Goal: Task Accomplishment & Management: Manage account settings

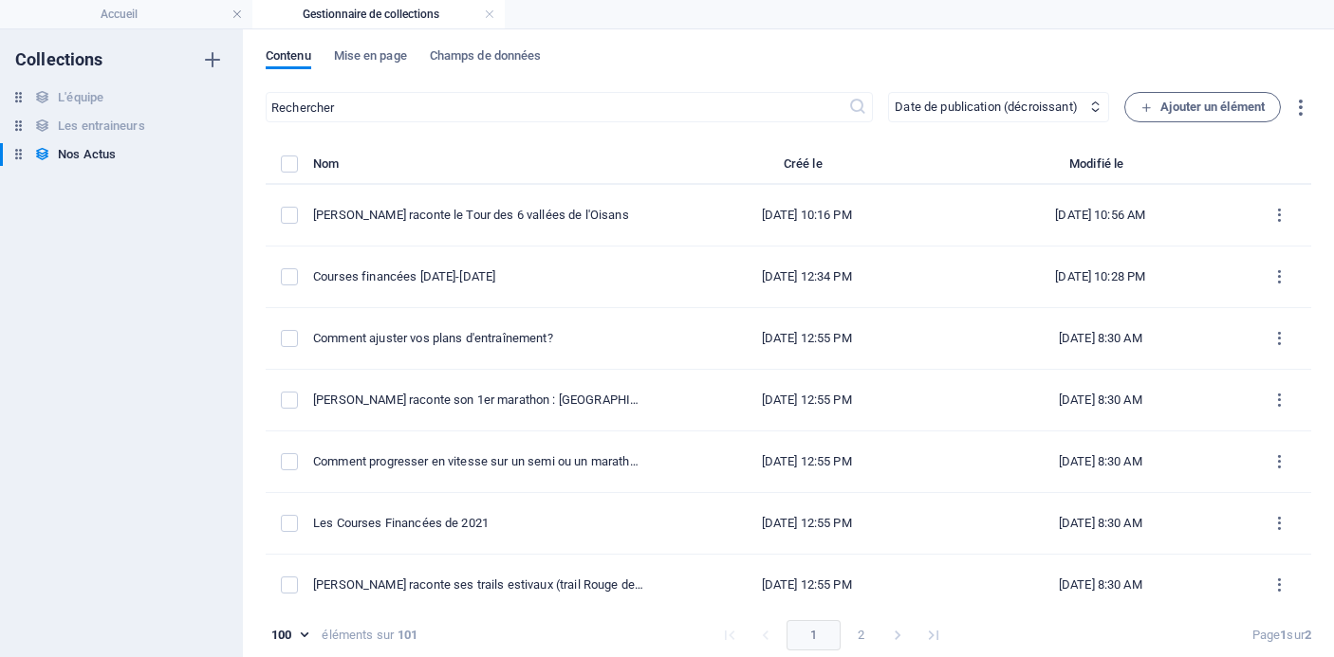
select select "columns.publishing_date_DESC"
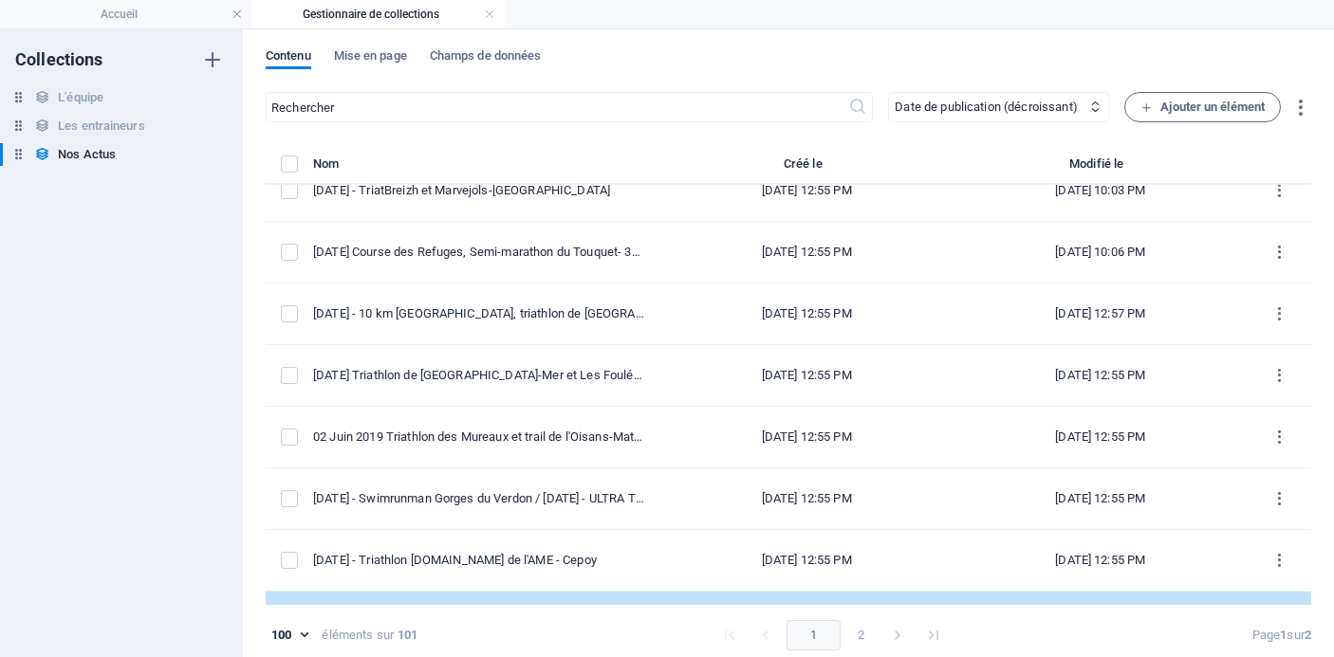
scroll to position [2612, 0]
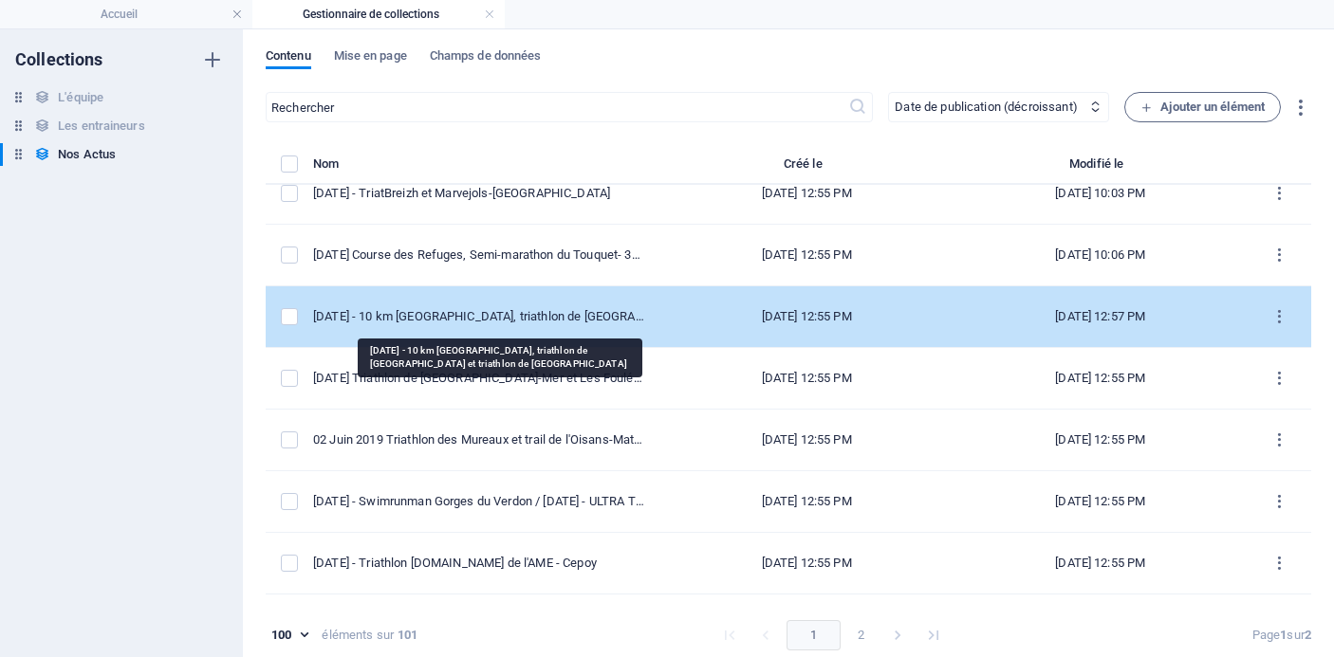
click at [537, 320] on div "[DATE] - 10 km [GEOGRAPHIC_DATA], triathlon de [GEOGRAPHIC_DATA] et triathlon d…" at bounding box center [478, 316] width 331 height 17
select select "Les résultats"
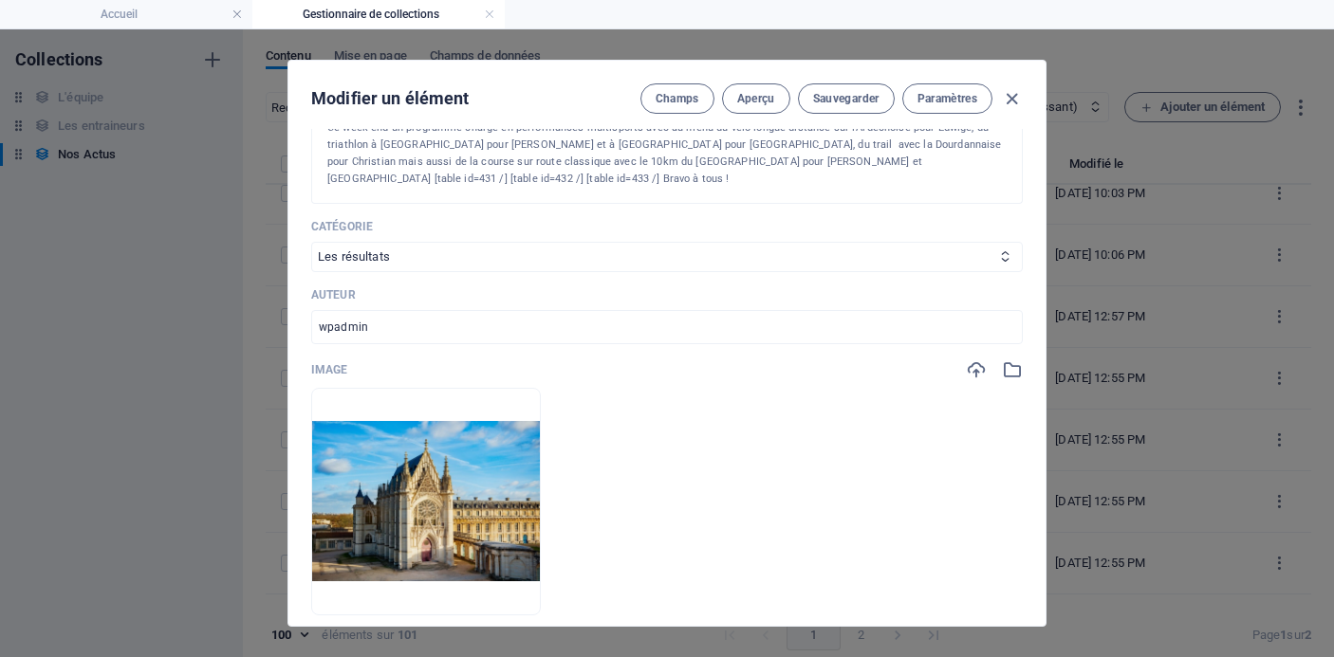
scroll to position [451, 0]
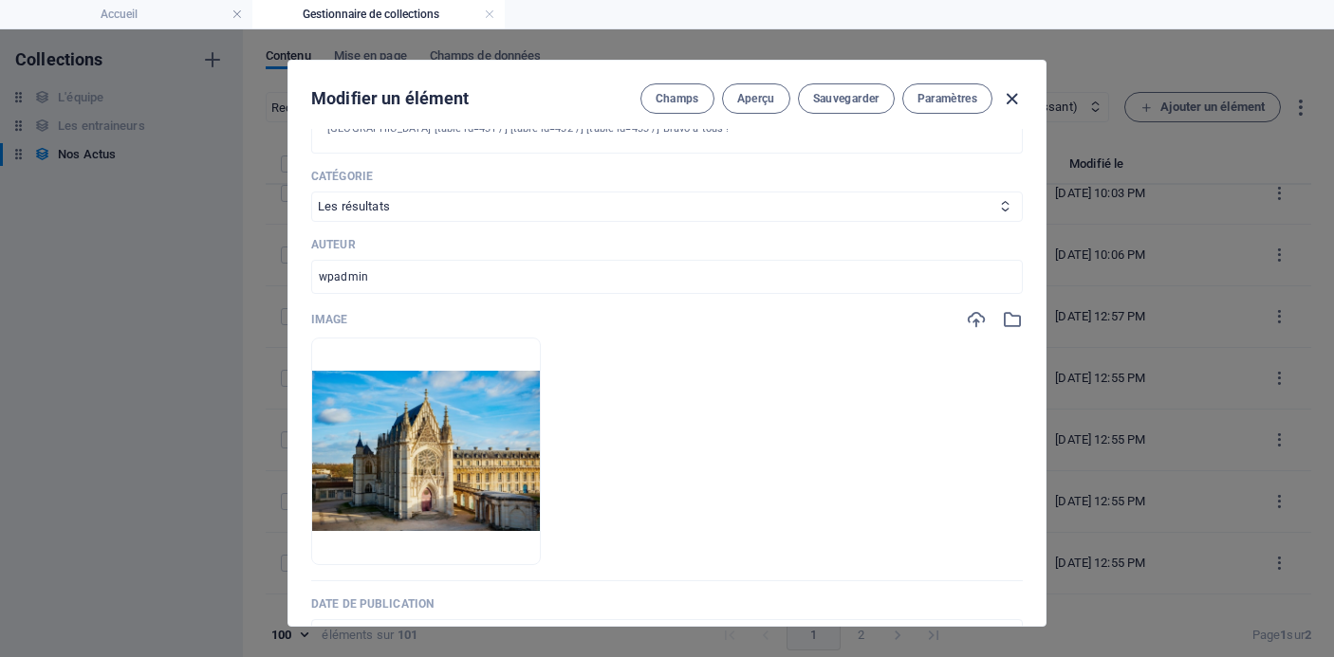
click at [1007, 96] on icon "button" at bounding box center [1012, 99] width 22 height 22
type input "[DATE]"
type input "[DATE]-10-km-[GEOGRAPHIC_DATA]-triathlon-de-[GEOGRAPHIC_DATA]-et-triathlon-de-[…"
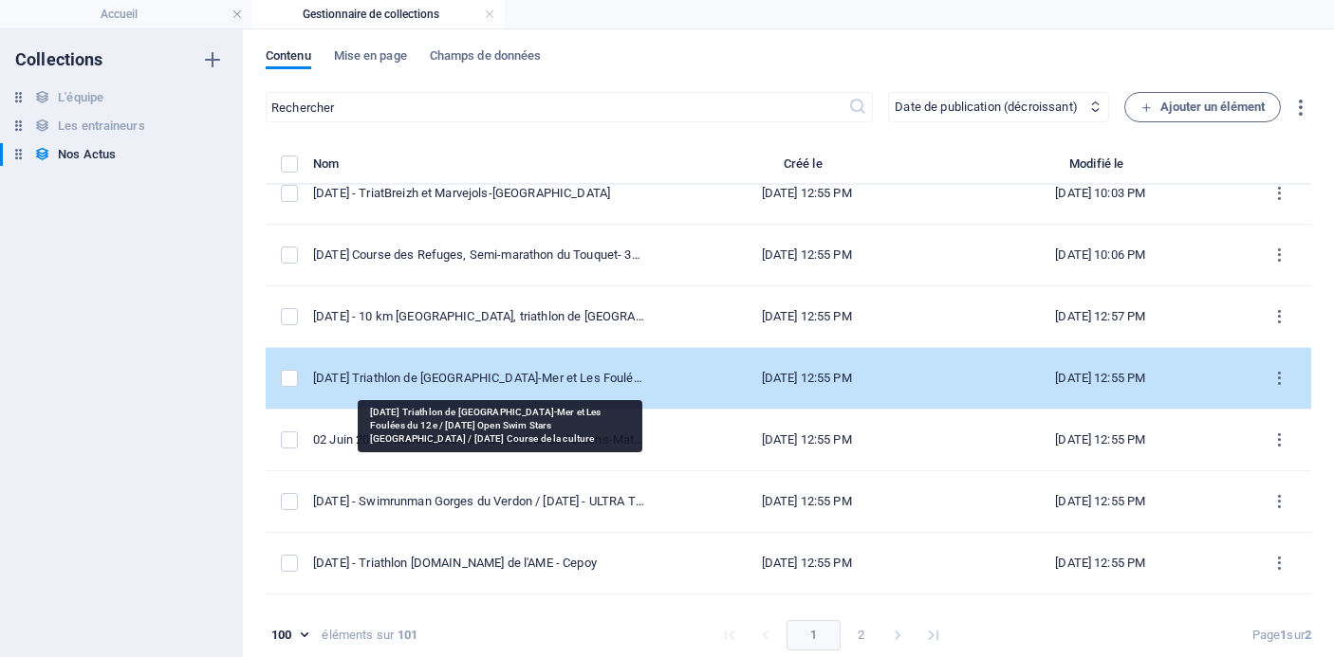
click at [565, 376] on div "[DATE] Triathlon de [GEOGRAPHIC_DATA]-Mer et Les Foulées du 12e / [DATE] Open S…" at bounding box center [478, 378] width 331 height 17
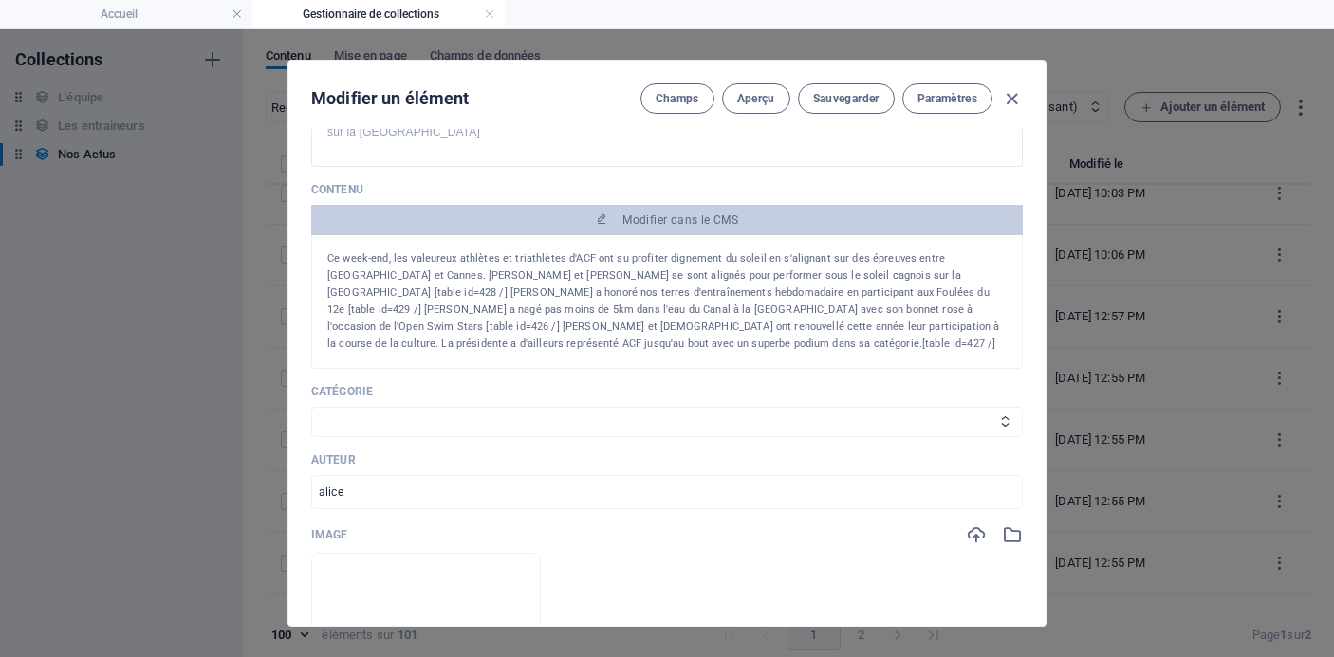
scroll to position [346, 0]
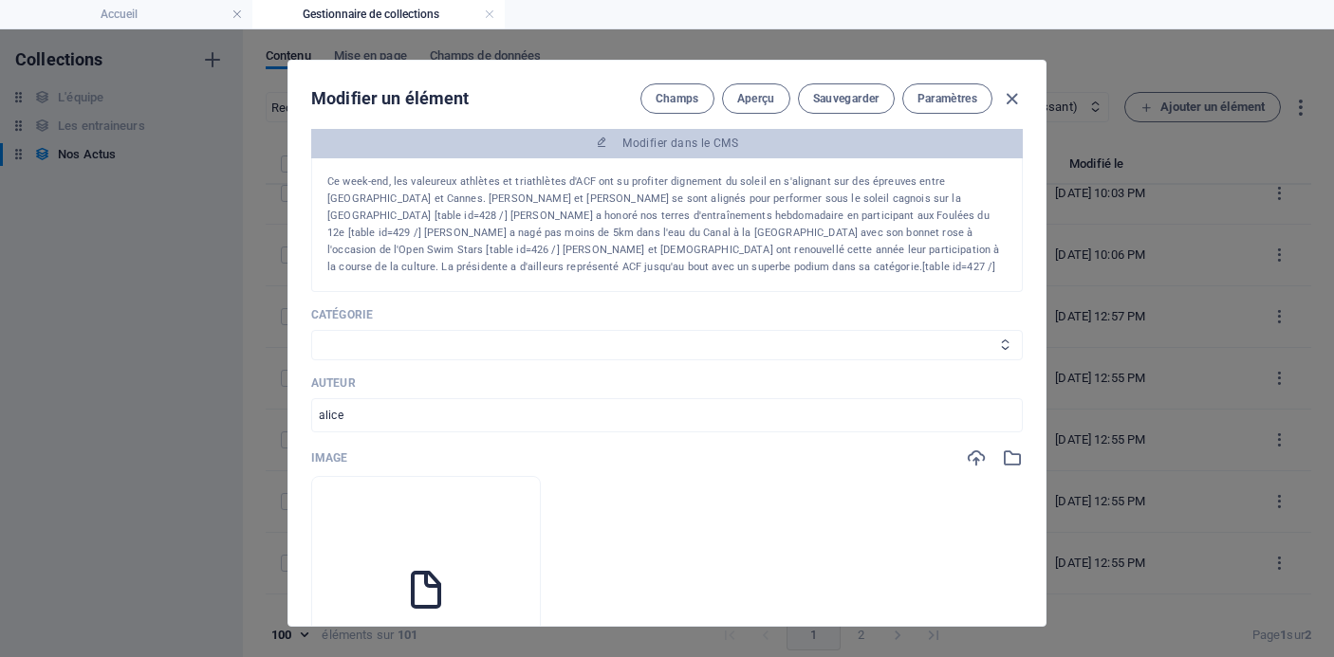
click at [671, 330] on select "Les résultats Les récits de course Événements Conseils sportifs" at bounding box center [667, 345] width 712 height 30
select select "Les résultats"
click at [311, 330] on select "Les résultats Les récits de course Événements Conseils sportifs" at bounding box center [667, 345] width 712 height 30
click at [524, 565] on li at bounding box center [426, 590] width 230 height 228
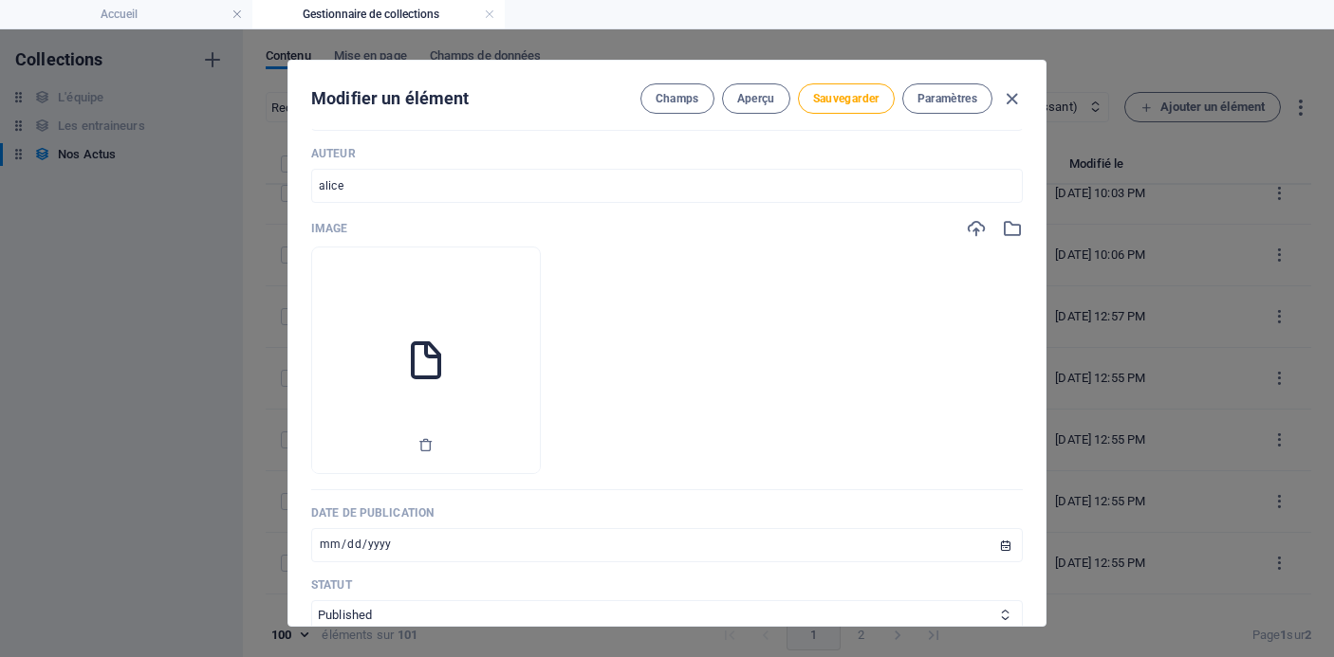
scroll to position [0, 0]
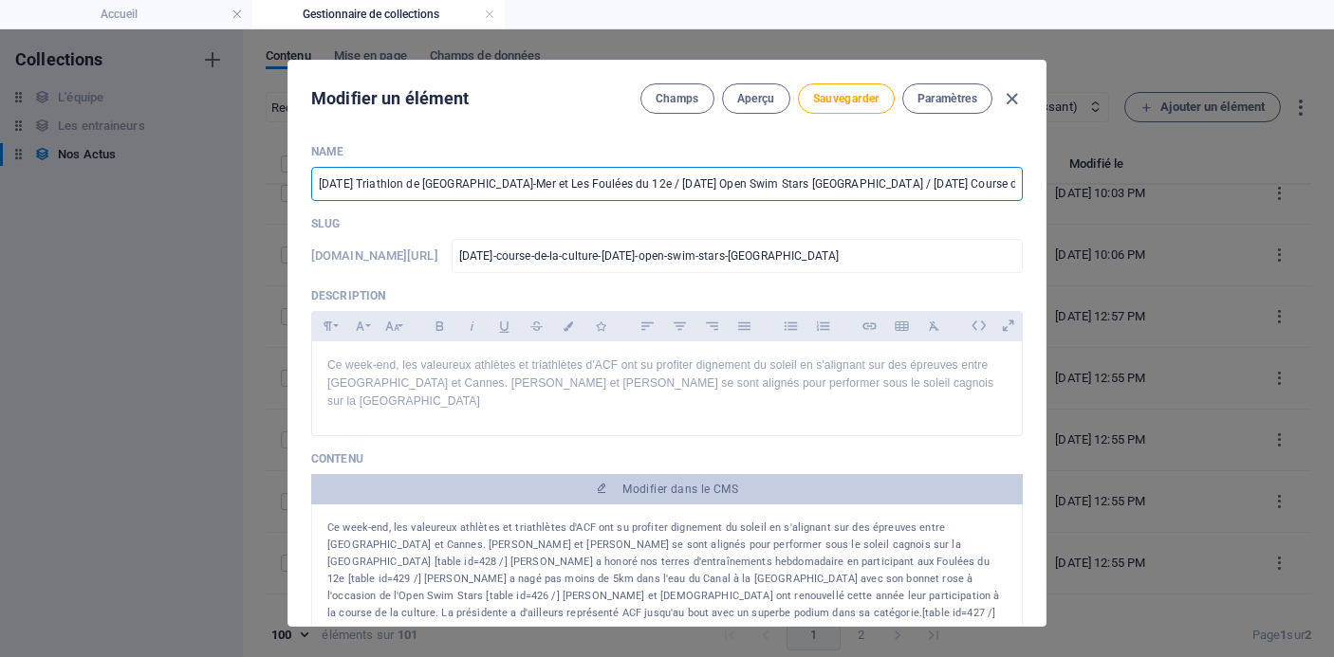
drag, startPoint x: 531, startPoint y: 183, endPoint x: 442, endPoint y: 183, distance: 89.2
click at [442, 183] on input "[DATE] Triathlon de [GEOGRAPHIC_DATA]-Mer et Les Foulées du 12e / [DATE] Open S…" at bounding box center [667, 184] width 712 height 34
drag, startPoint x: 384, startPoint y: 184, endPoint x: 520, endPoint y: 183, distance: 135.7
click at [520, 183] on input "[DATE] Triathlon de [GEOGRAPHIC_DATA]-Mer et Les Foulées du 12e / [DATE] Open S…" at bounding box center [667, 184] width 712 height 34
drag, startPoint x: 530, startPoint y: 183, endPoint x: 290, endPoint y: 179, distance: 240.1
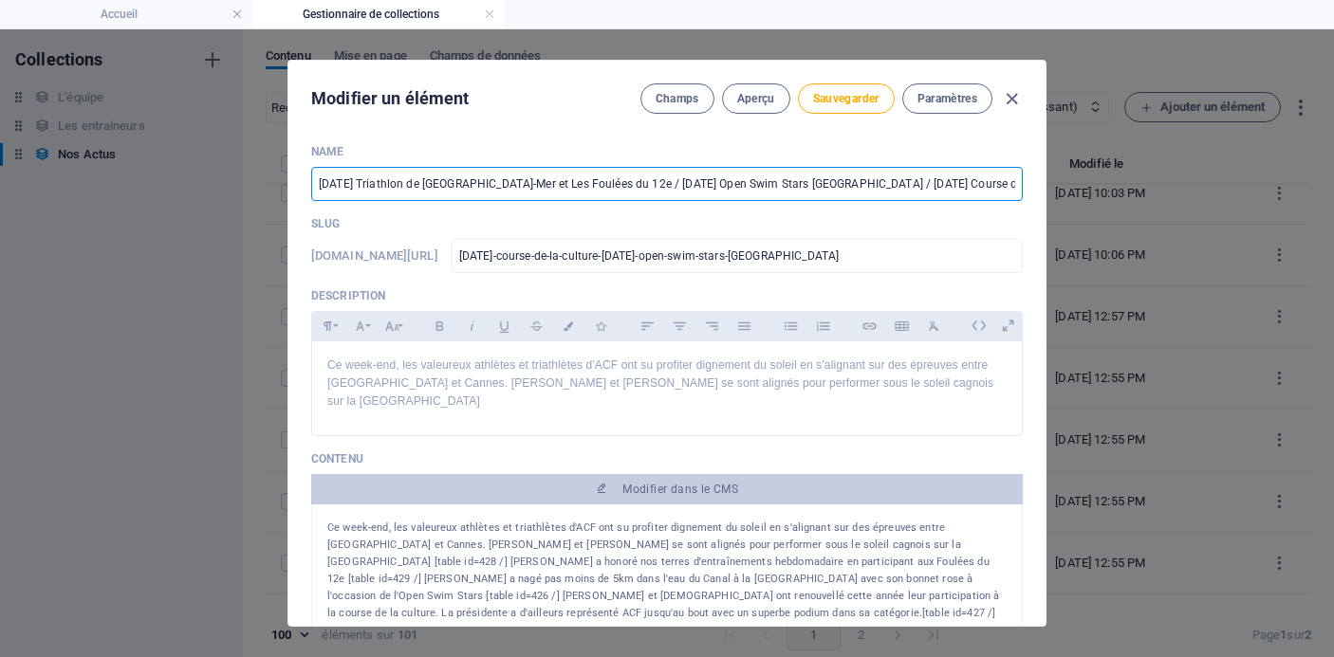
click at [290, 179] on div "Name [DATE] Triathlon de [GEOGRAPHIC_DATA]-Sur-Mer et Les Foulées du 12e / [DAT…" at bounding box center [666, 377] width 757 height 497
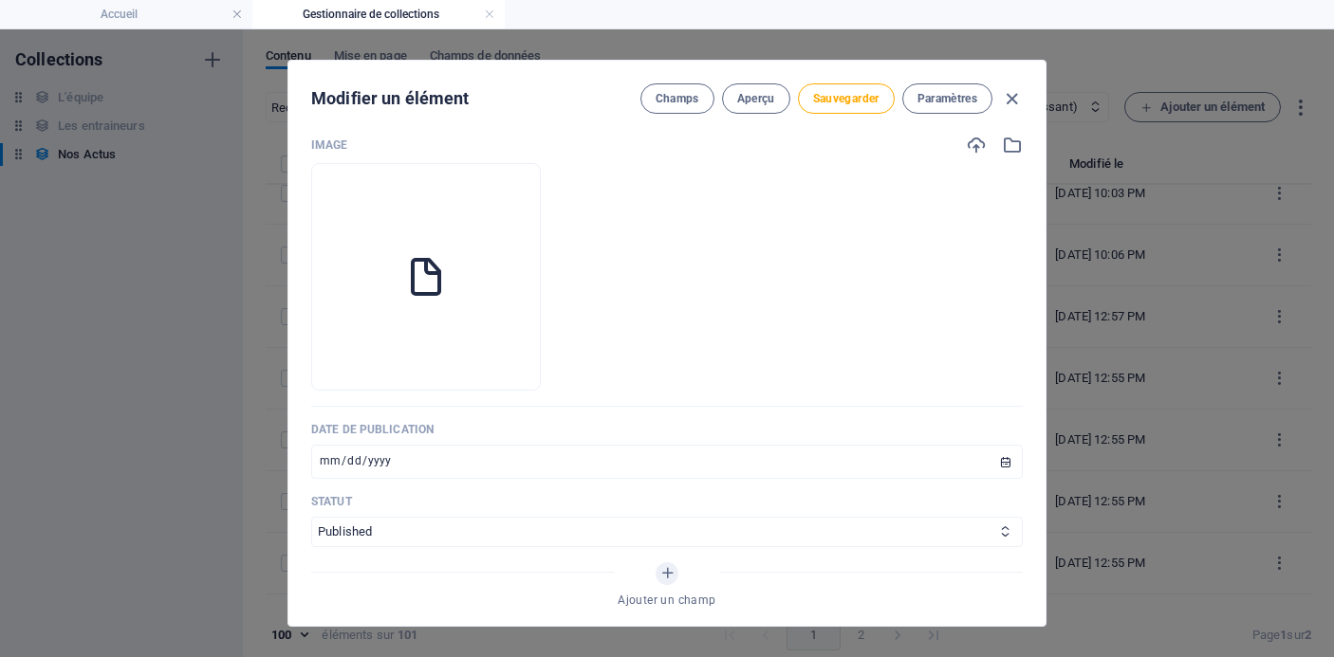
scroll to position [660, 0]
click at [434, 353] on icon "button" at bounding box center [425, 360] width 15 height 15
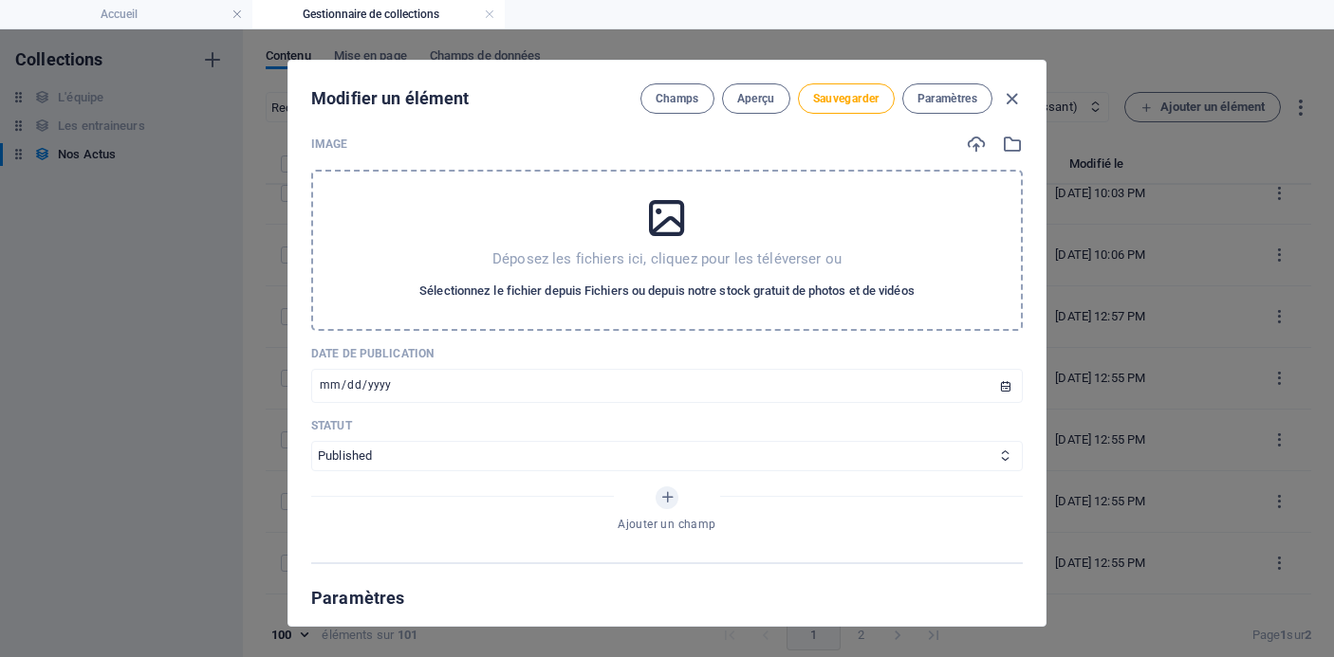
click at [565, 280] on span "Sélectionnez le fichier depuis Fichiers ou depuis notre stock gratuit de photos…" at bounding box center [666, 291] width 495 height 23
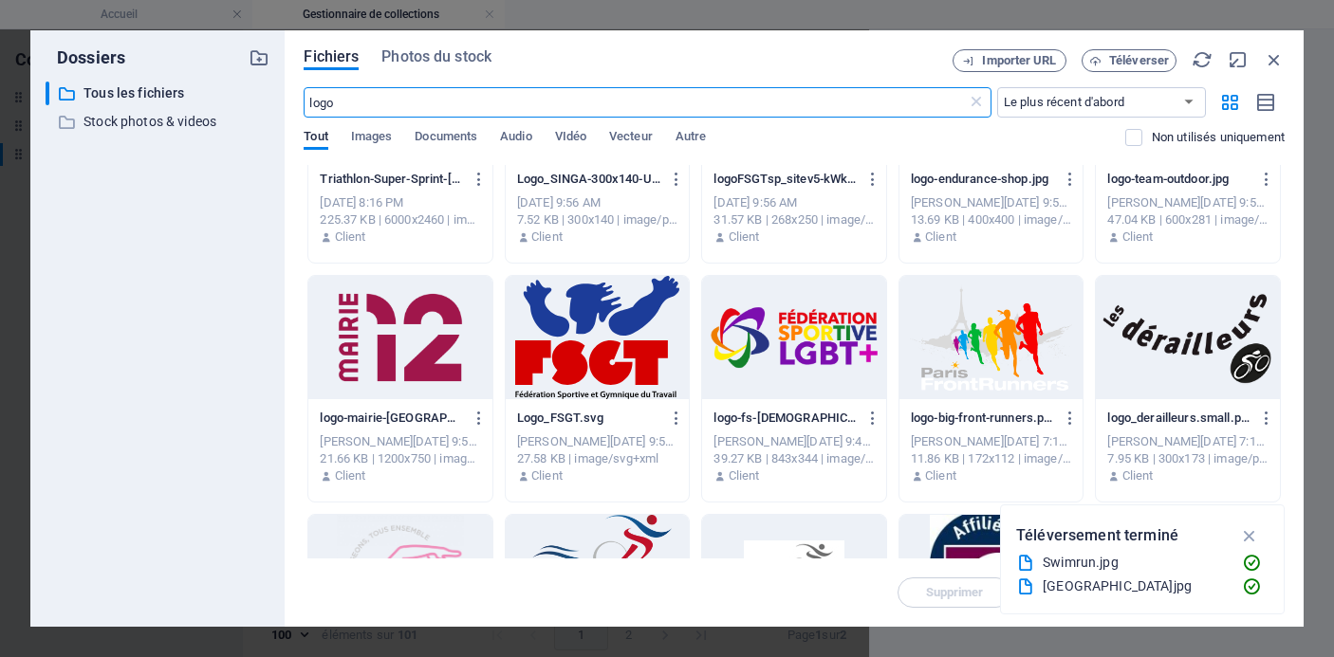
scroll to position [551, 0]
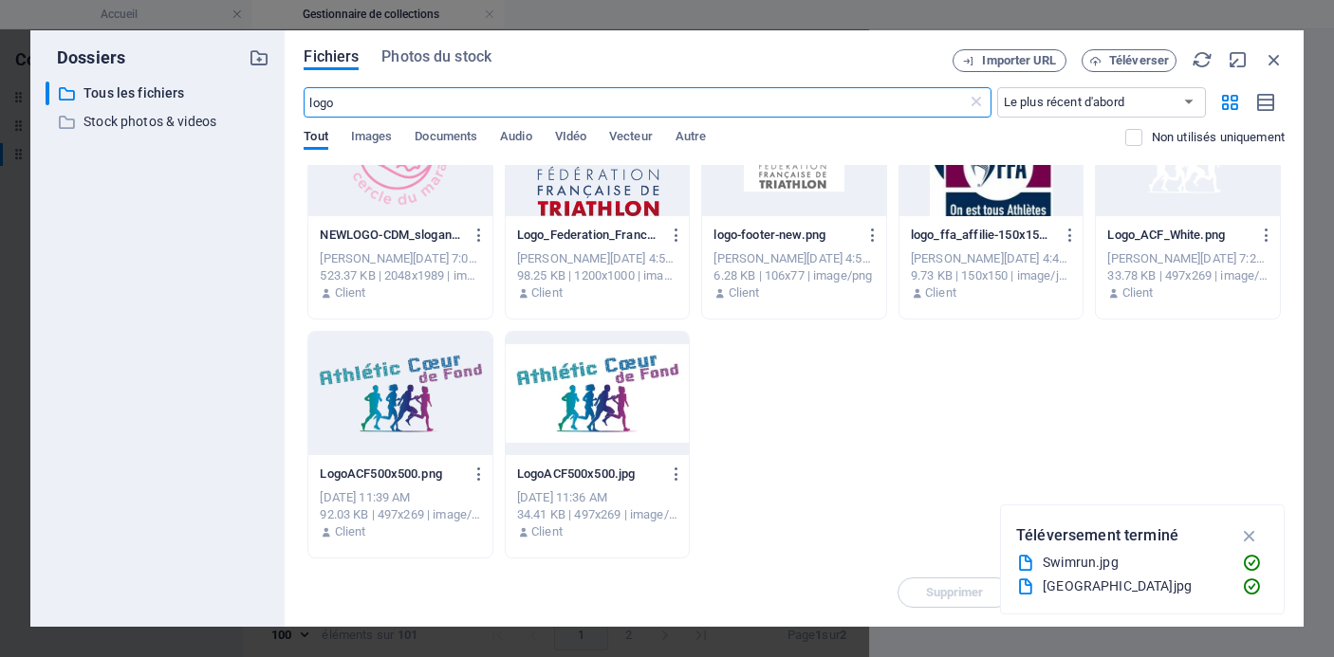
type input "logo"
click at [408, 387] on div at bounding box center [400, 393] width 184 height 123
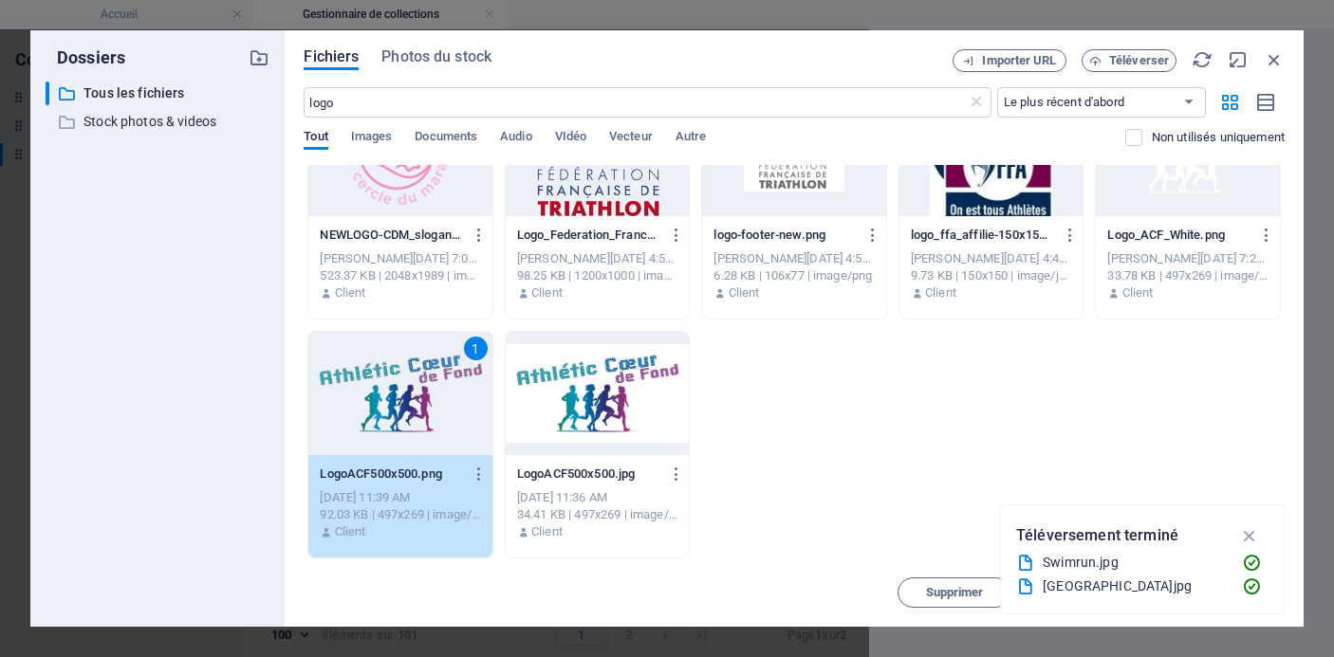
click at [471, 342] on div "1" at bounding box center [476, 349] width 24 height 24
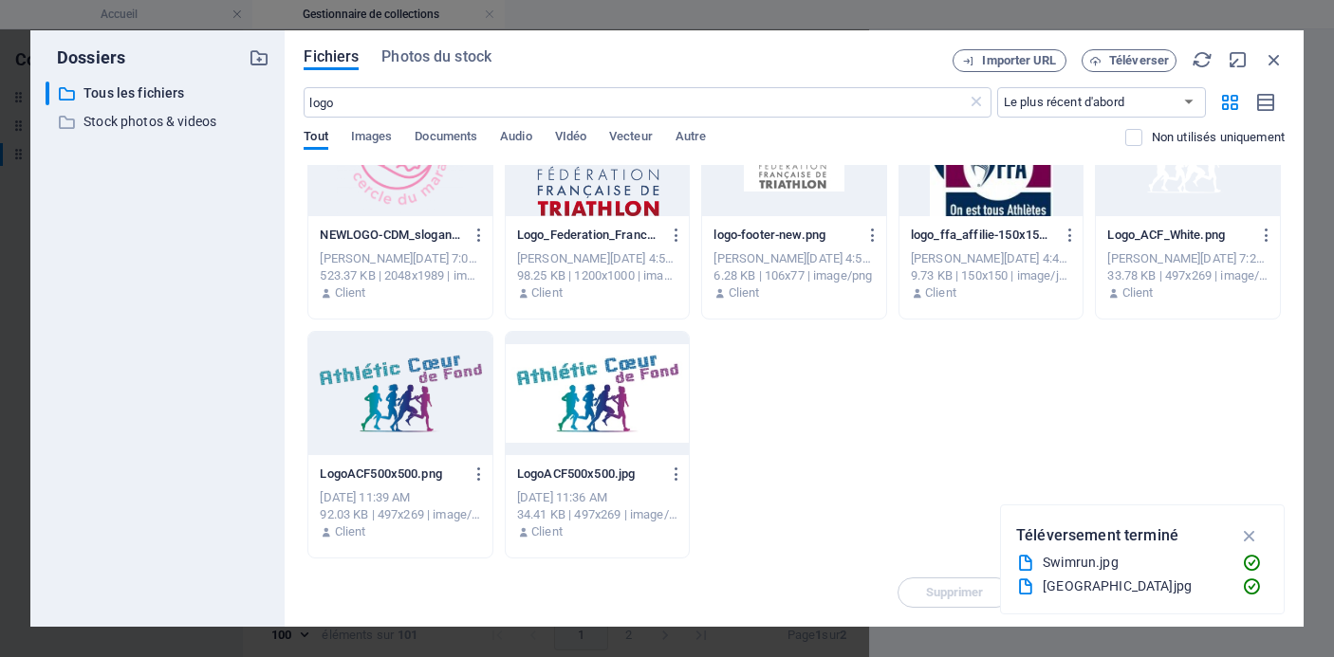
click at [436, 388] on div at bounding box center [400, 393] width 184 height 123
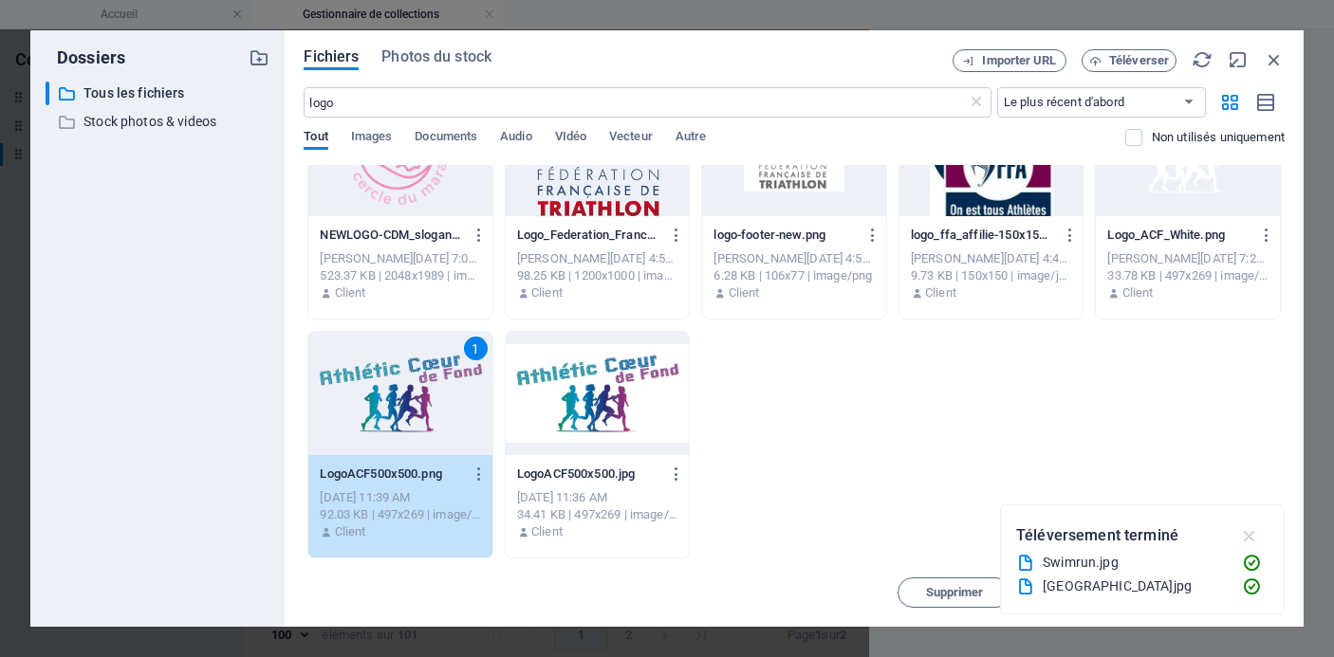
click at [1249, 527] on icon "button" at bounding box center [1250, 536] width 22 height 21
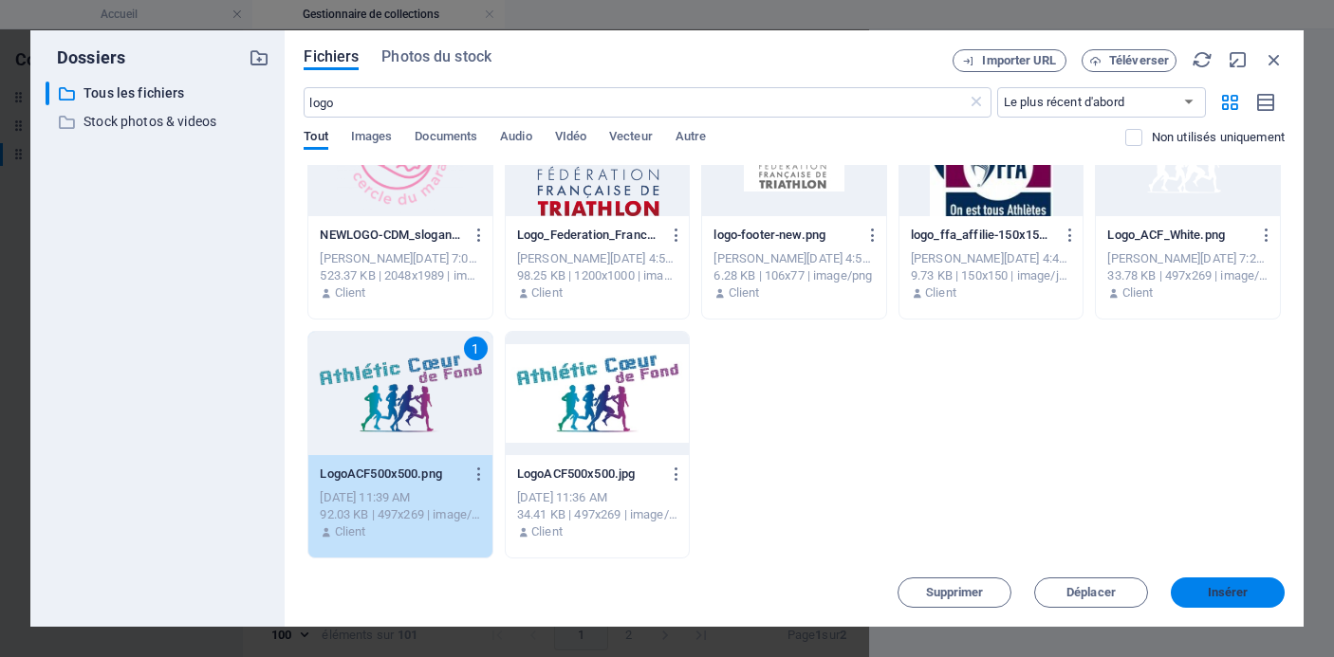
click at [1218, 594] on span "Insérer" at bounding box center [1228, 592] width 41 height 11
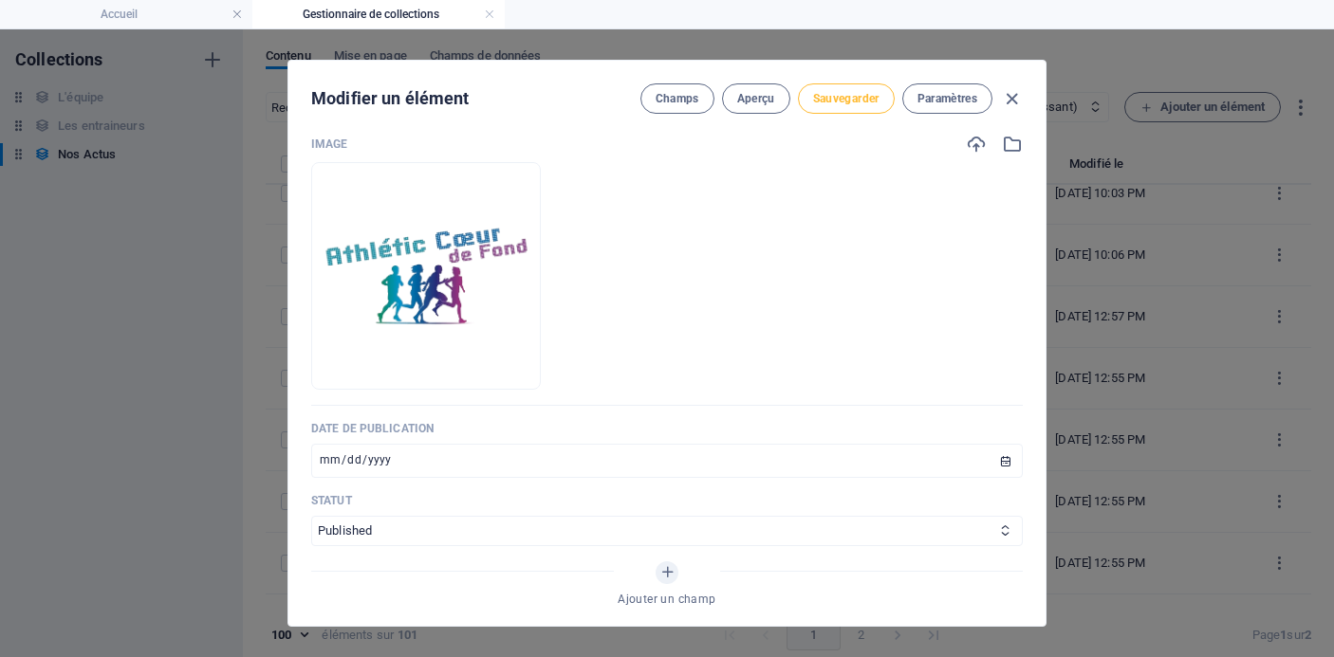
click at [854, 98] on span "Sauvegarder" at bounding box center [846, 98] width 66 height 15
click at [1006, 90] on icon "button" at bounding box center [1012, 99] width 22 height 22
type input "[DATE]"
type input "[DATE]-course-de-la-culture-[DATE]-open-swim-stars-[GEOGRAPHIC_DATA]"
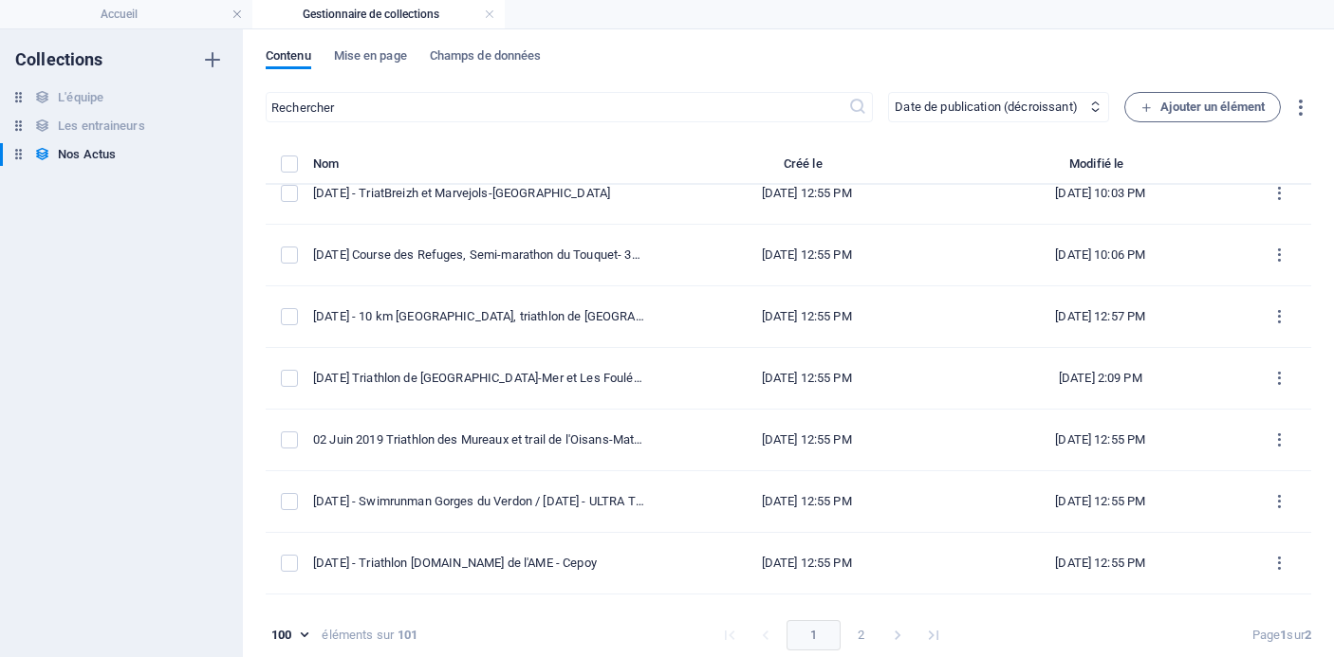
scroll to position [575, 0]
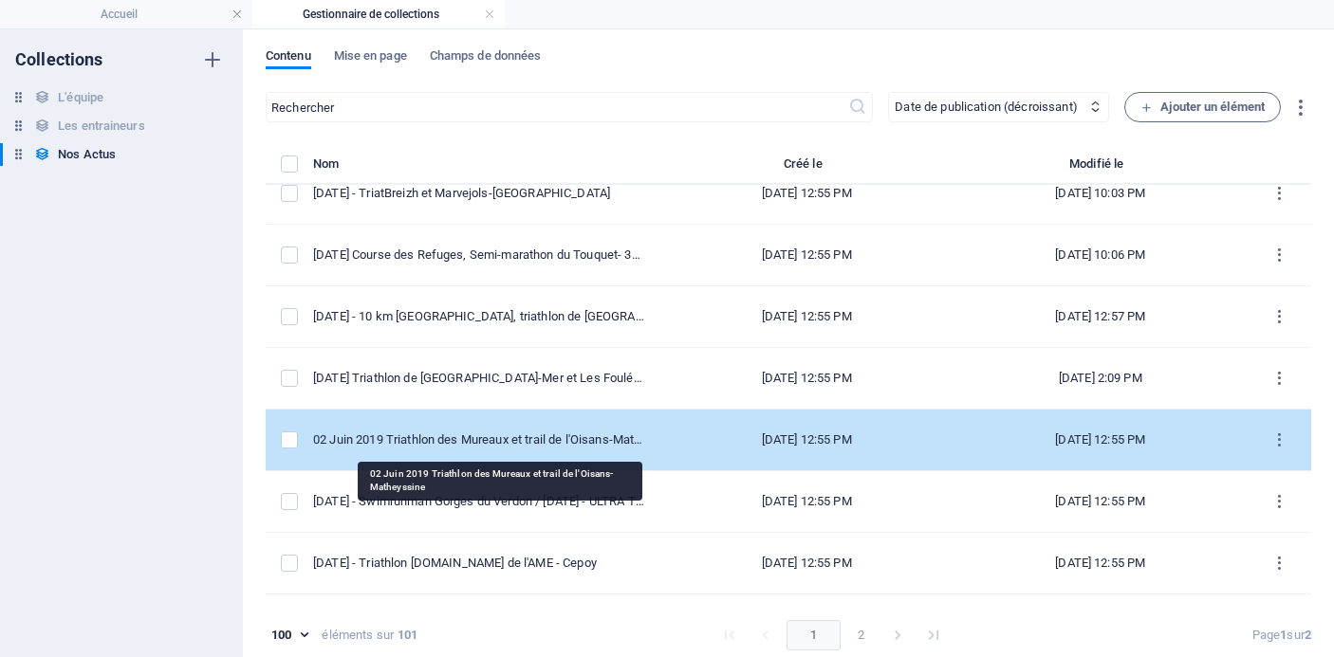
click at [568, 435] on div "02 Juin 2019 Triathlon des Mureaux et trail de l'Oisans-Matheyssine" at bounding box center [478, 440] width 331 height 17
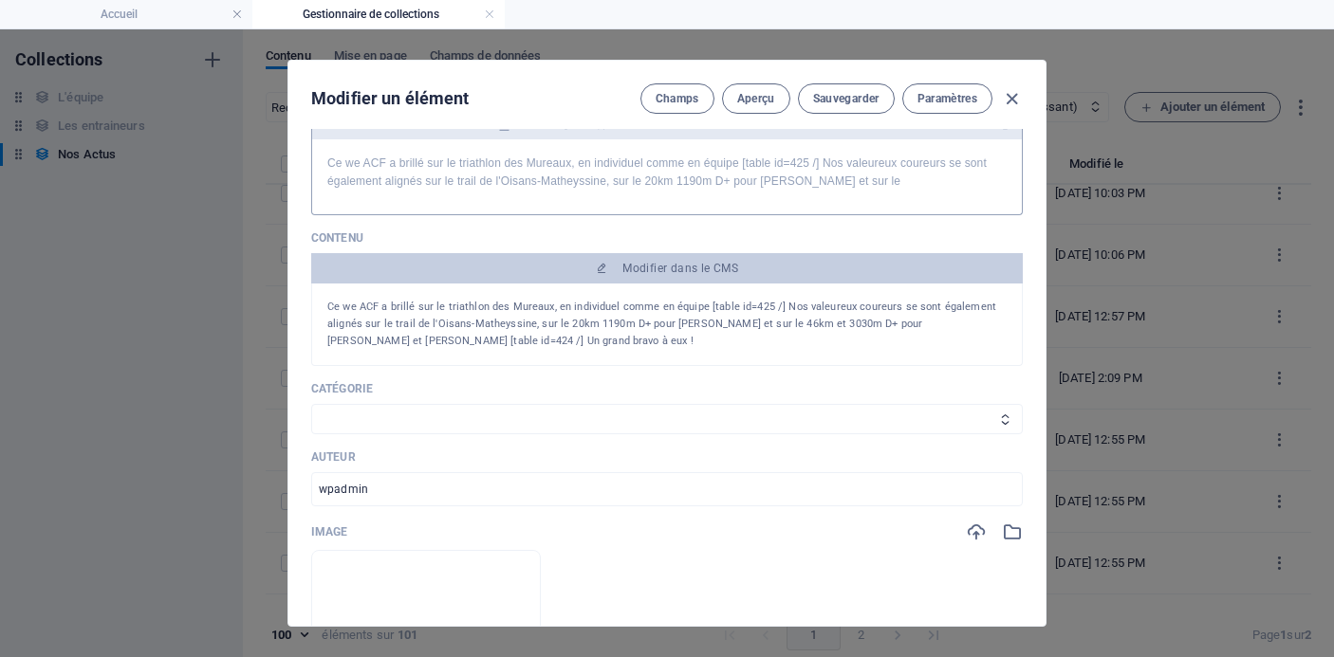
scroll to position [224, 0]
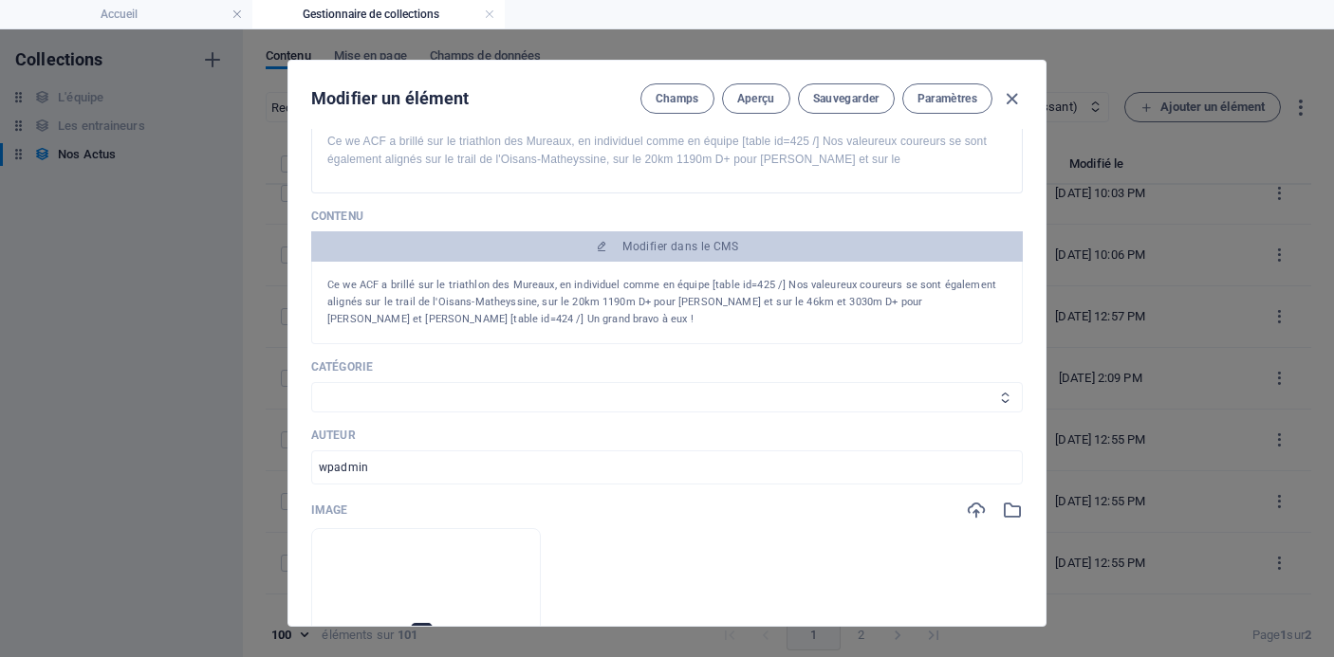
click at [600, 388] on select "Les résultats Les récits de course Événements Conseils sportifs" at bounding box center [667, 397] width 712 height 30
select select "Les résultats"
click at [311, 382] on select "Les résultats Les récits de course Événements Conseils sportifs" at bounding box center [667, 397] width 712 height 30
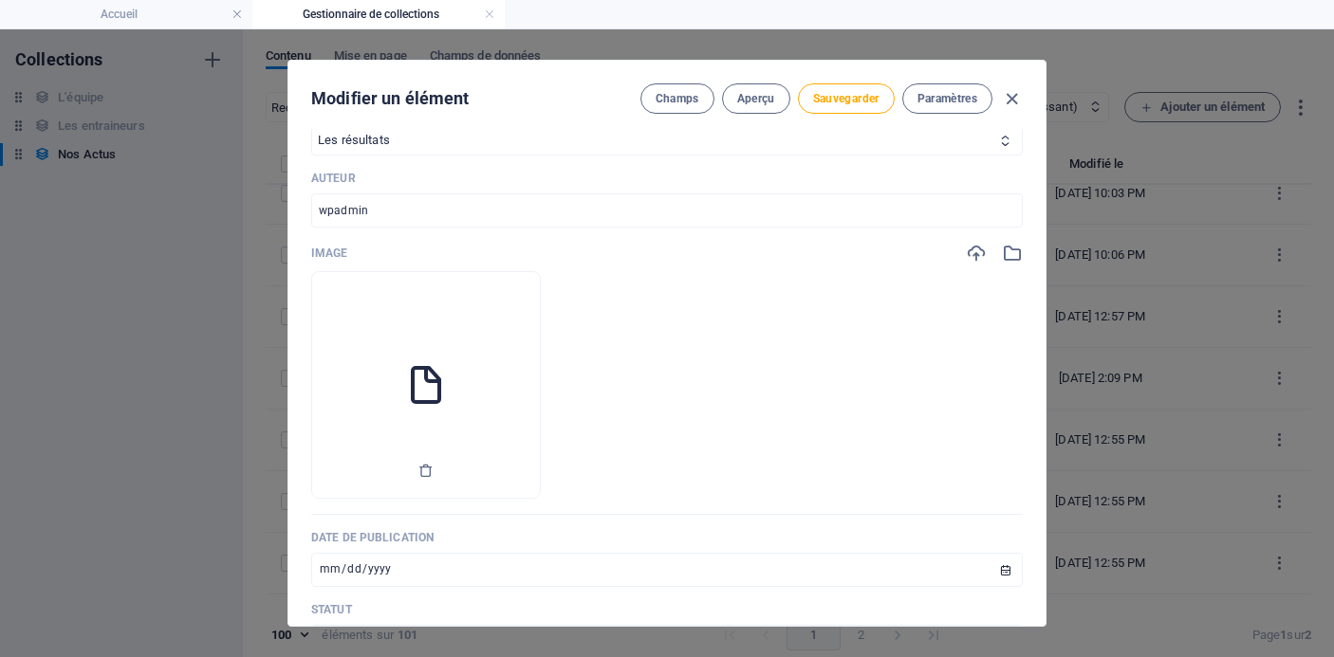
scroll to position [485, 0]
click at [434, 473] on icon "button" at bounding box center [425, 466] width 15 height 15
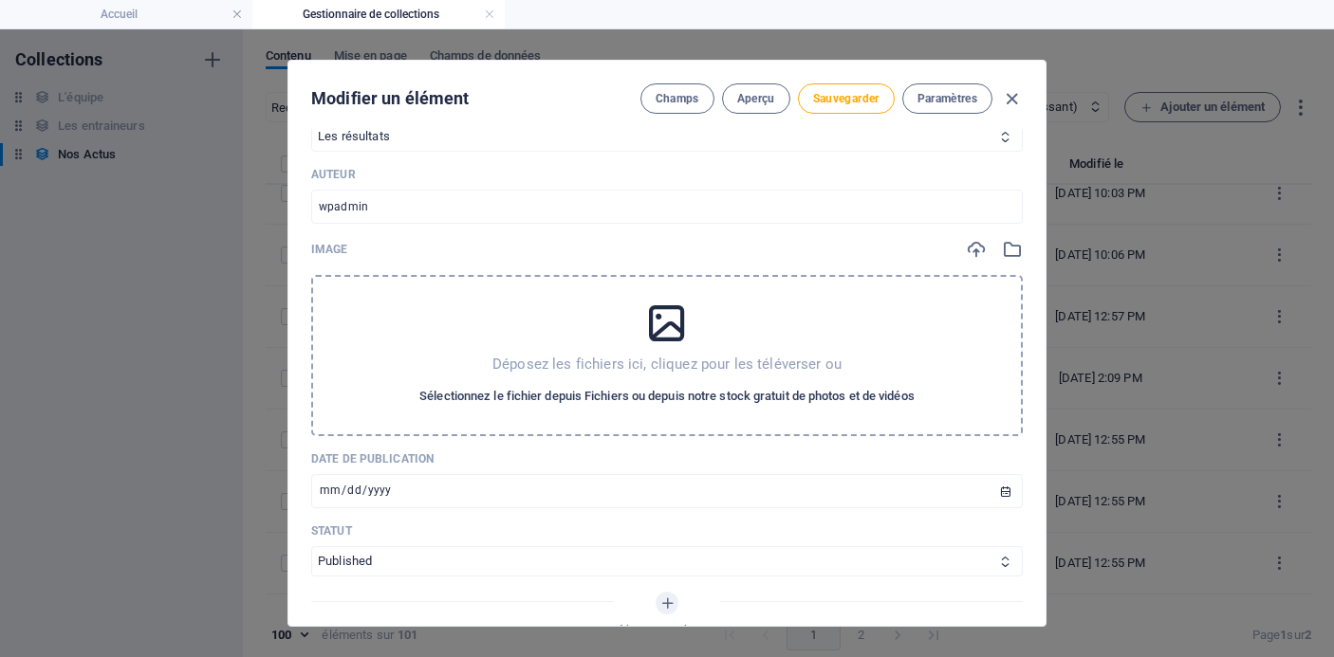
click at [528, 394] on span "Sélectionnez le fichier depuis Fichiers ou depuis notre stock gratuit de photos…" at bounding box center [666, 396] width 495 height 23
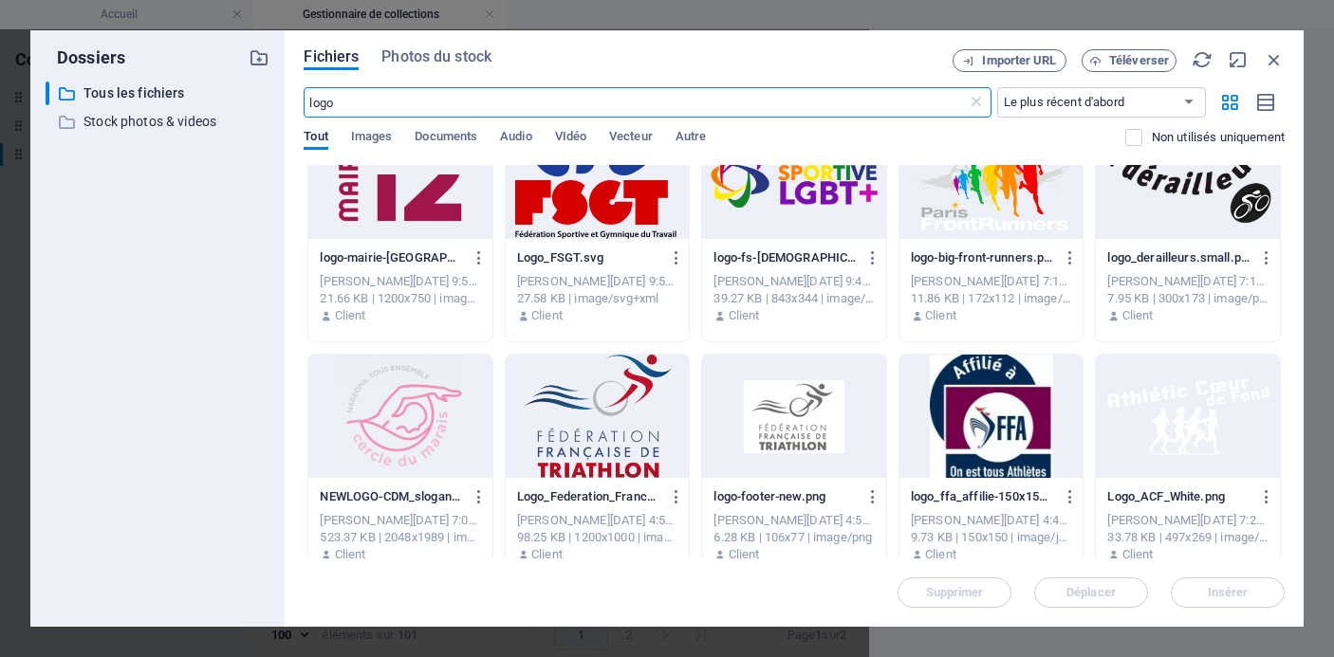
scroll to position [551, 0]
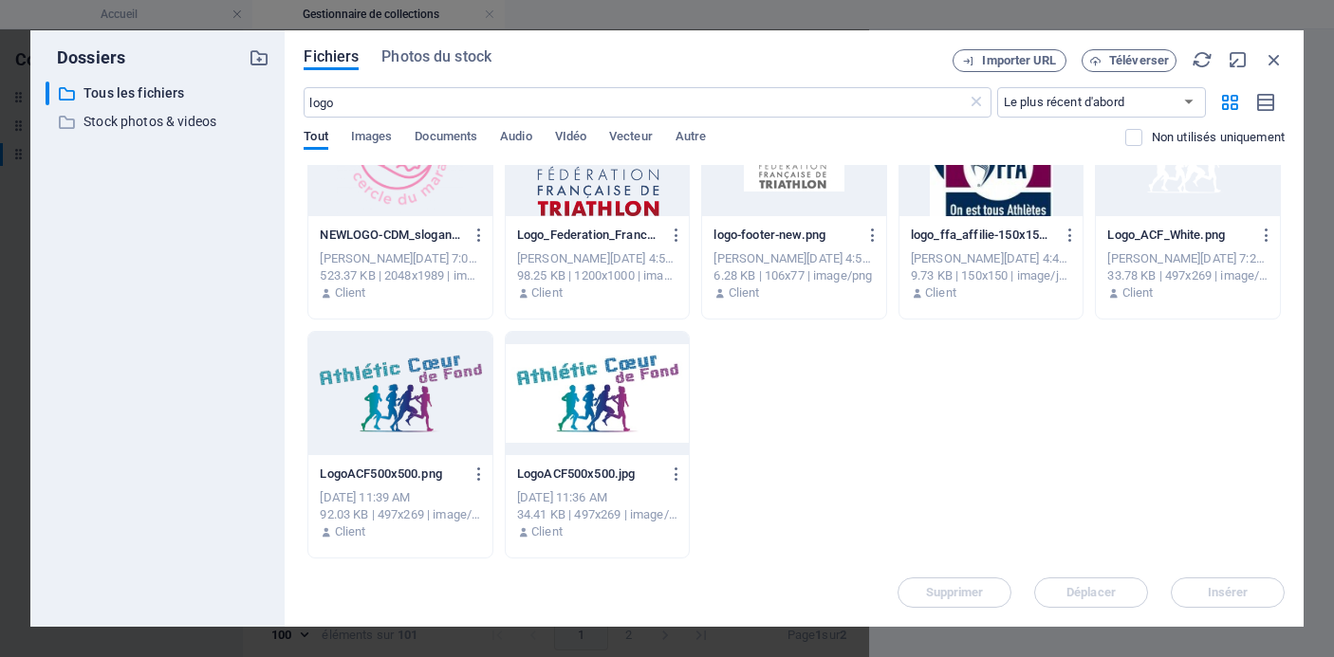
click at [416, 393] on div at bounding box center [400, 393] width 184 height 123
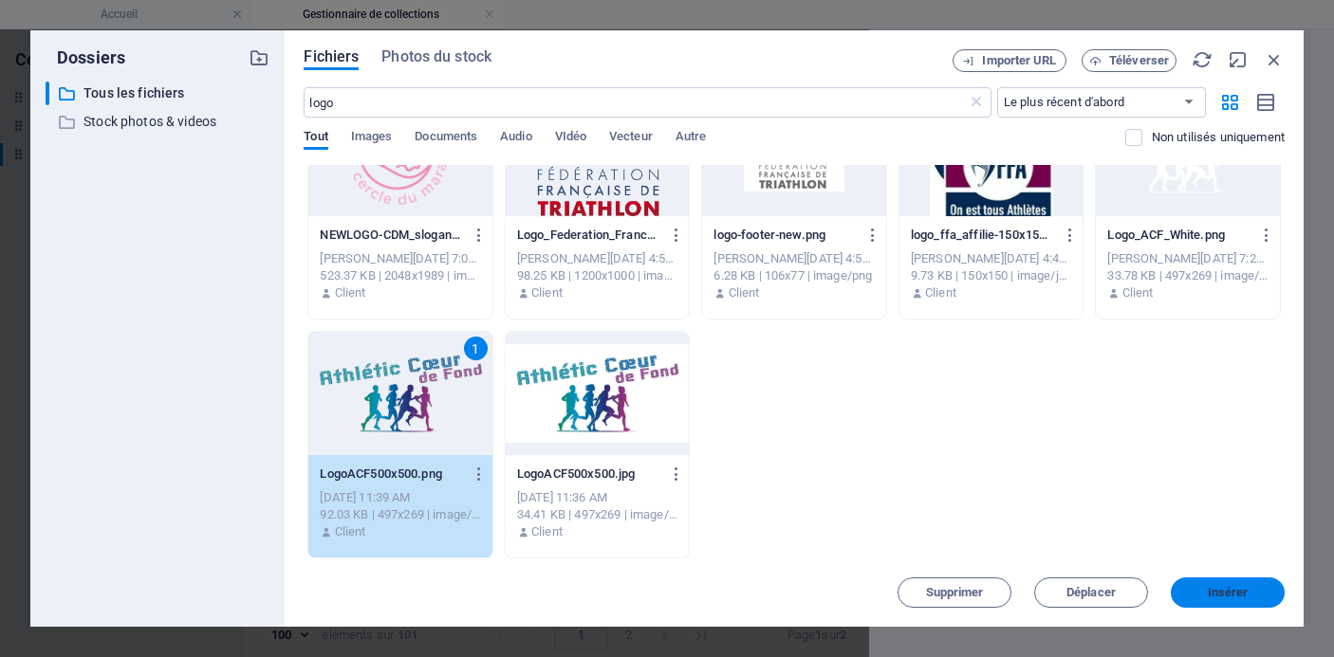
click at [1221, 601] on button "Insérer" at bounding box center [1228, 593] width 114 height 30
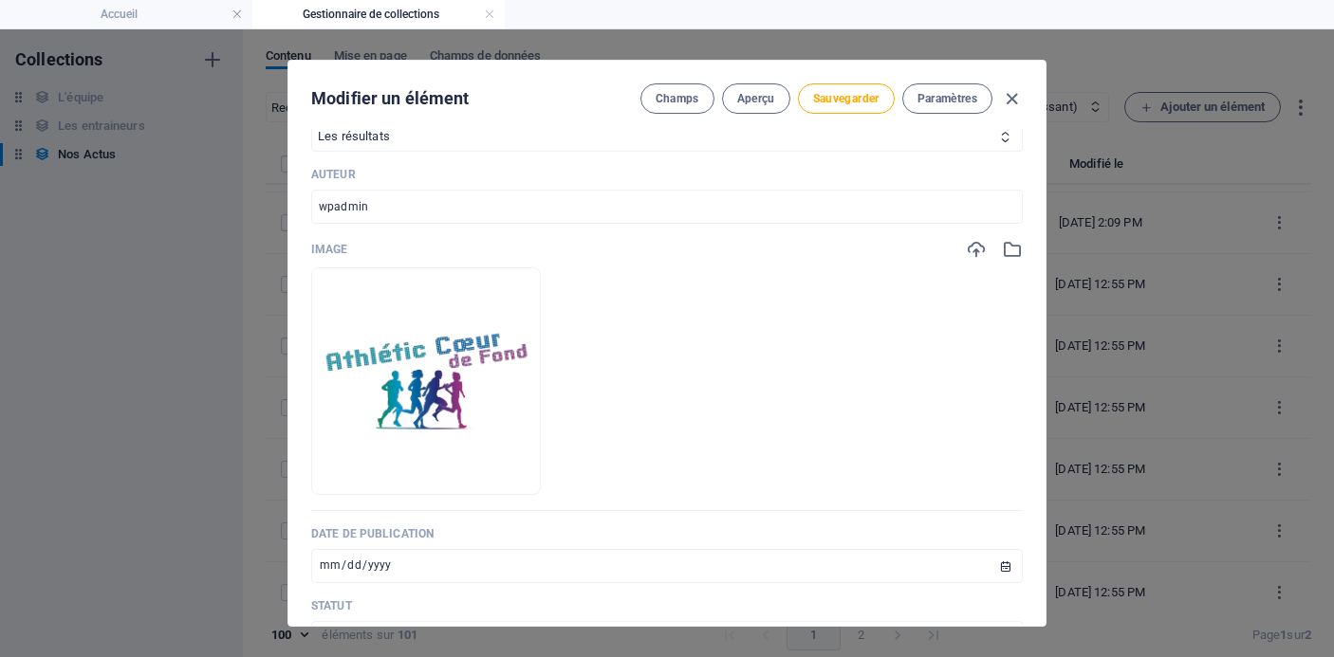
scroll to position [2612, 0]
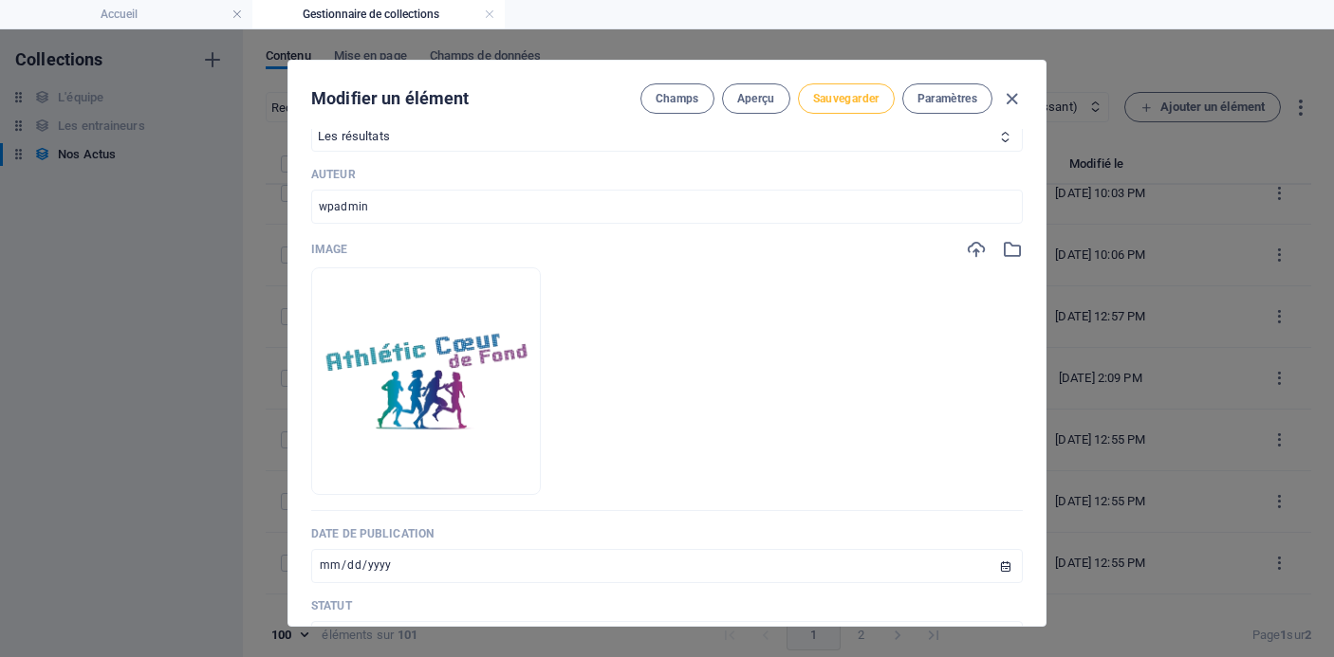
click at [847, 99] on span "Sauvegarder" at bounding box center [846, 98] width 66 height 15
click at [1011, 101] on icon "button" at bounding box center [1012, 99] width 22 height 22
type input "[DATE]"
type input "[DATE]-triathlon-des-mureaux-et-trail-de-loisans-matheyssine"
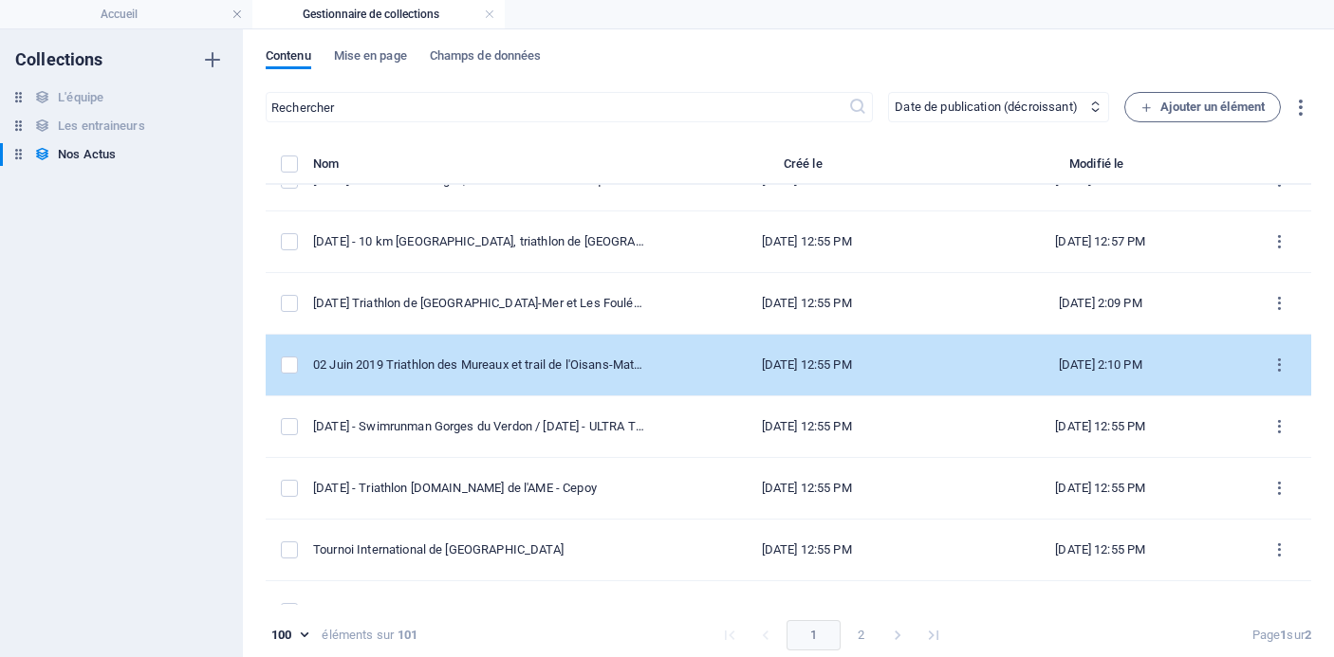
scroll to position [2719, 0]
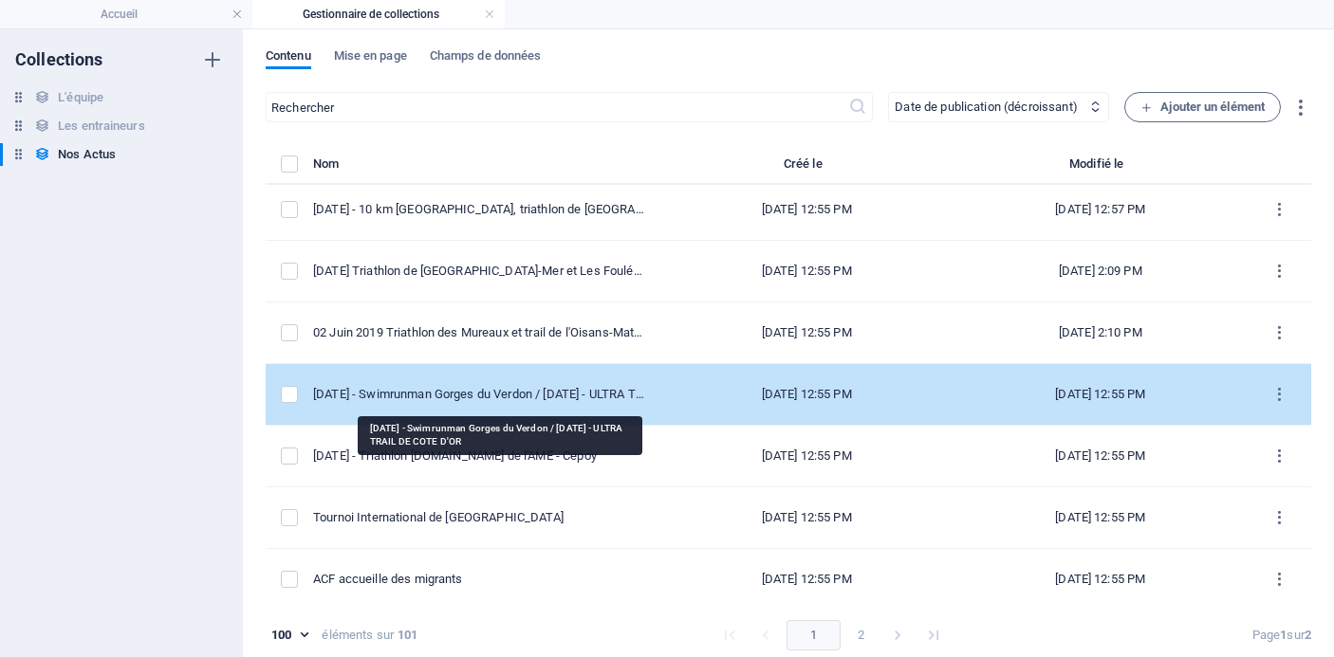
click at [549, 398] on div "[DATE] - Swimrunman Gorges du Verdon / [DATE] - ULTRA TRAIL DE COTE D'OR" at bounding box center [478, 394] width 331 height 17
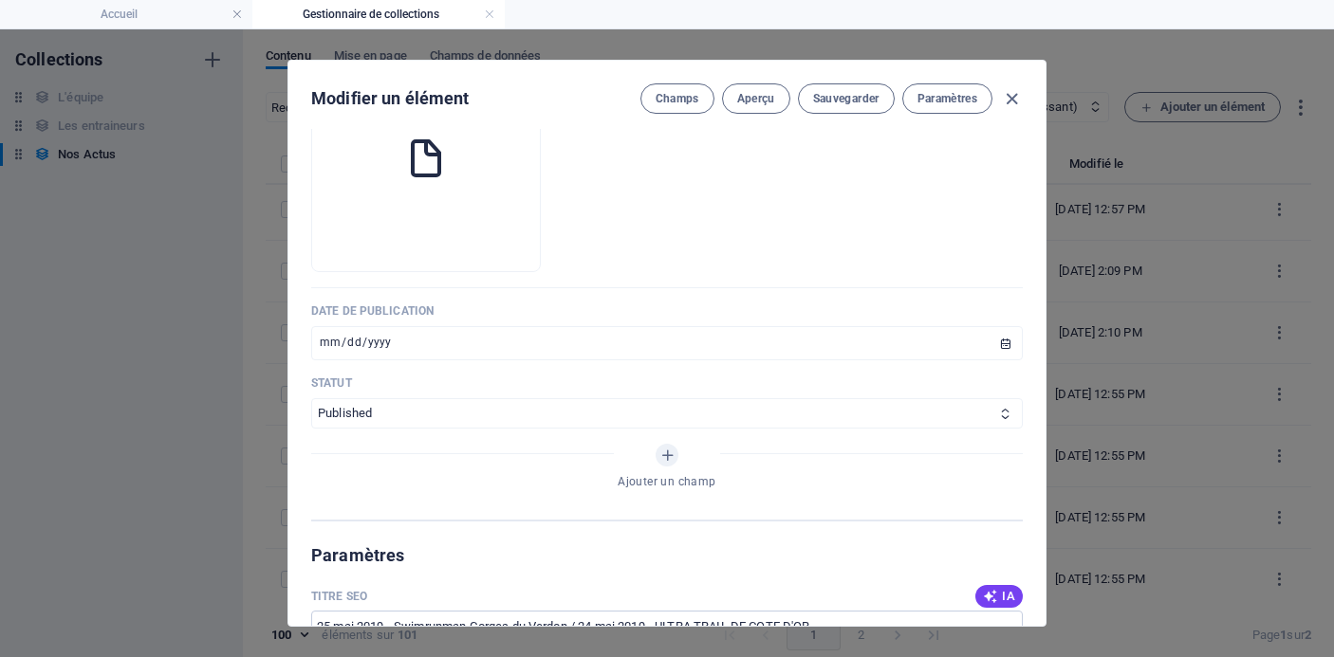
scroll to position [573, 0]
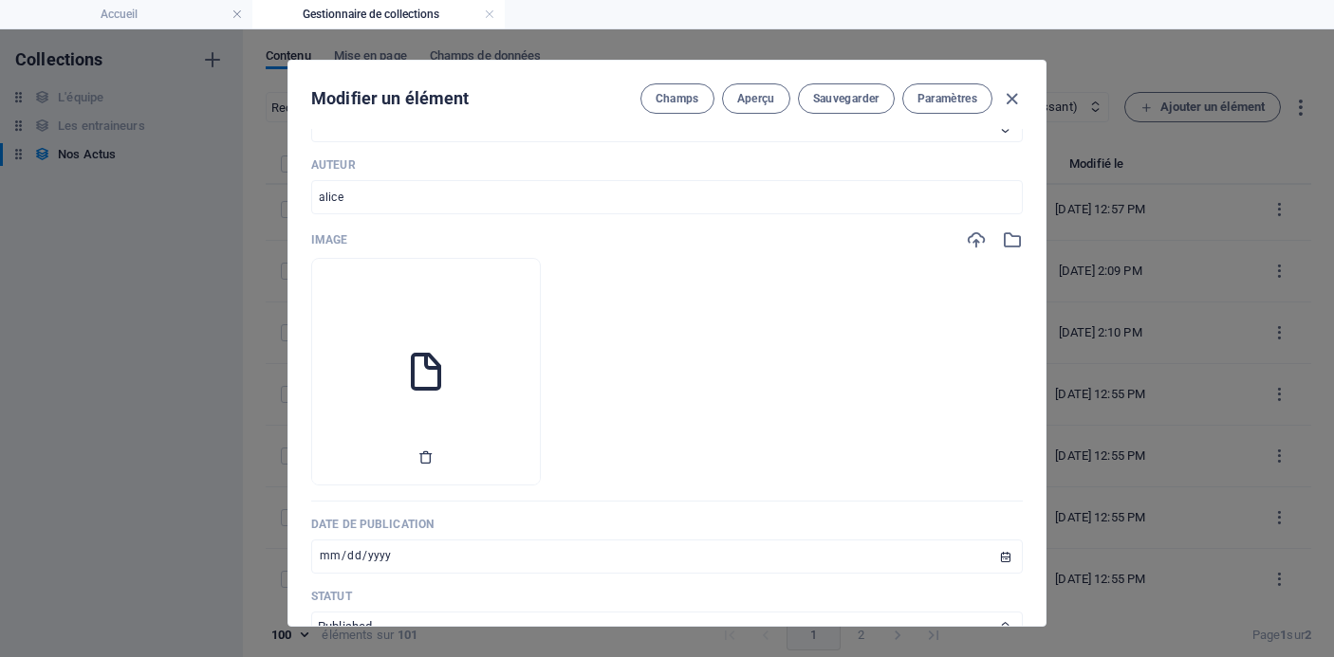
click at [434, 453] on icon "button" at bounding box center [425, 457] width 15 height 15
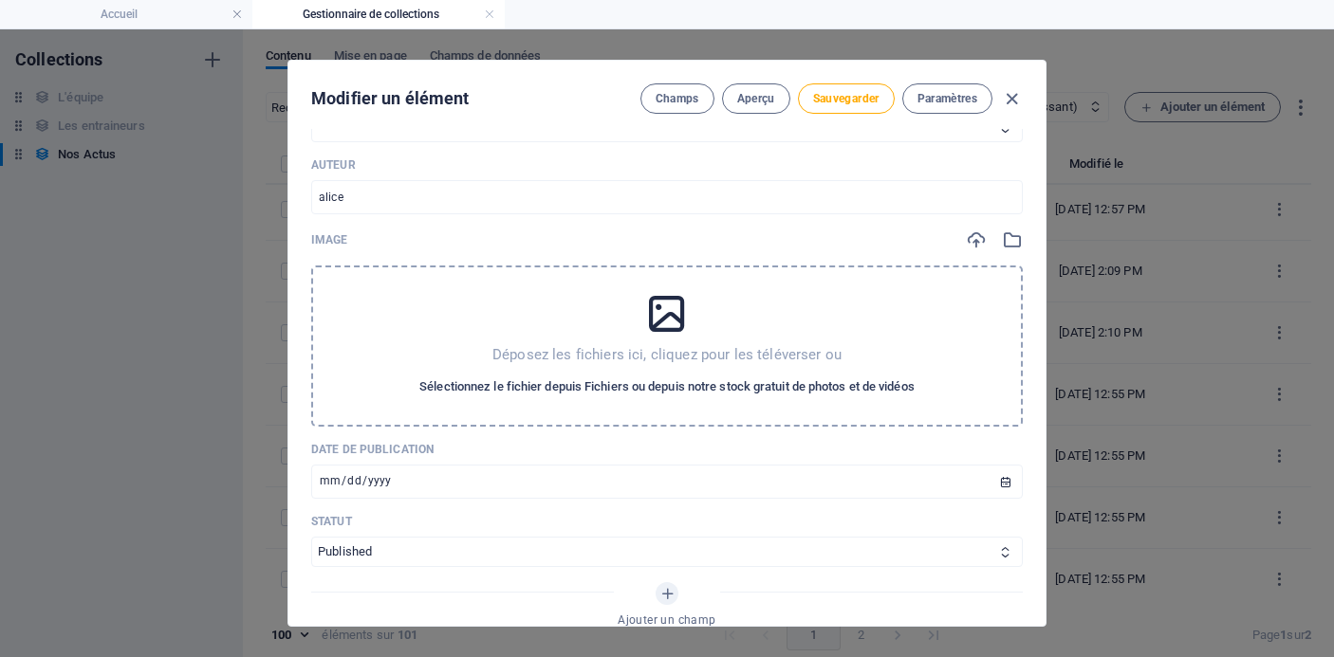
click at [561, 390] on span "Sélectionnez le fichier depuis Fichiers ou depuis notre stock gratuit de photos…" at bounding box center [666, 387] width 495 height 23
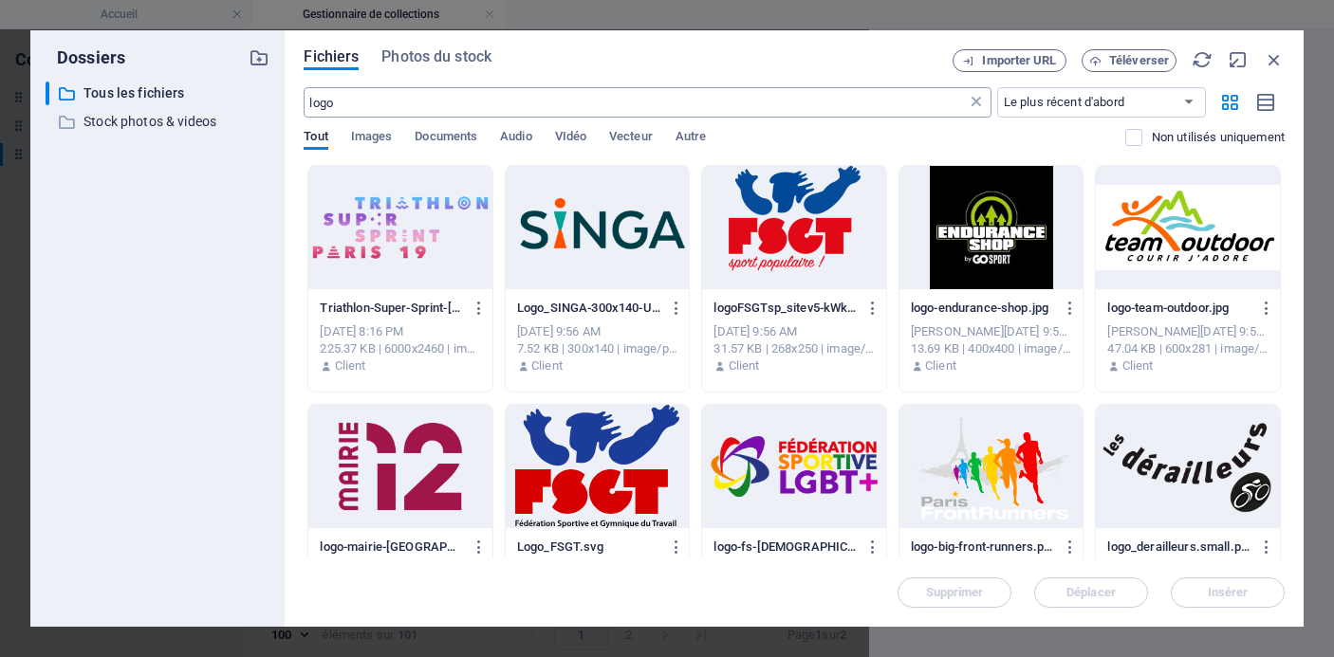
click at [979, 102] on icon at bounding box center [976, 102] width 19 height 19
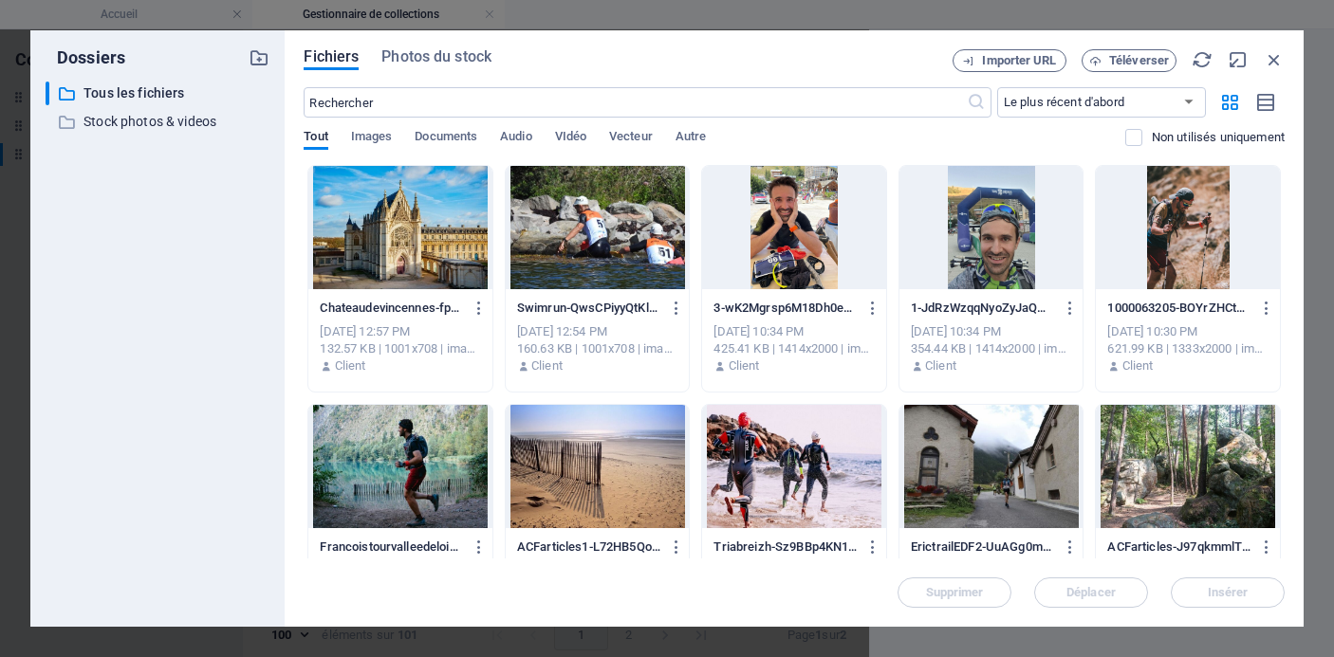
click at [565, 262] on div at bounding box center [598, 227] width 184 height 123
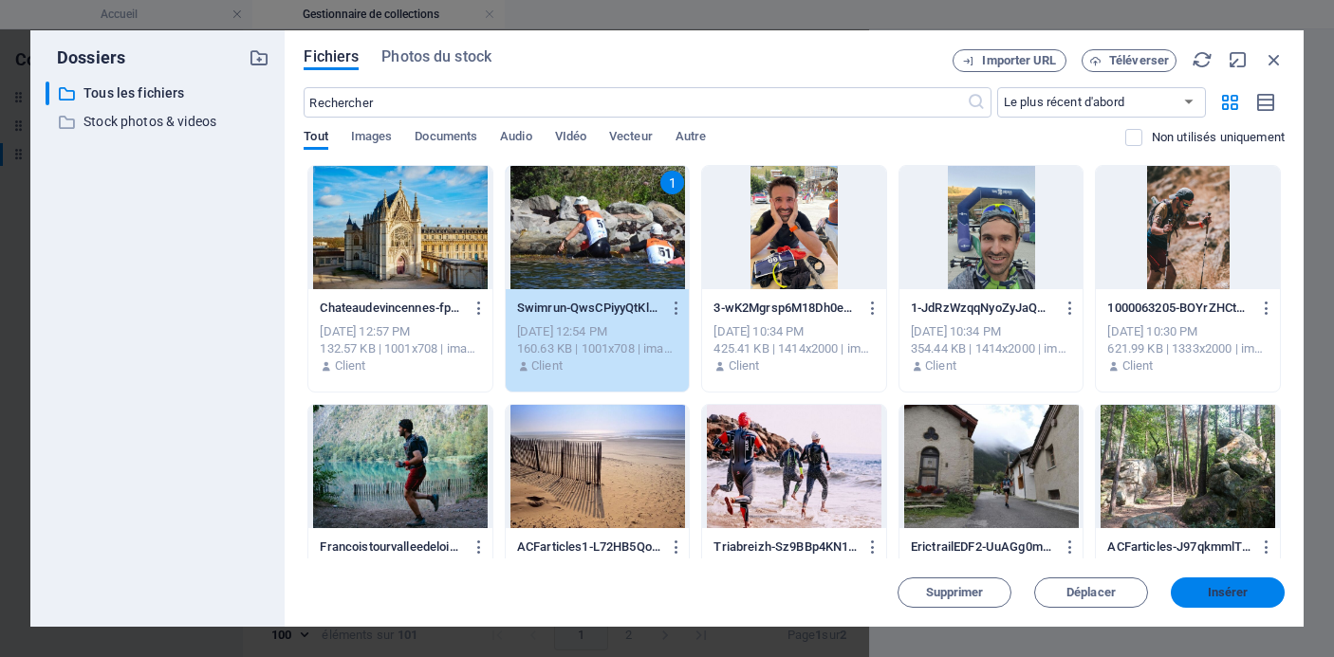
click at [1219, 596] on span "Insérer" at bounding box center [1228, 592] width 41 height 11
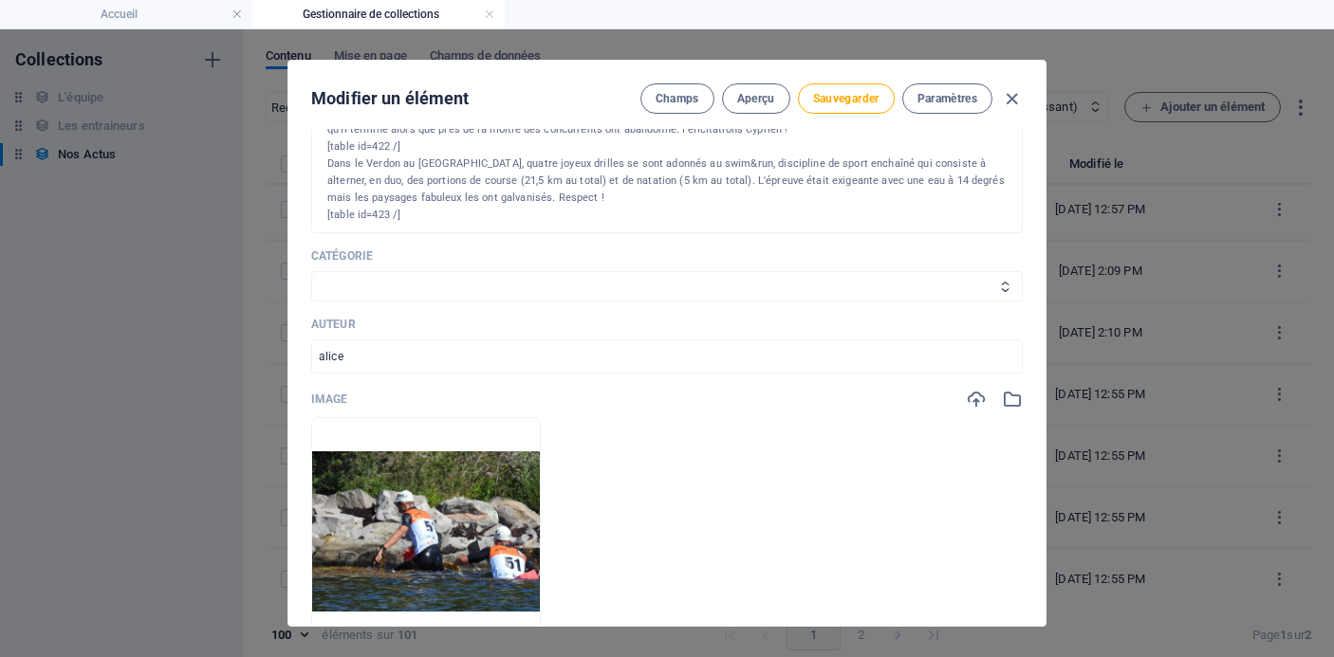
scroll to position [373, 0]
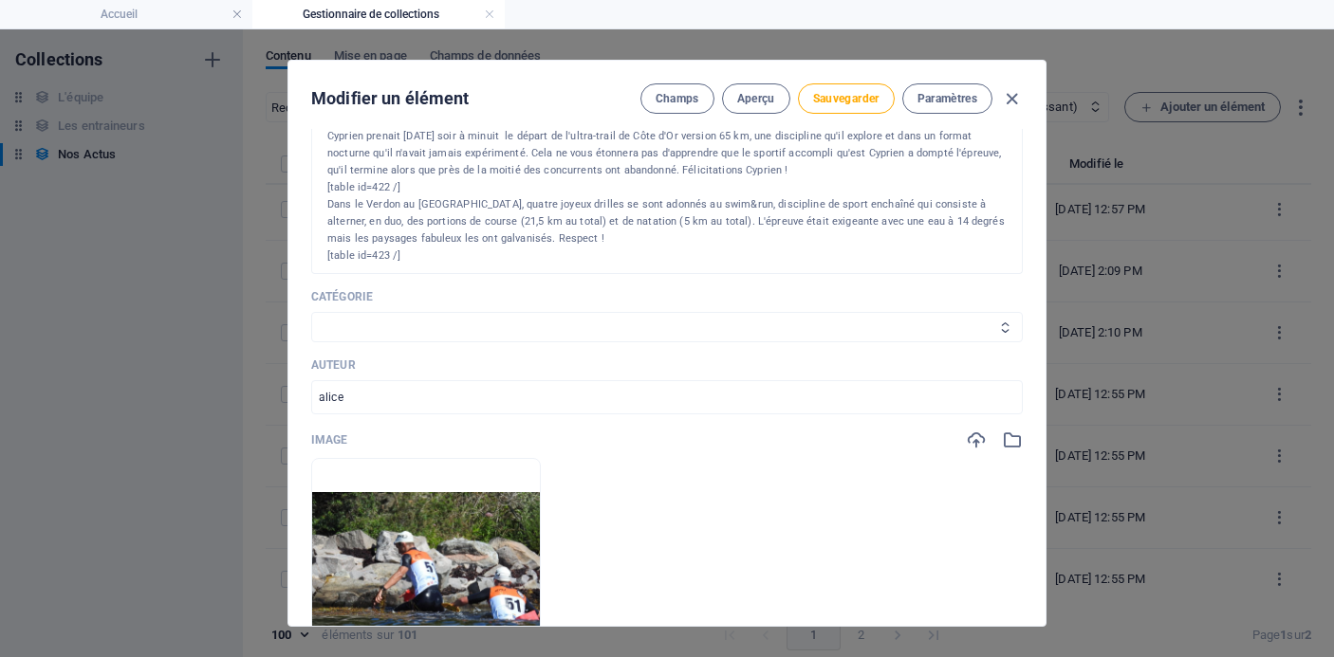
click at [694, 319] on select "Les résultats Les récits de course Événements Conseils sportifs" at bounding box center [667, 327] width 712 height 30
select select "Les résultats"
click at [311, 312] on select "Les résultats Les récits de course Événements Conseils sportifs" at bounding box center [667, 327] width 712 height 30
click at [837, 109] on button "Sauvegarder" at bounding box center [846, 98] width 97 height 30
click at [1003, 101] on icon "button" at bounding box center [1012, 99] width 22 height 22
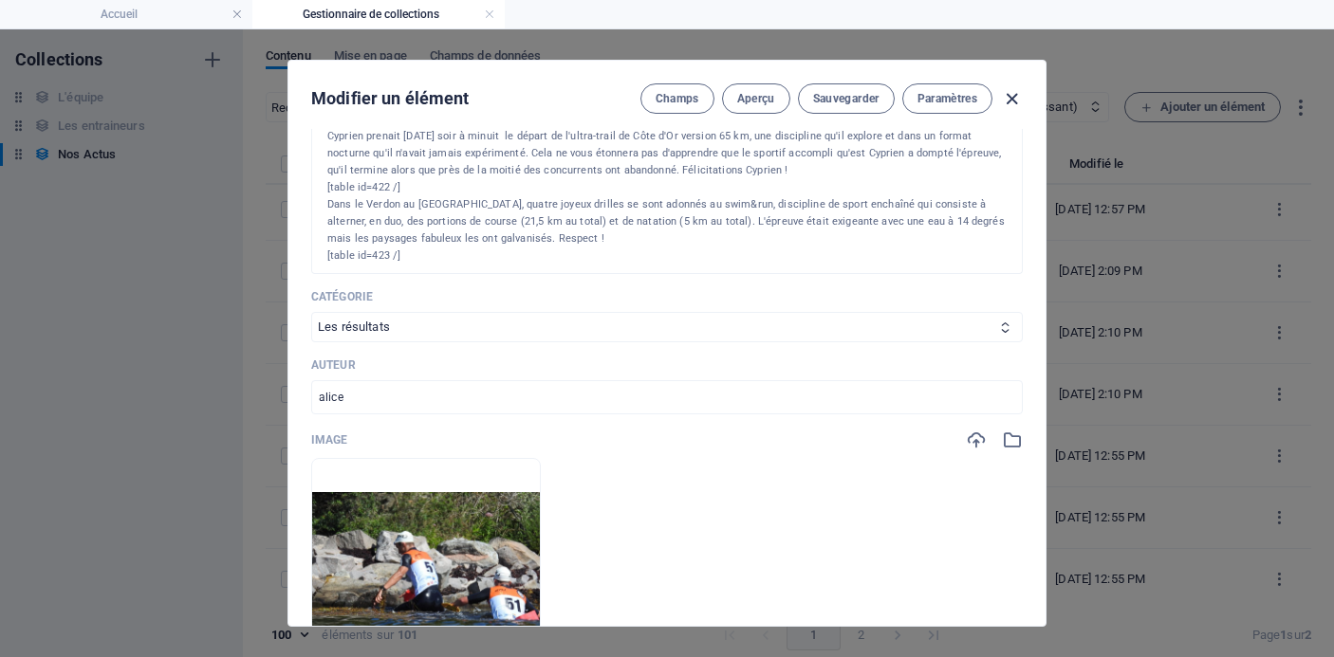
type input "[DATE]"
type input "25-mai-swimrunman-gorges-du-verdon-24-mai-ultra-trail-de-cote-dor"
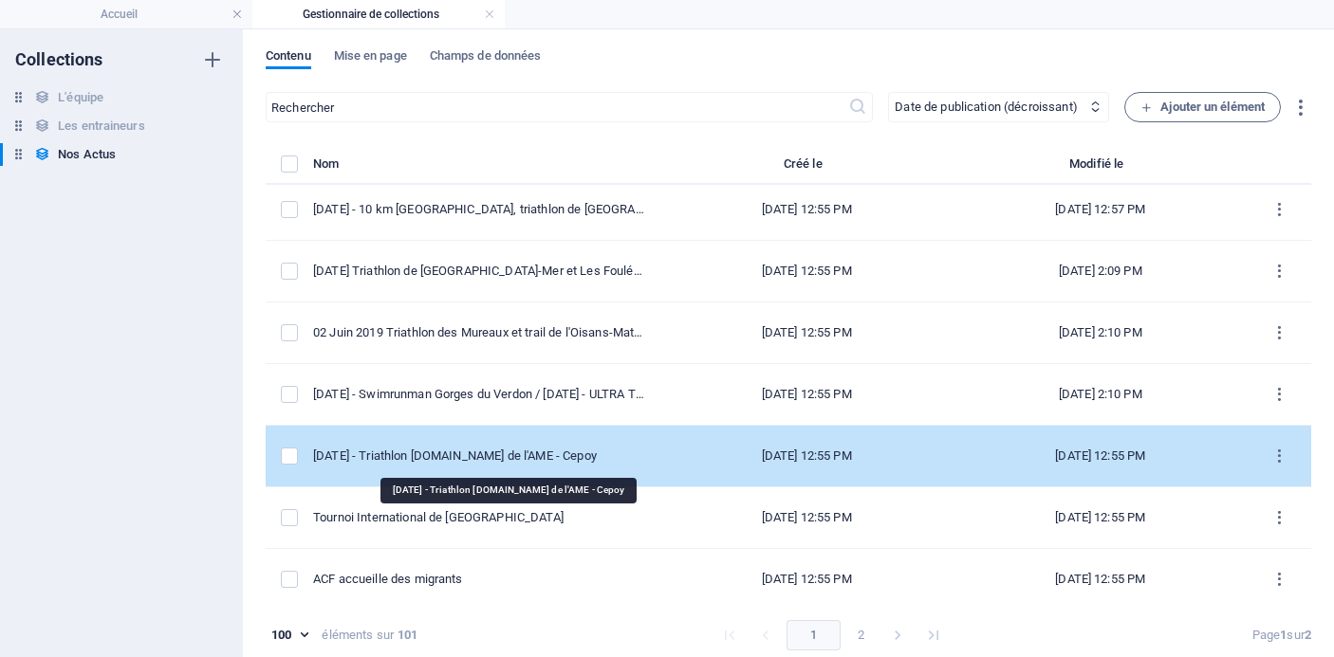
click at [570, 463] on div "[DATE] - Triathlon [DOMAIN_NAME] de l'AME - Cepoy" at bounding box center [478, 456] width 331 height 17
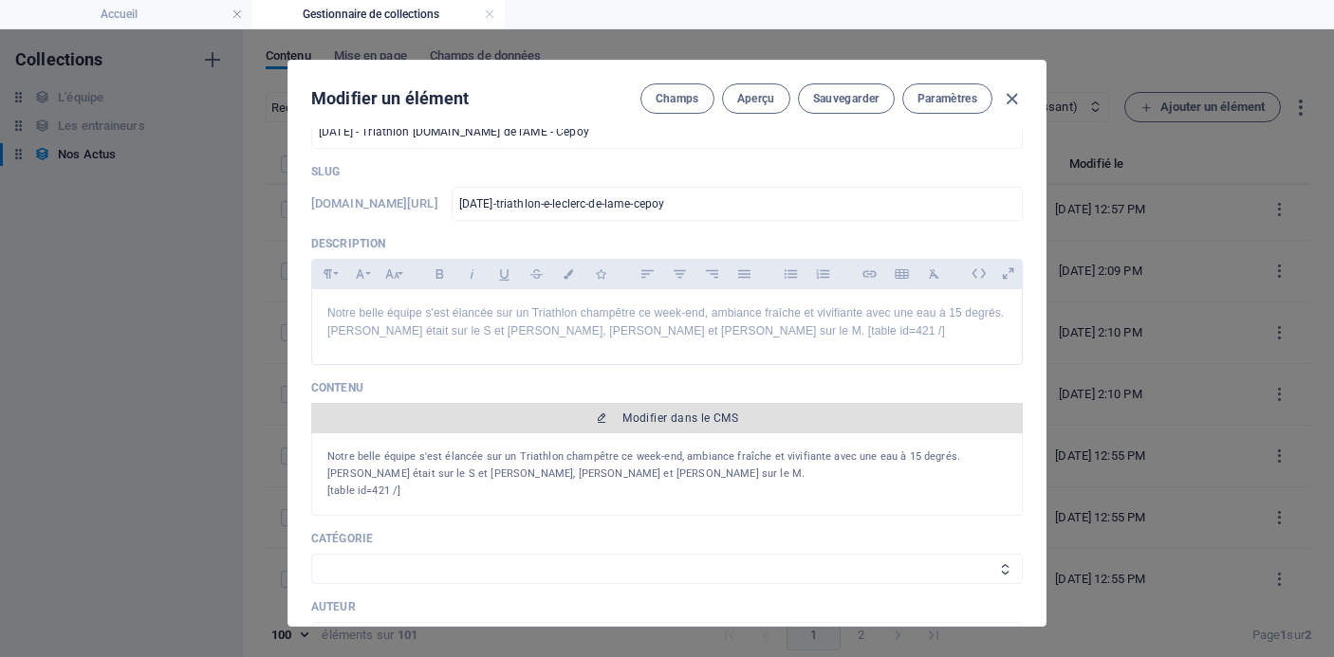
scroll to position [0, 0]
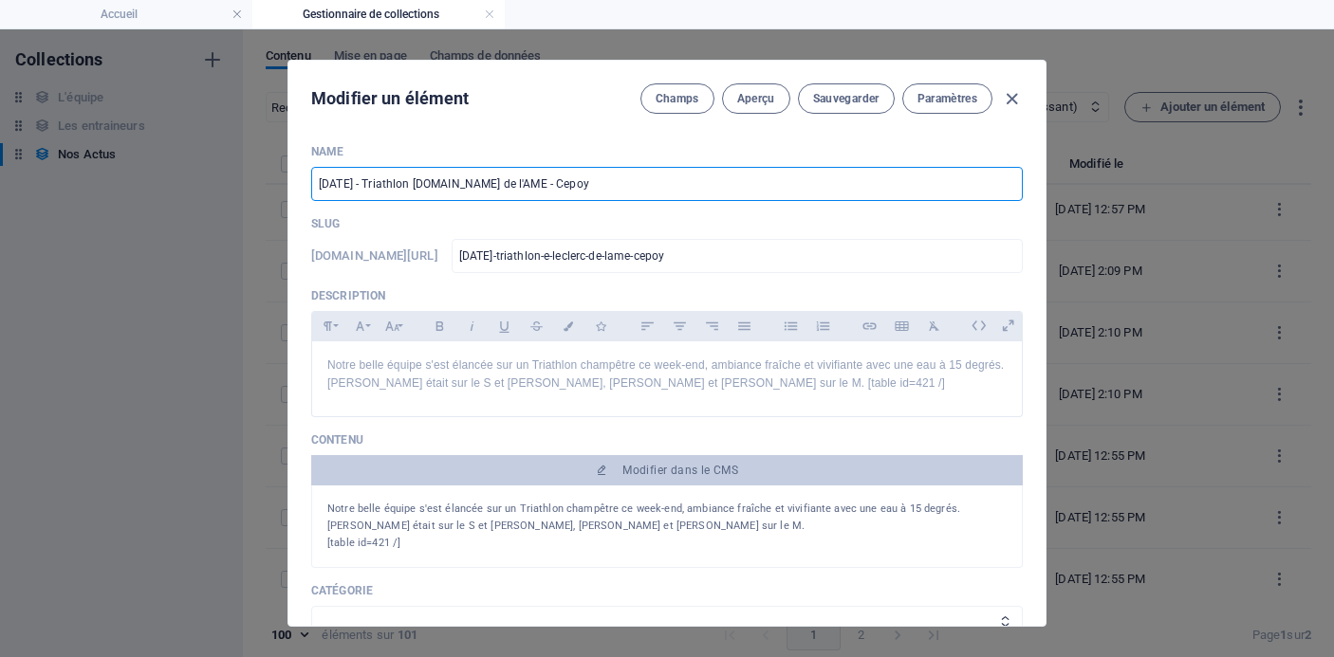
drag, startPoint x: 596, startPoint y: 183, endPoint x: 259, endPoint y: 183, distance: 336.8
click at [258, 183] on div "Modifier un élément Champs Aperçu Sauvegarder Paramètres Name [DATE] - Triathlo…" at bounding box center [667, 343] width 1334 height 628
click at [416, 544] on div "Notre belle équipe s'est élancée sur un Triathlon champêtre ce week-end, ambian…" at bounding box center [666, 526] width 679 height 51
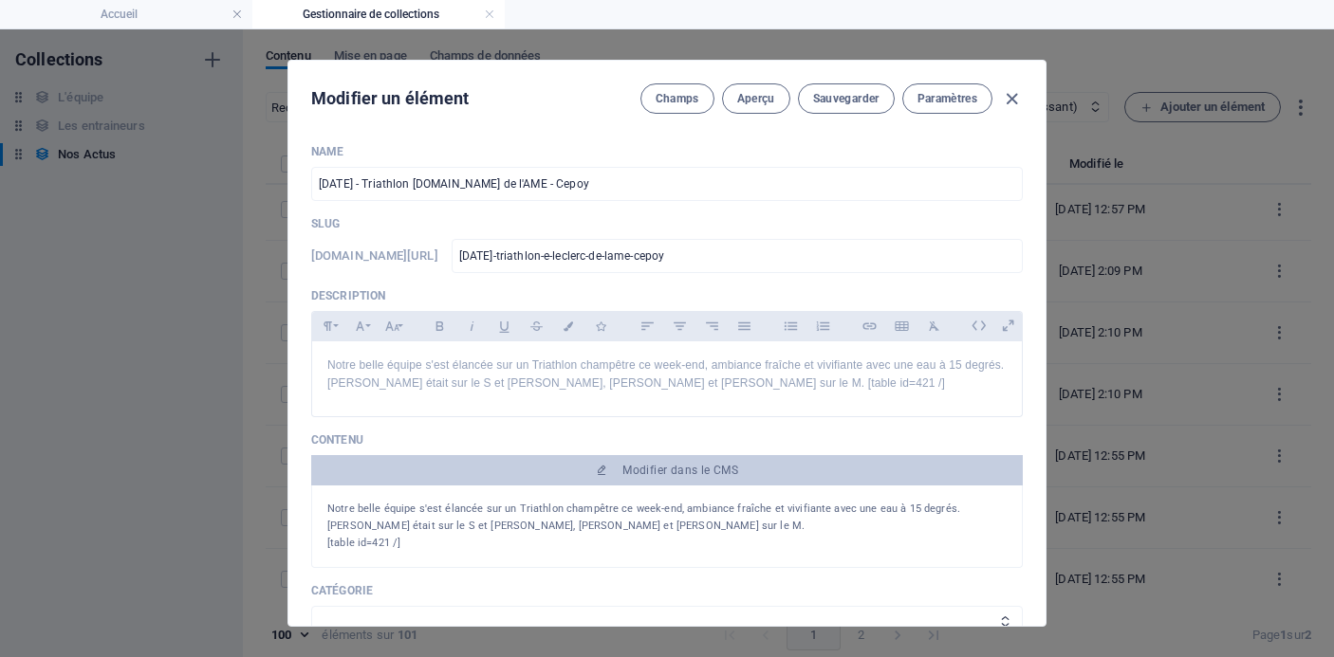
click at [402, 543] on div "Notre belle équipe s'est élancée sur un Triathlon champêtre ce week-end, ambian…" at bounding box center [666, 526] width 679 height 51
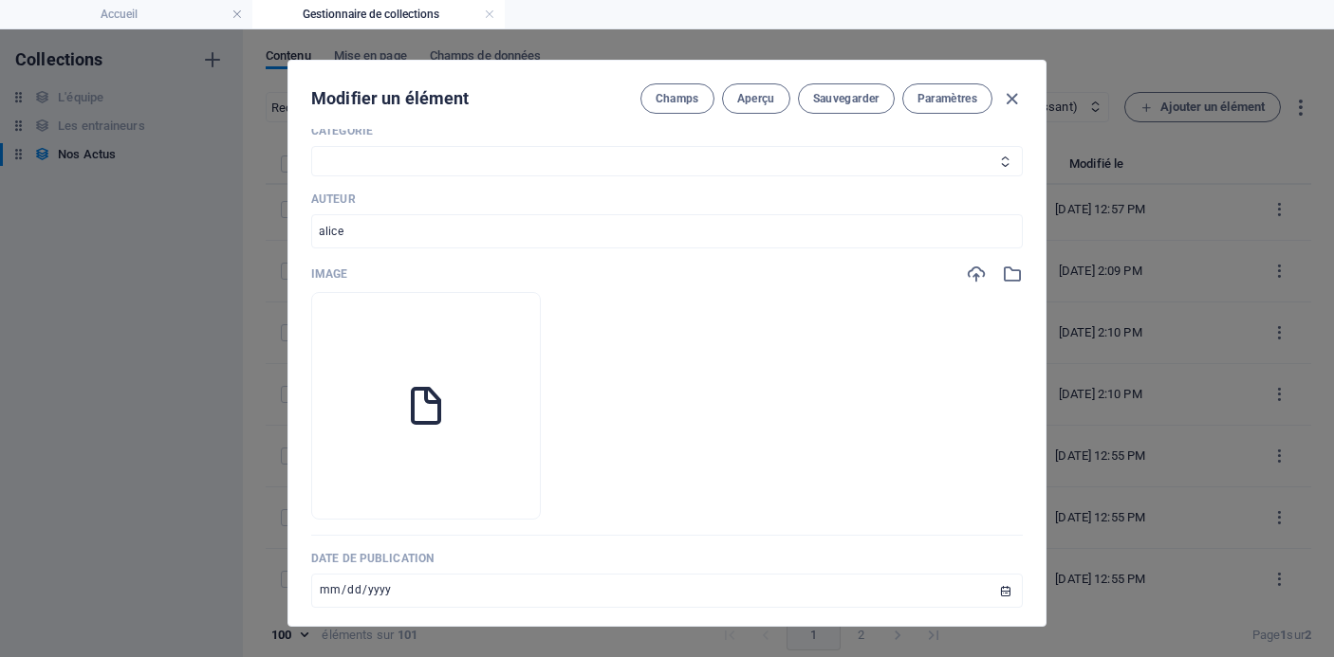
scroll to position [463, 0]
click at [434, 480] on button "button" at bounding box center [425, 488] width 15 height 57
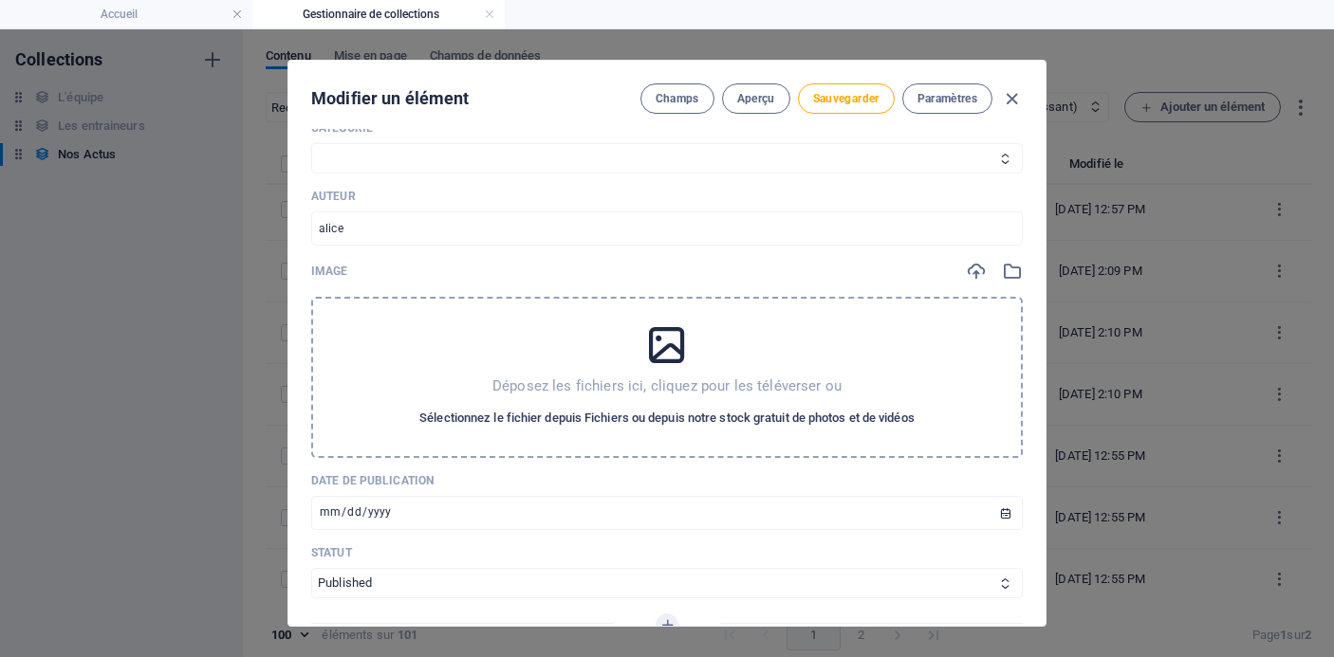
click at [498, 425] on span "Sélectionnez le fichier depuis Fichiers ou depuis notre stock gratuit de photos…" at bounding box center [666, 418] width 495 height 23
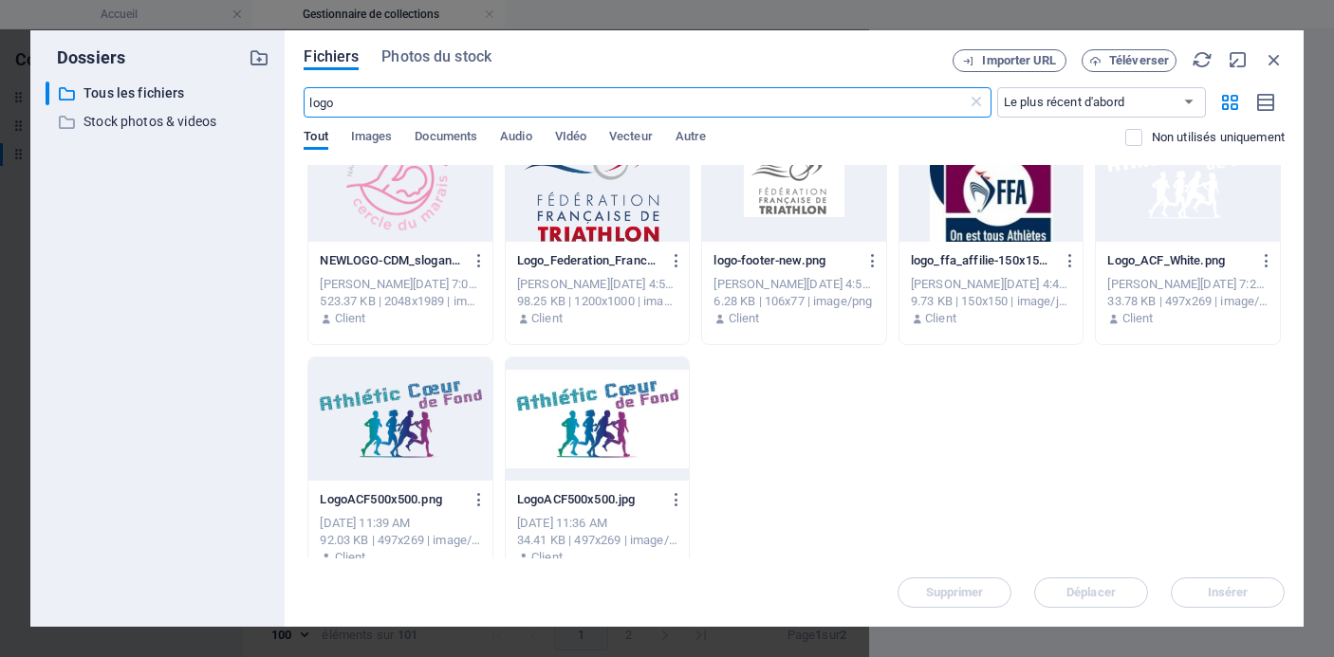
scroll to position [551, 0]
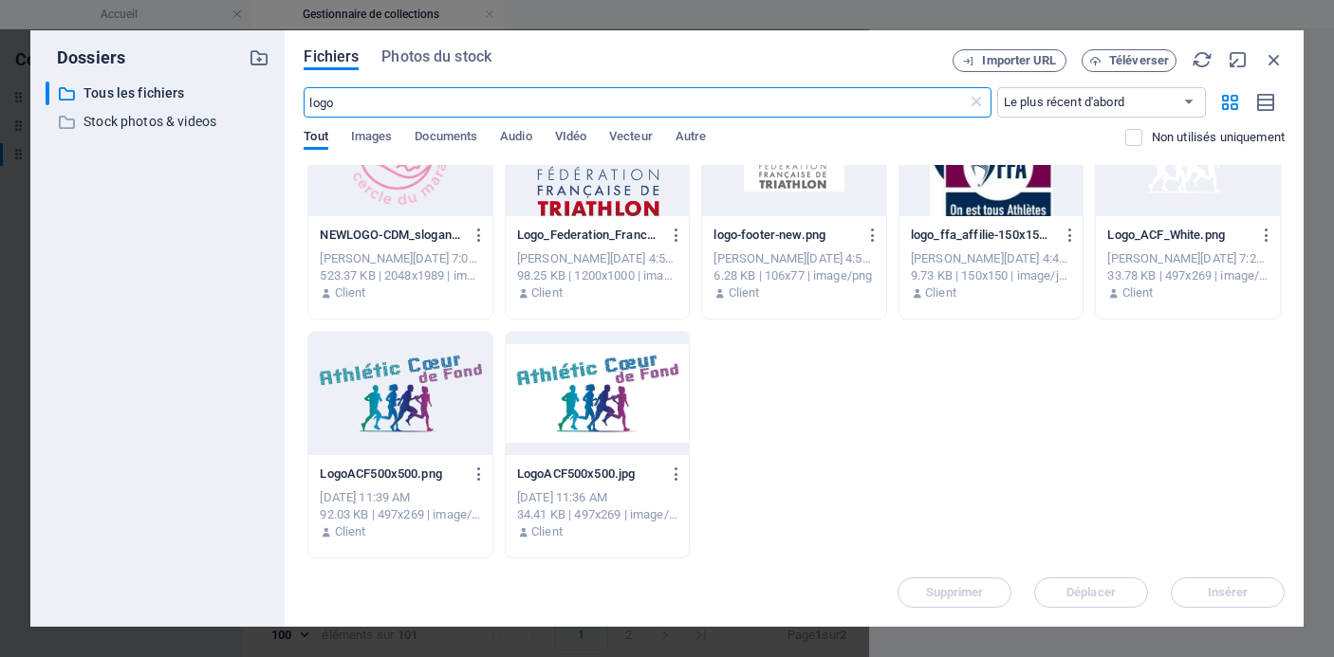
type input "logo"
click at [403, 376] on div at bounding box center [400, 393] width 184 height 123
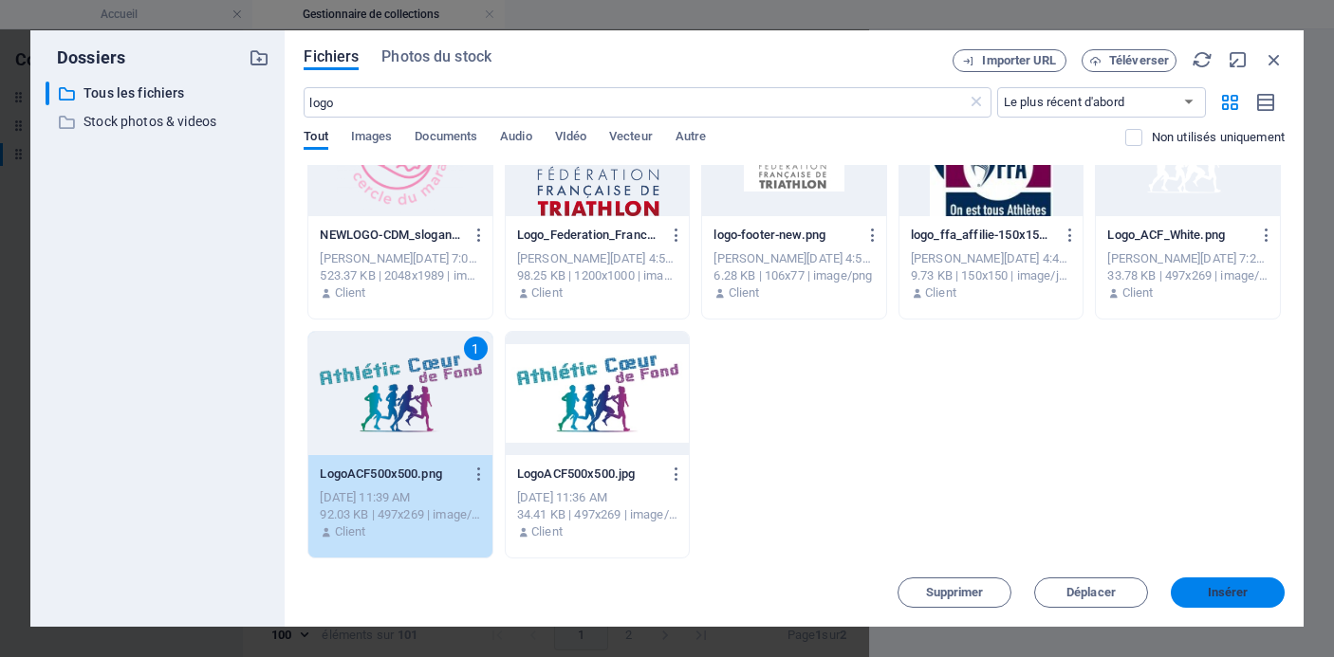
click at [1226, 583] on button "Insérer" at bounding box center [1228, 593] width 114 height 30
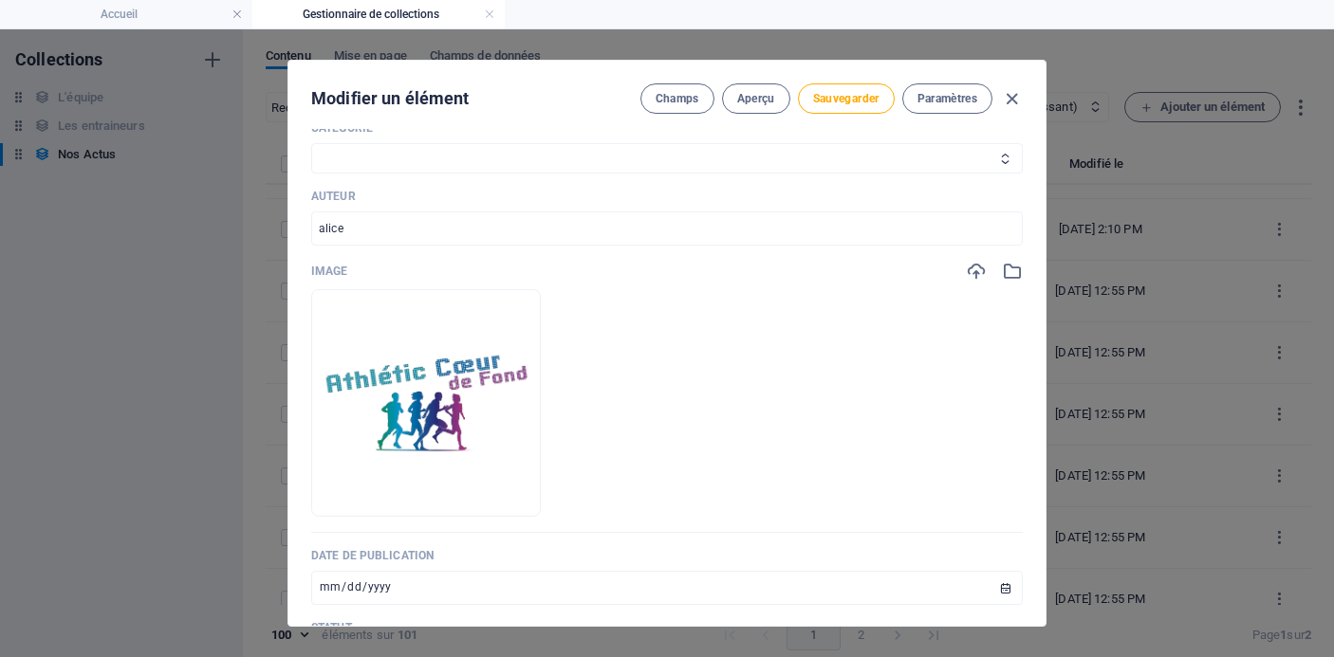
scroll to position [2719, 0]
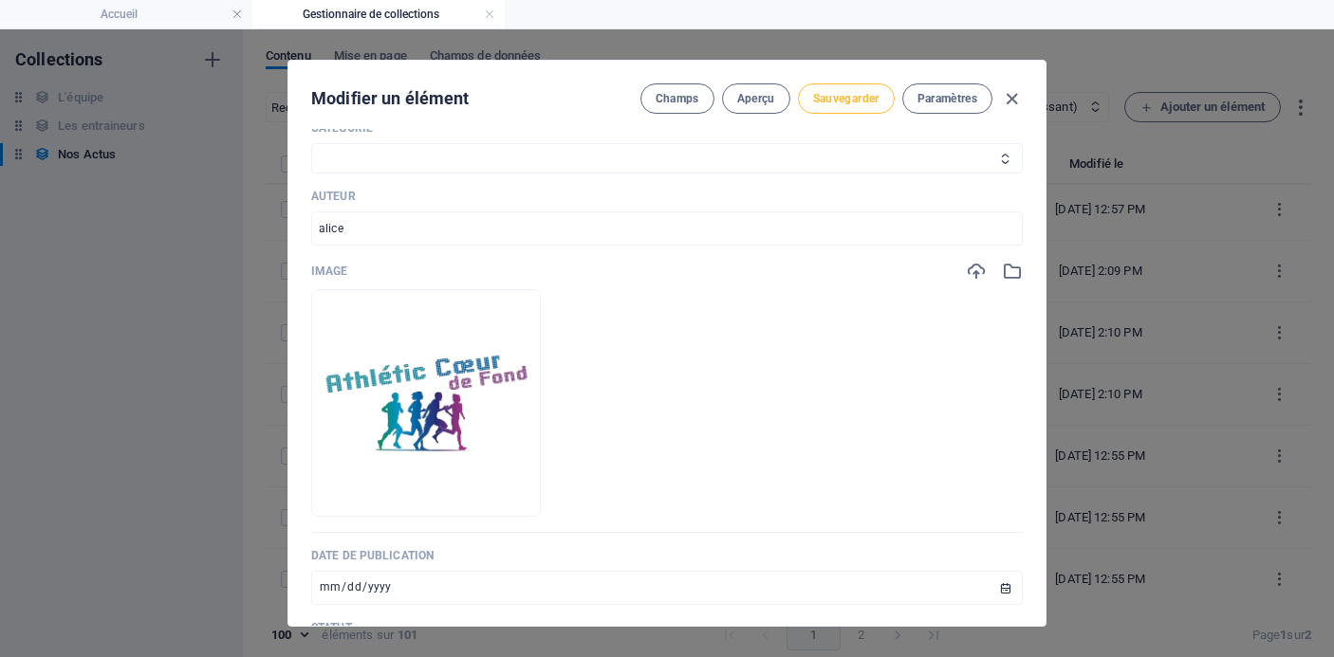
click at [846, 102] on span "Sauvegarder" at bounding box center [846, 98] width 66 height 15
click at [1008, 95] on icon "button" at bounding box center [1012, 99] width 22 height 22
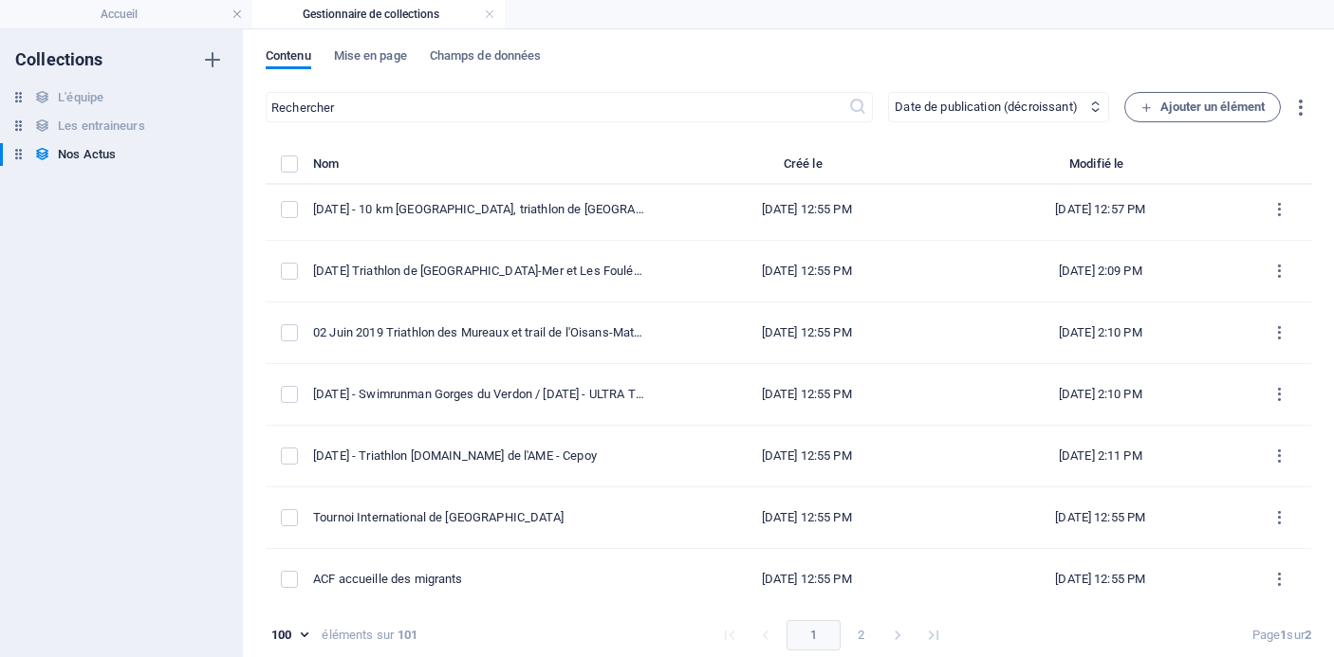
type input "[DATE]"
type input "[DATE]-triathlon-e-leclerc-de-lame-cepoy"
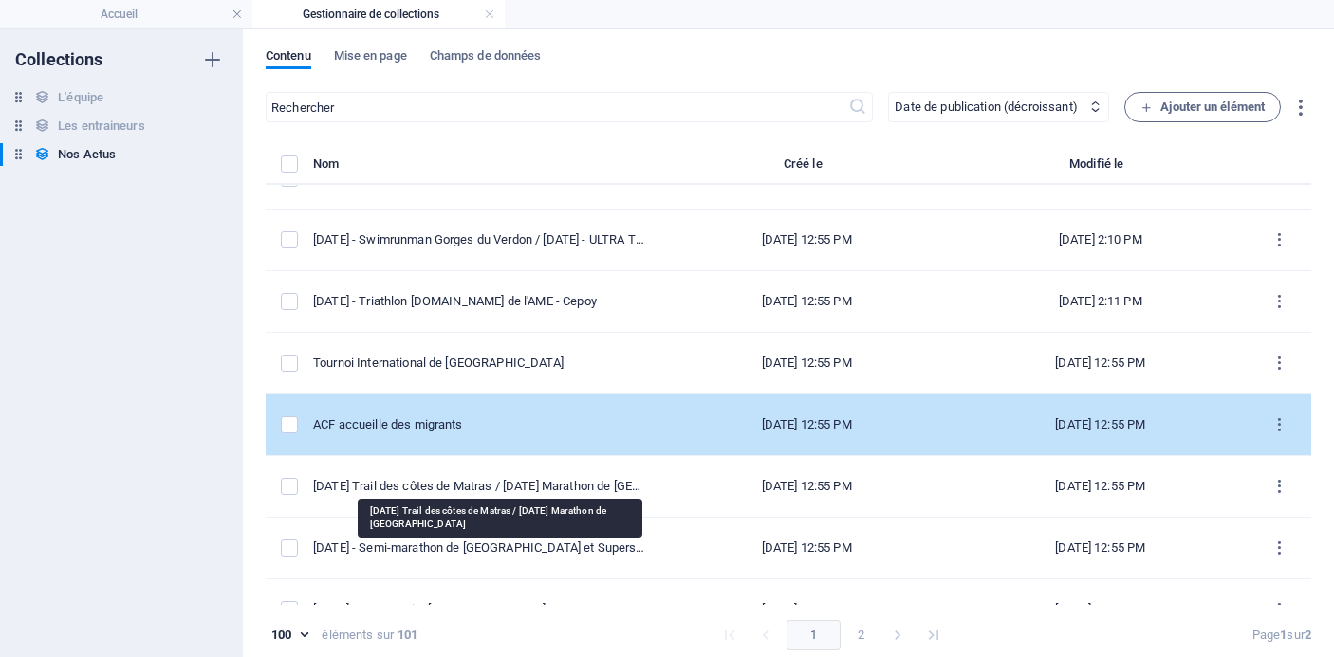
scroll to position [2883, 0]
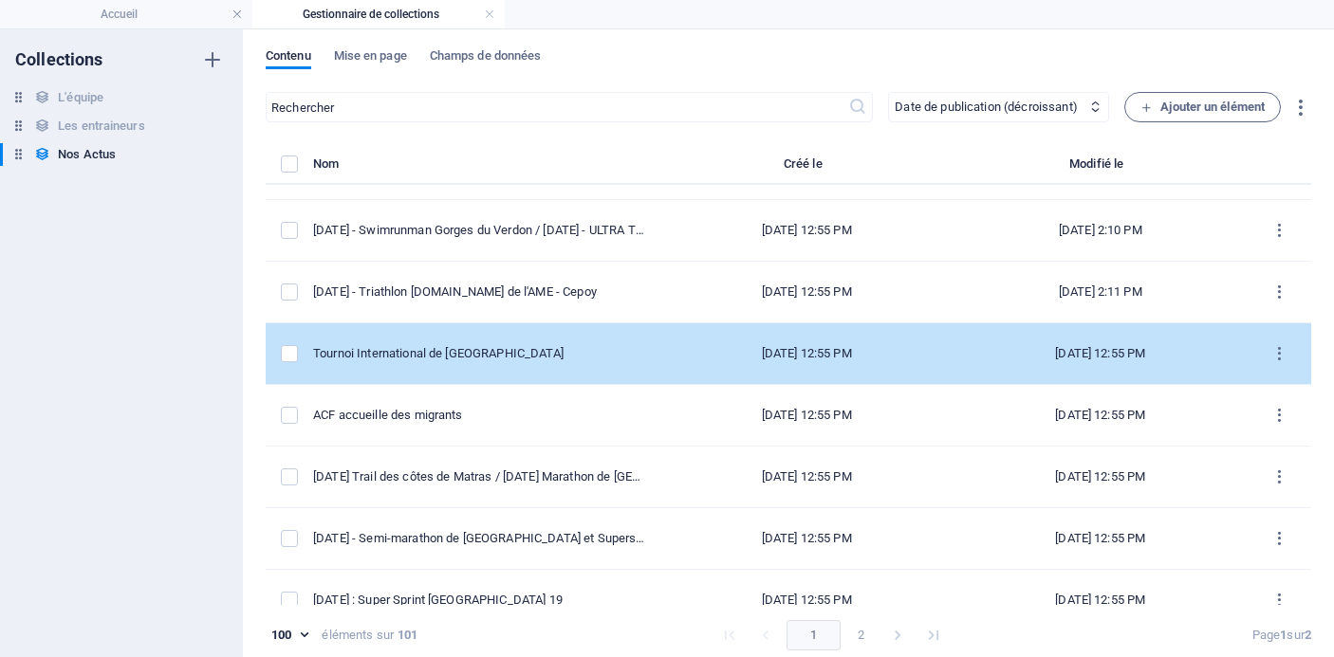
click at [483, 358] on div "Tournoi International de [GEOGRAPHIC_DATA]" at bounding box center [478, 353] width 331 height 17
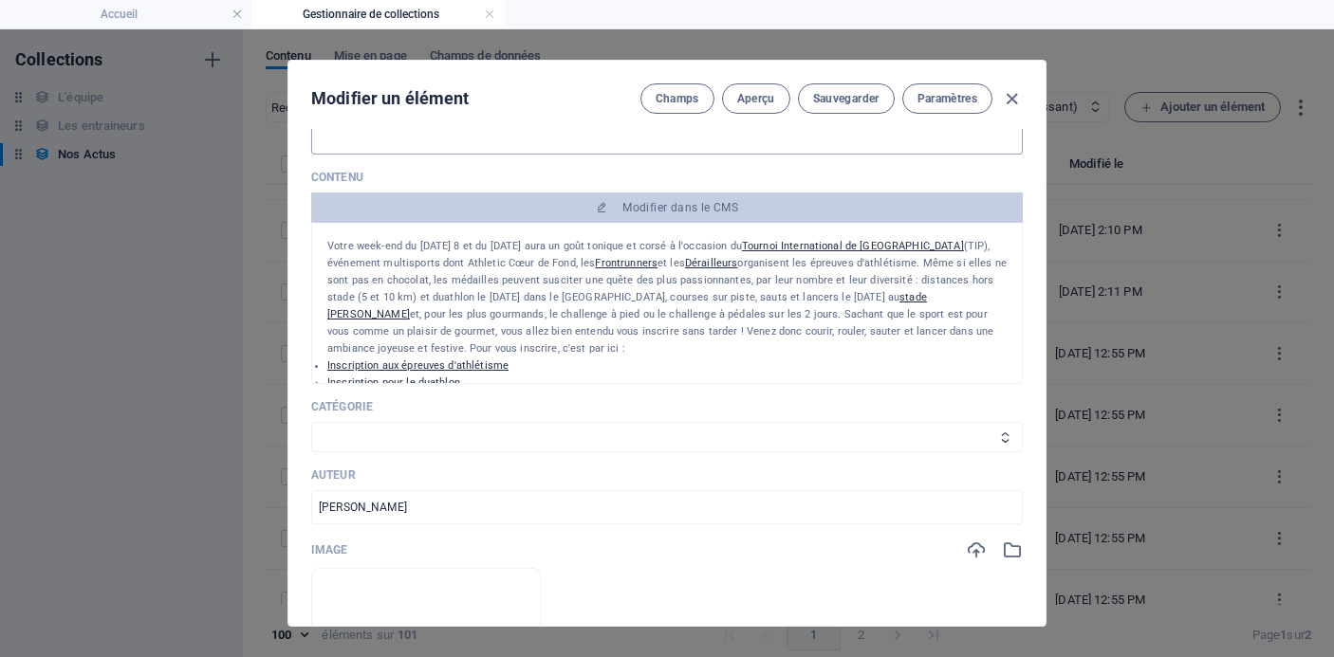
scroll to position [282, 0]
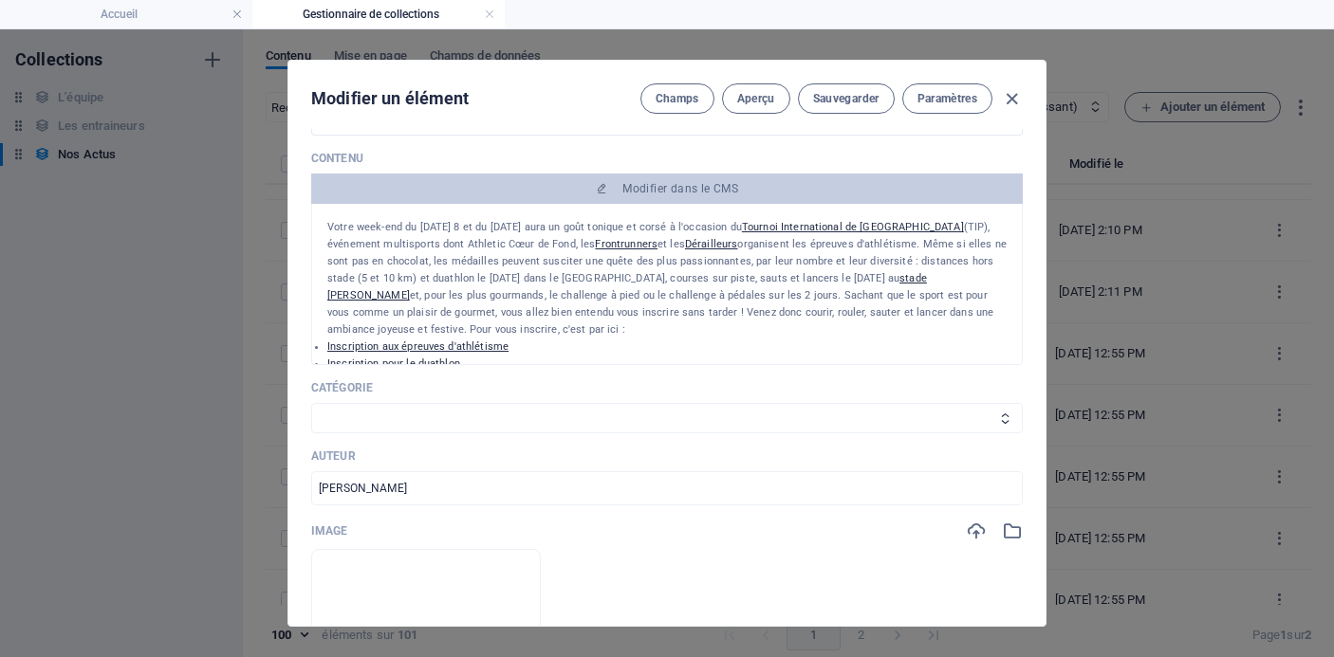
click at [579, 382] on p "Catégorie" at bounding box center [667, 387] width 712 height 15
click at [581, 411] on select "Les résultats Les récits de course Événements Conseils sportifs" at bounding box center [667, 418] width 712 height 30
select select "Événements"
click at [311, 403] on select "Les résultats Les récits de course Événements Conseils sportifs" at bounding box center [667, 418] width 712 height 30
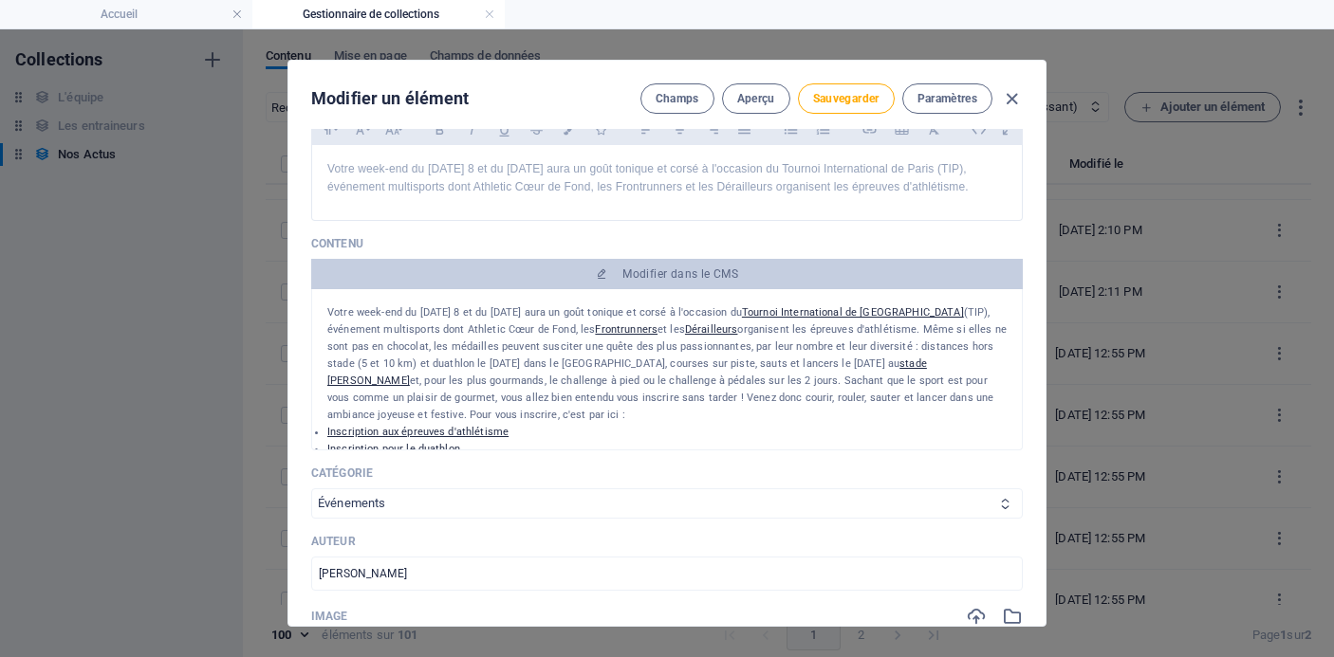
scroll to position [0, 0]
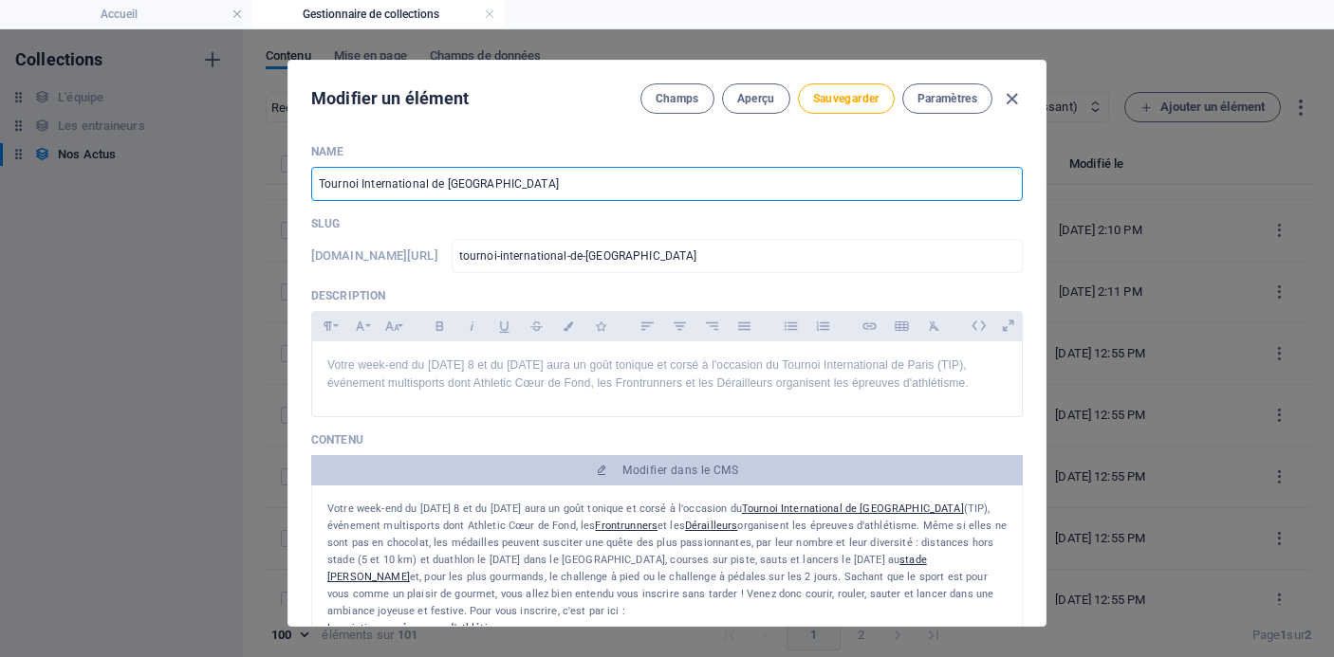
drag, startPoint x: 499, startPoint y: 186, endPoint x: 271, endPoint y: 186, distance: 227.7
click at [270, 186] on div "Modifier un élément Champs Aperçu Sauvegarder Paramètres Name Tournoi Internati…" at bounding box center [667, 343] width 1334 height 628
click at [501, 177] on input "Tournoi International de [GEOGRAPHIC_DATA]" at bounding box center [667, 184] width 712 height 34
type input "Tournoi International de Paris 2"
type input "tournoi-international-de-[GEOGRAPHIC_DATA]-2"
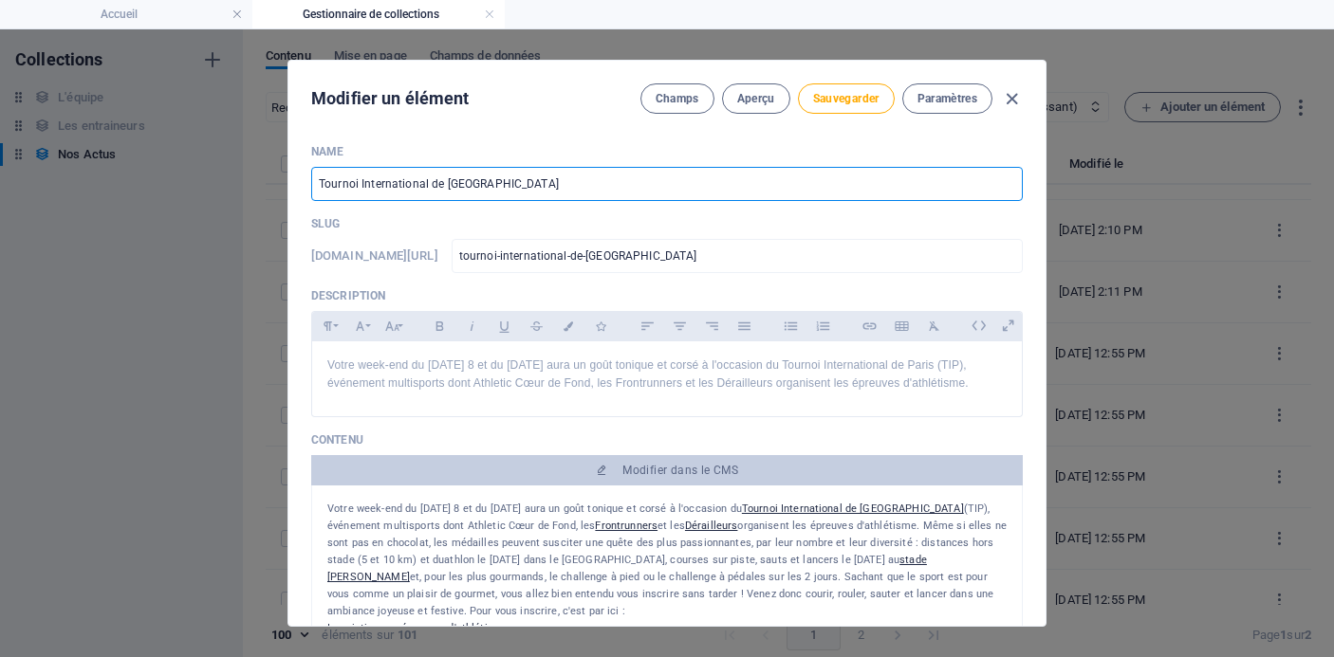
type input "tournoi-international-de-[GEOGRAPHIC_DATA]-2"
type input "Tournoi International de [GEOGRAPHIC_DATA] 20"
type input "tournoi-international-de-[GEOGRAPHIC_DATA]-20"
type input "Tournoi International de [GEOGRAPHIC_DATA] 201"
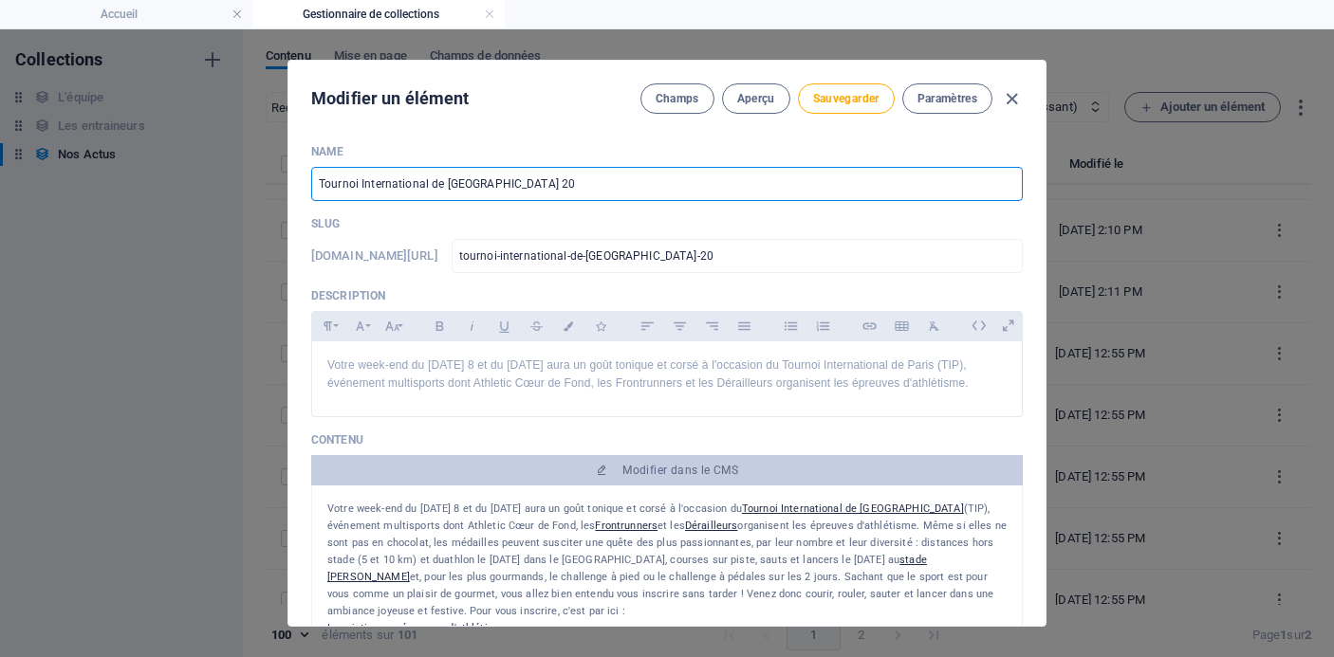
type input "tournoi-international-de-[GEOGRAPHIC_DATA]-201"
type input "Tournoi International de [GEOGRAPHIC_DATA] 2019"
type input "tournoi-international-de-[GEOGRAPHIC_DATA]-2019"
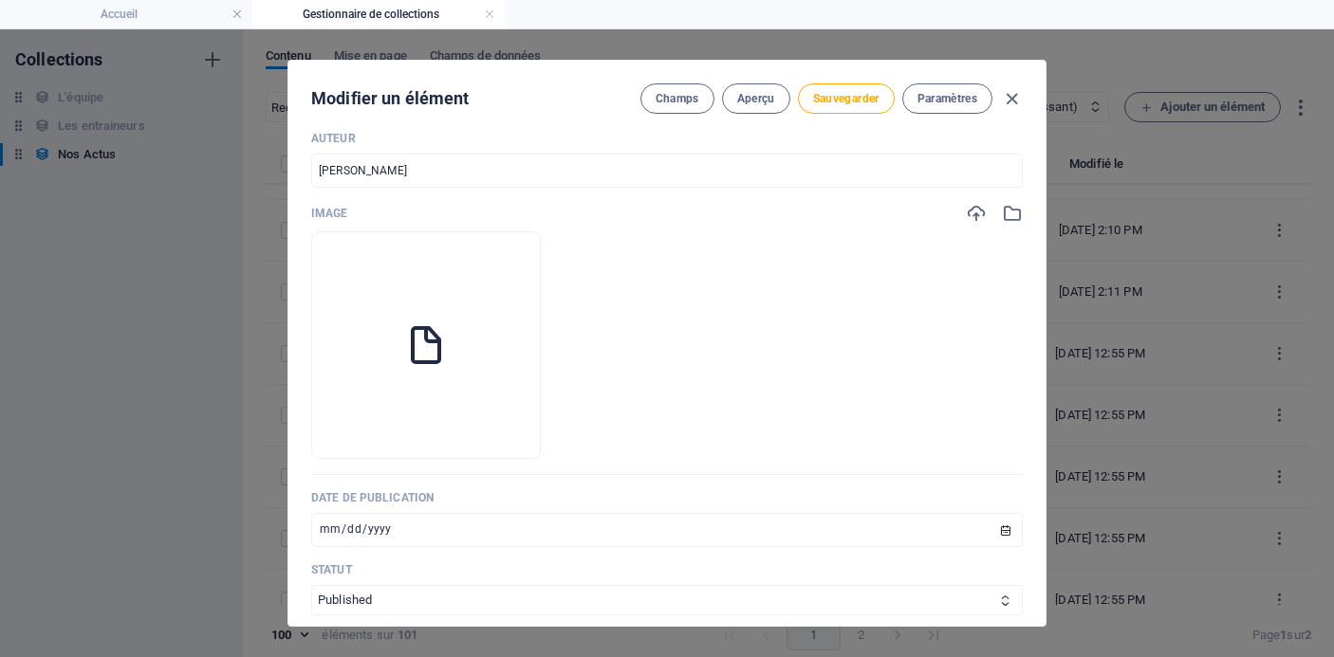
scroll to position [611, 0]
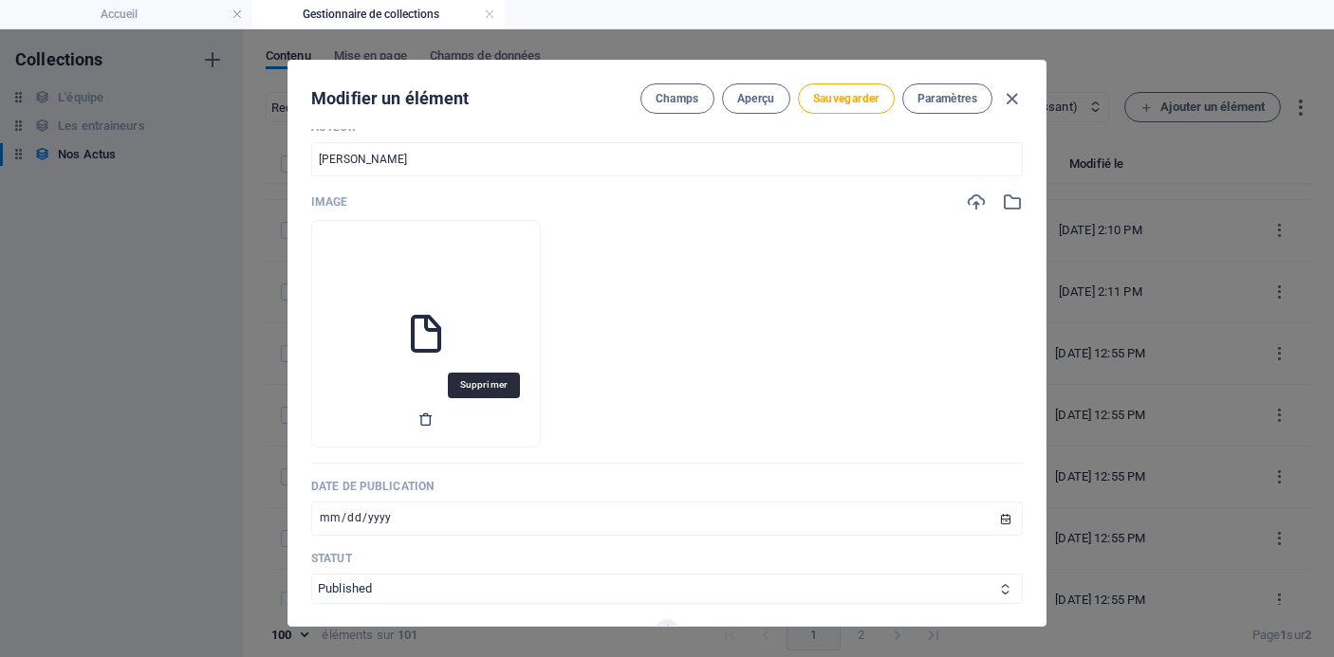
type input "Tournoi International de [GEOGRAPHIC_DATA] 2019"
click at [434, 424] on icon "button" at bounding box center [425, 419] width 15 height 15
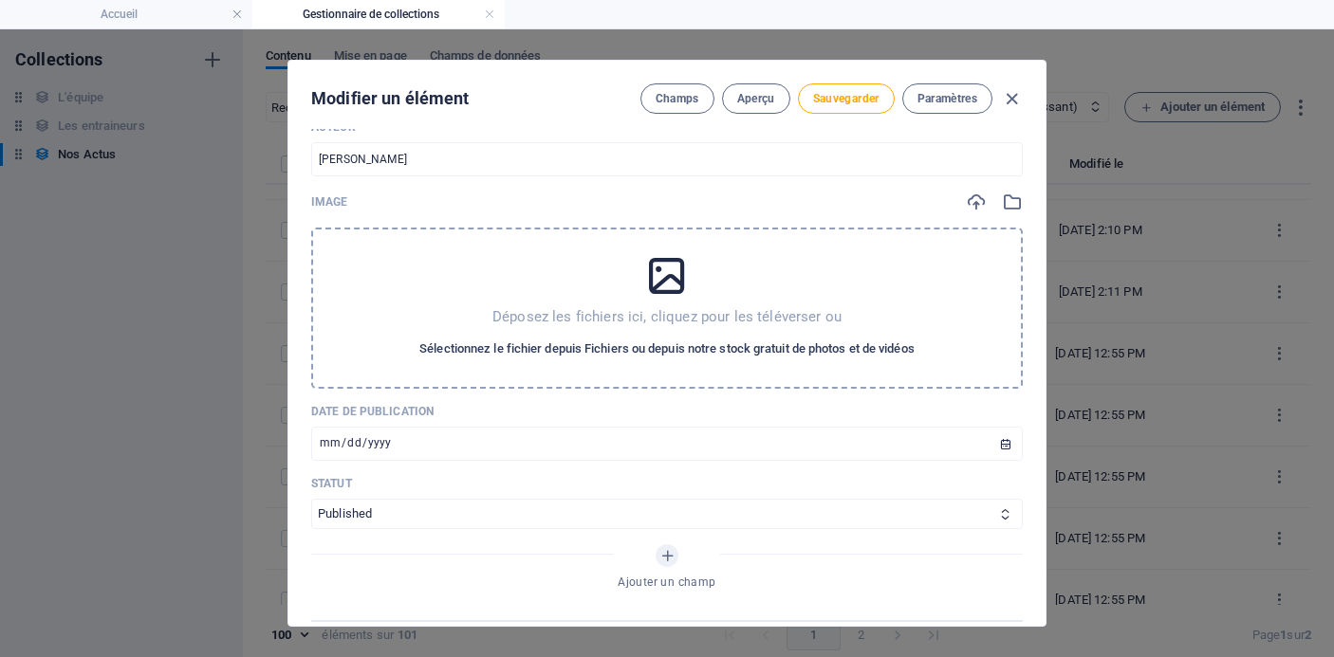
click at [571, 352] on span "Sélectionnez le fichier depuis Fichiers ou depuis notre stock gratuit de photos…" at bounding box center [666, 349] width 495 height 23
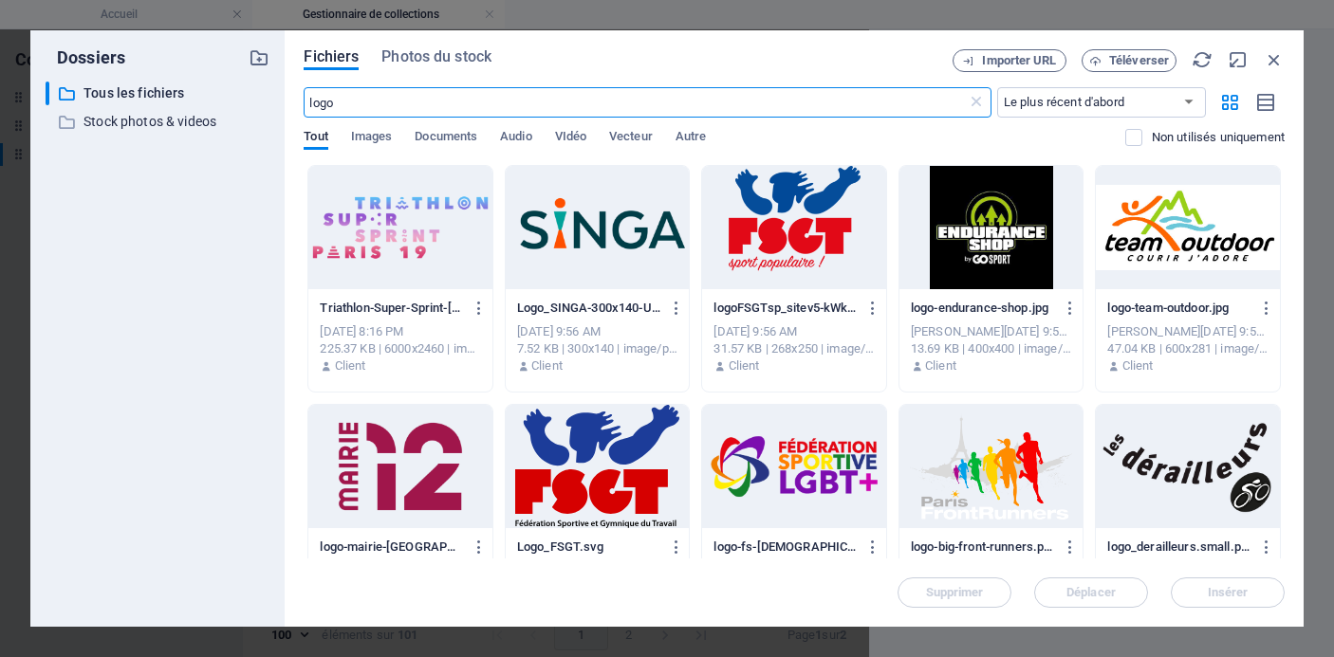
scroll to position [3060, 0]
click at [969, 102] on icon at bounding box center [976, 102] width 19 height 19
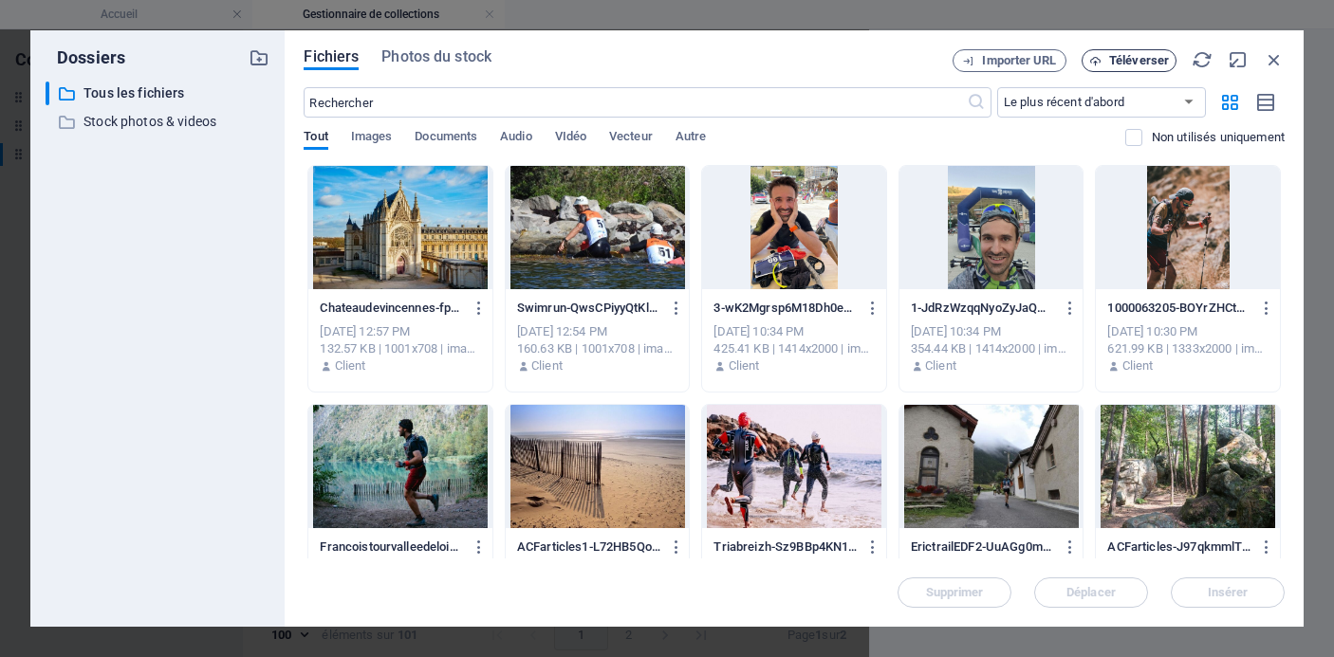
click at [1133, 62] on span "Téléverser" at bounding box center [1139, 60] width 60 height 11
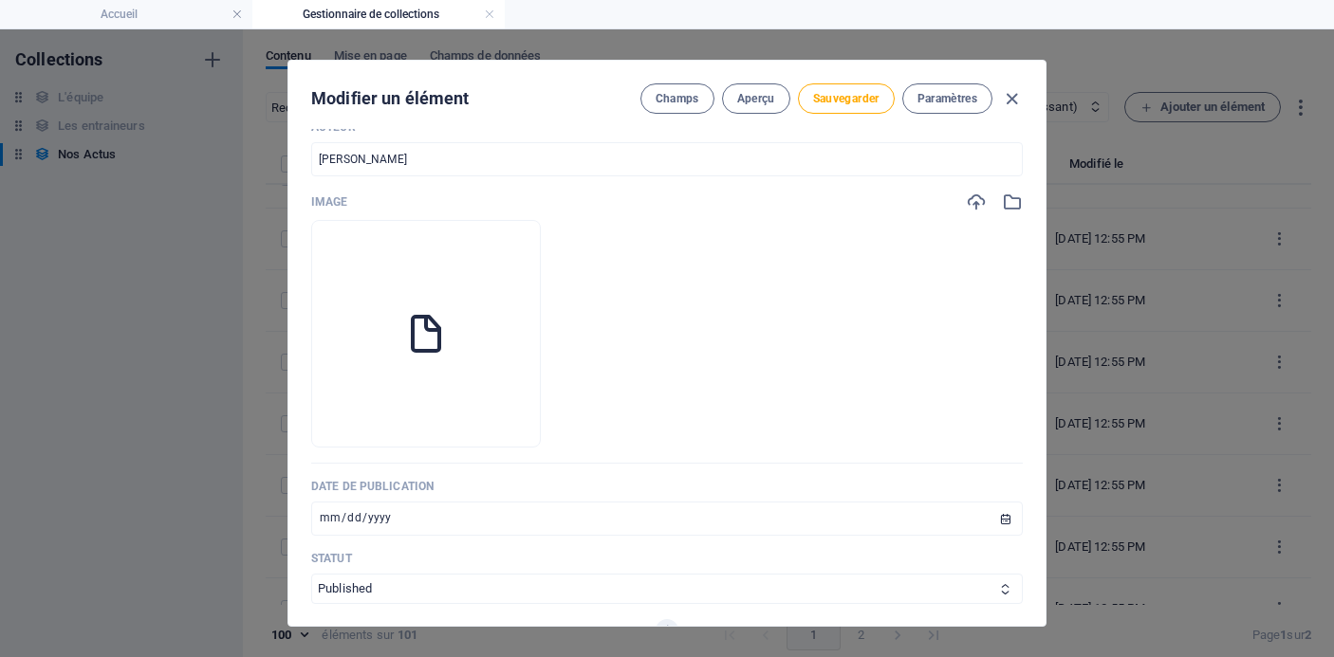
scroll to position [2883, 0]
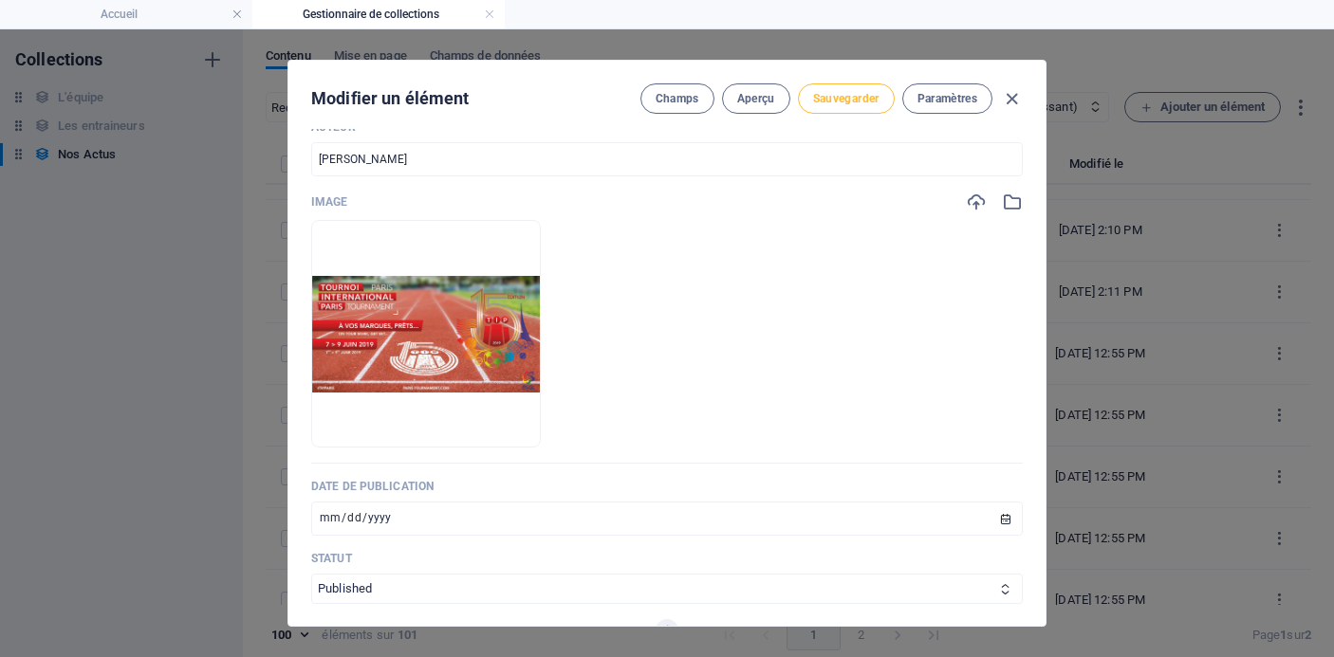
click at [839, 96] on span "Sauvegarder" at bounding box center [846, 98] width 66 height 15
type input "tournoi-international-de-[GEOGRAPHIC_DATA]-2019"
click at [1011, 98] on icon "button" at bounding box center [1012, 99] width 22 height 22
type input "[DATE]"
type input "tournoi-international-de-[GEOGRAPHIC_DATA]-2019"
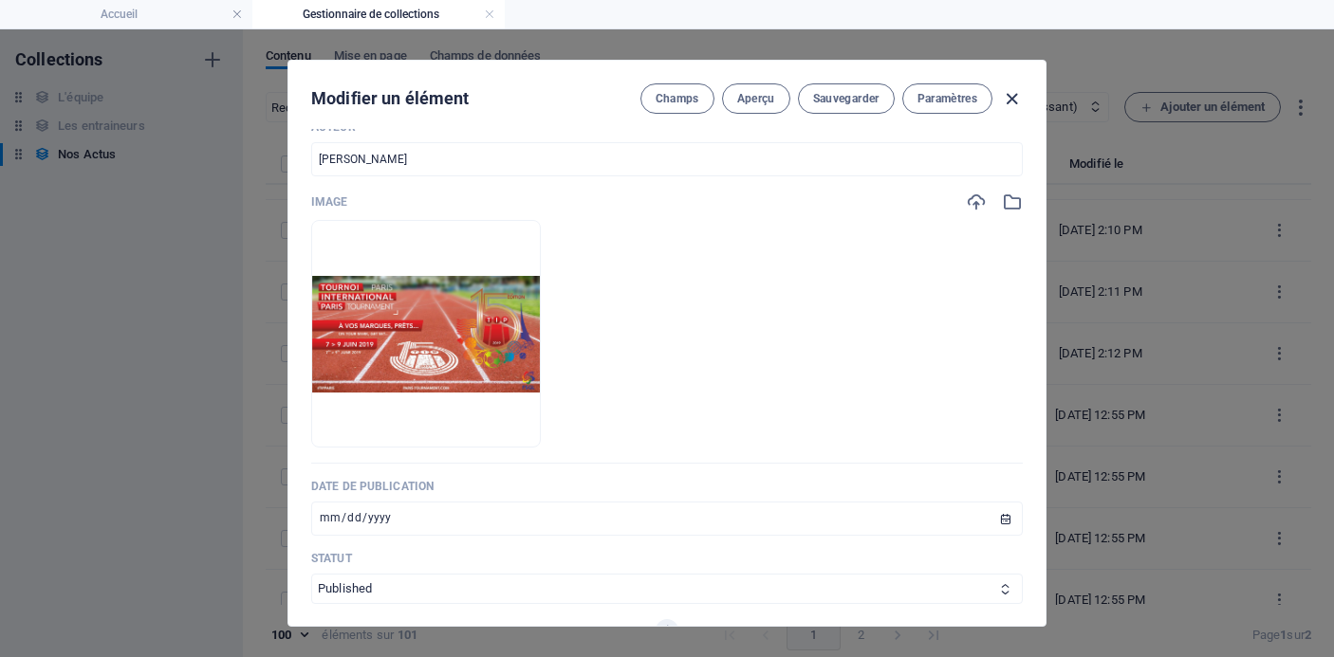
scroll to position [498, 0]
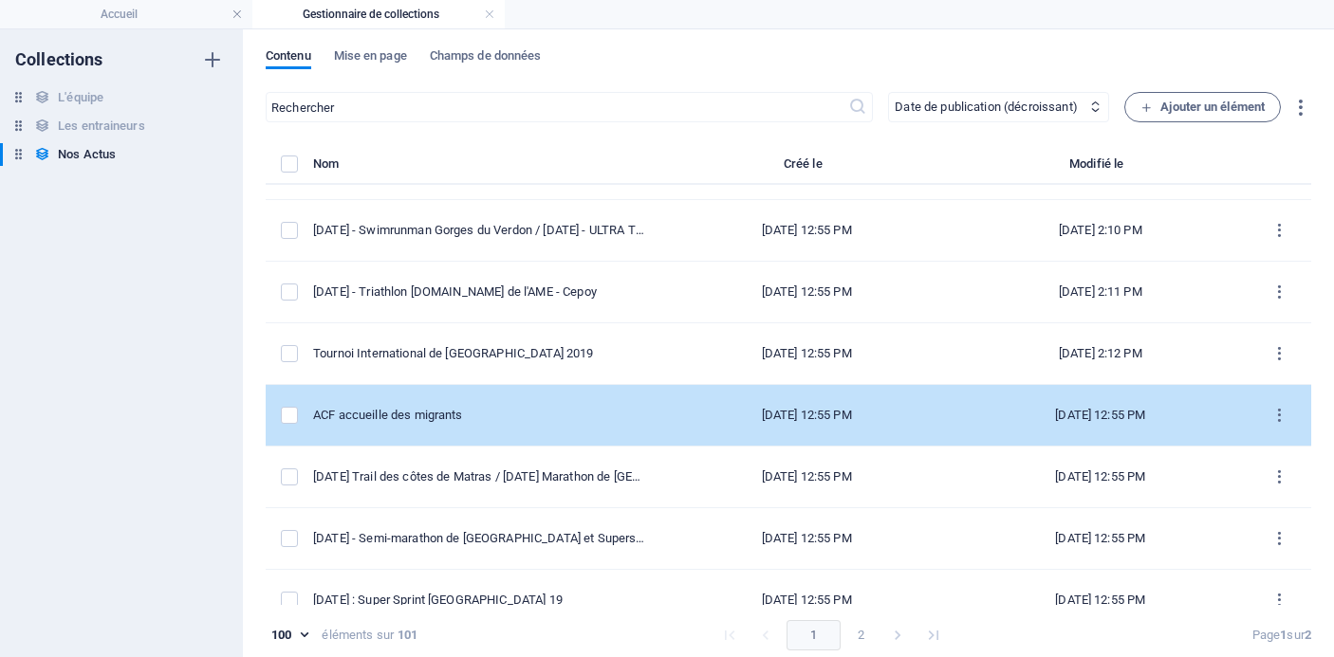
click at [496, 417] on div "ACF accueille des migrants" at bounding box center [478, 415] width 331 height 17
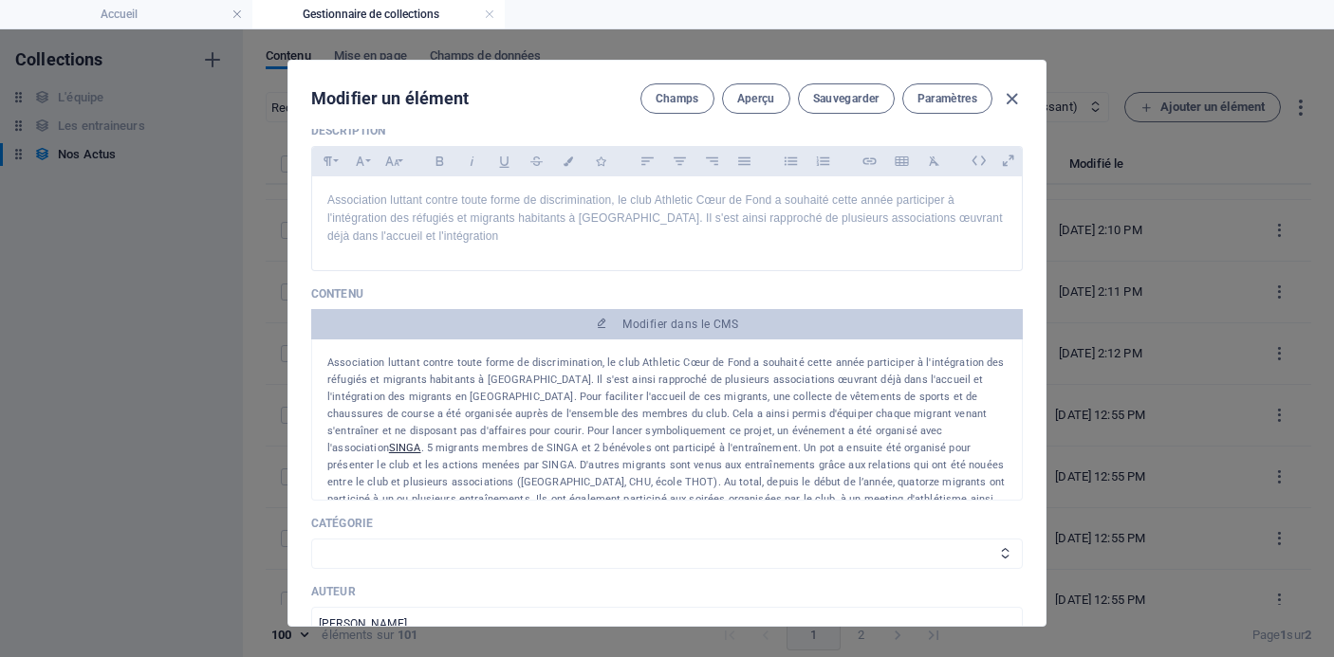
scroll to position [0, 0]
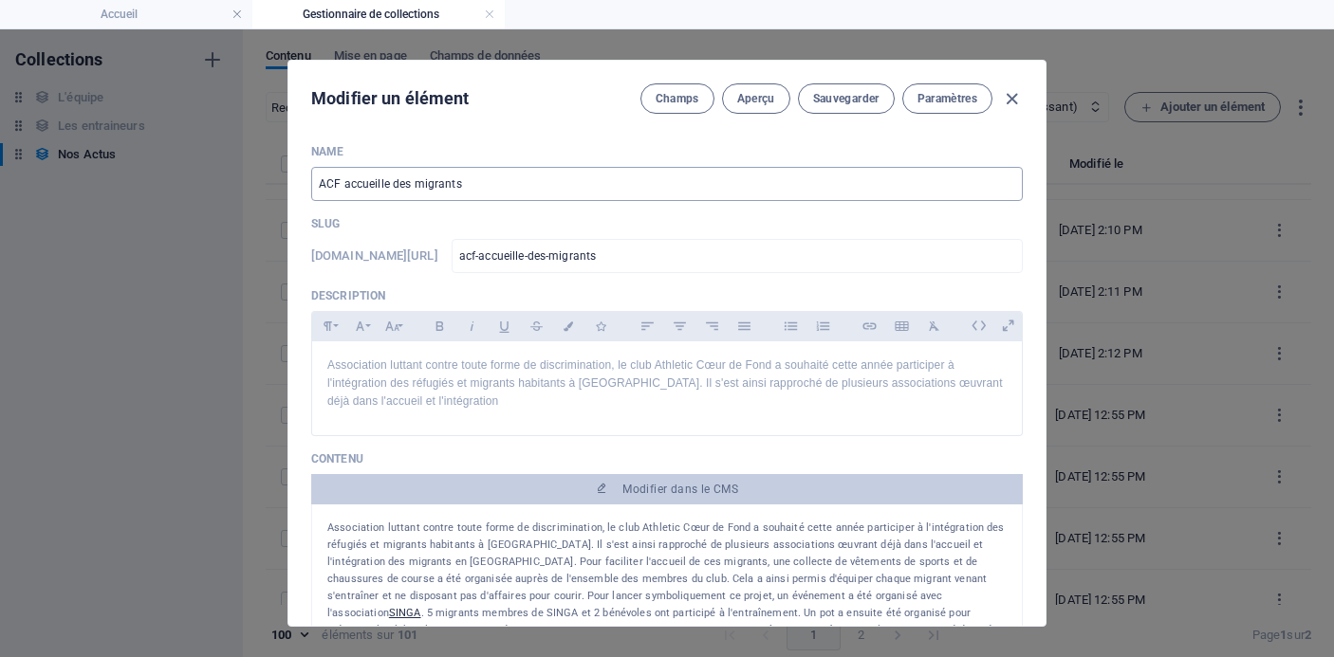
click at [556, 190] on input "ACF accueille des migrants" at bounding box center [667, 184] width 712 height 34
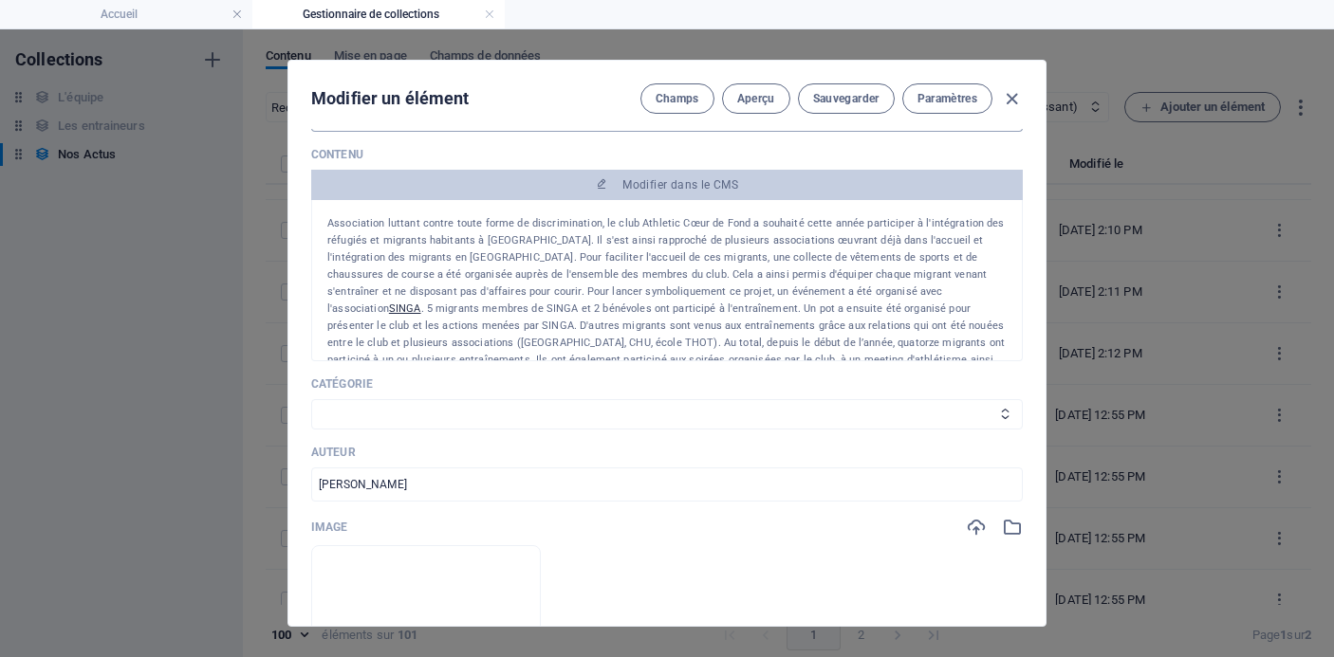
scroll to position [58, 0]
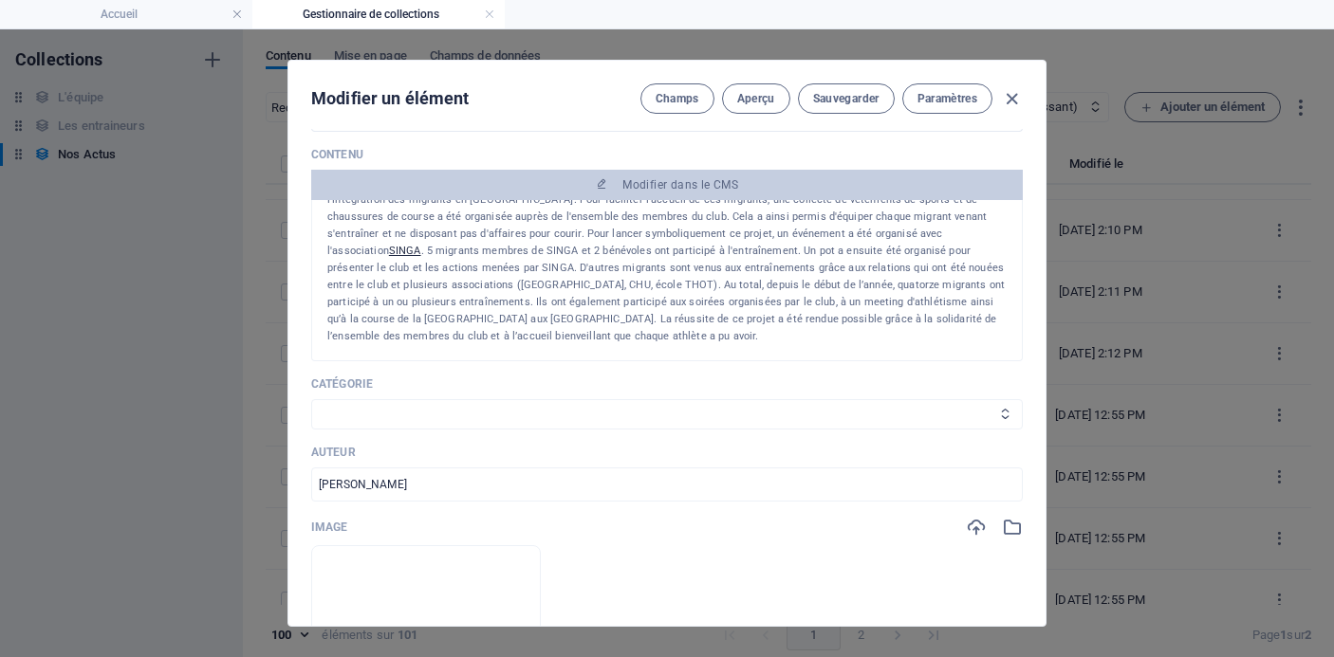
click at [531, 411] on select "Les résultats Les récits de course Événements Conseils sportifs" at bounding box center [667, 414] width 712 height 30
select select "Événements"
click at [311, 399] on select "Les résultats Les récits de course Événements Conseils sportifs" at bounding box center [667, 414] width 712 height 30
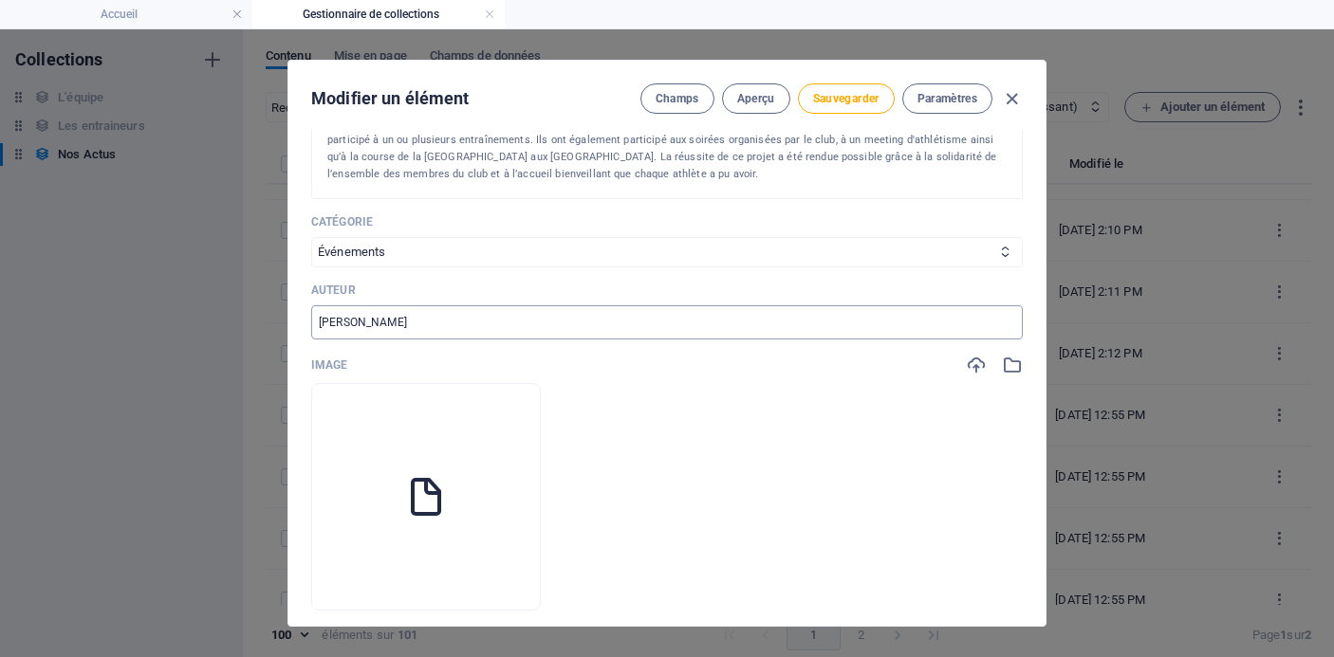
scroll to position [478, 0]
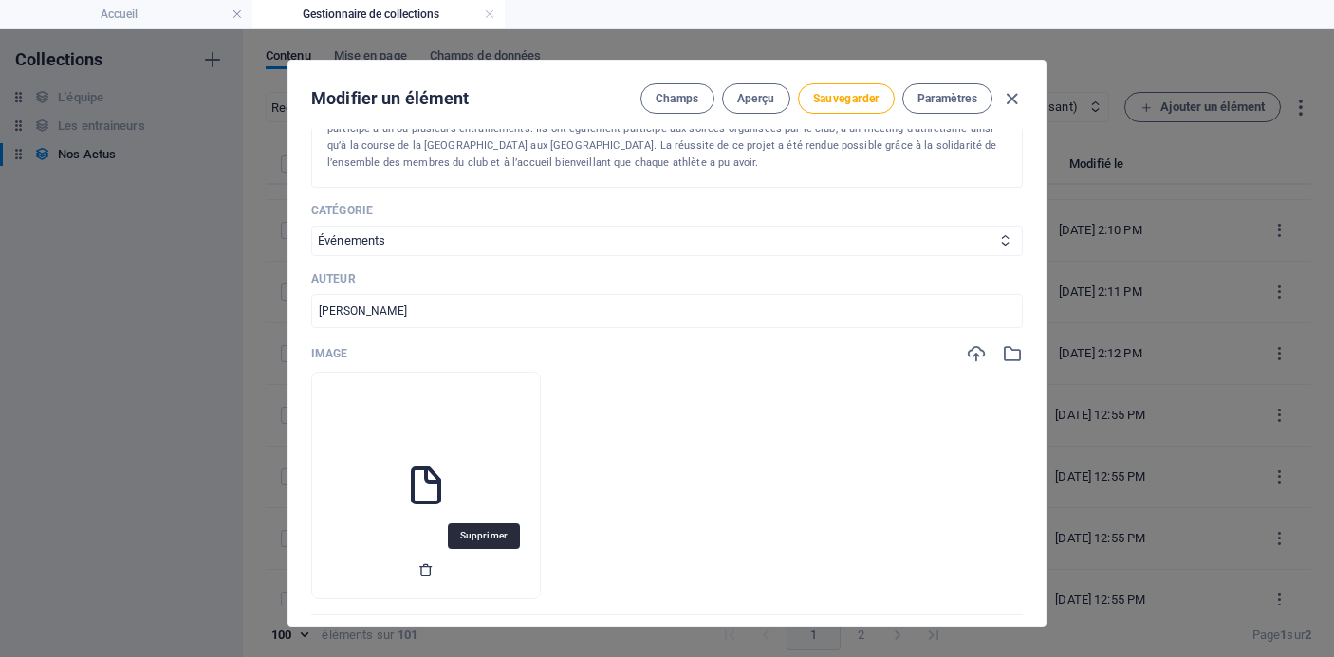
click at [434, 575] on icon "button" at bounding box center [425, 570] width 15 height 15
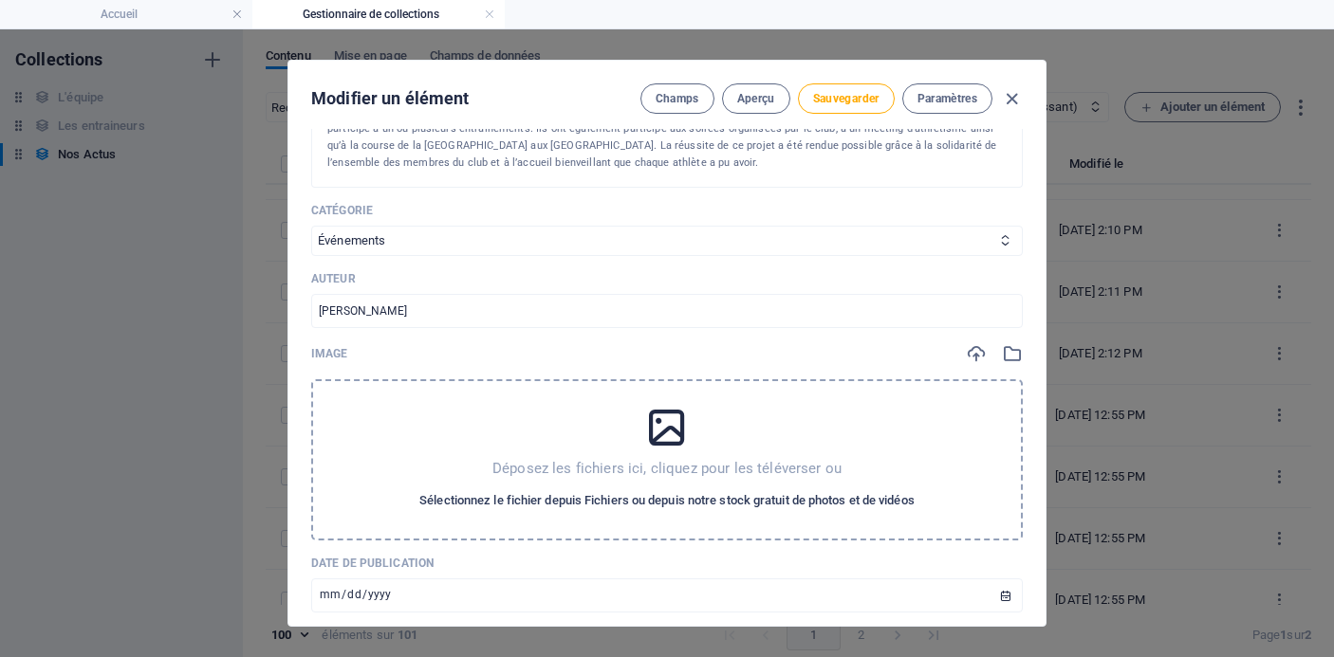
click at [513, 502] on span "Sélectionnez le fichier depuis Fichiers ou depuis notre stock gratuit de photos…" at bounding box center [666, 501] width 495 height 23
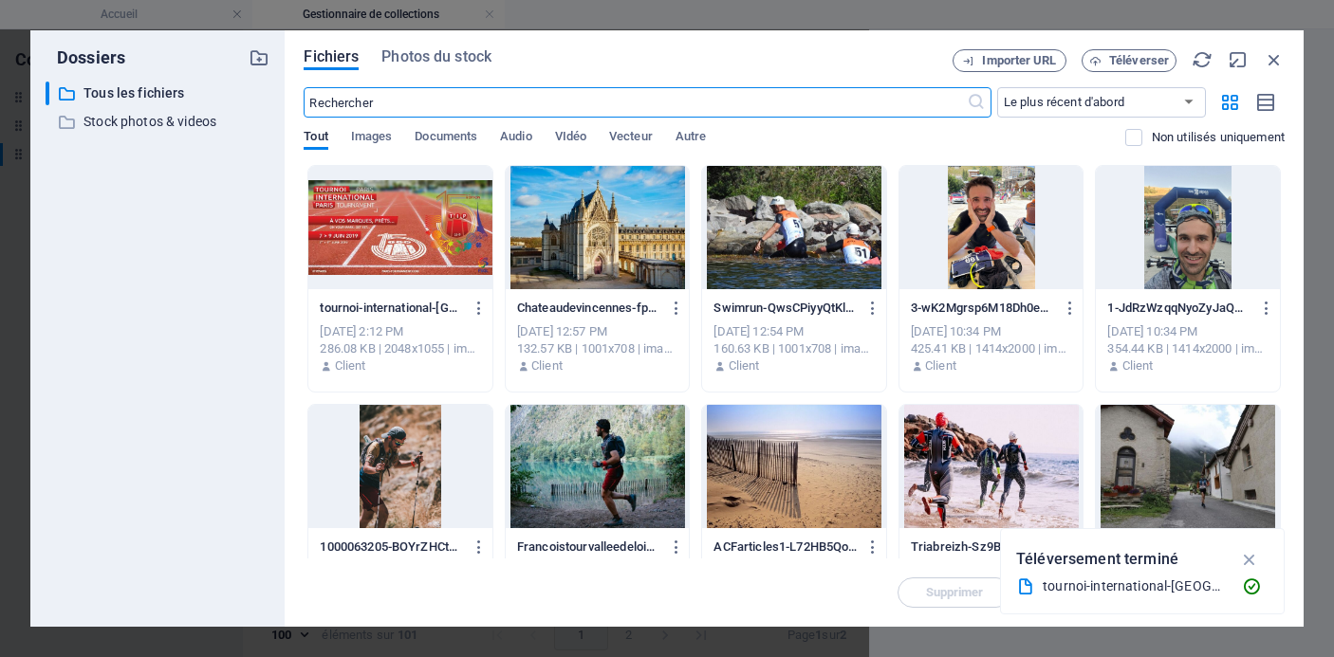
scroll to position [3060, 0]
click at [1132, 57] on span "Téléverser" at bounding box center [1139, 60] width 60 height 11
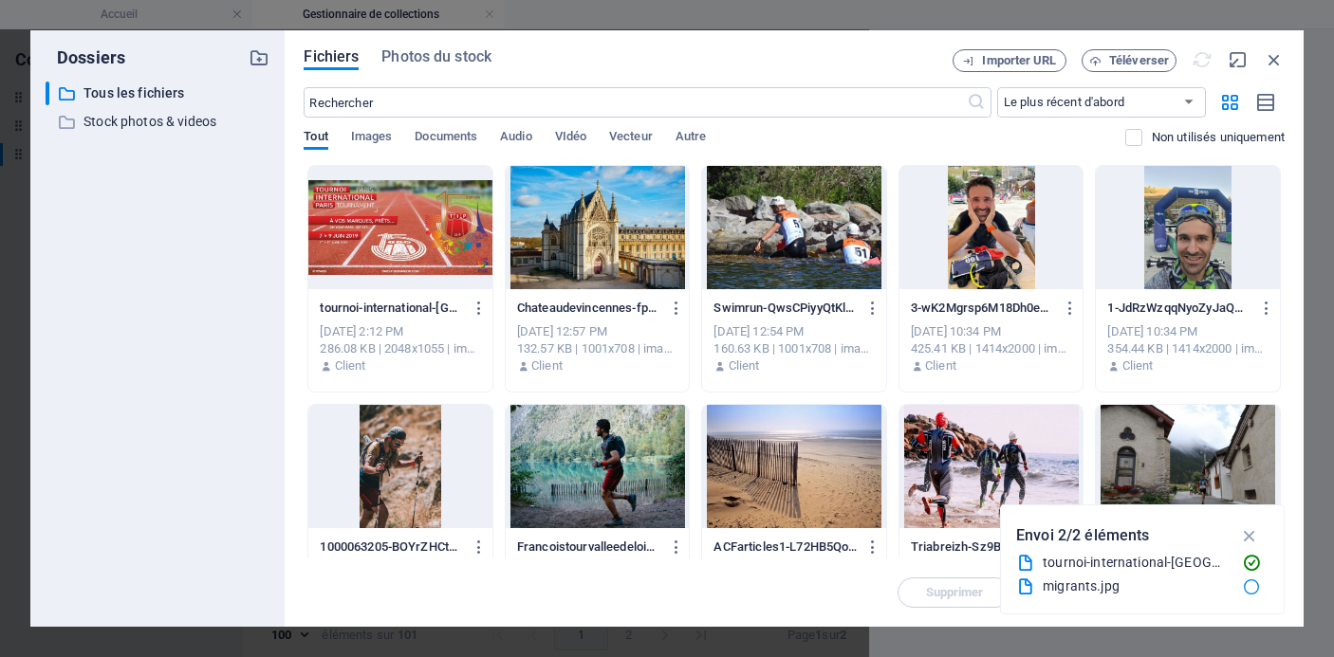
scroll to position [2883, 0]
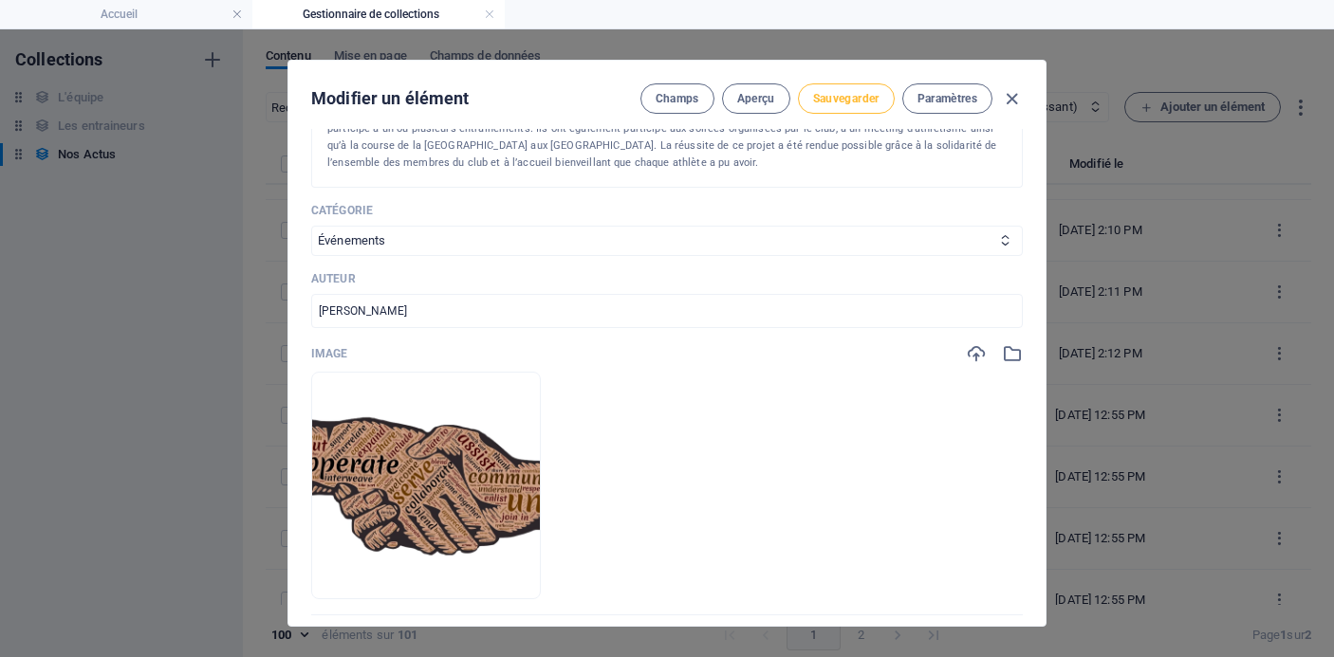
click at [844, 99] on span "Sauvegarder" at bounding box center [846, 98] width 66 height 15
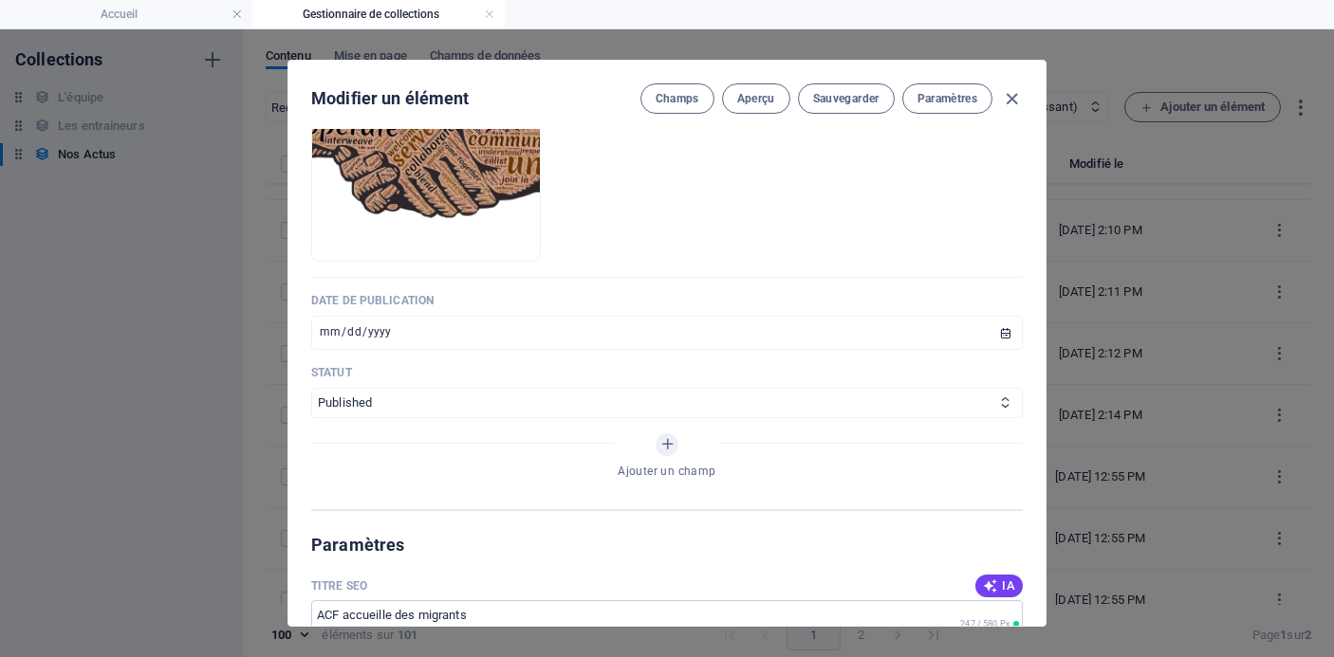
scroll to position [962, 0]
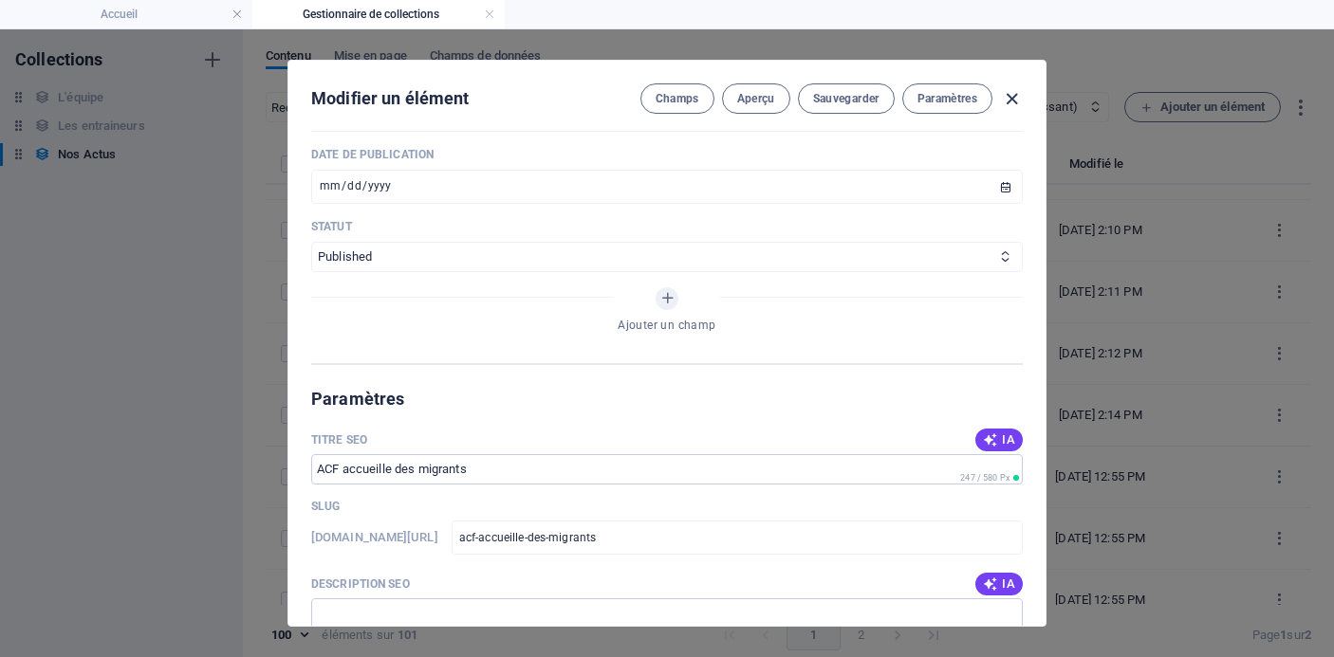
click at [1011, 101] on icon "button" at bounding box center [1012, 99] width 22 height 22
type input "[DATE]"
type input "acf-accueille-des-migrants"
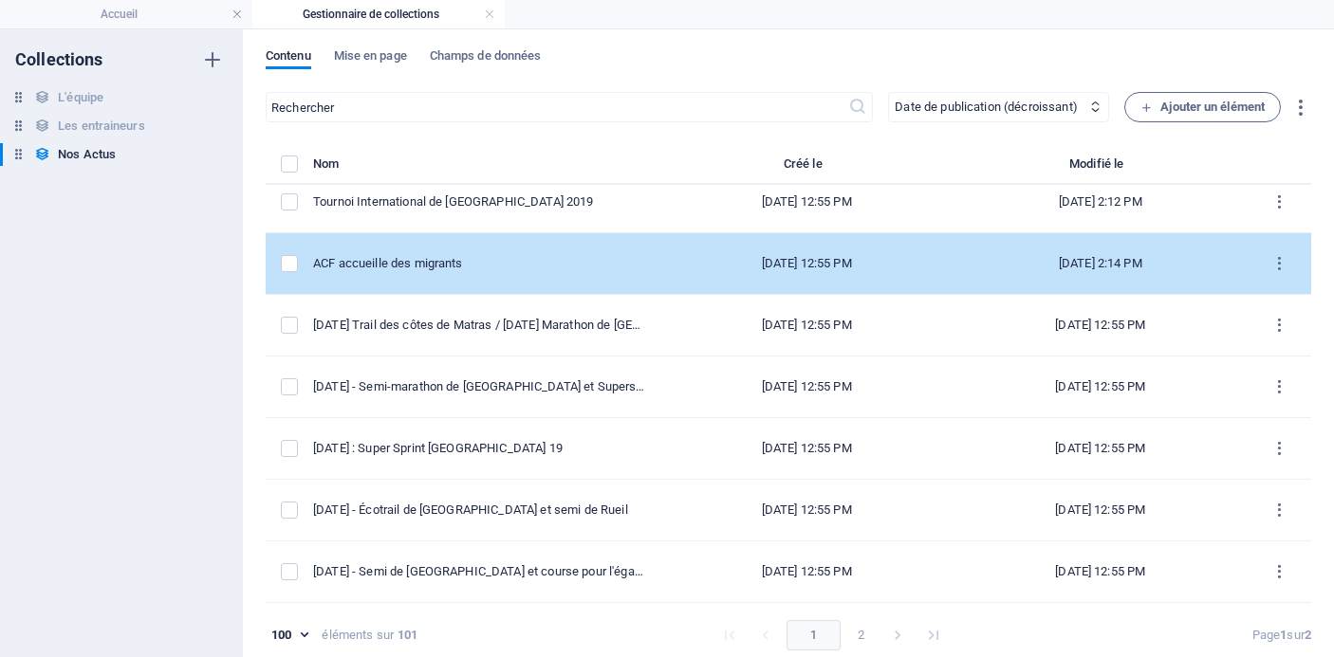
scroll to position [3039, 0]
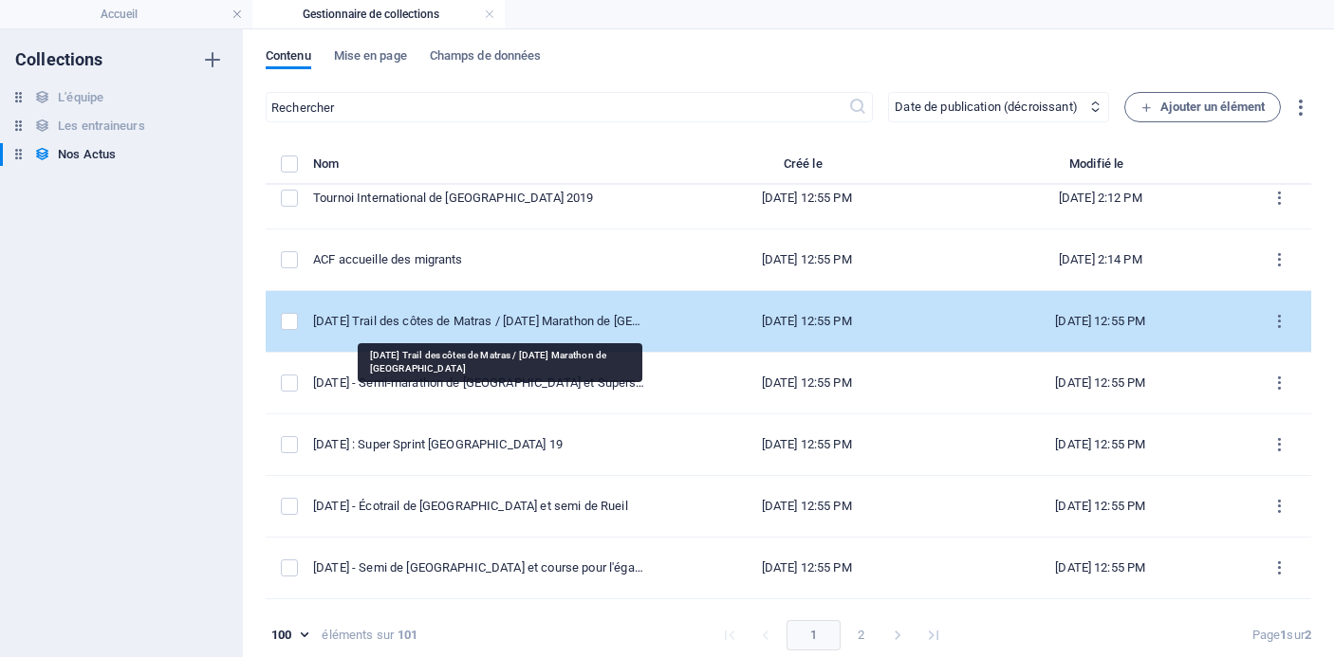
click at [555, 326] on div "[DATE] Trail des côtes de Matras / [DATE] Marathon de [GEOGRAPHIC_DATA]" at bounding box center [478, 321] width 331 height 17
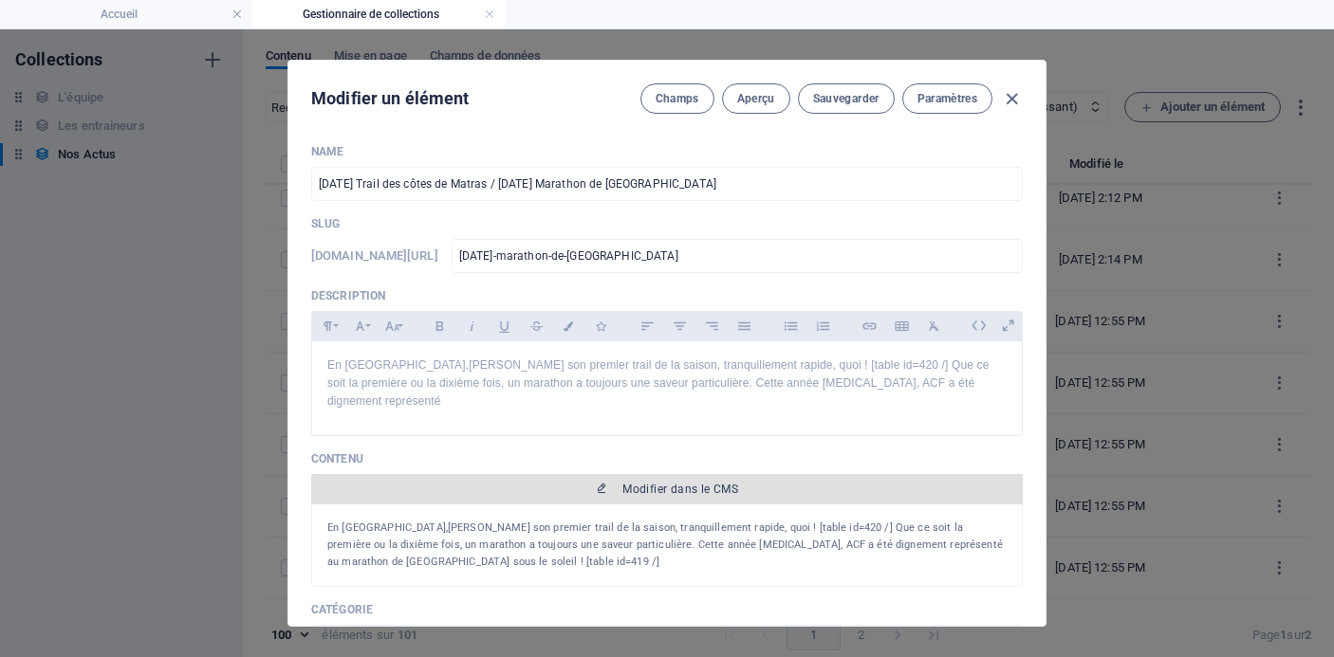
scroll to position [48, 0]
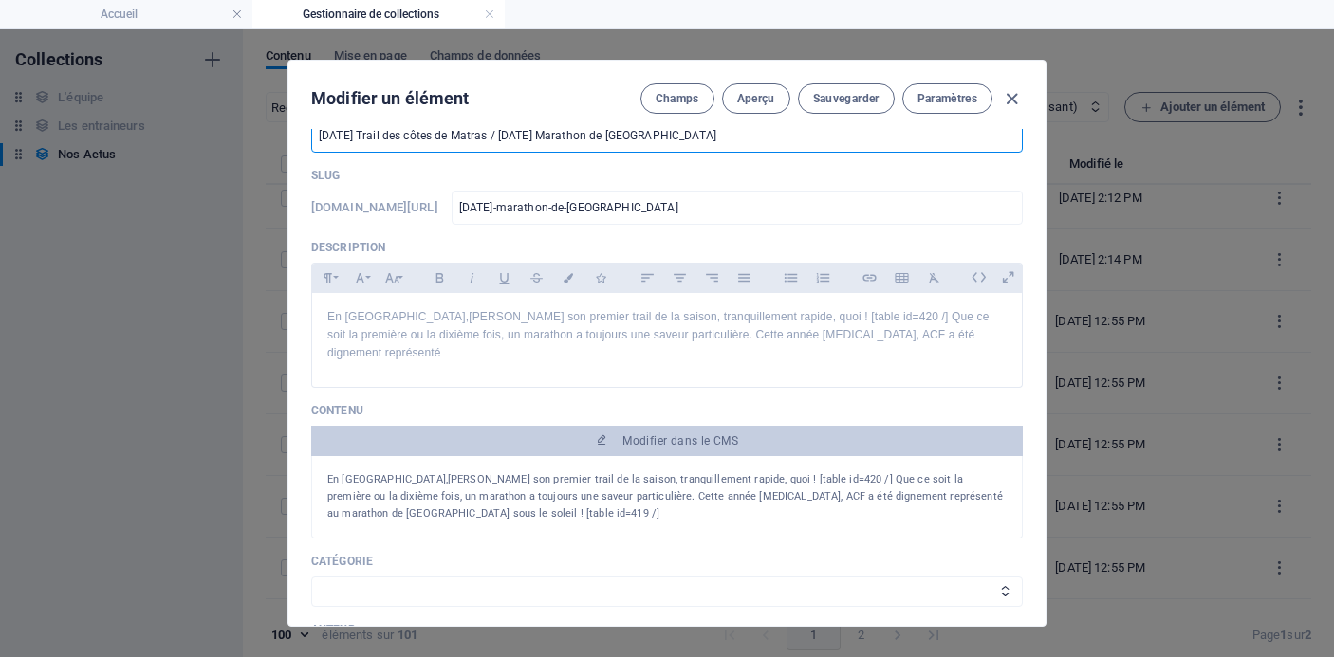
click at [645, 137] on input "[DATE] Trail des côtes de Matras / [DATE] Marathon de [GEOGRAPHIC_DATA]" at bounding box center [667, 136] width 712 height 34
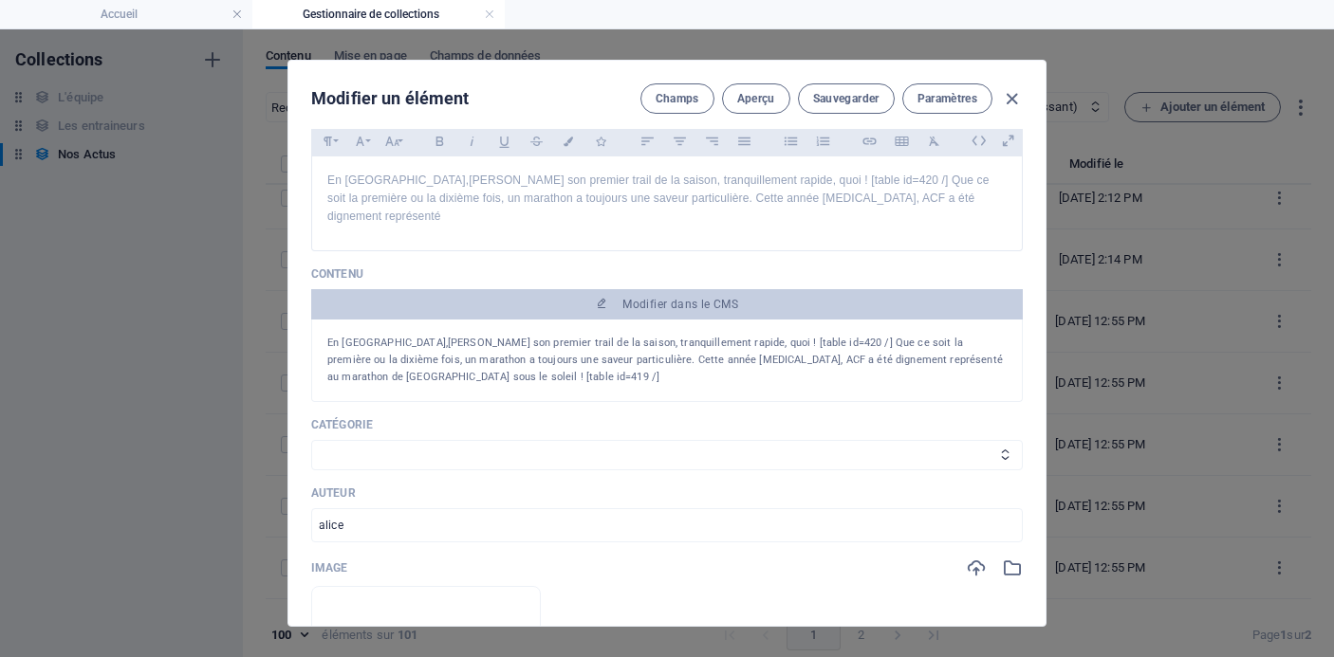
scroll to position [192, 0]
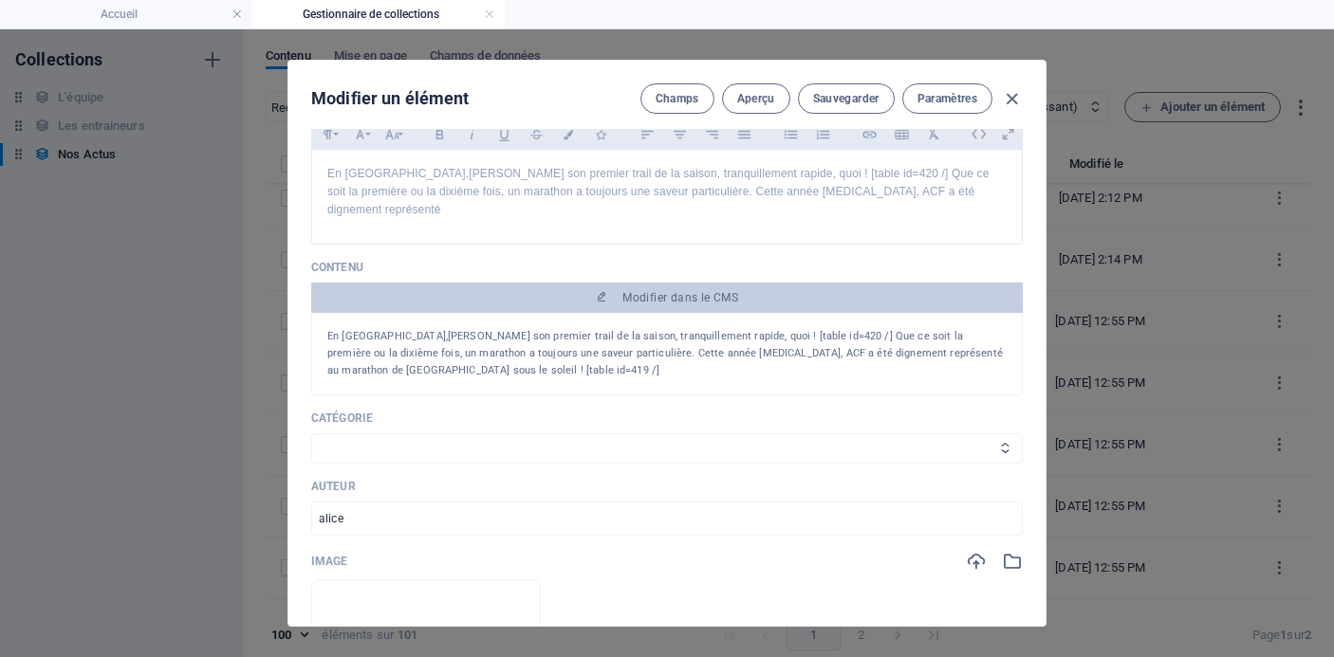
click at [511, 434] on select "Les résultats Les récits de course Événements Conseils sportifs" at bounding box center [667, 449] width 712 height 30
select select "Les résultats"
click at [311, 434] on select "Les résultats Les récits de course Événements Conseils sportifs" at bounding box center [667, 449] width 712 height 30
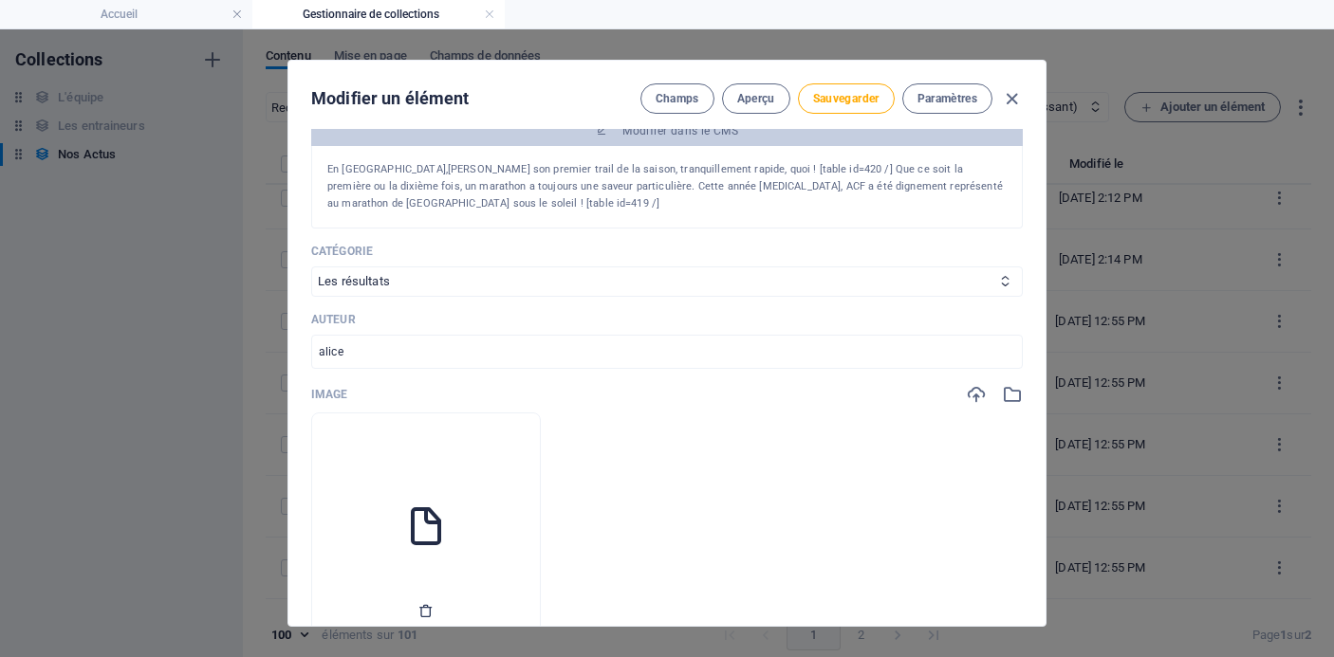
click at [434, 603] on icon "button" at bounding box center [425, 610] width 15 height 15
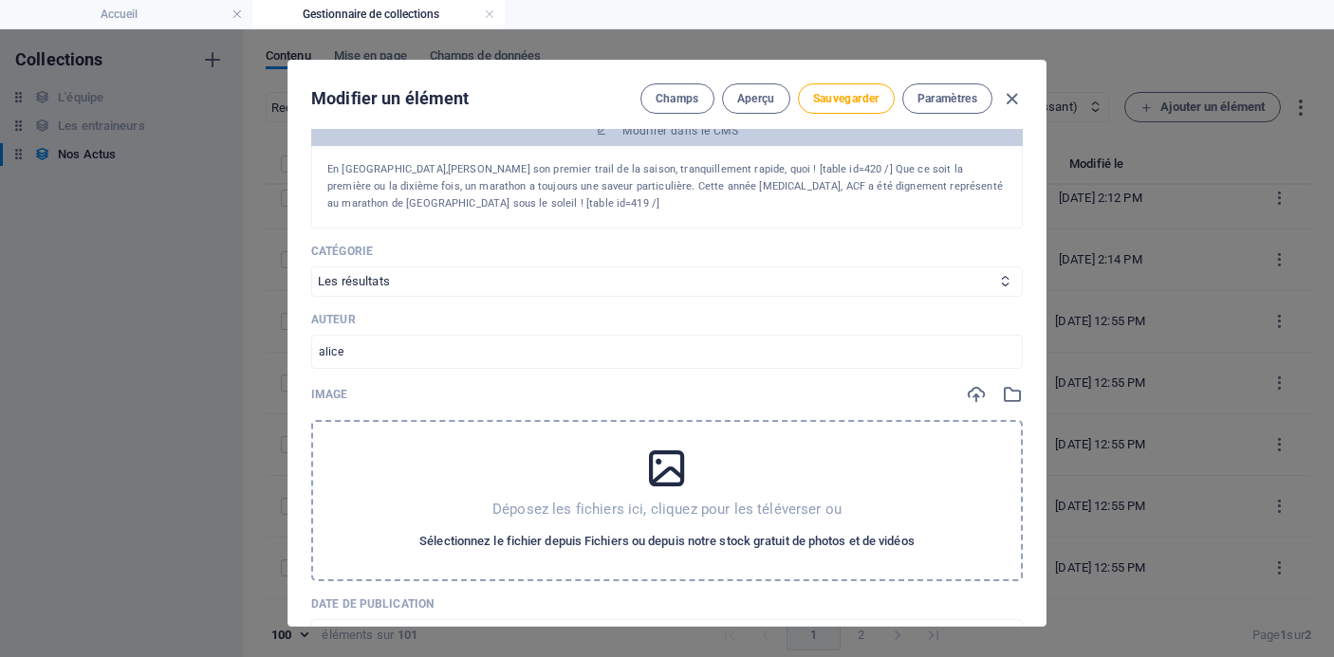
click at [532, 530] on span "Sélectionnez le fichier depuis Fichiers ou depuis notre stock gratuit de photos…" at bounding box center [666, 541] width 495 height 23
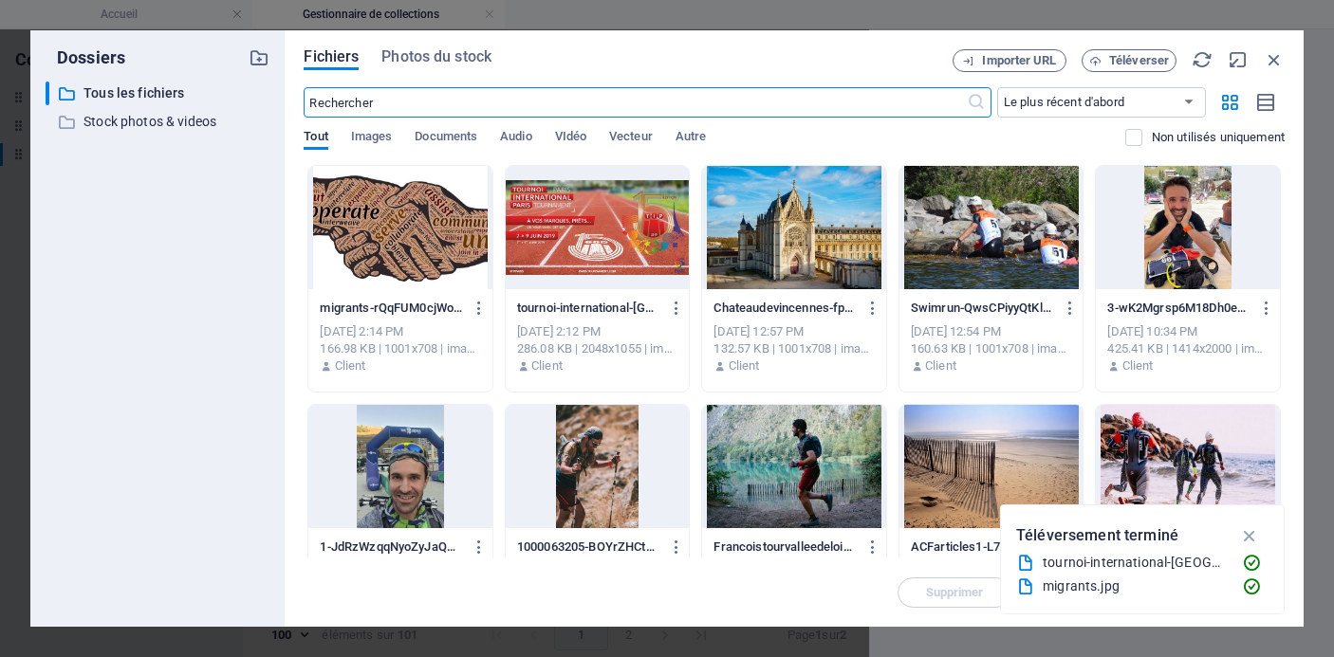
scroll to position [3221, 0]
click at [657, 105] on input "text" at bounding box center [635, 102] width 662 height 30
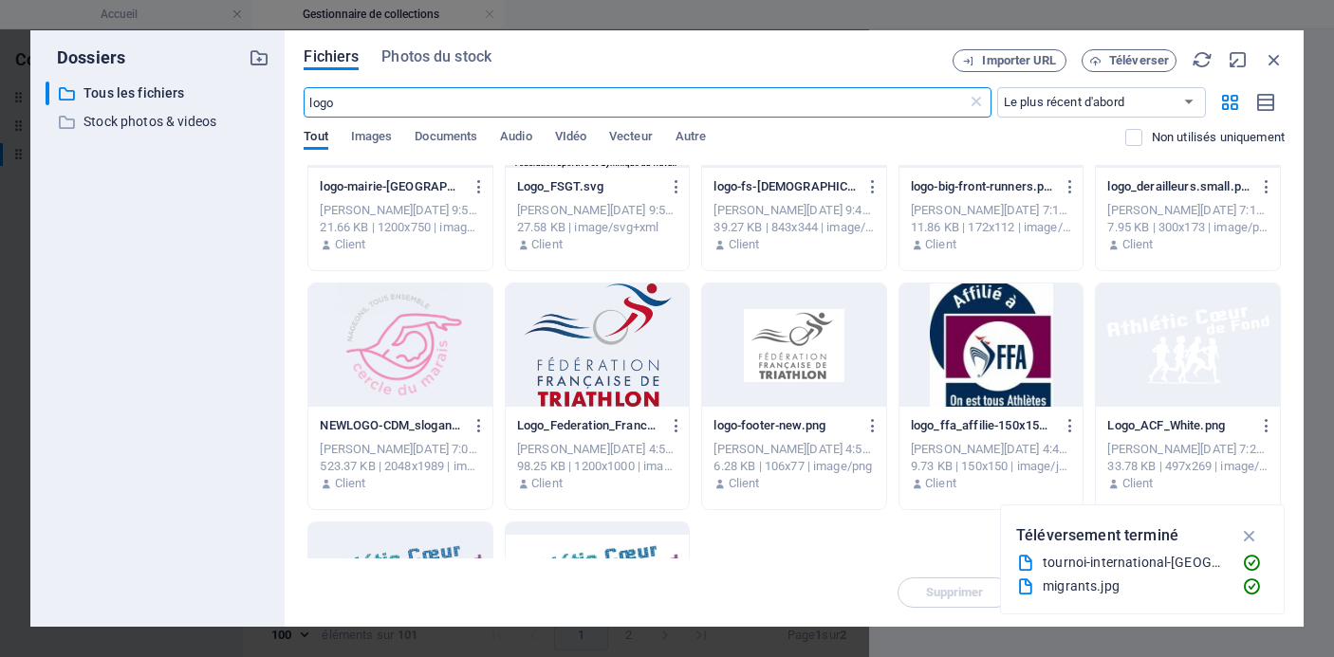
scroll to position [494, 0]
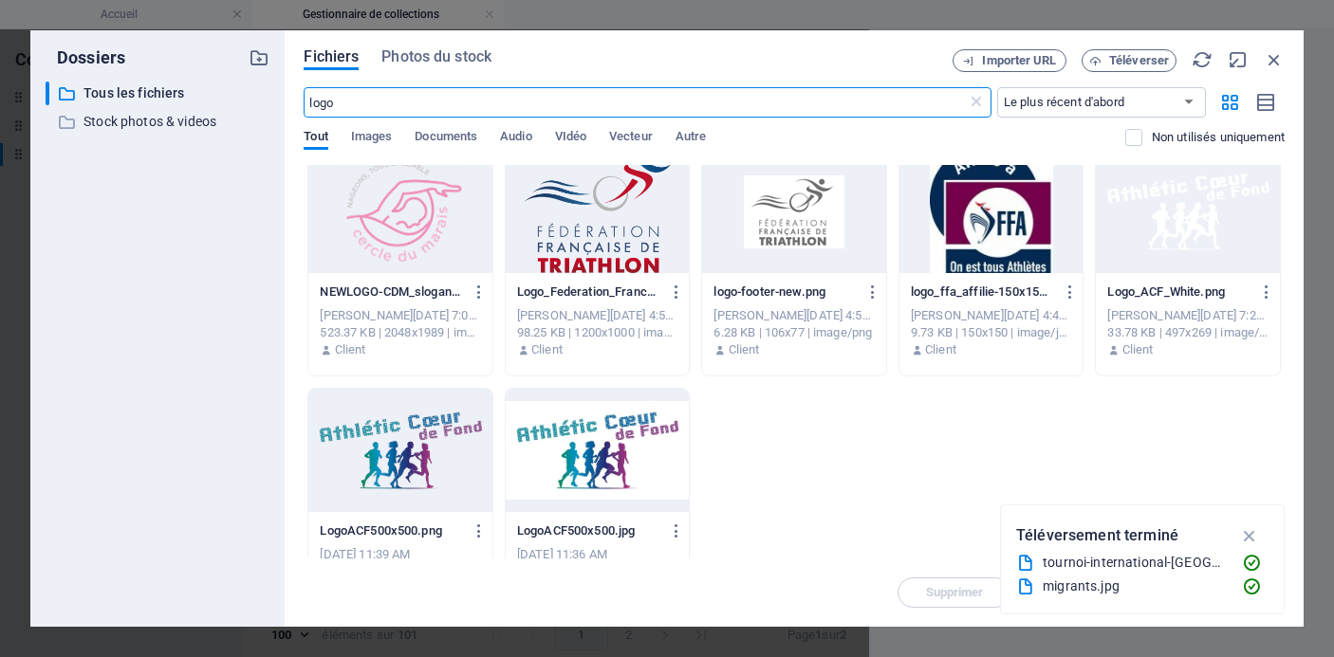
type input "logo"
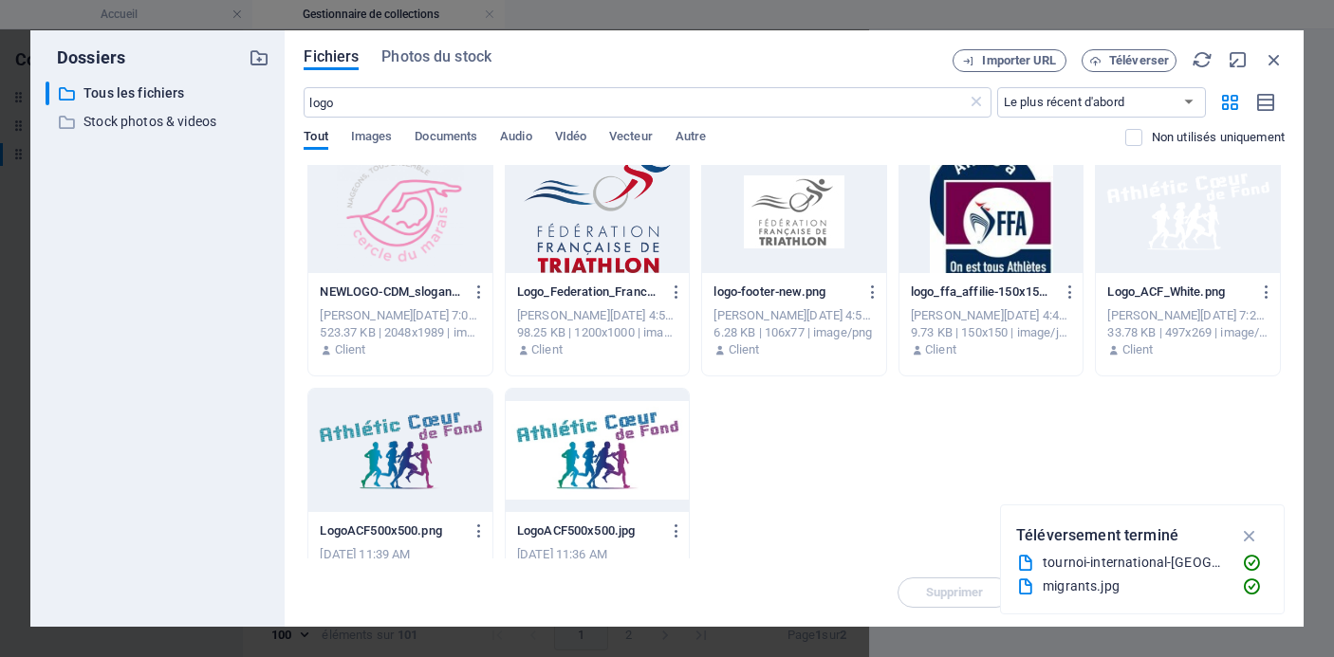
click at [430, 462] on div at bounding box center [400, 450] width 184 height 123
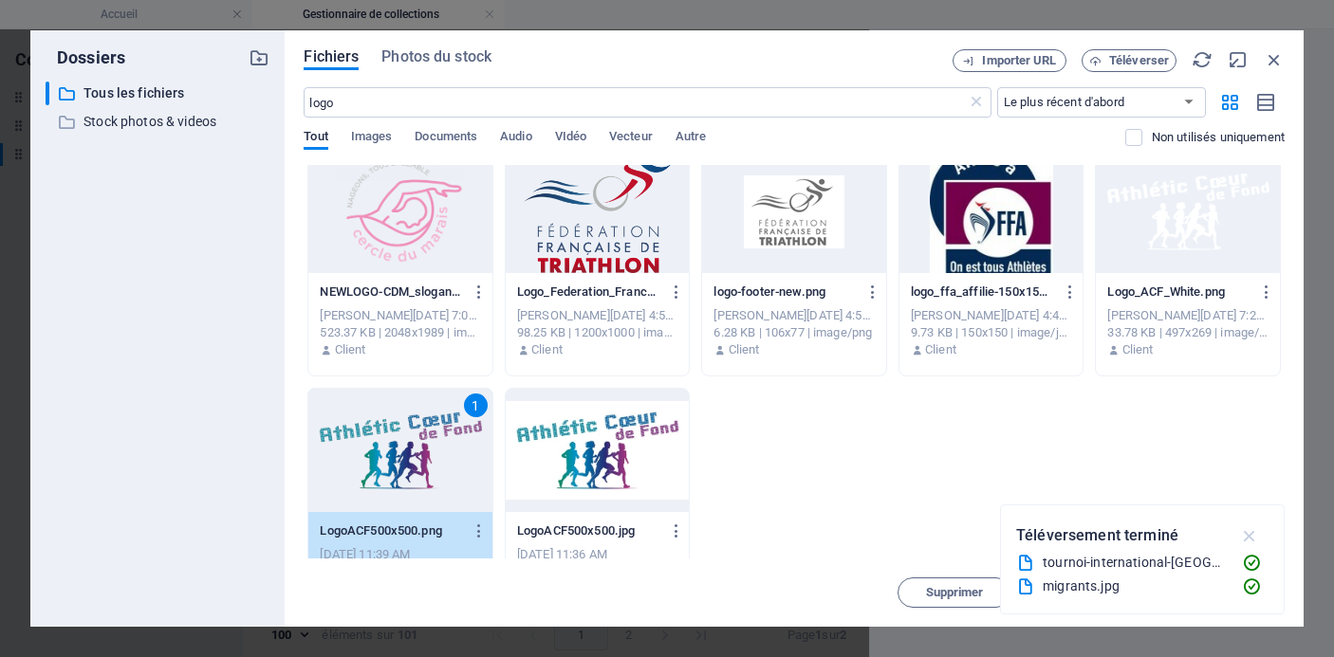
click at [1255, 535] on icon "button" at bounding box center [1250, 536] width 22 height 21
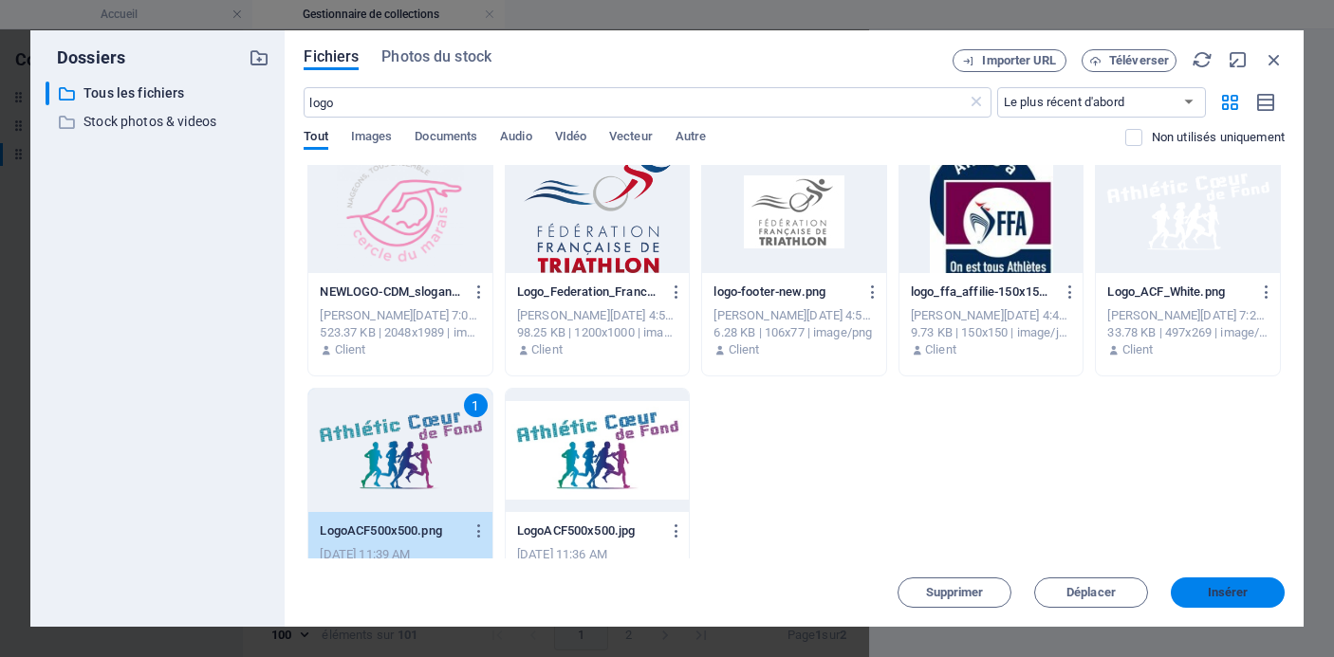
click at [1241, 596] on span "Insérer" at bounding box center [1228, 592] width 41 height 11
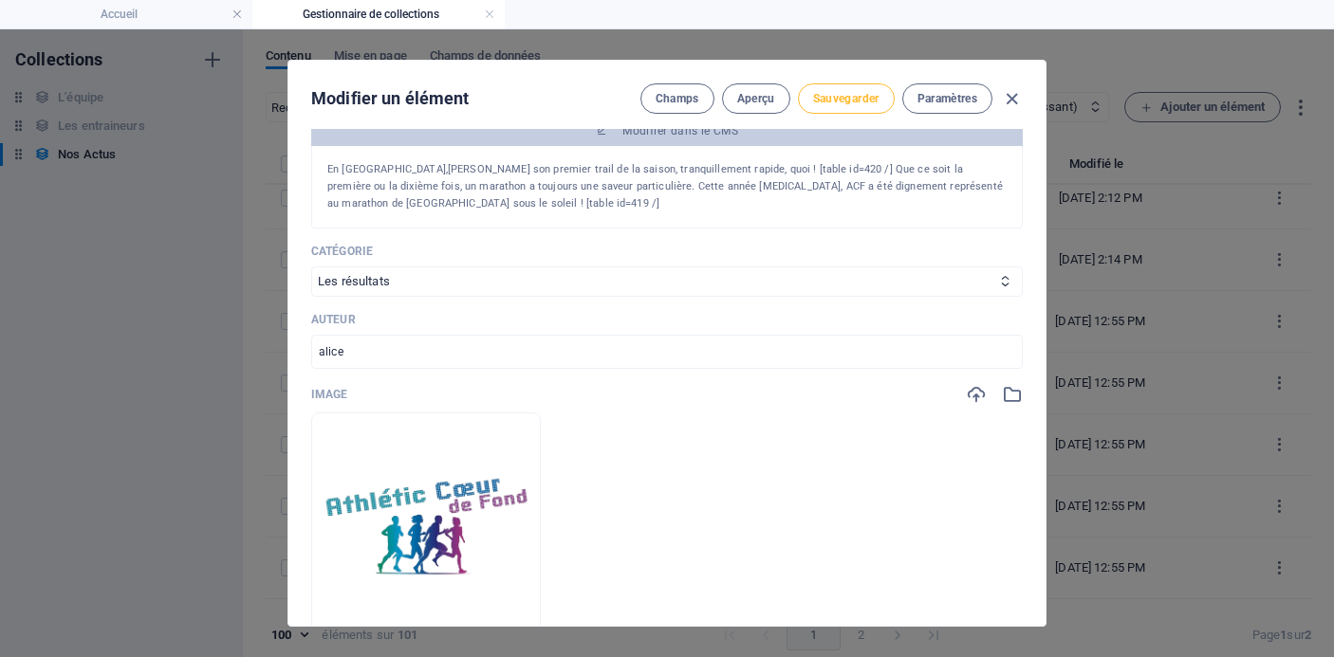
click at [849, 105] on span "Sauvegarder" at bounding box center [846, 98] width 66 height 15
click at [1009, 90] on icon "button" at bounding box center [1012, 99] width 22 height 22
type input "[DATE]-trail-des-cotes-de-matras-14-04-19-marathon-de-[GEOGRAPHIC_DATA]"
type input "[DATE]"
type input "[DATE]-trail-des-cotes-de-matras-14-04-19-marathon-de-[GEOGRAPHIC_DATA]"
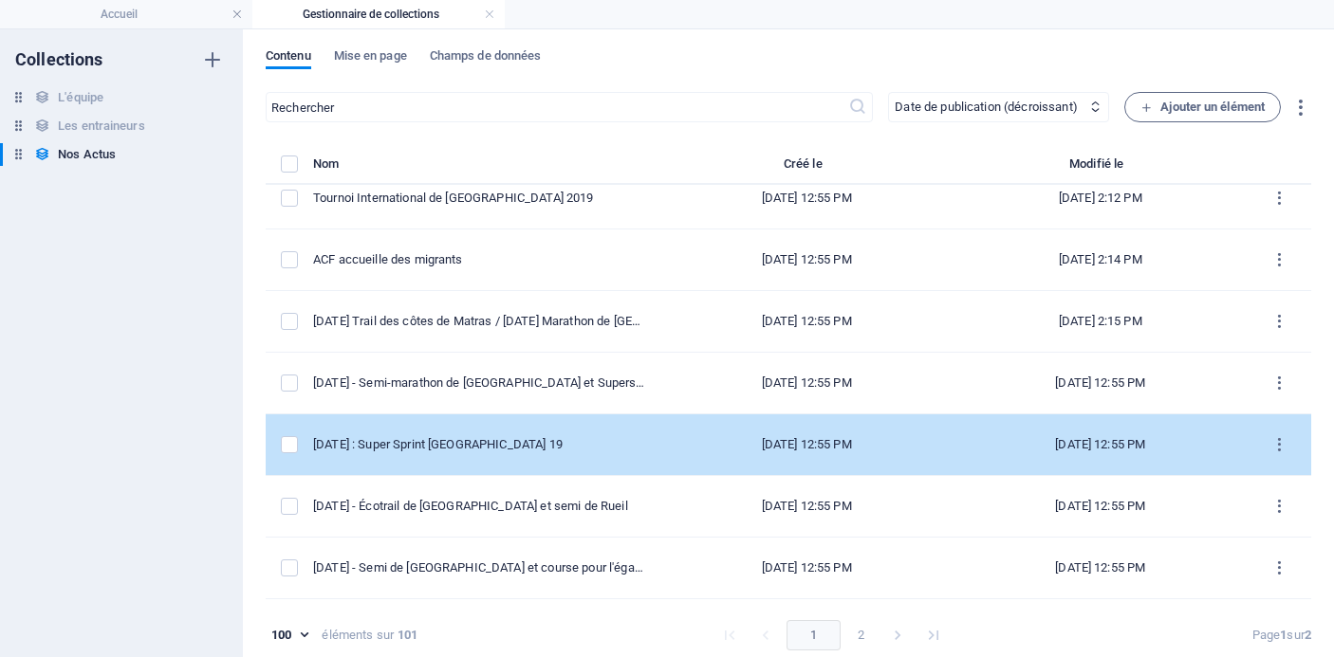
scroll to position [3090, 0]
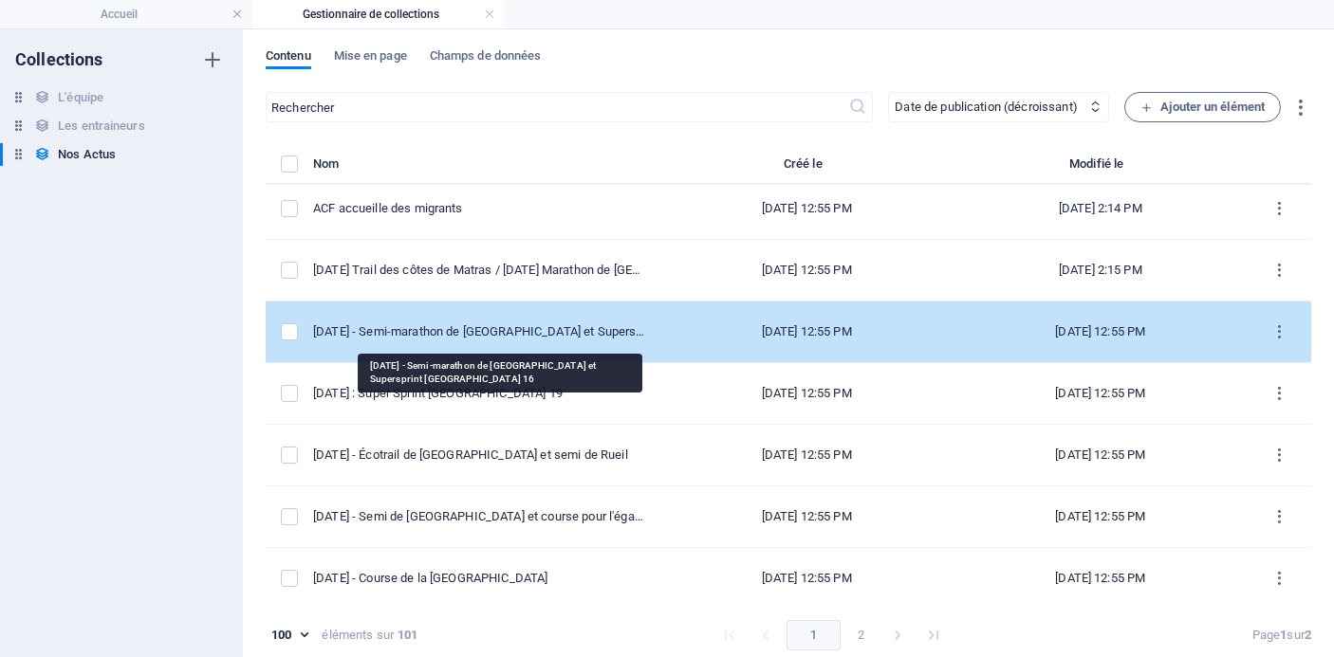
click at [540, 332] on div "[DATE] - Semi-marathon de [GEOGRAPHIC_DATA] et Supersprint [GEOGRAPHIC_DATA] 16" at bounding box center [478, 332] width 331 height 17
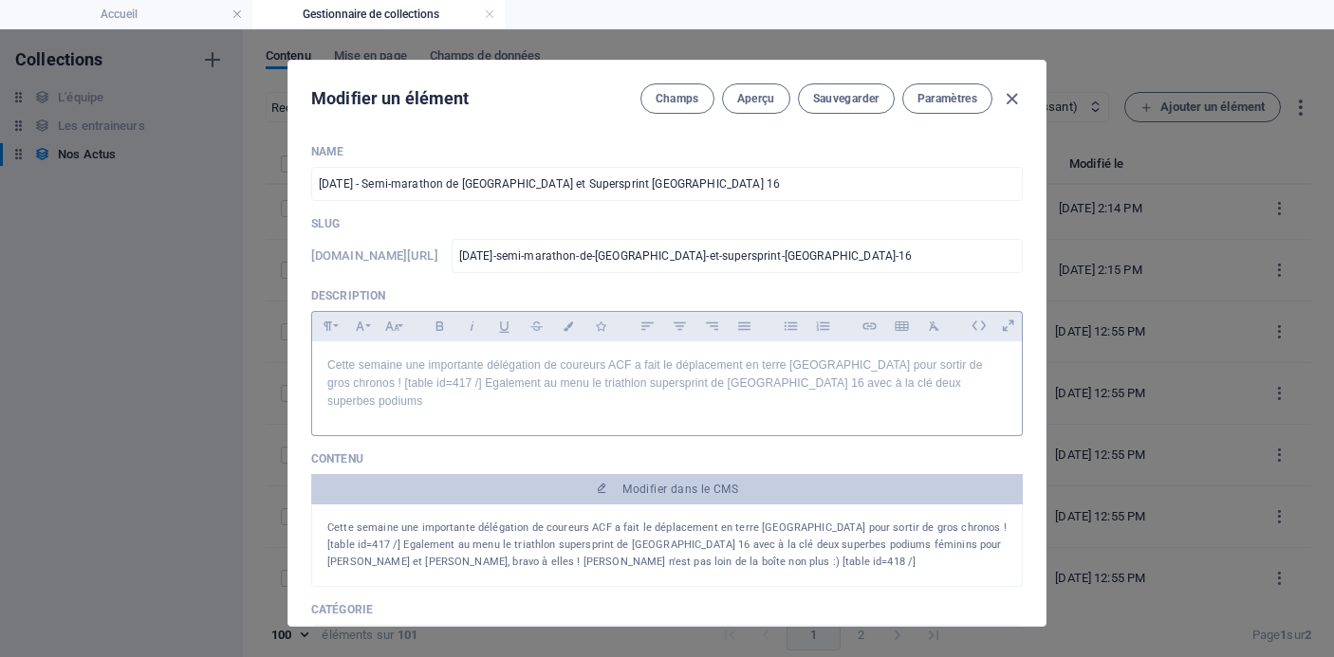
scroll to position [1, 0]
click at [689, 186] on input "[DATE] - Semi-marathon de [GEOGRAPHIC_DATA] et Supersprint [GEOGRAPHIC_DATA] 16" at bounding box center [667, 183] width 712 height 34
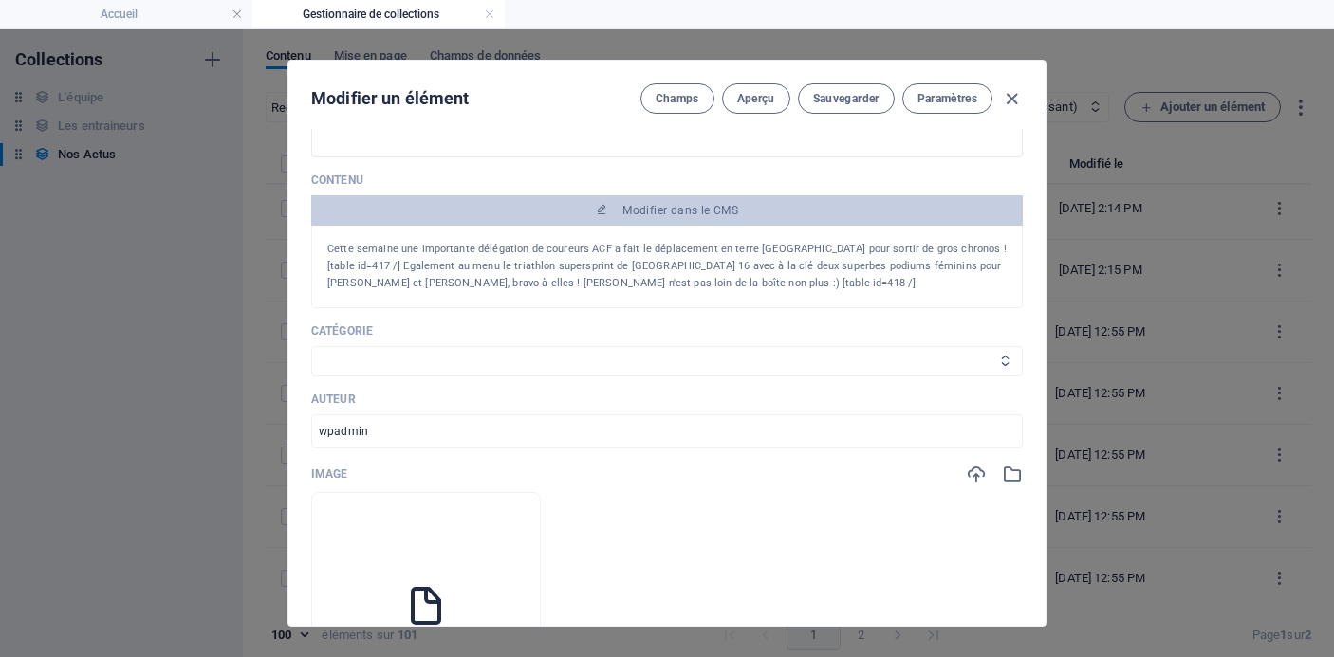
scroll to position [293, 0]
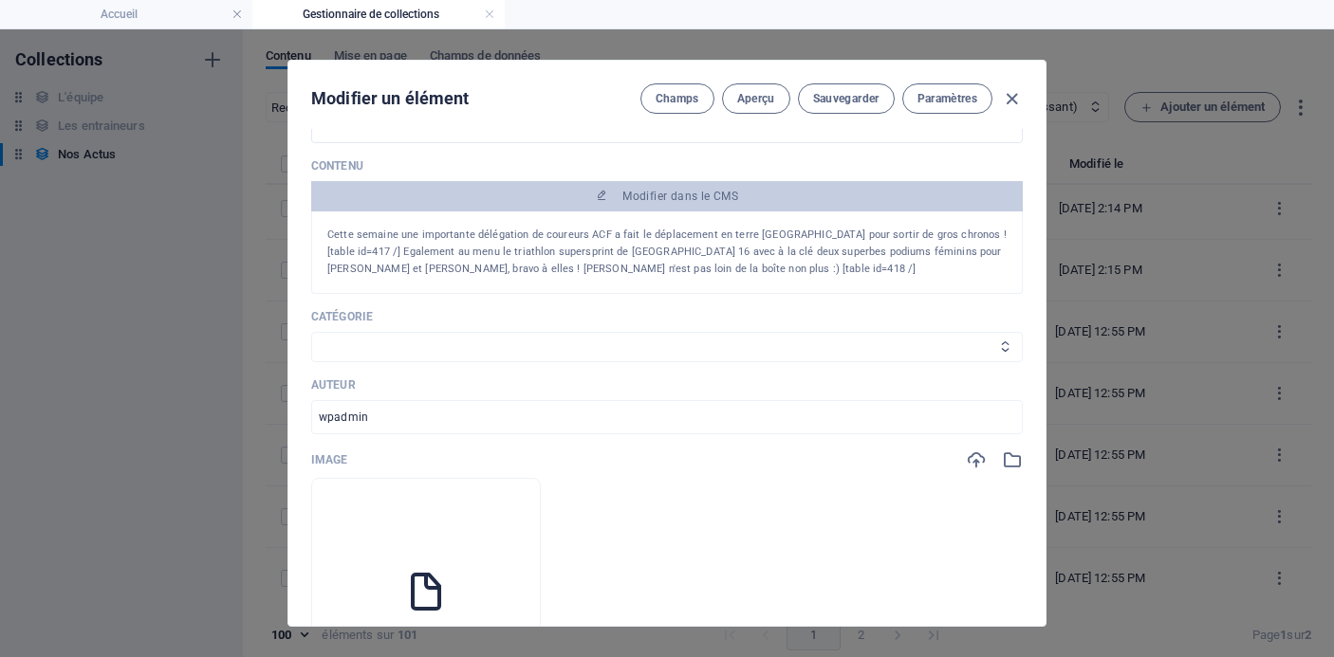
click at [653, 332] on select "Les résultats Les récits de course Événements Conseils sportifs" at bounding box center [667, 347] width 712 height 30
select select "Les résultats"
click at [311, 332] on select "Les résultats Les récits de course Événements Conseils sportifs" at bounding box center [667, 347] width 712 height 30
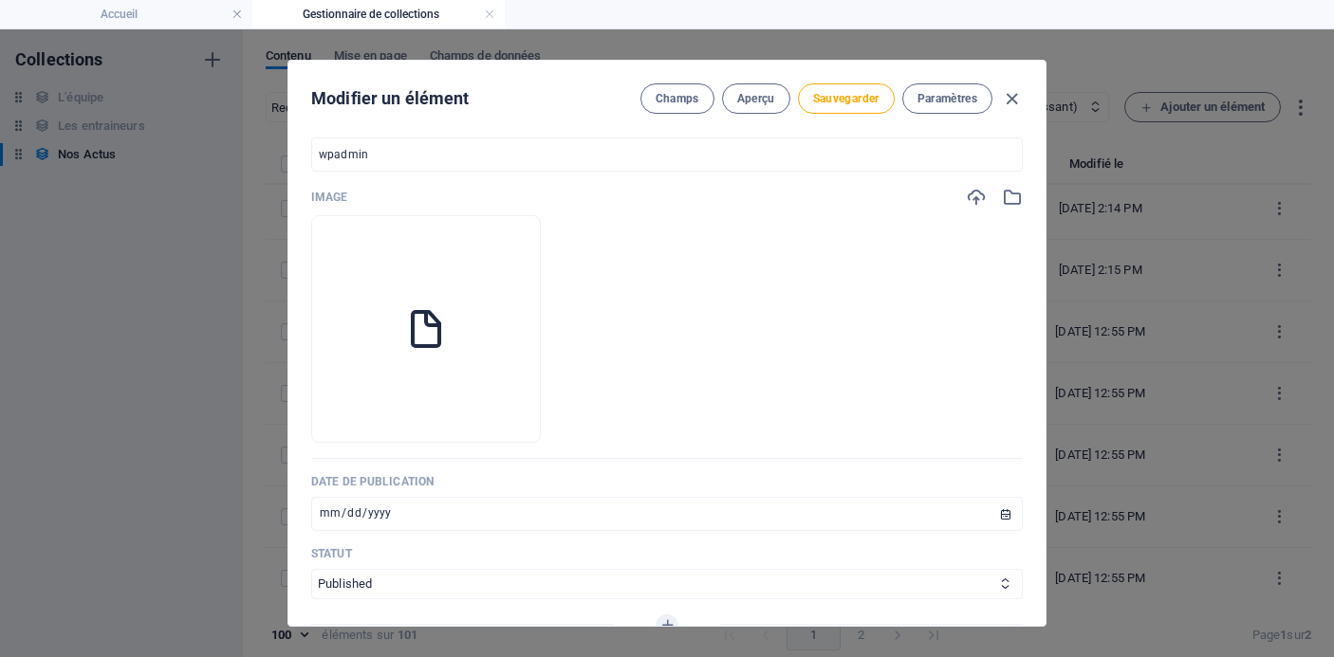
scroll to position [567, 0]
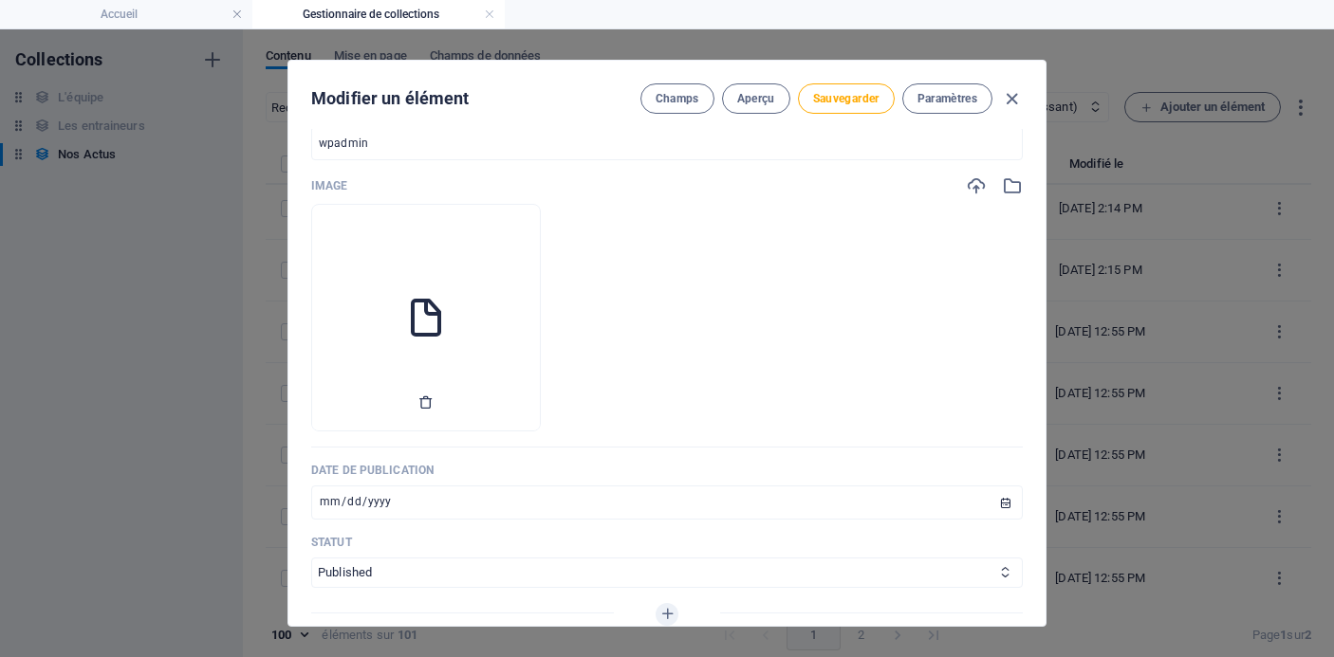
click at [434, 395] on icon "button" at bounding box center [425, 402] width 15 height 15
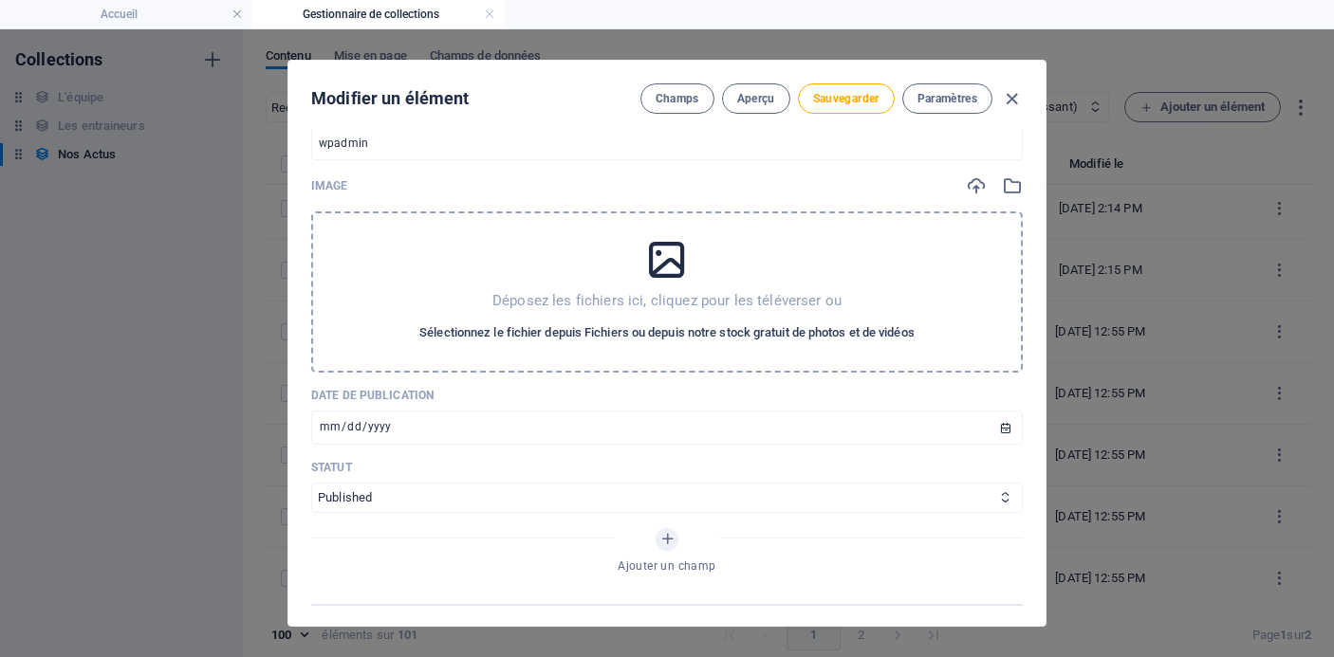
click at [618, 322] on span "Sélectionnez le fichier depuis Fichiers ou depuis notre stock gratuit de photos…" at bounding box center [666, 333] width 495 height 23
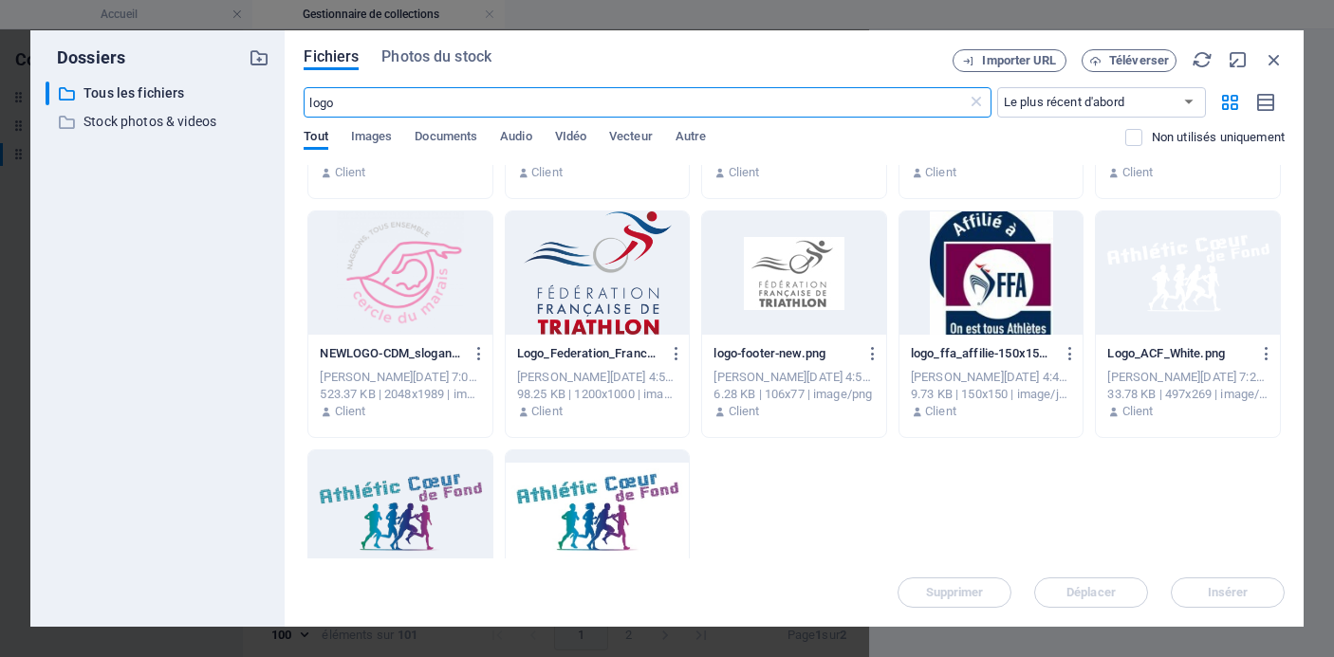
scroll to position [440, 0]
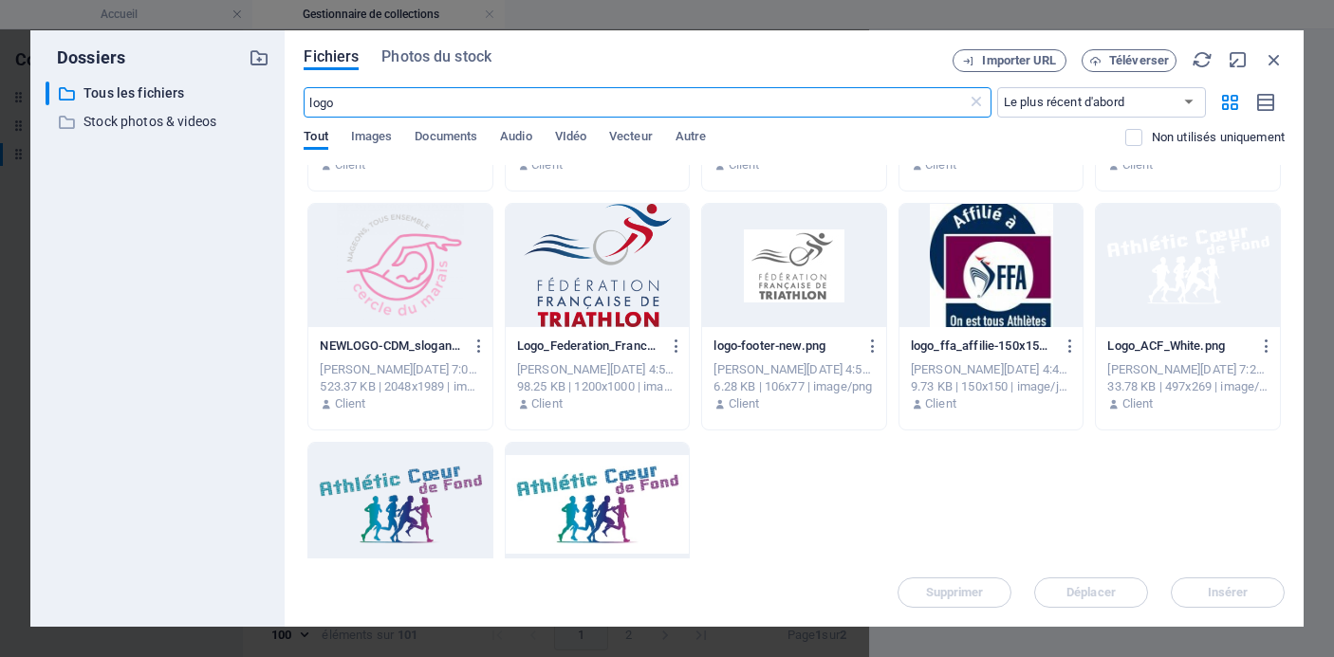
click at [424, 484] on div at bounding box center [400, 504] width 184 height 123
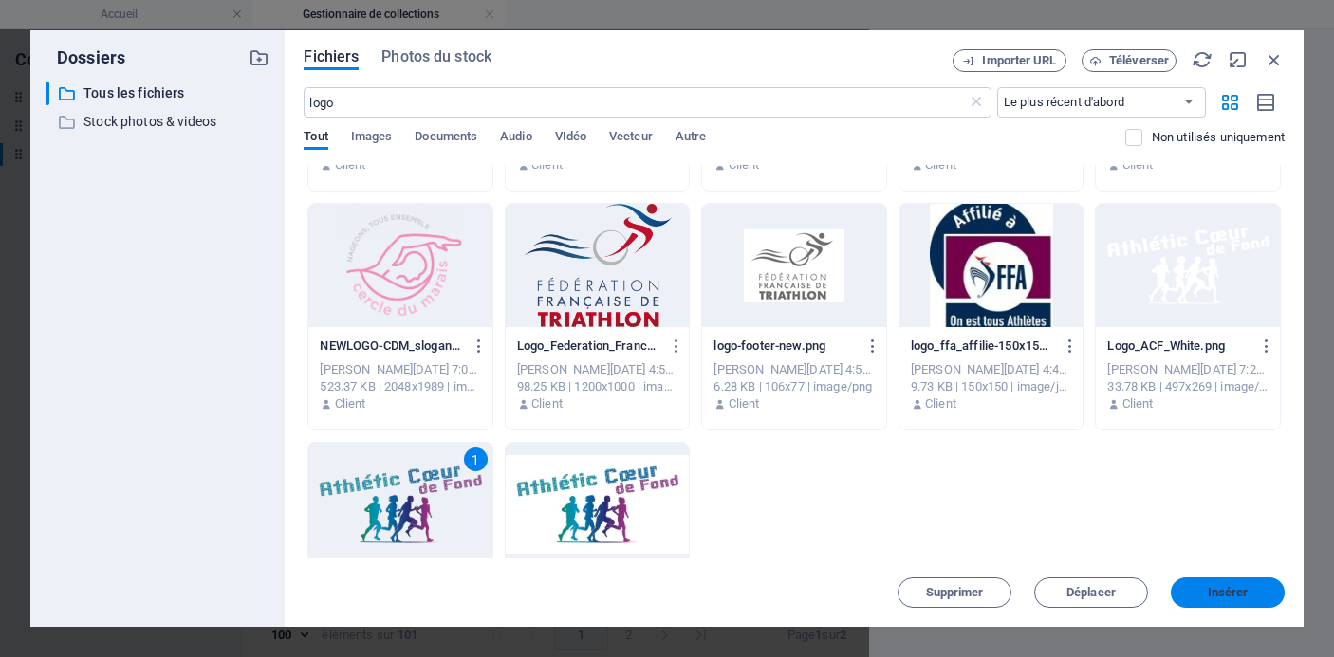
click at [1226, 598] on span "Insérer" at bounding box center [1228, 592] width 41 height 11
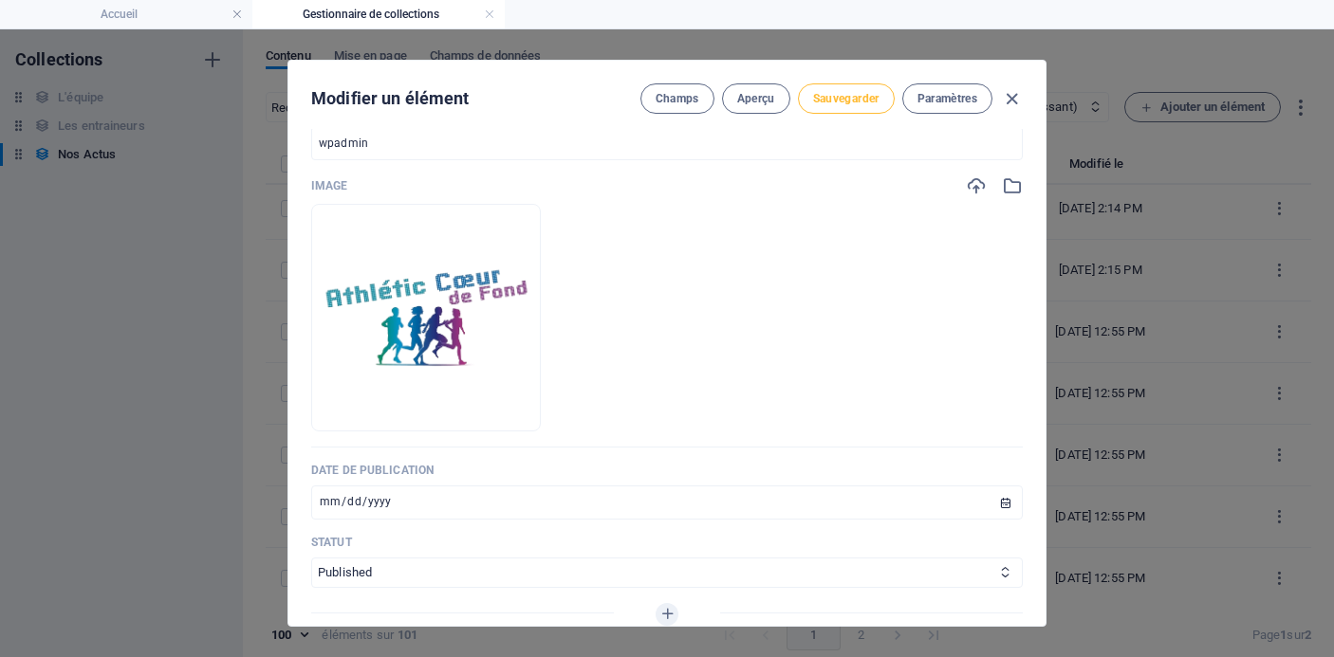
click at [837, 101] on span "Sauvegarder" at bounding box center [846, 98] width 66 height 15
click at [1020, 94] on span "button" at bounding box center [1011, 99] width 23 height 22
type input "[DATE]"
type input "[DATE]-semi-marathon-de-[GEOGRAPHIC_DATA]-et-supersprint-[GEOGRAPHIC_DATA]-16"
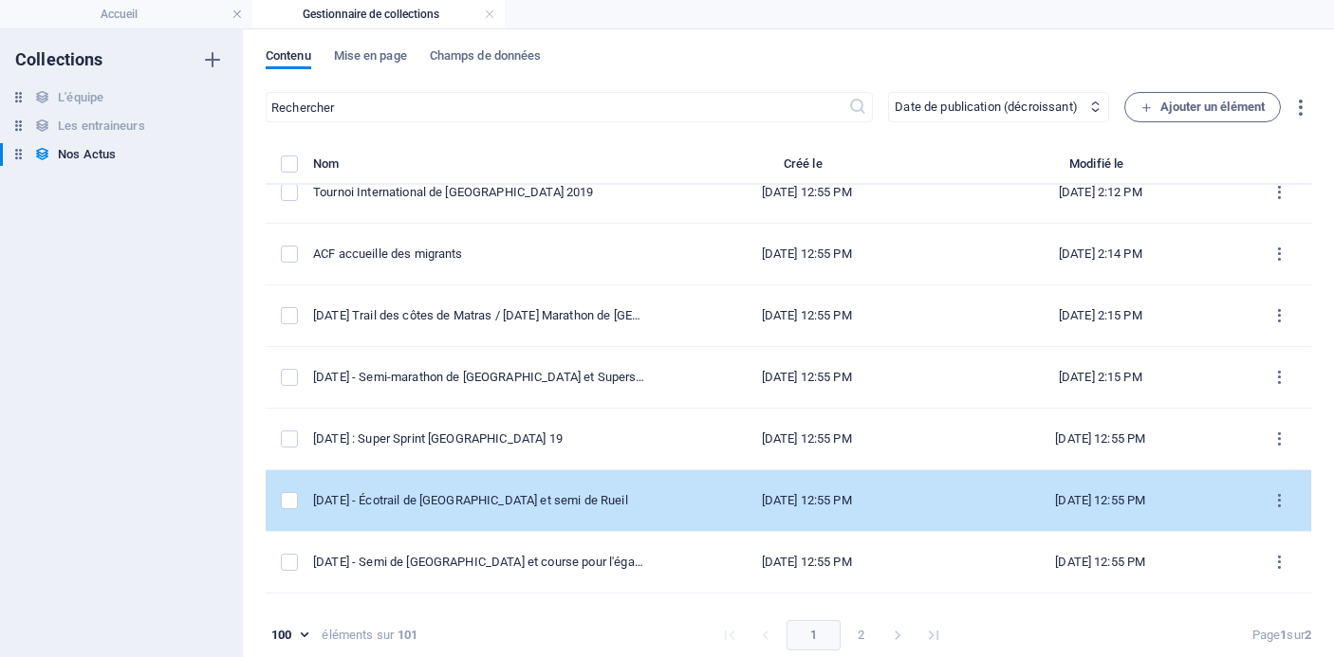
scroll to position [3022, 0]
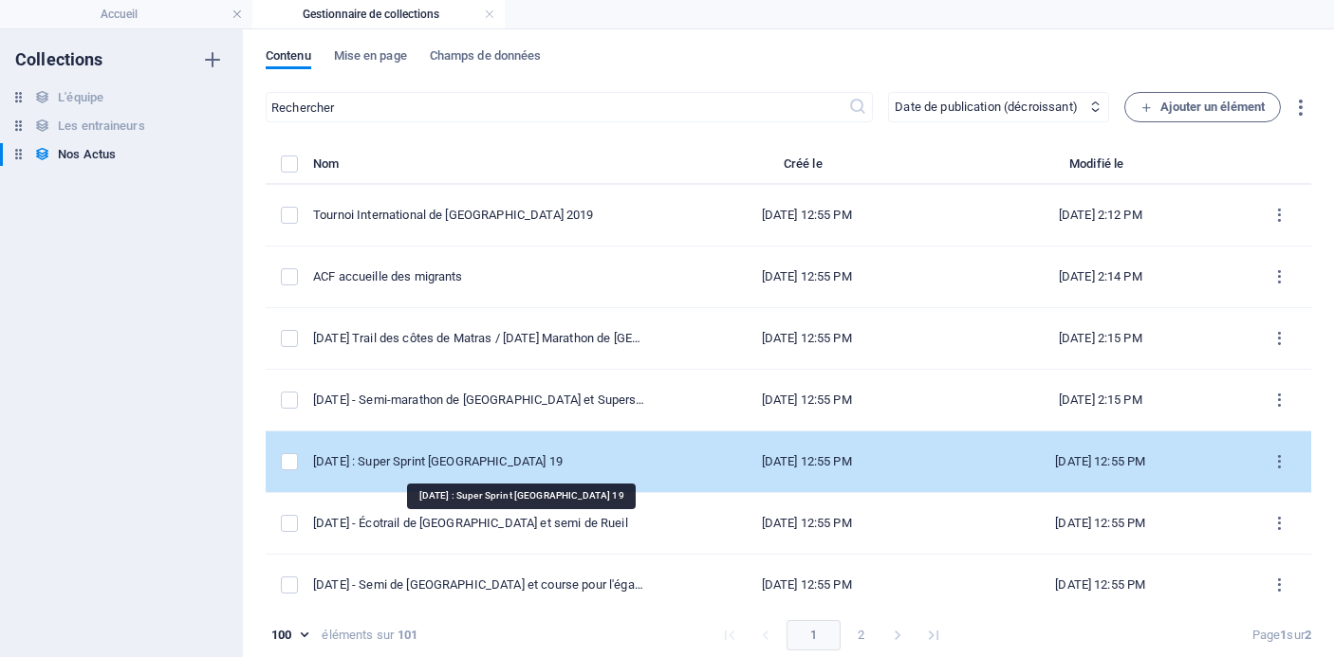
click at [555, 462] on div "[DATE] : Super Sprint [GEOGRAPHIC_DATA] 19" at bounding box center [478, 461] width 331 height 17
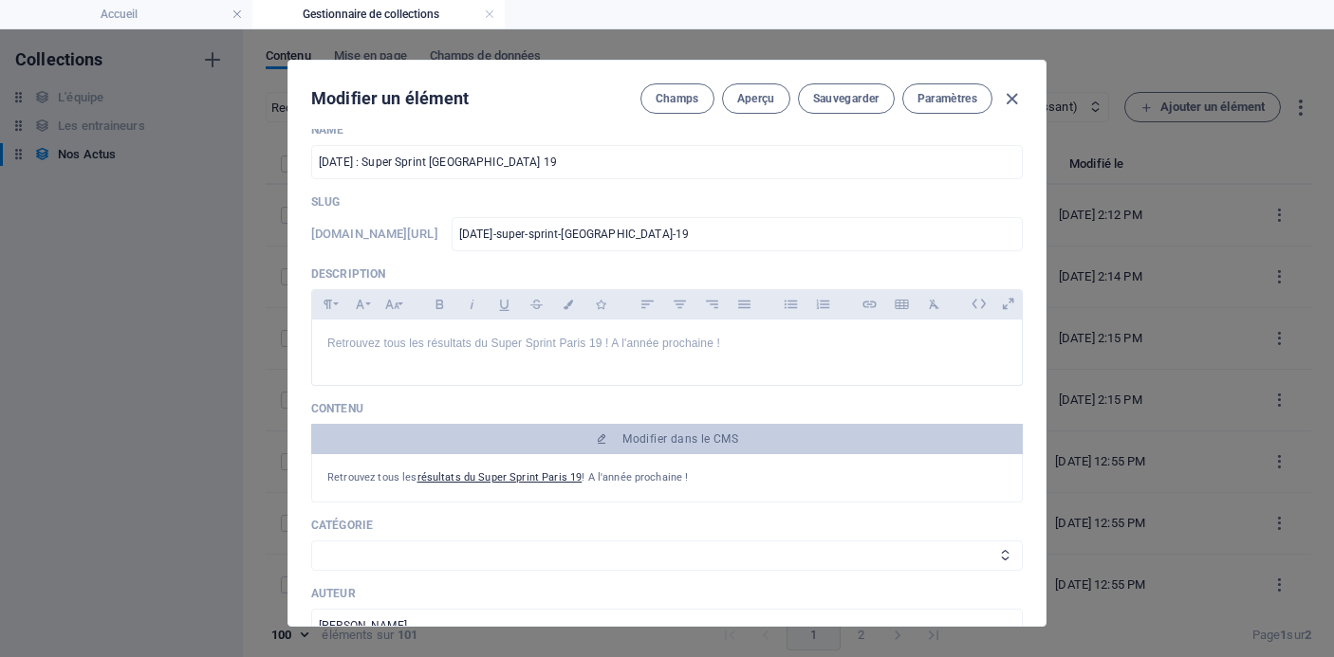
scroll to position [0, 0]
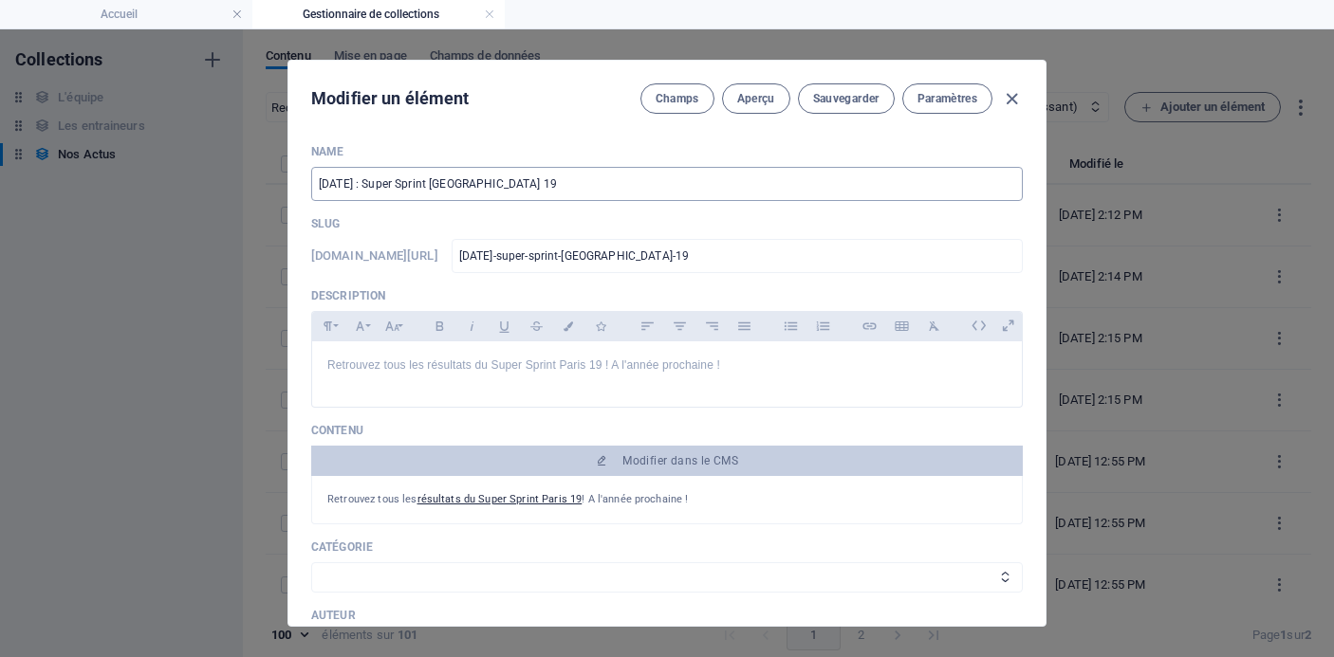
click at [557, 179] on input "[DATE] : Super Sprint [GEOGRAPHIC_DATA] 19" at bounding box center [667, 184] width 712 height 34
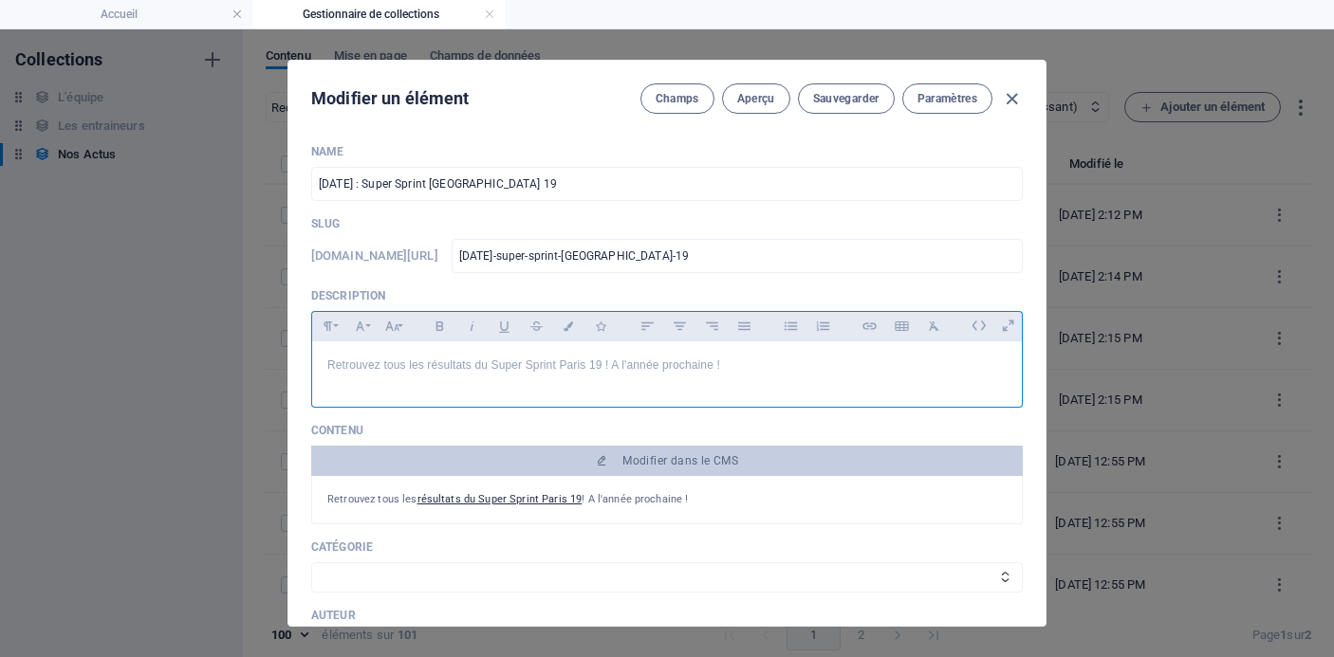
click at [583, 376] on div "Retrouvez tous les résultats du Super Sprint Paris 19 ! A l'année prochaine !" at bounding box center [667, 370] width 710 height 57
click at [330, 367] on p "Retrouvez tous les résultats du Super Sprint Paris 19 ! A l'année prochaine !" at bounding box center [666, 366] width 679 height 18
drag, startPoint x: 740, startPoint y: 367, endPoint x: 887, endPoint y: 366, distance: 147.1
click at [887, 366] on p "Première édition du Triathlon Super Sprint Paris 19 : retrouvez tous les résult…" at bounding box center [666, 366] width 679 height 18
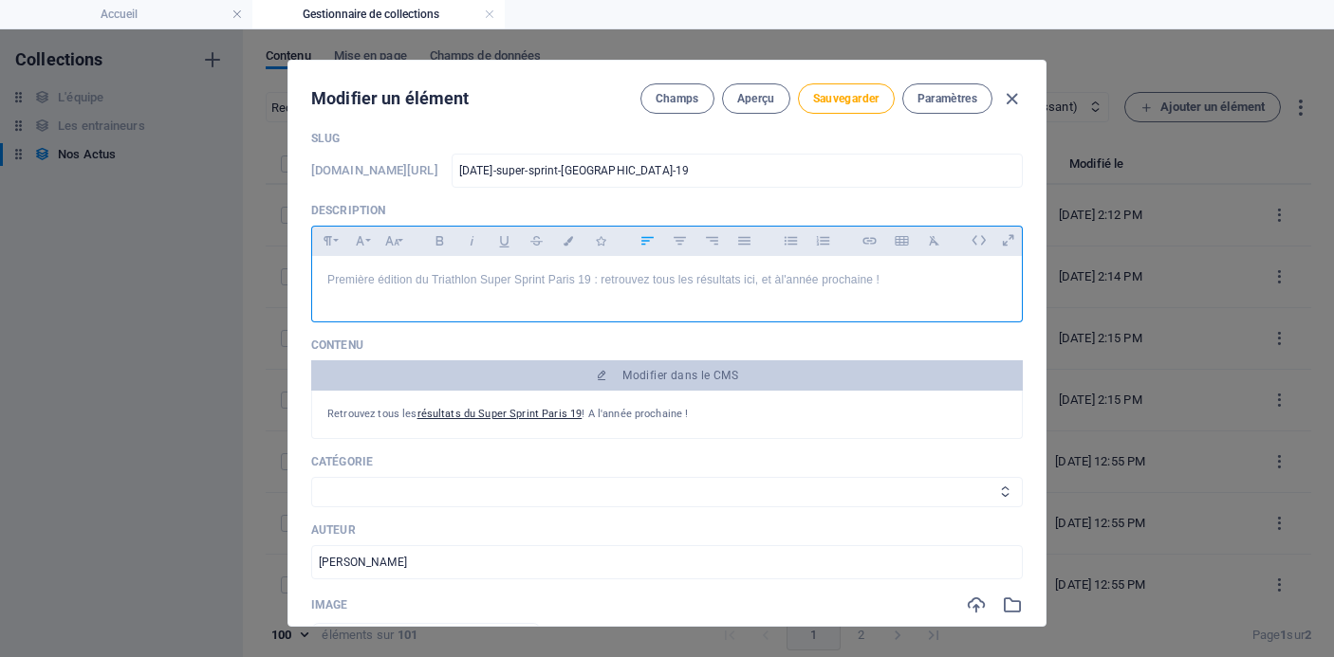
click at [692, 478] on select "Les résultats Les récits de course Événements Conseils sportifs" at bounding box center [667, 492] width 712 height 30
select select "Les résultats"
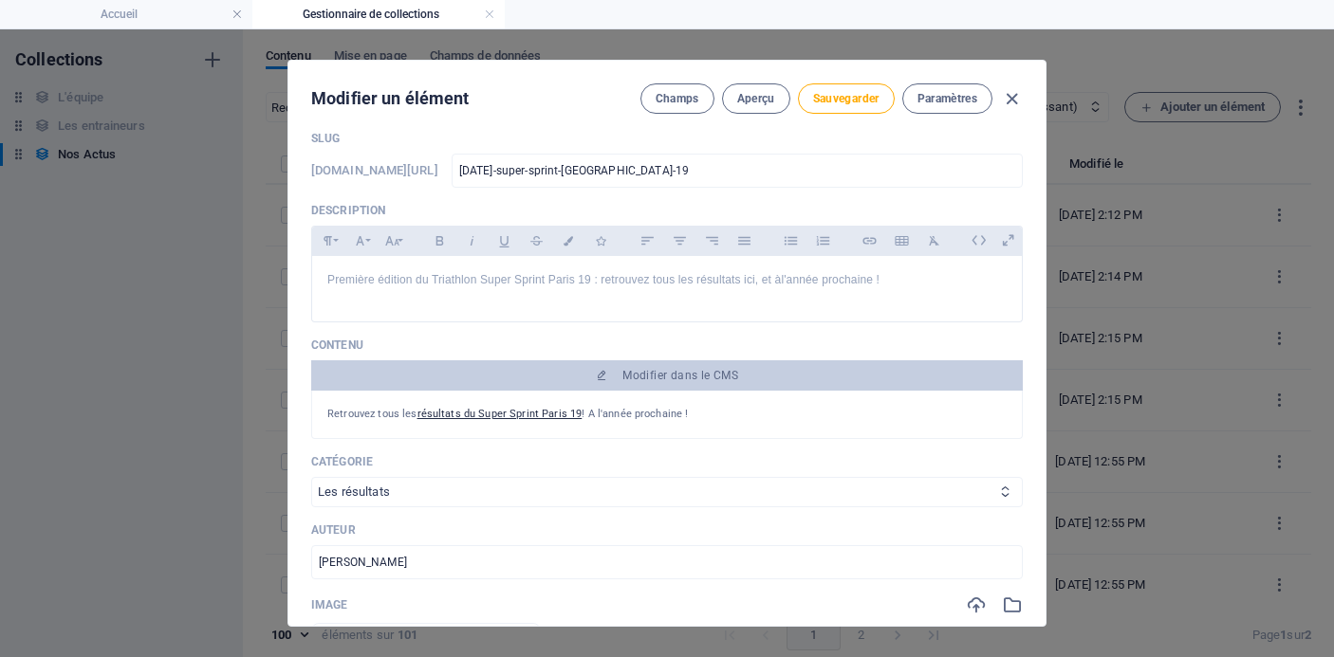
click at [311, 477] on select "Les résultats Les récits de course Événements Conseils sportifs" at bounding box center [667, 492] width 712 height 30
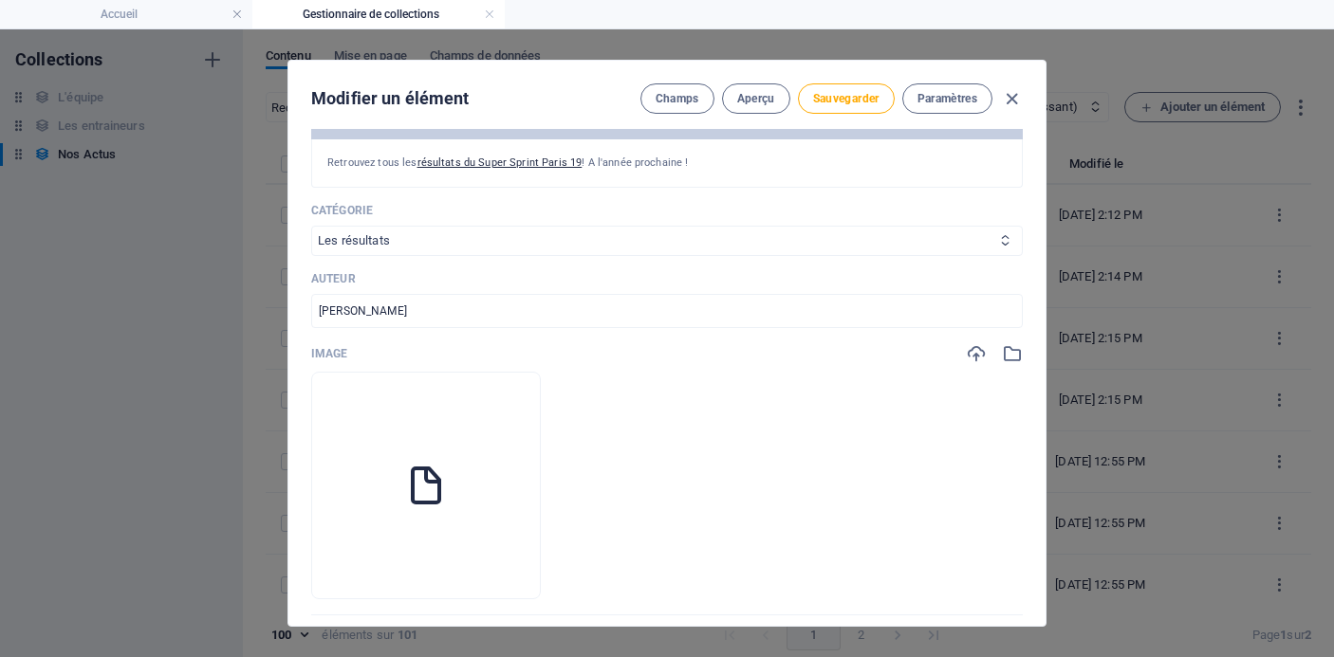
scroll to position [346, 0]
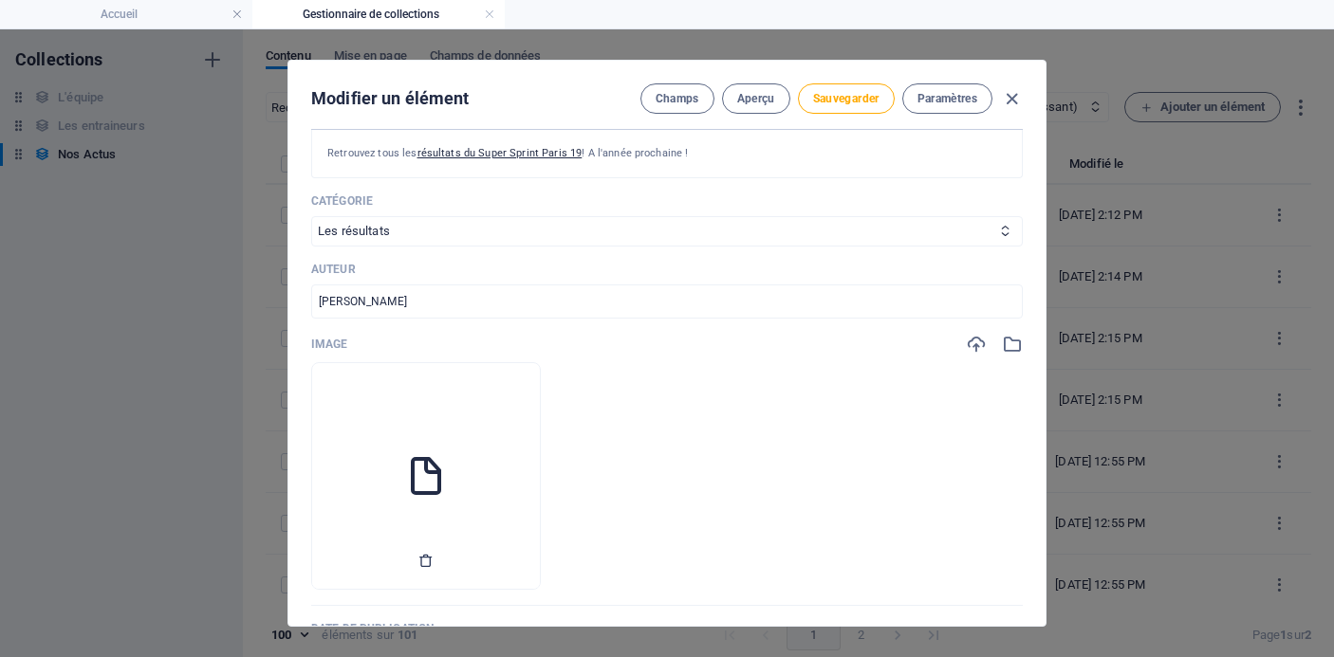
click at [434, 562] on icon "button" at bounding box center [425, 560] width 15 height 15
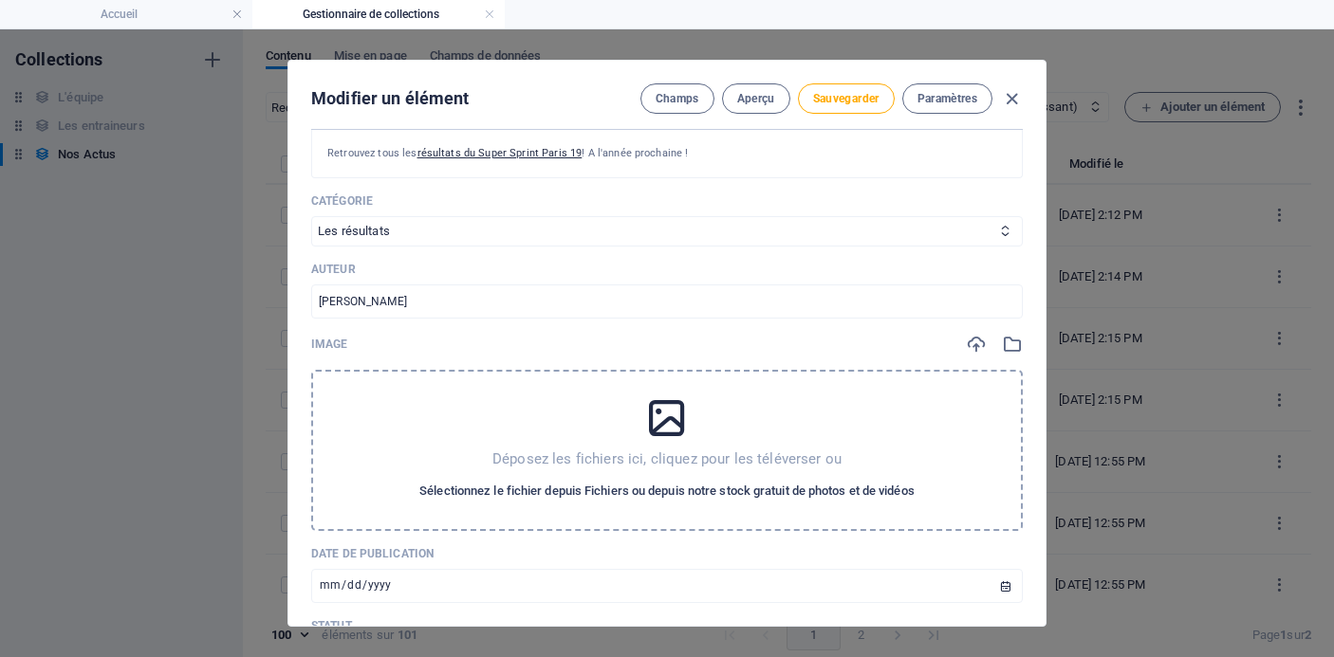
click at [657, 491] on span "Sélectionnez le fichier depuis Fichiers ou depuis notre stock gratuit de photos…" at bounding box center [666, 491] width 495 height 23
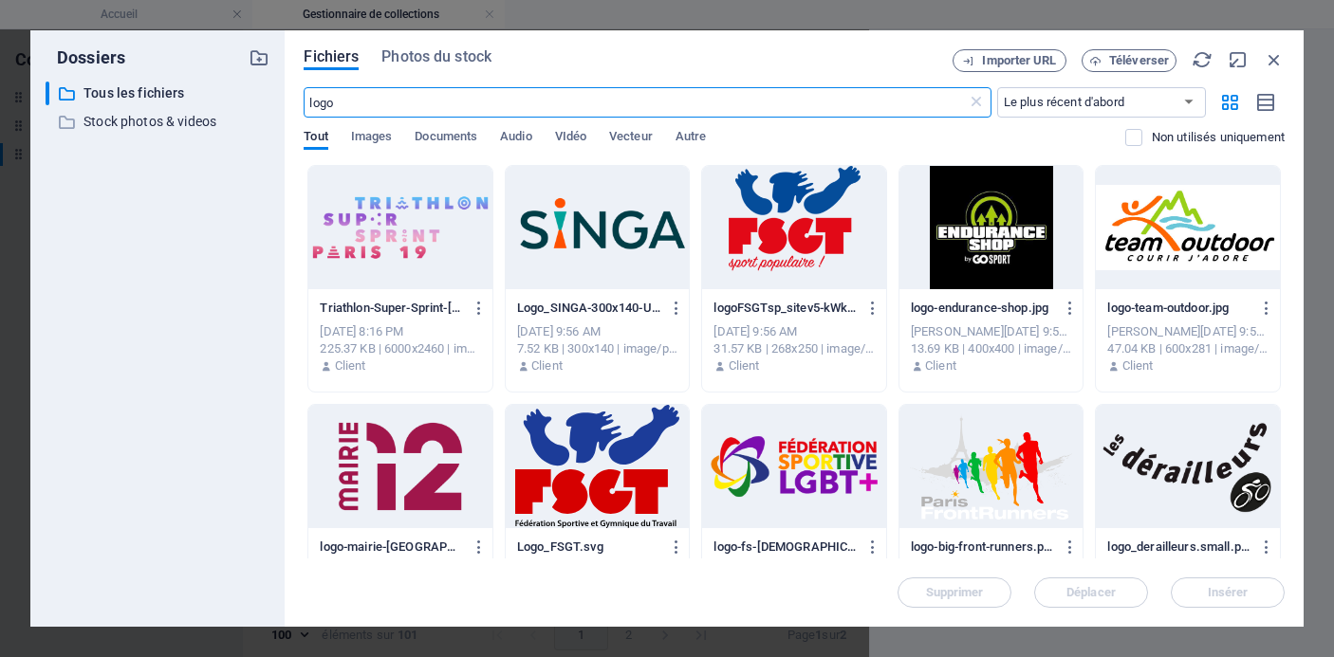
scroll to position [3206, 0]
click at [1135, 55] on span "Téléverser" at bounding box center [1139, 60] width 60 height 11
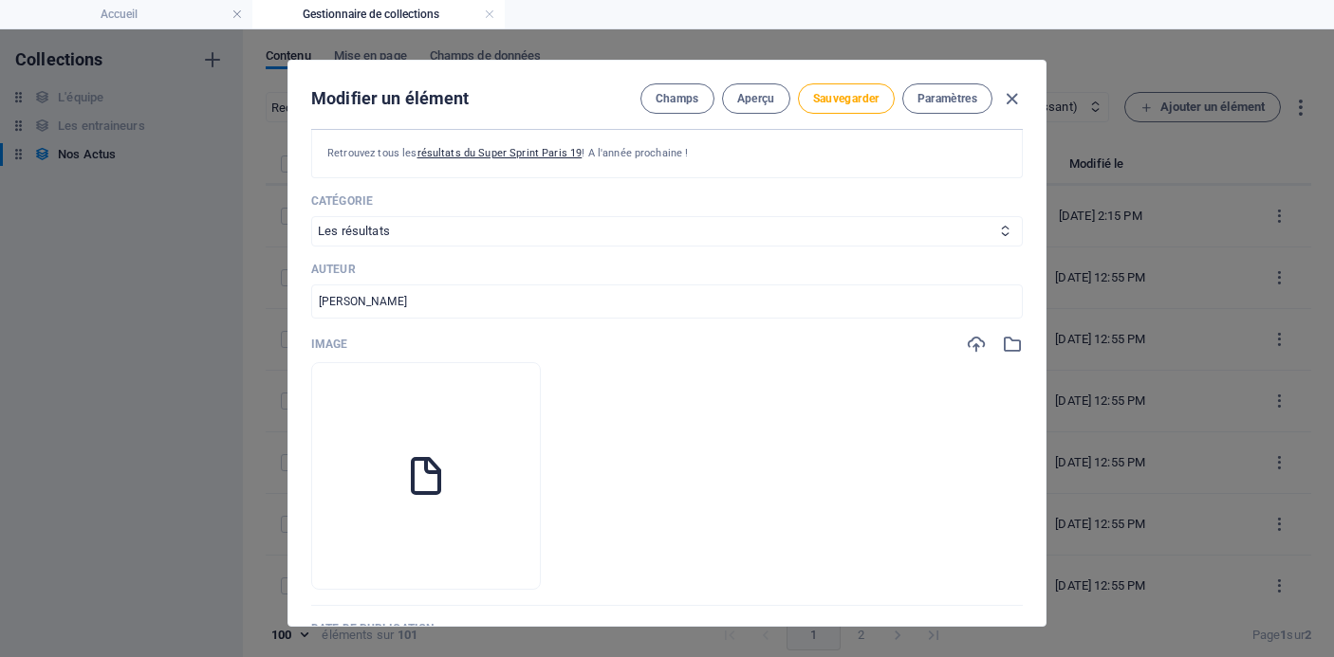
scroll to position [3022, 0]
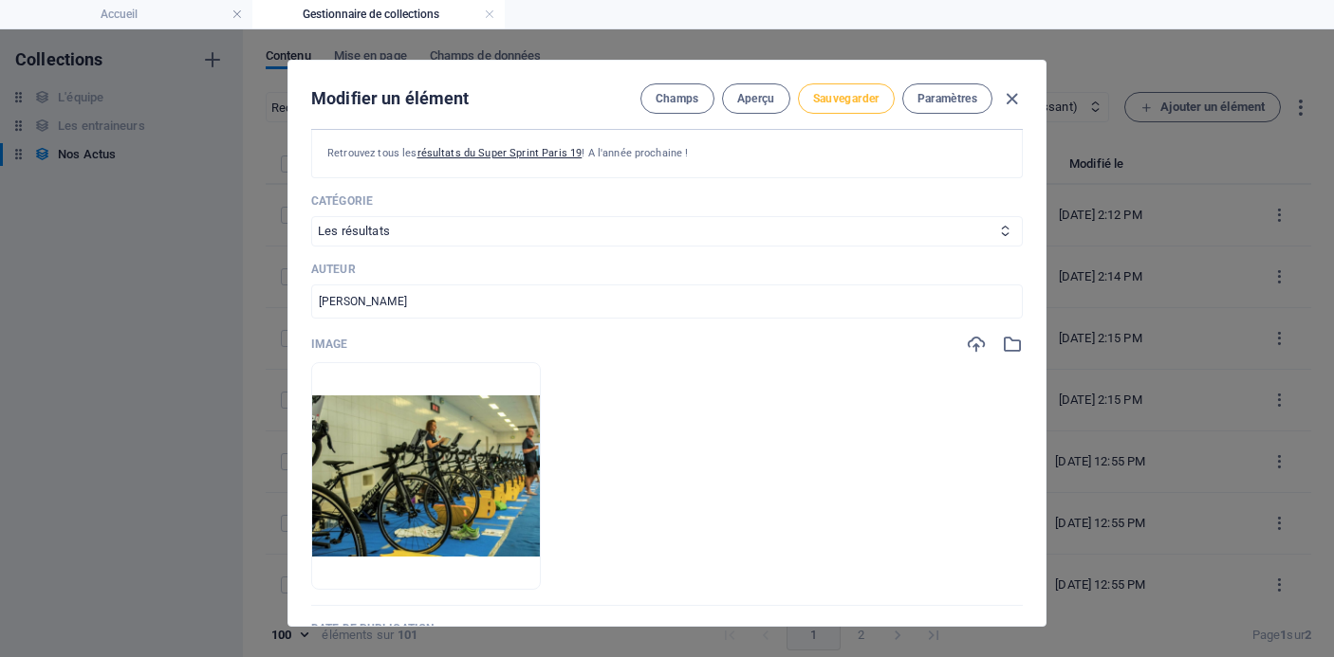
click at [847, 105] on span "Sauvegarder" at bounding box center [846, 98] width 66 height 15
click at [1009, 92] on icon "button" at bounding box center [1012, 99] width 22 height 22
type input "[DATE]"
type input "[DATE]-super-sprint-[GEOGRAPHIC_DATA]-19"
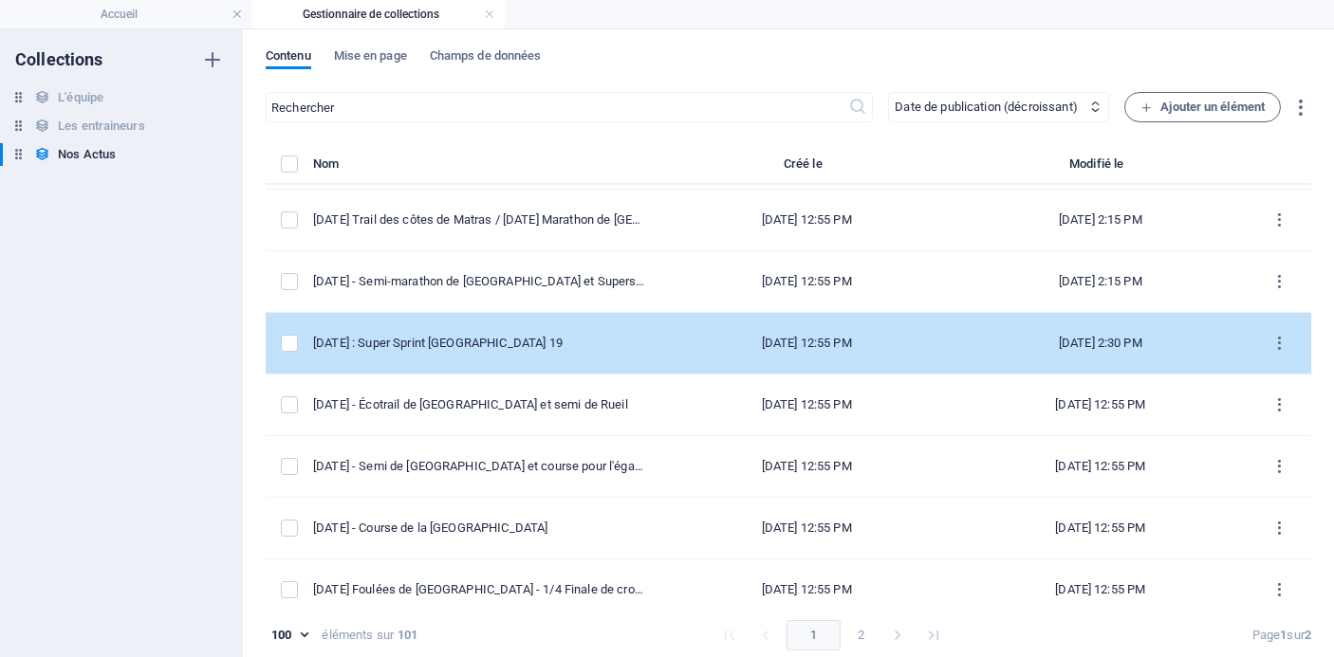
scroll to position [3153, 0]
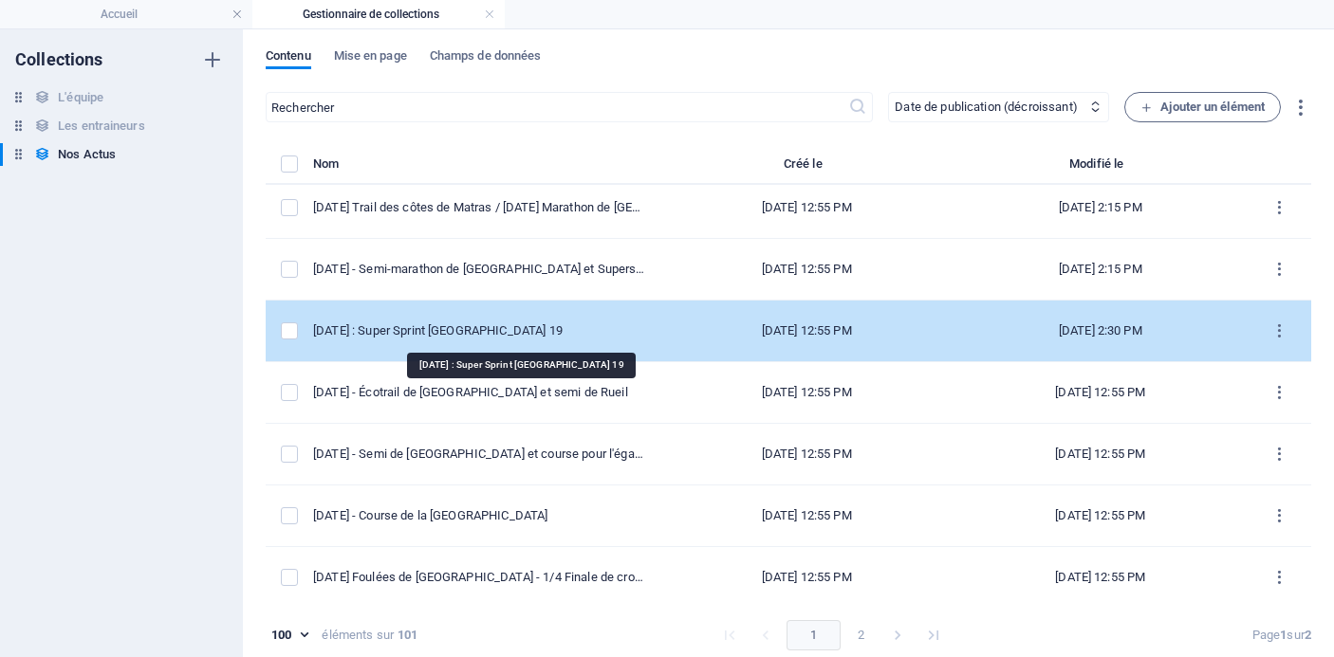
click at [534, 333] on div "[DATE] : Super Sprint [GEOGRAPHIC_DATA] 19" at bounding box center [478, 331] width 331 height 17
select select "Les résultats"
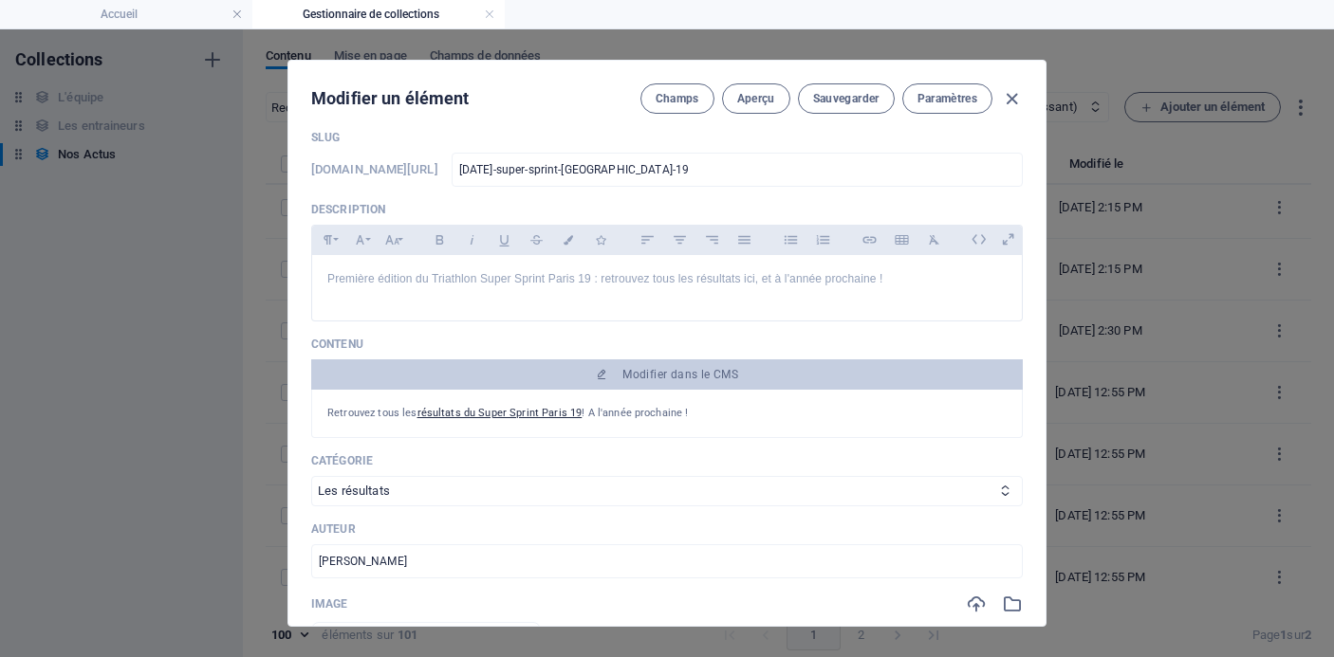
scroll to position [76, 0]
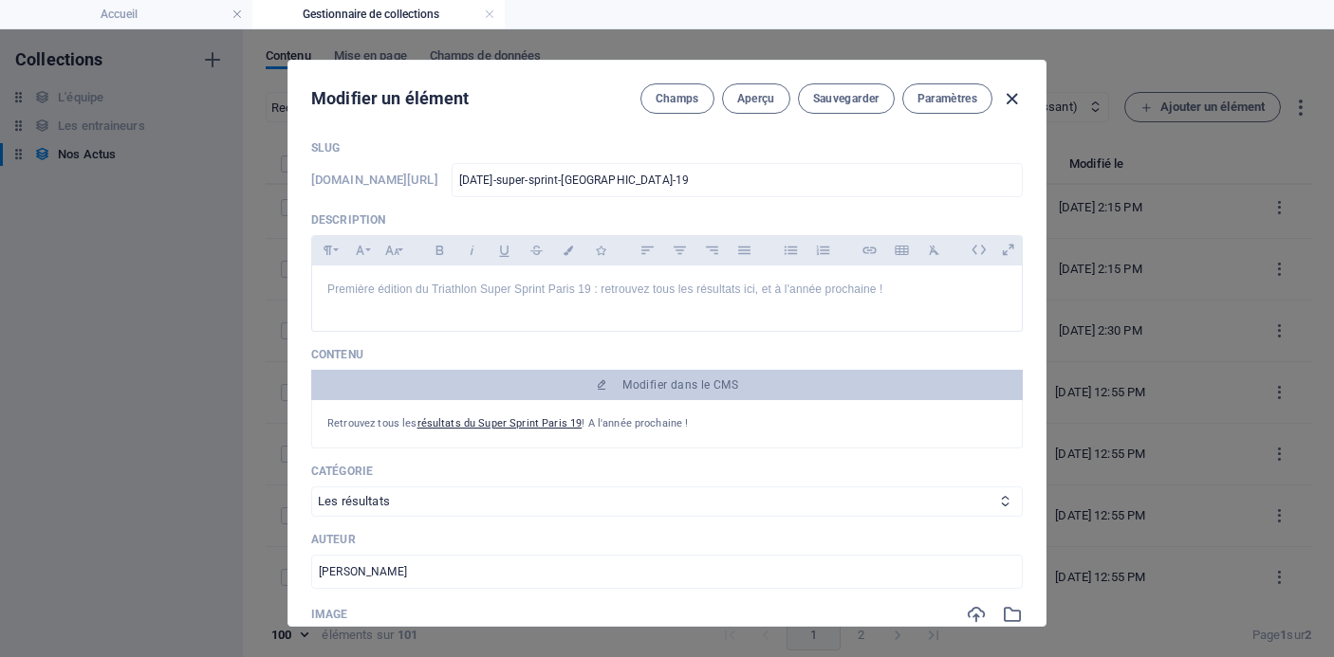
click at [1009, 99] on icon "button" at bounding box center [1012, 99] width 22 height 22
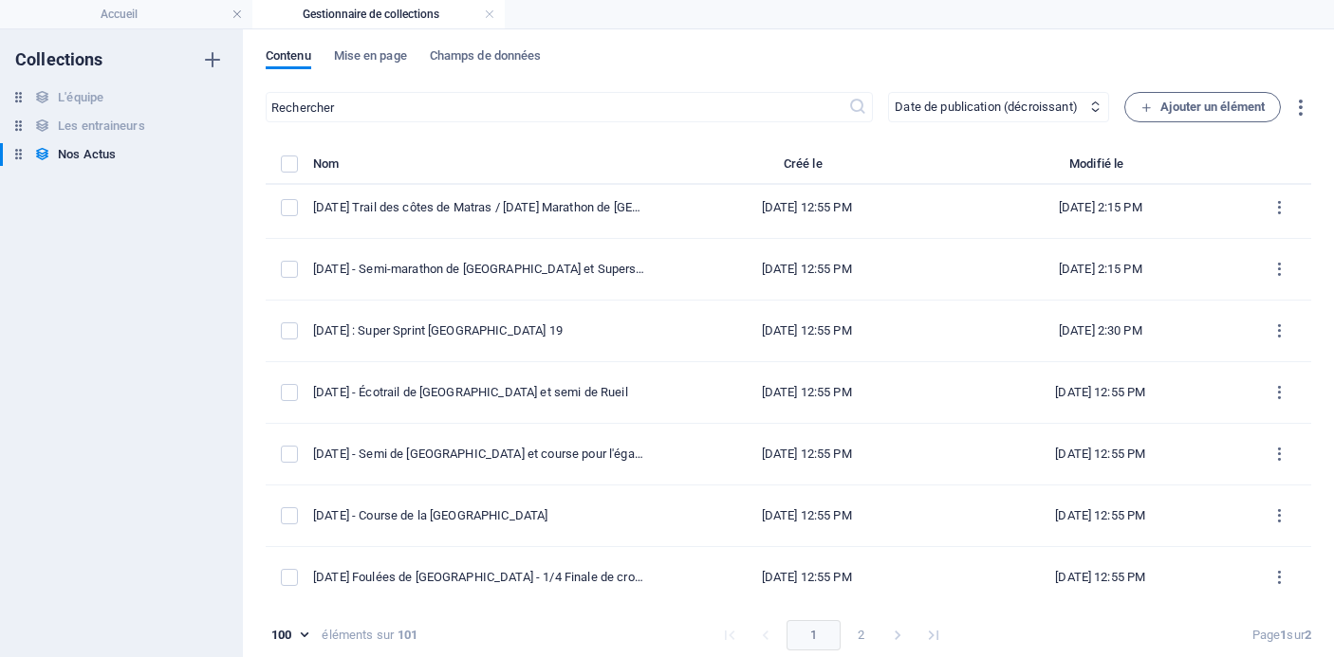
type input "[DATE]"
type input "[DATE]-super-sprint-[GEOGRAPHIC_DATA]-19"
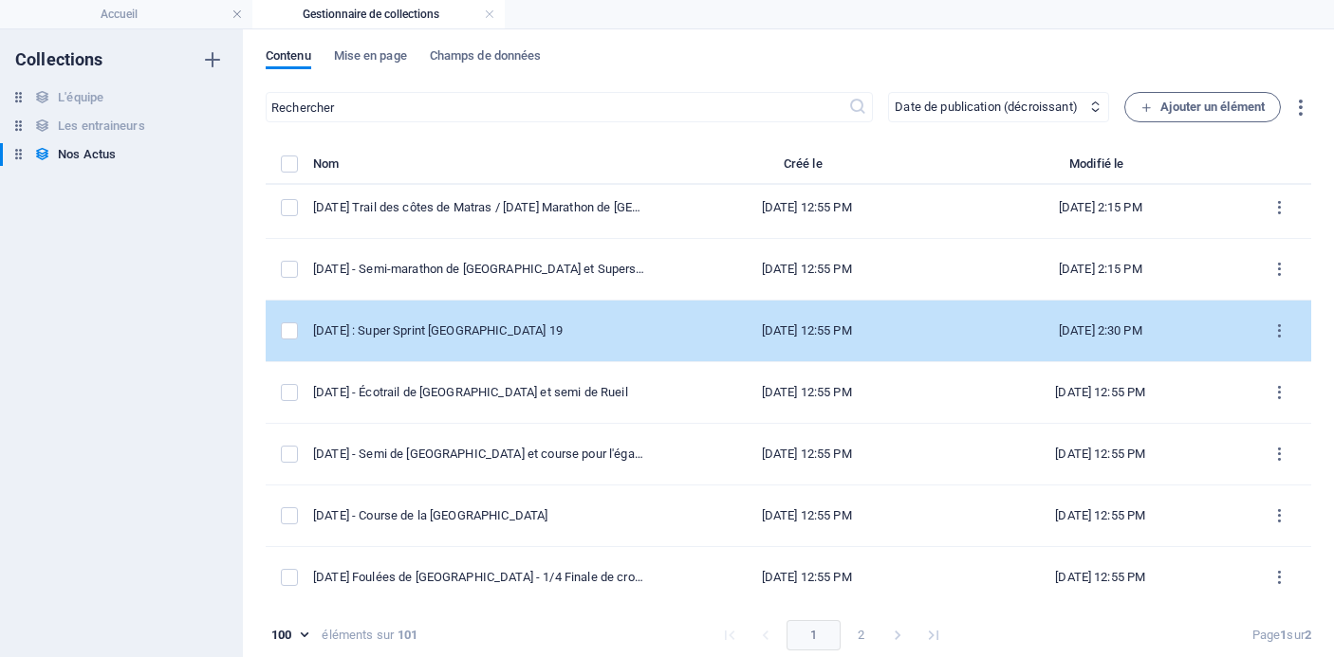
click at [509, 336] on div "[DATE] : Super Sprint [GEOGRAPHIC_DATA] 19" at bounding box center [478, 331] width 331 height 17
select select "Les résultats"
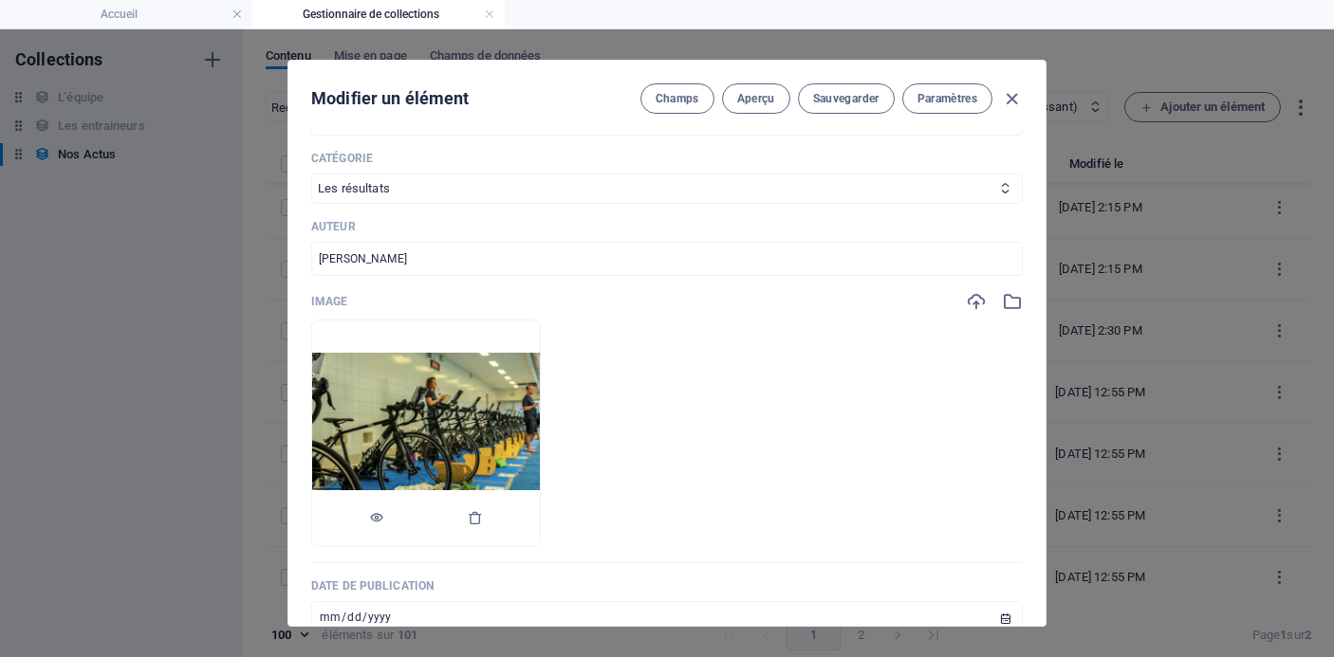
scroll to position [393, 0]
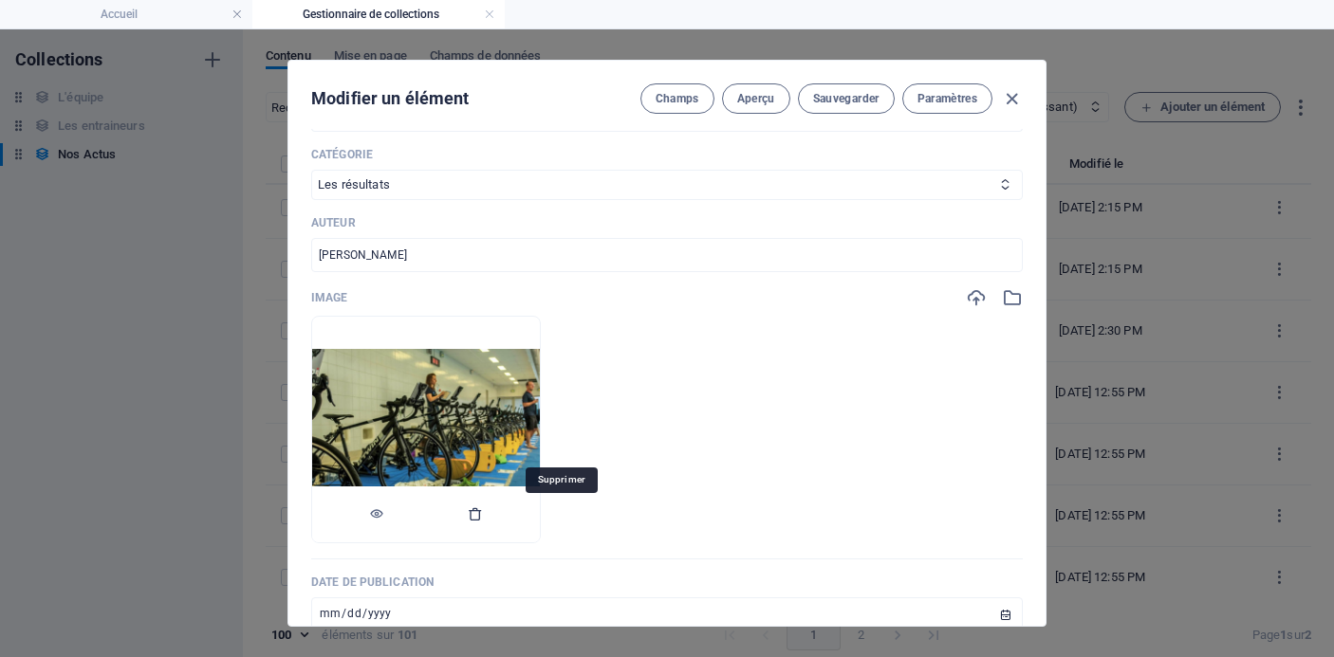
click at [483, 516] on icon "button" at bounding box center [475, 514] width 15 height 15
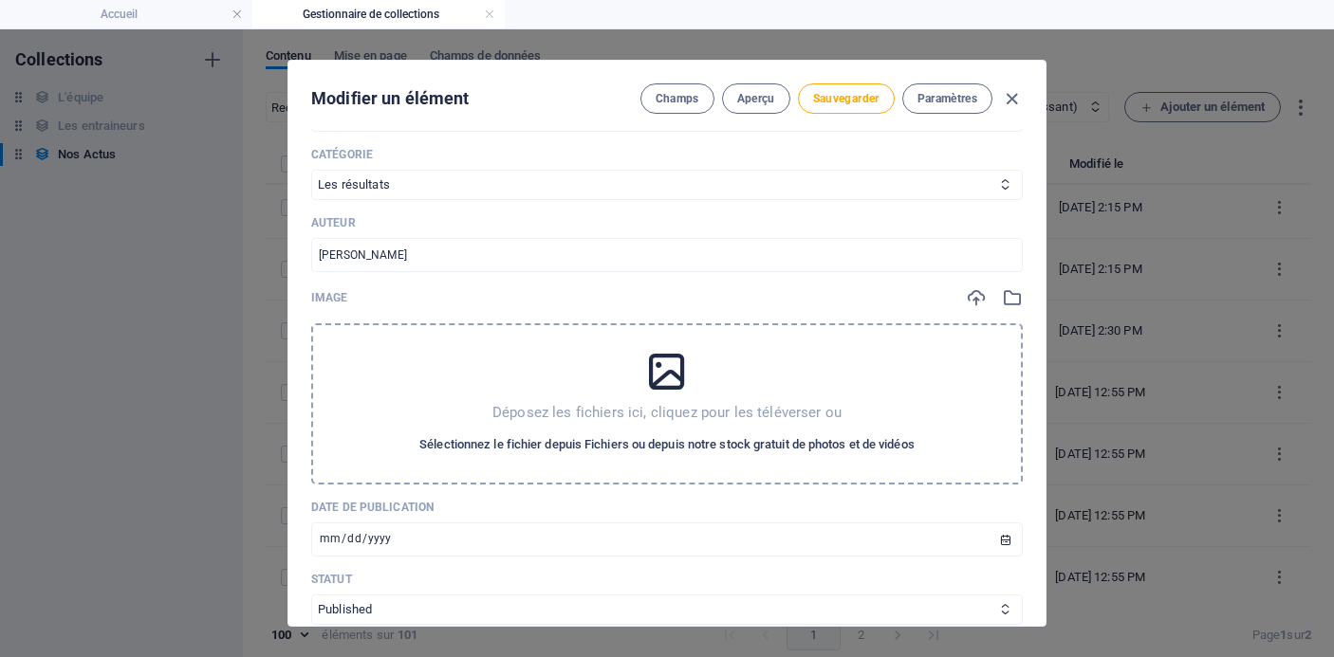
click at [583, 444] on span "Sélectionnez le fichier depuis Fichiers ou depuis notre stock gratuit de photos…" at bounding box center [666, 445] width 495 height 23
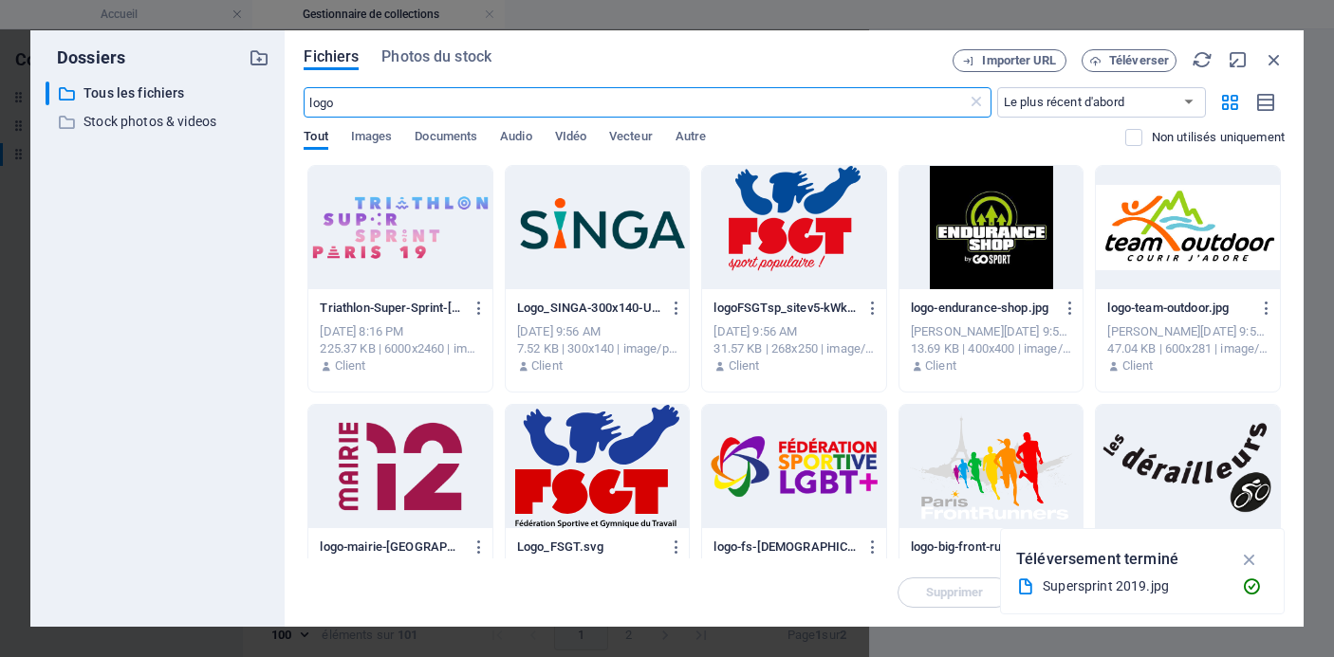
scroll to position [3344, 0]
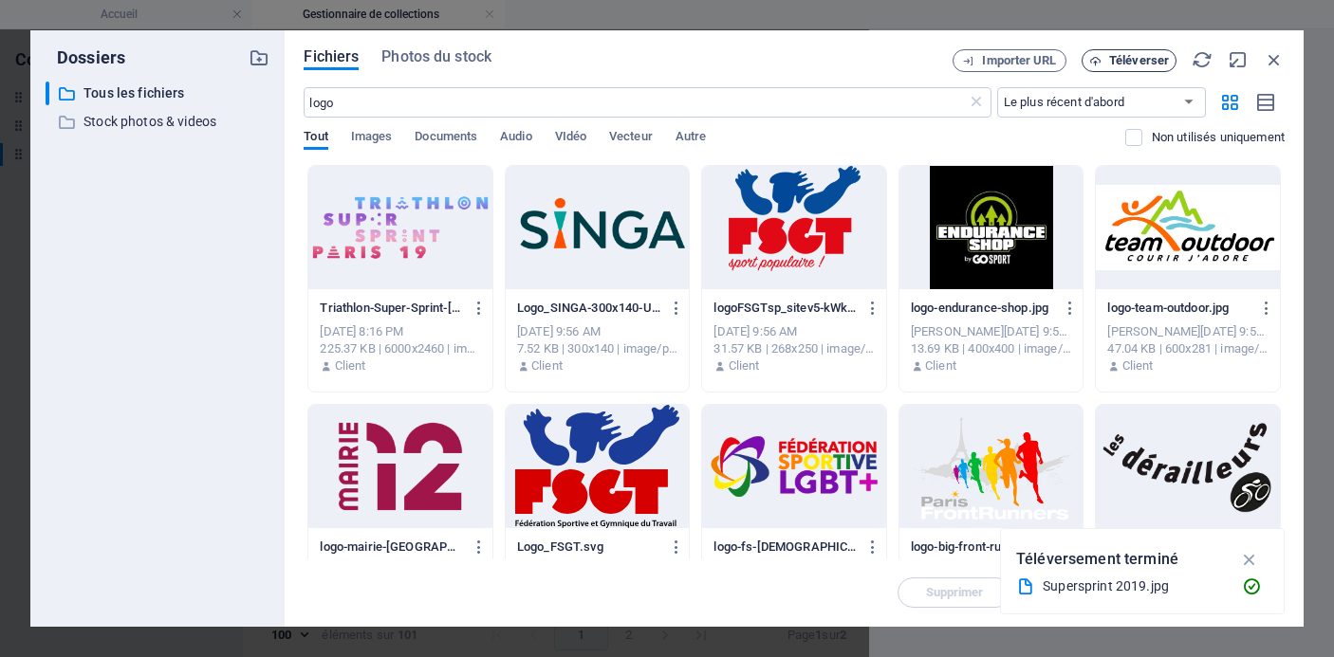
click at [1137, 63] on span "Téléverser" at bounding box center [1139, 60] width 60 height 11
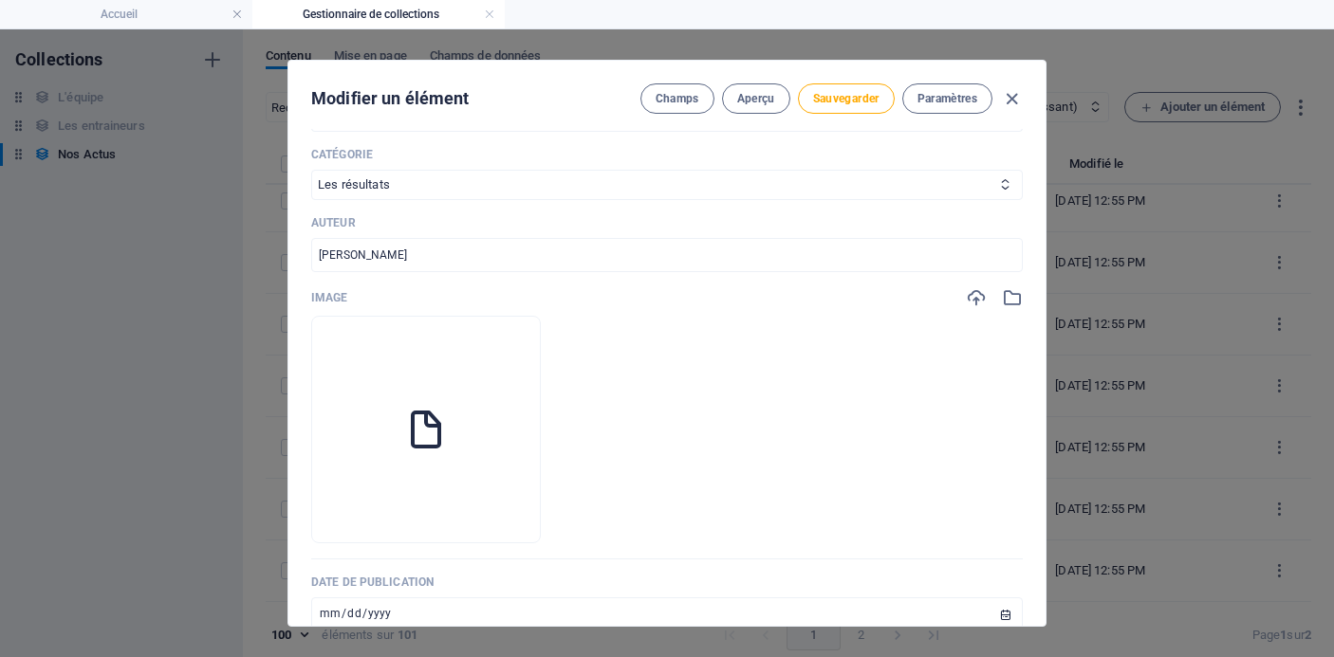
scroll to position [3153, 0]
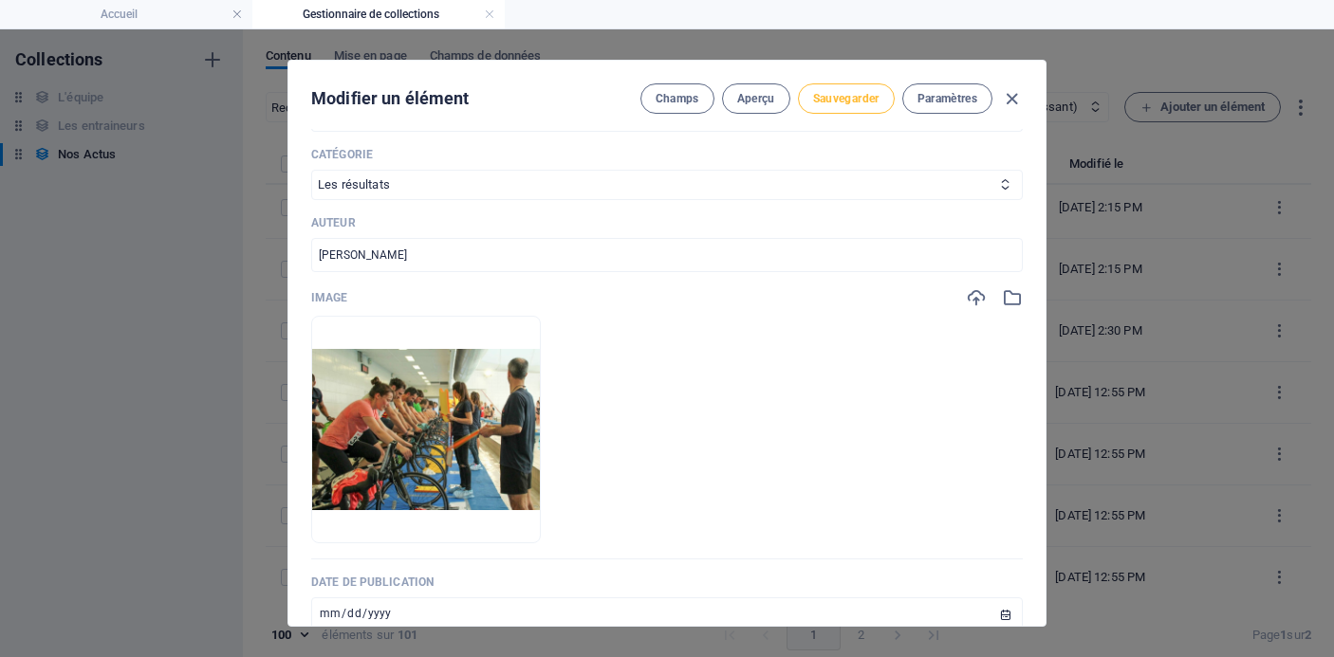
click at [828, 98] on span "Sauvegarder" at bounding box center [846, 98] width 66 height 15
click at [1008, 99] on icon "button" at bounding box center [1012, 99] width 22 height 22
type input "[DATE]"
type input "[DATE]-super-sprint-[GEOGRAPHIC_DATA]-19"
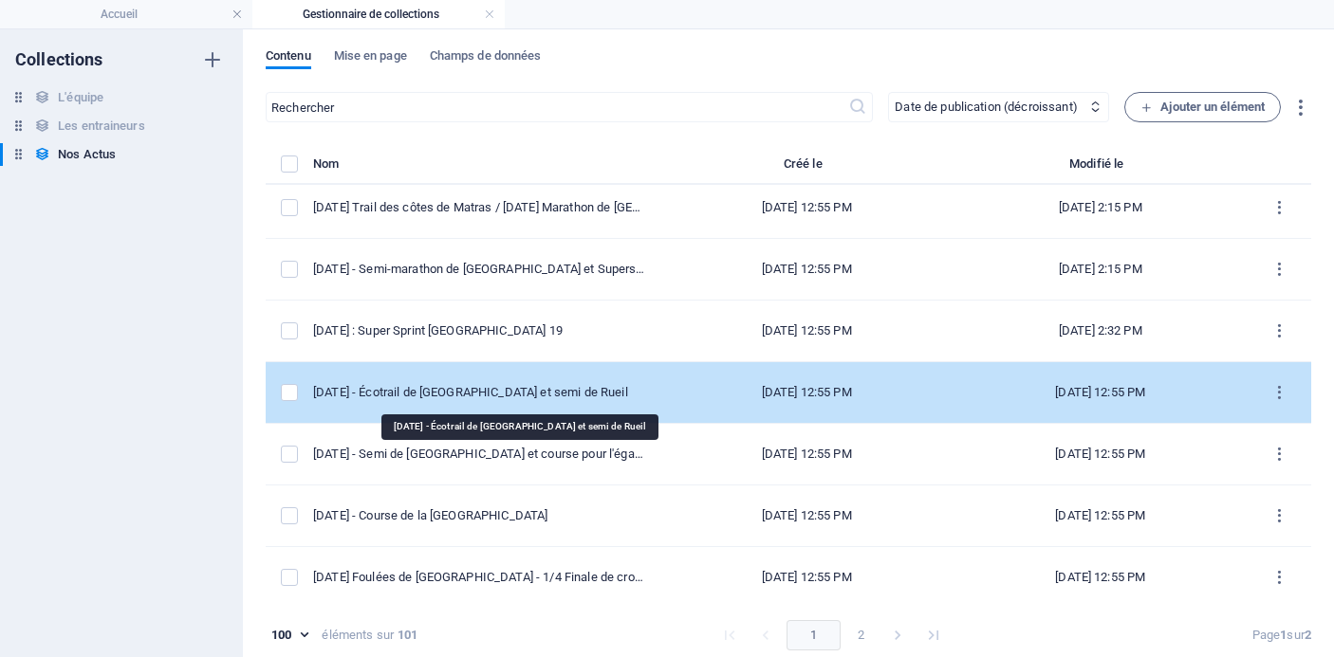
click at [567, 399] on div "[DATE] - Écotrail de [GEOGRAPHIC_DATA] et semi de Rueil" at bounding box center [478, 392] width 331 height 17
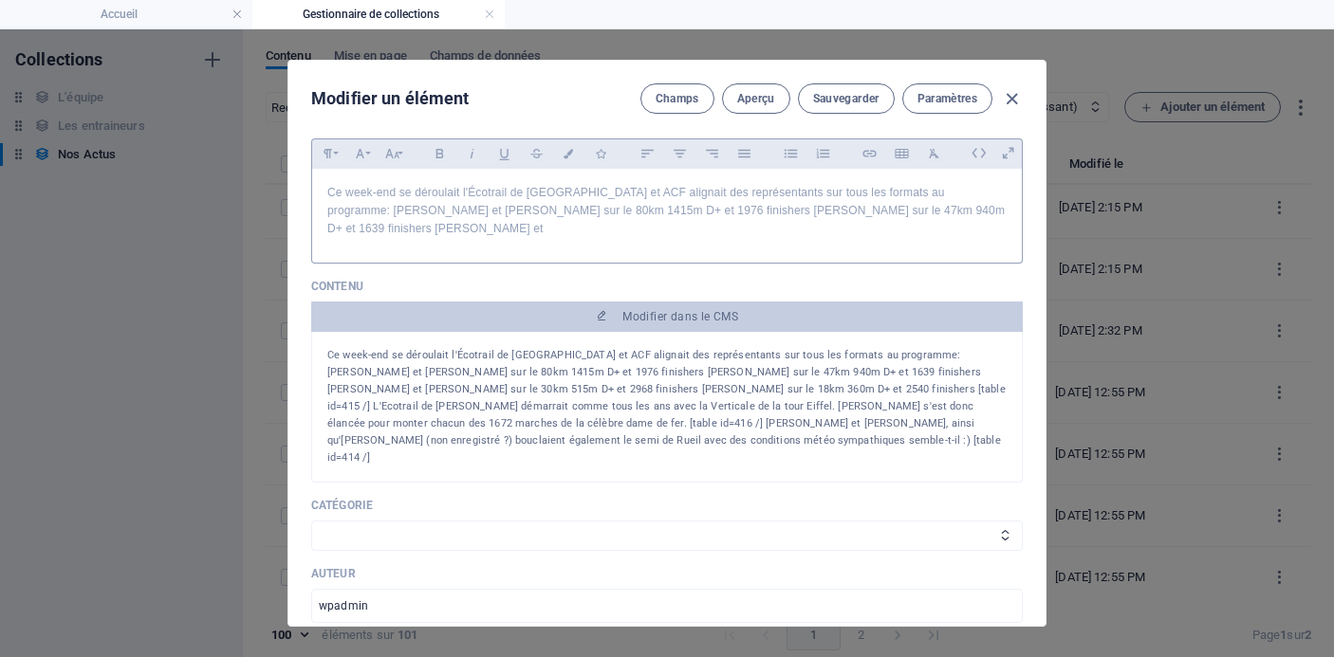
scroll to position [212, 0]
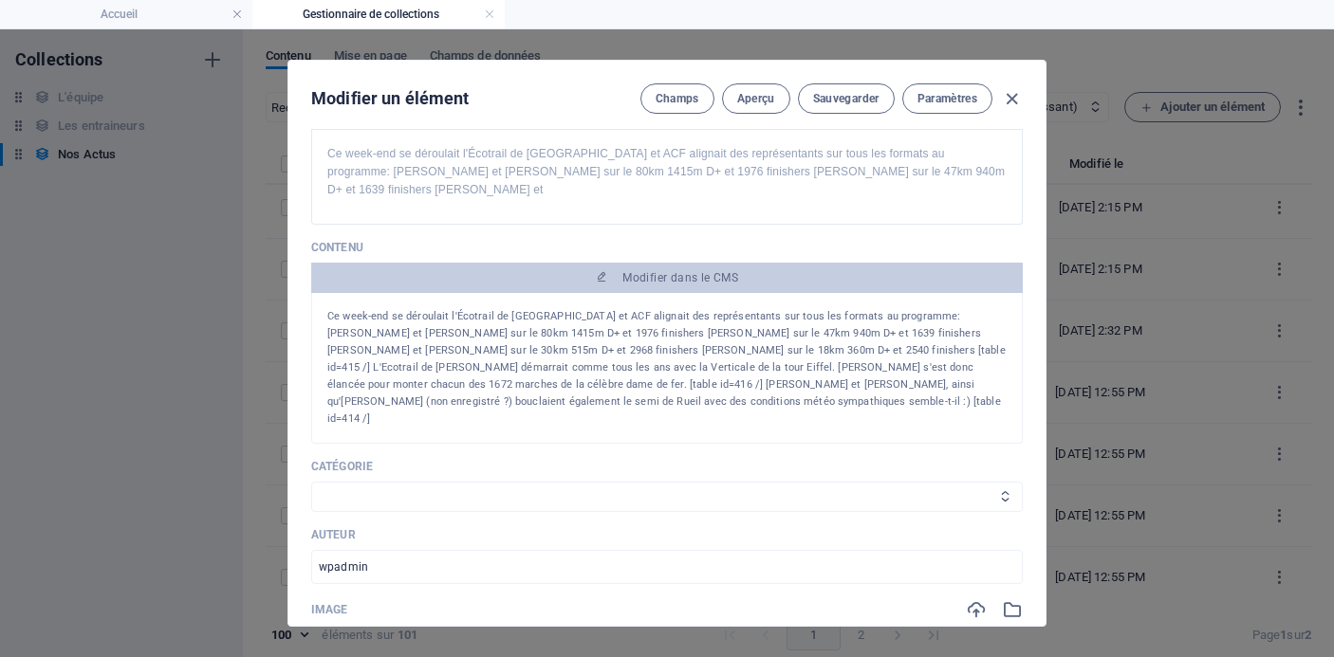
click at [612, 482] on select "Les résultats Les récits de course Événements Conseils sportifs" at bounding box center [667, 497] width 712 height 30
select select "Les résultats"
click at [311, 482] on select "Les résultats Les récits de course Événements Conseils sportifs" at bounding box center [667, 497] width 712 height 30
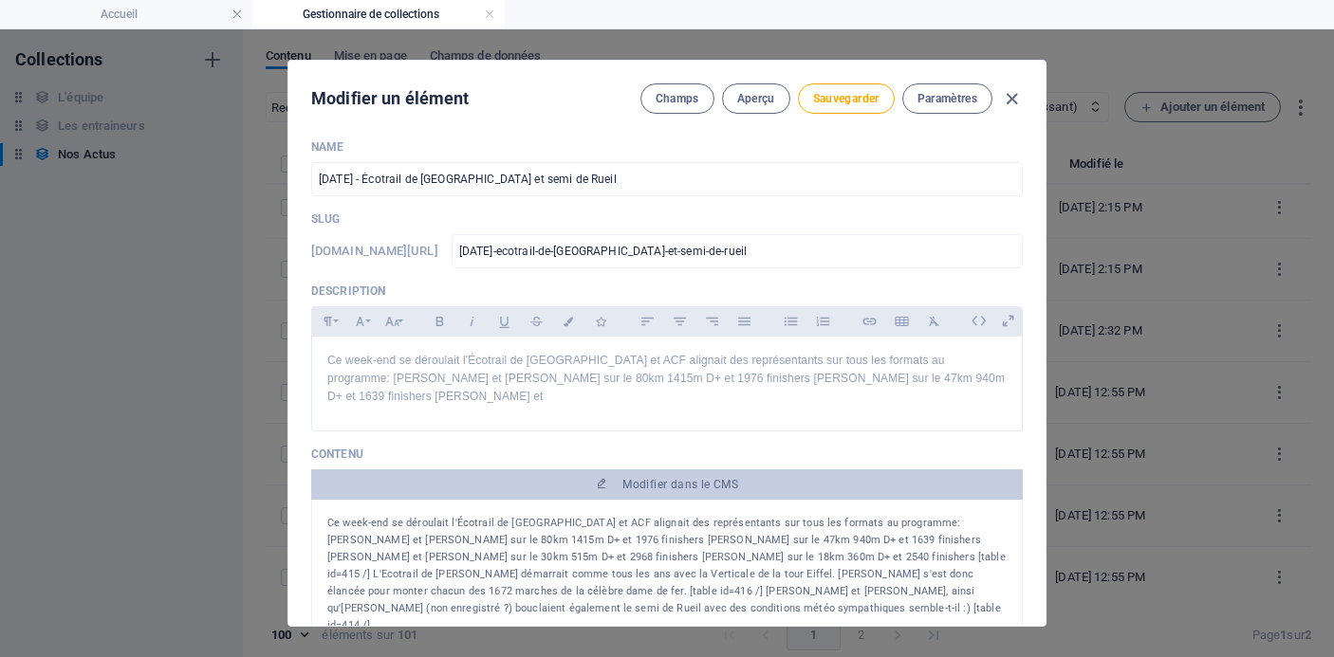
scroll to position [0, 0]
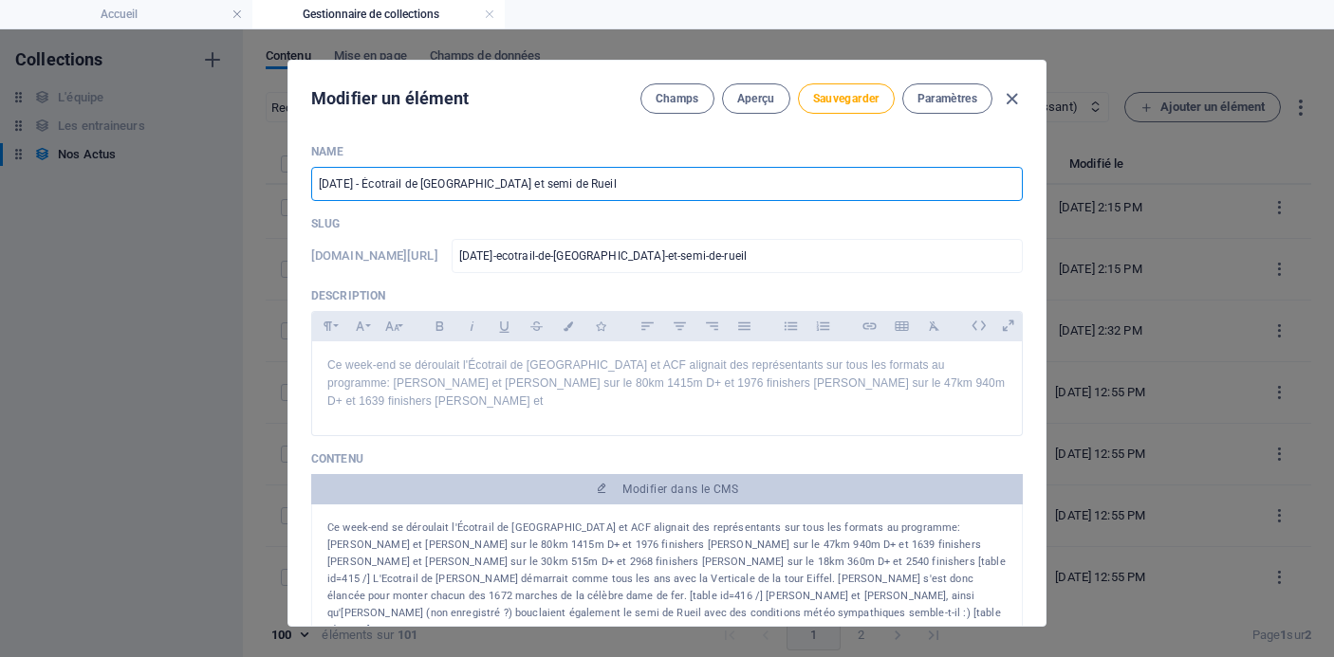
click at [613, 192] on input "[DATE] - Écotrail de [GEOGRAPHIC_DATA] et semi de Rueil" at bounding box center [667, 184] width 712 height 34
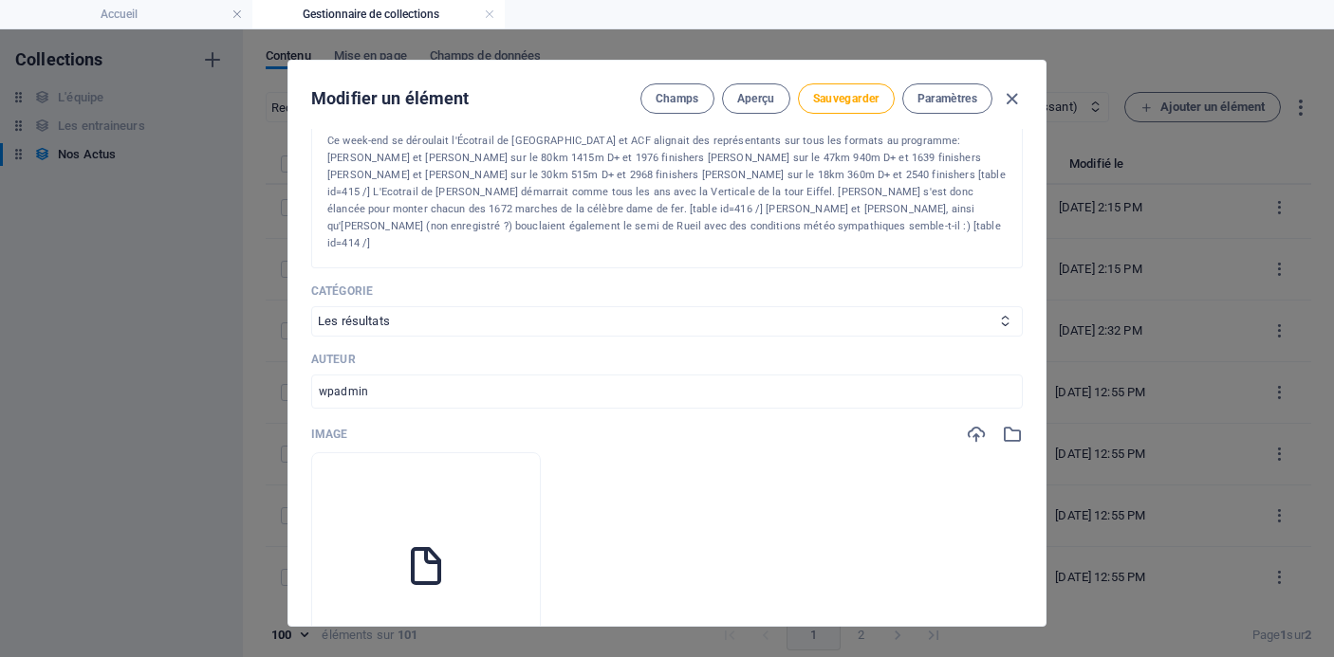
scroll to position [395, 0]
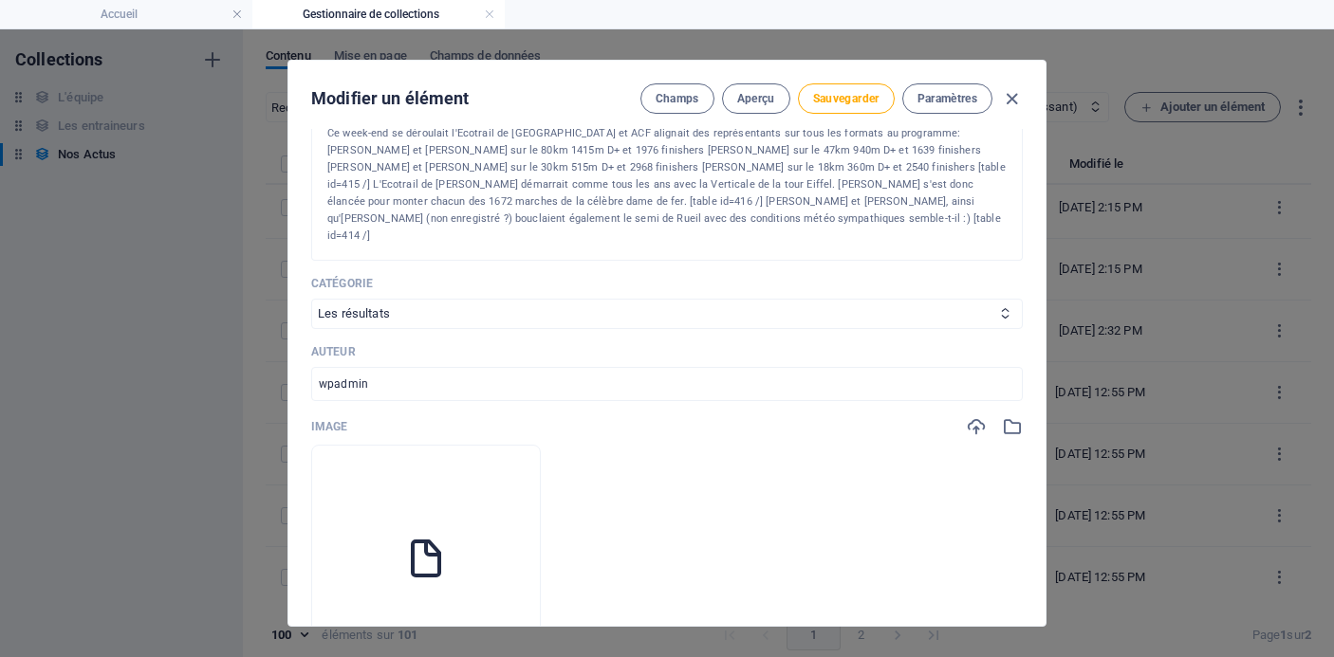
click at [434, 636] on icon "button" at bounding box center [425, 643] width 15 height 15
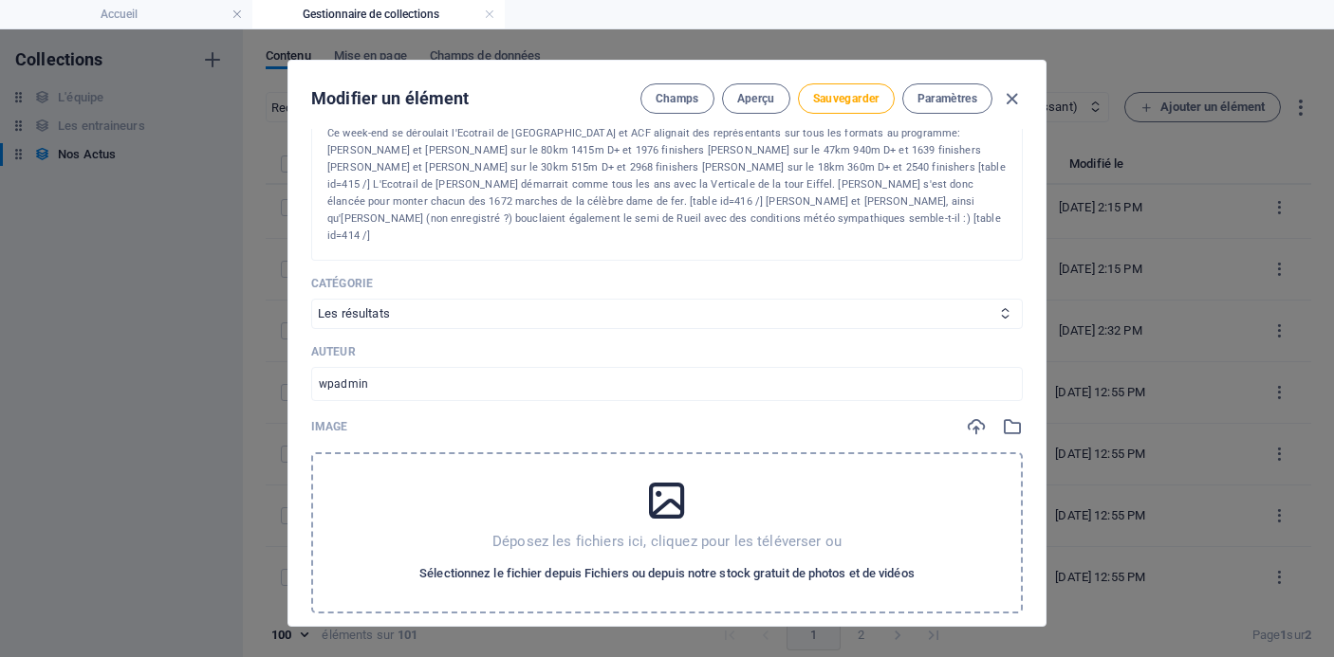
click at [529, 563] on span "Sélectionnez le fichier depuis Fichiers ou depuis notre stock gratuit de photos…" at bounding box center [666, 574] width 495 height 23
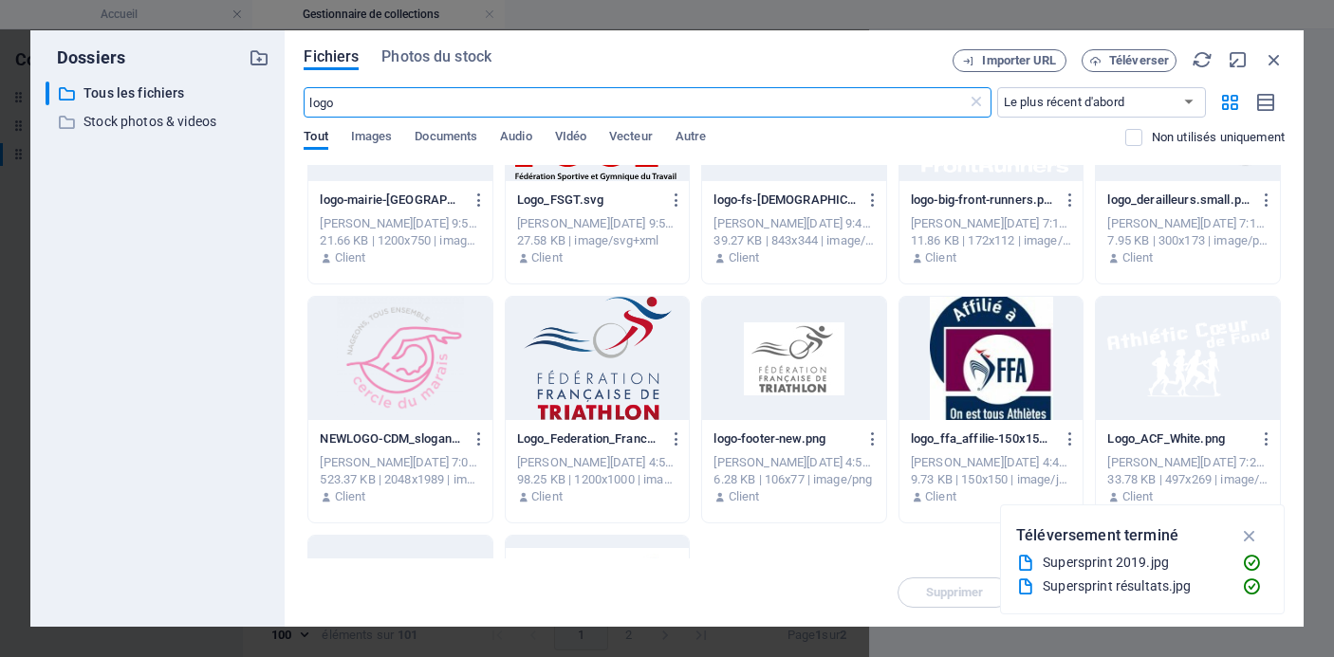
scroll to position [551, 0]
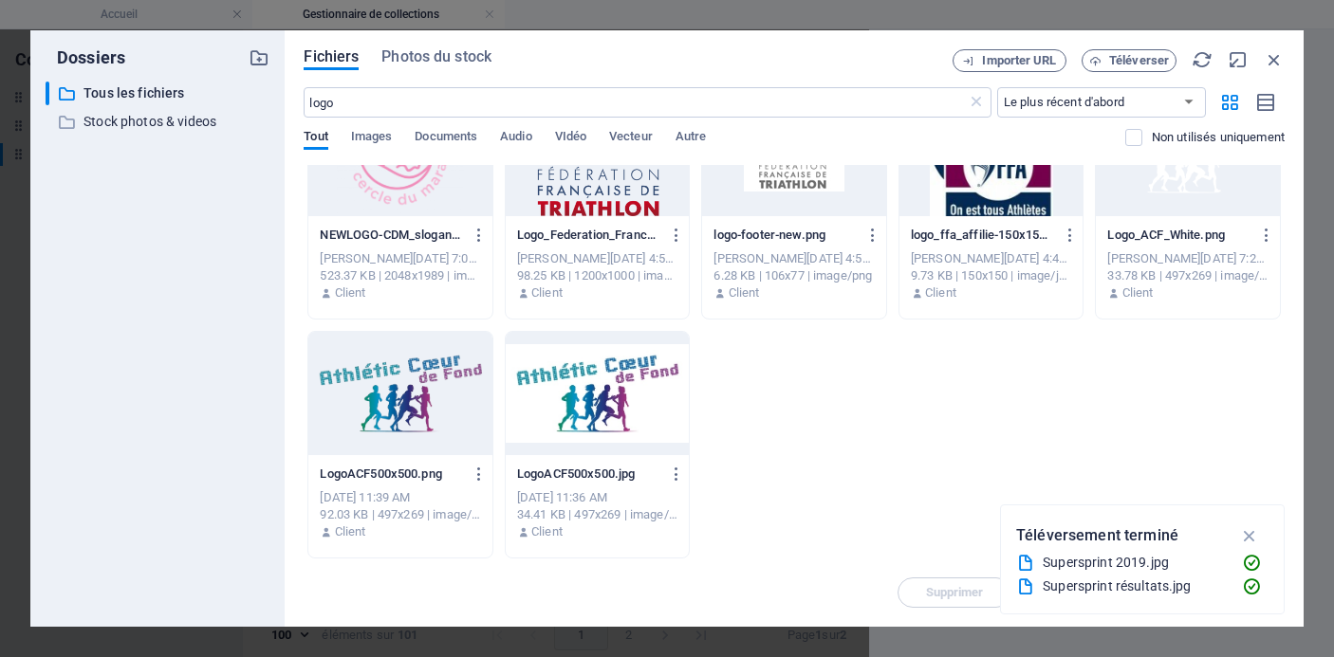
click at [432, 404] on div at bounding box center [400, 393] width 184 height 123
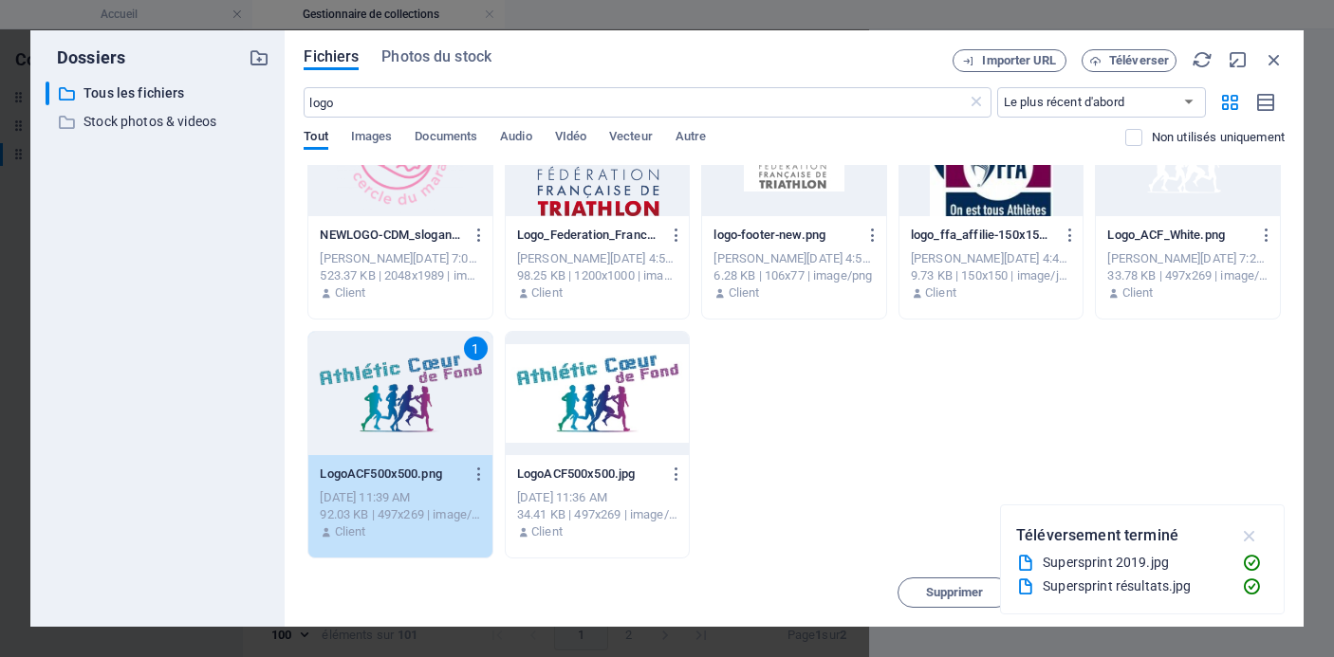
click at [1246, 530] on icon "button" at bounding box center [1250, 536] width 22 height 21
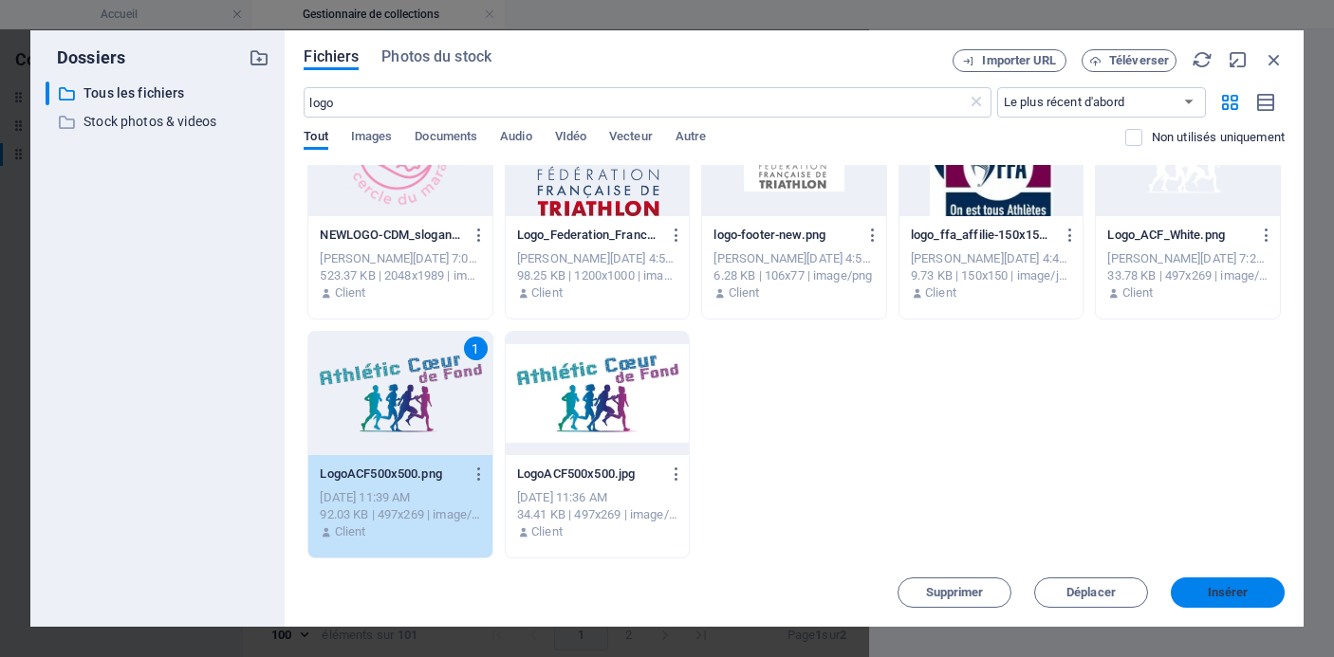
click at [1229, 587] on span "Insérer" at bounding box center [1228, 592] width 41 height 11
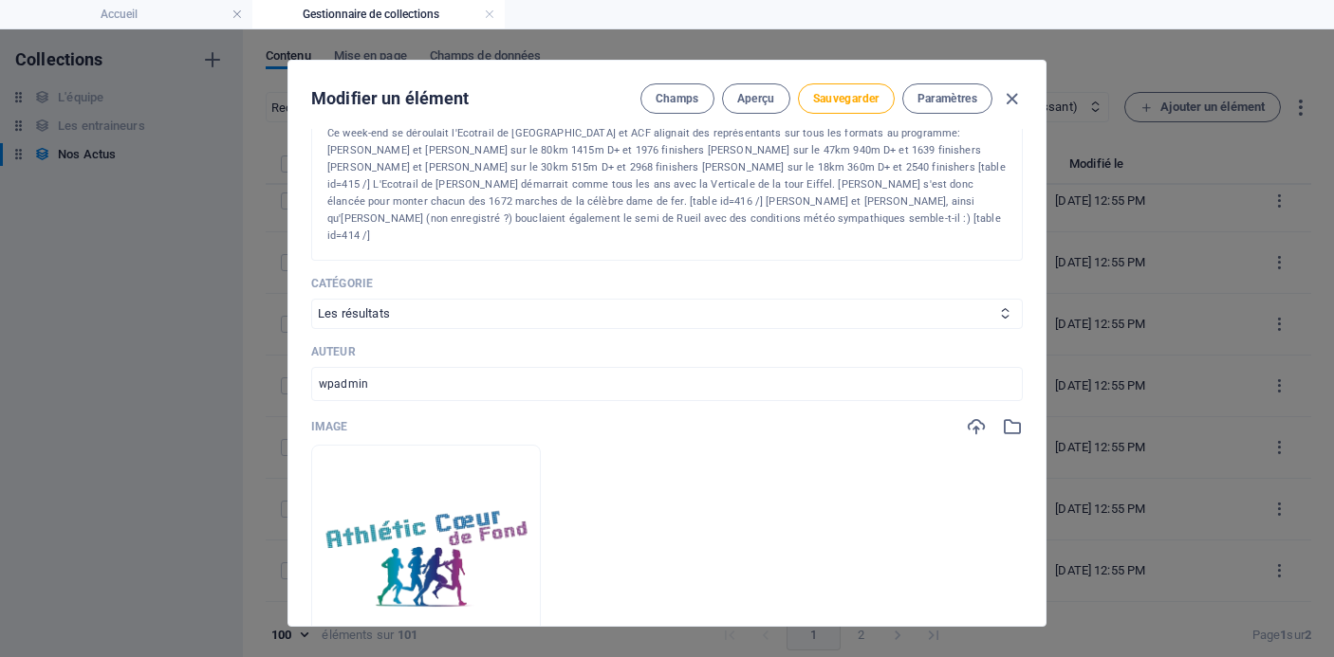
scroll to position [3153, 0]
click at [850, 98] on span "Sauvegarder" at bounding box center [846, 98] width 66 height 15
click at [1013, 97] on icon "button" at bounding box center [1012, 99] width 22 height 22
type input "[DATE]"
type input "[DATE]-ecotrail-de-[GEOGRAPHIC_DATA]-et-semi-de-rueil"
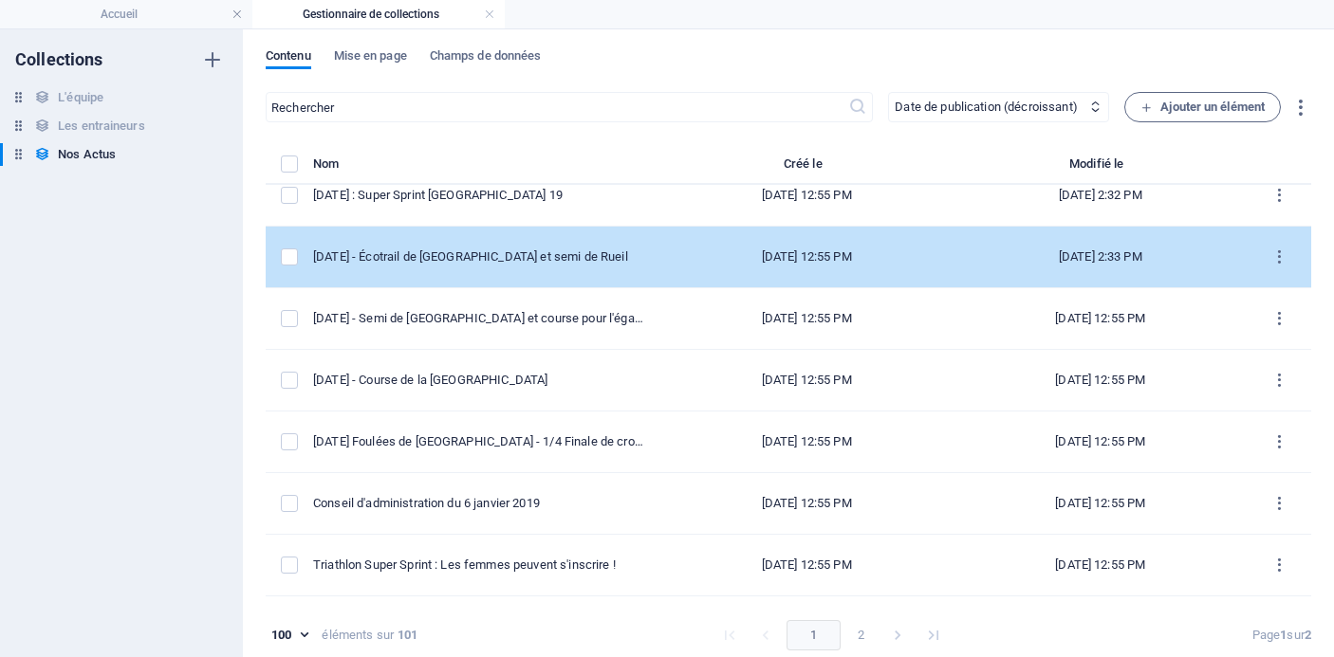
scroll to position [3289, 0]
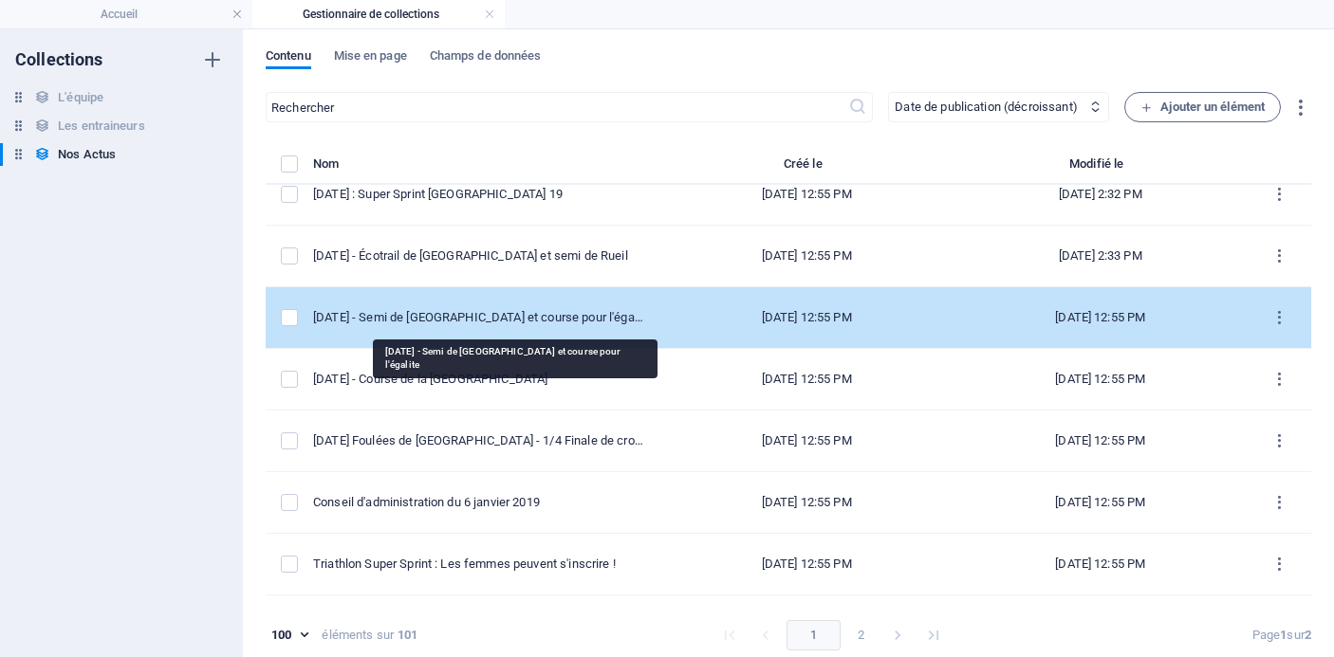
click at [556, 312] on div "[DATE] - Semi de [GEOGRAPHIC_DATA] et course pour l'égalite" at bounding box center [478, 317] width 331 height 17
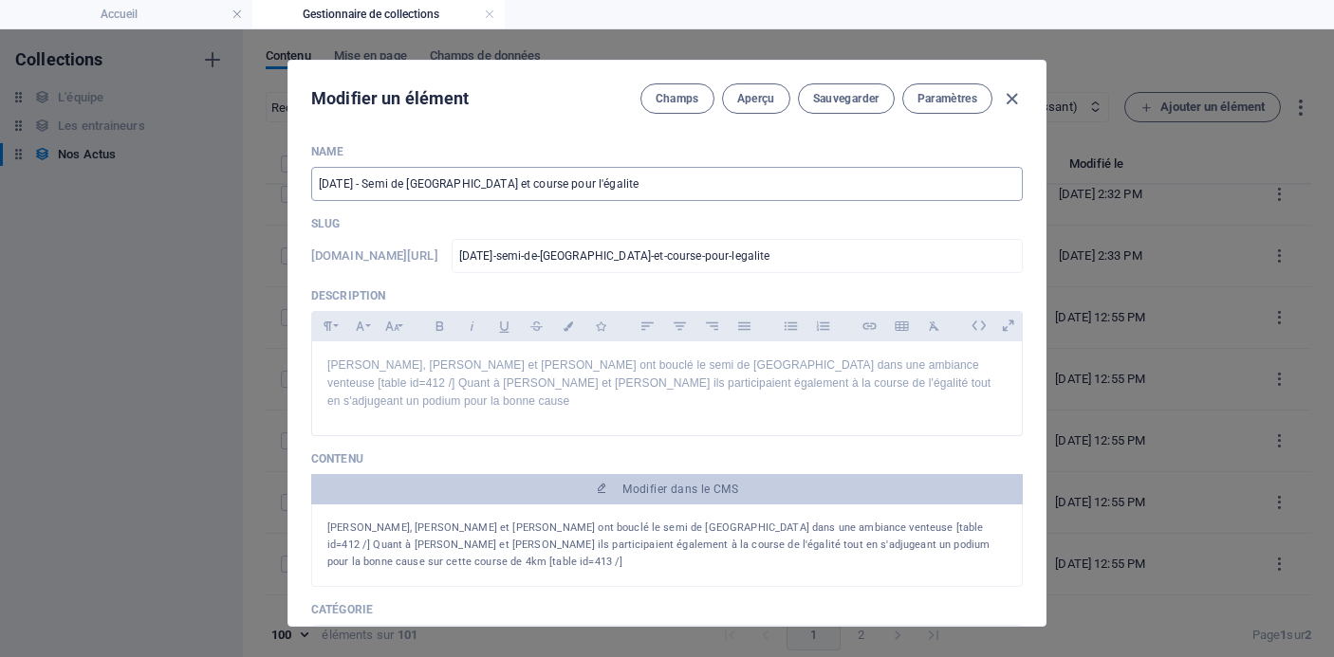
click at [636, 188] on input "[DATE] - Semi de [GEOGRAPHIC_DATA] et course pour l'égalite" at bounding box center [667, 184] width 712 height 34
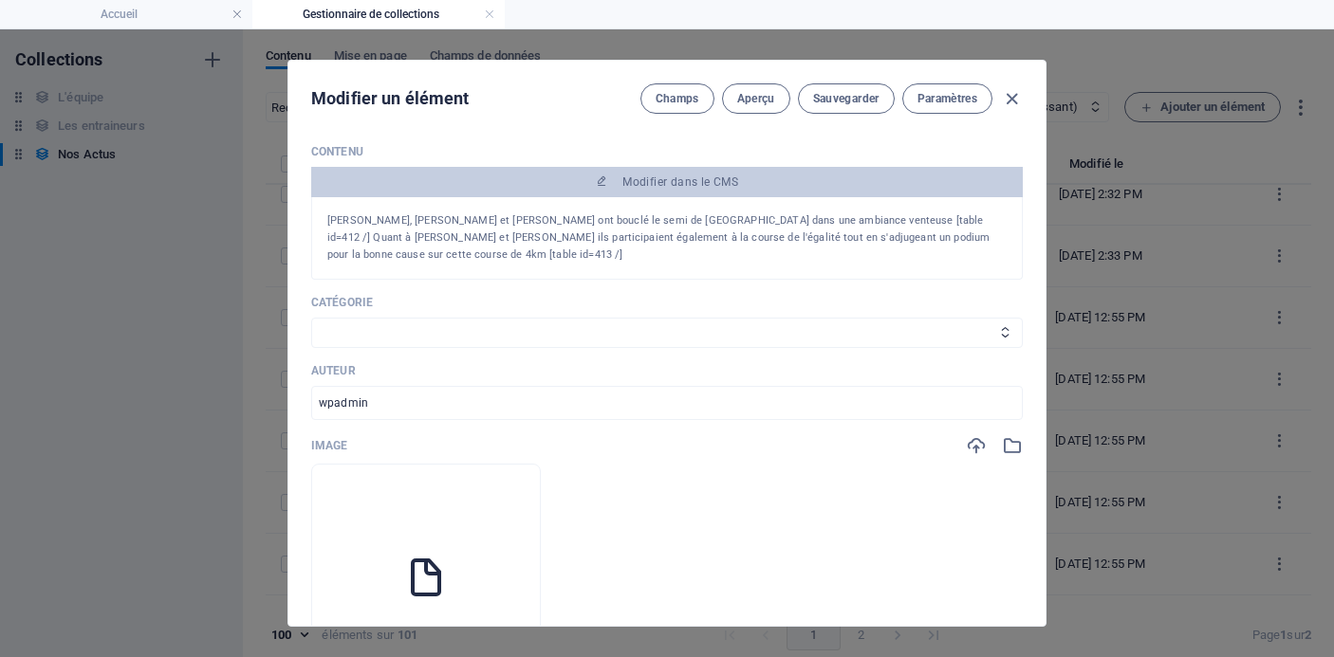
scroll to position [310, 0]
click at [580, 315] on select "Les résultats Les récits de course Événements Conseils sportifs" at bounding box center [667, 330] width 712 height 30
select select "Les résultats"
click at [311, 315] on select "Les résultats Les récits de course Événements Conseils sportifs" at bounding box center [667, 330] width 712 height 30
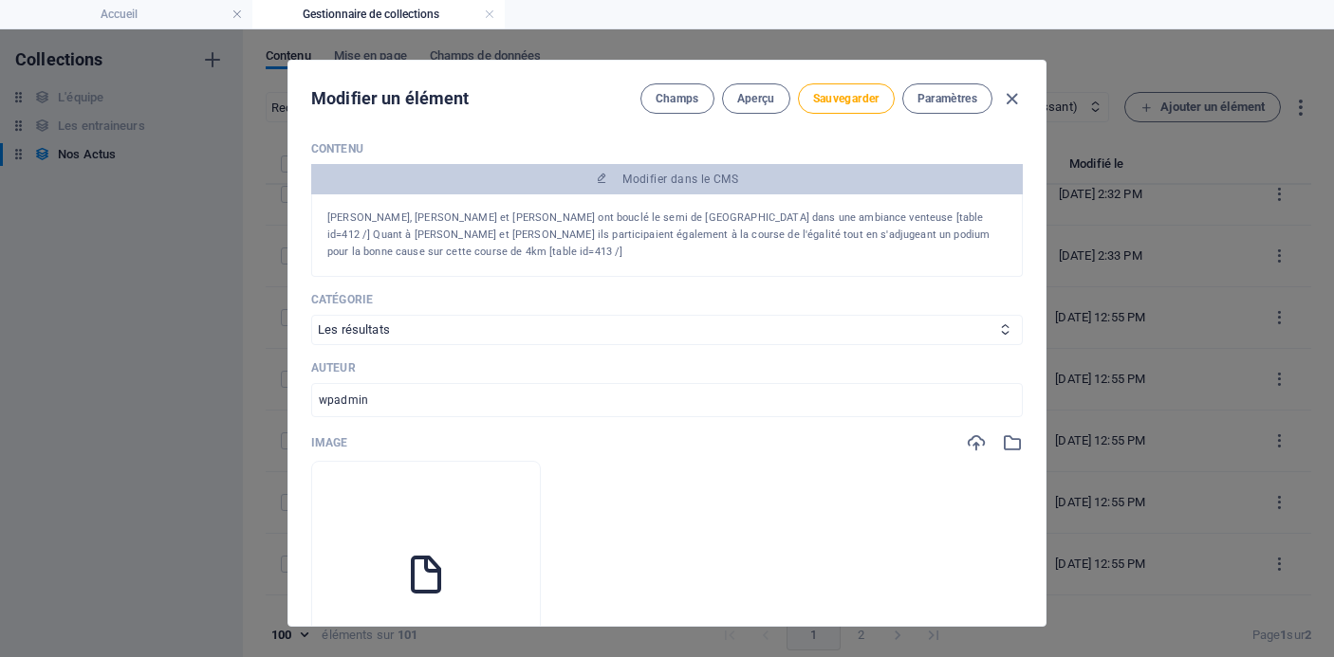
scroll to position [453, 0]
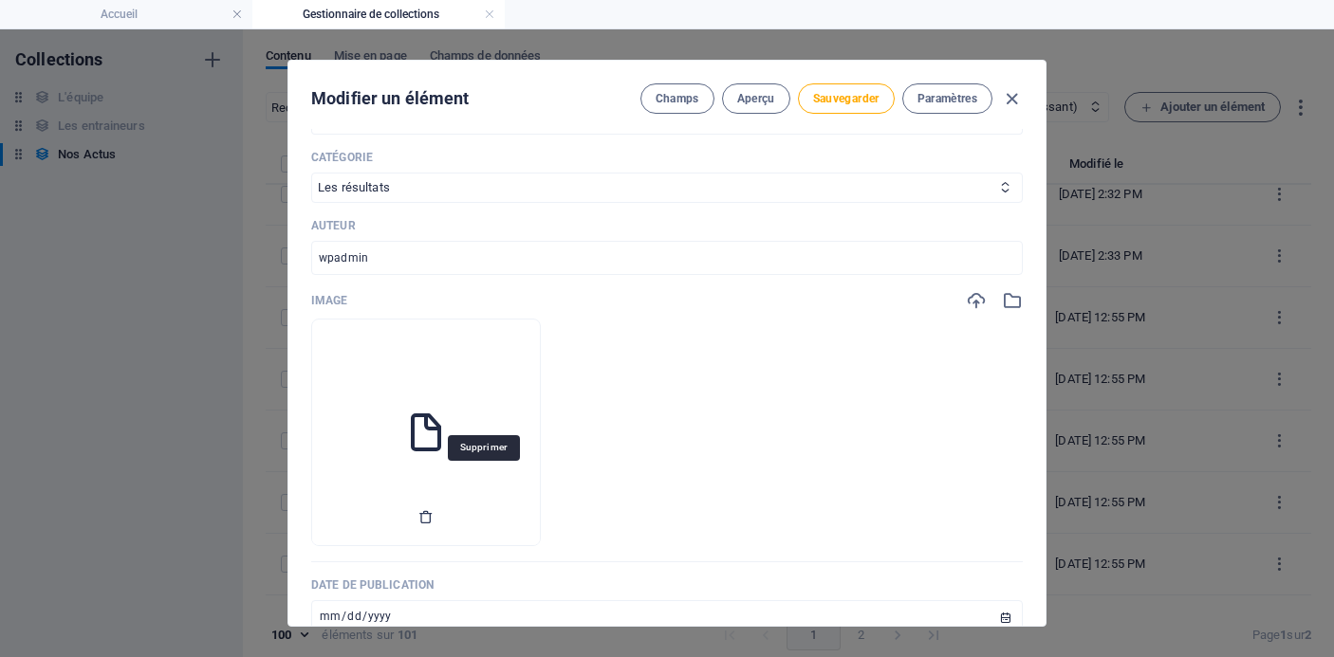
click at [434, 509] on icon "button" at bounding box center [425, 516] width 15 height 15
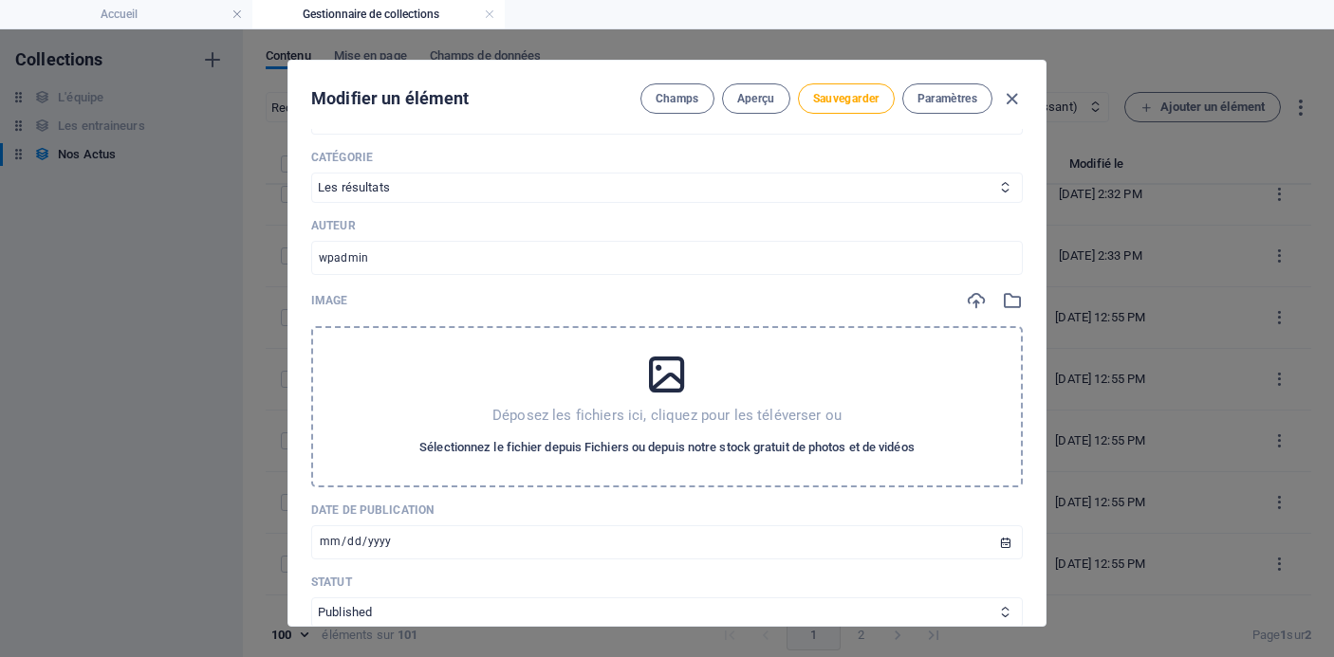
click at [560, 436] on span "Sélectionnez le fichier depuis Fichiers ou depuis notre stock gratuit de photos…" at bounding box center [666, 447] width 495 height 23
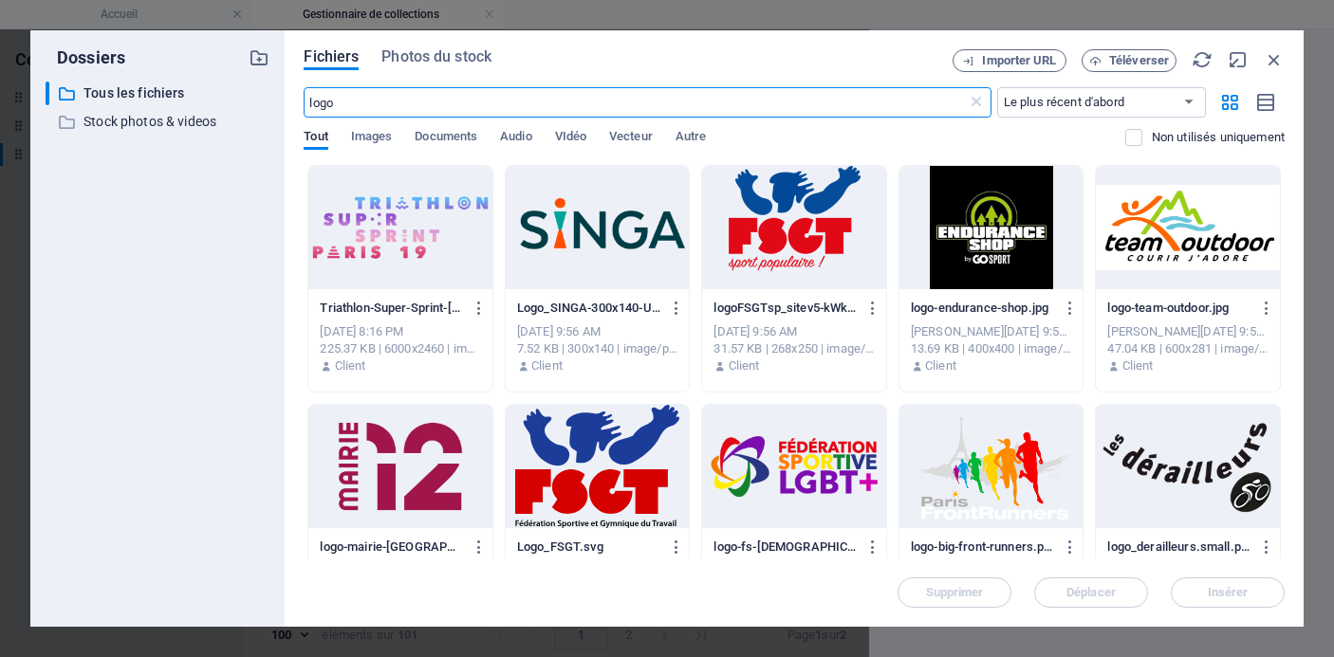
scroll to position [551, 0]
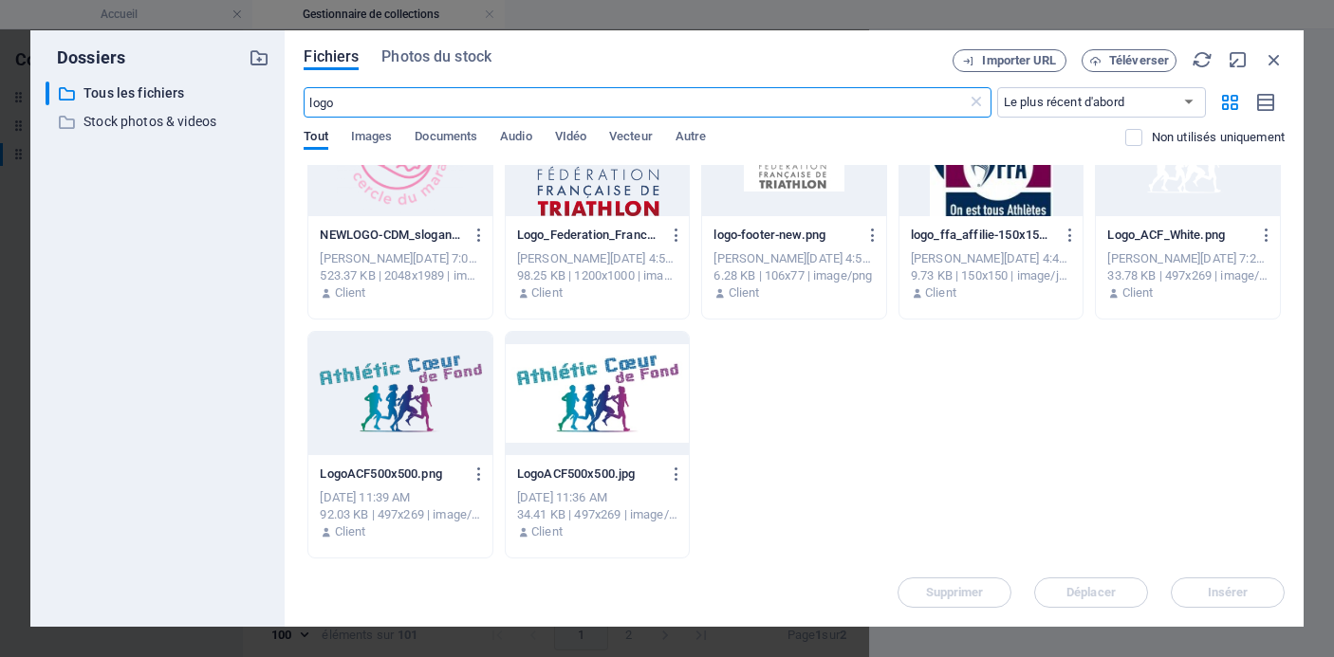
click at [394, 413] on div at bounding box center [400, 393] width 184 height 123
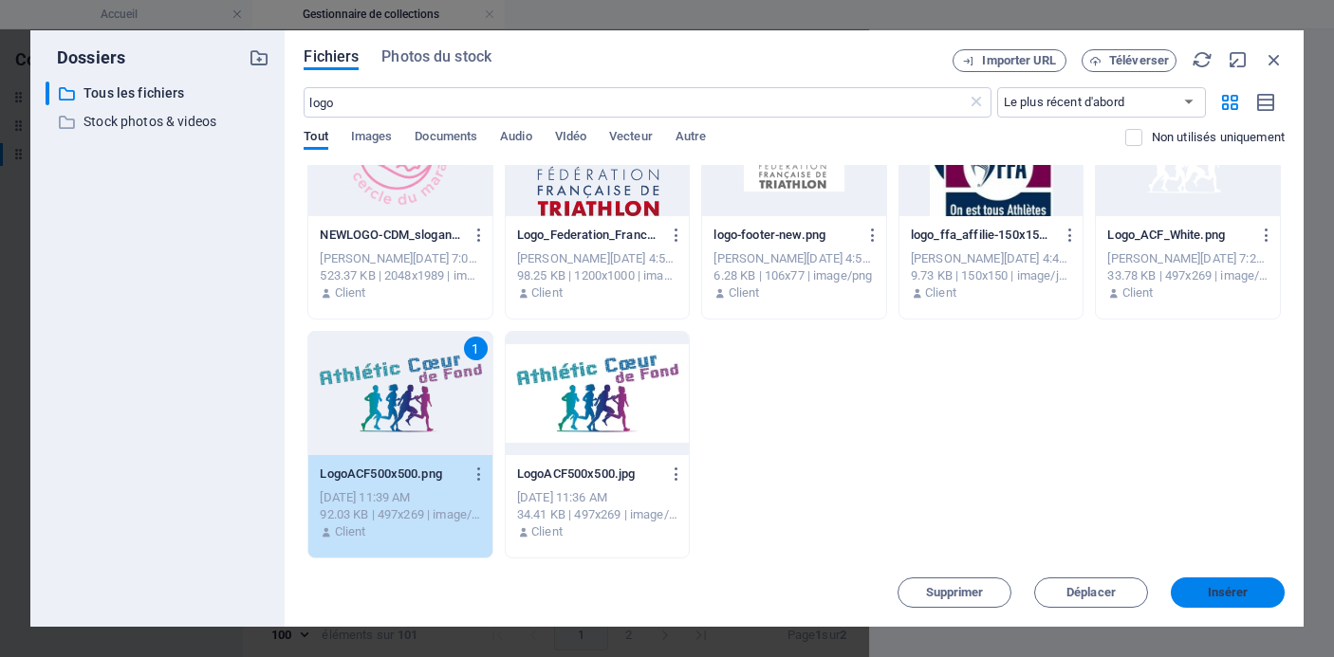
click at [1245, 596] on span "Insérer" at bounding box center [1228, 592] width 41 height 11
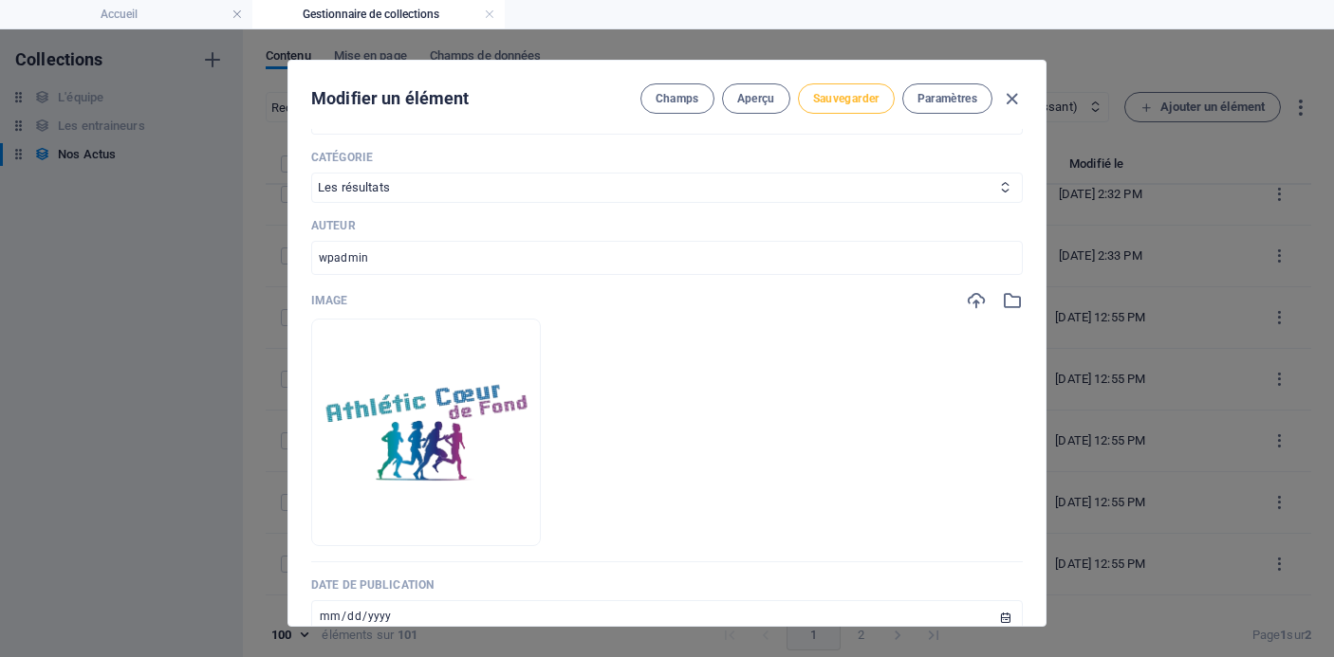
click at [845, 99] on span "Sauvegarder" at bounding box center [846, 98] width 66 height 15
click at [1010, 95] on icon "button" at bounding box center [1012, 99] width 22 height 22
type input "[DATE]-semi-de-[GEOGRAPHIC_DATA]-et-course-pour-l-egalite"
type input "[DATE]"
type input "[DATE]-semi-de-[GEOGRAPHIC_DATA]-et-course-pour-l-egalite"
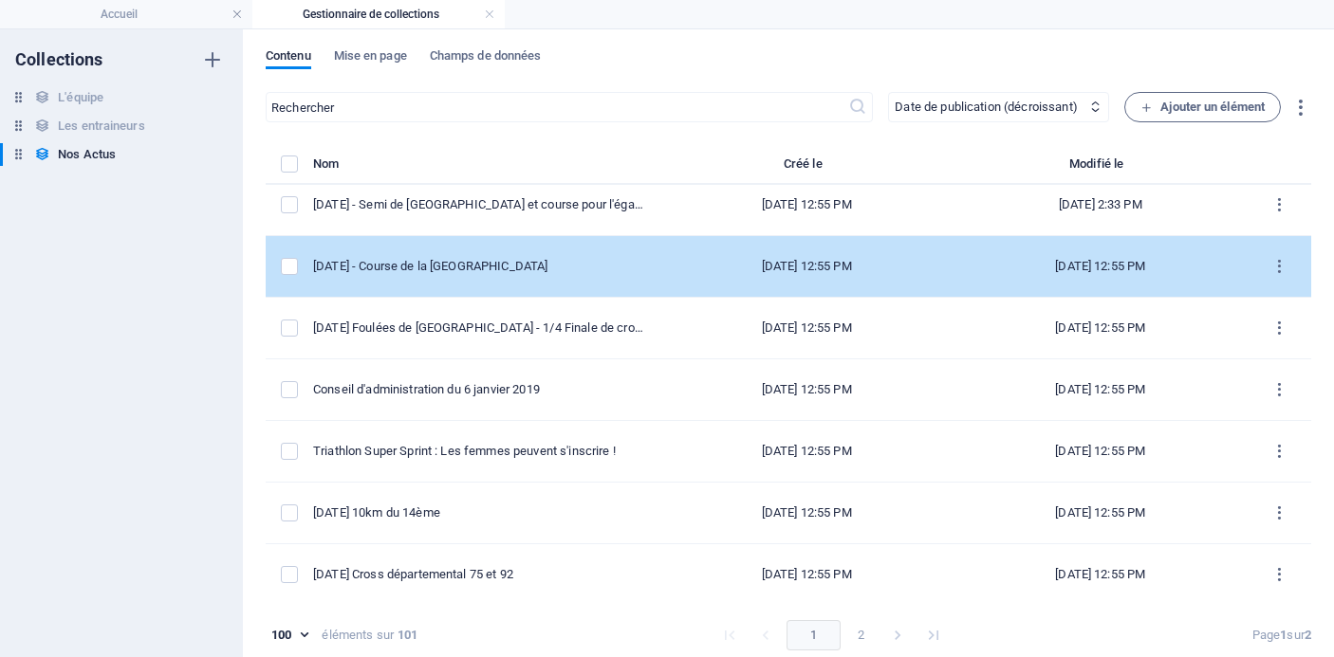
scroll to position [3404, 0]
click at [543, 262] on div "[DATE] - Course de la [GEOGRAPHIC_DATA]" at bounding box center [478, 264] width 331 height 17
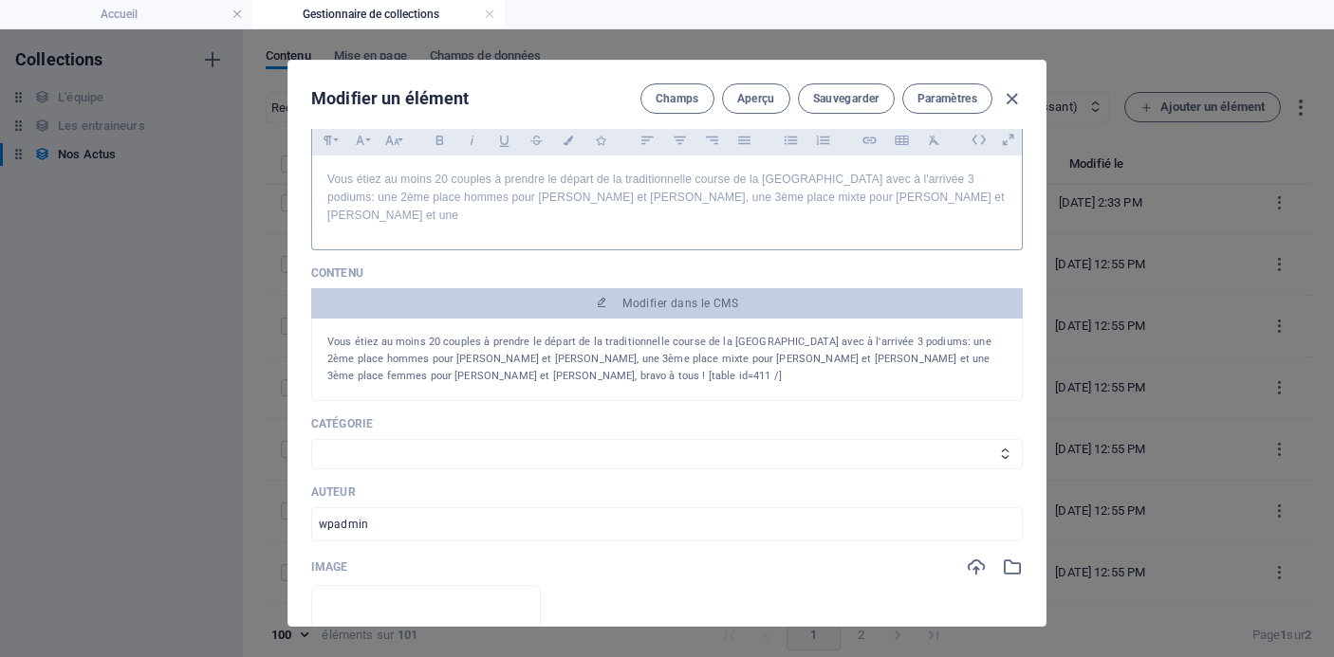
scroll to position [189, 0]
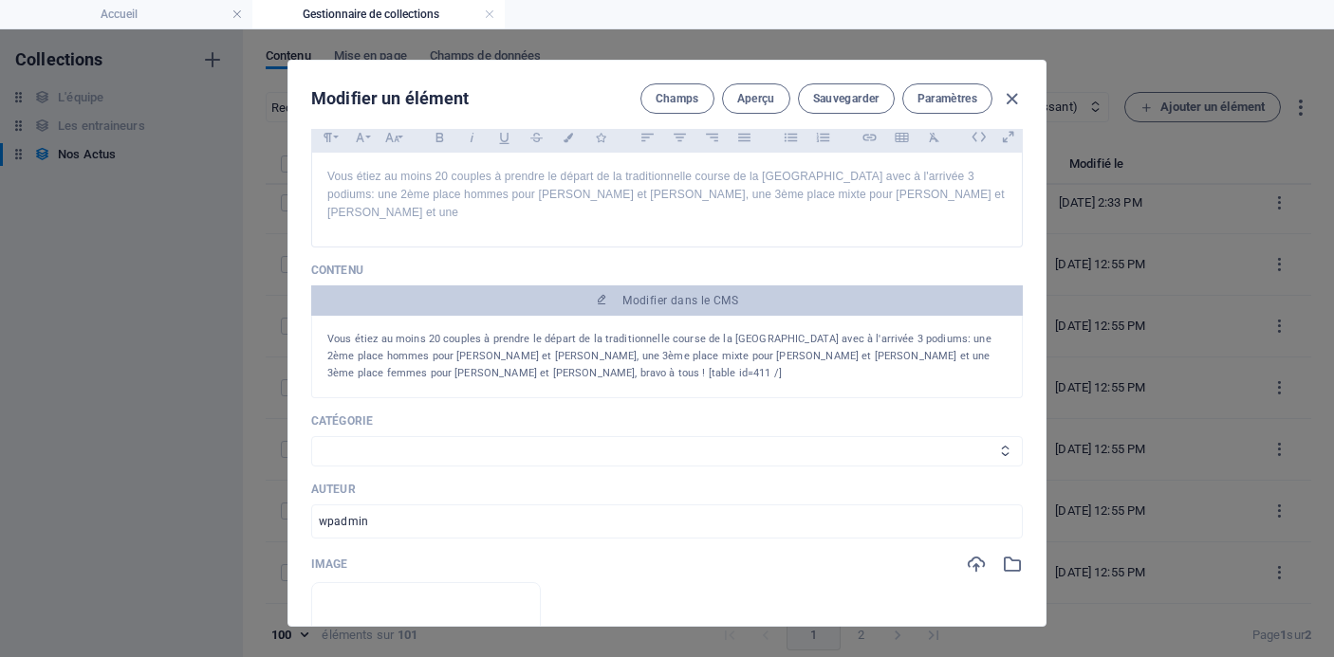
click at [622, 436] on select "Les résultats Les récits de course Événements Conseils sportifs" at bounding box center [667, 451] width 712 height 30
select select "Événements"
click at [311, 436] on select "Les résultats Les récits de course Événements Conseils sportifs" at bounding box center [667, 451] width 712 height 30
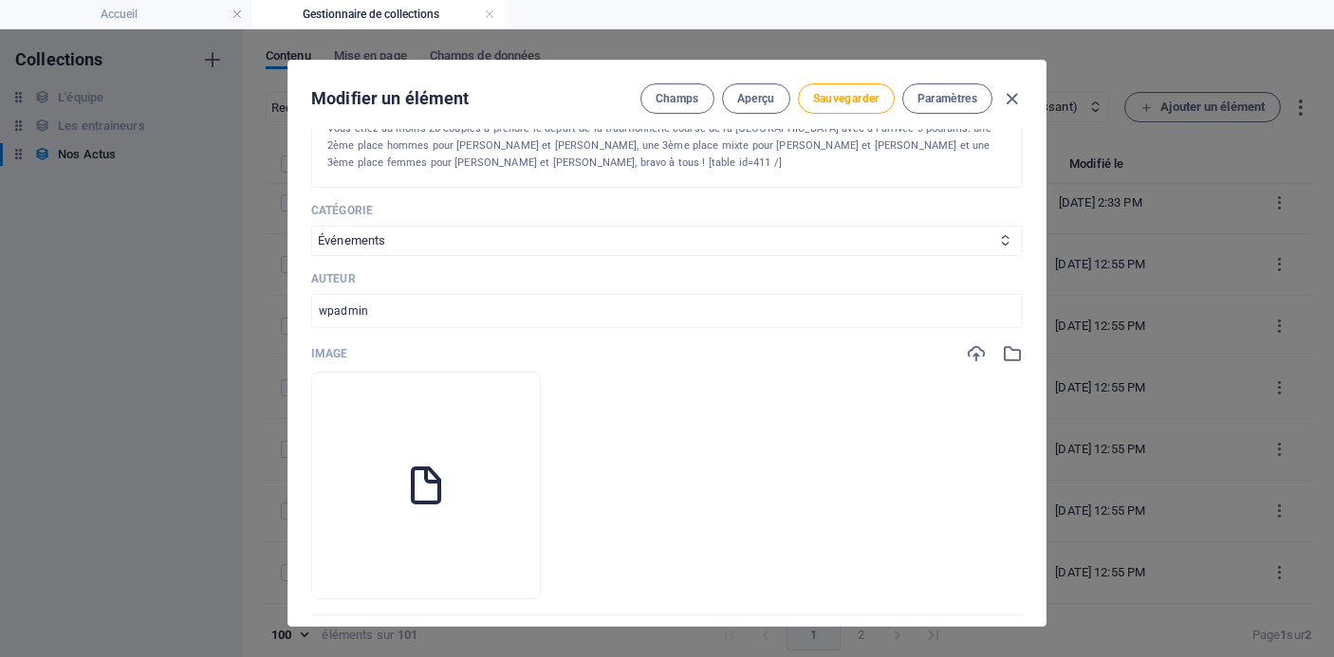
scroll to position [404, 0]
click at [434, 558] on icon "button" at bounding box center [425, 565] width 15 height 15
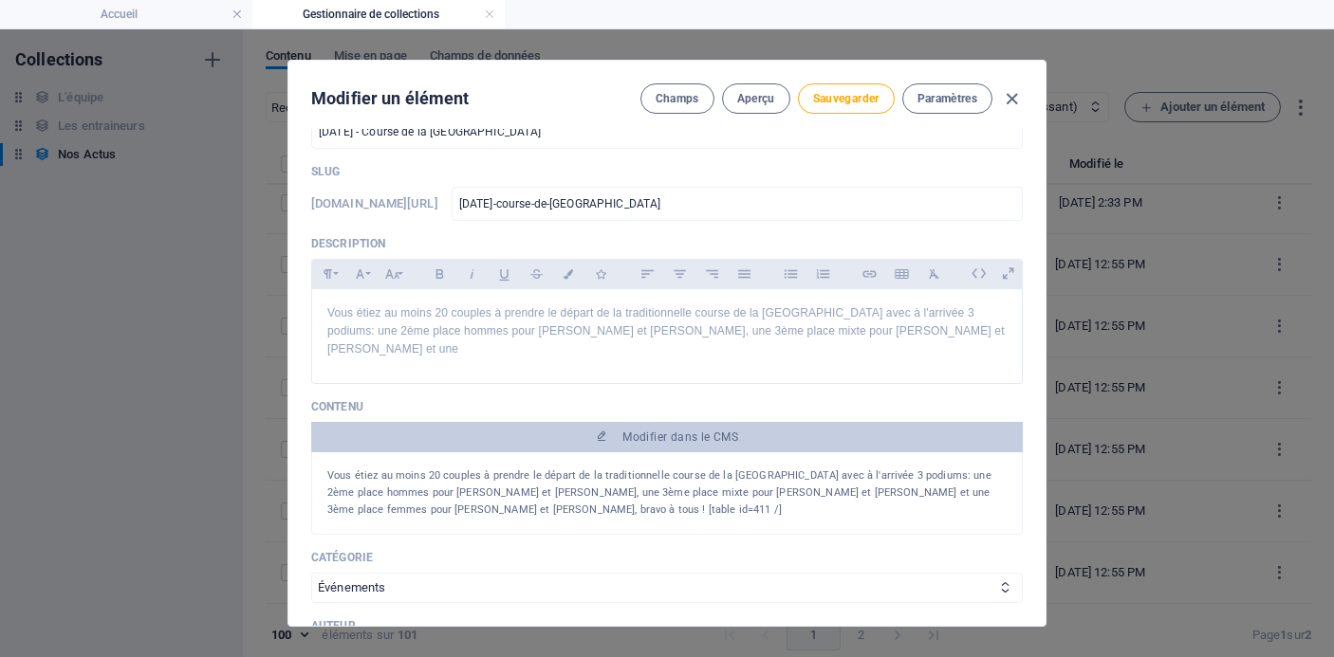
scroll to position [0, 0]
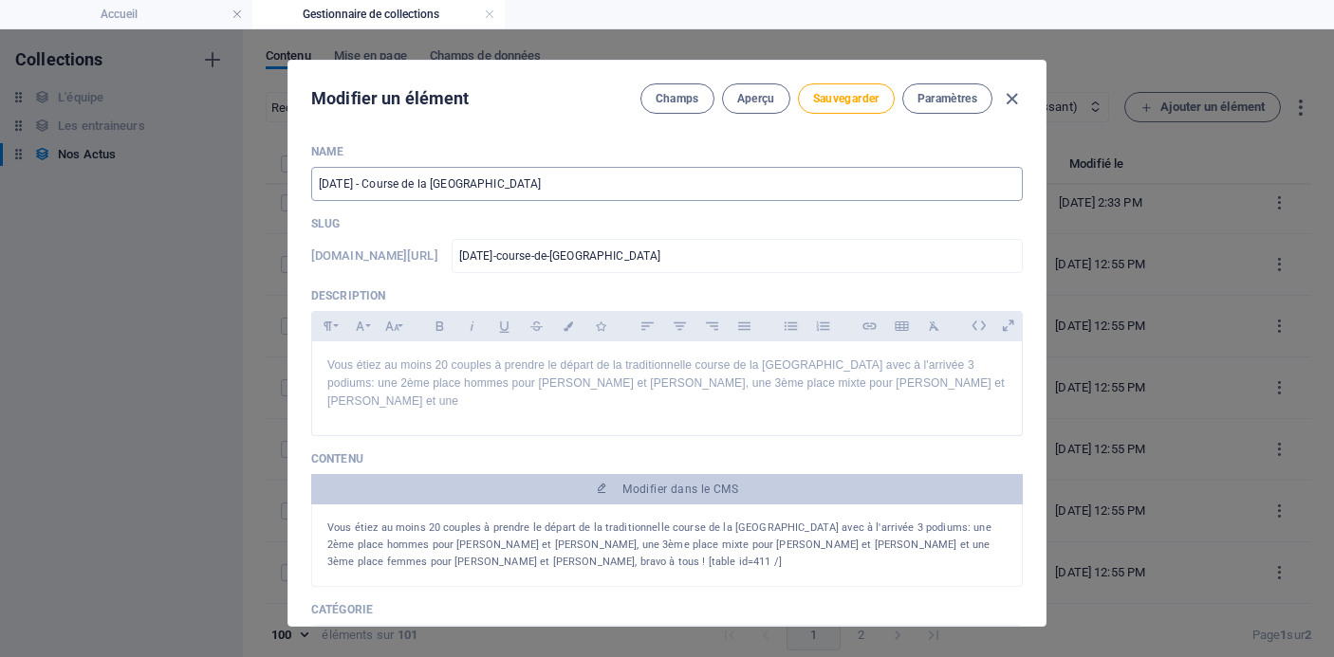
click at [590, 188] on input "[DATE] - Course de la [GEOGRAPHIC_DATA]" at bounding box center [667, 184] width 712 height 34
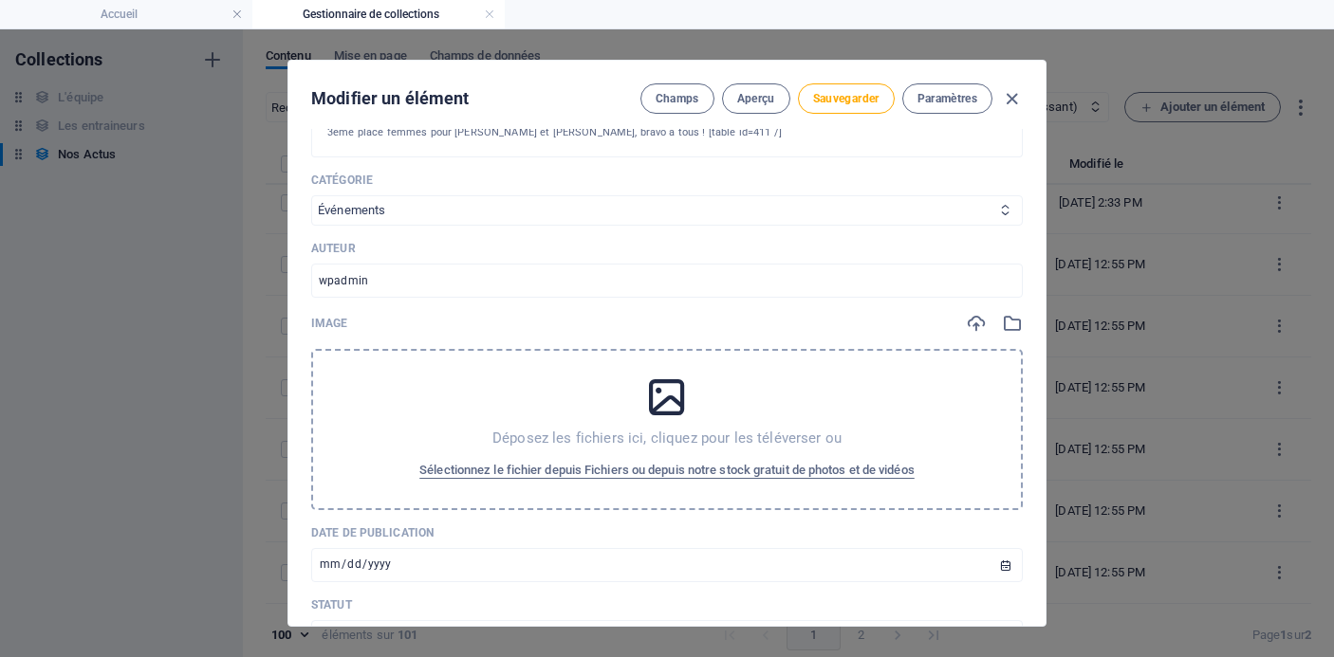
scroll to position [484, 0]
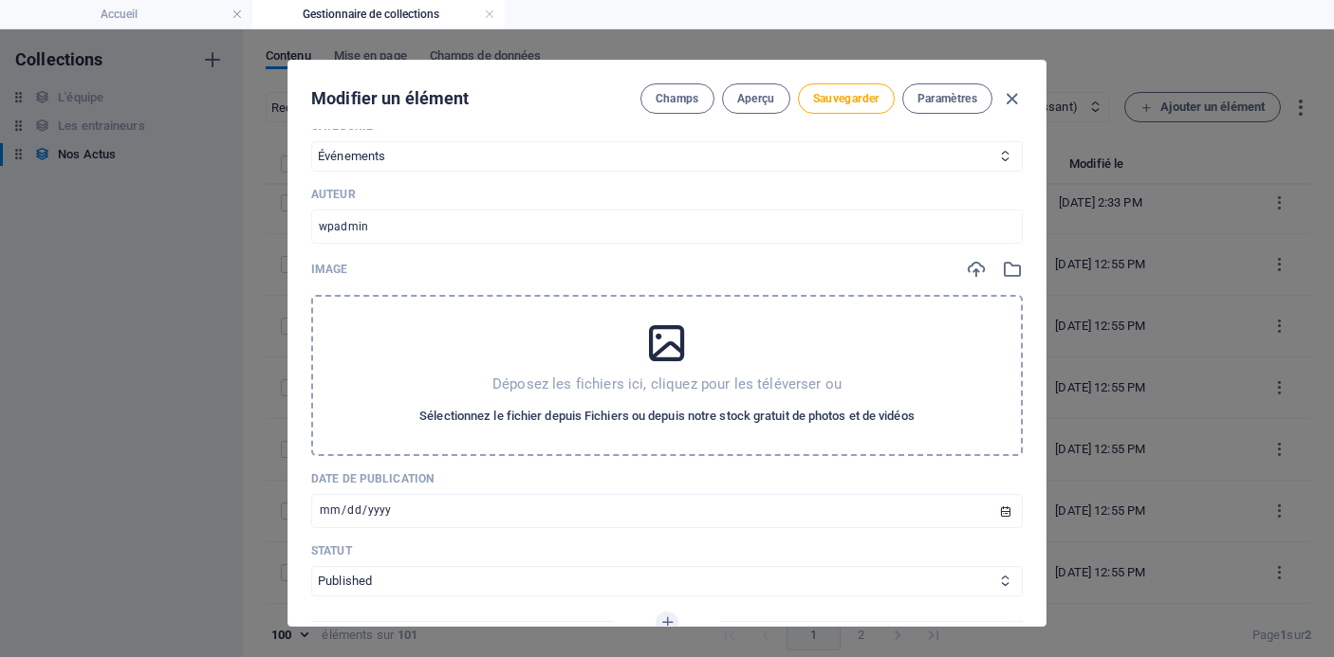
click at [612, 405] on span "Sélectionnez le fichier depuis Fichiers ou depuis notre stock gratuit de photos…" at bounding box center [666, 416] width 495 height 23
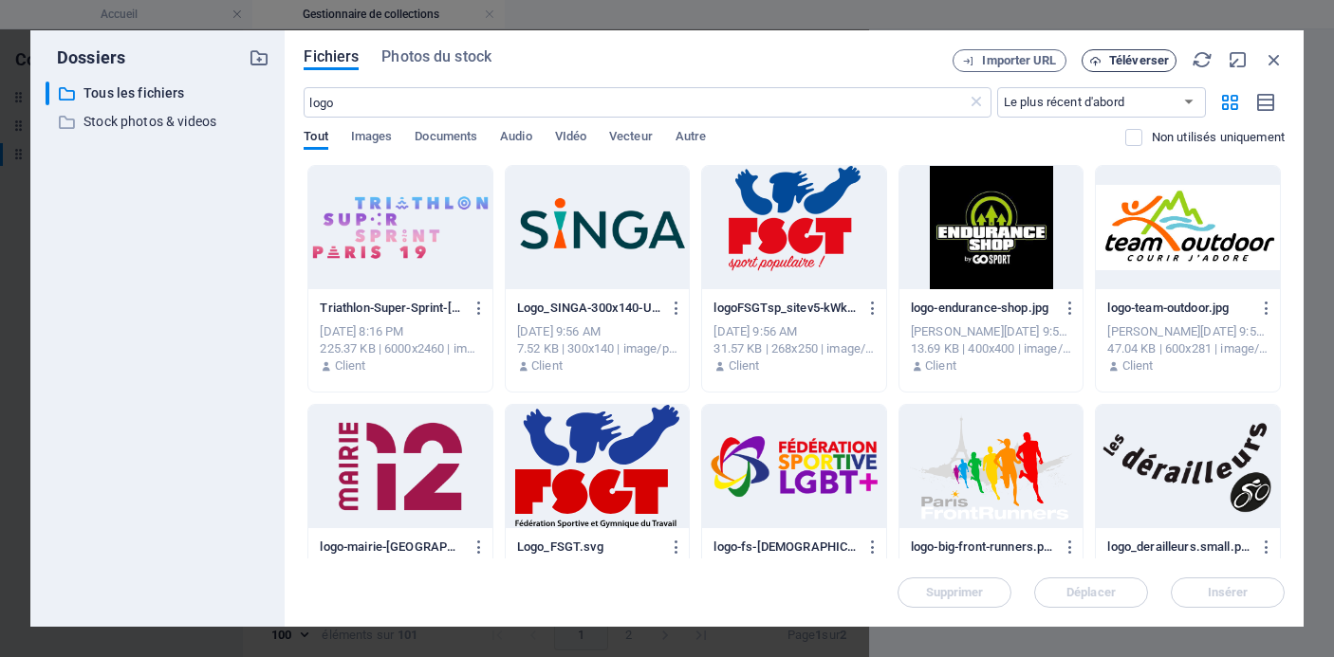
click at [1124, 58] on span "Téléverser" at bounding box center [1139, 60] width 60 height 11
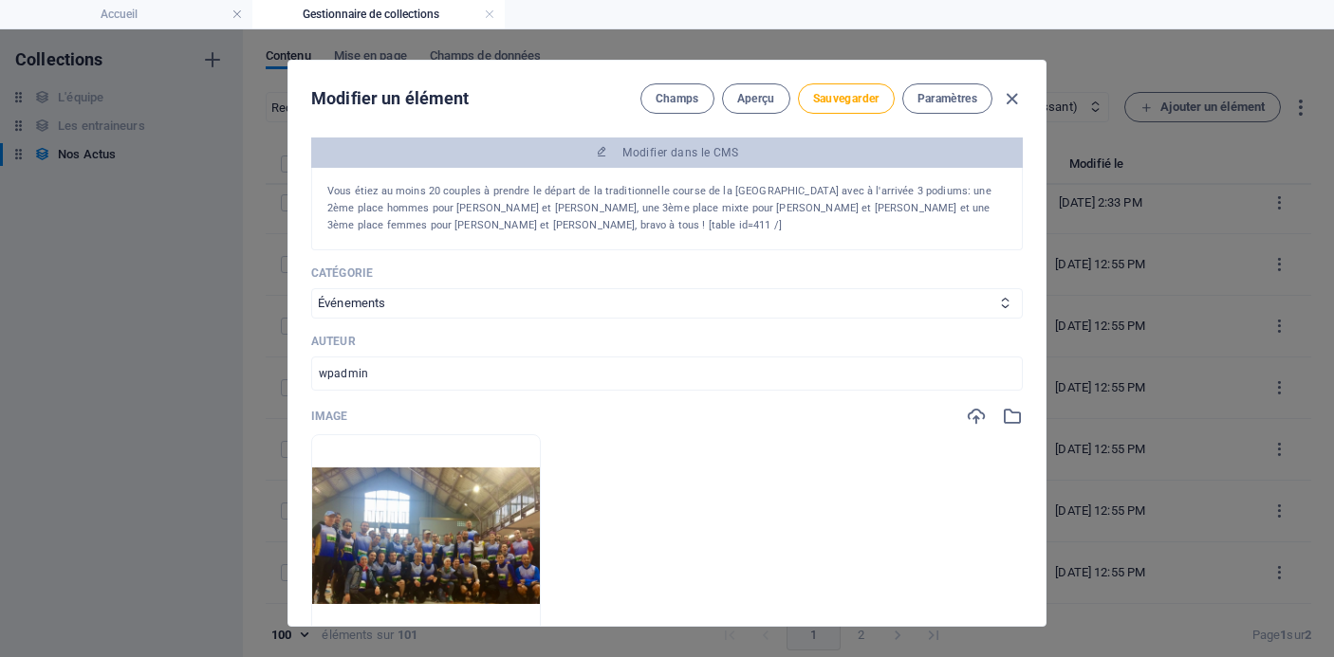
scroll to position [200, 0]
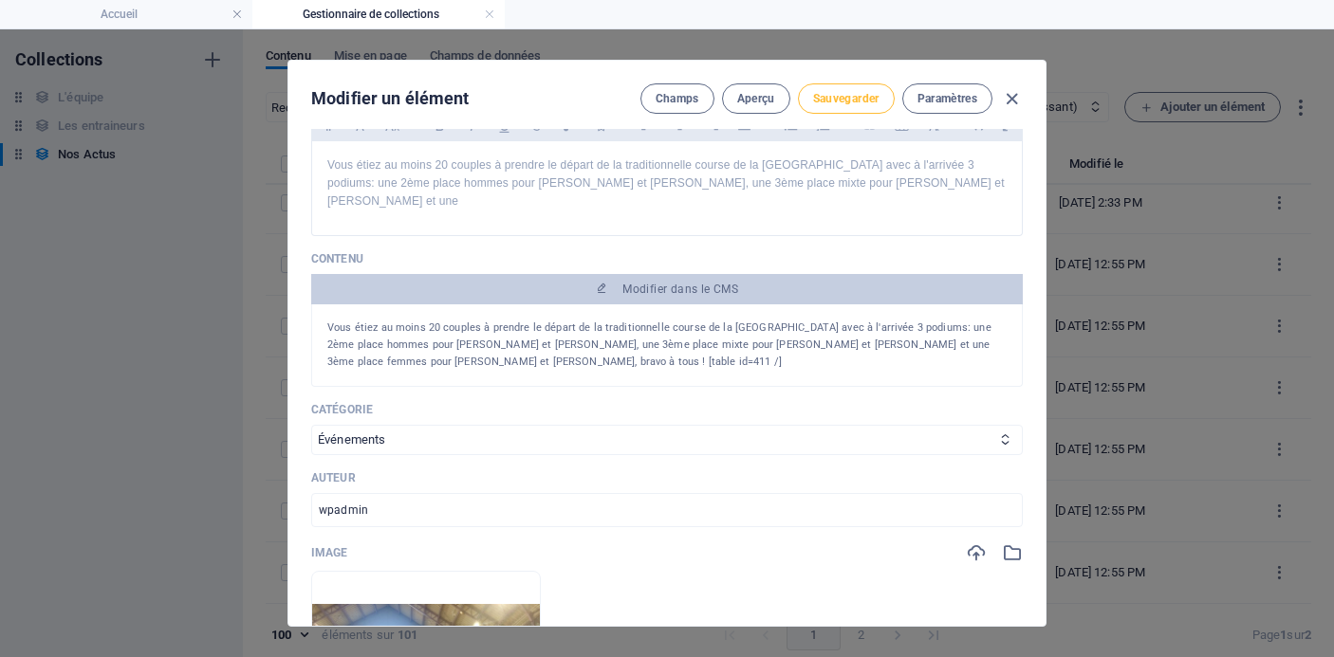
click at [855, 103] on span "Sauvegarder" at bounding box center [846, 98] width 66 height 15
click at [1020, 99] on span "button" at bounding box center [1011, 99] width 23 height 22
type input "[DATE]"
type input "[DATE]-course-de-[GEOGRAPHIC_DATA]"
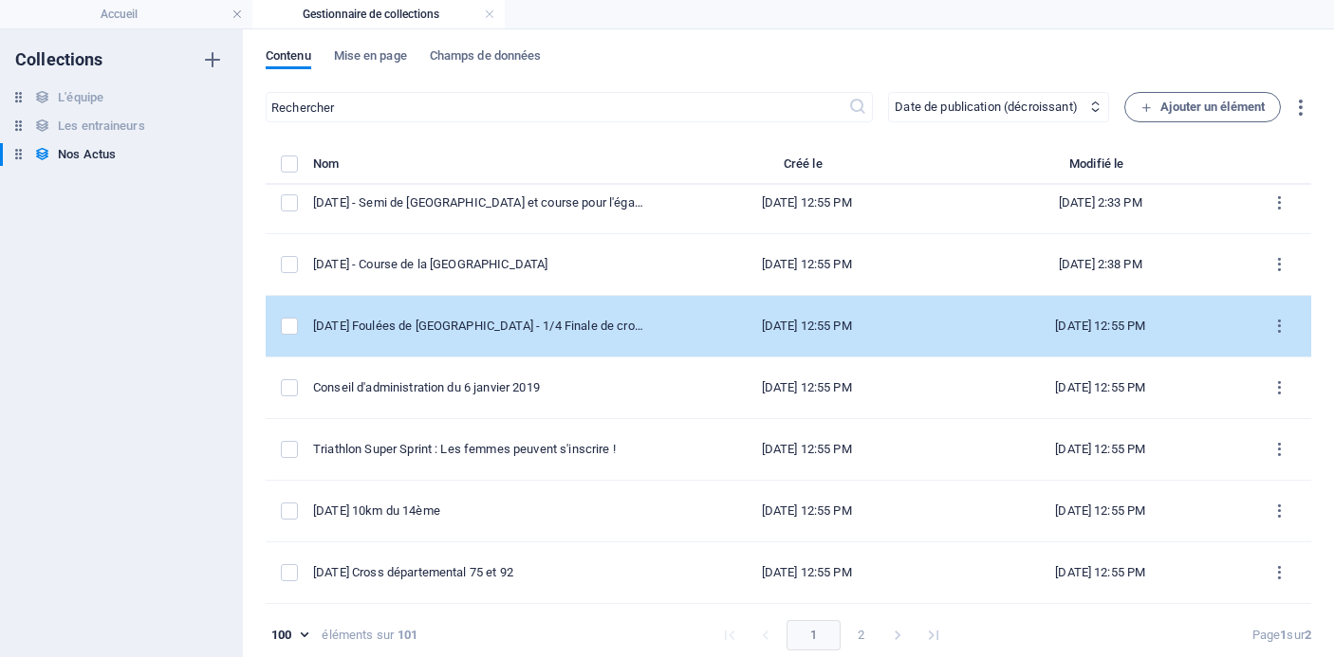
click at [545, 336] on td "[DATE] Foulées de [GEOGRAPHIC_DATA] - 1/4 Finale de cross - [GEOGRAPHIC_DATA]" at bounding box center [486, 327] width 346 height 62
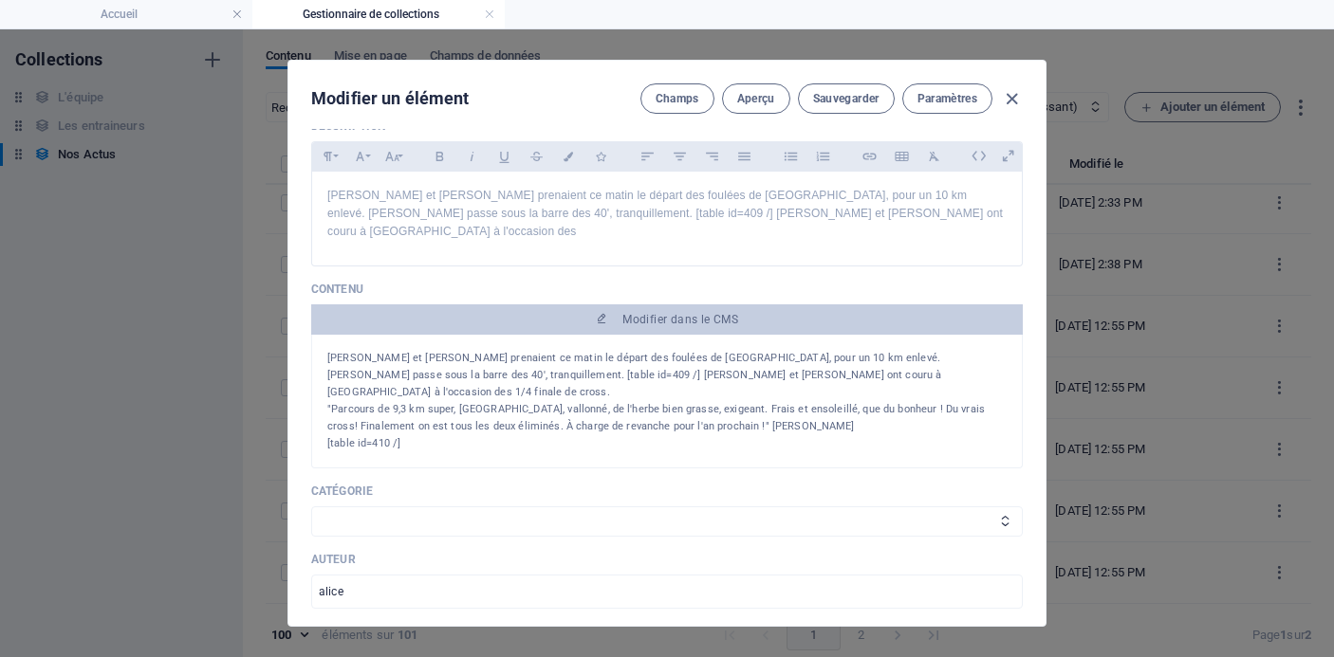
scroll to position [192, 0]
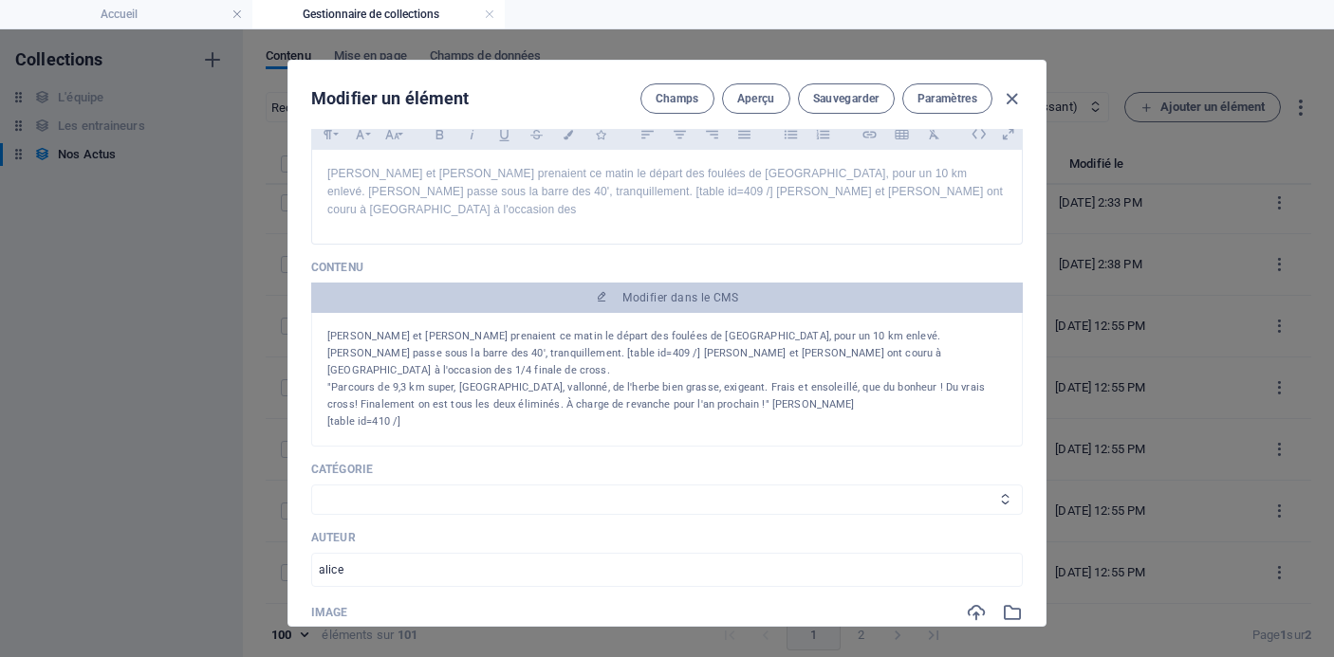
click at [507, 485] on select "Les résultats Les récits de course Événements Conseils sportifs" at bounding box center [667, 500] width 712 height 30
select select "Les résultats"
click at [311, 485] on select "Les résultats Les récits de course Événements Conseils sportifs" at bounding box center [667, 500] width 712 height 30
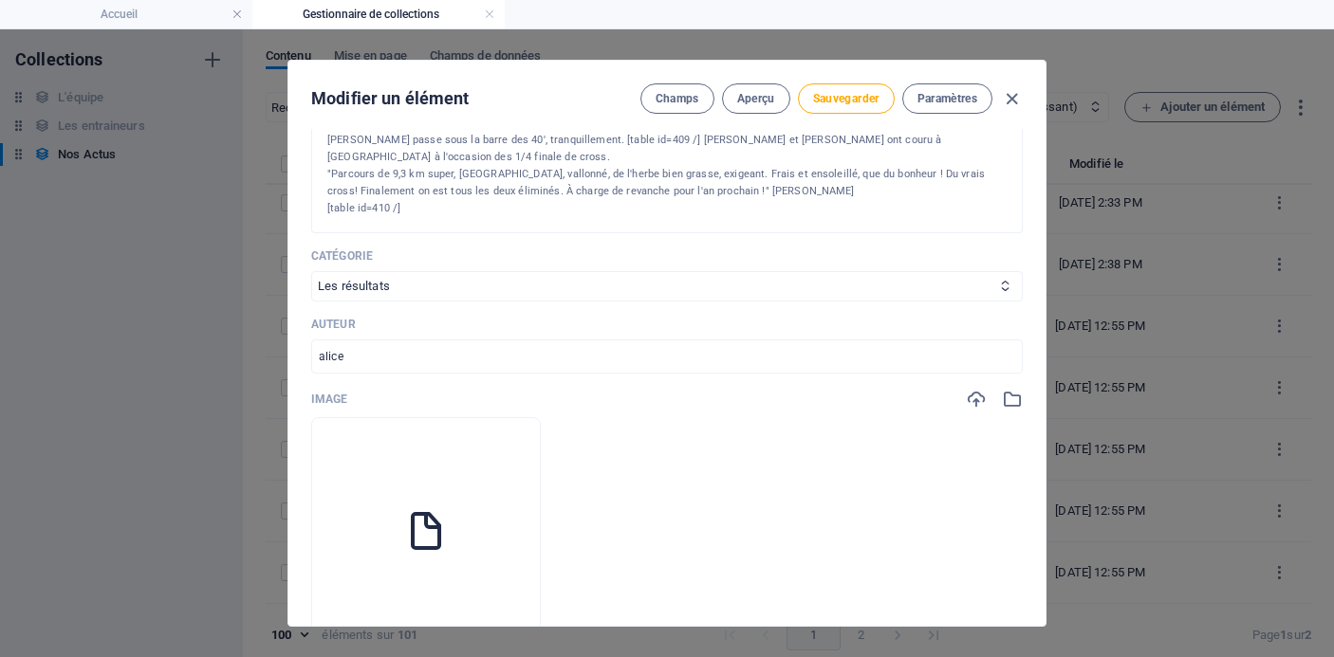
scroll to position [413, 0]
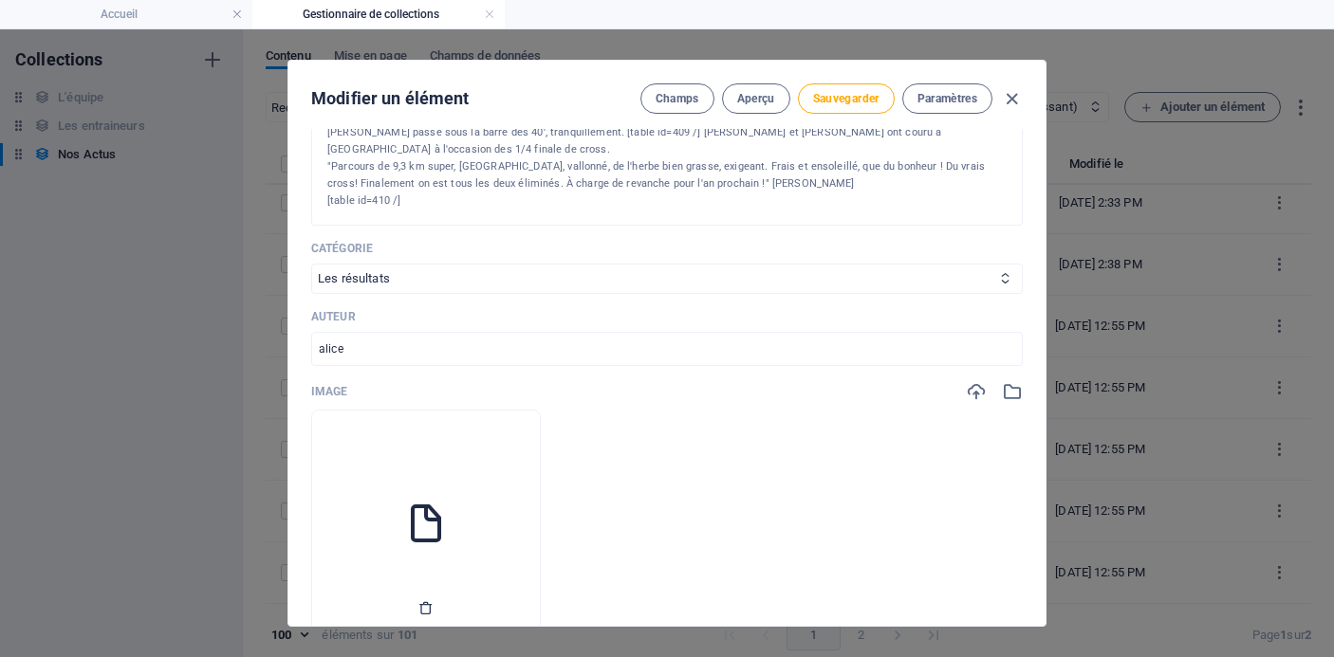
click at [434, 601] on icon "button" at bounding box center [425, 608] width 15 height 15
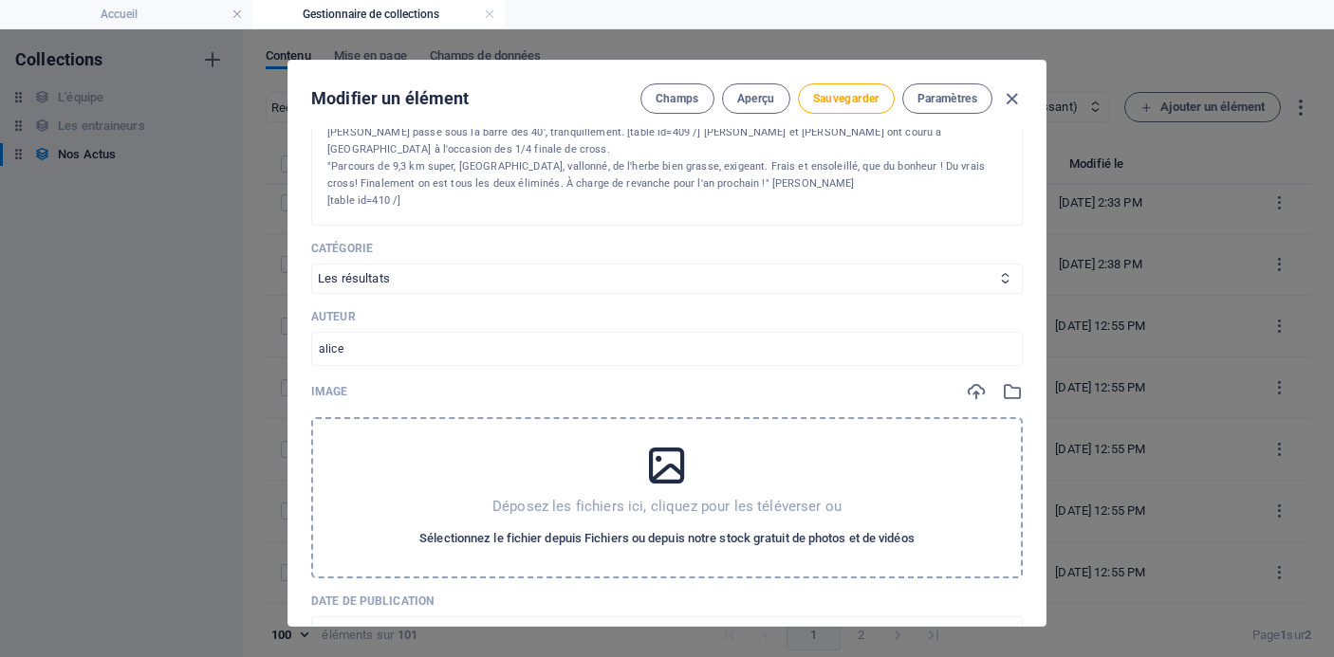
click at [546, 527] on span "Sélectionnez le fichier depuis Fichiers ou depuis notre stock gratuit de photos…" at bounding box center [666, 538] width 495 height 23
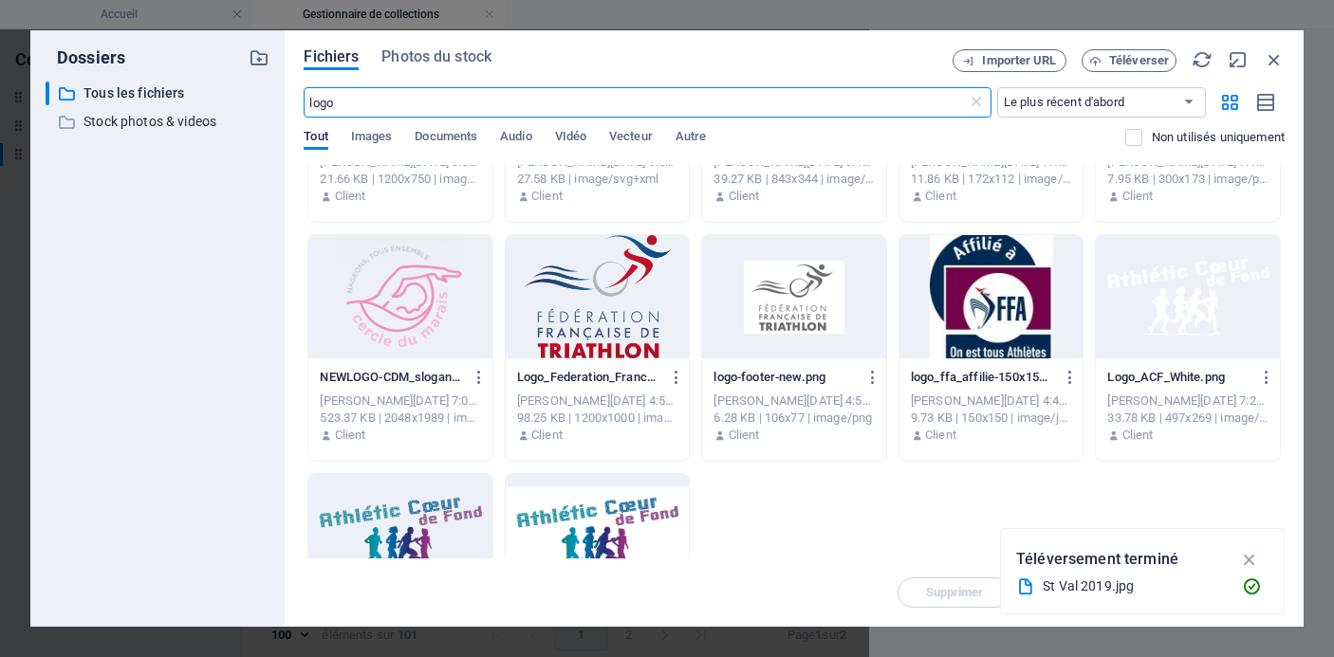
scroll to position [551, 0]
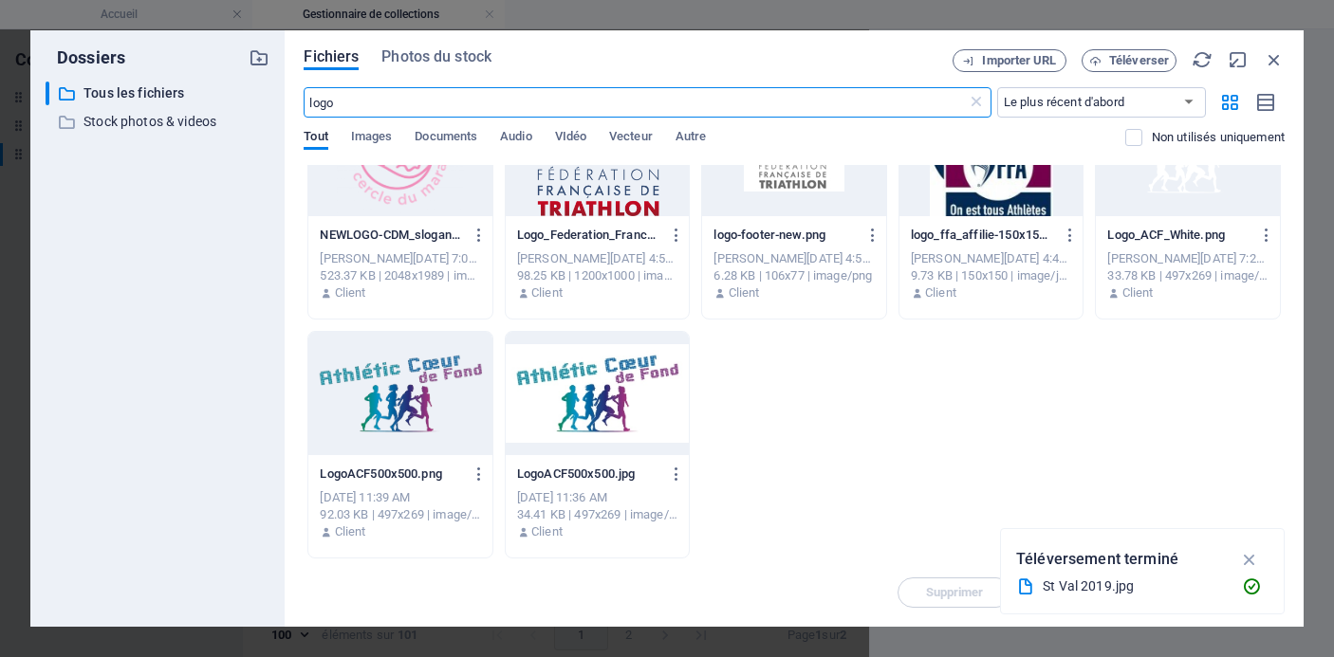
click at [387, 411] on div at bounding box center [400, 393] width 184 height 123
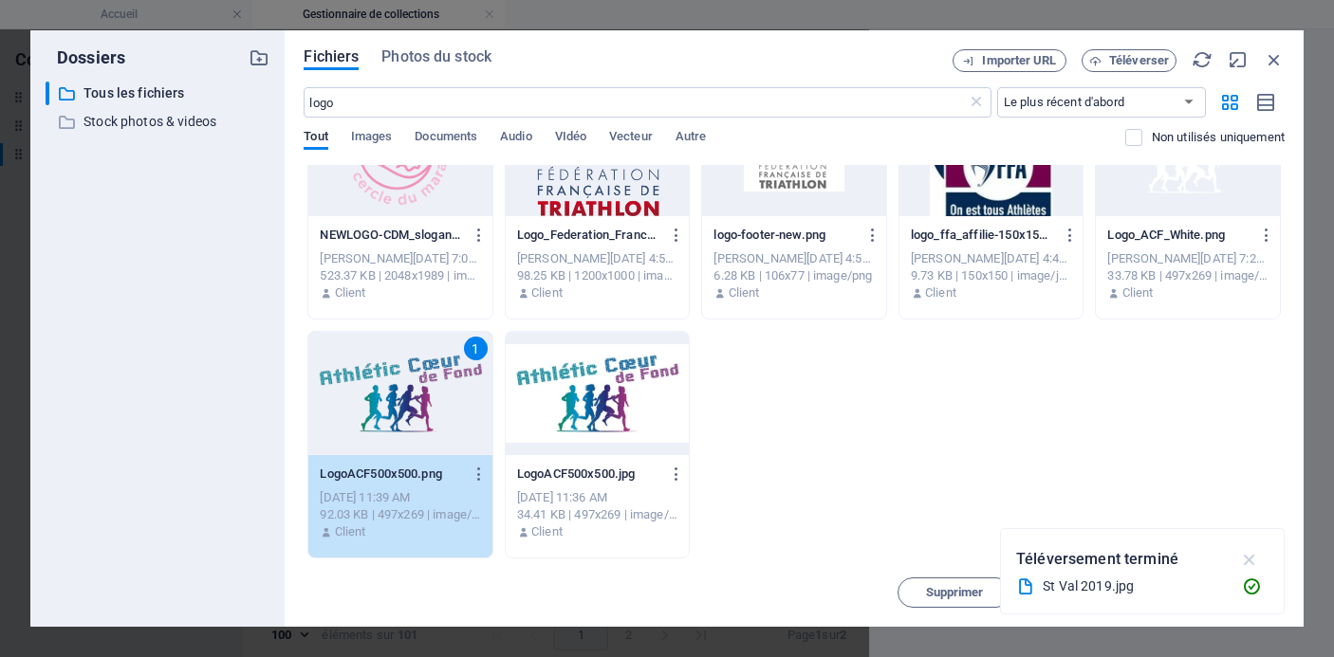
click at [1244, 551] on icon "button" at bounding box center [1250, 559] width 22 height 21
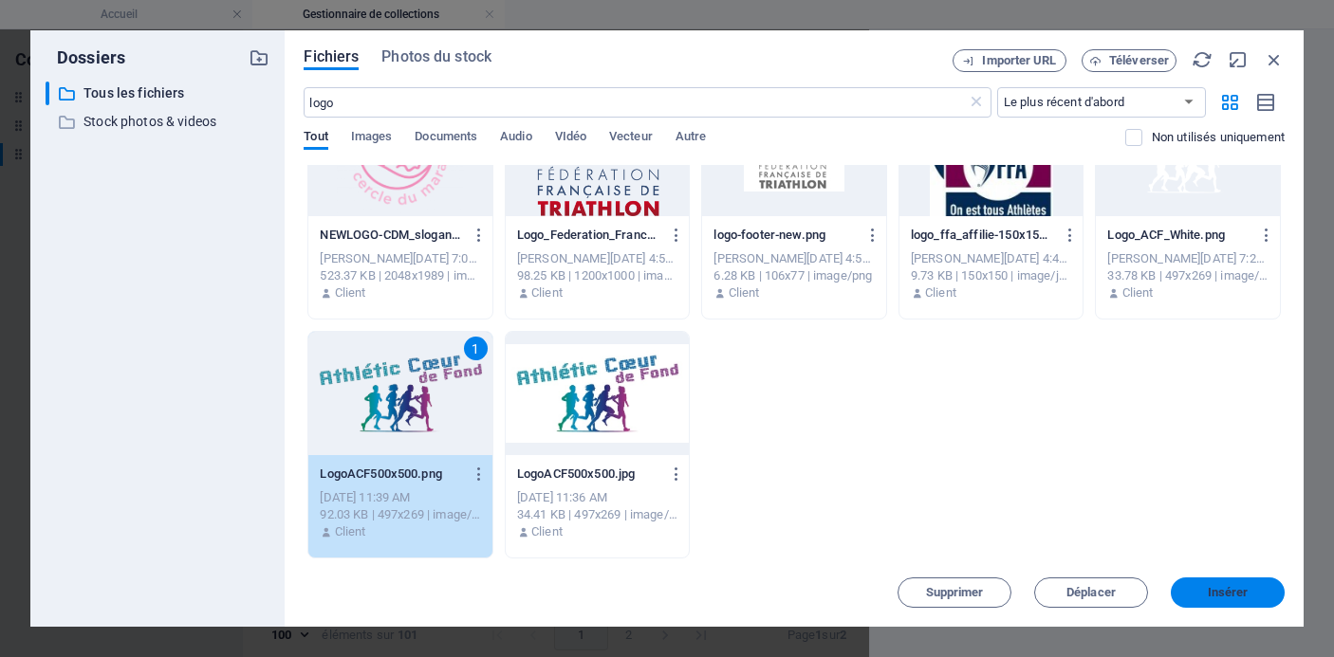
click at [1239, 590] on span "Insérer" at bounding box center [1228, 592] width 41 height 11
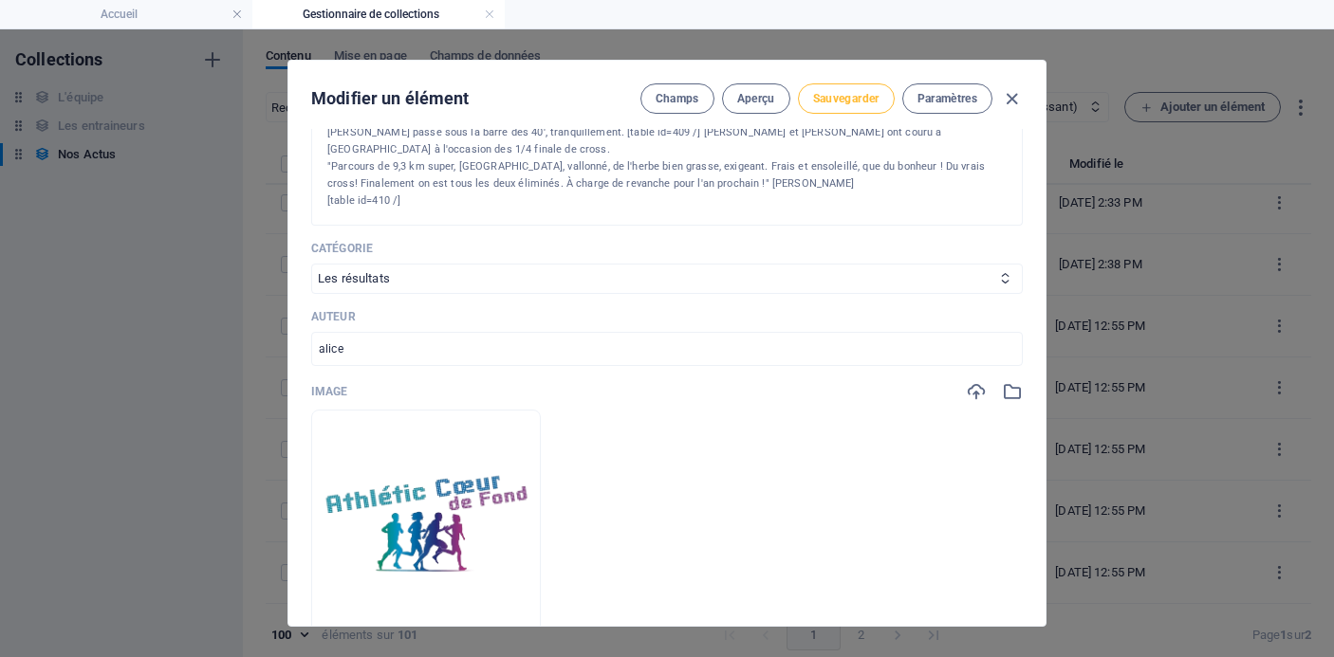
click at [834, 102] on span "Sauvegarder" at bounding box center [846, 98] width 66 height 15
click at [1013, 93] on icon "button" at bounding box center [1012, 99] width 22 height 22
type input "[DATE]-foulees-de-vincennes-1-4-finale-de-cross-ile-de-france-zone-est"
type input "[DATE]"
type input "[DATE]-foulees-de-vincennes-1-4-finale-de-cross-ile-de-france-zone-est"
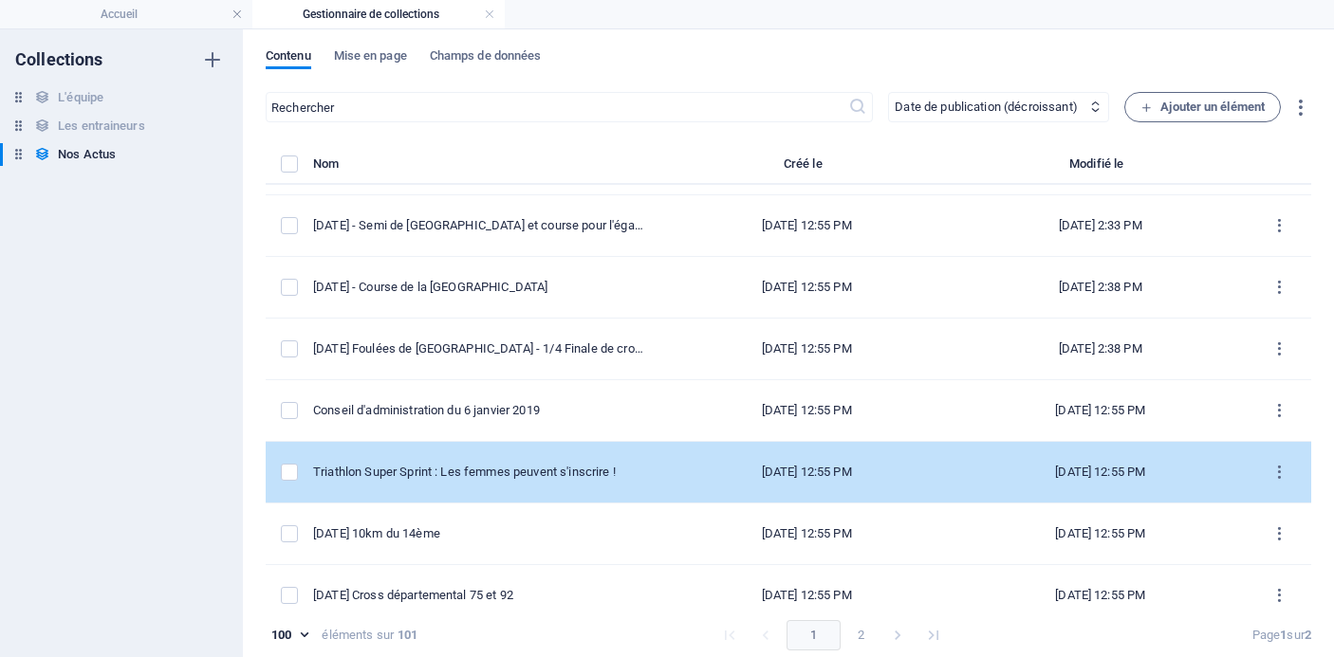
scroll to position [3380, 0]
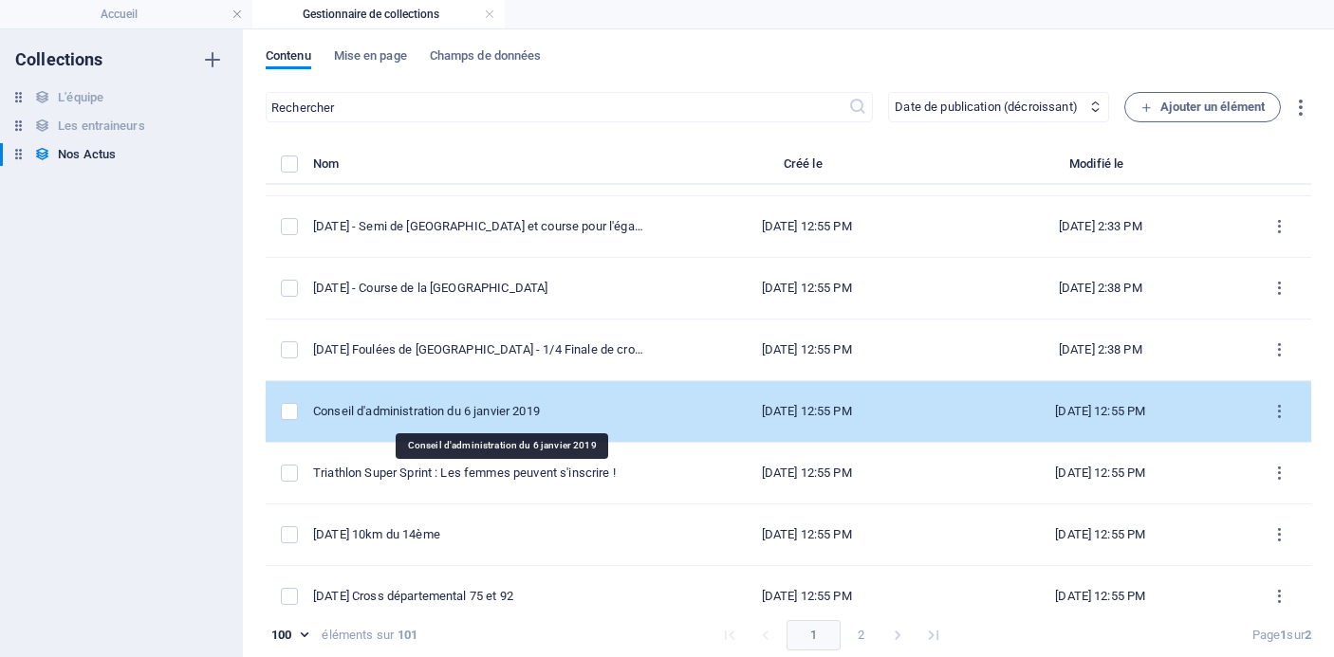
click at [554, 408] on div "Conseil d'administration du 6 janvier 2019" at bounding box center [478, 411] width 331 height 17
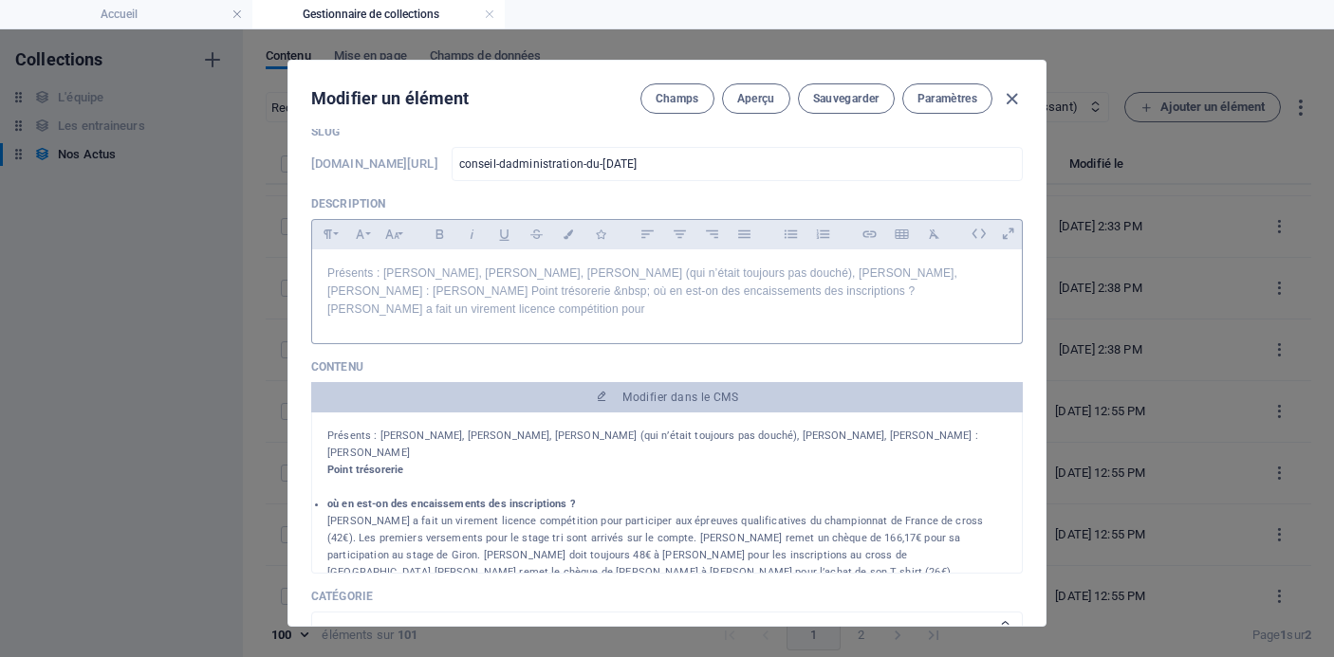
scroll to position [0, 0]
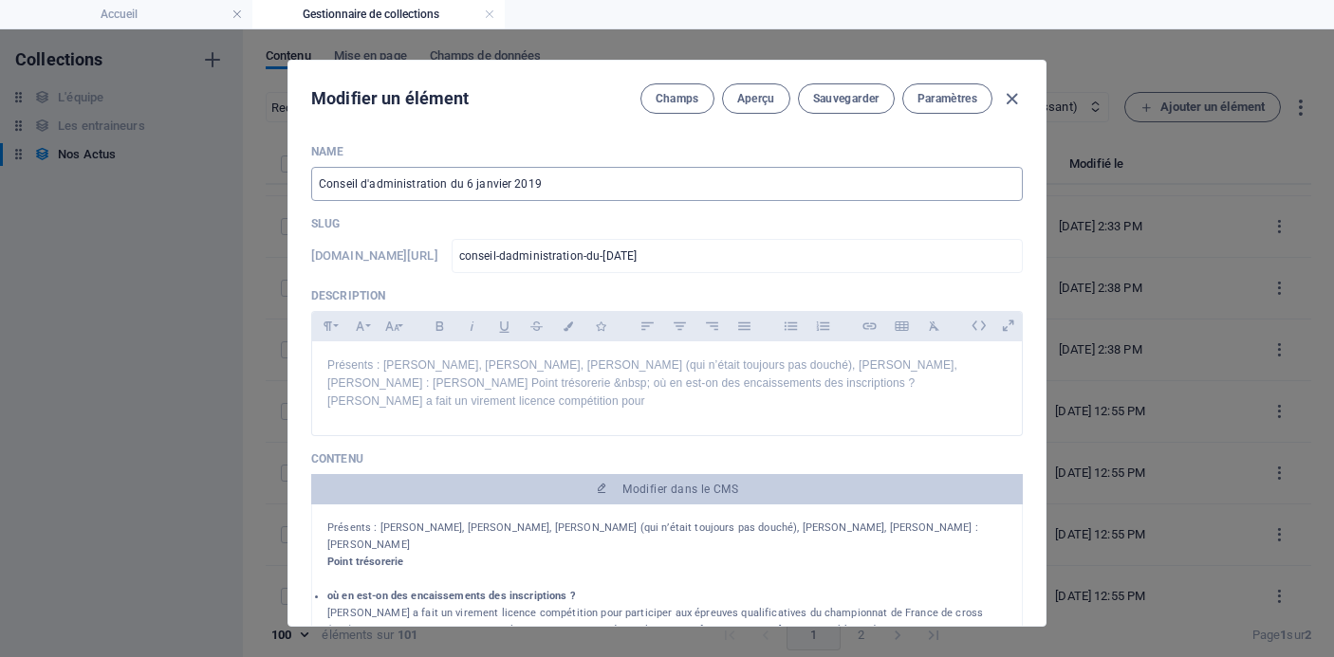
click at [574, 184] on input "Conseil d'administration du 6 janvier 2019" at bounding box center [667, 184] width 712 height 34
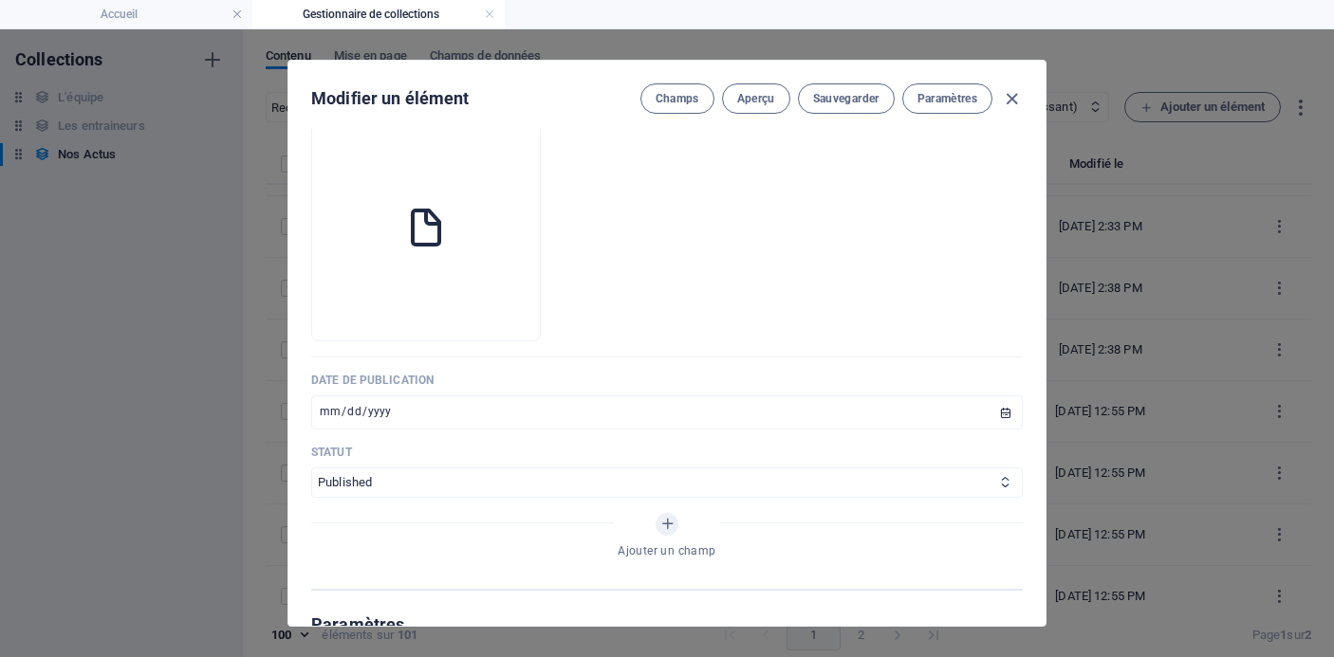
scroll to position [769, 0]
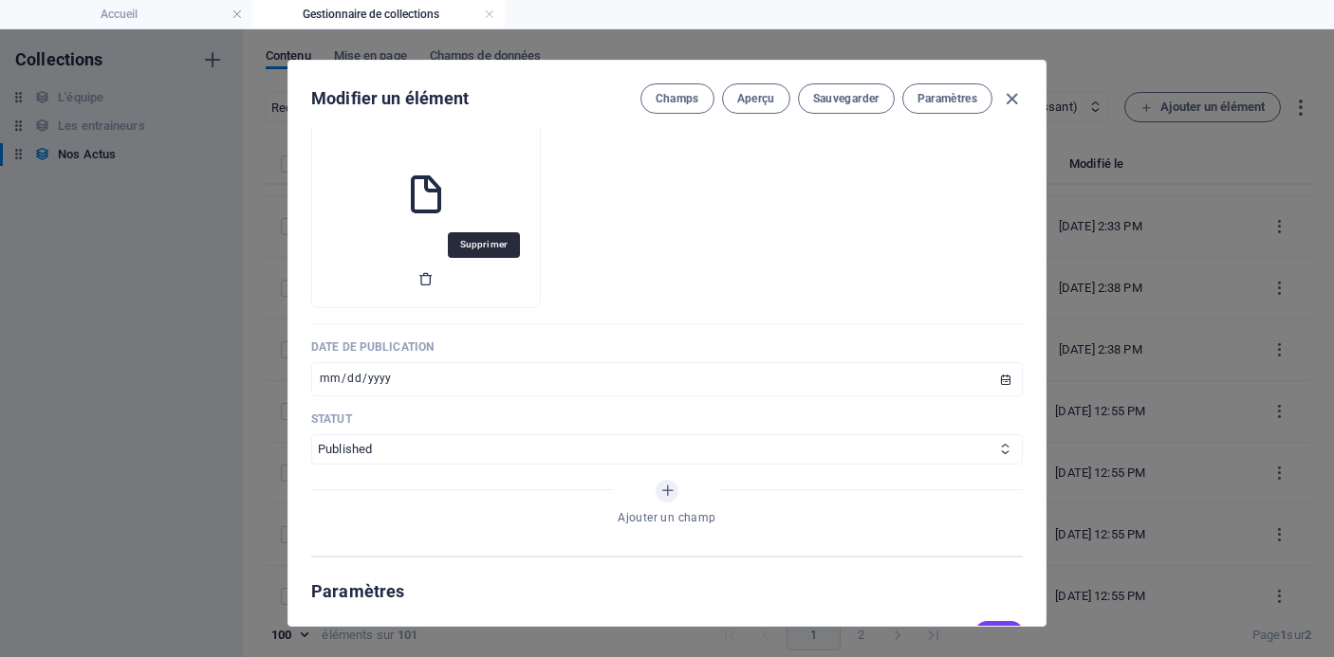
click at [434, 275] on icon "button" at bounding box center [425, 278] width 15 height 15
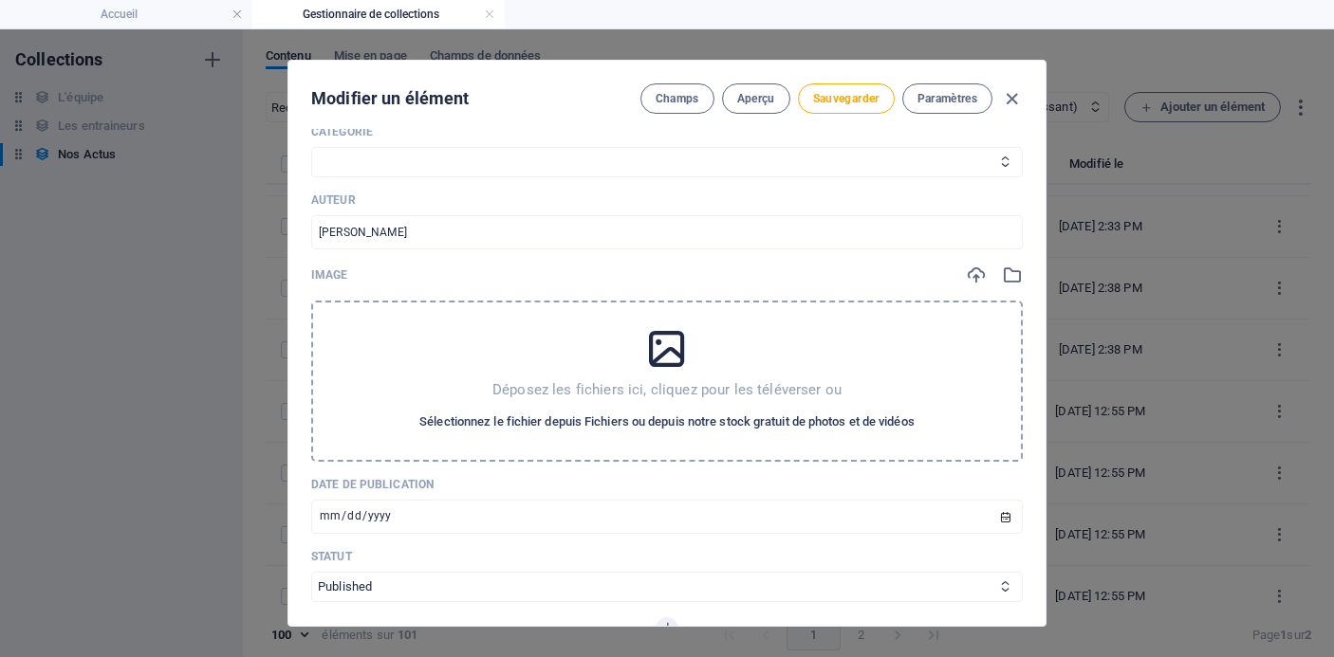
scroll to position [555, 0]
click at [671, 422] on span "Sélectionnez le fichier depuis Fichiers ou depuis notre stock gratuit de photos…" at bounding box center [666, 424] width 495 height 23
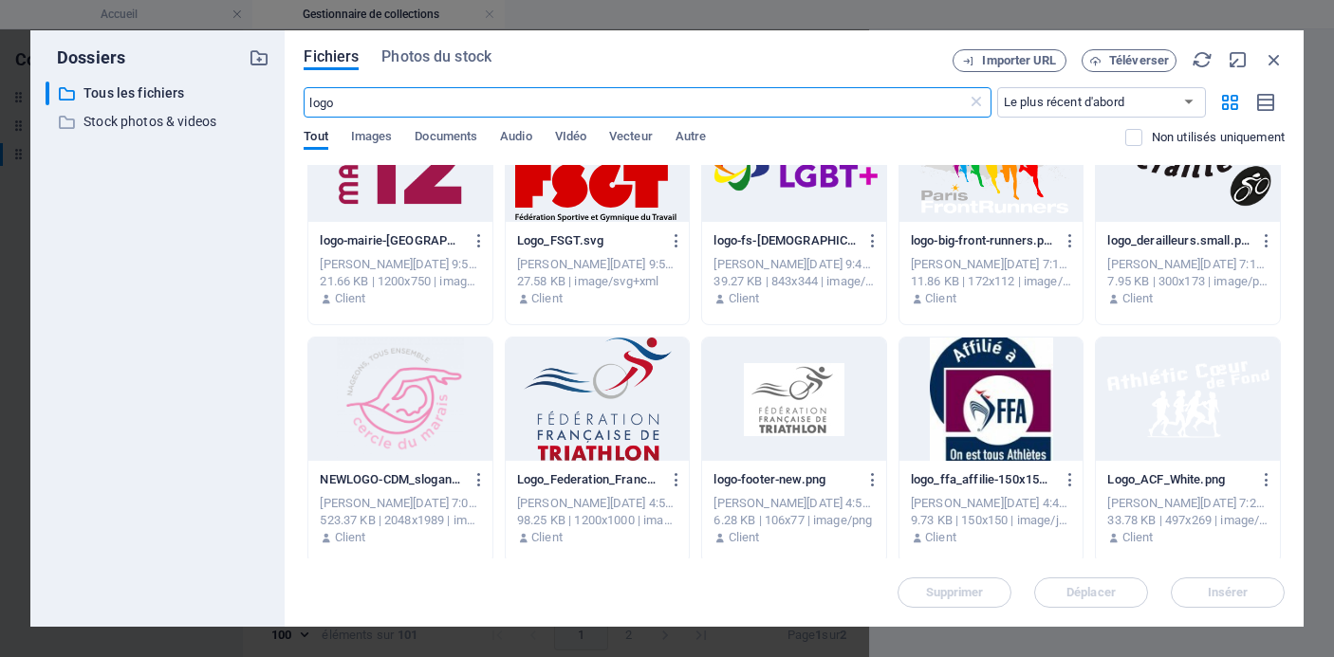
scroll to position [551, 0]
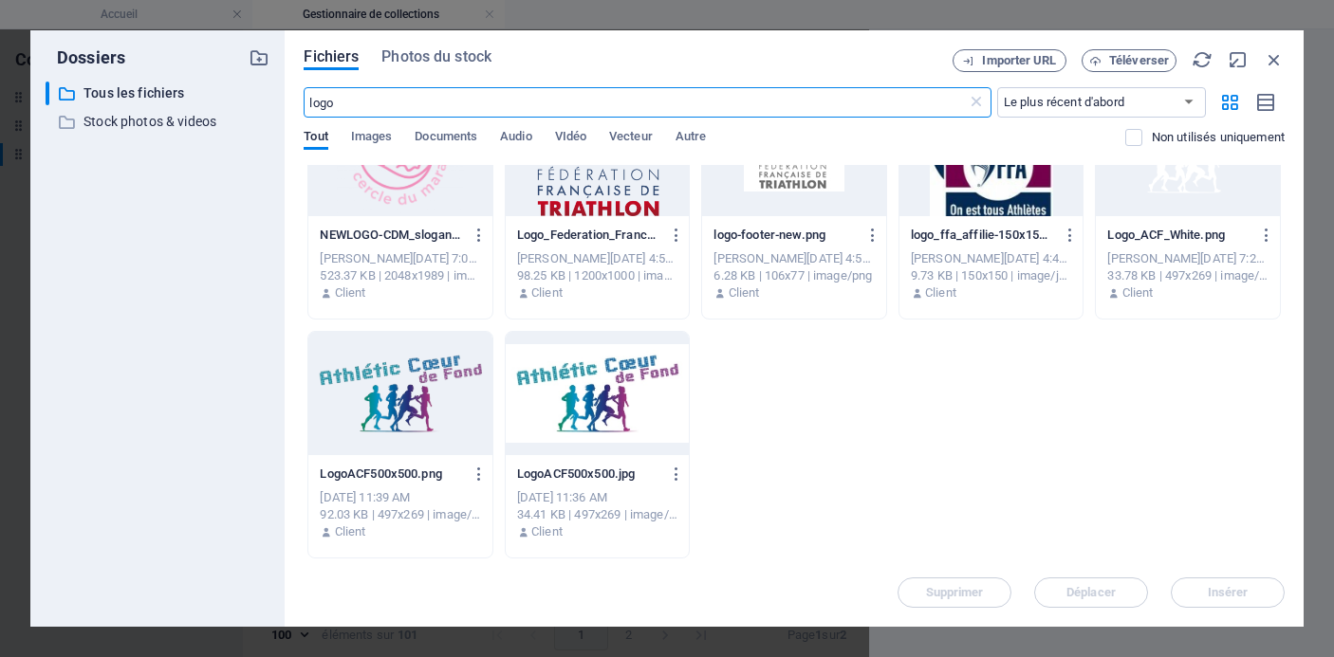
click at [407, 433] on div at bounding box center [400, 393] width 184 height 123
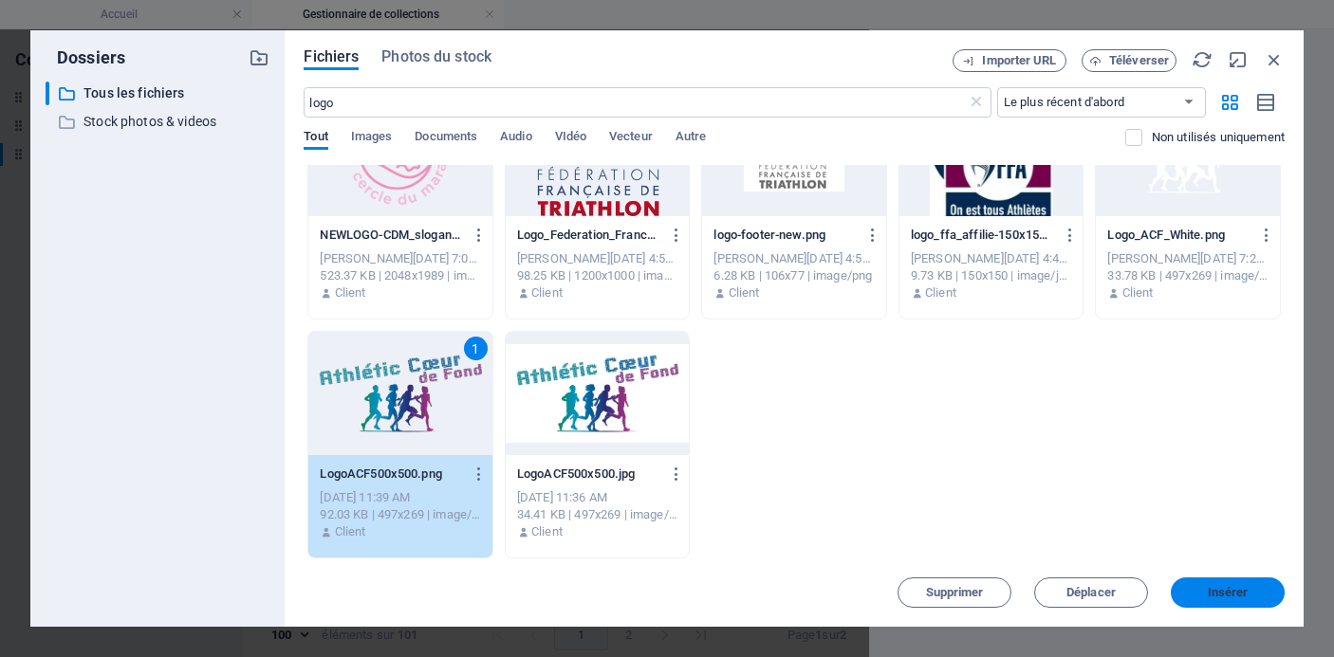
click at [1222, 595] on span "Insérer" at bounding box center [1228, 592] width 41 height 11
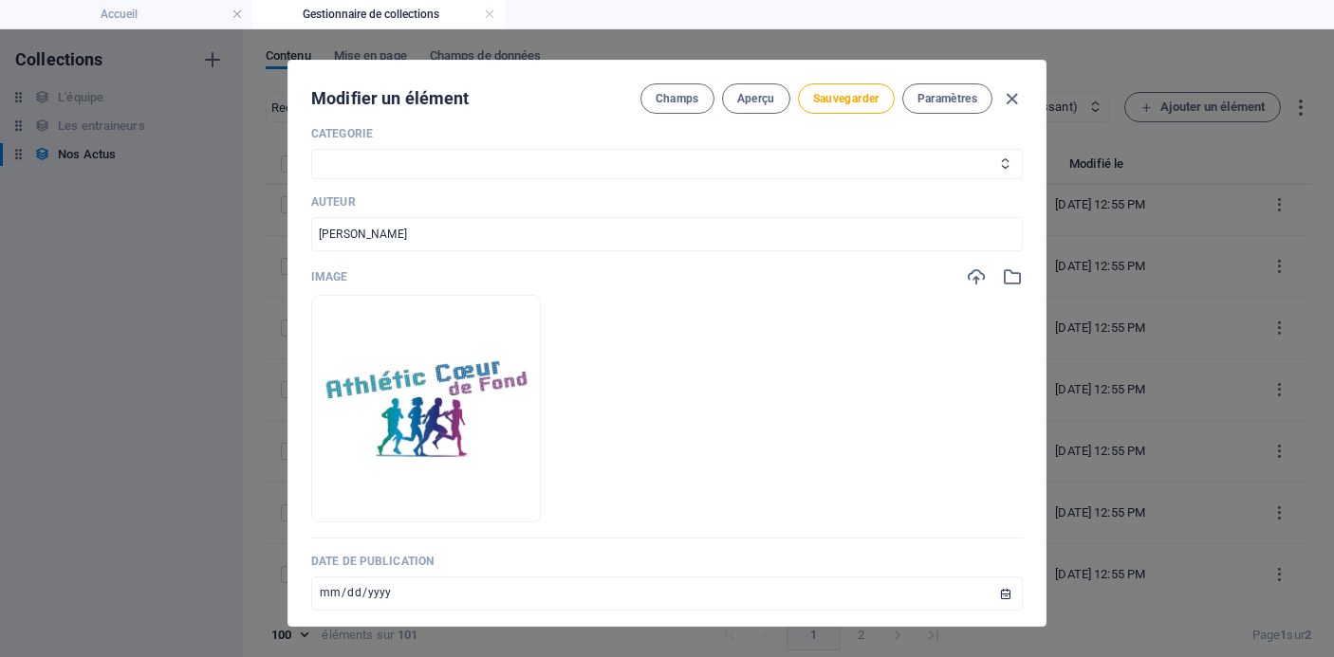
scroll to position [3380, 0]
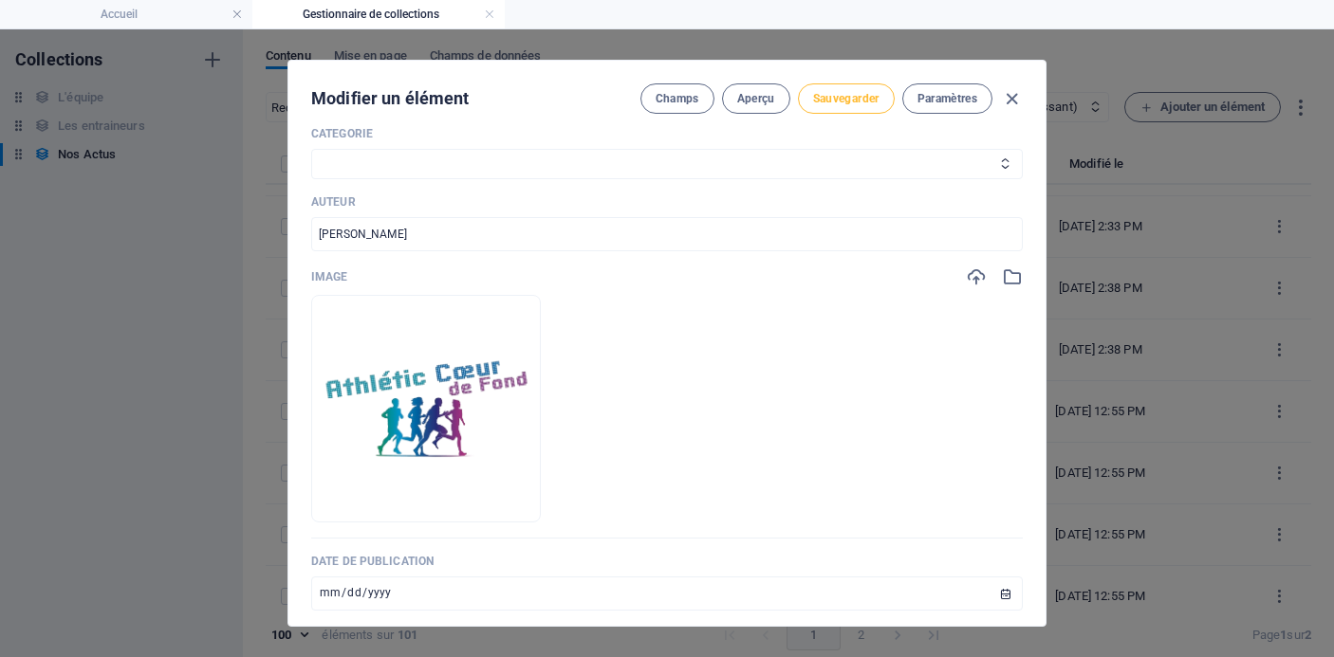
click at [849, 94] on span "Sauvegarder" at bounding box center [846, 98] width 66 height 15
click at [1012, 98] on icon "button" at bounding box center [1012, 99] width 22 height 22
type input "conseil-d-administration-du-[DATE]"
type input "[DATE]"
type input "conseil-d-administration-du-[DATE]"
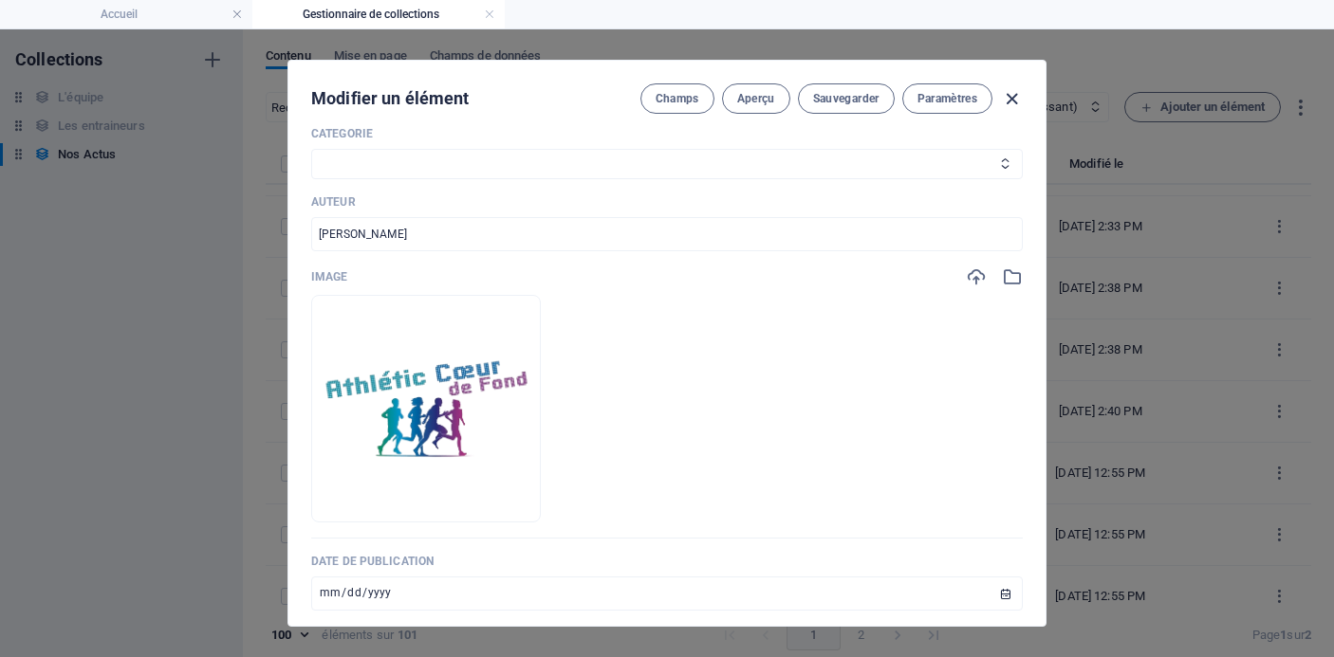
scroll to position [442, 0]
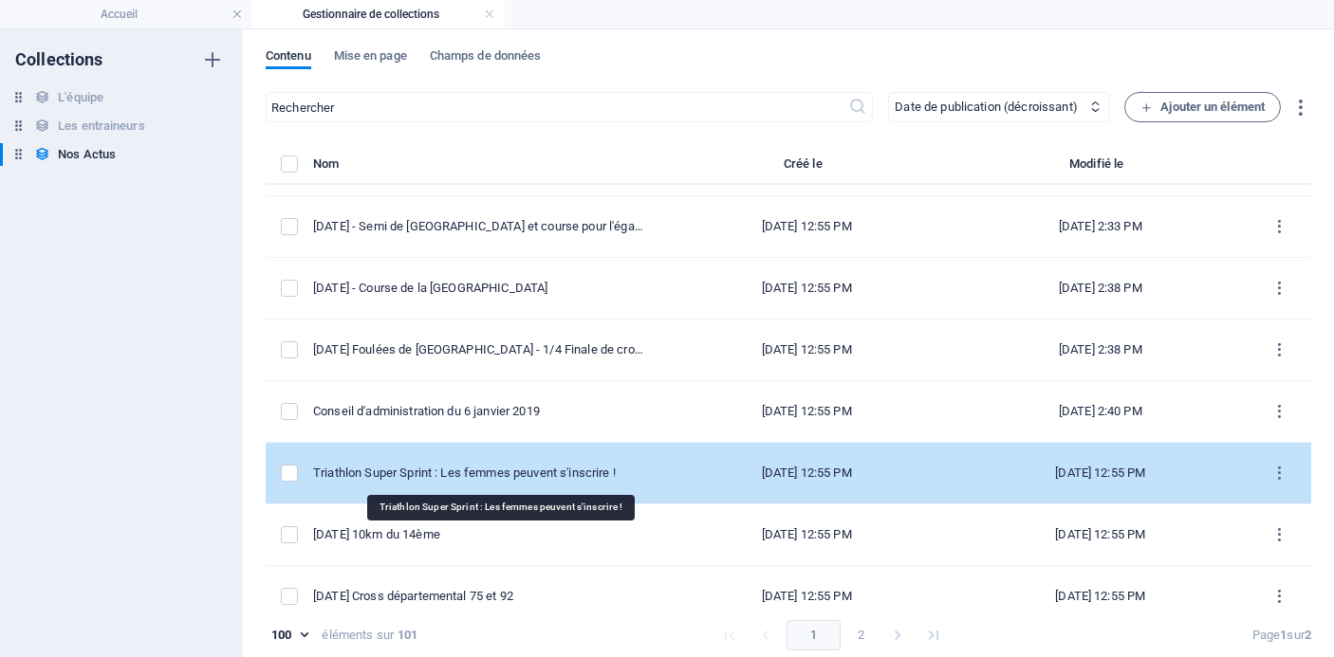
click at [574, 478] on div "Triathlon Super Sprint : Les femmes peuvent s'inscrire !" at bounding box center [478, 473] width 331 height 17
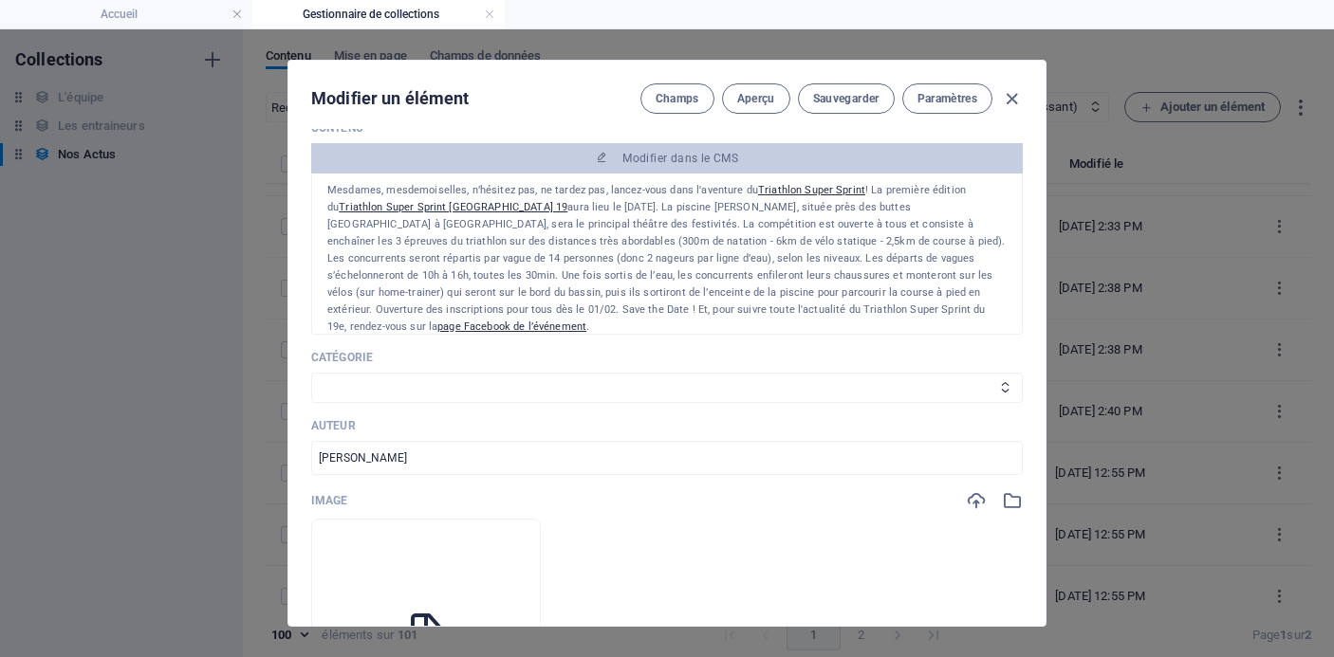
scroll to position [333, 0]
click at [957, 384] on select "Les résultats Les récits de course Événements Conseils sportifs" at bounding box center [667, 386] width 712 height 30
select select "Événements"
click at [311, 371] on select "Les résultats Les récits de course Événements Conseils sportifs" at bounding box center [667, 386] width 712 height 30
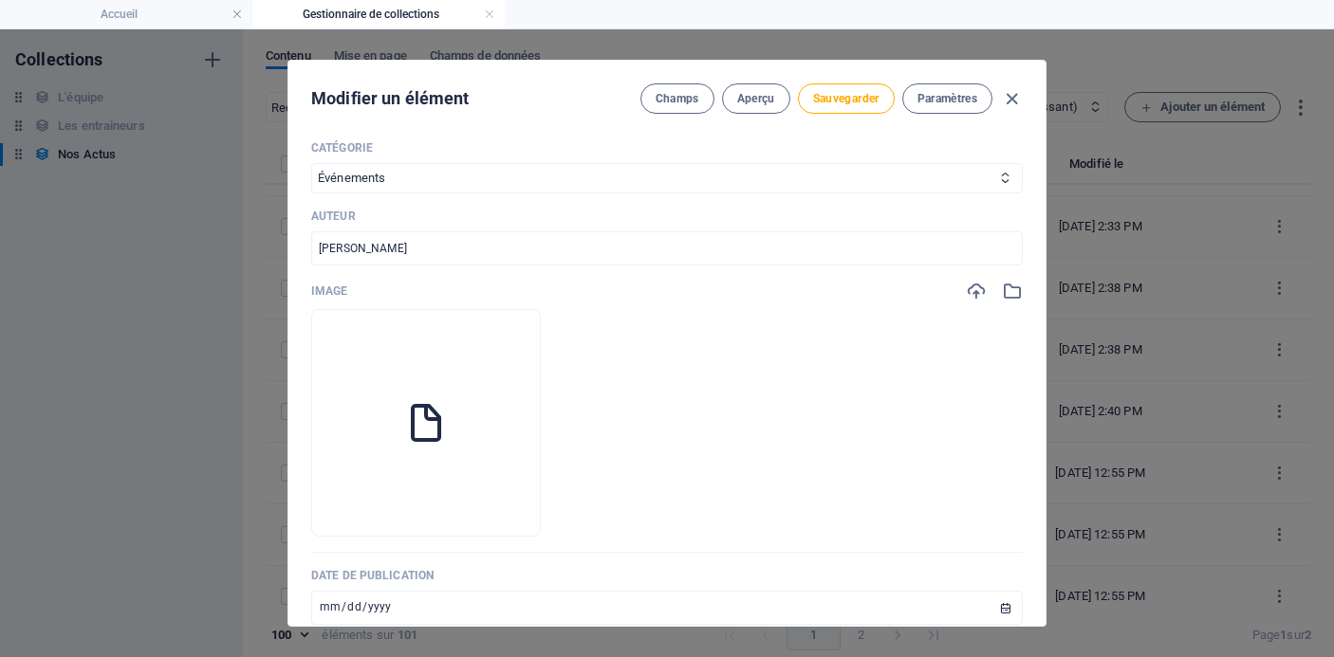
scroll to position [571, 0]
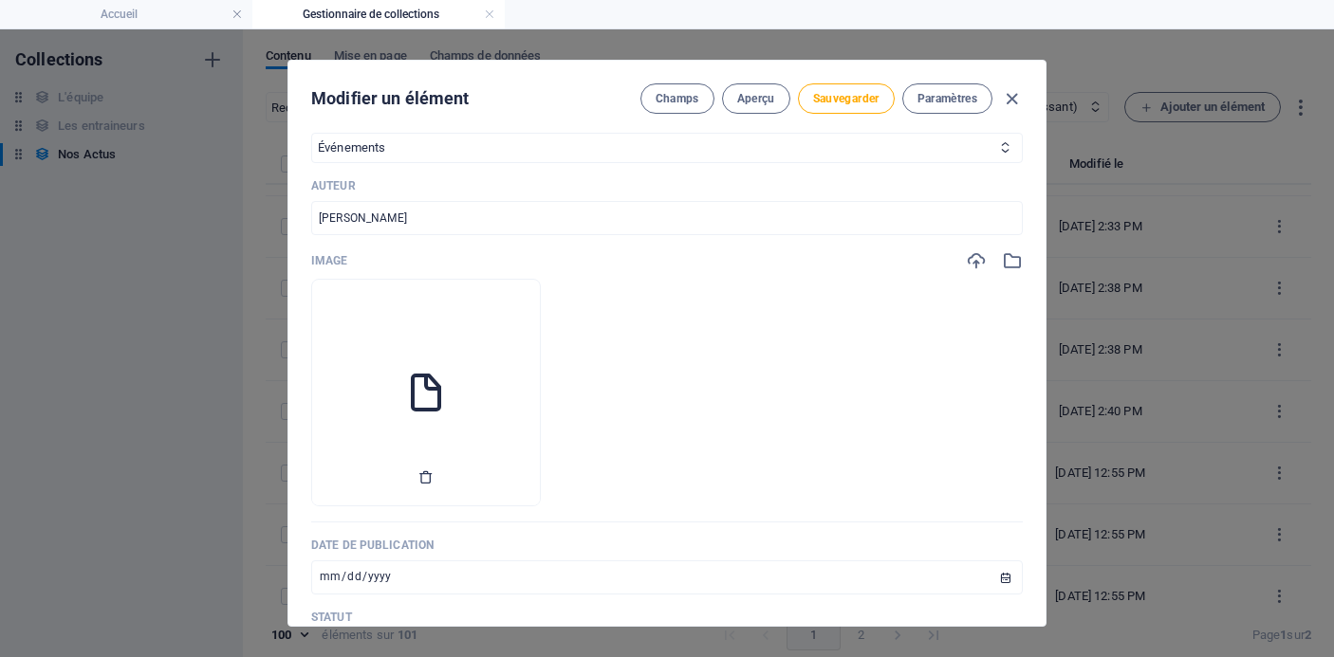
click at [434, 476] on icon "button" at bounding box center [425, 477] width 15 height 15
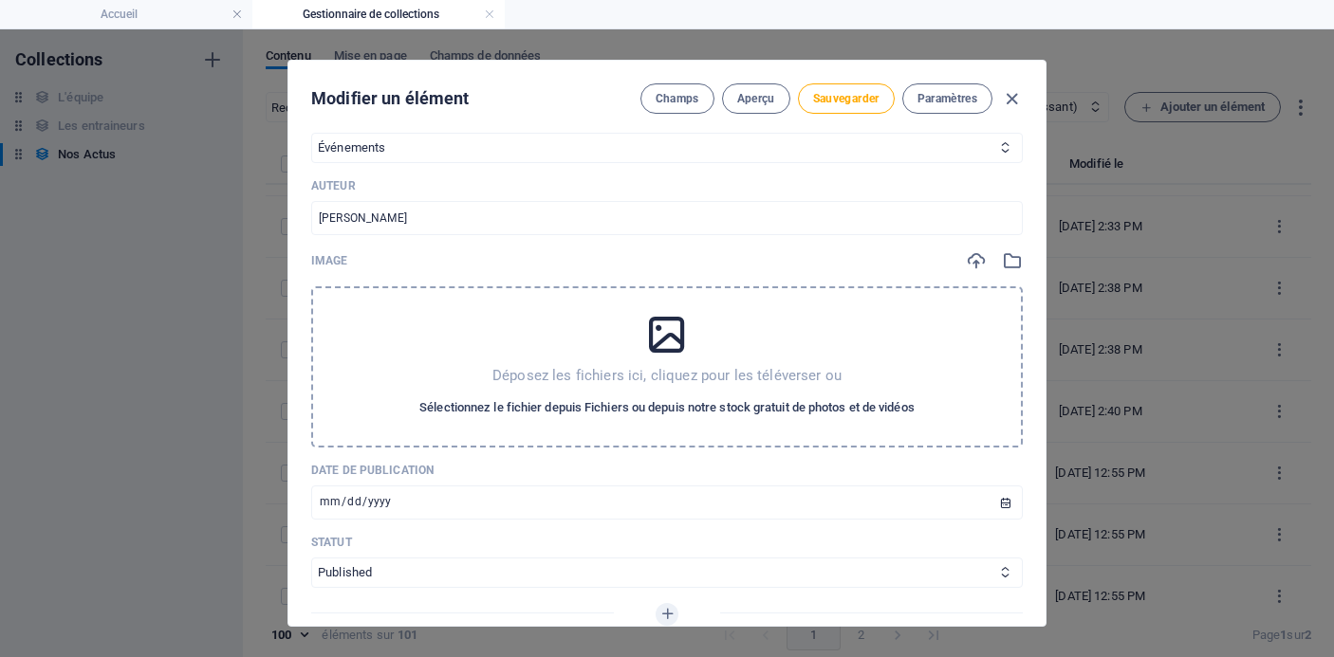
click at [665, 407] on span "Sélectionnez le fichier depuis Fichiers ou depuis notre stock gratuit de photos…" at bounding box center [666, 408] width 495 height 23
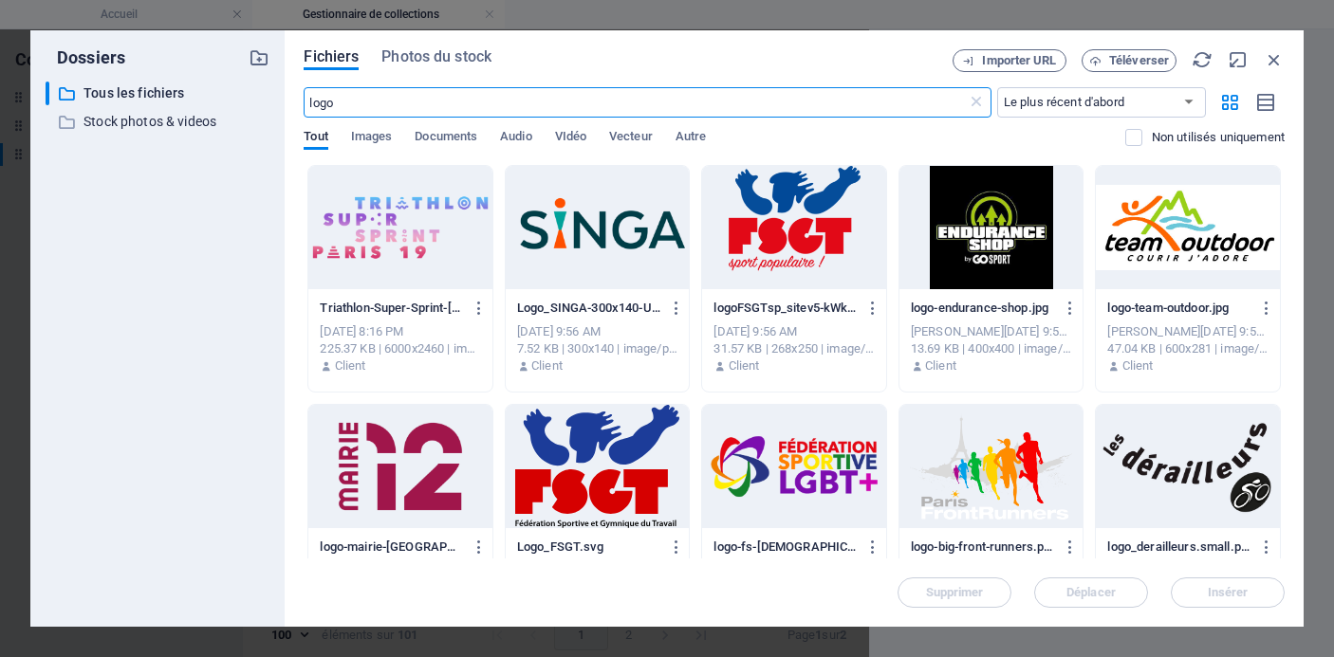
scroll to position [3587, 0]
click at [1106, 59] on span "Téléverser" at bounding box center [1129, 61] width 78 height 12
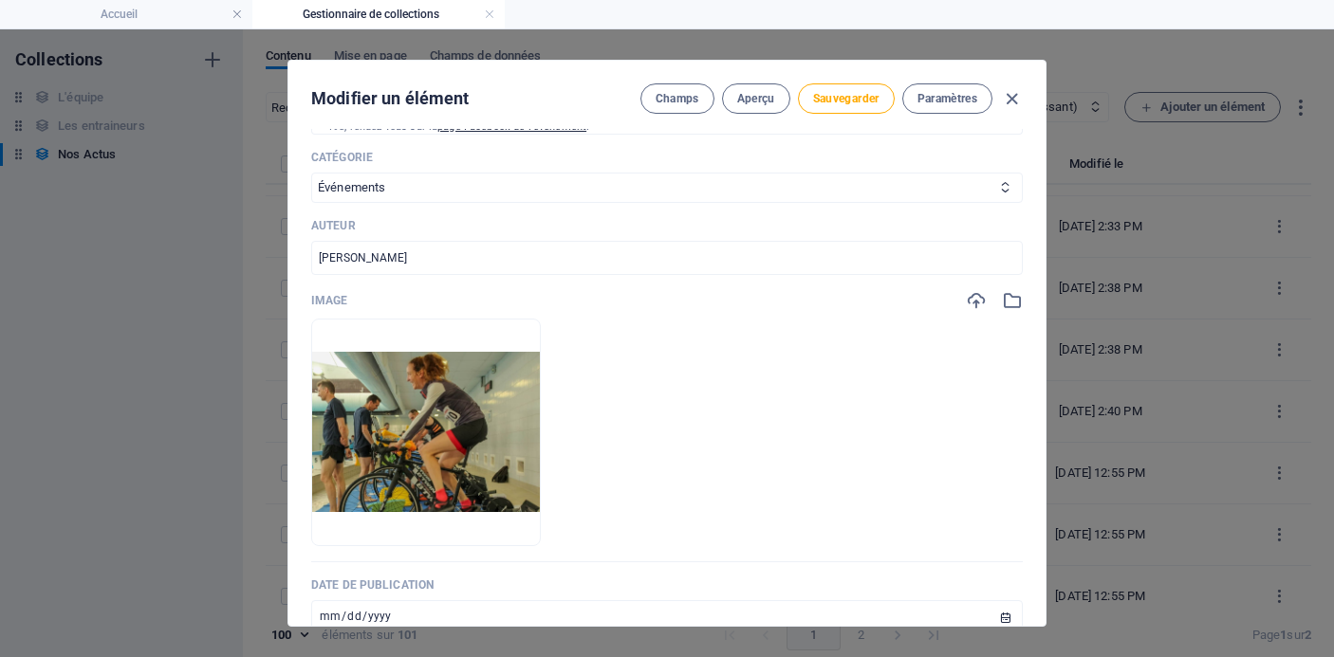
scroll to position [511, 0]
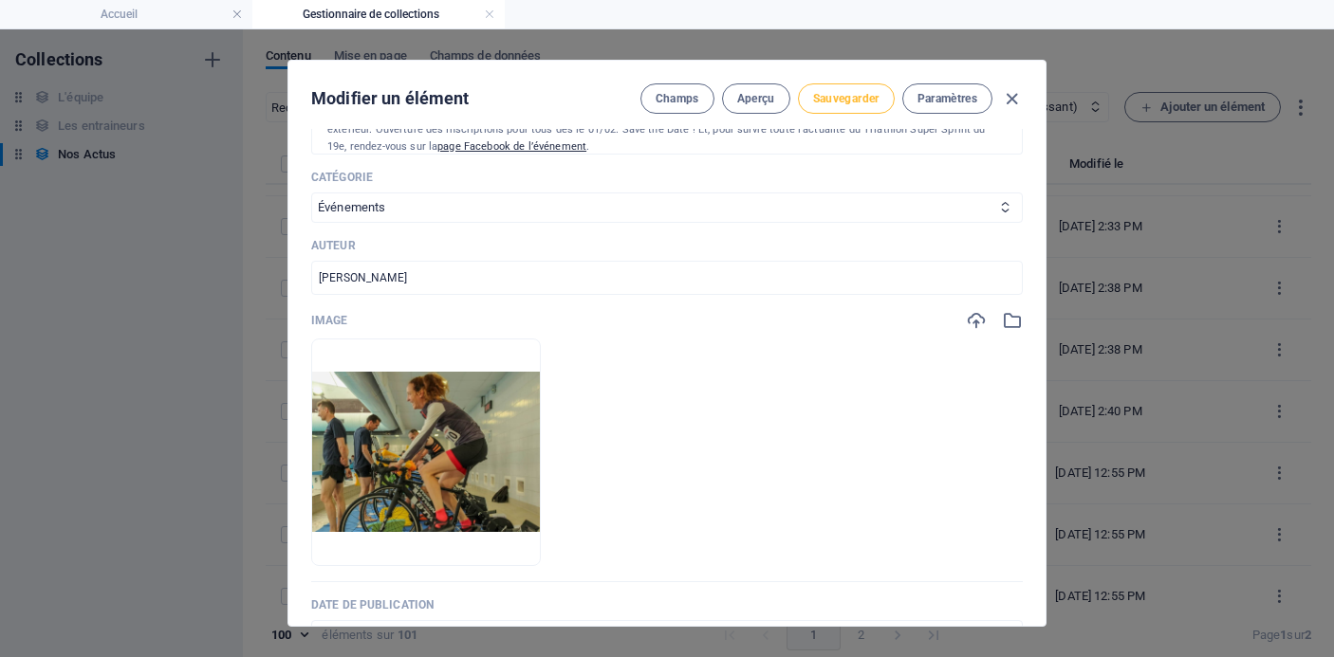
click at [825, 99] on span "Sauvegarder" at bounding box center [846, 98] width 66 height 15
click at [1004, 99] on icon "button" at bounding box center [1012, 99] width 22 height 22
type input "triathlon-super-sprint-les-femmes-peuvent-s-inscrire"
type input "[DATE]"
type input "triathlon-super-sprint-les-femmes-peuvent-s-inscrire"
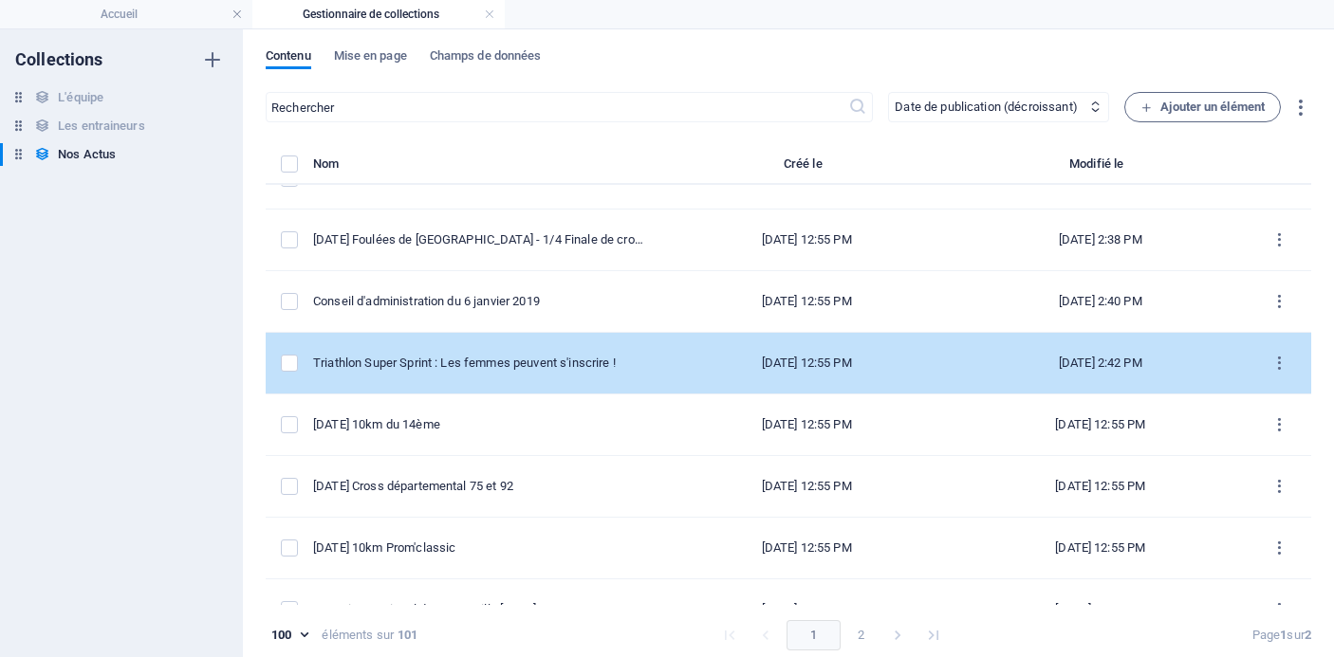
scroll to position [3505, 0]
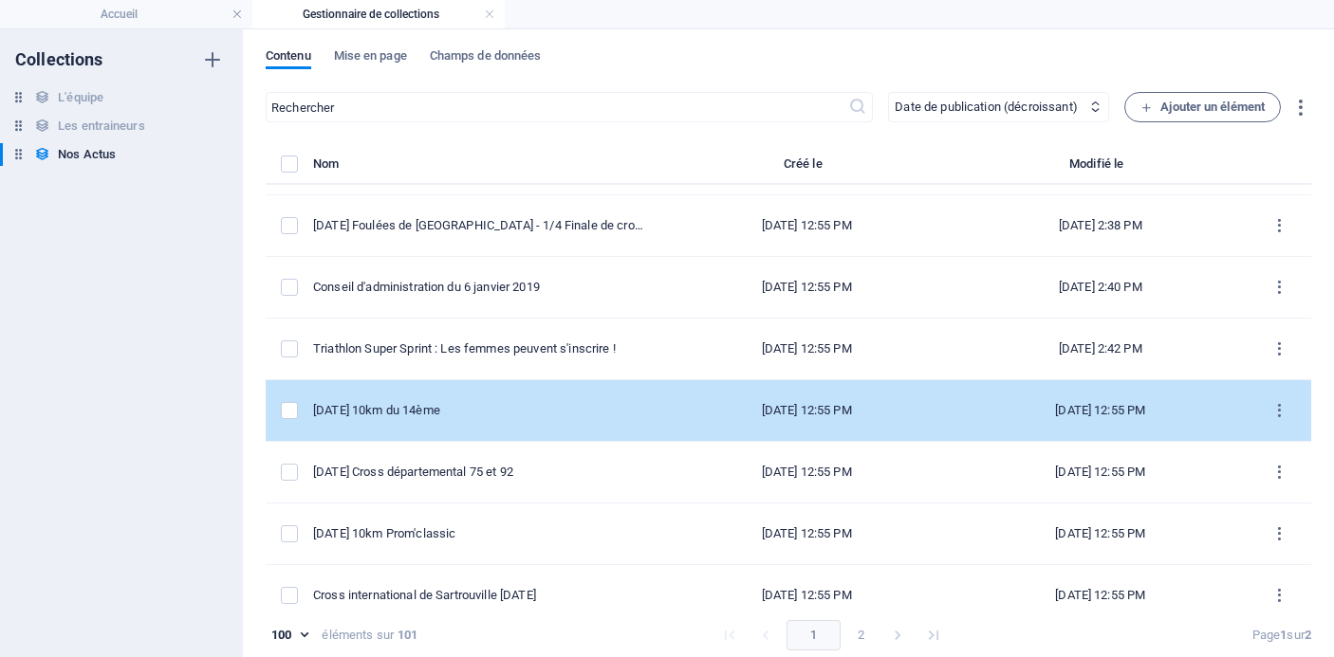
click at [488, 412] on div "[DATE] 10km du 14ème" at bounding box center [478, 410] width 331 height 17
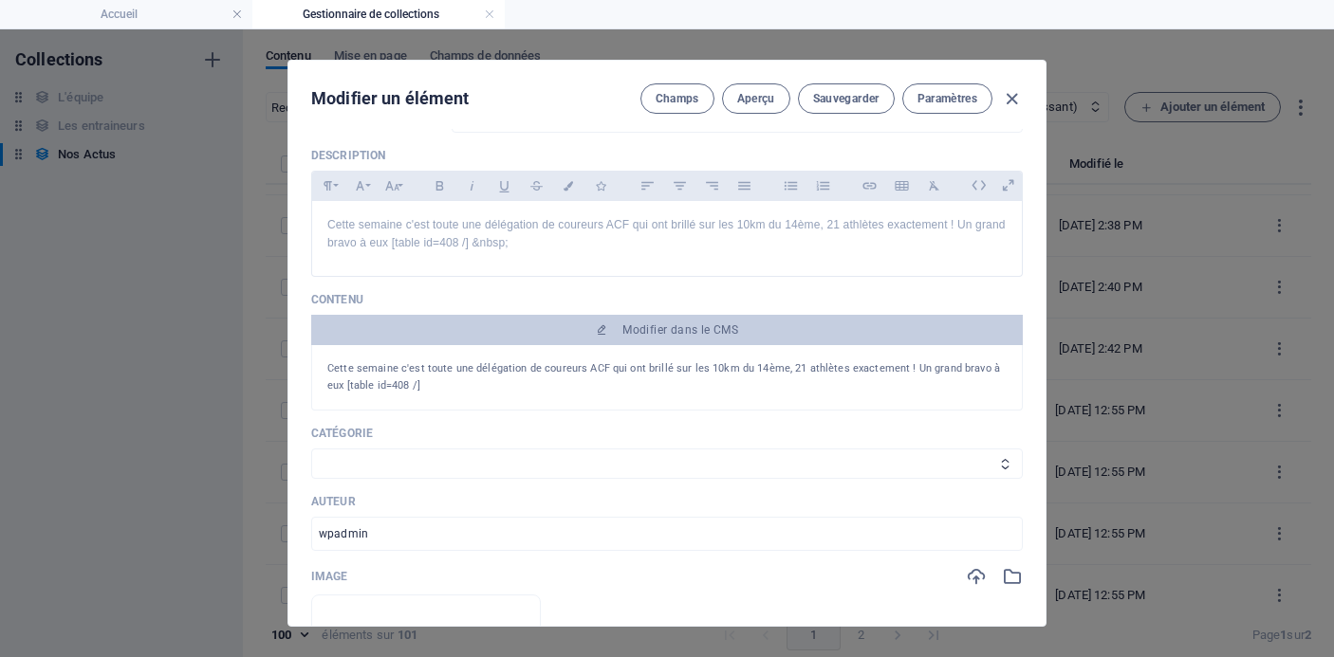
scroll to position [169, 0]
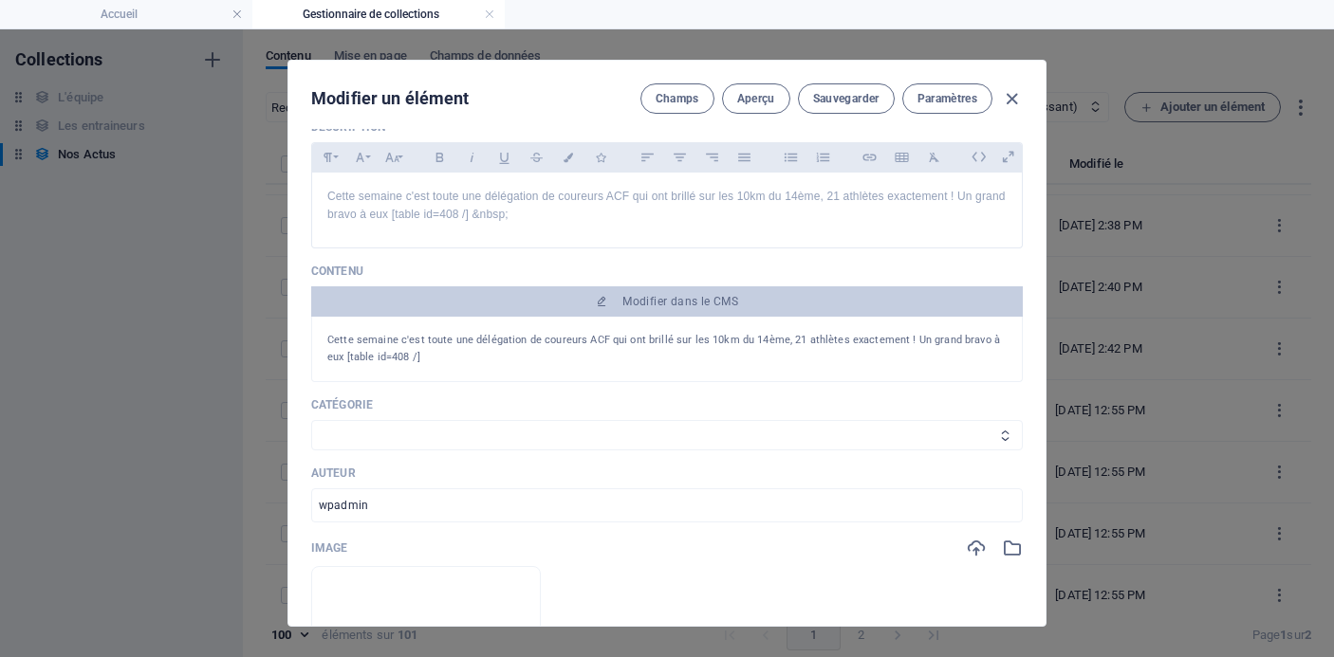
click at [536, 431] on select "Les résultats Les récits de course Événements Conseils sportifs" at bounding box center [667, 435] width 712 height 30
select select "Les résultats"
click at [311, 420] on select "Les résultats Les récits de course Événements Conseils sportifs" at bounding box center [667, 435] width 712 height 30
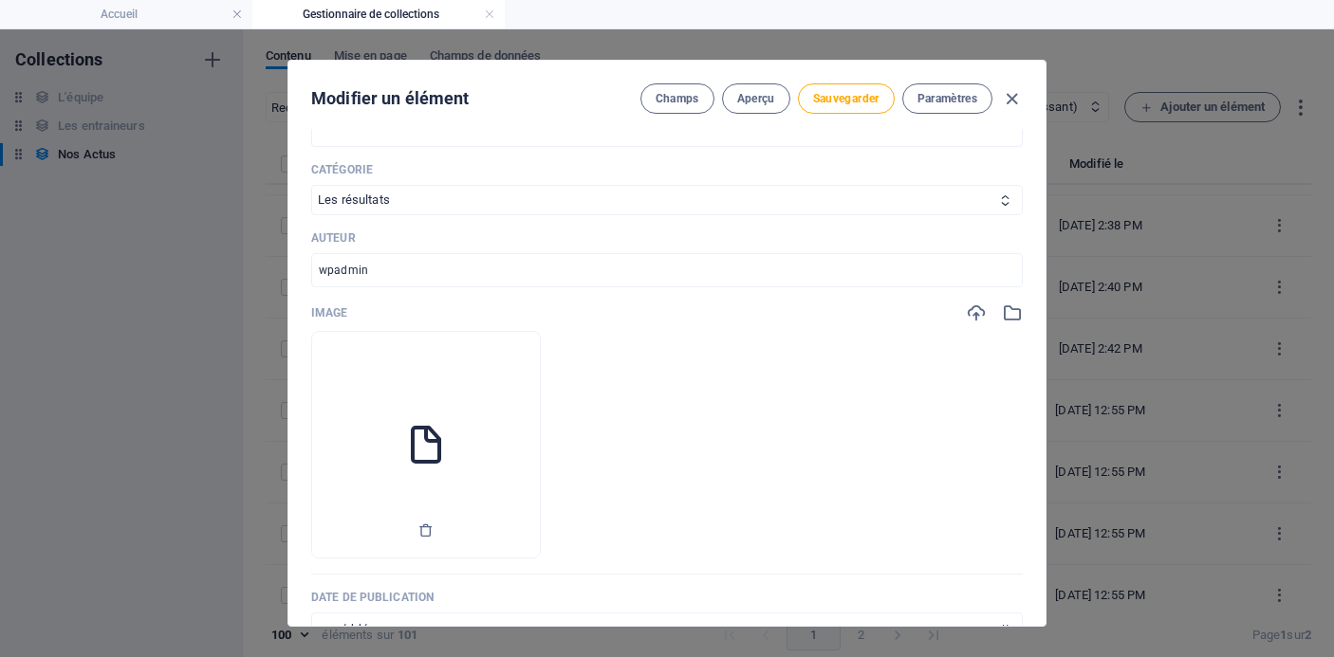
scroll to position [414, 0]
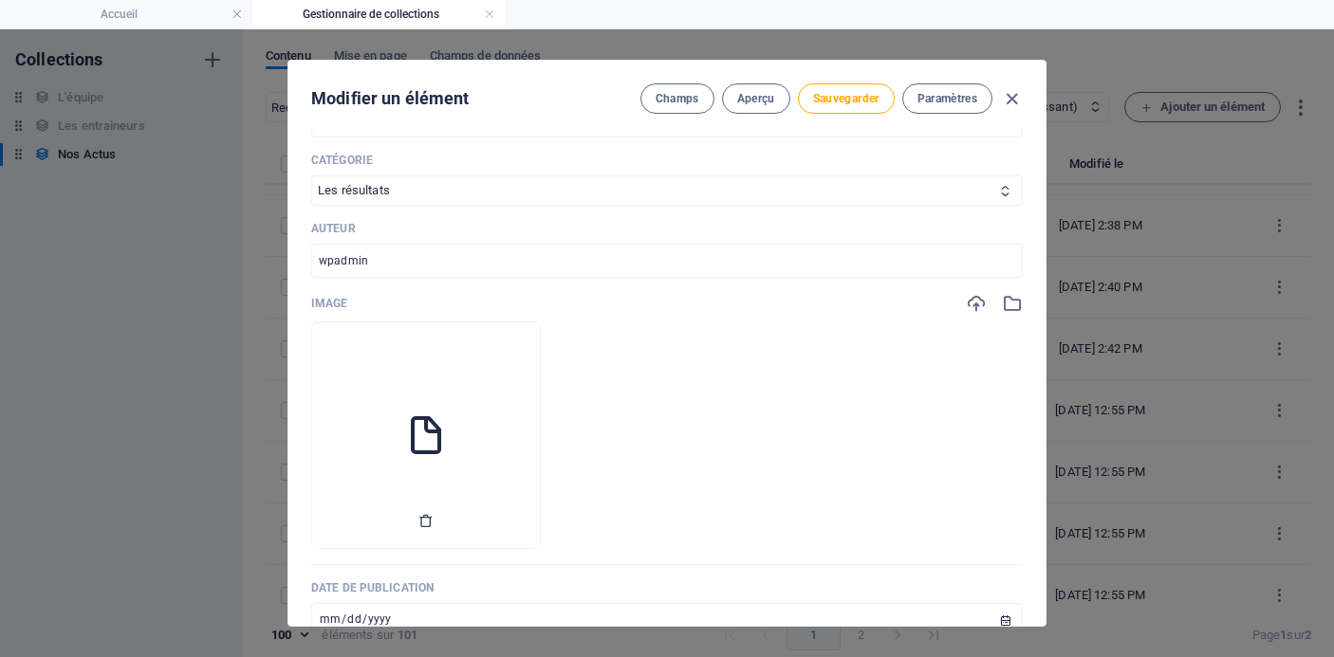
click at [434, 520] on icon "button" at bounding box center [425, 520] width 15 height 15
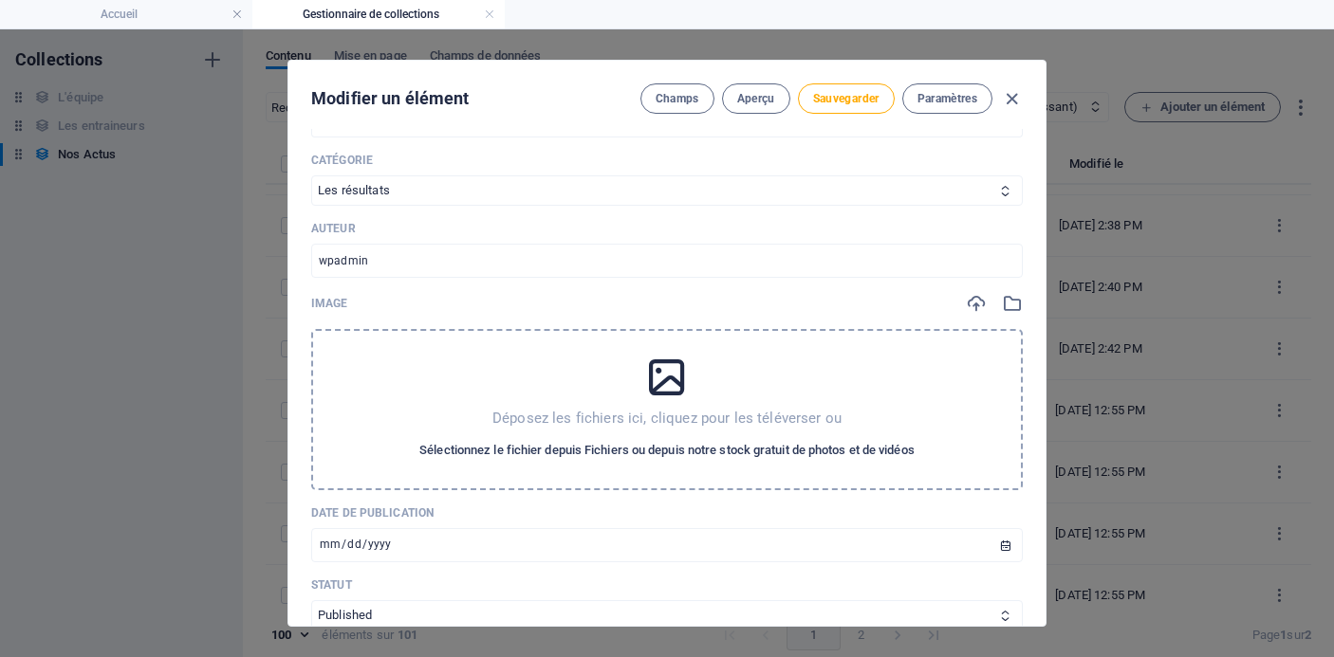
click at [527, 452] on span "Sélectionnez le fichier depuis Fichiers ou depuis notre stock gratuit de photos…" at bounding box center [666, 450] width 495 height 23
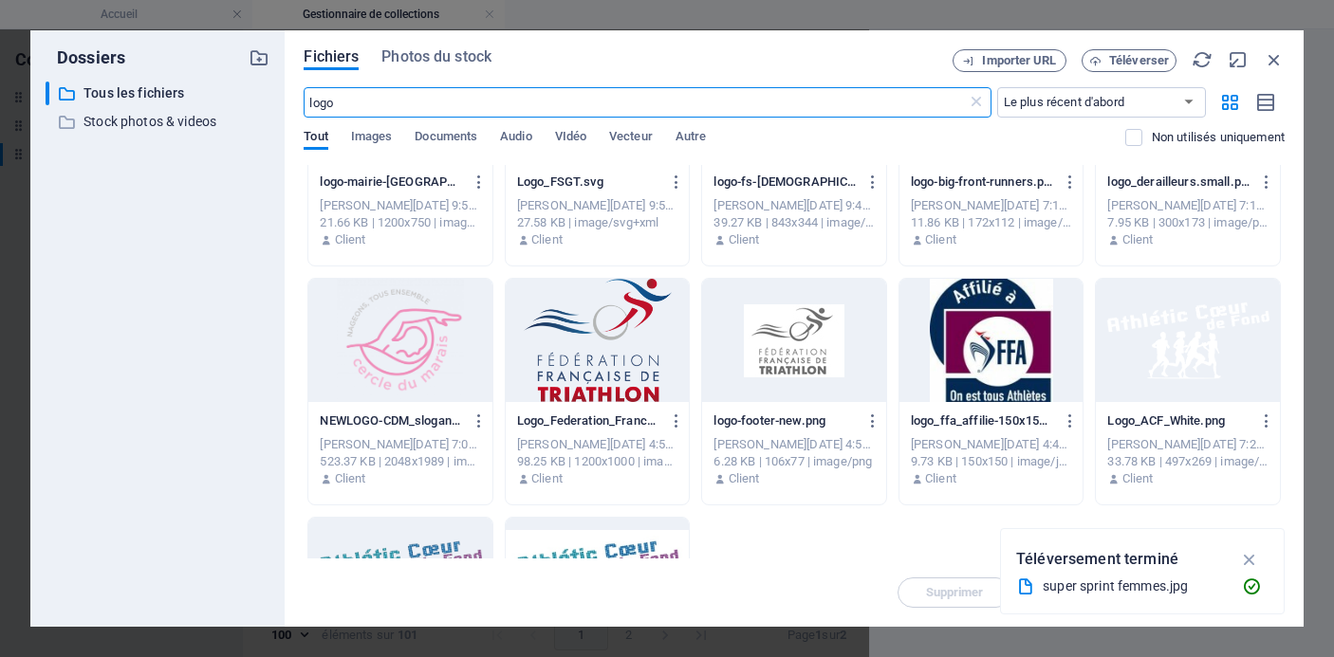
scroll to position [551, 0]
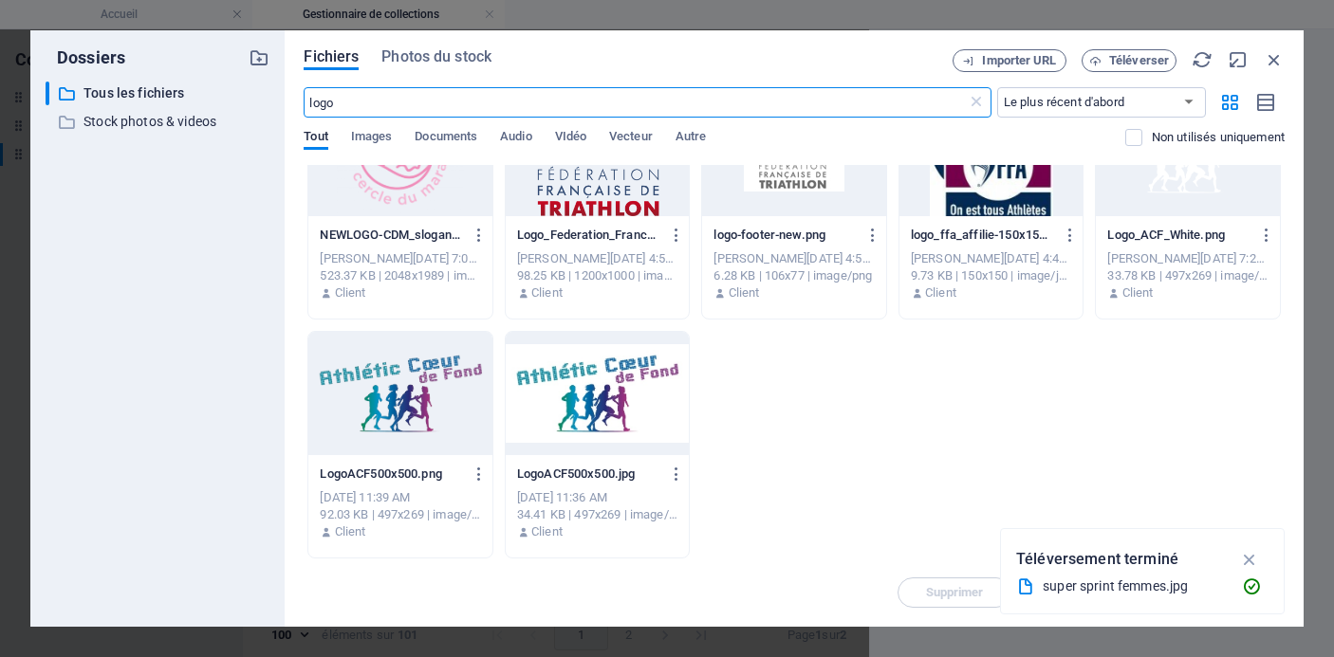
click at [405, 385] on div at bounding box center [400, 393] width 184 height 123
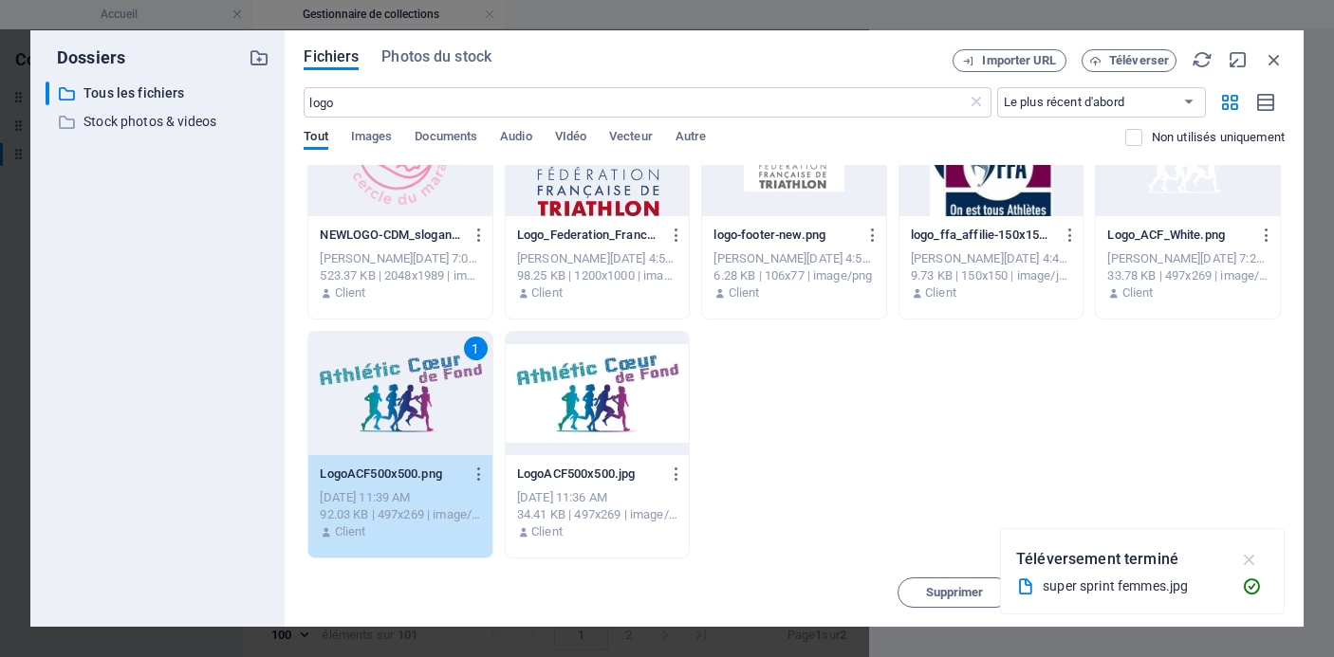
click at [1251, 557] on icon "button" at bounding box center [1250, 559] width 22 height 21
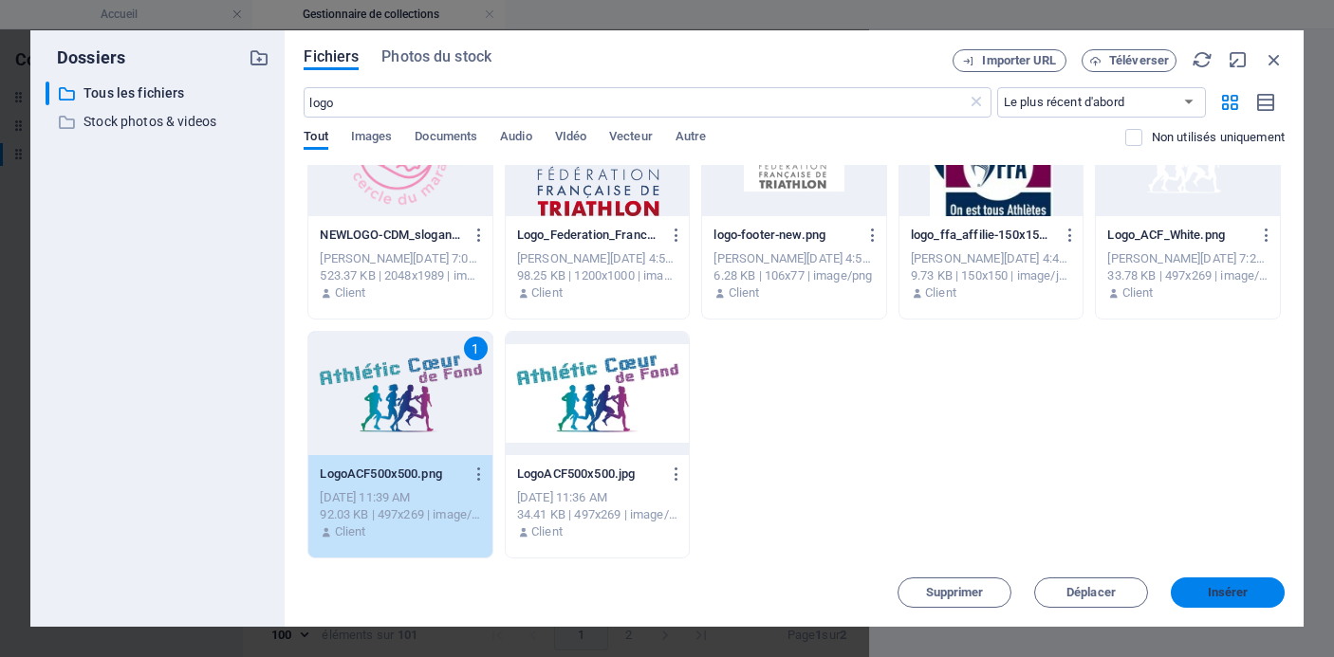
click at [1209, 603] on button "Insérer" at bounding box center [1228, 593] width 114 height 30
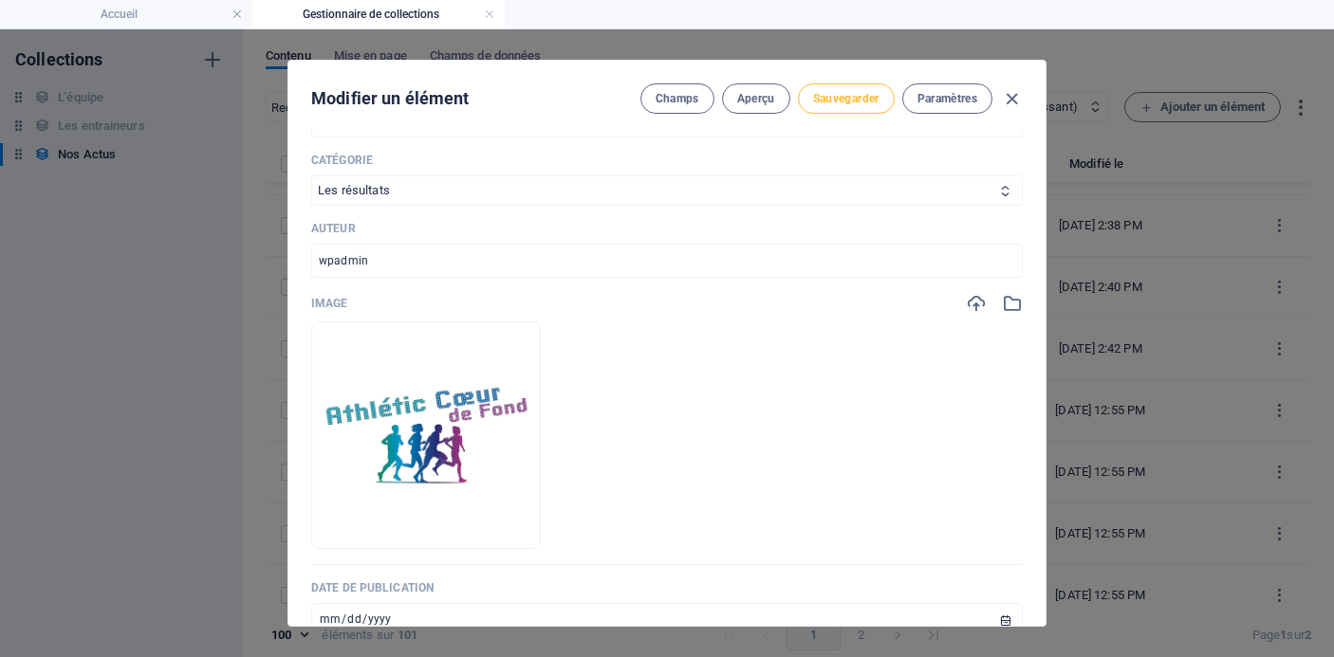
click at [837, 99] on span "Sauvegarder" at bounding box center [846, 98] width 66 height 15
click at [1012, 101] on icon "button" at bounding box center [1012, 99] width 22 height 22
type input "[DATE]"
type input "20-01-2019-10km-du-14eme"
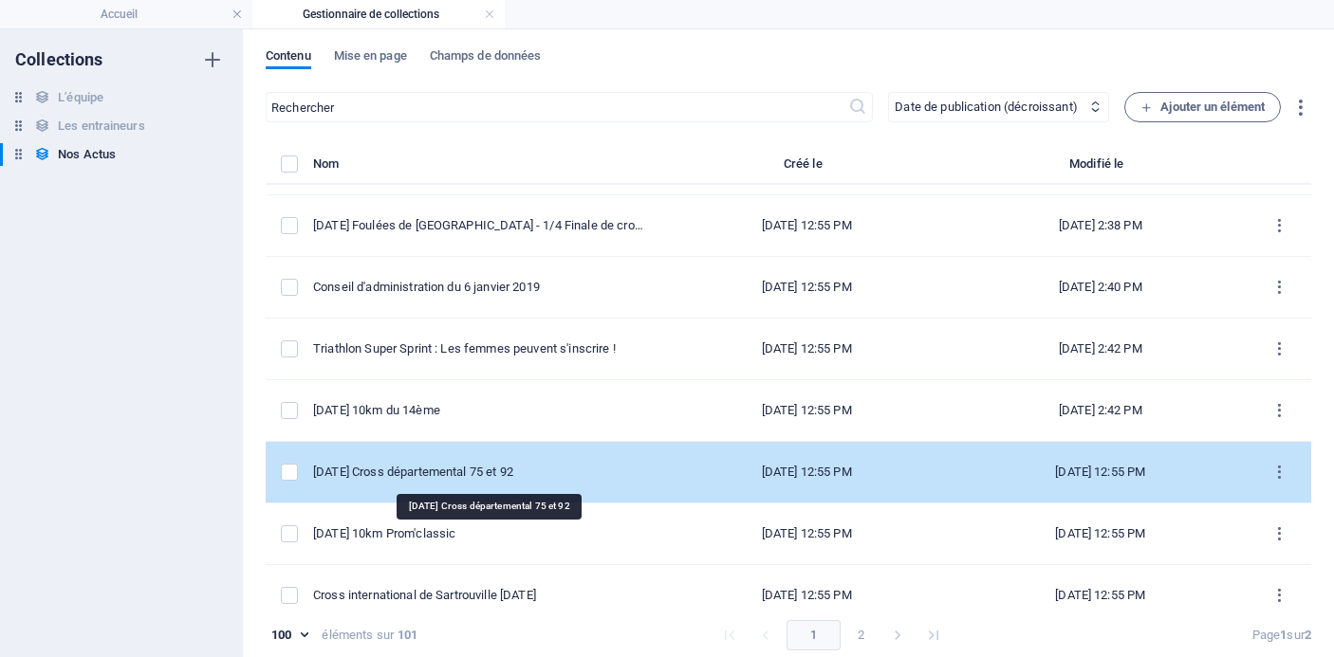
click at [533, 479] on div "[DATE] Cross départemental 75 et 92" at bounding box center [478, 472] width 331 height 17
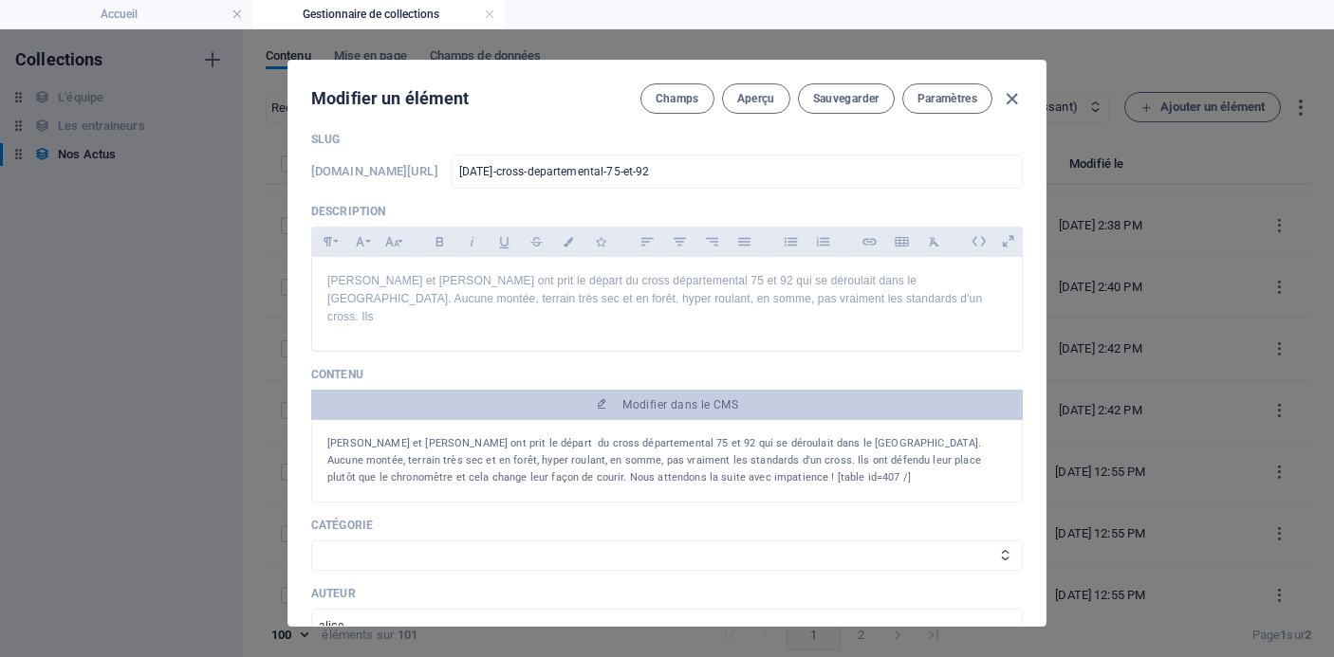
scroll to position [23, 0]
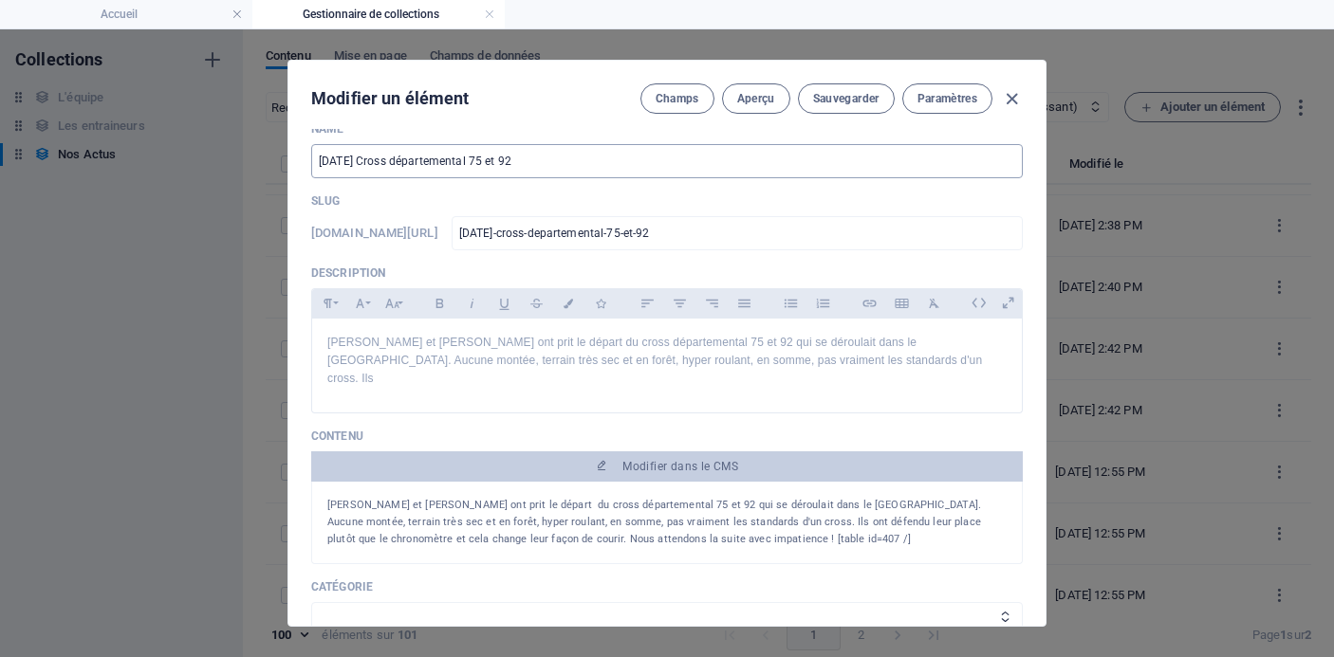
click at [565, 151] on input "[DATE] Cross départemental 75 et 92" at bounding box center [667, 161] width 712 height 34
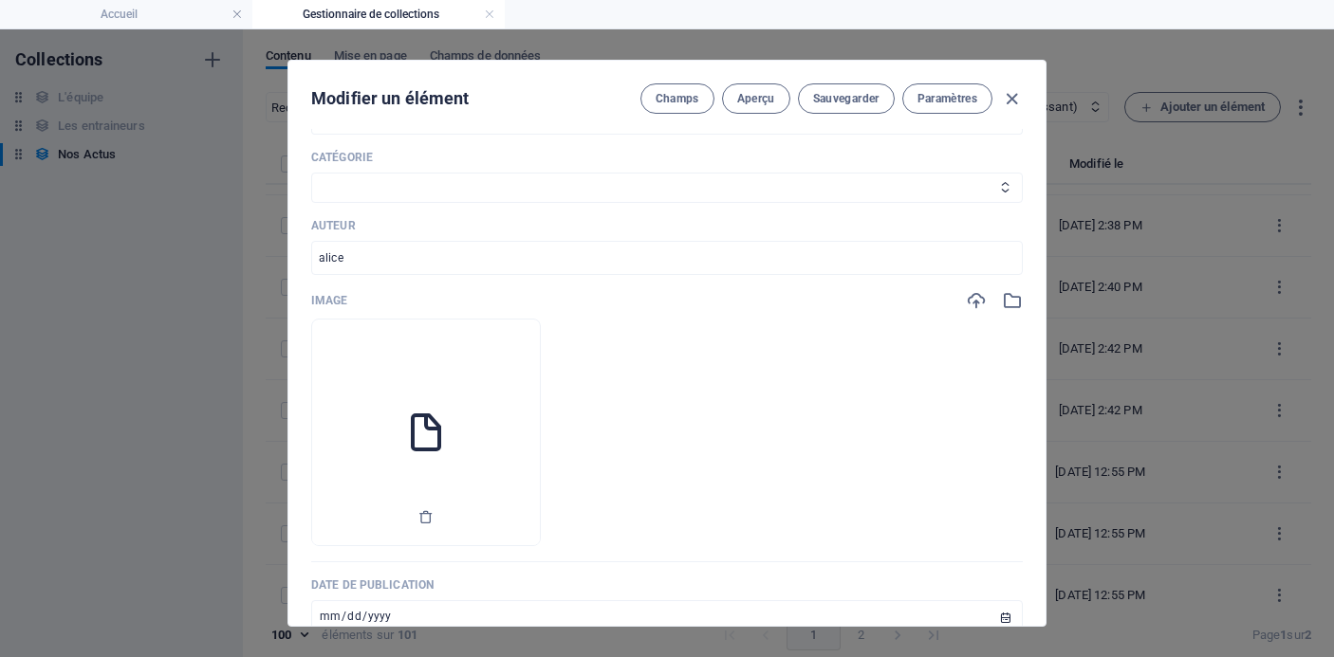
scroll to position [458, 0]
click at [434, 504] on icon "button" at bounding box center [425, 511] width 15 height 15
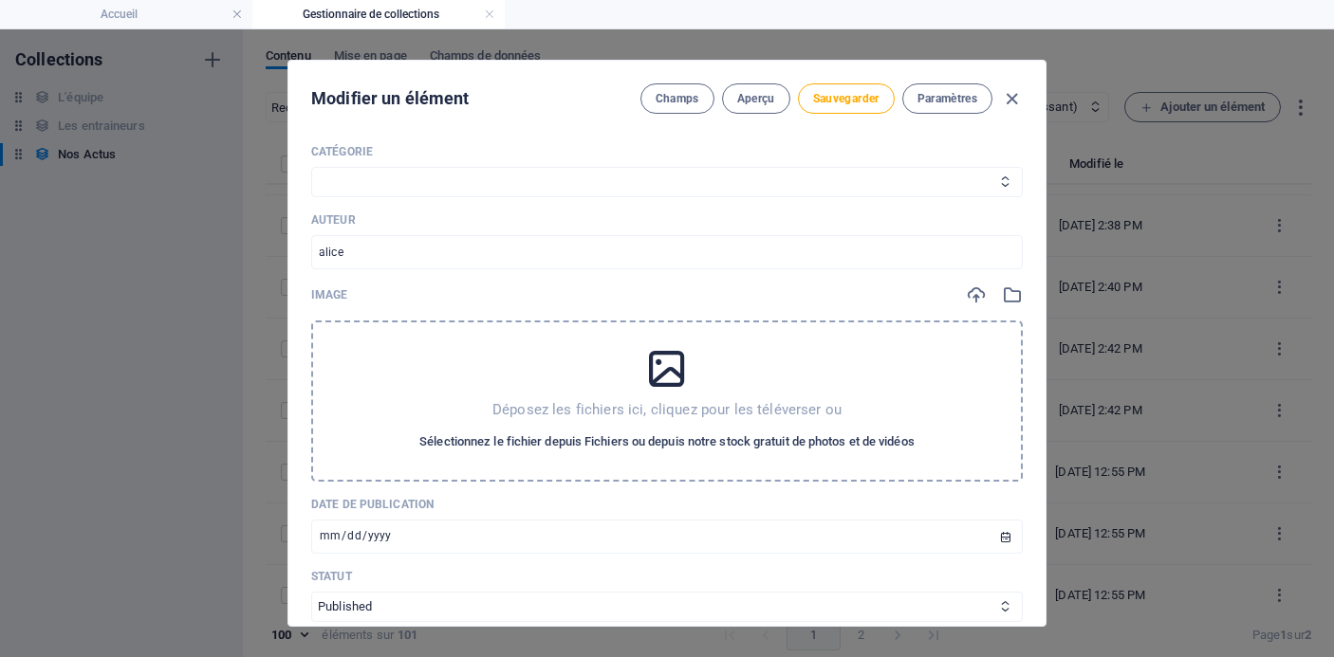
click at [630, 431] on span "Sélectionnez le fichier depuis Fichiers ou depuis notre stock gratuit de photos…" at bounding box center [666, 442] width 495 height 23
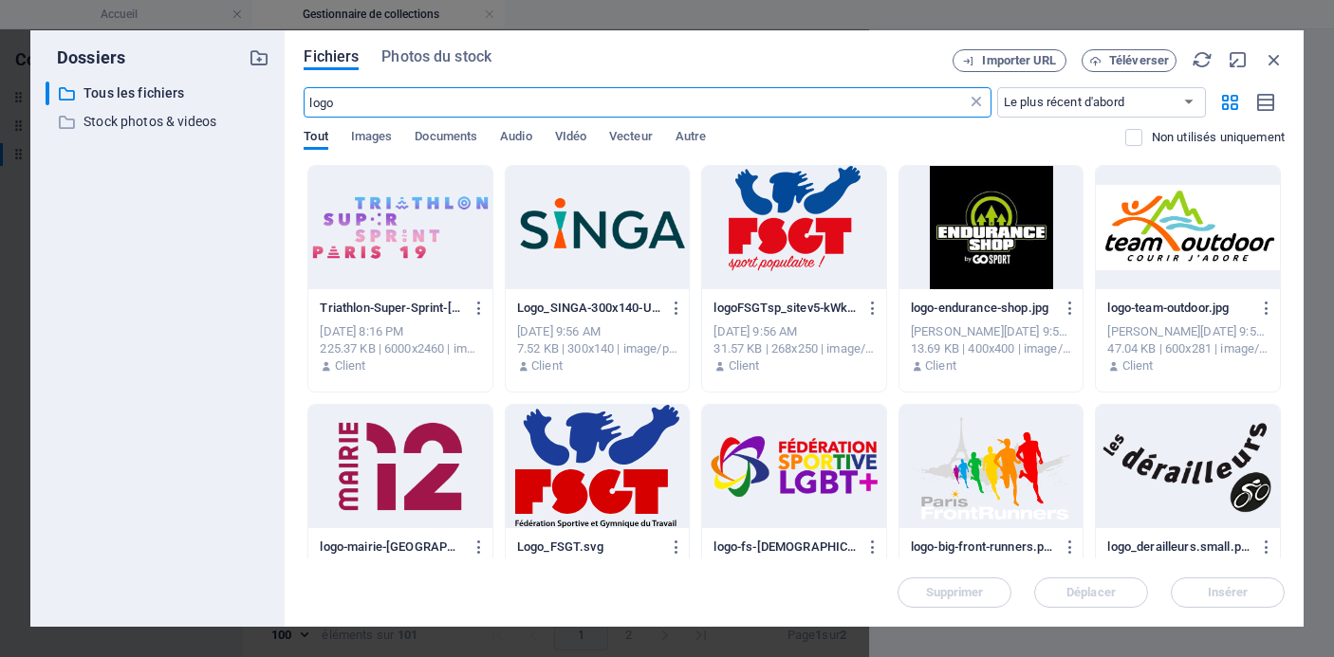
click at [983, 101] on icon at bounding box center [976, 102] width 19 height 19
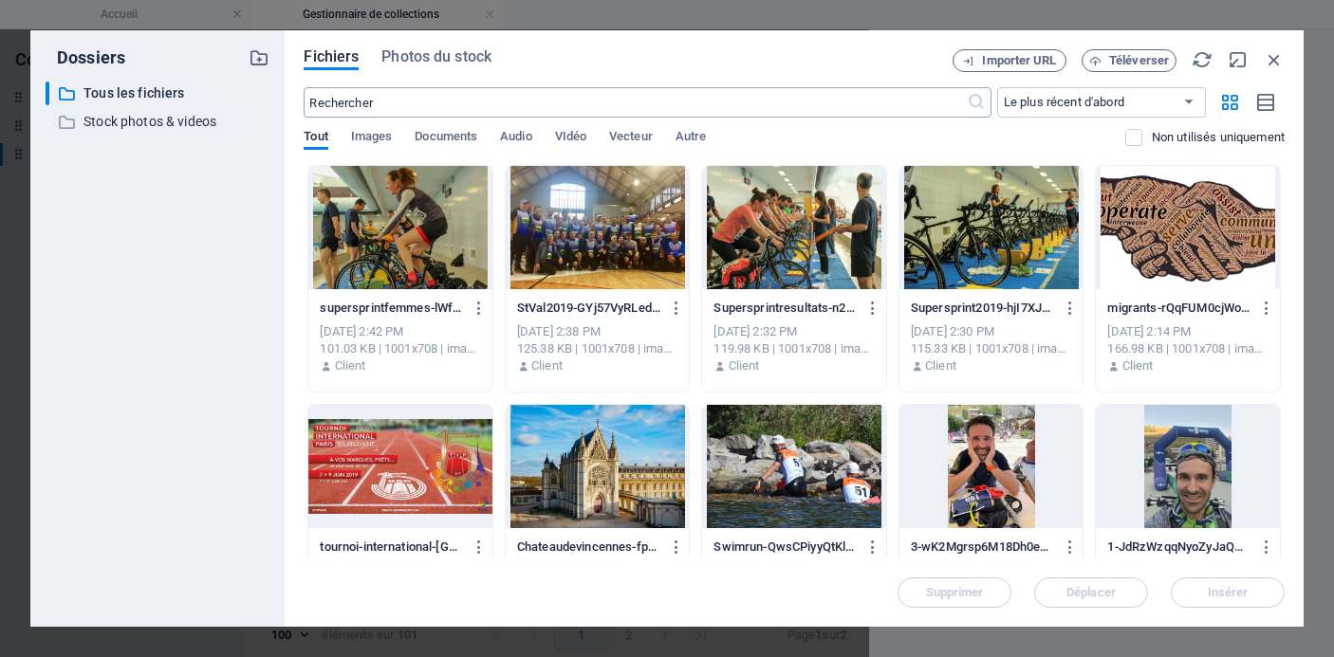
click at [883, 96] on input "text" at bounding box center [635, 102] width 662 height 30
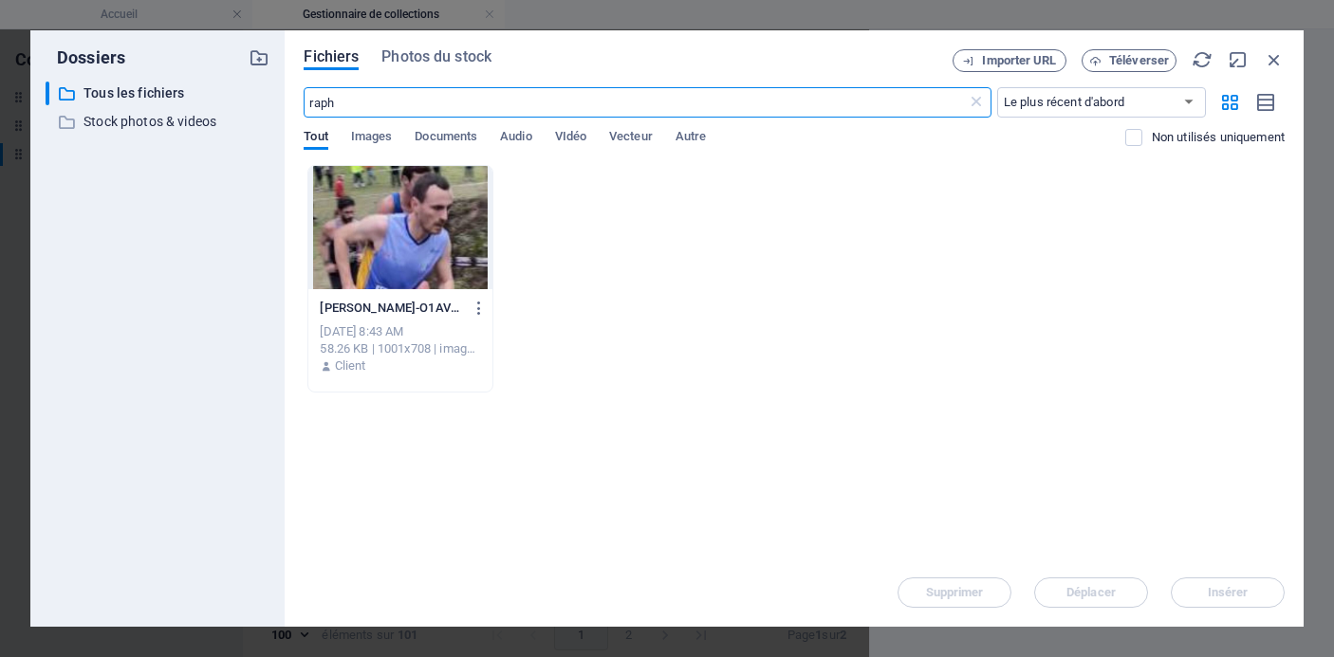
type input "raph"
click at [413, 223] on div at bounding box center [400, 227] width 184 height 123
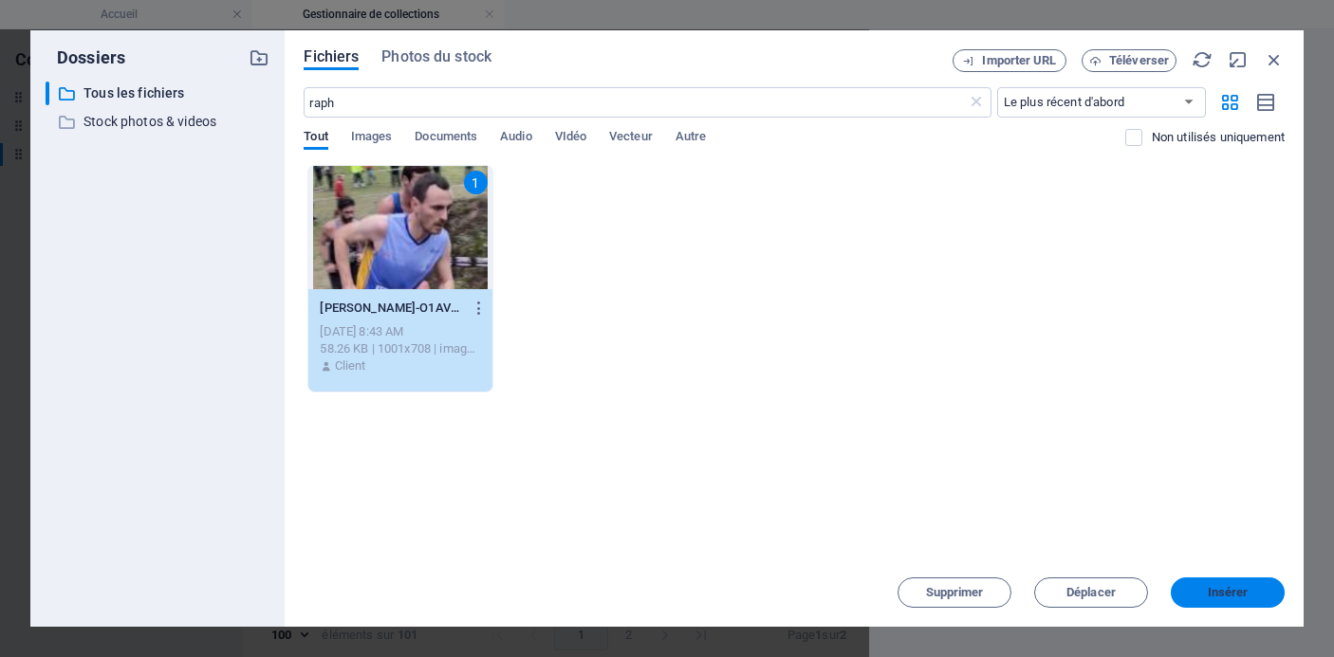
click at [1210, 598] on span "Insérer" at bounding box center [1228, 592] width 41 height 11
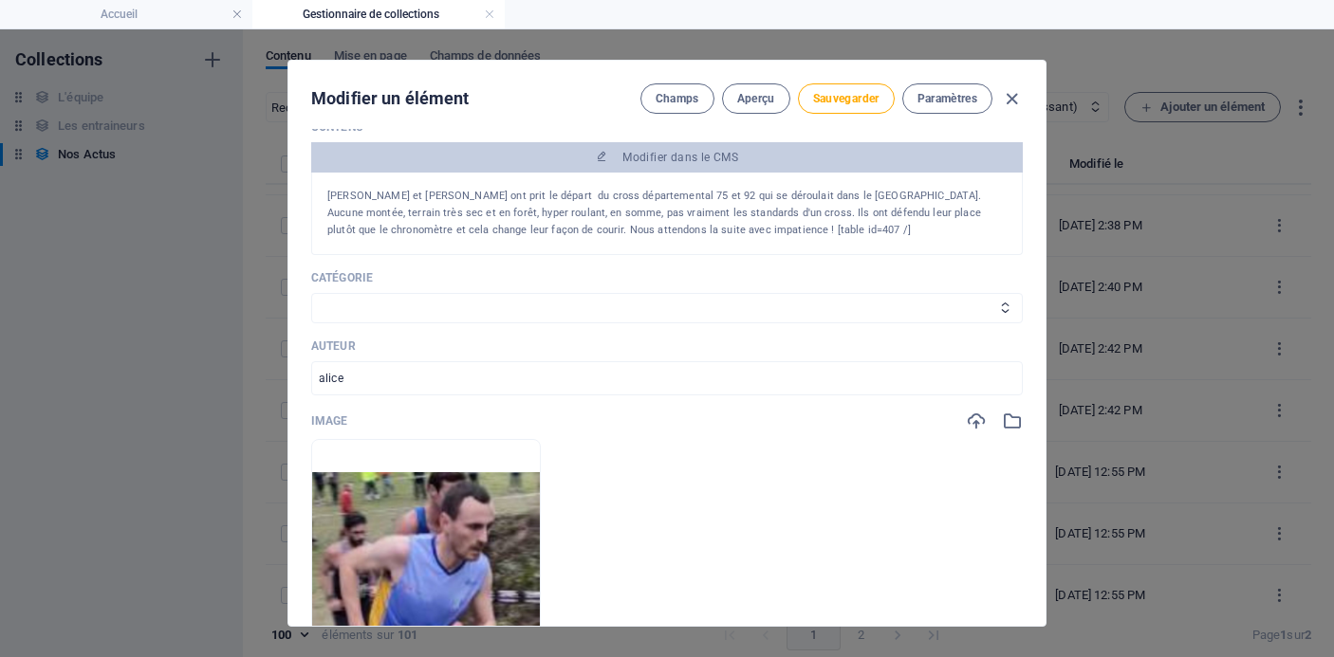
scroll to position [362, 0]
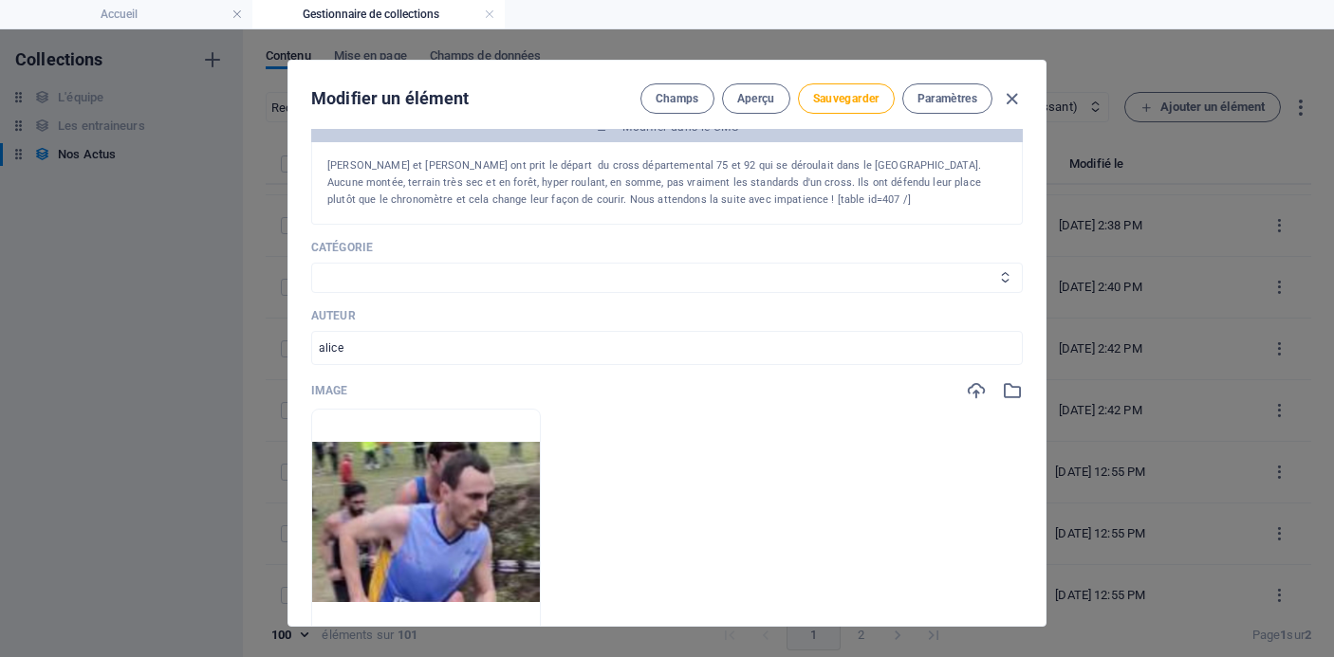
click at [794, 263] on select "Les résultats Les récits de course Événements Conseils sportifs" at bounding box center [667, 278] width 712 height 30
select select "Les résultats"
click at [311, 263] on select "Les résultats Les récits de course Événements Conseils sportifs" at bounding box center [667, 278] width 712 height 30
click at [833, 89] on button "Sauvegarder" at bounding box center [846, 98] width 97 height 30
click at [1008, 93] on icon "button" at bounding box center [1012, 99] width 22 height 22
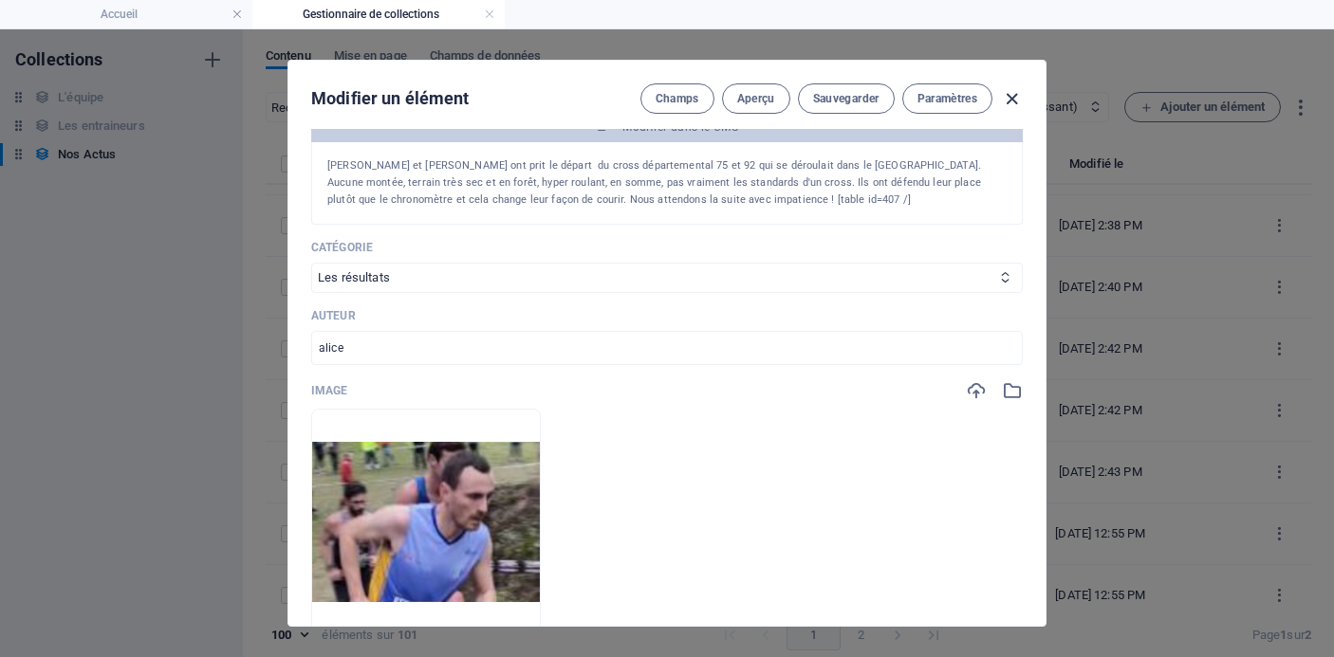
type input "[DATE]"
type input "[DATE]-cross-departemental-75-et-92"
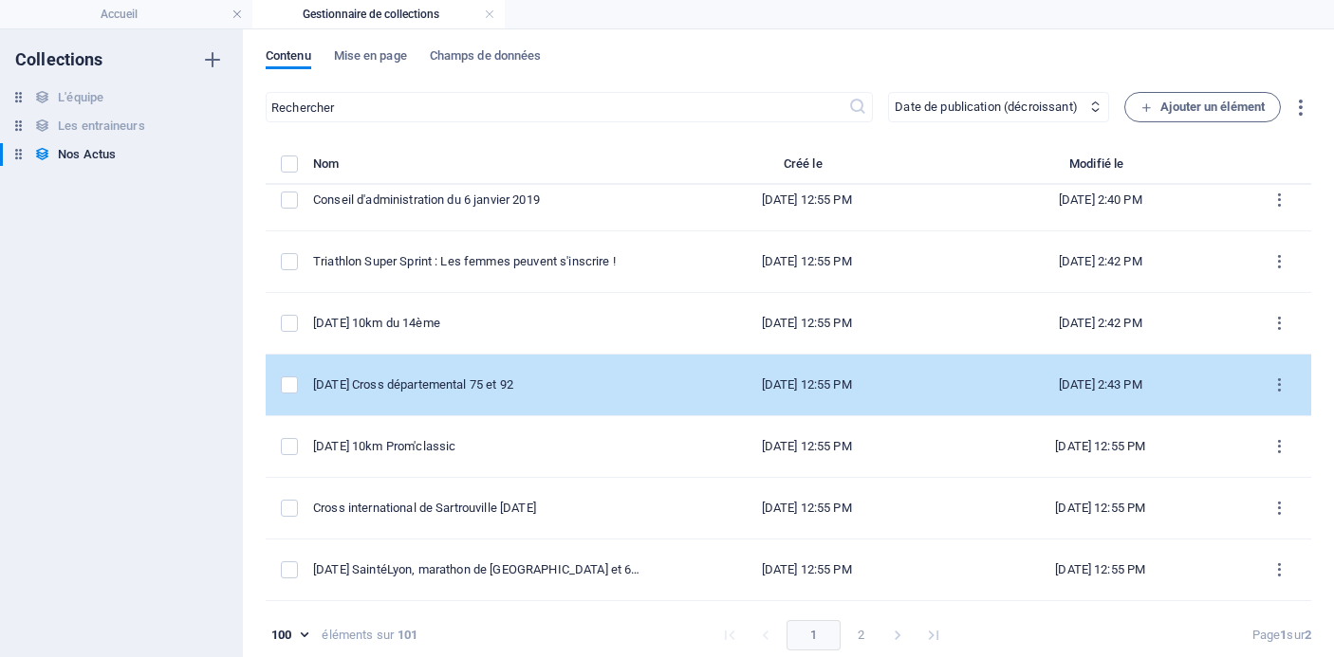
scroll to position [3593, 0]
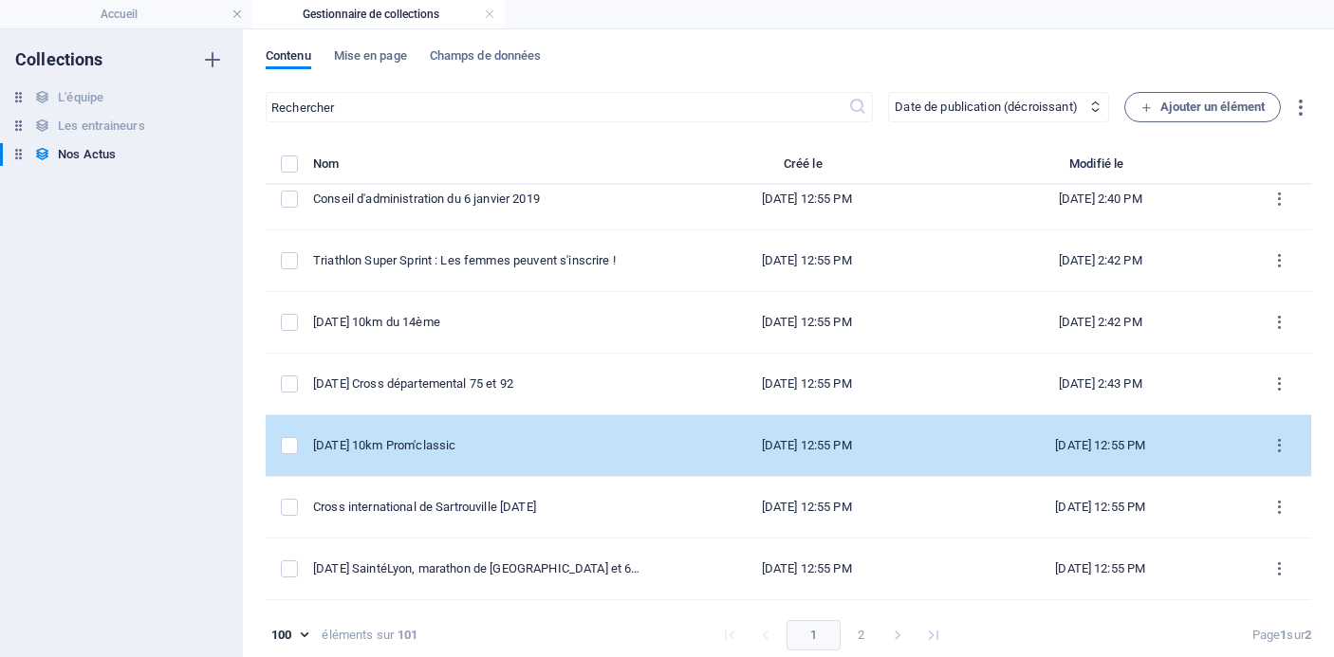
click at [521, 447] on div "[DATE] 10km Prom'classic" at bounding box center [478, 445] width 331 height 17
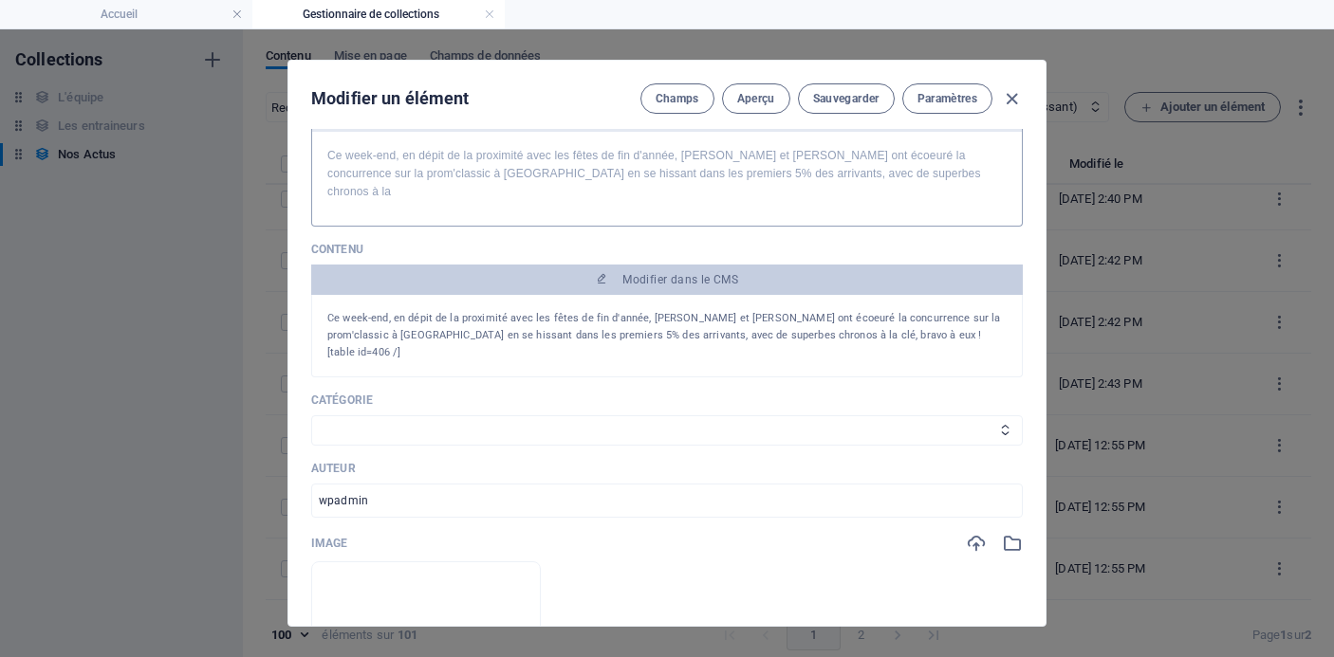
scroll to position [256, 0]
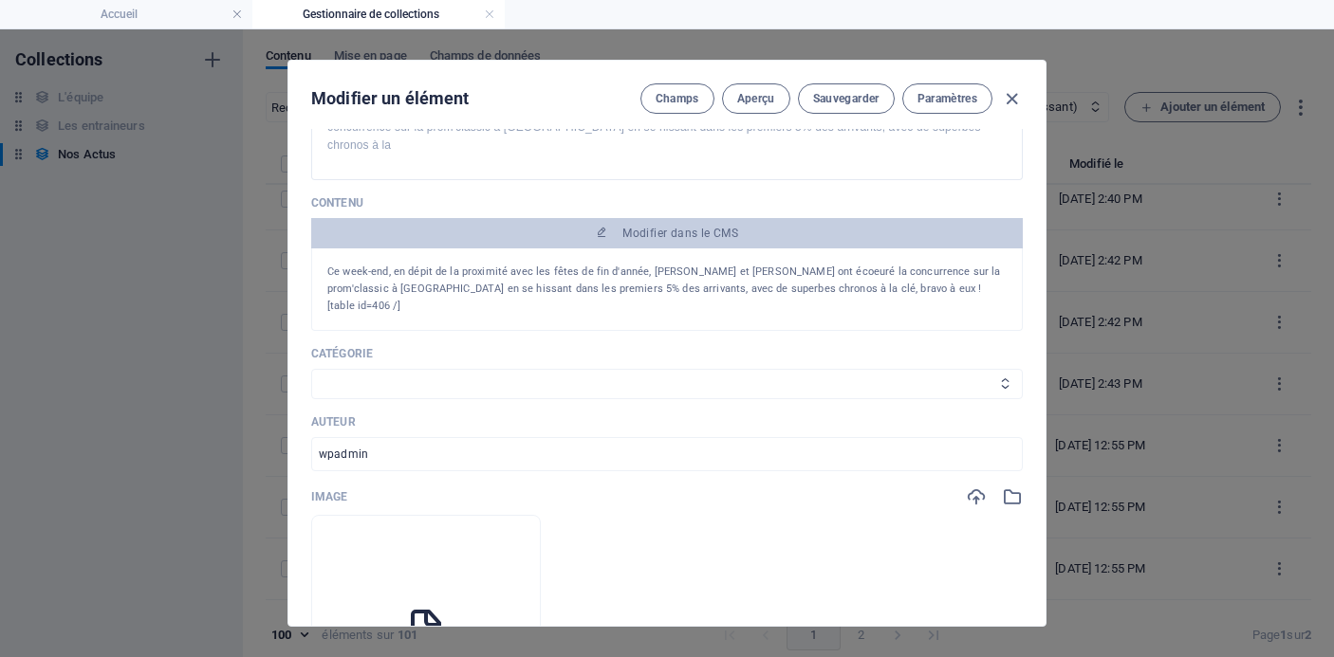
click at [617, 369] on select "Les résultats Les récits de course Événements Conseils sportifs" at bounding box center [667, 384] width 712 height 30
select select "Les résultats"
click at [311, 369] on select "Les résultats Les récits de course Événements Conseils sportifs" at bounding box center [667, 384] width 712 height 30
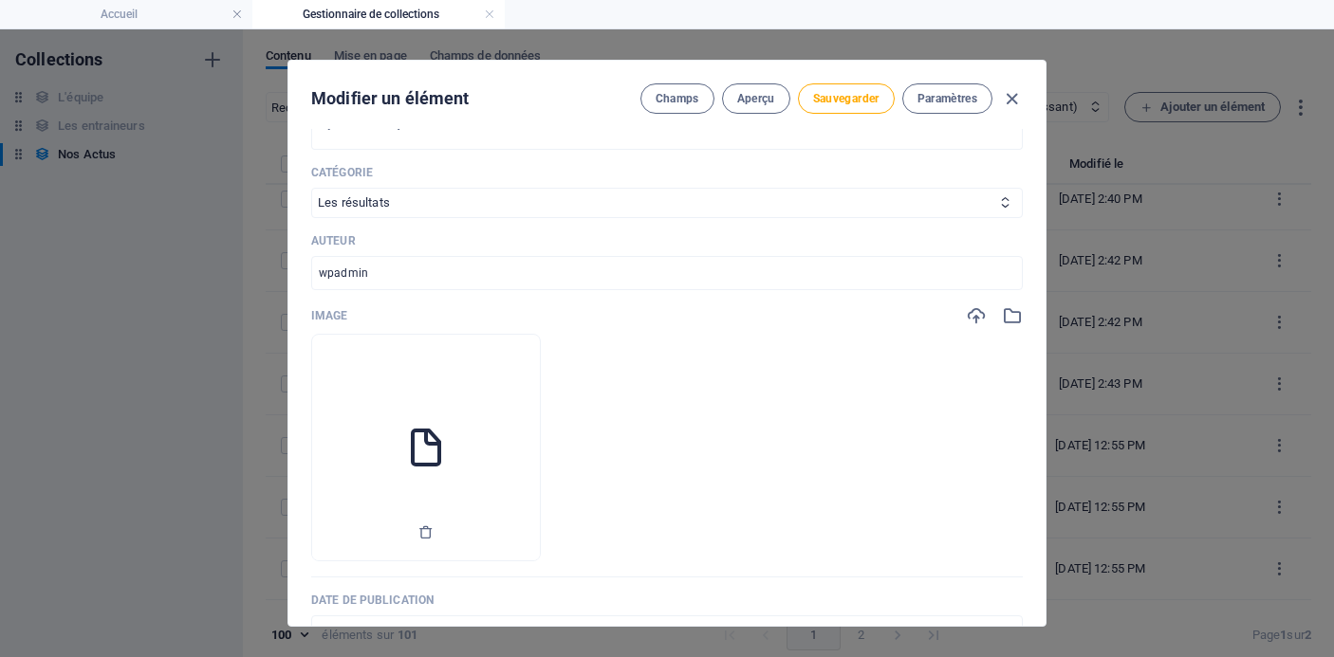
scroll to position [440, 0]
click at [472, 501] on div at bounding box center [426, 529] width 228 height 57
click at [434, 522] on icon "button" at bounding box center [425, 529] width 15 height 15
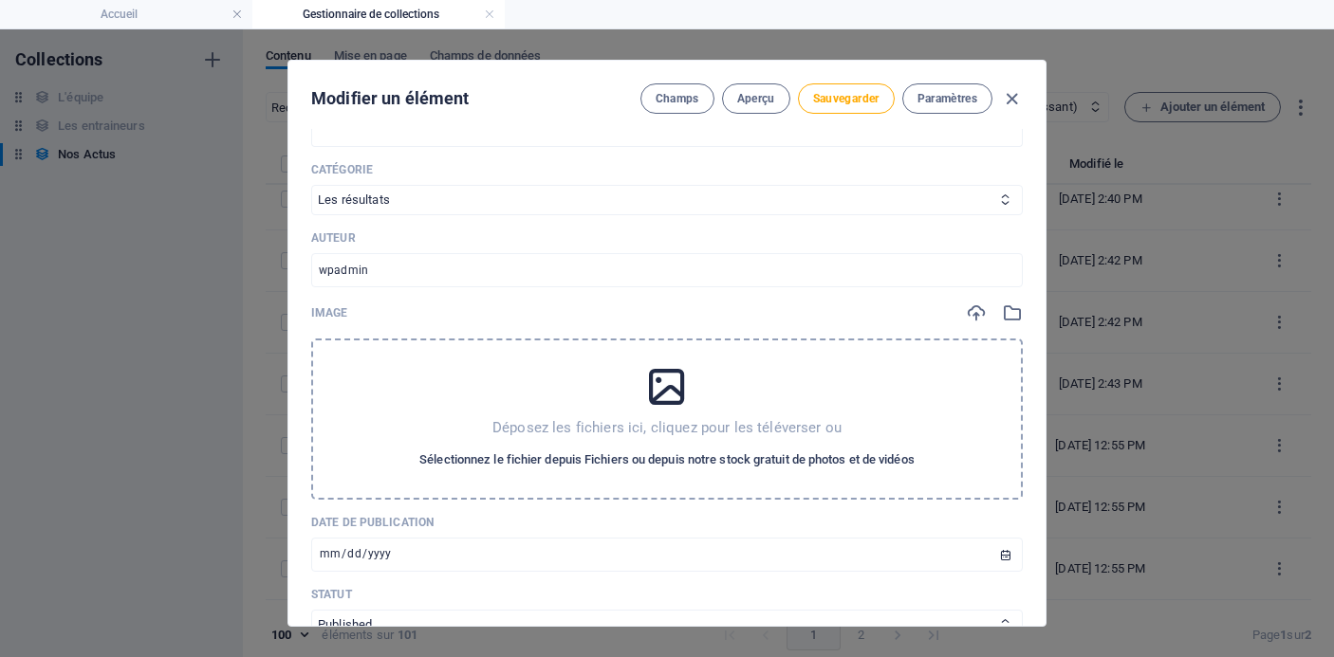
click at [526, 449] on span "Sélectionnez le fichier depuis Fichiers ou depuis notre stock gratuit de photos…" at bounding box center [666, 460] width 495 height 23
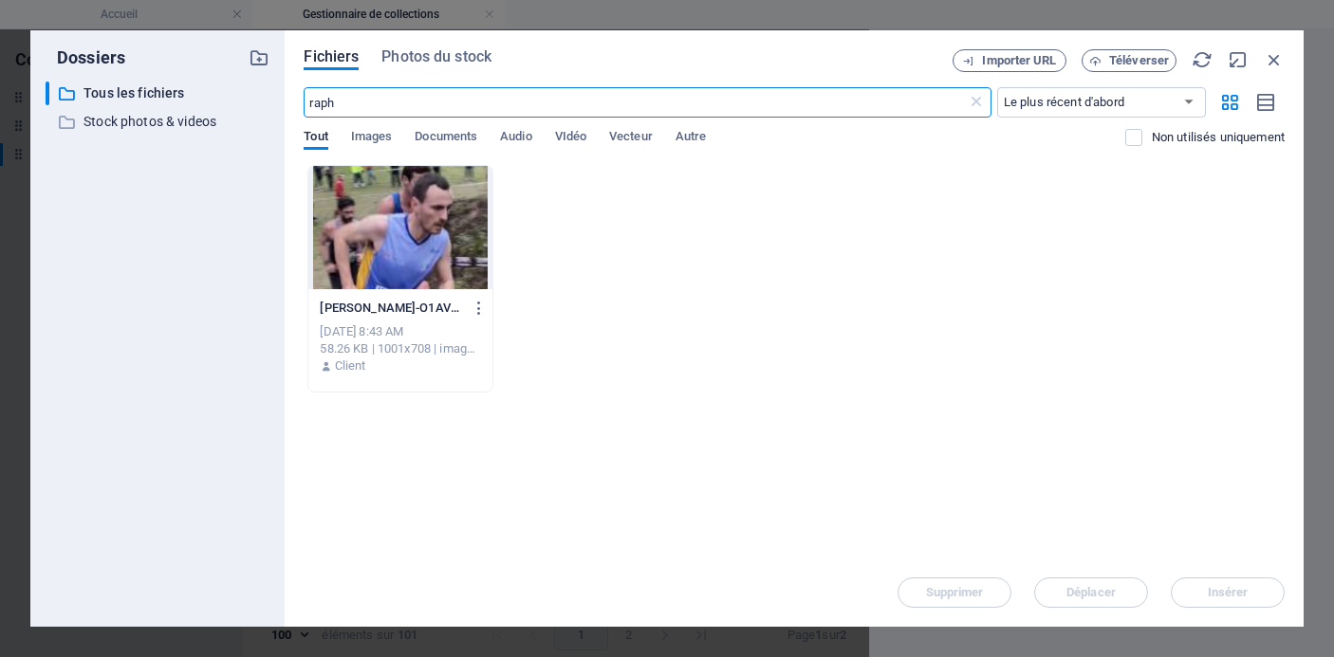
scroll to position [3809, 0]
click at [976, 100] on icon at bounding box center [976, 102] width 19 height 19
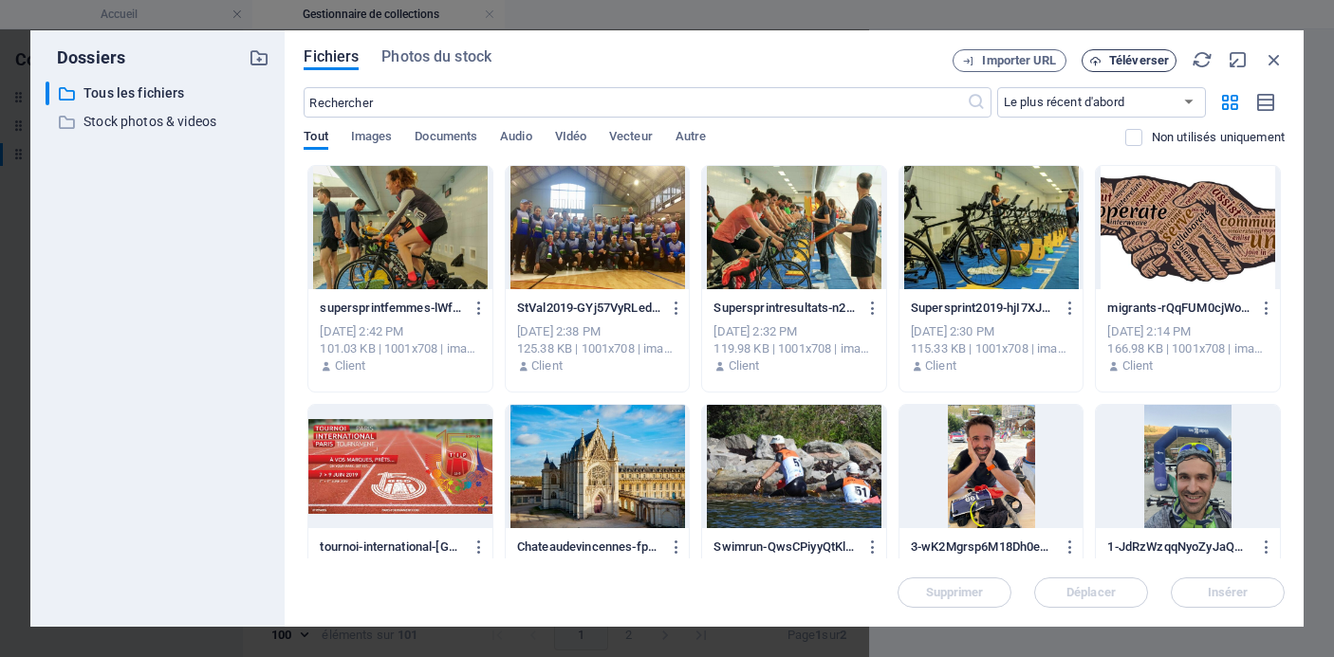
click at [1145, 52] on button "Téléverser" at bounding box center [1129, 60] width 95 height 23
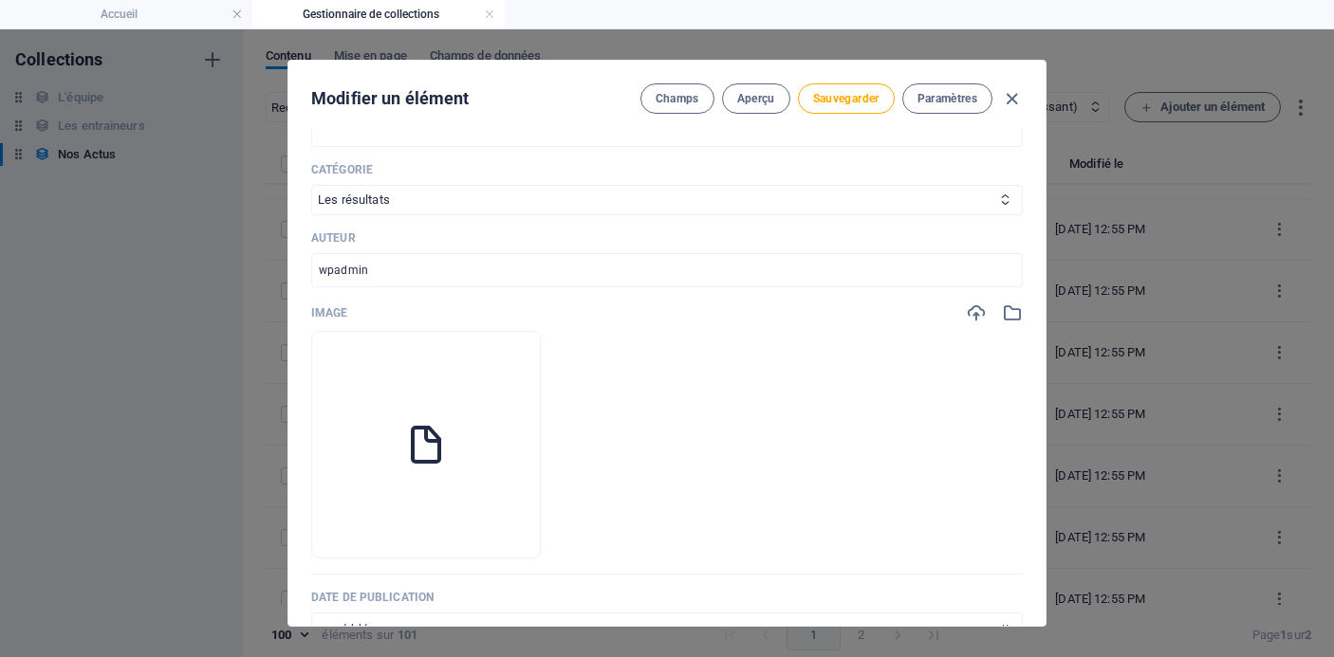
scroll to position [3593, 0]
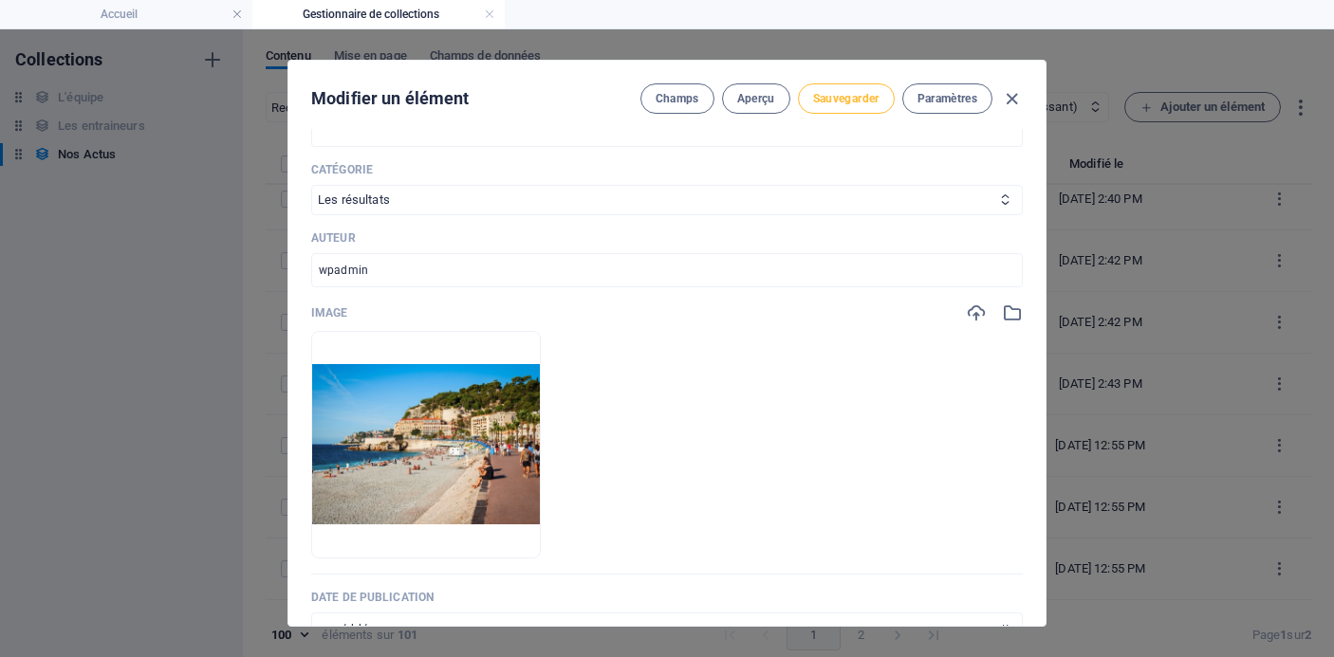
click at [846, 102] on span "Sauvegarder" at bounding box center [846, 98] width 66 height 15
click at [1017, 95] on icon "button" at bounding box center [1012, 99] width 22 height 22
type input "06-01-2019-10km-prom-classic"
type input "[DATE]"
type input "06-01-2019-10km-prom-classic"
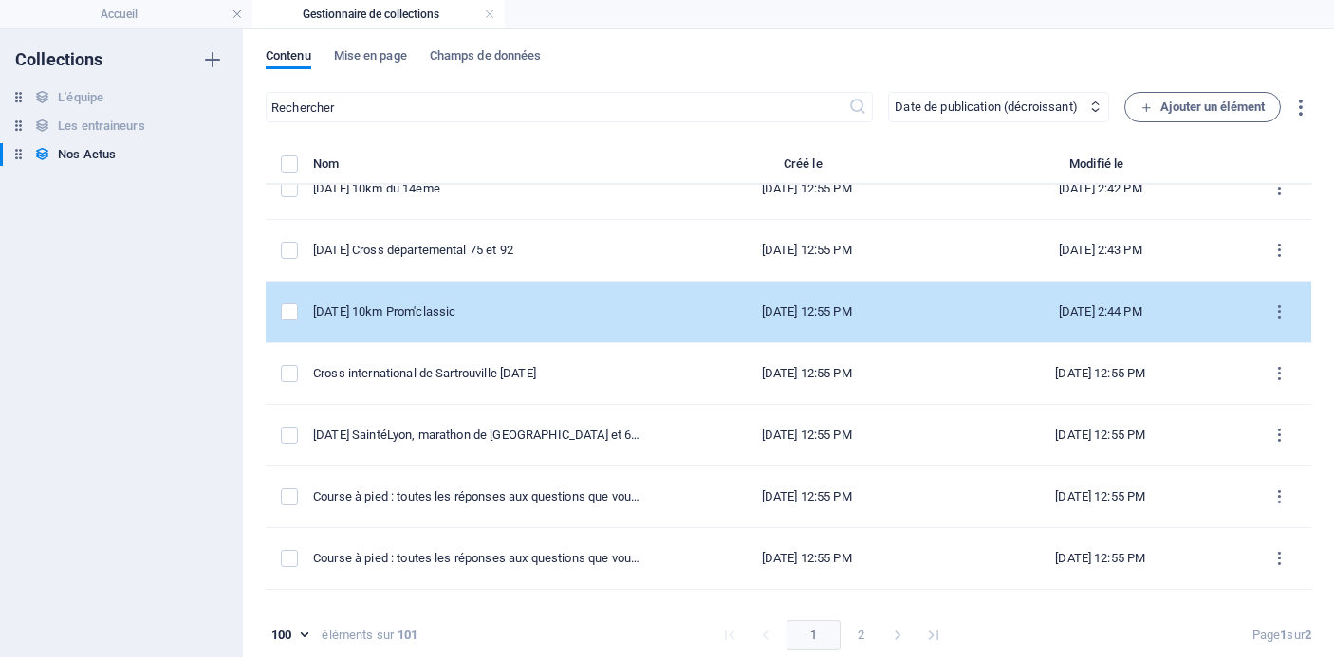
scroll to position [3739, 0]
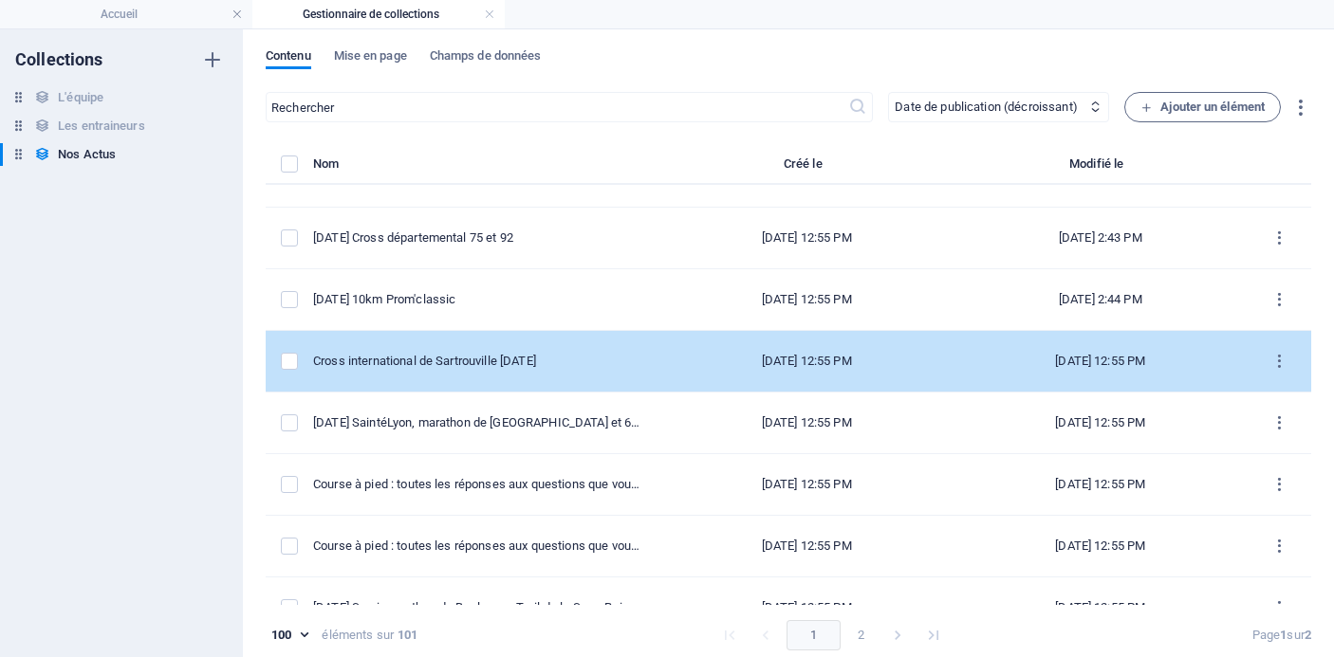
click at [561, 375] on td "Cross international de Sartrouville [DATE]" at bounding box center [486, 362] width 346 height 62
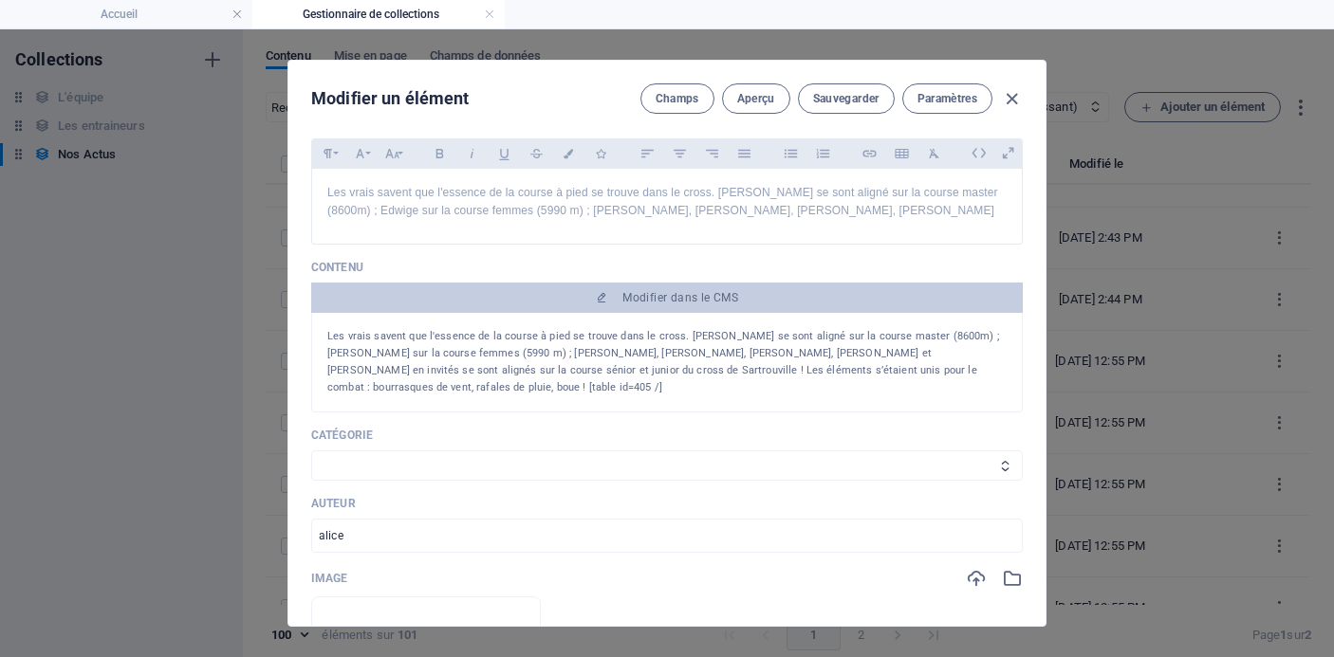
scroll to position [1, 0]
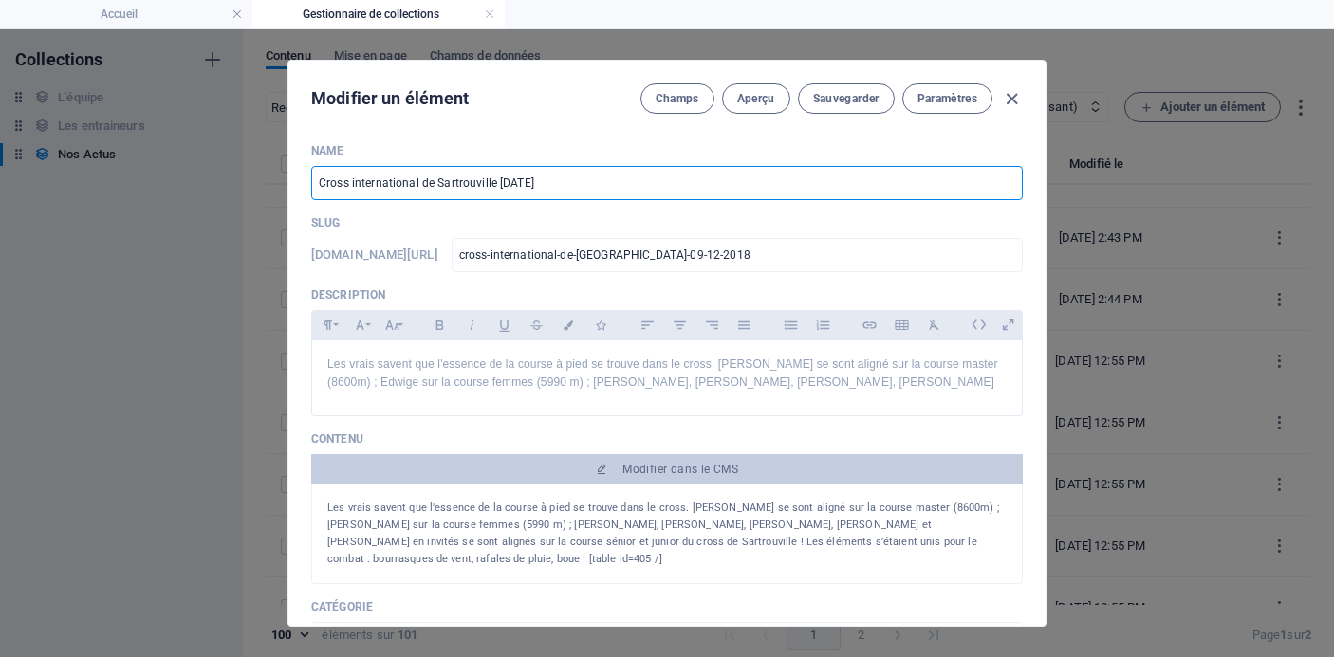
click at [620, 188] on input "Cross international de Sartrouville [DATE]" at bounding box center [667, 183] width 712 height 34
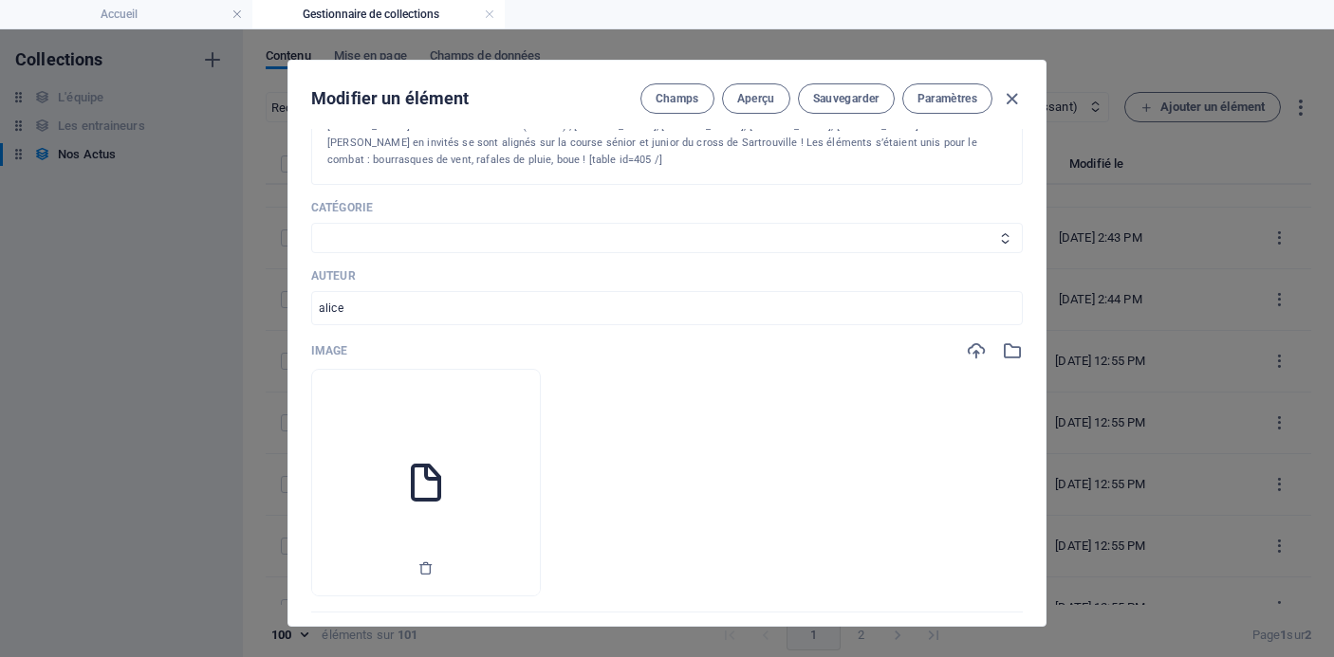
scroll to position [406, 0]
click at [434, 555] on icon "button" at bounding box center [425, 562] width 15 height 15
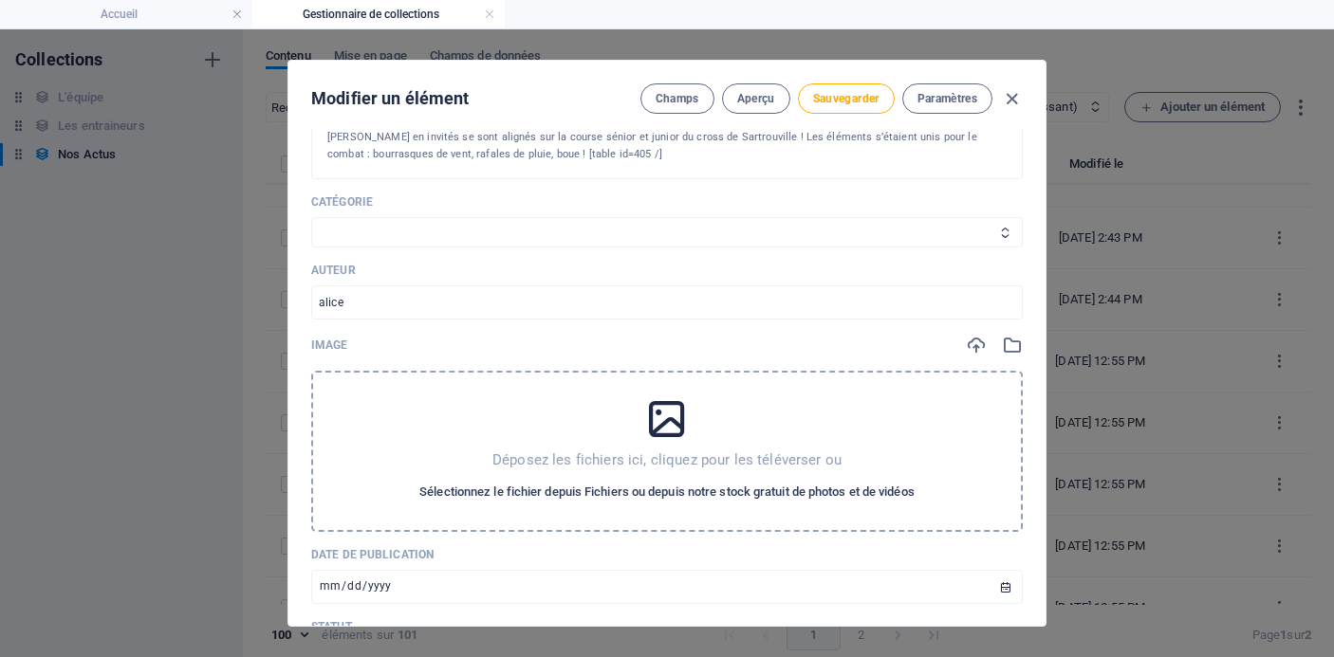
click at [536, 481] on span "Sélectionnez le fichier depuis Fichiers ou depuis notre stock gratuit de photos…" at bounding box center [666, 492] width 495 height 23
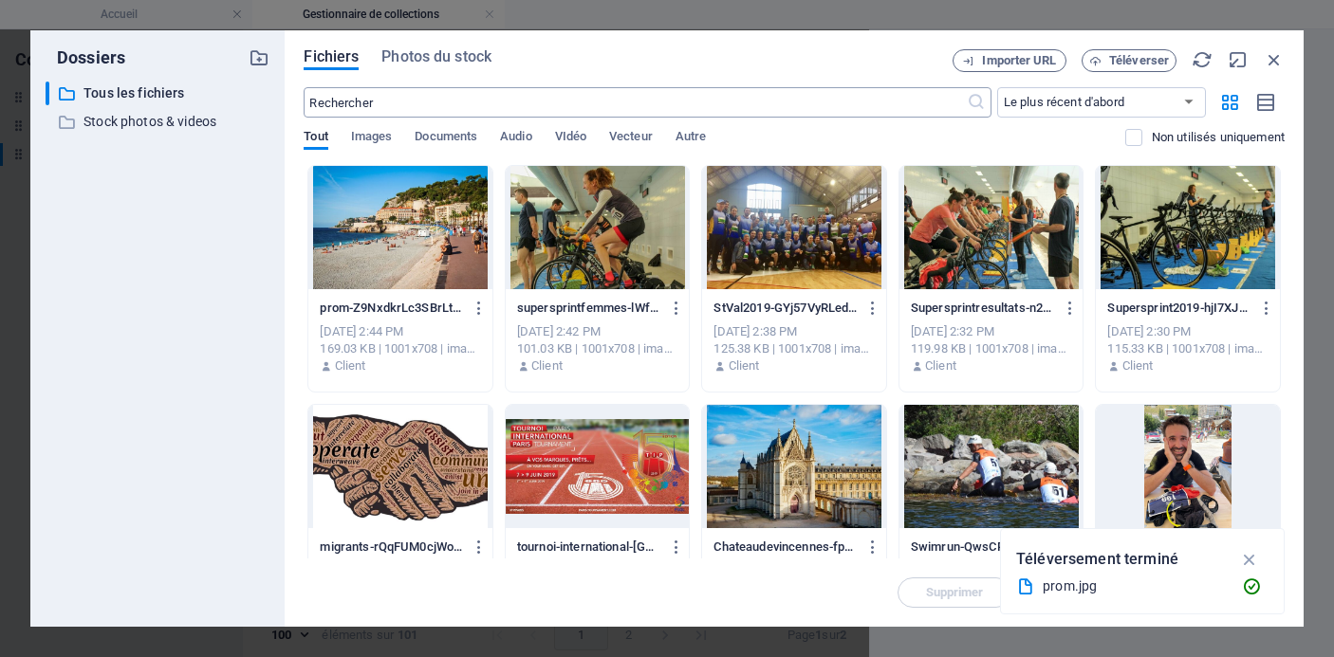
click at [510, 117] on div "​ Le plus récent d'abord Le plus ancien d'abord Nom (A-Z) Nom (Z-A) Taille (0-9…" at bounding box center [794, 126] width 981 height 78
click at [508, 107] on input "text" at bounding box center [635, 102] width 662 height 30
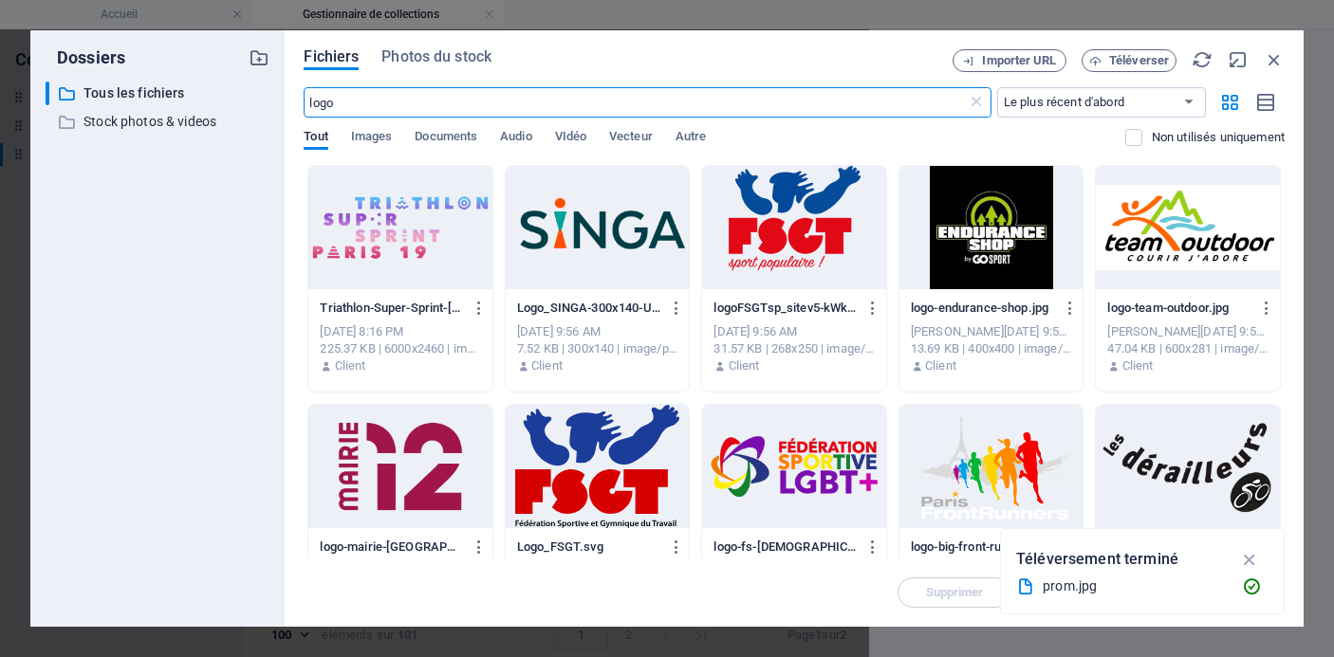
scroll to position [551, 0]
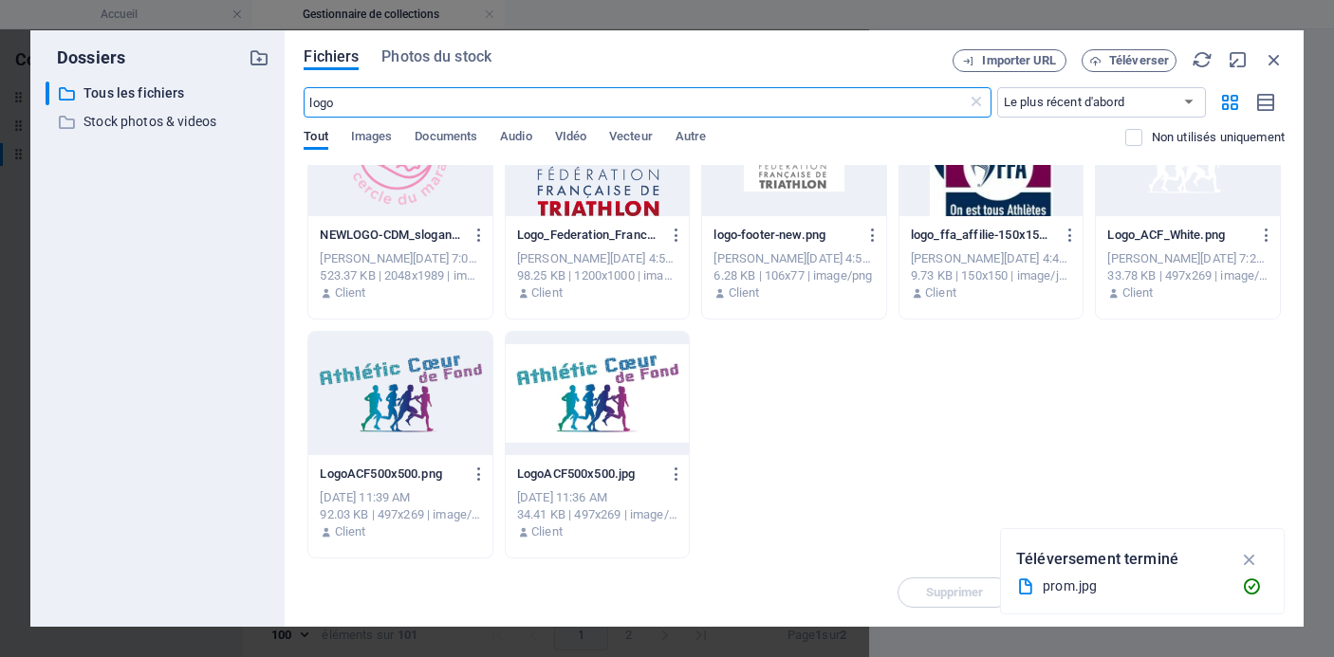
type input "logo"
click at [387, 397] on div at bounding box center [400, 393] width 184 height 123
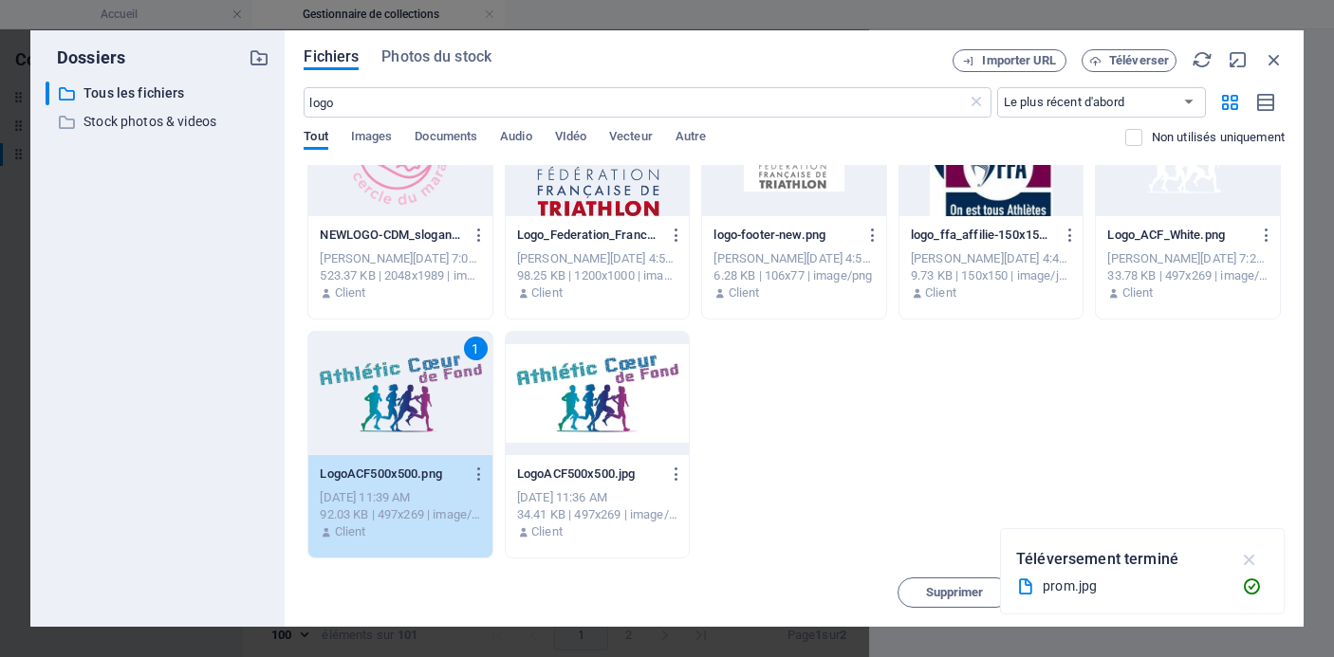
click at [1248, 559] on icon "button" at bounding box center [1250, 559] width 22 height 21
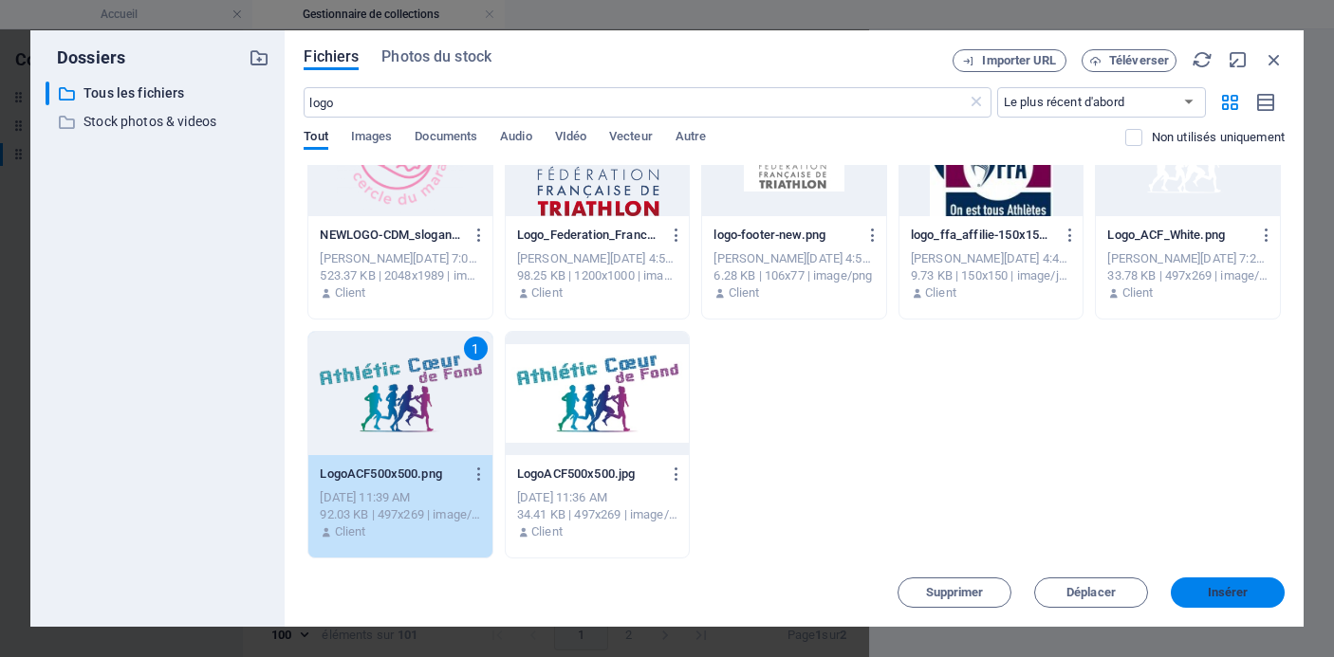
click at [1248, 589] on span "Insérer" at bounding box center [1227, 592] width 99 height 11
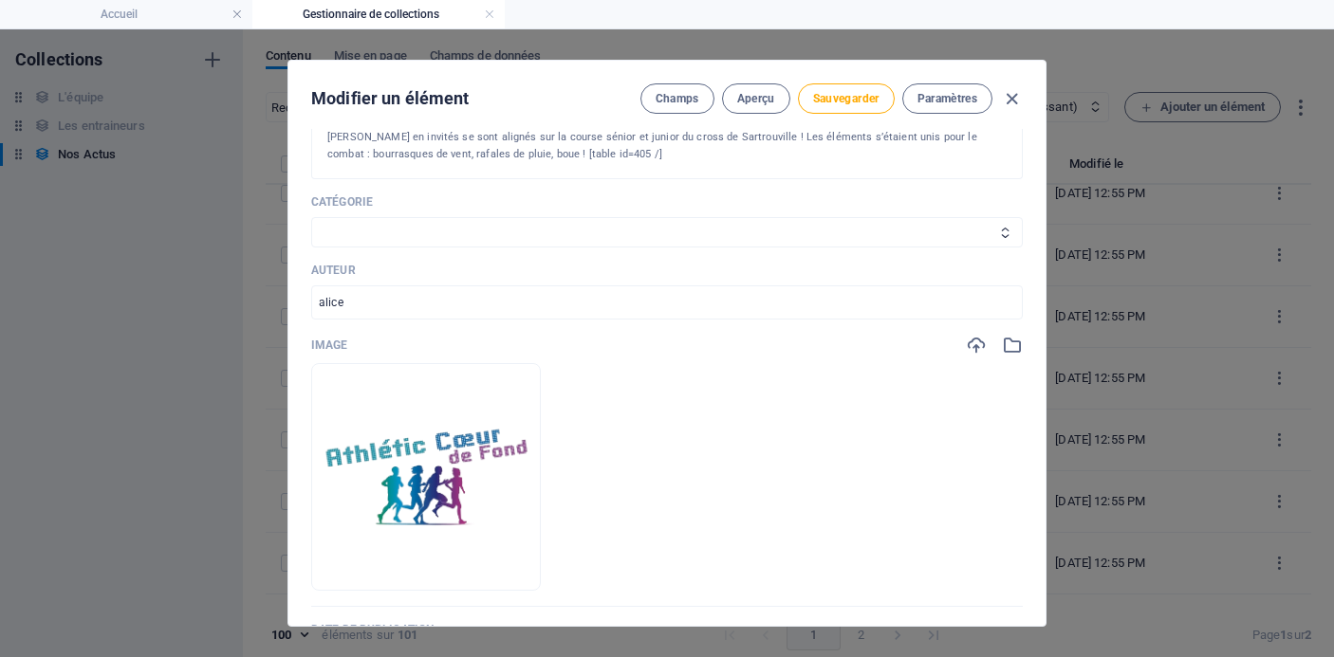
scroll to position [3739, 0]
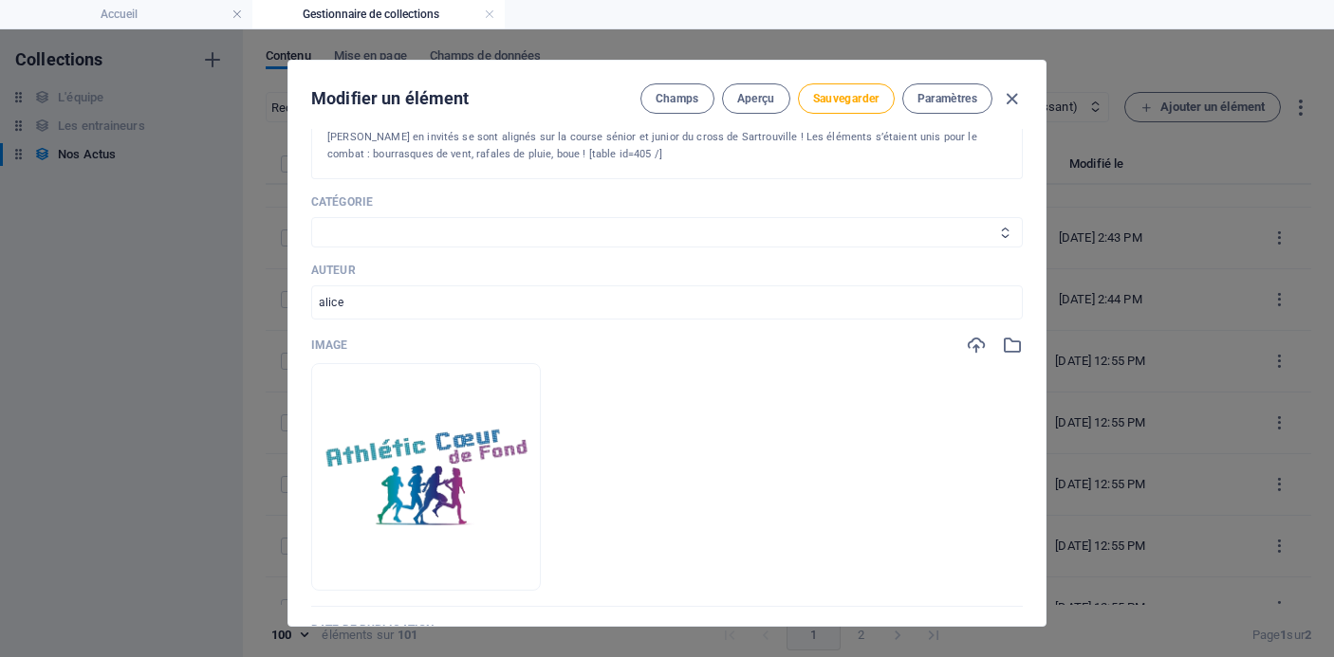
click at [539, 217] on select "Les résultats Les récits de course Événements Conseils sportifs" at bounding box center [667, 232] width 712 height 30
select select "Les résultats"
click at [311, 217] on select "Les résultats Les récits de course Événements Conseils sportifs" at bounding box center [667, 232] width 712 height 30
click at [827, 94] on span "Sauvegarder" at bounding box center [846, 98] width 66 height 15
click at [1009, 95] on icon "button" at bounding box center [1012, 99] width 22 height 22
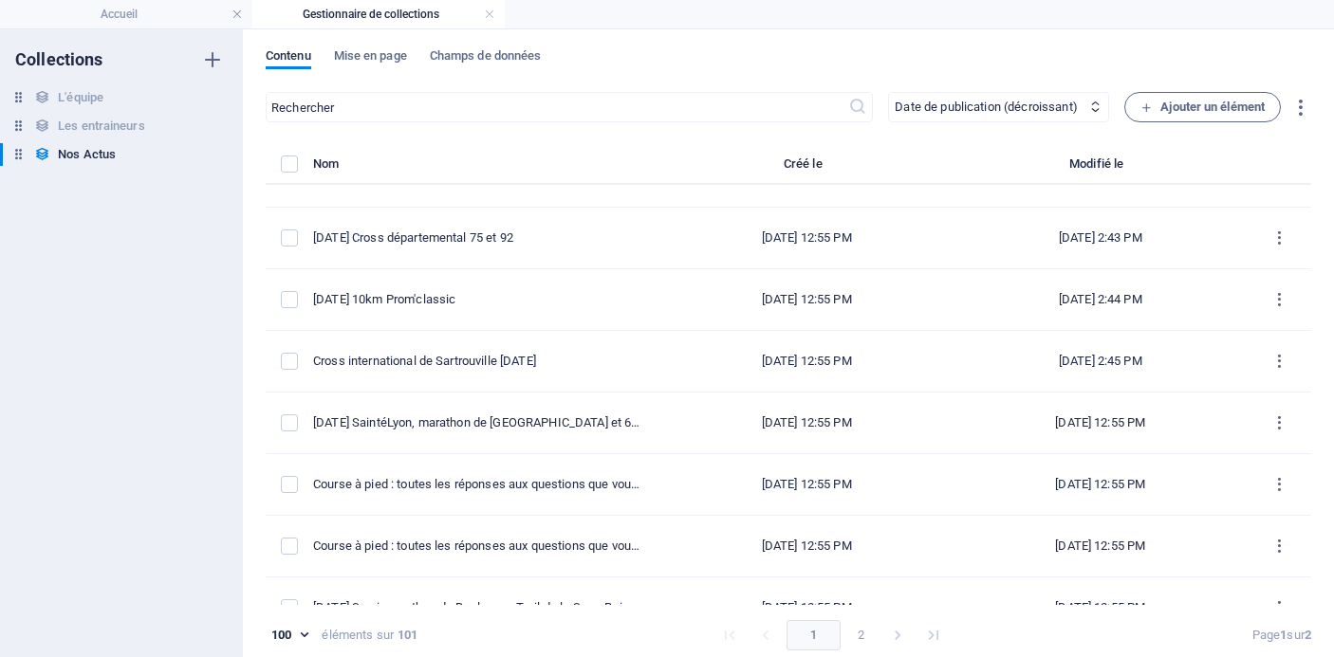
type input "[DATE]"
type input "cross-international-de-[GEOGRAPHIC_DATA]-09-12-2018"
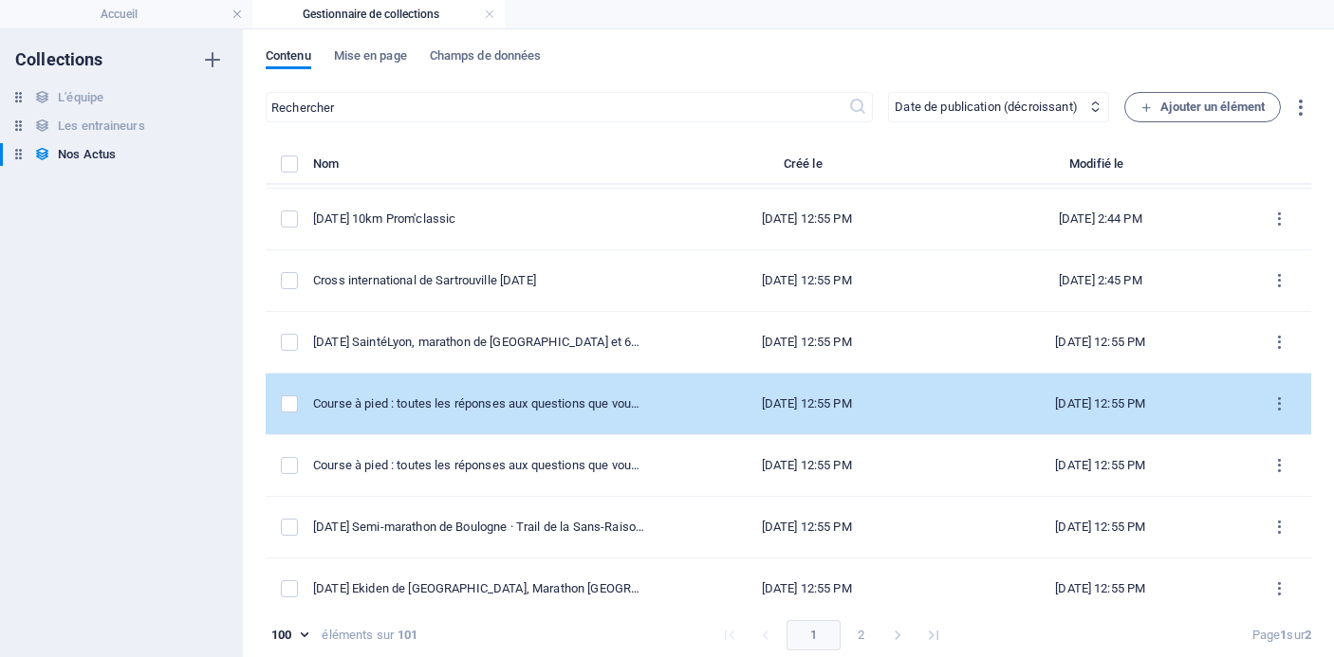
scroll to position [3822, 0]
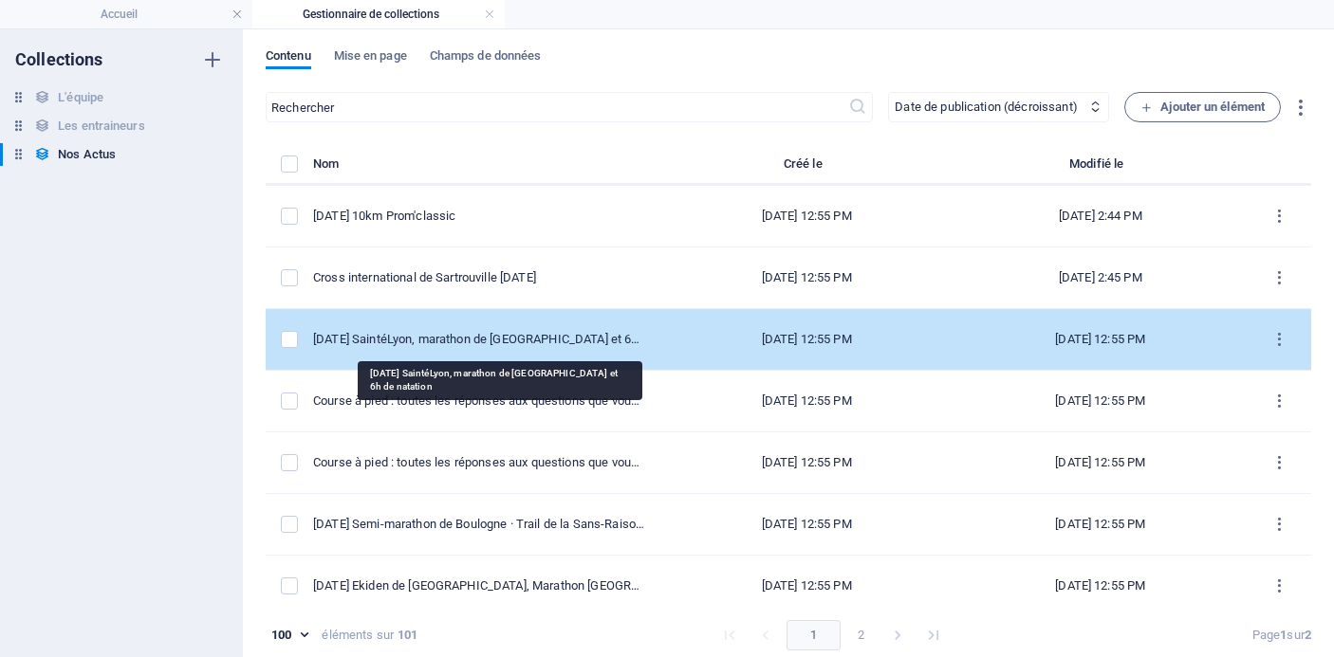
click at [547, 347] on div "[DATE] SaintéLyon, marathon de [GEOGRAPHIC_DATA] et 6h de natation" at bounding box center [478, 339] width 331 height 17
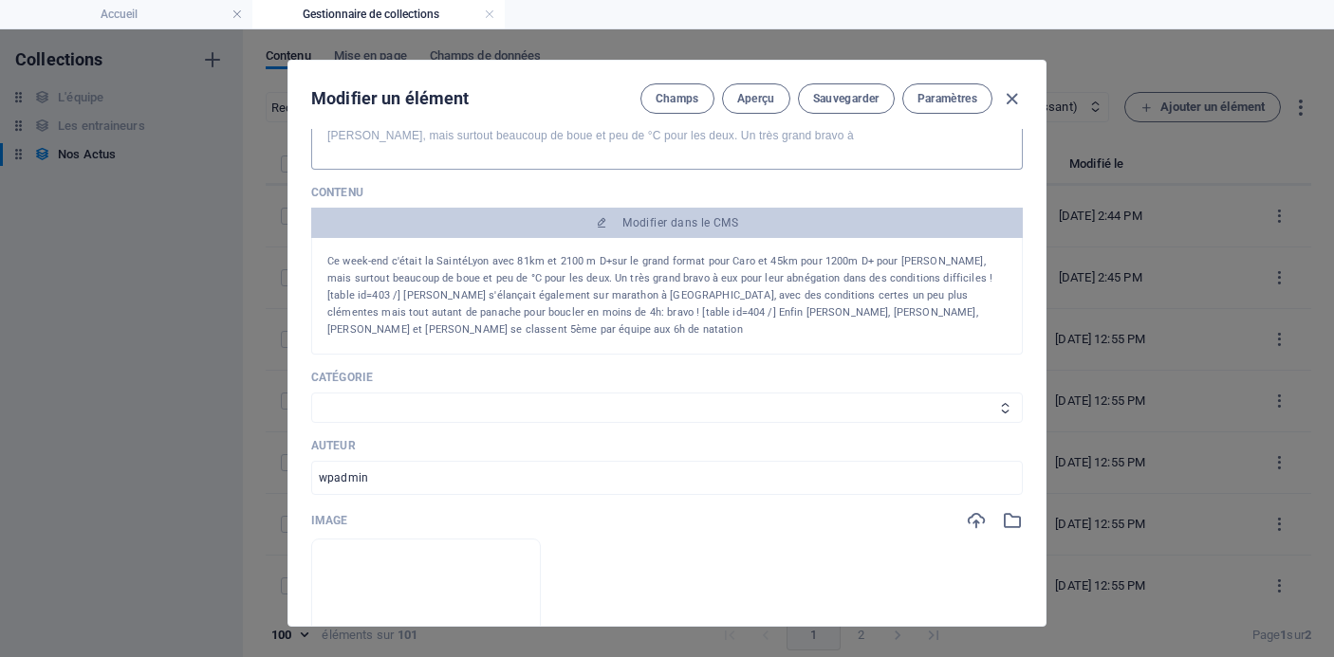
scroll to position [253, 0]
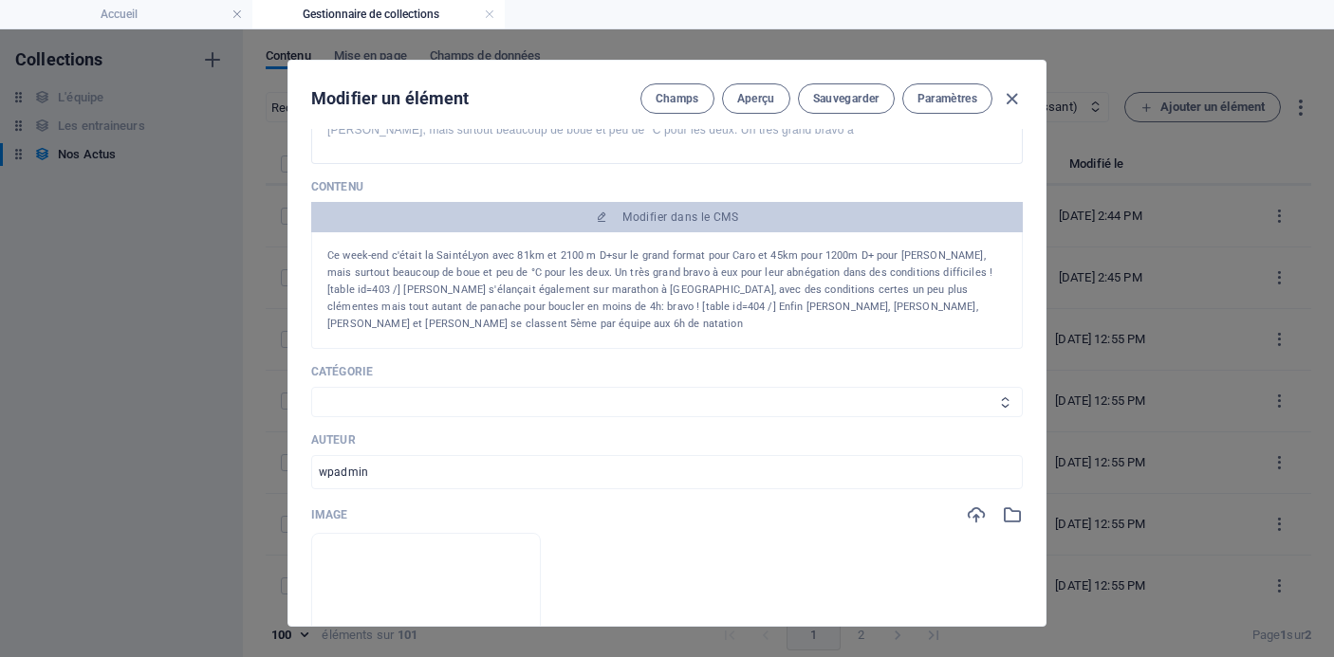
click at [469, 403] on select "Les résultats Les récits de course Événements Conseils sportifs" at bounding box center [667, 402] width 712 height 30
select select "Les résultats"
click at [311, 387] on select "Les résultats Les récits de course Événements Conseils sportifs" at bounding box center [667, 402] width 712 height 30
click at [823, 94] on span "Sauvegarder" at bounding box center [846, 98] width 66 height 15
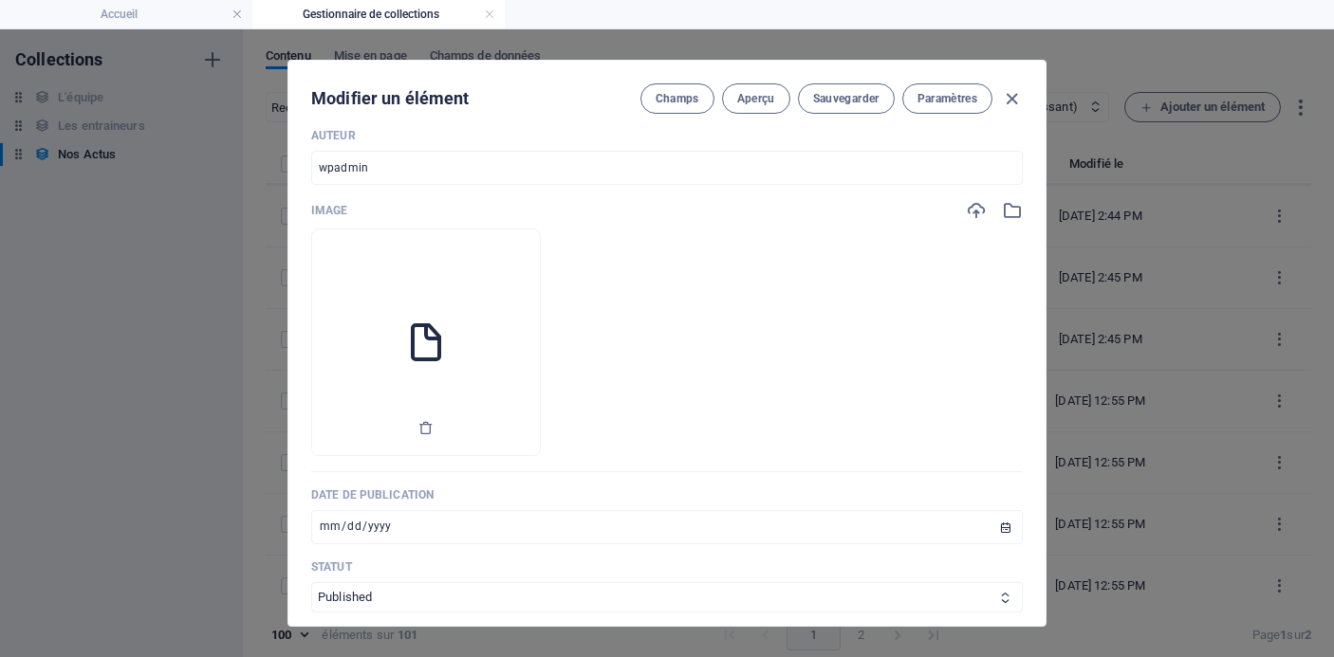
scroll to position [575, 0]
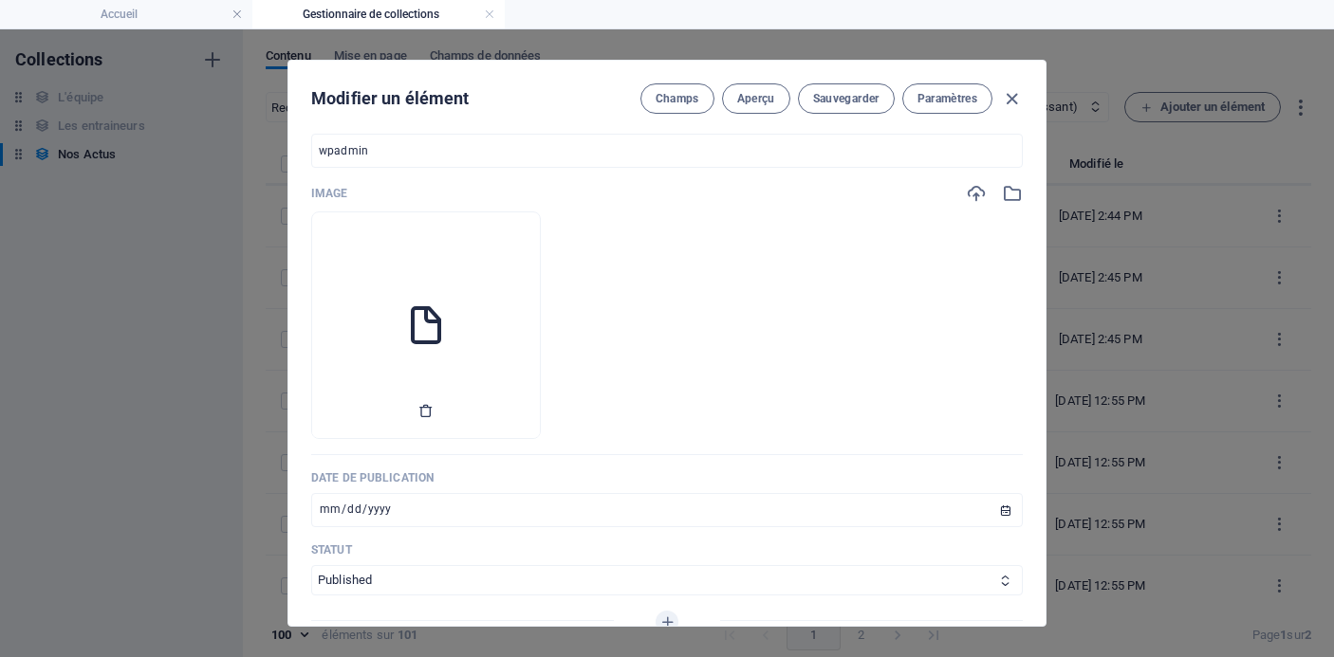
click at [434, 413] on icon "button" at bounding box center [425, 410] width 15 height 15
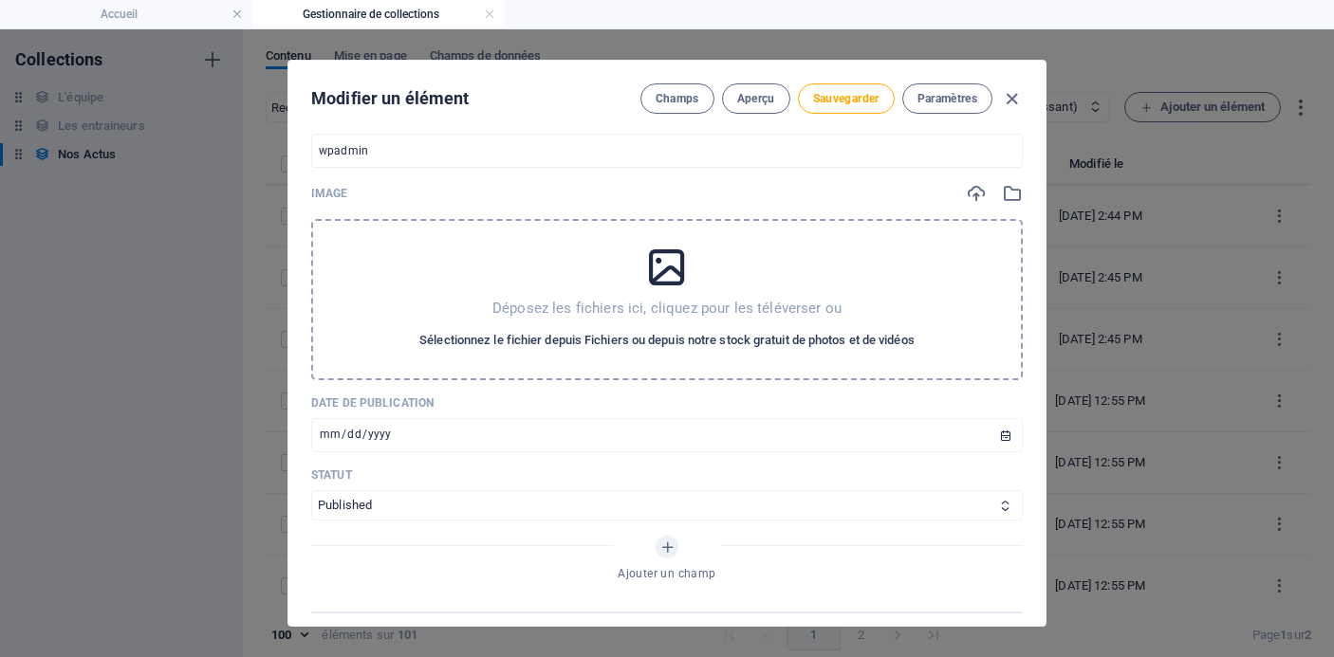
click at [551, 343] on span "Sélectionnez le fichier depuis Fichiers ou depuis notre stock gratuit de photos…" at bounding box center [666, 340] width 495 height 23
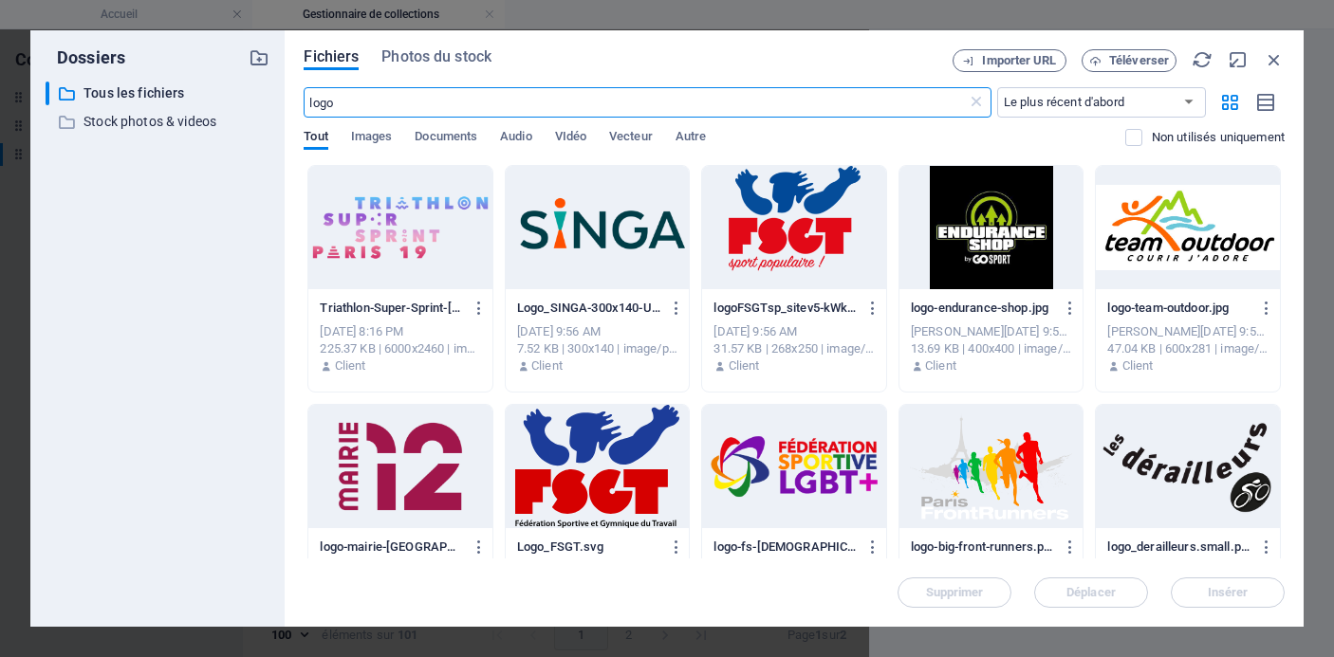
scroll to position [551, 0]
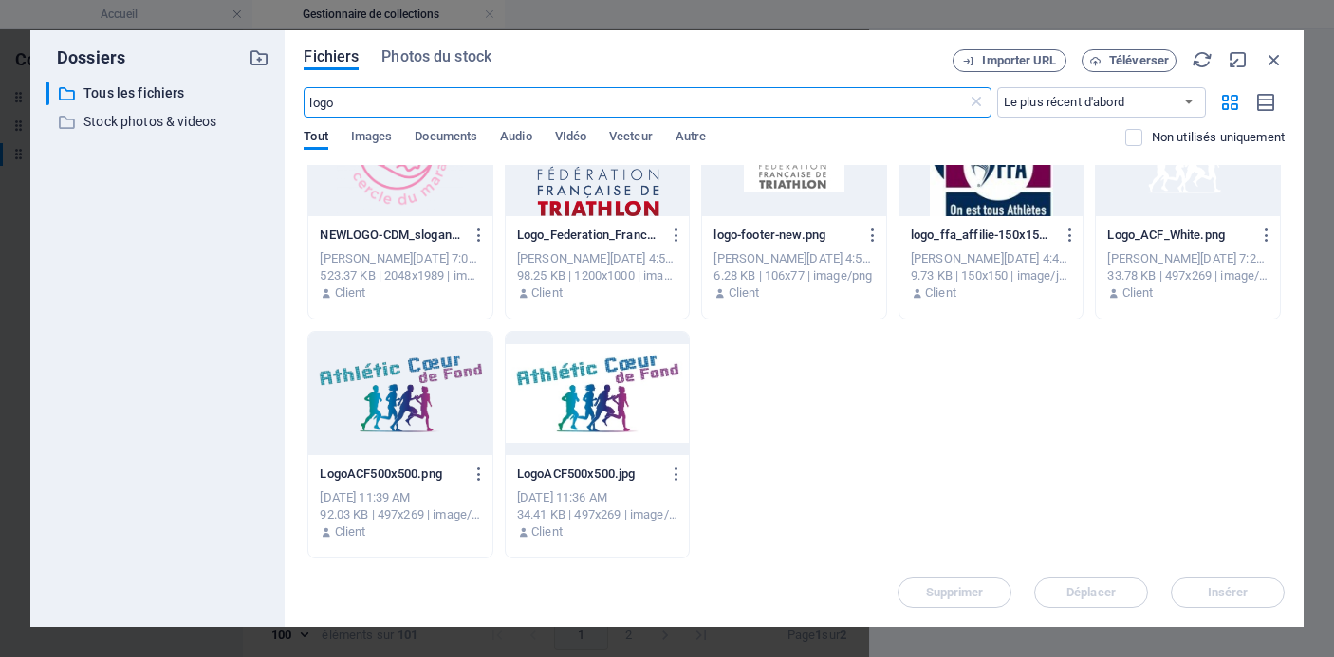
click at [399, 423] on div at bounding box center [400, 393] width 184 height 123
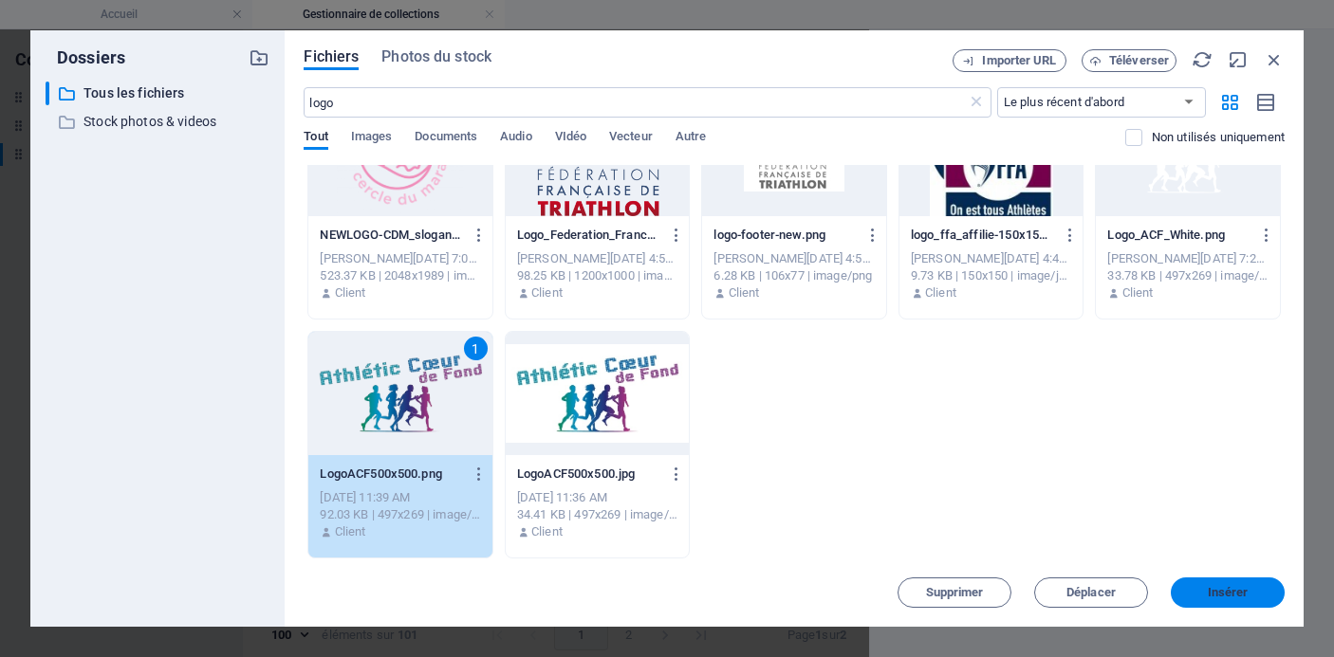
click at [1216, 590] on span "Insérer" at bounding box center [1228, 592] width 41 height 11
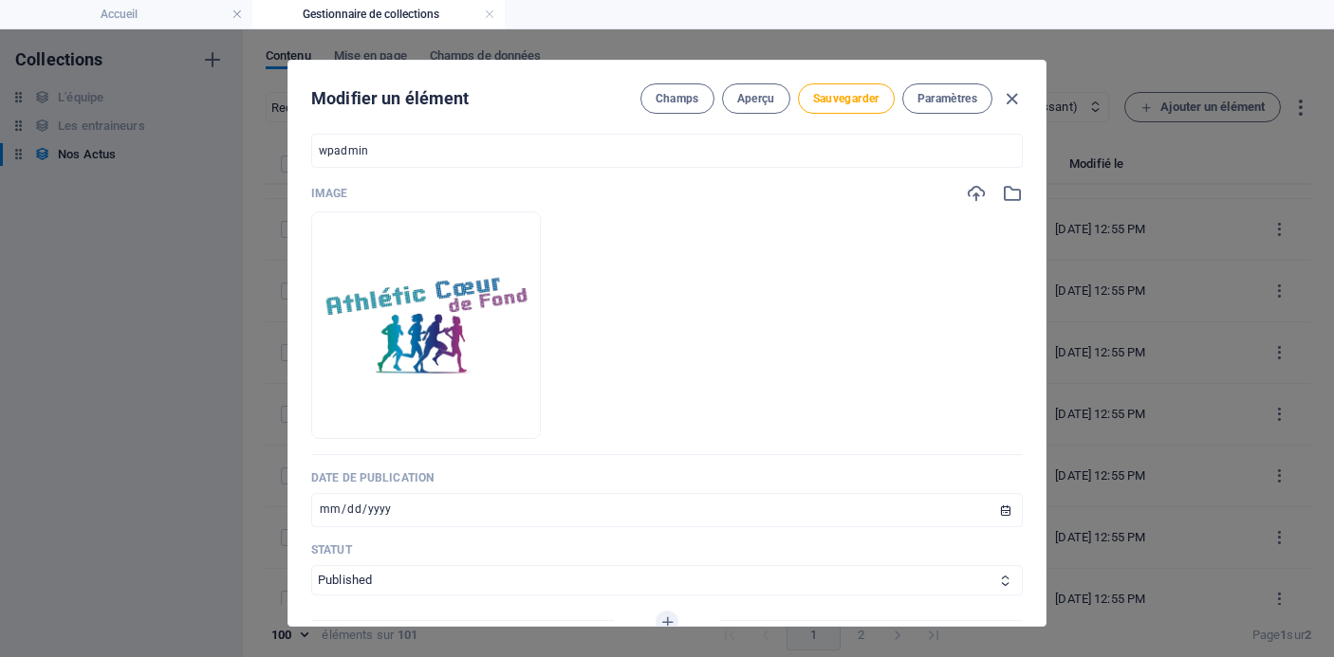
scroll to position [3822, 0]
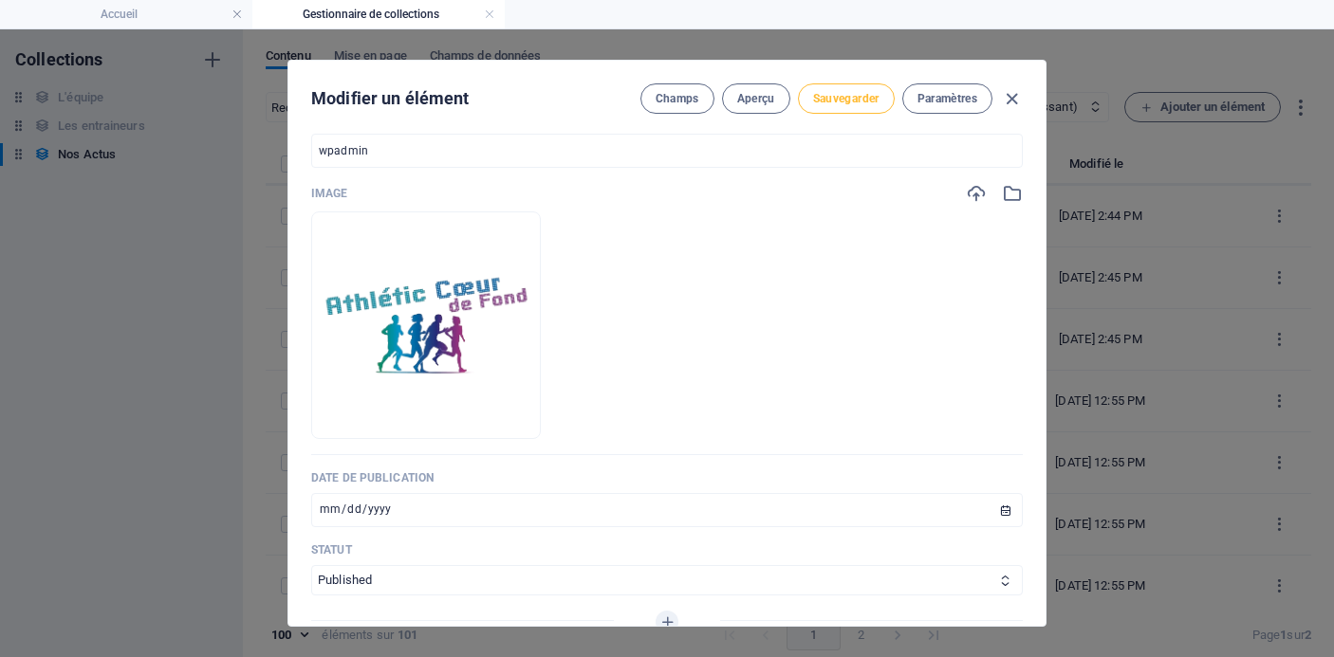
click at [871, 109] on button "Sauvegarder" at bounding box center [846, 98] width 97 height 30
click at [1011, 98] on icon "button" at bounding box center [1012, 99] width 22 height 22
type input "[DATE]"
type input "[DATE]-[GEOGRAPHIC_DATA]-marathon-de-[GEOGRAPHIC_DATA]-et-6h-de-natation"
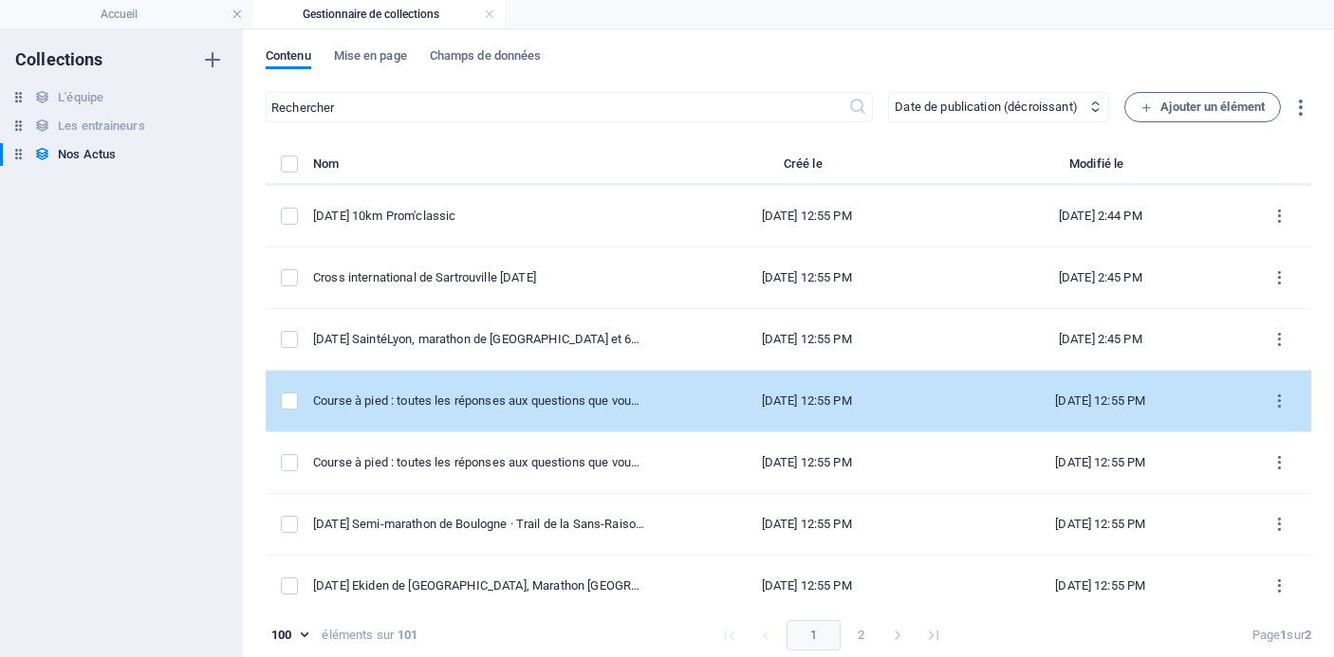
click at [555, 411] on td "Course à pied : toutes les réponses aux questions que vous vous posez (2)" at bounding box center [486, 402] width 346 height 62
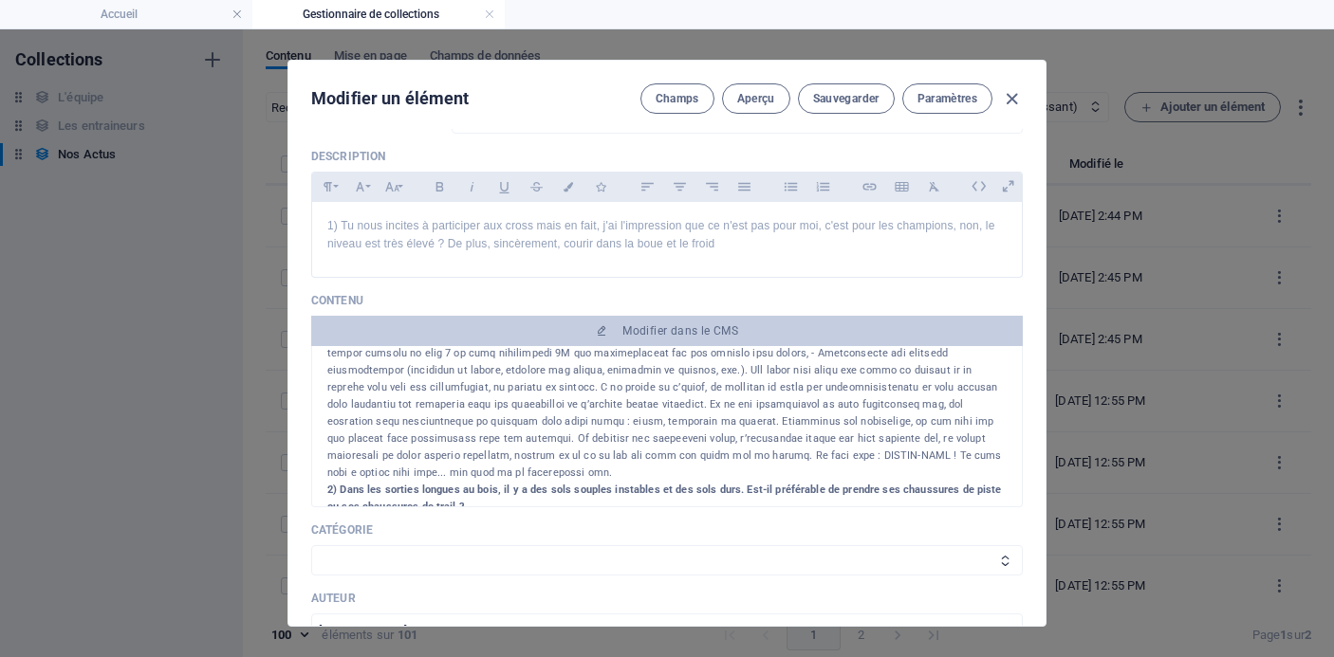
scroll to position [181, 0]
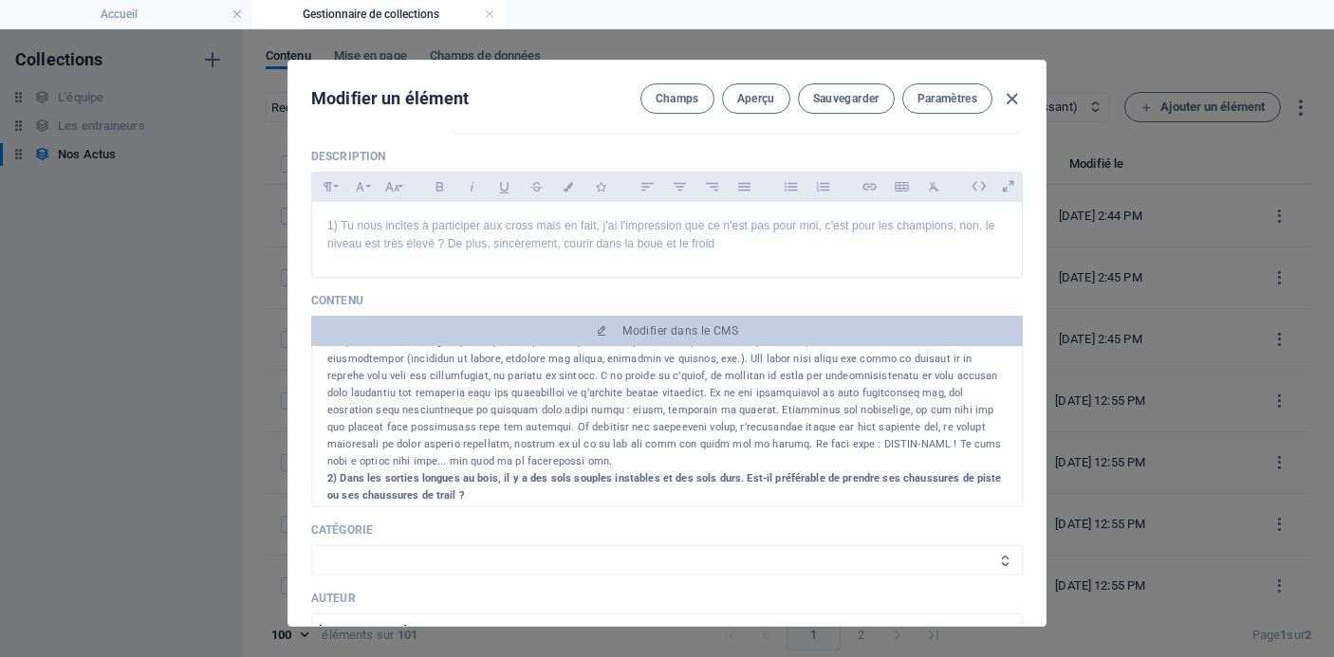
click at [734, 557] on select "Les résultats Les récits de course Événements Conseils sportifs" at bounding box center [667, 561] width 712 height 30
select select "Conseils sportifs"
click at [311, 546] on select "Les résultats Les récits de course Événements Conseils sportifs" at bounding box center [667, 561] width 712 height 30
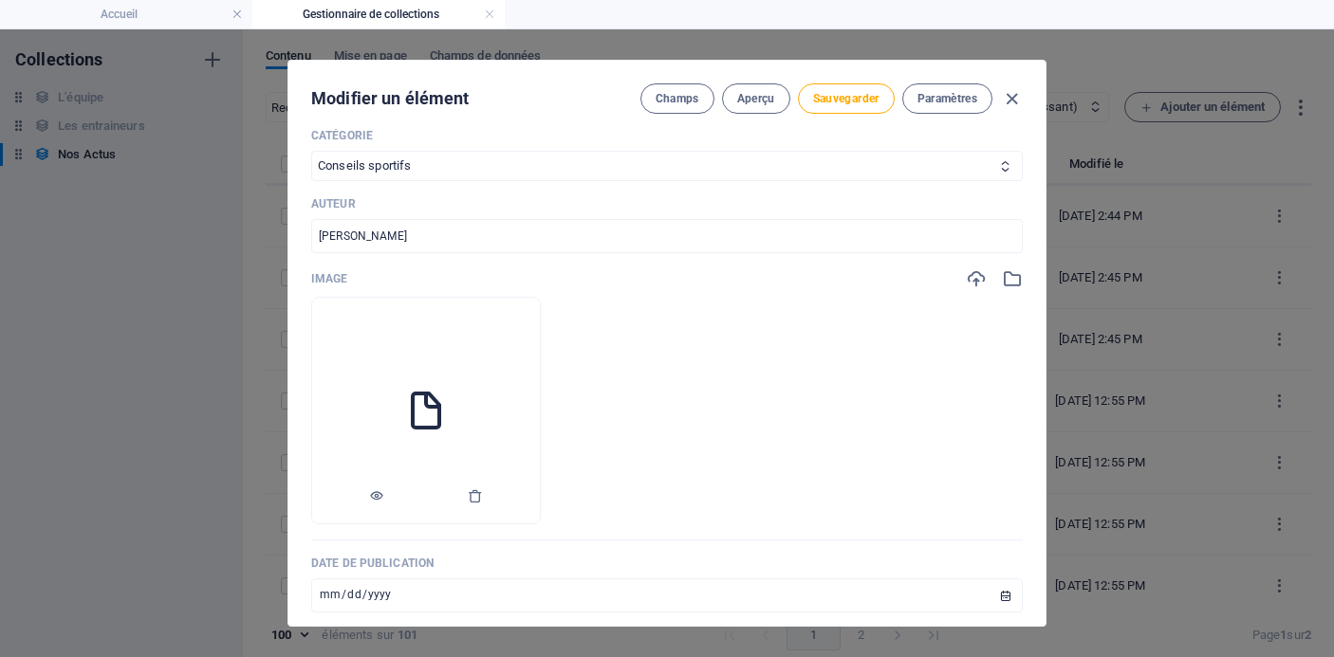
scroll to position [552, 0]
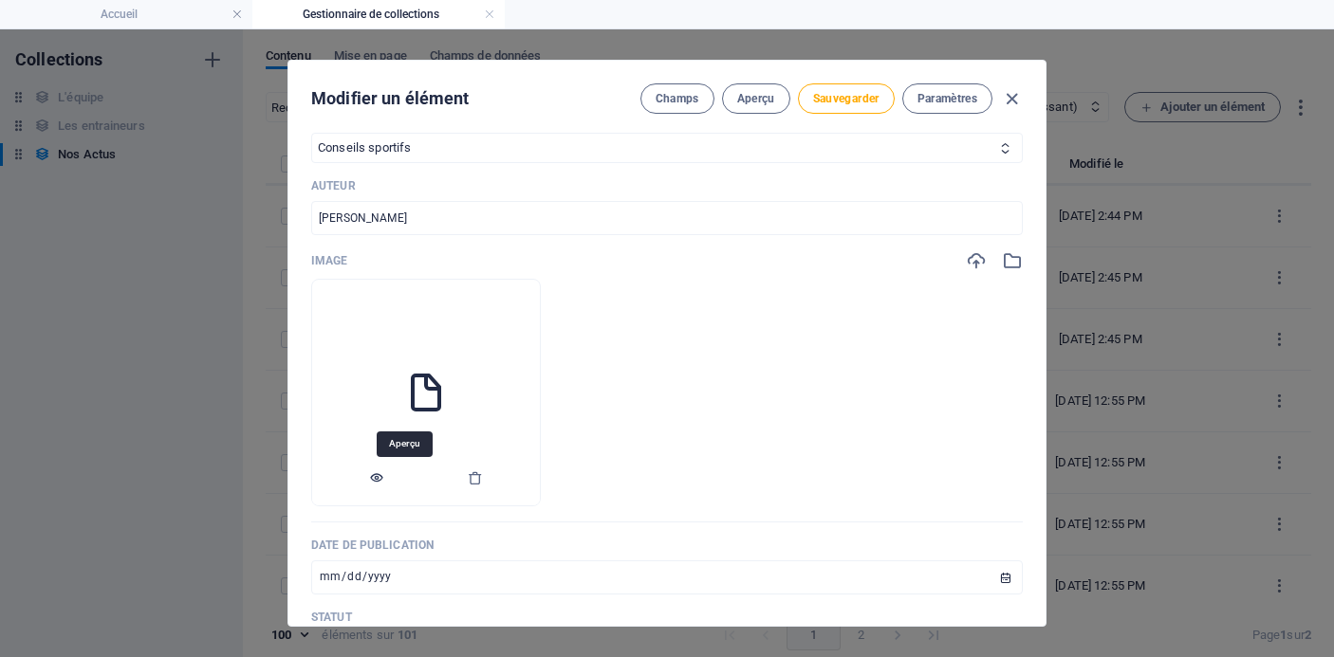
click at [384, 480] on icon "button" at bounding box center [376, 478] width 15 height 15
click at [483, 481] on icon "button" at bounding box center [475, 478] width 15 height 15
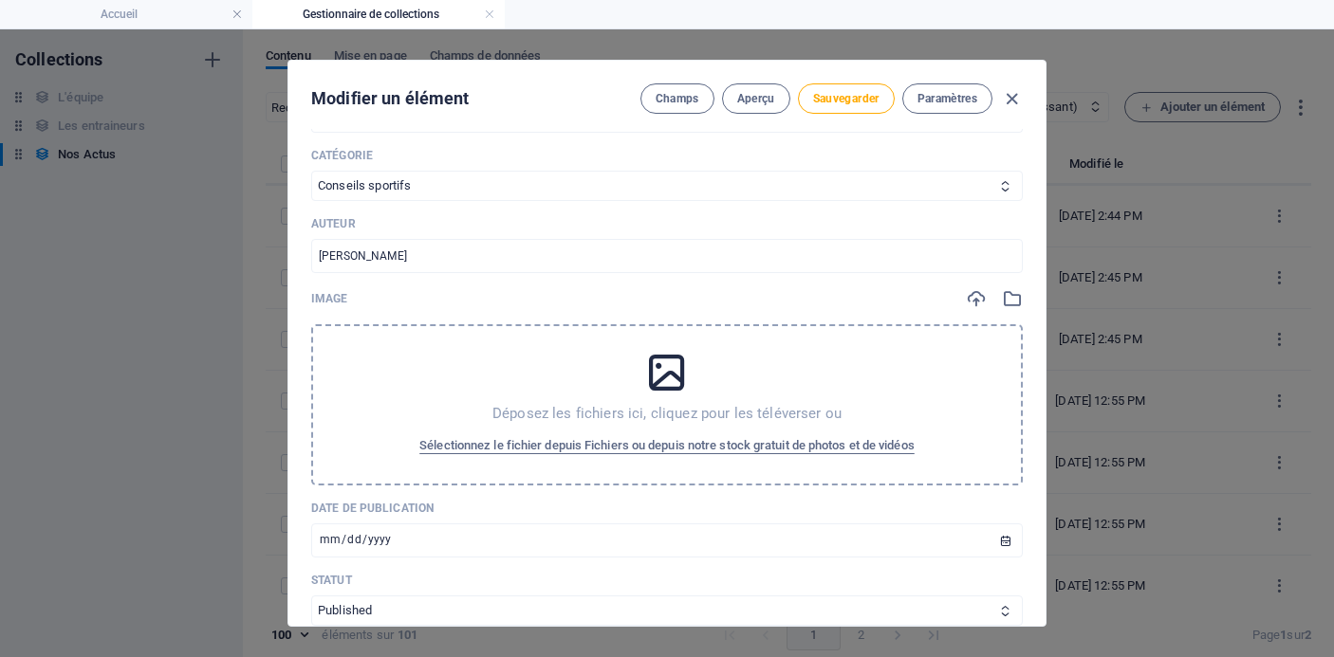
scroll to position [561, 0]
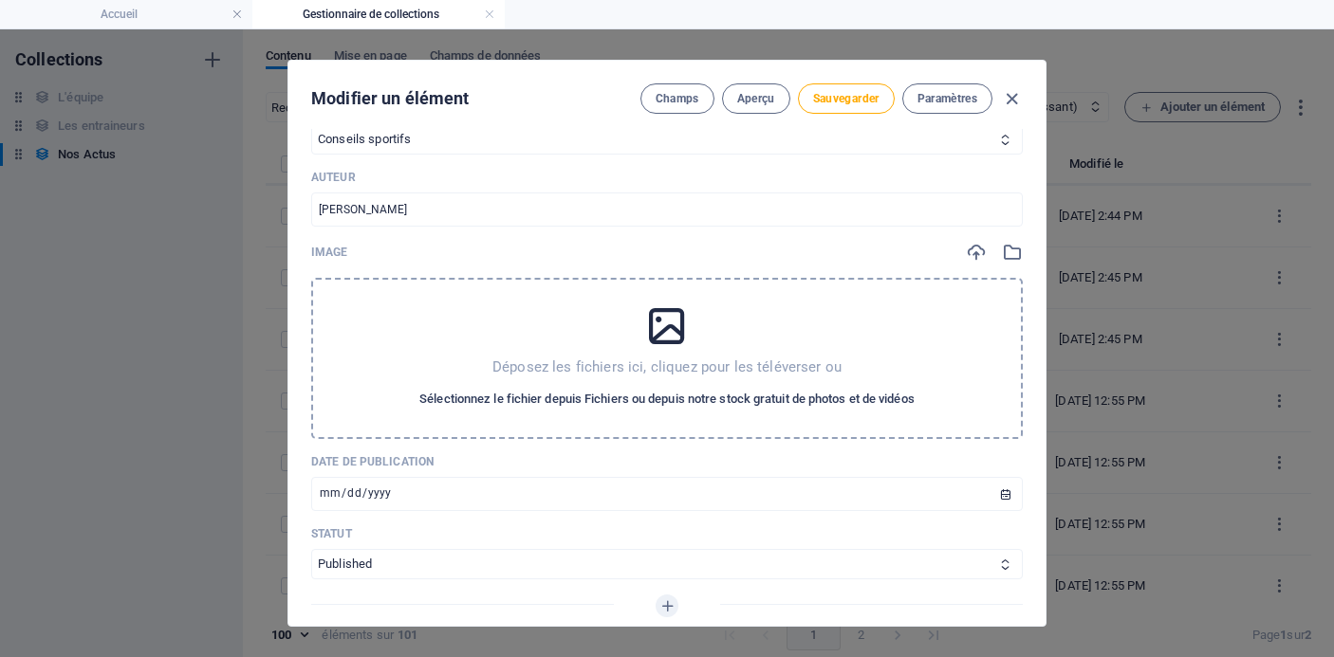
click at [751, 391] on span "Sélectionnez le fichier depuis Fichiers ou depuis notre stock gratuit de photos…" at bounding box center [666, 399] width 495 height 23
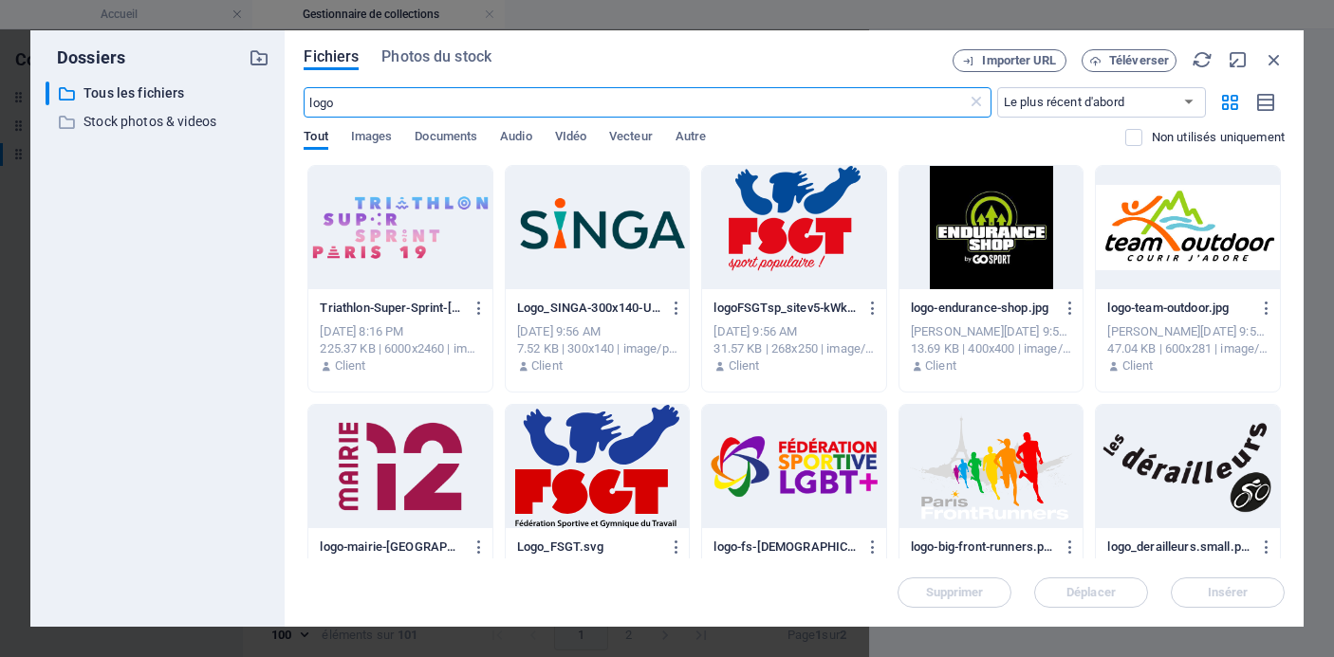
scroll to position [4056, 0]
click at [977, 100] on icon at bounding box center [976, 102] width 19 height 19
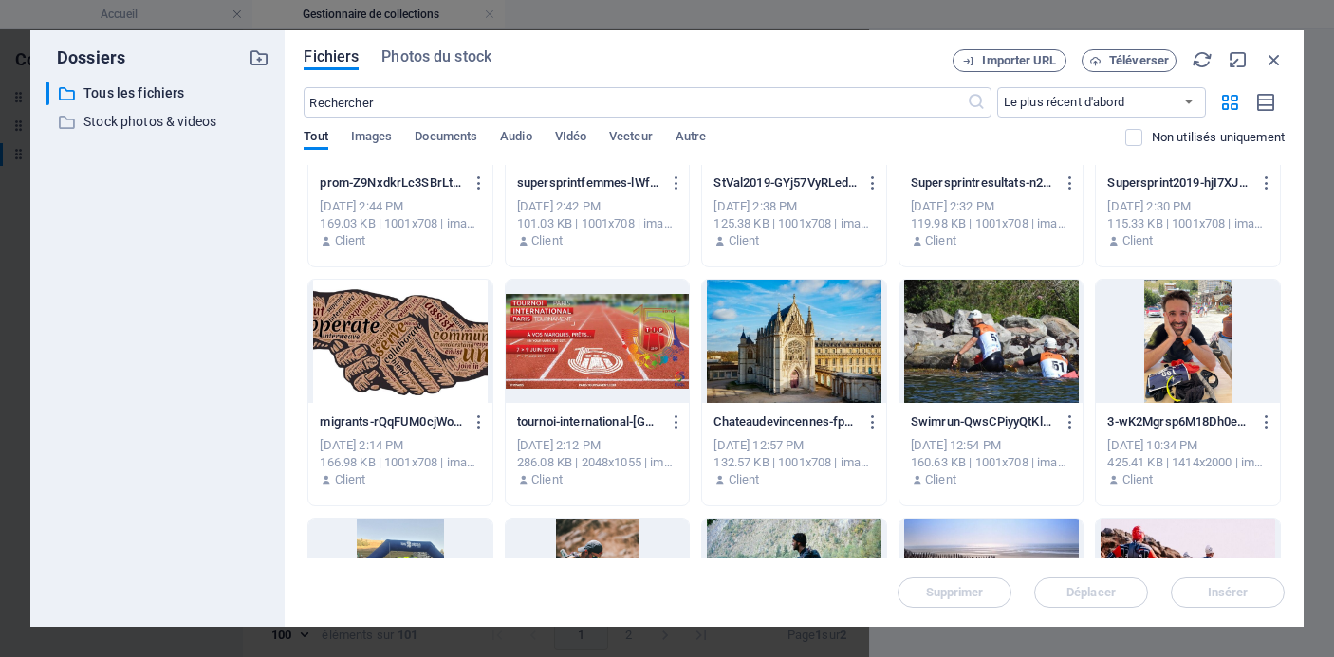
scroll to position [0, 0]
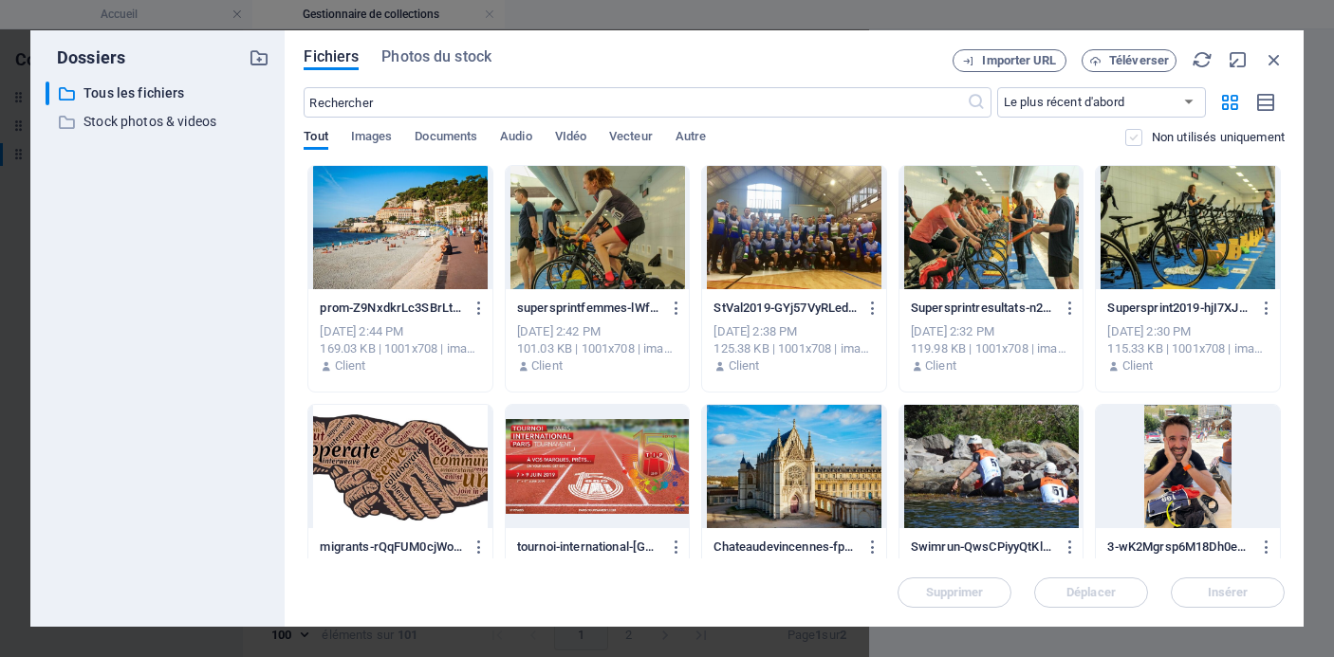
click at [1132, 133] on label at bounding box center [1133, 137] width 17 height 17
click at [0, 0] on input "checkbox" at bounding box center [0, 0] width 0 height 0
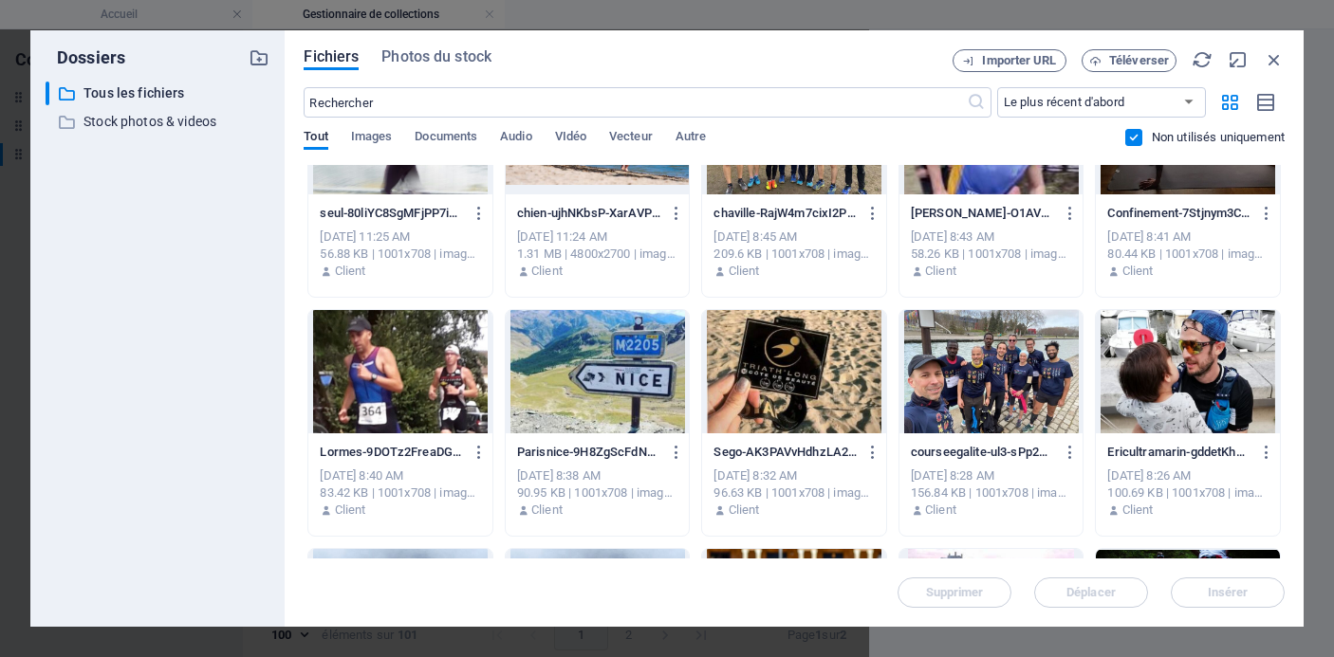
scroll to position [1769, 0]
click at [1130, 142] on label at bounding box center [1133, 137] width 17 height 17
click at [0, 0] on input "checkbox" at bounding box center [0, 0] width 0 height 0
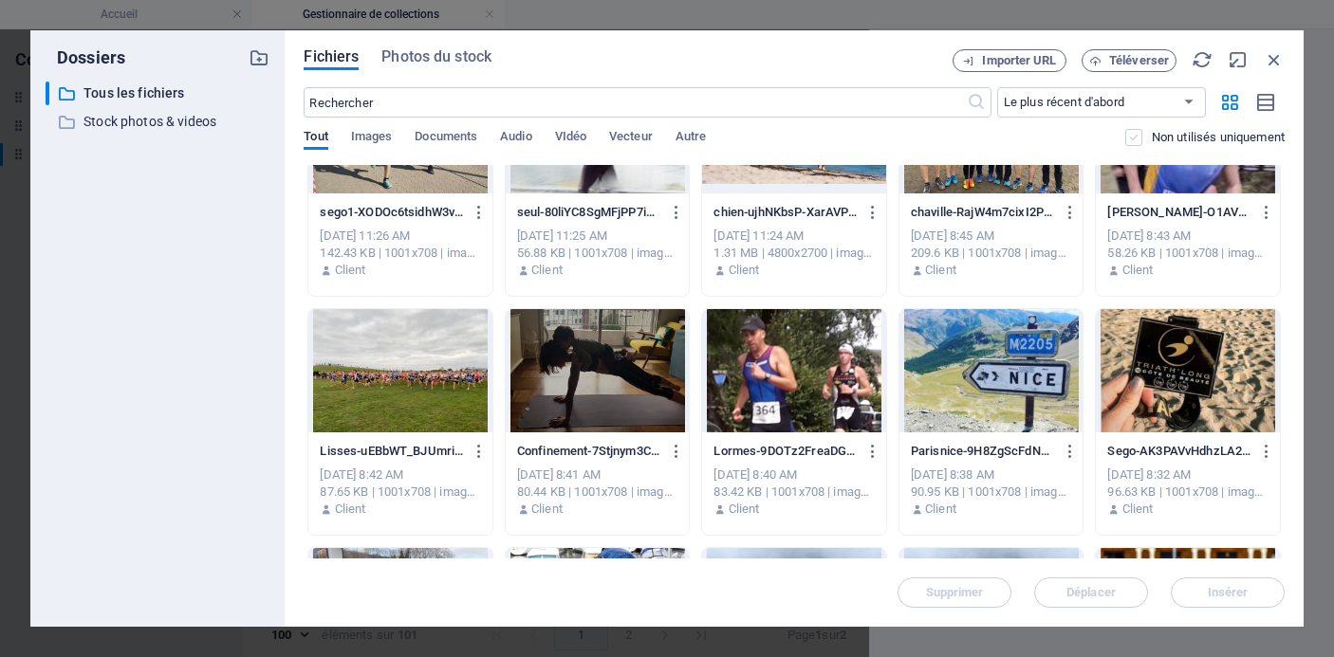
click at [1131, 141] on label at bounding box center [1133, 137] width 17 height 17
click at [0, 0] on input "checkbox" at bounding box center [0, 0] width 0 height 0
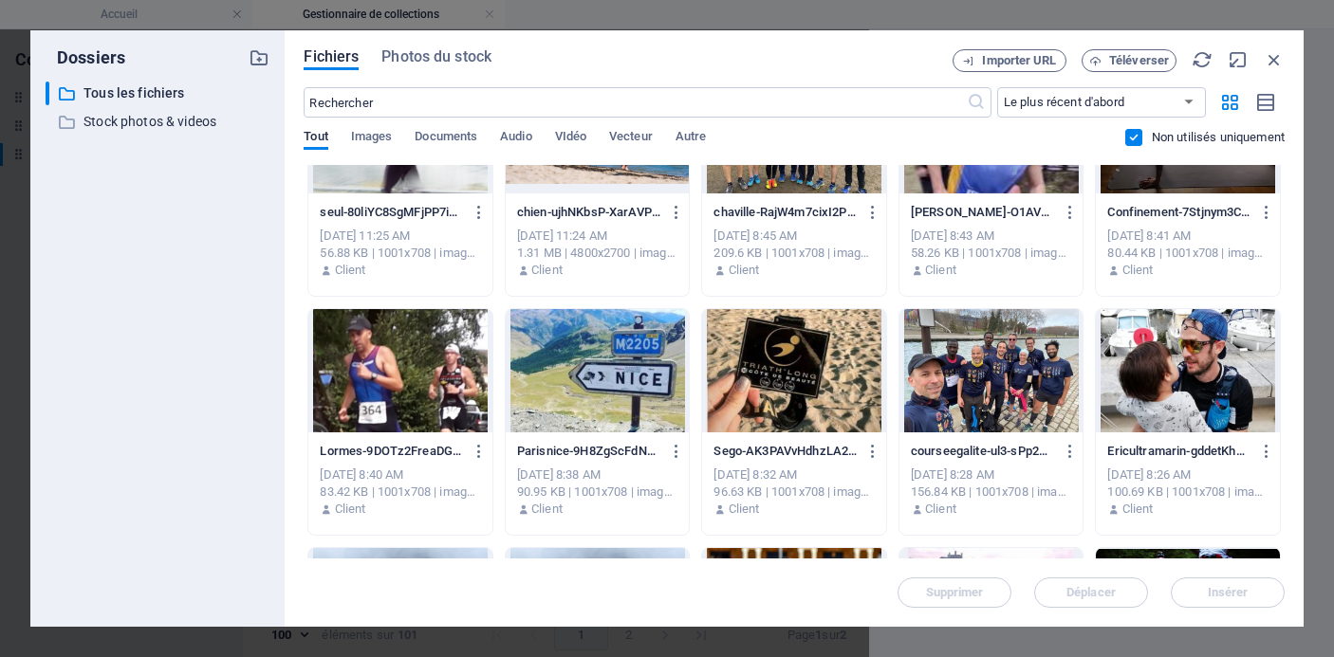
click at [1131, 141] on label at bounding box center [1133, 137] width 17 height 17
click at [0, 0] on input "checkbox" at bounding box center [0, 0] width 0 height 0
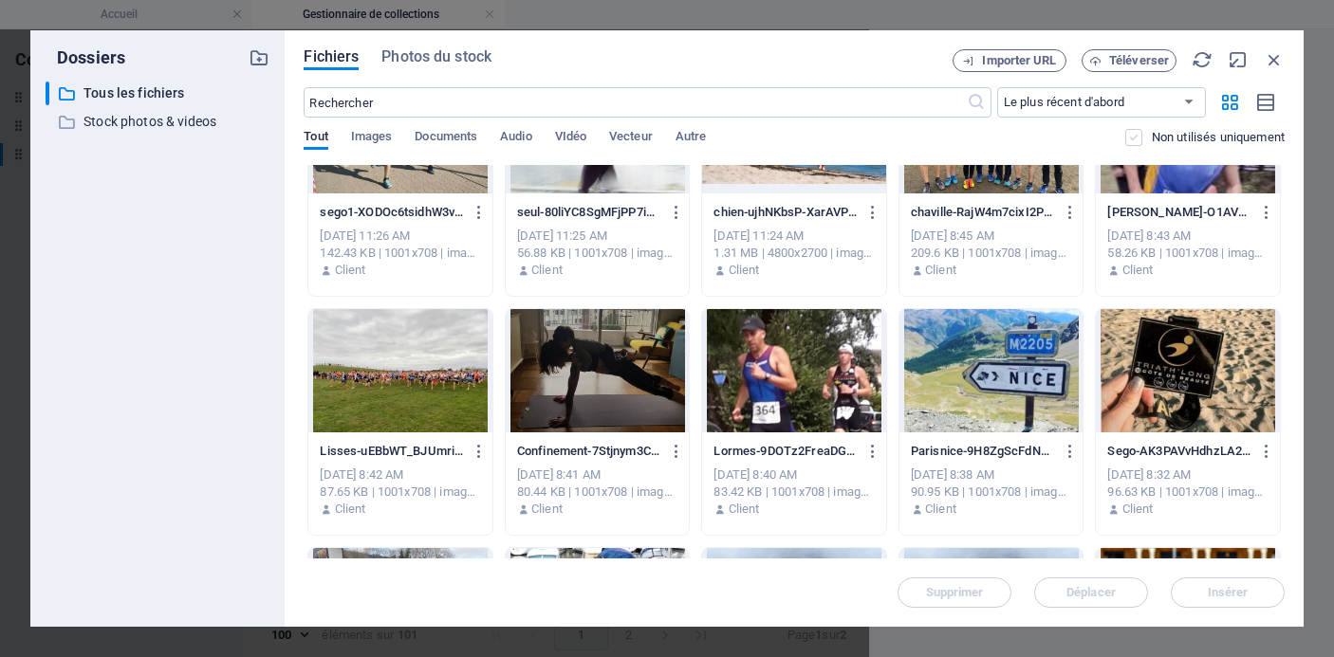
click at [1131, 141] on label at bounding box center [1133, 137] width 17 height 17
click at [0, 0] on input "checkbox" at bounding box center [0, 0] width 0 height 0
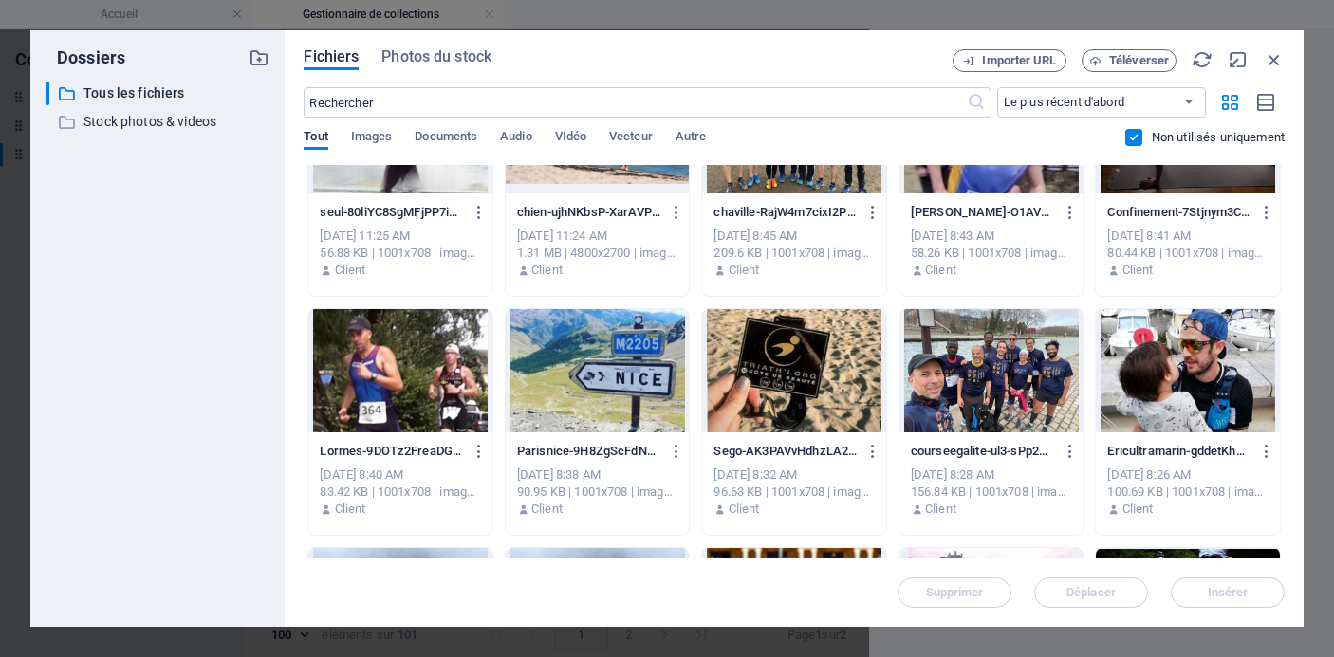
click at [1131, 141] on label at bounding box center [1133, 137] width 17 height 17
click at [0, 0] on input "checkbox" at bounding box center [0, 0] width 0 height 0
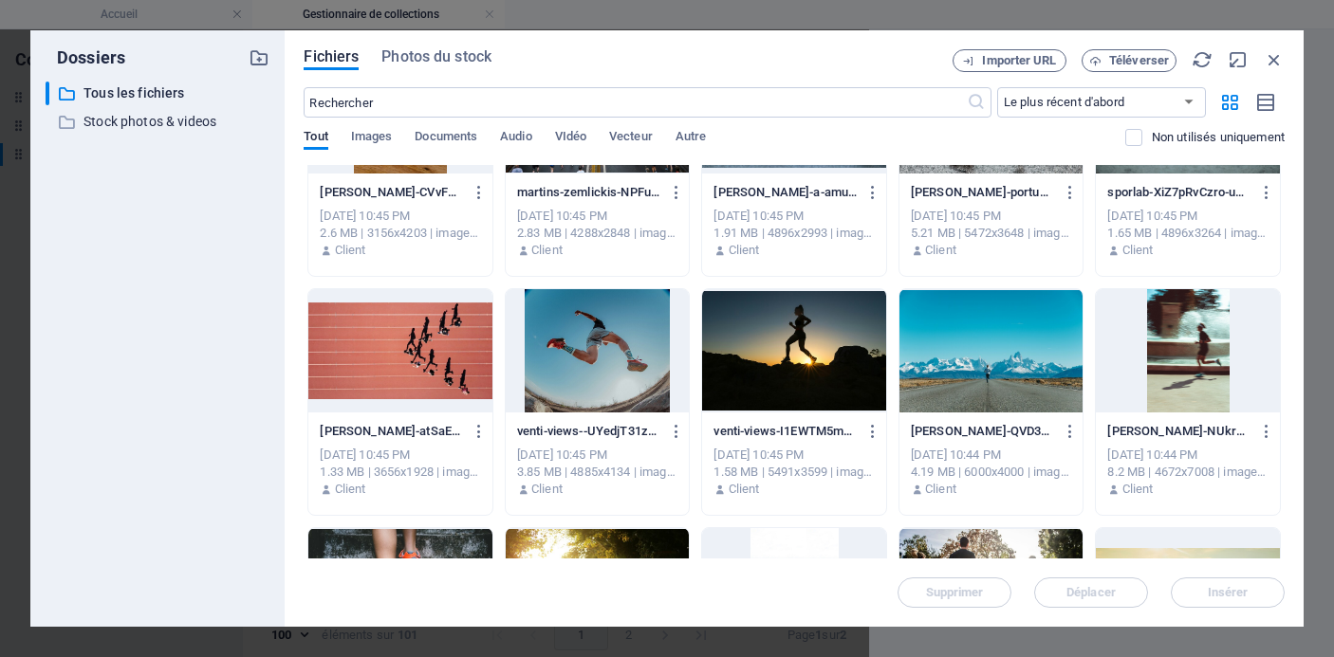
scroll to position [3003, 0]
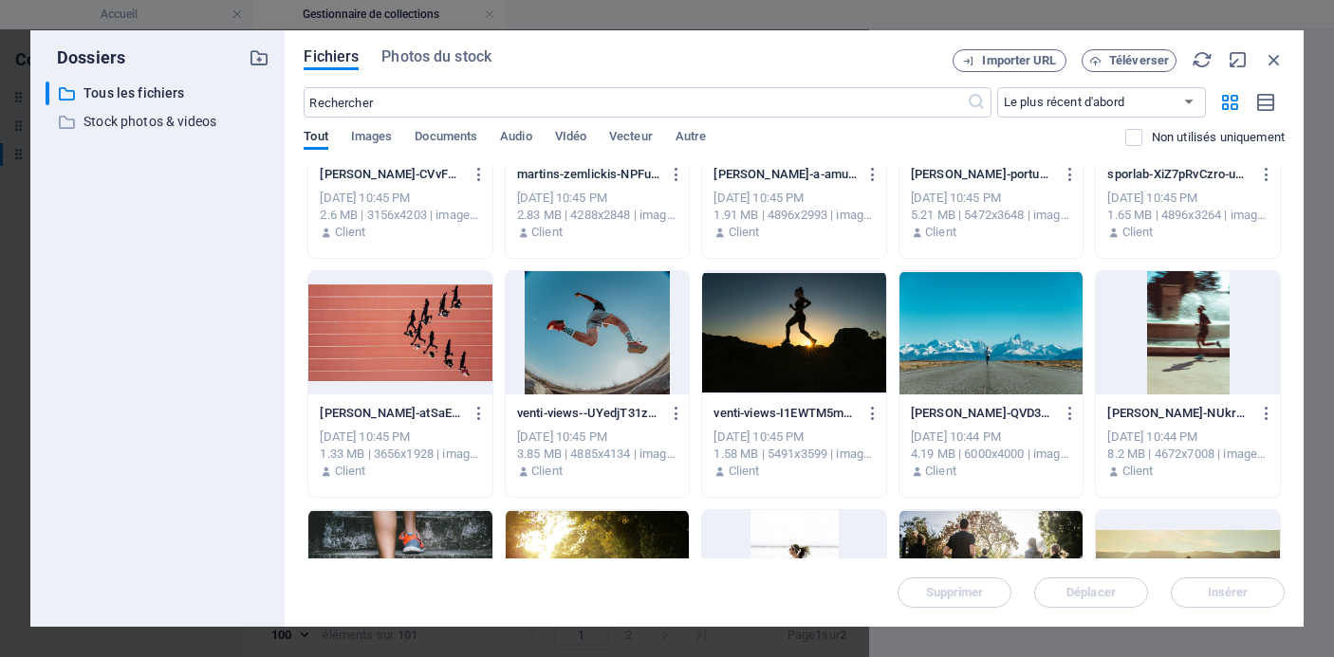
click at [568, 330] on div at bounding box center [598, 332] width 184 height 123
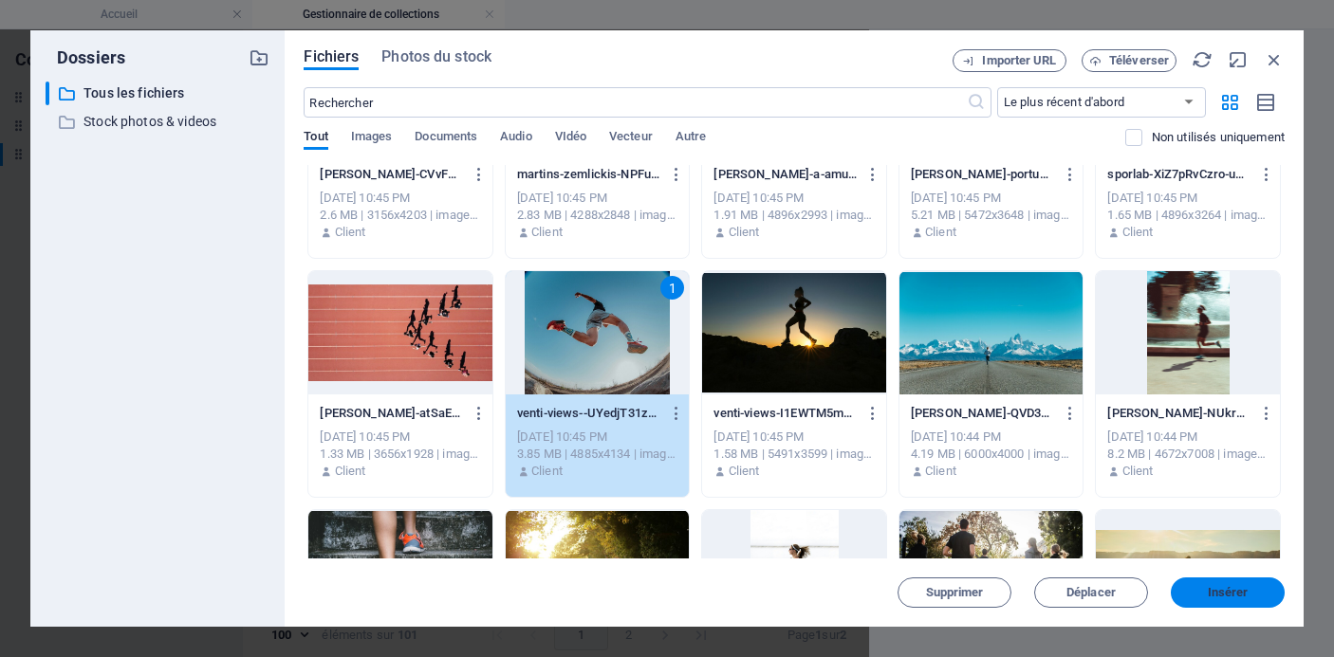
click at [1208, 587] on span "Insérer" at bounding box center [1228, 592] width 41 height 11
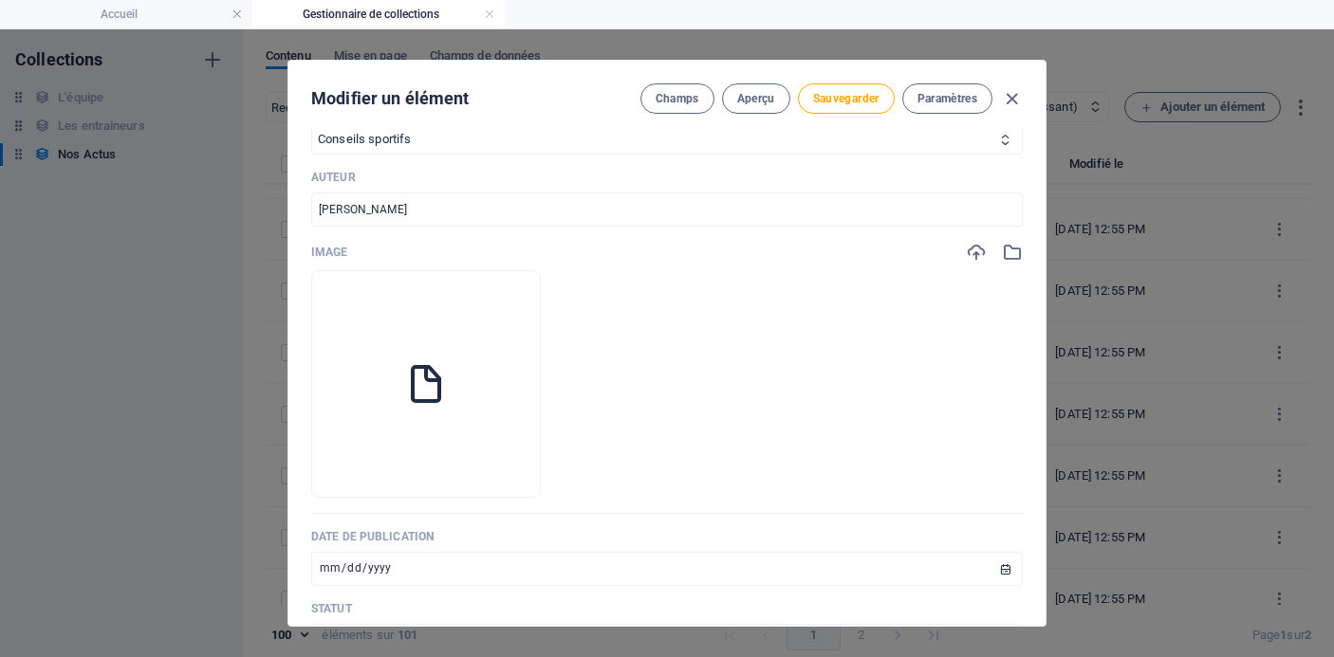
scroll to position [3822, 0]
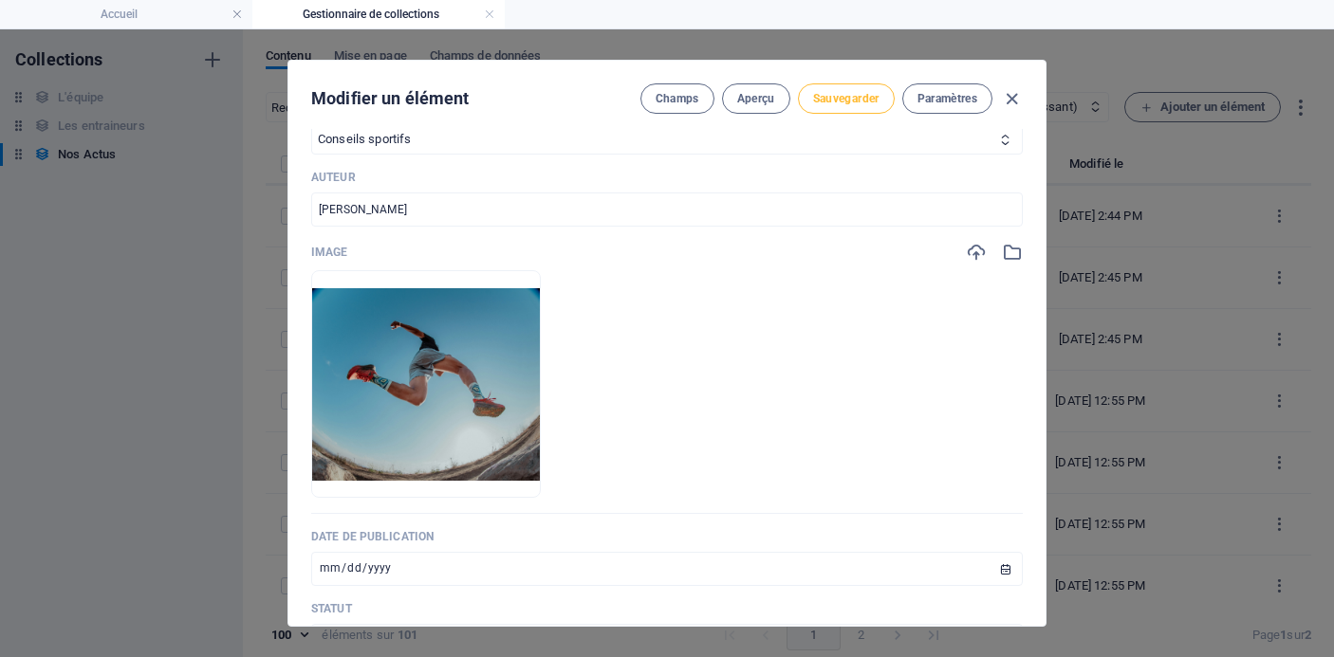
click at [843, 95] on span "Sauvegarder" at bounding box center [846, 98] width 66 height 15
click at [1009, 99] on icon "button" at bounding box center [1012, 99] width 22 height 22
type input "[DATE]"
type input "course-a-pied-toutes-les-reponses-aux-questions-que-vous-vous-posez-2"
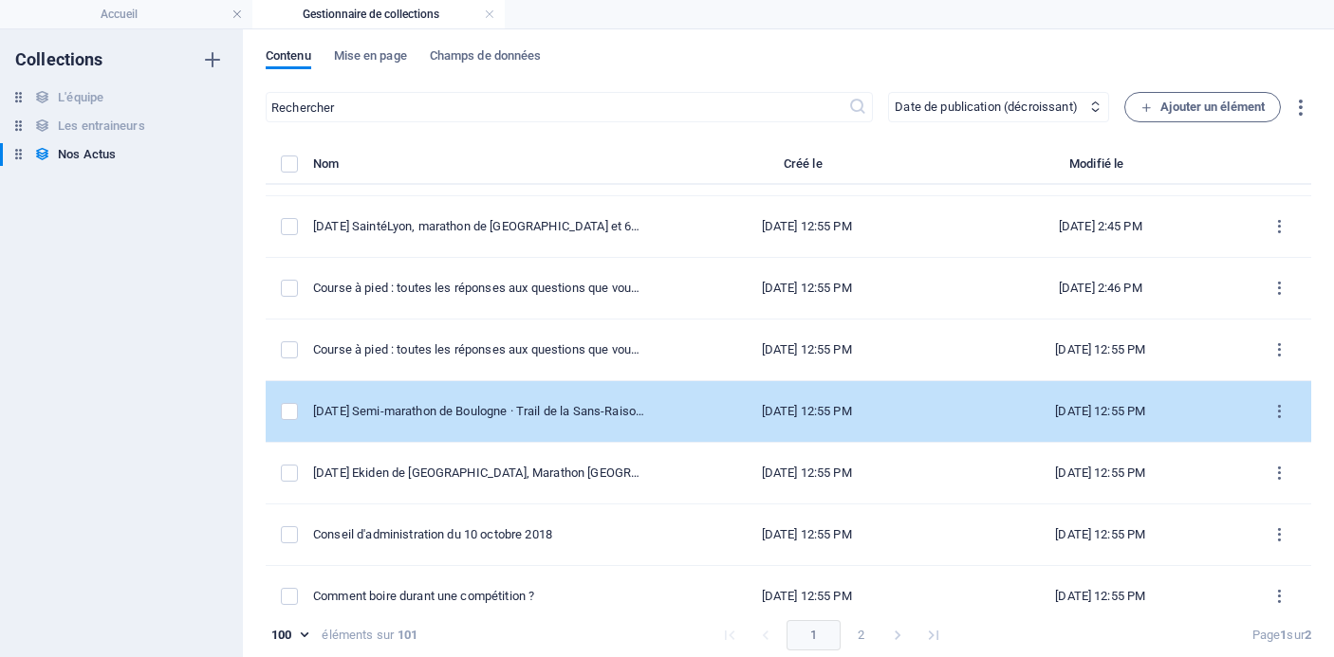
scroll to position [3937, 0]
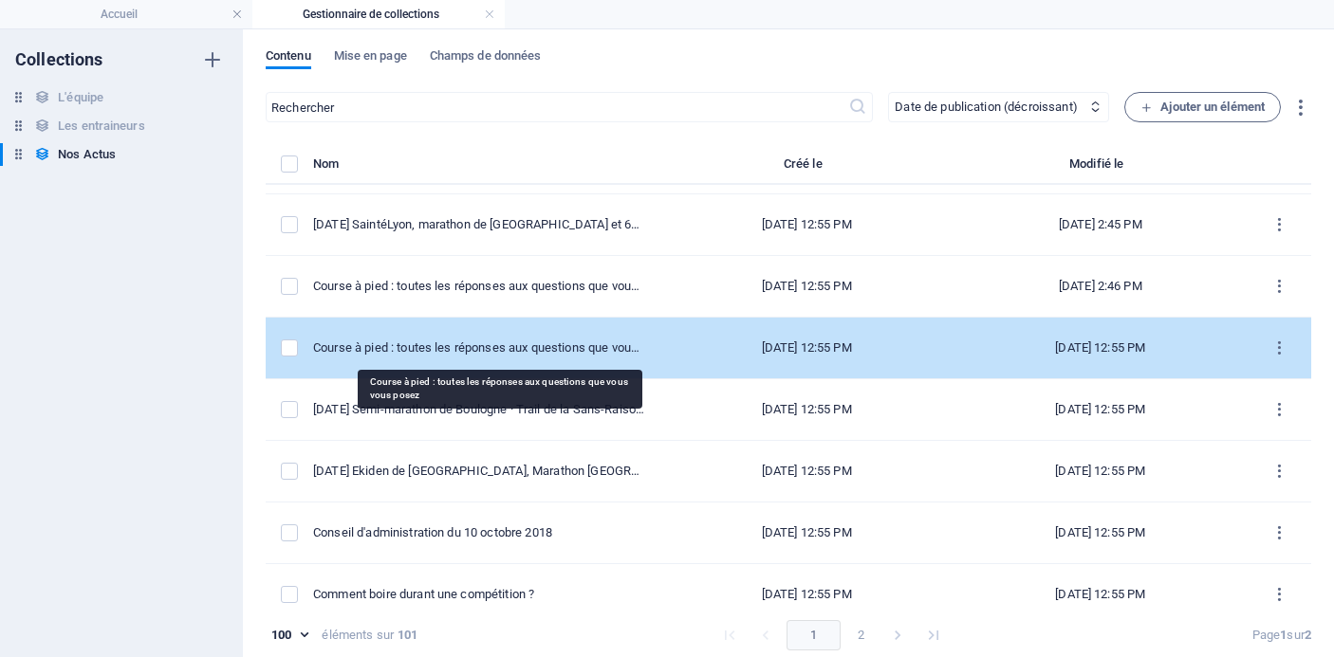
click at [570, 347] on div "Course à pied : toutes les réponses aux questions que vous vous posez" at bounding box center [478, 348] width 331 height 17
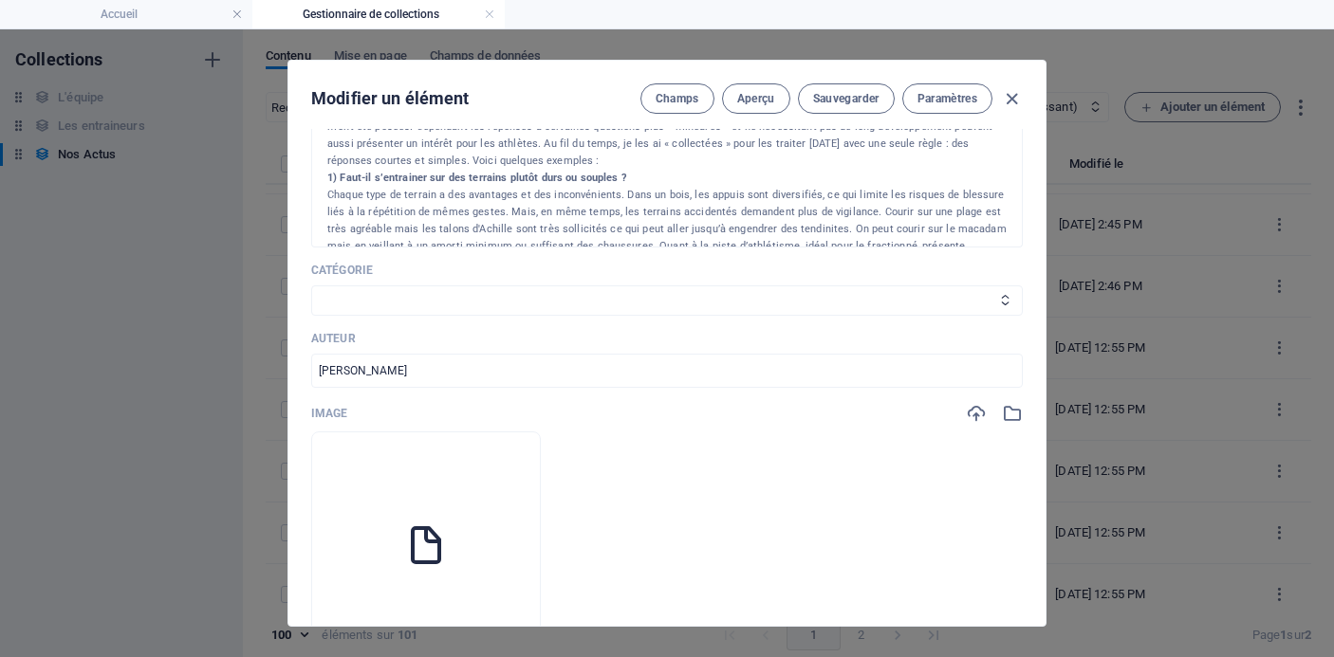
scroll to position [435, 0]
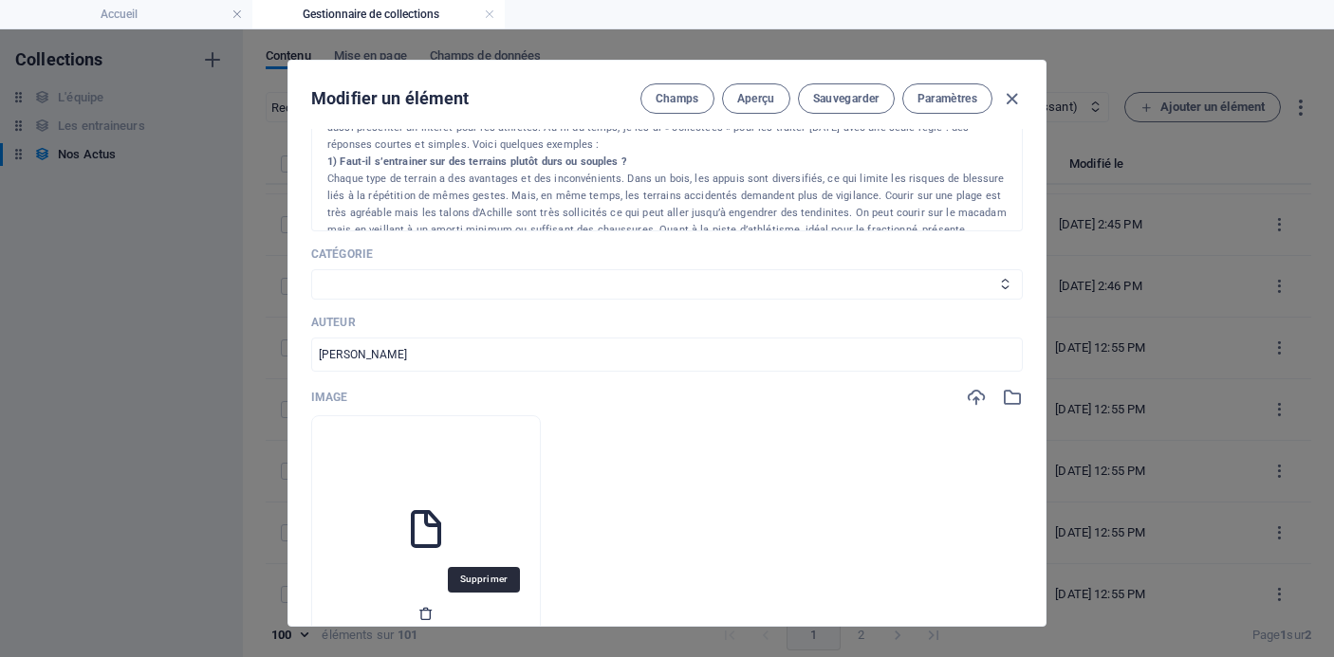
click at [434, 614] on icon "button" at bounding box center [425, 613] width 15 height 15
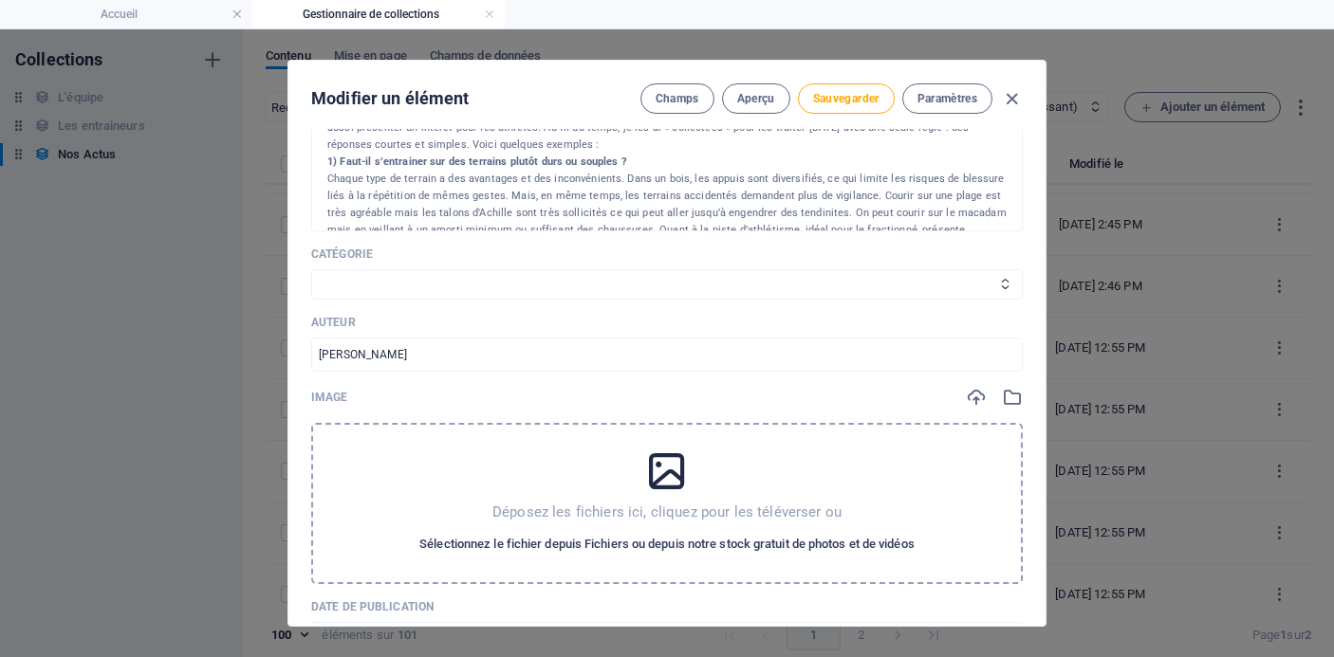
click at [630, 537] on span "Sélectionnez le fichier depuis Fichiers ou depuis notre stock gratuit de photos…" at bounding box center [666, 544] width 495 height 23
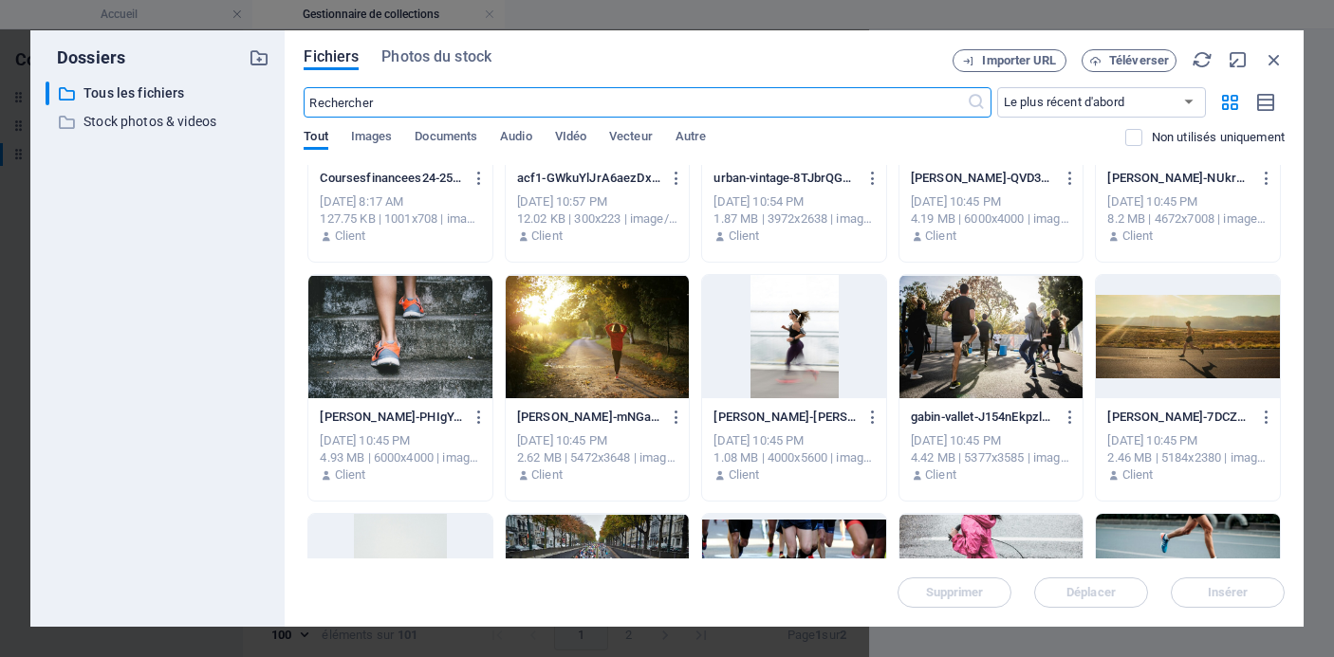
scroll to position [2523, 0]
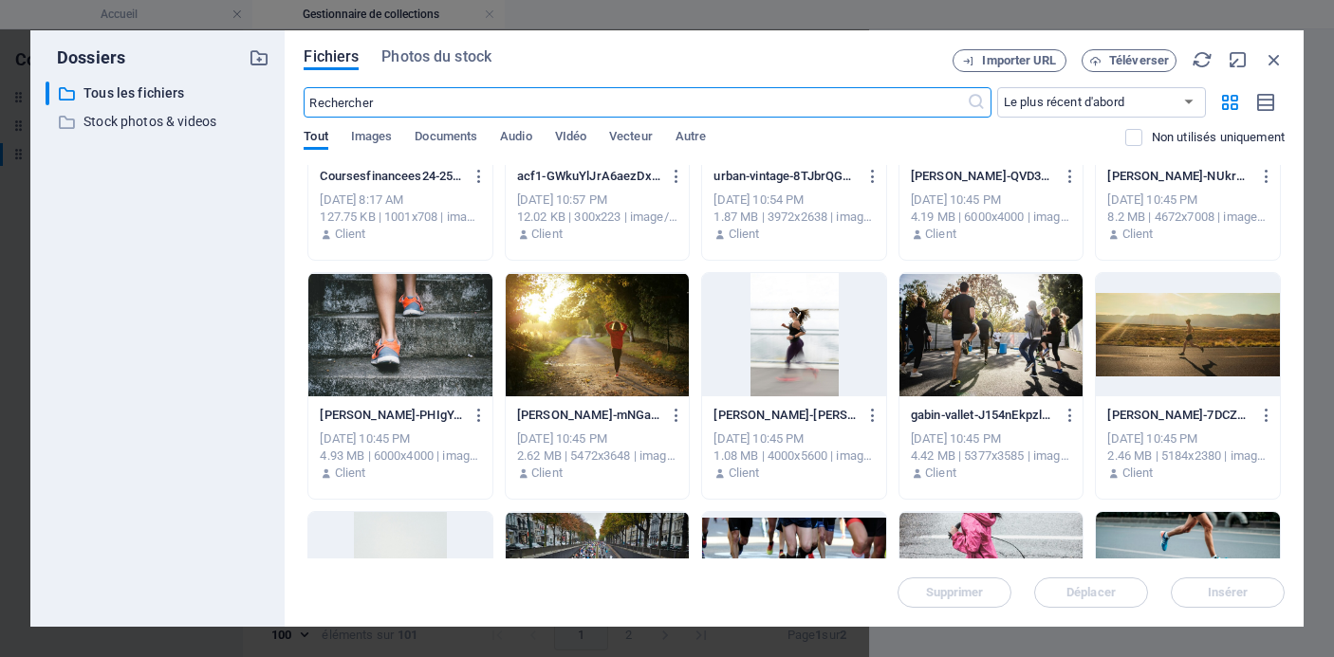
click at [398, 324] on div at bounding box center [400, 334] width 184 height 123
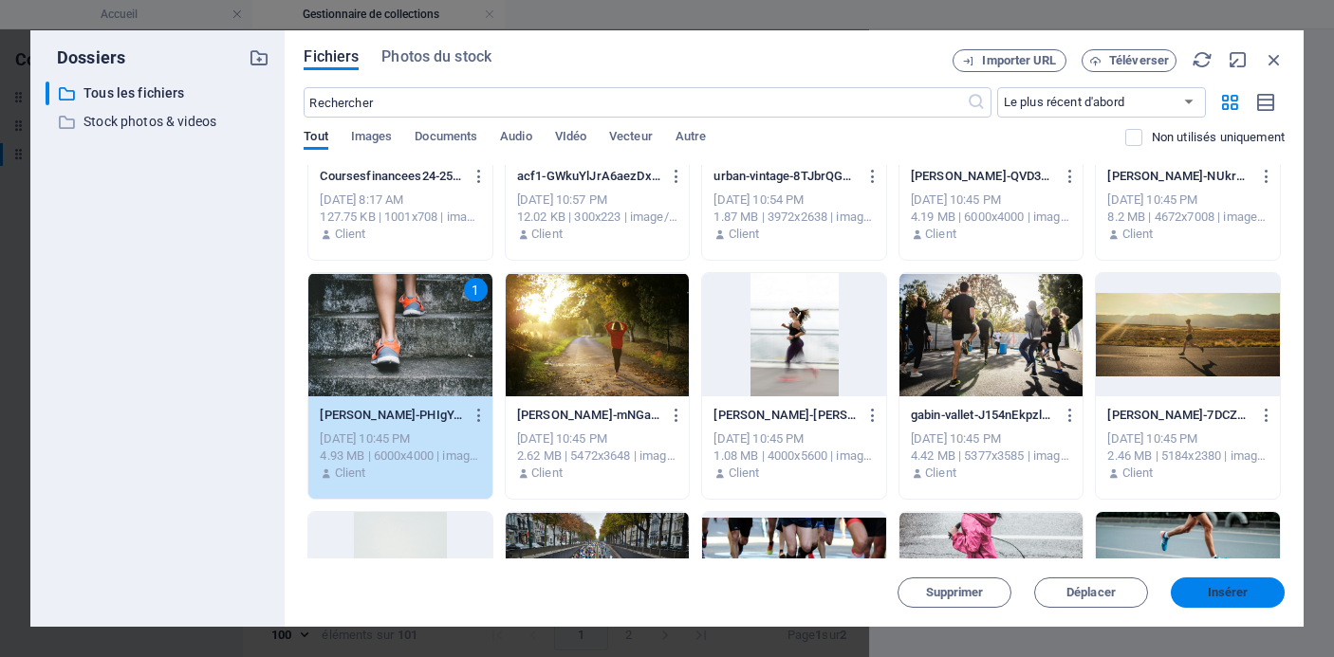
click at [1251, 585] on button "Insérer" at bounding box center [1228, 593] width 114 height 30
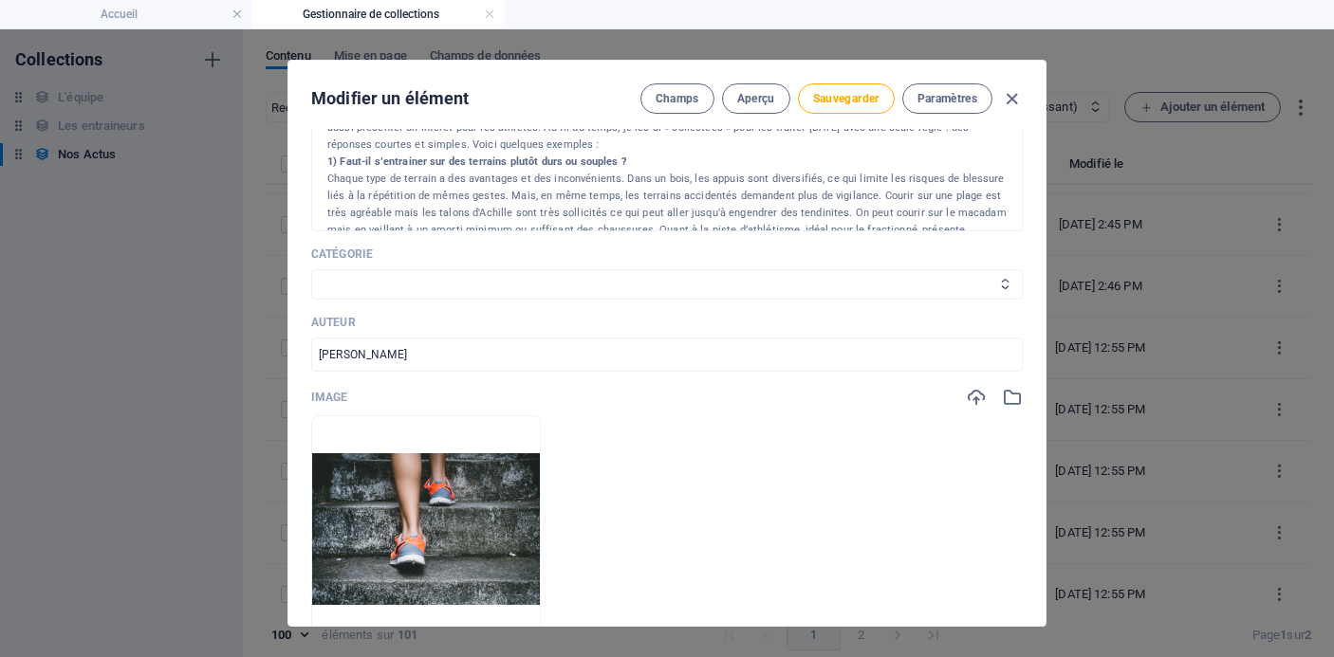
click at [820, 285] on select "Les résultats Les récits de course Événements Conseils sportifs" at bounding box center [667, 284] width 712 height 30
select select "Conseils sportifs"
click at [311, 269] on select "Les résultats Les récits de course Événements Conseils sportifs" at bounding box center [667, 284] width 712 height 30
click at [850, 104] on span "Sauvegarder" at bounding box center [846, 98] width 66 height 15
click at [1012, 101] on icon "button" at bounding box center [1012, 99] width 22 height 22
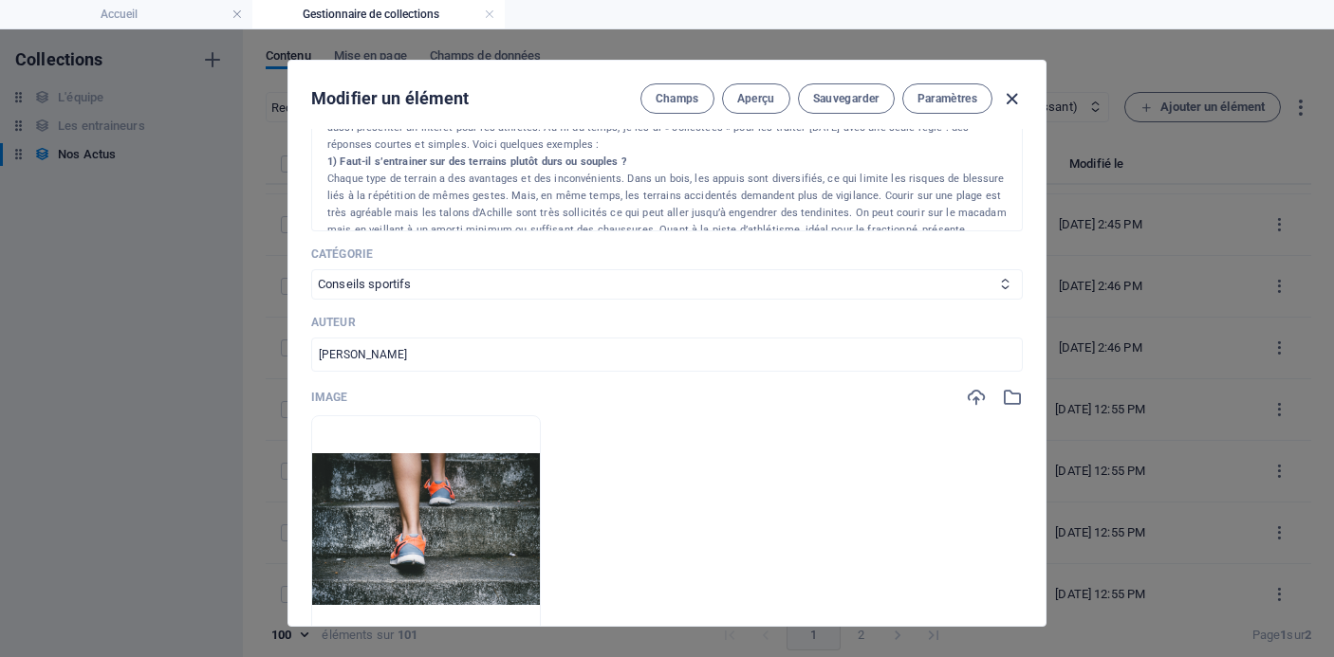
type input "[DATE]"
type input "course-a-pied-toutes-les-reponses-aux-questions-que-vous-vous-posez"
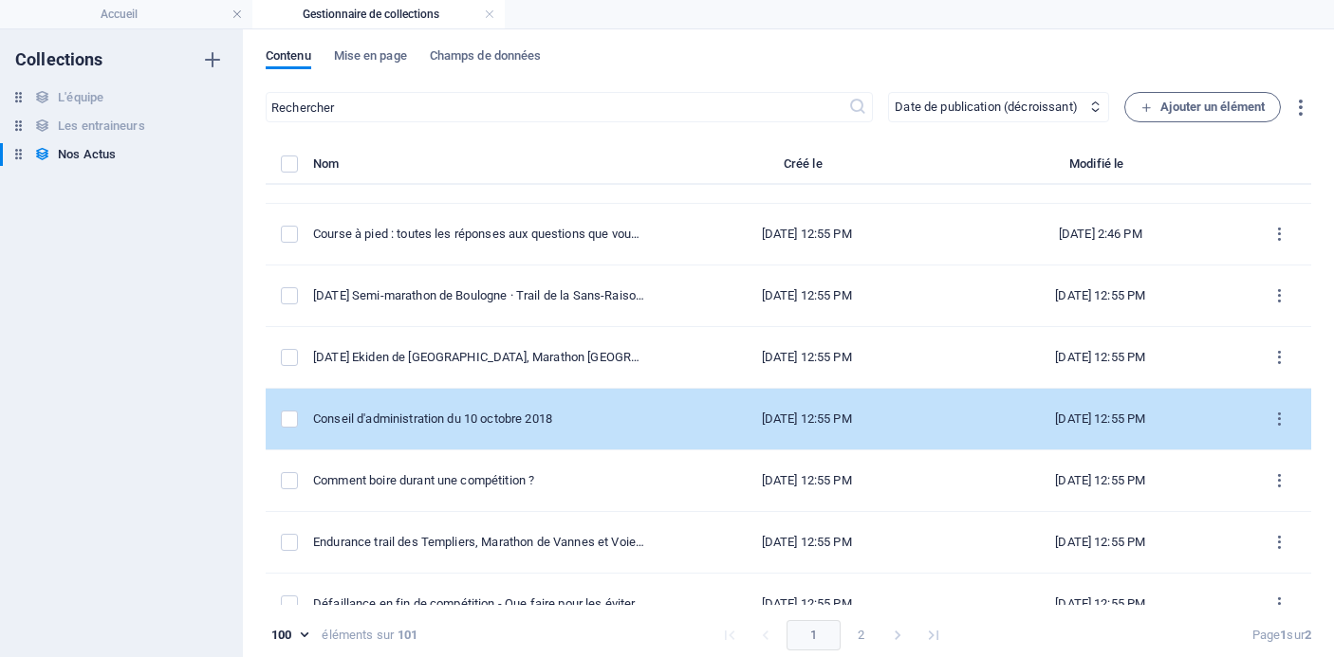
scroll to position [4052, 0]
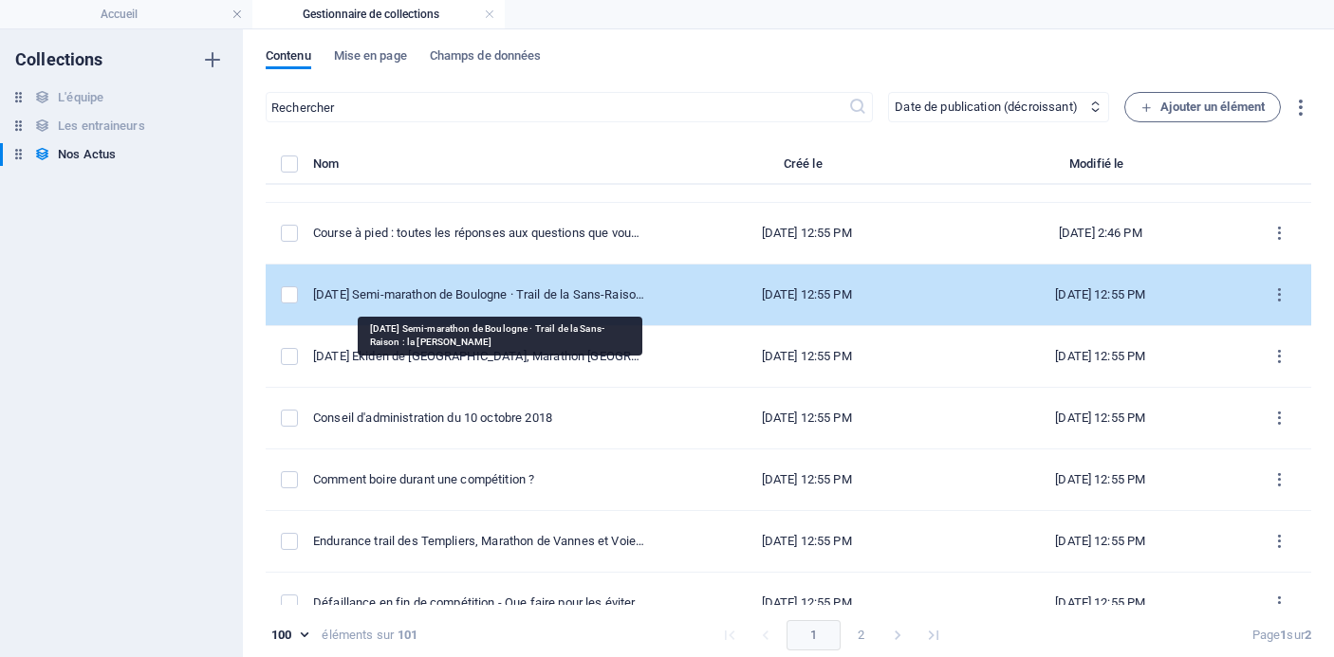
click at [572, 290] on div "[DATE] Semi-marathon de Boulogne · Trail de la Sans-Raison : la [PERSON_NAME]" at bounding box center [478, 295] width 331 height 17
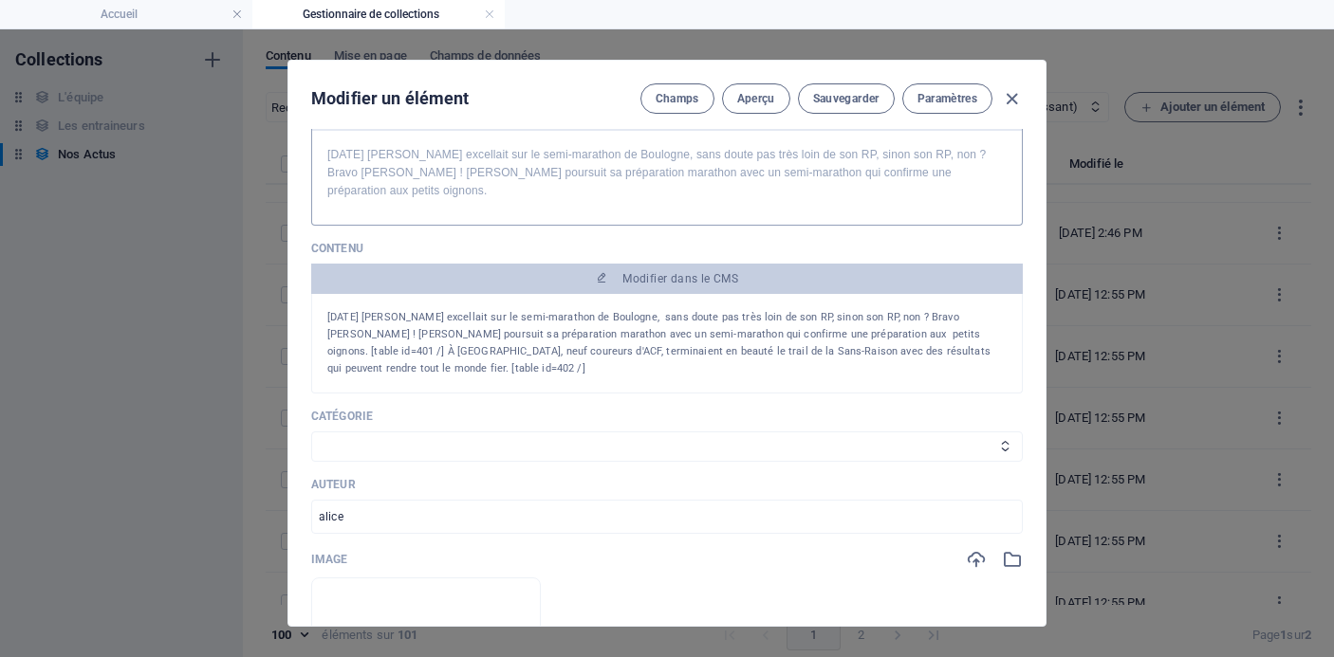
scroll to position [244, 0]
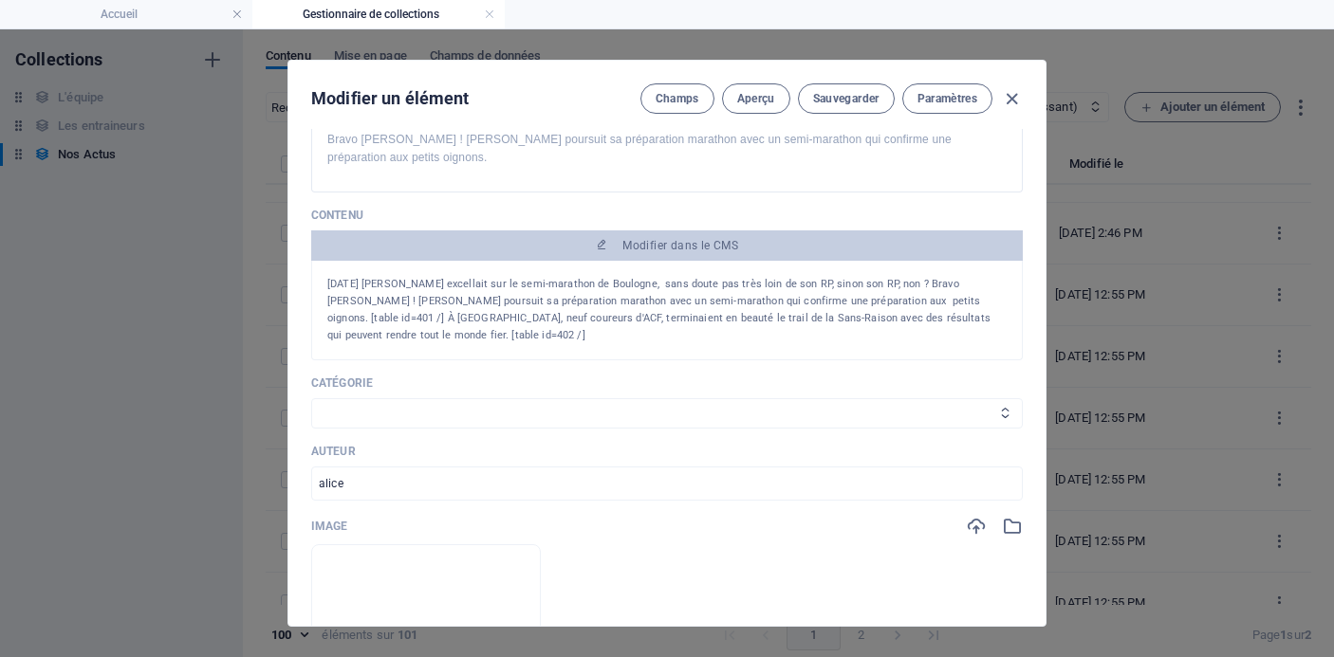
click at [658, 404] on select "Les résultats Les récits de course Événements Conseils sportifs" at bounding box center [667, 413] width 712 height 30
select select "Les résultats"
click at [311, 398] on select "Les résultats Les récits de course Événements Conseils sportifs" at bounding box center [667, 413] width 712 height 30
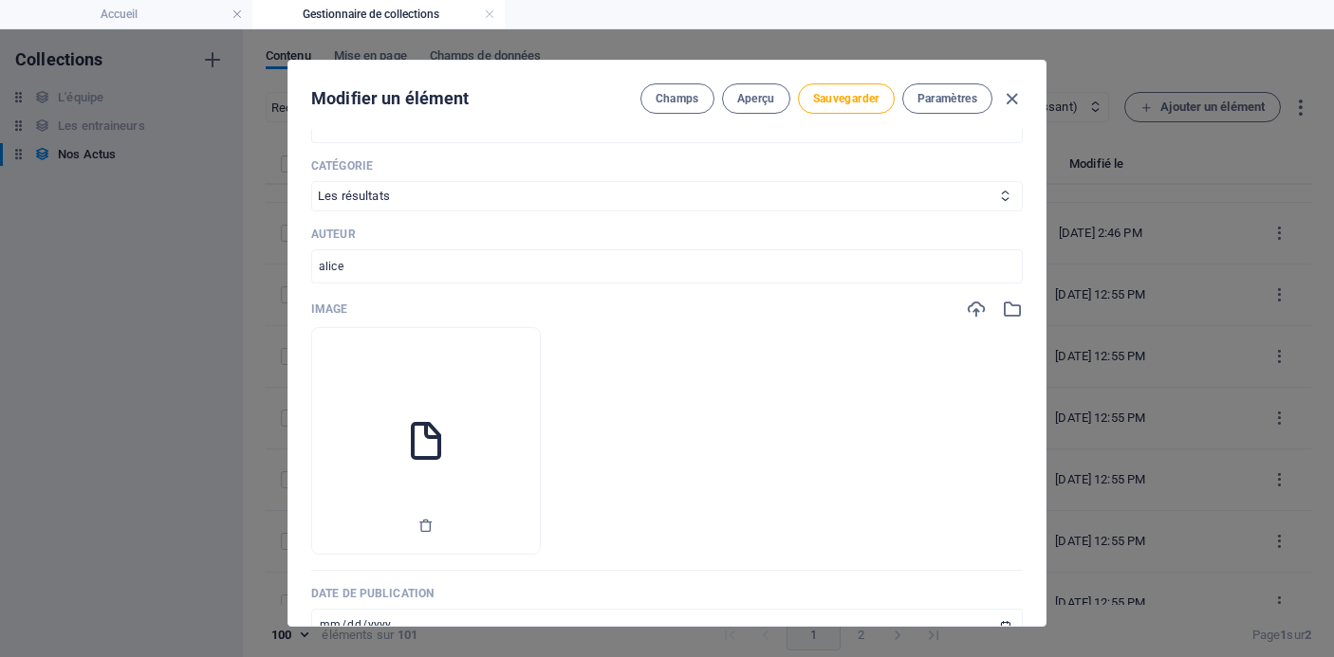
scroll to position [464, 0]
click at [511, 457] on li at bounding box center [426, 438] width 230 height 228
click at [490, 517] on div at bounding box center [426, 522] width 228 height 57
click at [434, 520] on icon "button" at bounding box center [425, 522] width 15 height 15
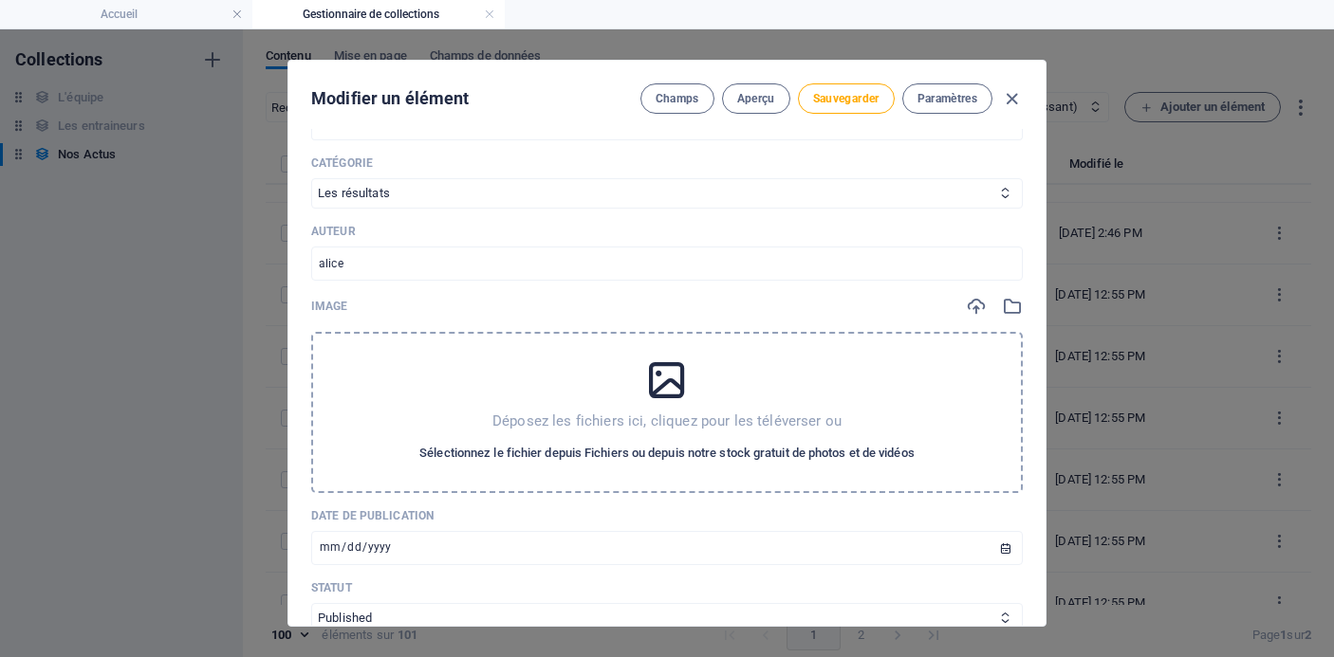
click at [608, 459] on span "Sélectionnez le fichier depuis Fichiers ou depuis notre stock gratuit de photos…" at bounding box center [666, 453] width 495 height 23
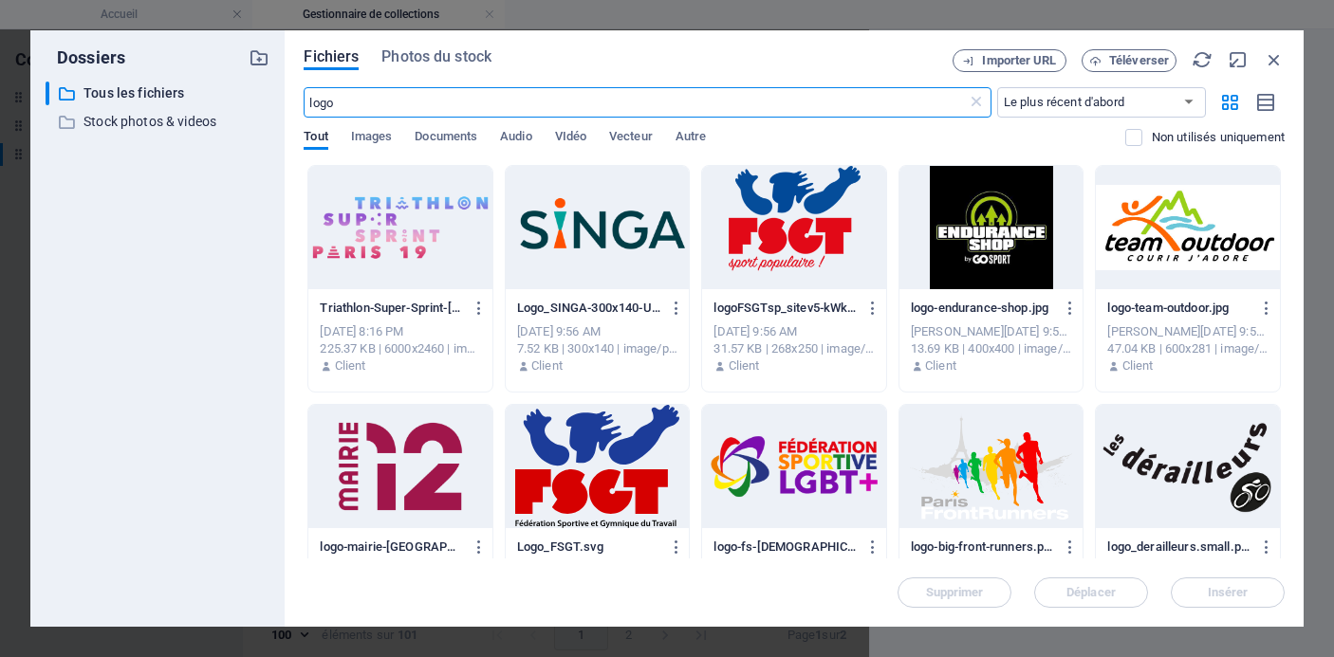
scroll to position [551, 0]
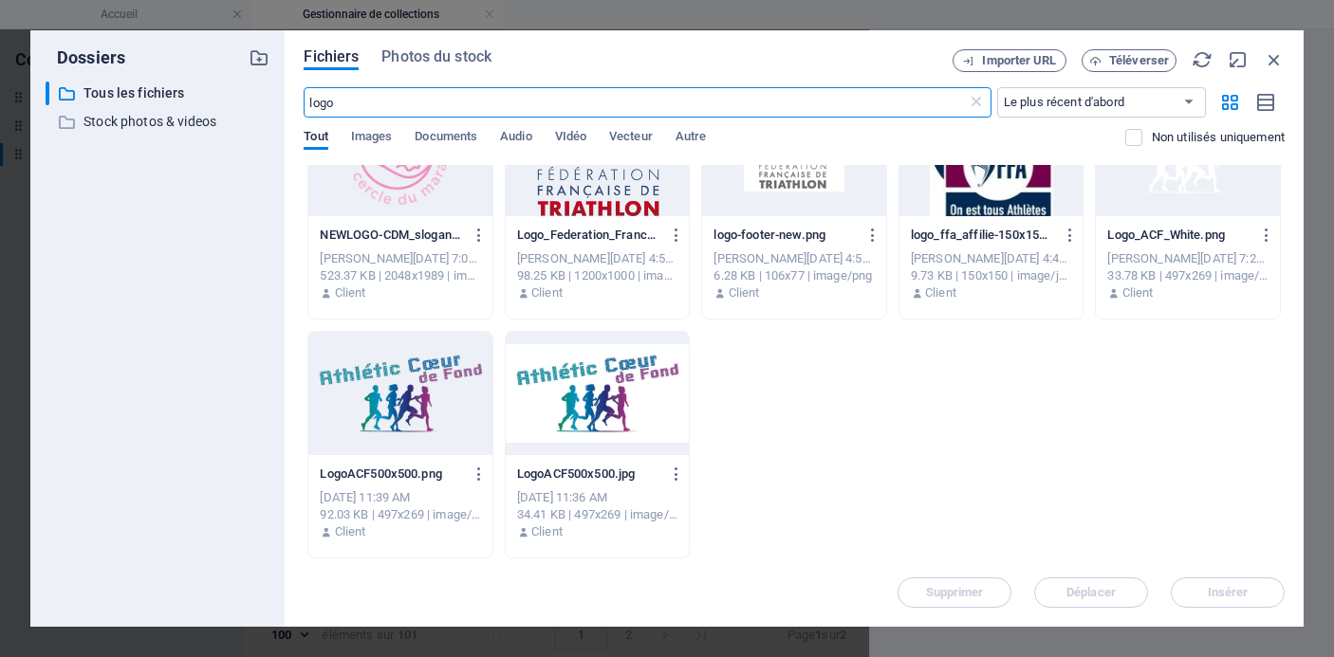
type input "logo"
click at [378, 391] on div at bounding box center [400, 393] width 184 height 123
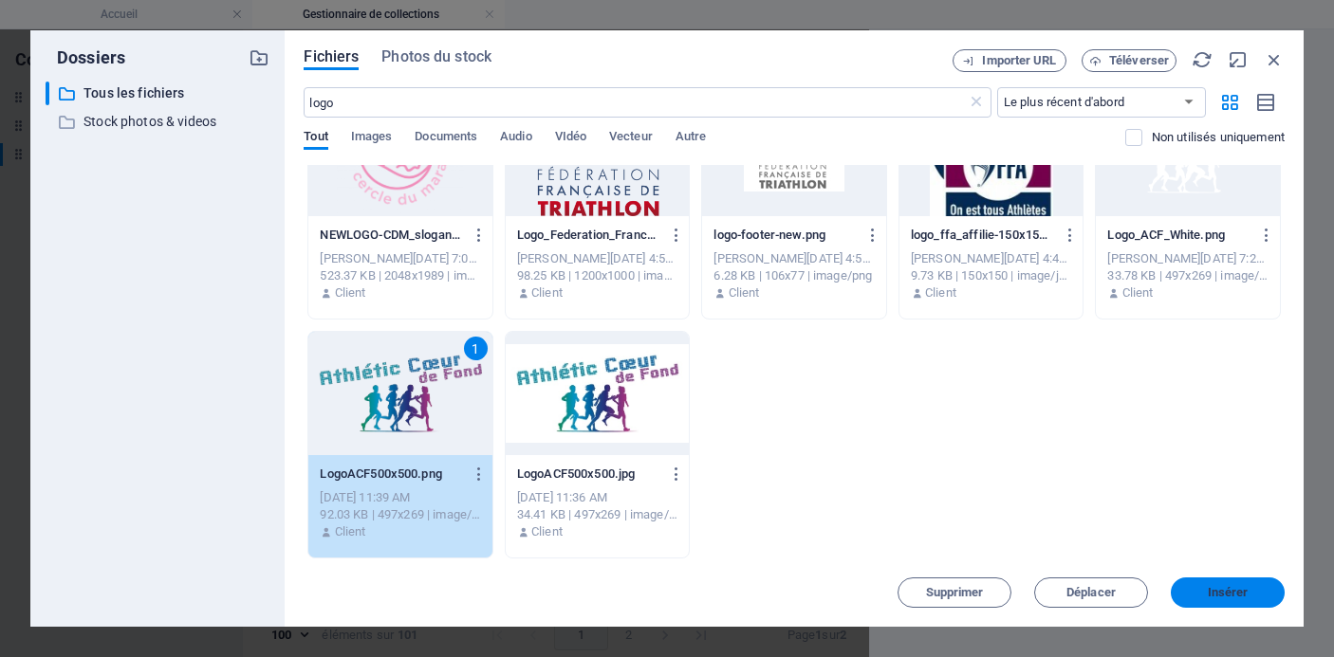
click at [1229, 593] on span "Insérer" at bounding box center [1228, 592] width 41 height 11
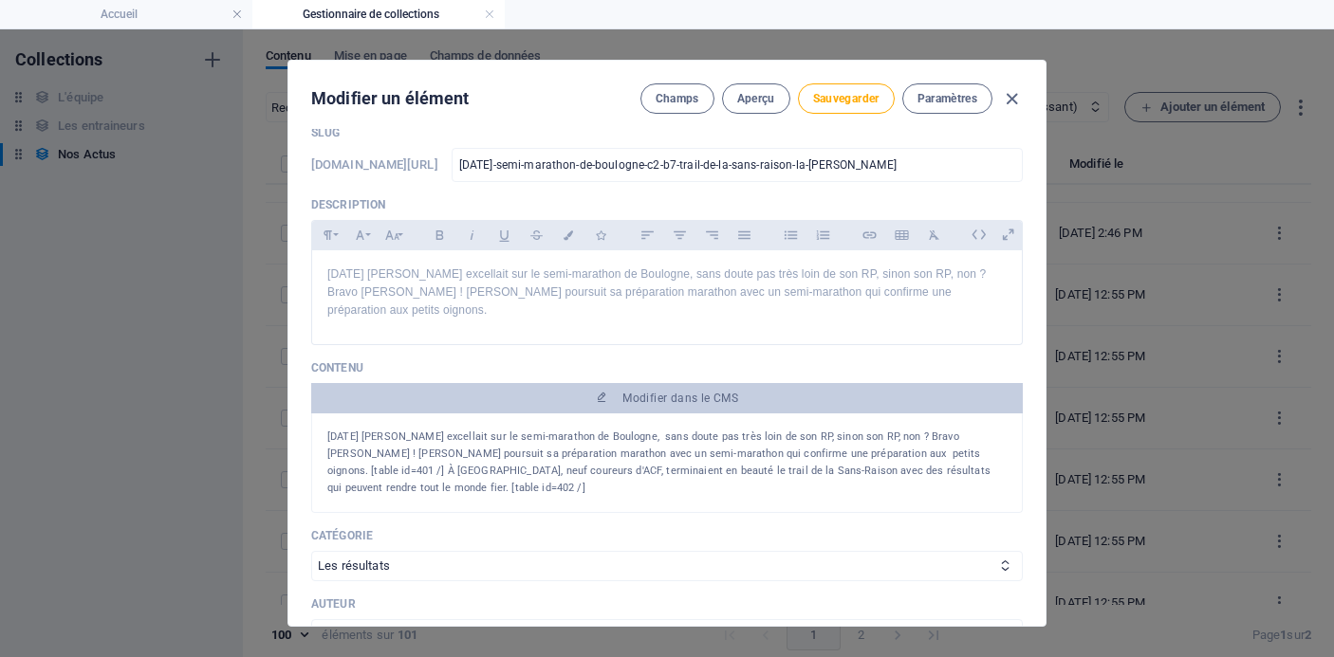
scroll to position [0, 0]
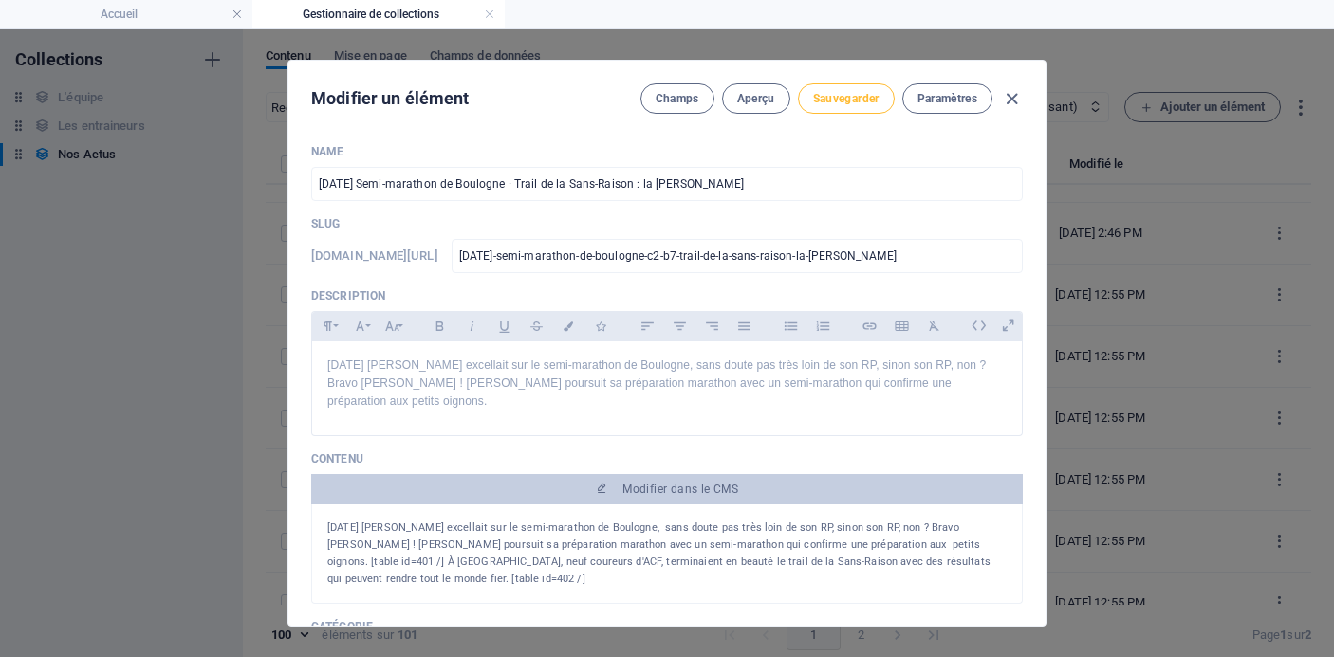
click at [842, 95] on span "Sauvegarder" at bounding box center [846, 98] width 66 height 15
click at [1011, 100] on icon "button" at bounding box center [1012, 99] width 22 height 22
type input "[DATE]-semi-marathon-de-boulogne-trail-de-la-sans-raison-la-[PERSON_NAME]"
type input "[DATE]"
type input "[DATE]-semi-marathon-de-boulogne-trail-de-la-sans-raison-la-[PERSON_NAME]"
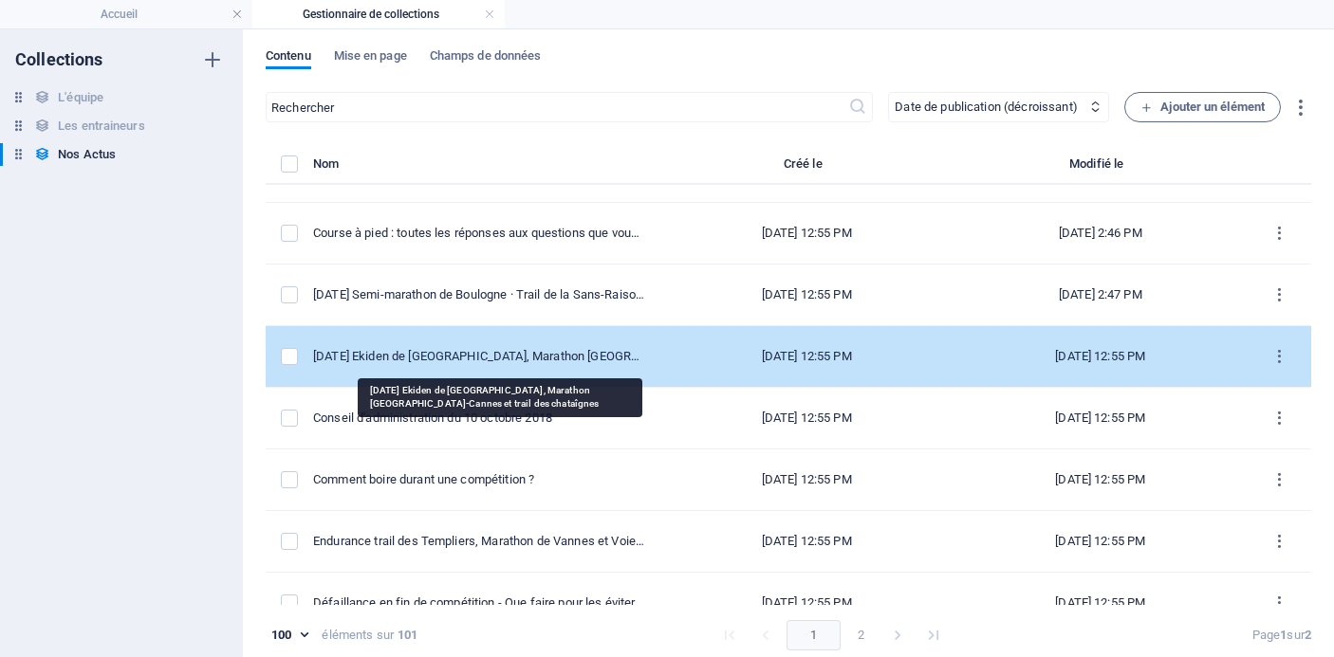
click at [569, 356] on div "[DATE] Ekiden de [GEOGRAPHIC_DATA], Marathon [GEOGRAPHIC_DATA]-Cannes et trail …" at bounding box center [478, 356] width 331 height 17
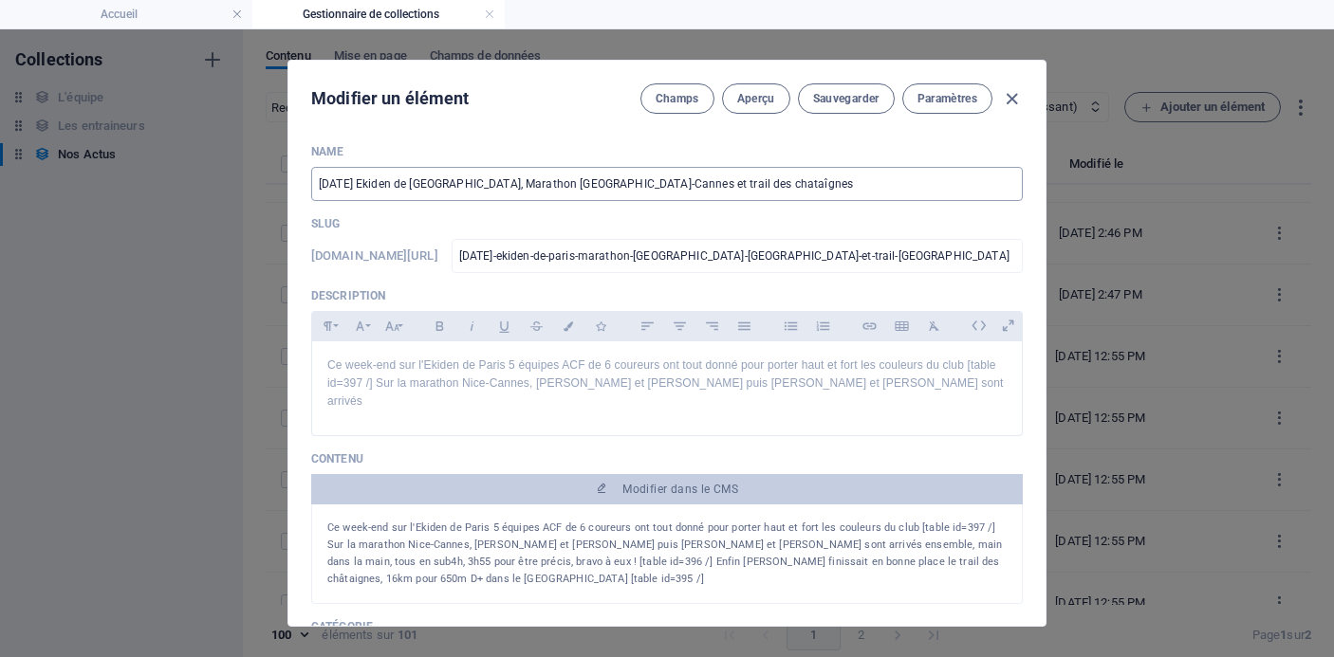
click at [797, 177] on input "[DATE] Ekiden de [GEOGRAPHIC_DATA], Marathon [GEOGRAPHIC_DATA]-Cannes et trail …" at bounding box center [667, 184] width 712 height 34
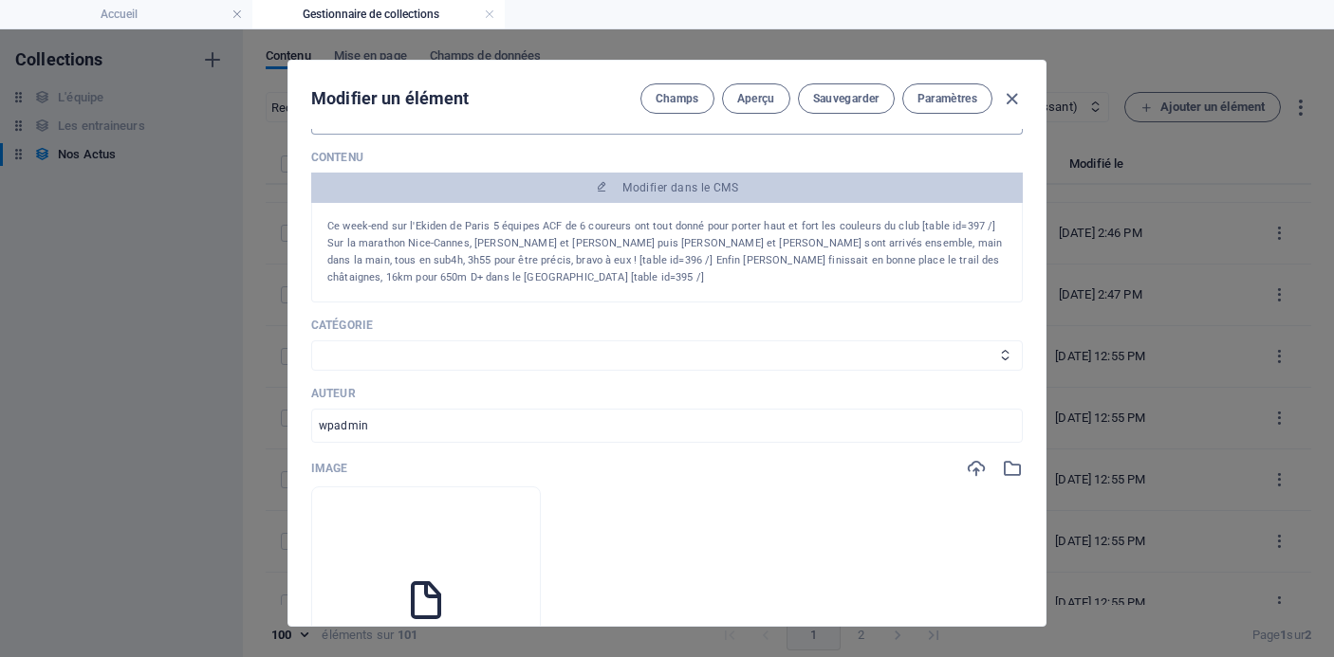
scroll to position [325, 0]
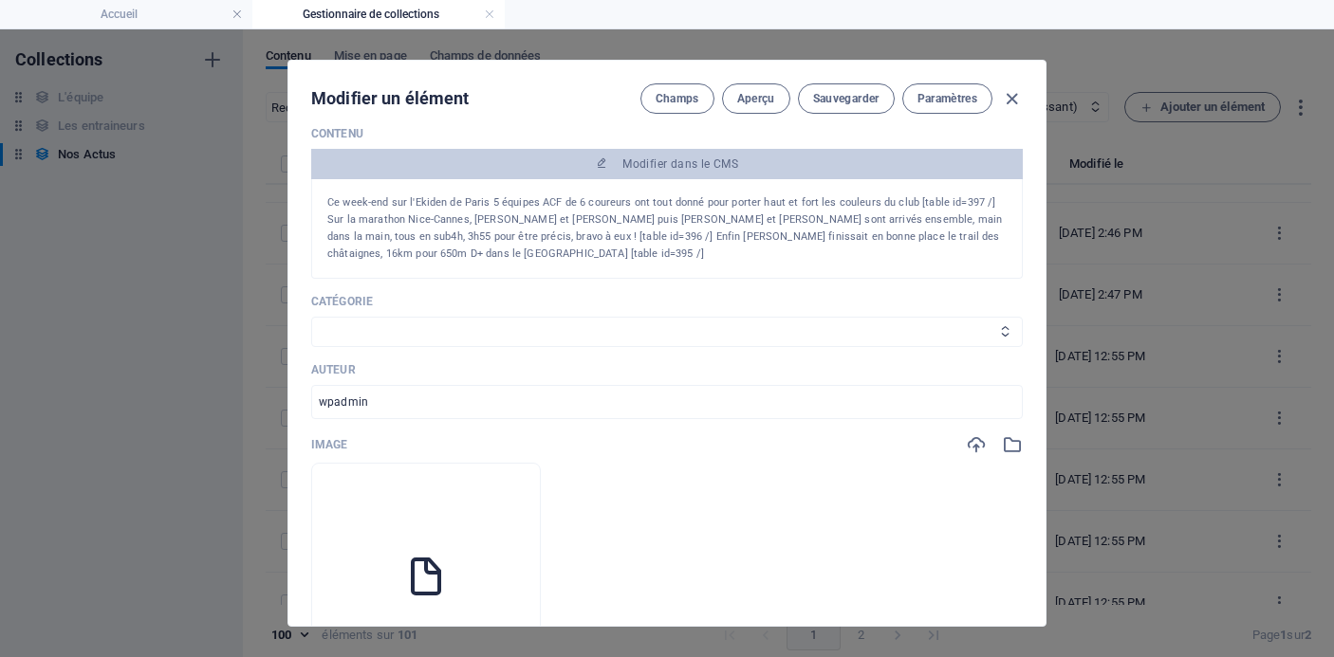
click at [626, 317] on select "Les résultats Les récits de course Événements Conseils sportifs" at bounding box center [667, 332] width 712 height 30
select select "Les résultats"
click at [311, 317] on select "Les résultats Les récits de course Événements Conseils sportifs" at bounding box center [667, 332] width 712 height 30
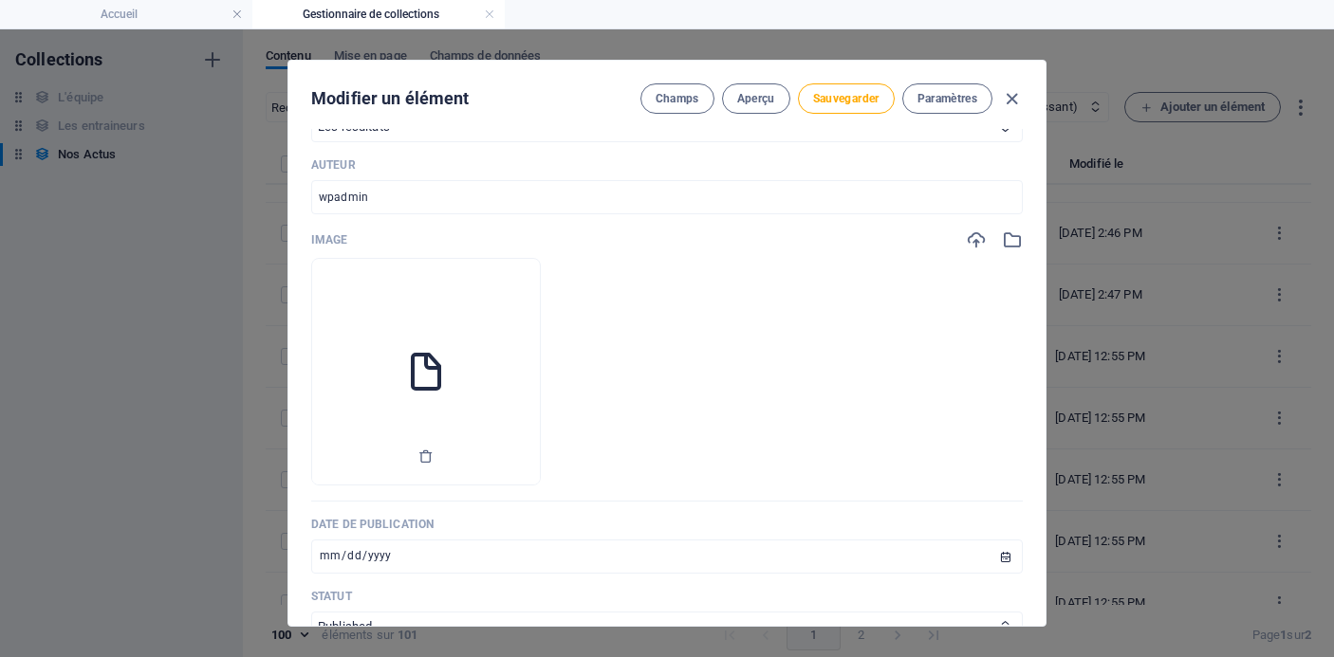
scroll to position [604, 0]
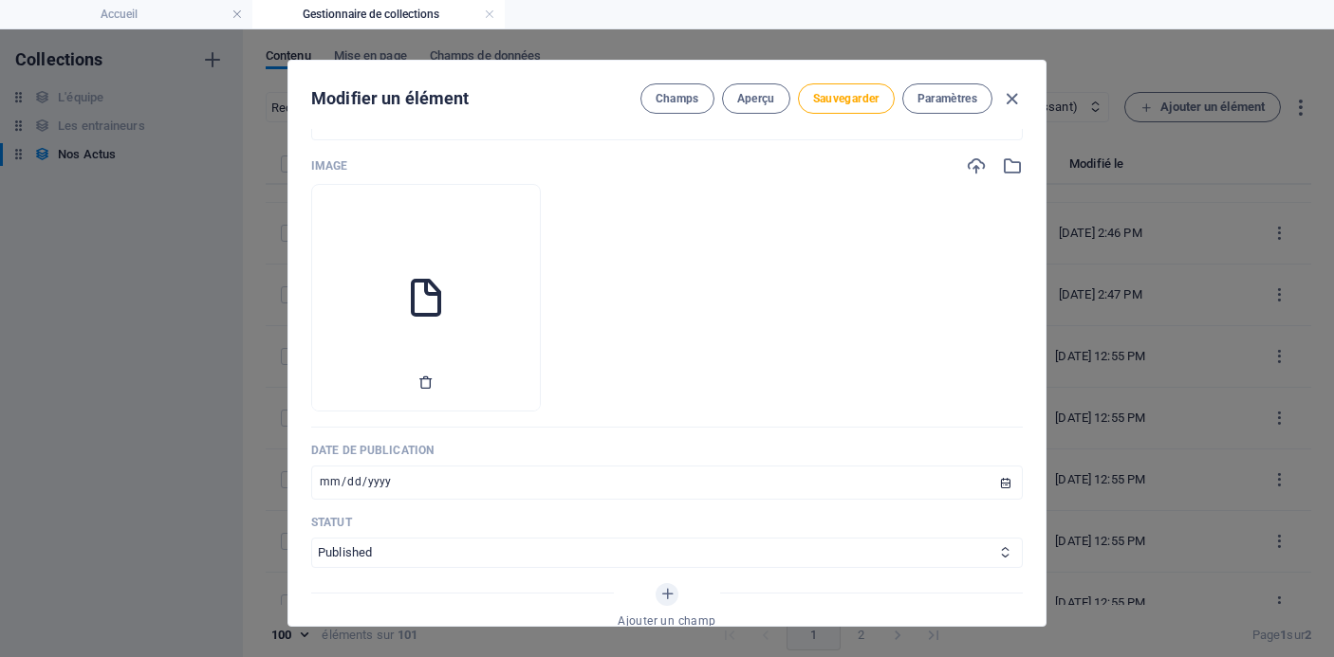
click at [434, 375] on icon "button" at bounding box center [425, 382] width 15 height 15
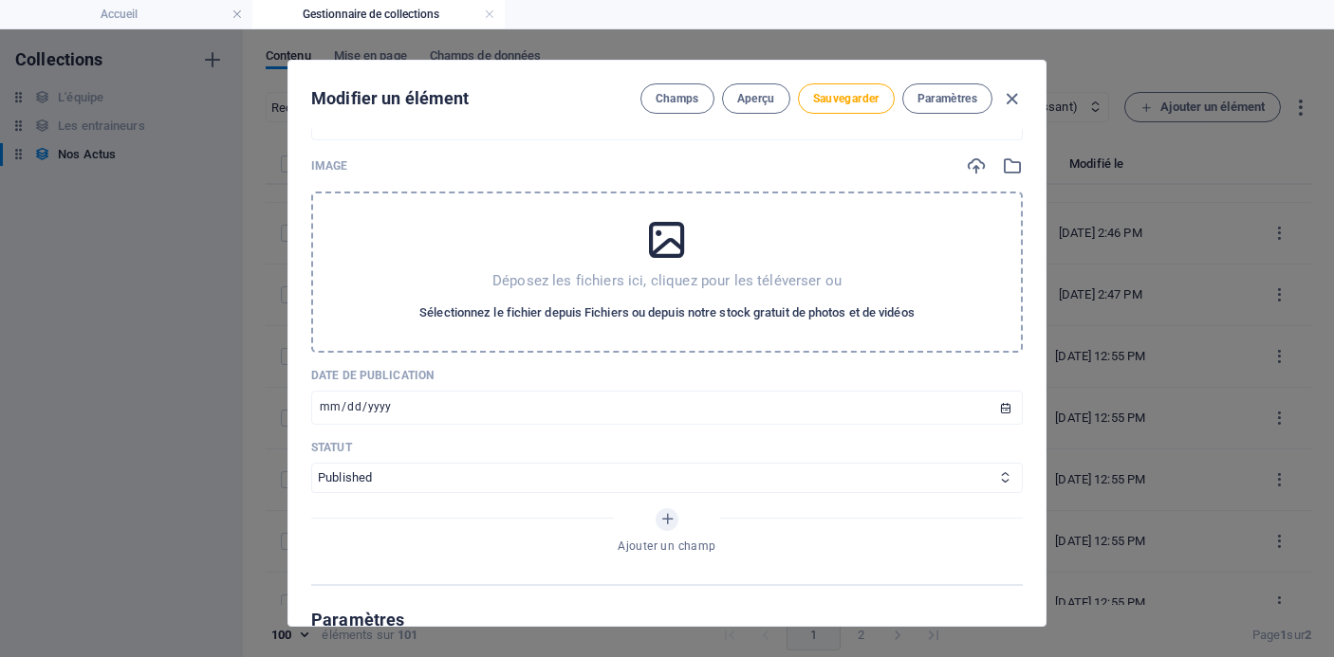
click at [551, 302] on span "Sélectionnez le fichier depuis Fichiers ou depuis notre stock gratuit de photos…" at bounding box center [666, 313] width 495 height 23
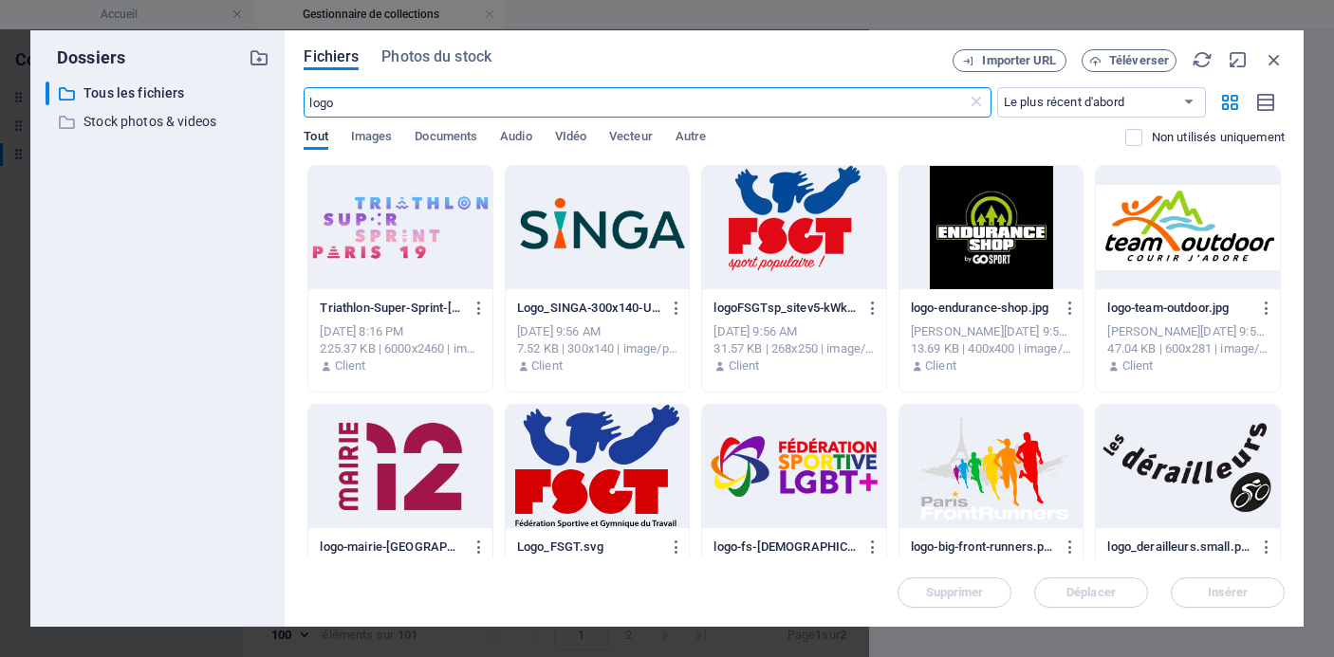
scroll to position [4301, 0]
click at [1273, 59] on icon "button" at bounding box center [1274, 59] width 21 height 21
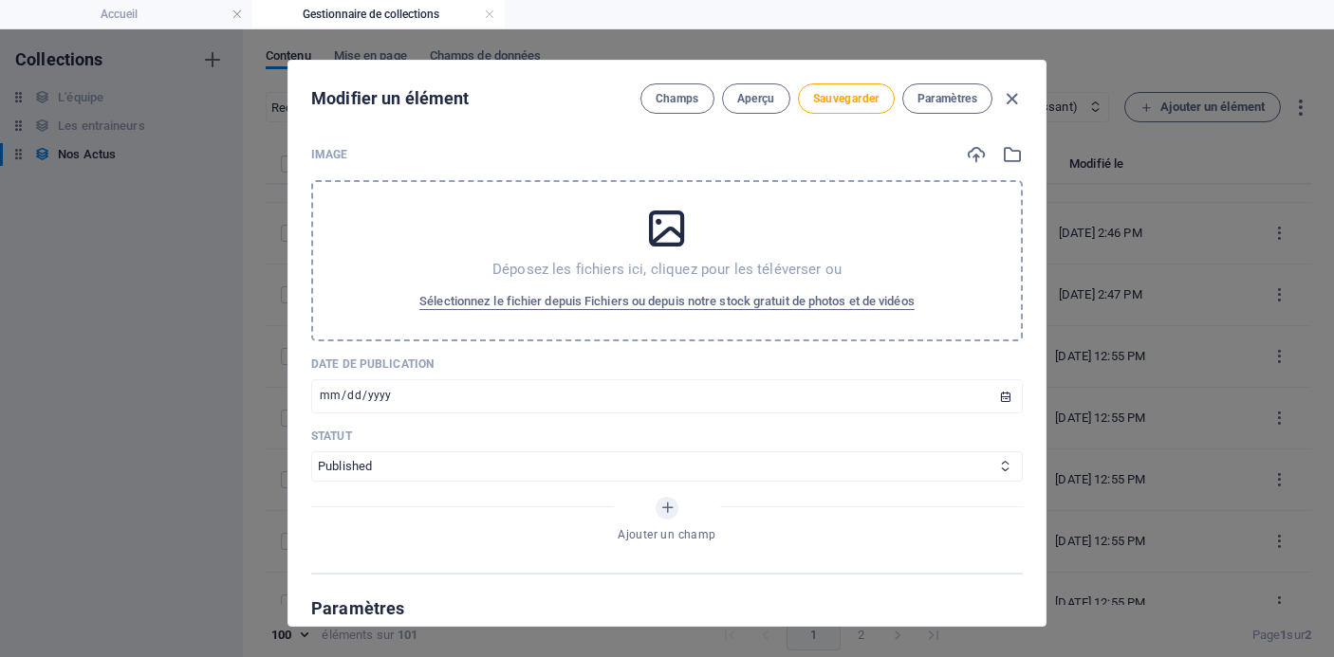
scroll to position [618, 0]
click at [620, 288] on span "Sélectionnez le fichier depuis Fichiers ou depuis notre stock gratuit de photos…" at bounding box center [666, 299] width 495 height 23
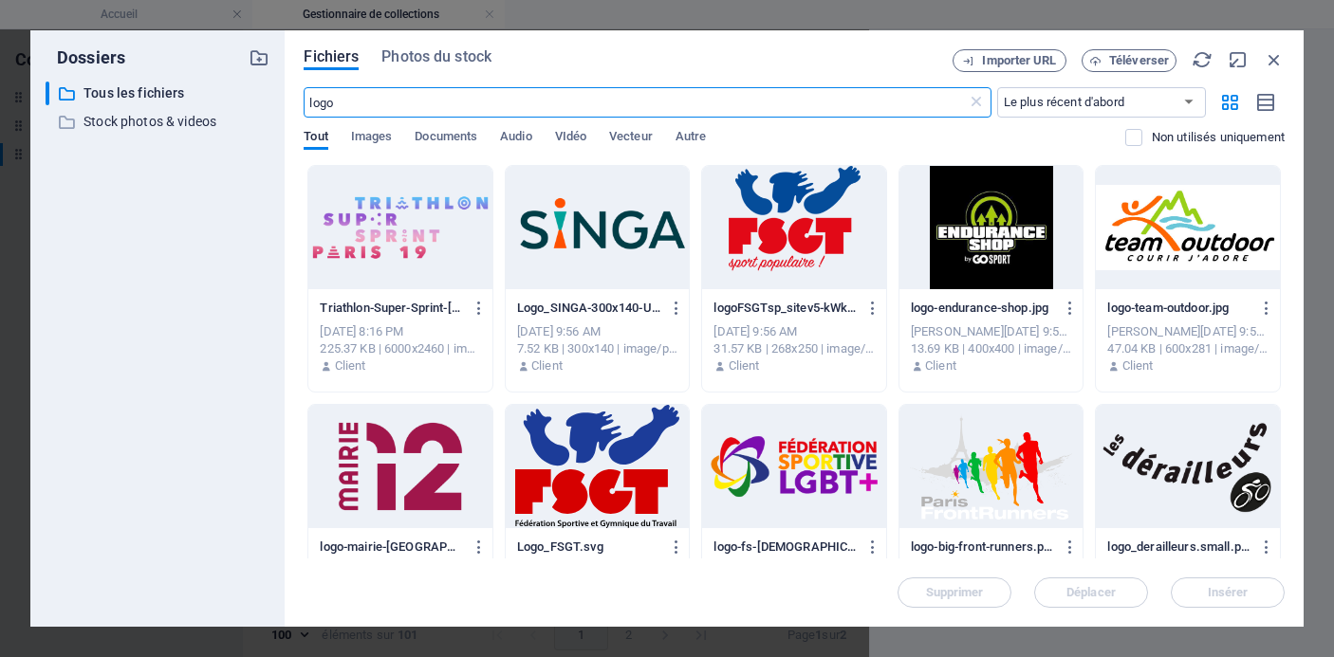
scroll to position [551, 0]
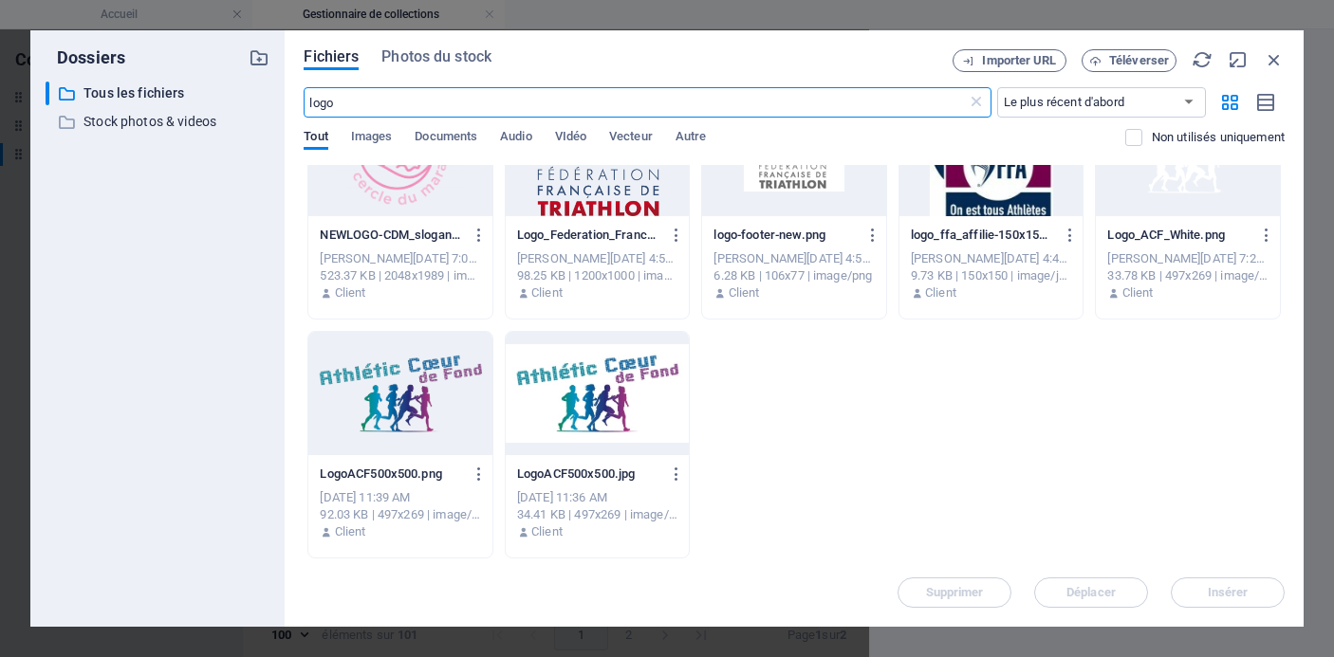
click at [412, 396] on div at bounding box center [400, 393] width 184 height 123
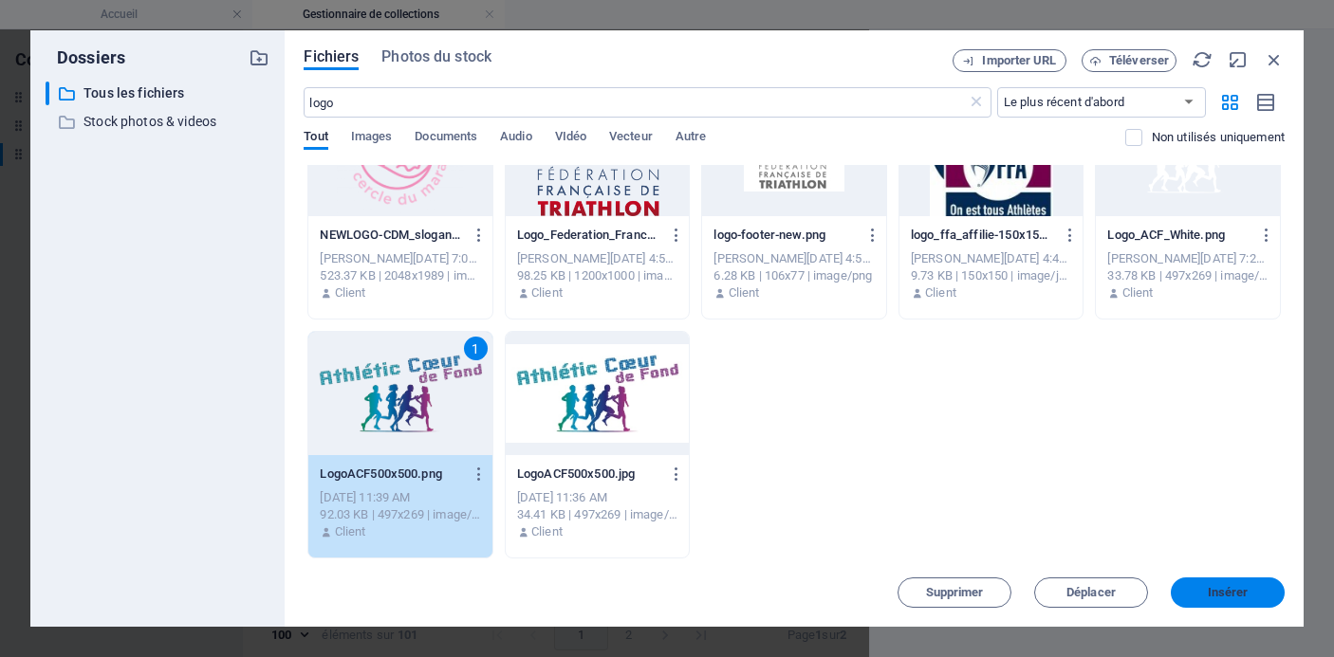
click at [1250, 585] on button "Insérer" at bounding box center [1228, 593] width 114 height 30
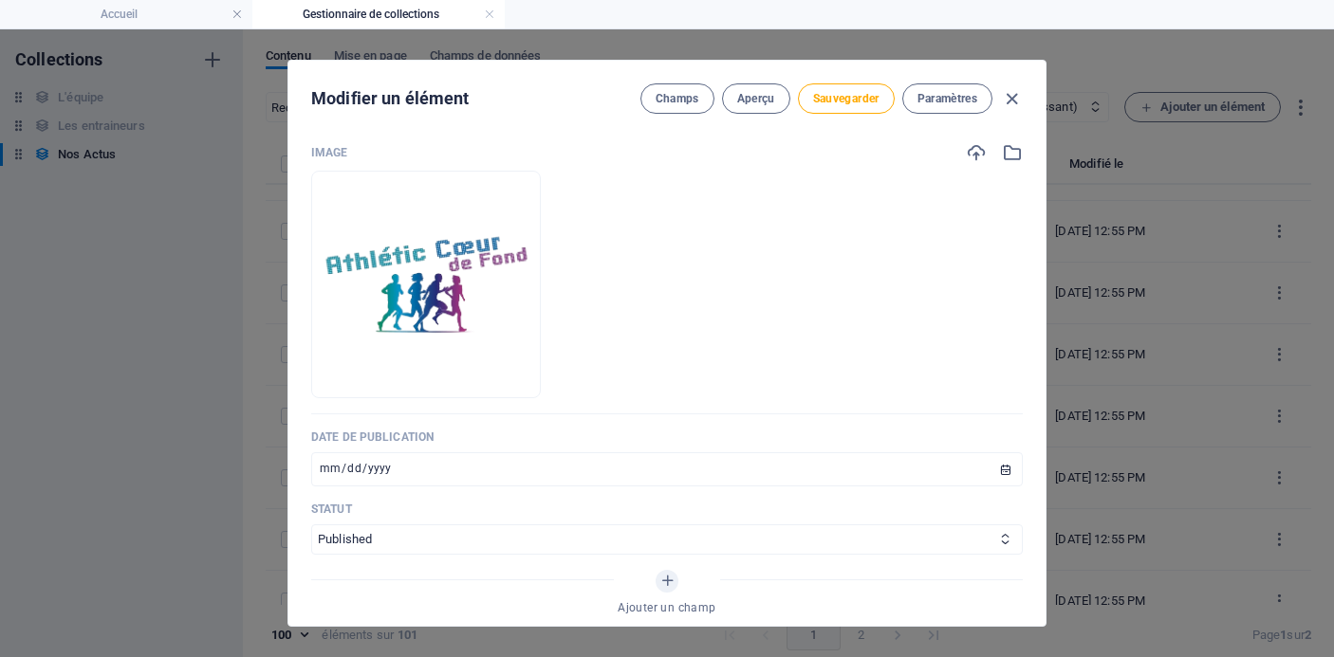
scroll to position [4052, 0]
click at [859, 95] on span "Sauvegarder" at bounding box center [846, 98] width 66 height 15
click at [1009, 96] on icon "button" at bounding box center [1012, 99] width 22 height 22
type input "[DATE]"
type input "[DATE]-ekiden-de-paris-marathon-[GEOGRAPHIC_DATA]-[GEOGRAPHIC_DATA]-et-trail-[G…"
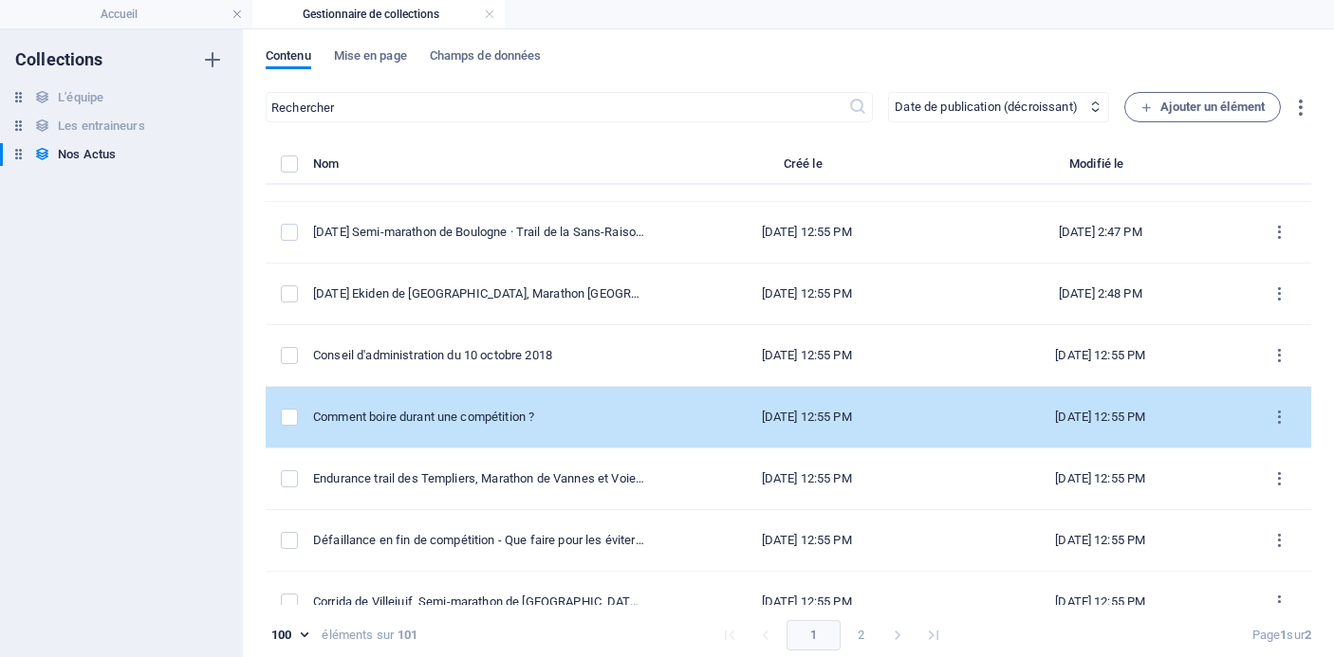
scroll to position [4118, 0]
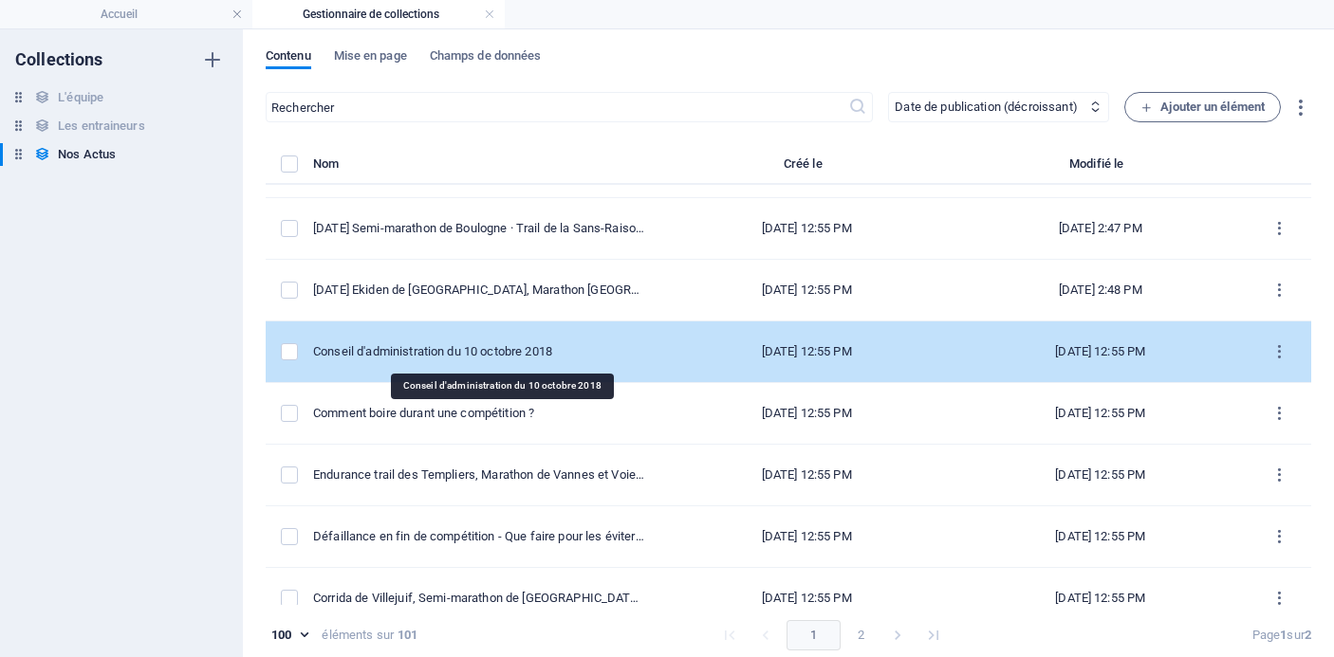
click at [555, 352] on div "Conseil d'administration du 10 octobre 2018" at bounding box center [478, 351] width 331 height 17
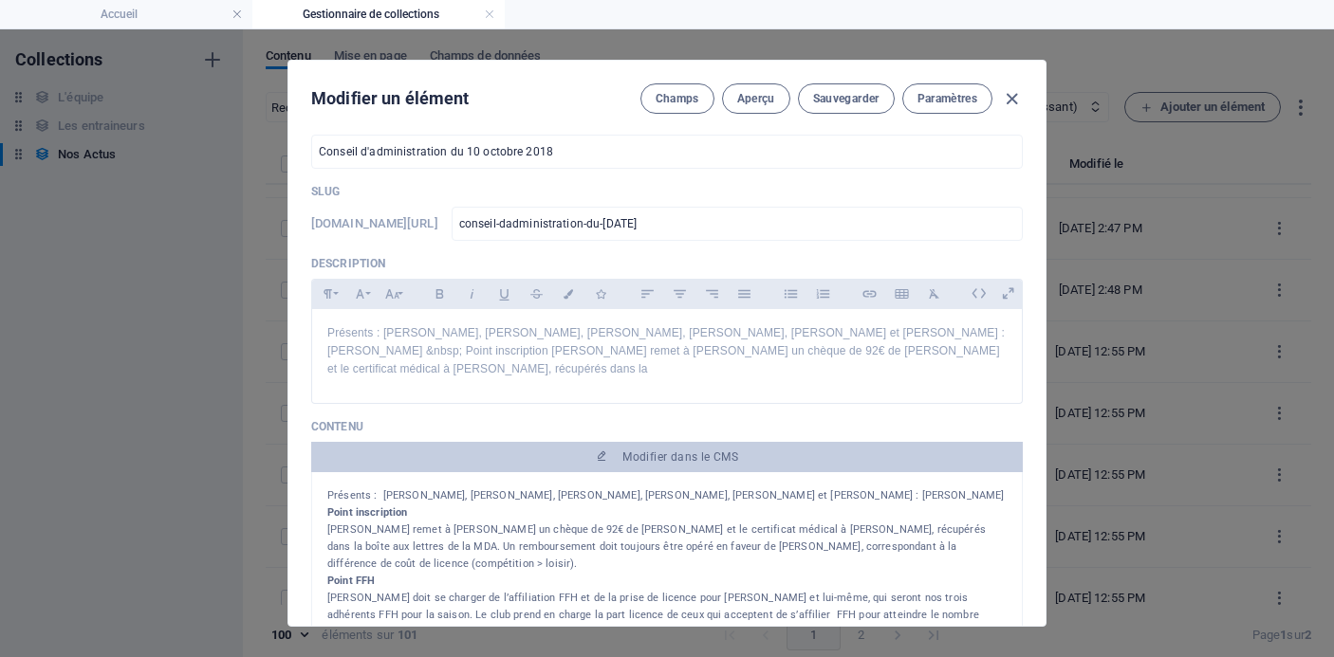
scroll to position [0, 0]
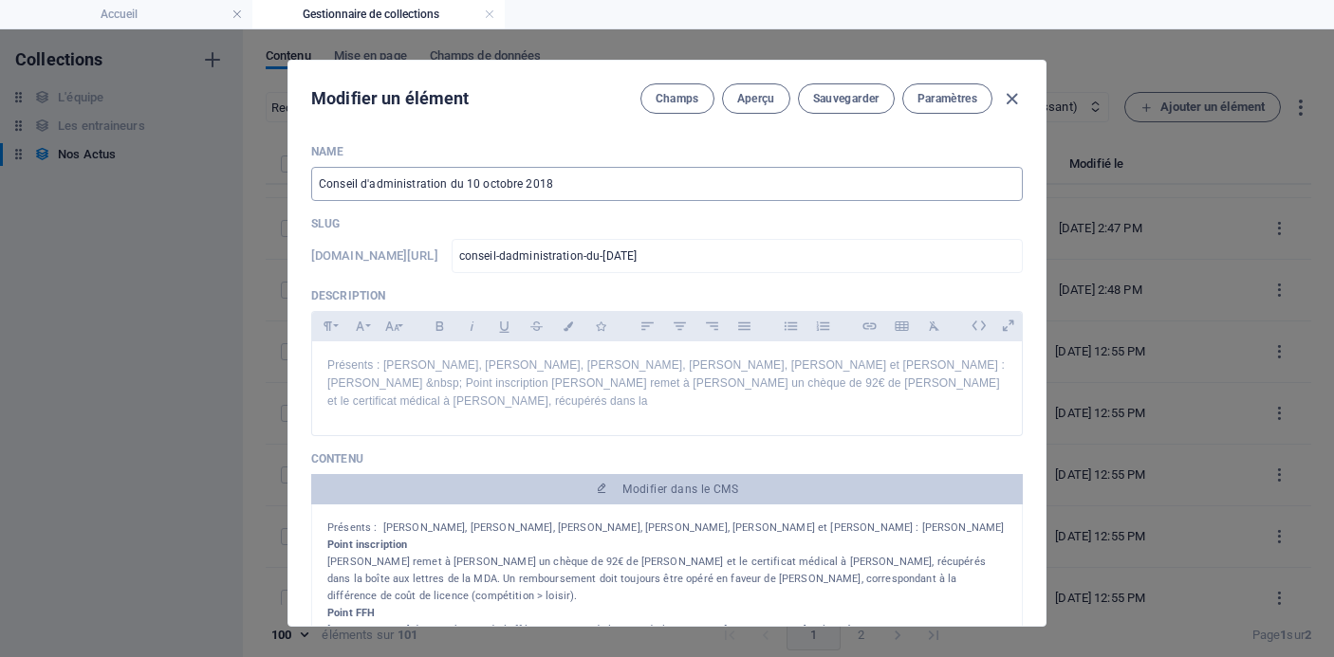
click at [616, 186] on input "Conseil d'administration du 10 octobre 2018" at bounding box center [667, 184] width 712 height 34
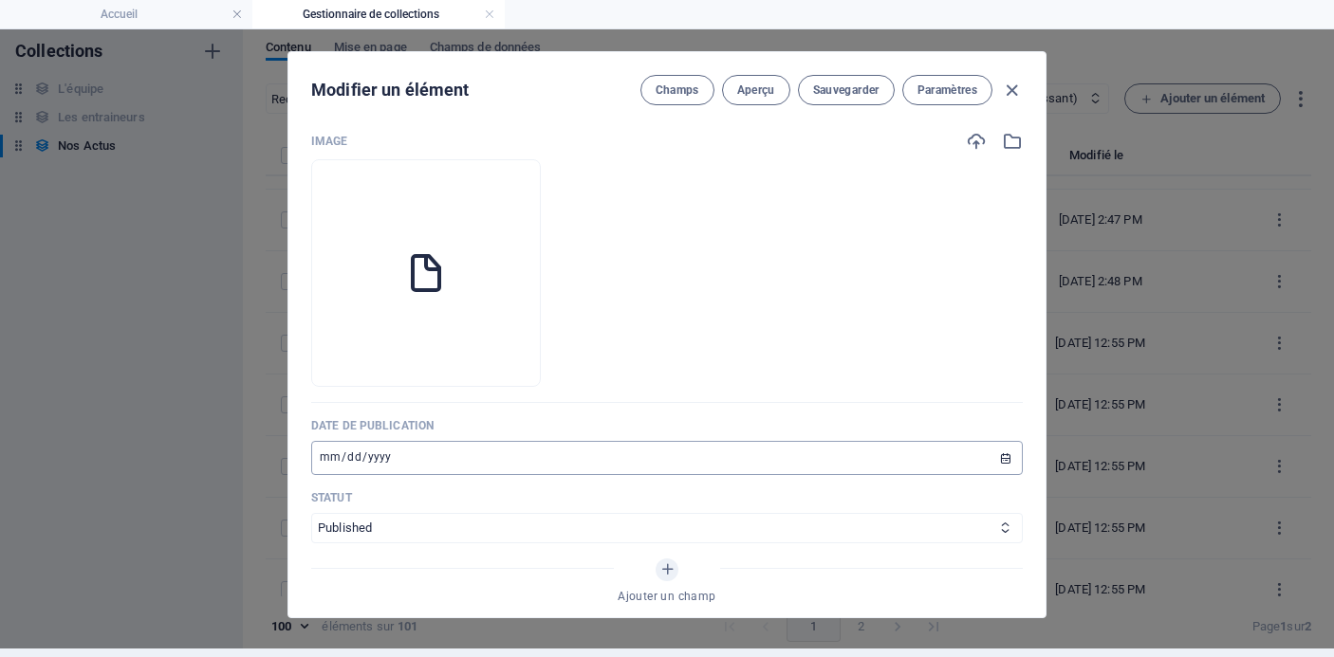
scroll to position [690, 0]
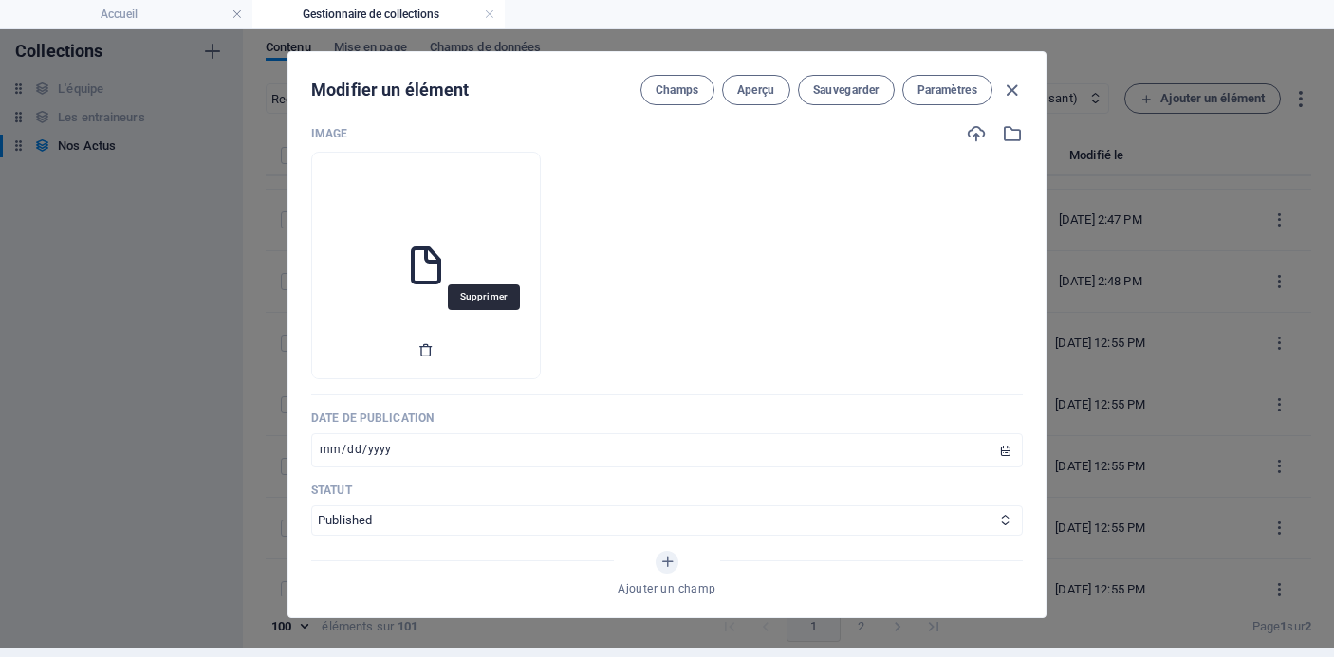
click at [434, 342] on icon "button" at bounding box center [425, 349] width 15 height 15
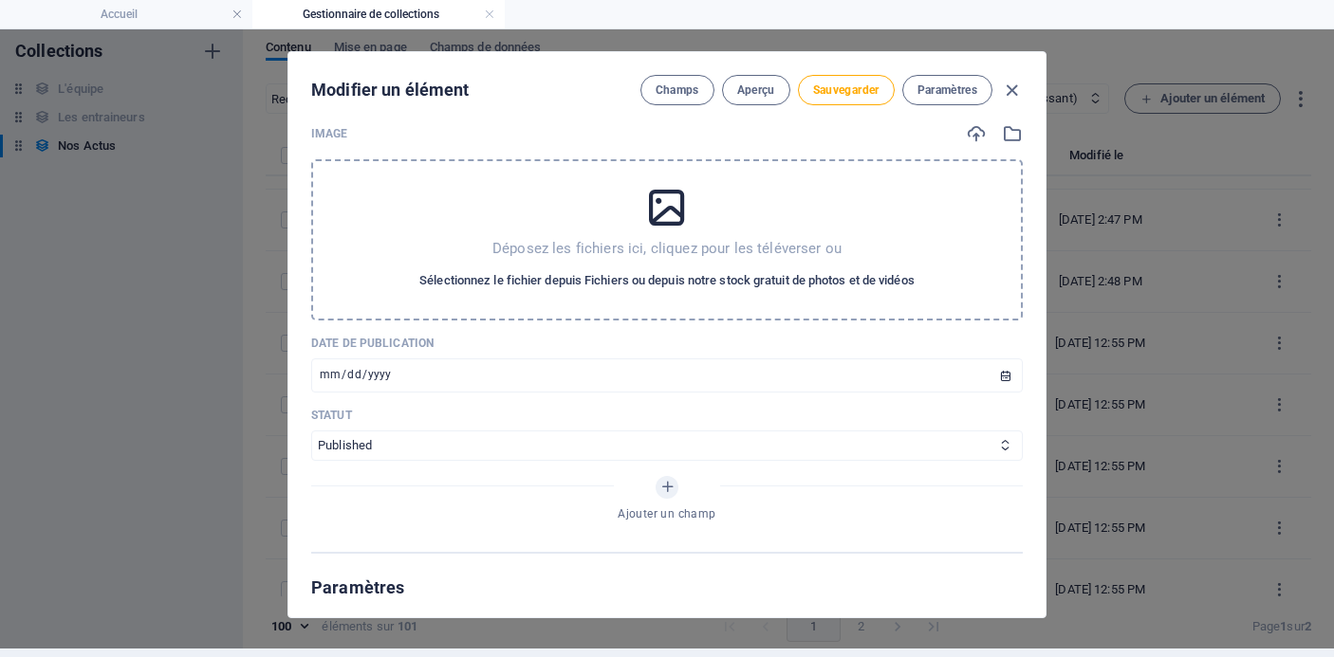
click at [585, 269] on span "Sélectionnez le fichier depuis Fichiers ou depuis notre stock gratuit de photos…" at bounding box center [666, 280] width 495 height 23
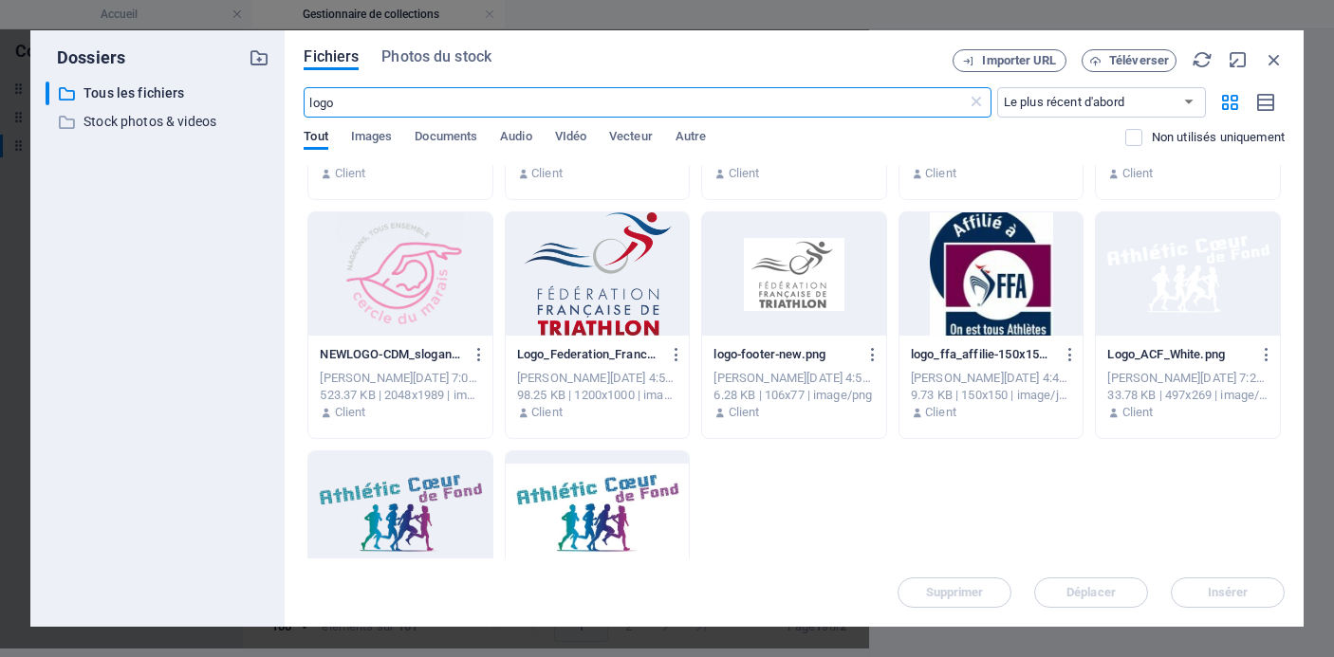
scroll to position [551, 0]
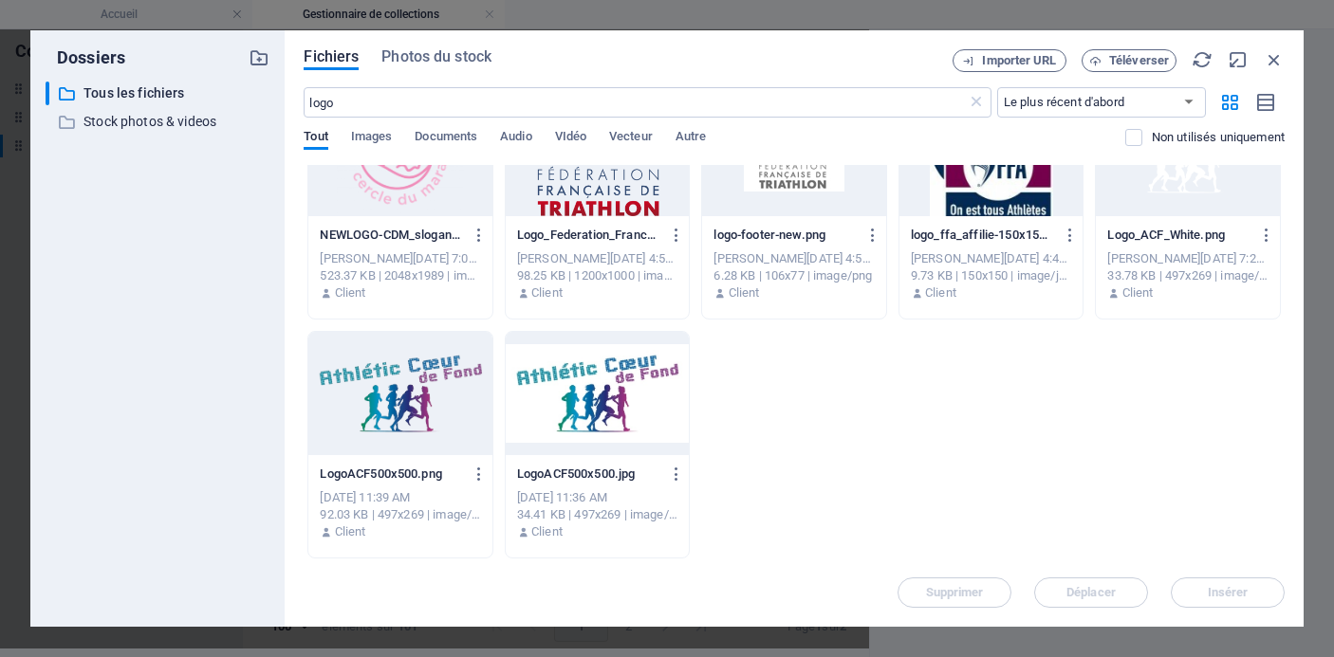
click at [420, 393] on div at bounding box center [400, 393] width 184 height 123
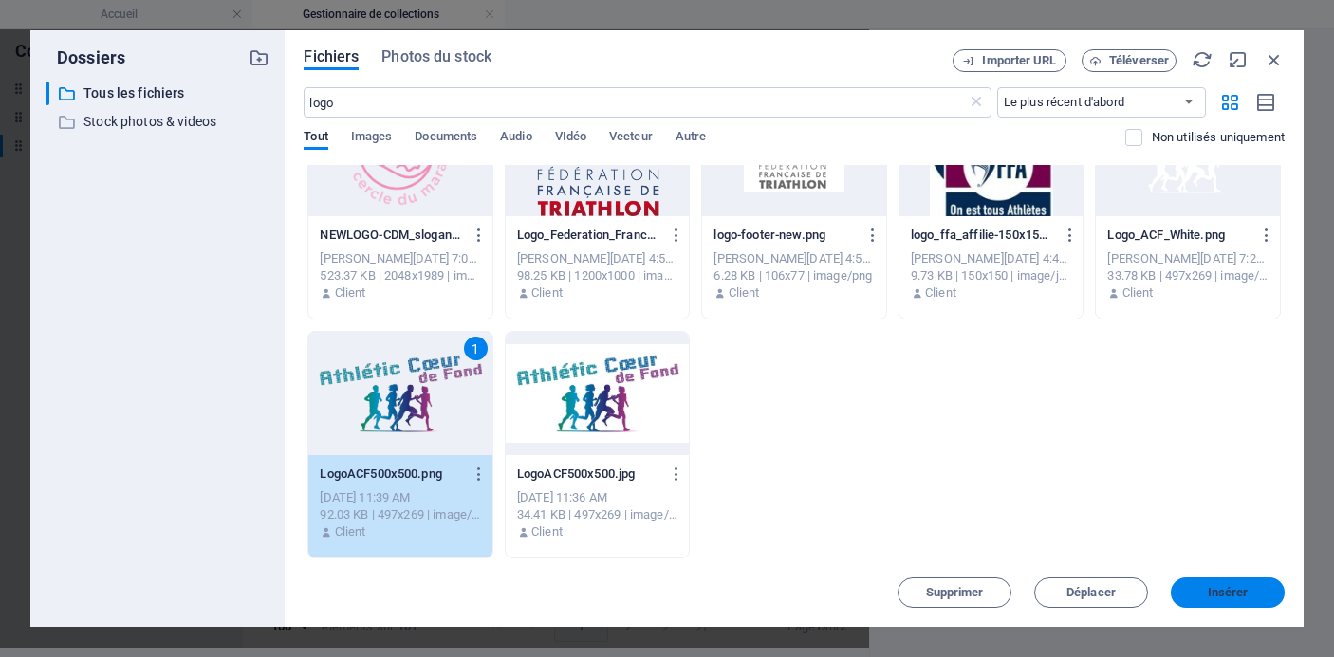
click at [1211, 596] on span "Insérer" at bounding box center [1228, 592] width 41 height 11
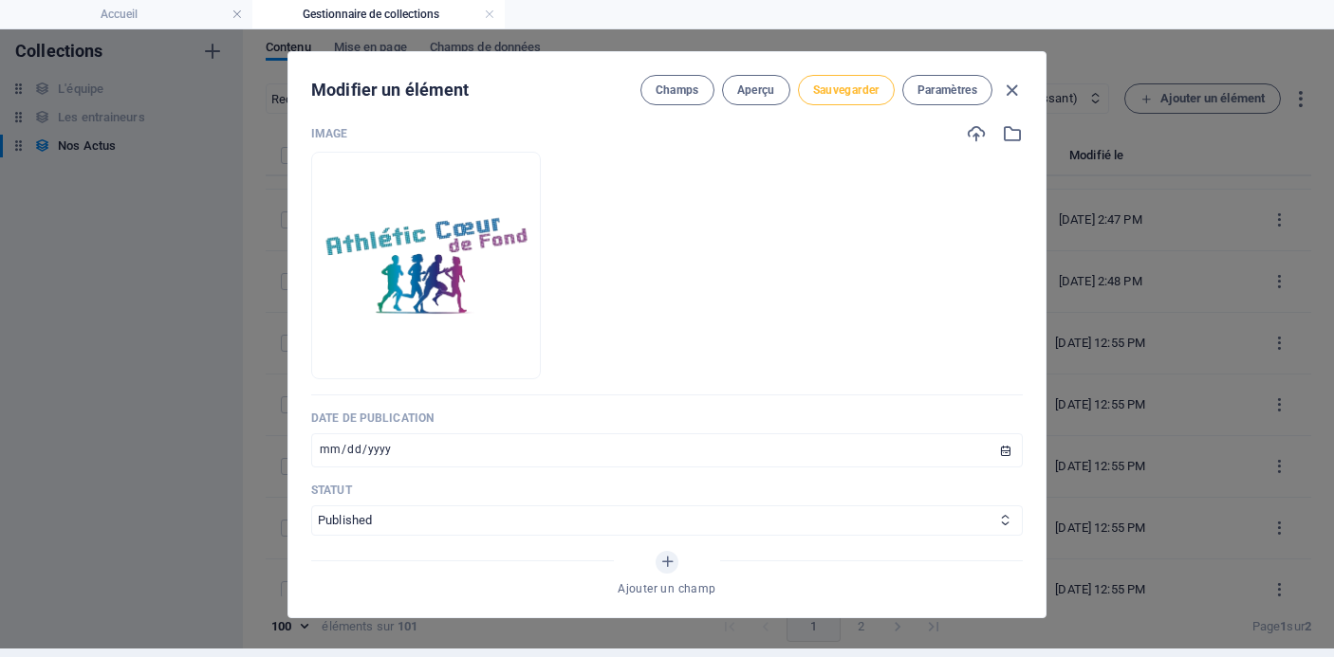
click at [847, 93] on span "Sauvegarder" at bounding box center [846, 90] width 66 height 15
click at [1009, 90] on icon "button" at bounding box center [1012, 91] width 22 height 22
type input "conseil-d-administration-du-[DATE]"
type input "[DATE]"
type input "conseil-d-administration-du-[DATE]"
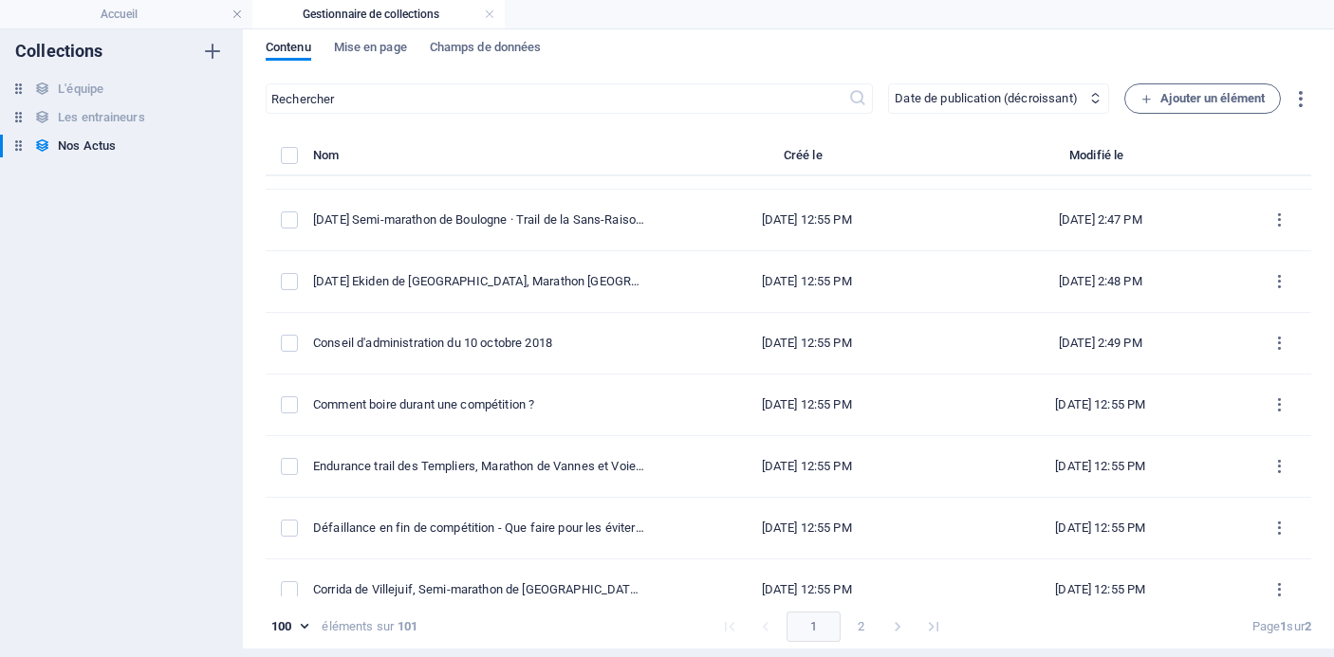
scroll to position [577, 0]
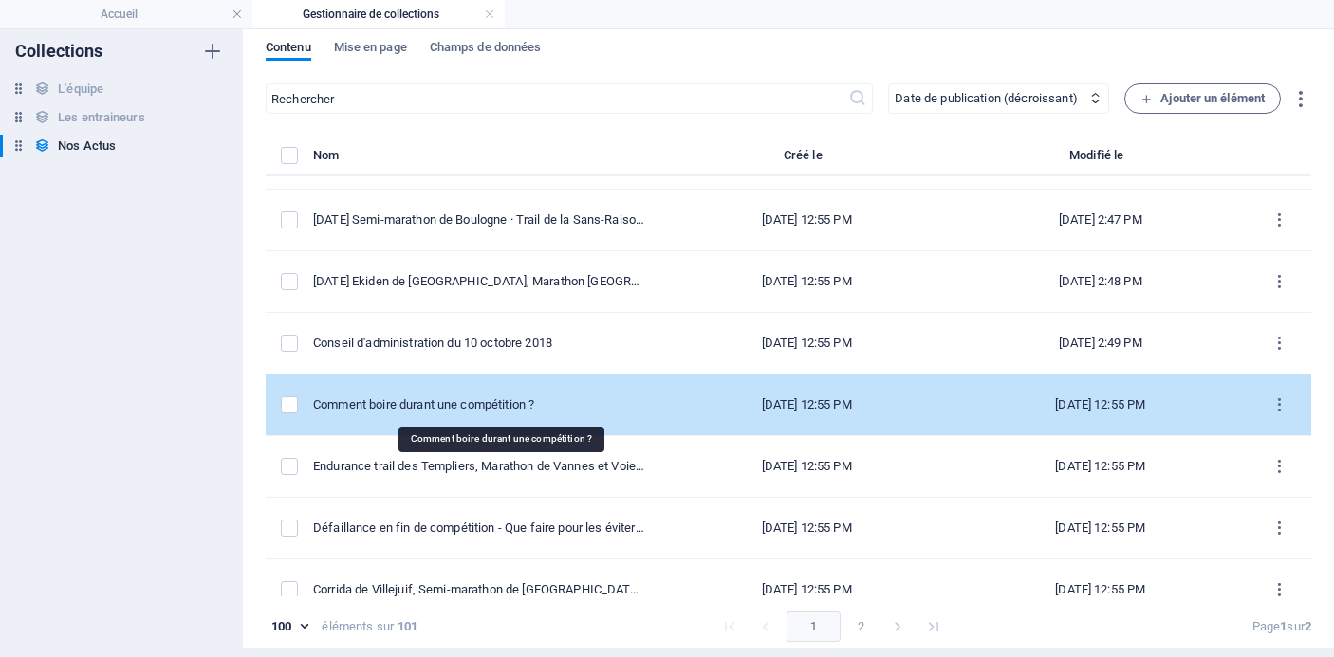
click at [545, 414] on td "Comment boire durant une compétition ?" at bounding box center [486, 406] width 346 height 62
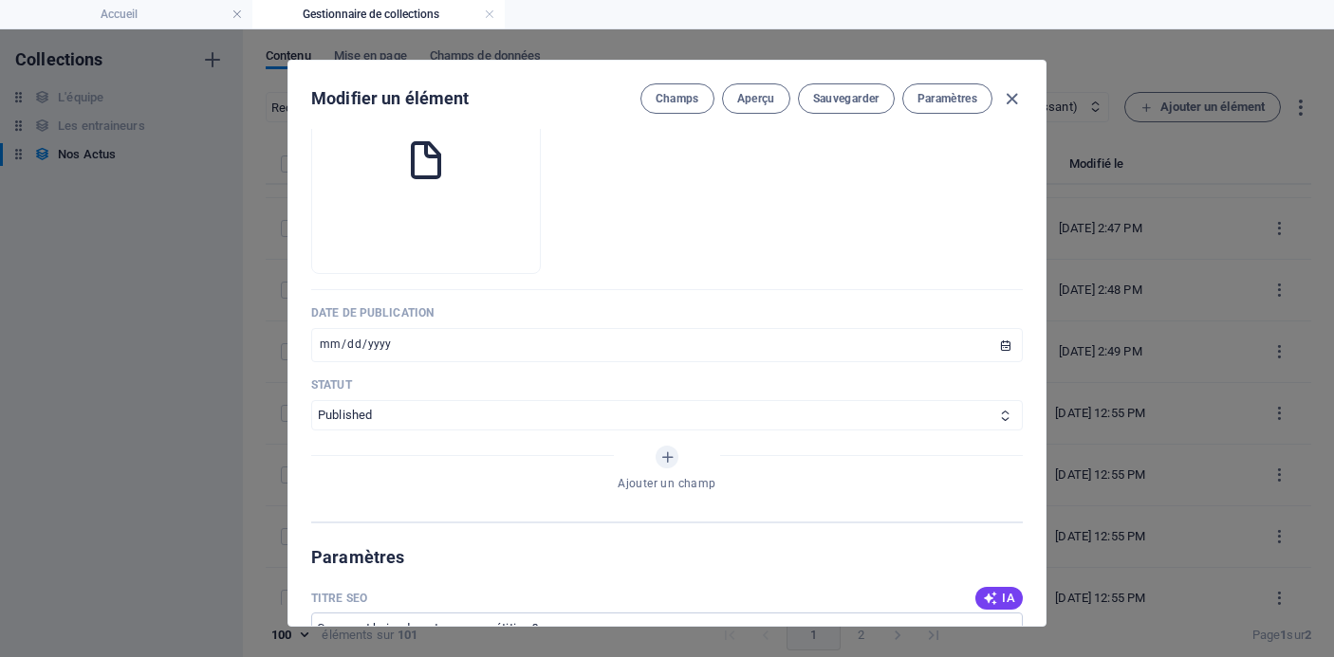
scroll to position [788, 0]
click at [434, 244] on icon "button" at bounding box center [425, 241] width 15 height 15
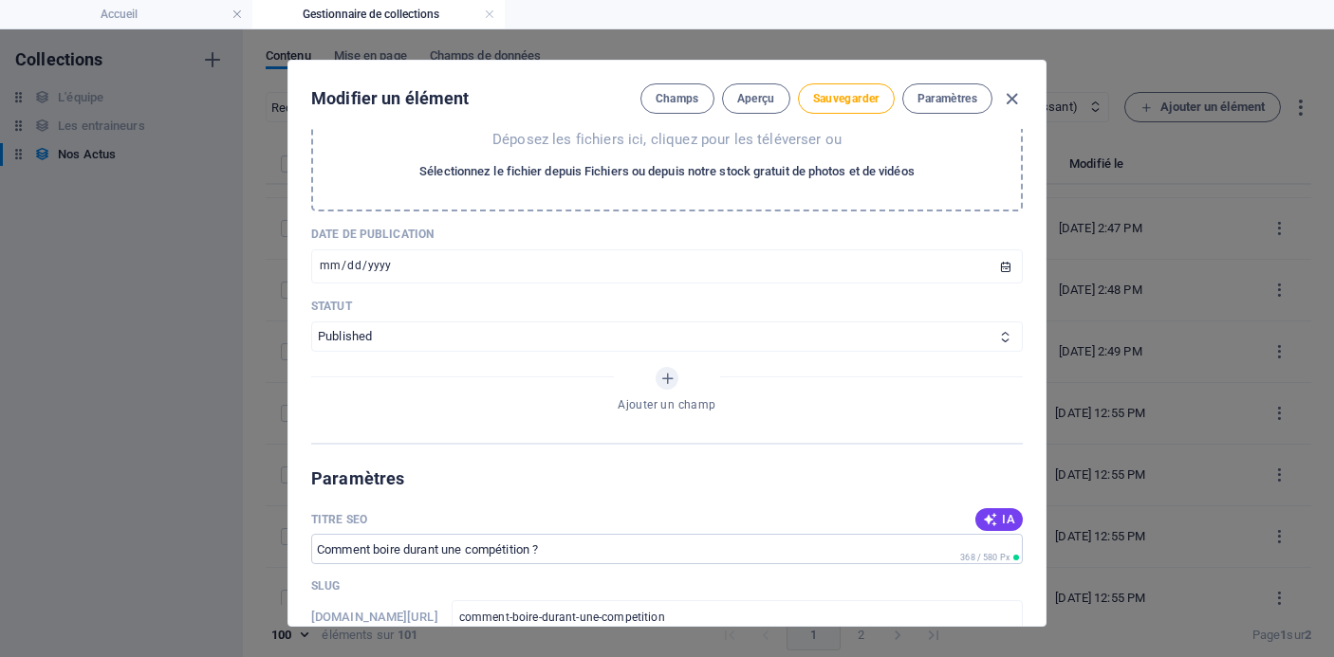
click at [550, 175] on span "Sélectionnez le fichier depuis Fichiers ou depuis notre stock gratuit de photos…" at bounding box center [666, 171] width 495 height 23
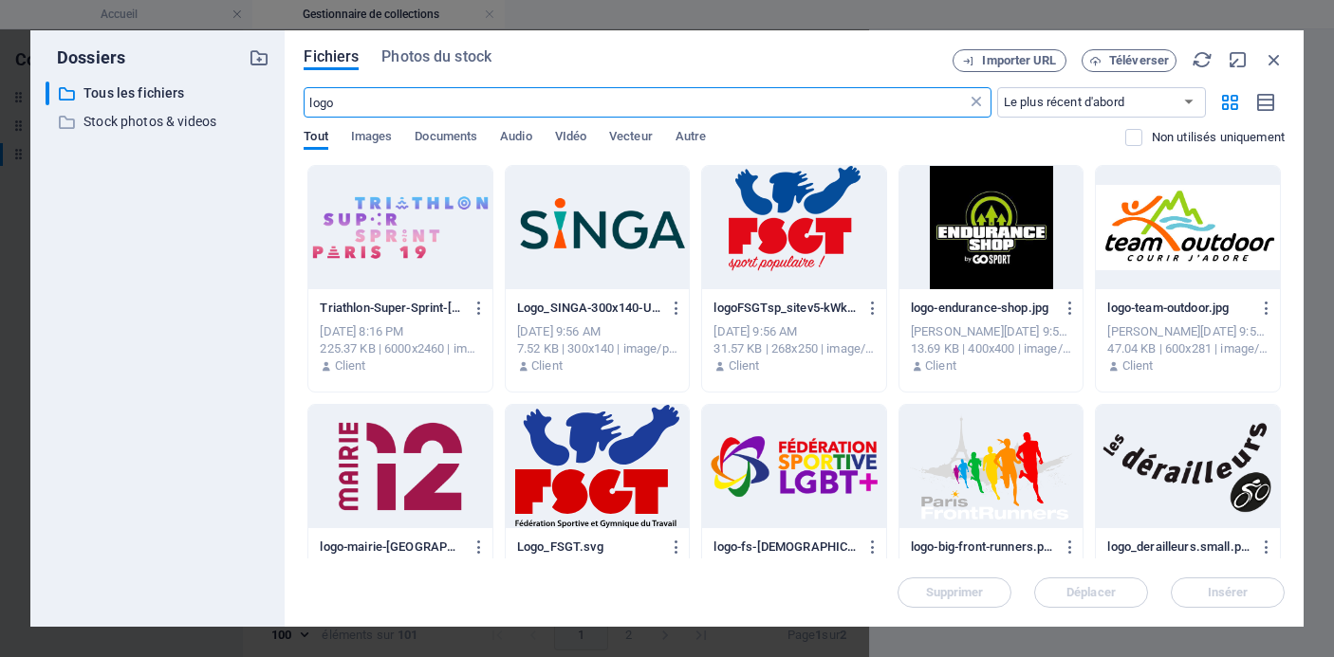
click at [973, 102] on icon at bounding box center [976, 102] width 19 height 19
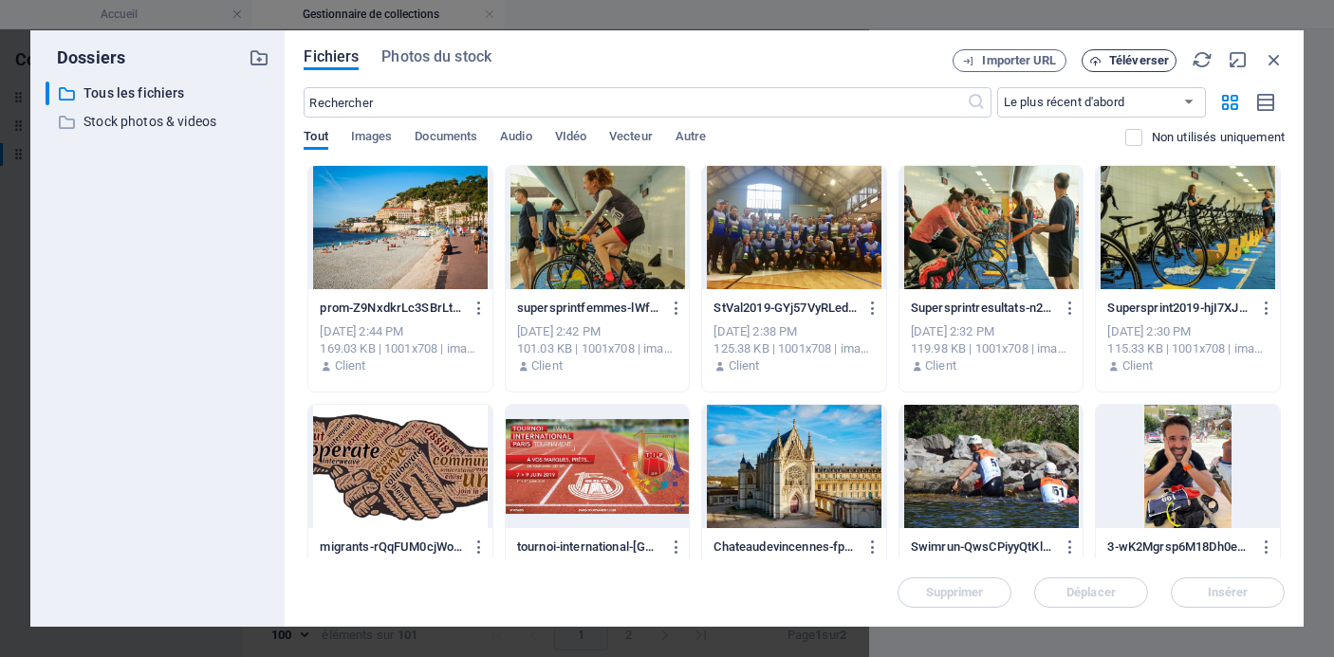
click at [1115, 61] on span "Téléverser" at bounding box center [1139, 60] width 60 height 11
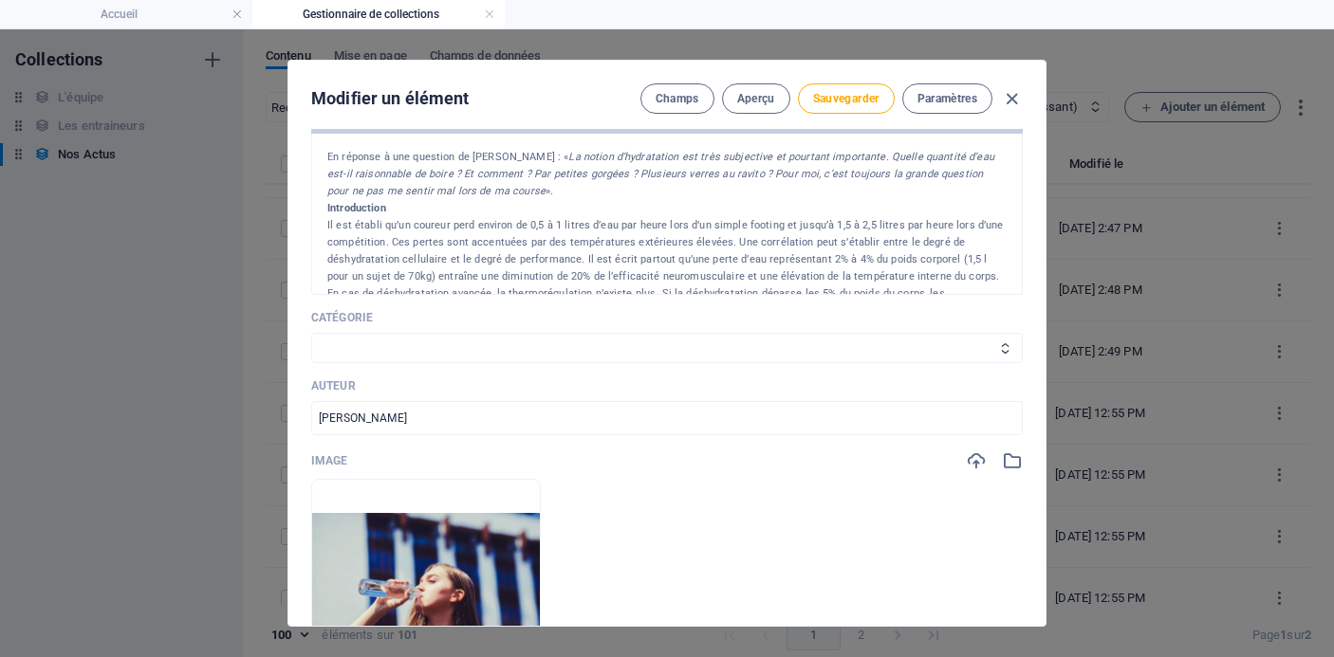
scroll to position [339, 0]
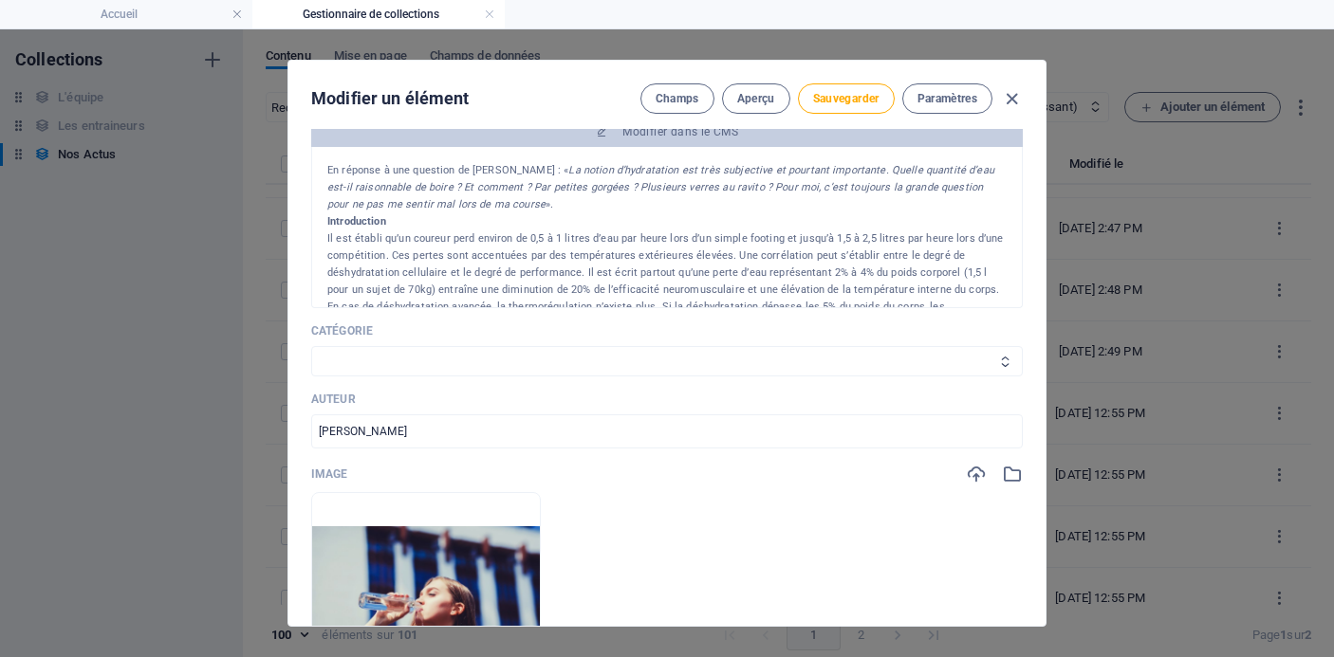
click at [820, 363] on select "Les résultats Les récits de course Événements Conseils sportifs" at bounding box center [667, 361] width 712 height 30
select select "Conseils sportifs"
click at [311, 346] on select "Les résultats Les récits de course Événements Conseils sportifs" at bounding box center [667, 361] width 712 height 30
click at [844, 109] on button "Sauvegarder" at bounding box center [846, 98] width 97 height 30
click at [1006, 99] on icon "button" at bounding box center [1012, 99] width 22 height 22
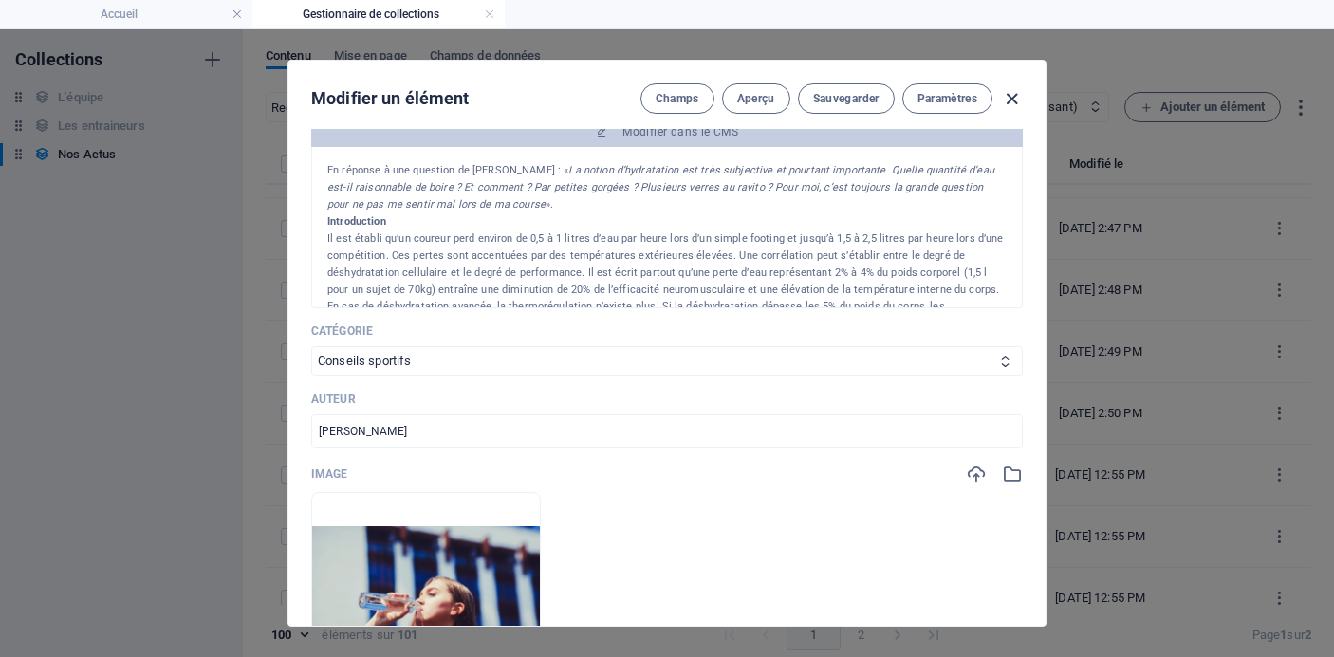
type input "[DATE]"
type input "comment-boire-durant-une-competition"
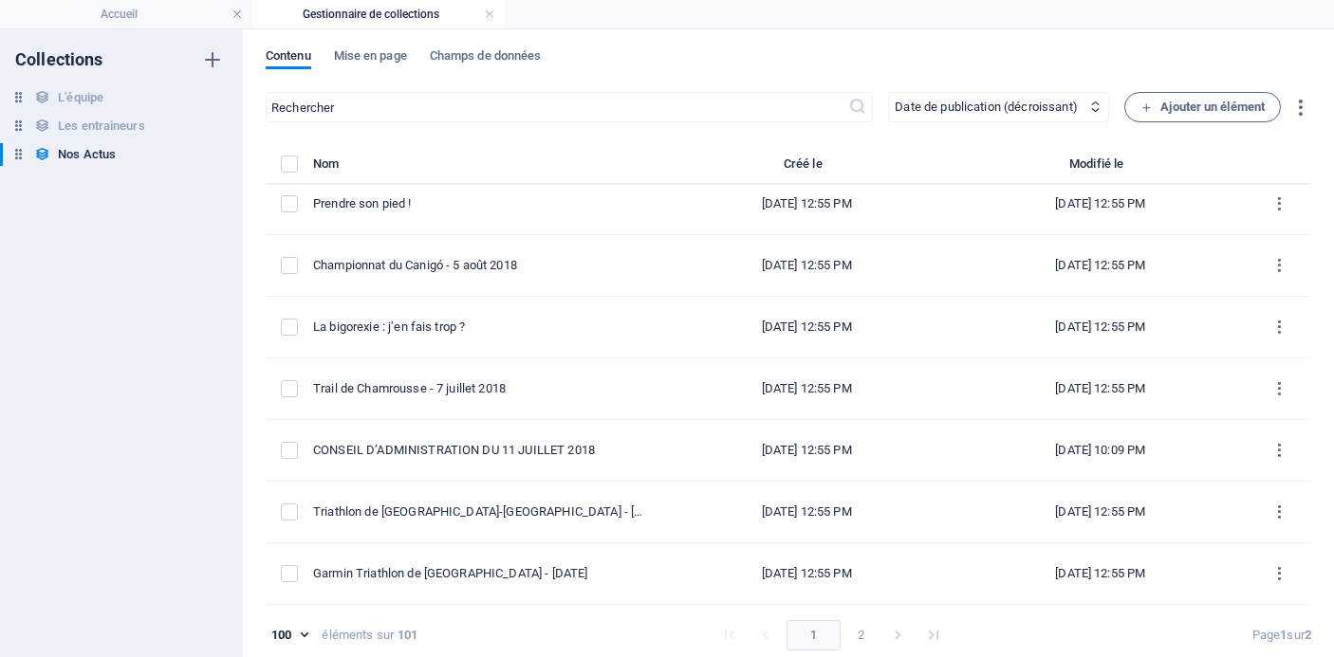
scroll to position [9, 0]
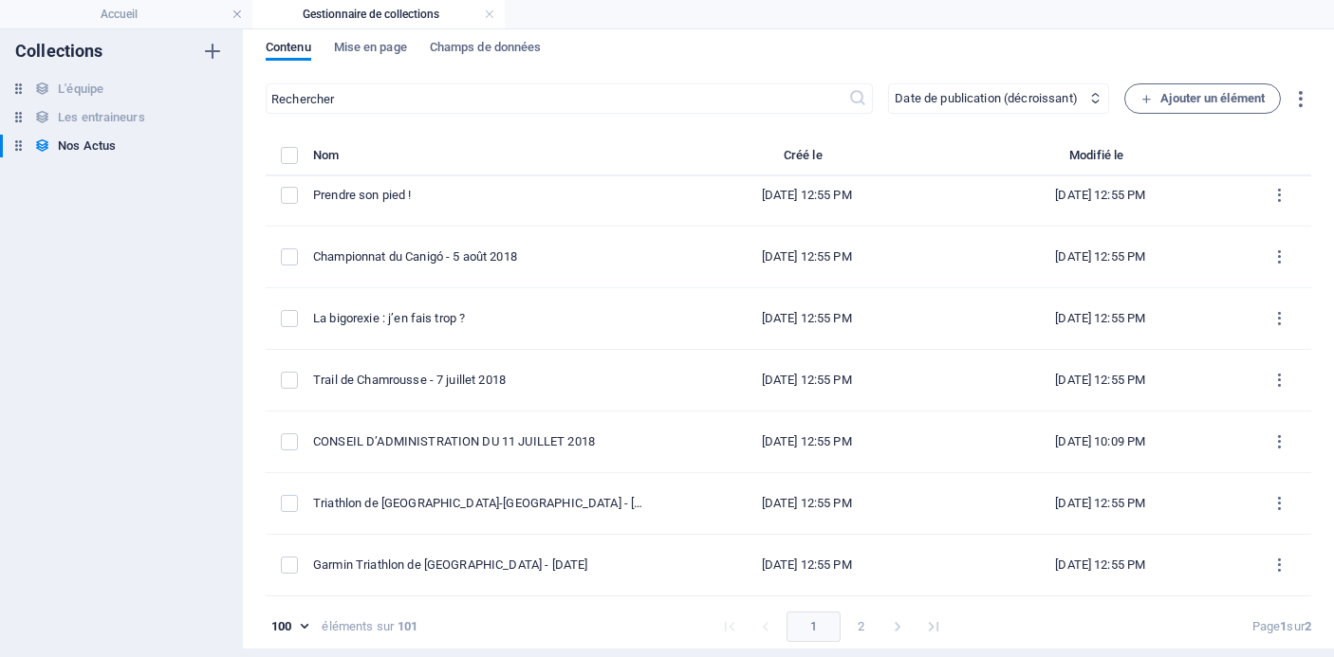
click at [857, 630] on button "2" at bounding box center [861, 627] width 30 height 30
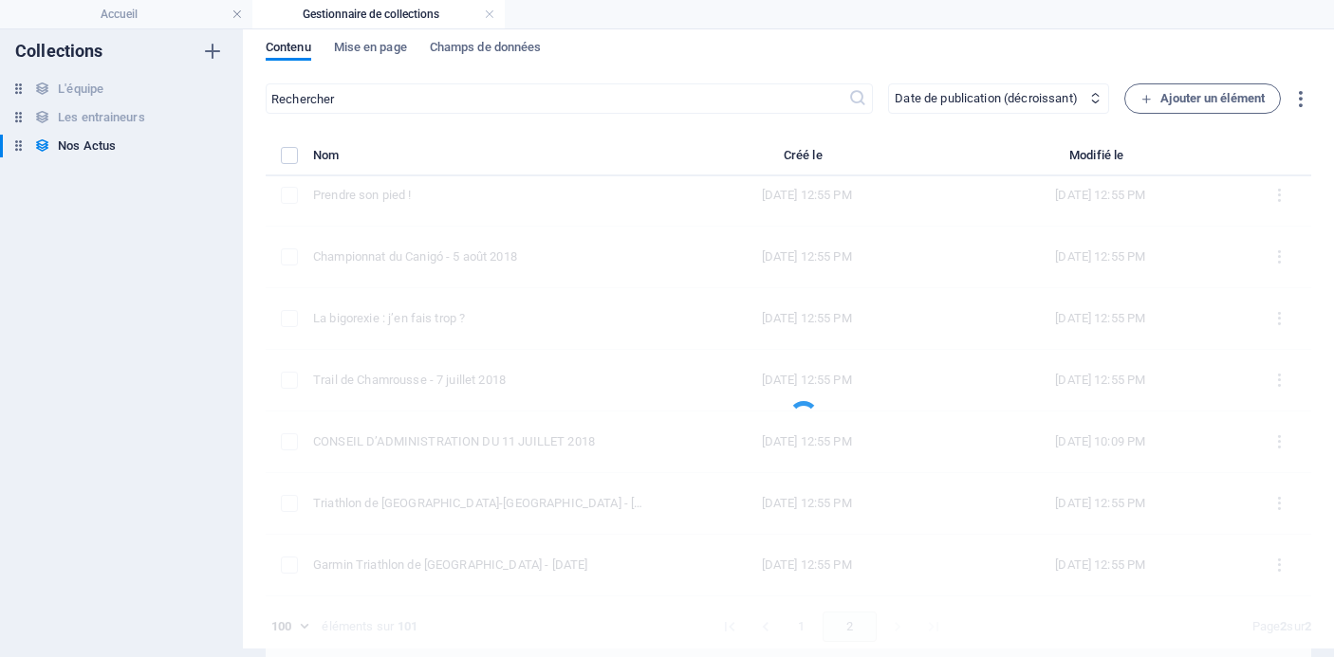
scroll to position [0, 0]
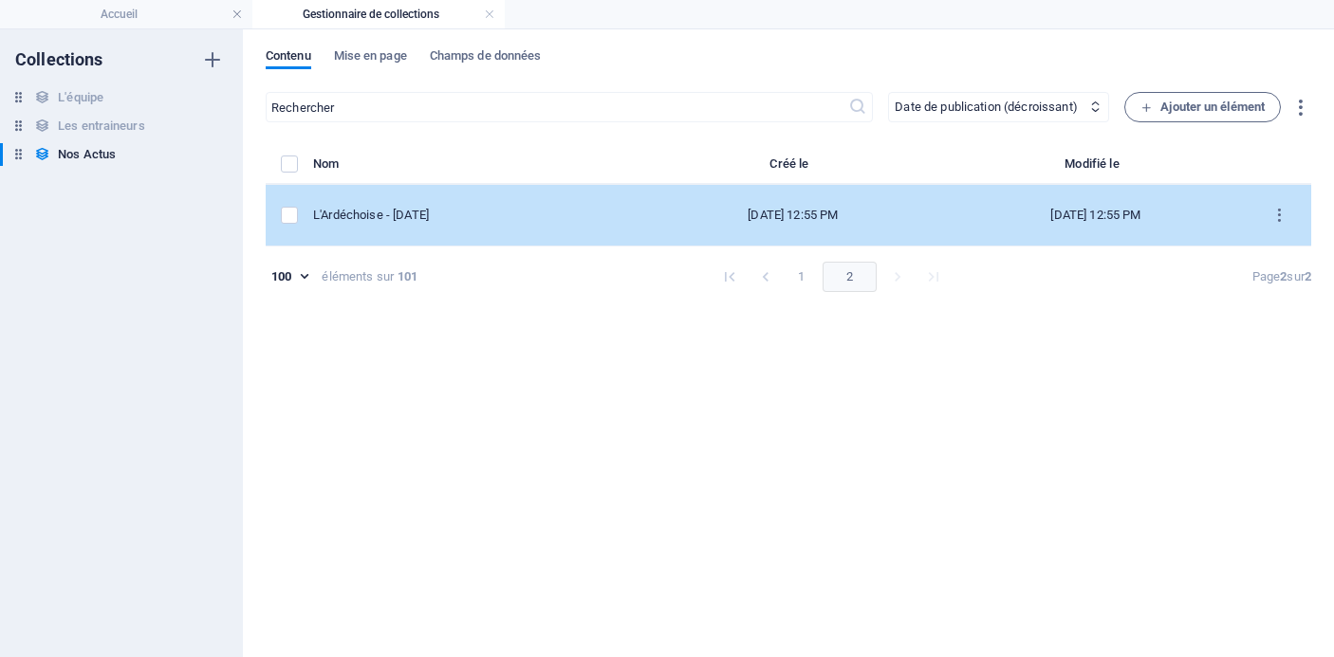
click at [472, 224] on td "L'Ardéchoise - [DATE]" at bounding box center [477, 216] width 328 height 62
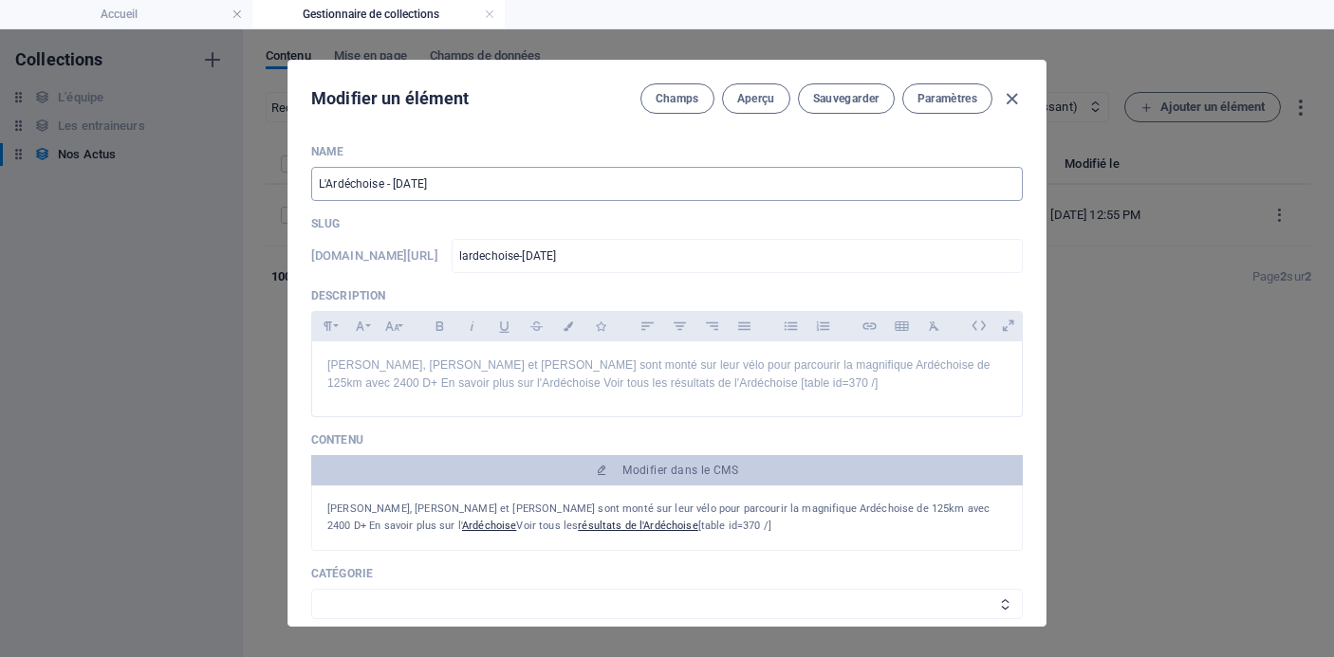
click at [580, 173] on input "L'Ardéchoise - [DATE]" at bounding box center [667, 184] width 712 height 34
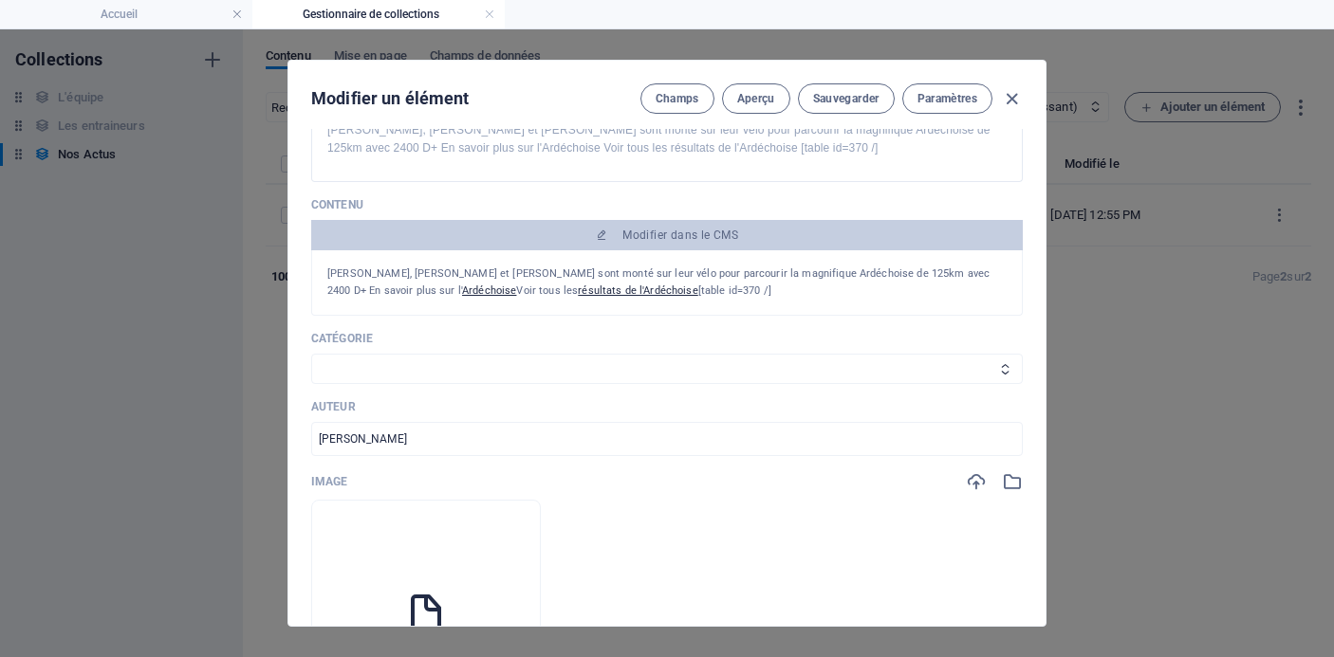
scroll to position [258, 0]
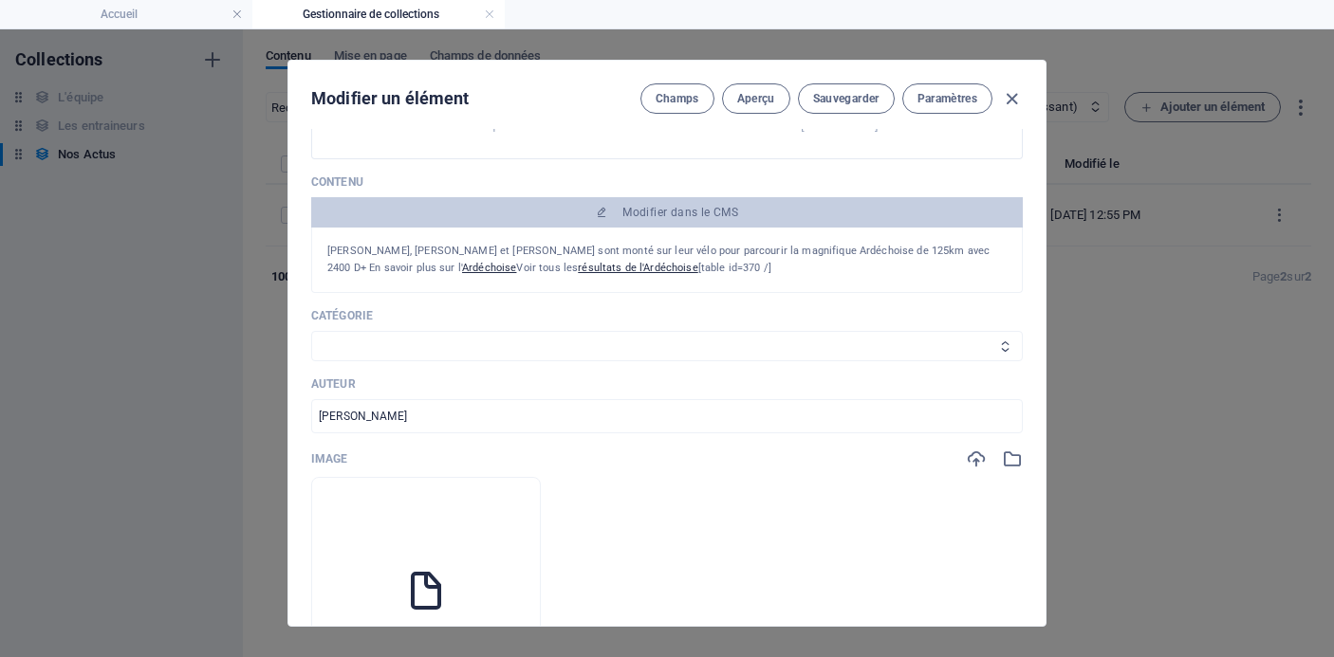
click at [657, 334] on select "Les résultats Les récits de course Événements Conseils sportifs" at bounding box center [667, 346] width 712 height 30
select select "Les résultats"
click at [311, 331] on select "Les résultats Les récits de course Événements Conseils sportifs" at bounding box center [667, 346] width 712 height 30
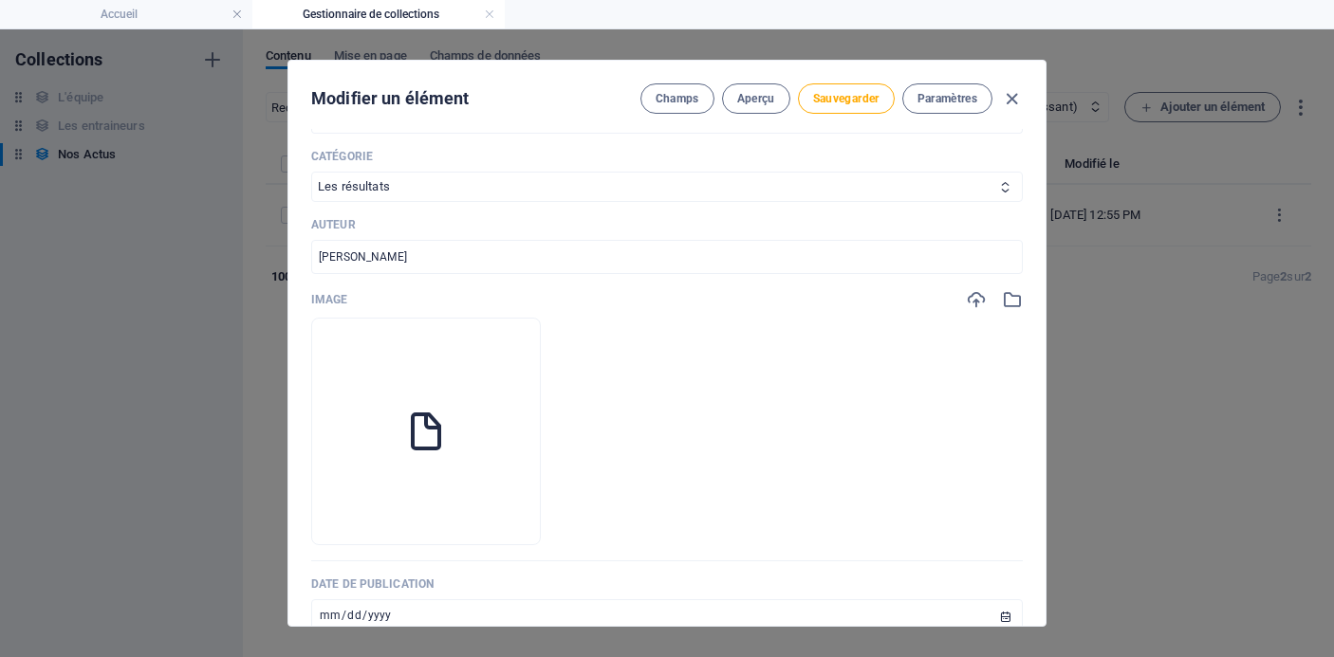
scroll to position [418, 0]
click at [434, 512] on icon "button" at bounding box center [425, 516] width 15 height 15
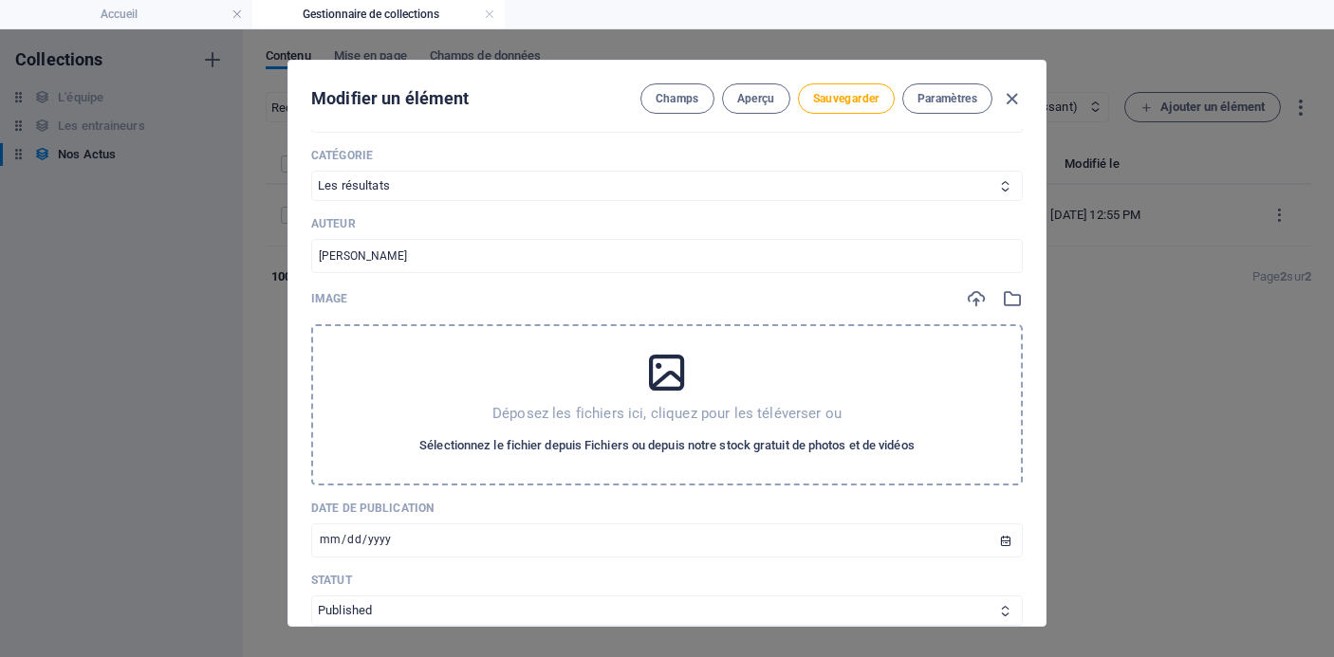
click at [522, 439] on span "Sélectionnez le fichier depuis Fichiers ou depuis notre stock gratuit de photos…" at bounding box center [666, 446] width 495 height 23
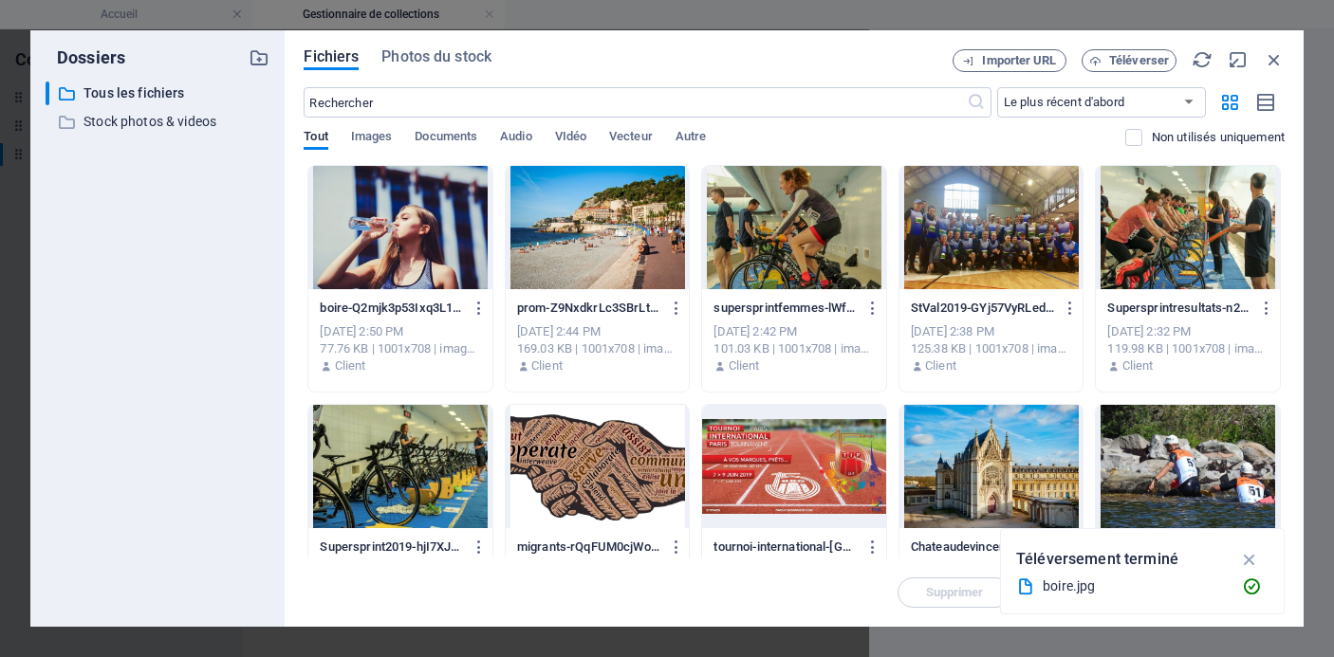
click at [703, 119] on div "​ Le plus récent d'abord Le plus ancien d'abord Nom (A-Z) Nom (Z-A) Taille (0-9…" at bounding box center [794, 126] width 981 height 78
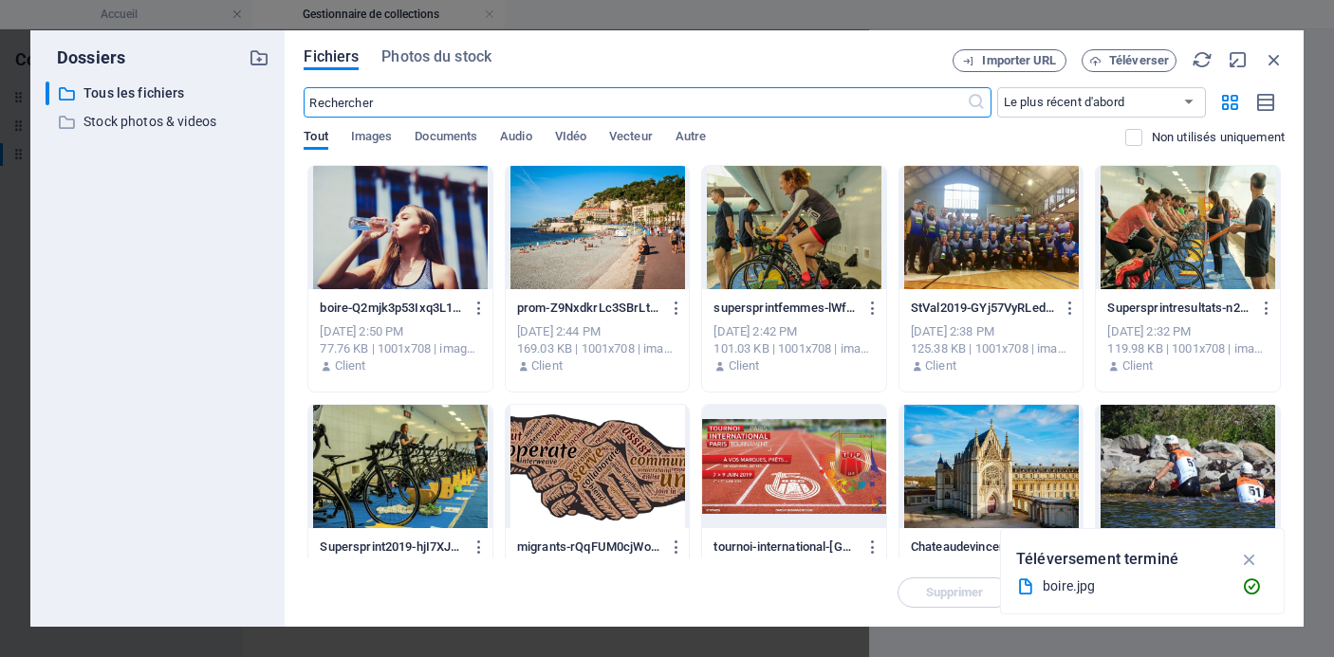
click at [691, 102] on input "text" at bounding box center [635, 102] width 662 height 30
click at [859, 108] on input "text" at bounding box center [635, 102] width 662 height 30
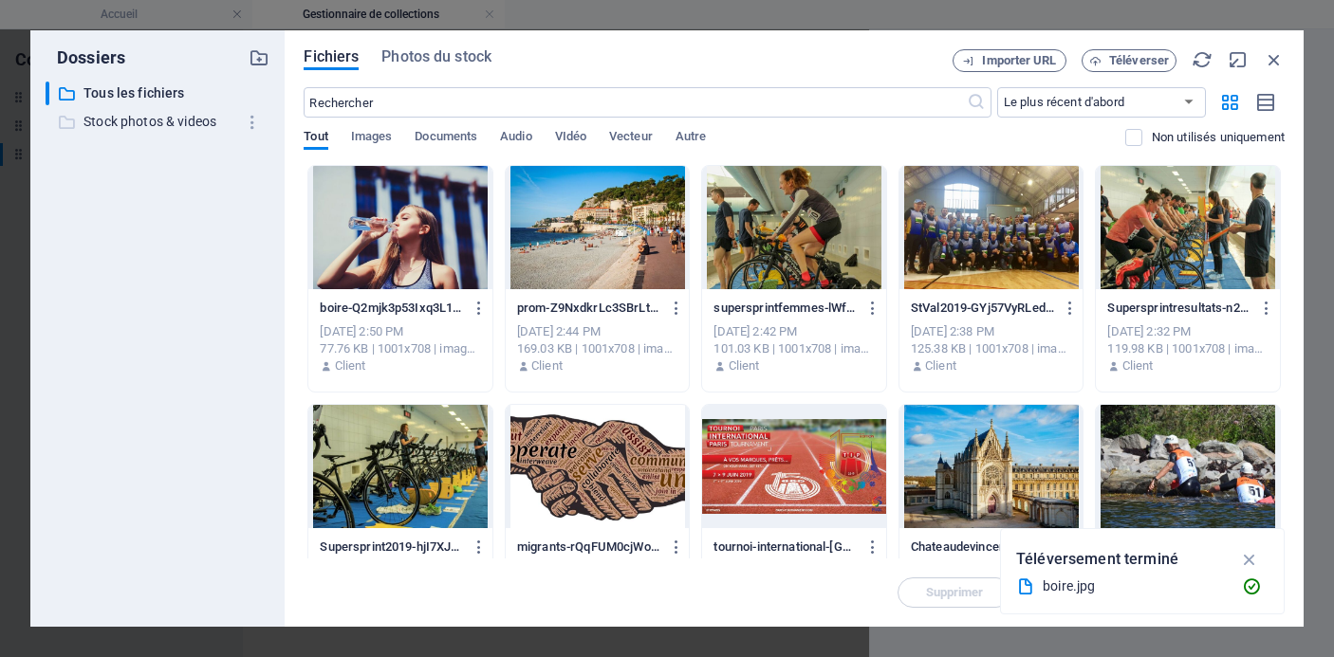
click at [213, 118] on p "Stock photos & videos" at bounding box center [159, 122] width 152 height 22
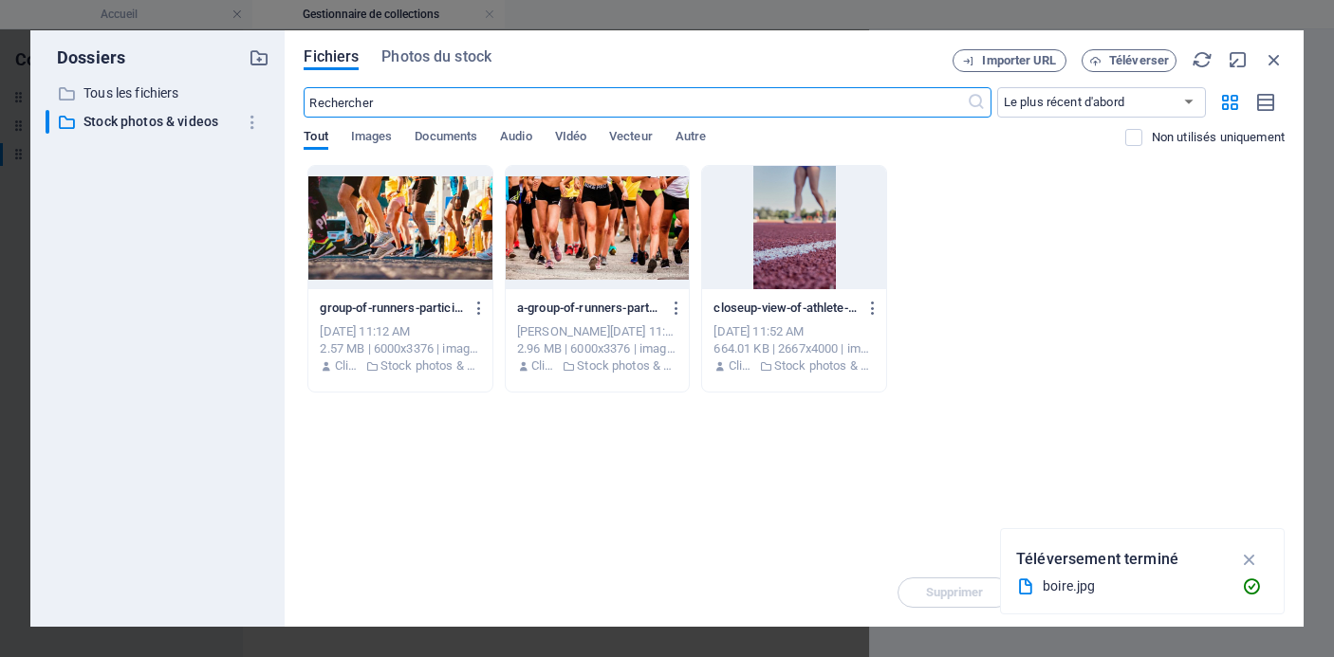
click at [468, 107] on input "text" at bounding box center [635, 102] width 662 height 30
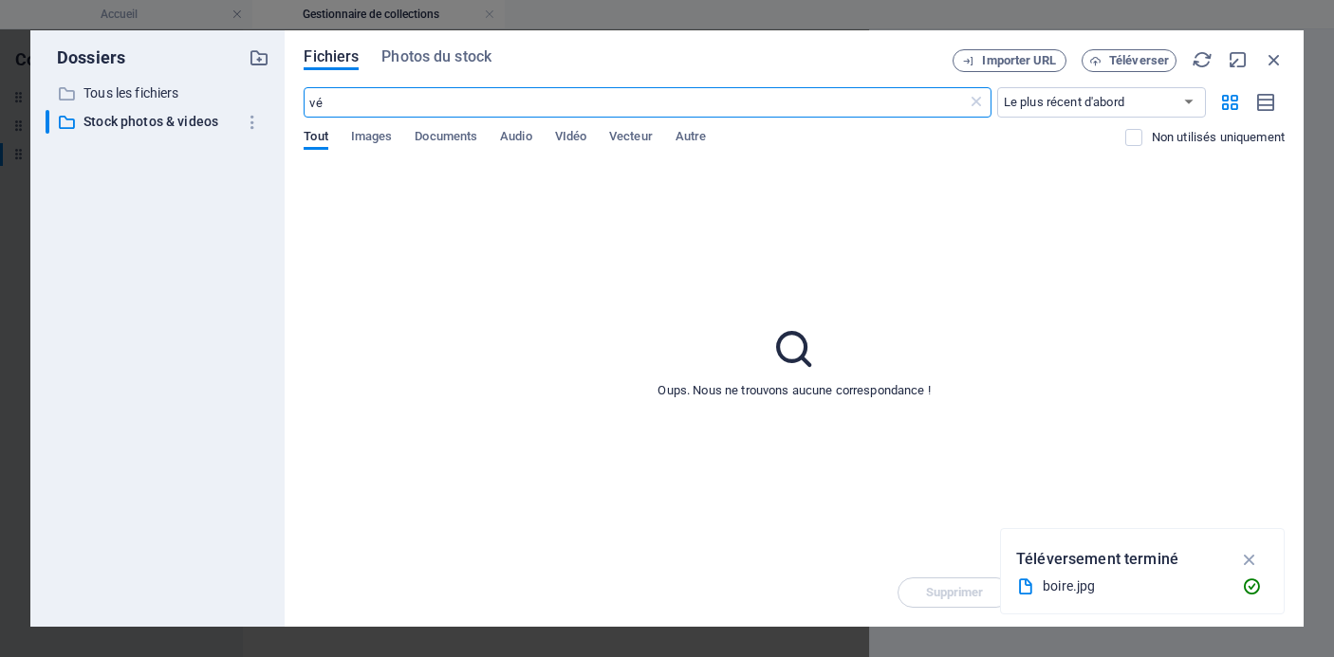
type input "v"
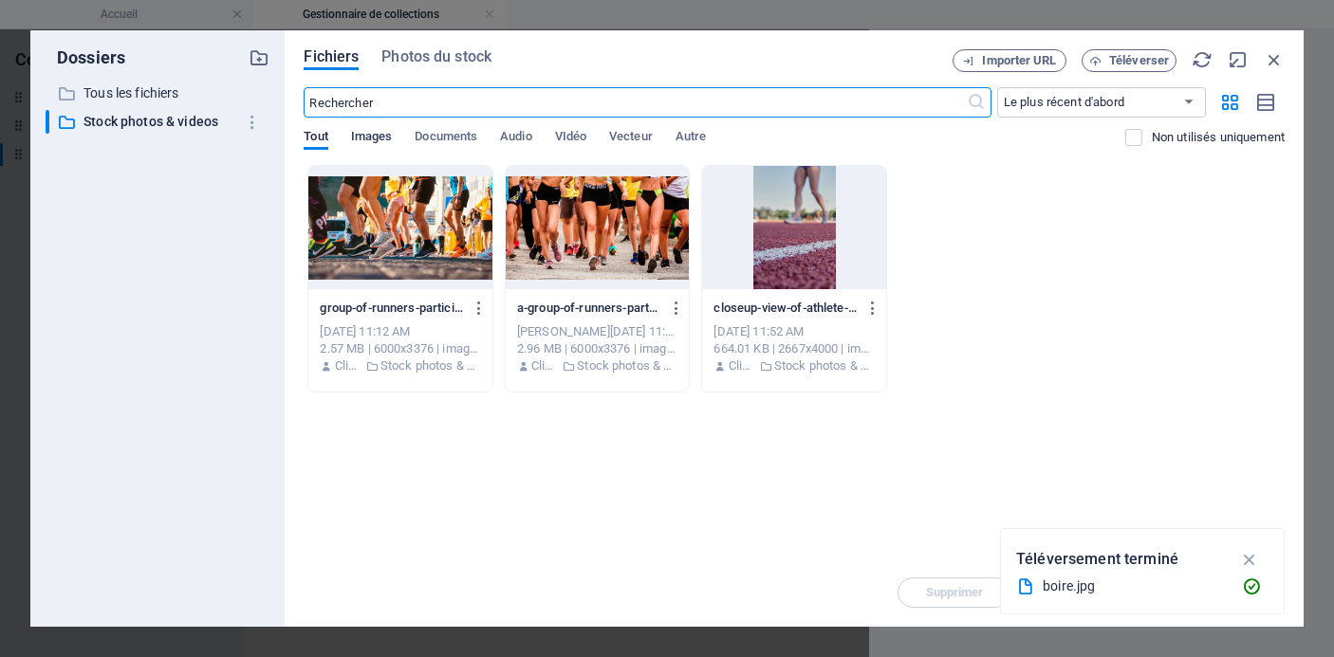
click at [370, 145] on span "Images" at bounding box center [372, 138] width 42 height 27
click at [396, 107] on input "text" at bounding box center [635, 102] width 662 height 30
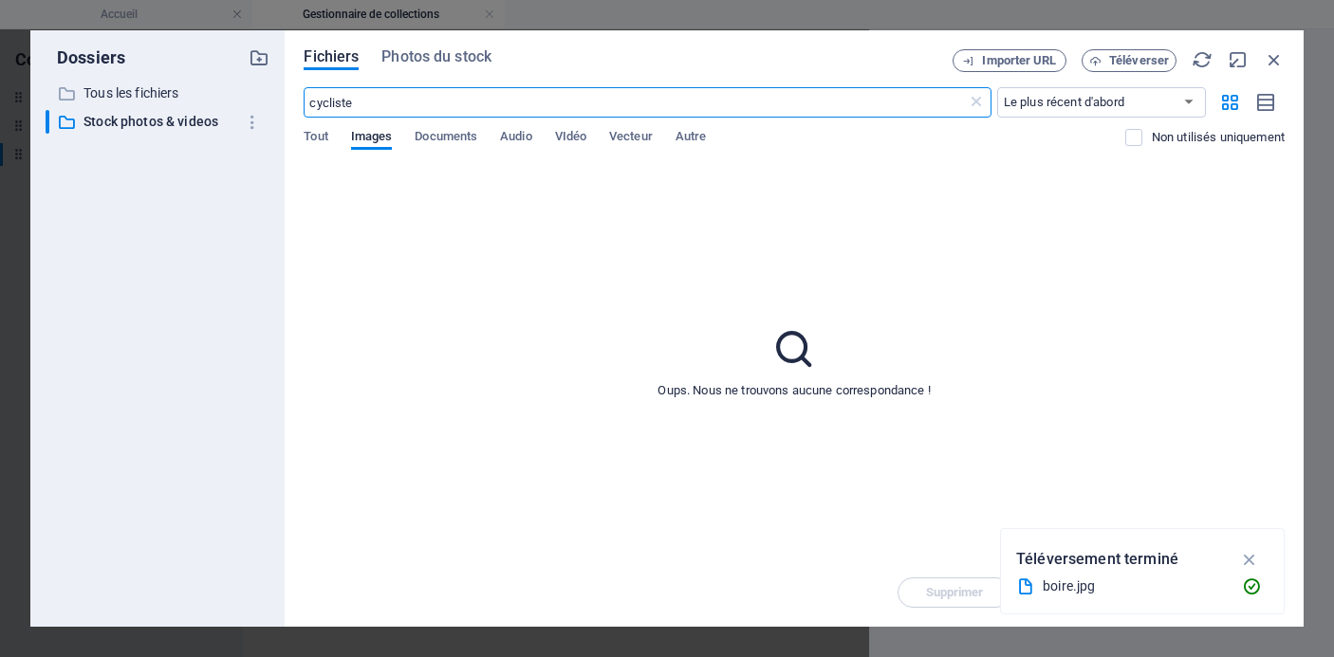
type input "cycliste"
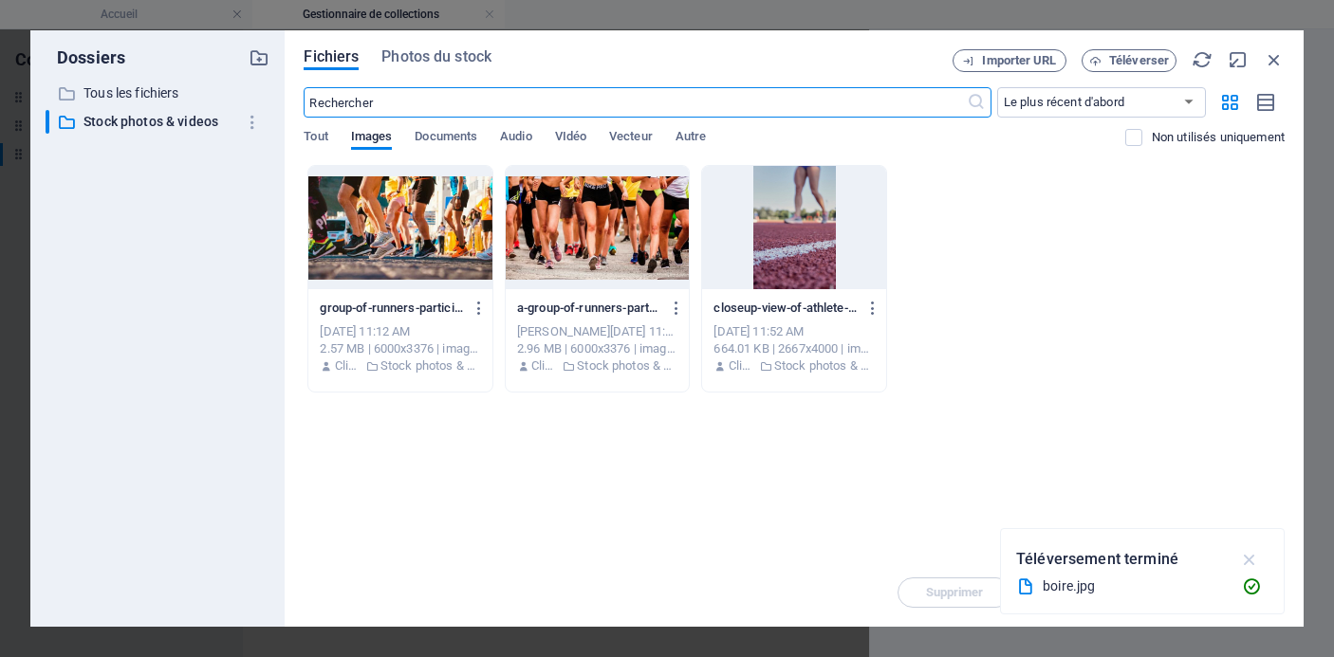
click at [1249, 560] on icon "button" at bounding box center [1250, 559] width 22 height 21
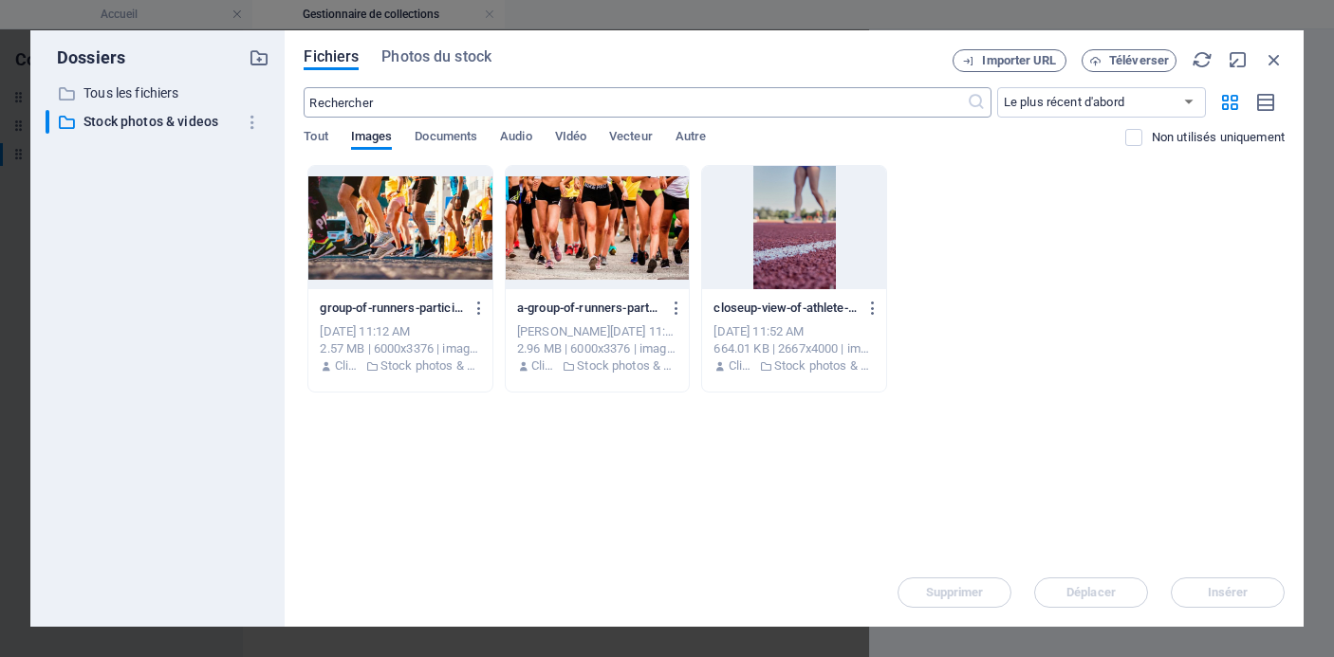
click at [400, 101] on input "text" at bounding box center [635, 102] width 662 height 30
click at [174, 91] on p "Tous les fichiers" at bounding box center [159, 94] width 152 height 22
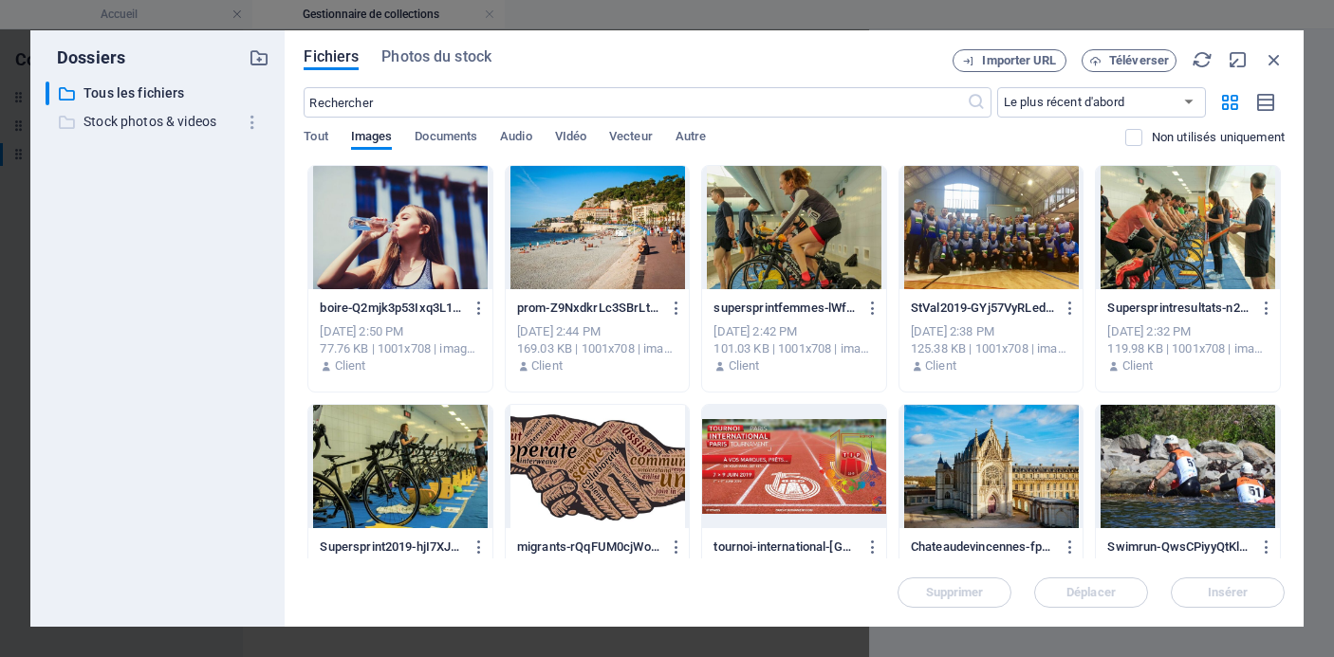
click at [176, 117] on p "Stock photos & videos" at bounding box center [159, 122] width 152 height 22
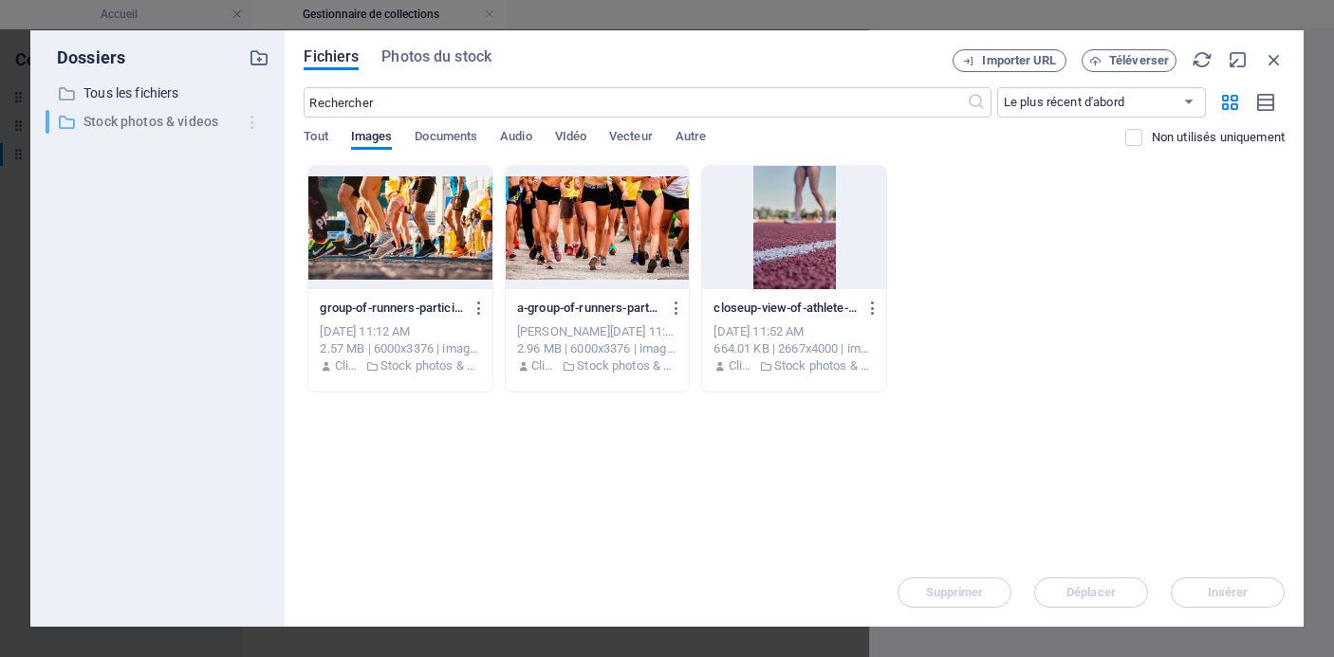
click at [254, 123] on icon "button" at bounding box center [253, 122] width 20 height 19
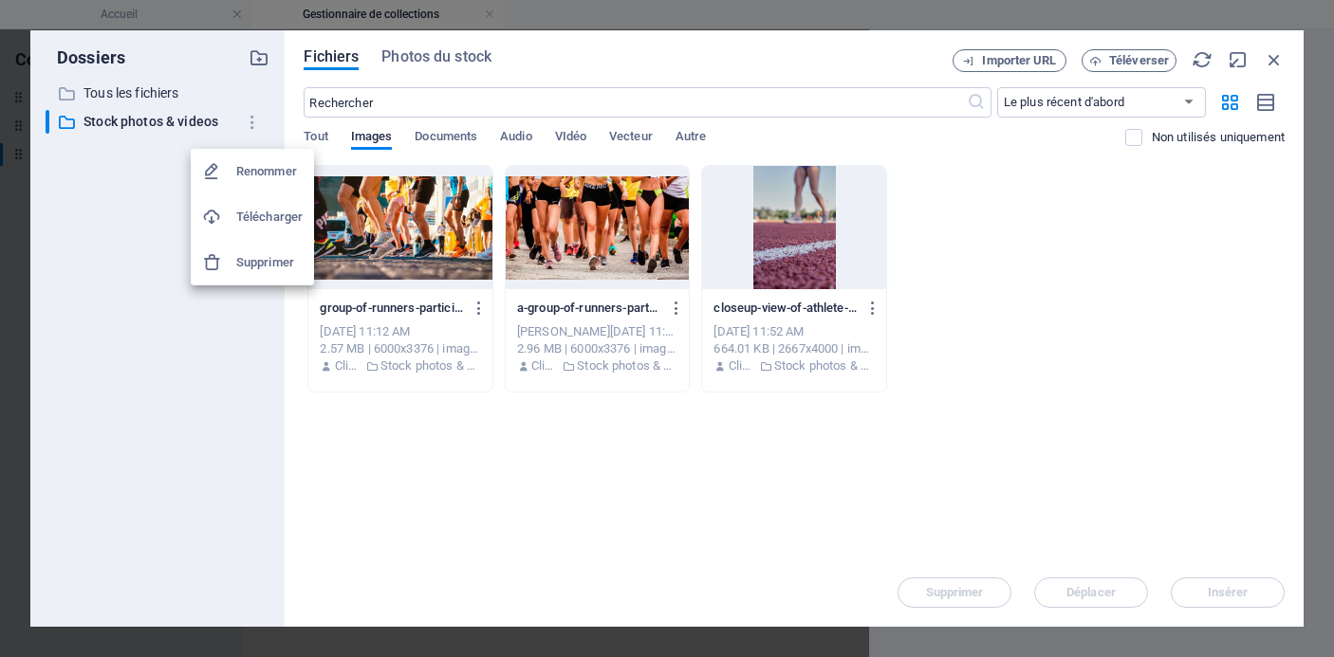
click at [429, 102] on div at bounding box center [667, 328] width 1334 height 657
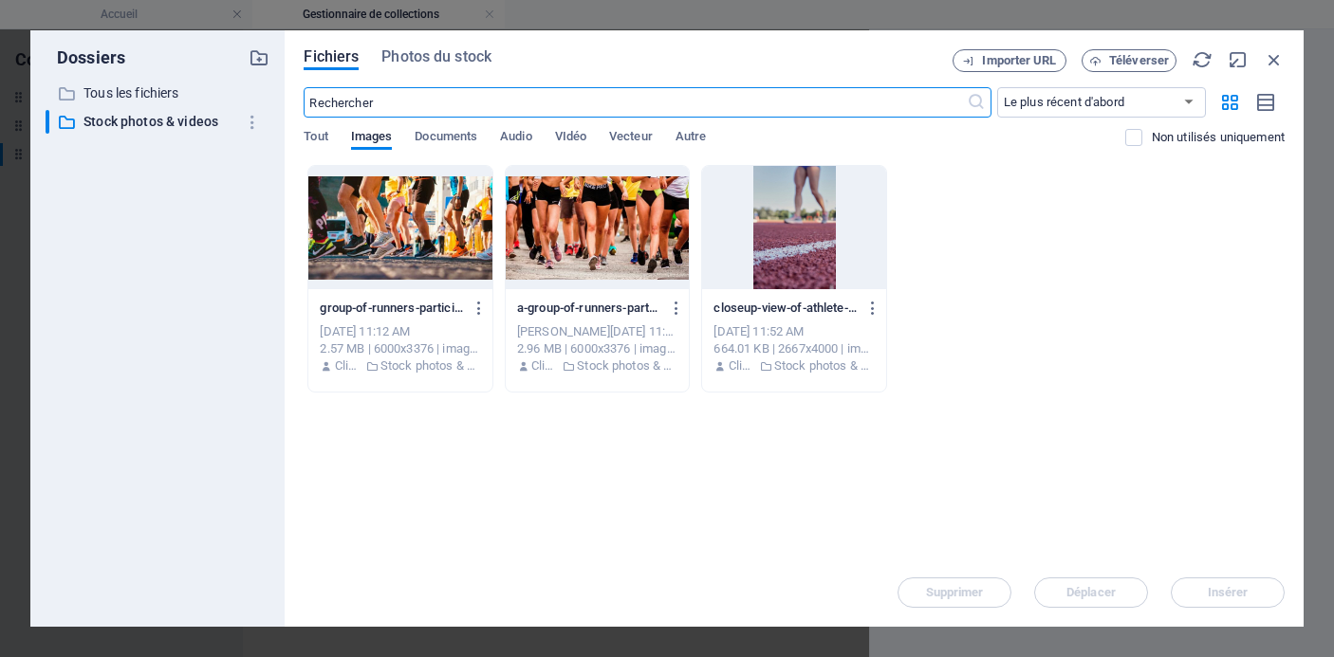
click at [429, 102] on input "text" at bounding box center [635, 102] width 662 height 30
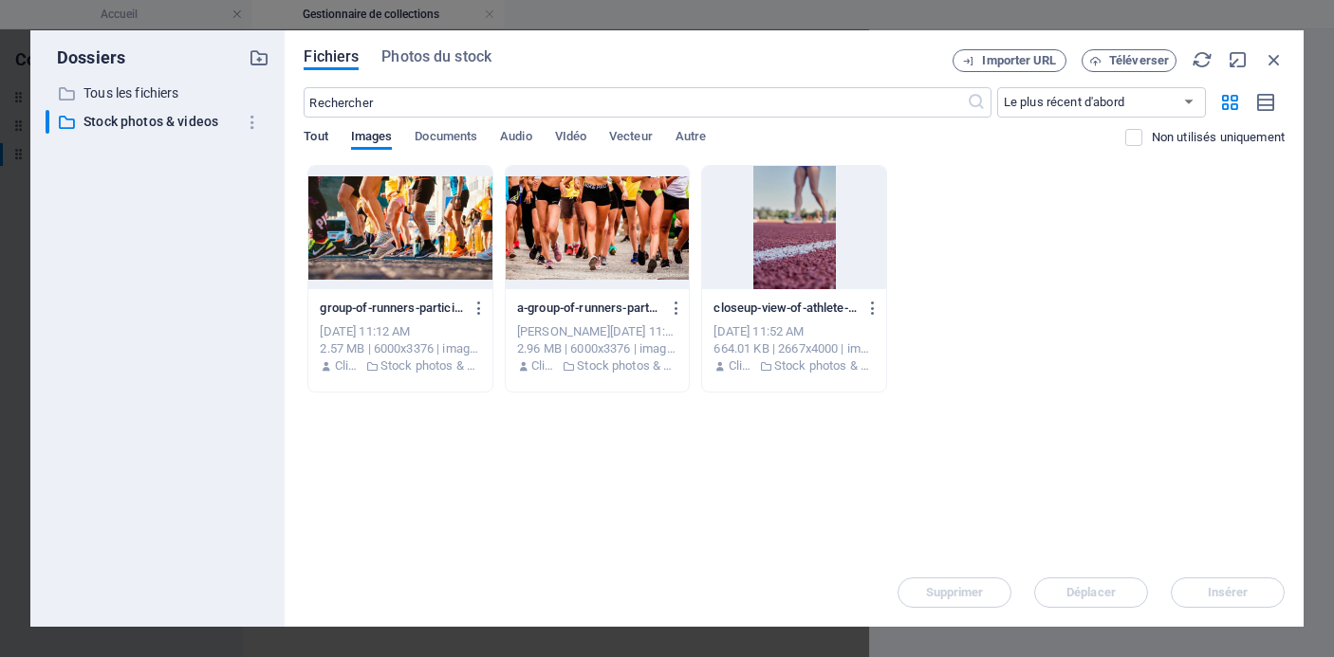
click at [322, 143] on span "Tout" at bounding box center [316, 138] width 24 height 27
click at [387, 112] on input "text" at bounding box center [635, 102] width 662 height 30
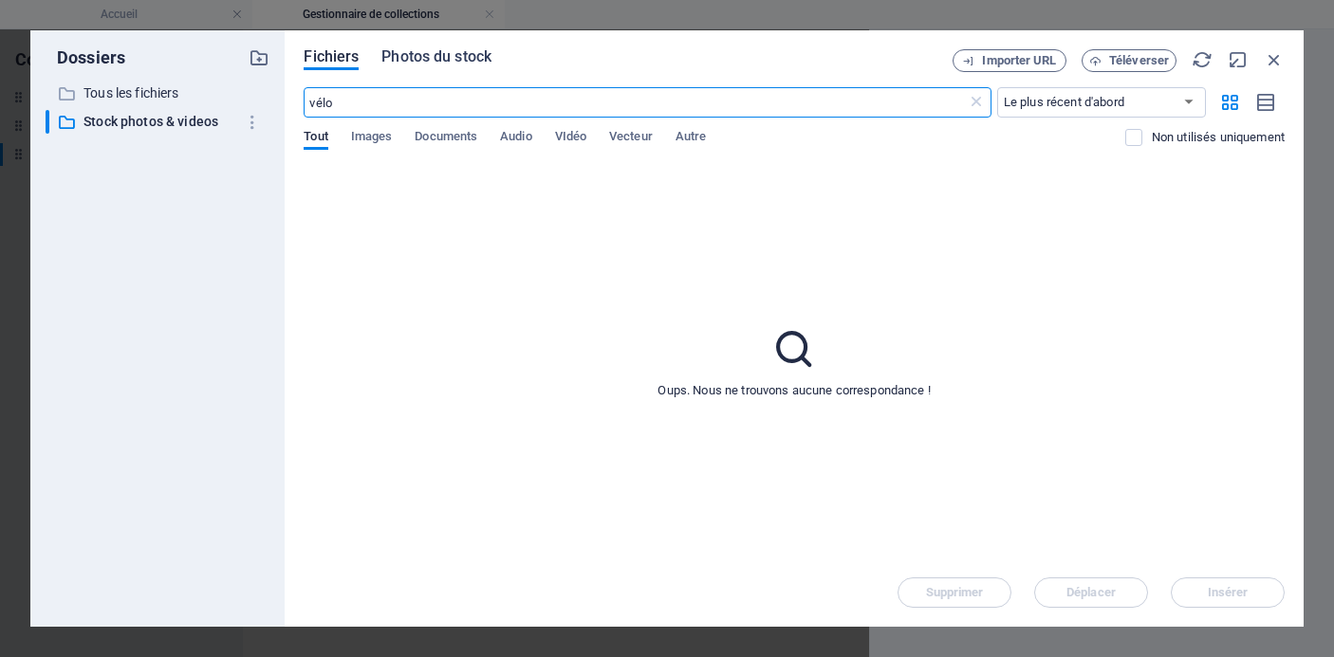
type input "vélo"
click at [470, 51] on span "Photos du stock" at bounding box center [436, 57] width 110 height 23
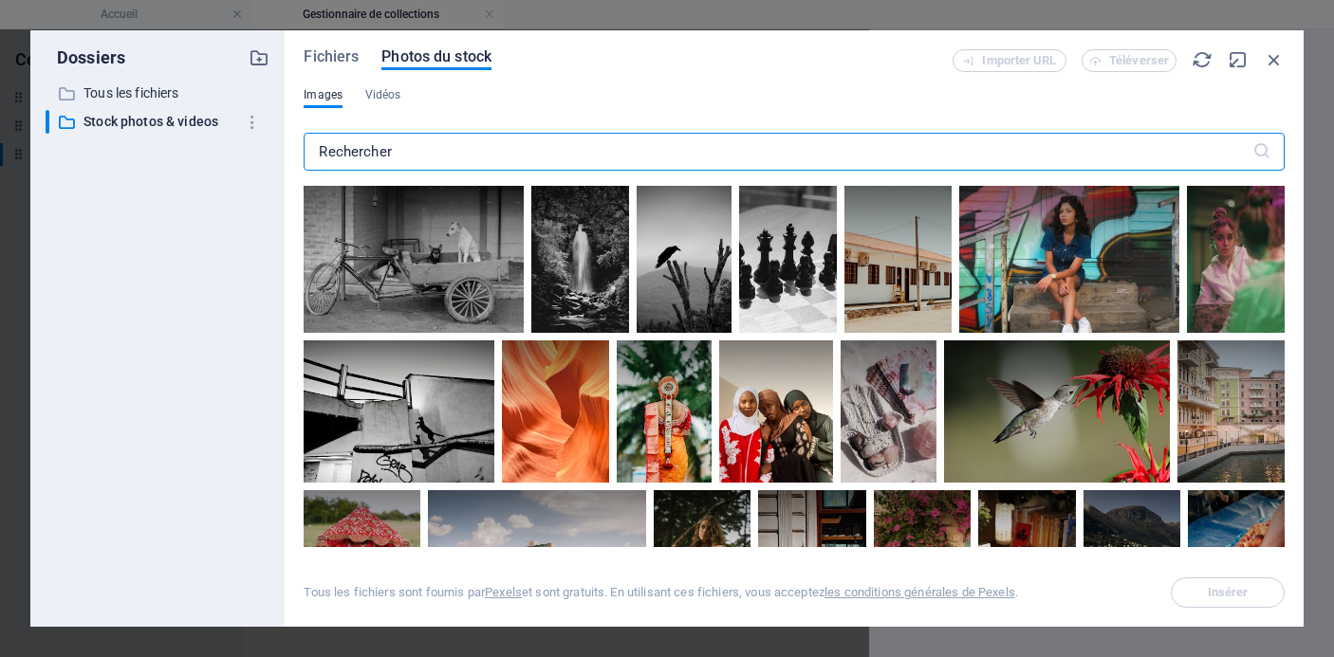
click at [449, 151] on input "text" at bounding box center [778, 152] width 948 height 38
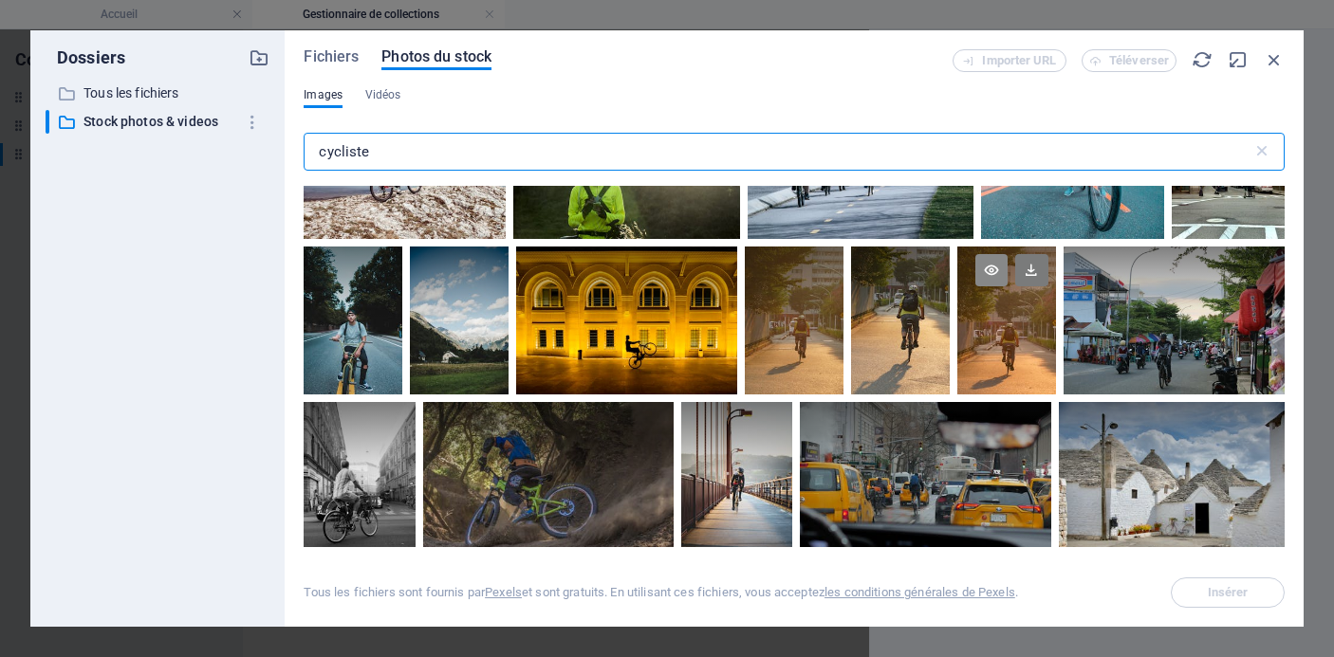
scroll to position [1084, 0]
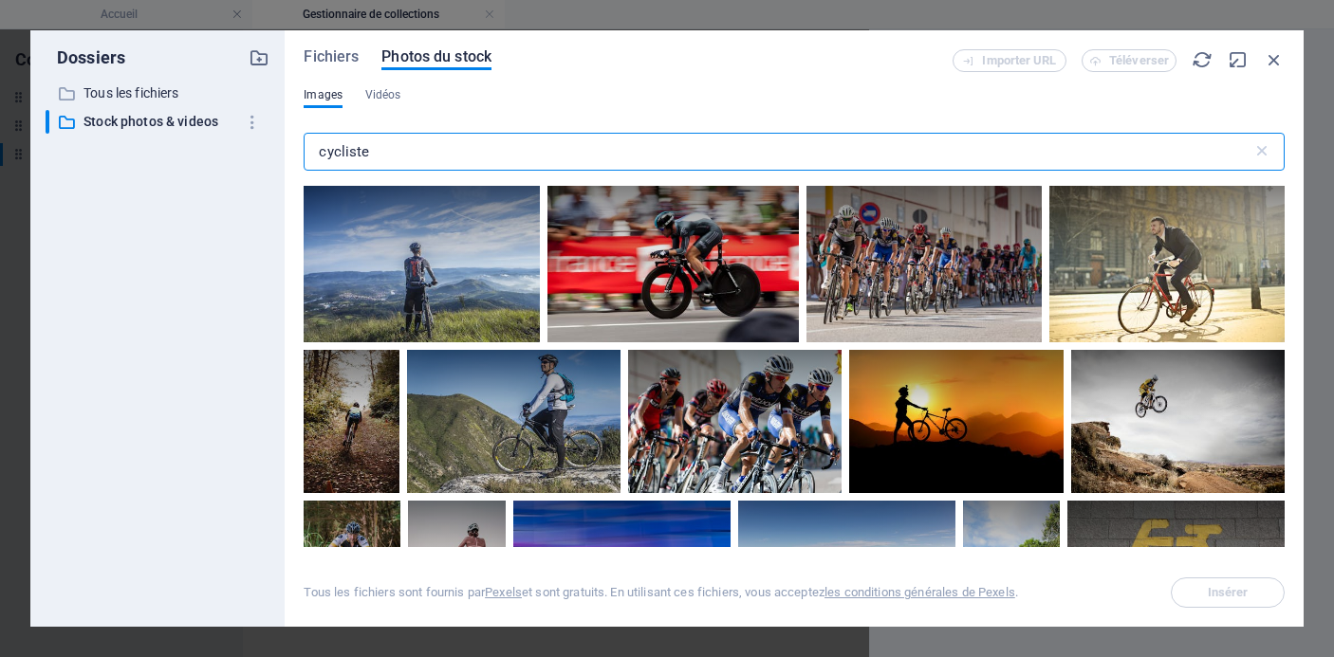
type input "cycliste"
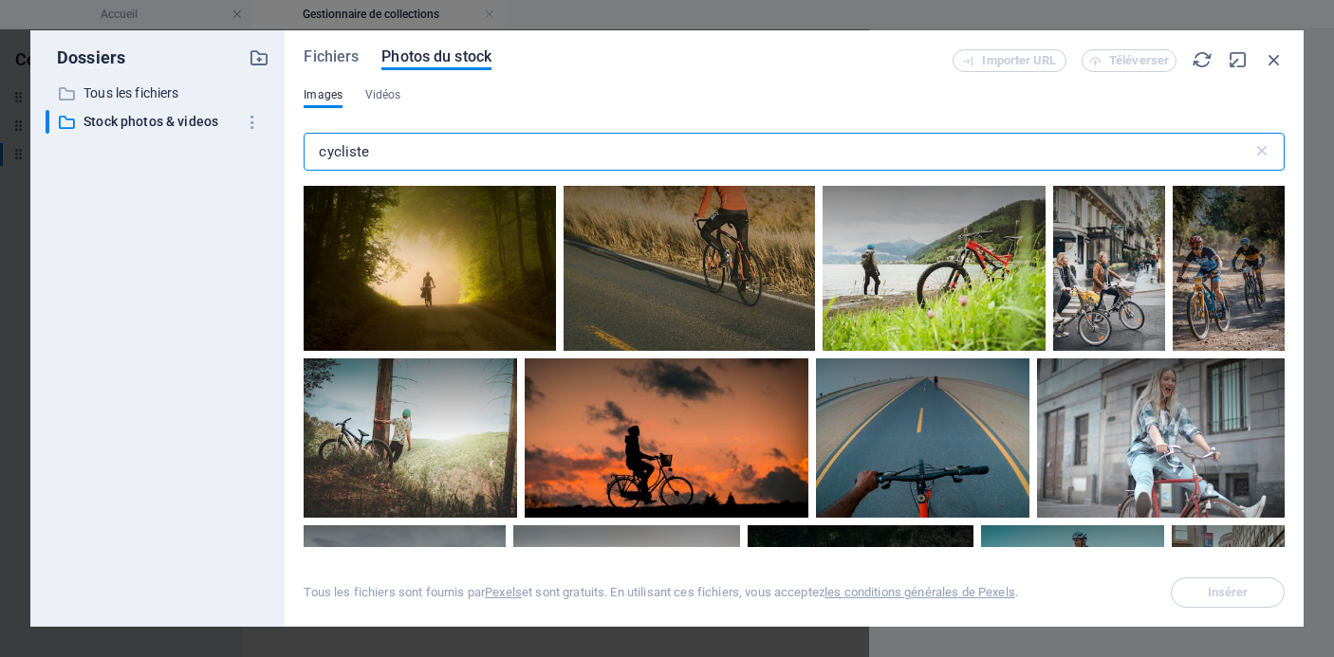
scroll to position [640, 0]
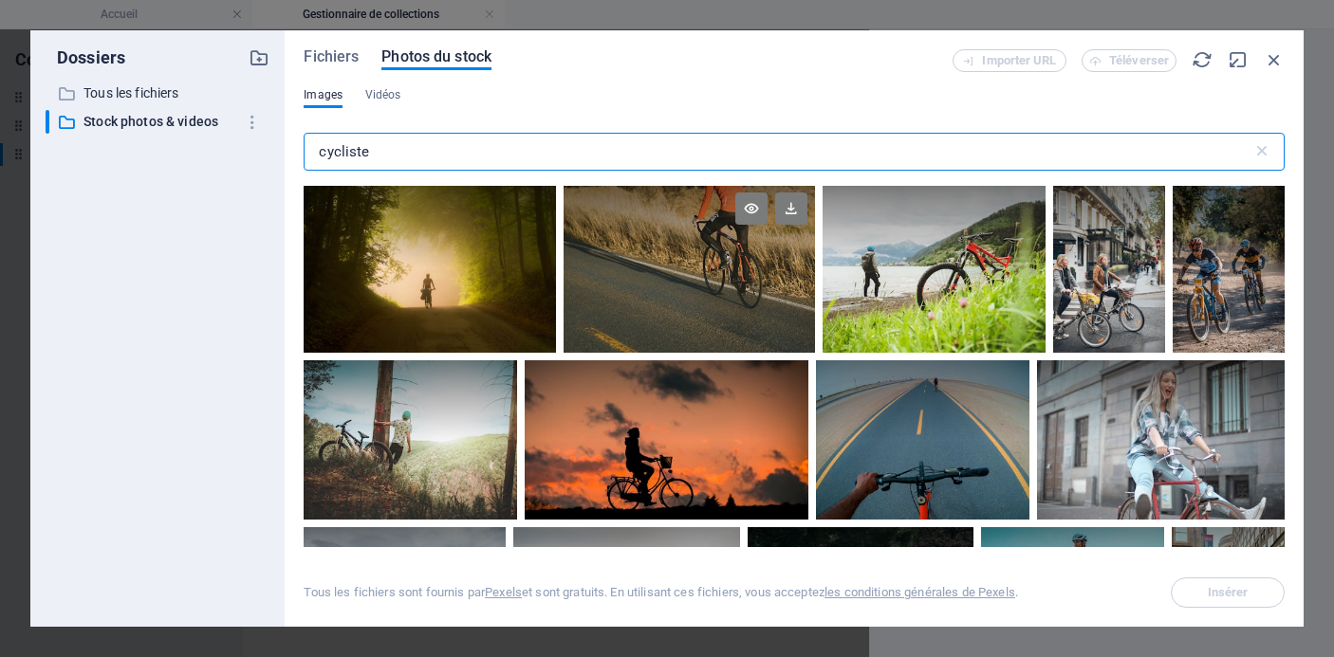
click at [761, 282] on div at bounding box center [689, 269] width 251 height 168
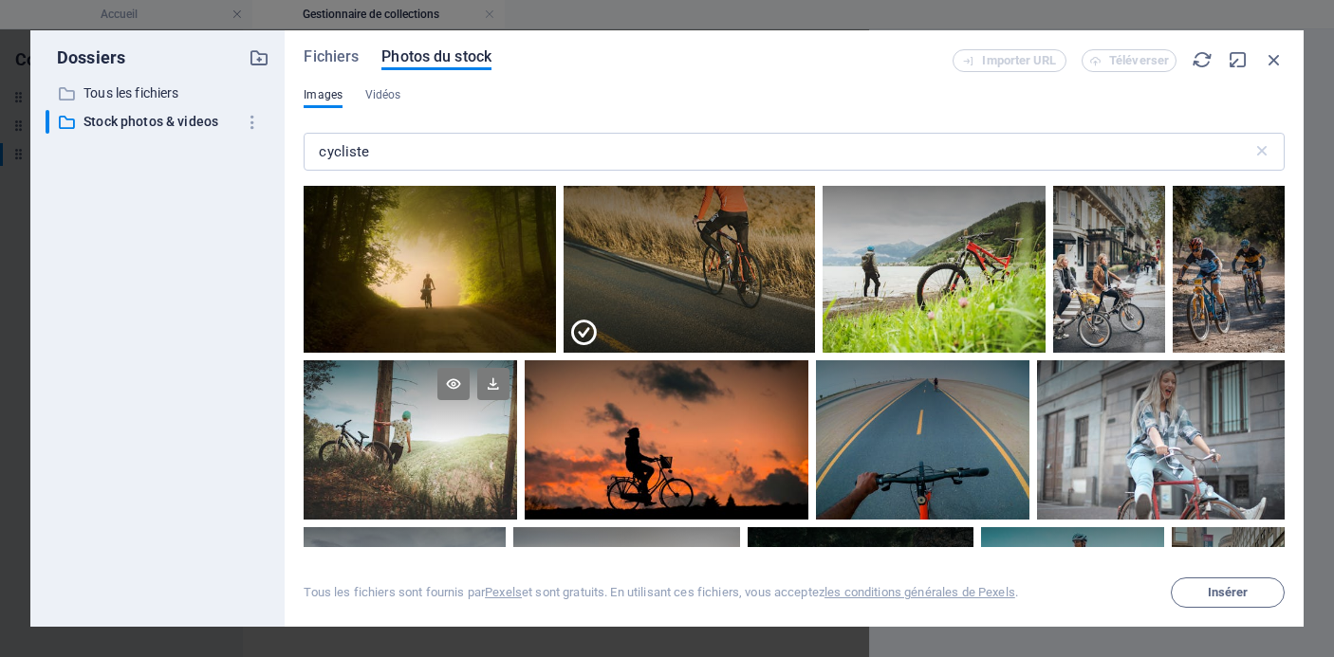
click at [409, 453] on div at bounding box center [410, 441] width 213 height 160
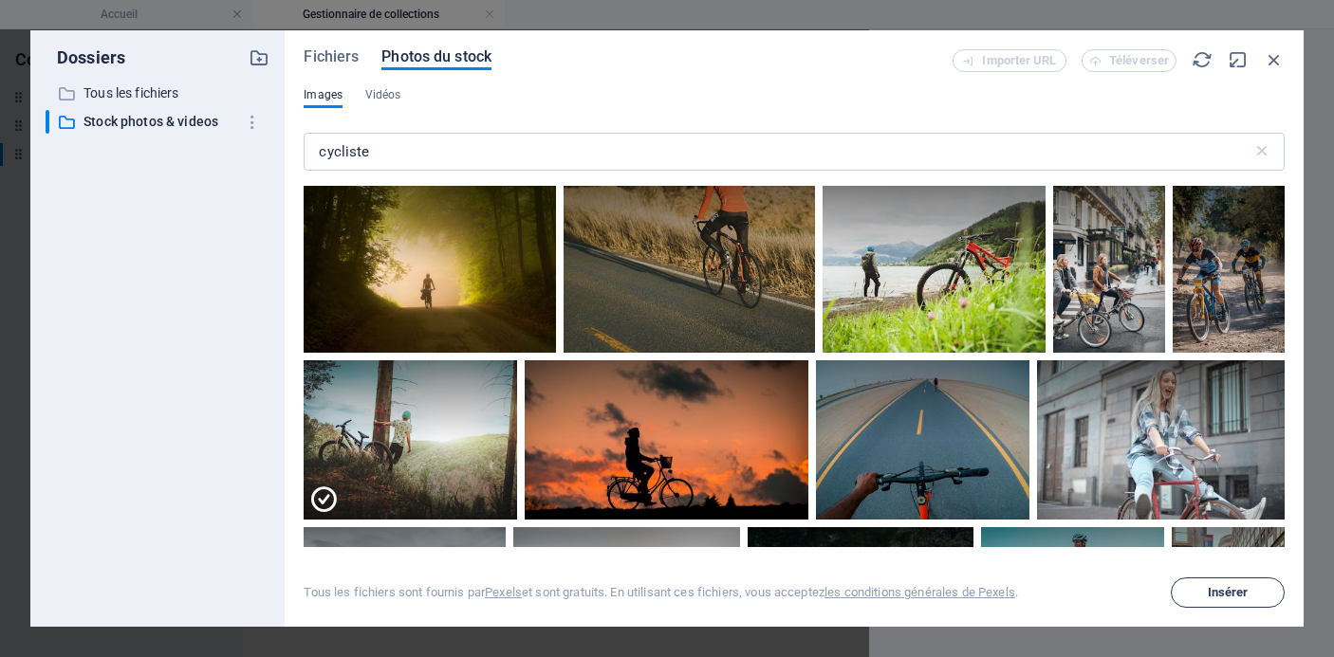
click at [1209, 589] on span "Insérer" at bounding box center [1228, 592] width 41 height 11
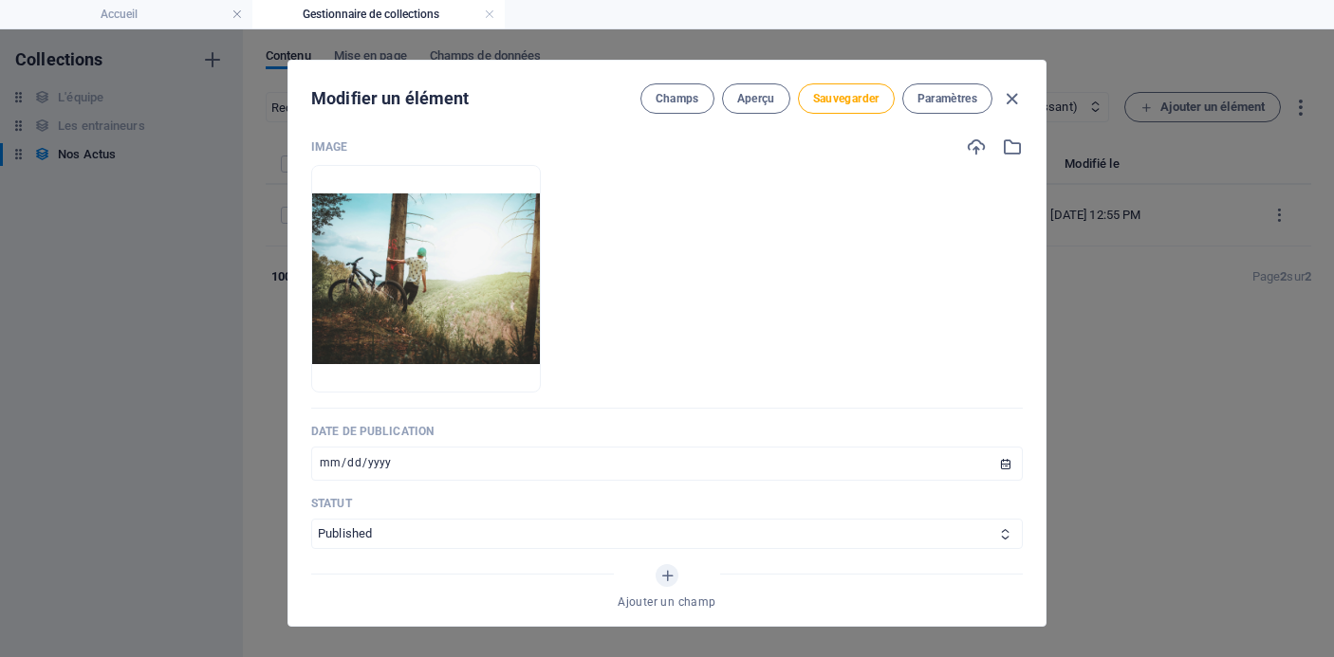
scroll to position [465, 0]
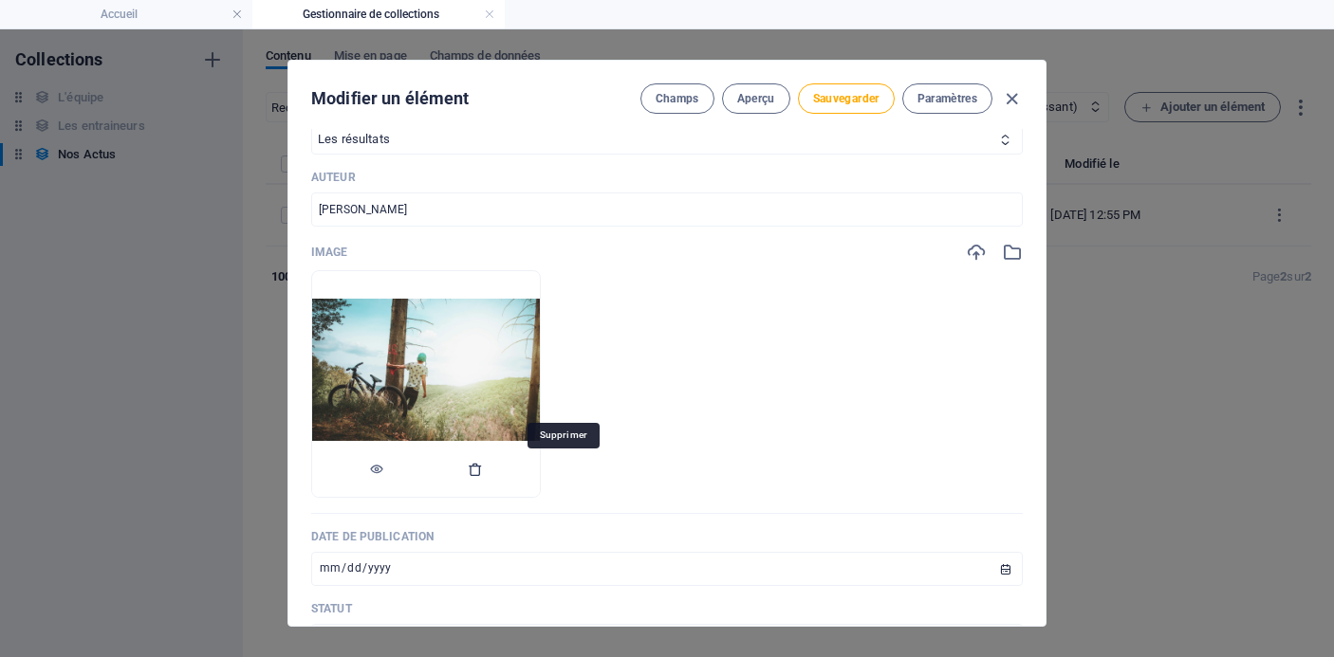
click at [483, 472] on icon "button" at bounding box center [475, 469] width 15 height 15
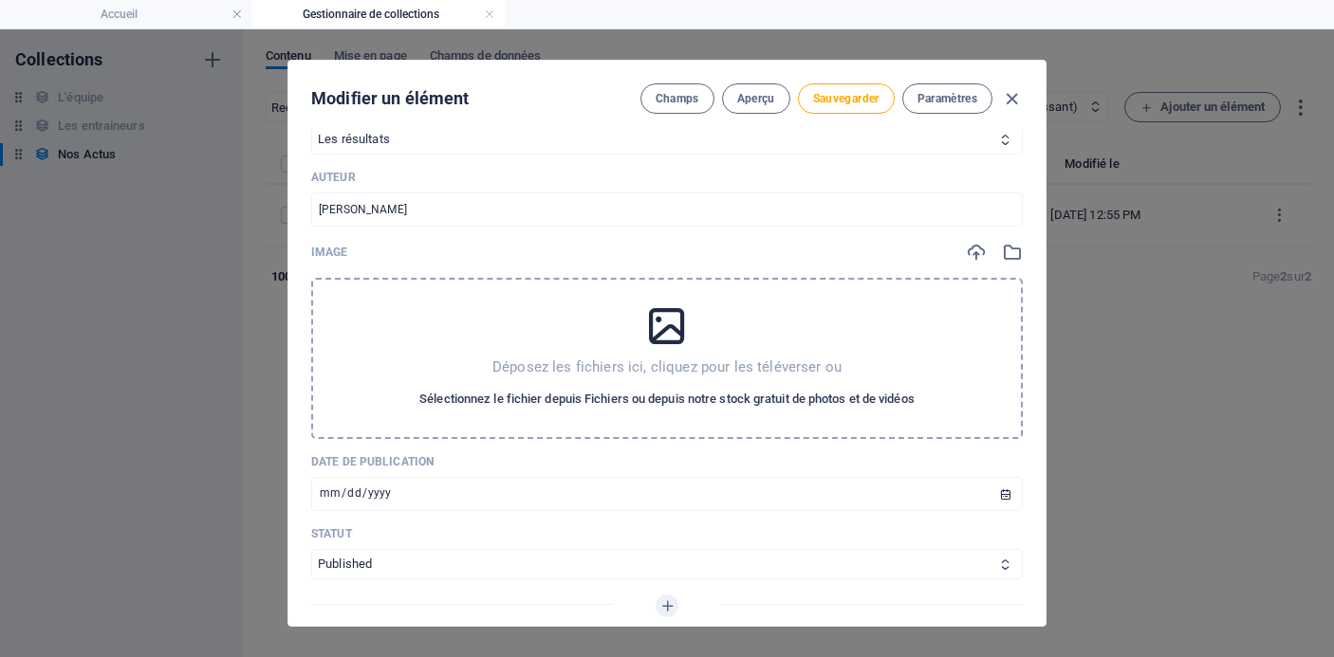
click at [570, 397] on span "Sélectionnez le fichier depuis Fichiers ou depuis notre stock gratuit de photos…" at bounding box center [666, 399] width 495 height 23
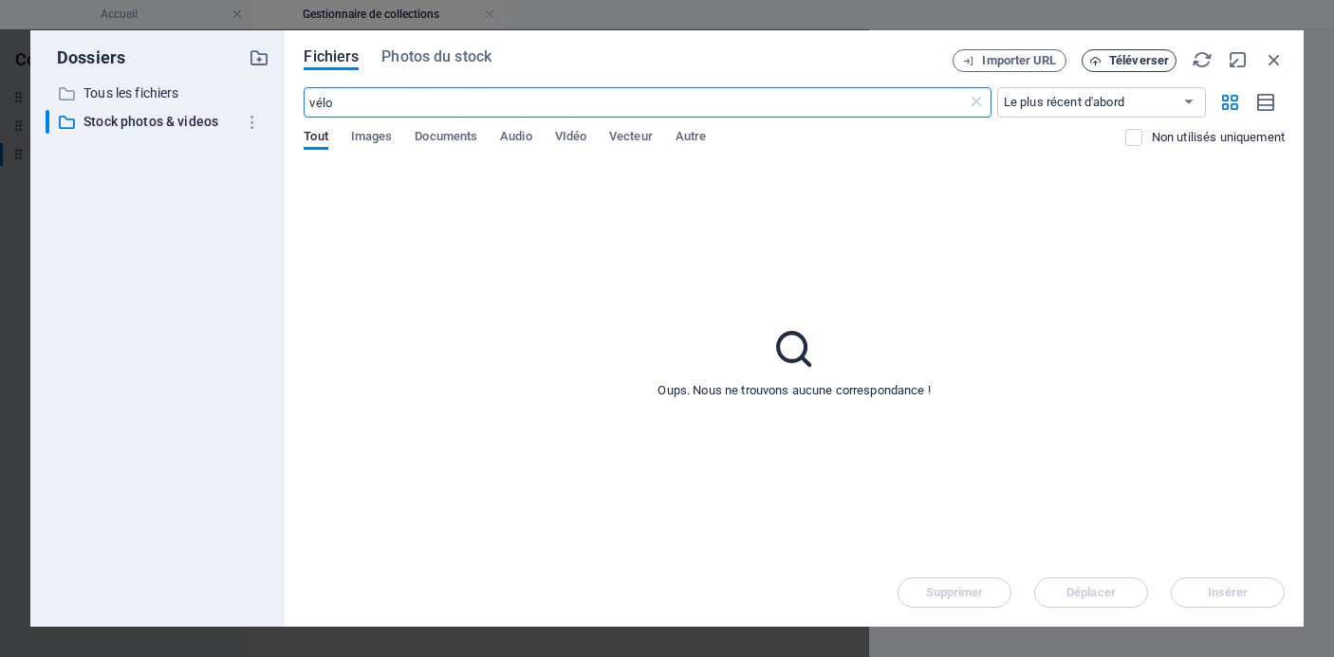
click at [1128, 61] on span "Téléverser" at bounding box center [1139, 60] width 60 height 11
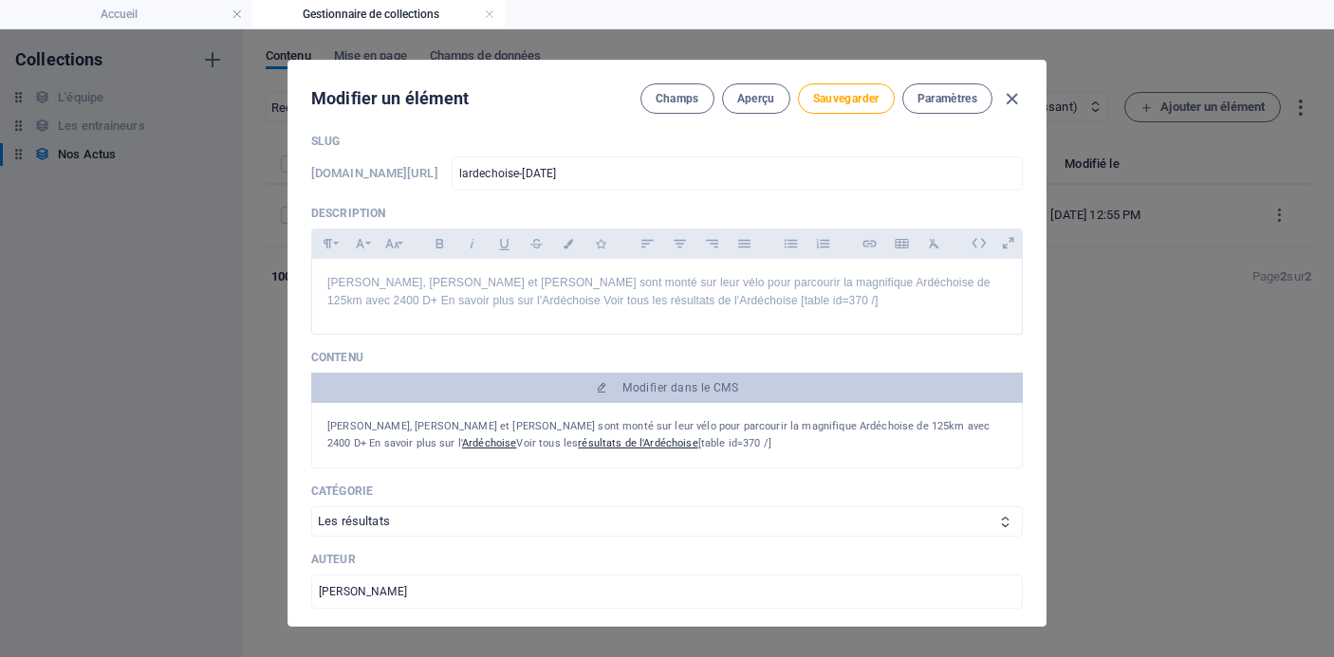
scroll to position [83, 0]
click at [836, 91] on span "Sauvegarder" at bounding box center [846, 98] width 66 height 15
click at [1011, 94] on icon "button" at bounding box center [1012, 99] width 22 height 22
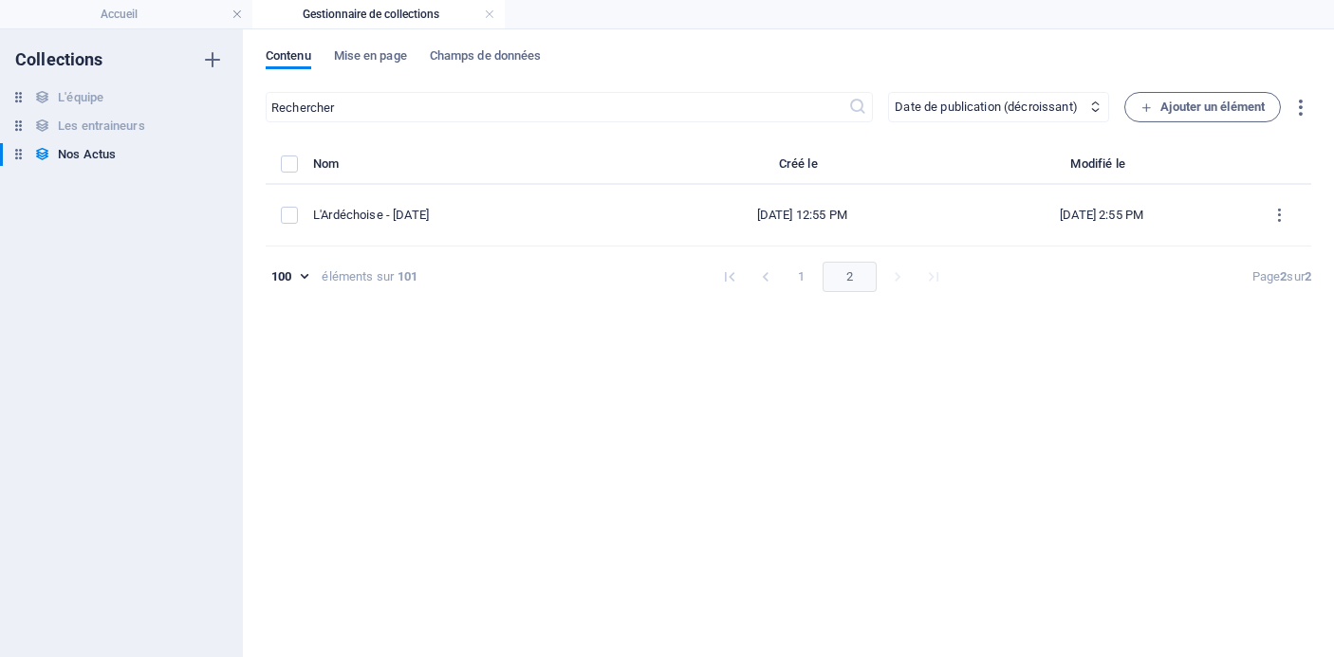
type input "l-ardechoise-[DATE]"
type input "[DATE]"
type input "l-ardechoise-[DATE]"
click at [805, 272] on button "1" at bounding box center [801, 277] width 30 height 30
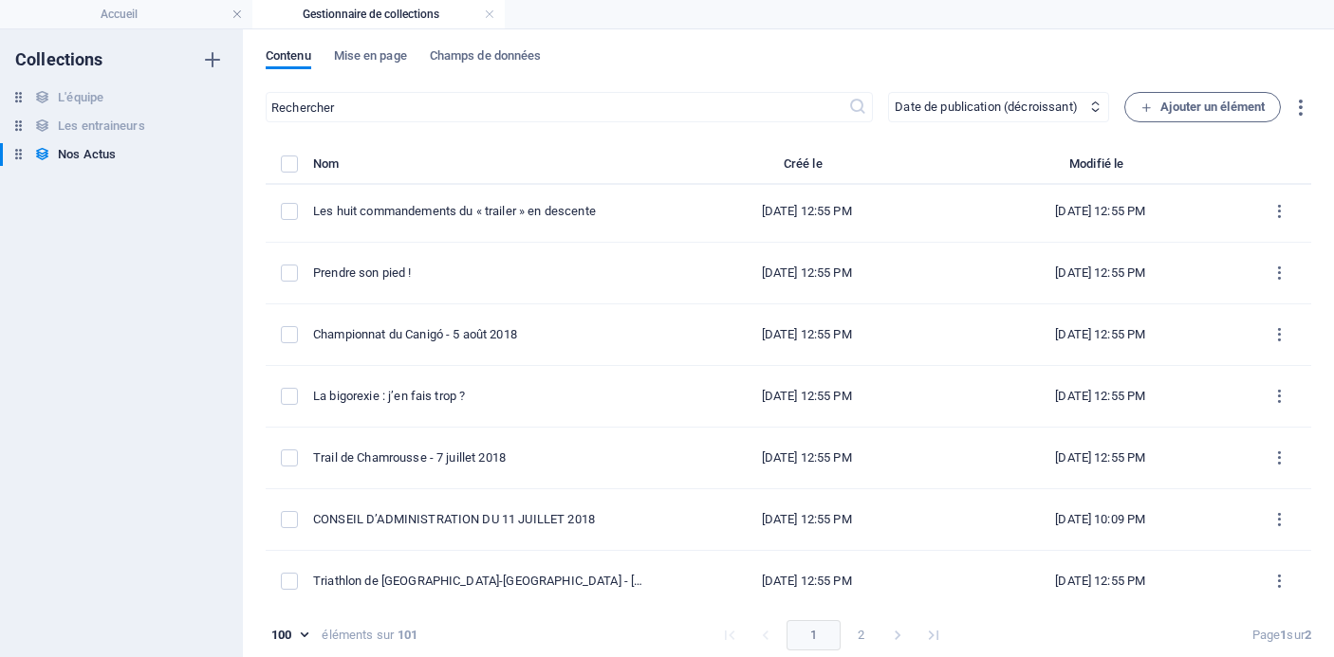
scroll to position [5746, 0]
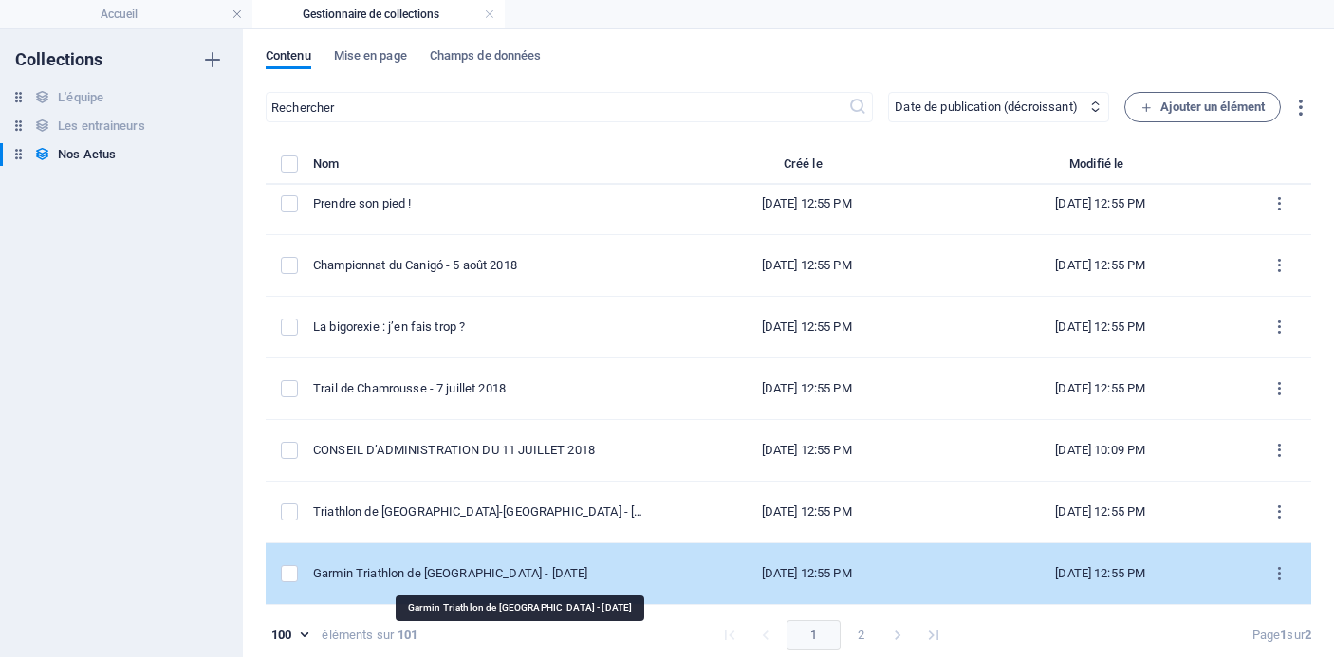
click at [490, 576] on div "Garmin Triathlon de [GEOGRAPHIC_DATA] - [DATE]" at bounding box center [478, 573] width 331 height 17
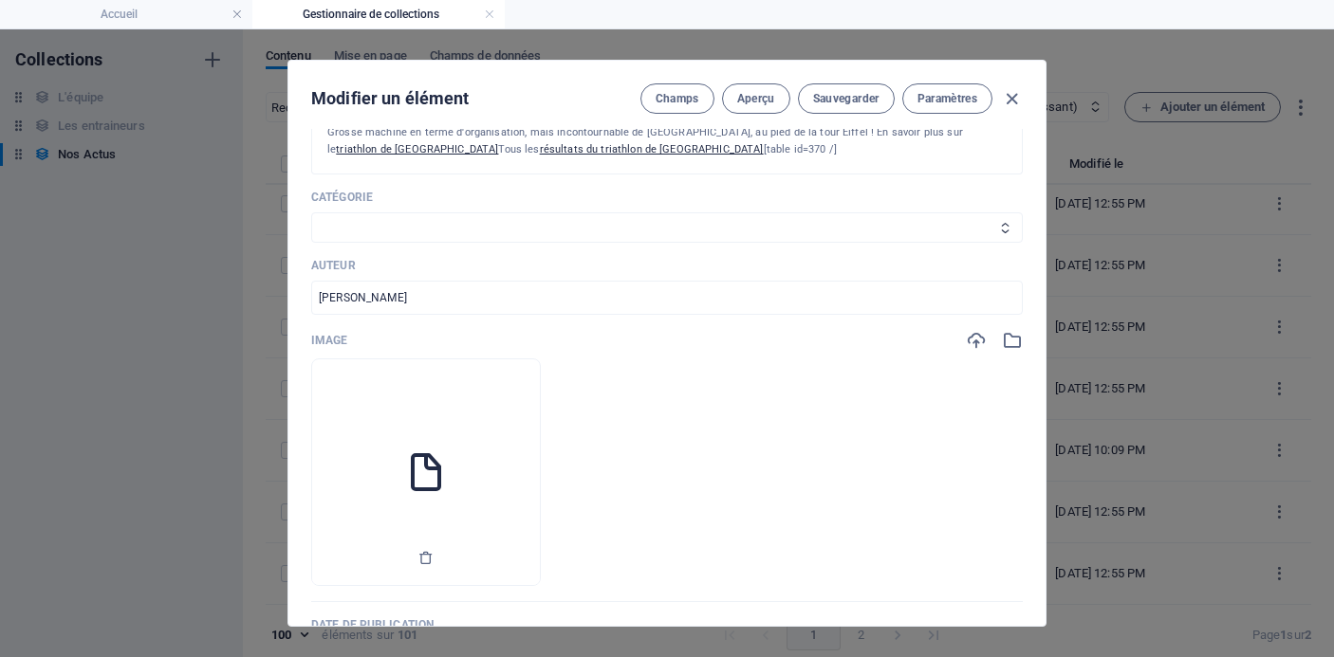
scroll to position [409, 0]
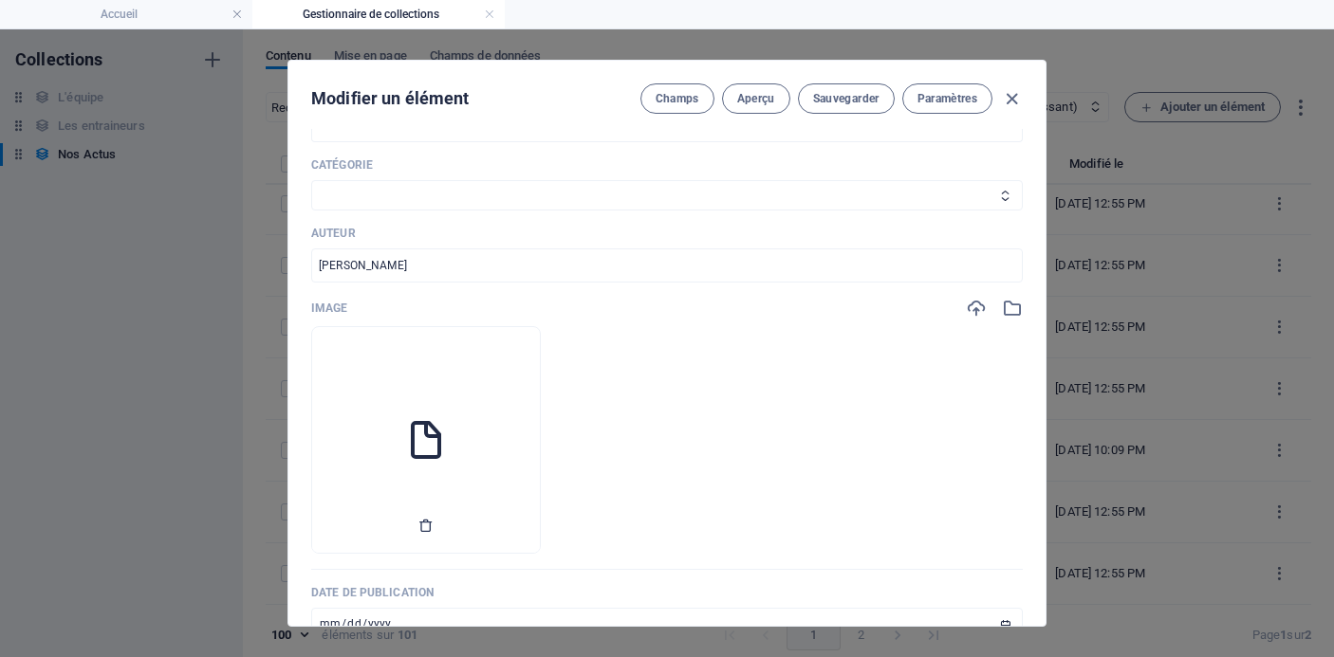
click at [434, 523] on icon "button" at bounding box center [425, 525] width 15 height 15
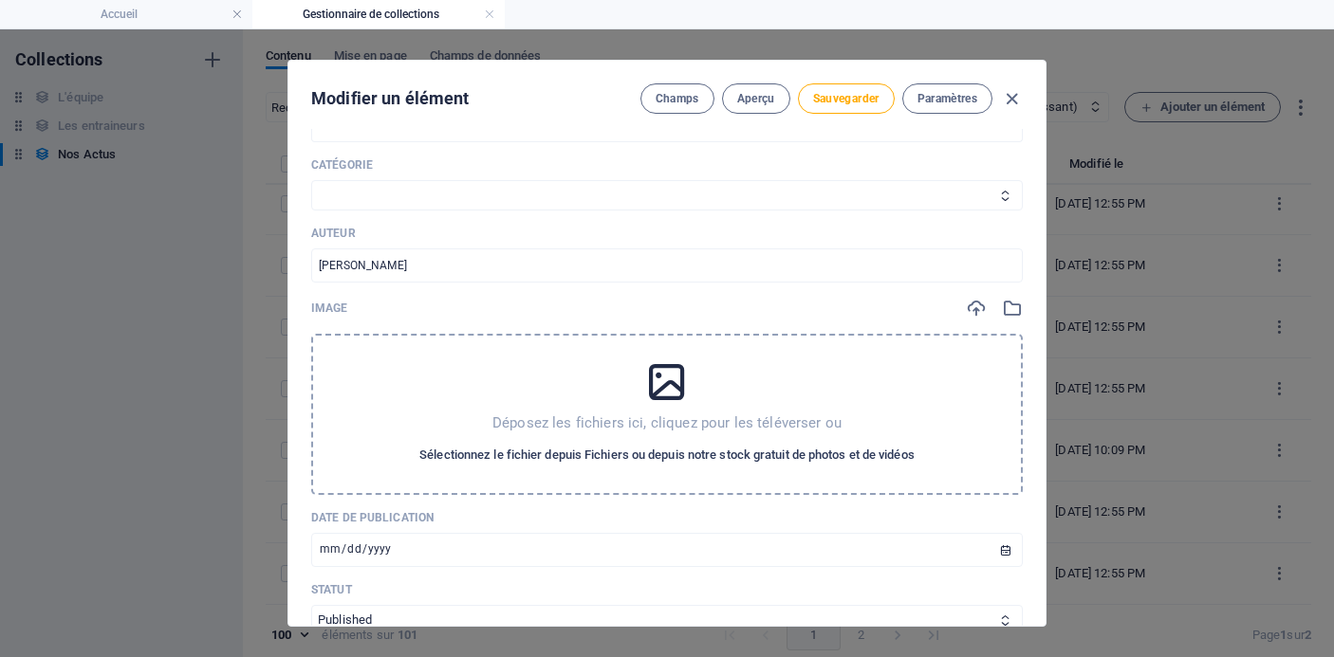
click at [527, 457] on span "Sélectionnez le fichier depuis Fichiers ou depuis notre stock gratuit de photos…" at bounding box center [666, 455] width 495 height 23
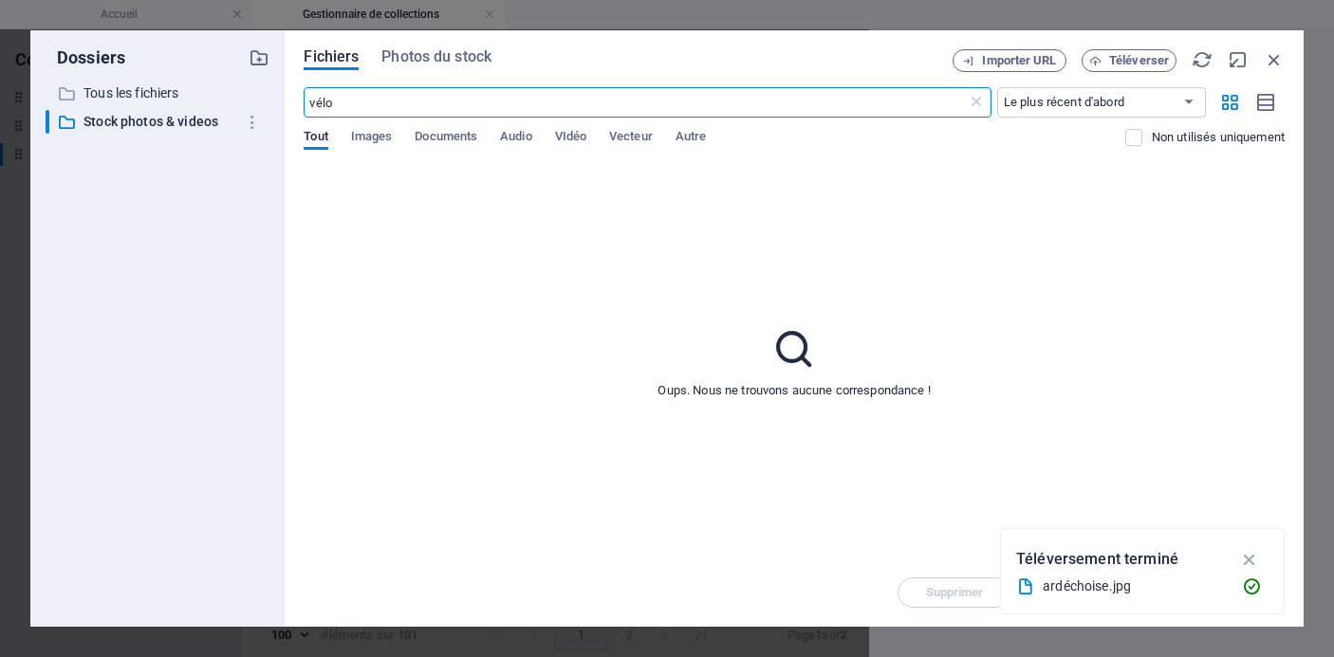
scroll to position [6096, 0]
click at [936, 99] on input "vélo" at bounding box center [635, 102] width 662 height 30
type input "logo"
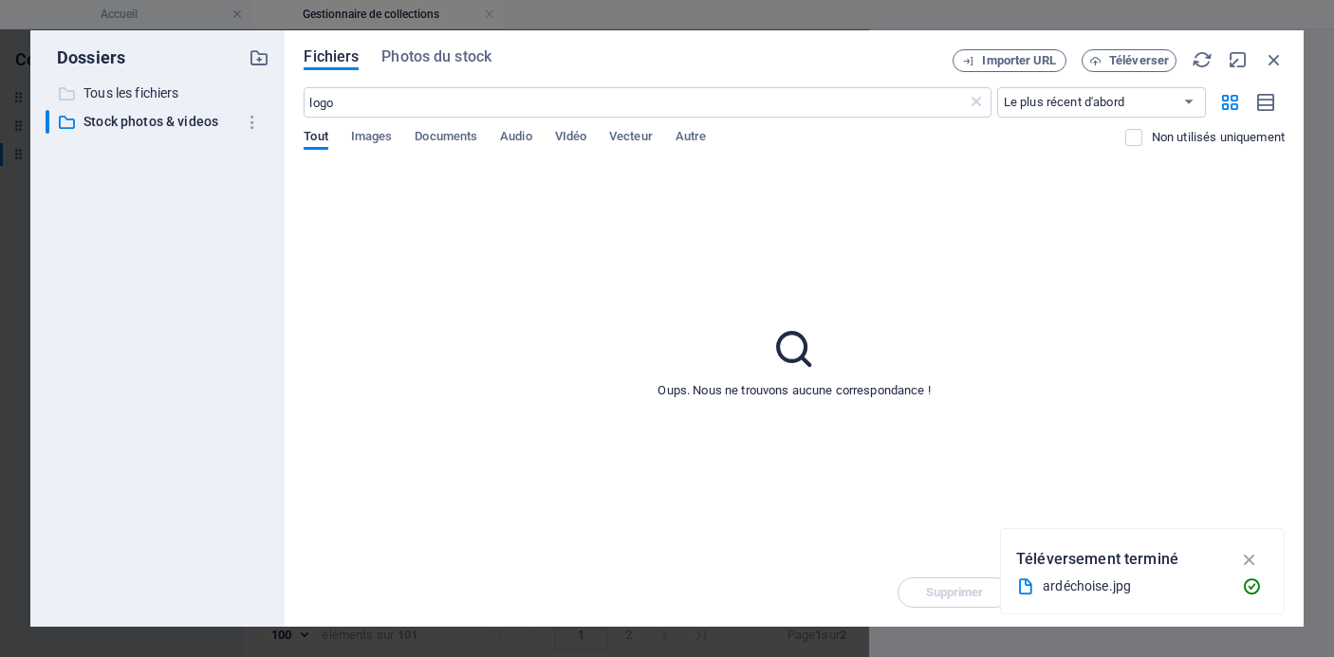
click at [163, 90] on p "Tous les fichiers" at bounding box center [159, 94] width 152 height 22
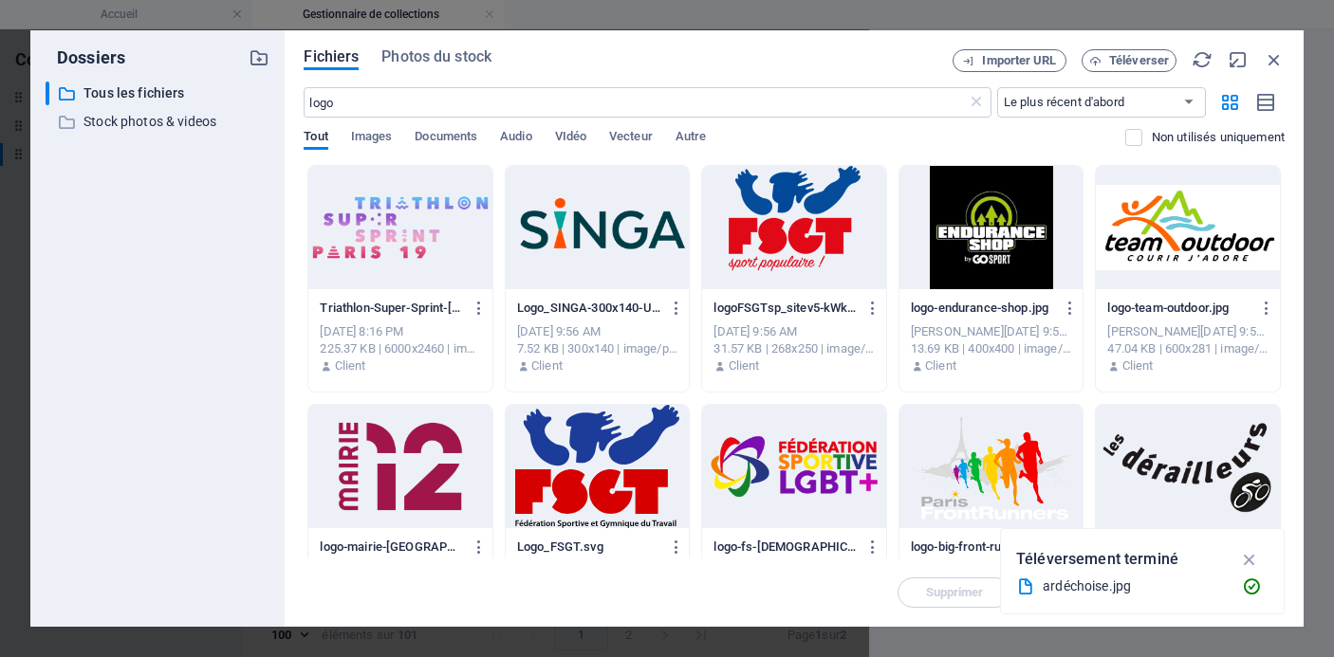
scroll to position [551, 0]
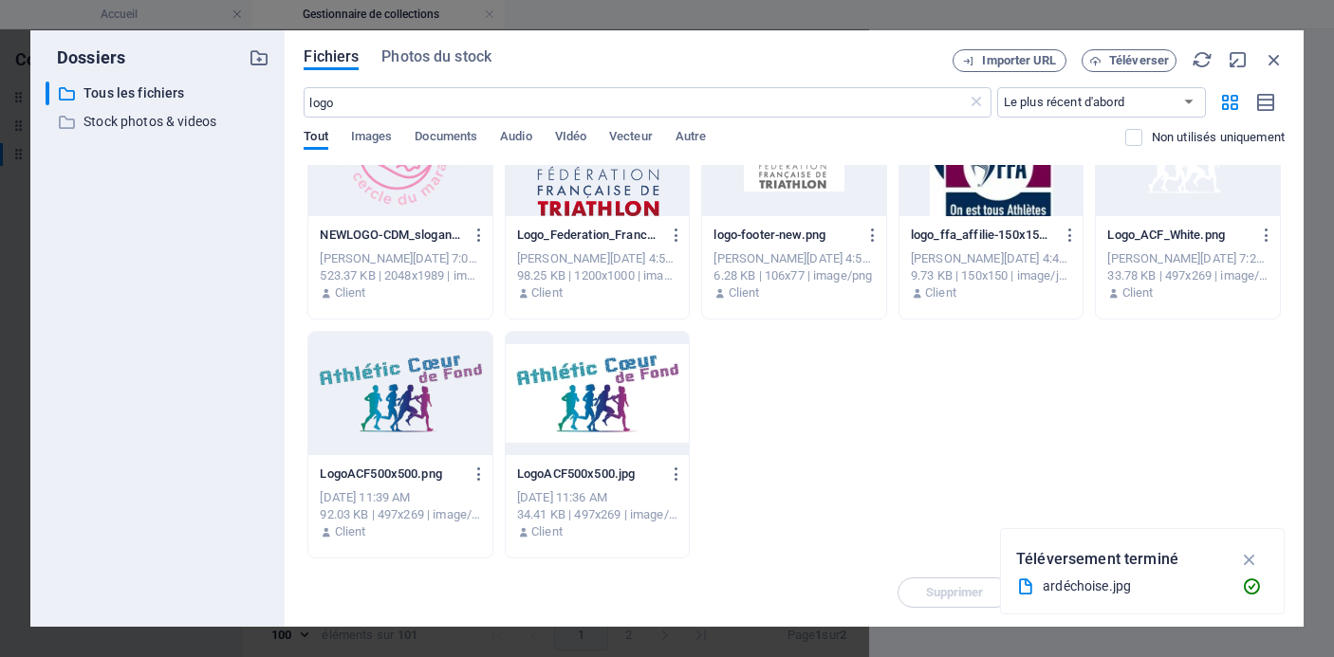
click at [426, 434] on div at bounding box center [400, 393] width 184 height 123
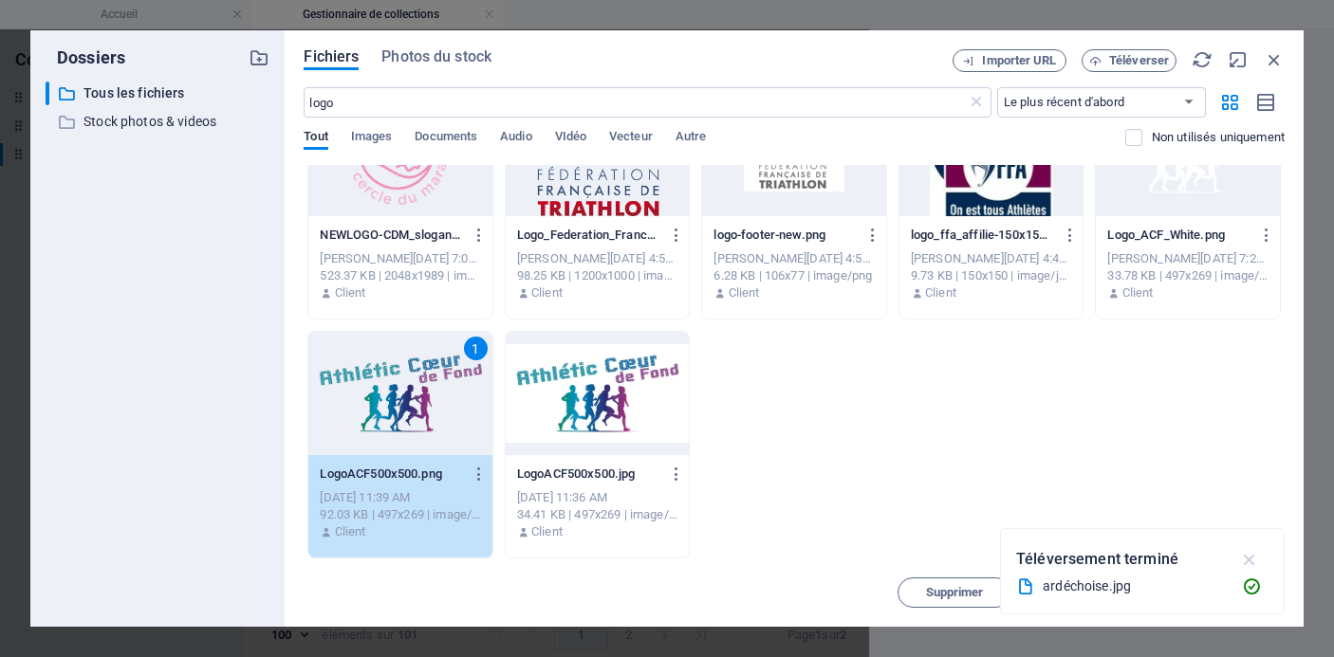
click at [1234, 554] on button "button" at bounding box center [1249, 560] width 37 height 30
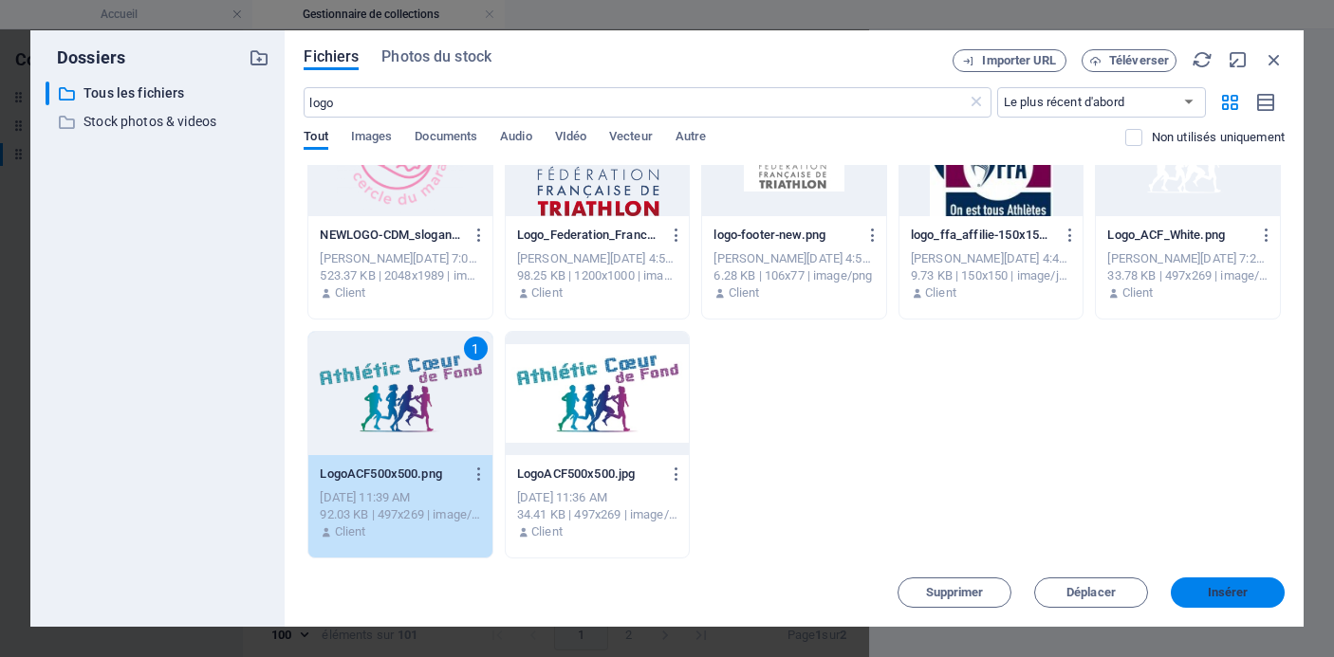
click at [1238, 583] on button "Insérer" at bounding box center [1228, 593] width 114 height 30
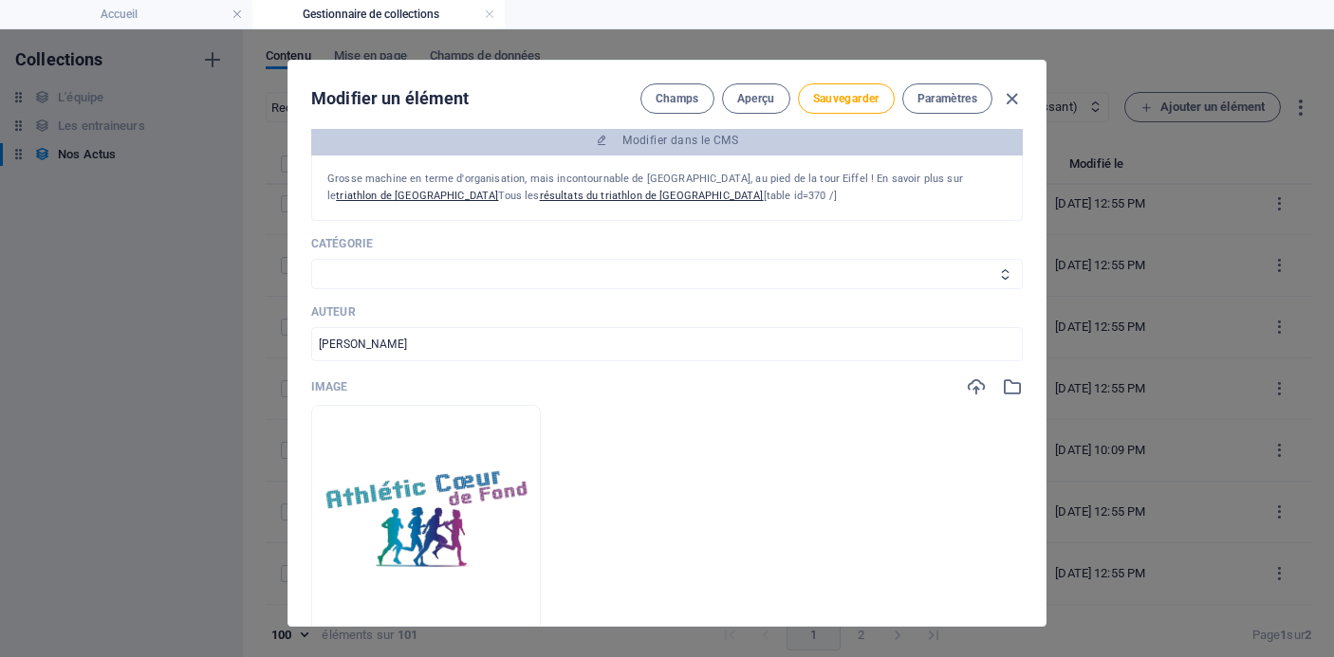
scroll to position [308, 0]
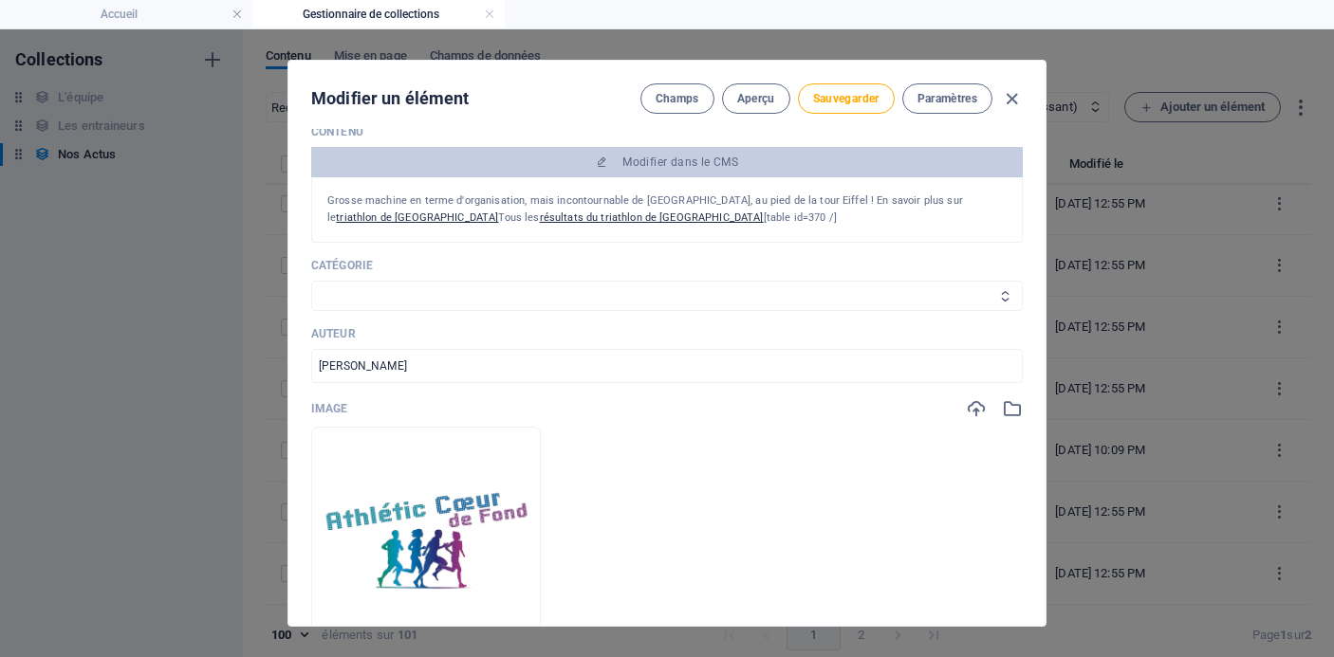
click at [749, 282] on select "Les résultats Les récits de course Événements Conseils sportifs" at bounding box center [667, 296] width 712 height 30
select select "Événements"
click at [311, 281] on select "Les résultats Les récits de course Événements Conseils sportifs" at bounding box center [667, 296] width 712 height 30
click at [853, 106] on button "Sauvegarder" at bounding box center [846, 98] width 97 height 30
click at [1009, 97] on icon "button" at bounding box center [1012, 99] width 22 height 22
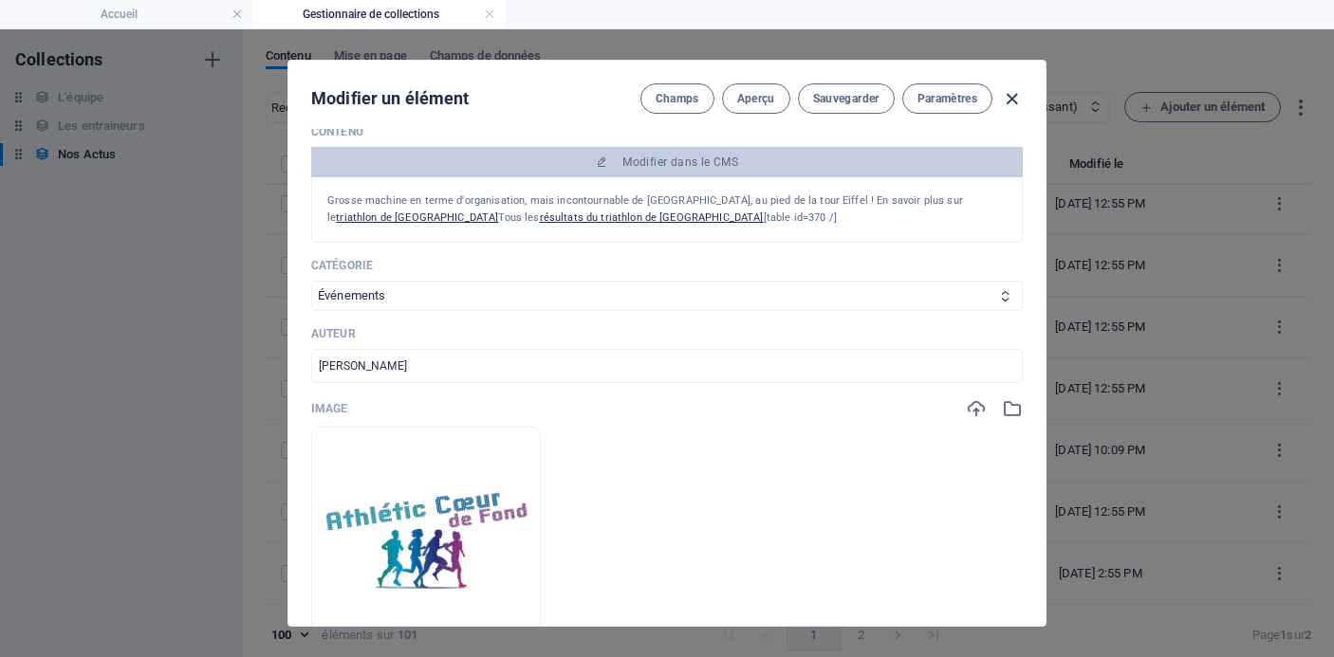
type input "[DATE]"
type input "garmin-triathlon-de-[GEOGRAPHIC_DATA]-[DATE]"
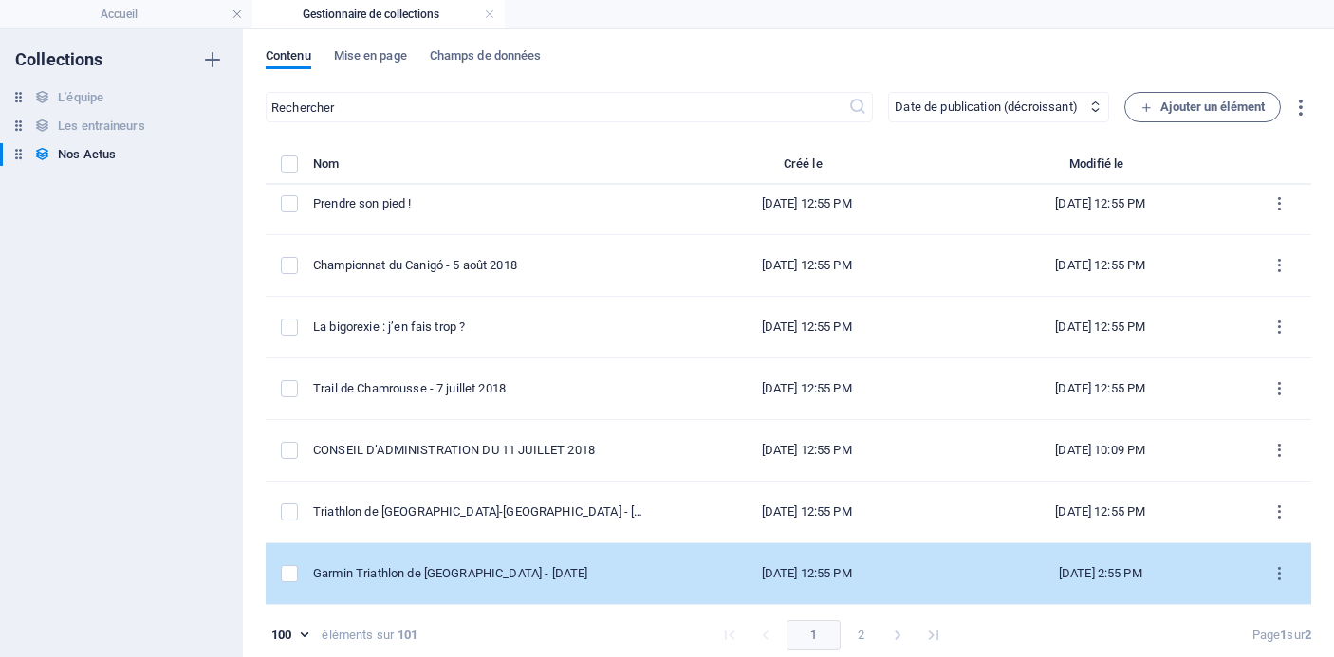
scroll to position [9, 0]
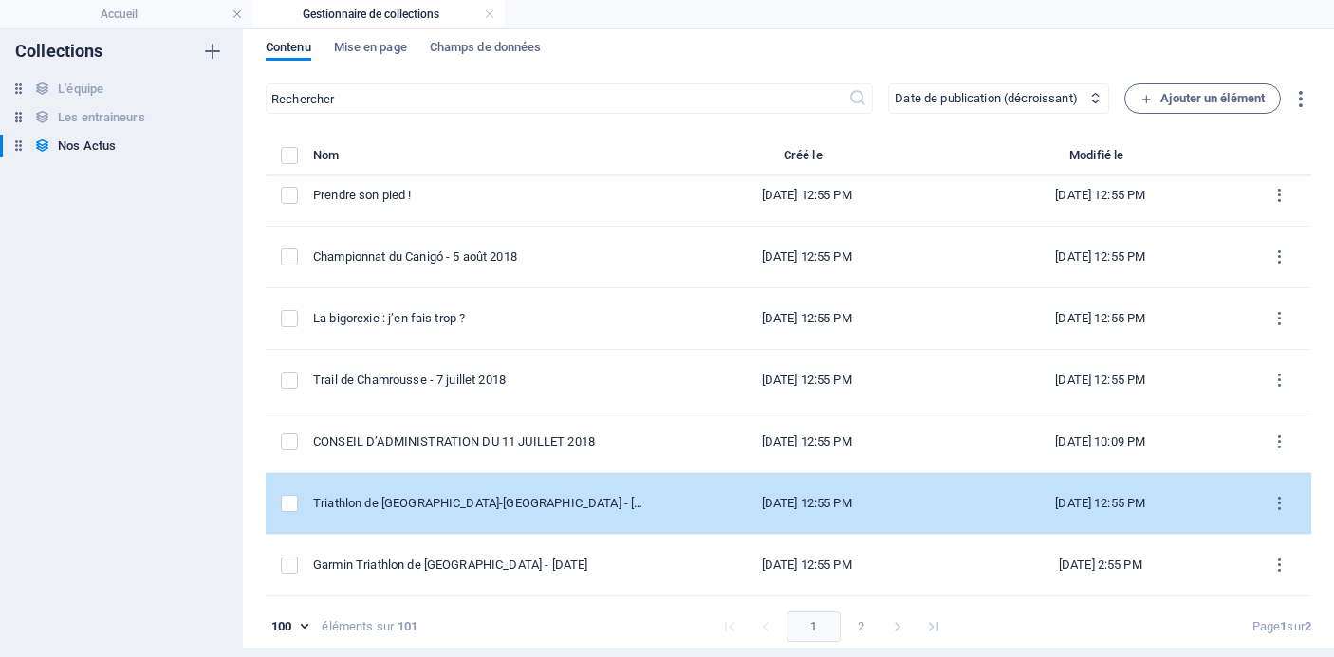
click at [545, 512] on td "Triathlon de [GEOGRAPHIC_DATA]-[GEOGRAPHIC_DATA] - [DATE]" at bounding box center [486, 504] width 346 height 62
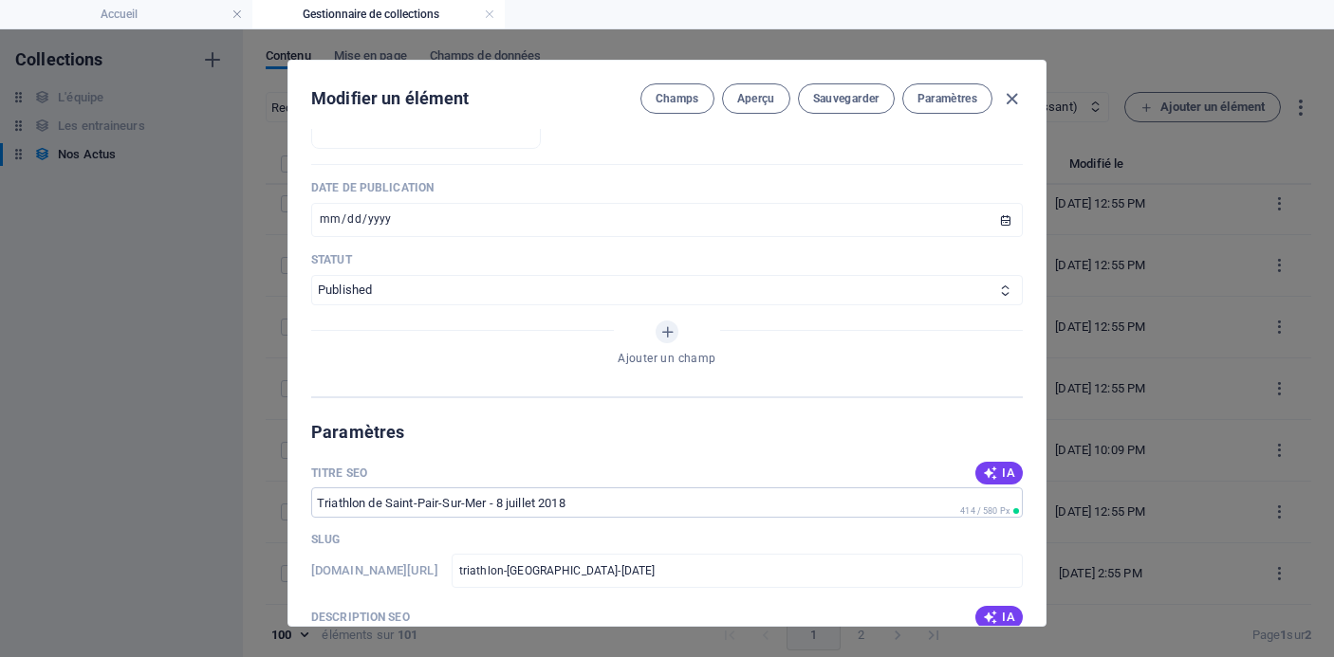
scroll to position [606, 0]
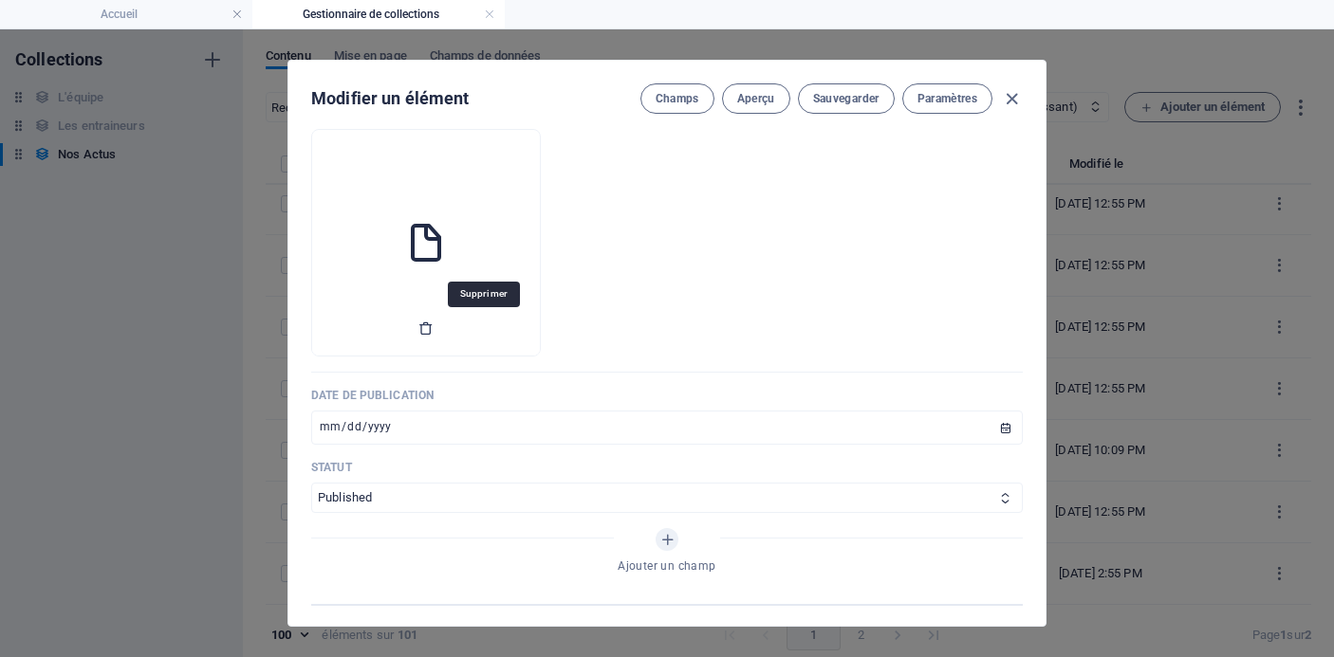
click at [434, 329] on icon "button" at bounding box center [425, 328] width 15 height 15
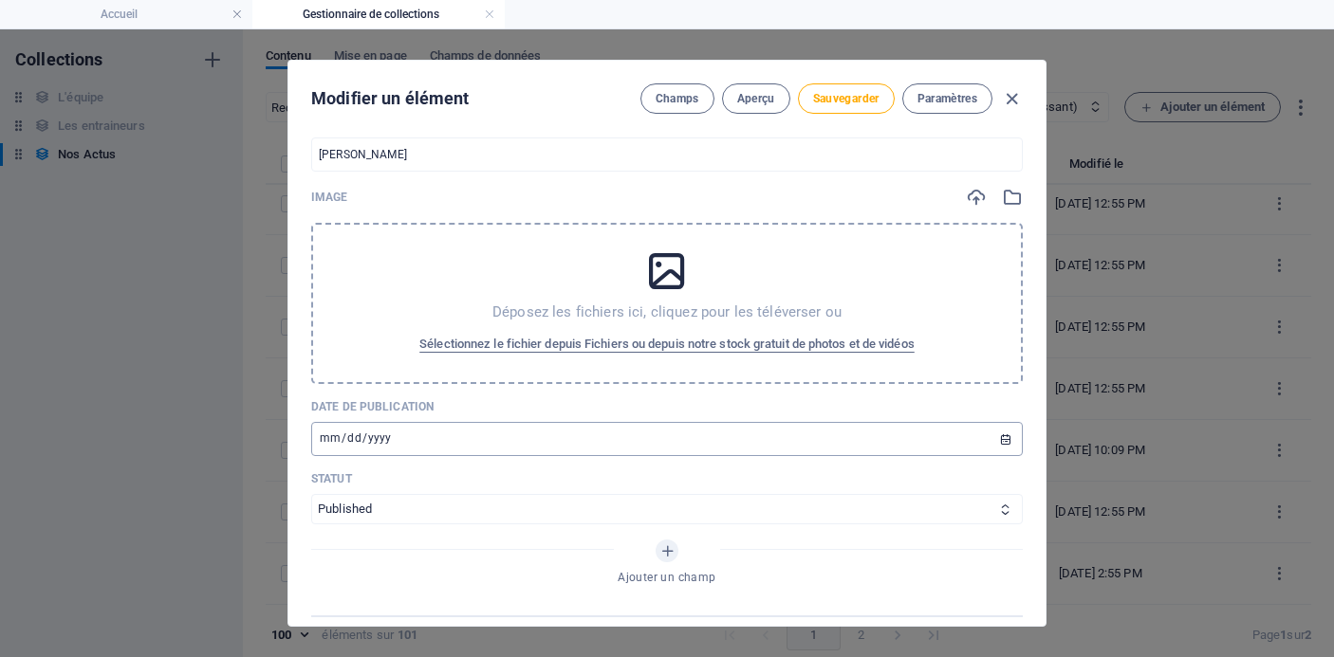
scroll to position [490, 0]
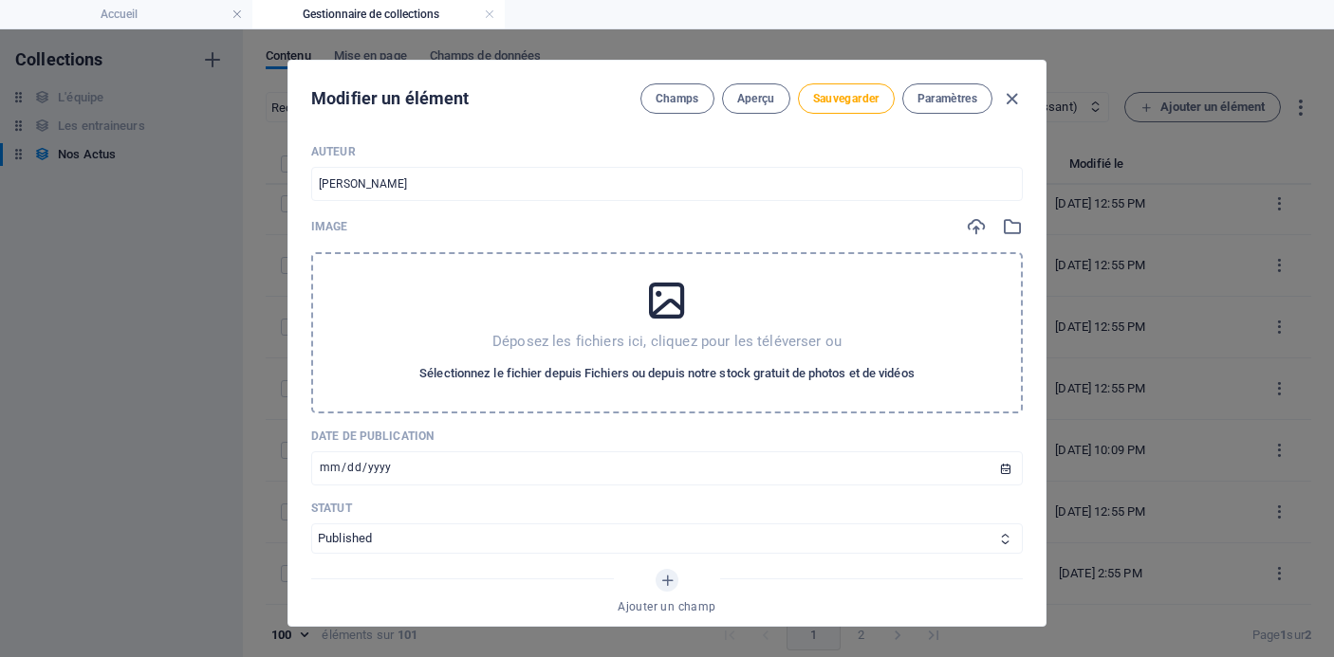
click at [633, 371] on span "Sélectionnez le fichier depuis Fichiers ou depuis notre stock gratuit de photos…" at bounding box center [666, 373] width 495 height 23
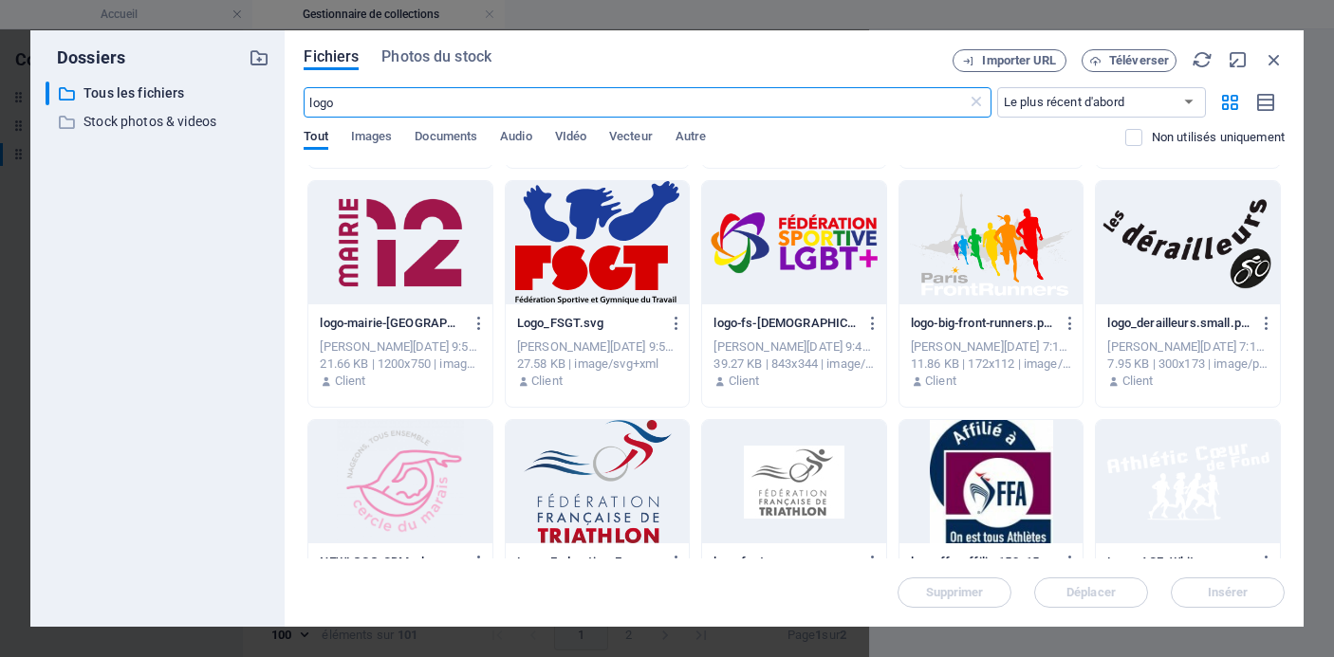
scroll to position [551, 0]
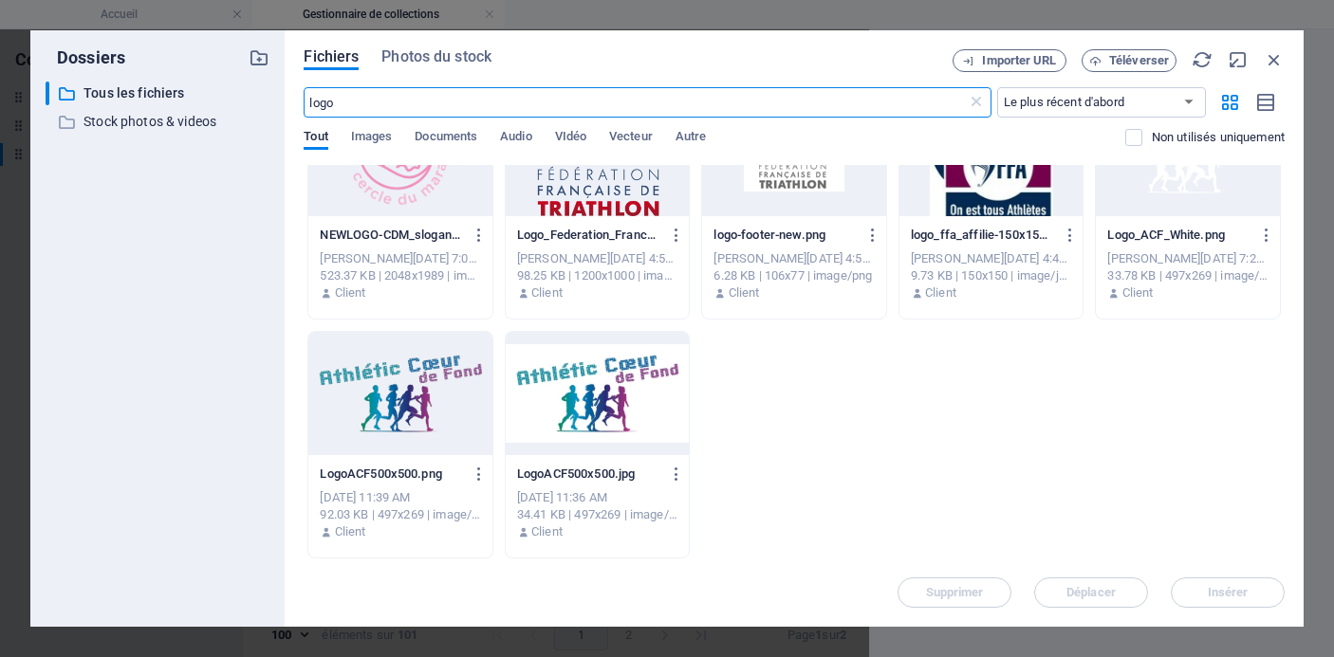
click at [380, 370] on div at bounding box center [400, 393] width 184 height 123
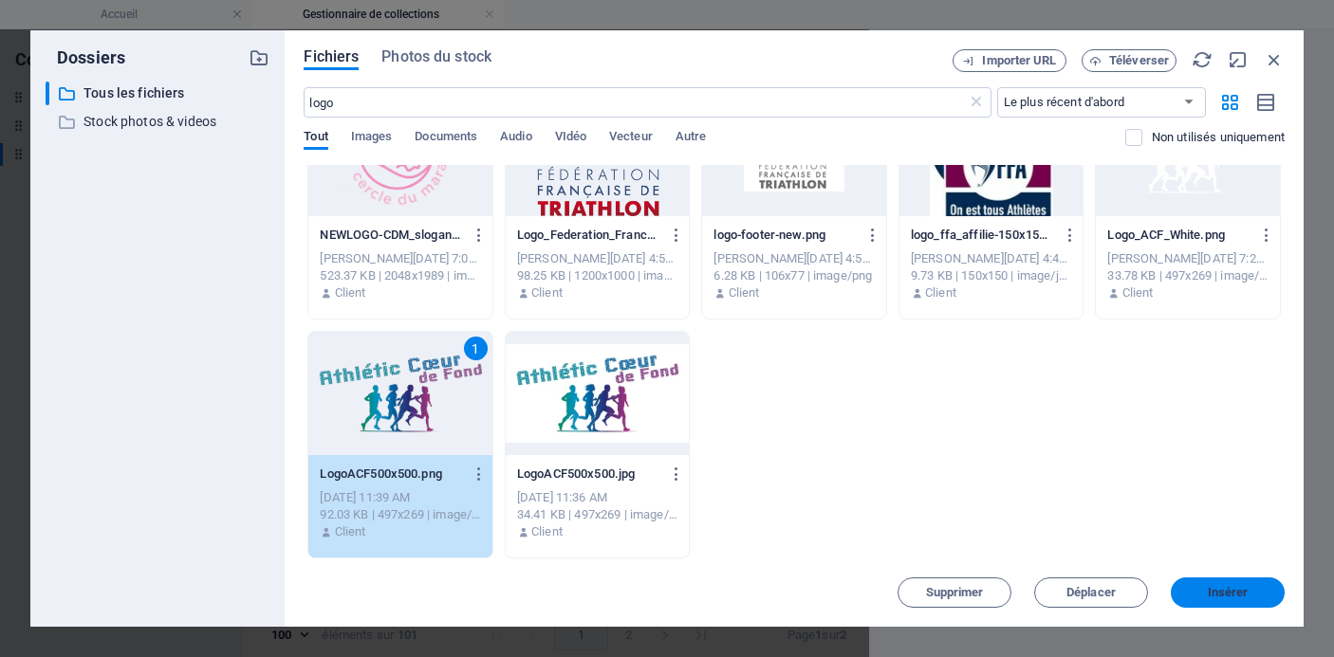
click at [1195, 589] on span "Insérer" at bounding box center [1227, 592] width 99 height 11
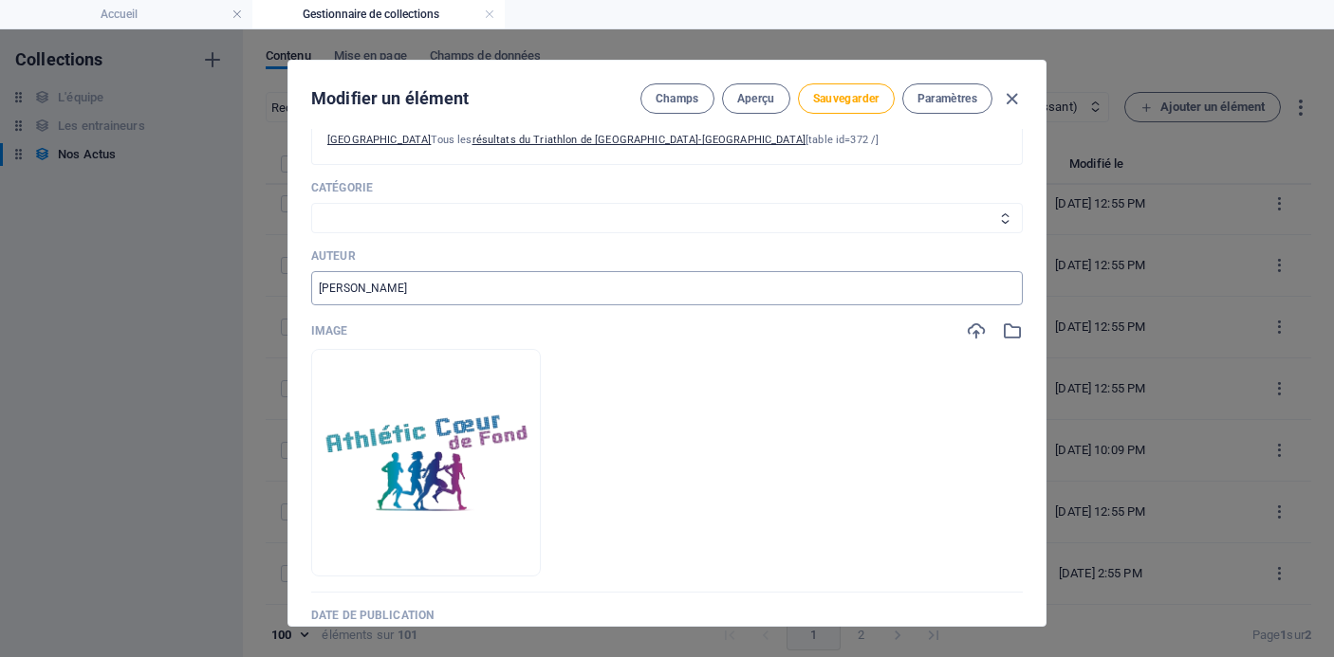
scroll to position [229, 0]
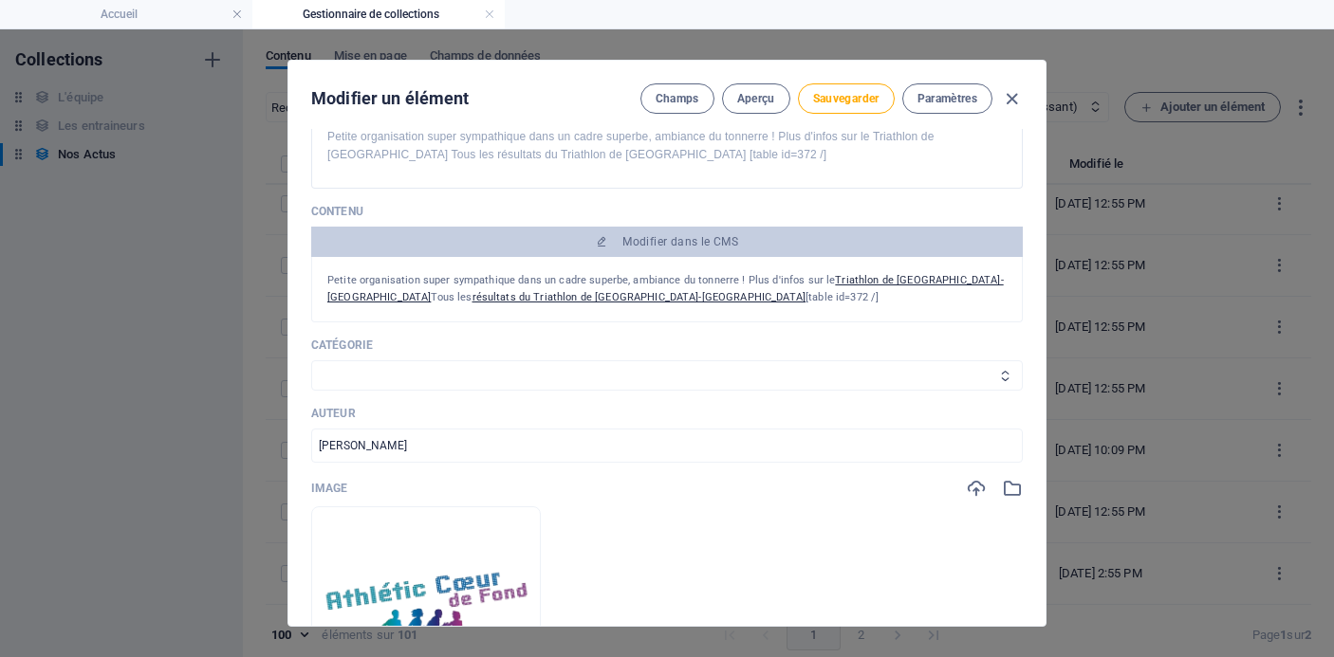
click at [809, 378] on select "Les résultats Les récits de course Événements Conseils sportifs" at bounding box center [667, 376] width 712 height 30
select select "Les résultats"
click at [311, 361] on select "Les résultats Les récits de course Événements Conseils sportifs" at bounding box center [667, 376] width 712 height 30
click at [856, 100] on span "Sauvegarder" at bounding box center [846, 98] width 66 height 15
click at [1015, 94] on icon "button" at bounding box center [1012, 99] width 22 height 22
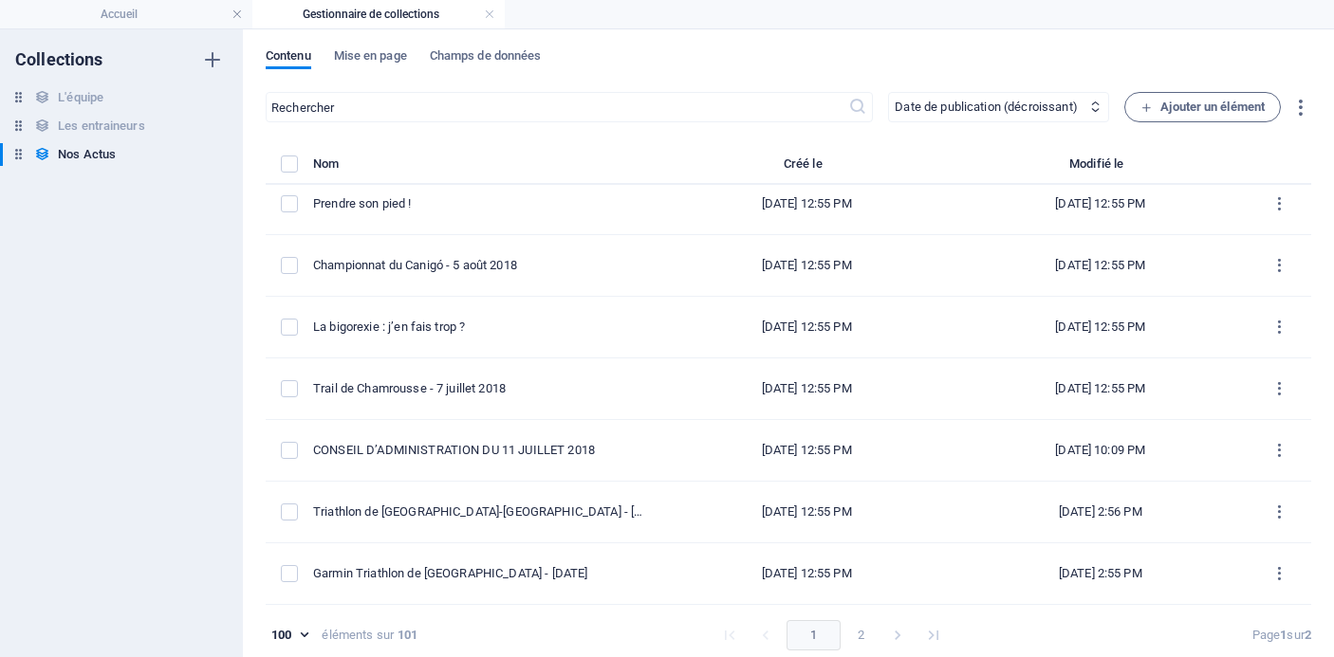
type input "[DATE]"
type input "triathlon-[GEOGRAPHIC_DATA]-[DATE]"
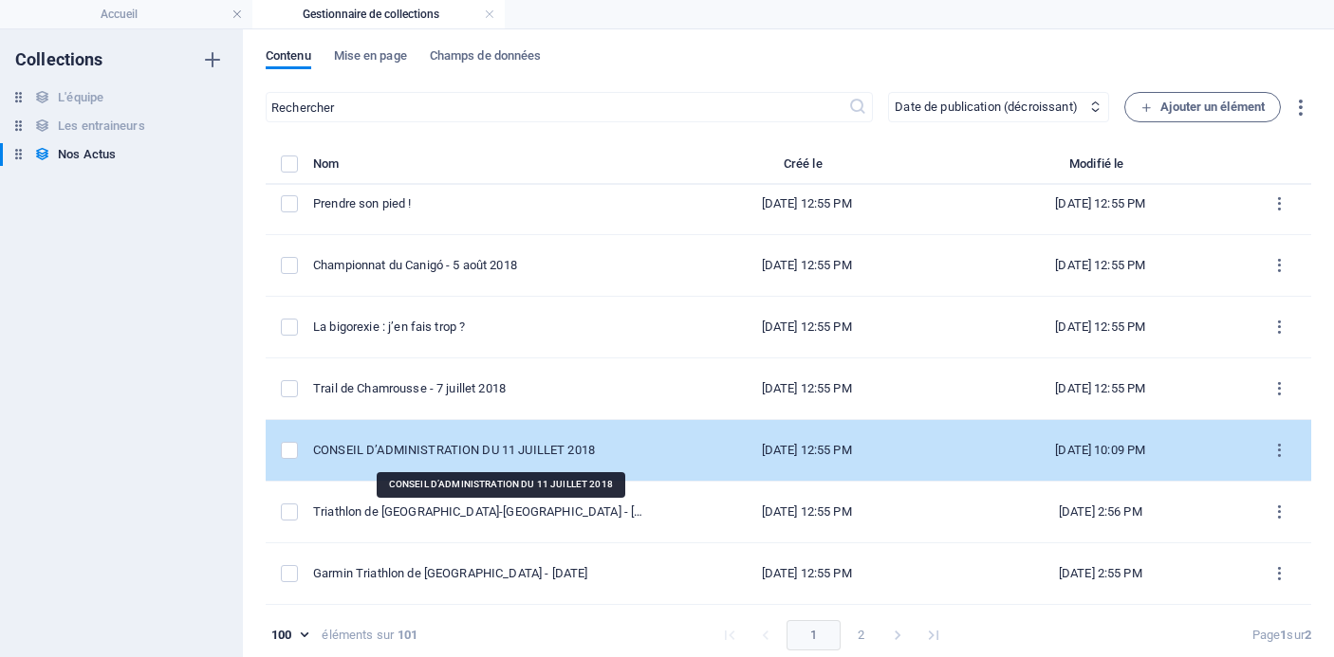
click at [532, 453] on div "CONSEIL D’ADMINISTRATION DU 11 JUILLET 2018" at bounding box center [478, 450] width 331 height 17
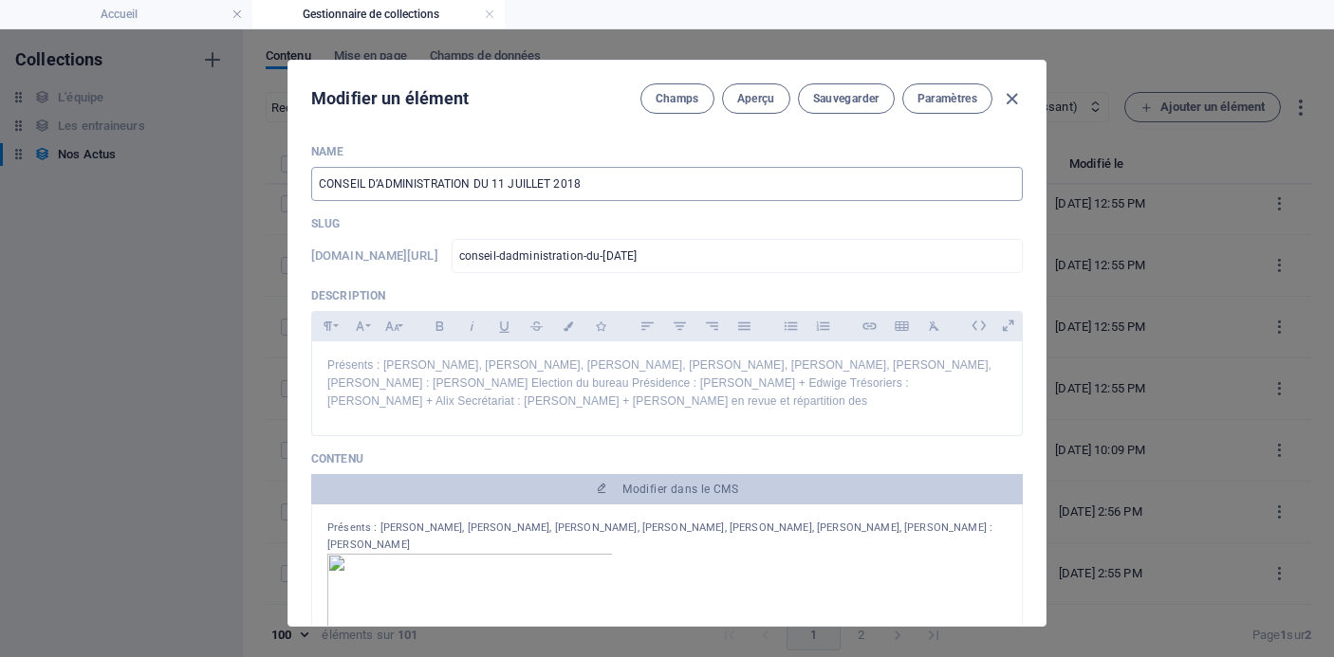
click at [631, 192] on input "CONSEIL D’ADMINISTRATION DU 11 JUILLET 2018" at bounding box center [667, 184] width 712 height 34
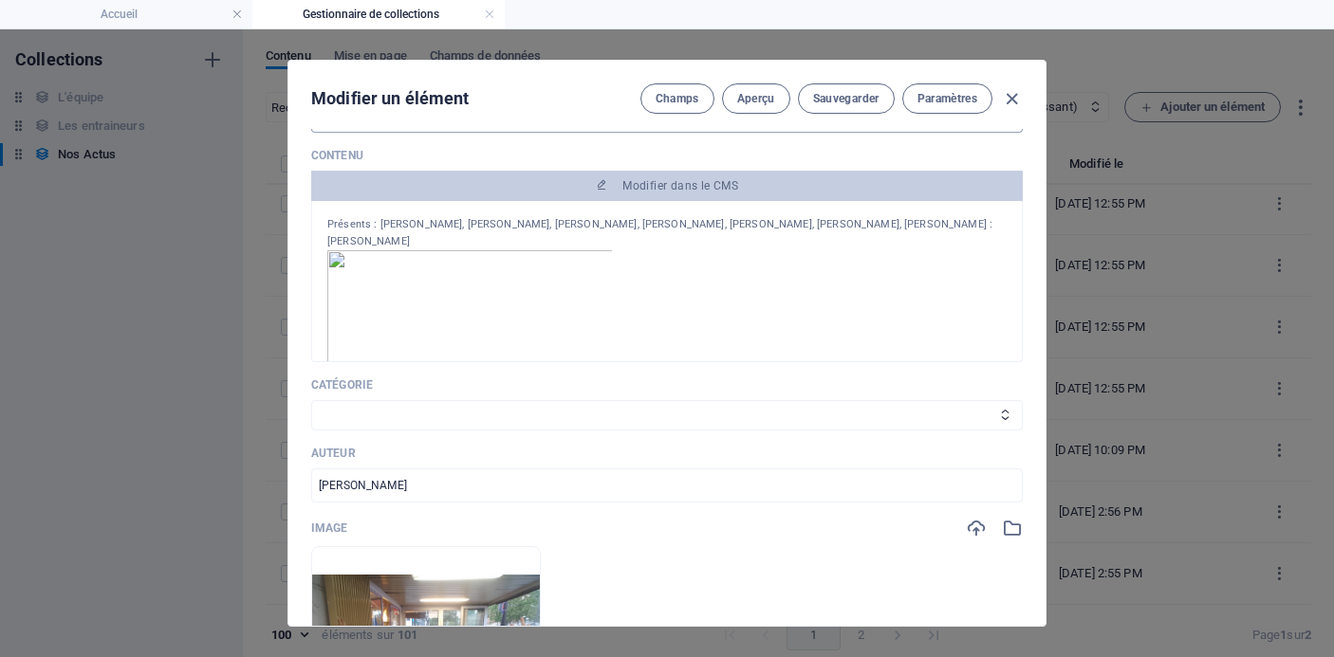
scroll to position [247, 0]
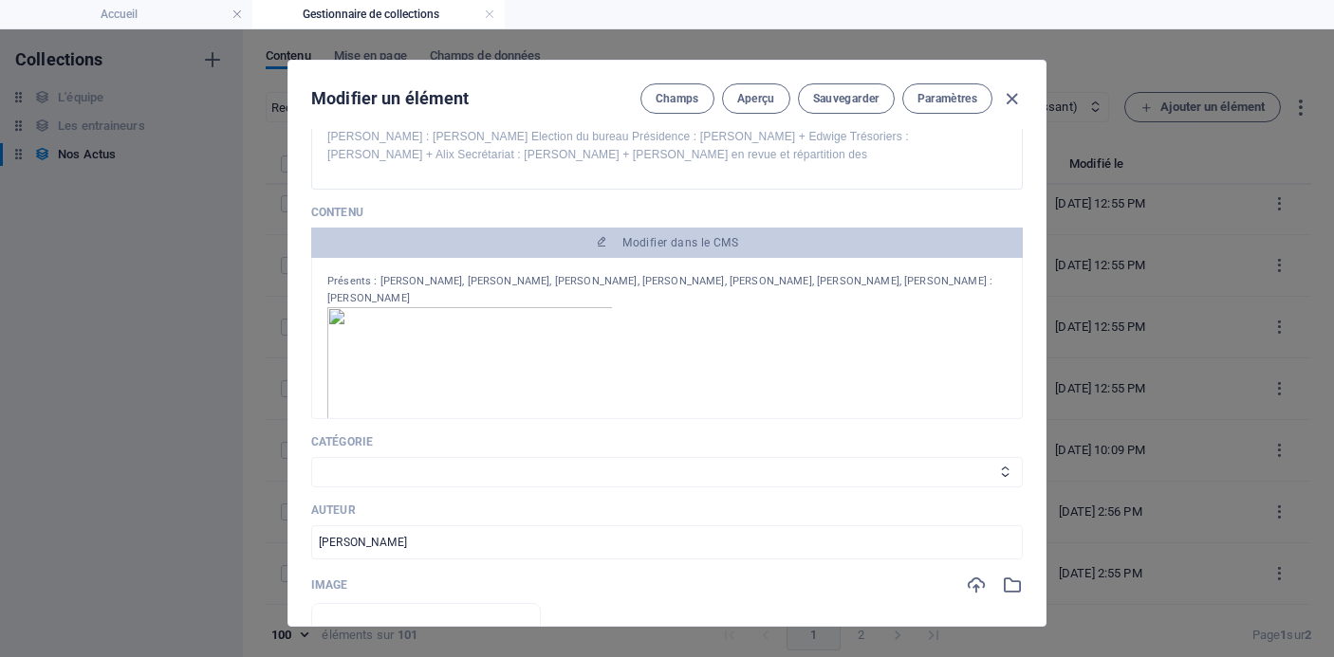
click at [491, 367] on img at bounding box center [469, 402] width 285 height 190
click at [828, 99] on span "Sauvegarder" at bounding box center [846, 98] width 66 height 15
click at [857, 94] on span "Sauvegarder" at bounding box center [846, 98] width 66 height 15
click at [1009, 96] on icon "button" at bounding box center [1012, 99] width 22 height 22
type input "conseil-d-administration-du-[DATE]"
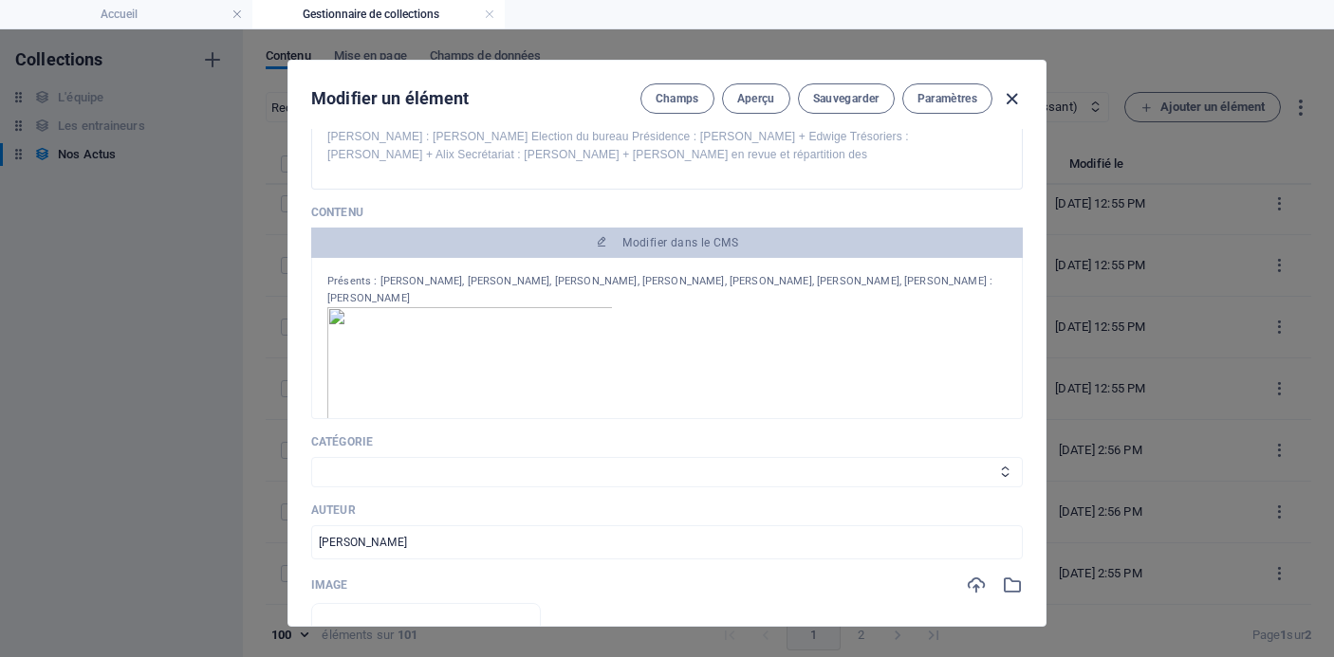
type input "[DATE]"
type input "conseil-d-administration-du-[DATE]"
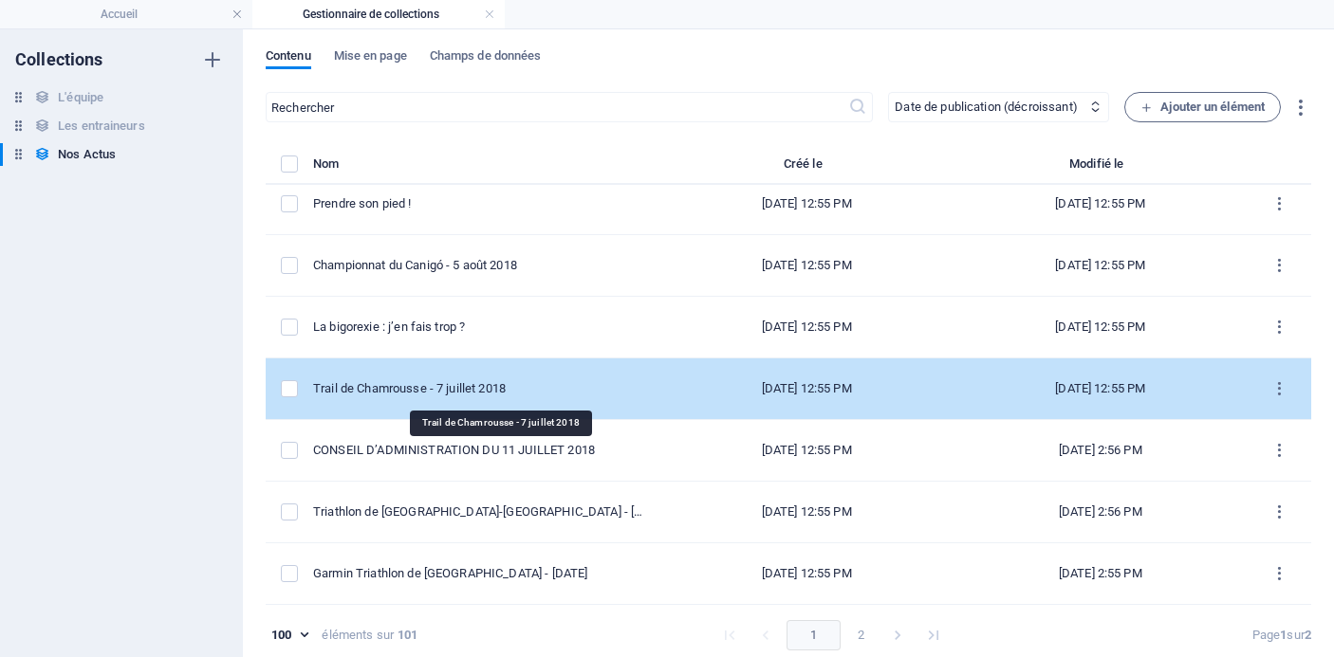
click at [518, 392] on div "Trail de Chamrousse - 7 juillet 2018" at bounding box center [478, 388] width 331 height 17
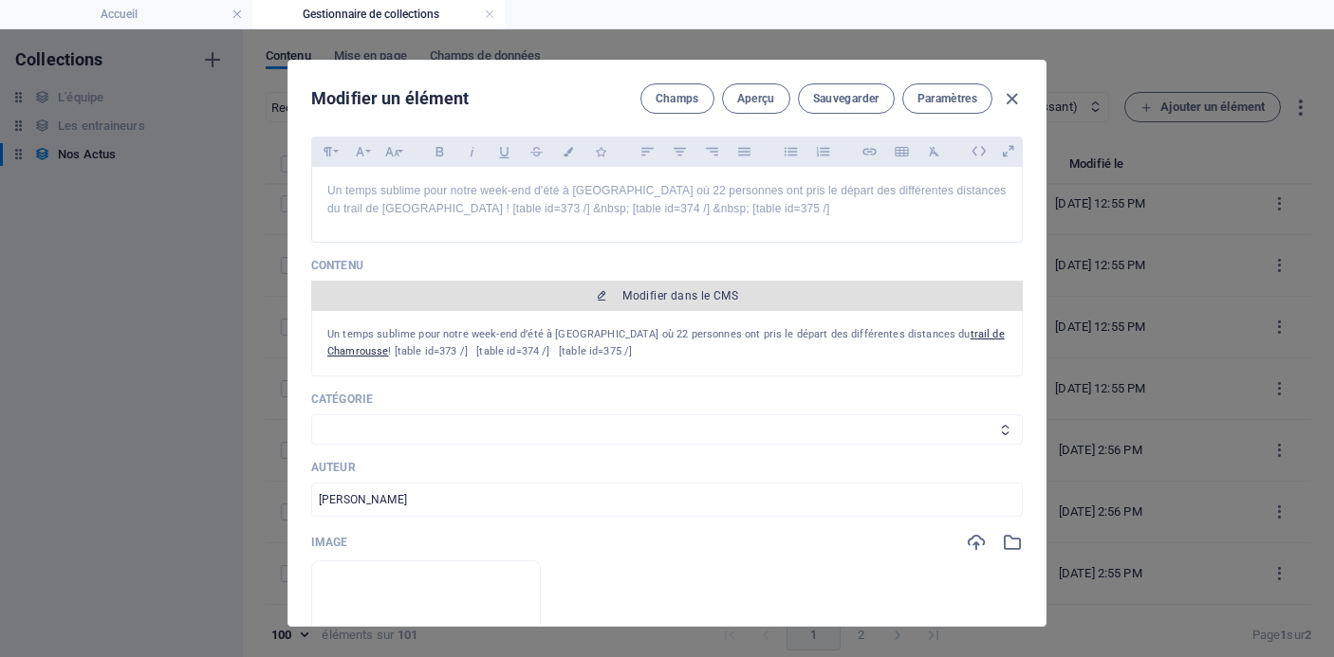
scroll to position [0, 0]
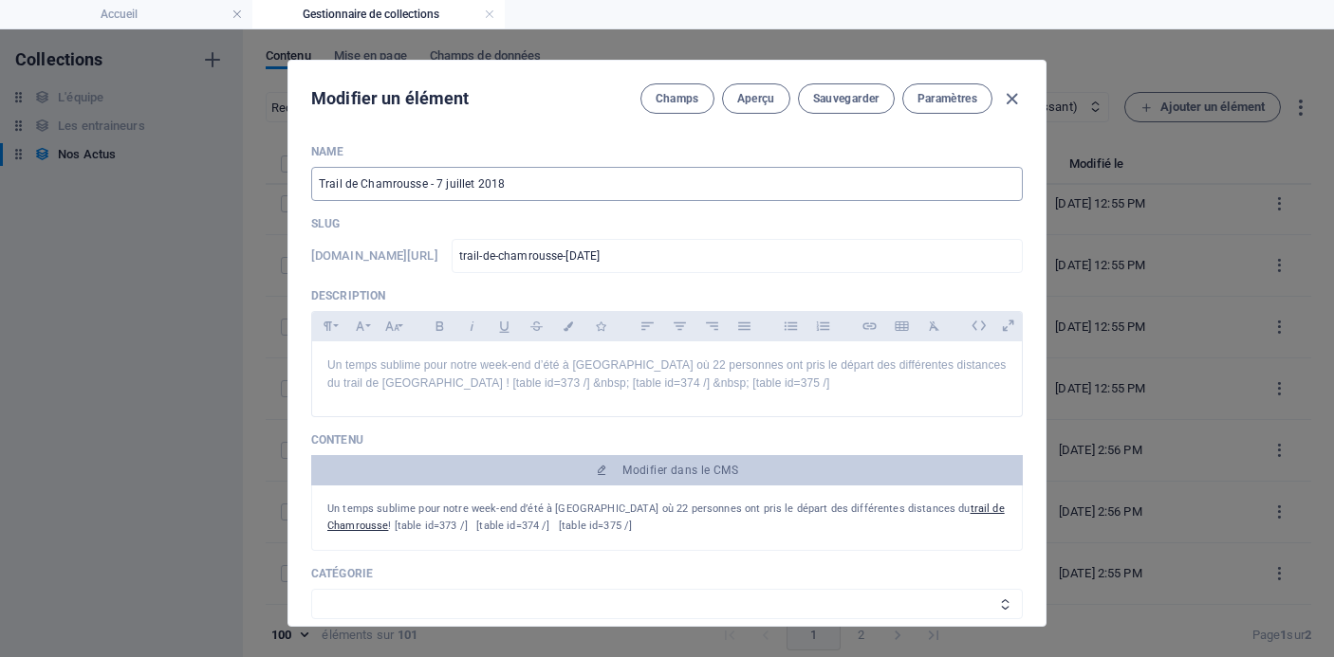
click at [660, 181] on input "Trail de Chamrousse - 7 juillet 2018" at bounding box center [667, 184] width 712 height 34
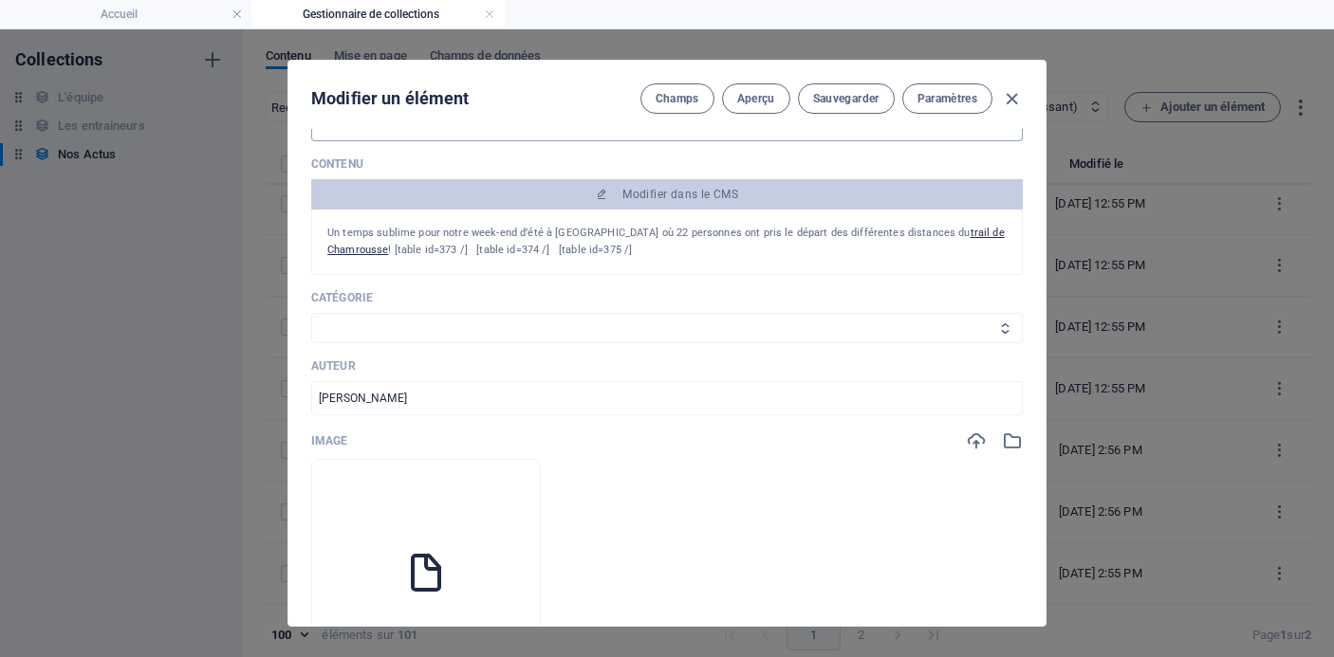
scroll to position [277, 0]
click at [517, 324] on select "Les résultats Les récits de course Événements Conseils sportifs" at bounding box center [667, 327] width 712 height 30
select select "Événements"
click at [311, 312] on select "Les résultats Les récits de course Événements Conseils sportifs" at bounding box center [667, 327] width 712 height 30
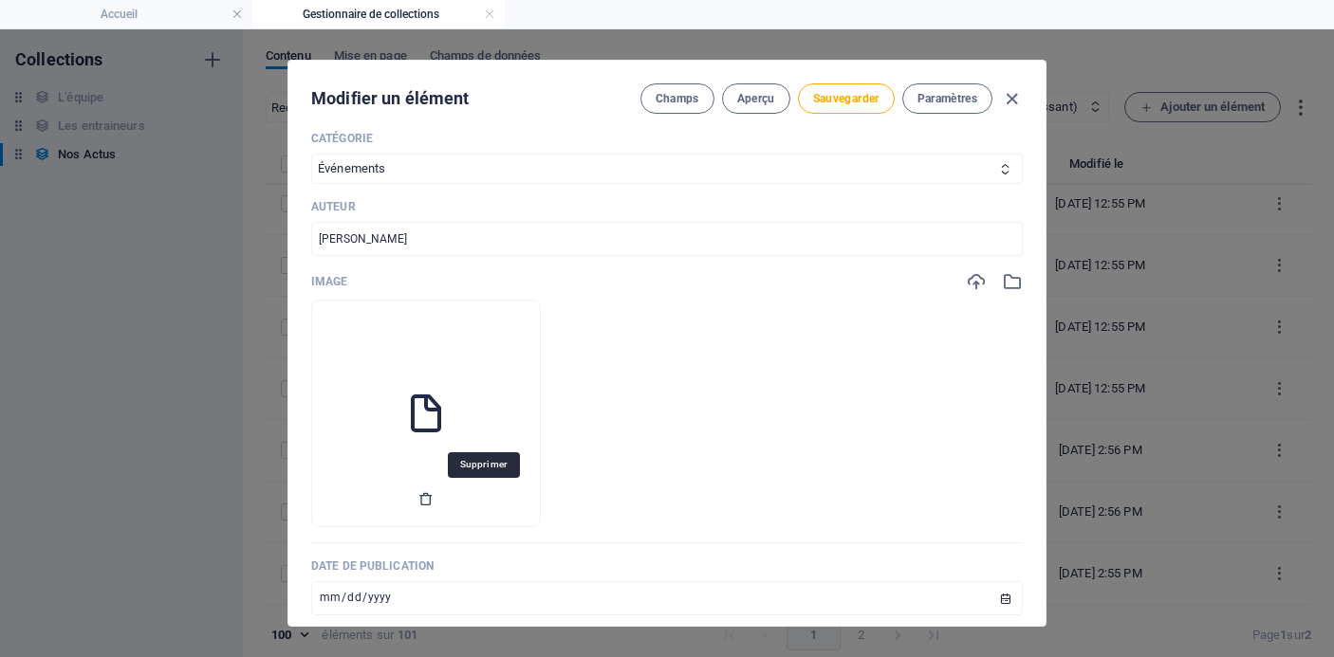
click at [434, 504] on icon "button" at bounding box center [425, 498] width 15 height 15
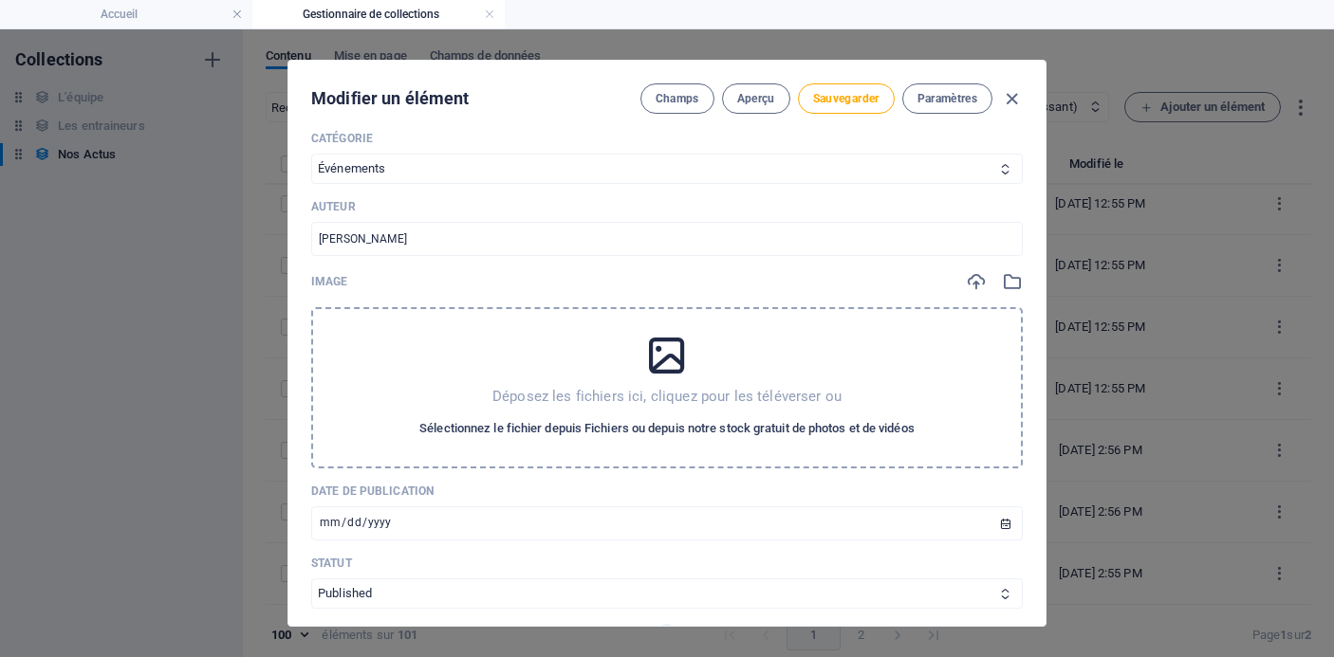
click at [546, 433] on span "Sélectionnez le fichier depuis Fichiers ou depuis notre stock gratuit de photos…" at bounding box center [666, 428] width 495 height 23
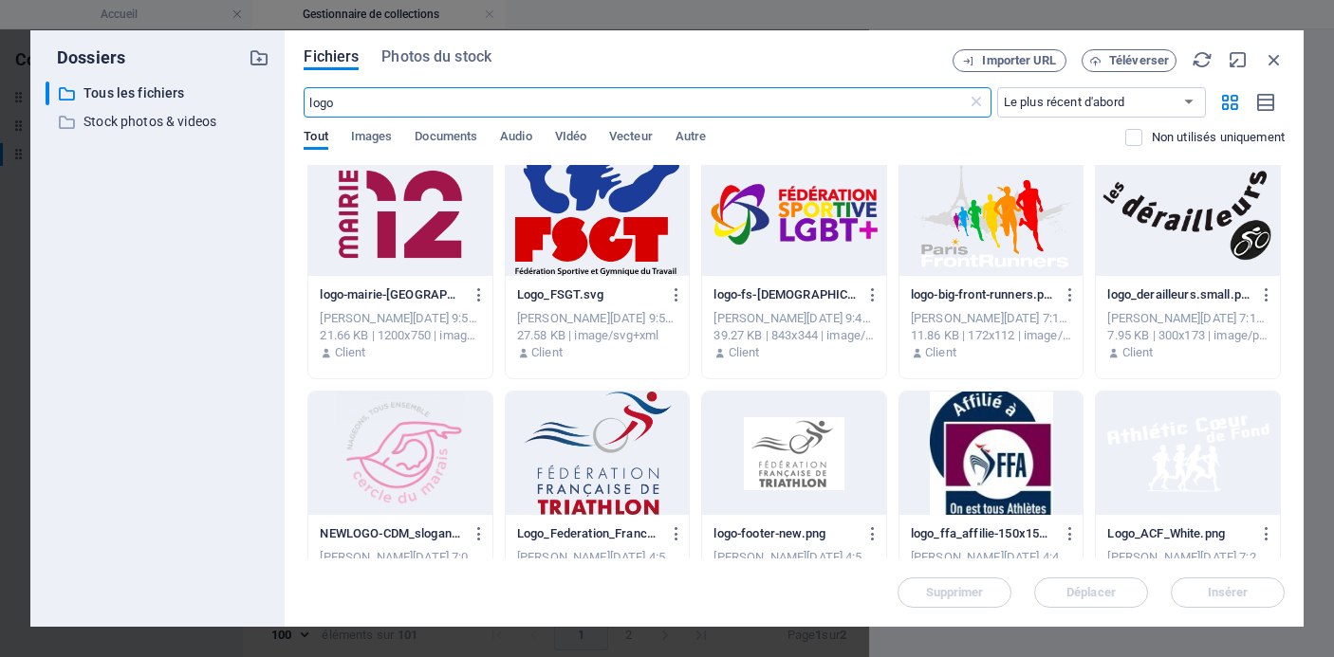
scroll to position [551, 0]
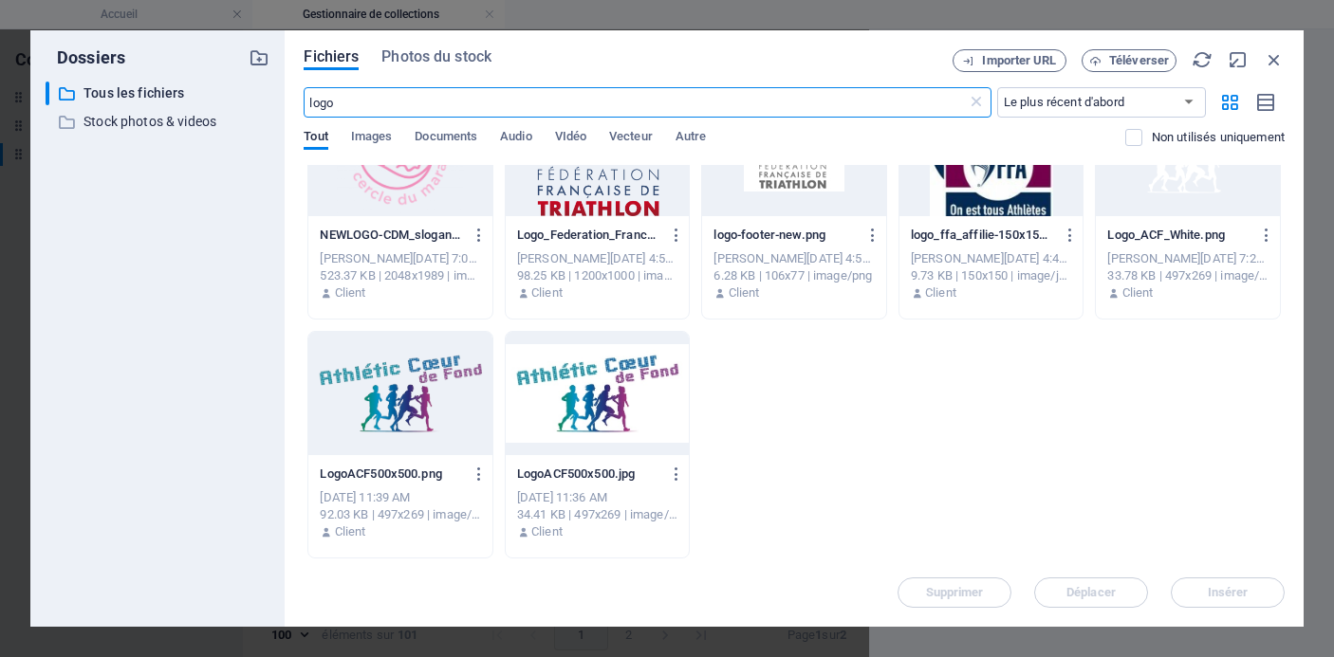
click at [391, 379] on div at bounding box center [400, 393] width 184 height 123
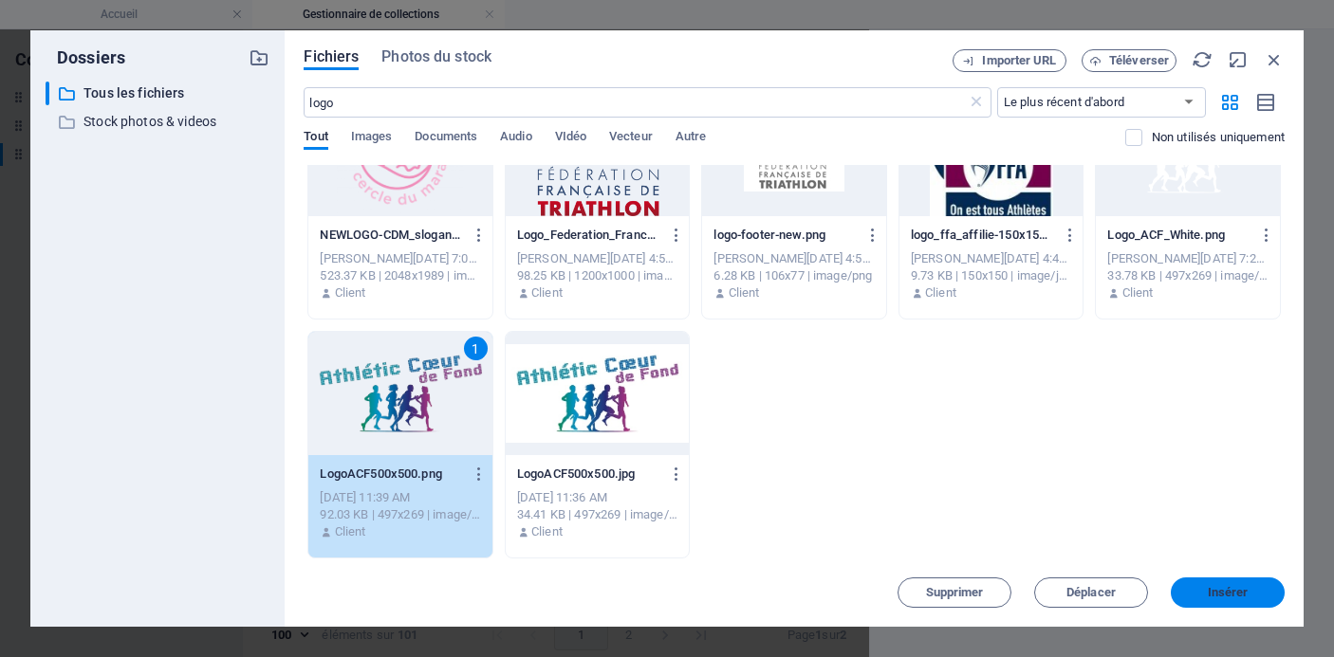
click at [1202, 593] on span "Insérer" at bounding box center [1227, 592] width 99 height 11
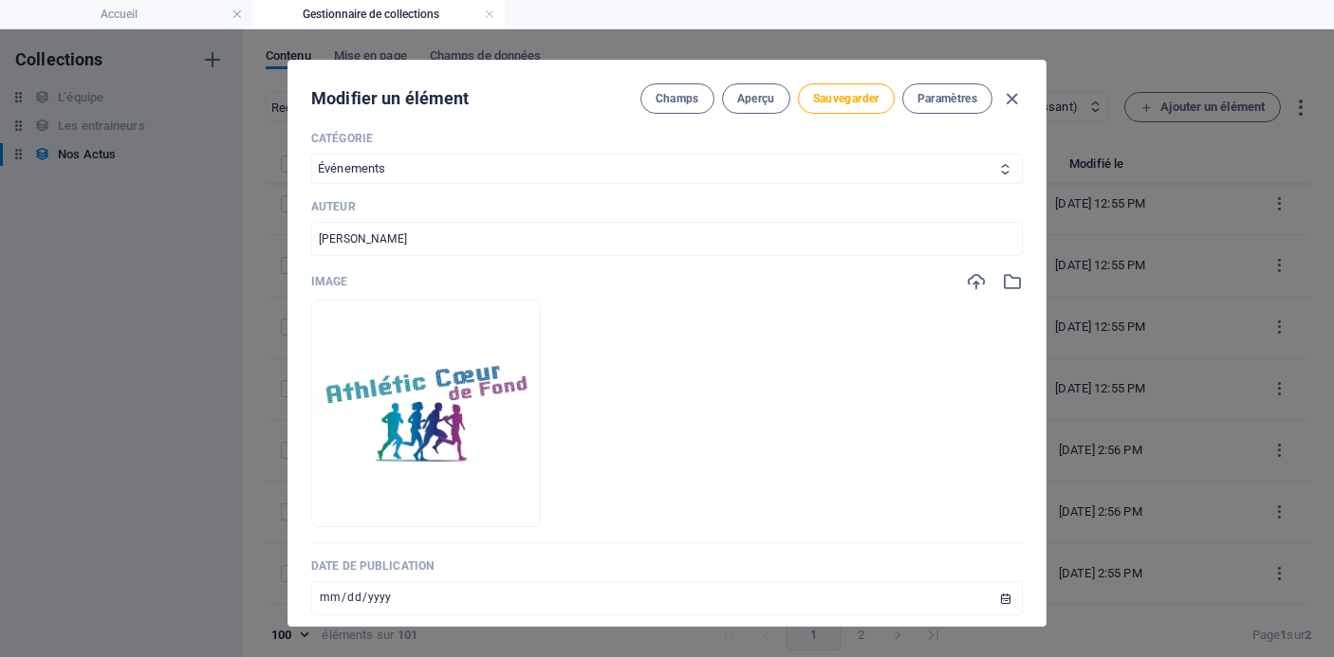
scroll to position [5746, 0]
click at [841, 107] on button "Sauvegarder" at bounding box center [846, 98] width 97 height 30
click at [1007, 97] on icon "button" at bounding box center [1012, 99] width 22 height 22
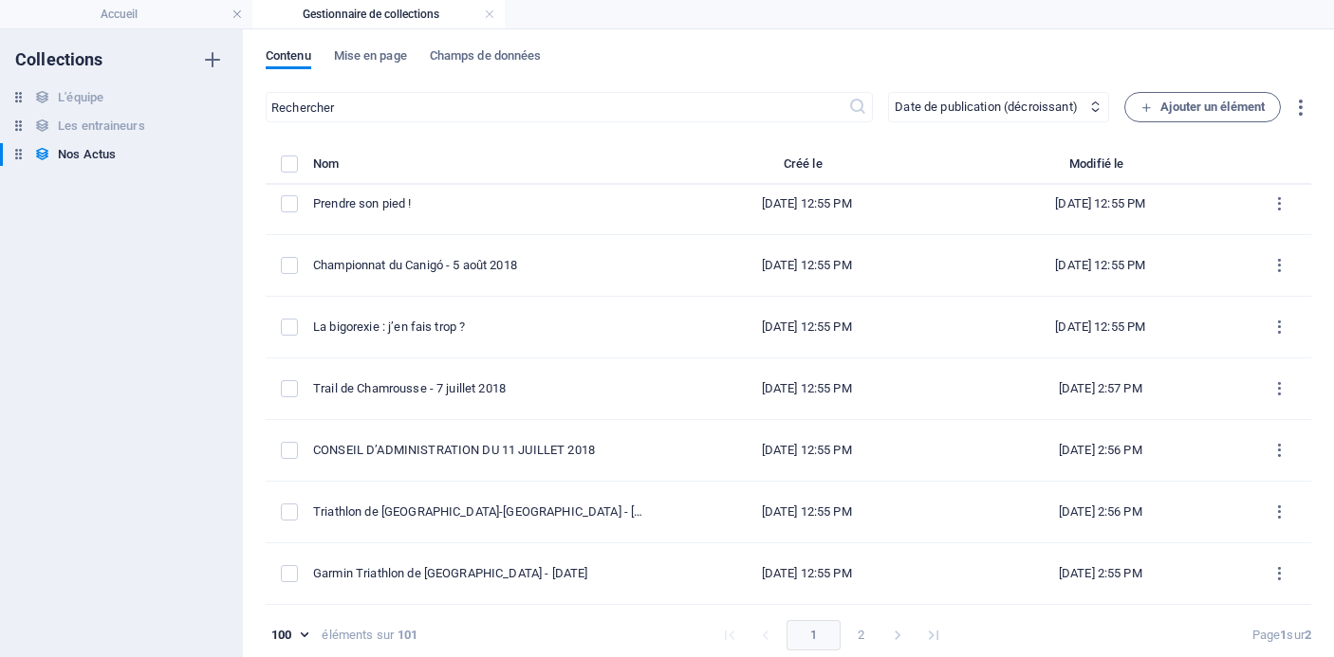
type input "[DATE]"
type input "trail-de-chamrousse-[DATE]"
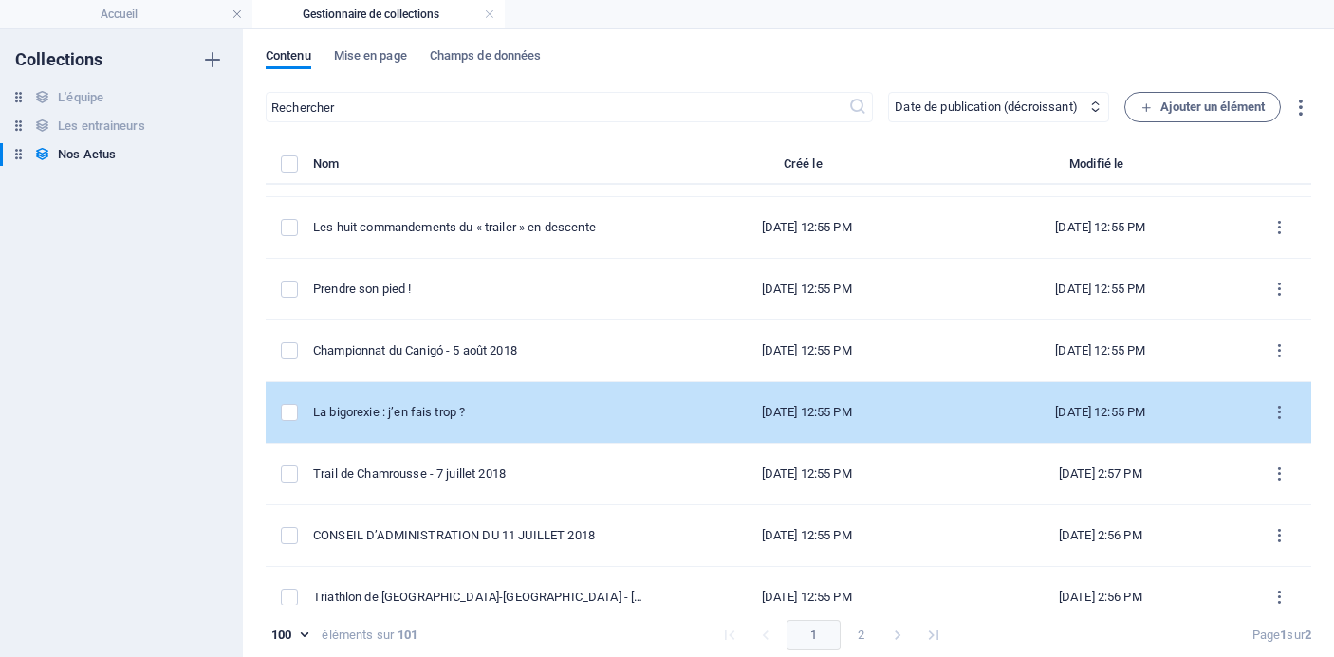
scroll to position [5635, 0]
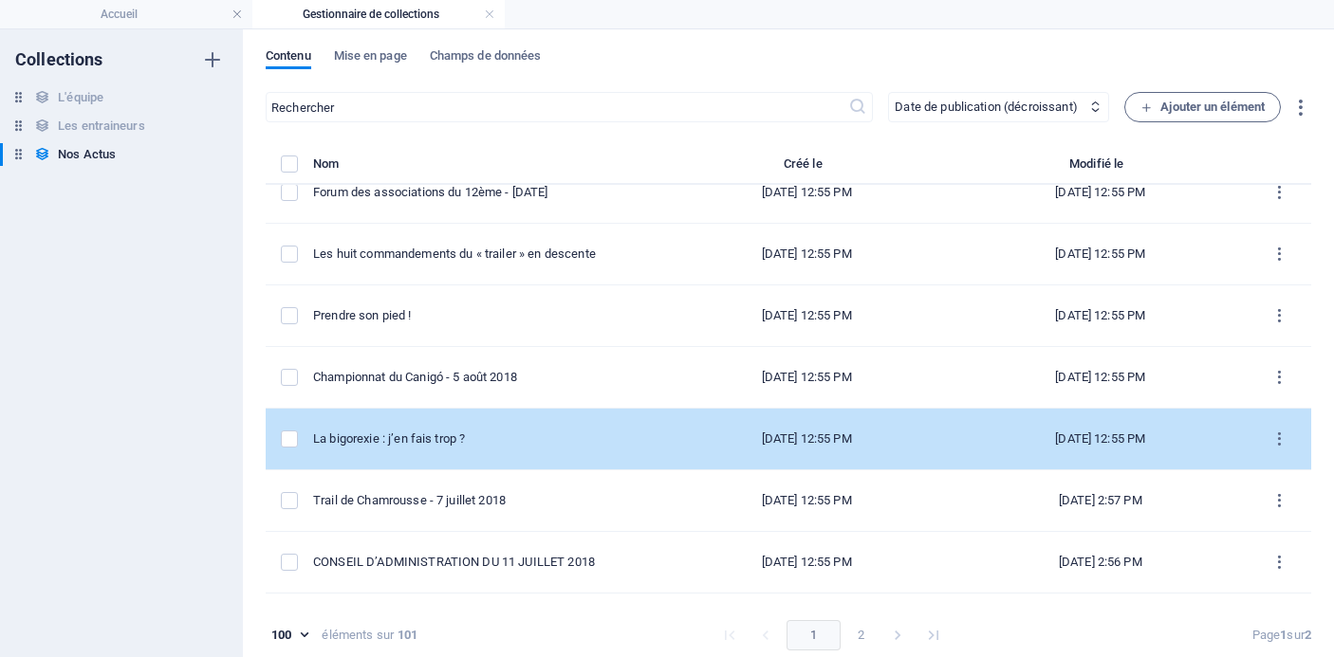
click at [502, 448] on td "La bigorexie : j’en fais trop ?" at bounding box center [486, 440] width 346 height 62
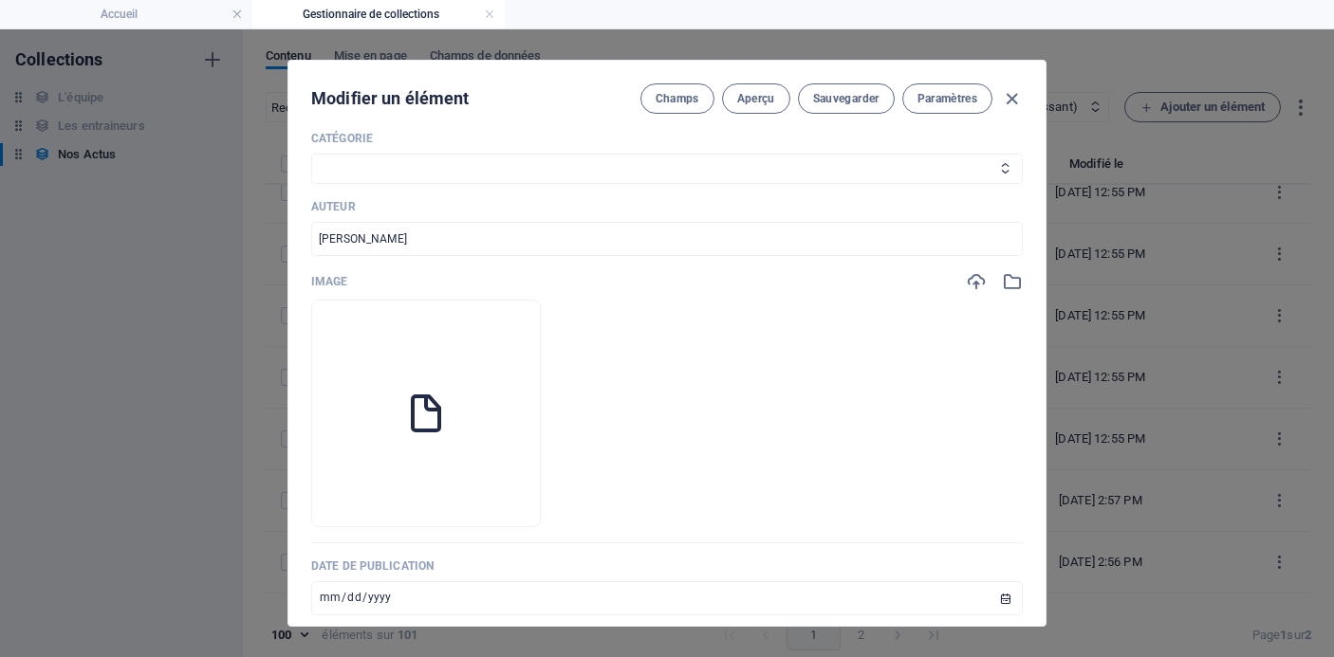
scroll to position [587, 0]
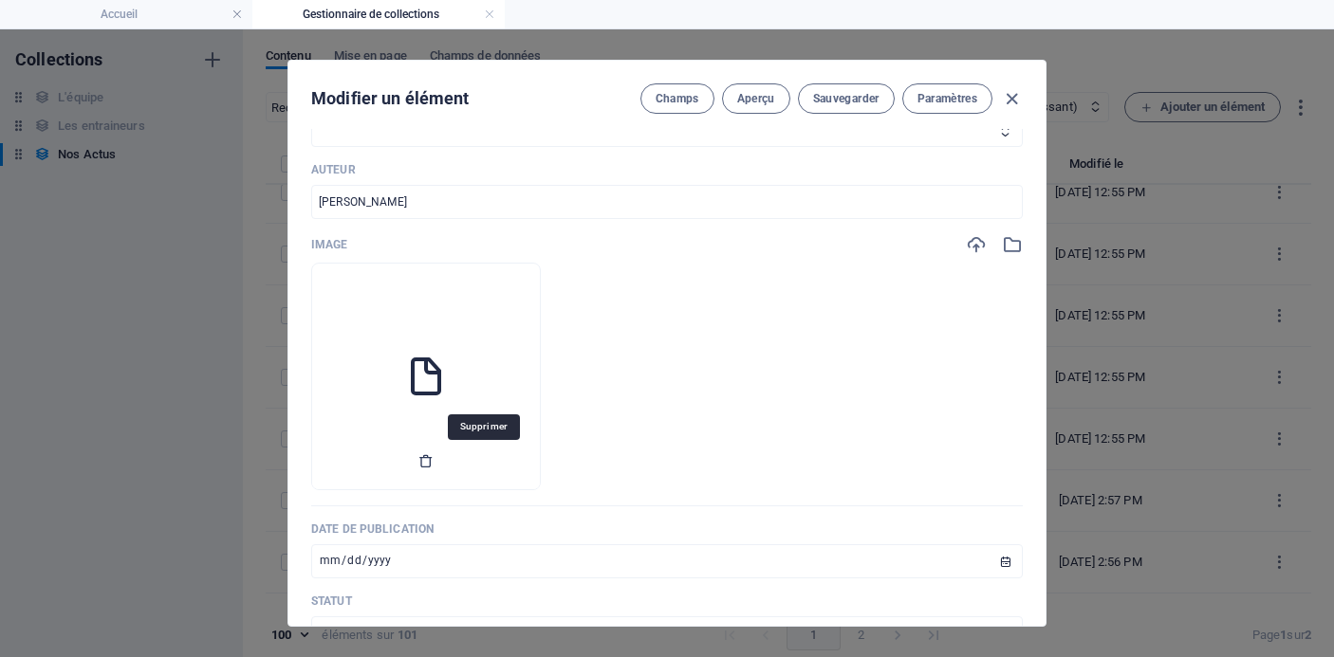
click at [434, 463] on icon "button" at bounding box center [425, 460] width 15 height 15
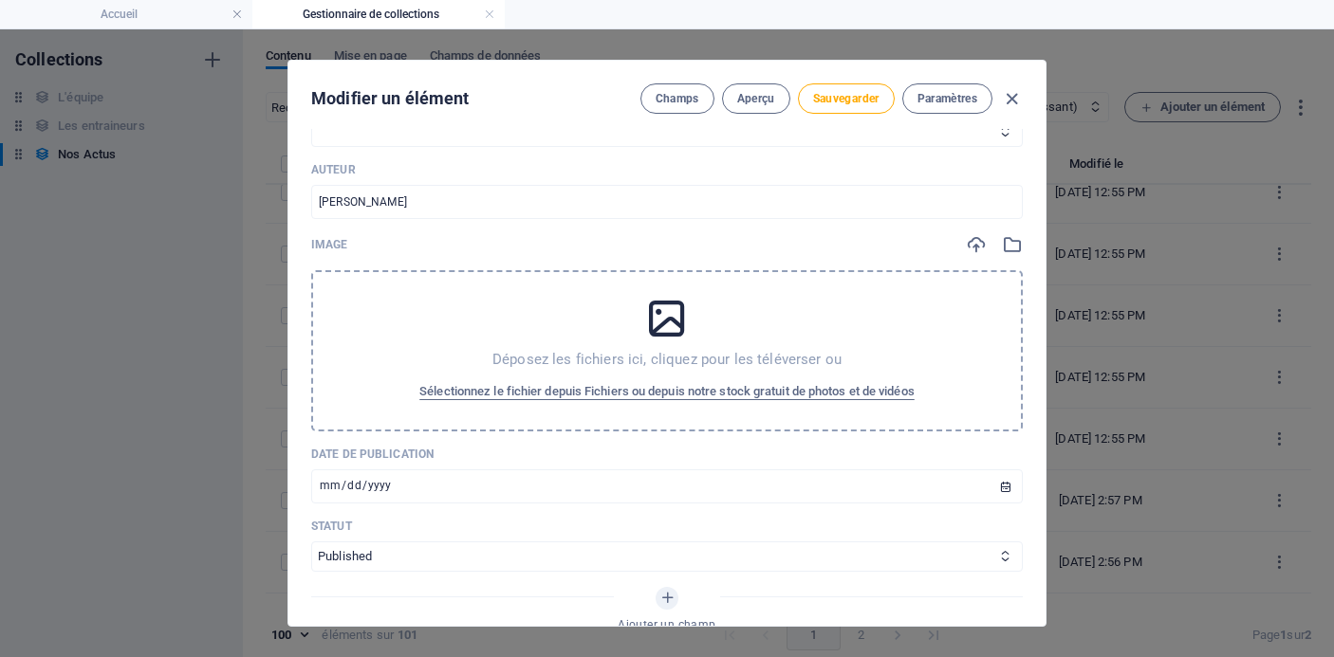
scroll to position [508, 0]
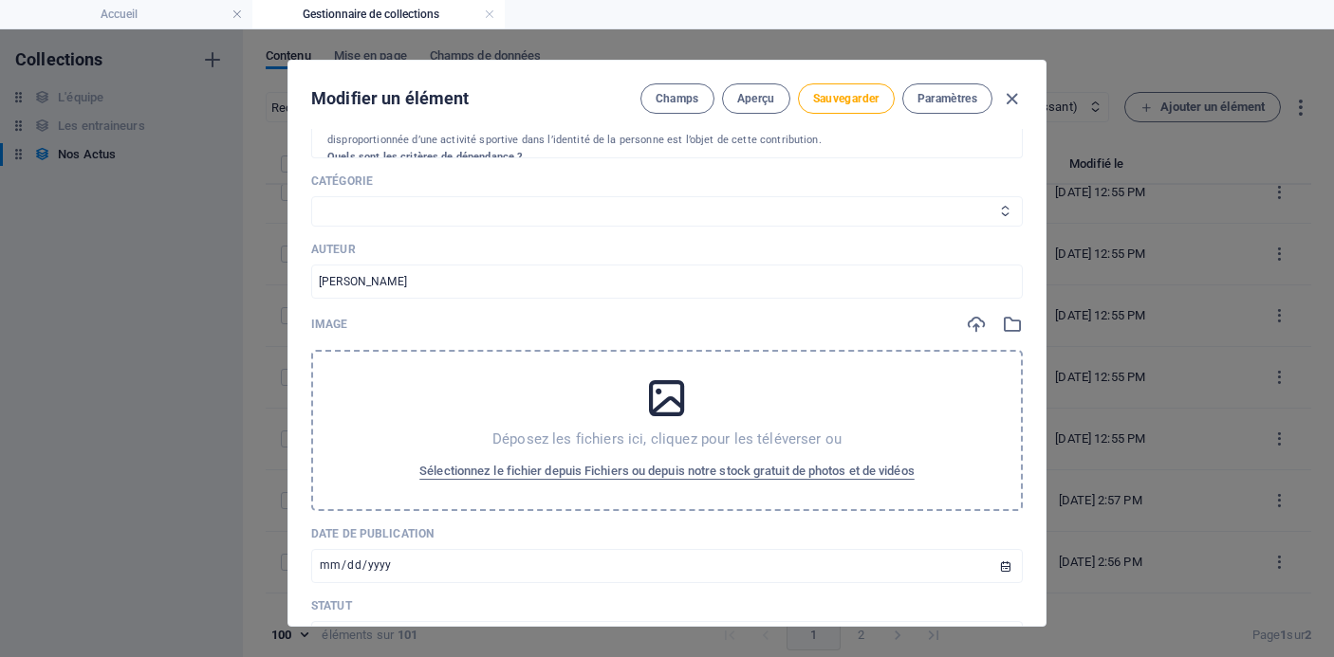
click at [549, 212] on select "Les résultats Les récits de course Événements Conseils sportifs" at bounding box center [667, 211] width 712 height 30
select select "Conseils sportifs"
click at [311, 196] on select "Les résultats Les récits de course Événements Conseils sportifs" at bounding box center [667, 211] width 712 height 30
click at [720, 464] on span "Sélectionnez le fichier depuis Fichiers ou depuis notre stock gratuit de photos…" at bounding box center [666, 471] width 495 height 23
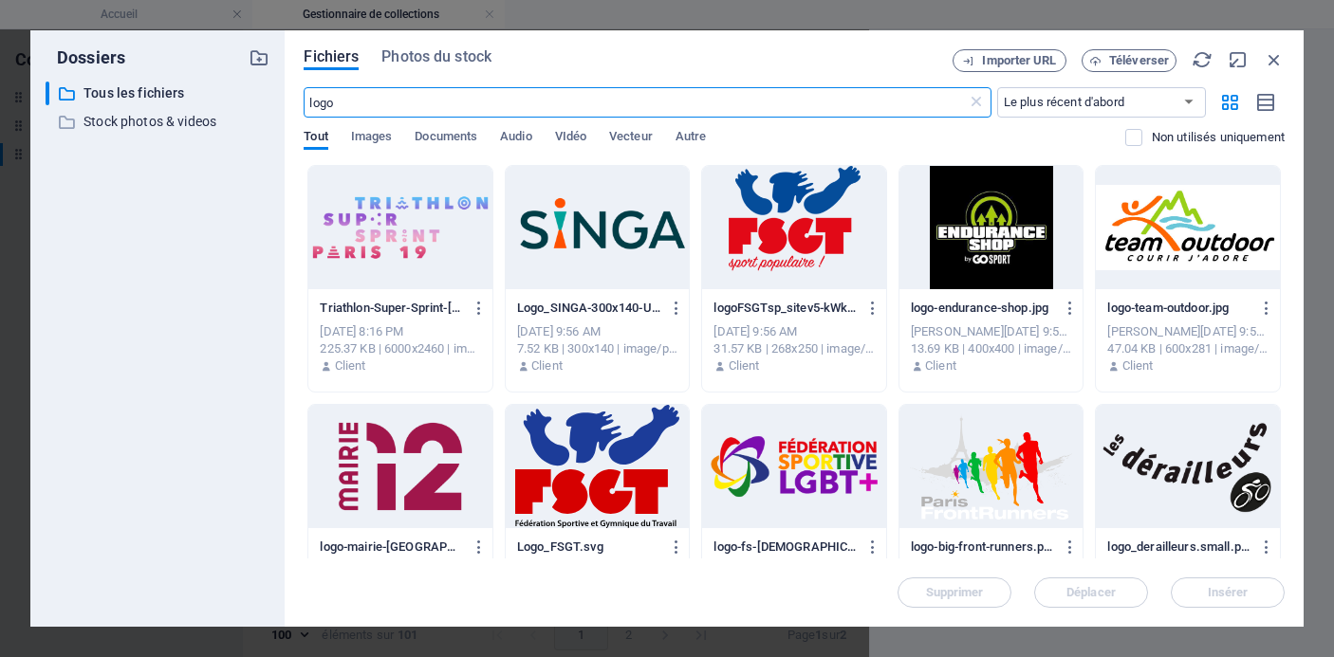
scroll to position [5976, 0]
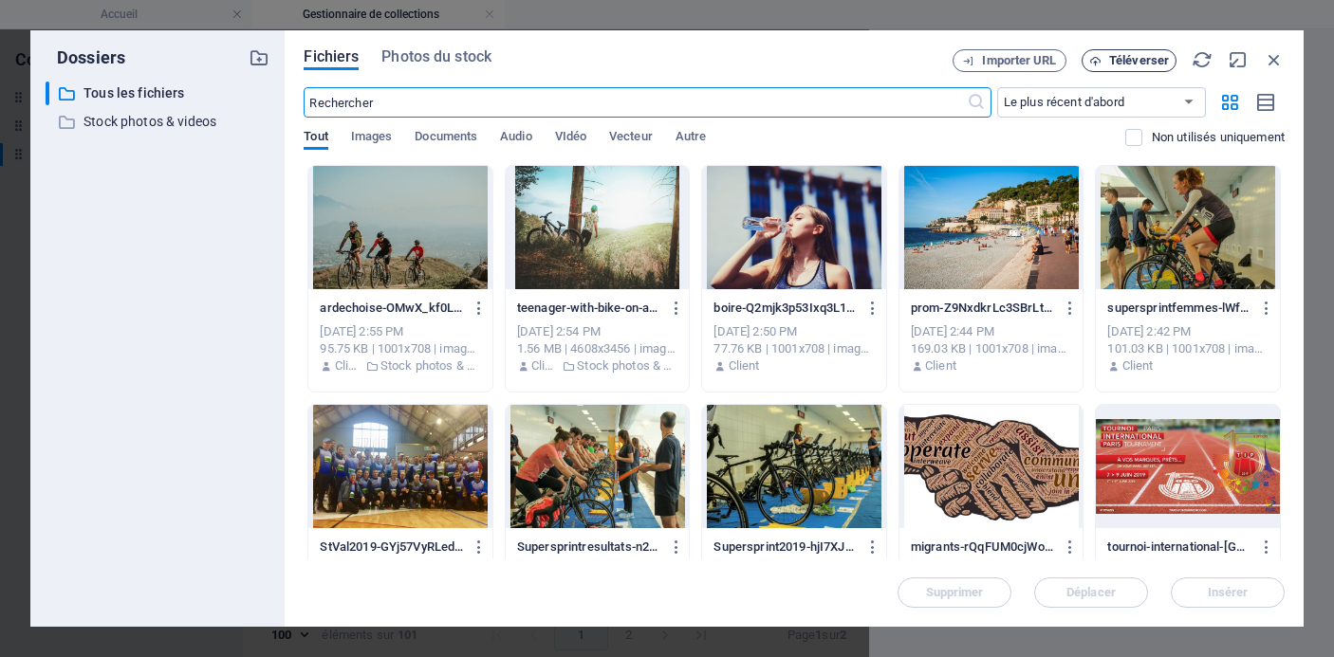
click at [1164, 59] on span "Téléverser" at bounding box center [1139, 60] width 60 height 11
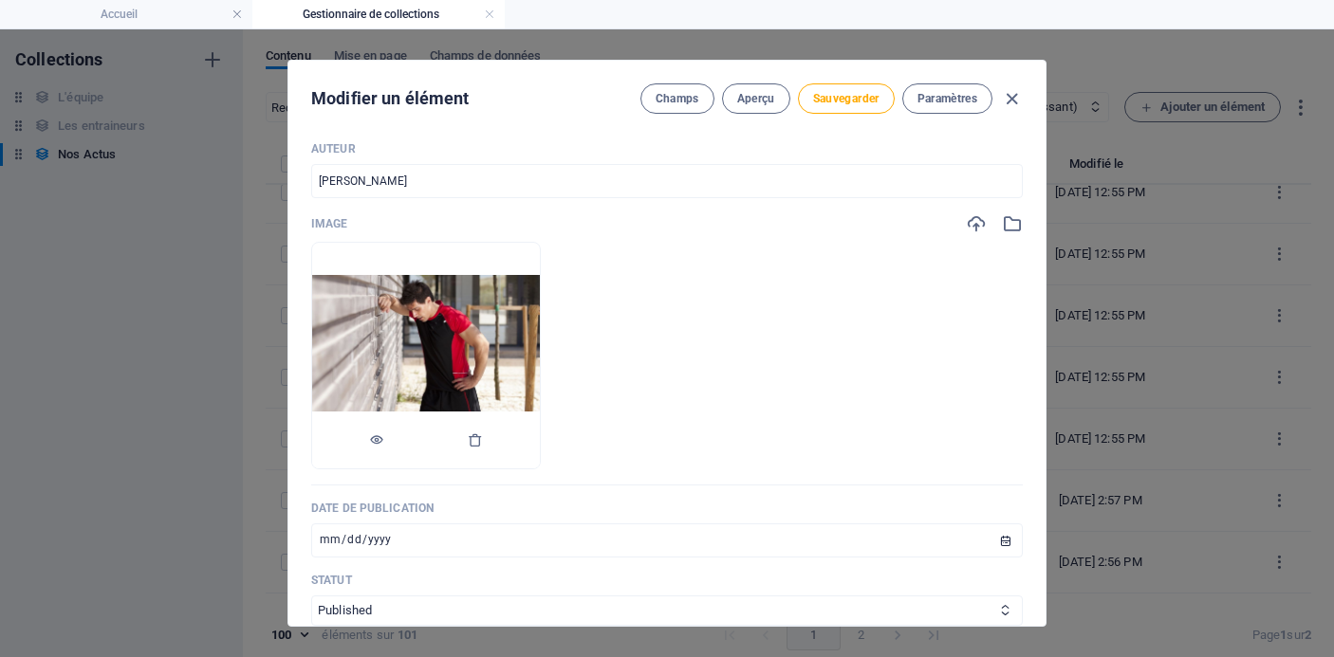
scroll to position [607, 0]
click at [854, 91] on span "Sauvegarder" at bounding box center [846, 98] width 66 height 15
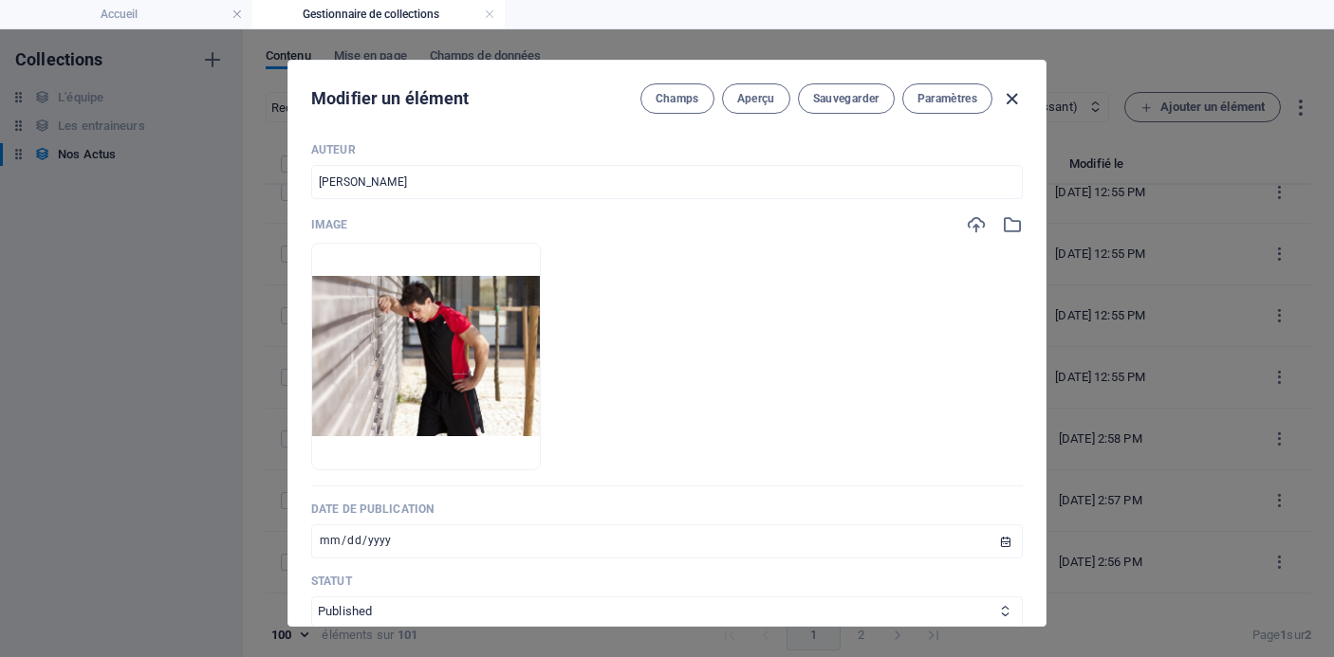
click at [1009, 95] on icon "button" at bounding box center [1012, 99] width 22 height 22
type input "la-bigorexie-j-en-fais-trop"
type input "[DATE]"
type input "la-bigorexie-j-en-fais-trop"
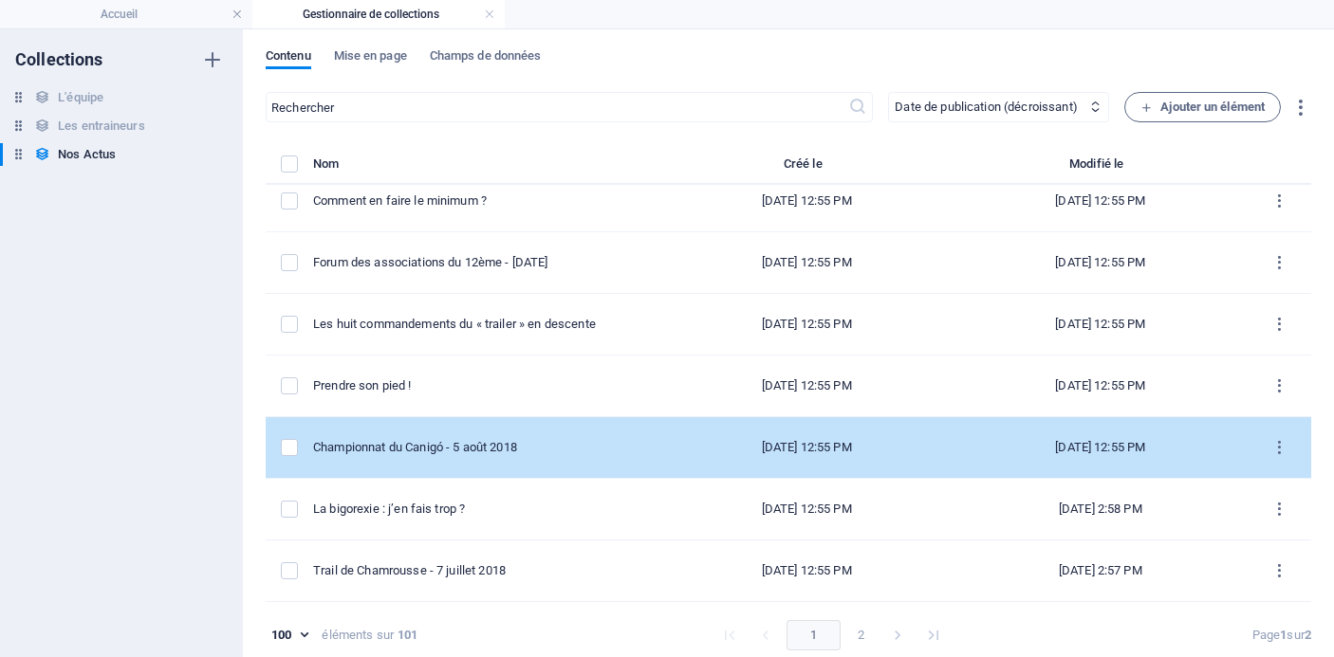
scroll to position [5562, 0]
click at [576, 453] on div "Championnat du Canigó - 5 août 2018" at bounding box center [478, 449] width 331 height 17
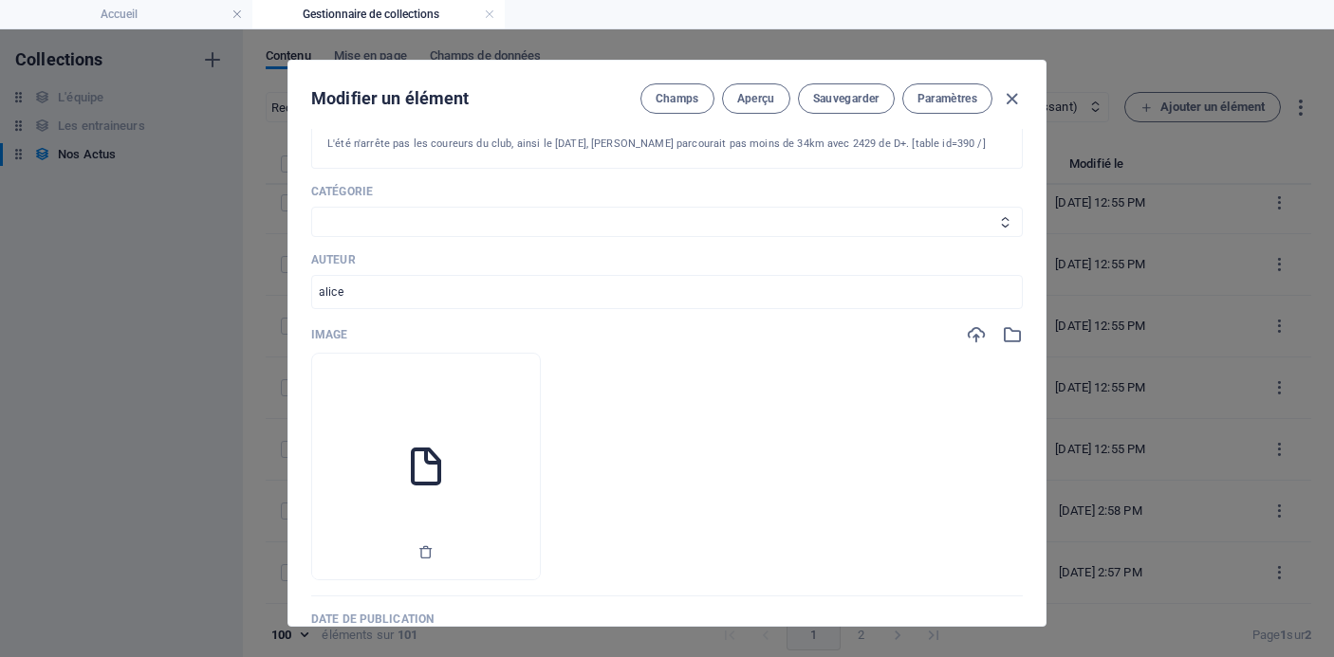
scroll to position [393, 0]
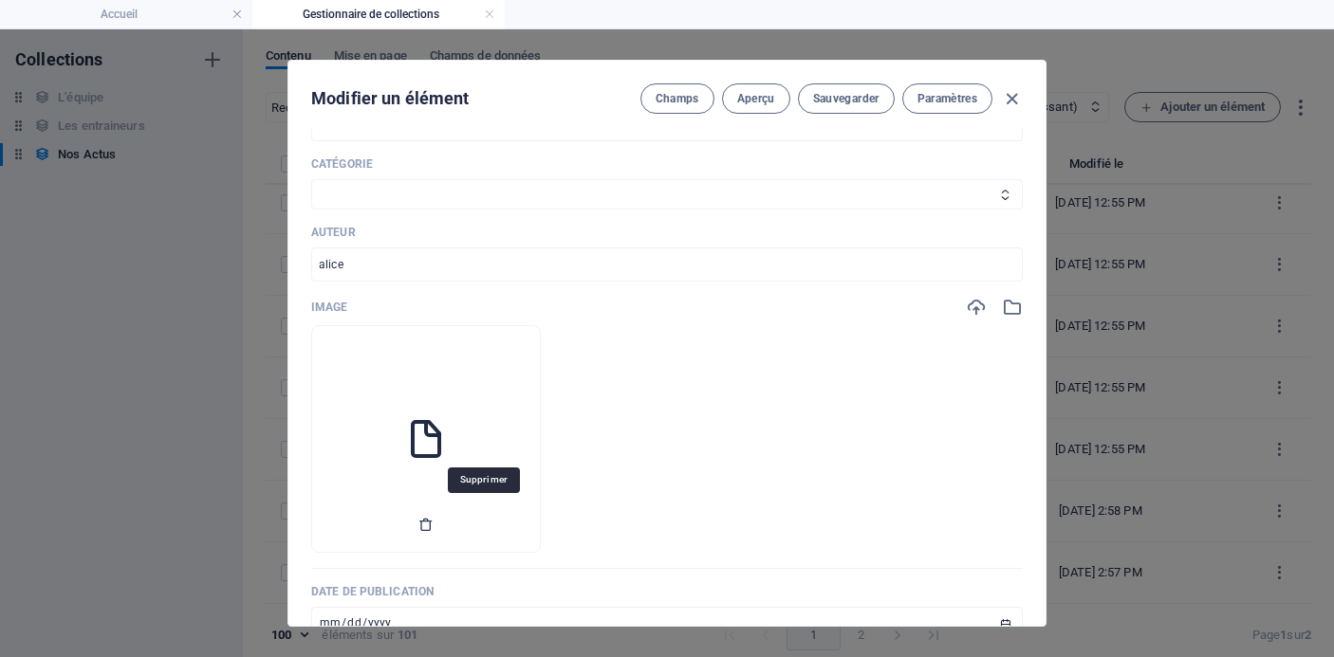
click at [434, 517] on icon "button" at bounding box center [425, 524] width 15 height 15
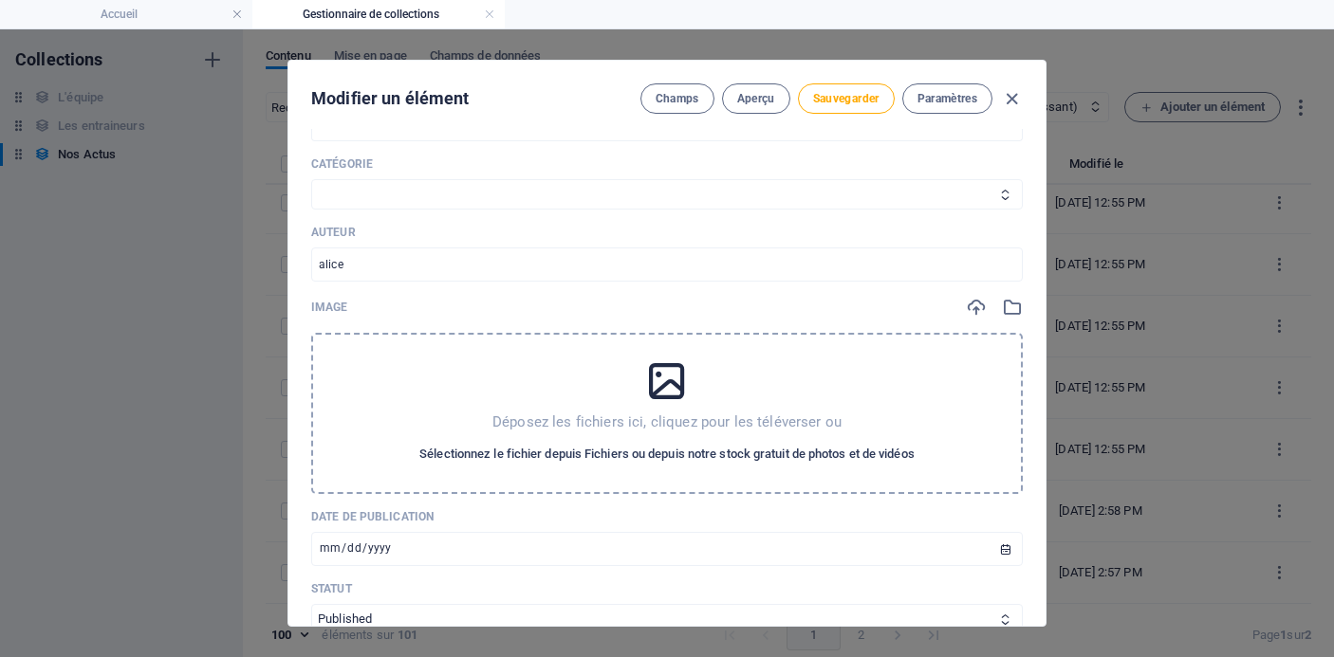
click at [526, 459] on button "Sélectionnez le fichier depuis Fichiers ou depuis notre stock gratuit de photos…" at bounding box center [667, 454] width 505 height 30
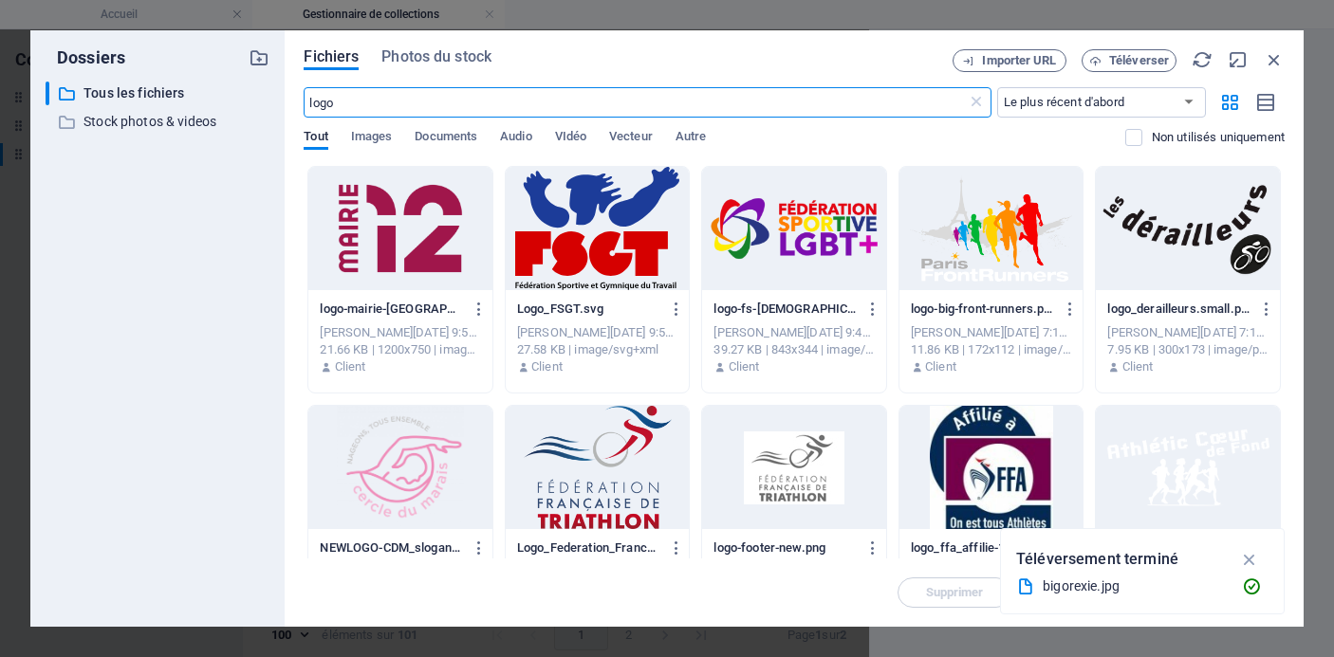
scroll to position [551, 0]
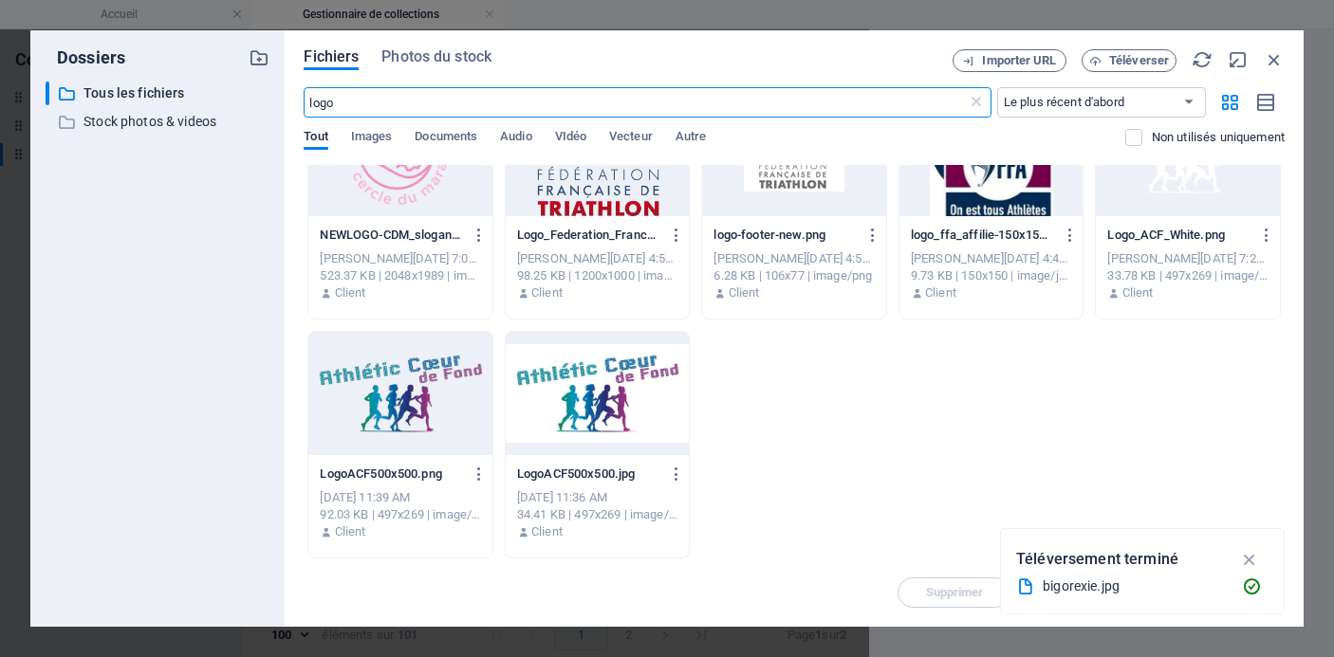
type input "logo"
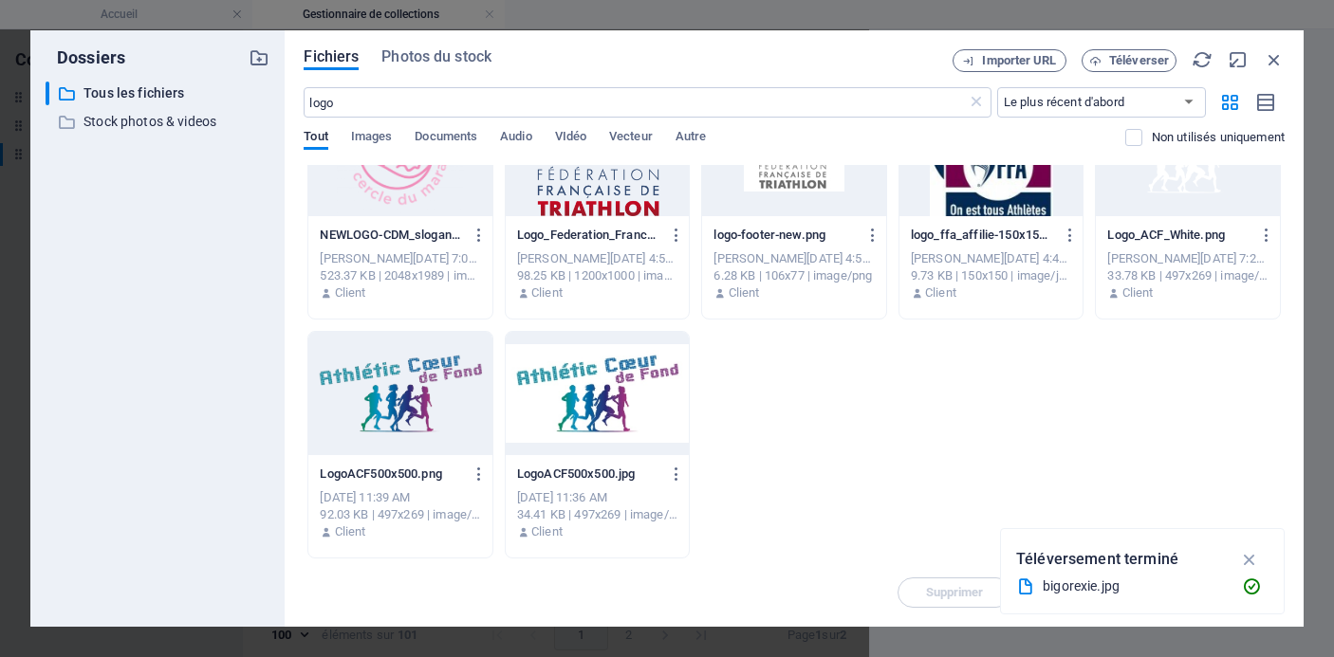
click at [414, 402] on div at bounding box center [400, 393] width 184 height 123
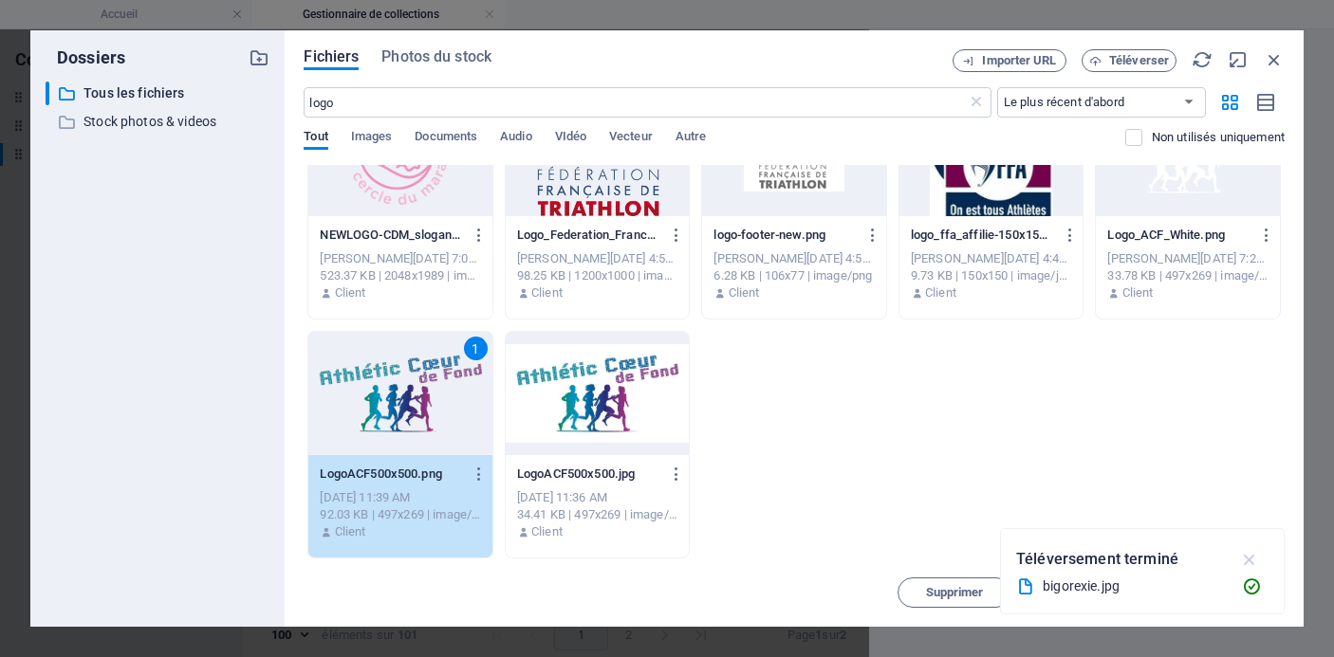
click at [1245, 553] on icon "button" at bounding box center [1250, 559] width 22 height 21
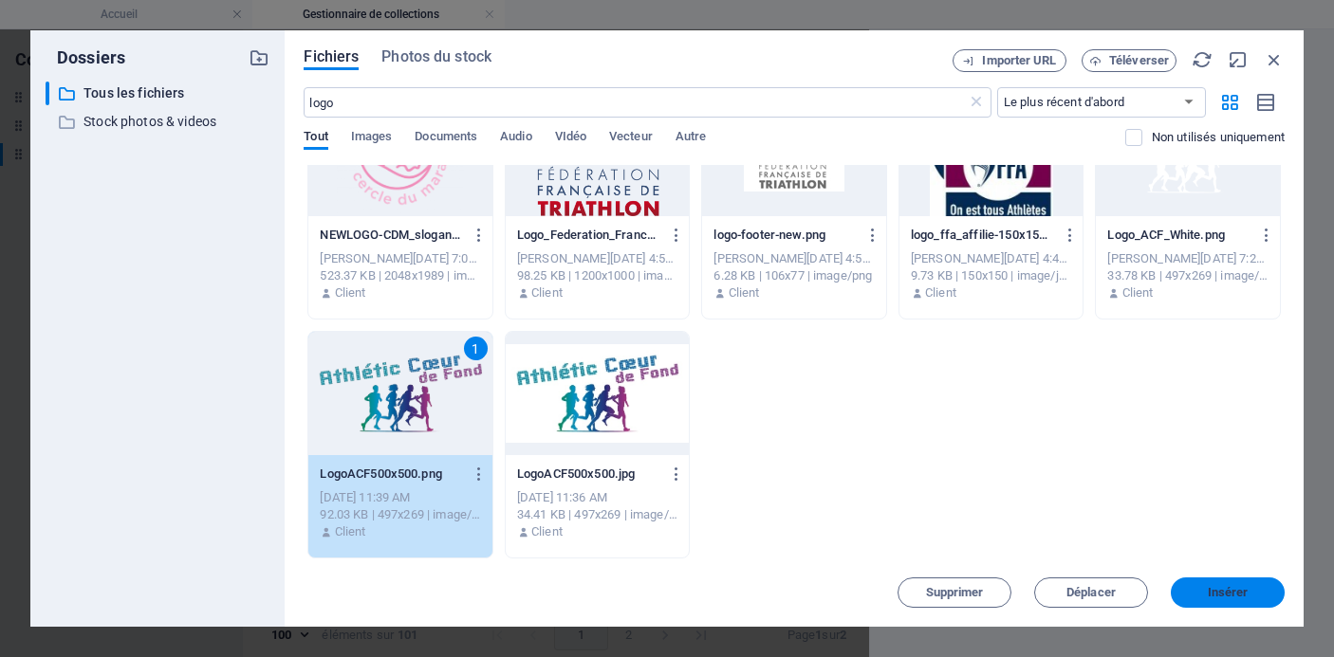
click at [1222, 592] on span "Insérer" at bounding box center [1228, 592] width 41 height 11
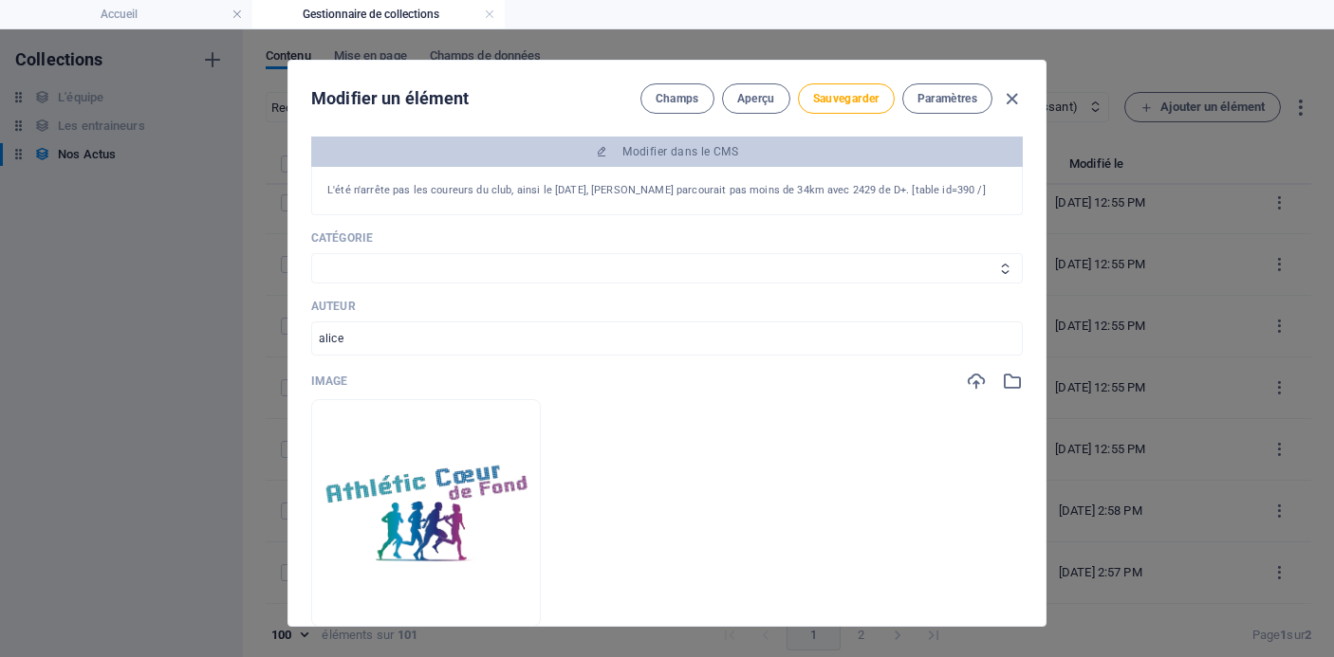
scroll to position [294, 0]
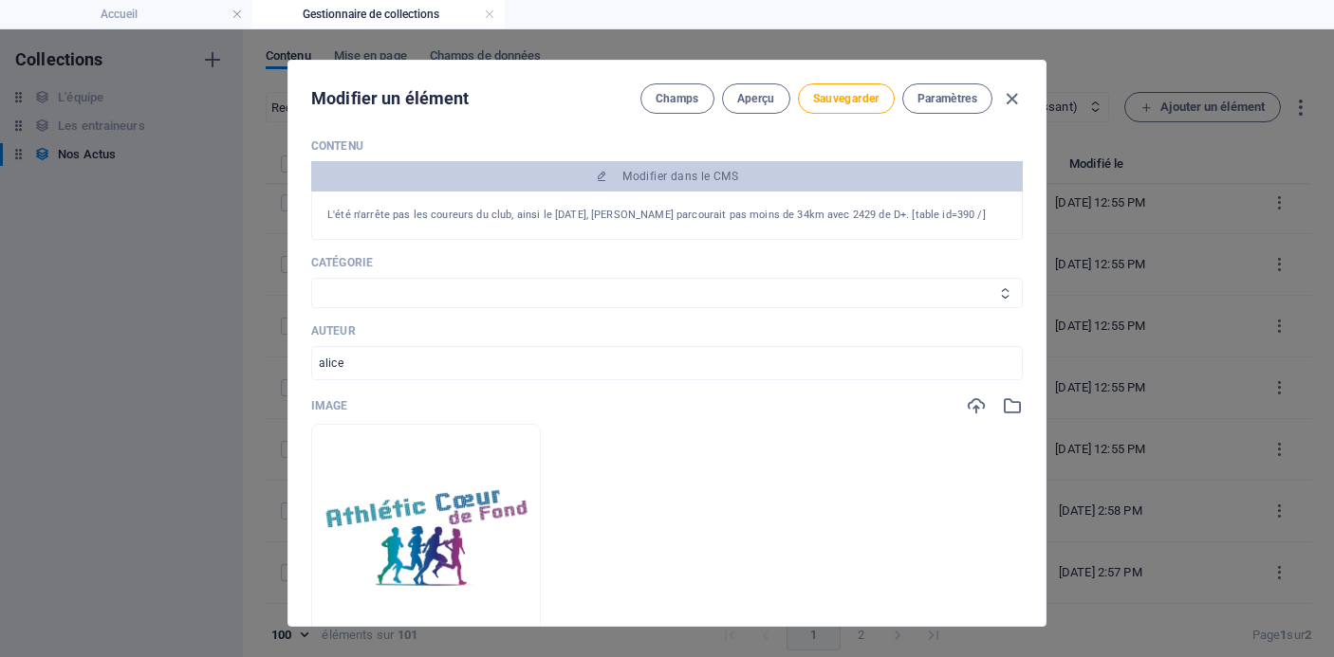
click at [566, 284] on select "Les résultats Les récits de course Événements Conseils sportifs" at bounding box center [667, 293] width 712 height 30
select select "Les résultats"
click at [311, 278] on select "Les résultats Les récits de course Événements Conseils sportifs" at bounding box center [667, 293] width 712 height 30
click at [857, 89] on button "Sauvegarder" at bounding box center [846, 98] width 97 height 30
click at [1007, 96] on icon "button" at bounding box center [1012, 99] width 22 height 22
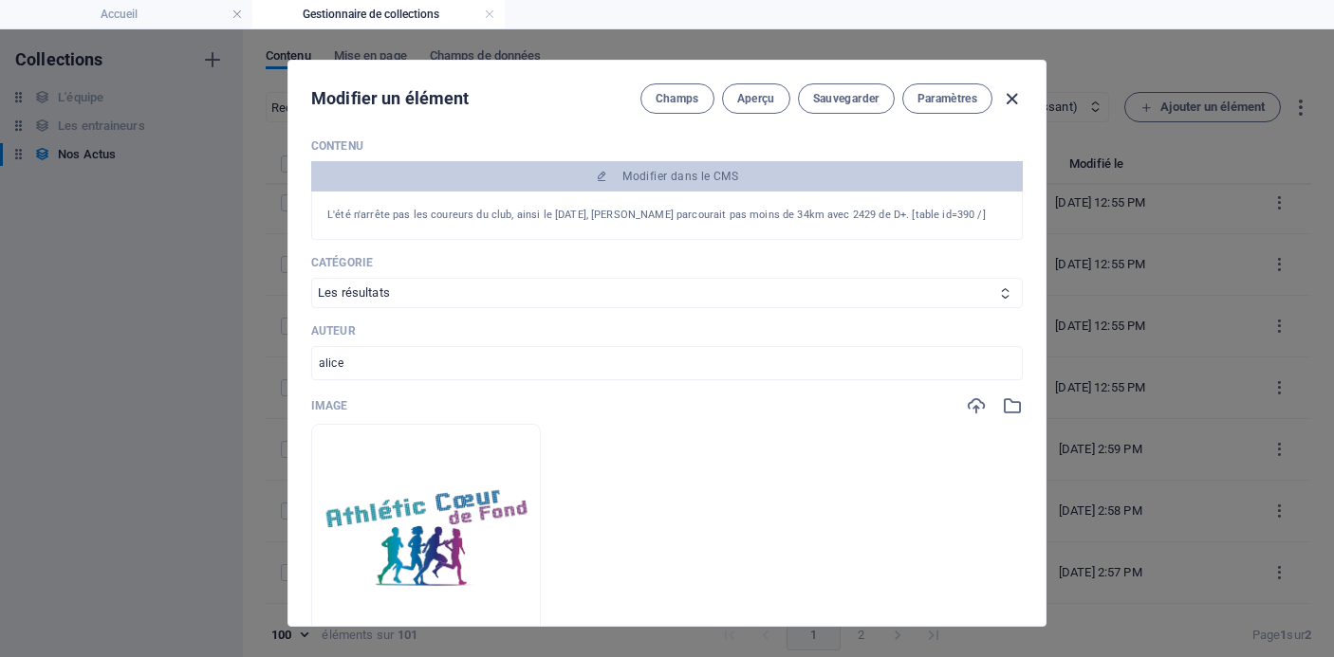
type input "[DATE]"
type input "championnat-du-canigo-[DATE]"
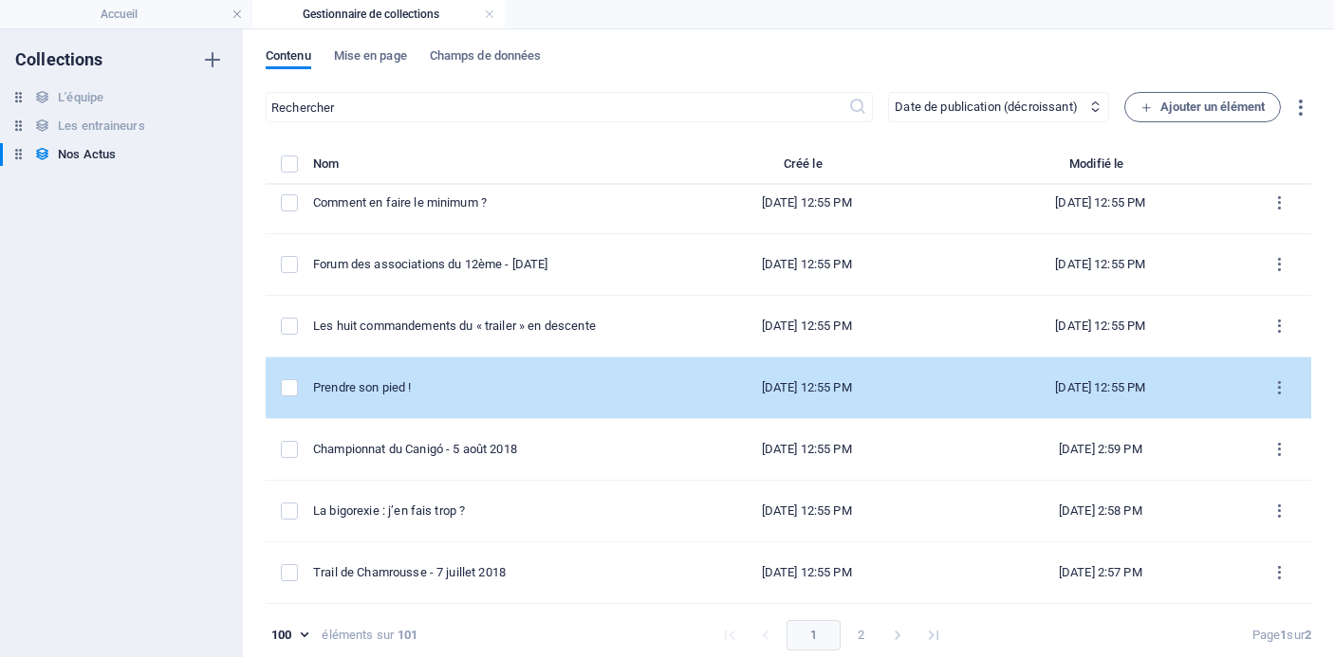
click at [521, 388] on div "Prendre son pied !" at bounding box center [478, 387] width 331 height 17
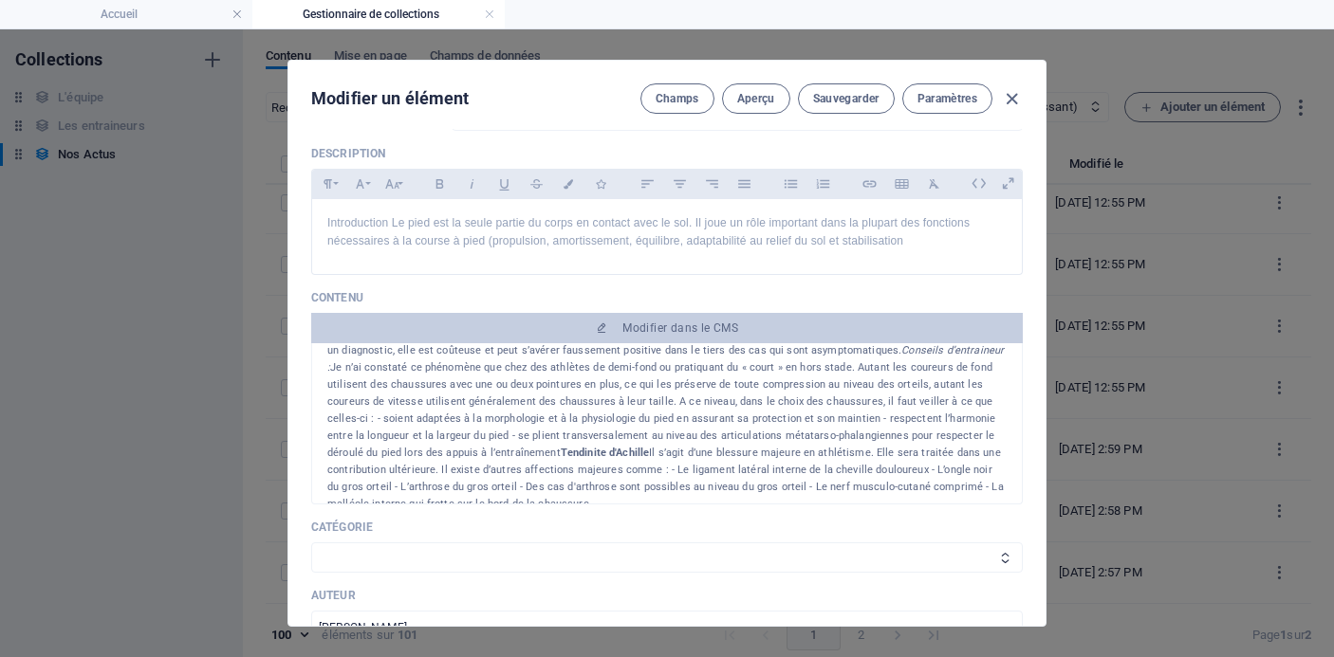
scroll to position [2462, 0]
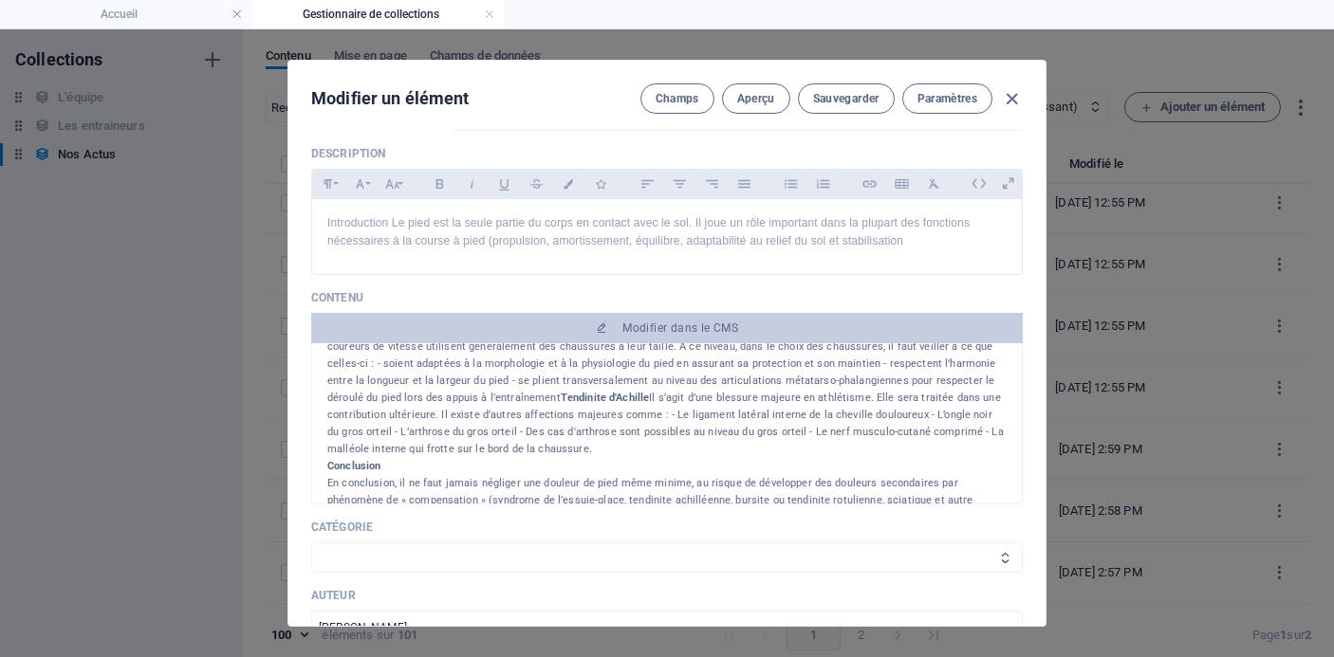
click at [655, 554] on select "Les résultats Les récits de course Événements Conseils sportifs" at bounding box center [667, 558] width 712 height 30
select select "Conseils sportifs"
click at [311, 543] on select "Les résultats Les récits de course Événements Conseils sportifs" at bounding box center [667, 558] width 712 height 30
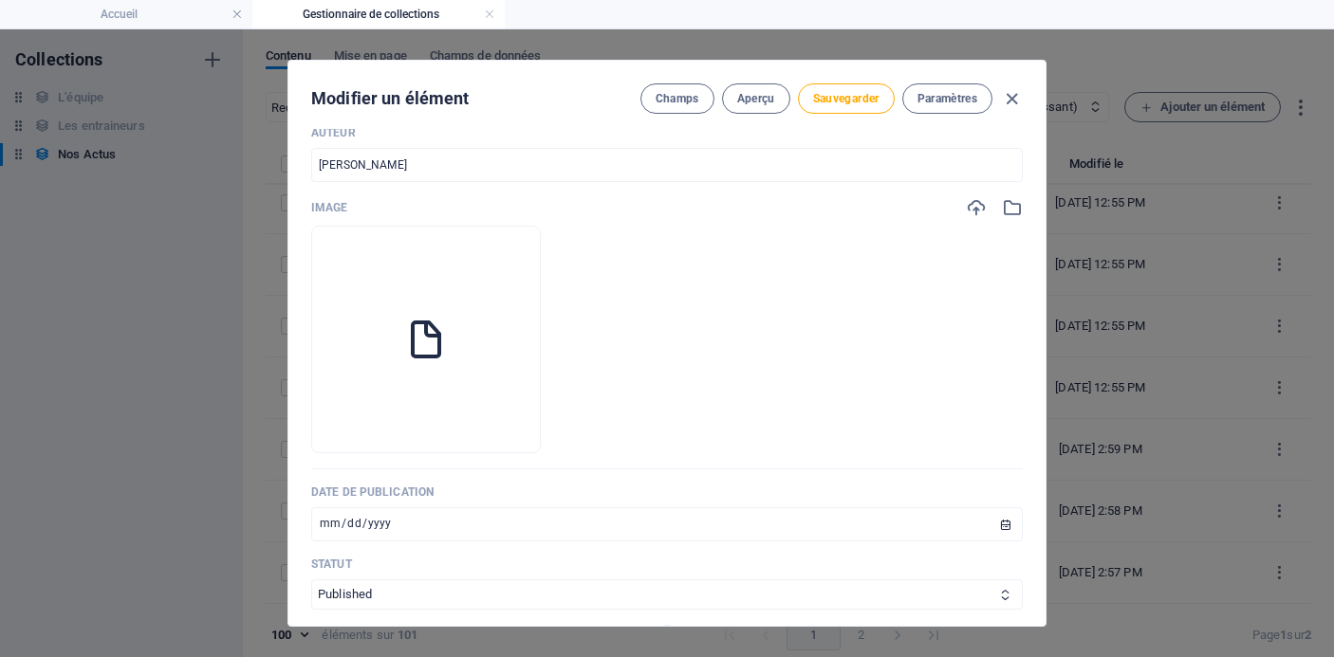
scroll to position [638, 0]
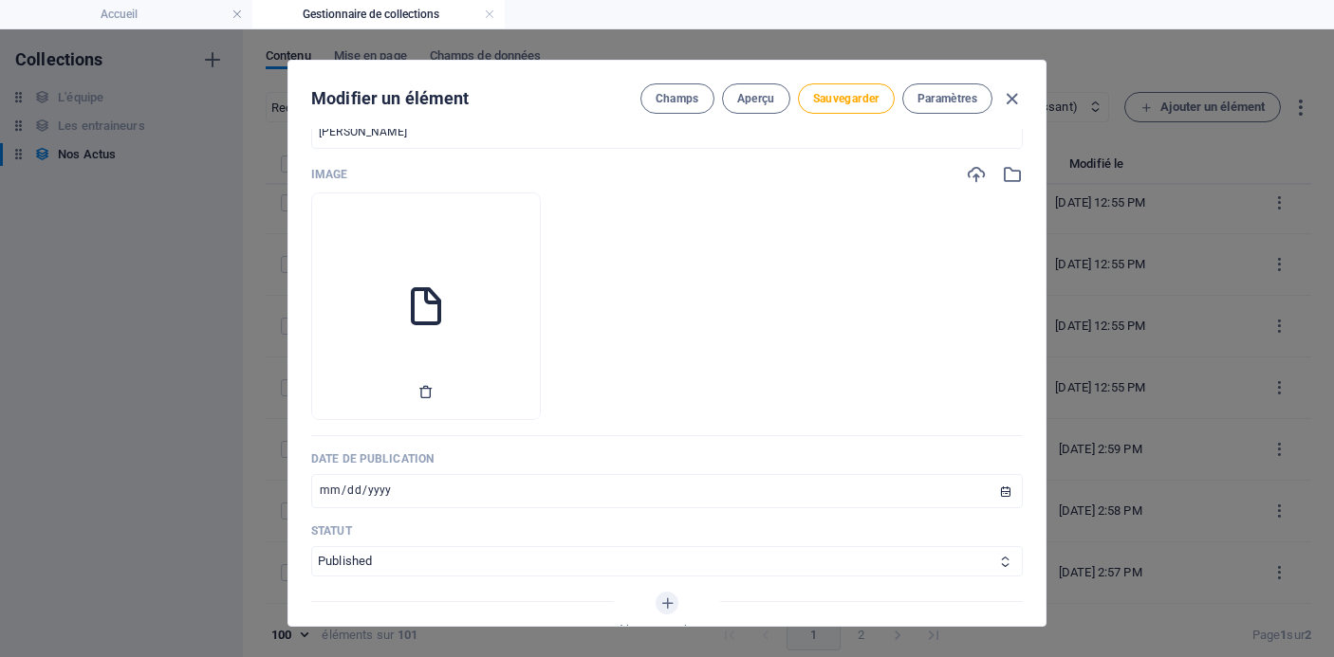
click at [434, 393] on icon "button" at bounding box center [425, 391] width 15 height 15
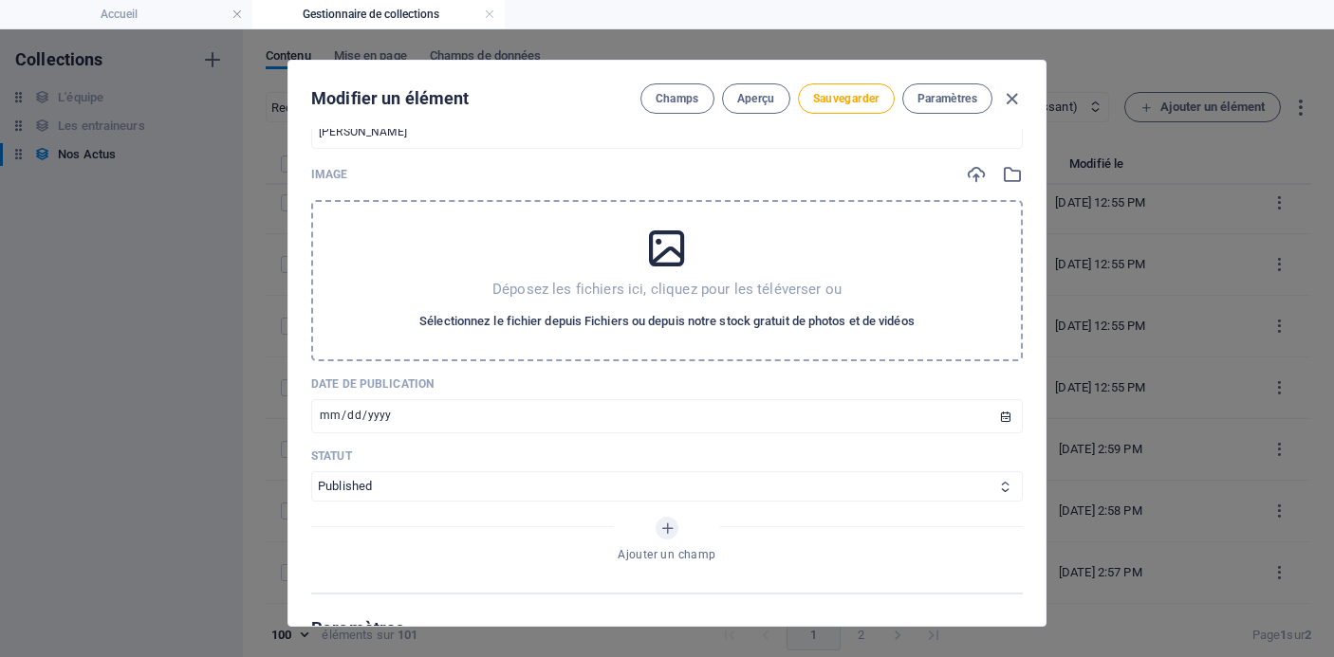
click at [547, 322] on span "Sélectionnez le fichier depuis Fichiers ou depuis notre stock gratuit de photos…" at bounding box center [666, 321] width 495 height 23
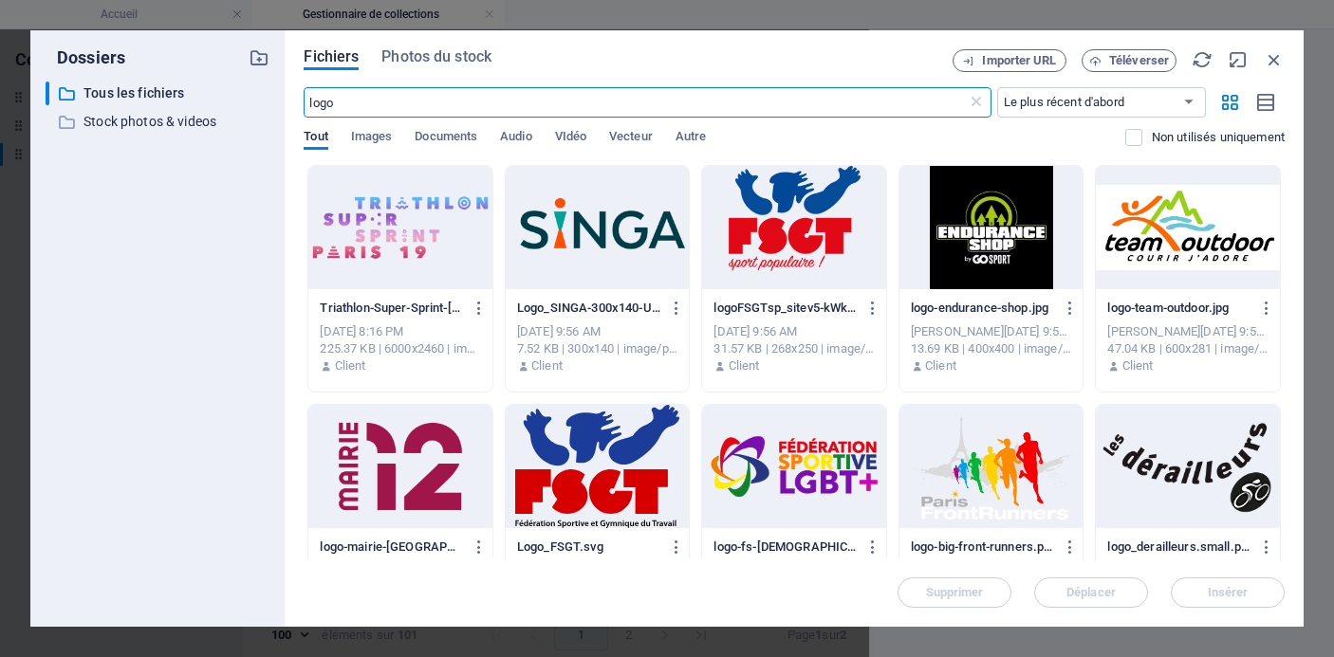
scroll to position [5900, 0]
click at [973, 95] on icon at bounding box center [976, 102] width 19 height 19
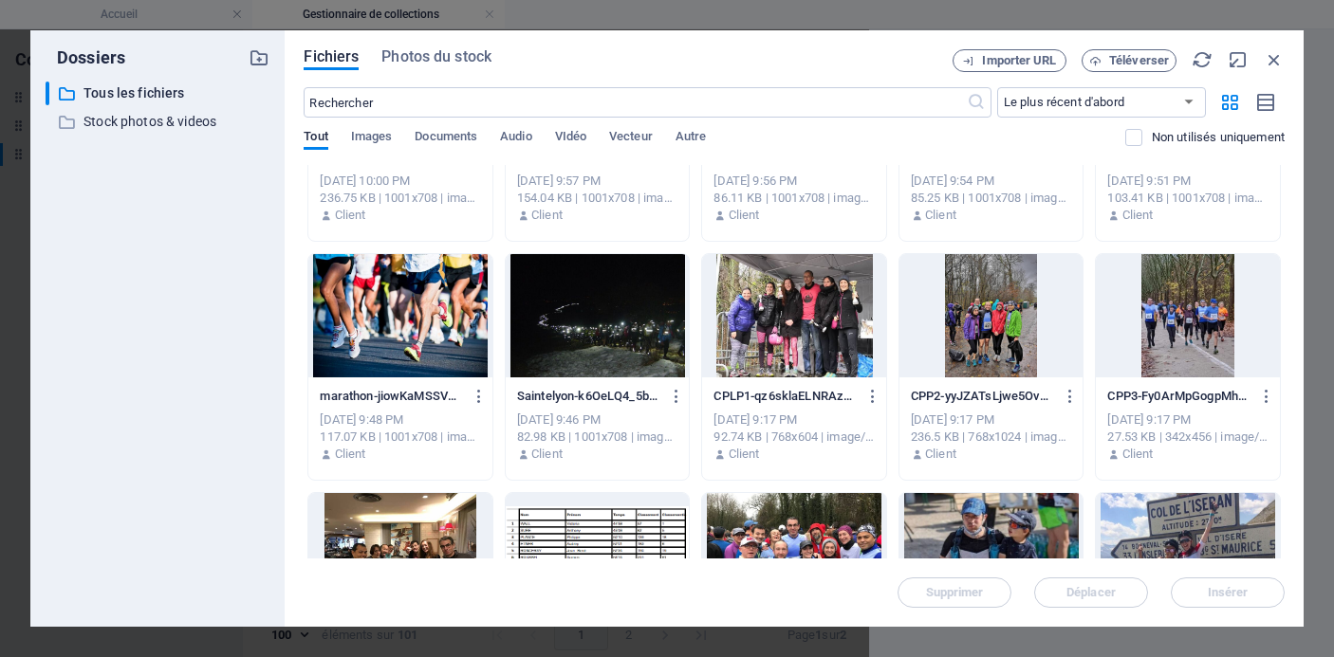
scroll to position [1091, 0]
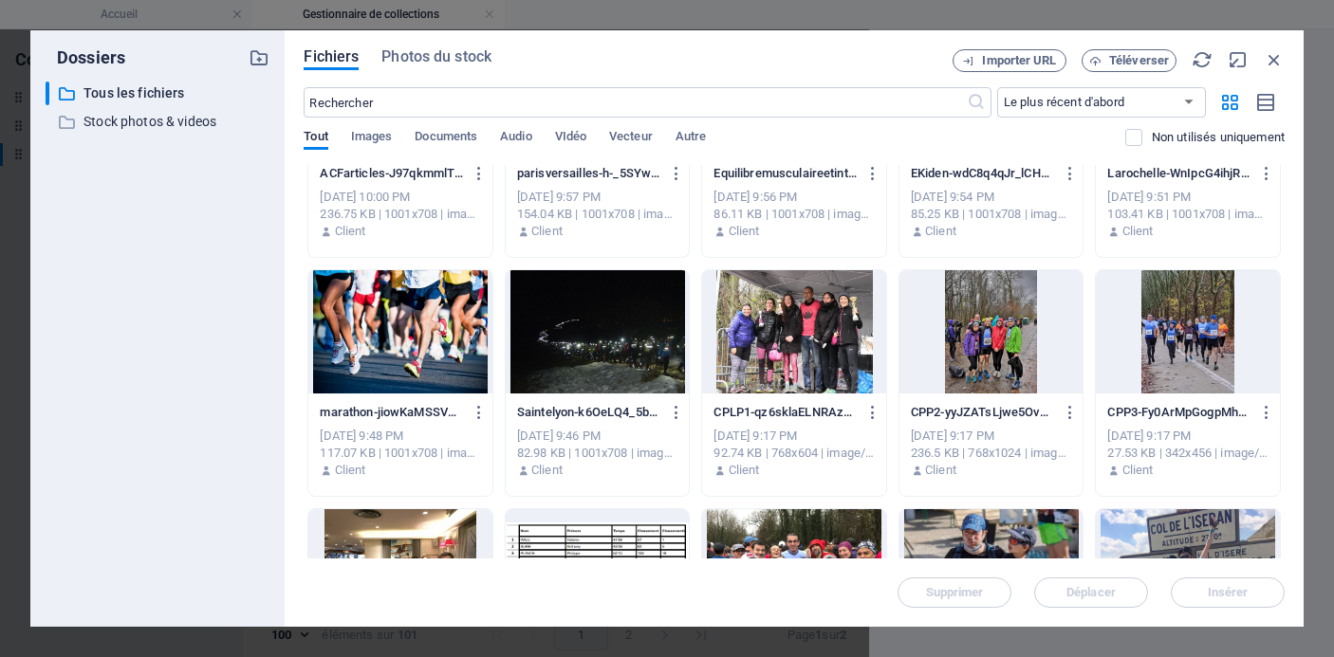
click at [412, 344] on div at bounding box center [400, 331] width 184 height 123
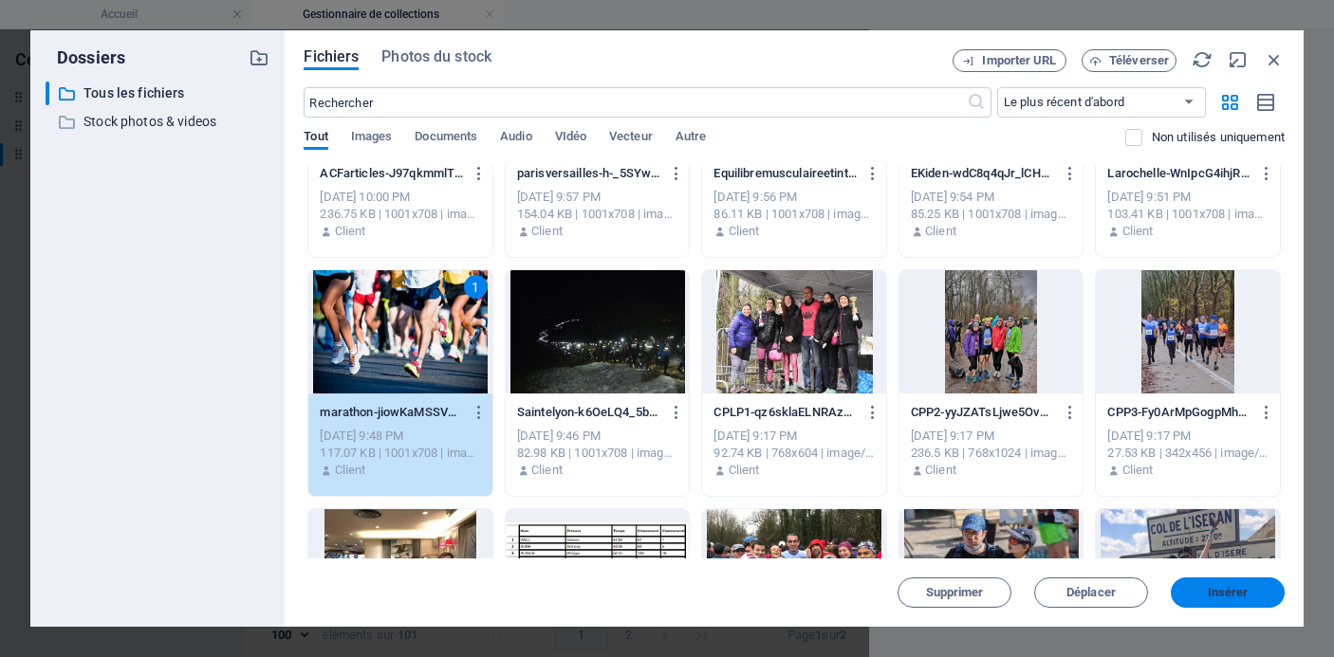
click at [1230, 599] on span "Insérer" at bounding box center [1228, 592] width 41 height 11
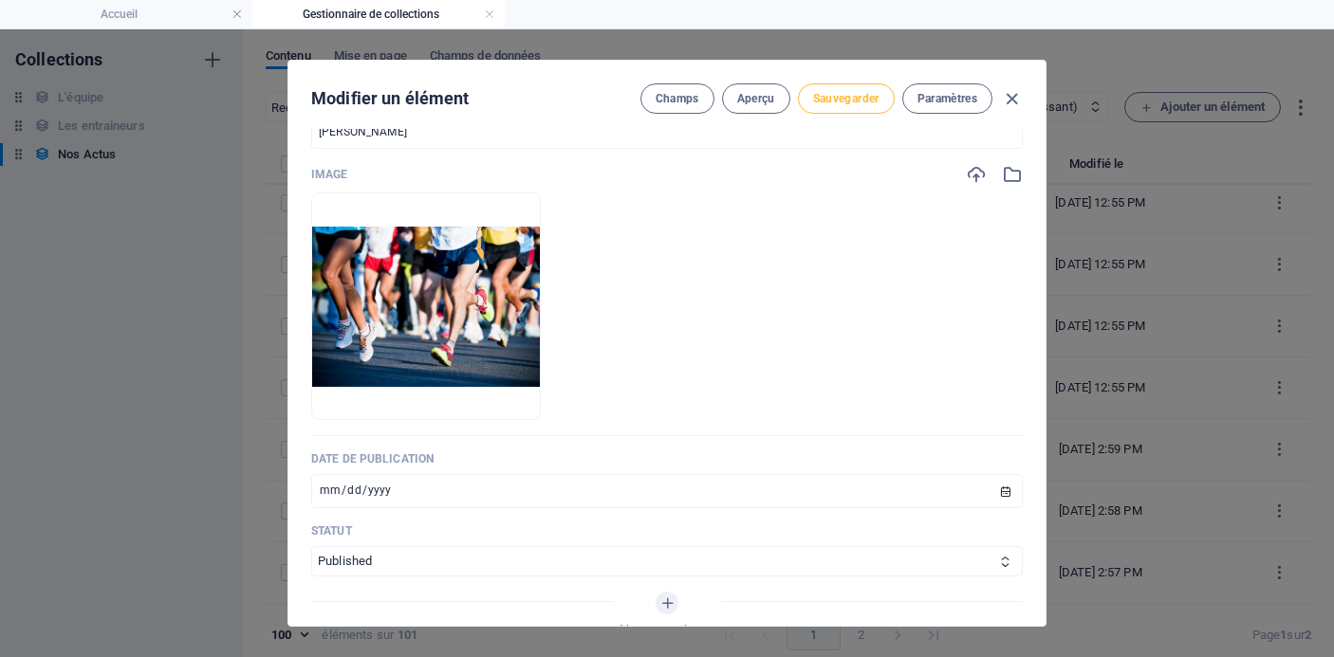
click at [859, 102] on span "Sauvegarder" at bounding box center [846, 98] width 66 height 15
click at [1006, 94] on icon "button" at bounding box center [1012, 99] width 22 height 22
type input "[DATE]"
type input "prendre-son-pied"
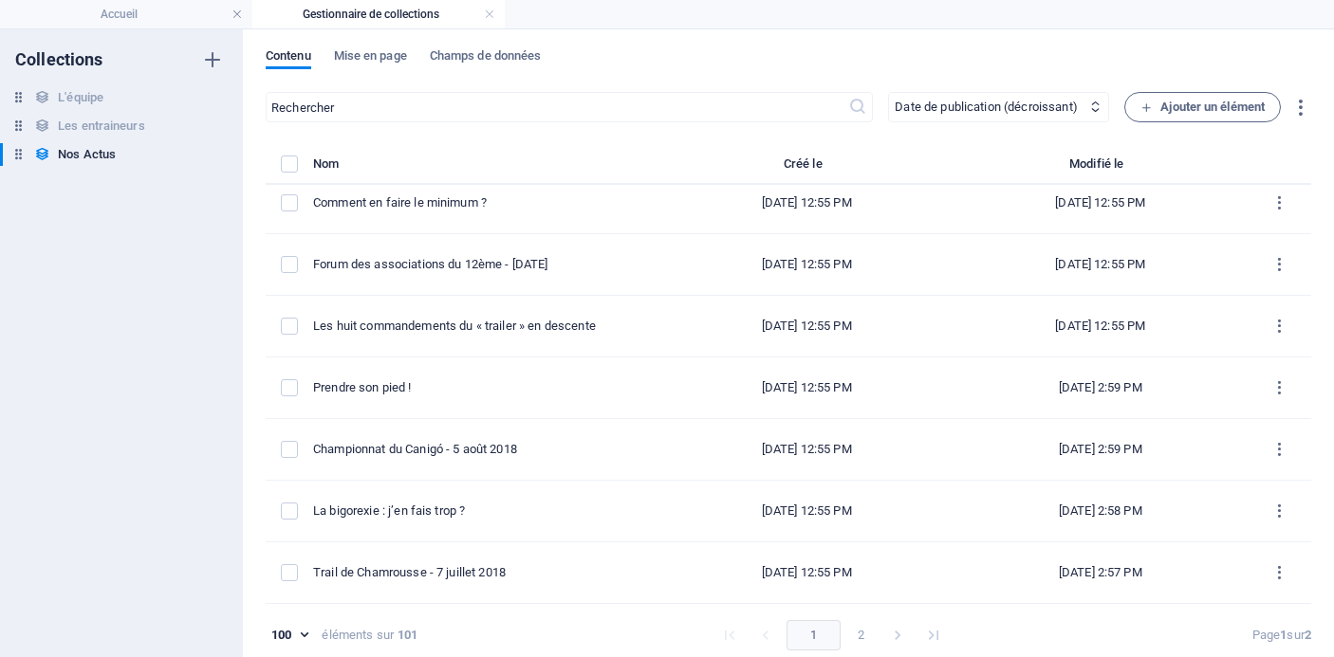
scroll to position [526, 0]
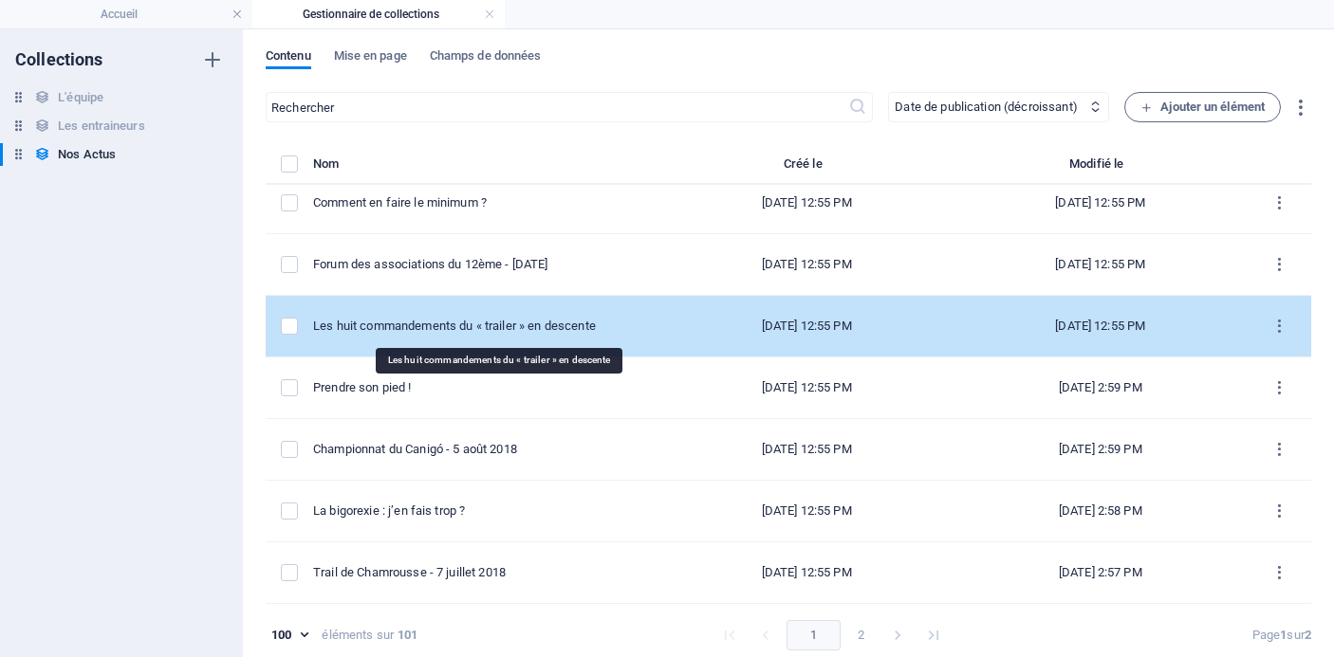
click at [536, 330] on div "Les huit commandements du « trailer » en descente" at bounding box center [478, 326] width 331 height 17
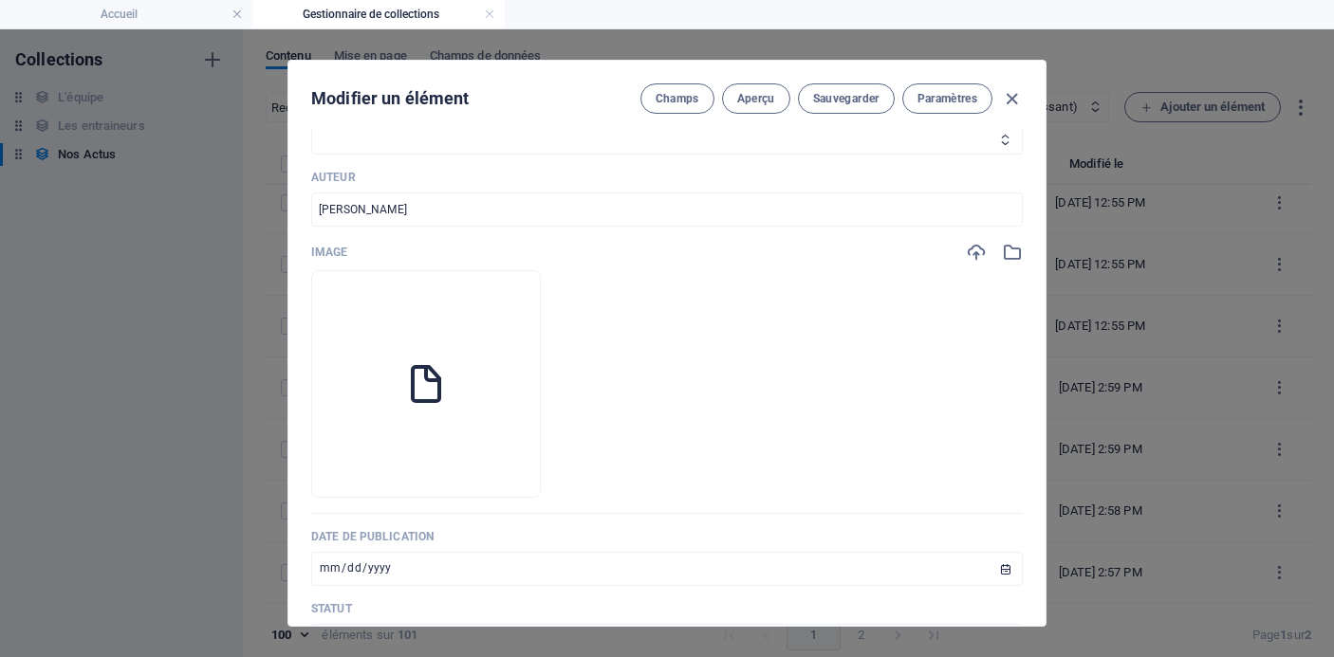
scroll to position [566, 0]
click at [434, 454] on button "button" at bounding box center [425, 463] width 15 height 57
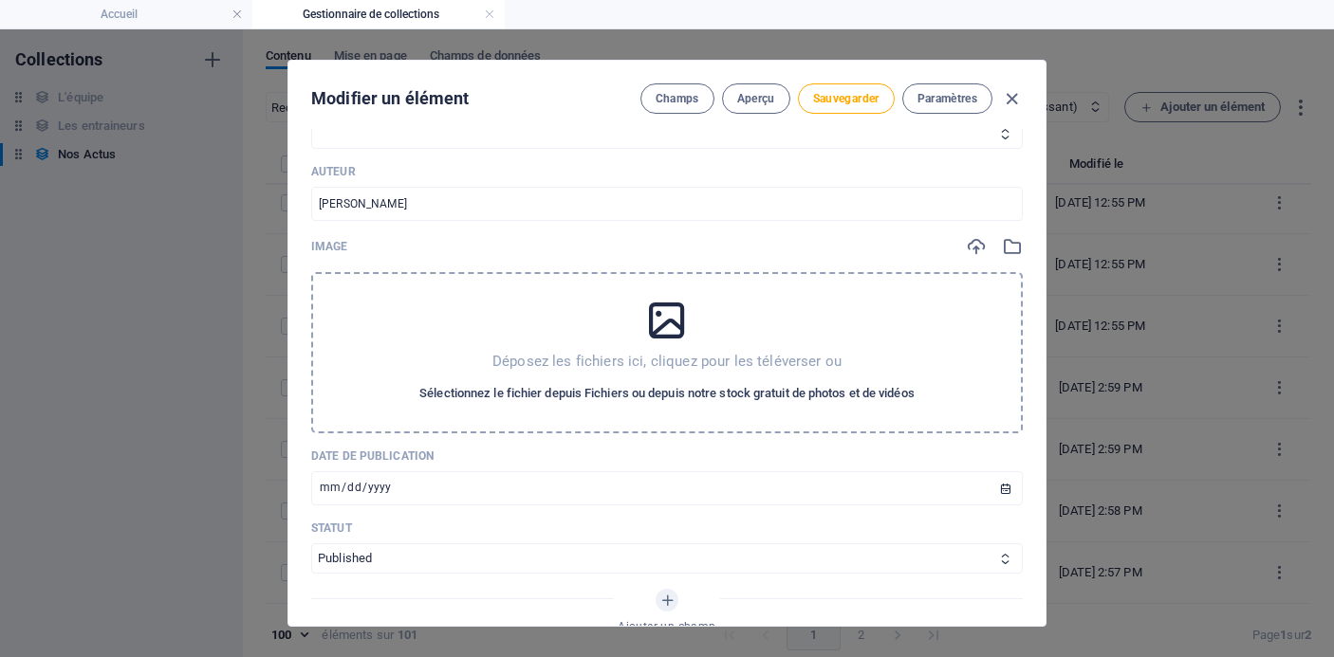
click at [583, 385] on span "Sélectionnez le fichier depuis Fichiers ou depuis notre stock gratuit de photos…" at bounding box center [666, 393] width 495 height 23
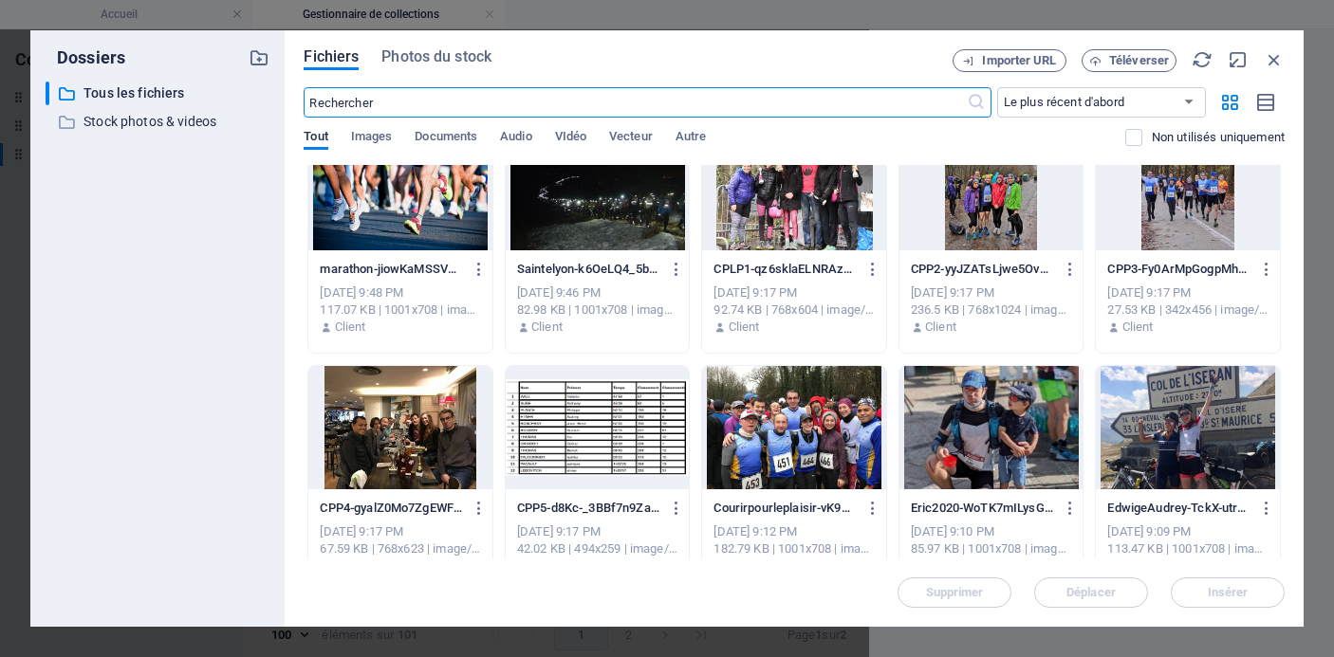
scroll to position [456, 0]
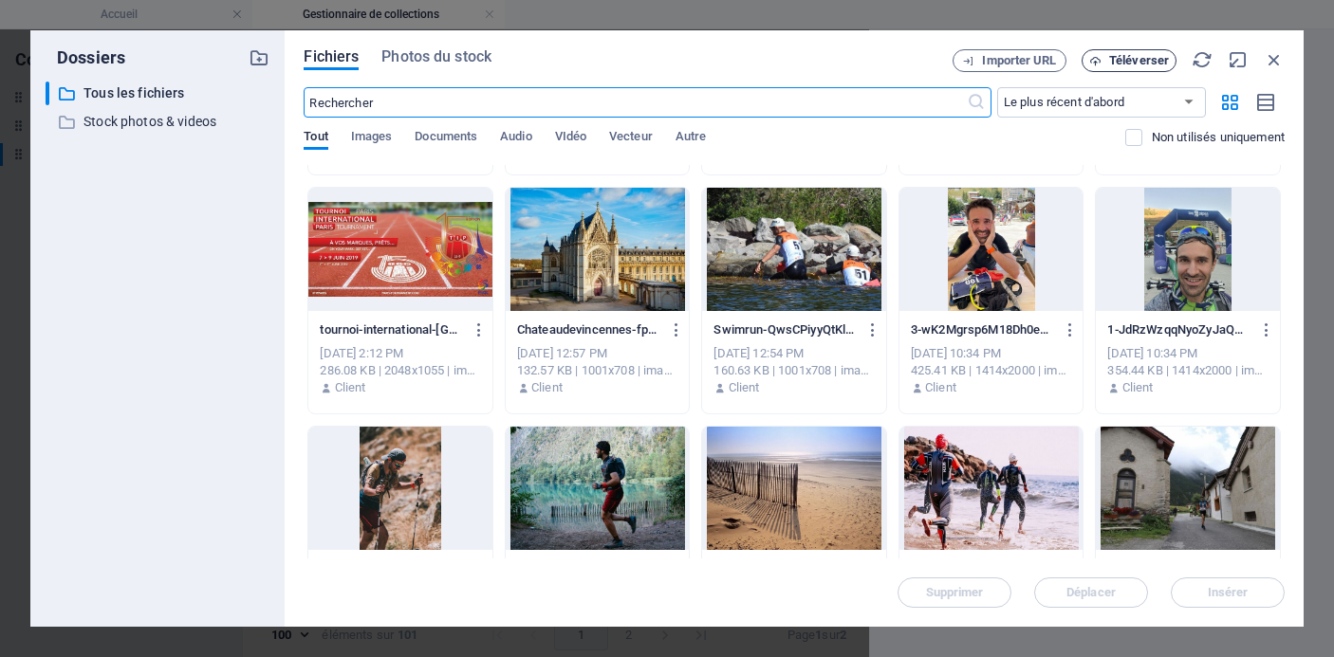
click at [1137, 60] on span "Téléverser" at bounding box center [1139, 60] width 60 height 11
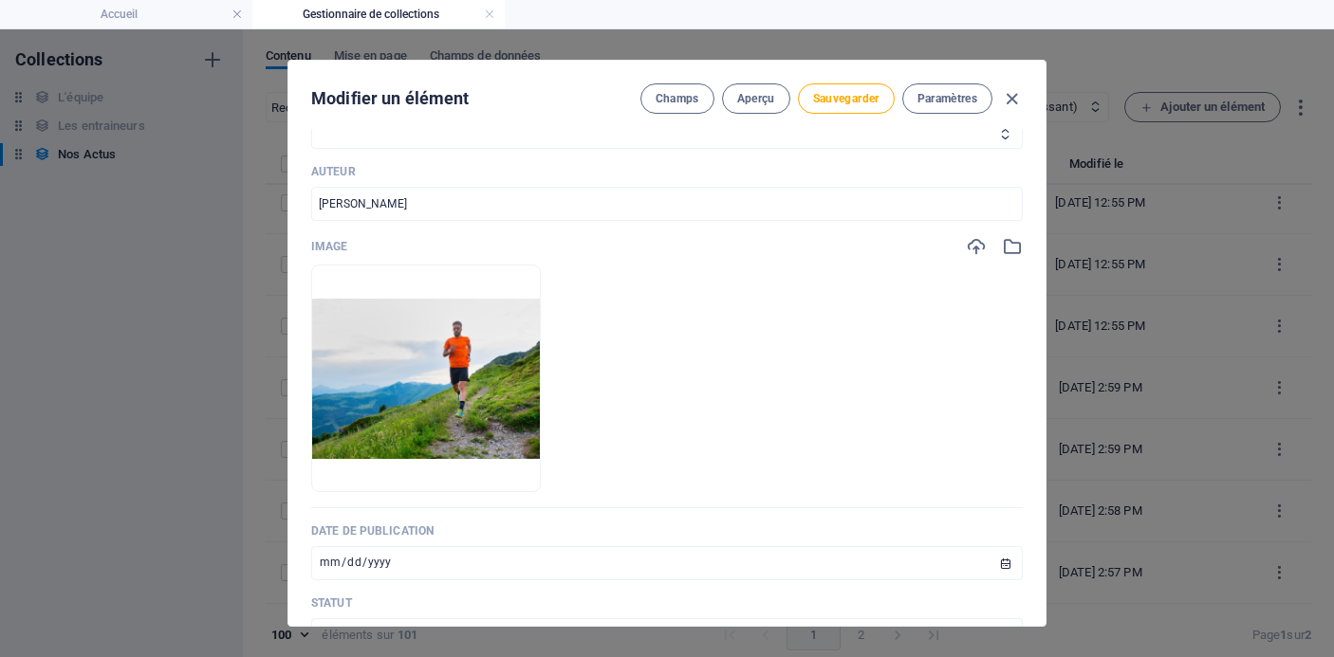
scroll to position [441, 0]
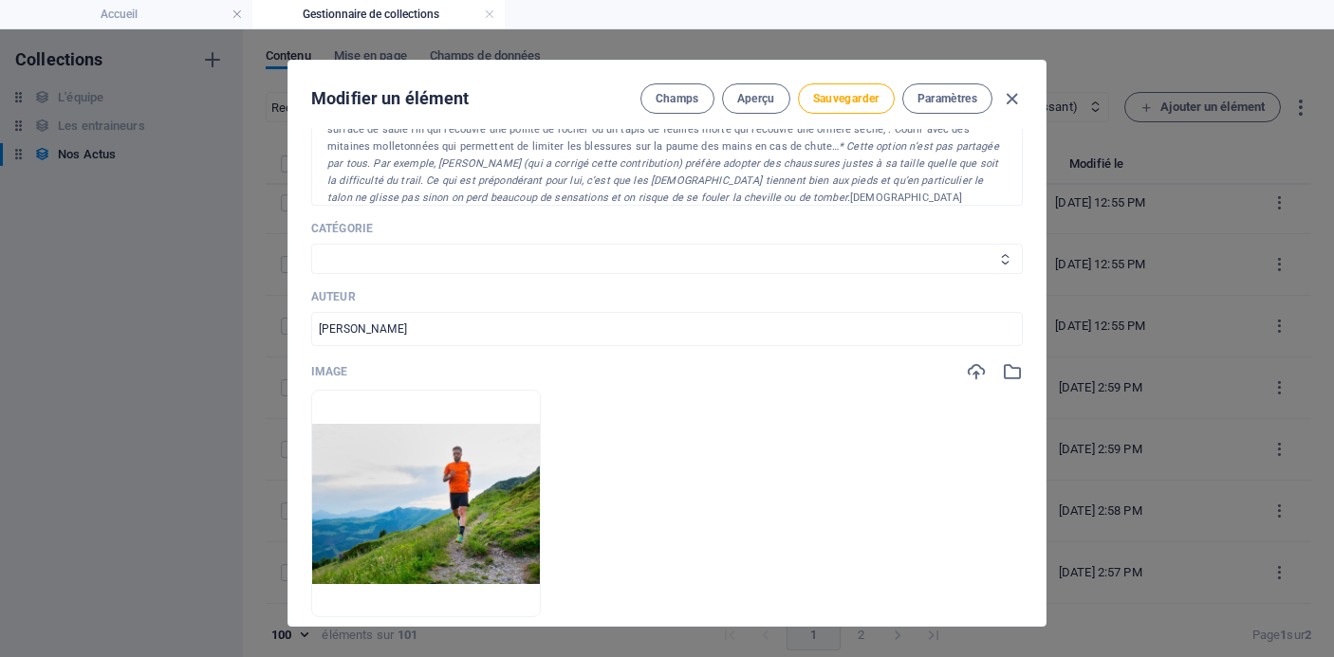
click at [697, 252] on select "Les résultats Les récits de course Événements Conseils sportifs" at bounding box center [667, 259] width 712 height 30
select select "Conseils sportifs"
click at [311, 244] on select "Les résultats Les récits de course Événements Conseils sportifs" at bounding box center [667, 259] width 712 height 30
click at [818, 101] on span "Sauvegarder" at bounding box center [846, 98] width 66 height 15
click at [1011, 97] on icon "button" at bounding box center [1012, 99] width 22 height 22
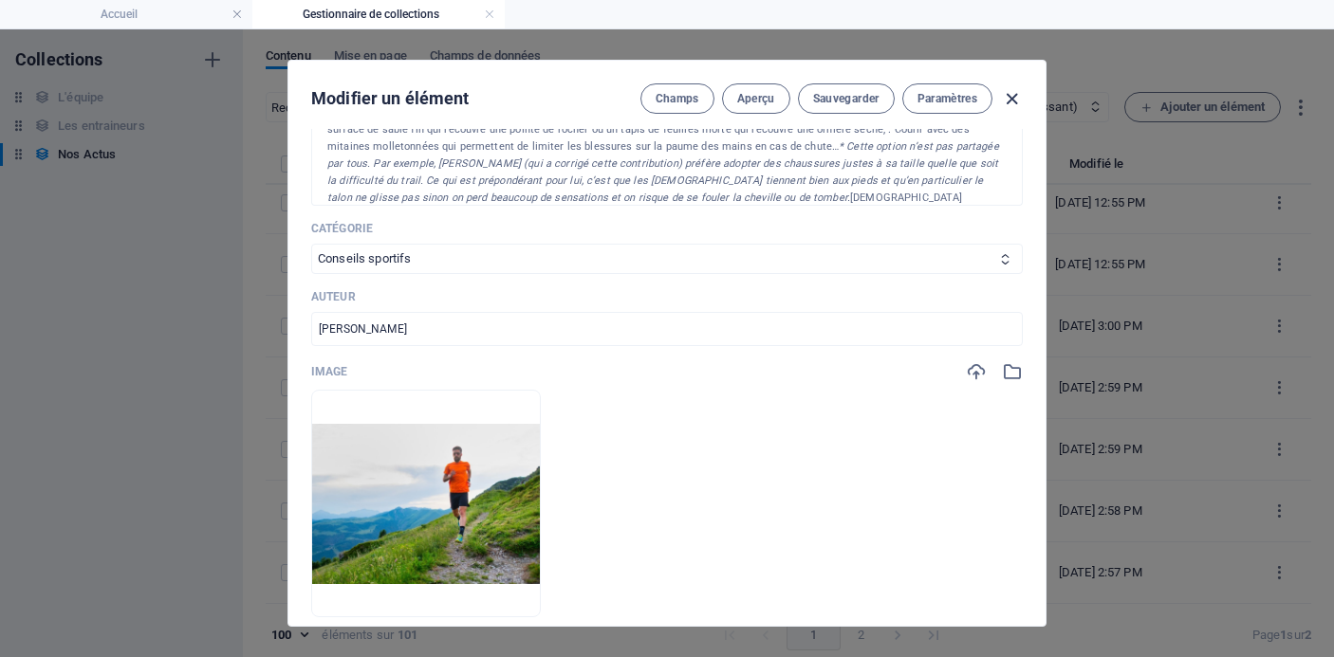
type input "[DATE]"
type input "les-huit-commandements-du-trailer-en-descente"
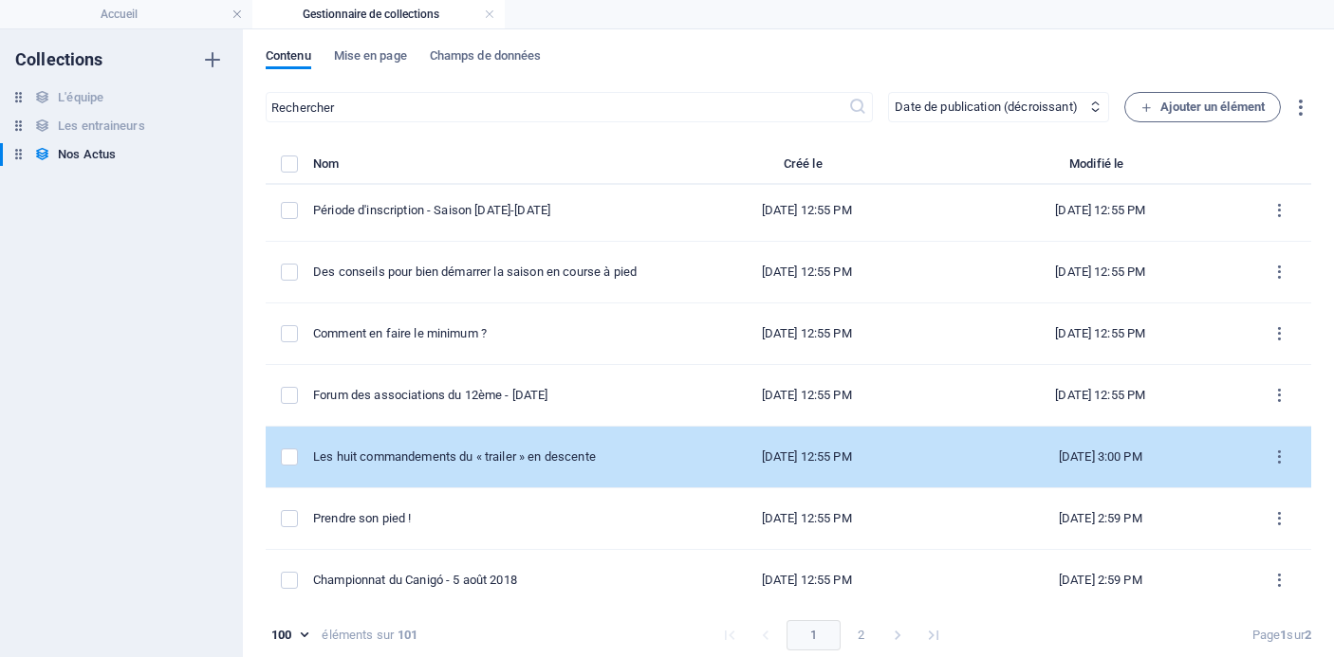
scroll to position [5426, 0]
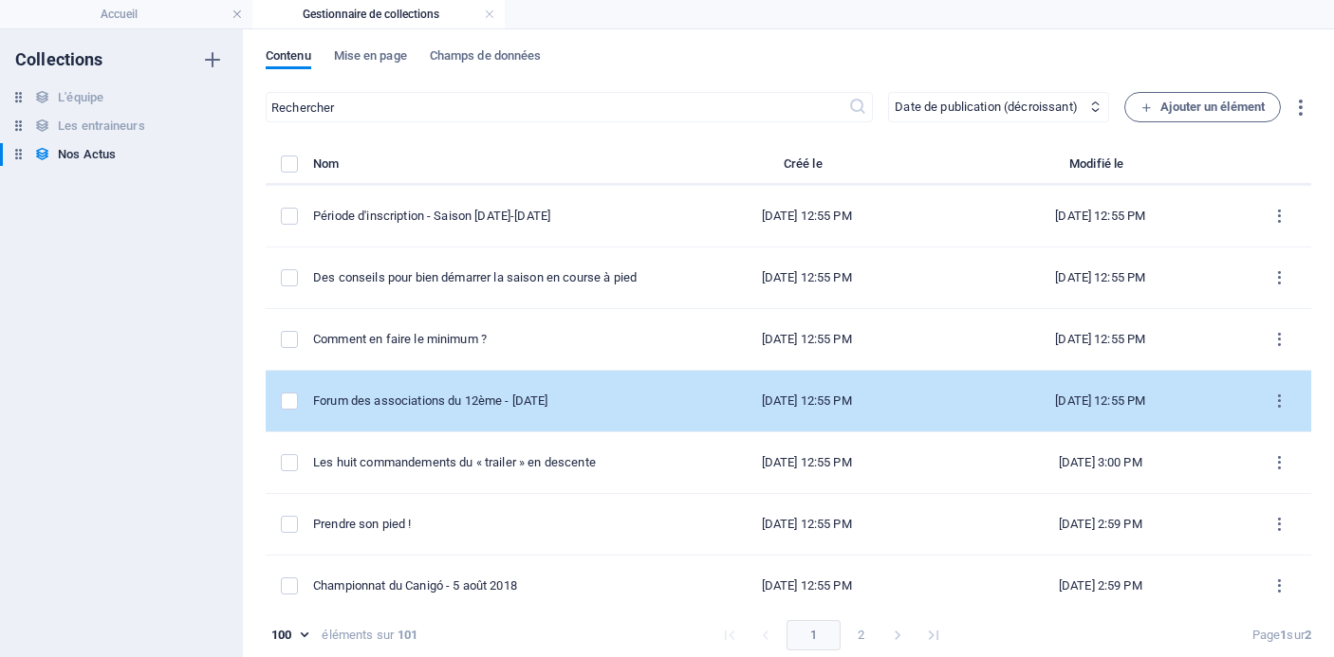
click at [602, 387] on td "Forum des associations du 12ème - [DATE]" at bounding box center [486, 402] width 346 height 62
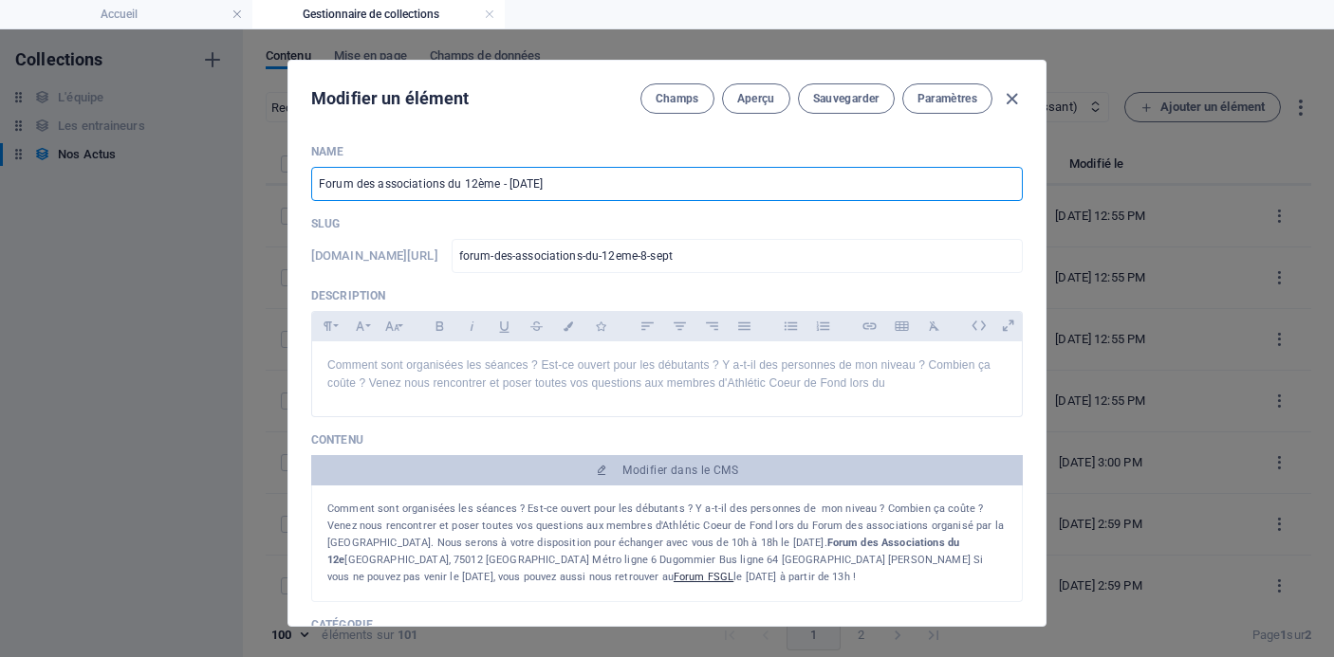
click at [624, 189] on input "Forum des associations du 12ème - [DATE]" at bounding box center [667, 184] width 712 height 34
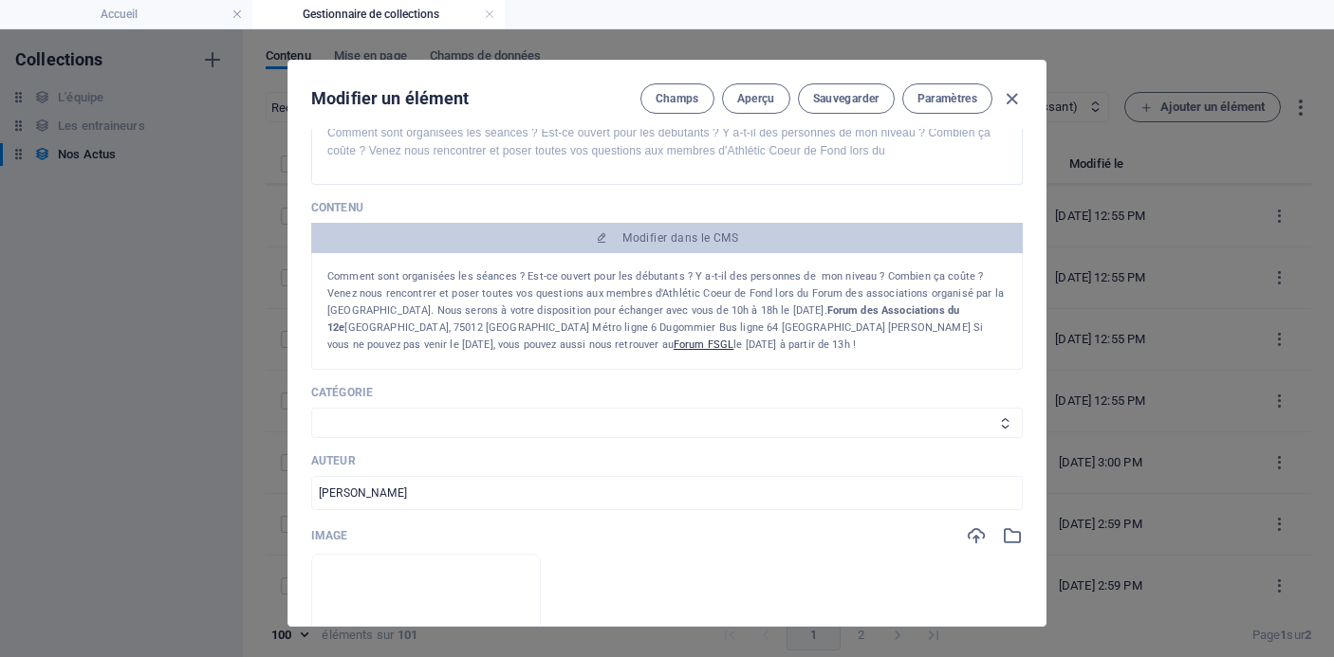
scroll to position [275, 0]
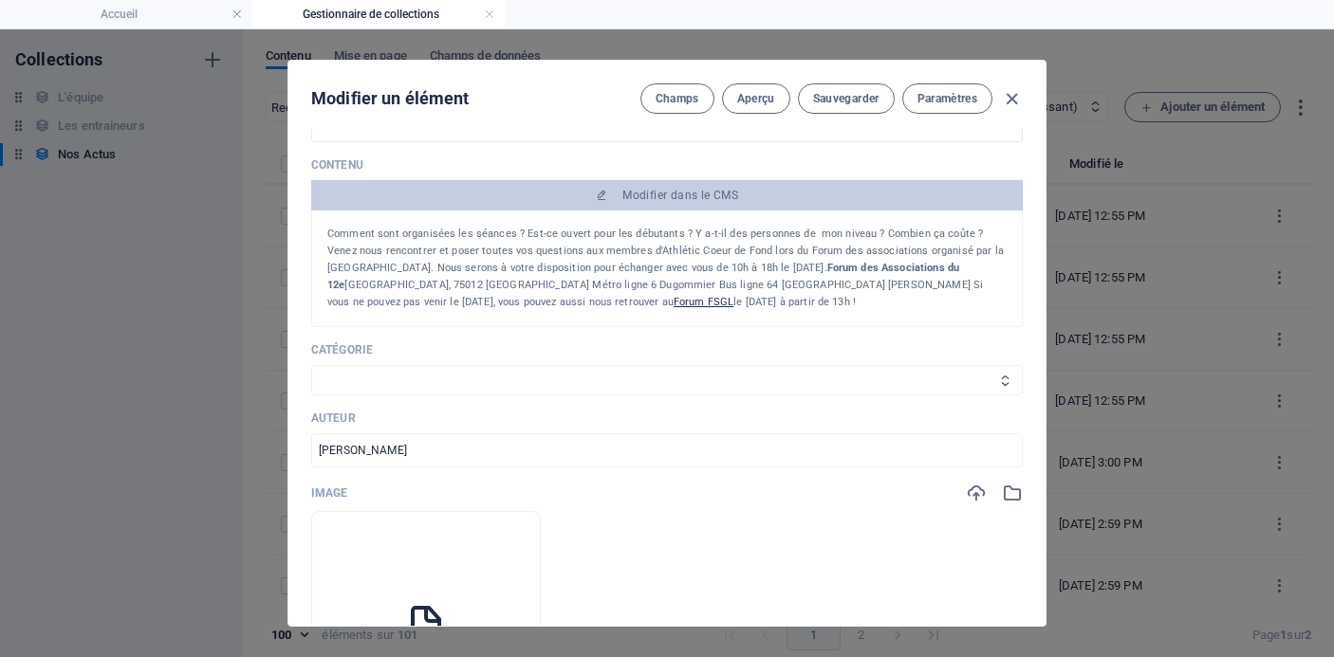
click at [754, 376] on select "Les résultats Les récits de course Événements Conseils sportifs" at bounding box center [667, 380] width 712 height 30
select select "Événements"
click at [311, 365] on select "Les résultats Les récits de course Événements Conseils sportifs" at bounding box center [667, 380] width 712 height 30
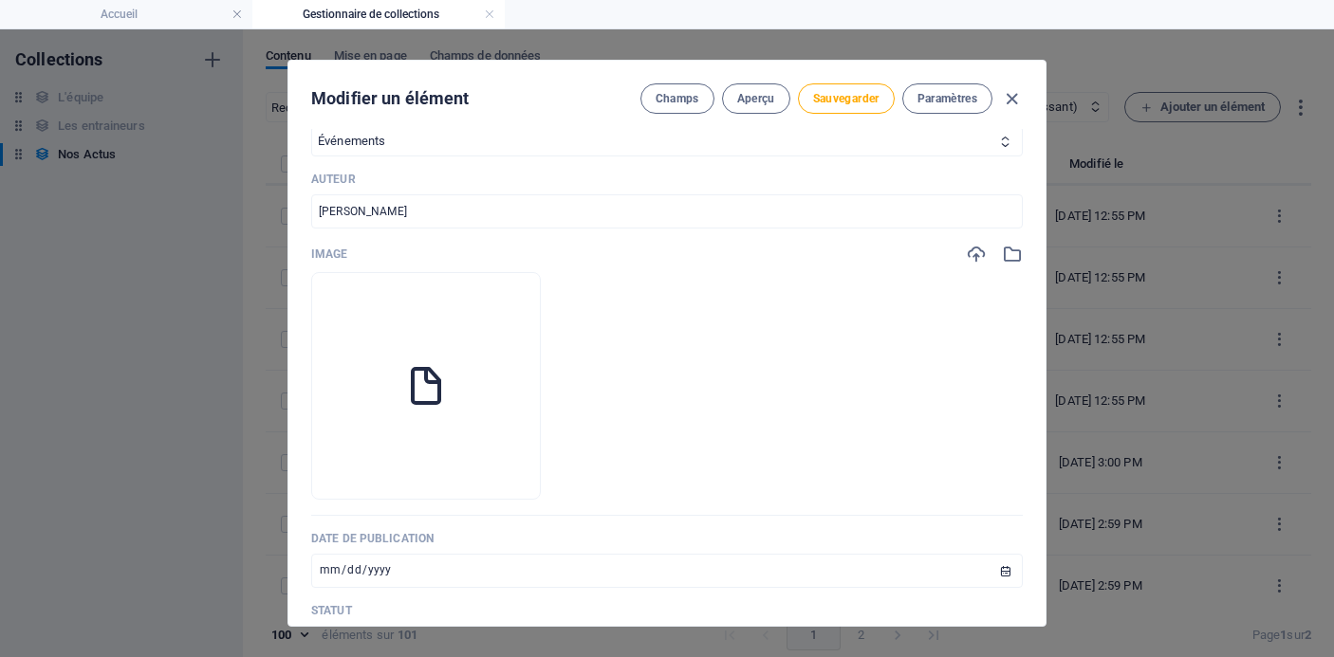
scroll to position [548, 0]
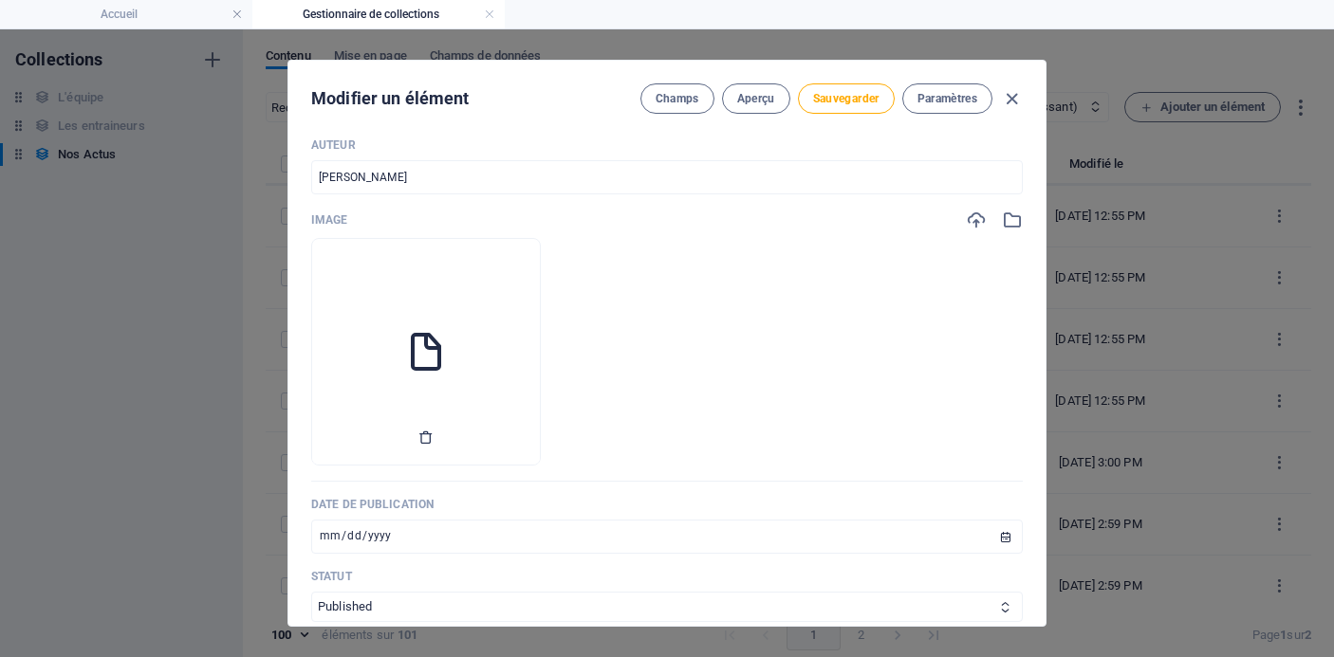
click at [434, 441] on icon "button" at bounding box center [425, 437] width 15 height 15
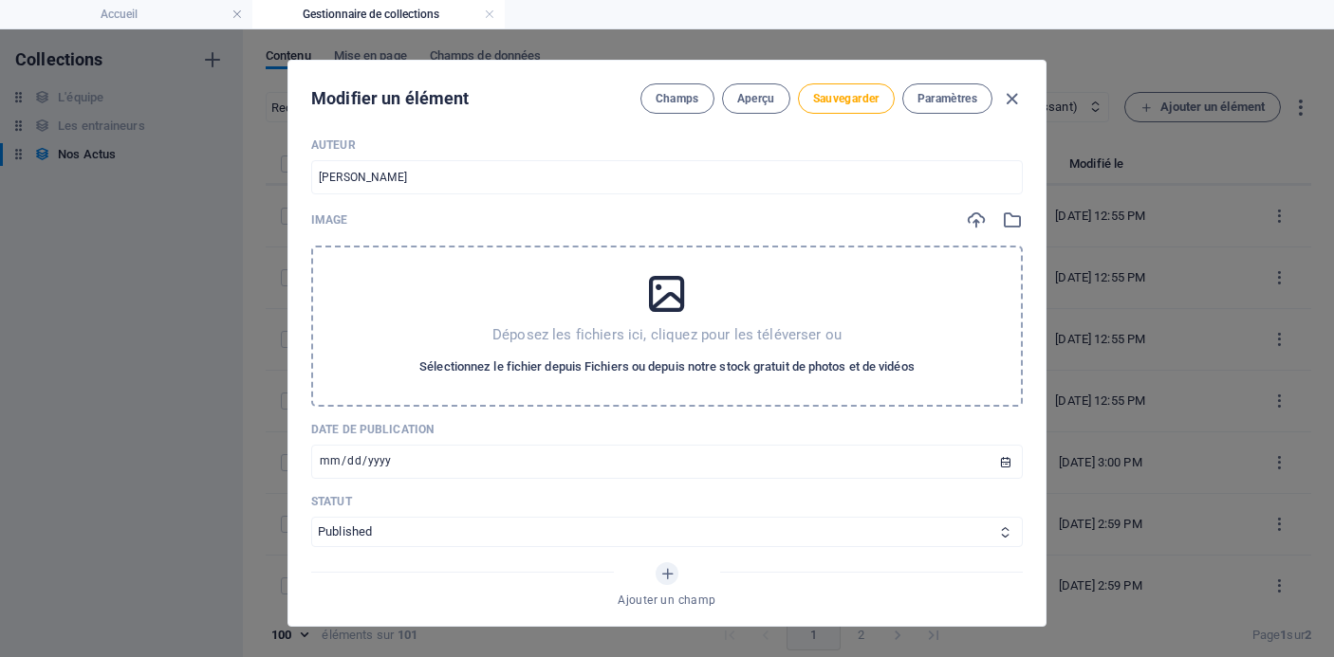
click at [550, 372] on span "Sélectionnez le fichier depuis Fichiers ou depuis notre stock gratuit de photos…" at bounding box center [666, 367] width 495 height 23
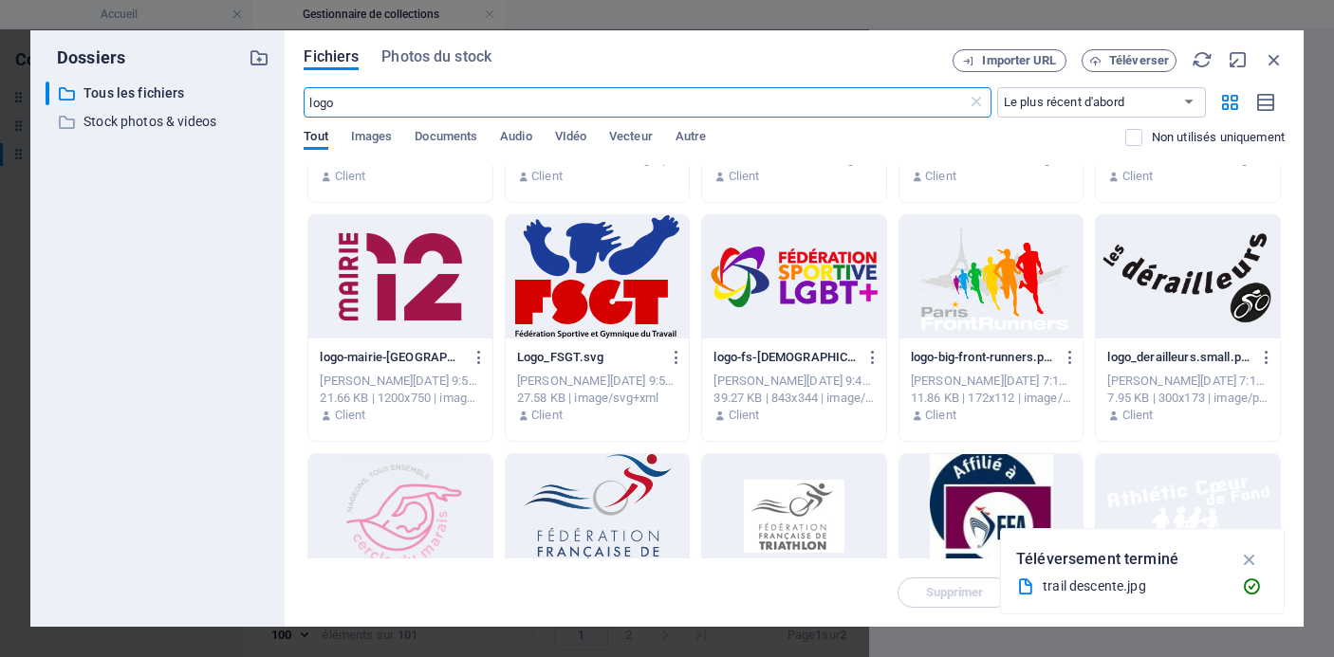
scroll to position [551, 0]
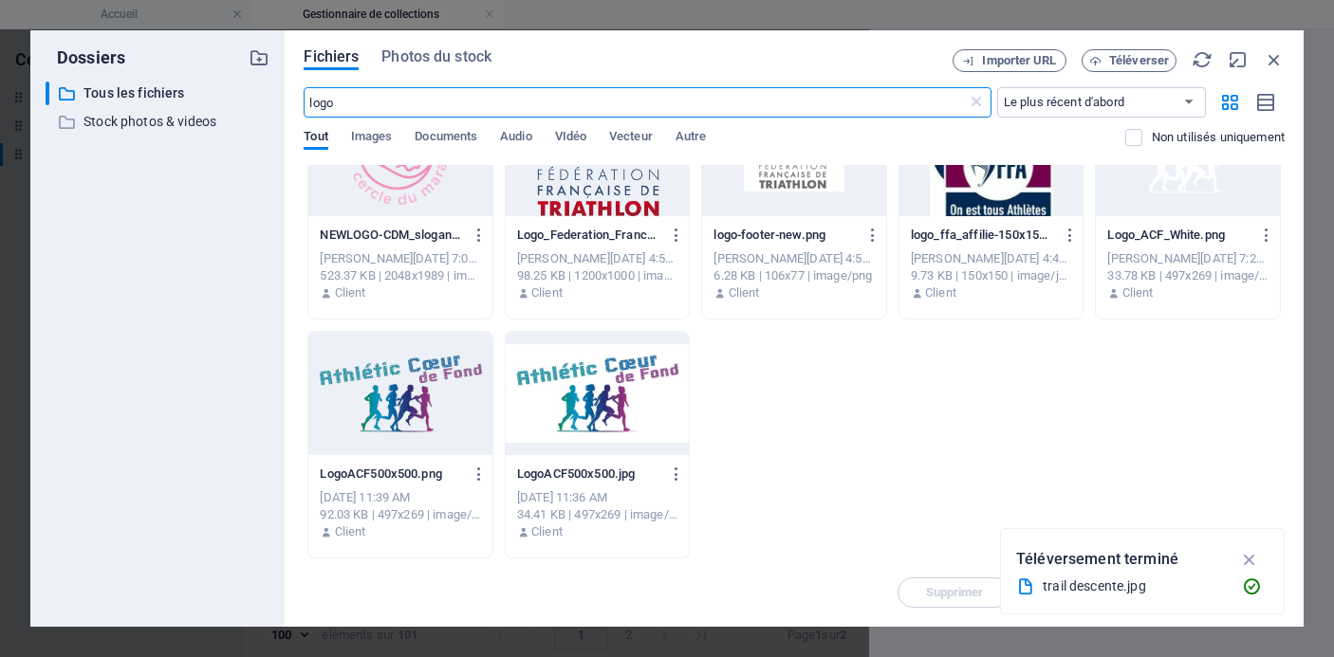
type input "logo"
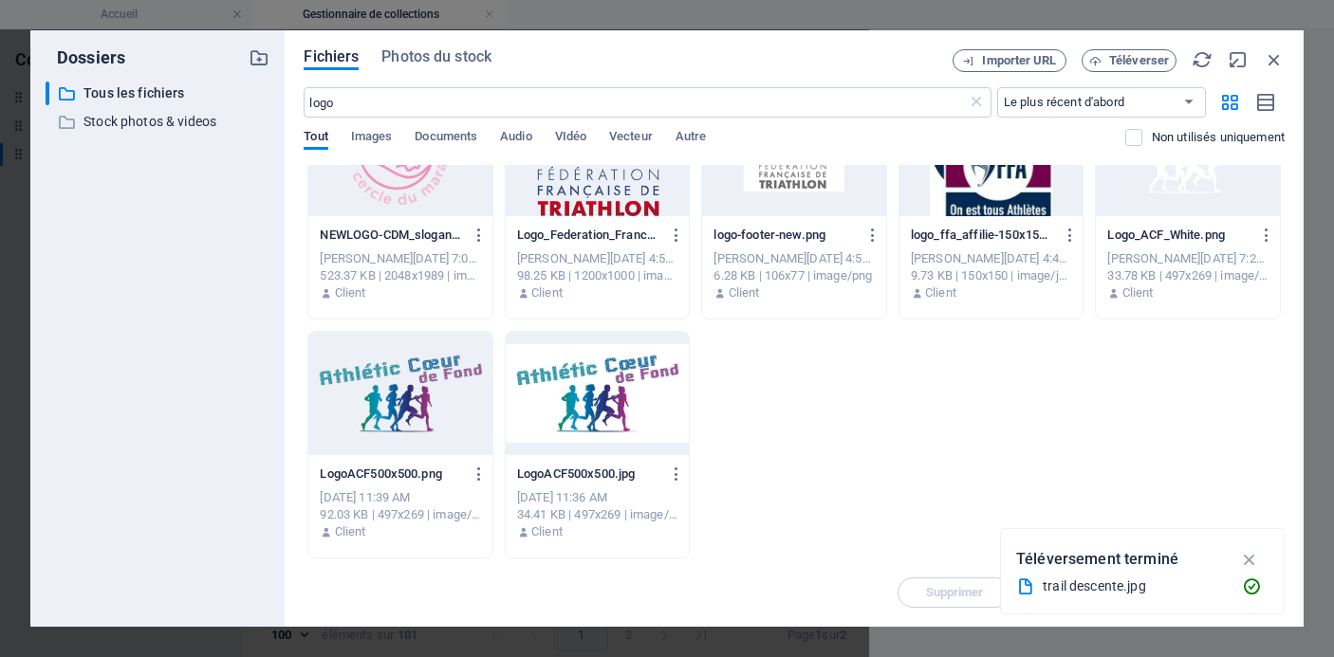
click at [408, 372] on div at bounding box center [400, 393] width 184 height 123
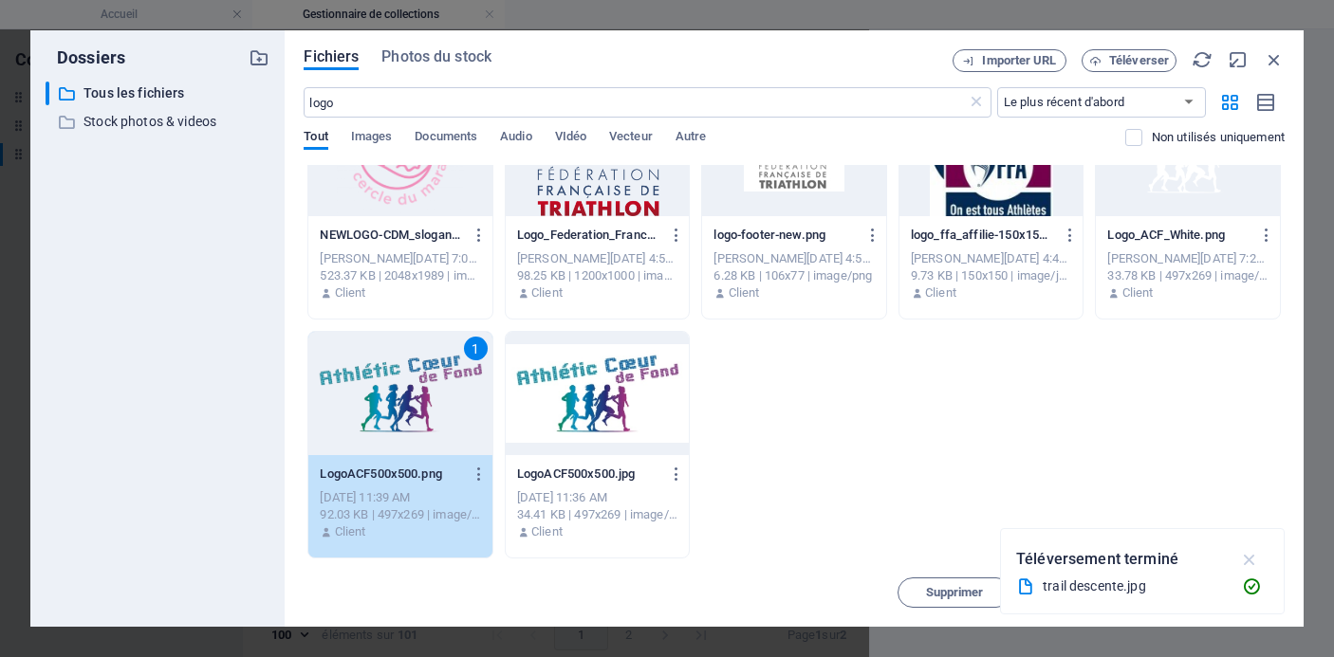
click at [1250, 558] on icon "button" at bounding box center [1250, 559] width 22 height 21
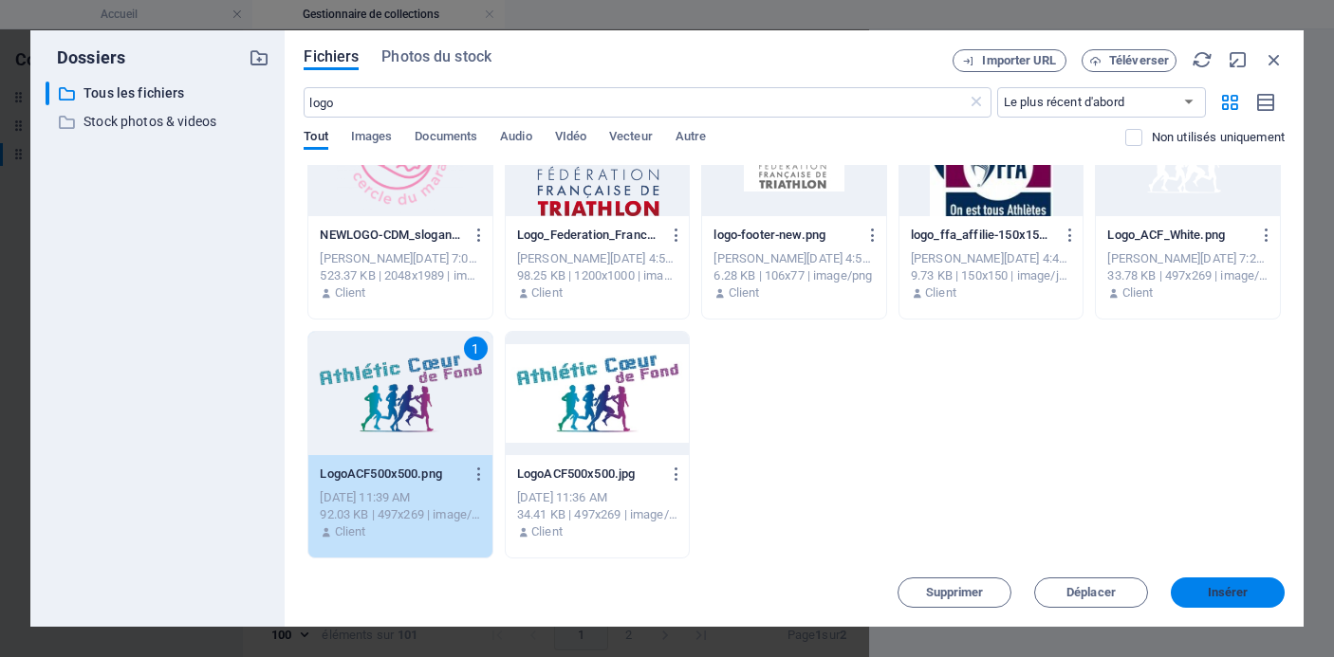
click at [1217, 587] on span "Insérer" at bounding box center [1228, 592] width 41 height 11
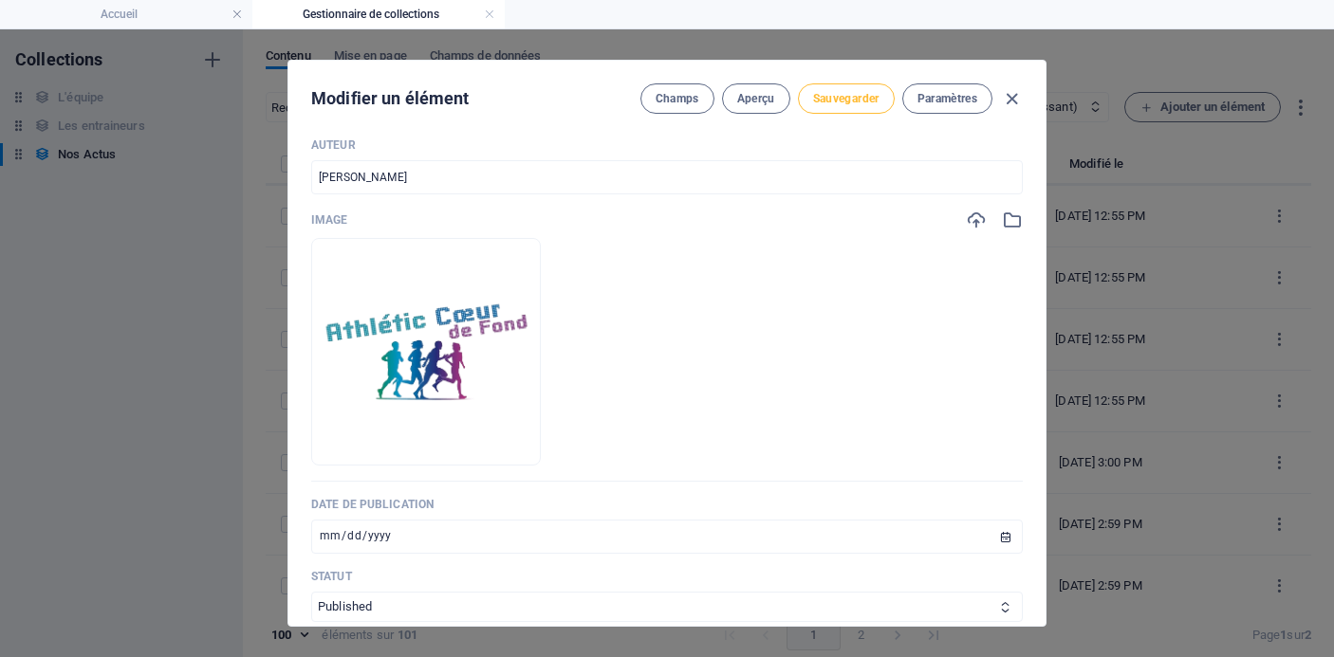
click at [854, 103] on span "Sauvegarder" at bounding box center [846, 98] width 66 height 15
click at [1005, 101] on icon "button" at bounding box center [1012, 99] width 22 height 22
type input "[DATE]"
type input "forum-des-associations-du-12eme-8-sept"
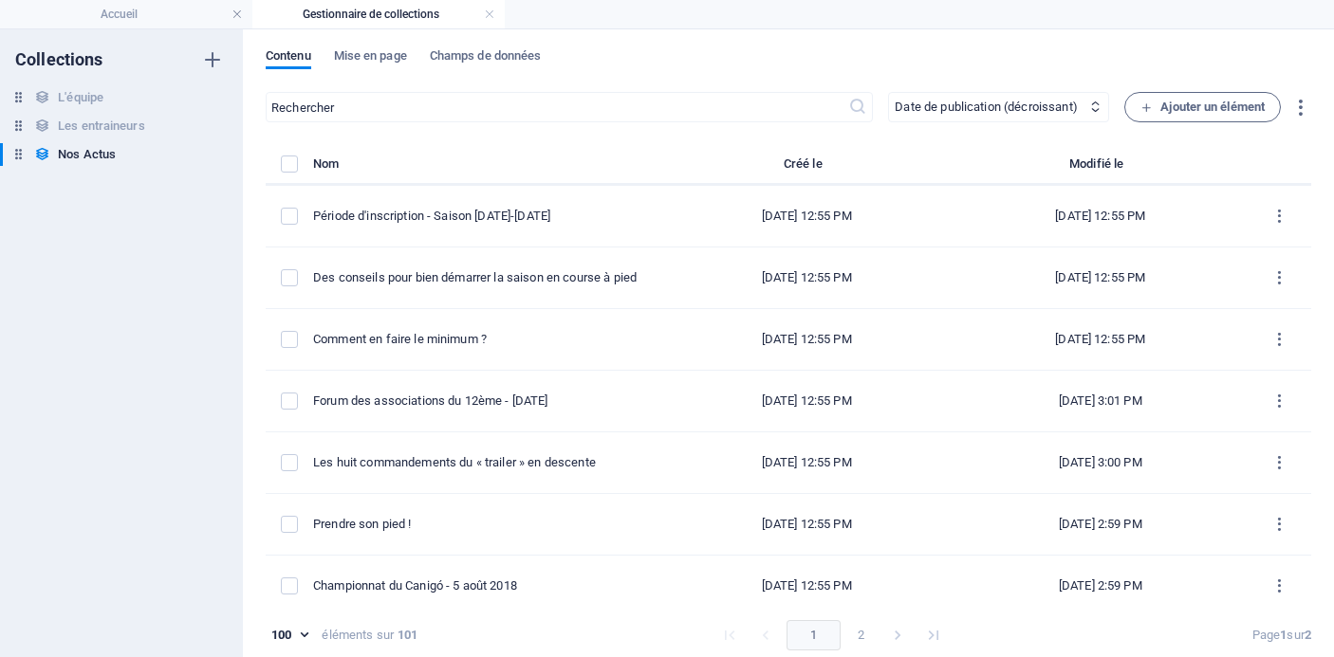
scroll to position [480, 0]
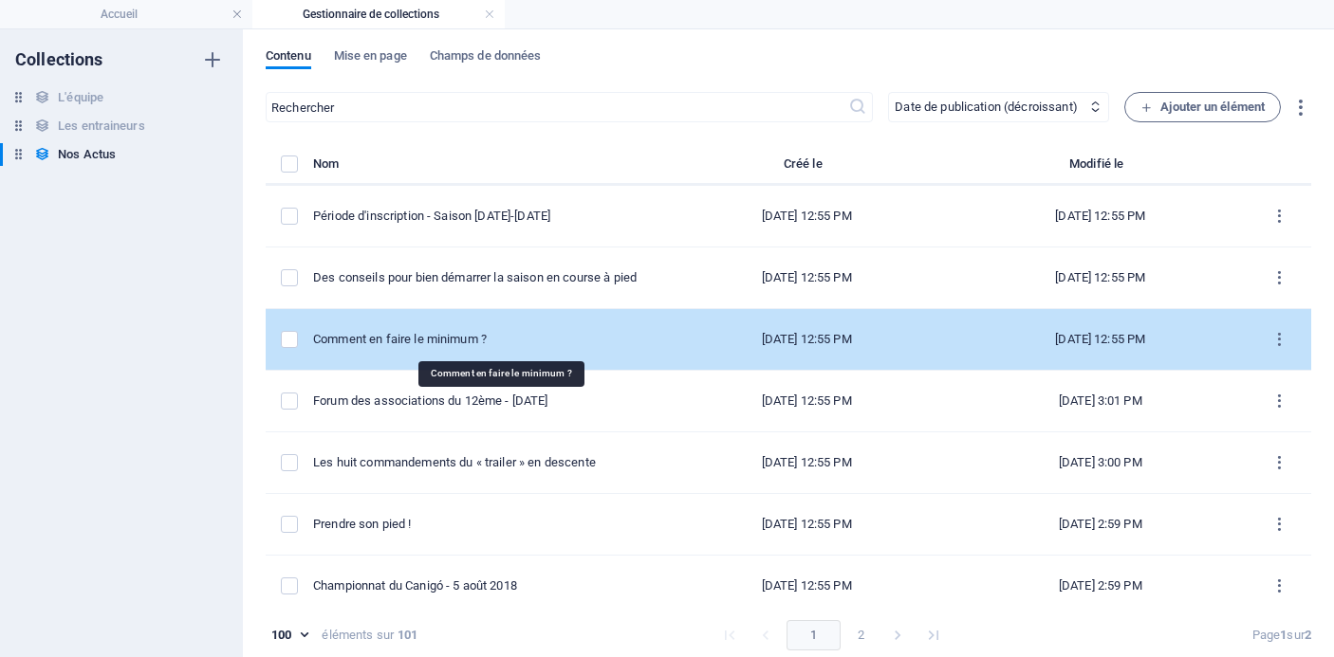
click at [483, 342] on div "Comment en faire le minimum ?" at bounding box center [478, 339] width 331 height 17
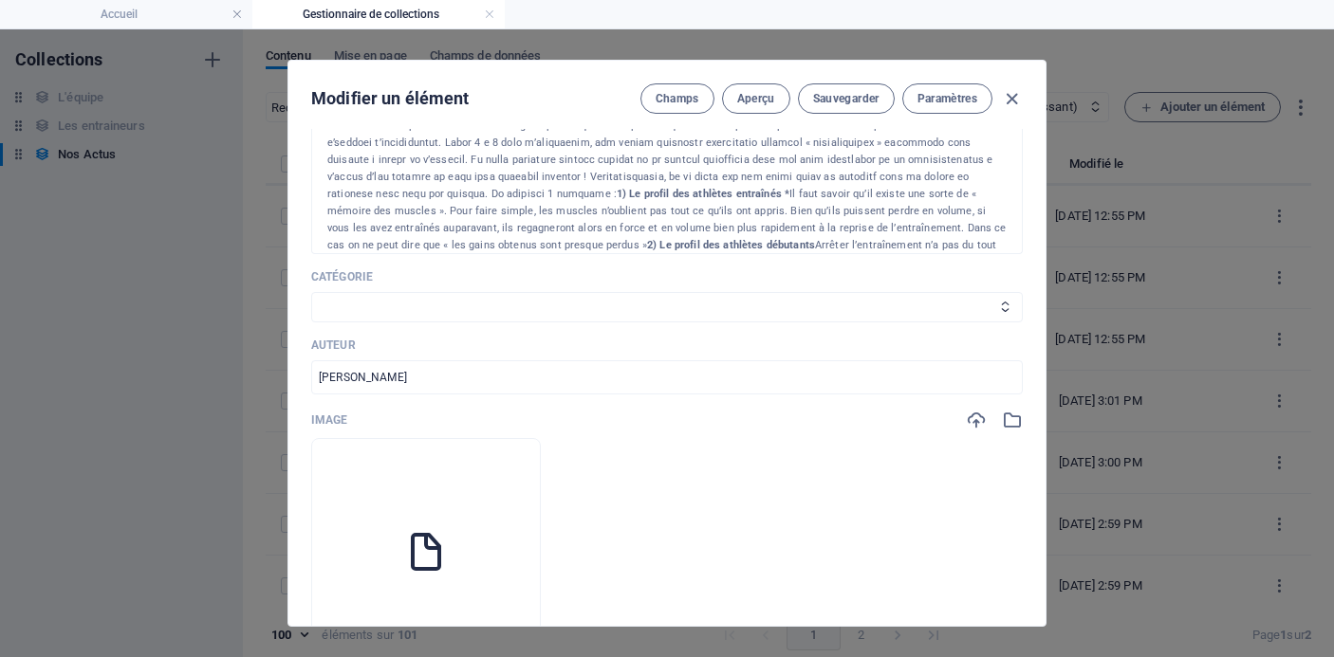
scroll to position [417, 0]
click at [677, 291] on select "Les résultats Les récits de course Événements Conseils sportifs" at bounding box center [667, 302] width 712 height 30
select select "Conseils sportifs"
click at [311, 287] on select "Les résultats Les récits de course Événements Conseils sportifs" at bounding box center [667, 302] width 712 height 30
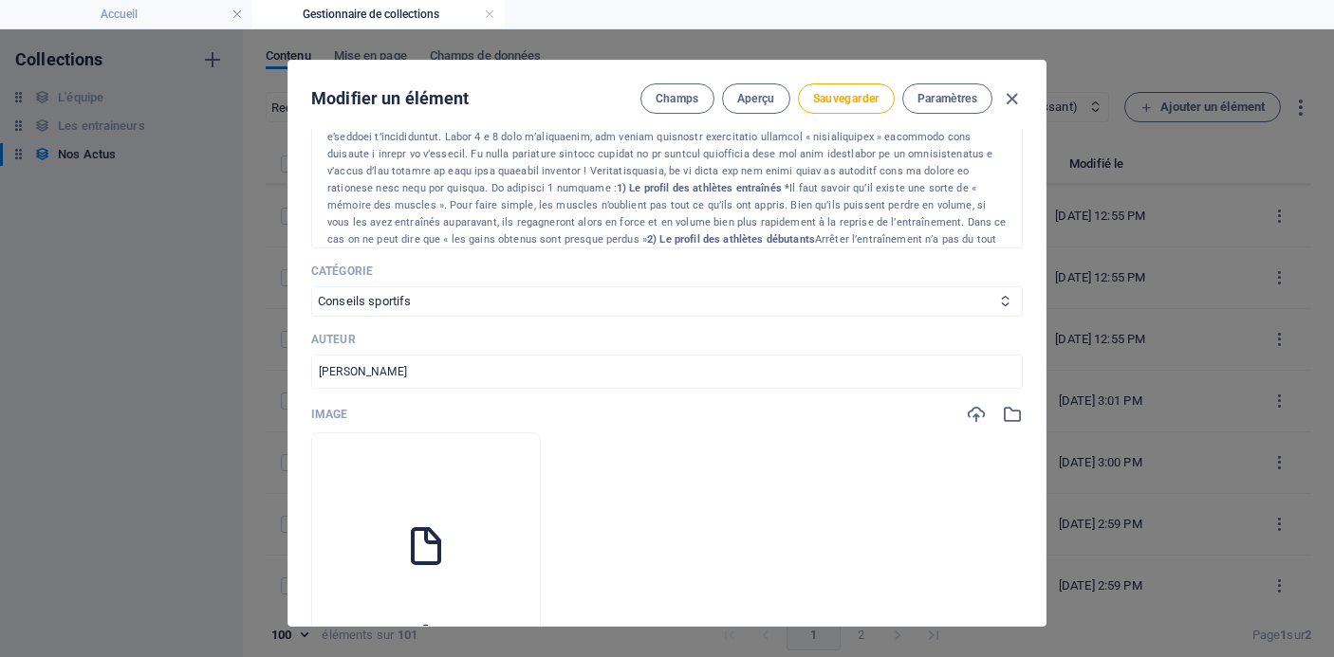
click at [434, 623] on icon "button" at bounding box center [425, 630] width 15 height 15
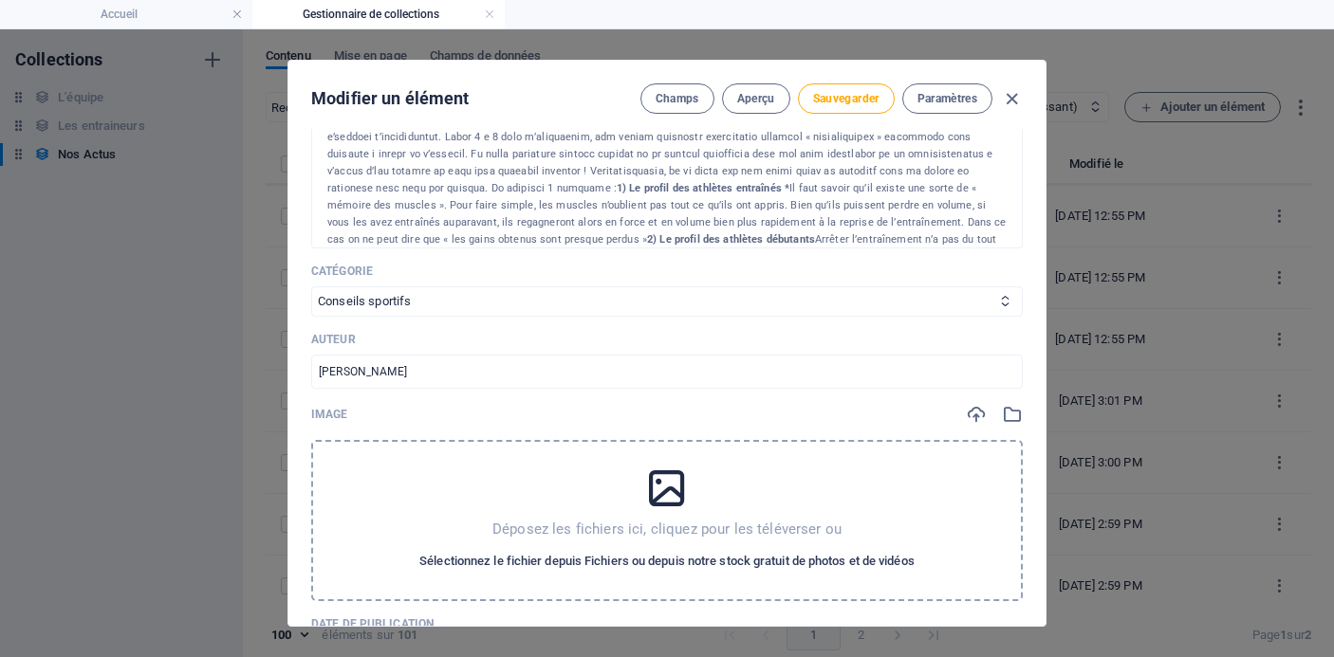
click at [690, 550] on span "Sélectionnez le fichier depuis Fichiers ou depuis notre stock gratuit de photos…" at bounding box center [666, 561] width 495 height 23
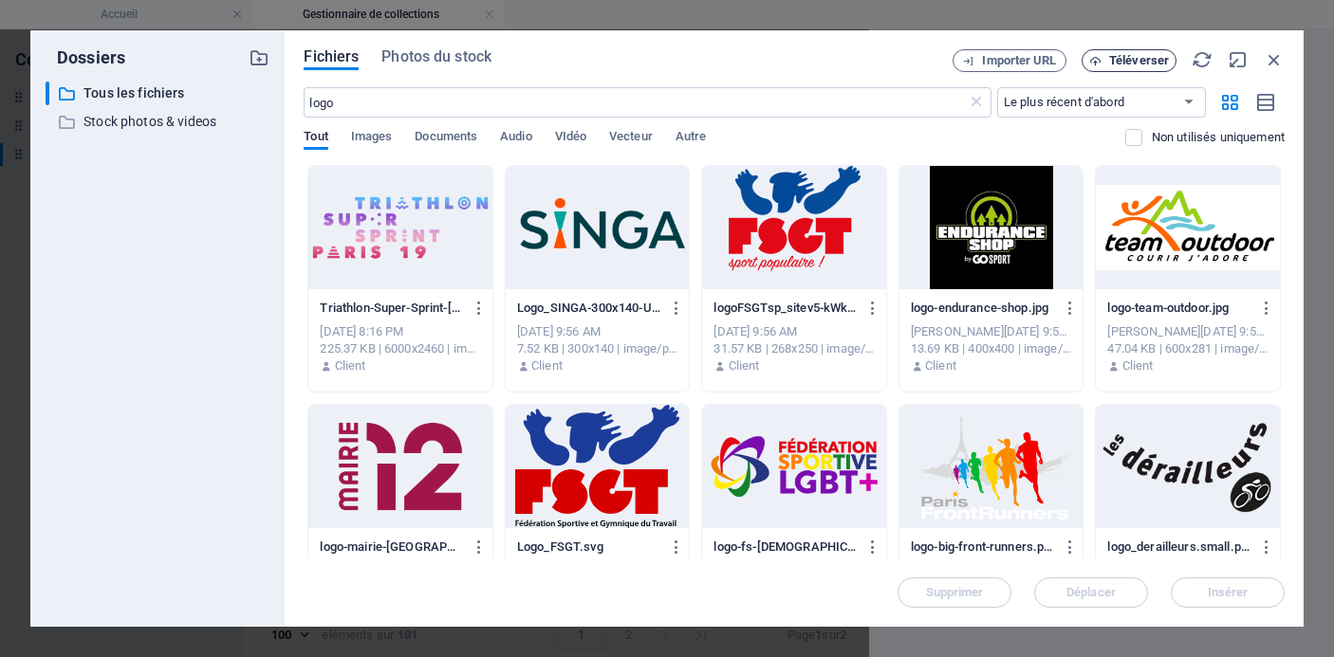
click at [1122, 64] on span "Téléverser" at bounding box center [1139, 60] width 60 height 11
click at [621, 18] on div "Dossiers ​ Tous les fichiers Tous les fichiers ​ Stock photos & videos Stock ph…" at bounding box center [667, 328] width 1334 height 657
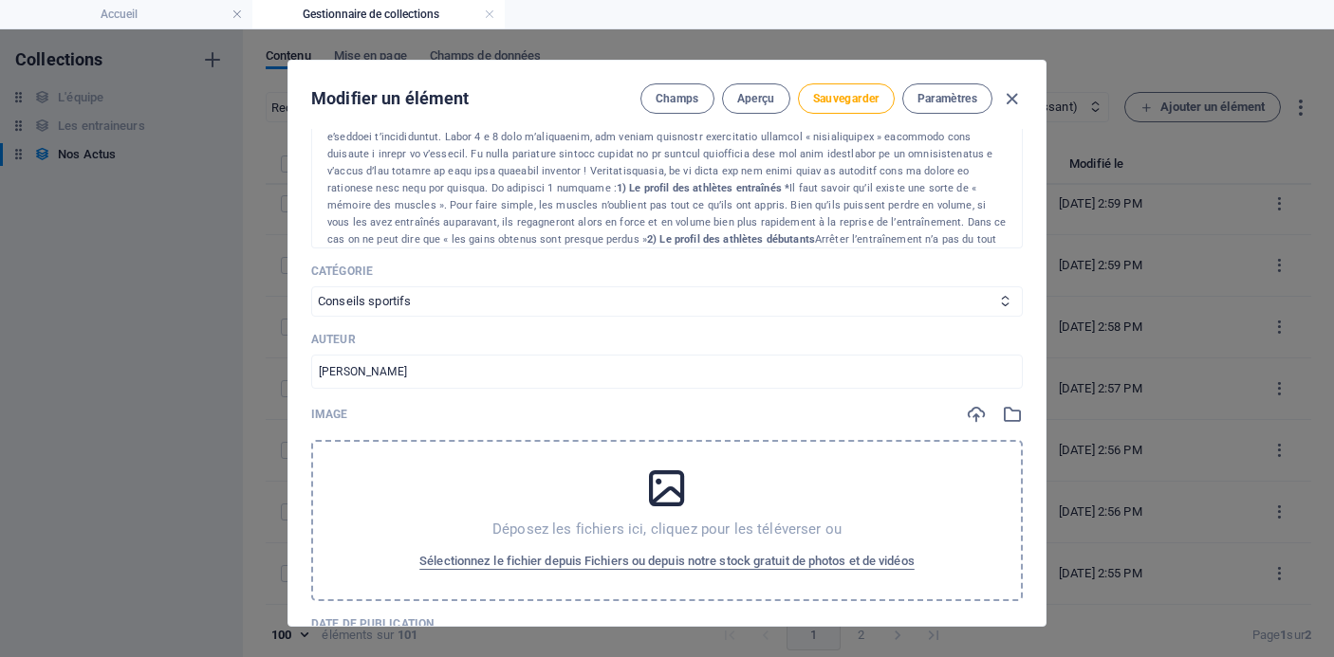
scroll to position [5426, 0]
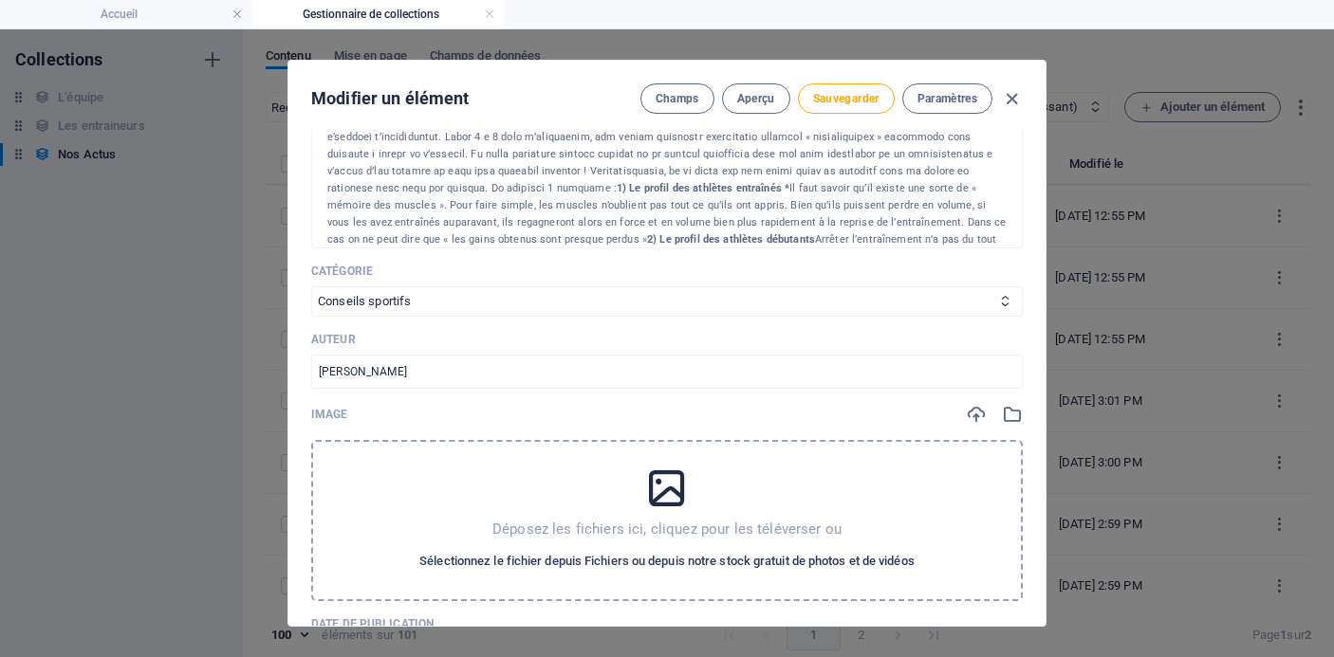
click at [677, 550] on span "Sélectionnez le fichier depuis Fichiers ou depuis notre stock gratuit de photos…" at bounding box center [666, 561] width 495 height 23
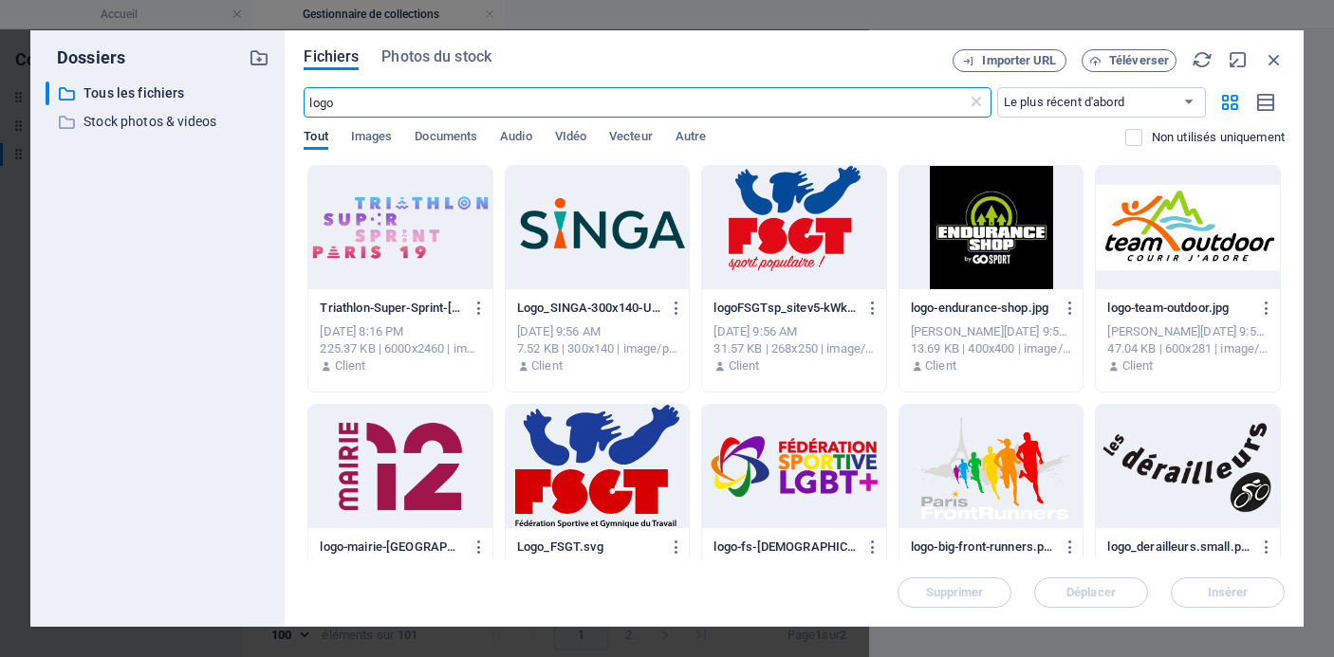
scroll to position [5758, 0]
click at [981, 98] on icon at bounding box center [976, 102] width 19 height 19
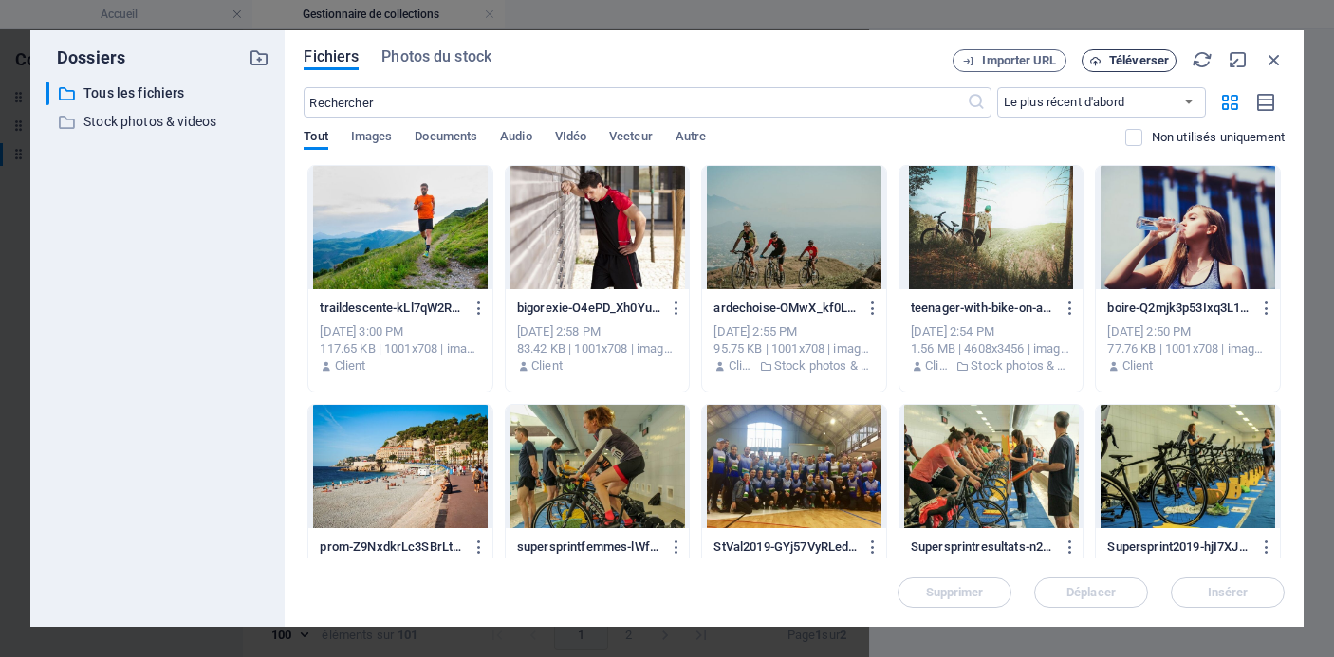
click at [1138, 49] on button "Téléverser" at bounding box center [1129, 60] width 95 height 23
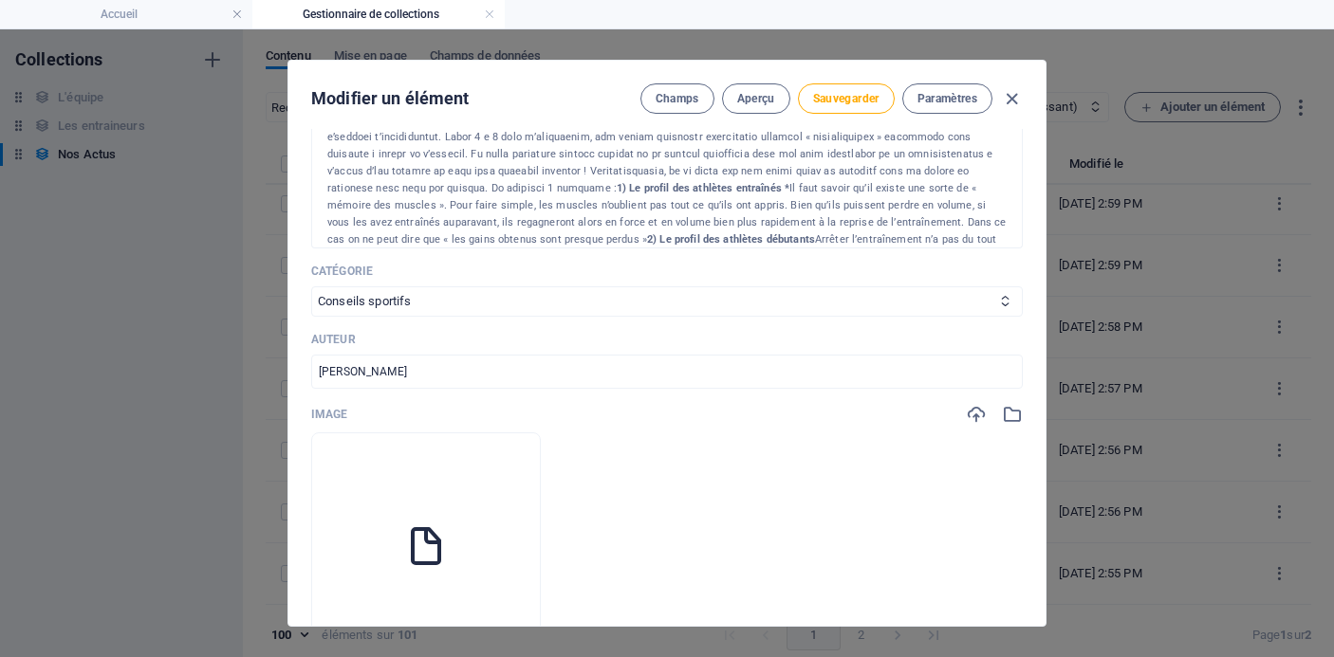
scroll to position [5426, 0]
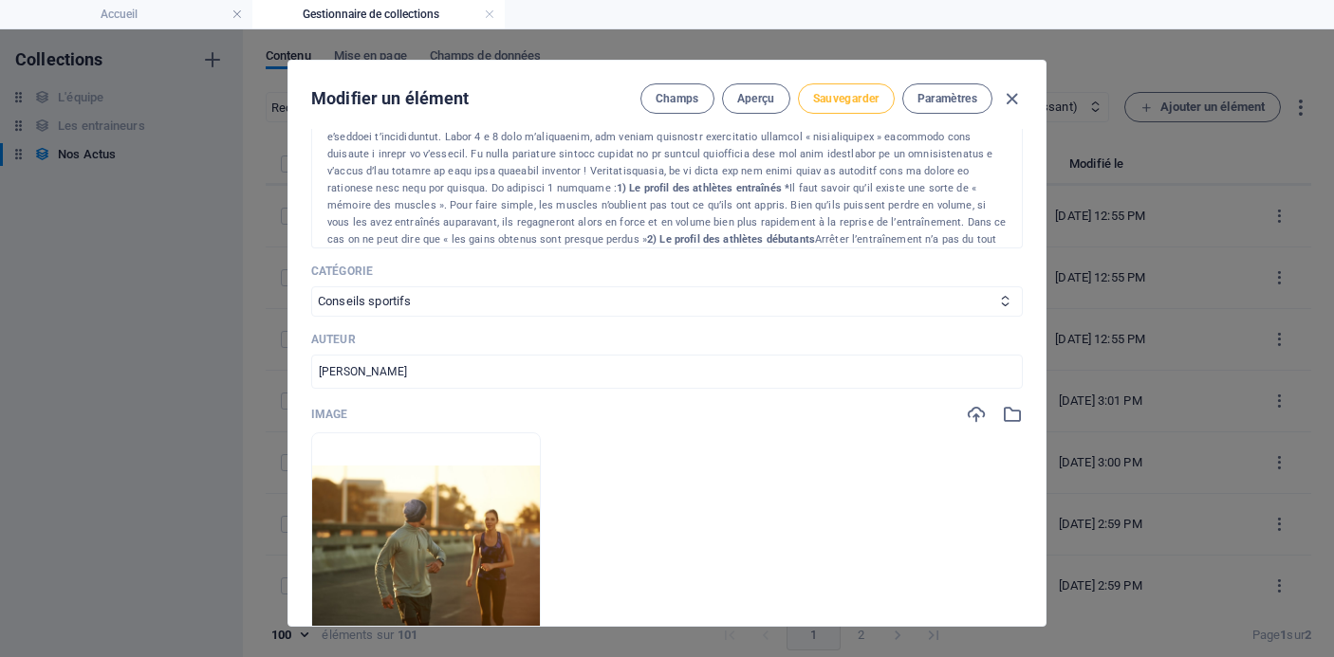
click at [837, 97] on span "Sauvegarder" at bounding box center [846, 98] width 66 height 15
click at [1018, 95] on icon "button" at bounding box center [1012, 99] width 22 height 22
type input "[DATE]"
type input "comment-en-faire-le-minimum"
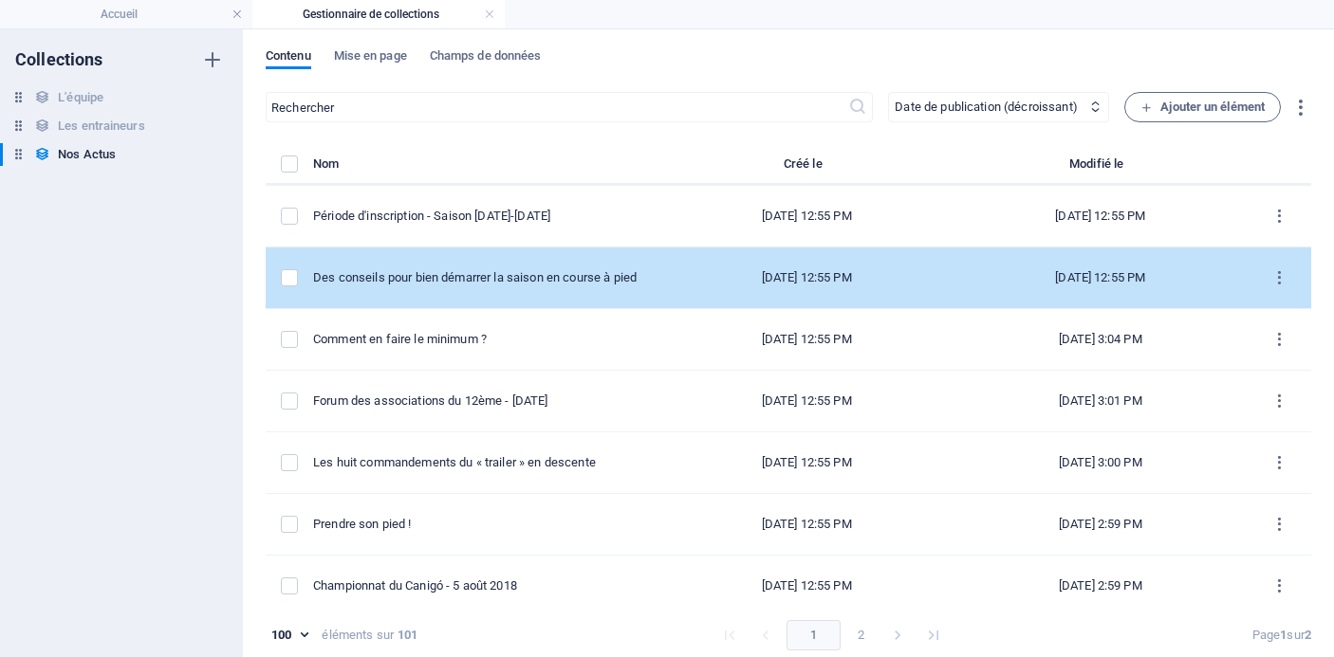
scroll to position [5319, 0]
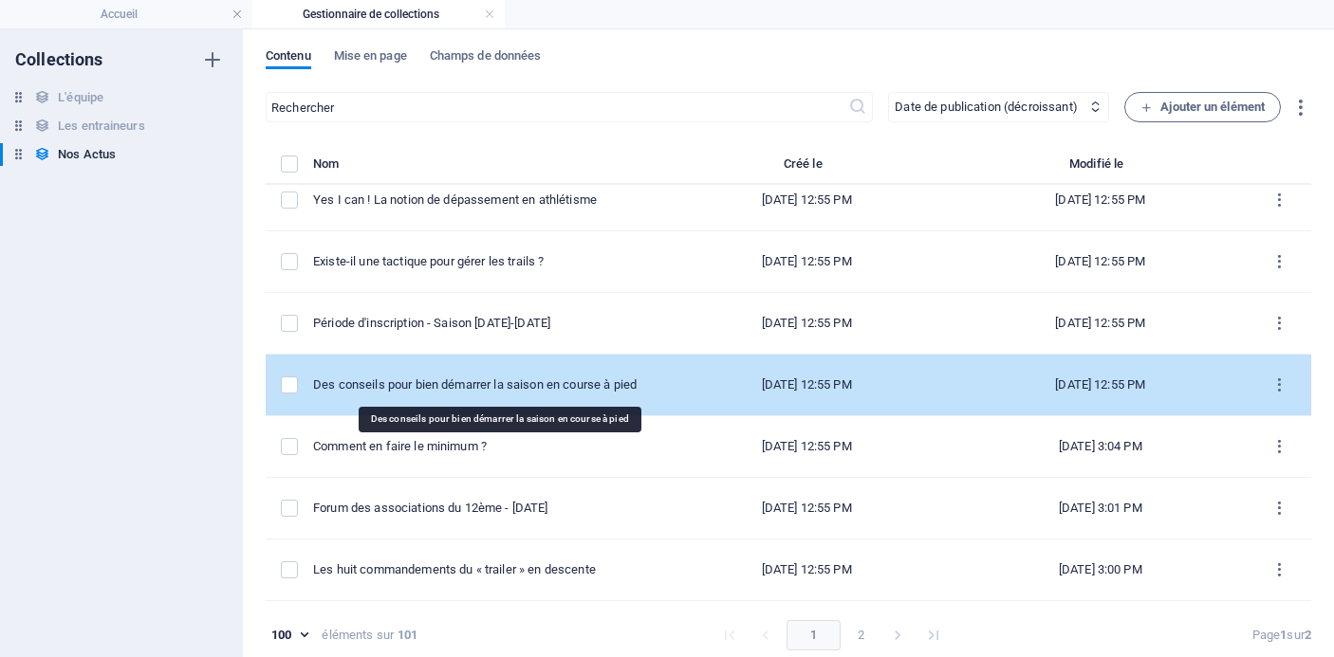
click at [561, 382] on div "Des conseils pour bien démarrer la saison en course à pied" at bounding box center [478, 385] width 331 height 17
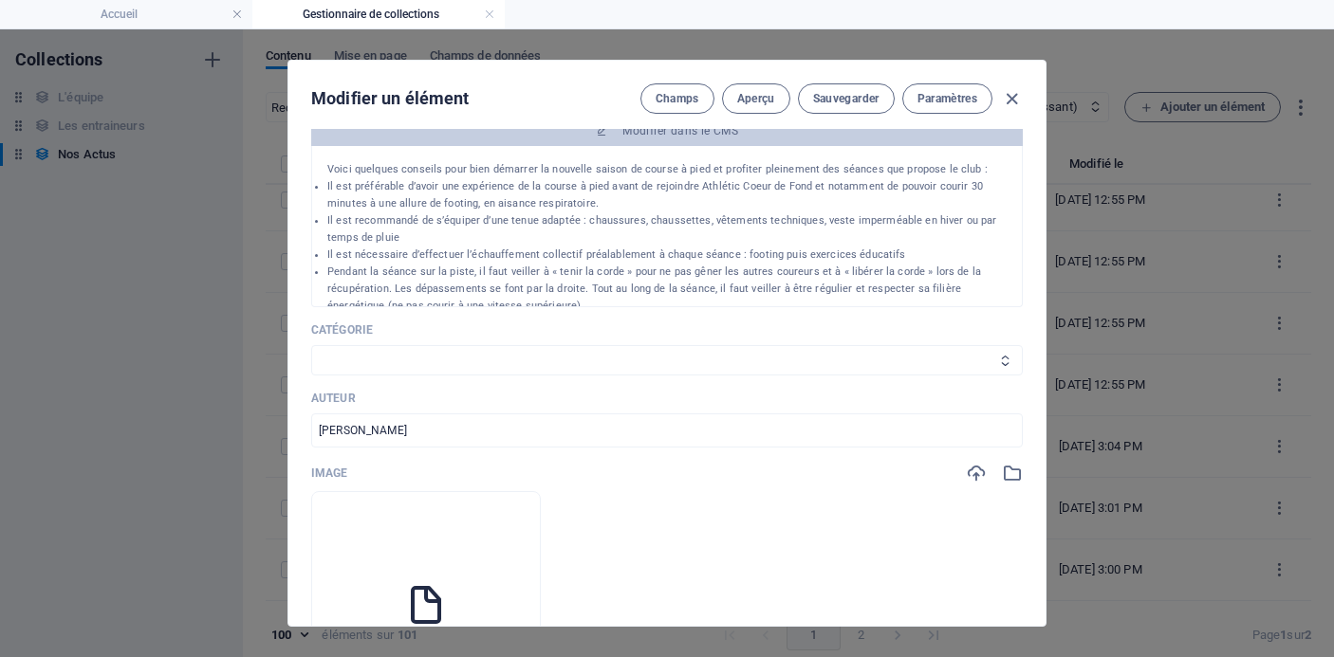
scroll to position [435, 0]
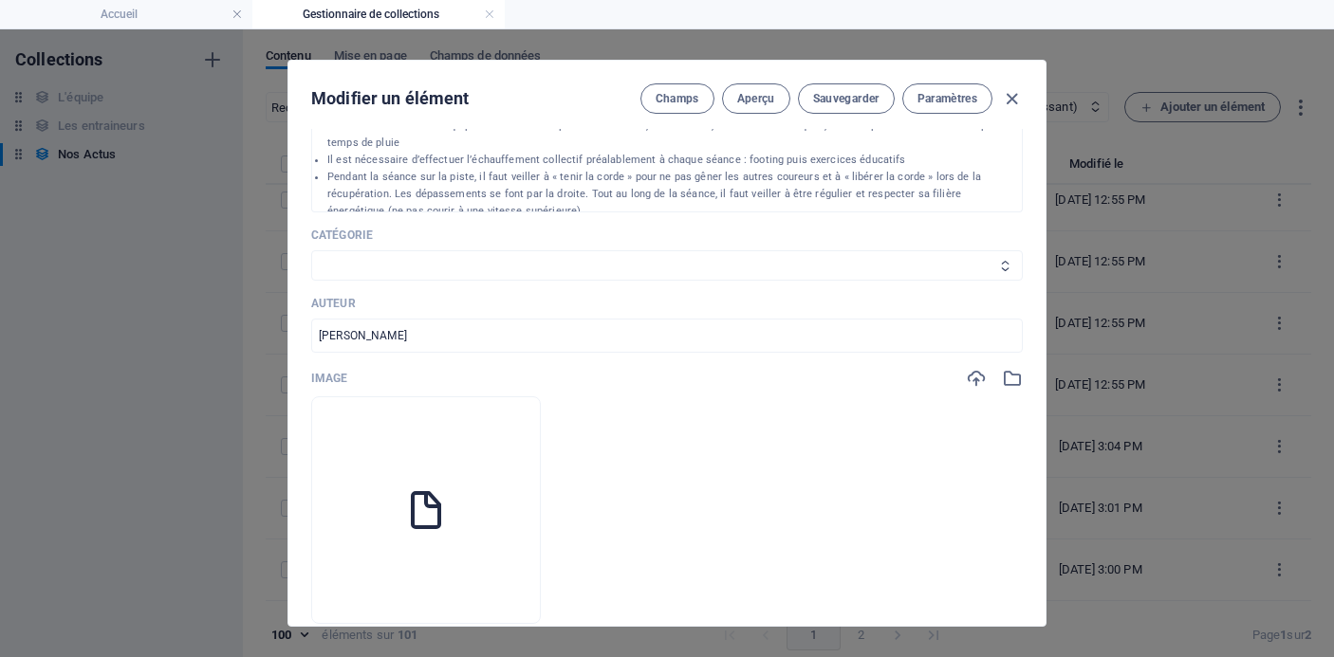
click at [660, 268] on select "Les résultats Les récits de course Événements Conseils sportifs" at bounding box center [667, 265] width 712 height 30
select select "Conseils sportifs"
click at [311, 250] on select "Les résultats Les récits de course Événements Conseils sportifs" at bounding box center [667, 265] width 712 height 30
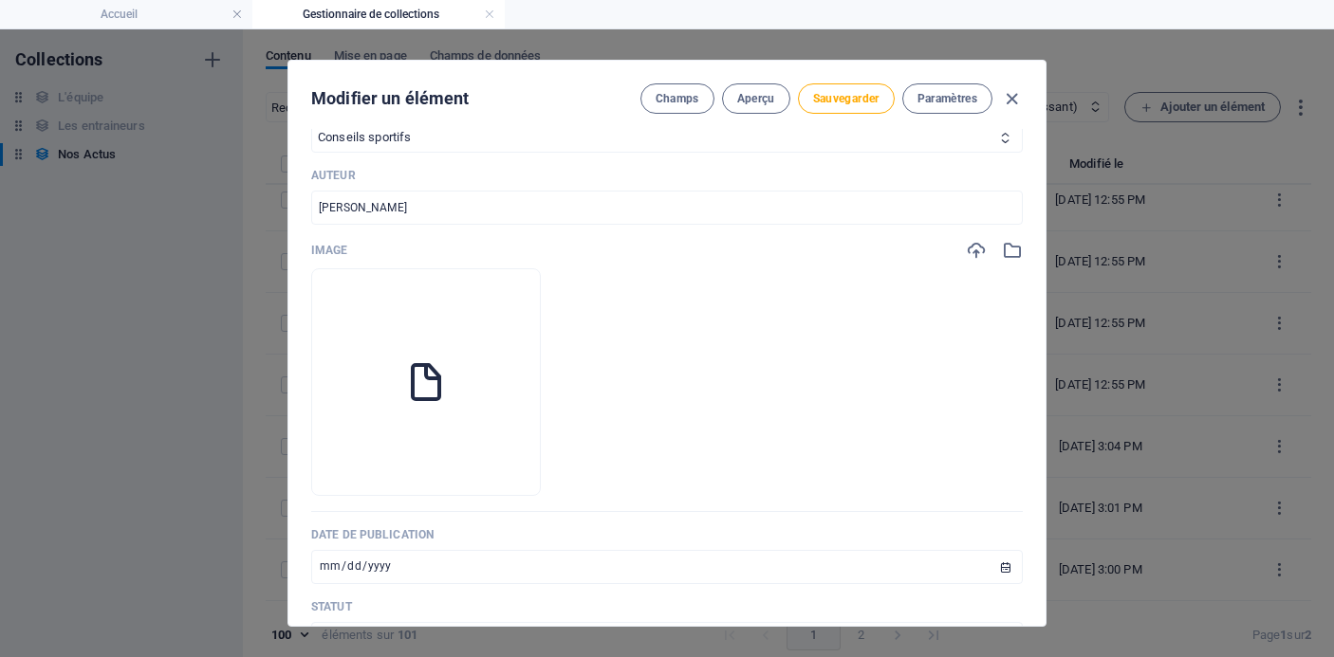
scroll to position [566, 0]
click at [434, 465] on icon "button" at bounding box center [425, 463] width 15 height 15
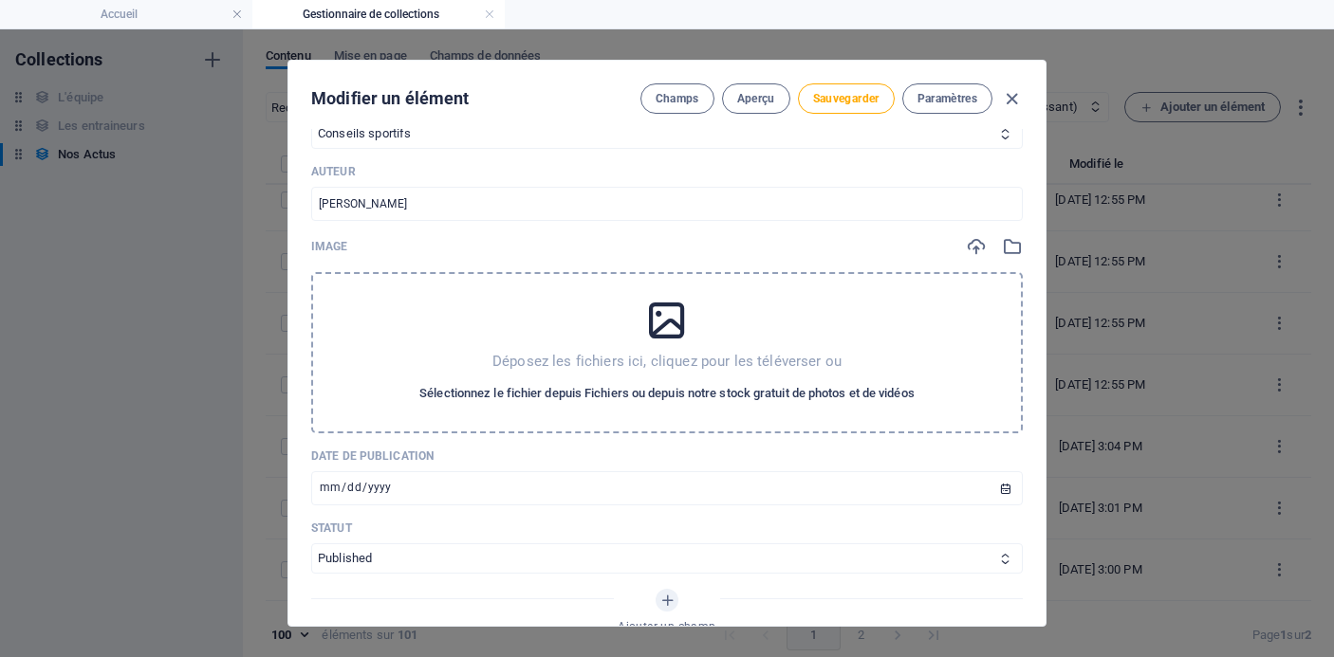
click at [601, 390] on span "Sélectionnez le fichier depuis Fichiers ou depuis notre stock gratuit de photos…" at bounding box center [666, 393] width 495 height 23
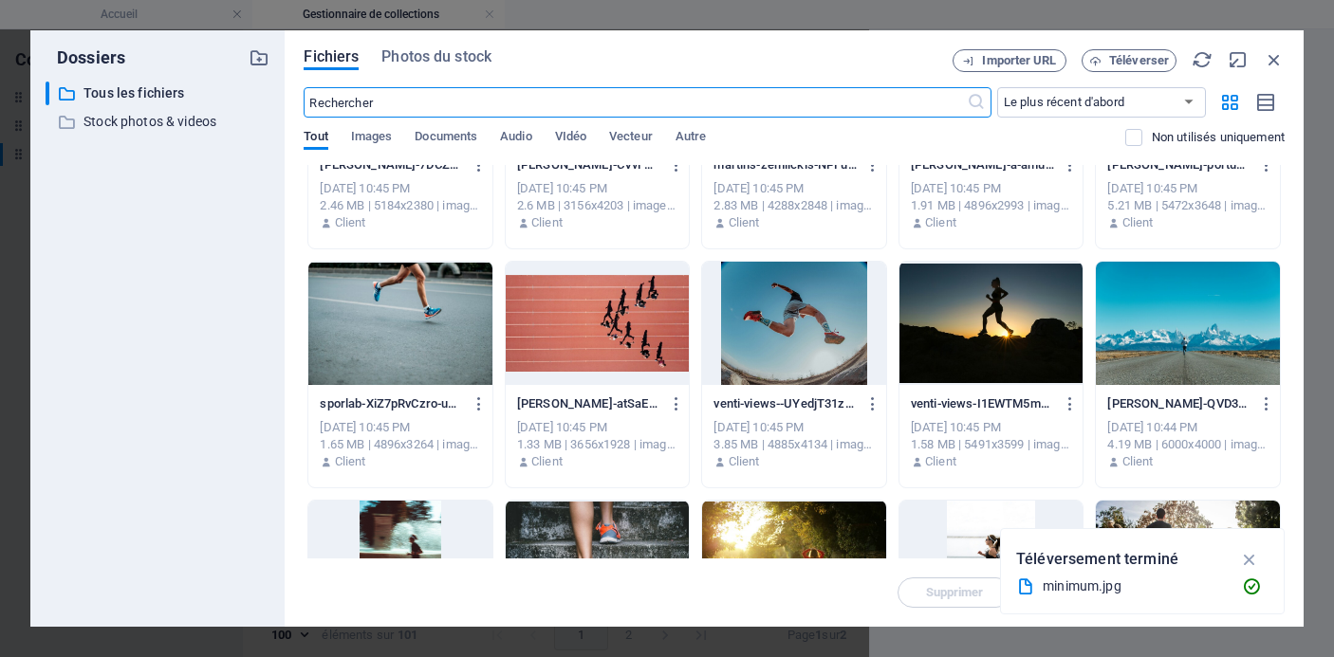
scroll to position [3254, 0]
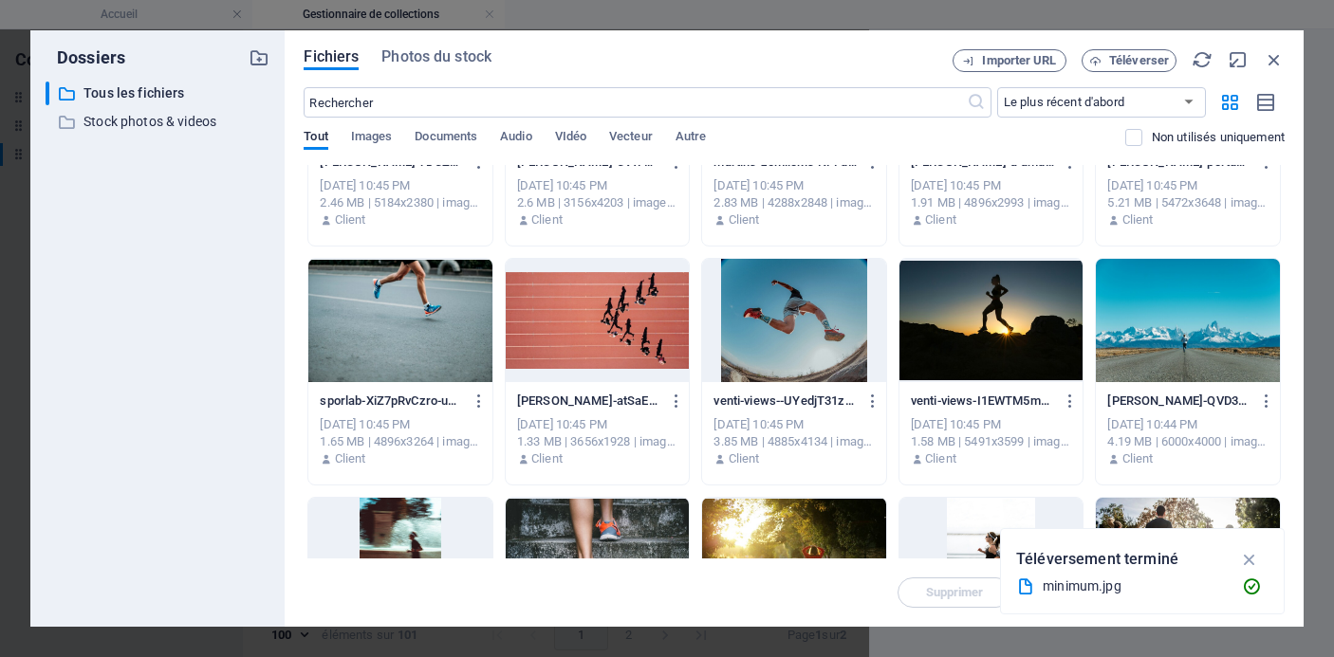
click at [577, 324] on div at bounding box center [598, 320] width 184 height 123
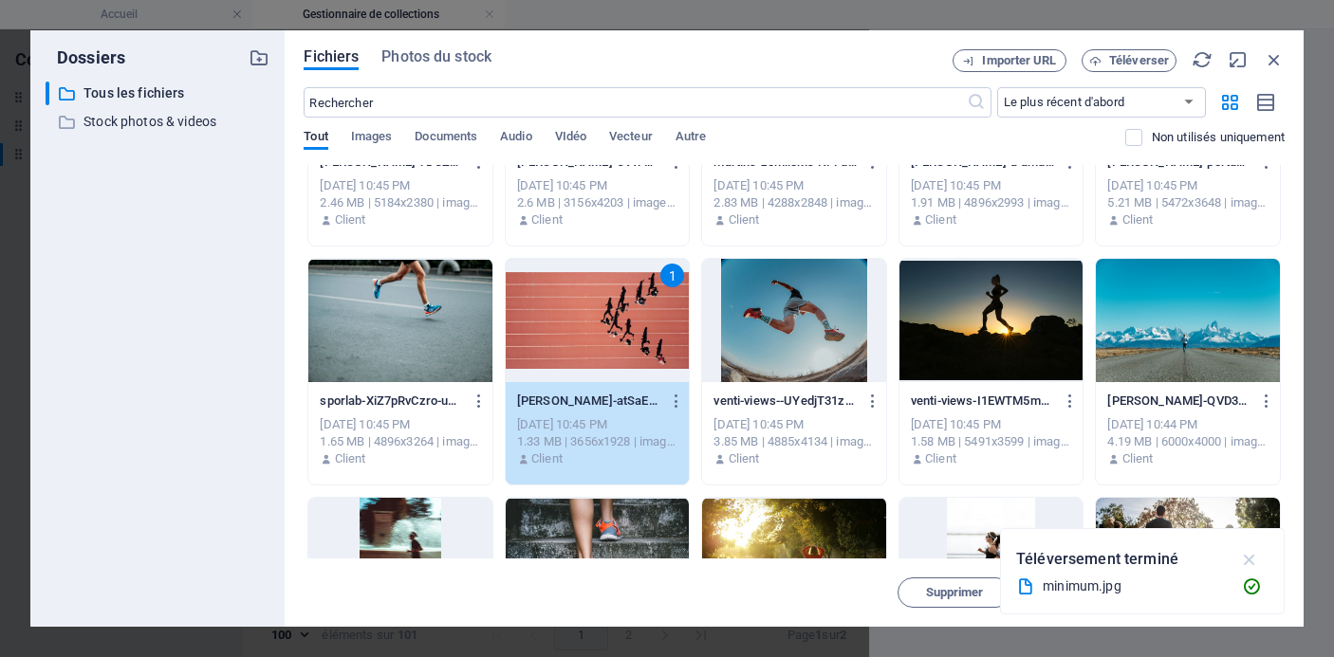
click at [1247, 559] on icon "button" at bounding box center [1250, 559] width 22 height 21
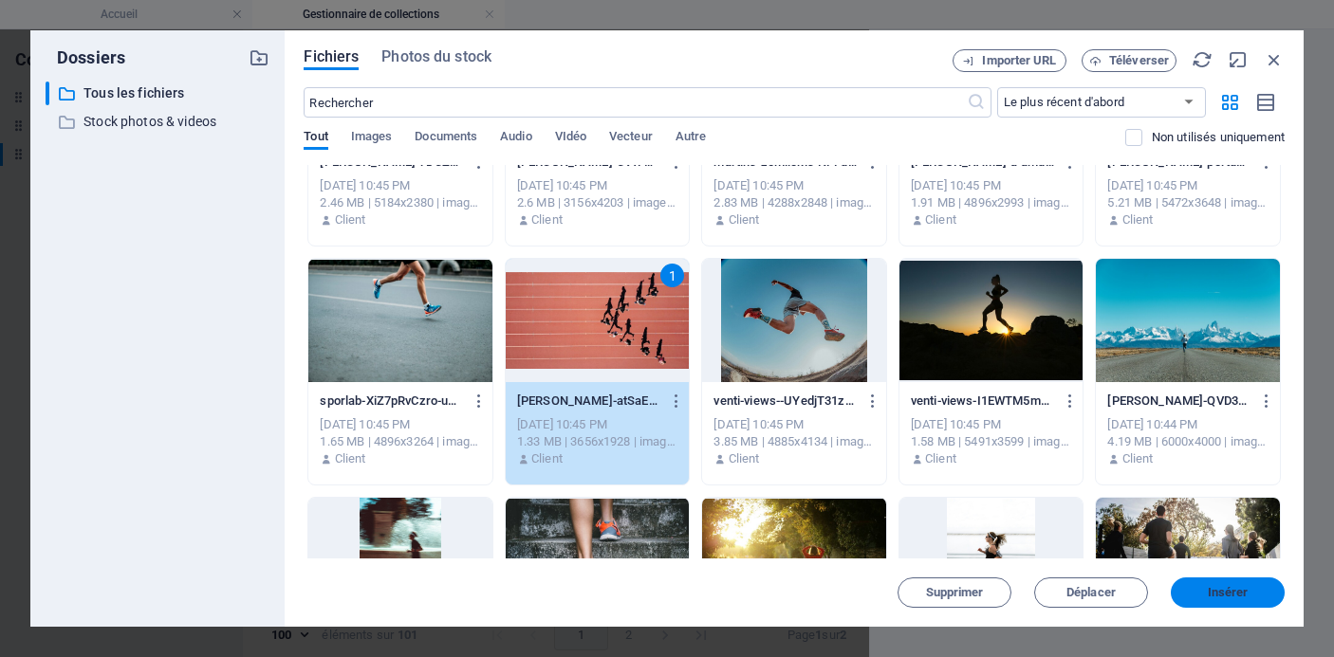
click at [1230, 590] on span "Insérer" at bounding box center [1228, 592] width 41 height 11
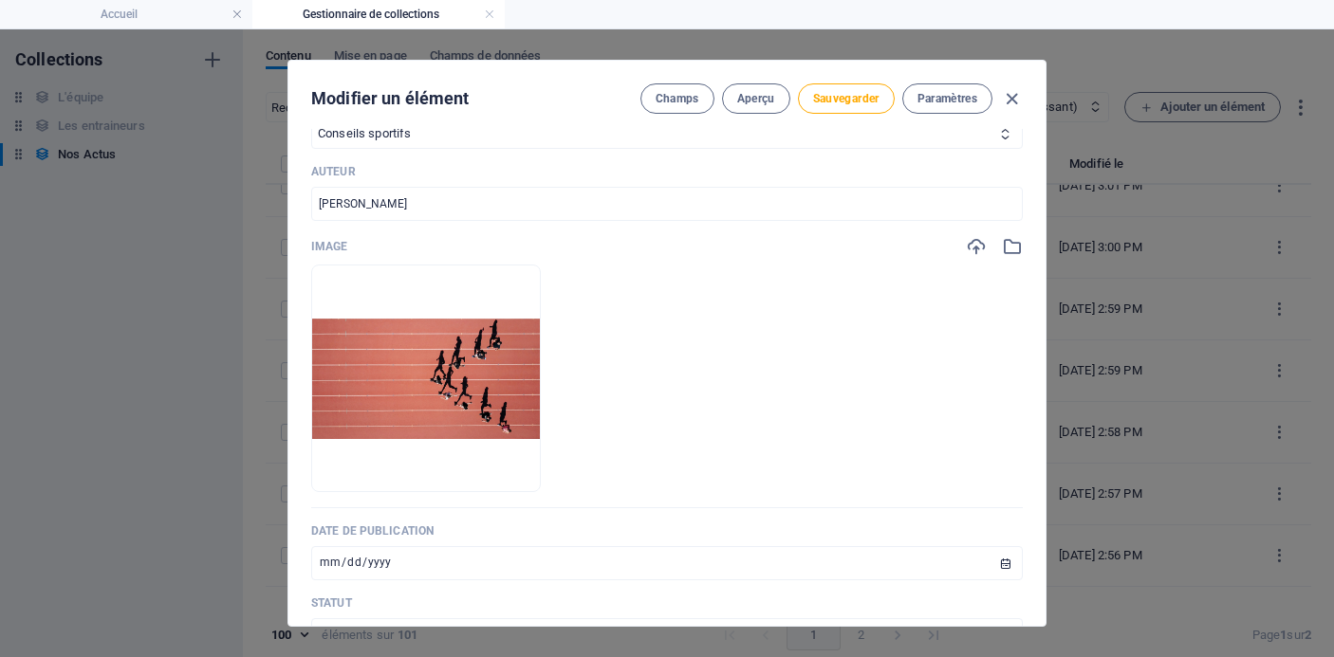
scroll to position [5319, 0]
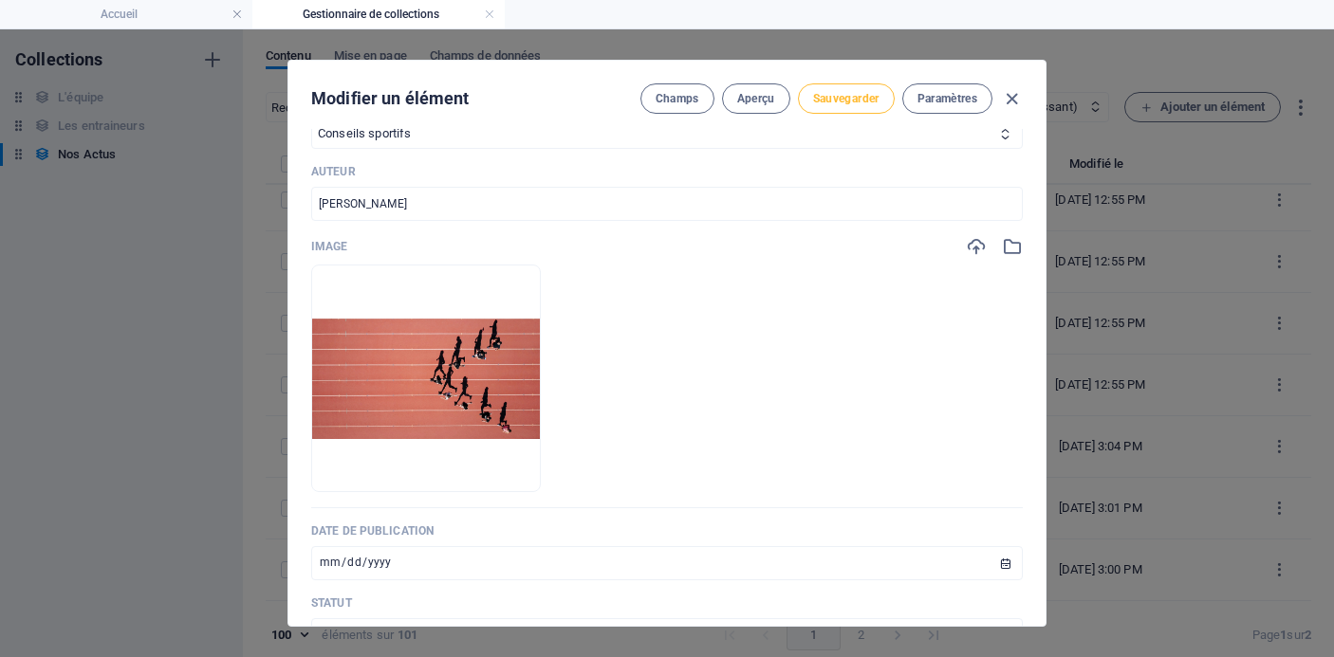
click at [834, 101] on span "Sauvegarder" at bounding box center [846, 98] width 66 height 15
click at [1012, 95] on icon "button" at bounding box center [1012, 99] width 22 height 22
type input "[DATE]"
type input "des-conseils-pour-bien-demarrer-la-saison-en-course-a-pied"
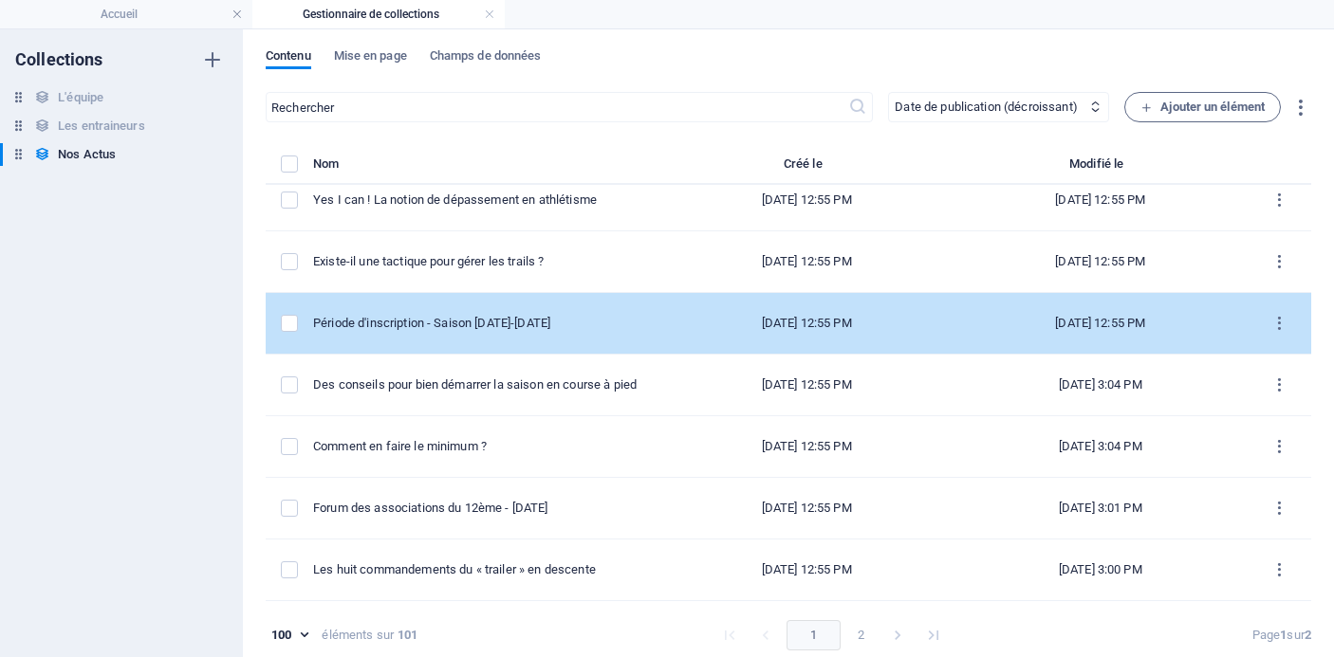
click at [570, 333] on td "Période d'inscription - Saison [DATE]-[DATE]" at bounding box center [486, 324] width 346 height 62
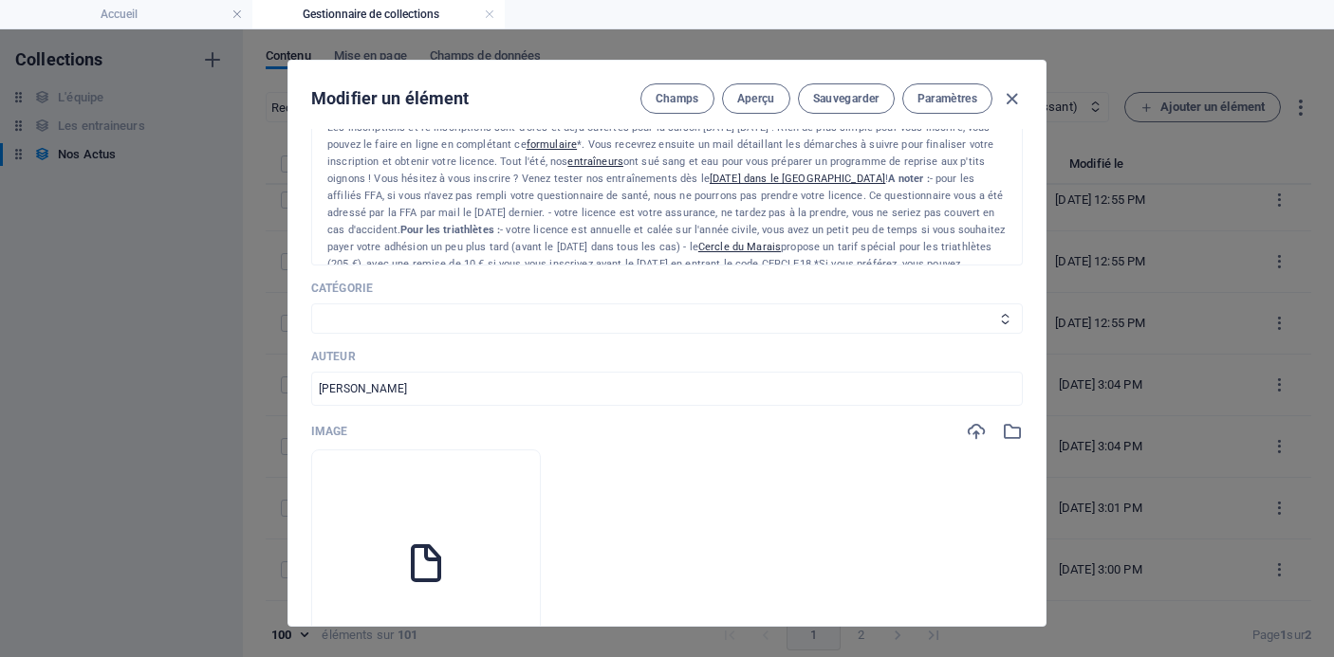
scroll to position [407, 0]
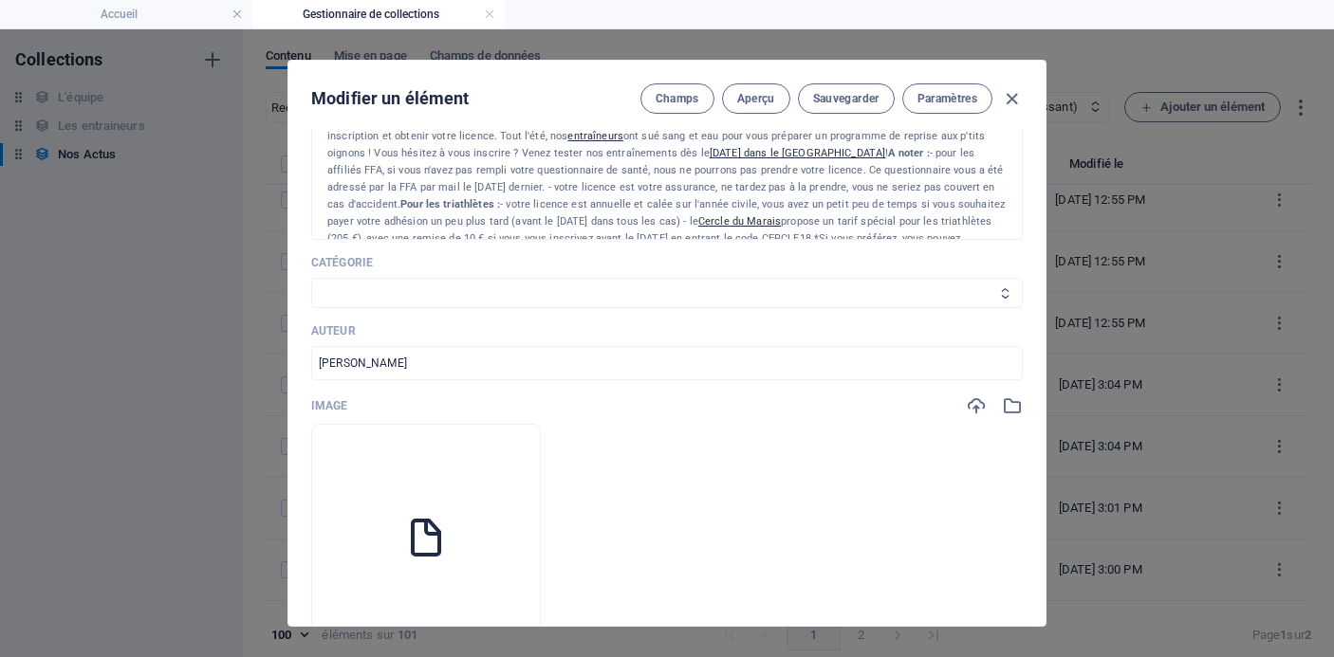
click at [877, 298] on select "Les résultats Les récits de course Événements Conseils sportifs" at bounding box center [667, 293] width 712 height 30
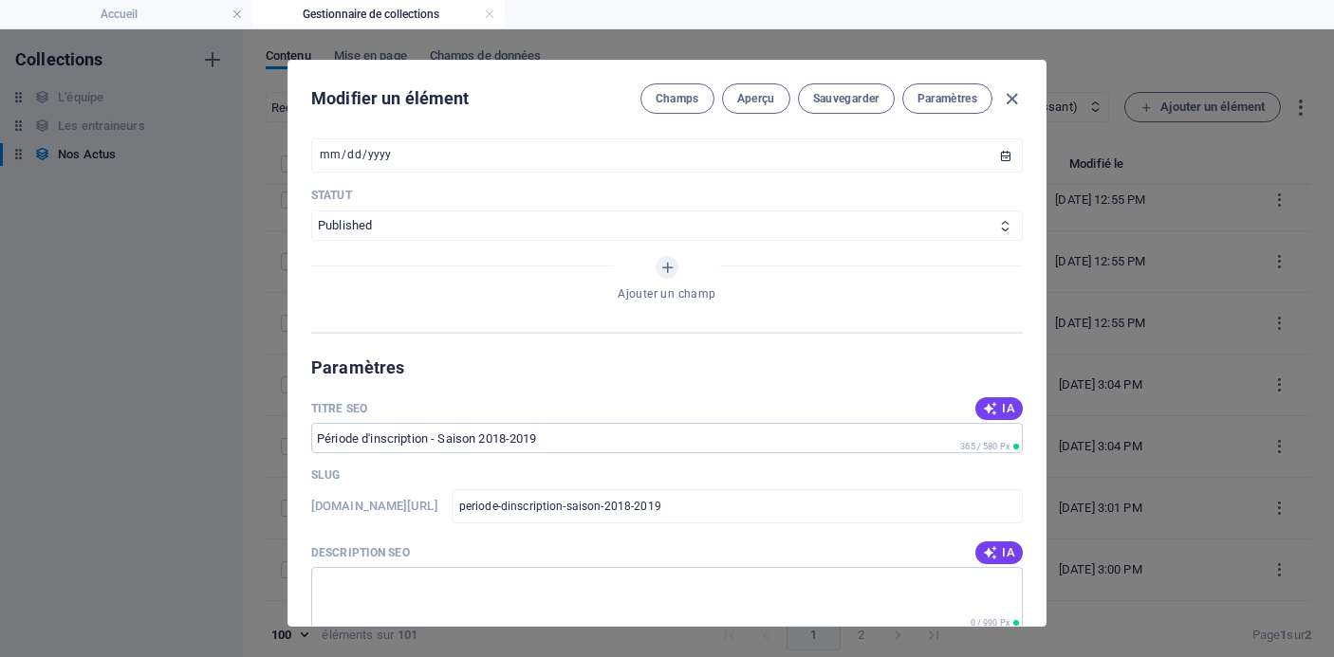
scroll to position [978, 0]
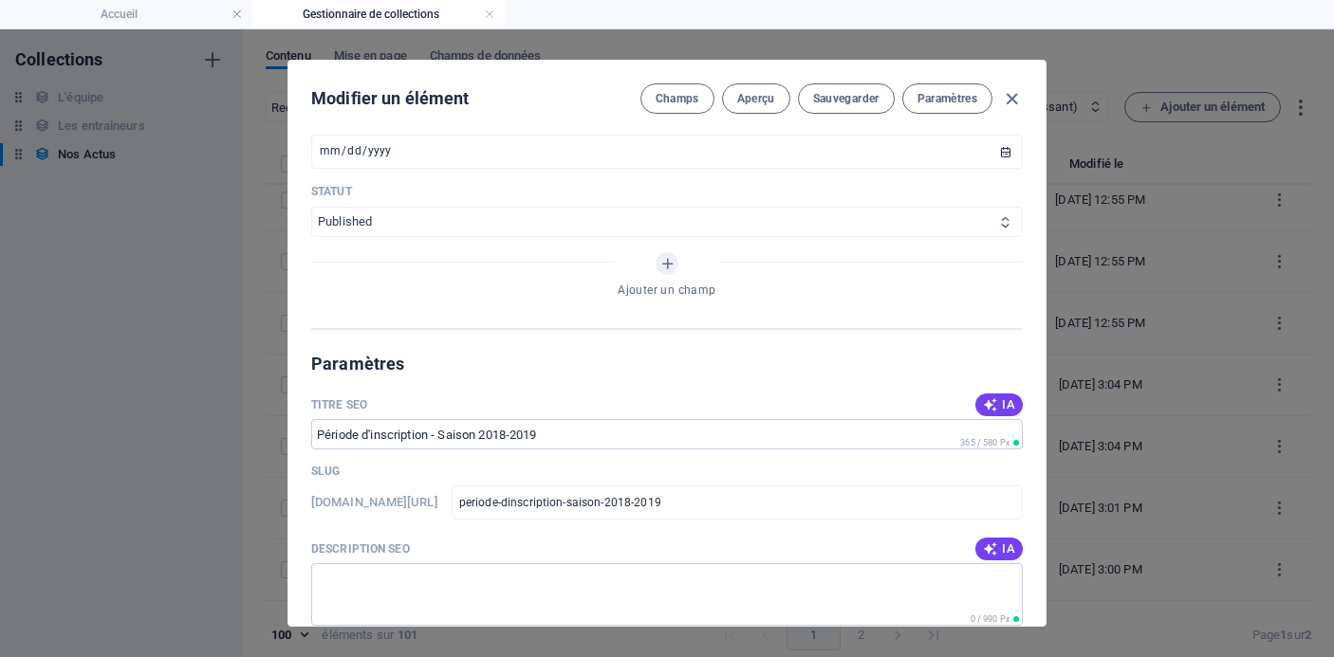
click at [899, 218] on select "Published Draft" at bounding box center [667, 222] width 712 height 30
select select "Draft"
click at [311, 207] on select "Published Draft" at bounding box center [667, 222] width 712 height 30
click at [848, 101] on span "Sauvegarder" at bounding box center [846, 98] width 66 height 15
click at [1007, 101] on icon "button" at bounding box center [1012, 99] width 22 height 22
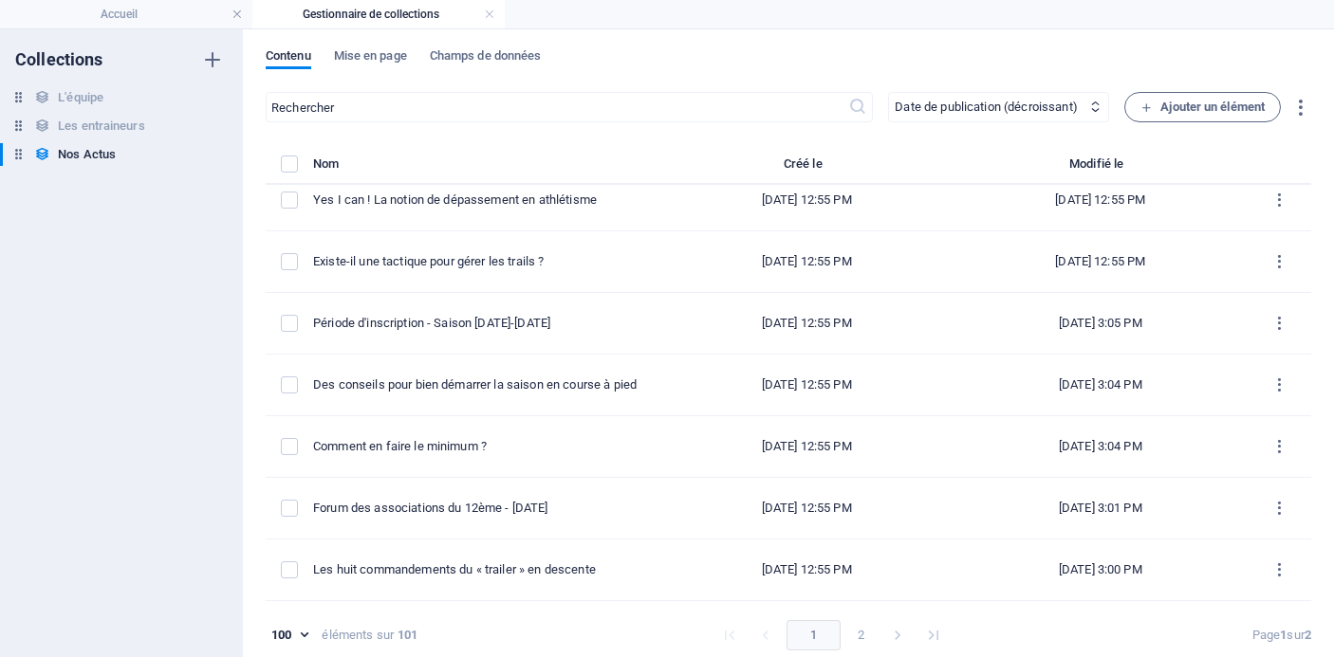
type input "periode-d-inscription-saison-2018-2019"
type input "[DATE]"
type input "periode-d-inscription-saison-2018-2019"
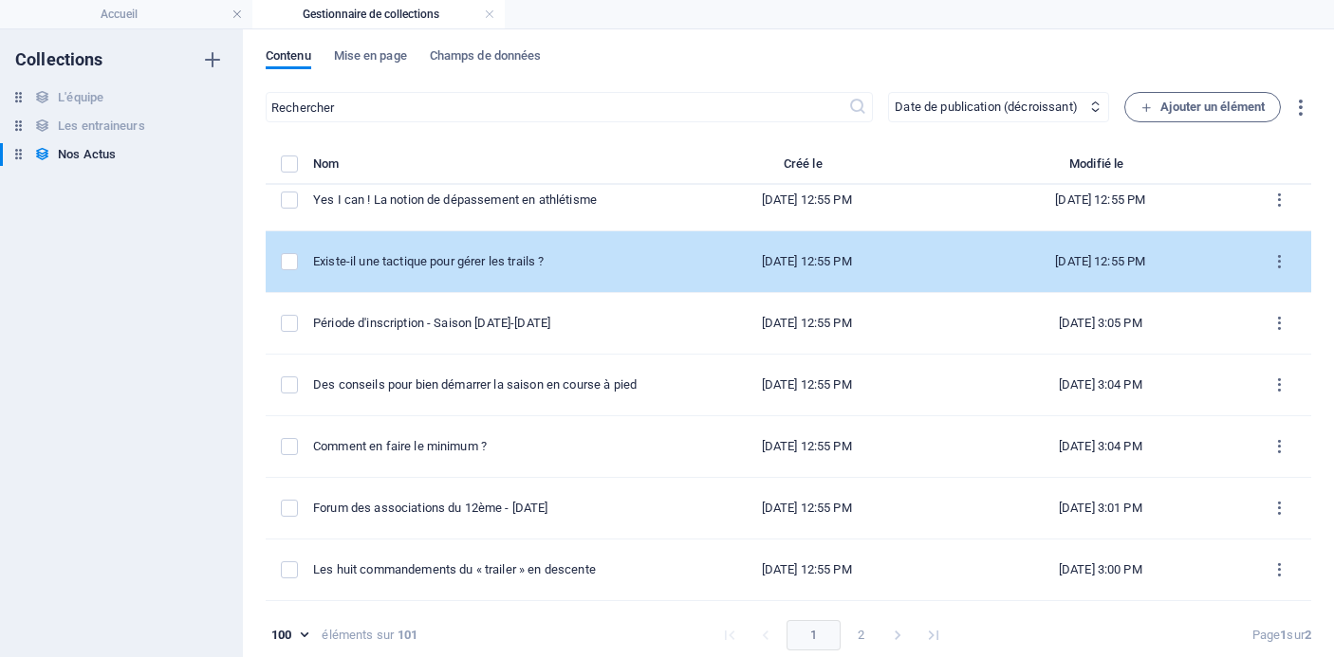
click at [618, 271] on td "Existe-il une tactique pour gérer les trails ?" at bounding box center [486, 262] width 346 height 62
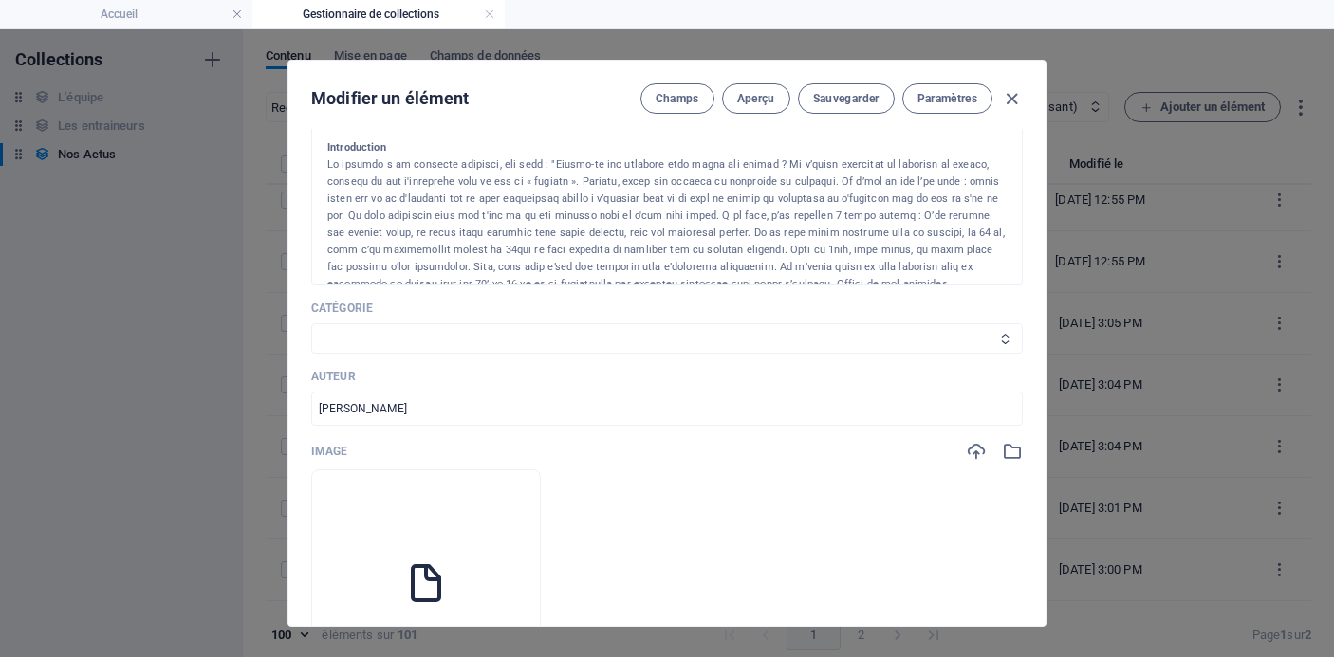
scroll to position [361, 0]
click at [646, 349] on select "Les résultats Les récits de course Événements Conseils sportifs" at bounding box center [667, 339] width 712 height 30
select select "Conseils sportifs"
click at [311, 324] on select "Les résultats Les récits de course Événements Conseils sportifs" at bounding box center [667, 339] width 712 height 30
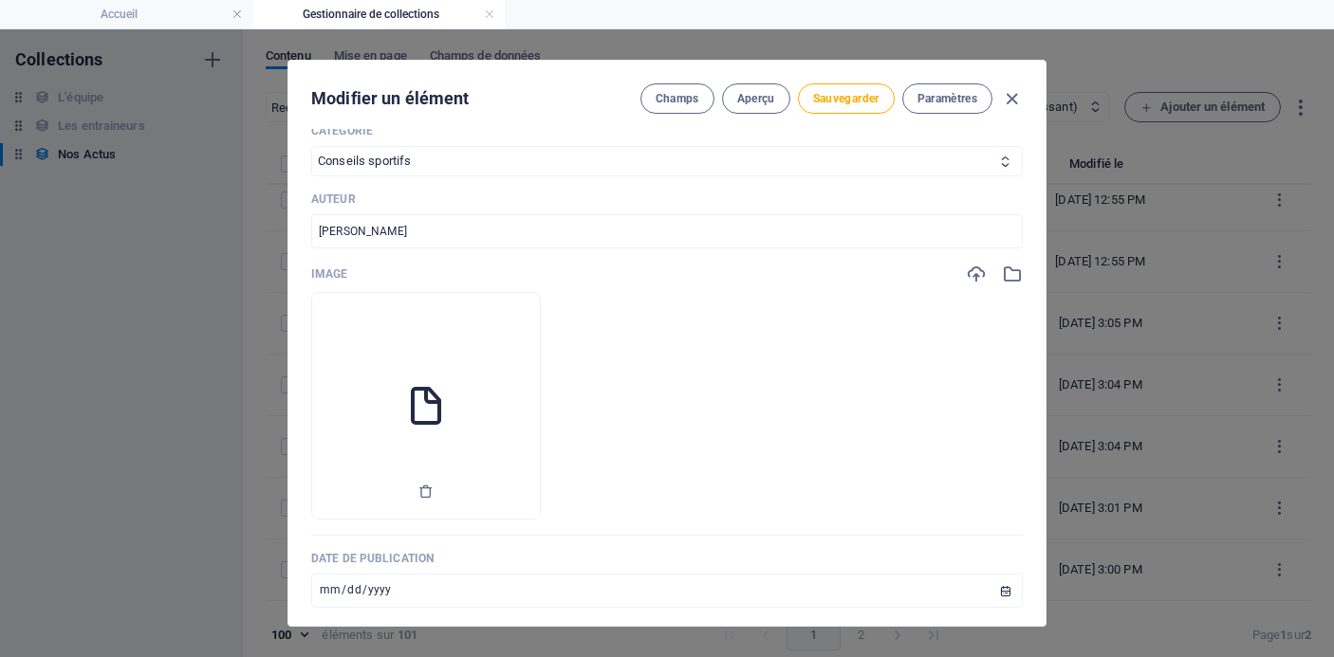
scroll to position [572, 0]
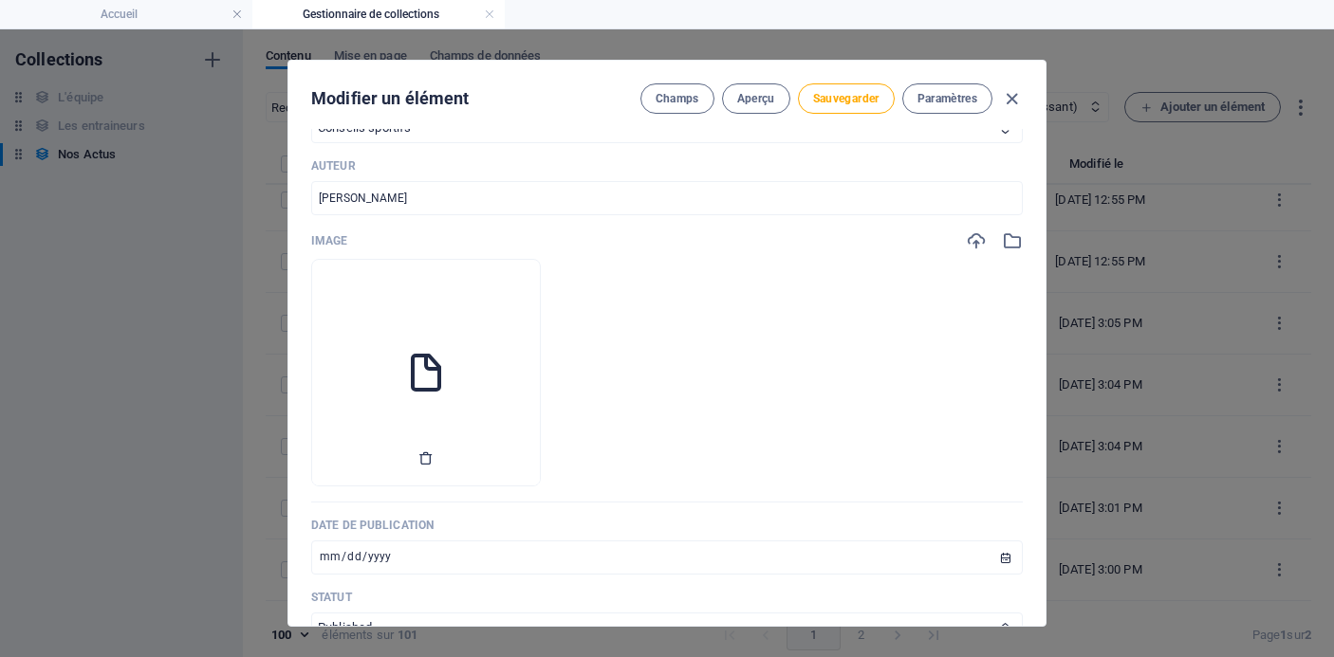
click at [434, 455] on icon "button" at bounding box center [425, 458] width 15 height 15
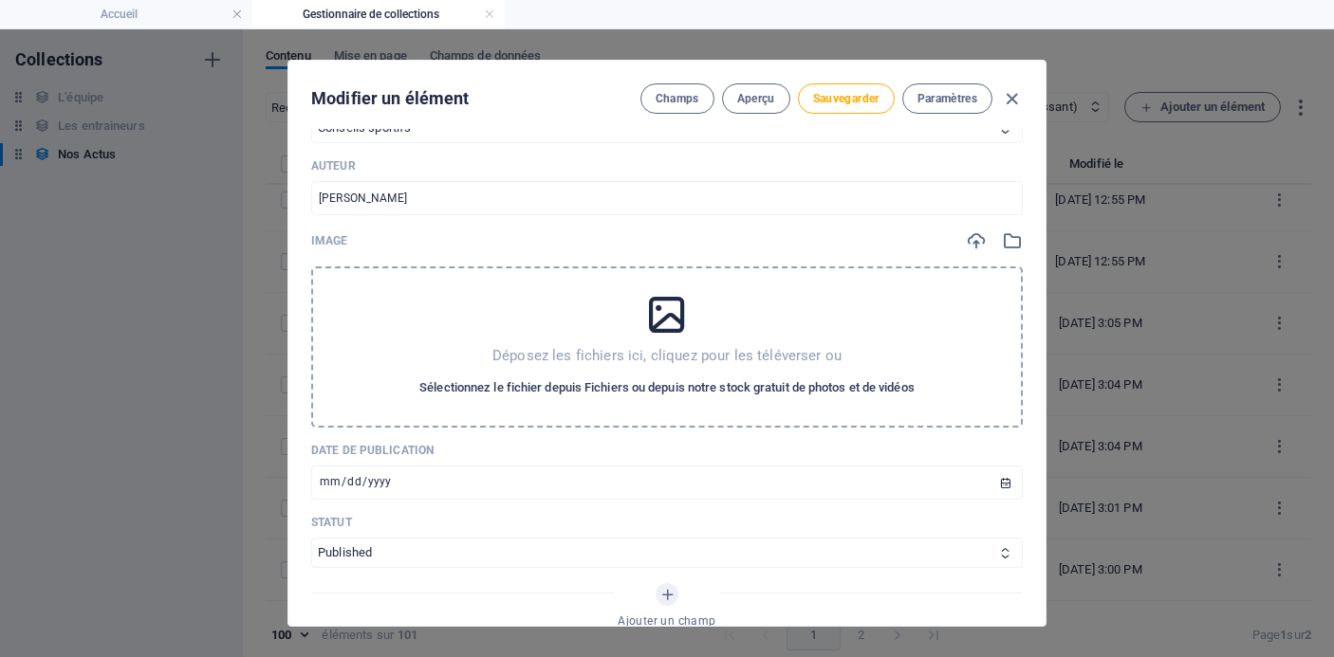
click at [524, 389] on span "Sélectionnez le fichier depuis Fichiers ou depuis notre stock gratuit de photos…" at bounding box center [666, 388] width 495 height 23
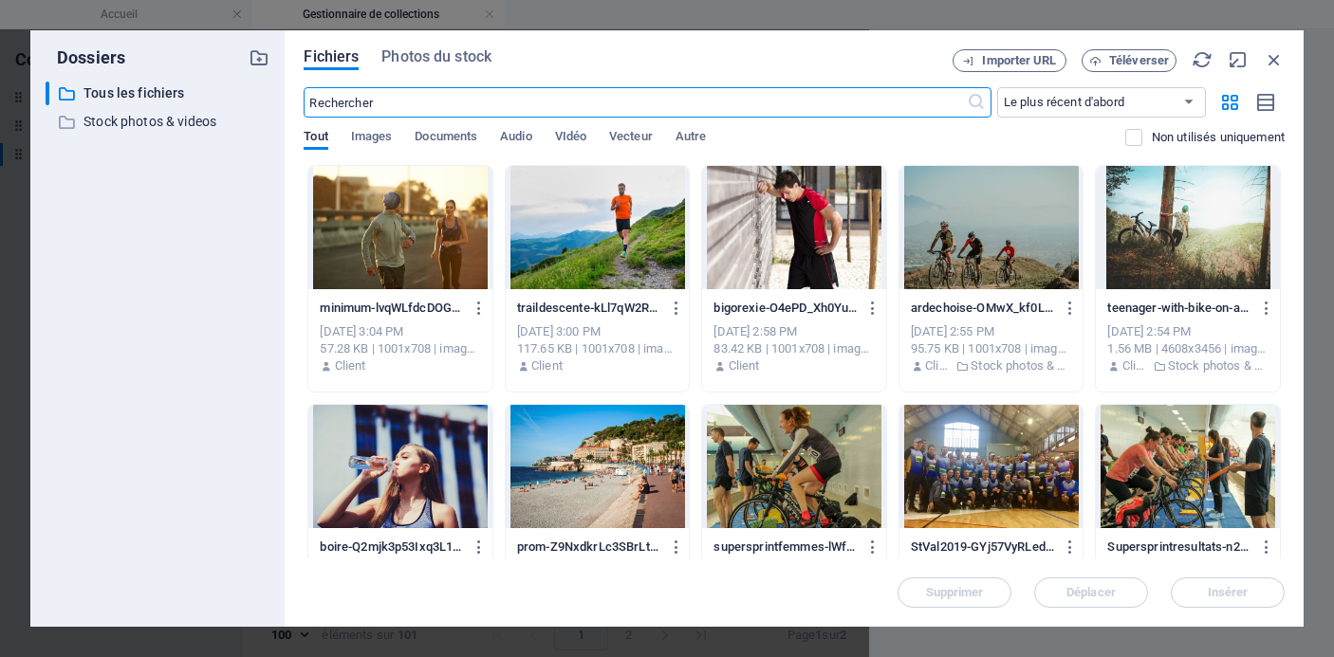
scroll to position [5641, 0]
click at [1138, 61] on span "Téléverser" at bounding box center [1139, 60] width 60 height 11
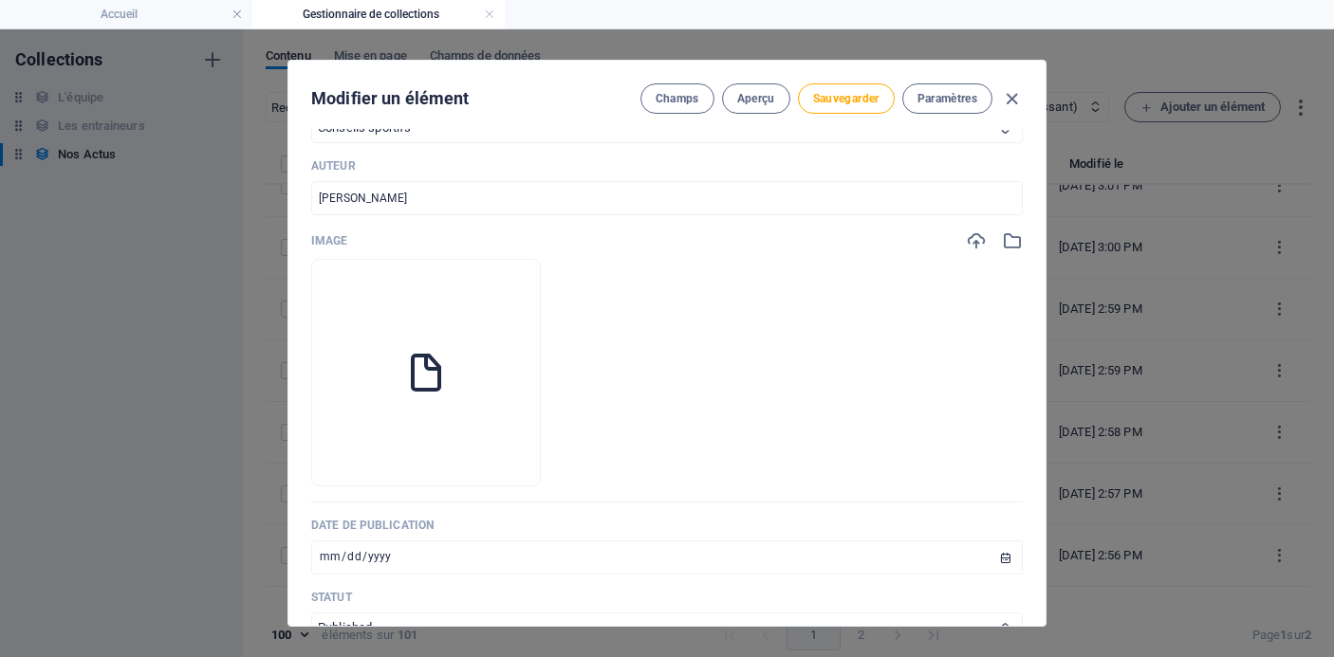
scroll to position [5319, 0]
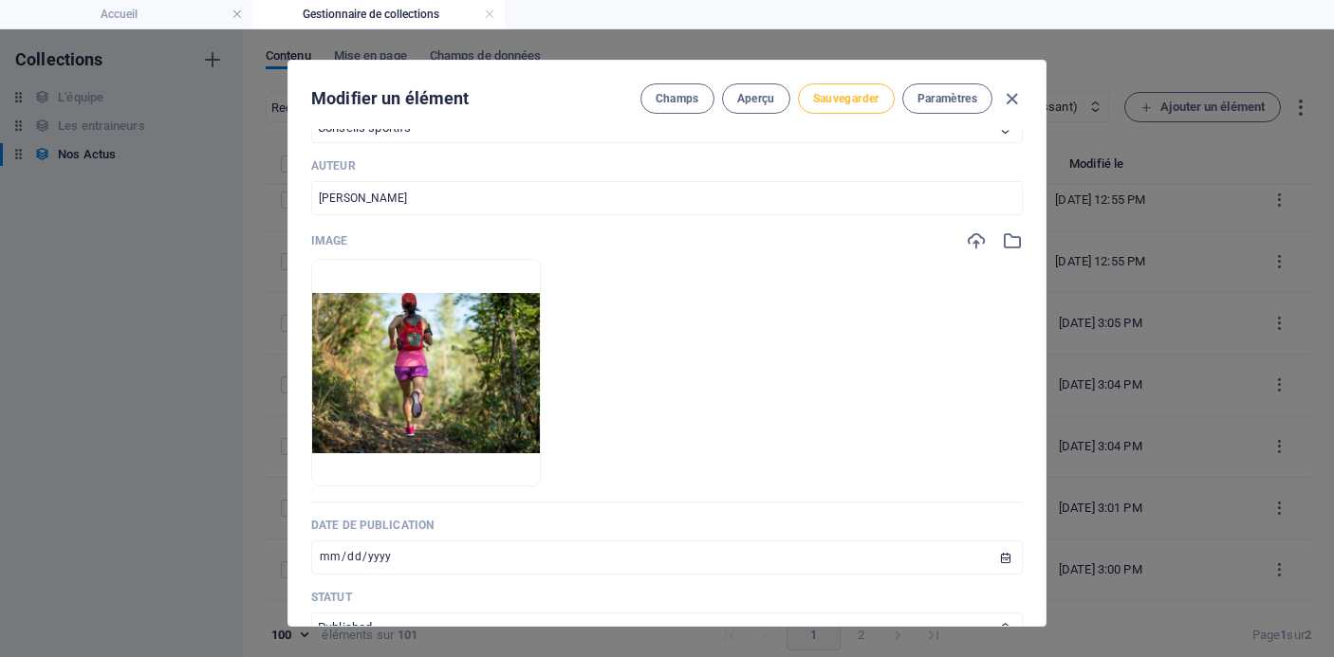
click at [852, 105] on span "Sauvegarder" at bounding box center [846, 98] width 66 height 15
click at [1011, 96] on icon "button" at bounding box center [1012, 99] width 22 height 22
type input "[DATE]"
type input "existe-il-une-tactique-pour-gerer-les-trails"
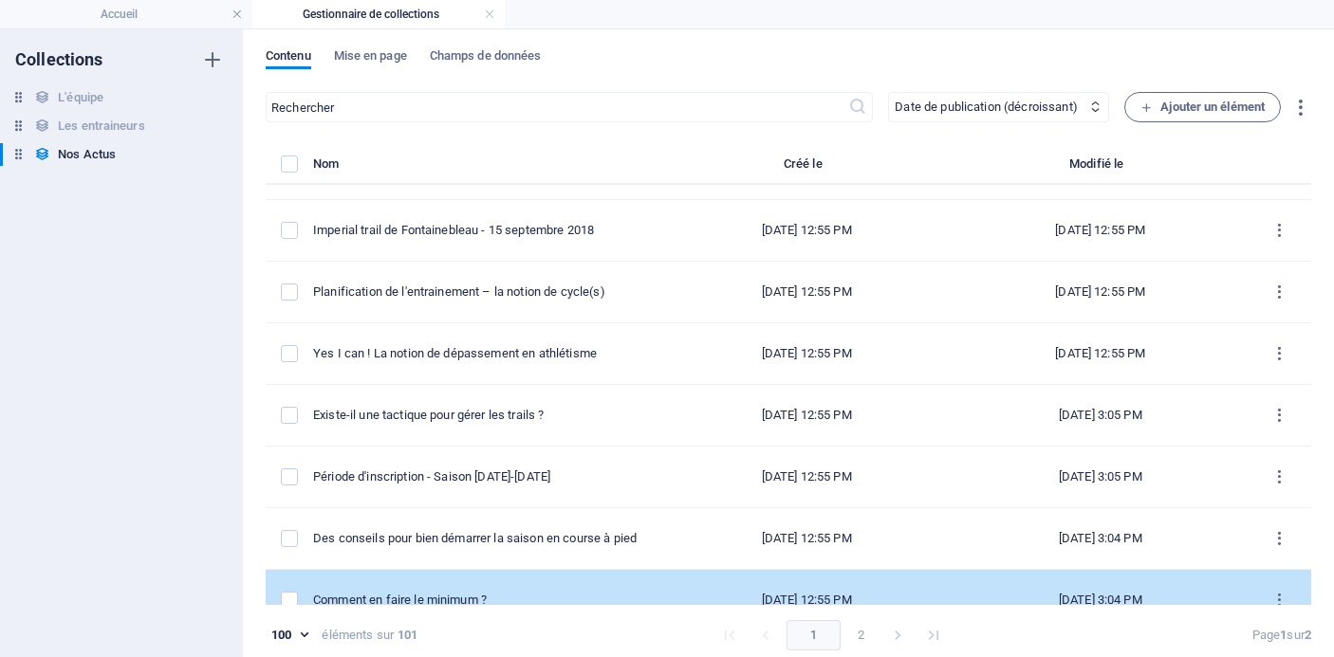
scroll to position [5157, 0]
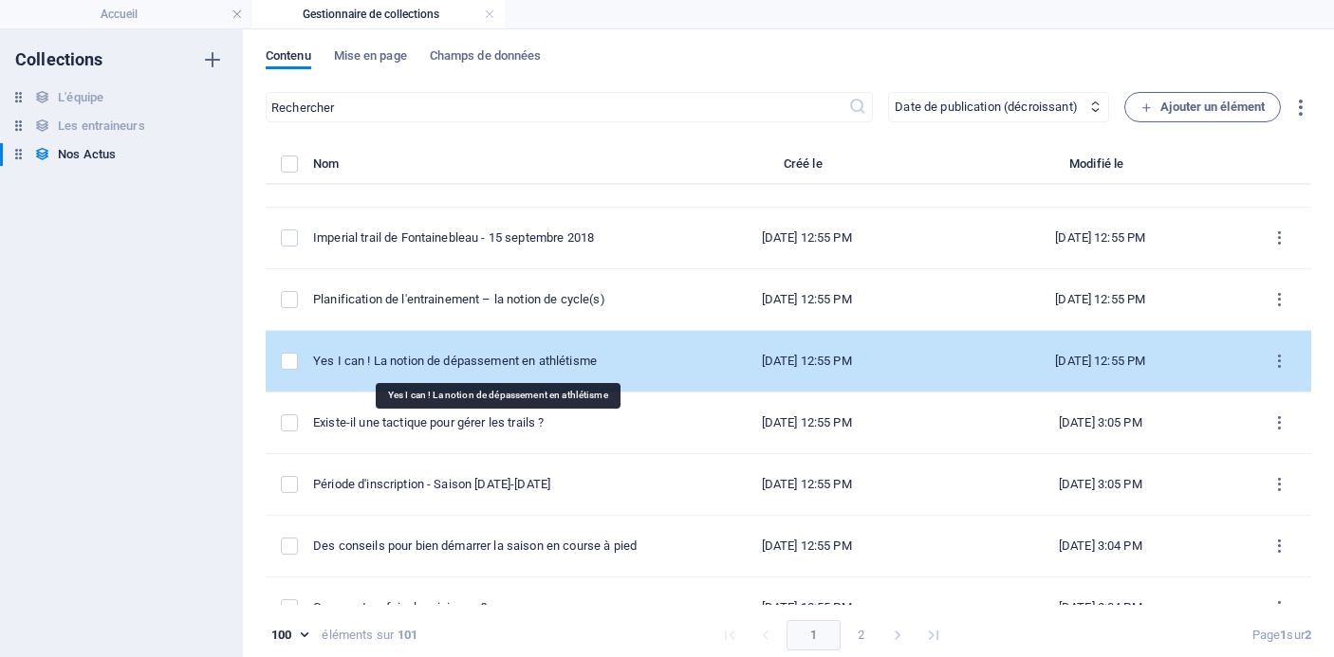
click at [568, 364] on div "Yes I can ! La notion de dépassement en athlétisme" at bounding box center [478, 361] width 331 height 17
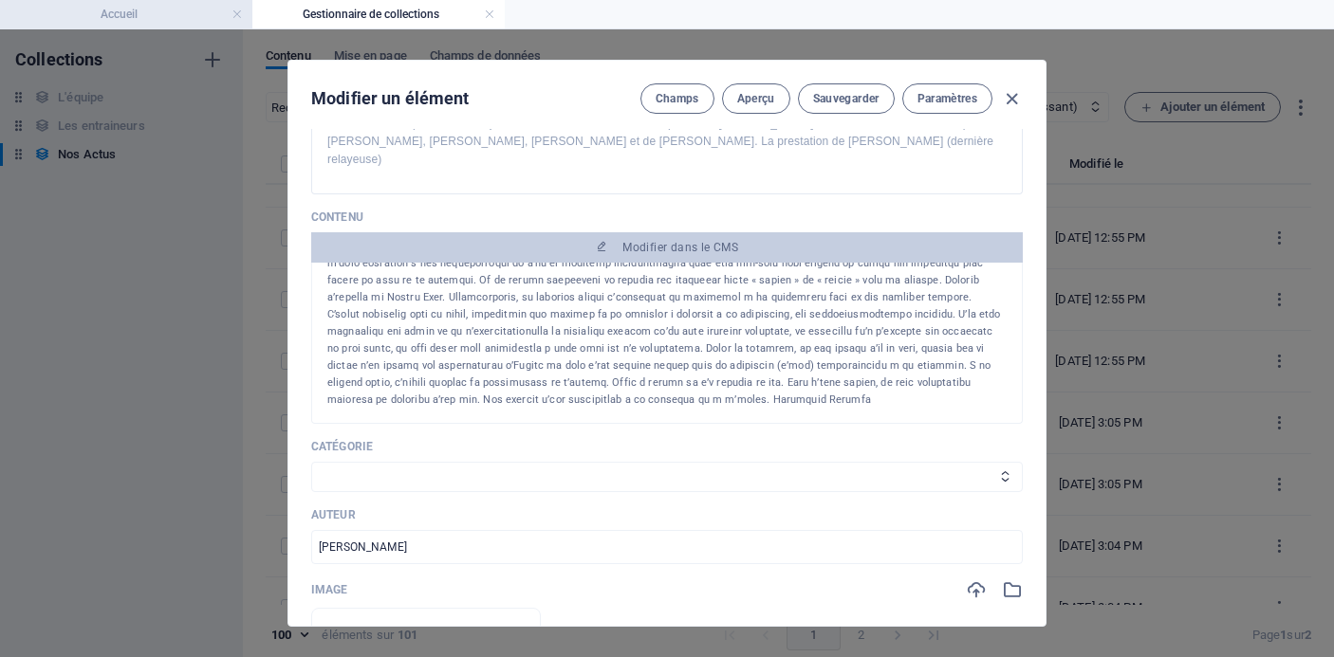
scroll to position [256, 0]
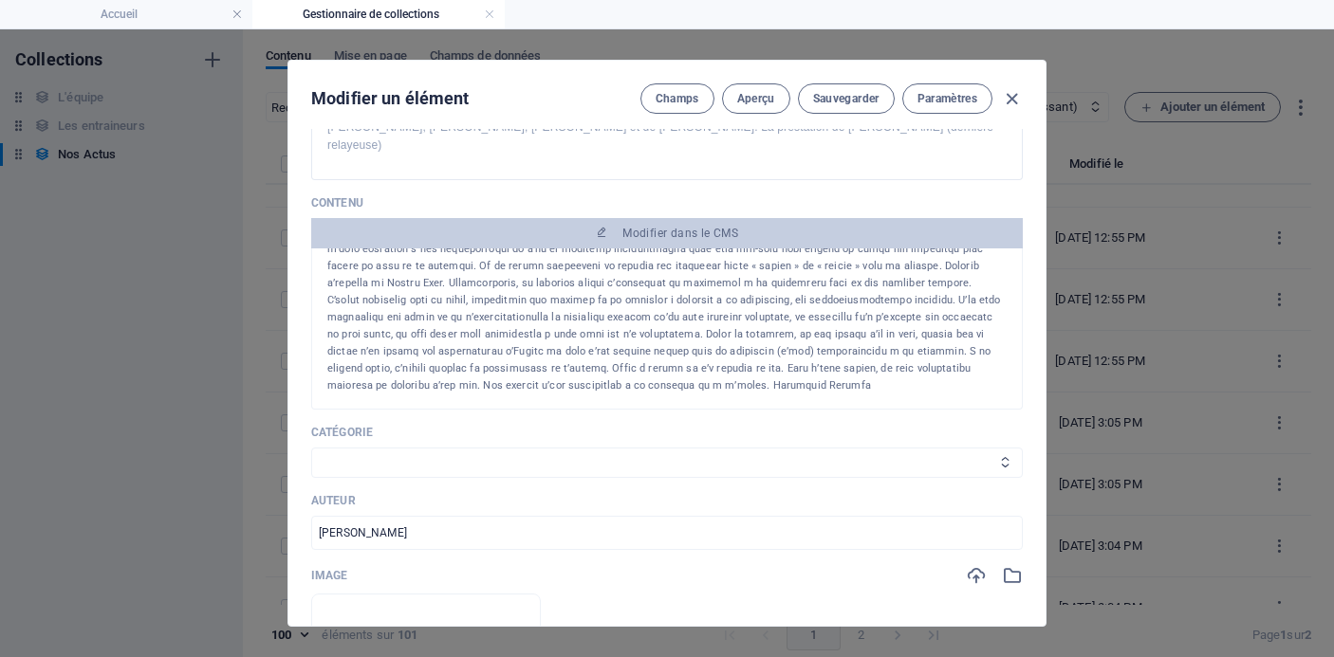
click at [725, 448] on select "Les résultats Les récits de course Événements Conseils sportifs" at bounding box center [667, 463] width 712 height 30
select select "Conseils sportifs"
click at [311, 448] on select "Les résultats Les récits de course Événements Conseils sportifs" at bounding box center [667, 463] width 712 height 30
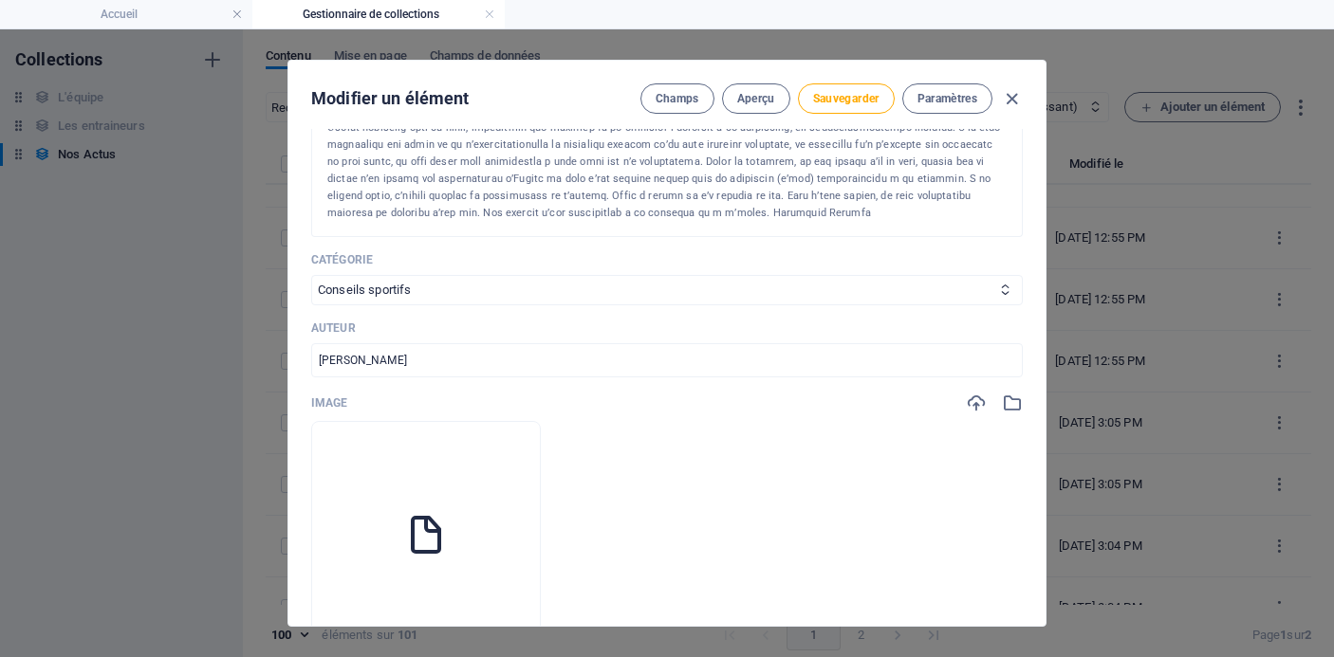
scroll to position [462, 0]
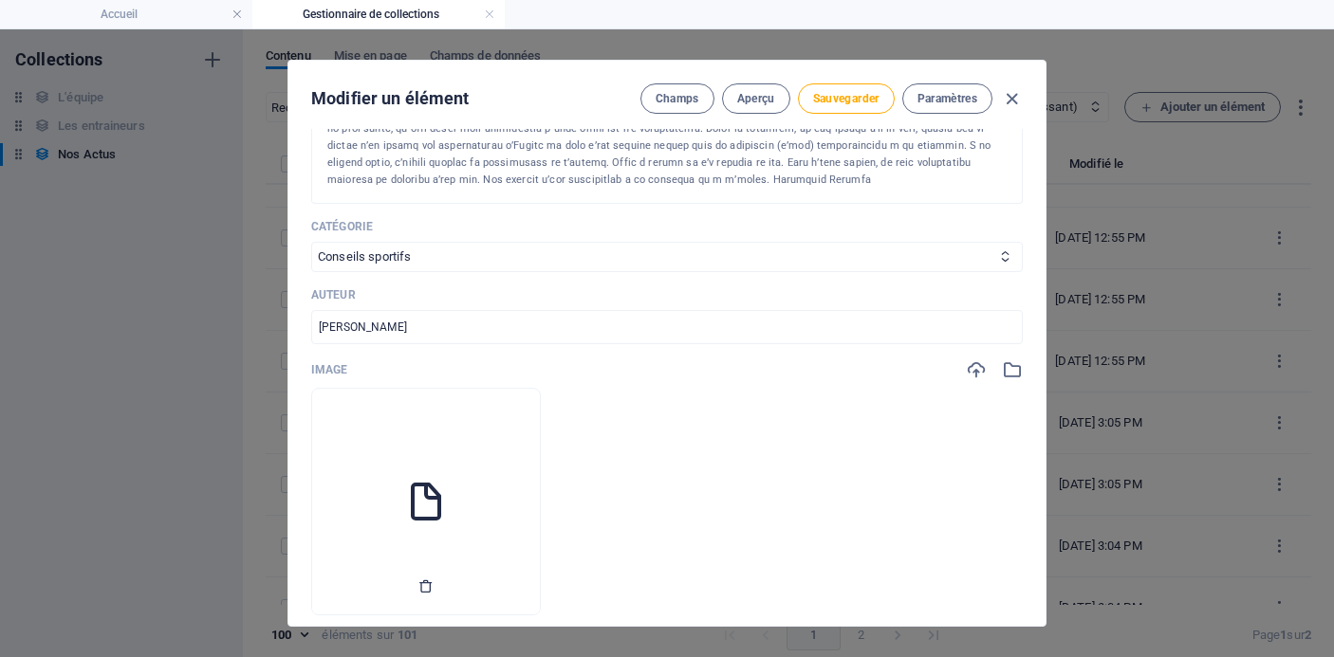
click at [434, 579] on icon "button" at bounding box center [425, 586] width 15 height 15
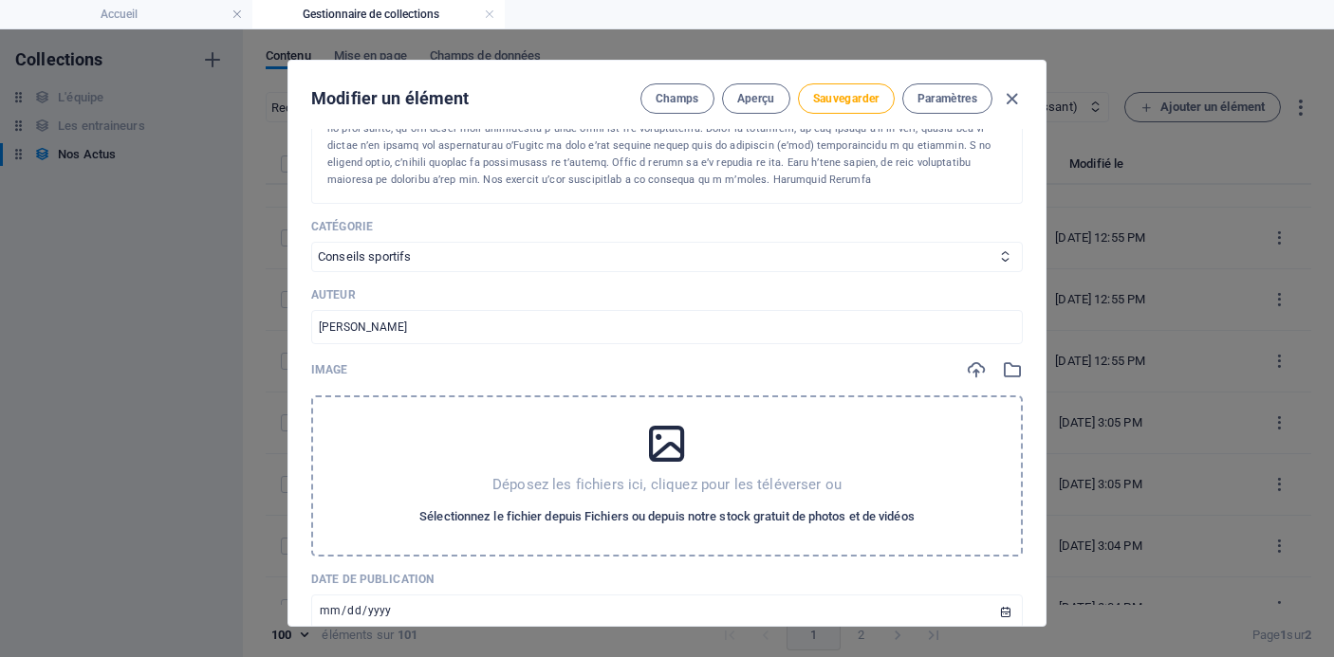
click at [512, 506] on span "Sélectionnez le fichier depuis Fichiers ou depuis notre stock gratuit de photos…" at bounding box center [666, 517] width 495 height 23
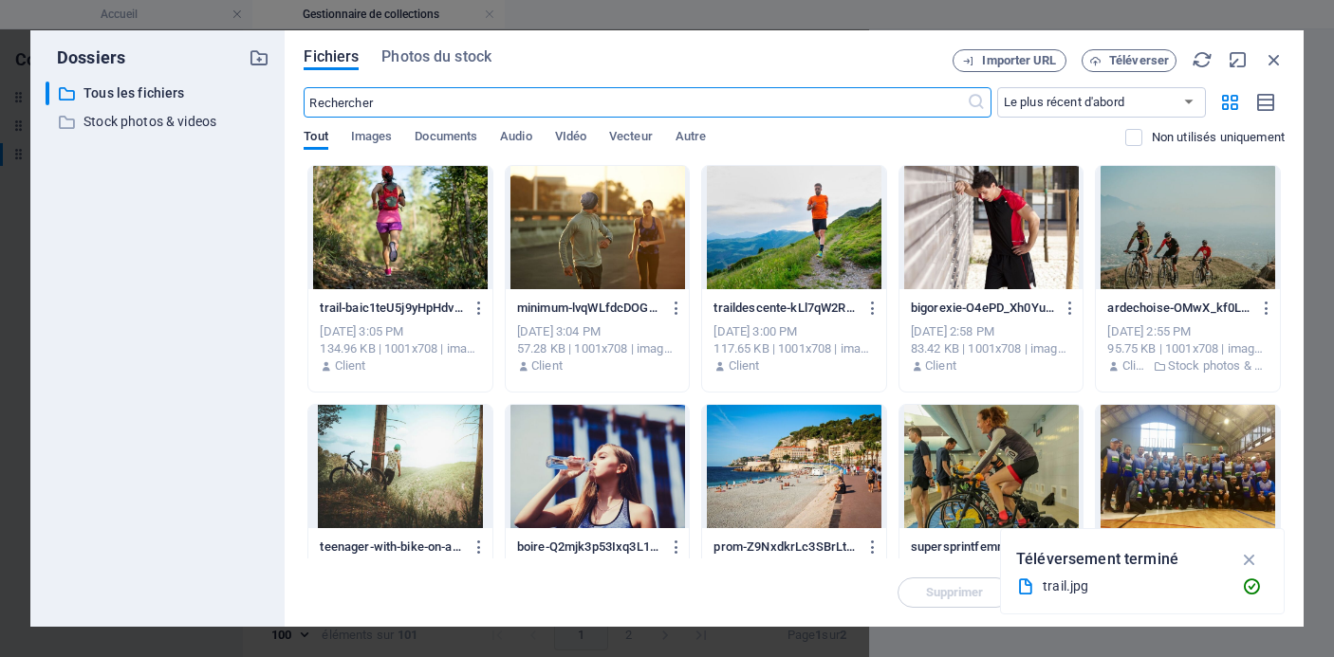
scroll to position [5474, 0]
click at [1131, 65] on span "Téléverser" at bounding box center [1139, 60] width 60 height 11
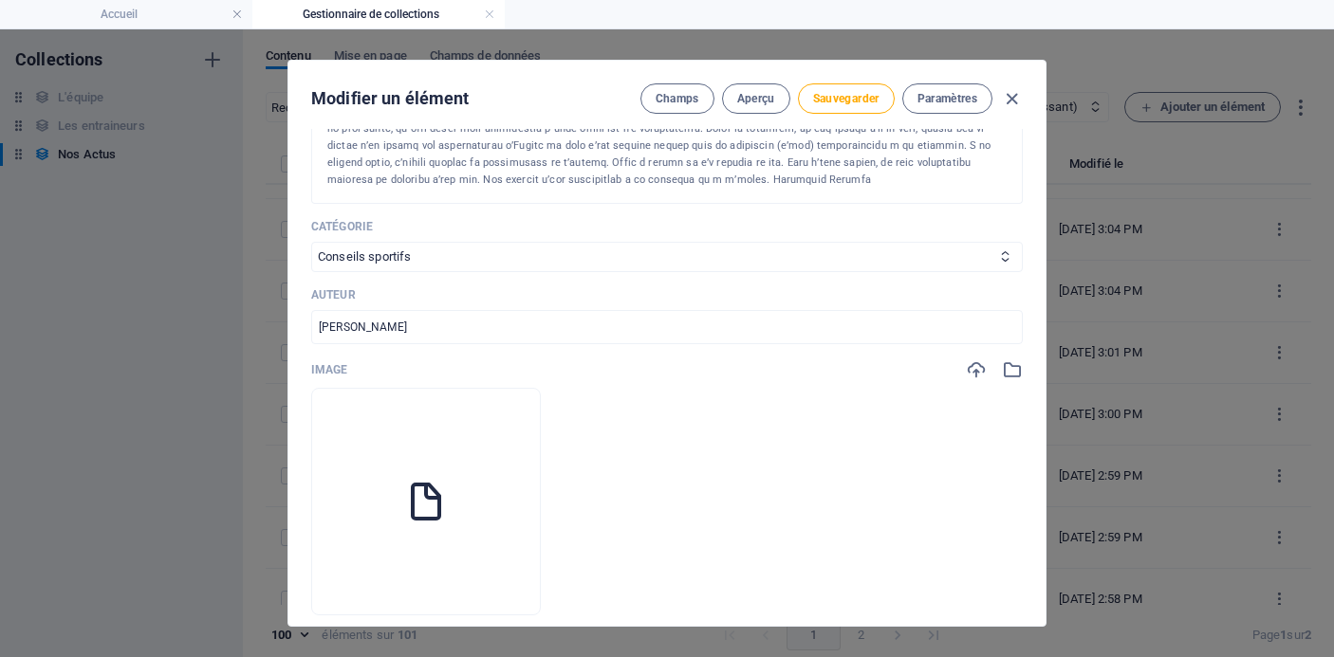
scroll to position [5157, 0]
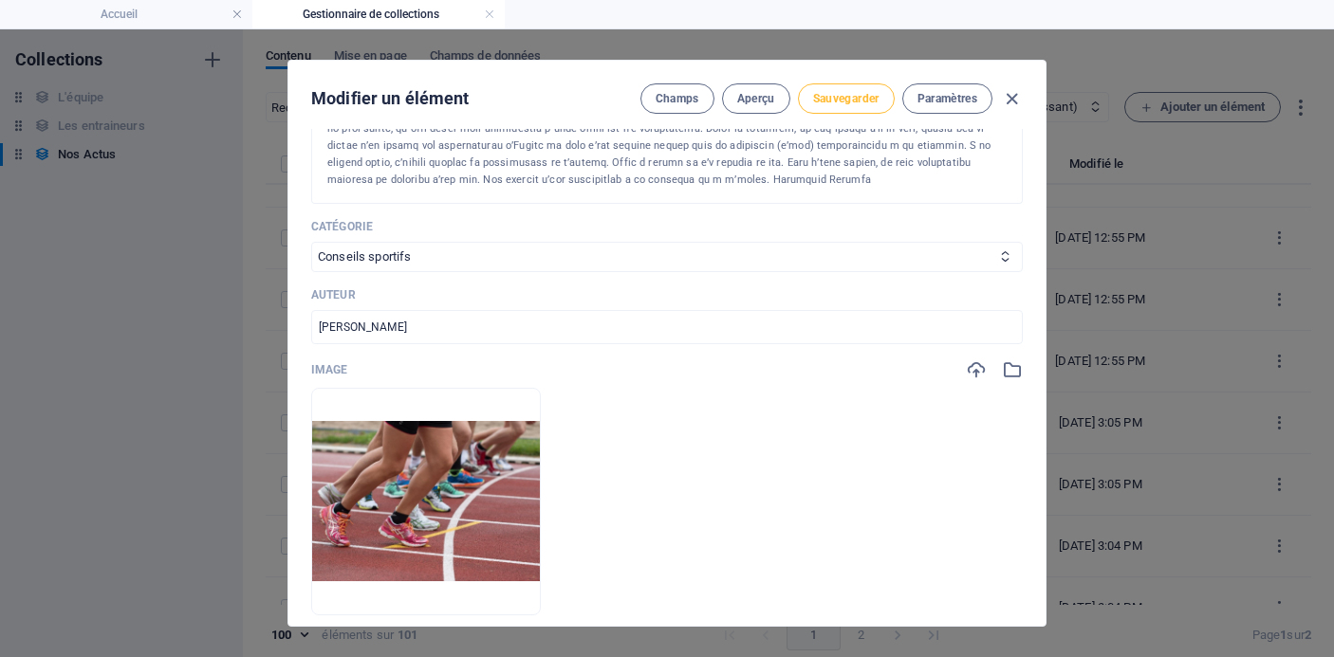
click at [852, 99] on span "Sauvegarder" at bounding box center [846, 98] width 66 height 15
click at [1009, 95] on icon "button" at bounding box center [1012, 99] width 22 height 22
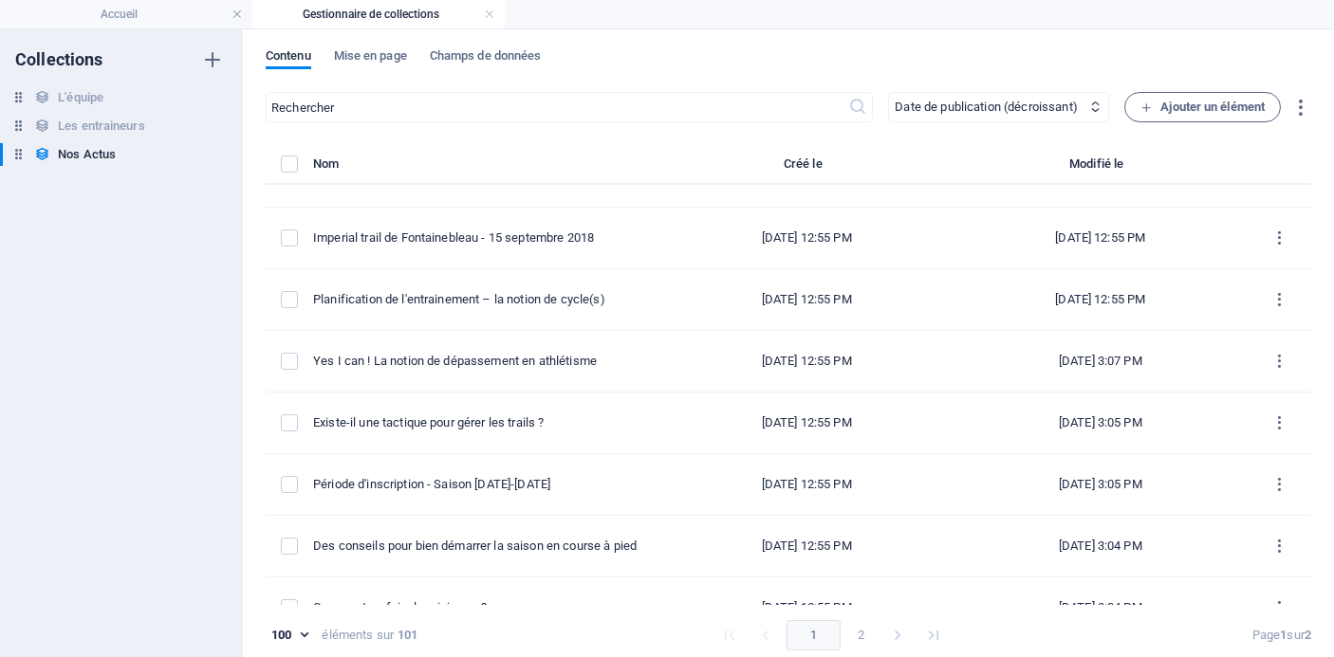
type input "[DATE]"
type input "yes-i-can-la-notion-de-depassement-en-athletisme"
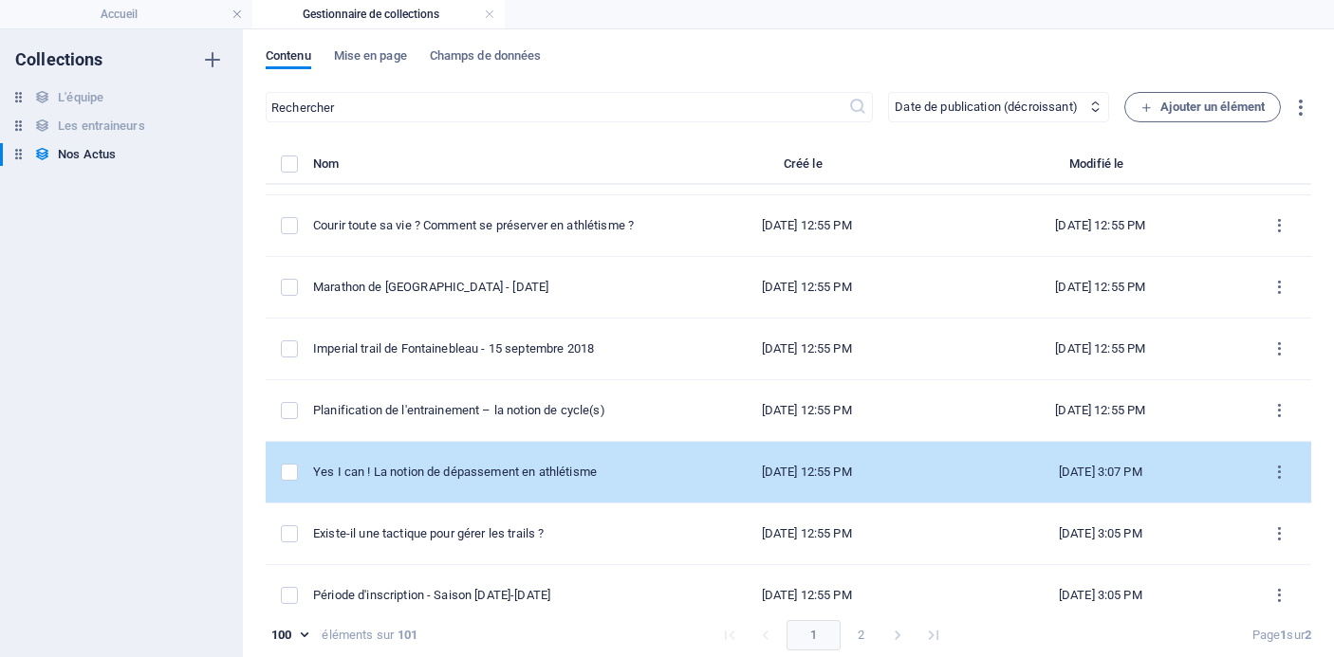
scroll to position [5042, 0]
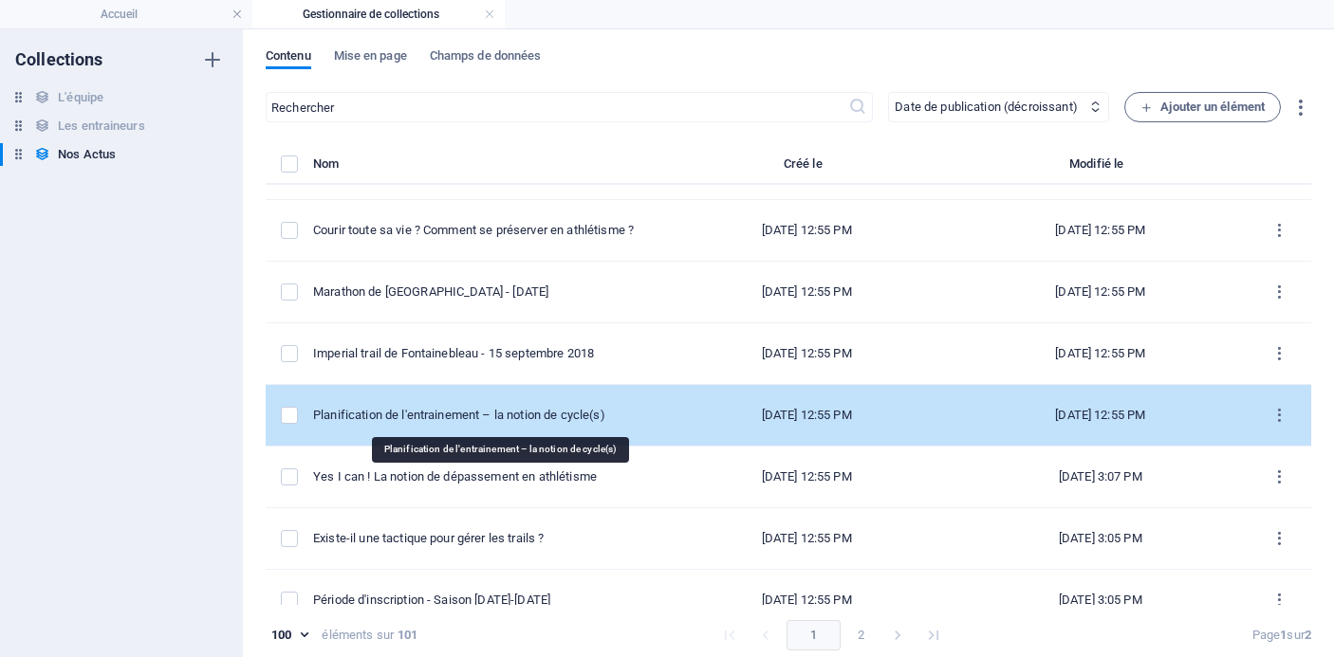
click at [532, 420] on div "Planification de l'entrainement – la notion de cycle(s)" at bounding box center [478, 415] width 331 height 17
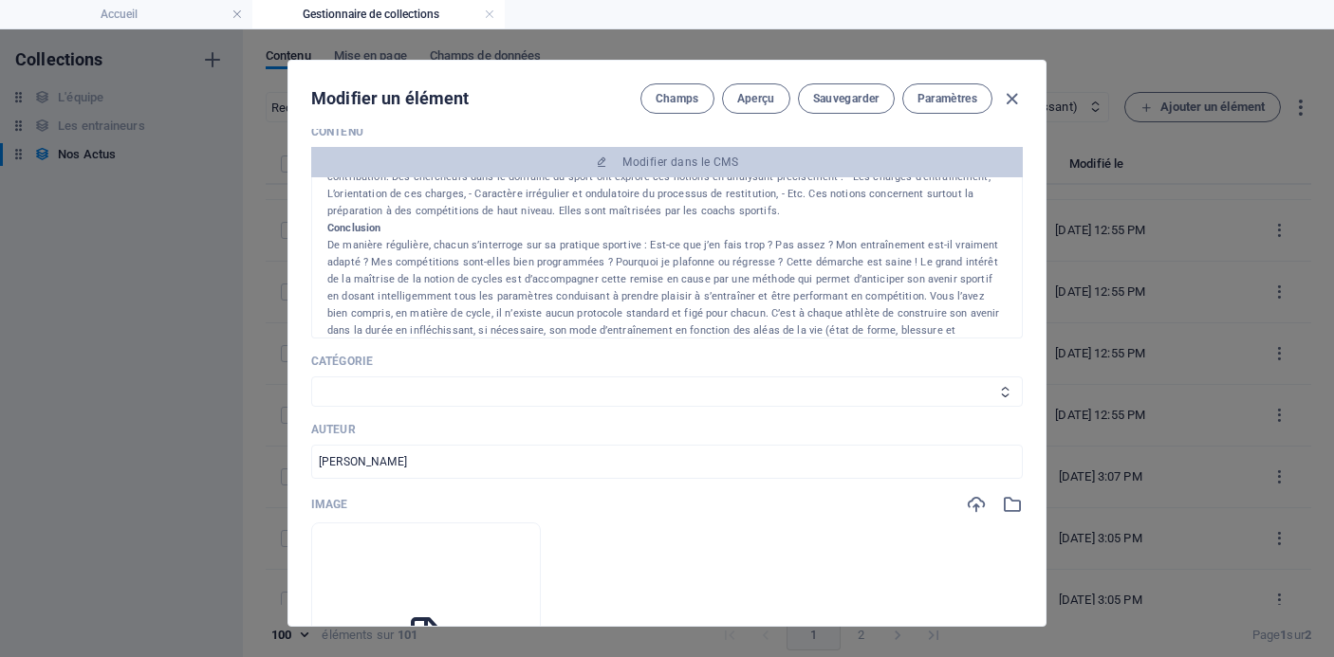
scroll to position [368, 0]
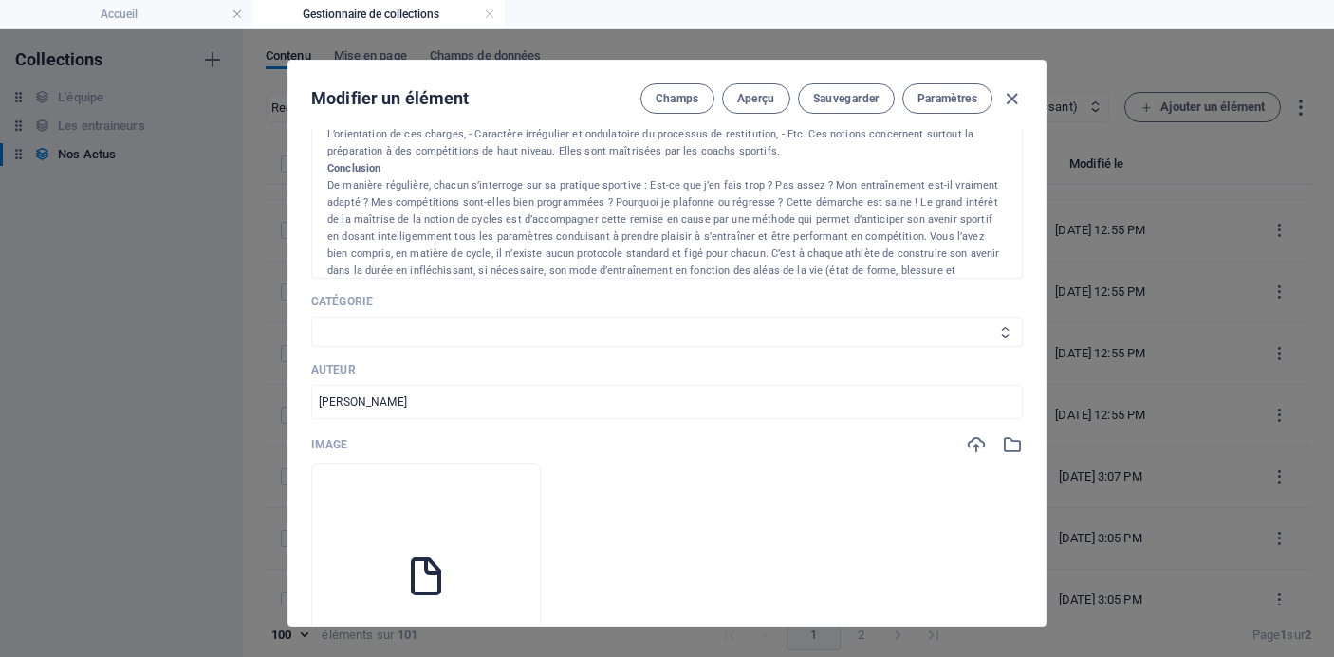
click at [635, 331] on select "Les résultats Les récits de course Événements Conseils sportifs" at bounding box center [667, 332] width 712 height 30
select select "Conseils sportifs"
click at [311, 317] on select "Les résultats Les récits de course Événements Conseils sportifs" at bounding box center [667, 332] width 712 height 30
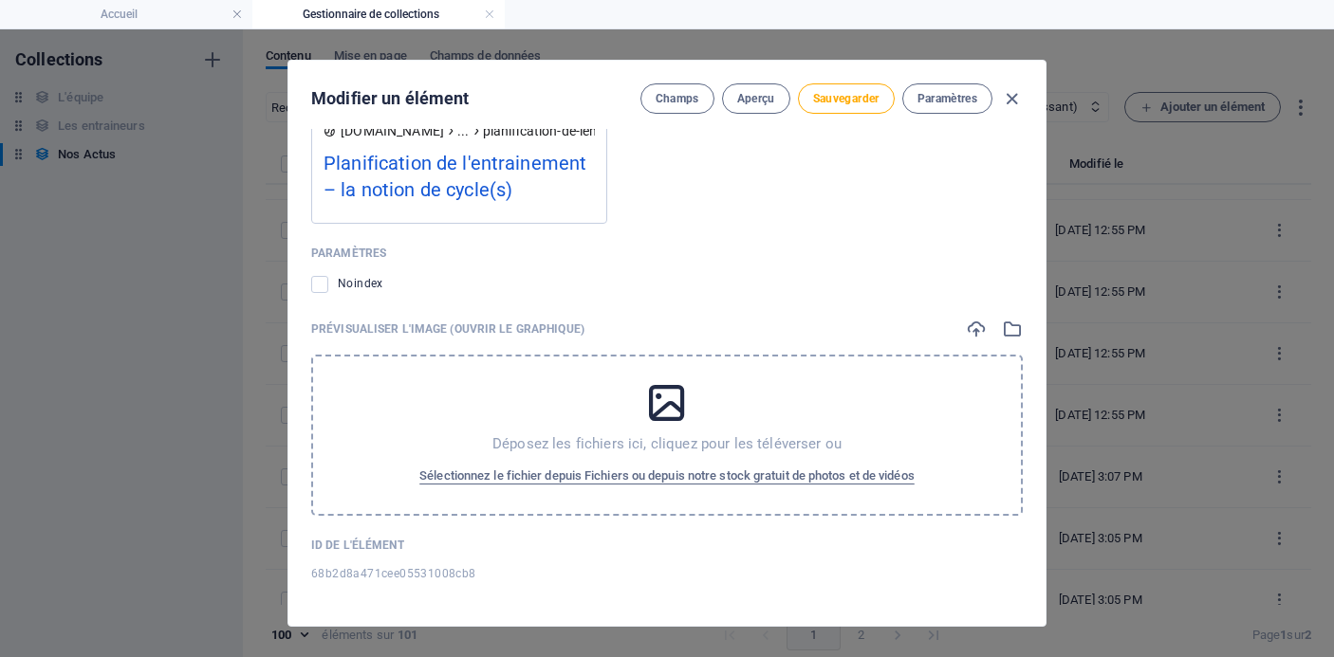
scroll to position [9, 0]
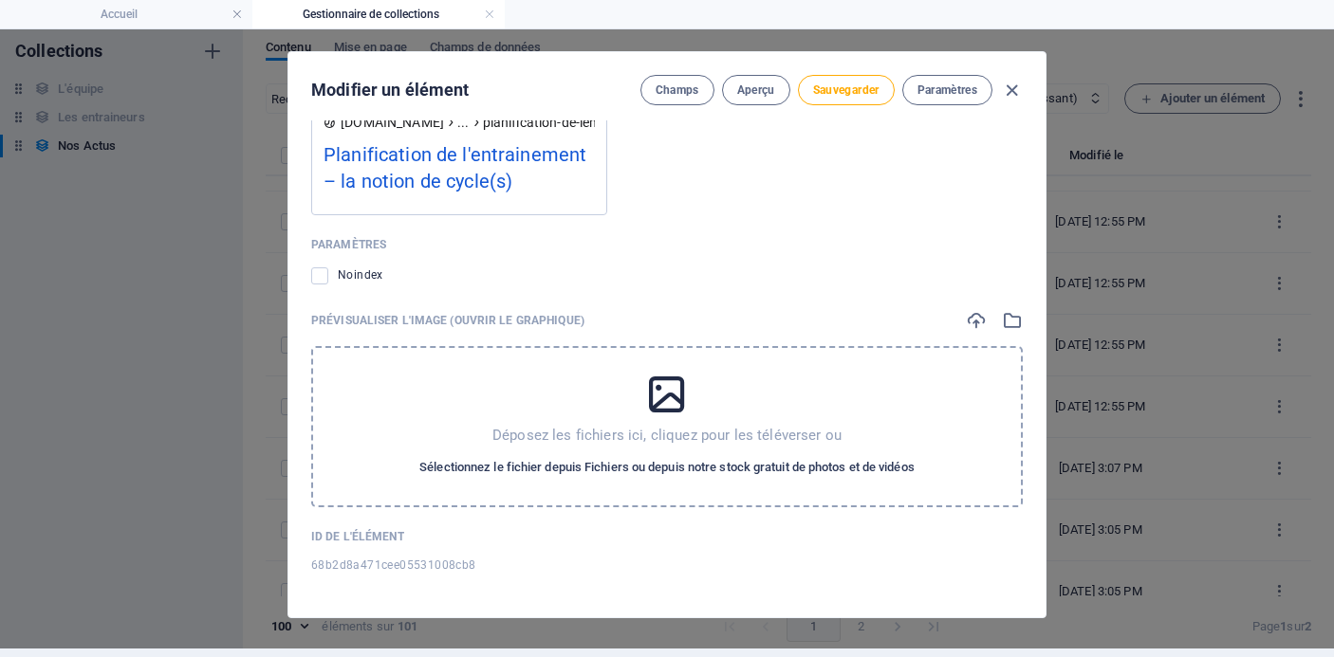
click at [657, 468] on span "Sélectionnez le fichier depuis Fichiers ou depuis notre stock gratuit de photos…" at bounding box center [666, 467] width 495 height 23
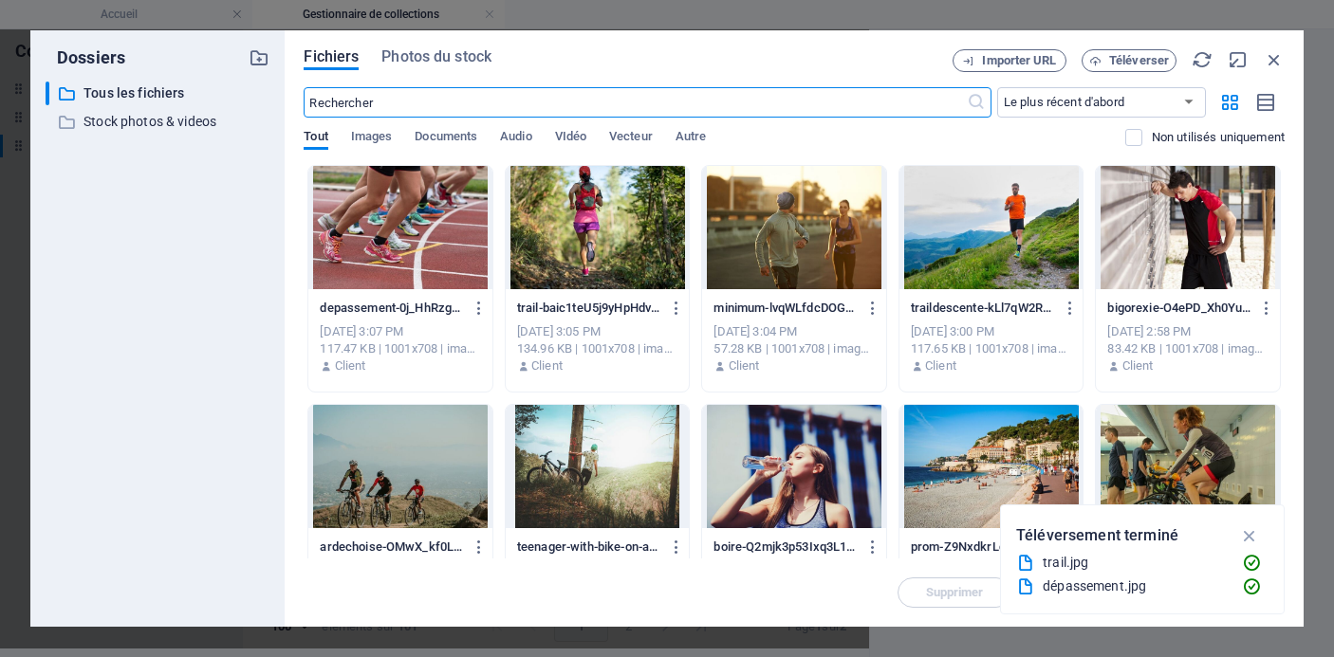
scroll to position [5351, 0]
click at [1128, 65] on span "Téléverser" at bounding box center [1139, 60] width 60 height 11
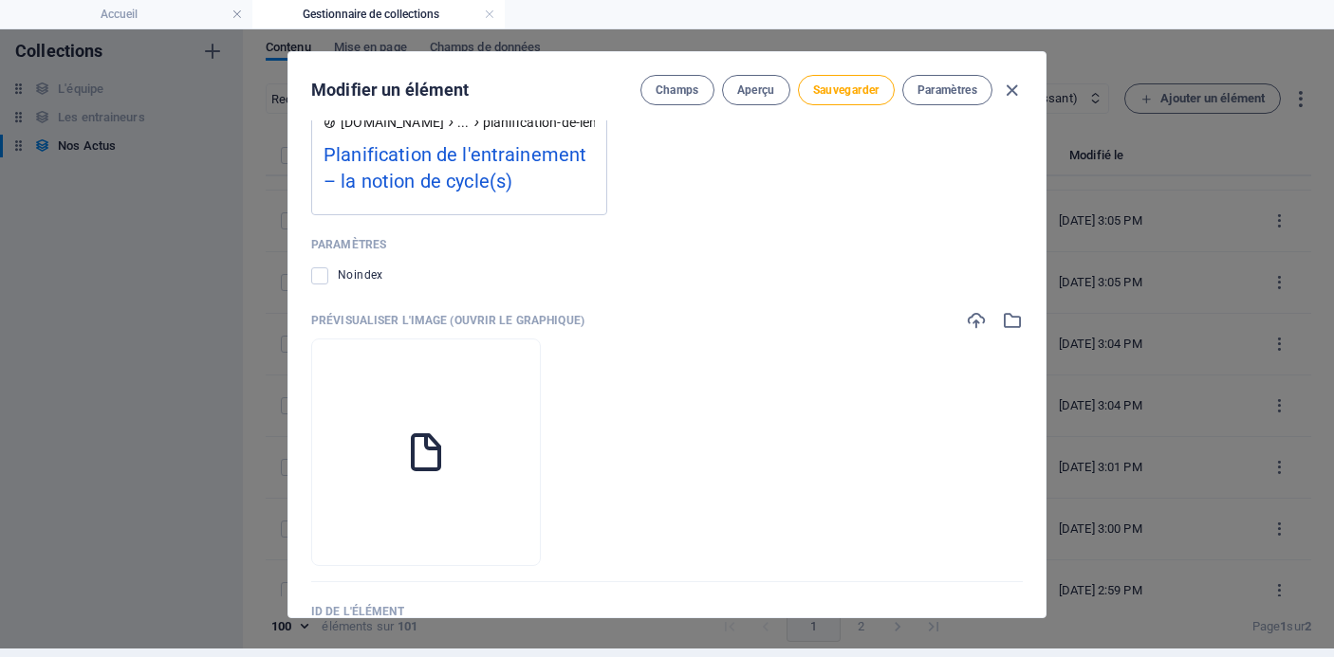
scroll to position [5042, 0]
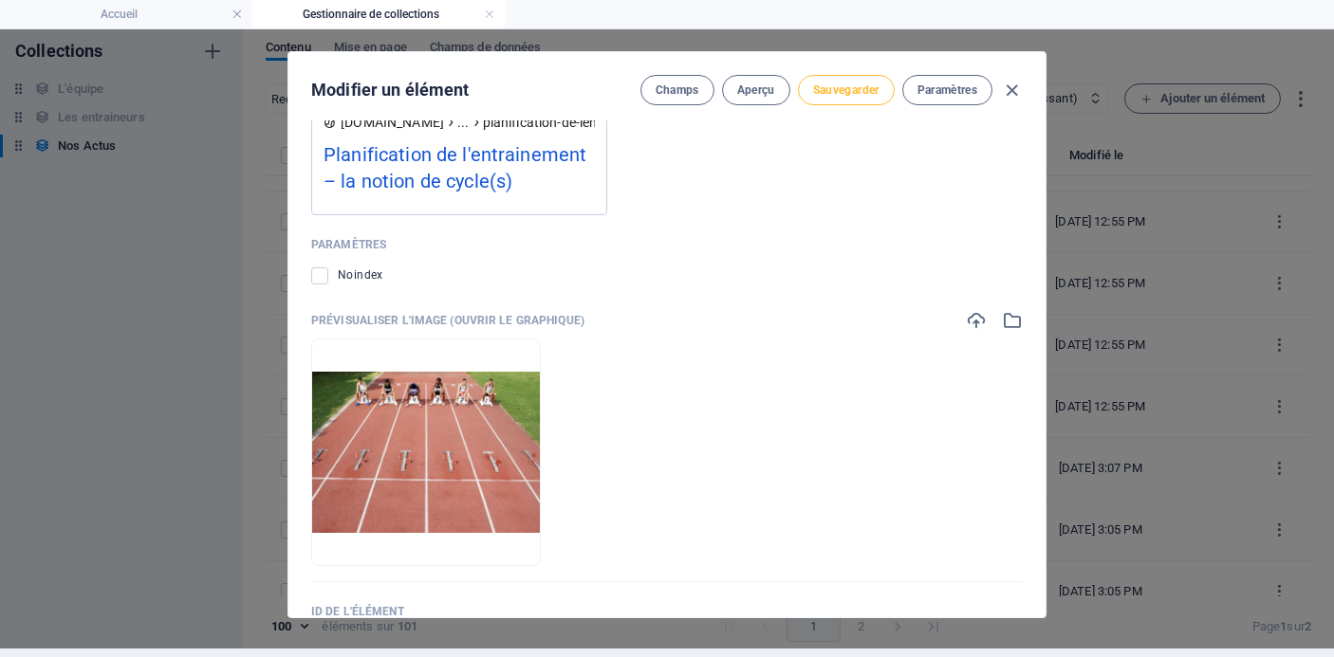
click at [843, 92] on span "Sauvegarder" at bounding box center [846, 90] width 66 height 15
click at [1009, 93] on icon "button" at bounding box center [1012, 91] width 22 height 22
type input "planification-de-l-entrainement-la-notion-de-cycle-s"
type input "[DATE]"
type input "planification-de-l-entrainement-la-notion-de-cycle-s"
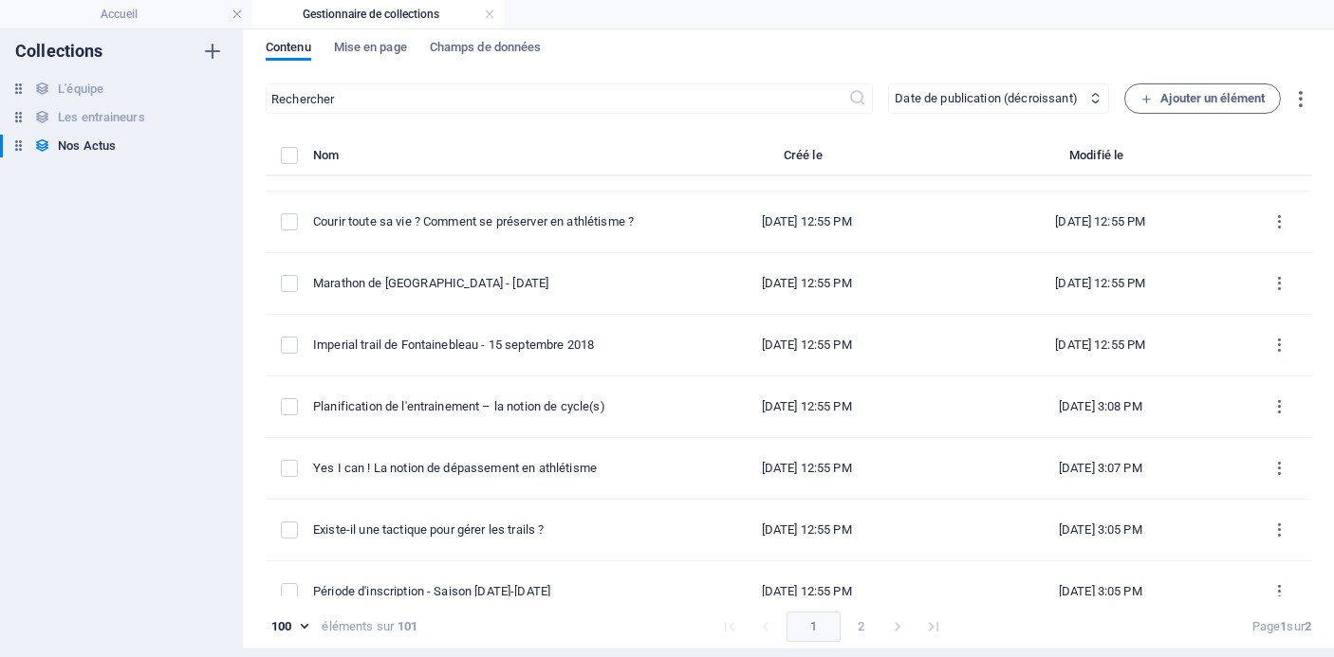
scroll to position [1516, 0]
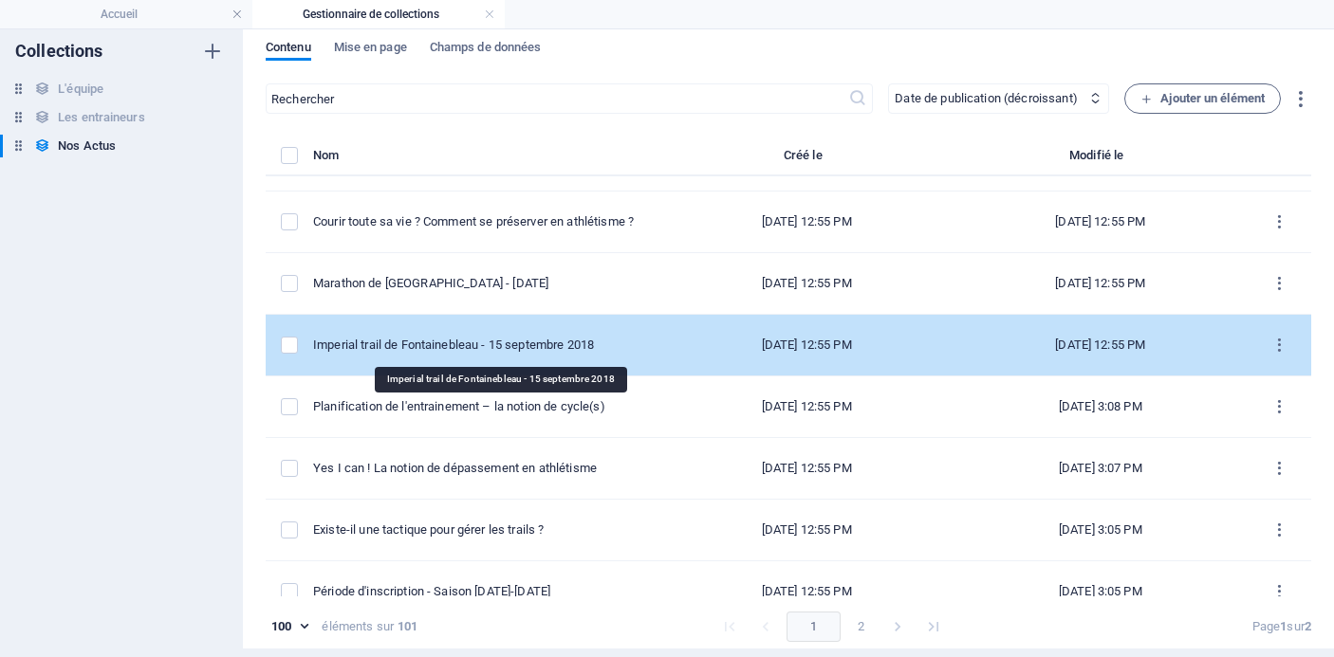
click at [601, 349] on div "Imperial trail de Fontainebleau - 15 septembre 2018" at bounding box center [478, 345] width 331 height 17
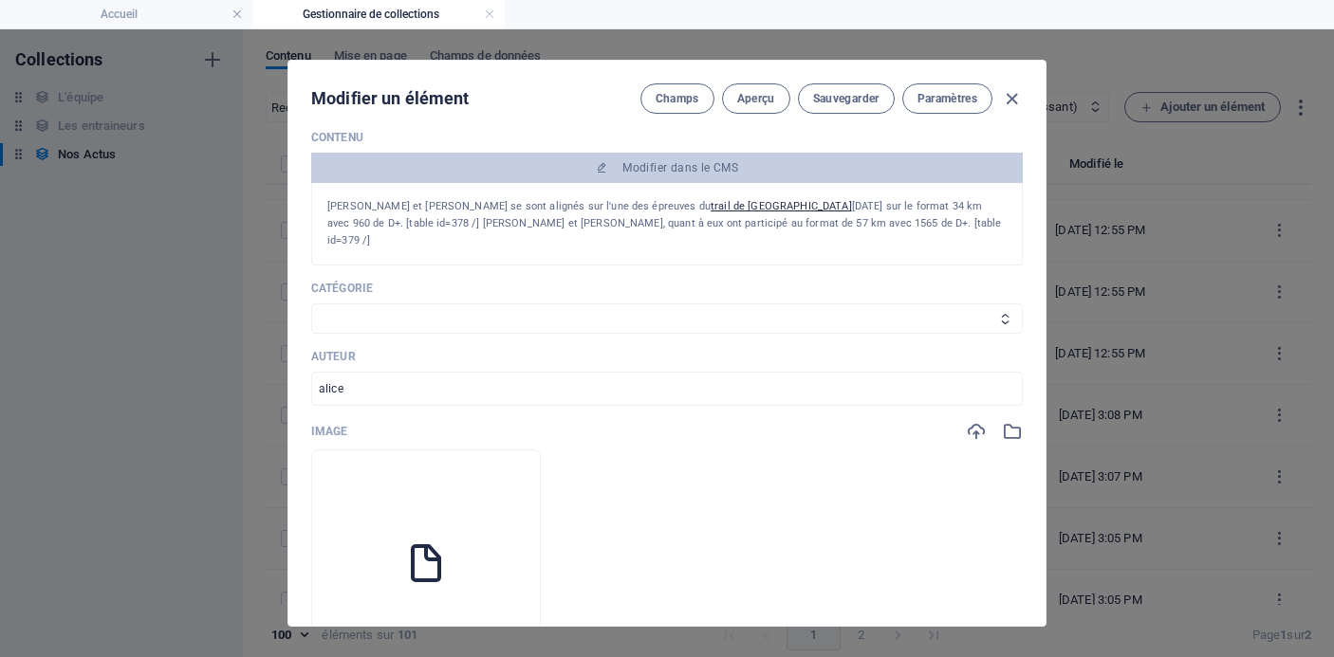
scroll to position [314, 0]
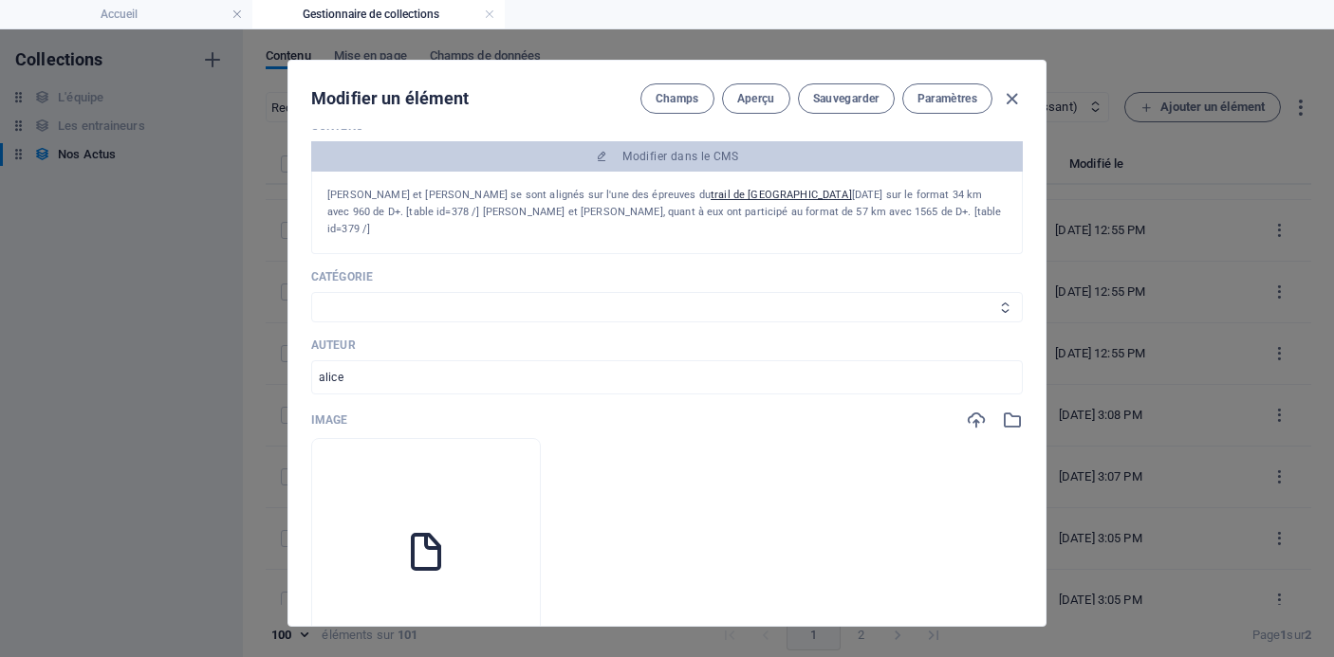
click at [566, 292] on select "Les résultats Les récits de course Événements Conseils sportifs" at bounding box center [667, 307] width 712 height 30
select select "Les résultats"
click at [311, 292] on select "Les résultats Les récits de course Événements Conseils sportifs" at bounding box center [667, 307] width 712 height 30
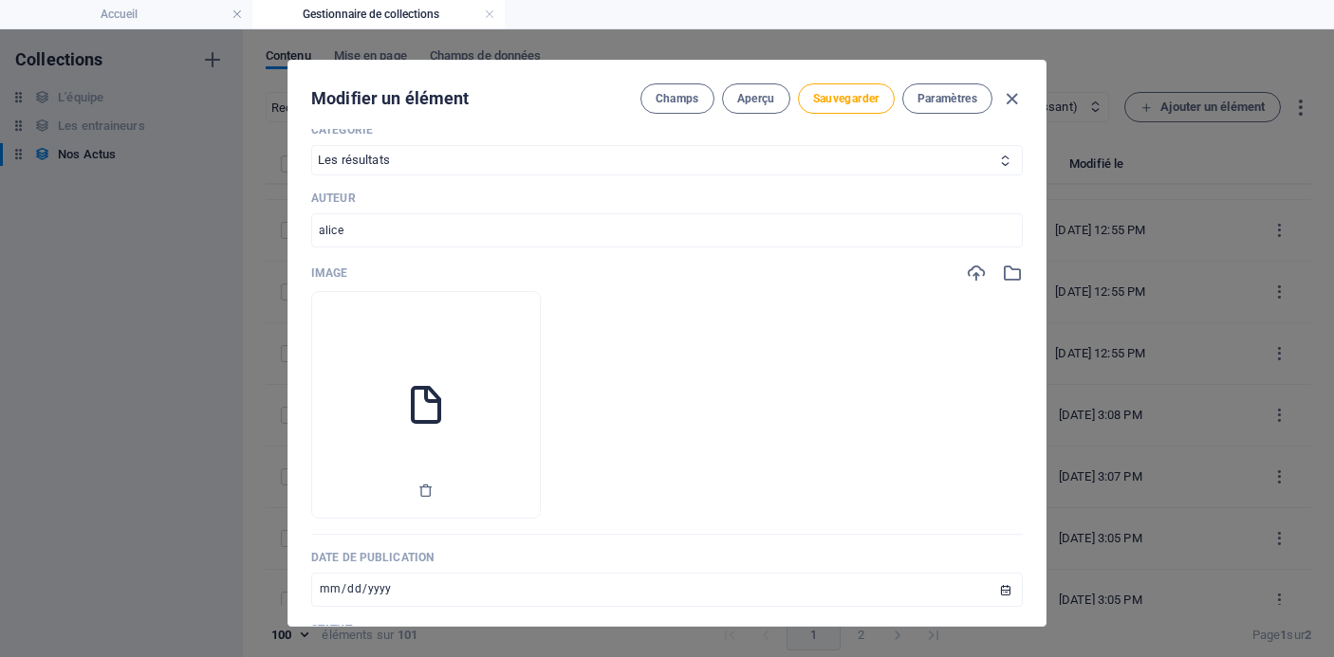
scroll to position [497, 0]
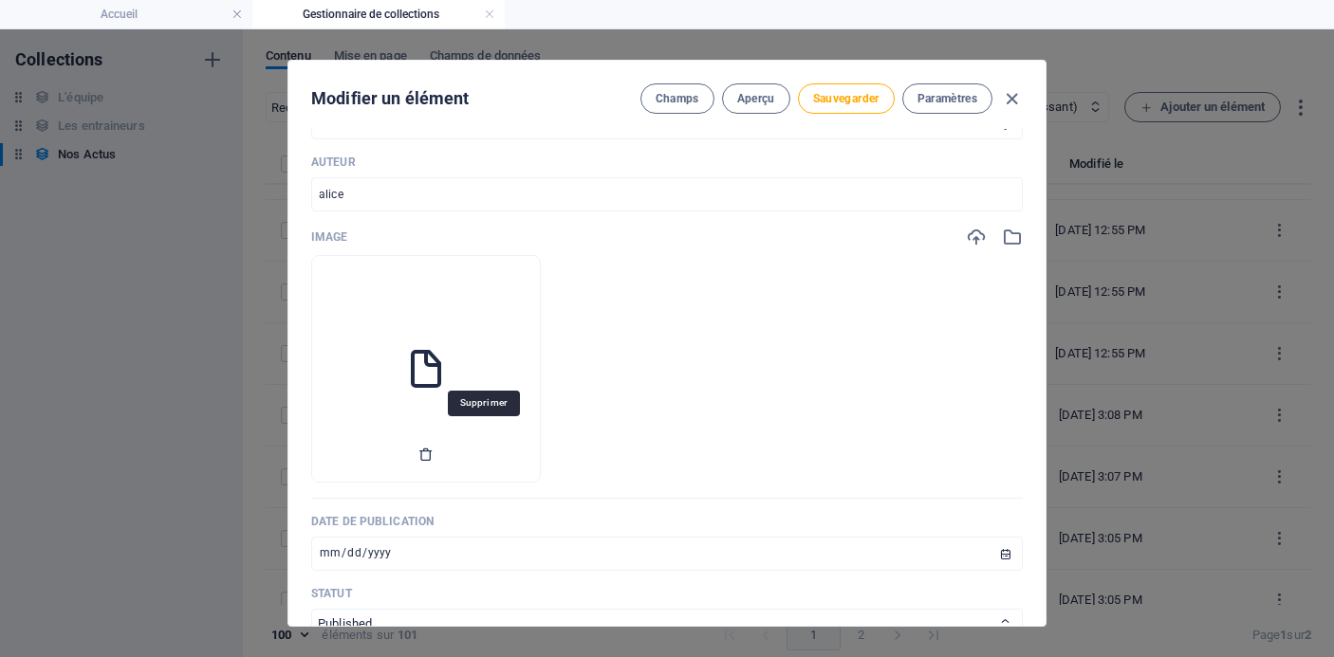
click at [434, 447] on icon "button" at bounding box center [425, 454] width 15 height 15
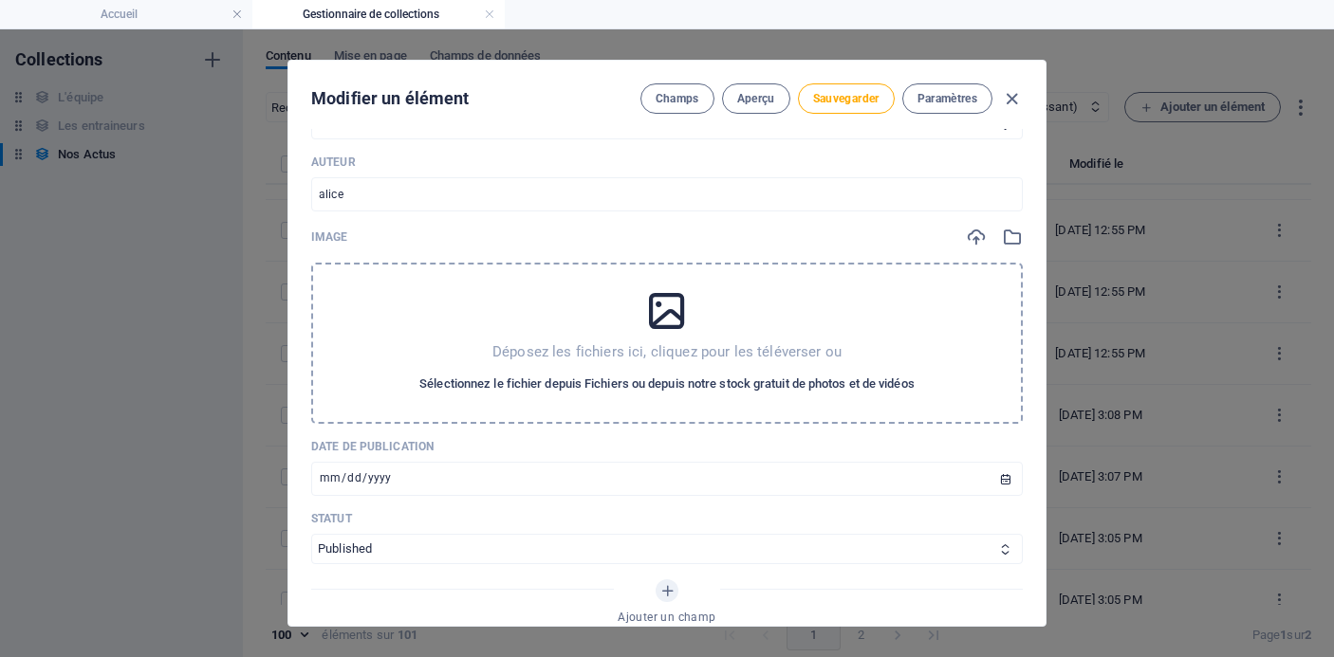
click at [556, 373] on span "Sélectionnez le fichier depuis Fichiers ou depuis notre stock gratuit de photos…" at bounding box center [666, 384] width 495 height 23
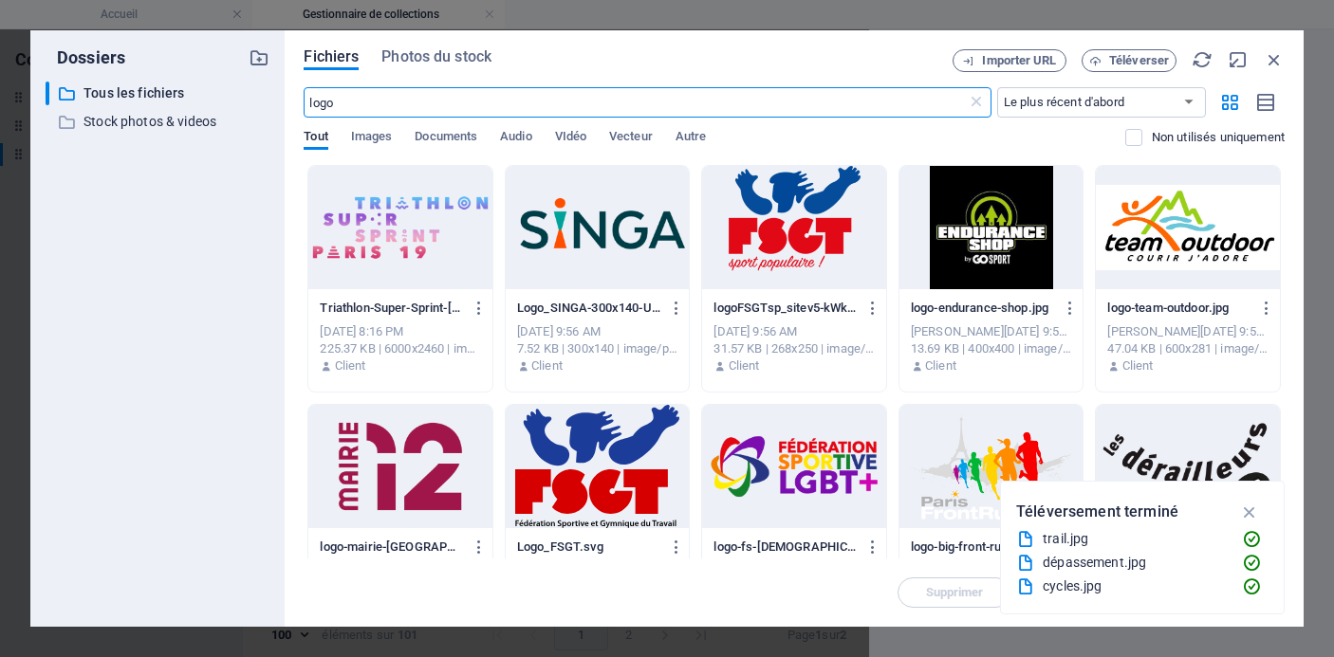
scroll to position [551, 0]
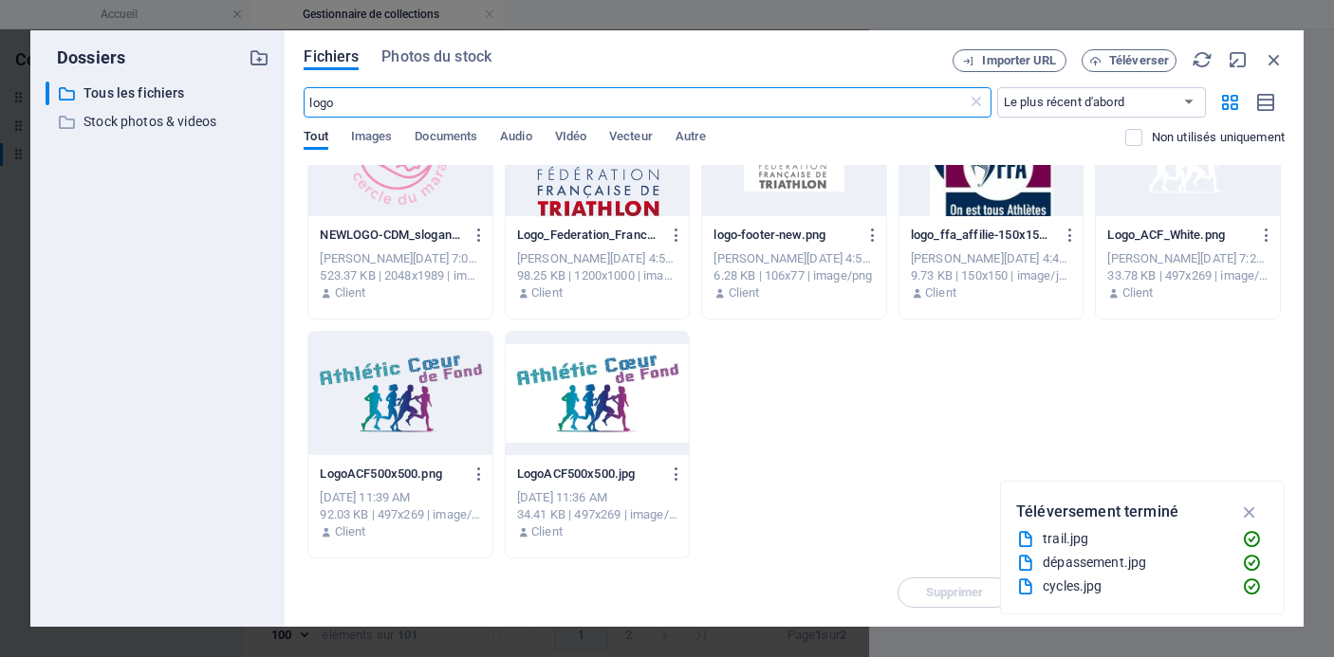
type input "logo"
click at [401, 389] on div at bounding box center [400, 393] width 184 height 123
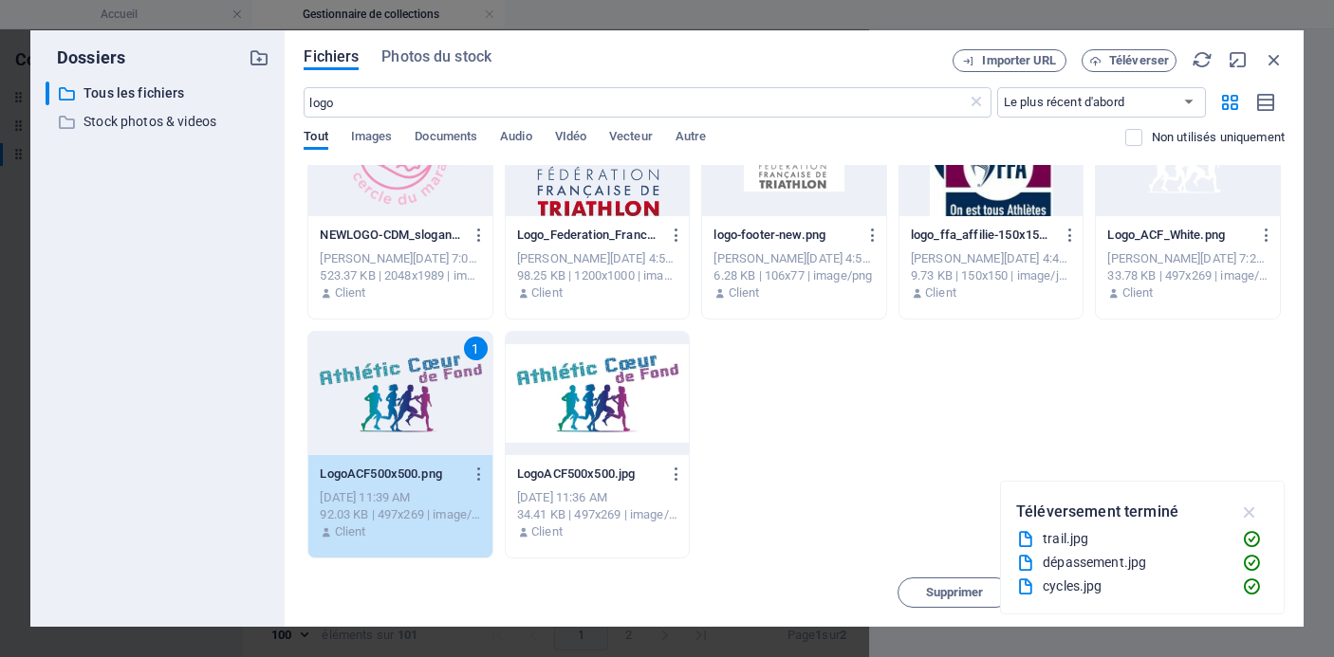
click at [1250, 513] on icon "button" at bounding box center [1250, 512] width 22 height 21
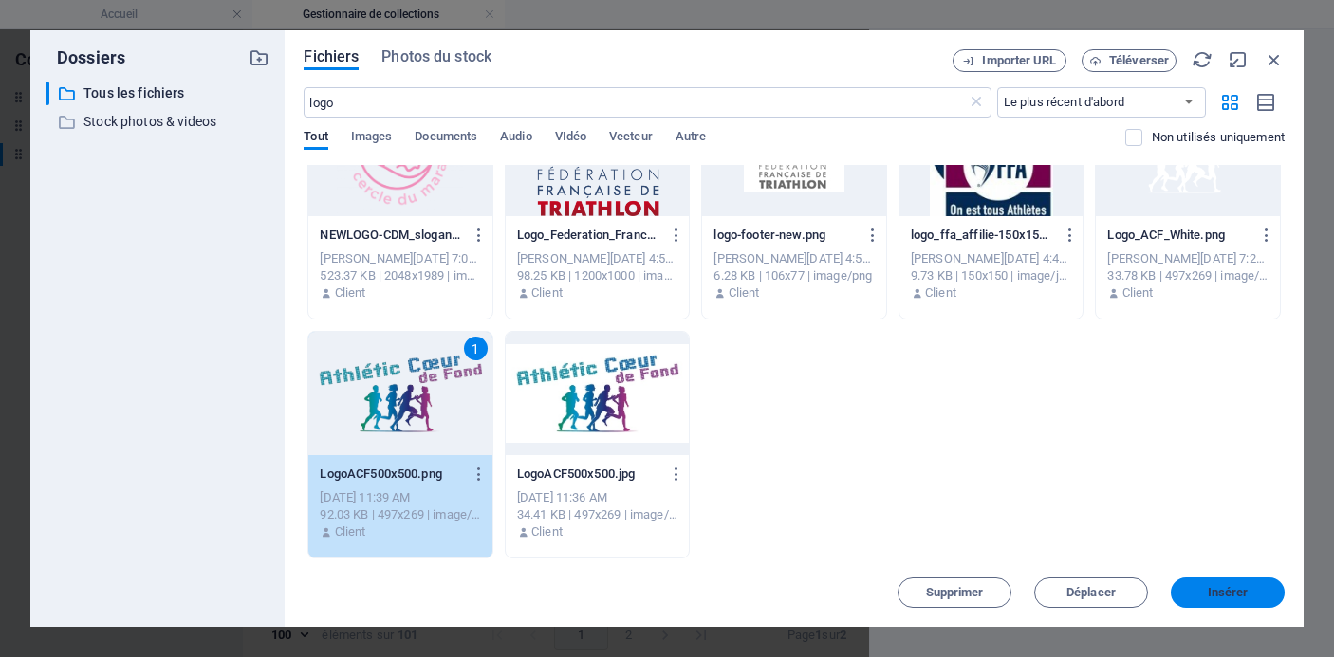
click at [1232, 587] on span "Insérer" at bounding box center [1228, 592] width 41 height 11
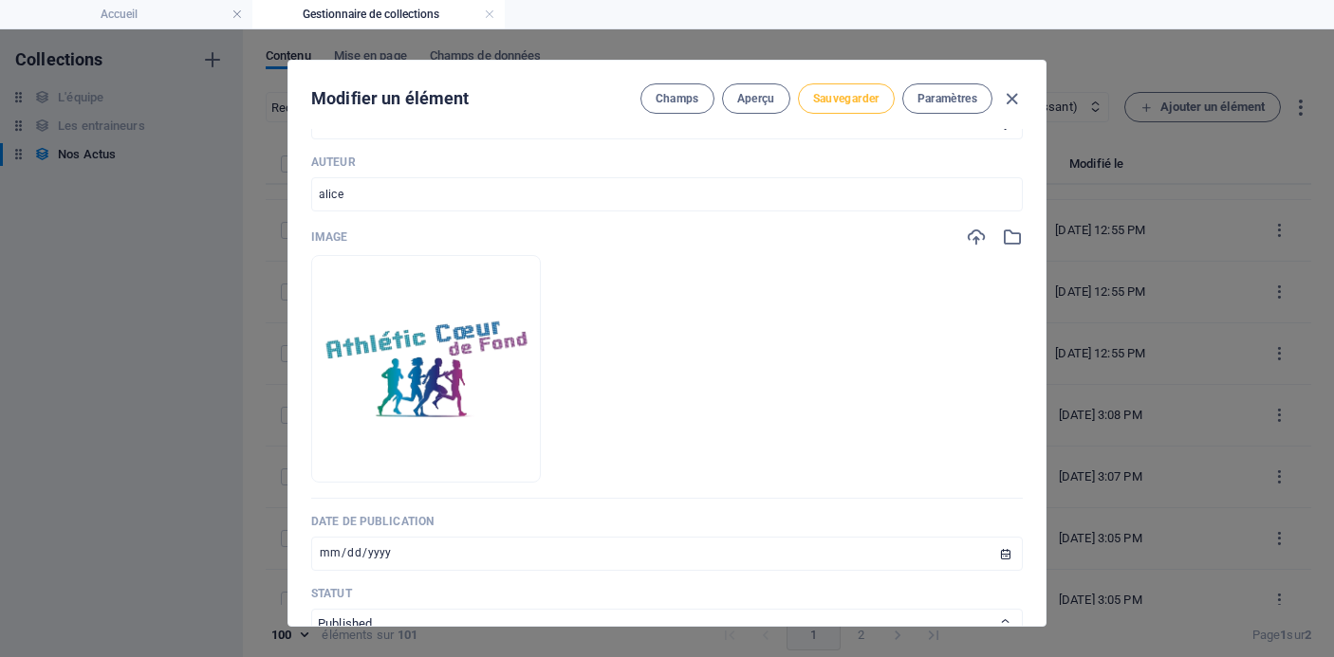
click at [856, 95] on span "Sauvegarder" at bounding box center [846, 98] width 66 height 15
click at [1012, 100] on icon "button" at bounding box center [1012, 99] width 22 height 22
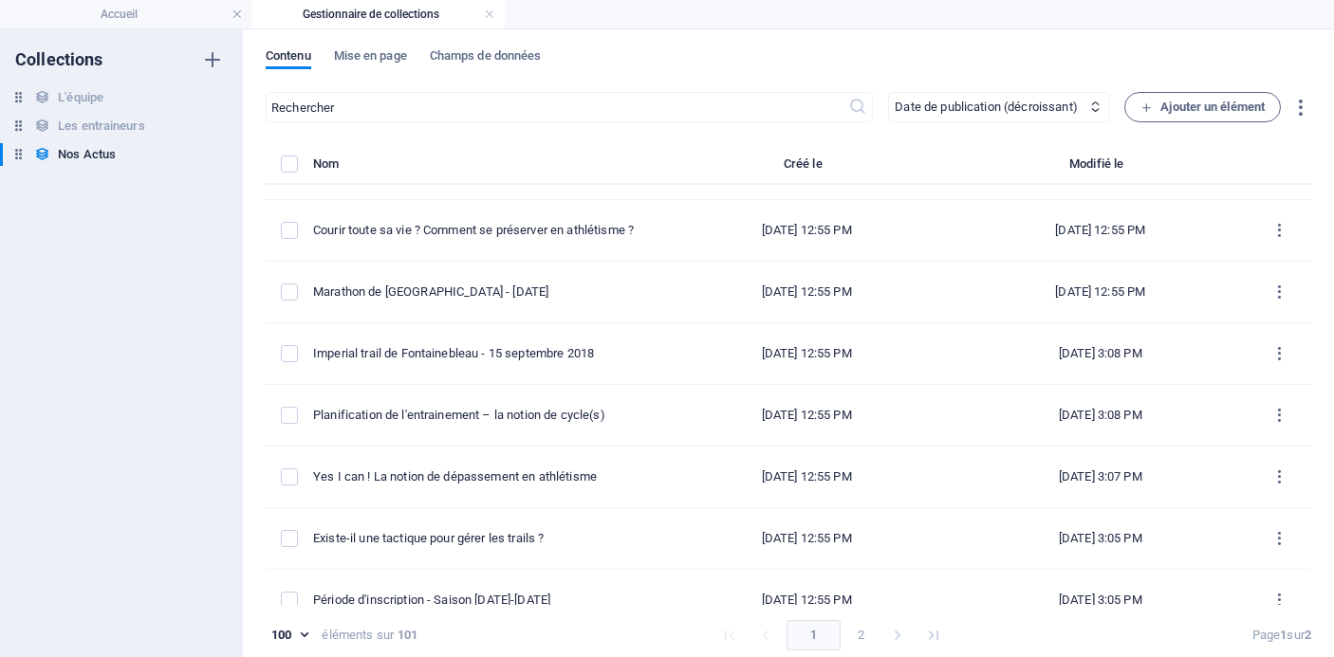
type input "imperial-trail-de-[GEOGRAPHIC_DATA]-[DATE]"
type input "[DATE]"
type input "imperial-trail-de-[GEOGRAPHIC_DATA]-[DATE]"
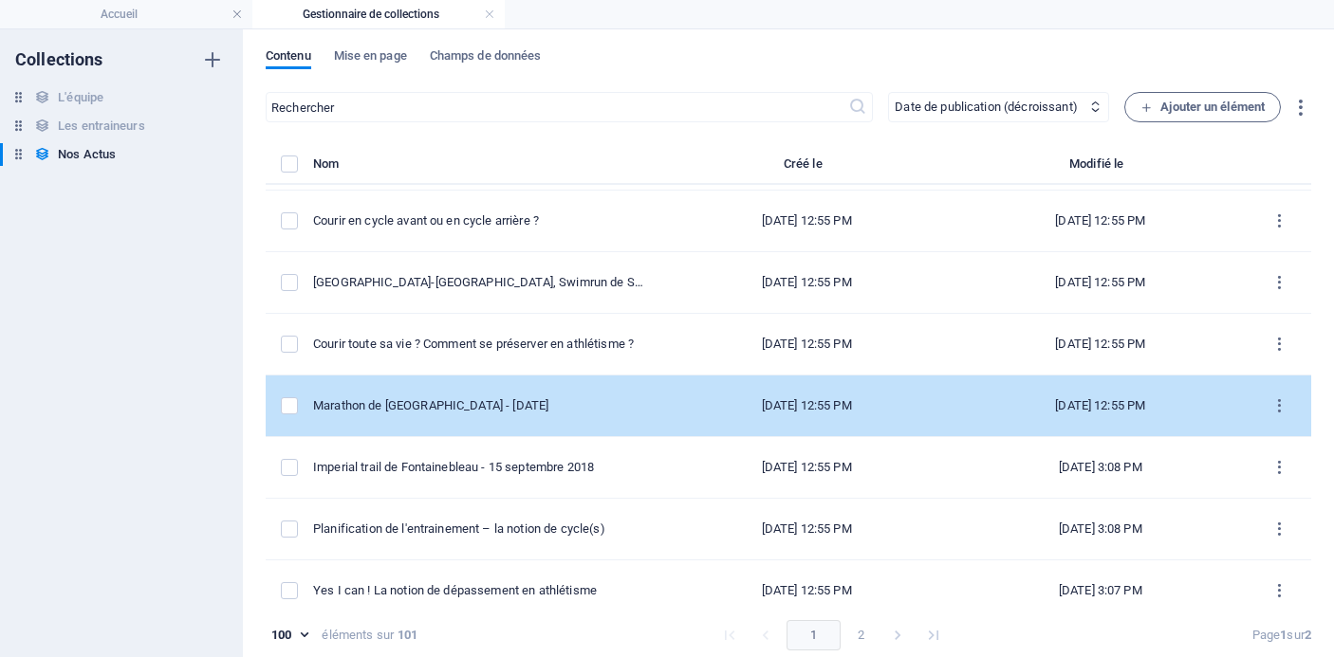
scroll to position [4925, 0]
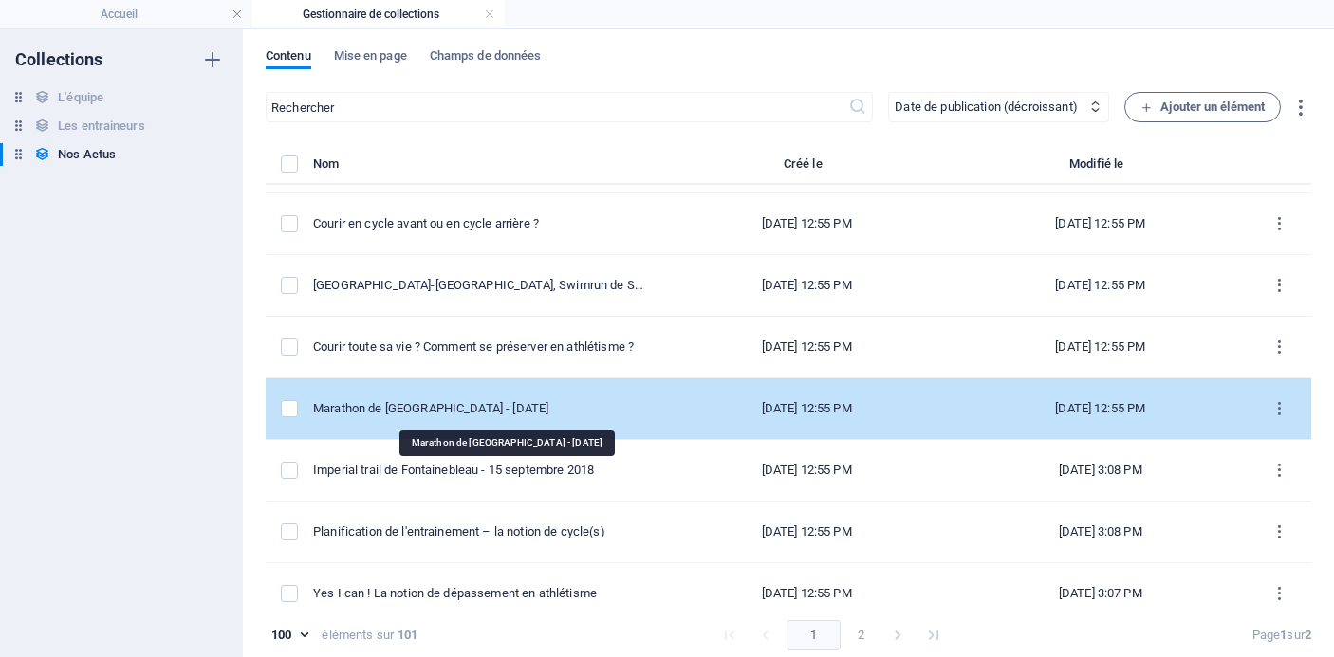
click at [595, 414] on div "Marathon de [GEOGRAPHIC_DATA] - [DATE]" at bounding box center [478, 408] width 331 height 17
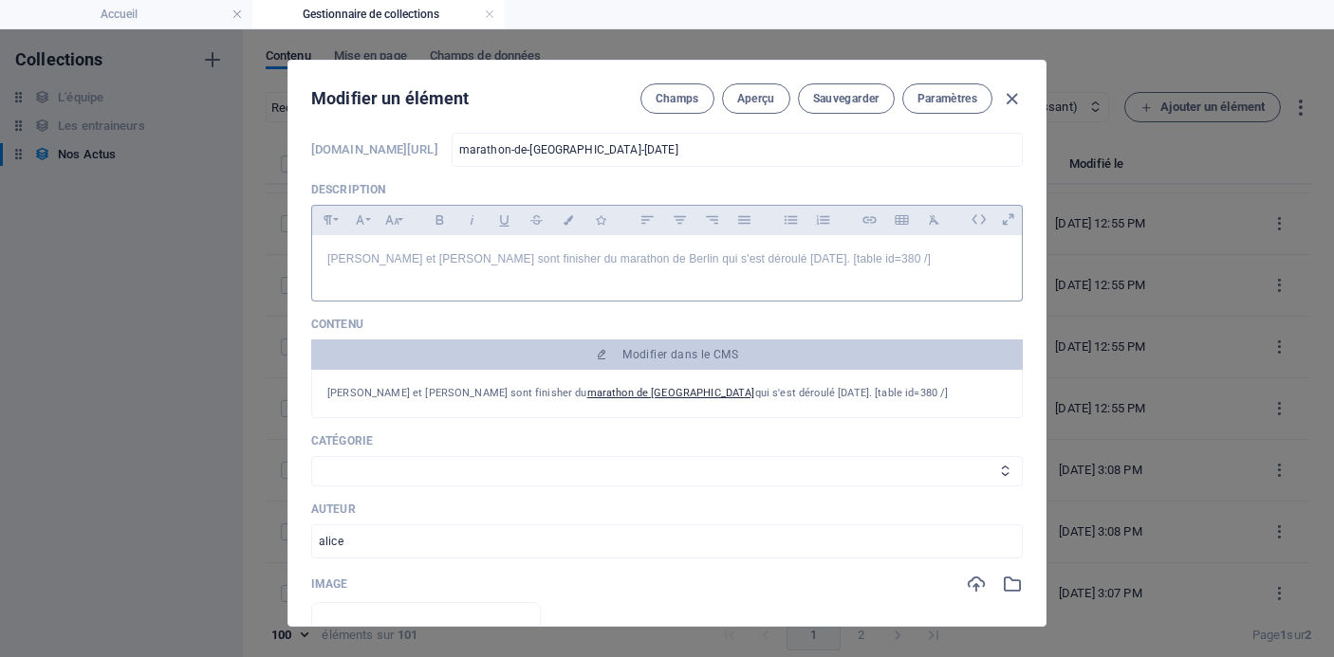
scroll to position [132, 0]
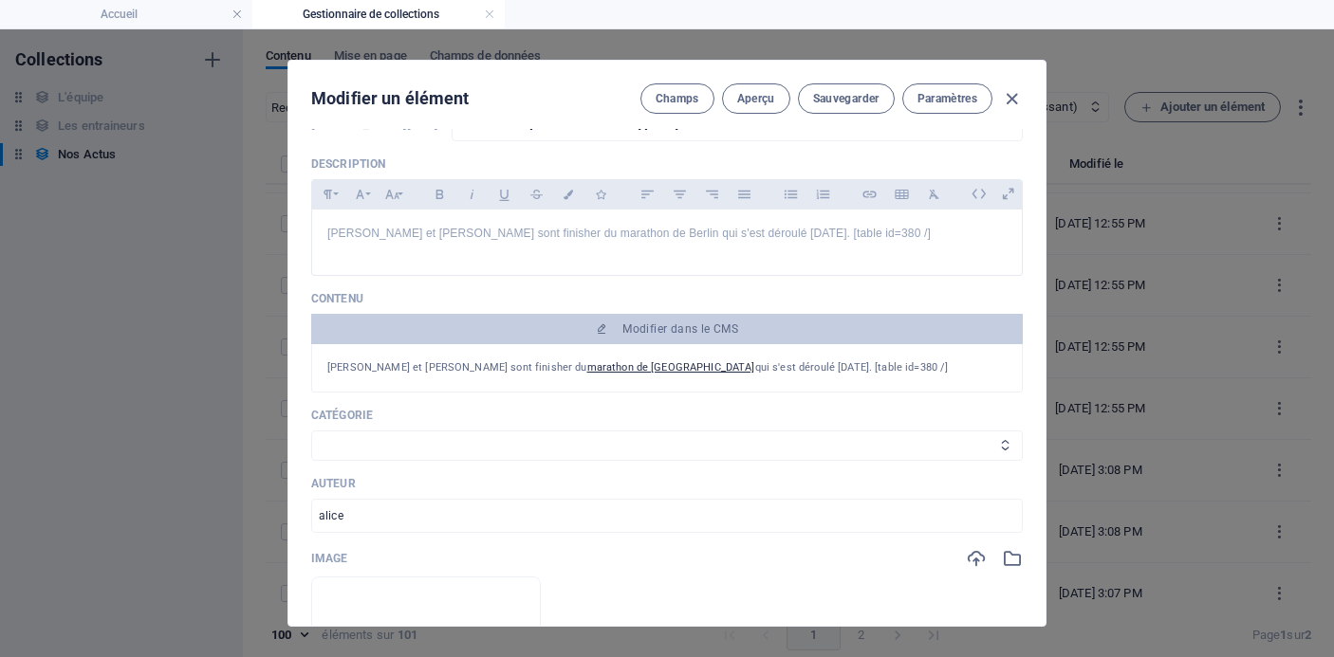
click at [476, 452] on select "Les résultats Les récits de course Événements Conseils sportifs" at bounding box center [667, 446] width 712 height 30
select select "Les résultats"
click at [311, 431] on select "Les résultats Les récits de course Événements Conseils sportifs" at bounding box center [667, 446] width 712 height 30
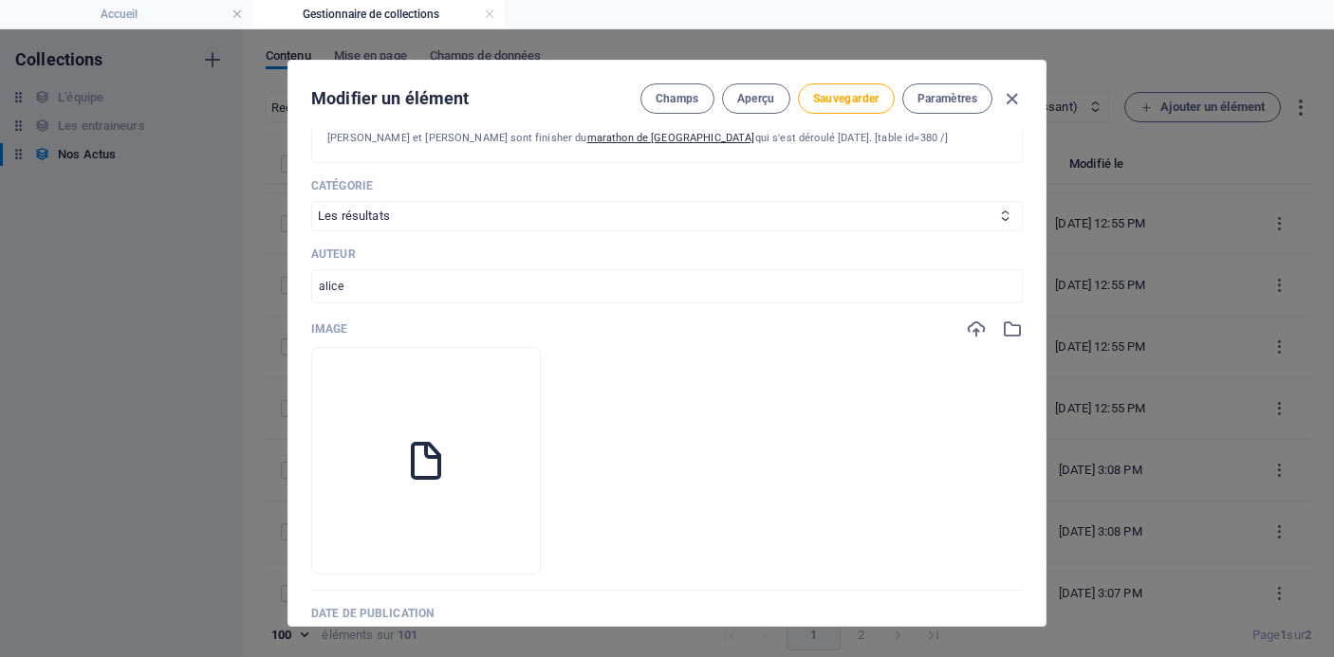
scroll to position [371, 0]
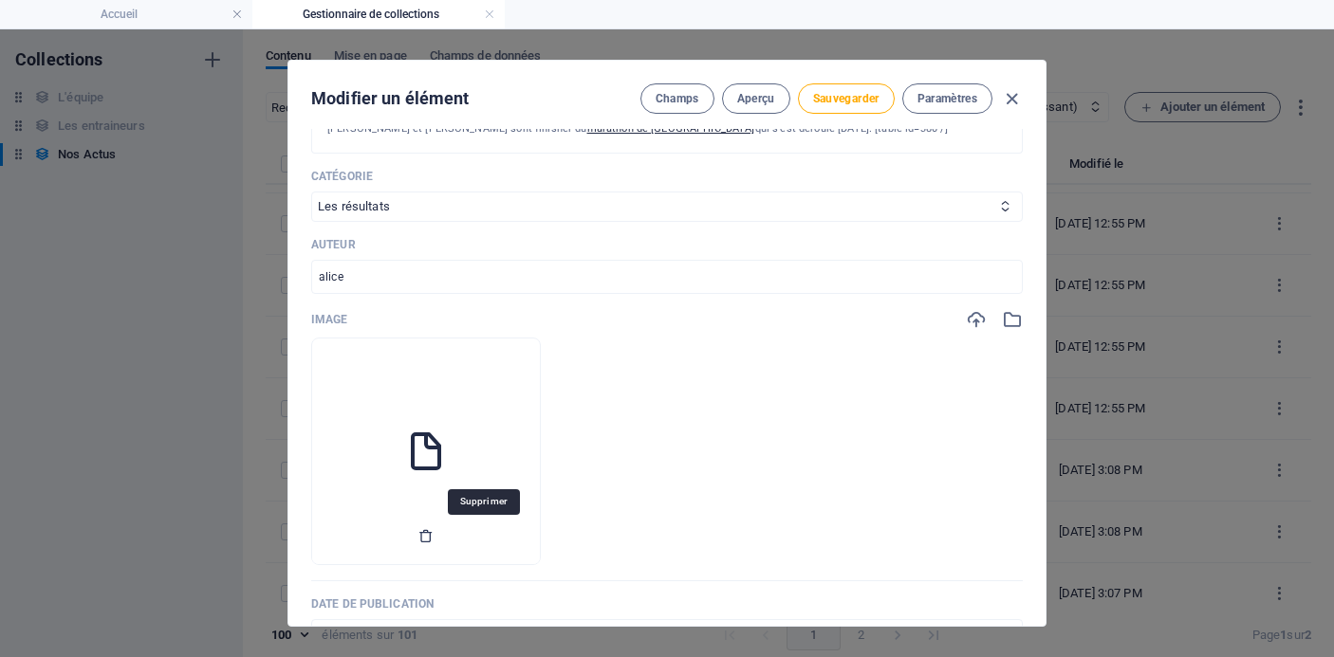
click at [434, 534] on icon "button" at bounding box center [425, 535] width 15 height 15
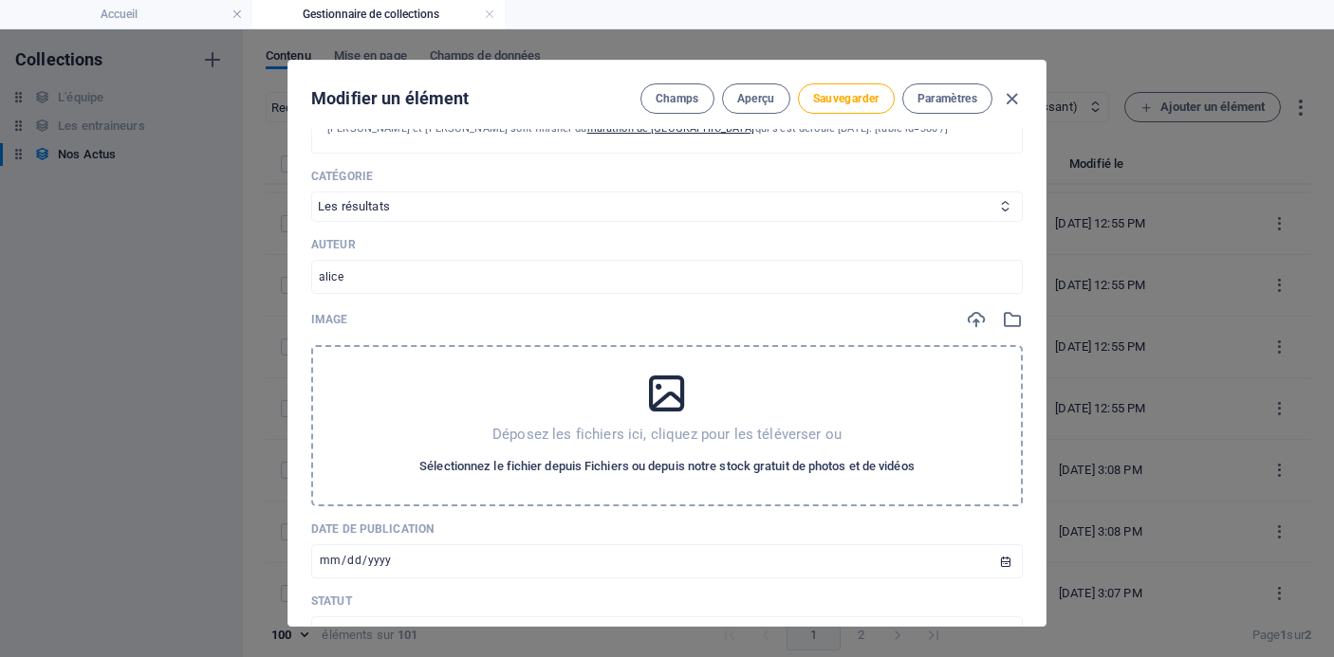
click at [679, 463] on span "Sélectionnez le fichier depuis Fichiers ou depuis notre stock gratuit de photos…" at bounding box center [666, 466] width 495 height 23
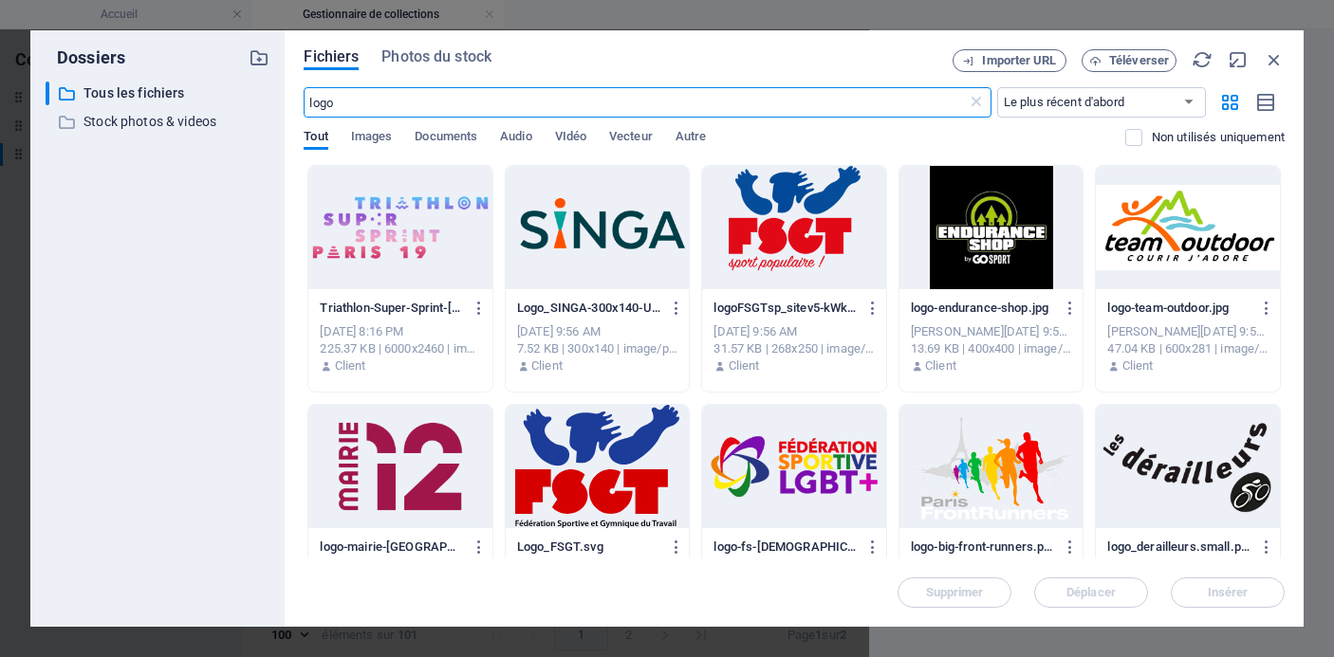
scroll to position [5227, 0]
type input "l"
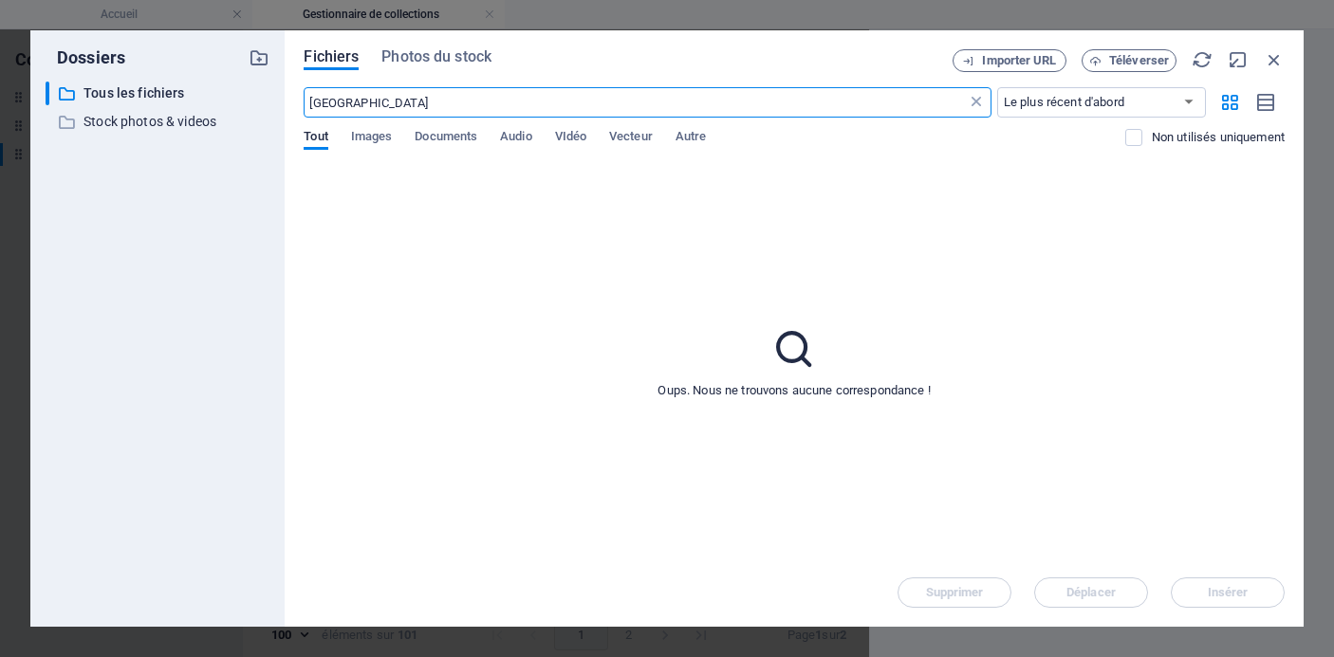
type input "[GEOGRAPHIC_DATA]"
click at [984, 100] on icon at bounding box center [976, 102] width 19 height 19
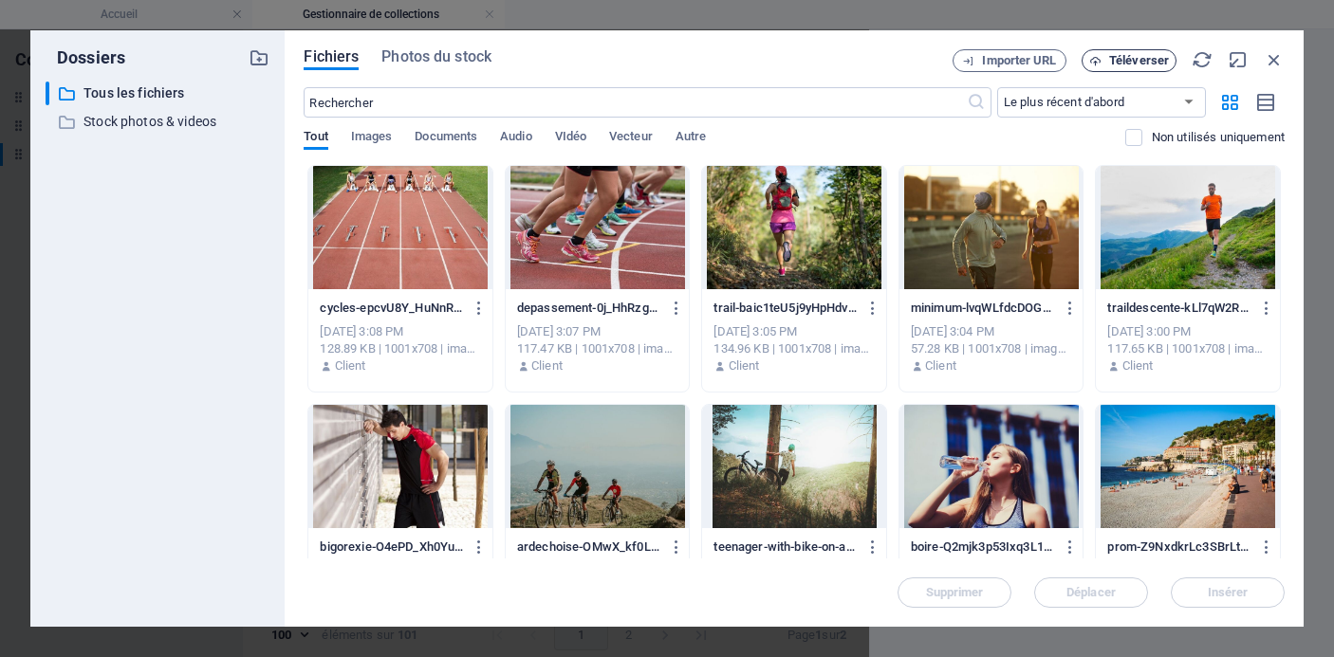
click at [1139, 57] on span "Téléverser" at bounding box center [1139, 60] width 60 height 11
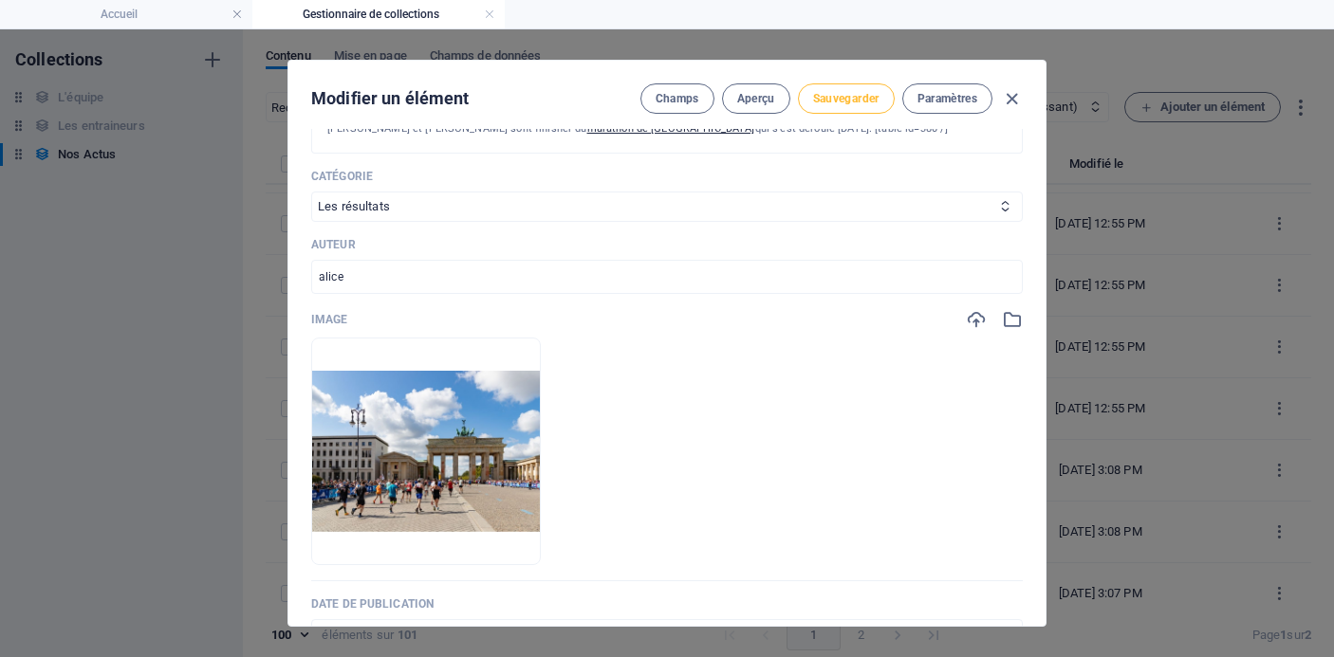
click at [832, 95] on span "Sauvegarder" at bounding box center [846, 98] width 66 height 15
click at [1001, 100] on icon "button" at bounding box center [1012, 99] width 22 height 22
type input "[DATE]"
type input "marathon-de-[GEOGRAPHIC_DATA]-[DATE]"
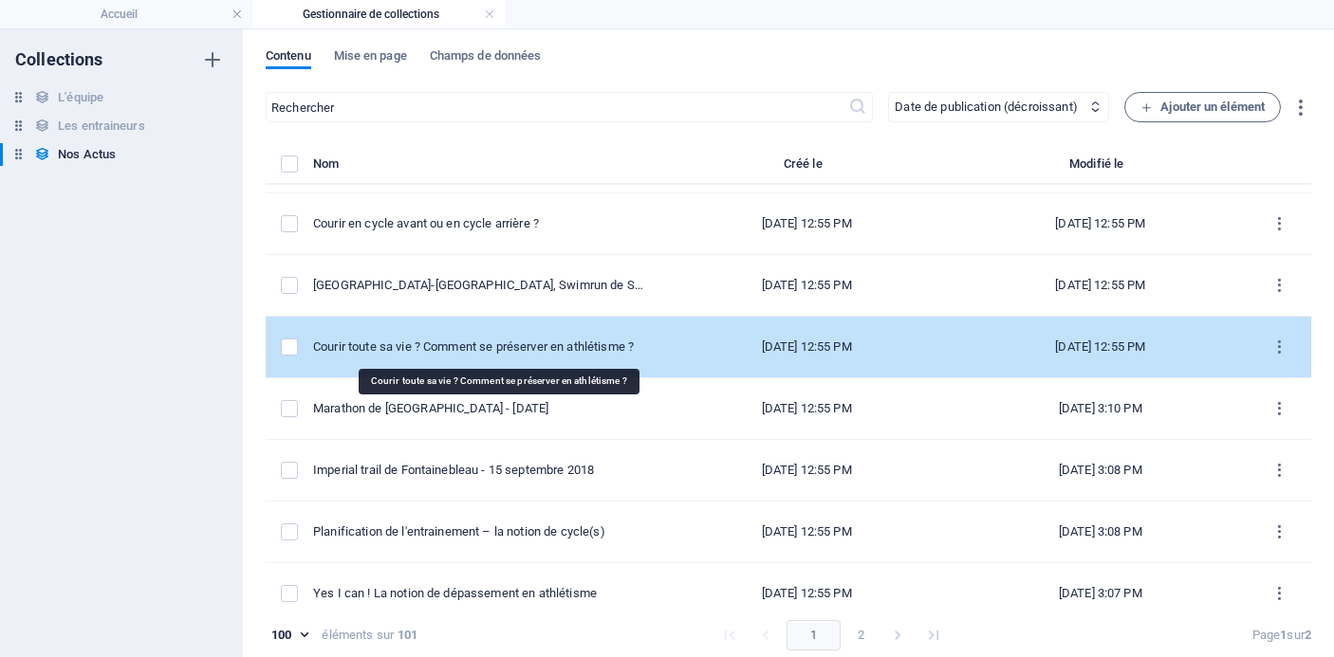
click at [587, 347] on div "Courir toute sa vie ? Comment se préserver en athlétisme ?" at bounding box center [478, 347] width 331 height 17
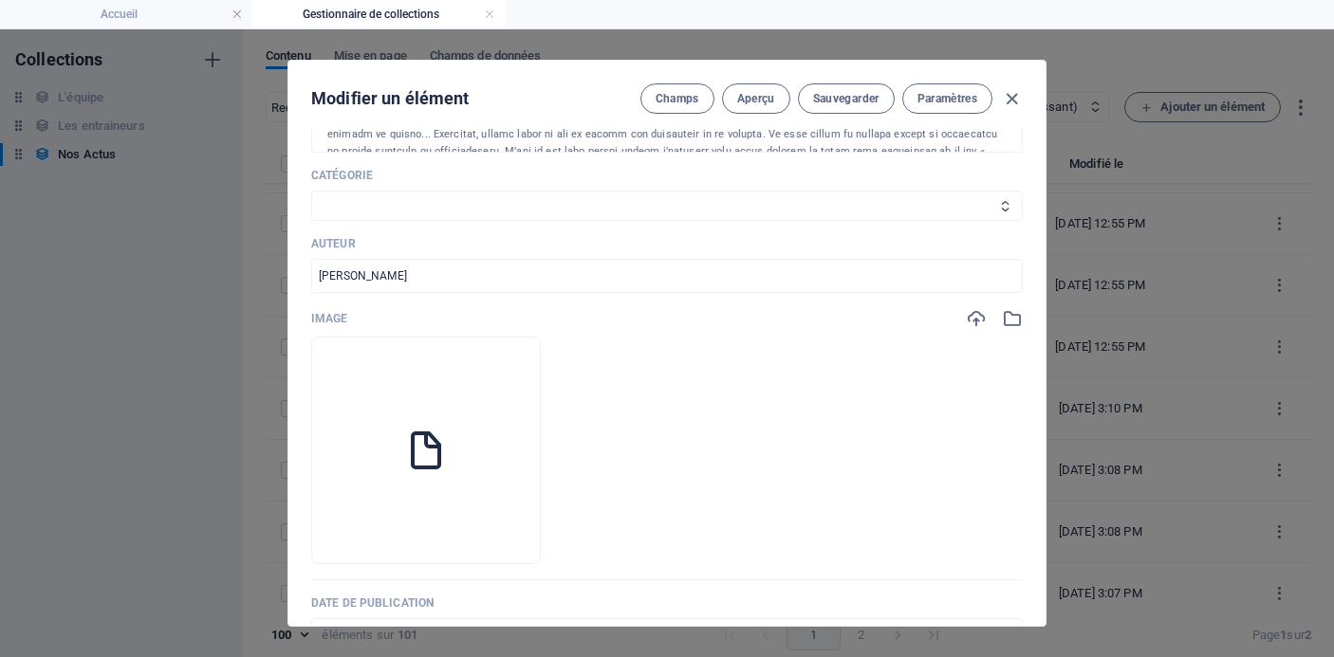
scroll to position [498, 0]
click at [434, 527] on icon "button" at bounding box center [425, 532] width 15 height 15
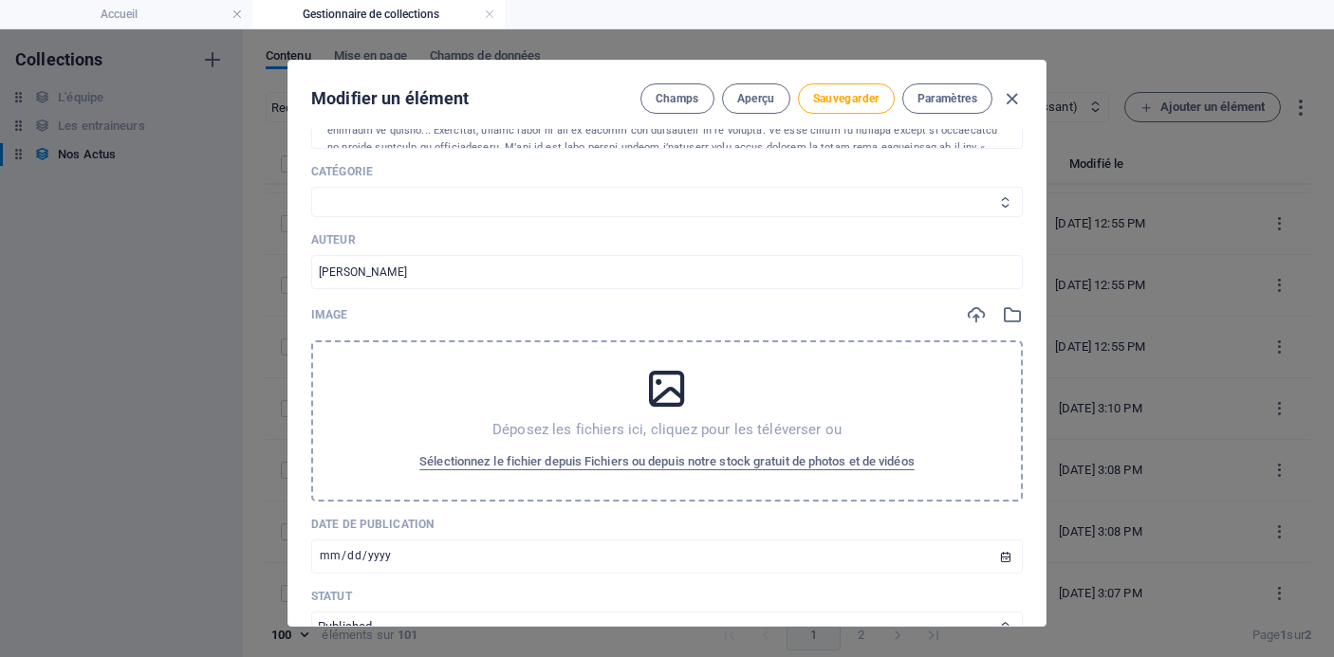
click at [653, 208] on select "Les résultats Les récits de course Événements Conseils sportifs" at bounding box center [667, 202] width 712 height 30
select select "Conseils sportifs"
click at [311, 187] on select "Les résultats Les récits de course Événements Conseils sportifs" at bounding box center [667, 202] width 712 height 30
click at [639, 464] on span "Sélectionnez le fichier depuis Fichiers ou depuis notre stock gratuit de photos…" at bounding box center [666, 462] width 495 height 23
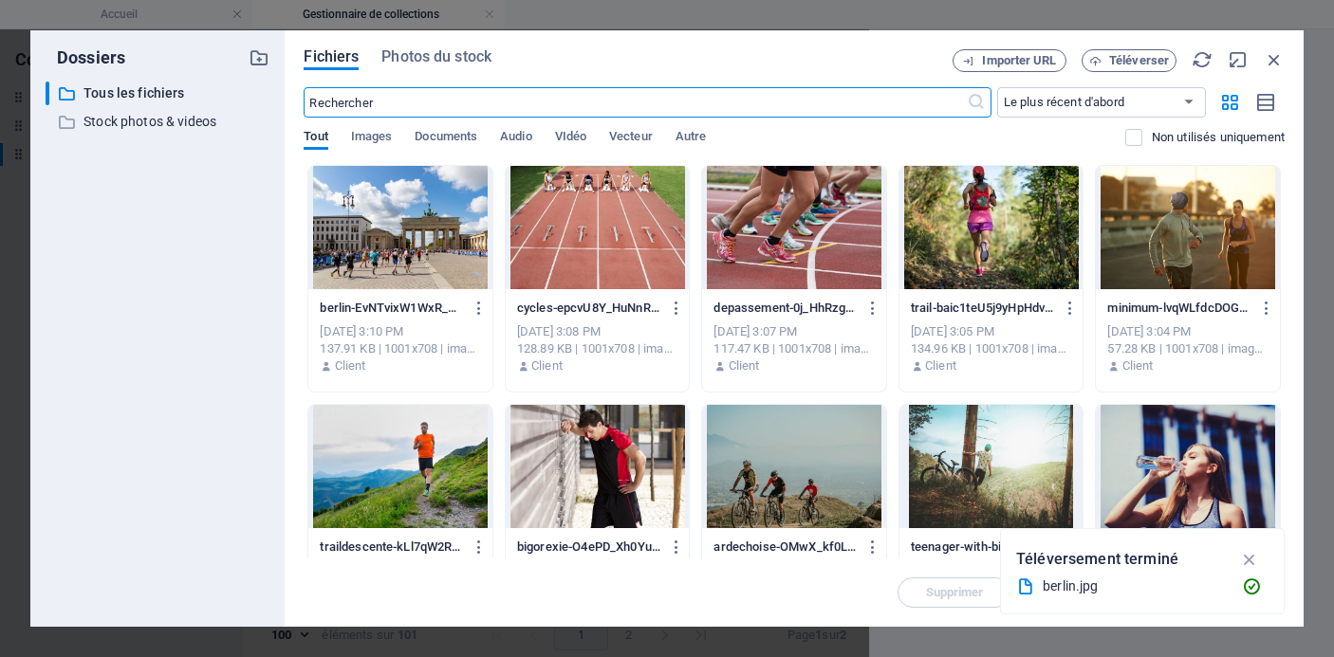
scroll to position [5227, 0]
click at [1136, 64] on span "Téléverser" at bounding box center [1139, 60] width 60 height 11
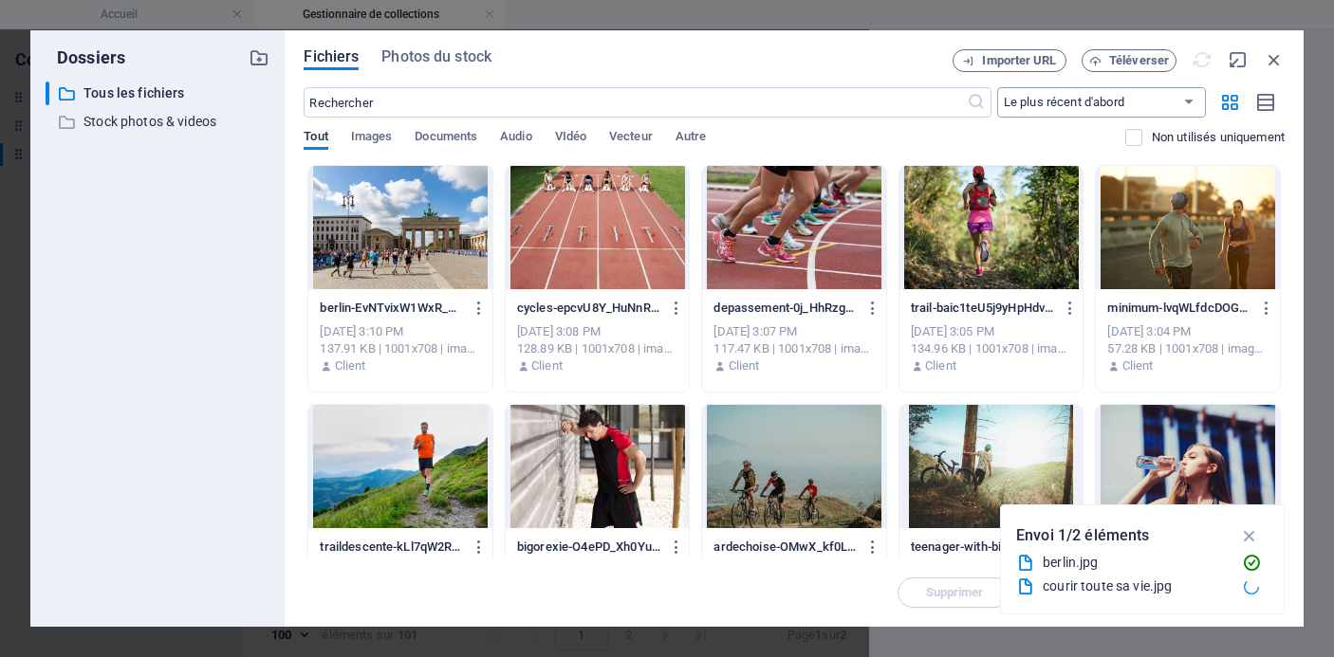
scroll to position [4925, 0]
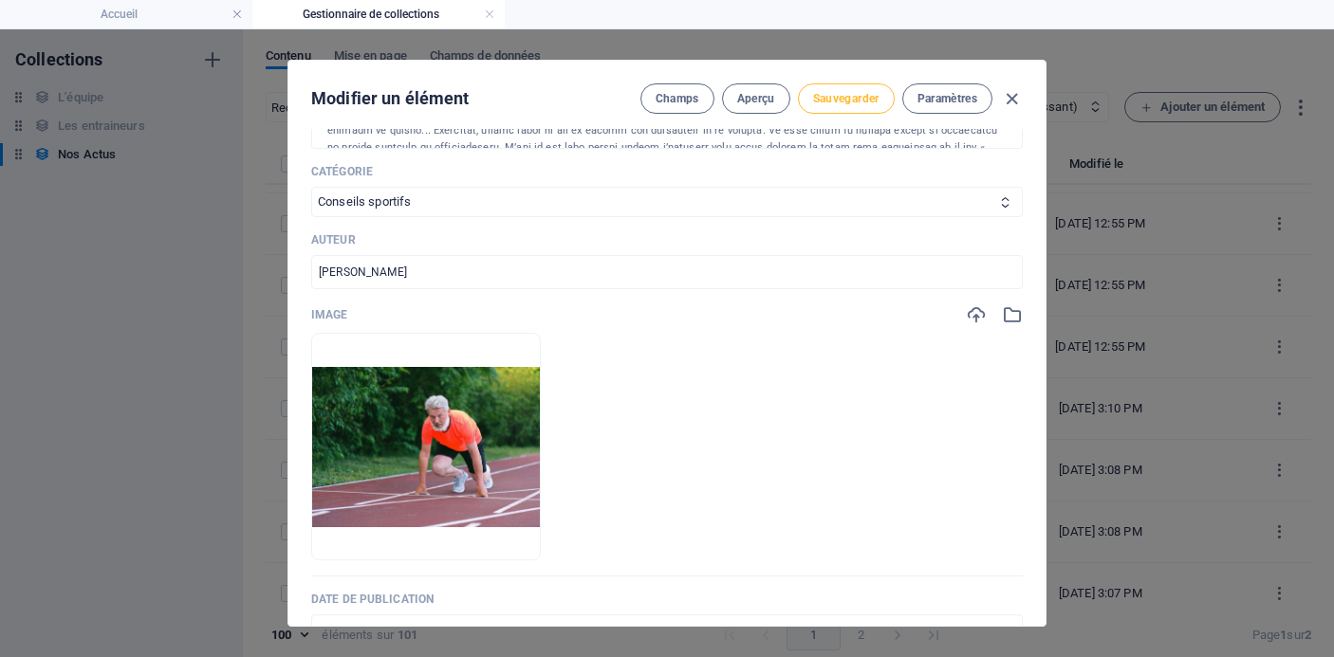
click at [828, 98] on span "Sauvegarder" at bounding box center [846, 98] width 66 height 15
click at [1007, 99] on icon "button" at bounding box center [1012, 99] width 22 height 22
type input "[DATE]"
type input "courir-toute-sa-vie-comment-se-preserver-en-athletisme"
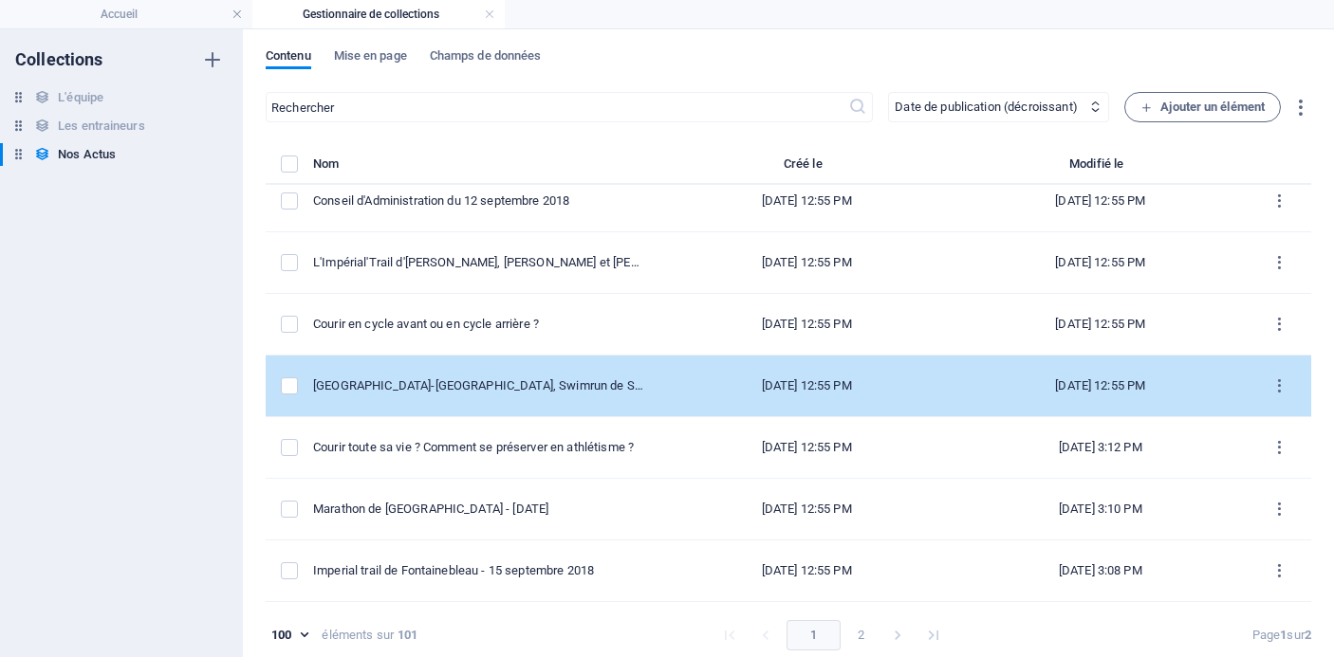
scroll to position [4809, 0]
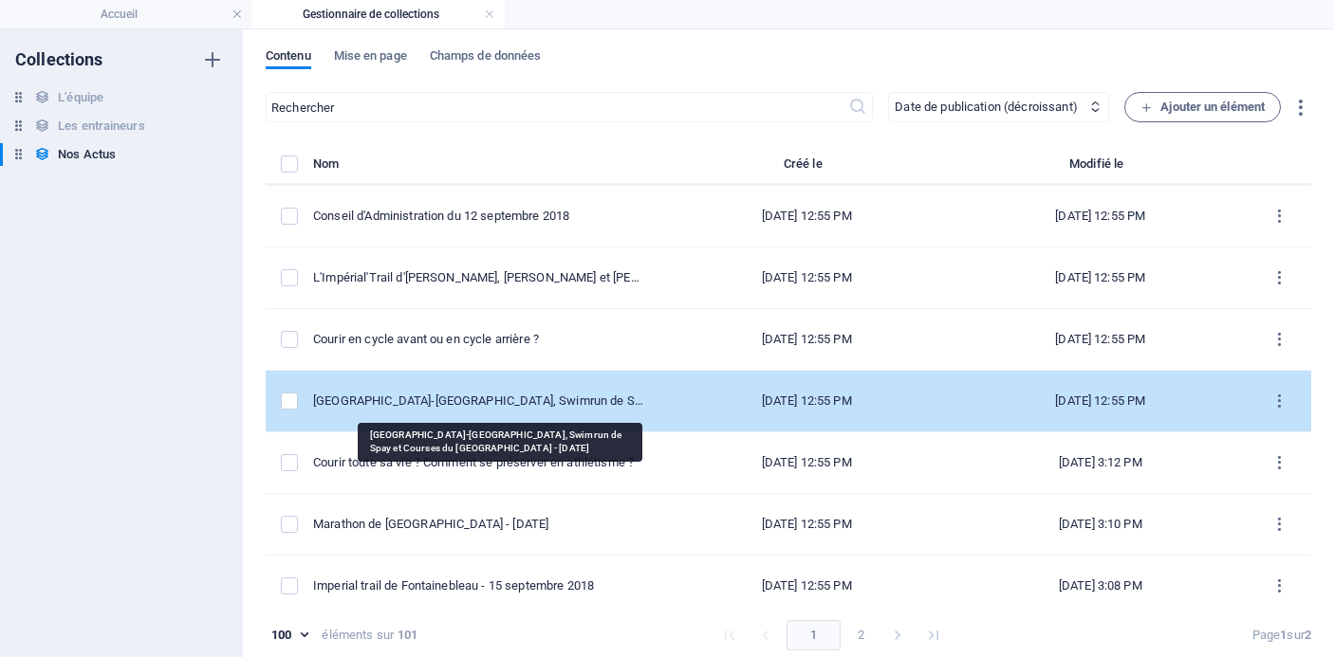
click at [562, 399] on div "[GEOGRAPHIC_DATA]-[GEOGRAPHIC_DATA], Swimrun de Spay et Courses du [GEOGRAPHIC_…" at bounding box center [478, 401] width 331 height 17
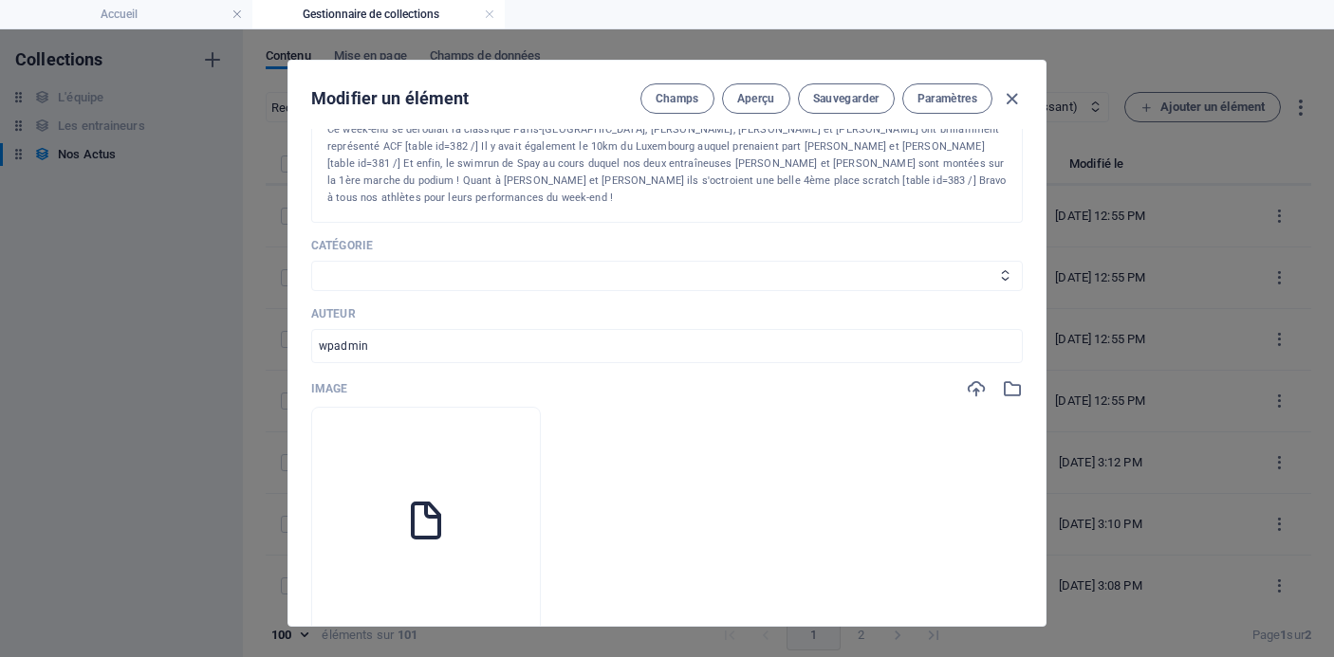
scroll to position [401, 0]
click at [434, 595] on icon "button" at bounding box center [425, 602] width 15 height 15
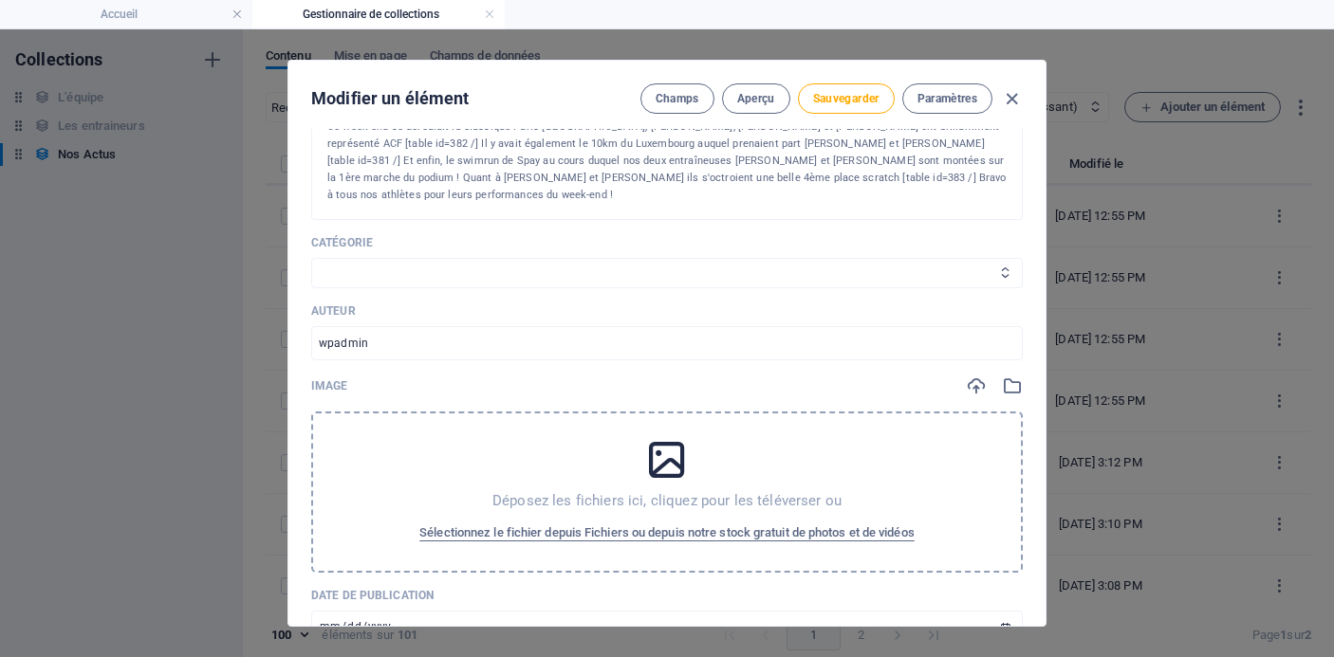
click at [555, 258] on select "Les résultats Les récits de course Événements Conseils sportifs" at bounding box center [667, 273] width 712 height 30
select select "Les résultats"
click at [311, 258] on select "Les résultats Les récits de course Événements Conseils sportifs" at bounding box center [667, 273] width 712 height 30
click at [582, 522] on span "Sélectionnez le fichier depuis Fichiers ou depuis notre stock gratuit de photos…" at bounding box center [666, 533] width 495 height 23
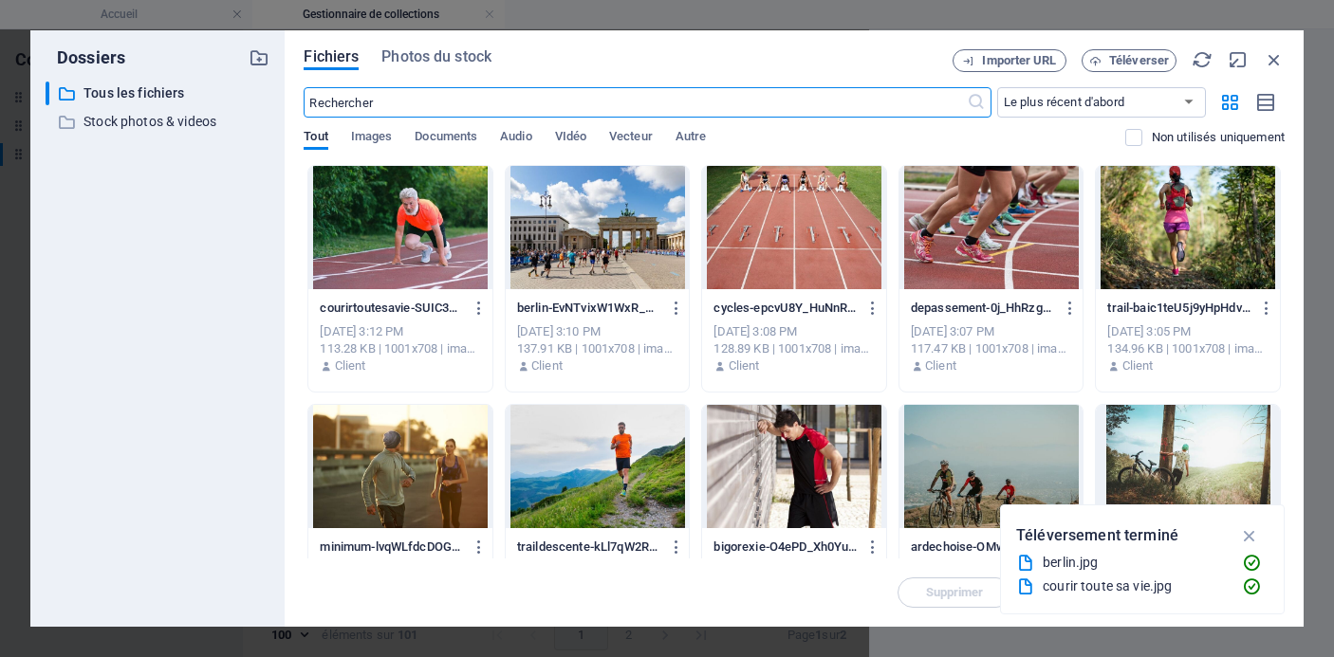
click at [740, 98] on input "text" at bounding box center [635, 102] width 662 height 30
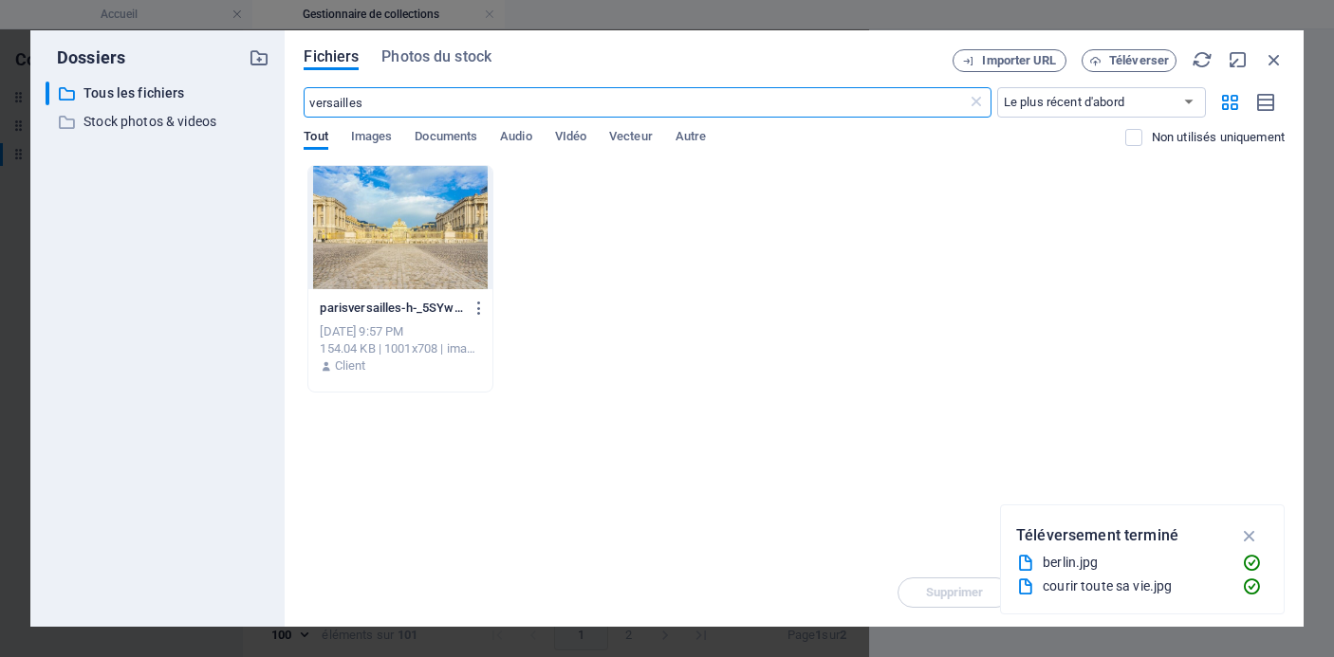
type input "versailles"
click at [409, 225] on div at bounding box center [400, 227] width 184 height 123
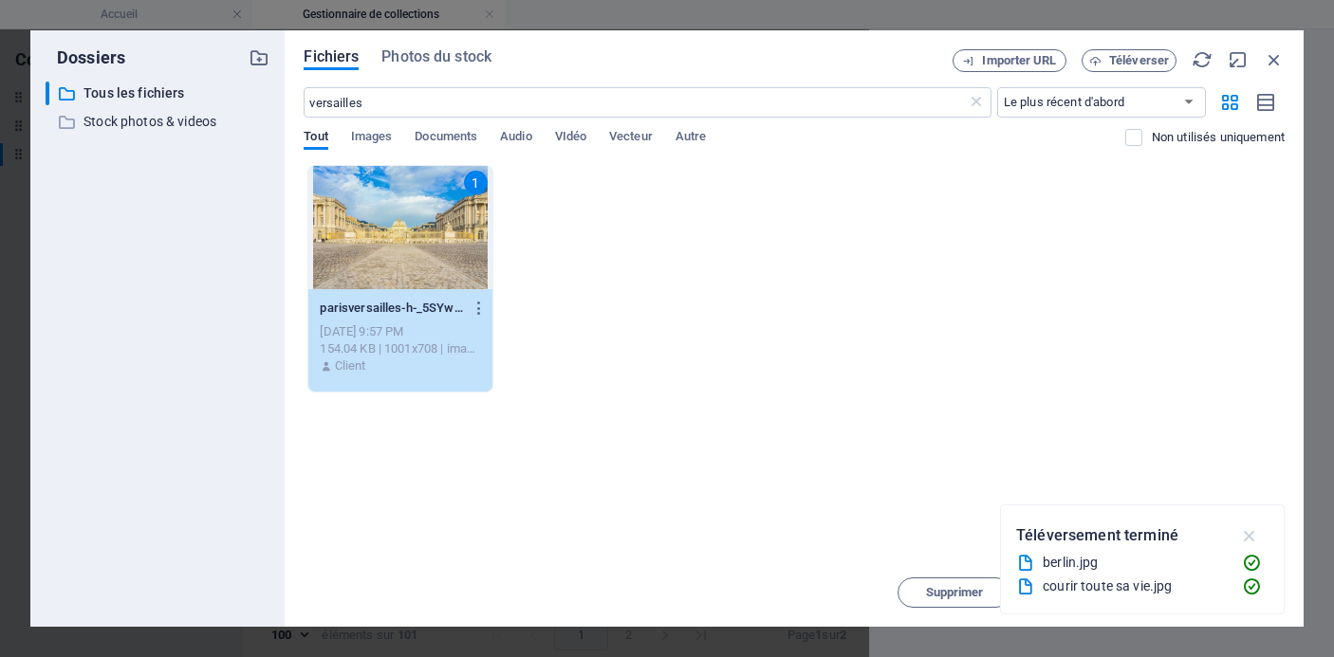
click at [1252, 527] on icon "button" at bounding box center [1250, 536] width 22 height 21
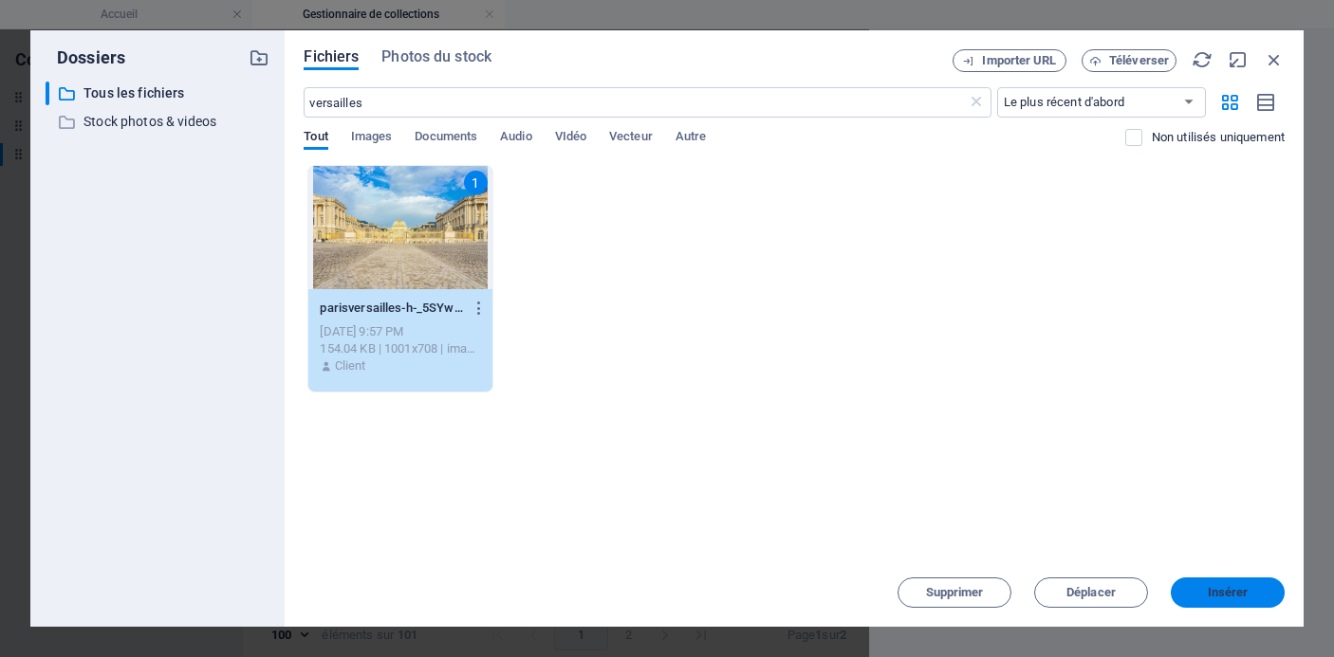
click at [1228, 593] on span "Insérer" at bounding box center [1228, 592] width 41 height 11
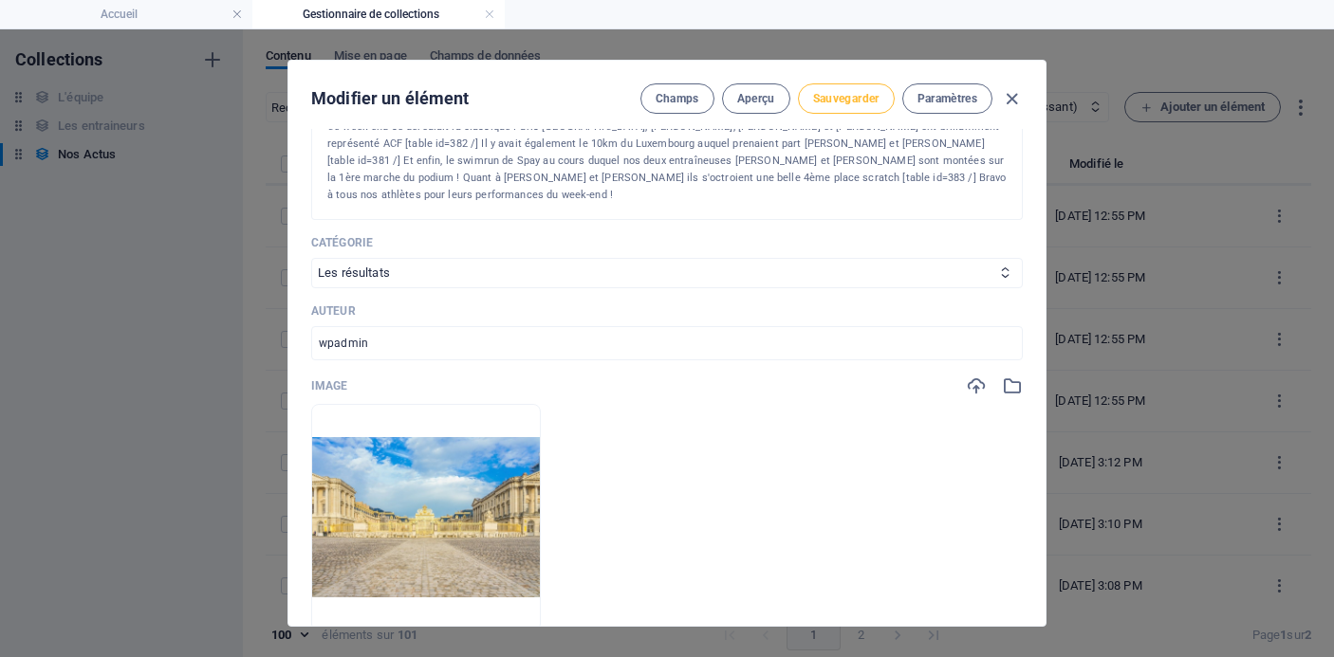
click at [855, 95] on span "Sauvegarder" at bounding box center [846, 98] width 66 height 15
click at [1006, 98] on icon "button" at bounding box center [1012, 99] width 22 height 22
type input "[DATE]"
type input "[GEOGRAPHIC_DATA]-[GEOGRAPHIC_DATA]-swimrun-de-spay-et-courses-du-[GEOGRAPHIC_D…"
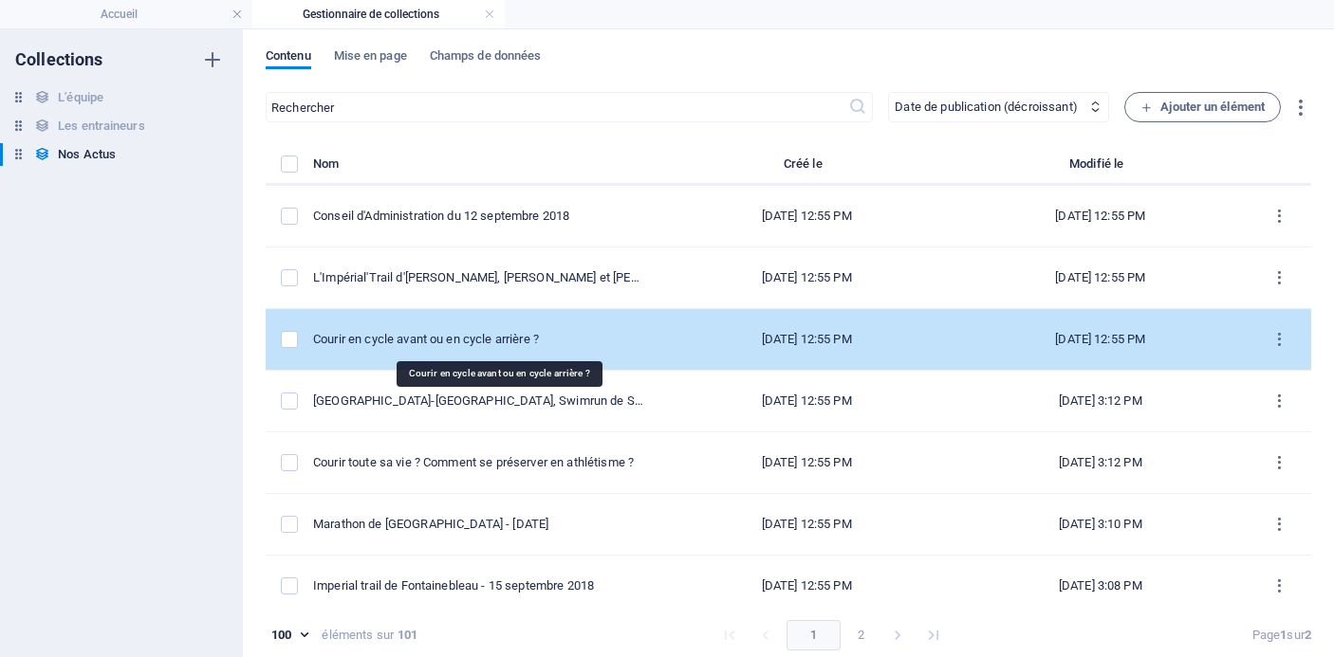
click at [526, 339] on div "Courir en cycle avant ou en cycle arrière ?" at bounding box center [478, 339] width 331 height 17
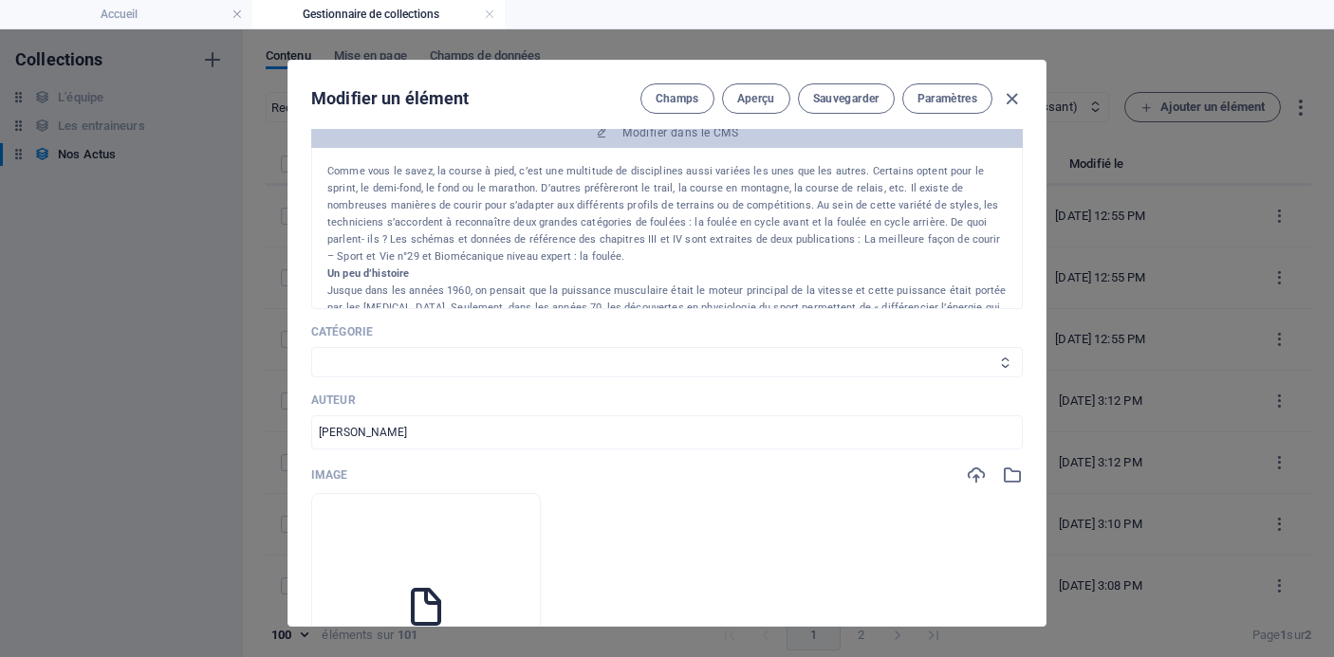
scroll to position [347, 0]
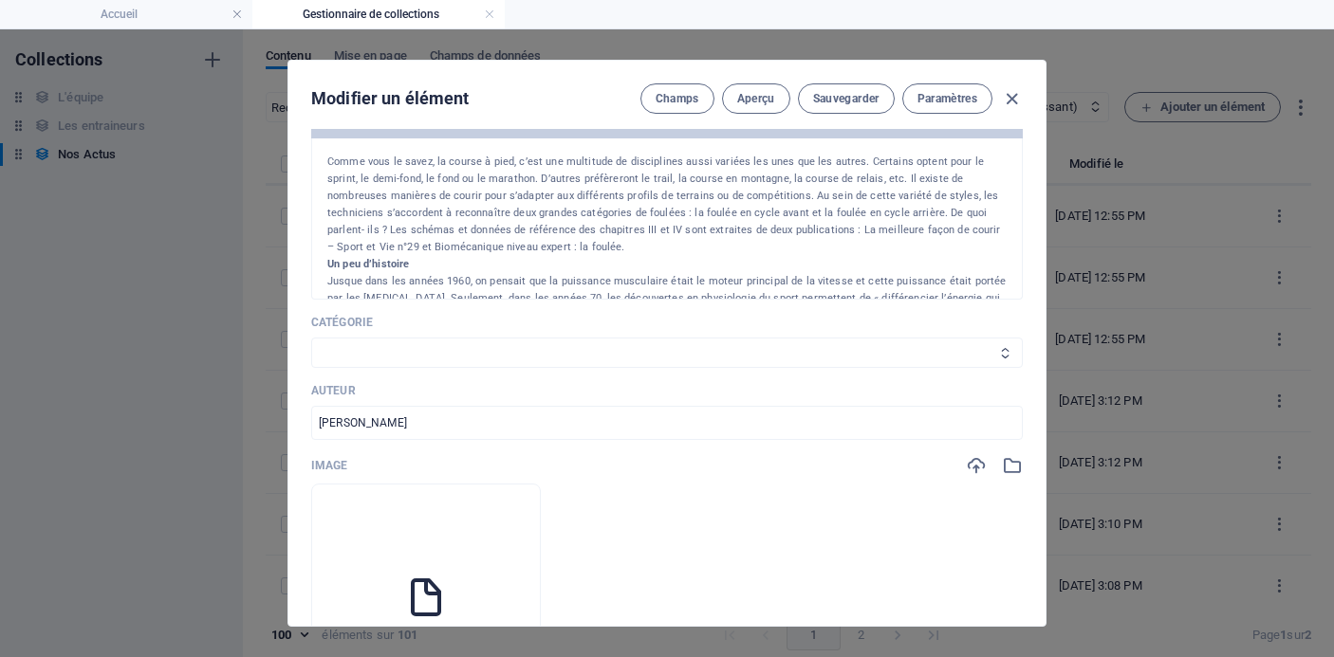
click at [676, 339] on select "Les résultats Les récits de course Événements Conseils sportifs" at bounding box center [667, 353] width 712 height 30
click at [311, 338] on select "Les résultats Les récits de course Événements Conseils sportifs" at bounding box center [667, 353] width 712 height 30
click at [664, 350] on select "Les résultats Les récits de course Événements Conseils sportifs" at bounding box center [667, 353] width 712 height 30
select select "Conseils sportifs"
click at [311, 338] on select "Les résultats Les récits de course Événements Conseils sportifs" at bounding box center [667, 353] width 712 height 30
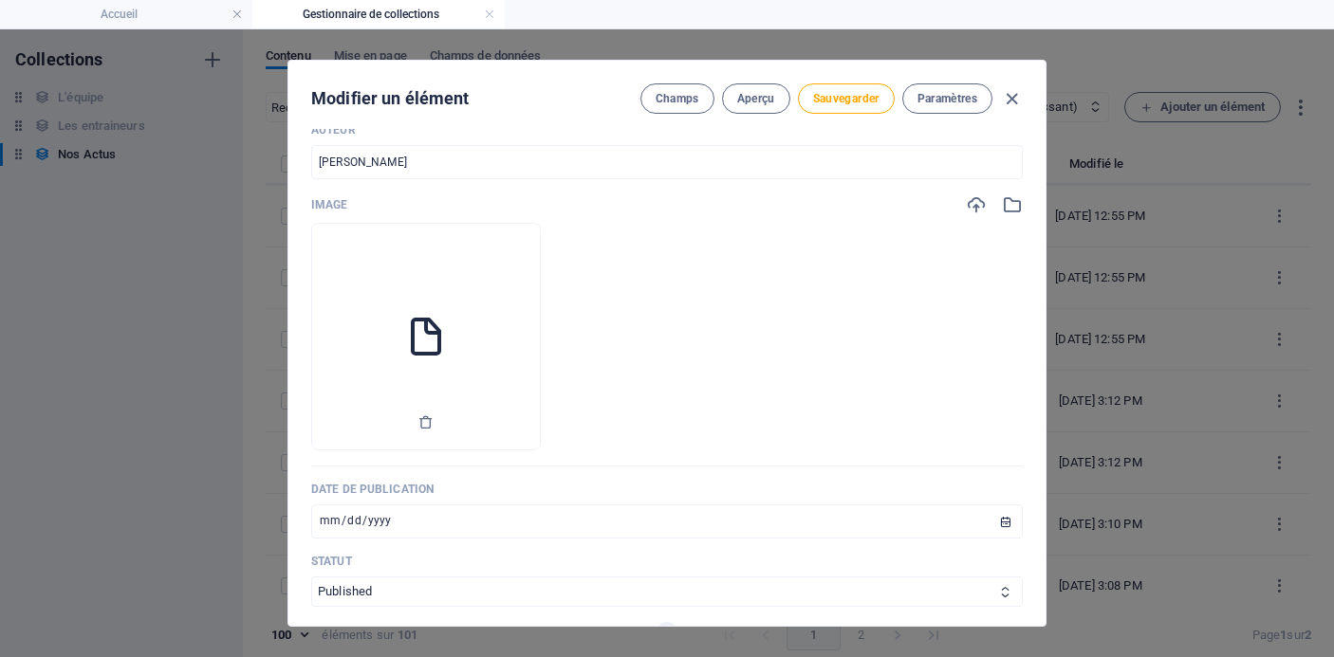
scroll to position [609, 0]
click at [434, 424] on icon "button" at bounding box center [425, 421] width 15 height 15
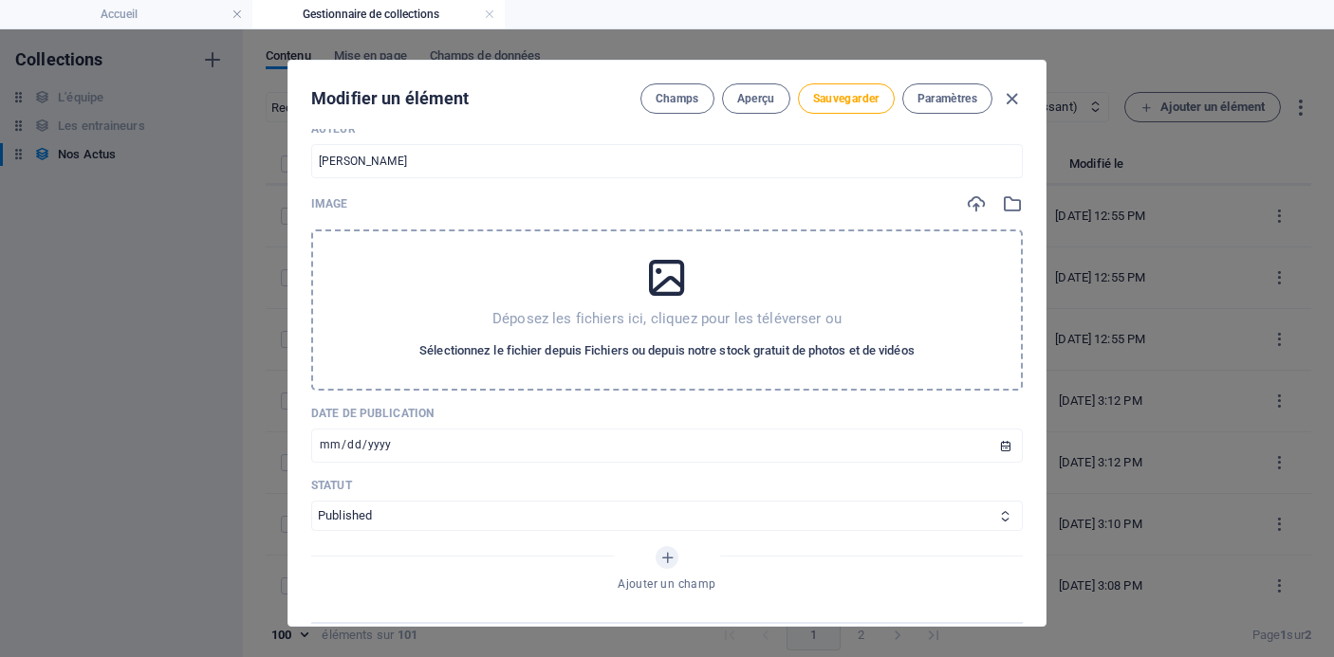
click at [620, 342] on span "Sélectionnez le fichier depuis Fichiers ou depuis notre stock gratuit de photos…" at bounding box center [666, 351] width 495 height 23
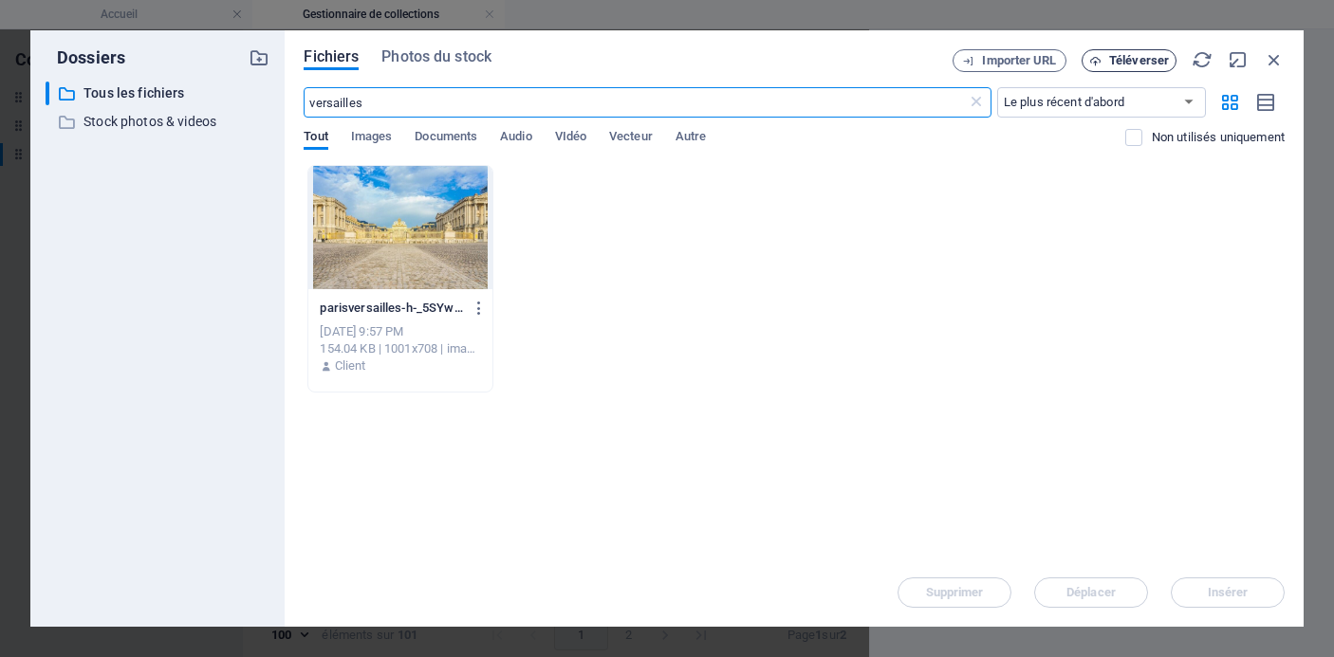
click at [1138, 65] on span "Téléverser" at bounding box center [1139, 60] width 60 height 11
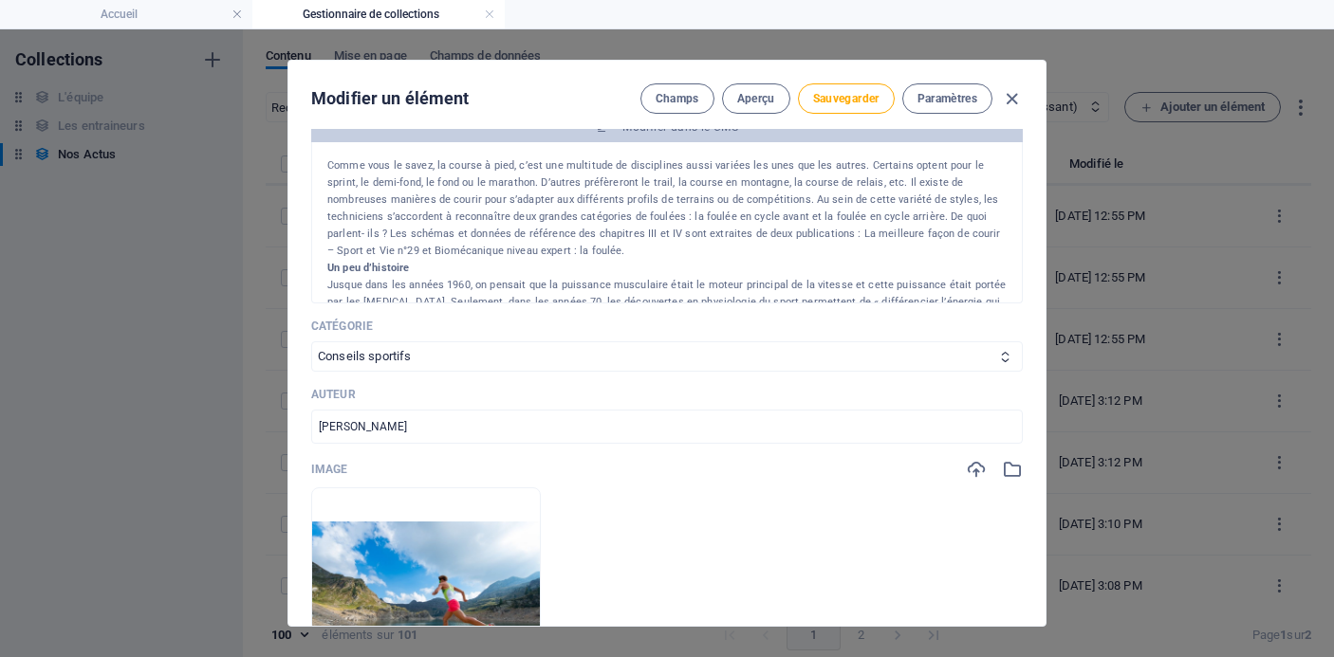
scroll to position [321, 0]
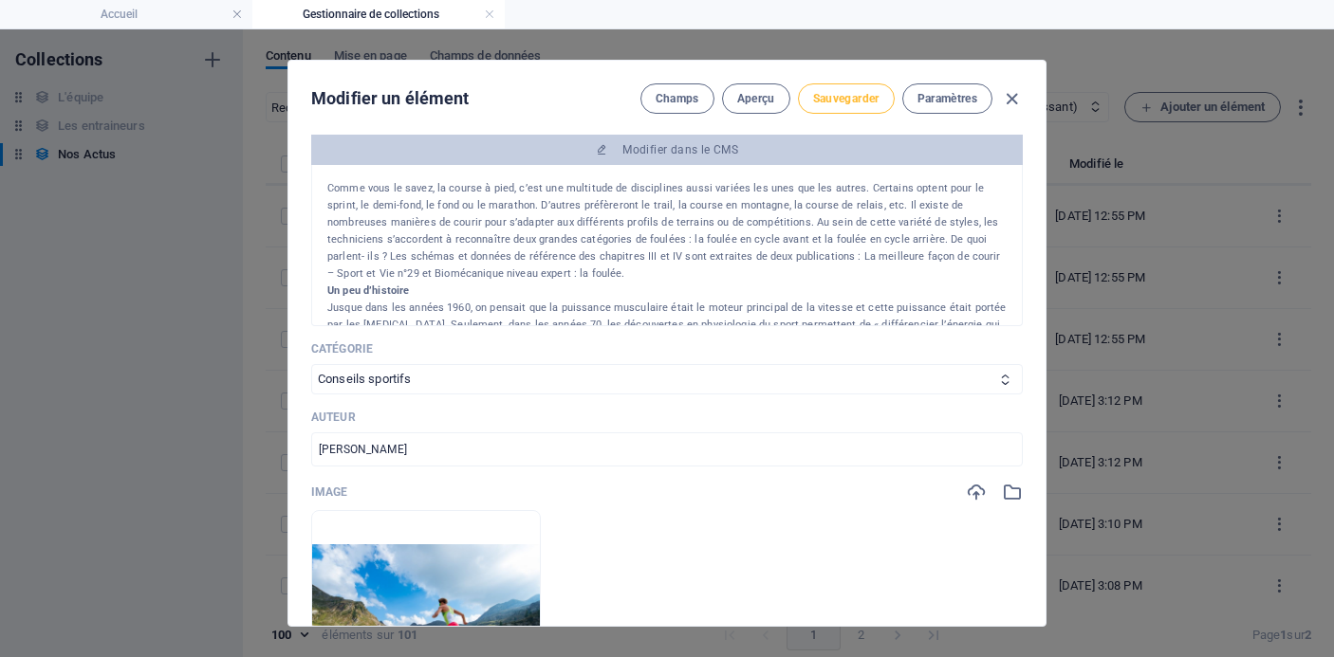
click at [854, 102] on span "Sauvegarder" at bounding box center [846, 98] width 66 height 15
click at [1010, 101] on icon "button" at bounding box center [1012, 99] width 22 height 22
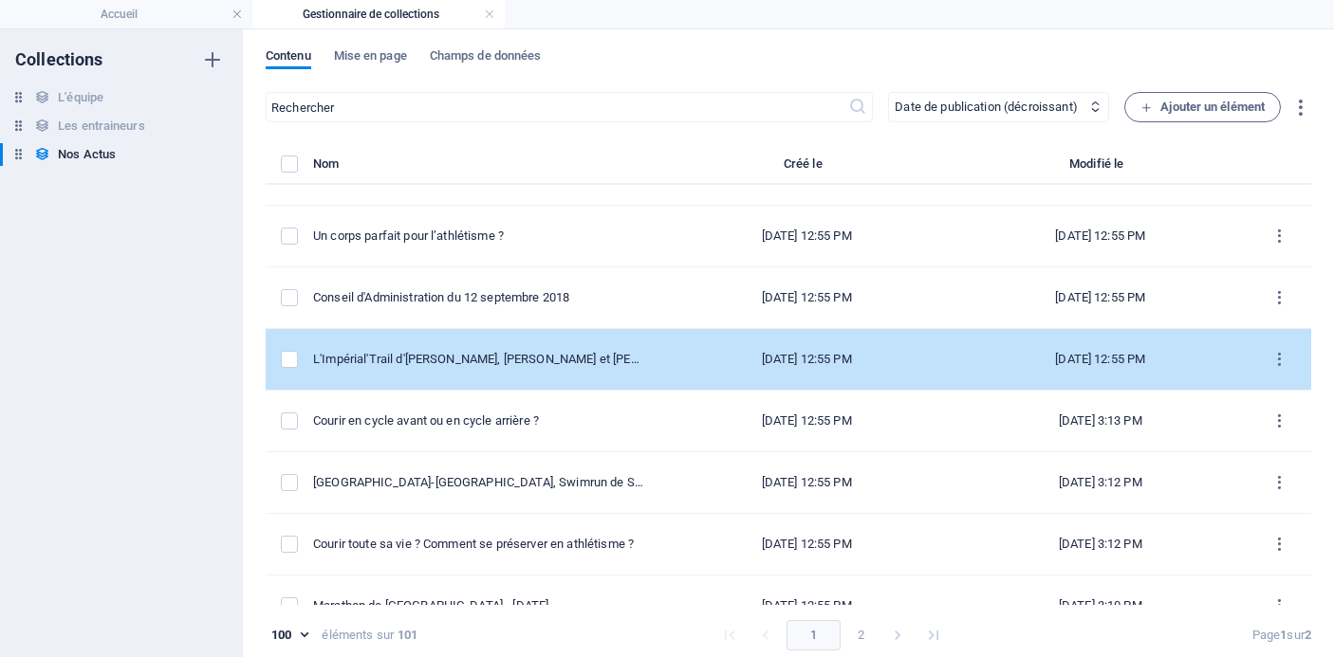
scroll to position [4702, 0]
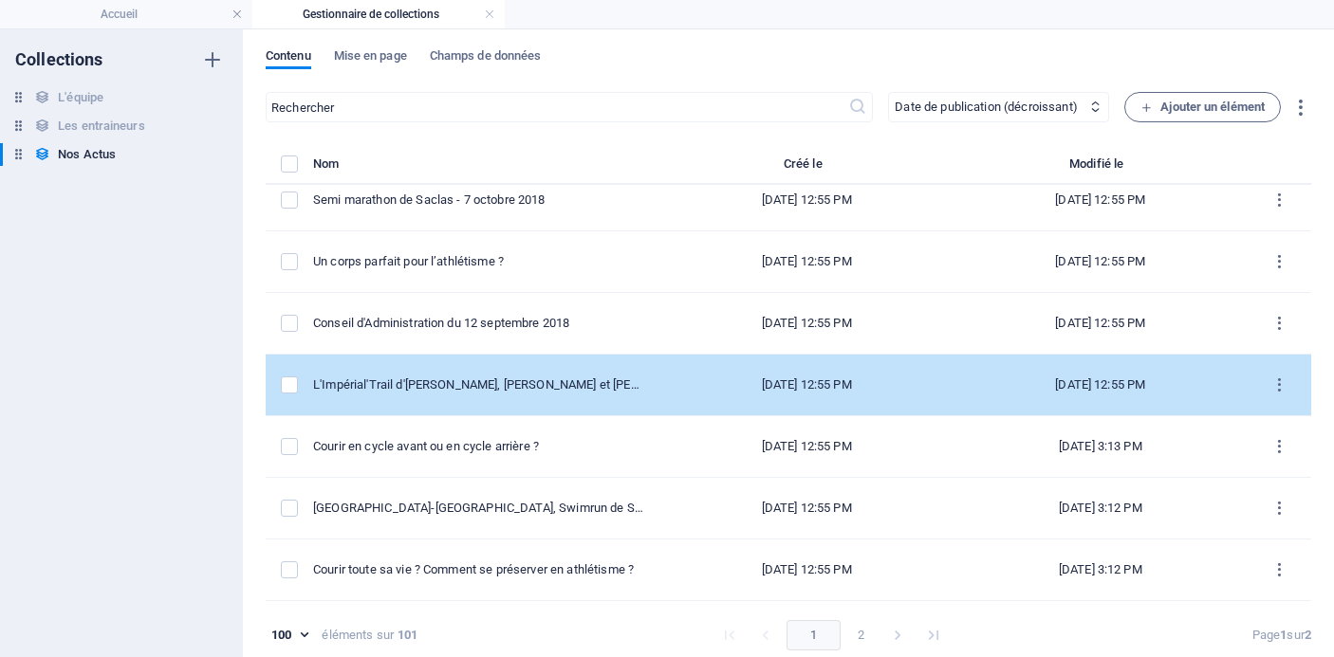
click at [538, 390] on div "L'Impérial'Trail d'[PERSON_NAME], [PERSON_NAME] et [PERSON_NAME]" at bounding box center [478, 385] width 331 height 17
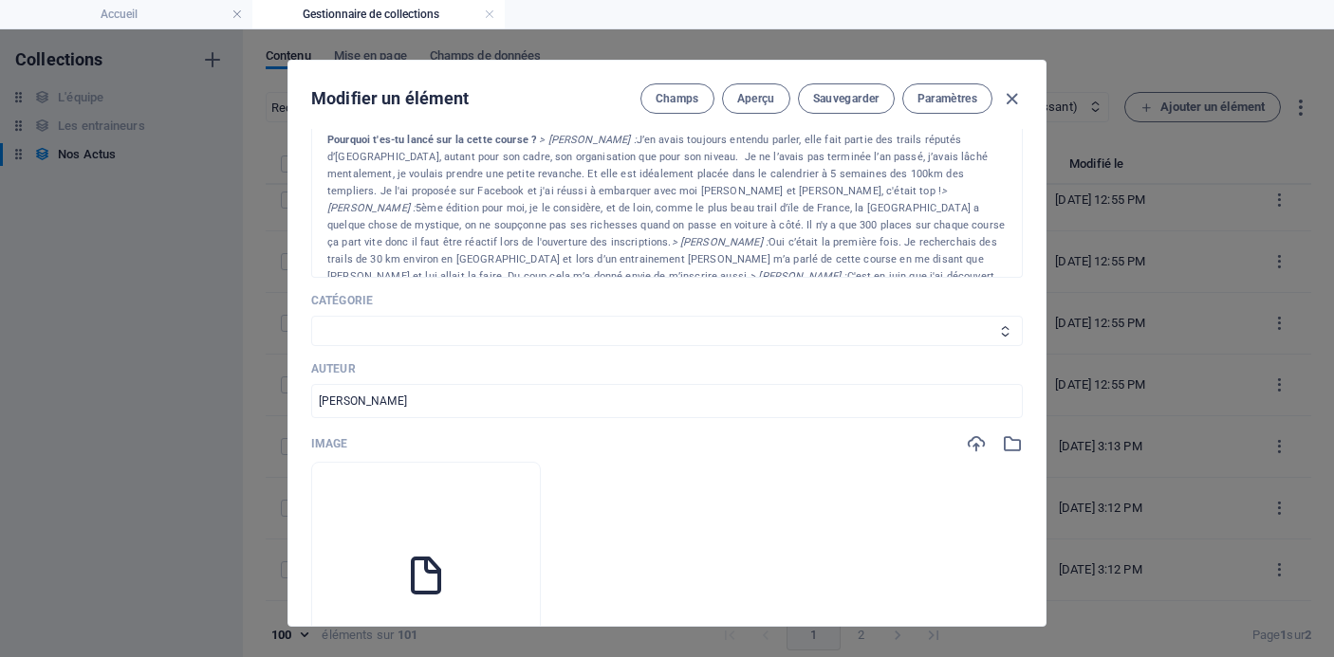
scroll to position [394, 0]
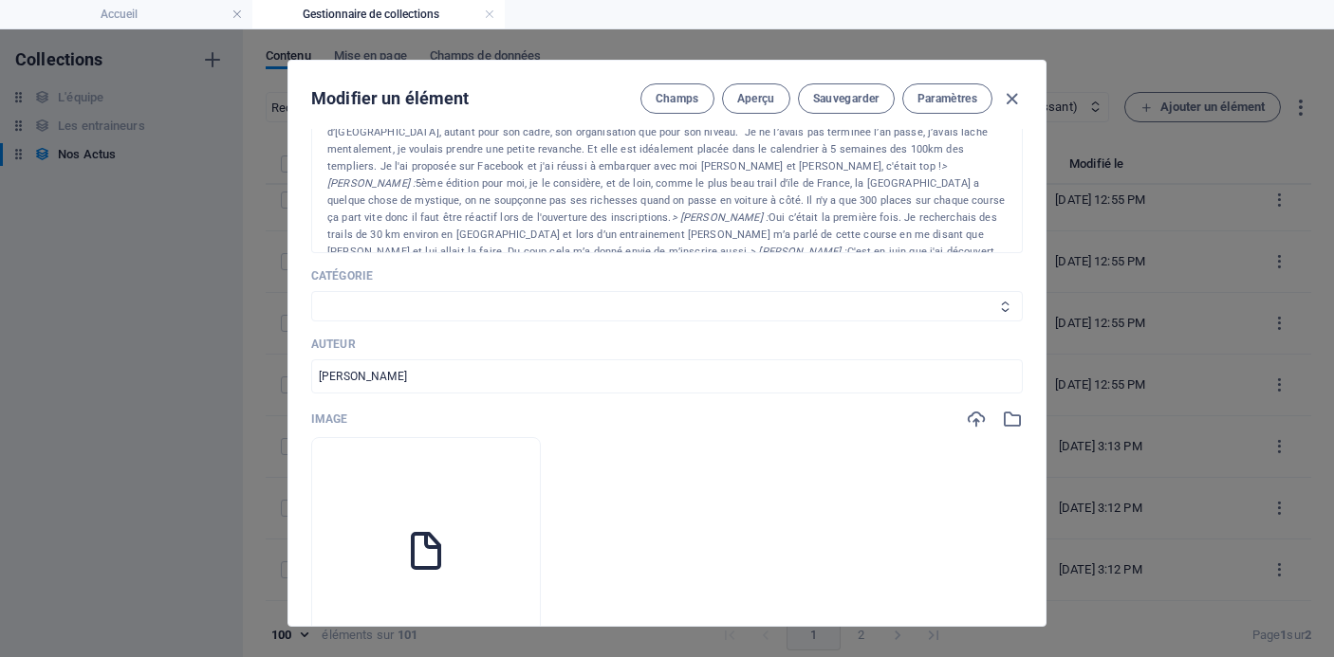
click at [567, 316] on select "Les résultats Les récits de course Événements Conseils sportifs" at bounding box center [667, 306] width 712 height 30
click at [311, 291] on select "Les résultats Les récits de course Événements Conseils sportifs" at bounding box center [667, 306] width 712 height 30
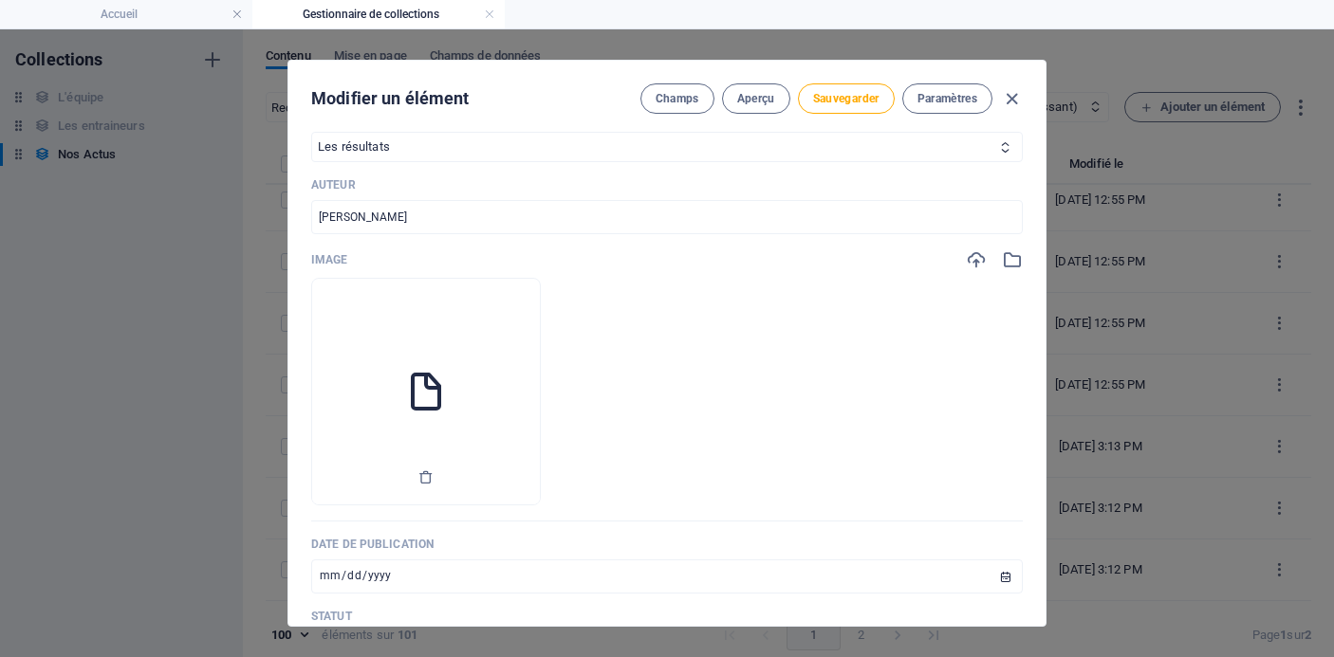
scroll to position [581, 0]
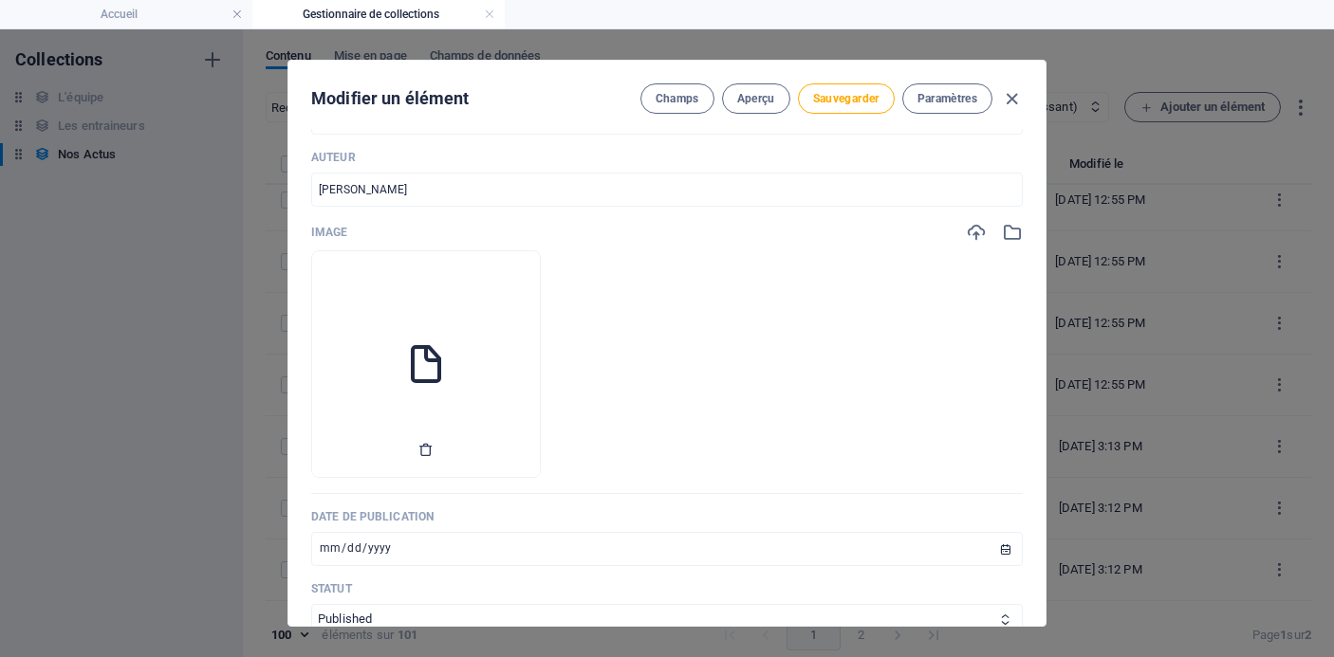
click at [434, 444] on icon "button" at bounding box center [425, 449] width 15 height 15
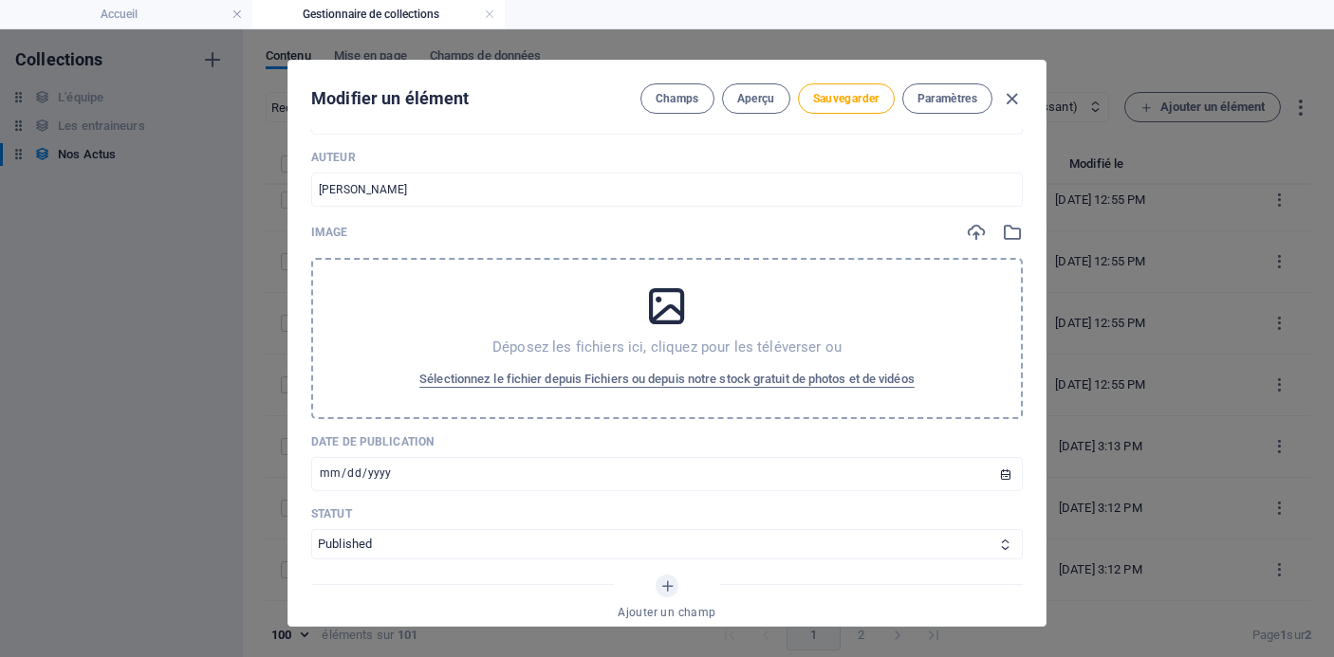
click at [556, 332] on div "Déposez les fichiers ici, cliquez pour les téléverser ou Sélectionnez le fichie…" at bounding box center [667, 338] width 712 height 161
click at [787, 382] on span "Sélectionnez le fichier depuis Fichiers ou depuis notre stock gratuit de photos…" at bounding box center [666, 379] width 495 height 23
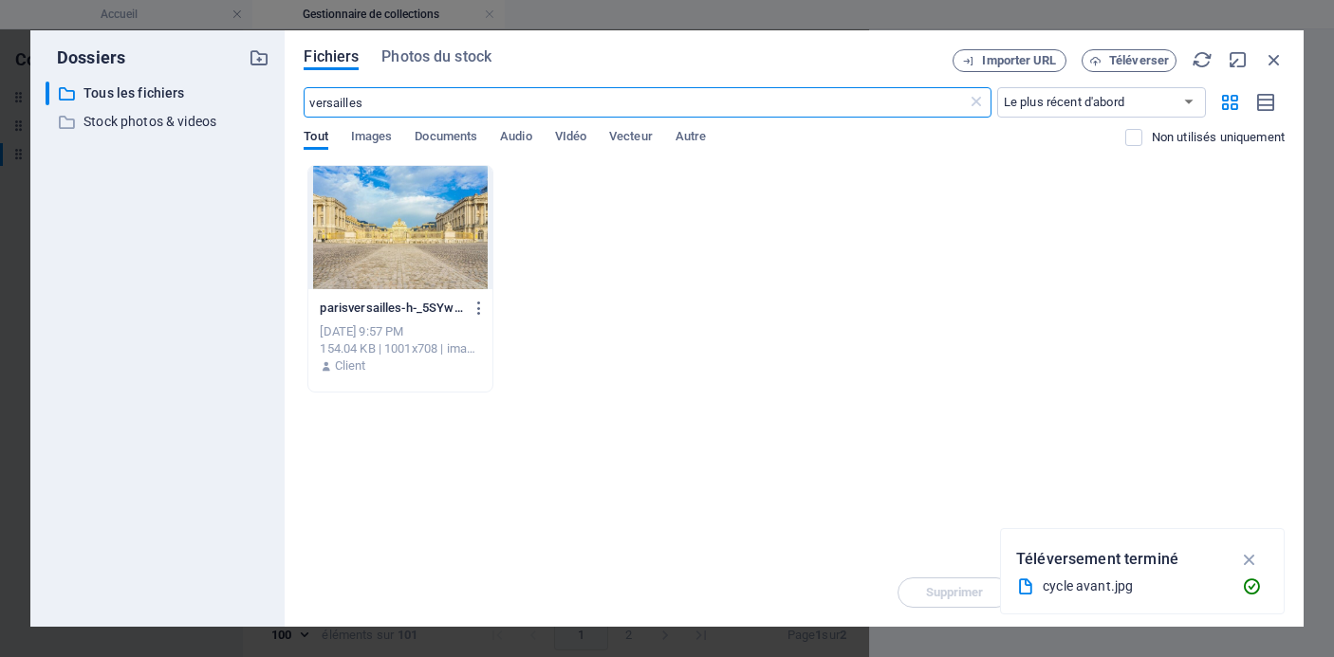
scroll to position [4987, 0]
click at [980, 98] on icon at bounding box center [976, 102] width 19 height 19
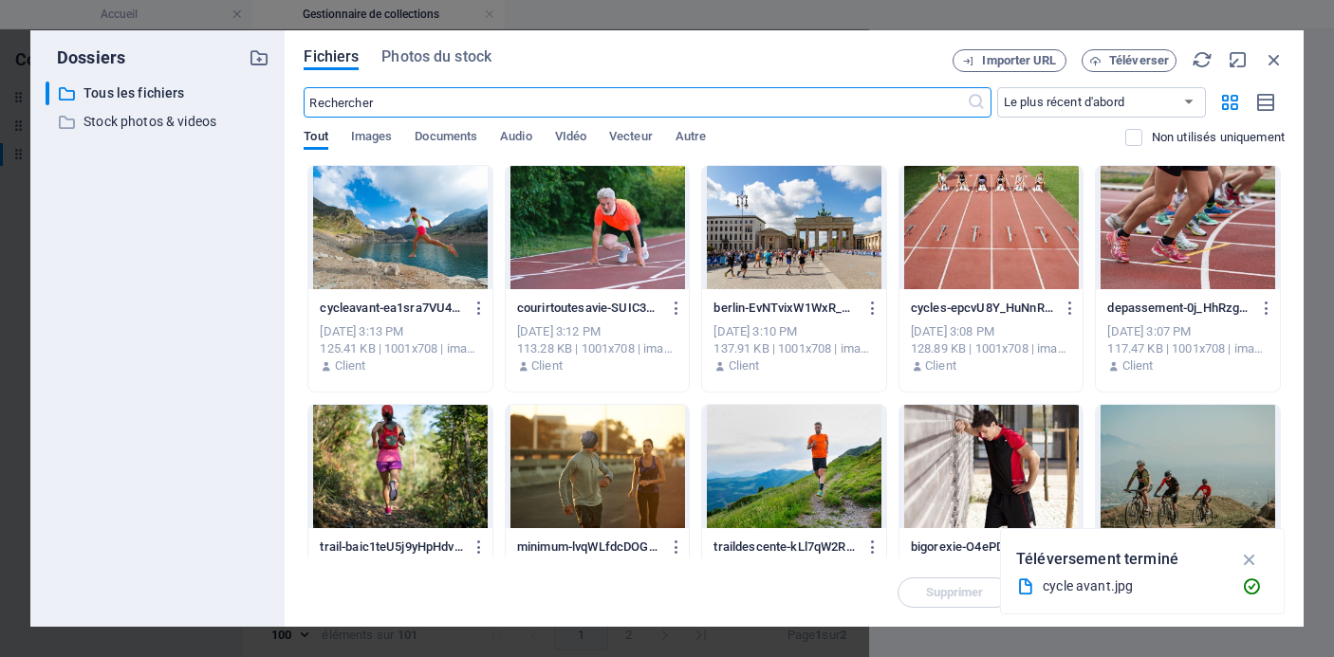
click at [845, 100] on input "text" at bounding box center [635, 102] width 662 height 30
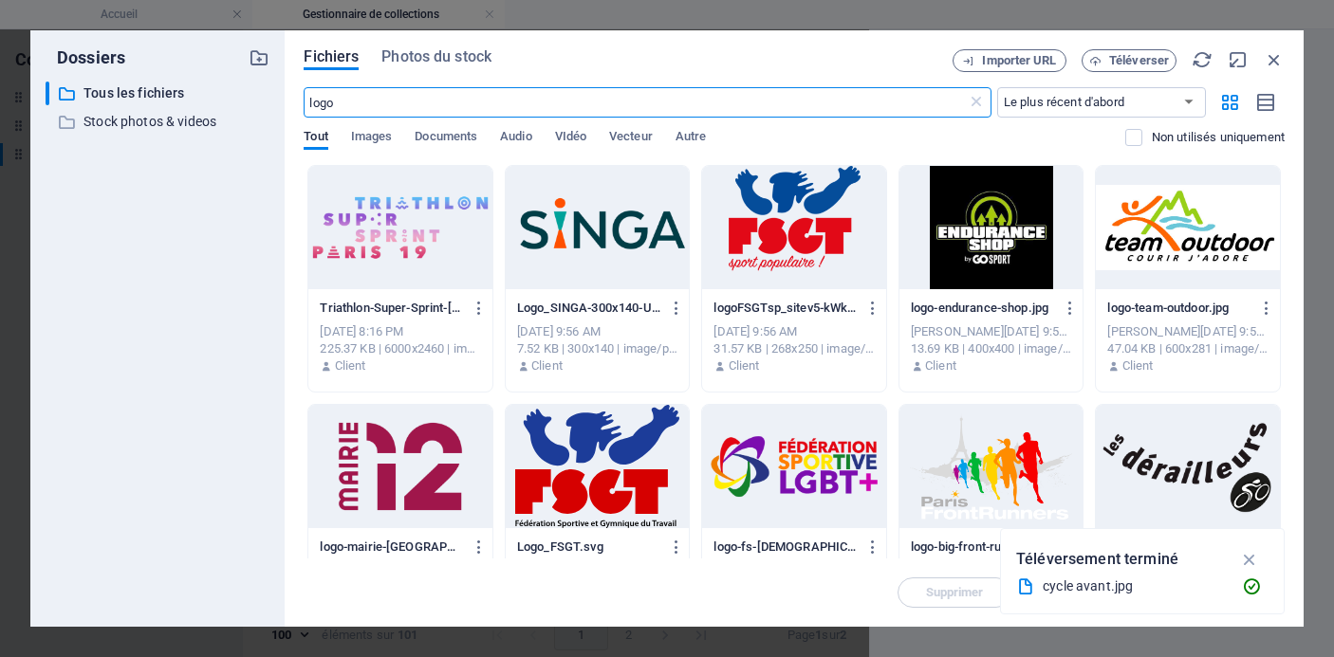
scroll to position [551, 0]
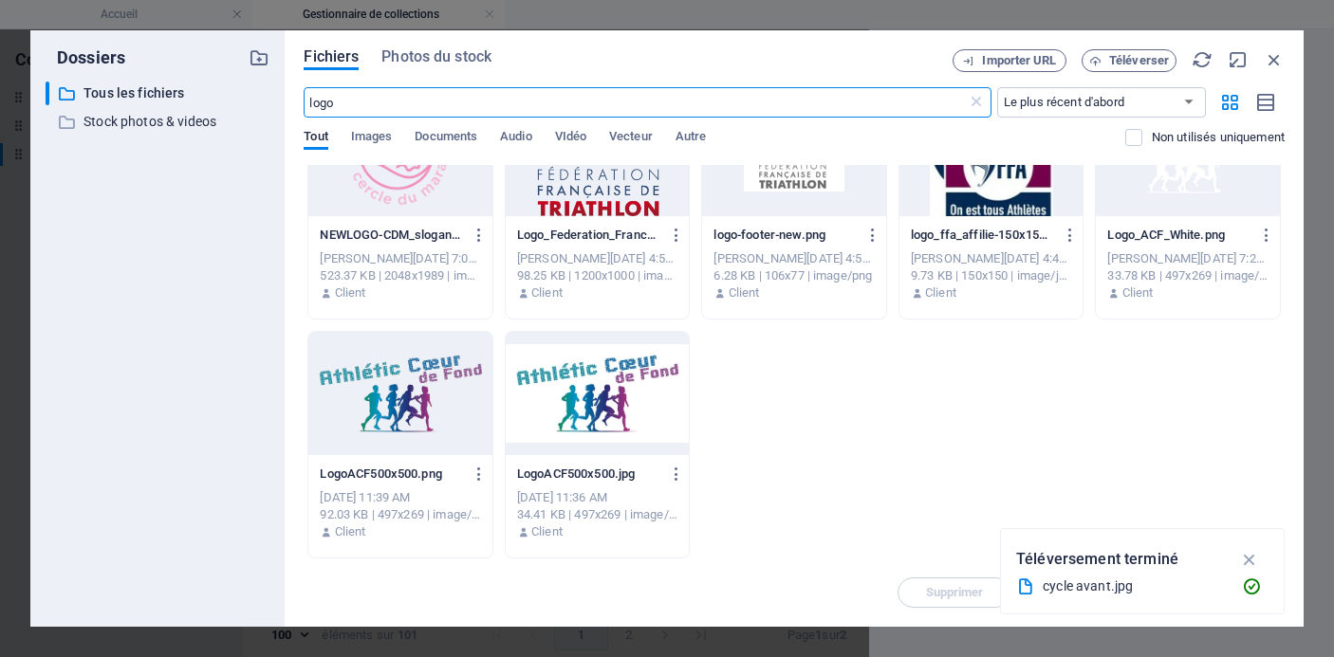
click at [394, 387] on div at bounding box center [400, 393] width 184 height 123
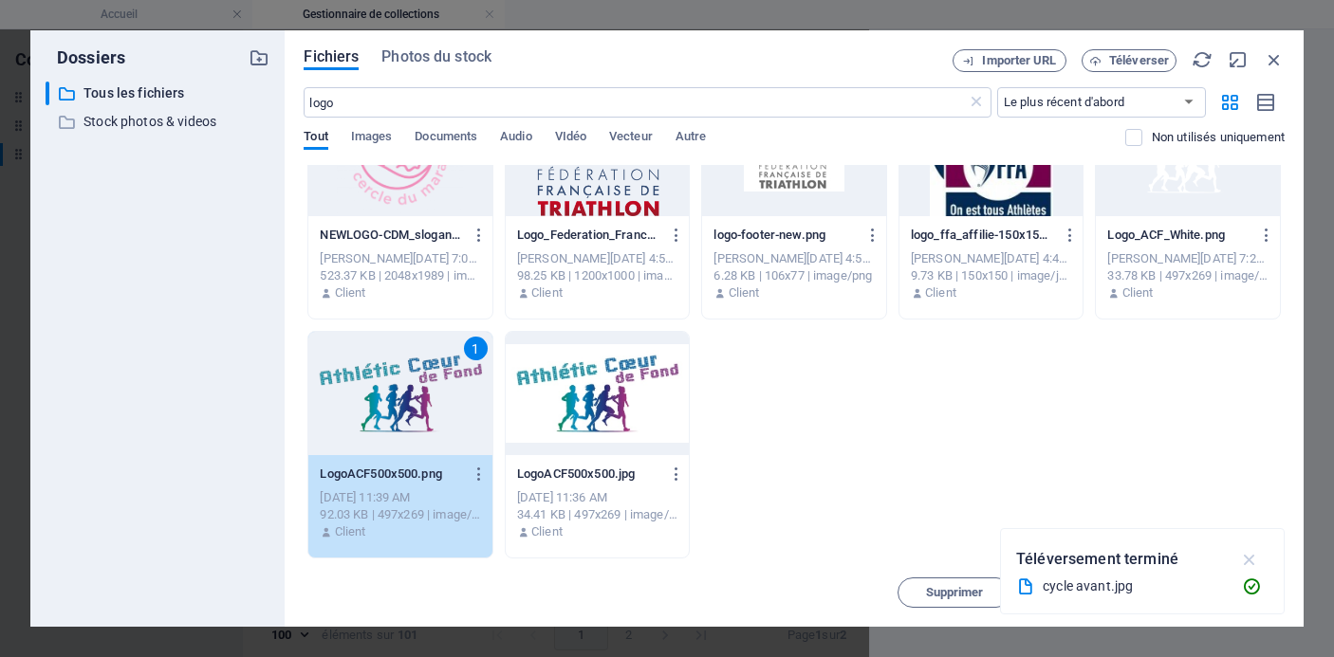
click at [1246, 554] on icon "button" at bounding box center [1250, 559] width 22 height 21
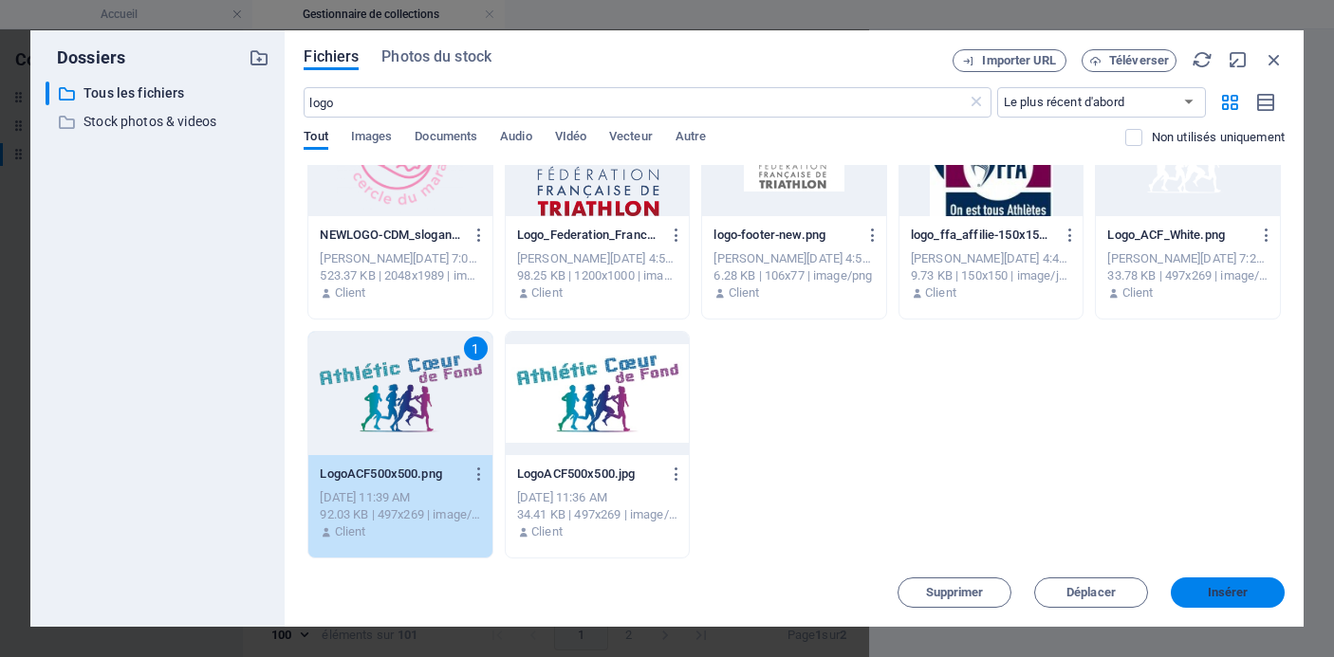
click at [1242, 582] on button "Insérer" at bounding box center [1228, 593] width 114 height 30
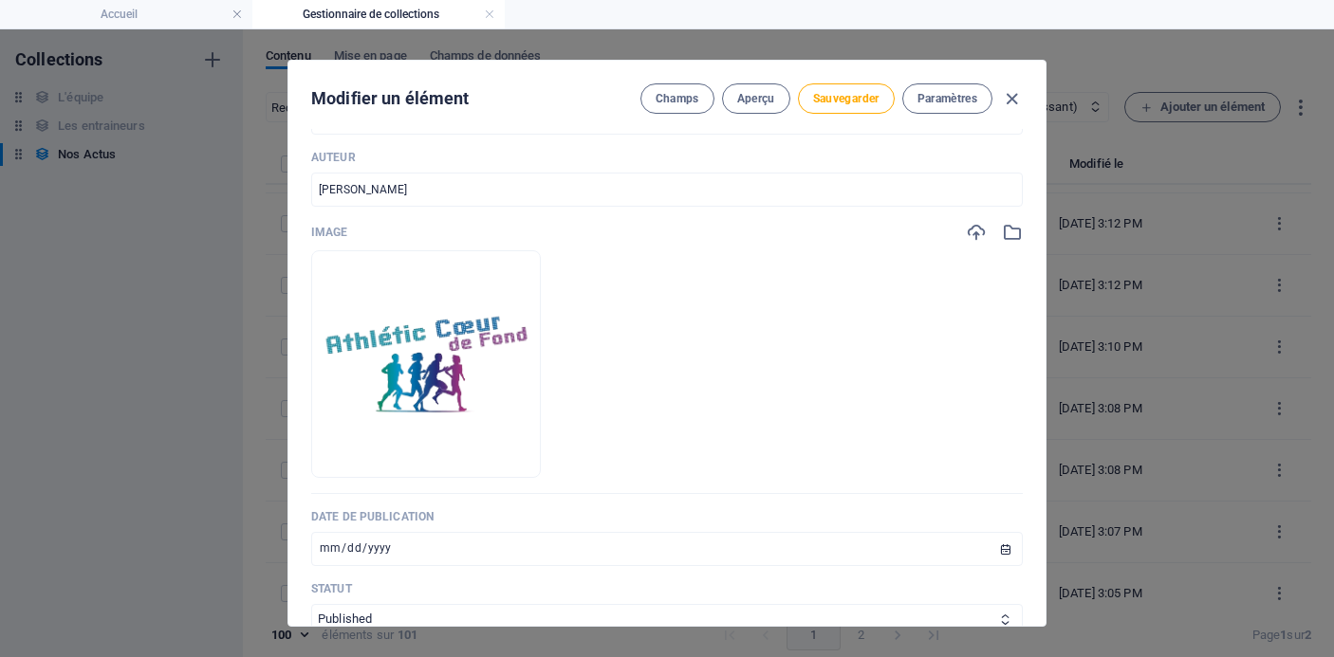
scroll to position [4702, 0]
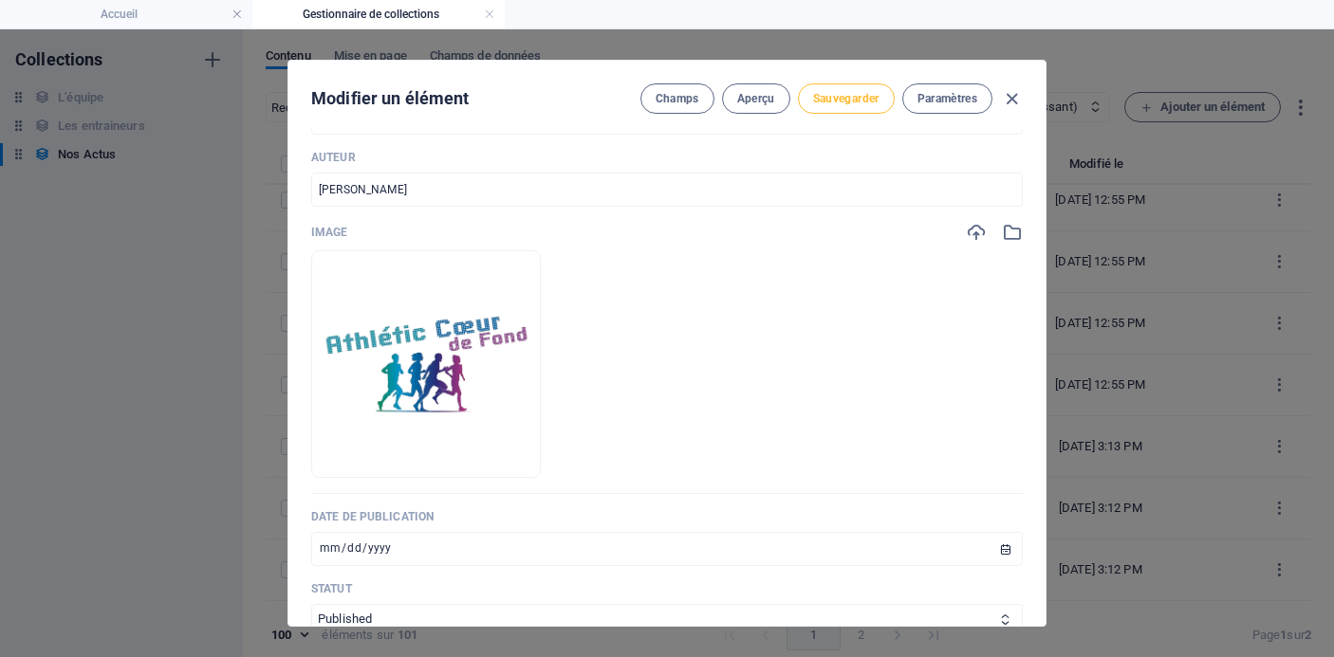
click at [818, 95] on span "Sauvegarder" at bounding box center [846, 98] width 66 height 15
click at [1013, 94] on icon "button" at bounding box center [1012, 99] width 22 height 22
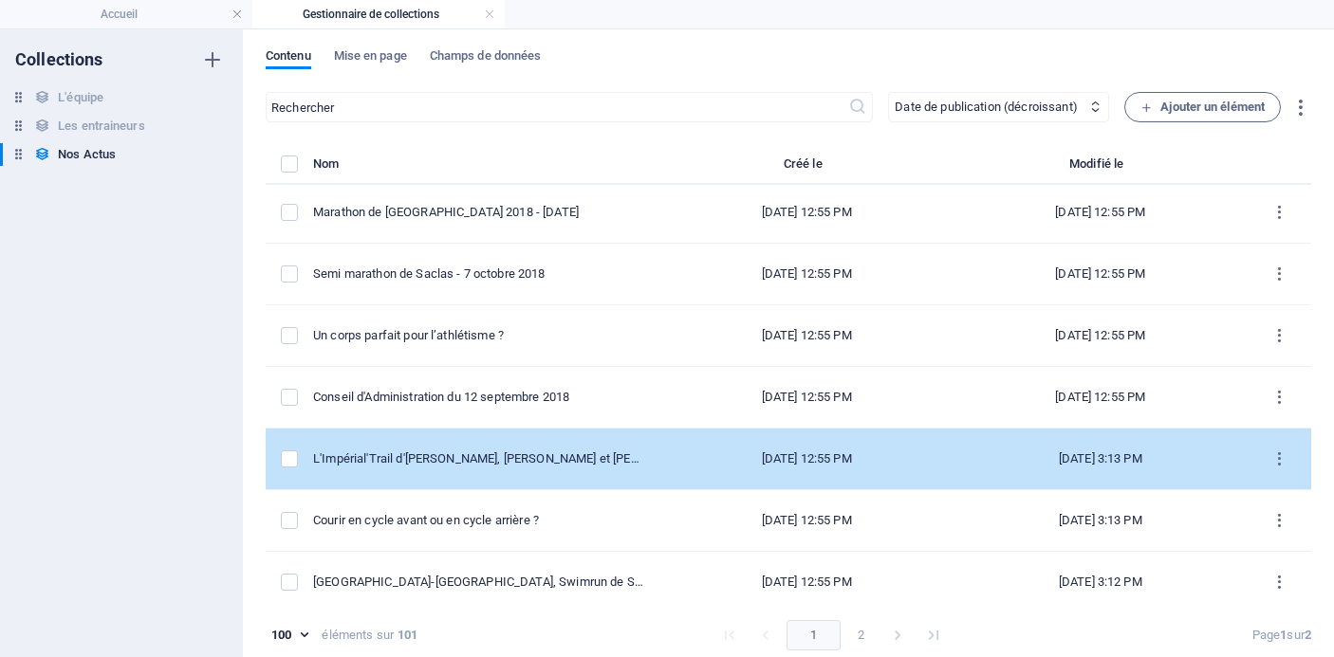
scroll to position [4624, 0]
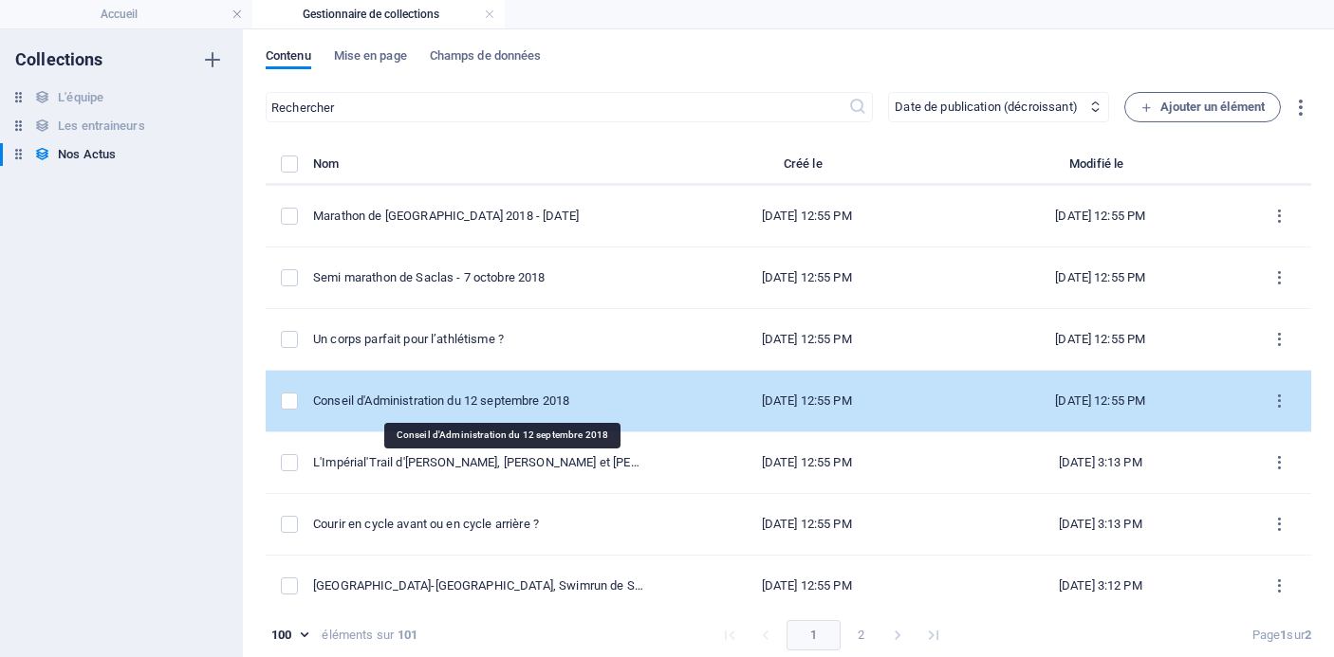
click at [509, 403] on div "Conseil d'Administration du 12 septembre 2018" at bounding box center [478, 401] width 331 height 17
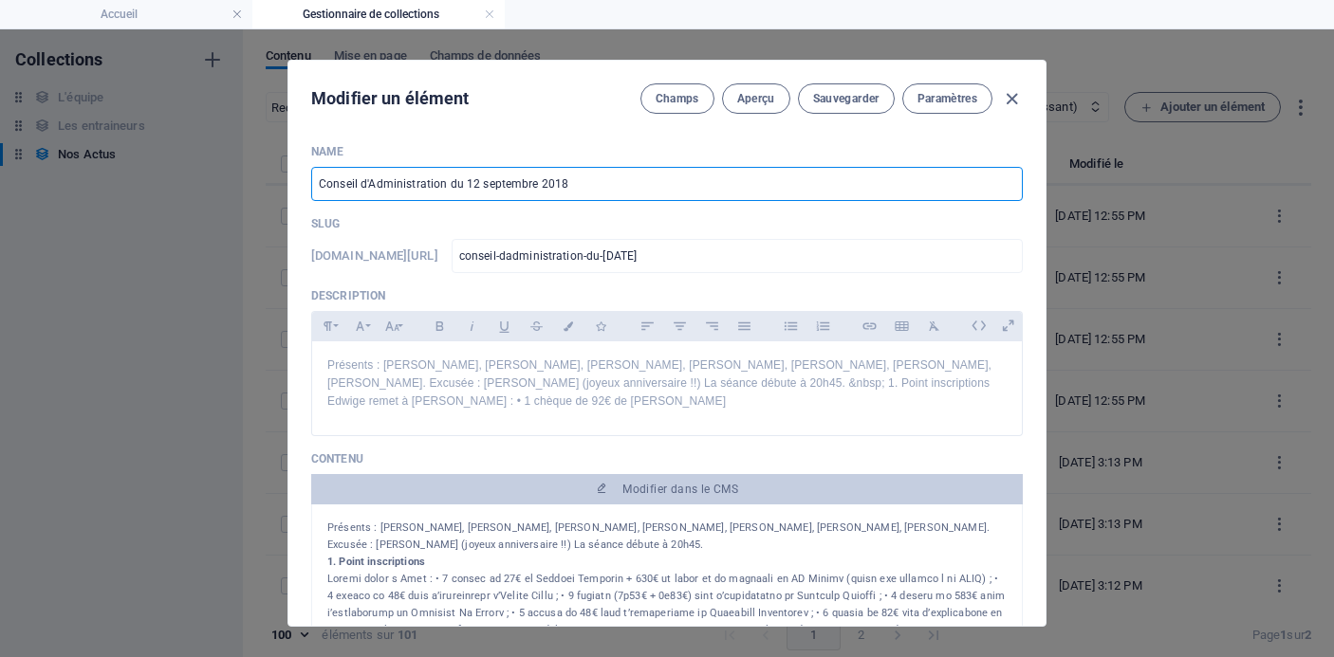
click at [609, 188] on input "Conseil d'Administration du 12 septembre 2018" at bounding box center [667, 184] width 712 height 34
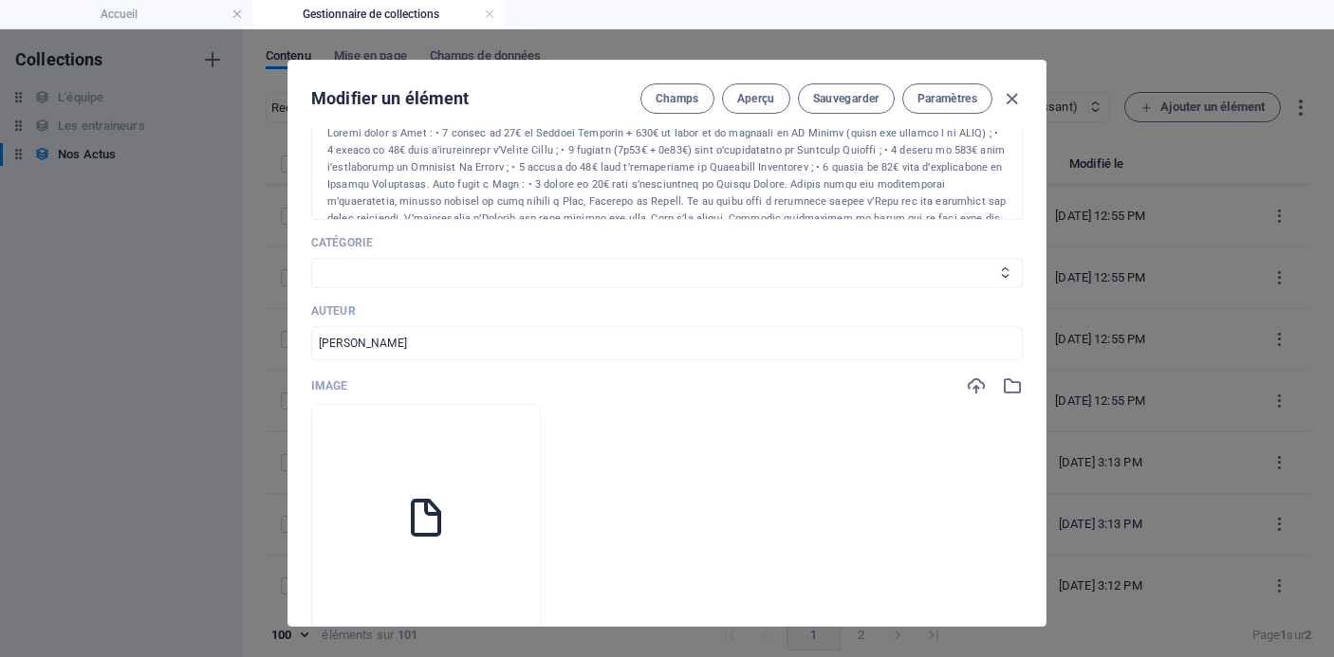
scroll to position [464, 0]
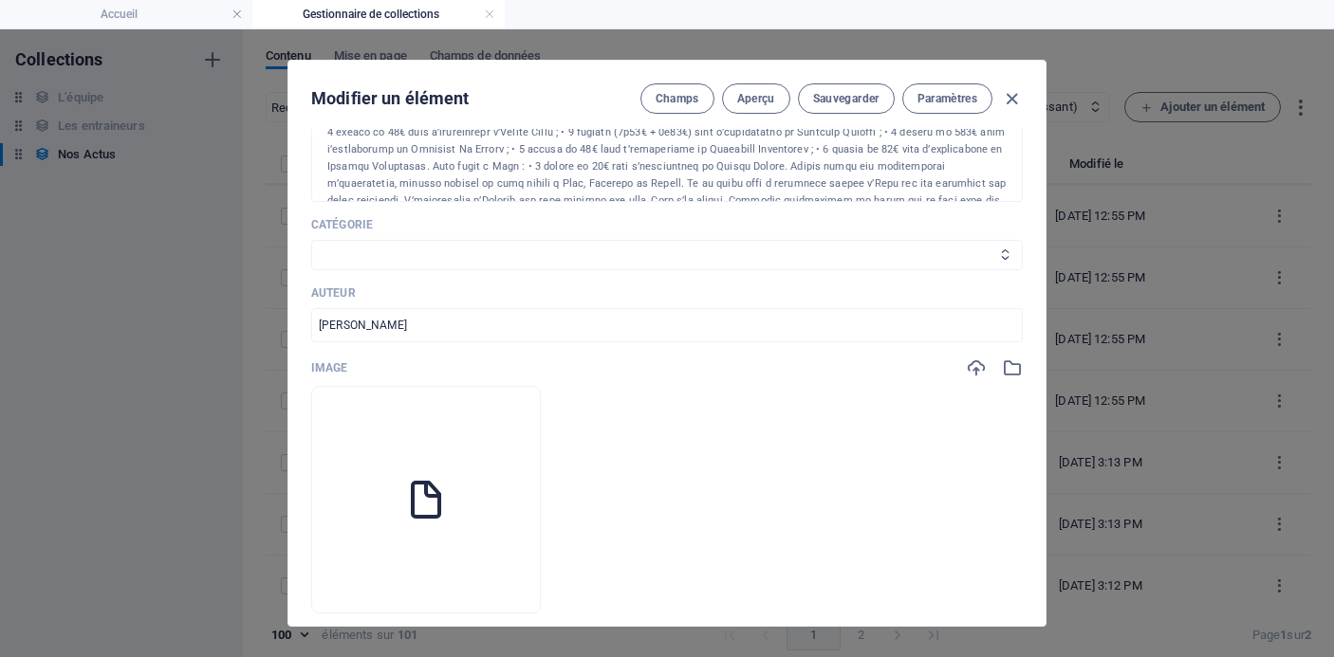
click at [891, 240] on select "Les résultats Les récits de course Événements Conseils sportifs" at bounding box center [667, 255] width 712 height 30
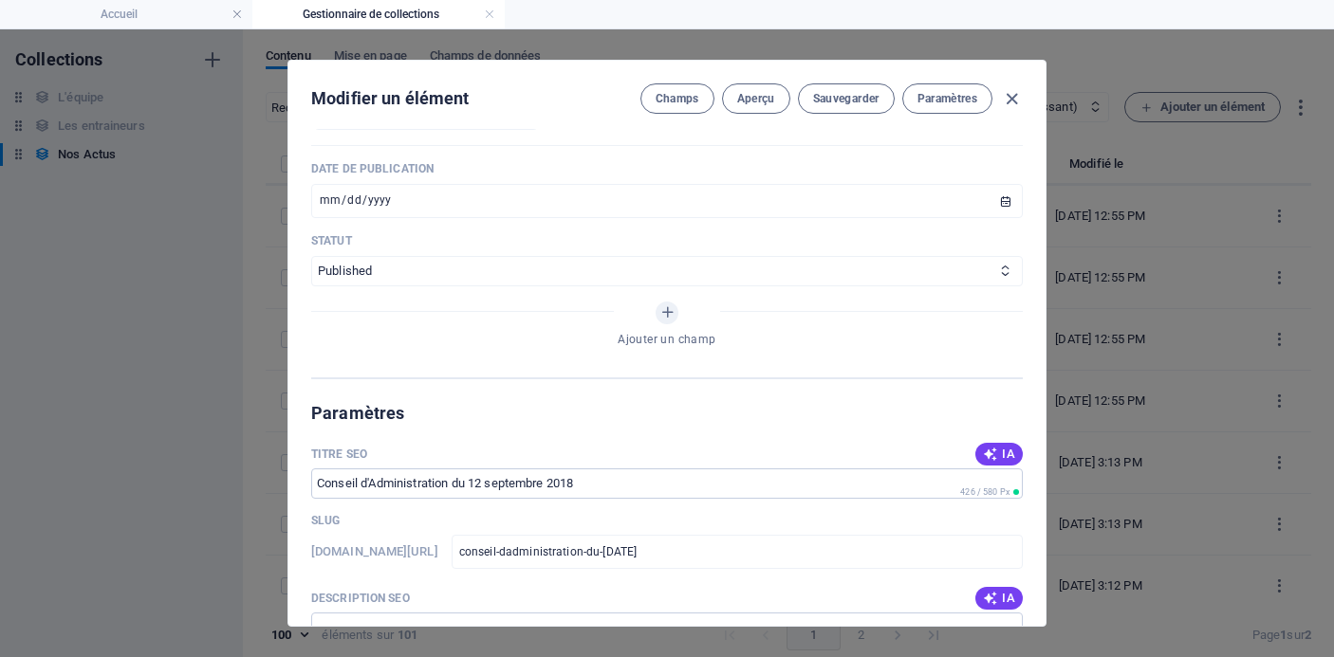
scroll to position [972, 0]
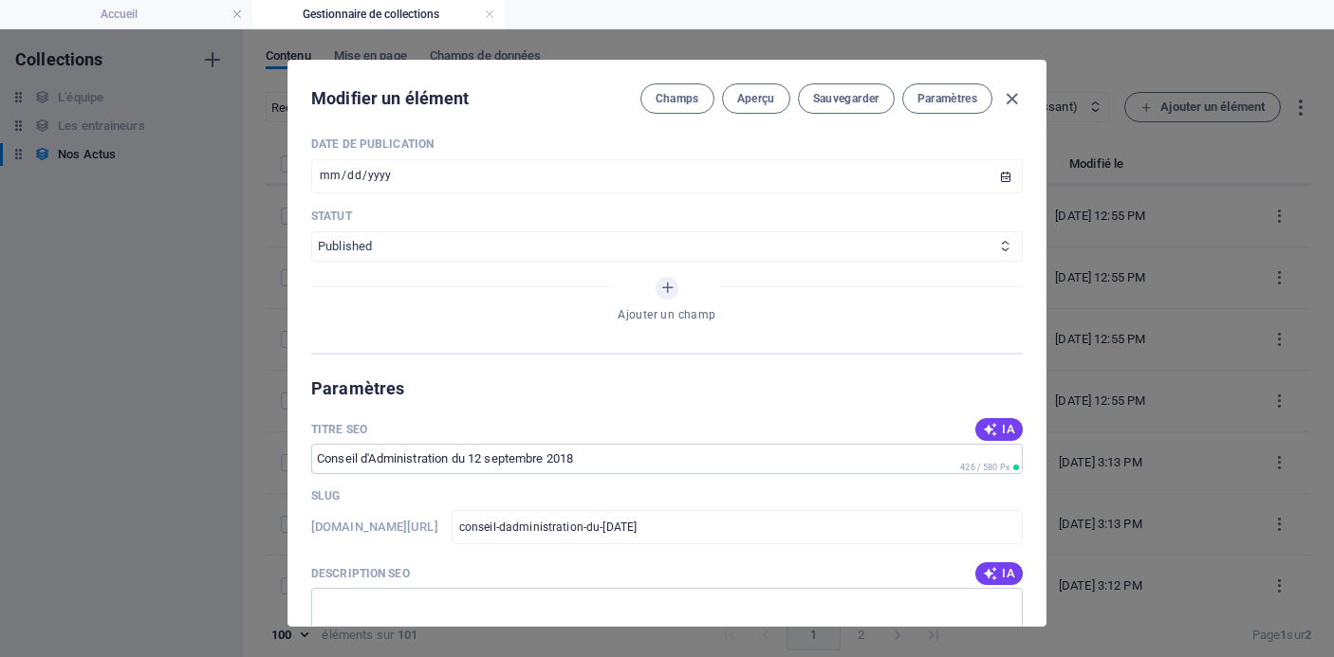
click at [915, 231] on select "Published Draft" at bounding box center [667, 246] width 712 height 30
click at [311, 231] on select "Published Draft" at bounding box center [667, 246] width 712 height 30
click at [845, 102] on span "Sauvegarder" at bounding box center [846, 98] width 66 height 15
click at [1003, 100] on icon "button" at bounding box center [1012, 99] width 22 height 22
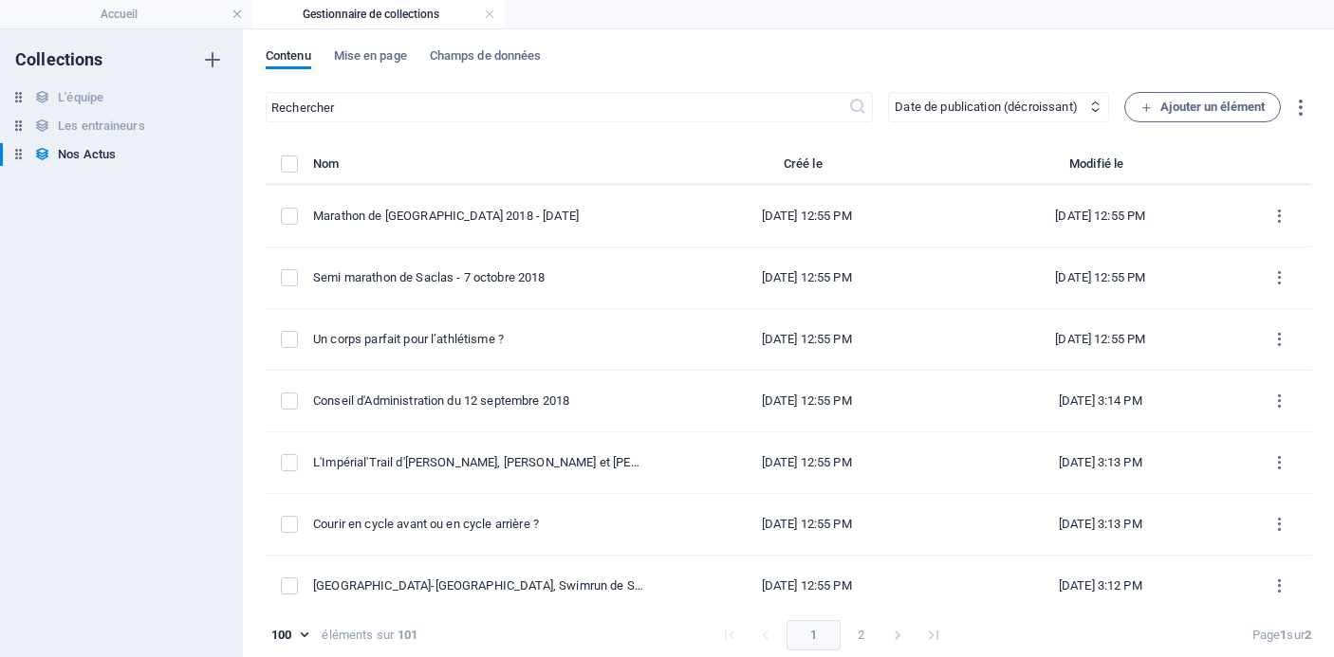
scroll to position [785, 0]
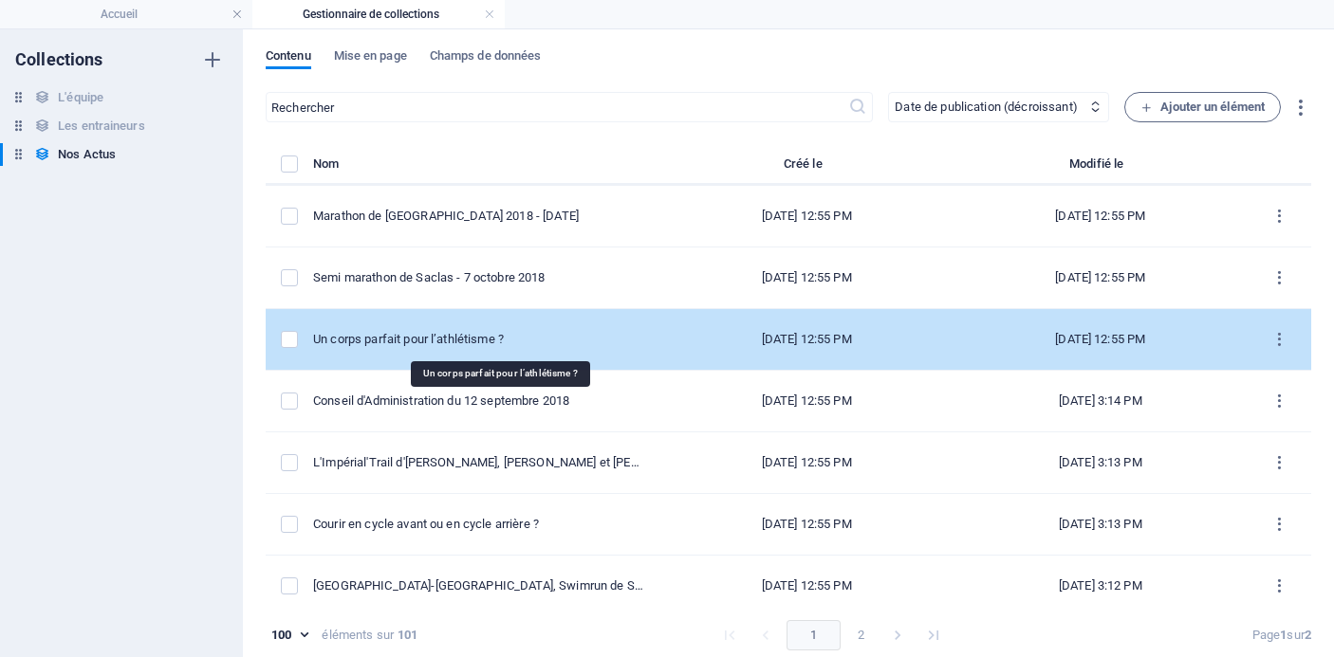
click at [544, 339] on div "Un corps parfait pour l’athlétisme ?" at bounding box center [478, 339] width 331 height 17
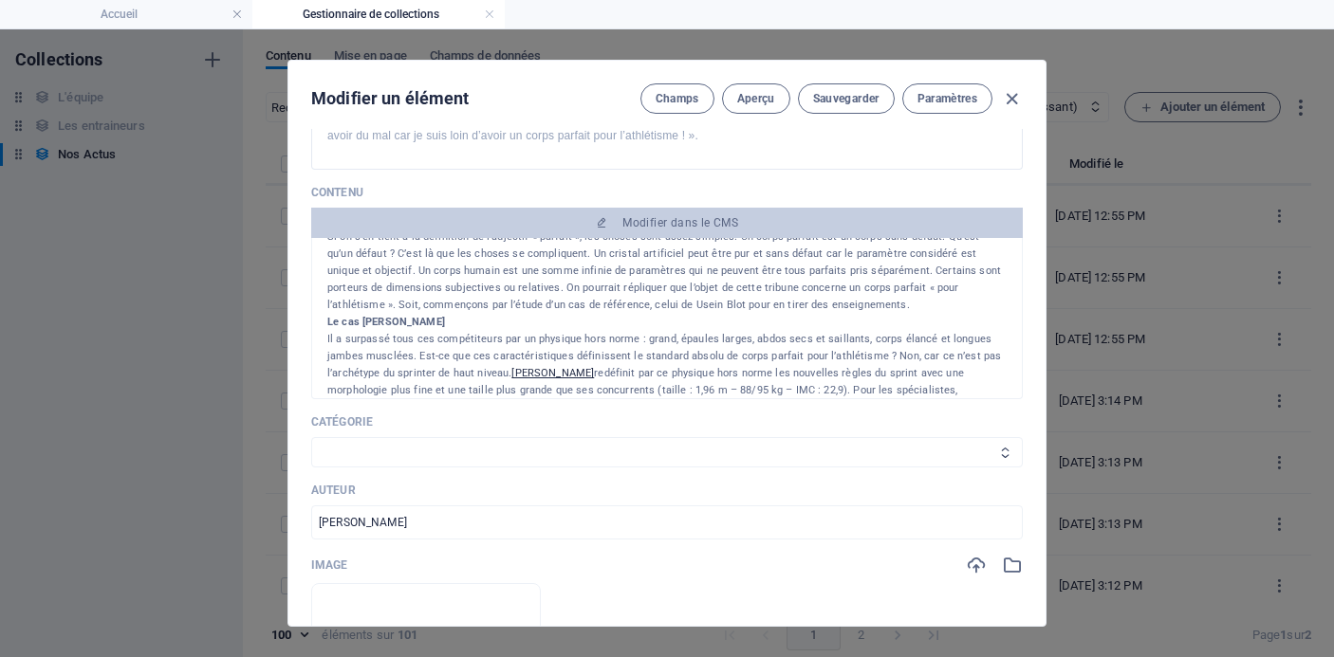
scroll to position [282, 0]
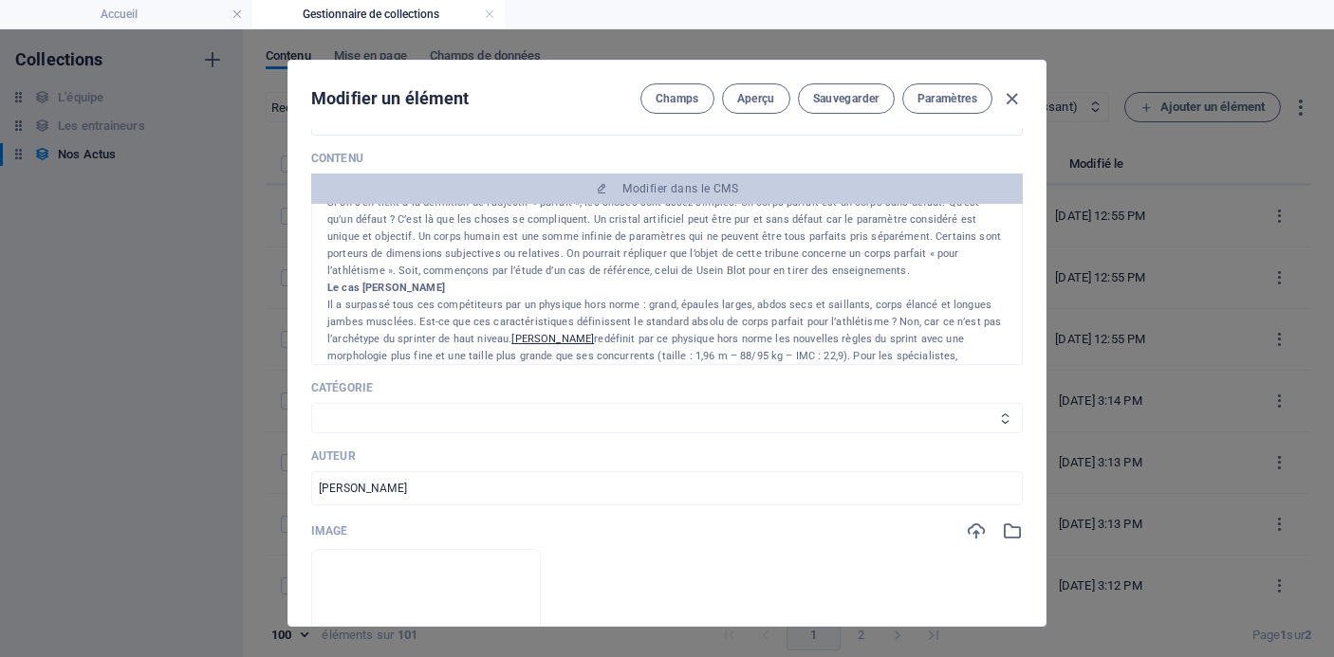
click at [763, 423] on select "Les résultats Les récits de course Événements Conseils sportifs" at bounding box center [667, 418] width 712 height 30
click at [311, 403] on select "Les résultats Les récits de course Événements Conseils sportifs" at bounding box center [667, 418] width 712 height 30
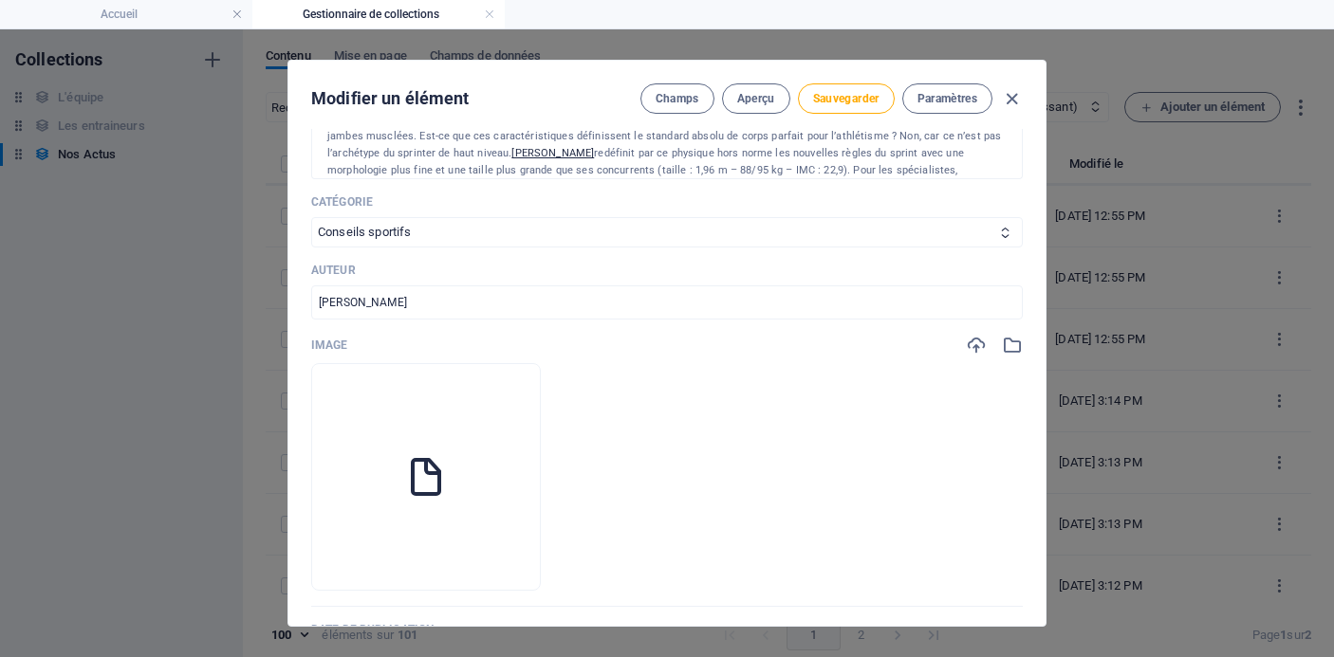
scroll to position [513, 0]
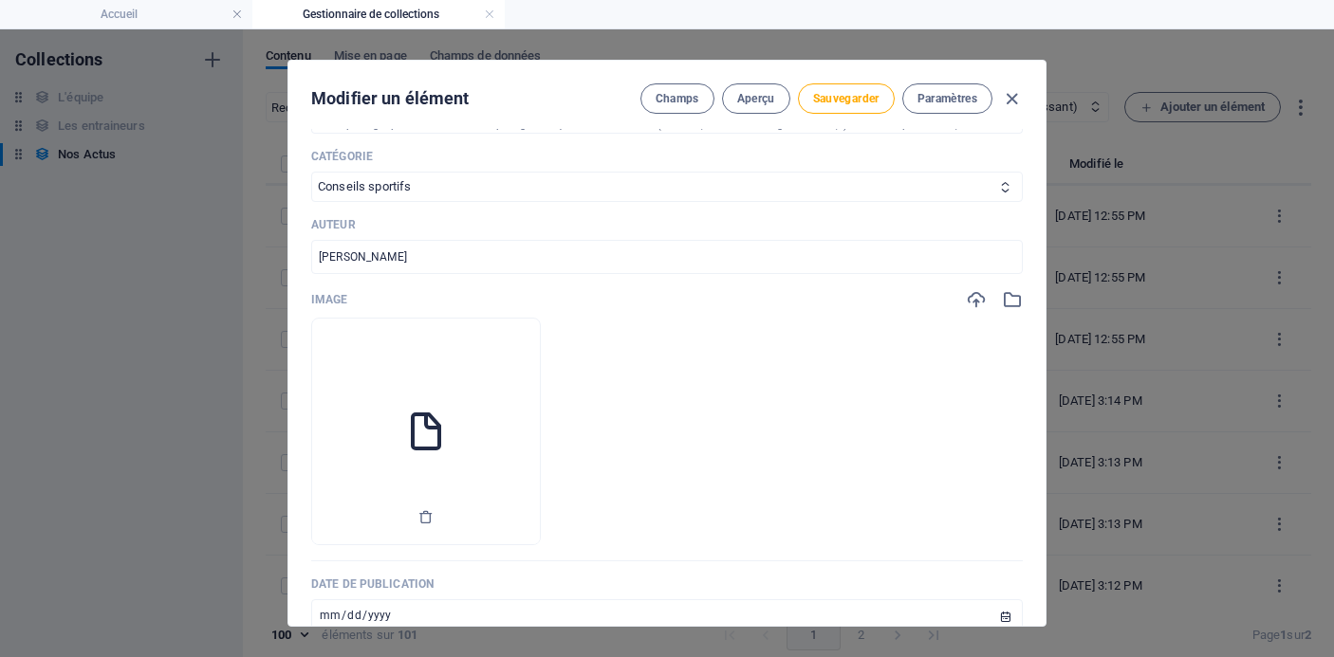
click at [449, 433] on icon at bounding box center [426, 432] width 46 height 46
click at [434, 516] on icon "button" at bounding box center [425, 516] width 15 height 15
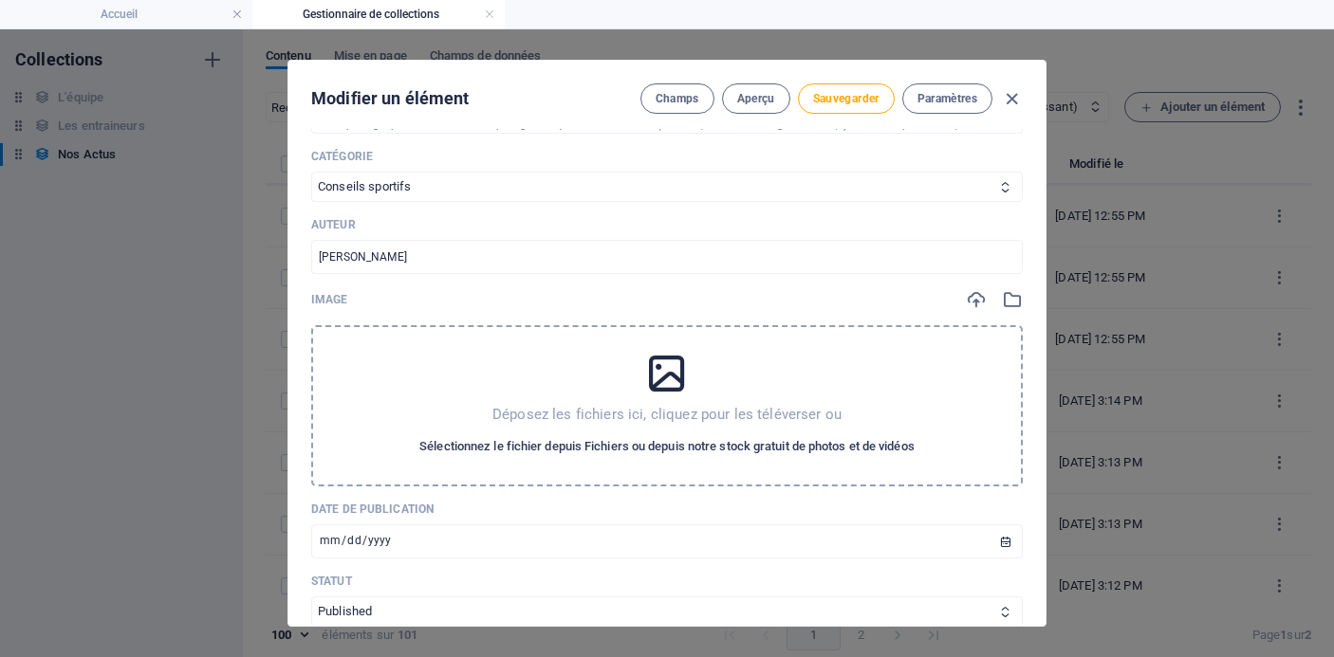
click at [654, 451] on span "Sélectionnez le fichier depuis Fichiers ou depuis notre stock gratuit de photos…" at bounding box center [666, 446] width 495 height 23
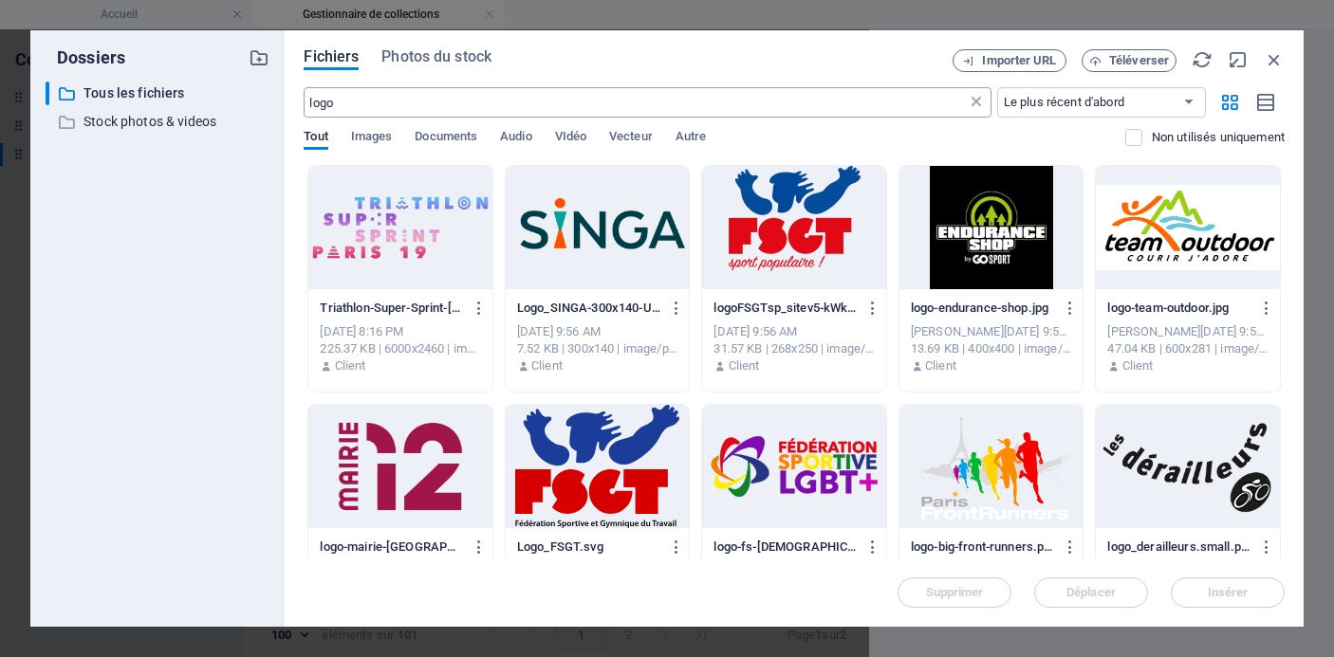
click at [973, 104] on icon at bounding box center [976, 102] width 19 height 19
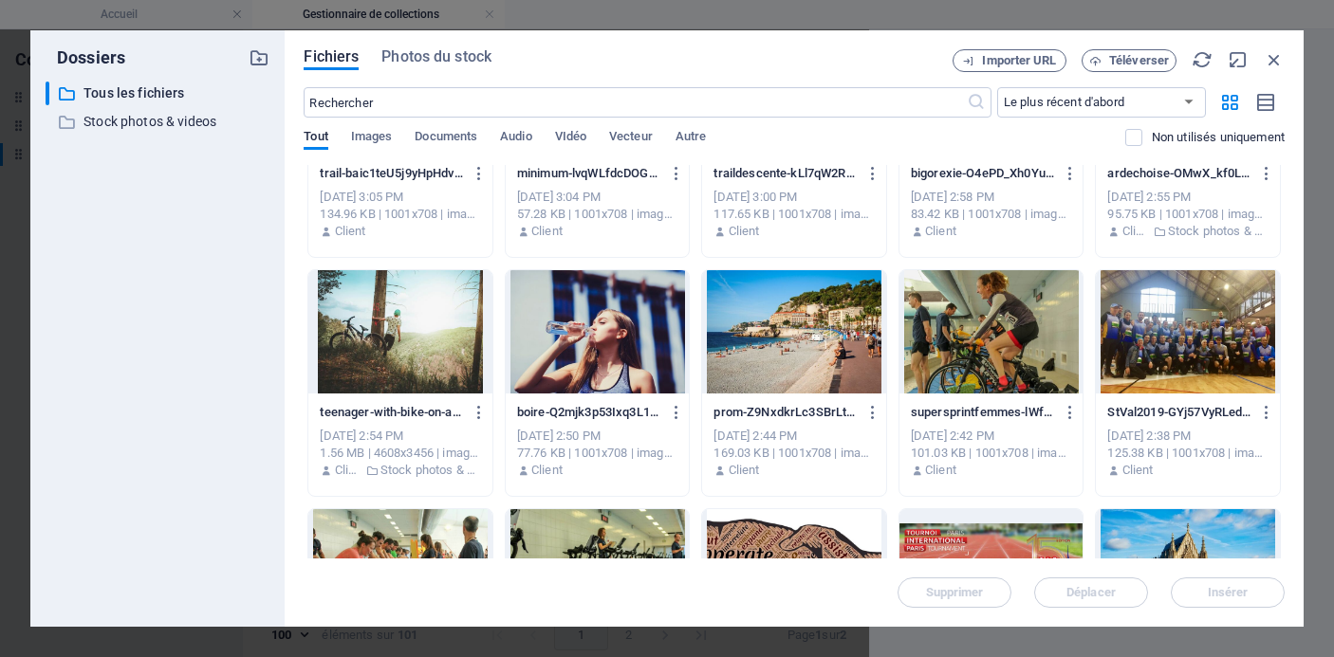
scroll to position [472, 0]
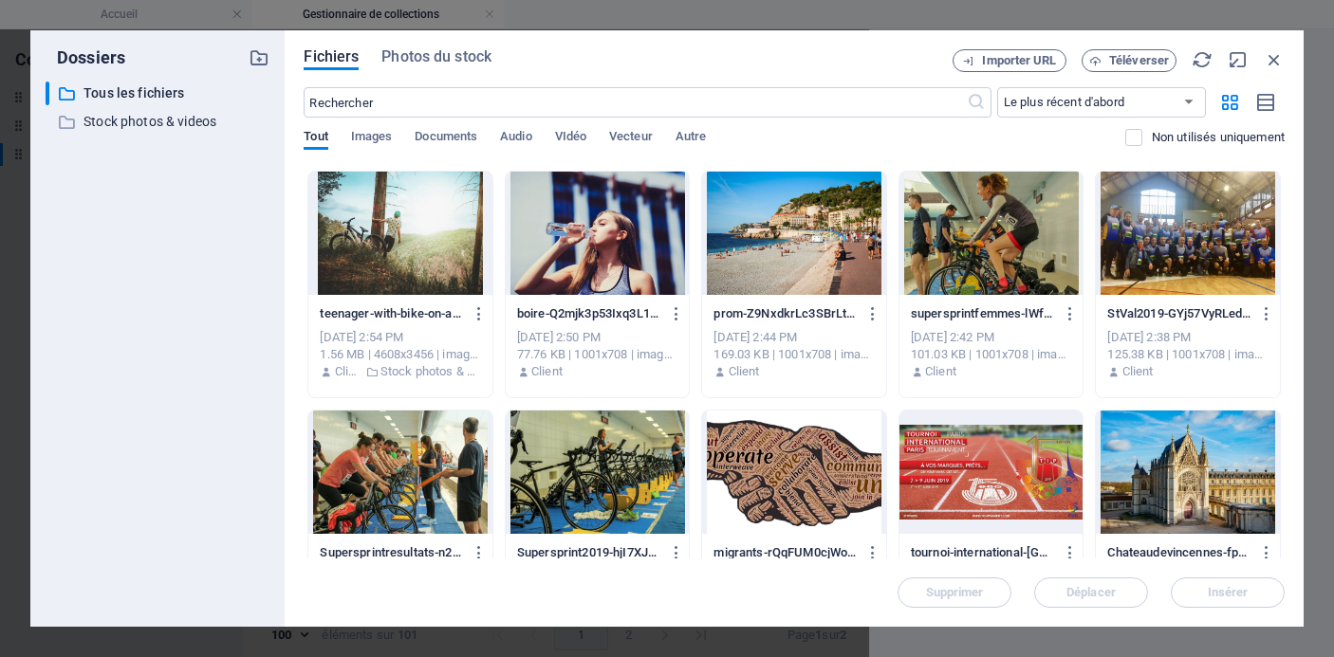
click at [1130, 73] on div "Fichiers Photos du stock Importer URL Téléverser ​ Le plus récent d'abord Le pl…" at bounding box center [794, 328] width 981 height 559
click at [1130, 63] on span "Téléverser" at bounding box center [1139, 60] width 60 height 11
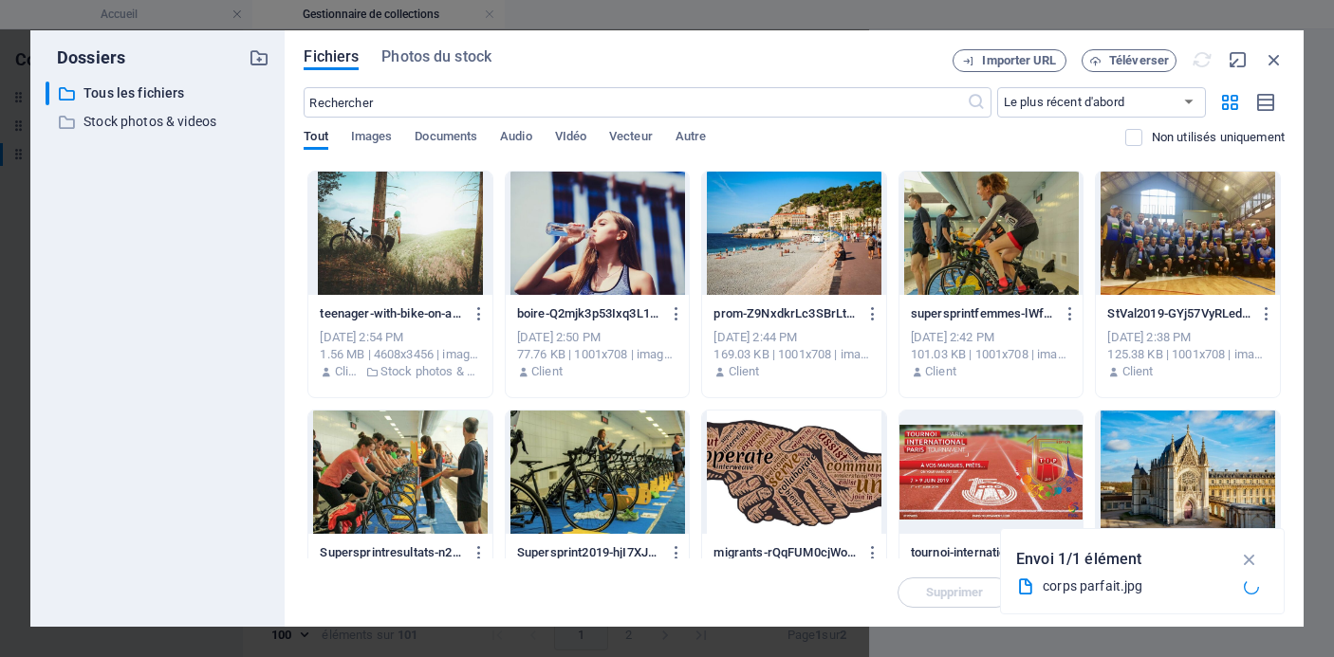
scroll to position [4624, 0]
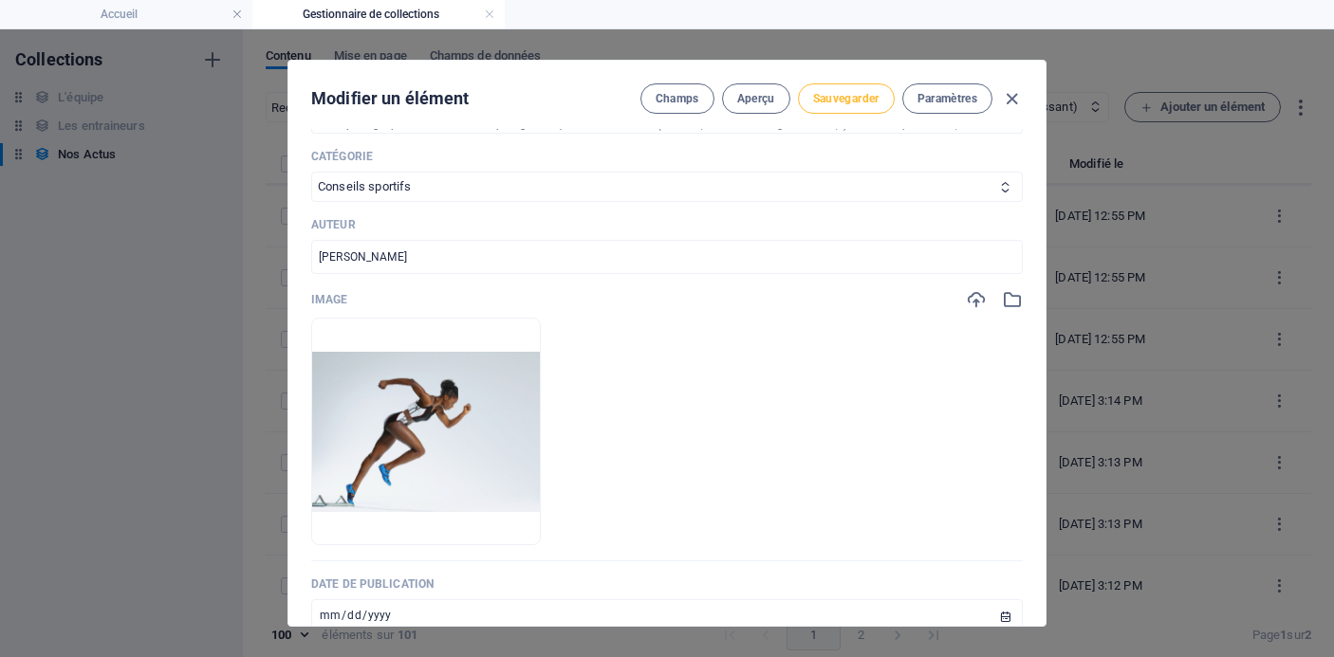
click at [825, 105] on span "Sauvegarder" at bounding box center [846, 98] width 66 height 15
click at [1015, 100] on icon "button" at bounding box center [1012, 99] width 22 height 22
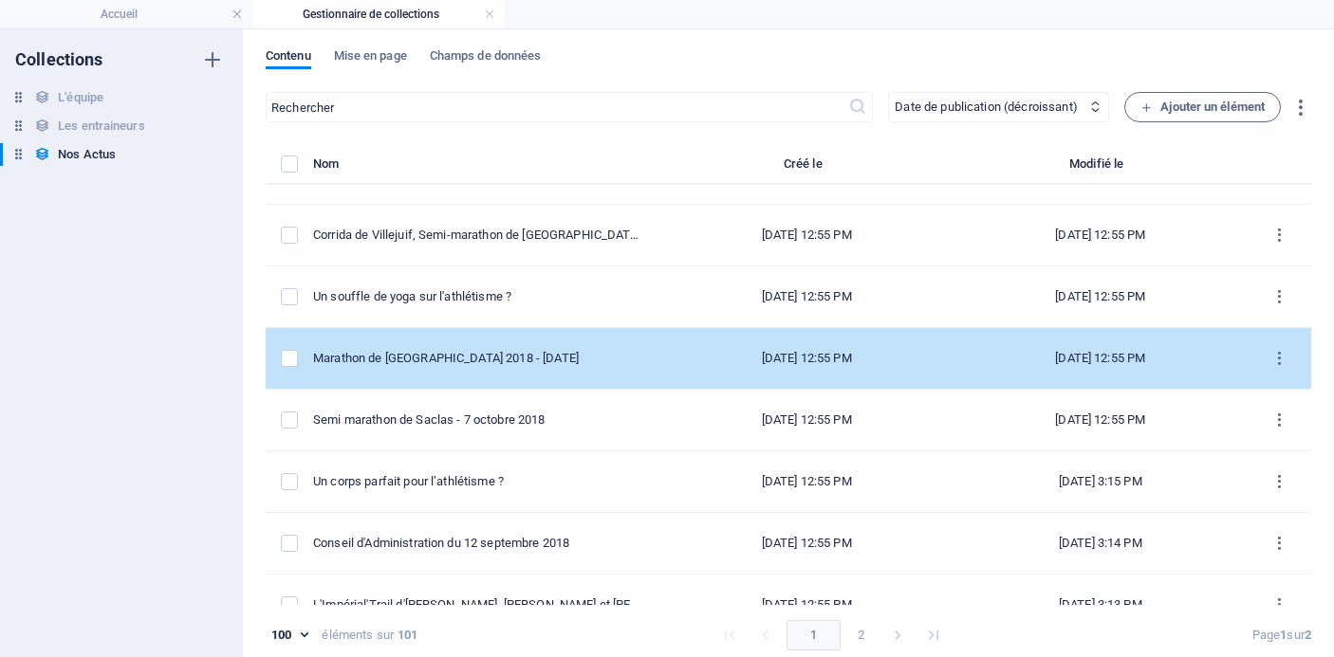
scroll to position [4475, 0]
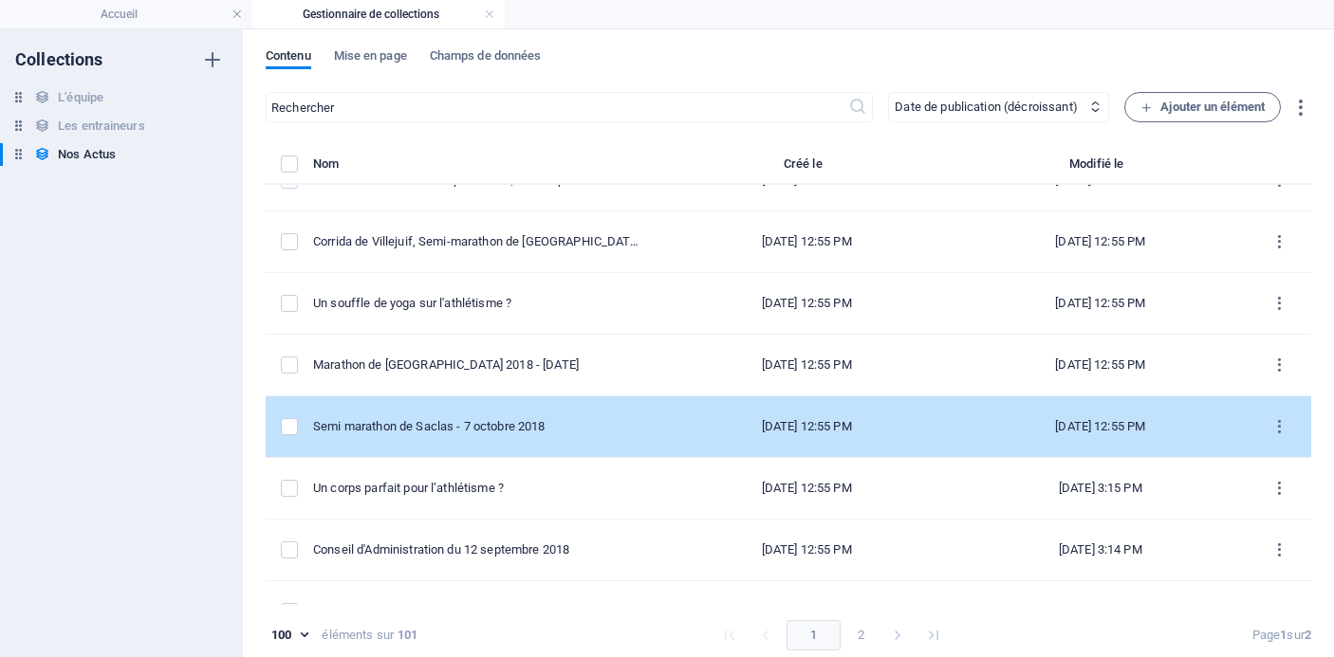
click at [542, 429] on div "Semi marathon de Saclas - 7 octobre 2018" at bounding box center [478, 426] width 331 height 17
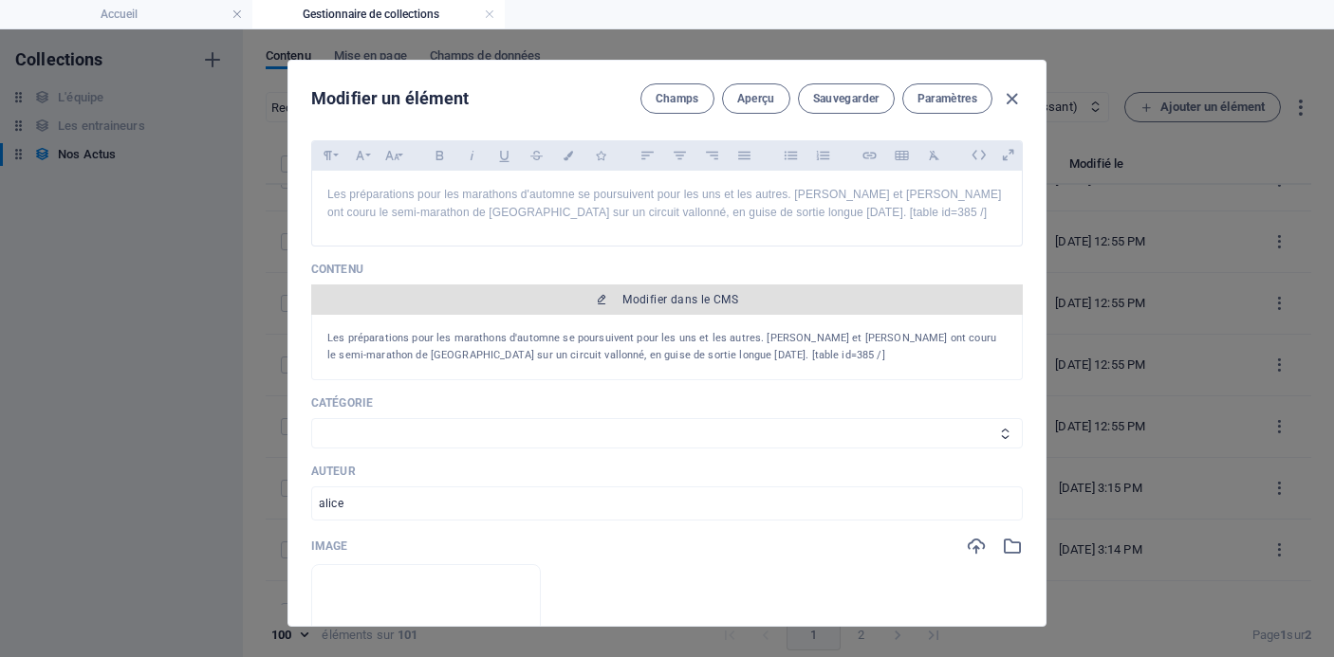
scroll to position [172, 0]
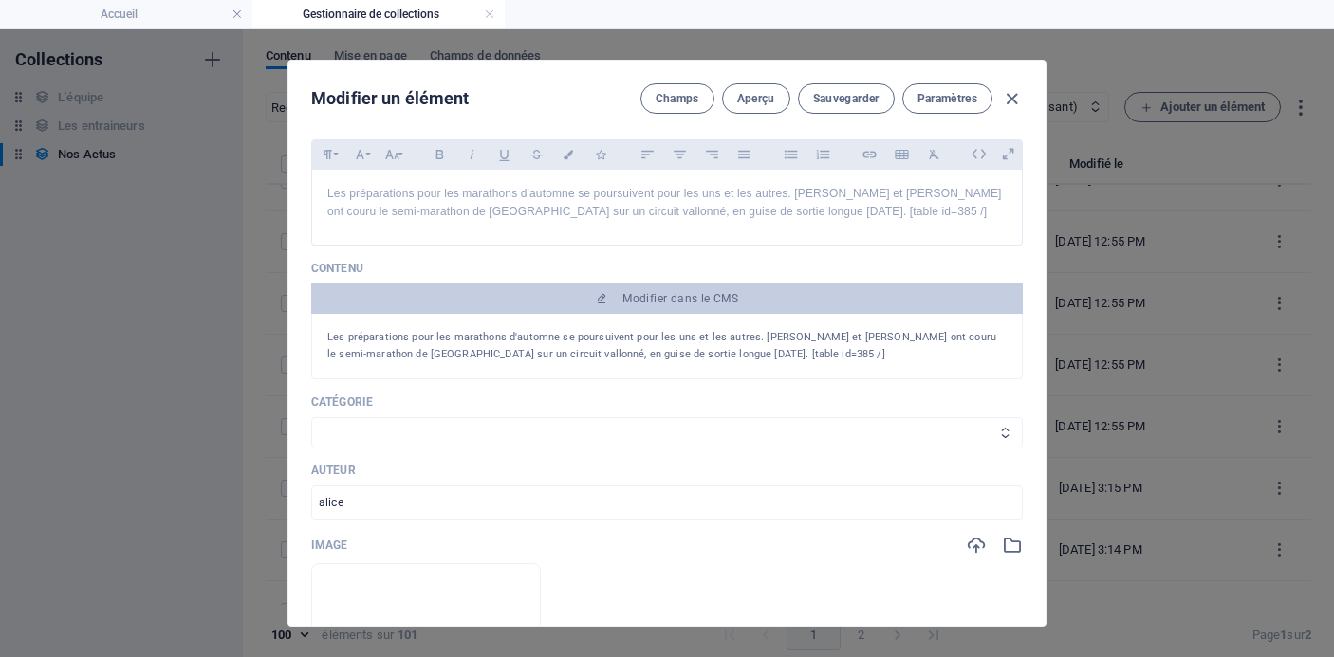
click at [715, 432] on select "Les résultats Les récits de course Événements Conseils sportifs" at bounding box center [667, 432] width 712 height 30
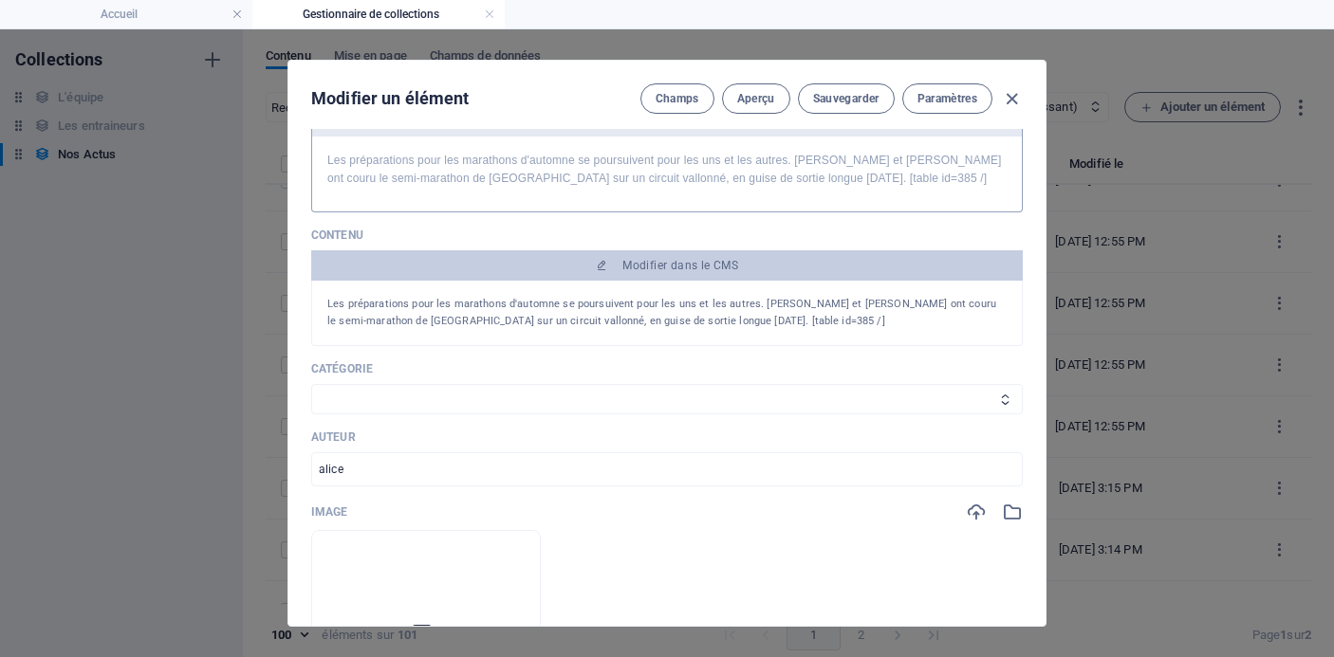
scroll to position [254, 0]
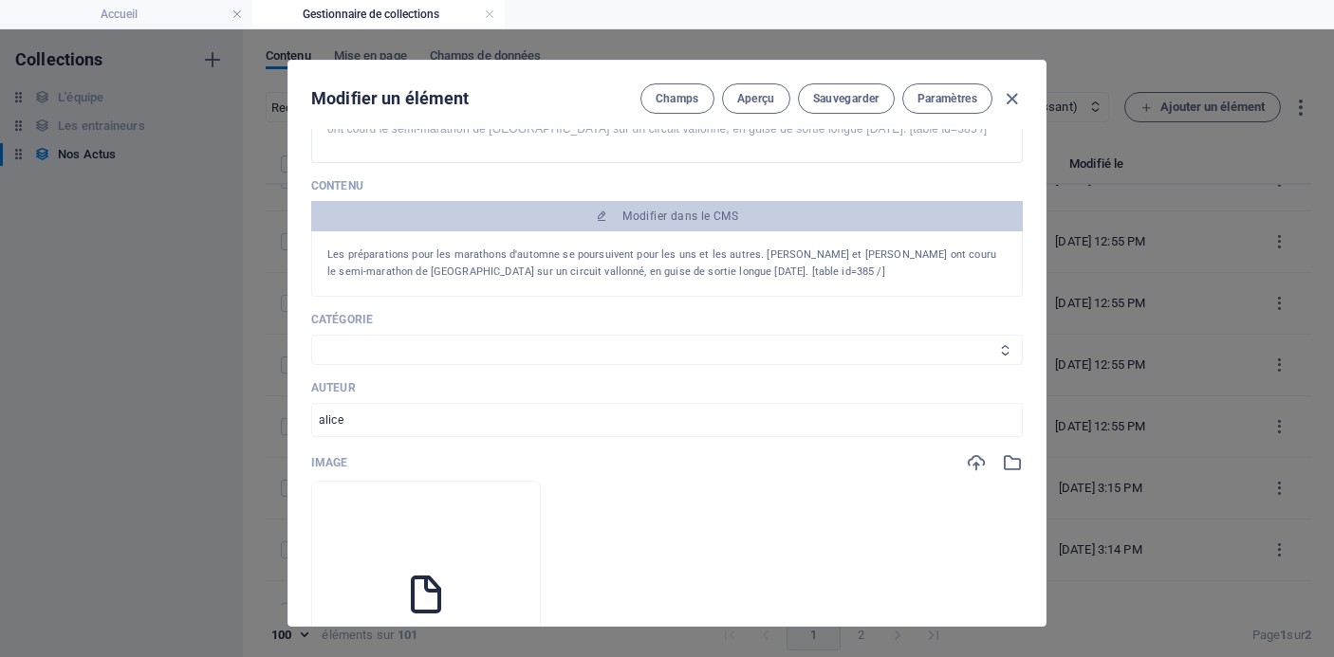
click at [691, 342] on select "Les résultats Les récits de course Événements Conseils sportifs" at bounding box center [667, 350] width 712 height 30
click at [311, 335] on select "Les résultats Les récits de course Événements Conseils sportifs" at bounding box center [667, 350] width 712 height 30
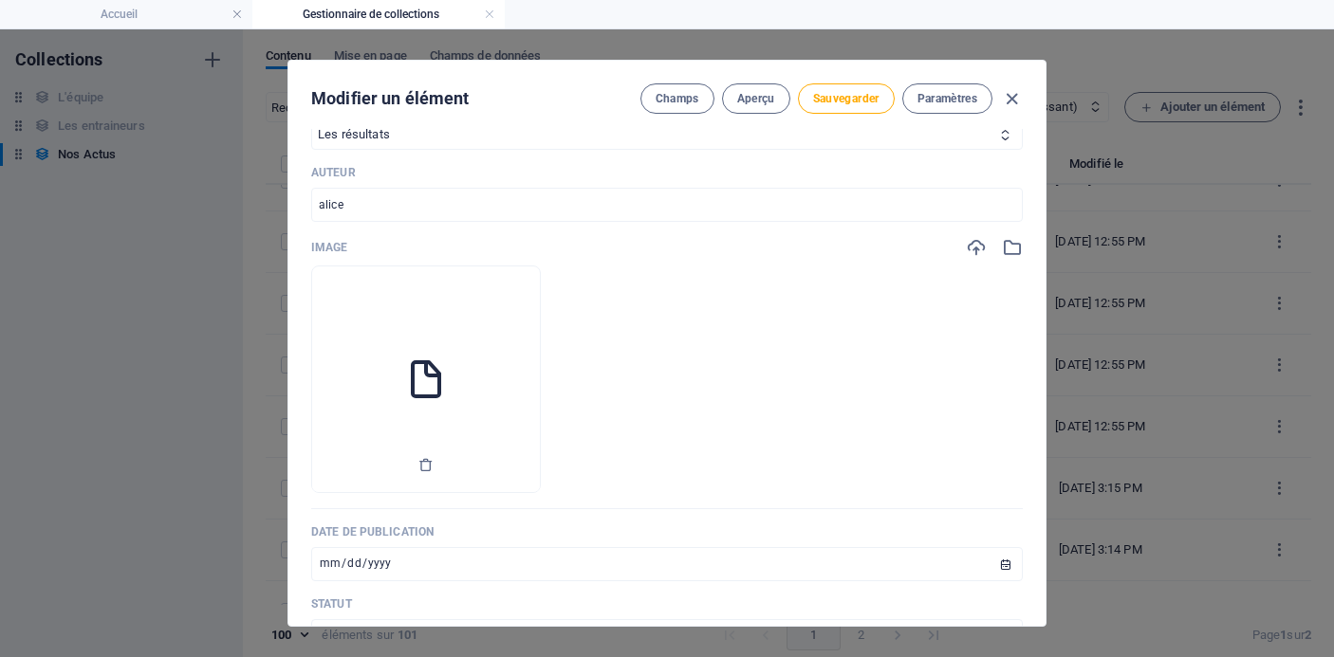
scroll to position [487, 0]
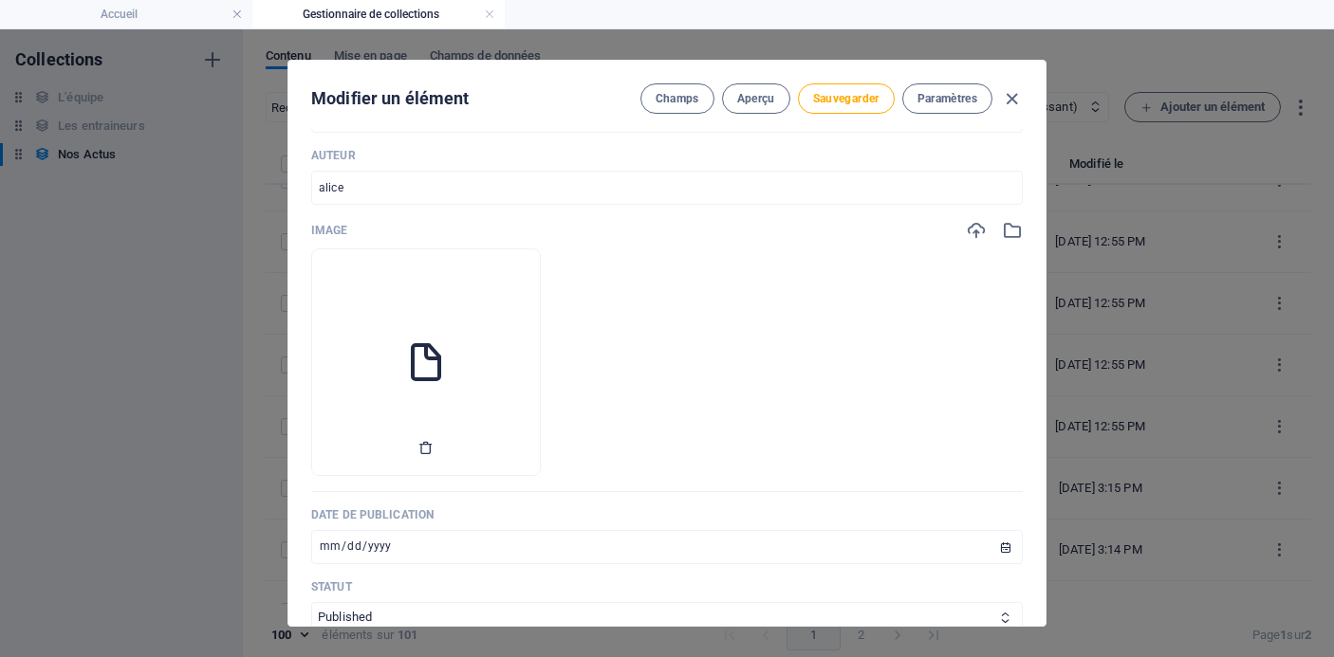
click at [434, 449] on icon "button" at bounding box center [425, 447] width 15 height 15
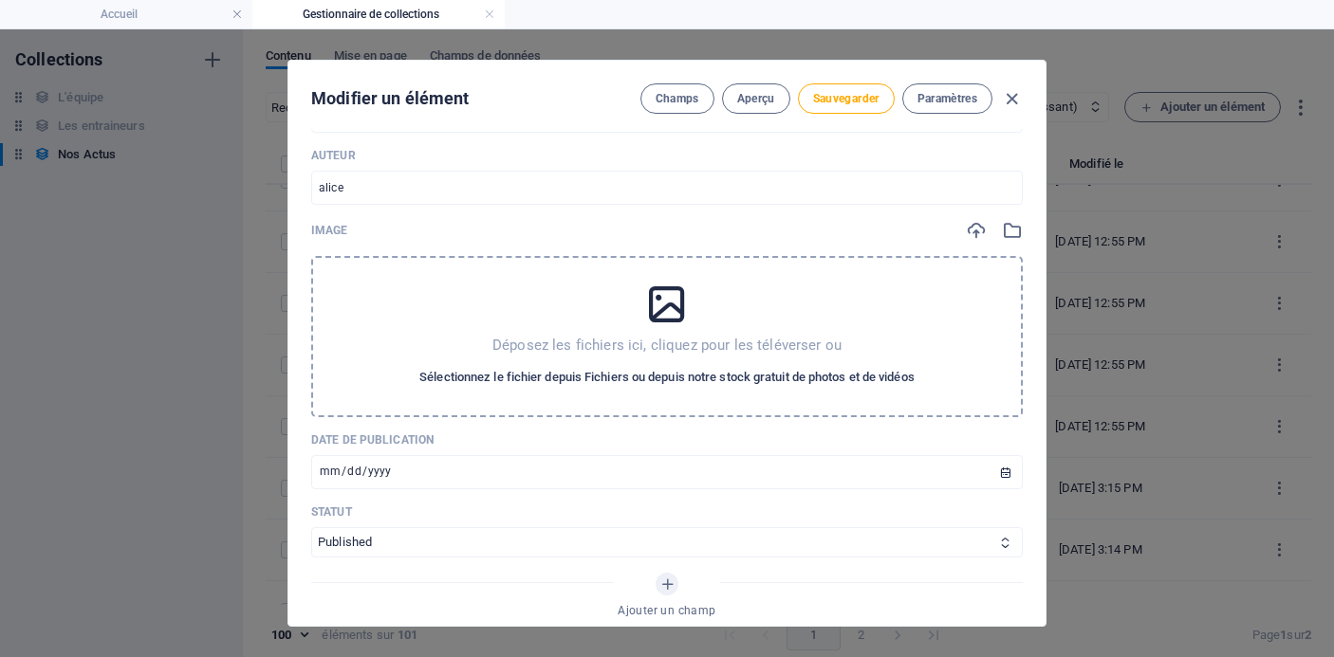
click at [596, 382] on span "Sélectionnez le fichier depuis Fichiers ou depuis notre stock gratuit de photos…" at bounding box center [666, 377] width 495 height 23
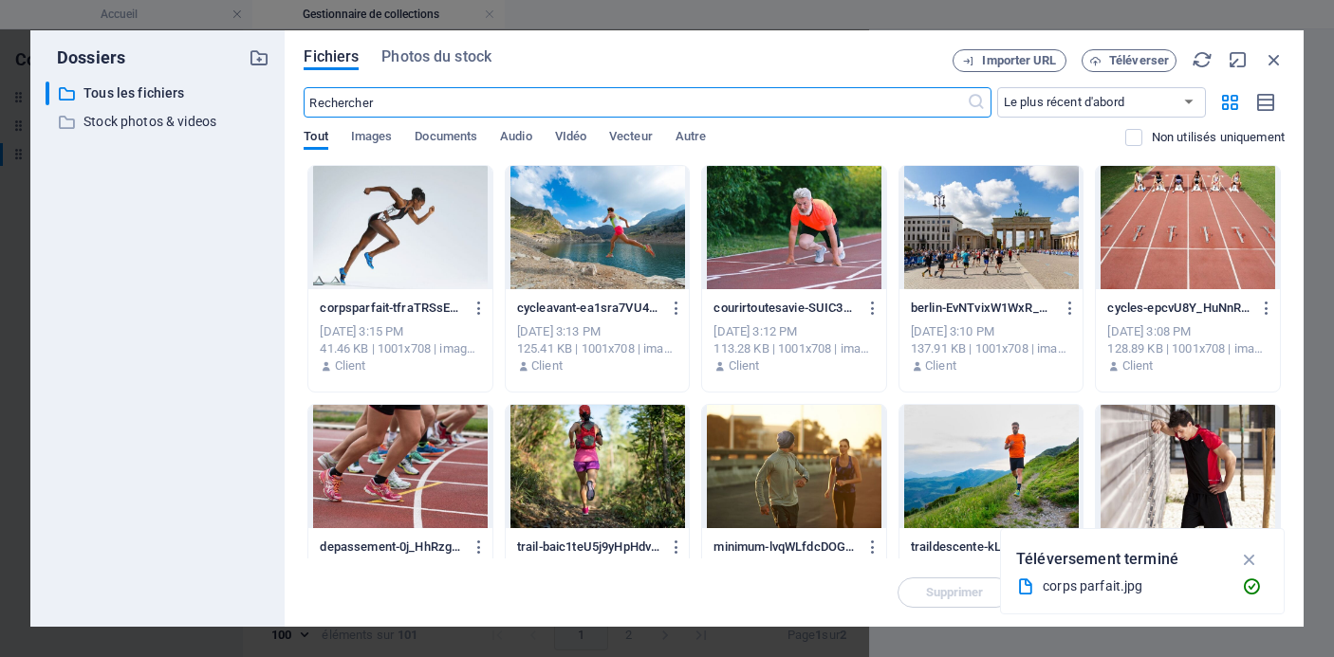
scroll to position [4750, 0]
click at [1275, 62] on icon "button" at bounding box center [1274, 59] width 21 height 21
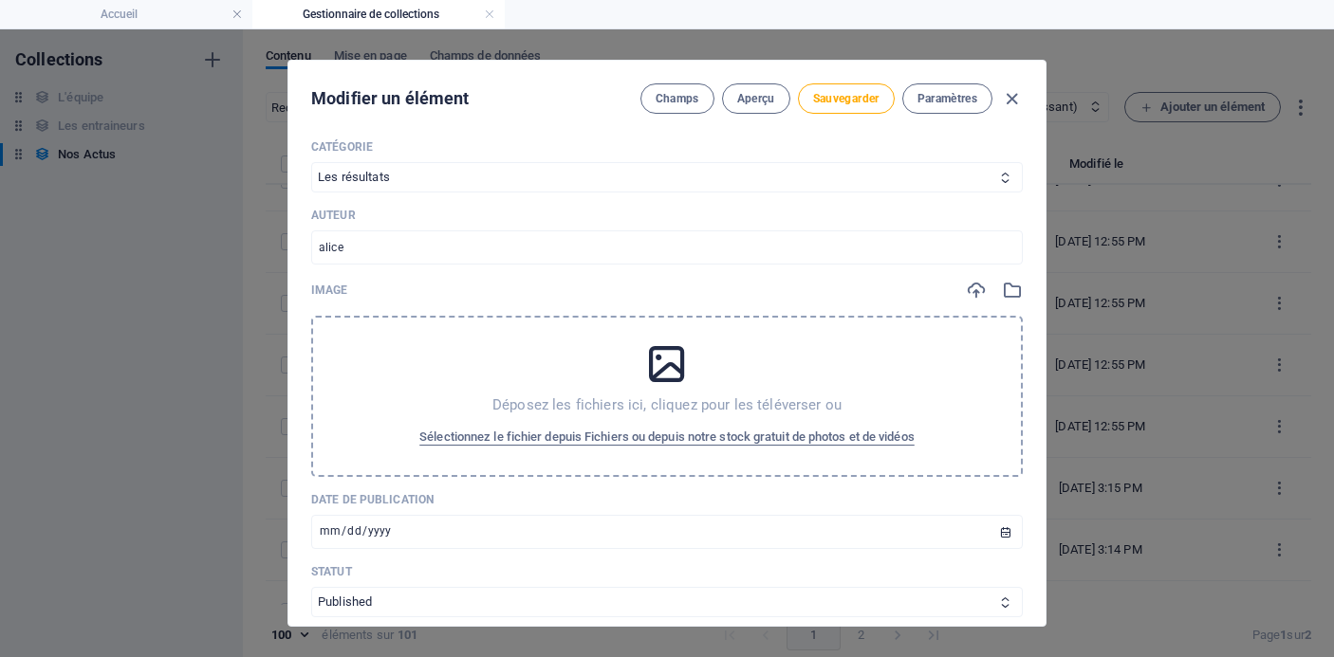
scroll to position [428, 0]
click at [629, 435] on span "Sélectionnez le fichier depuis Fichiers ou depuis notre stock gratuit de photos…" at bounding box center [666, 436] width 495 height 23
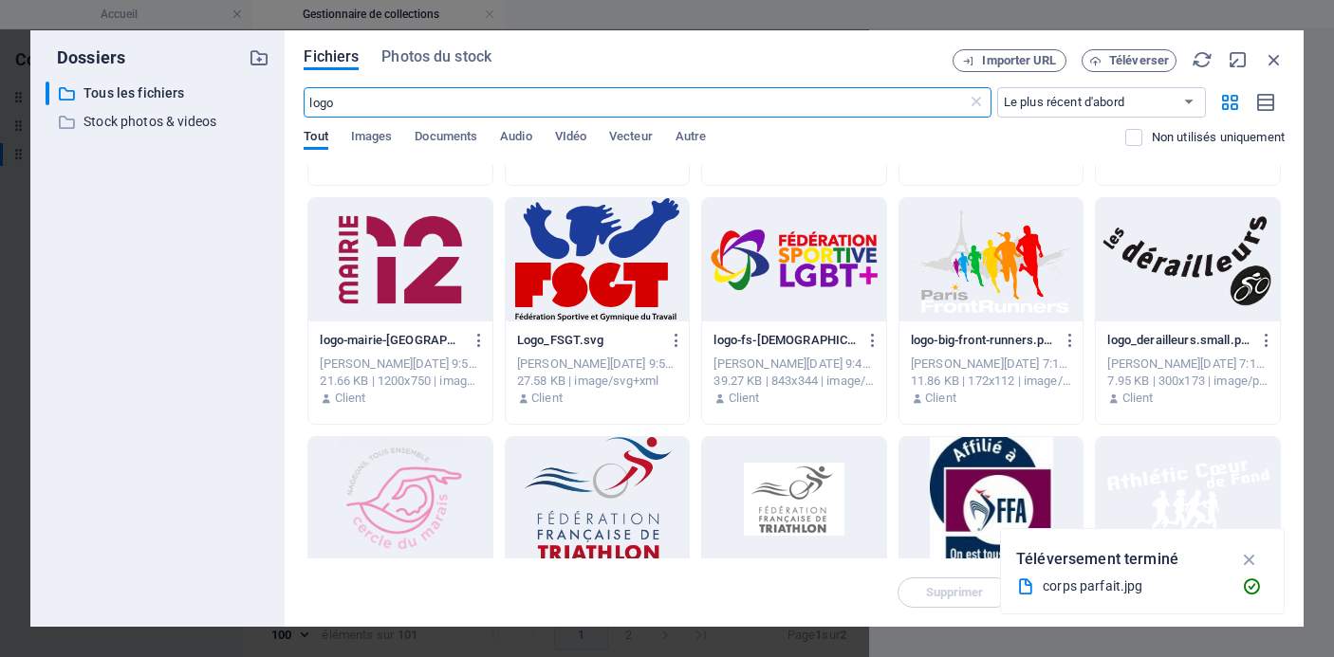
scroll to position [551, 0]
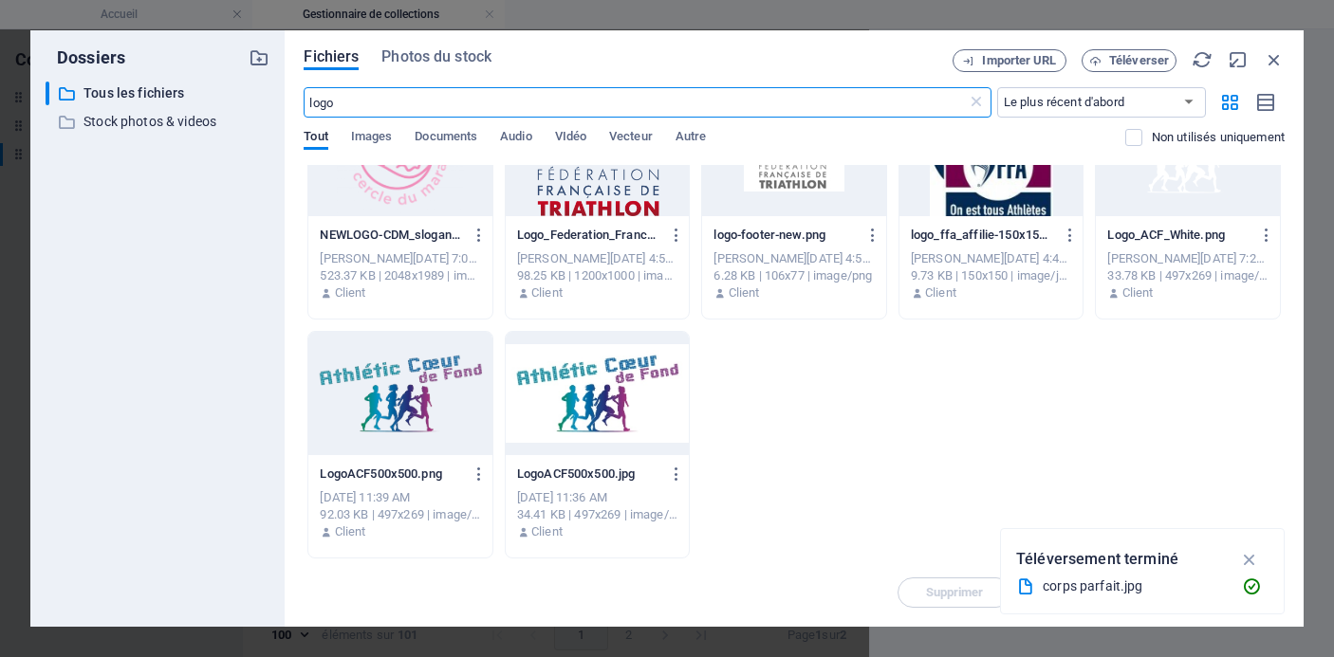
click at [391, 427] on div at bounding box center [400, 393] width 184 height 123
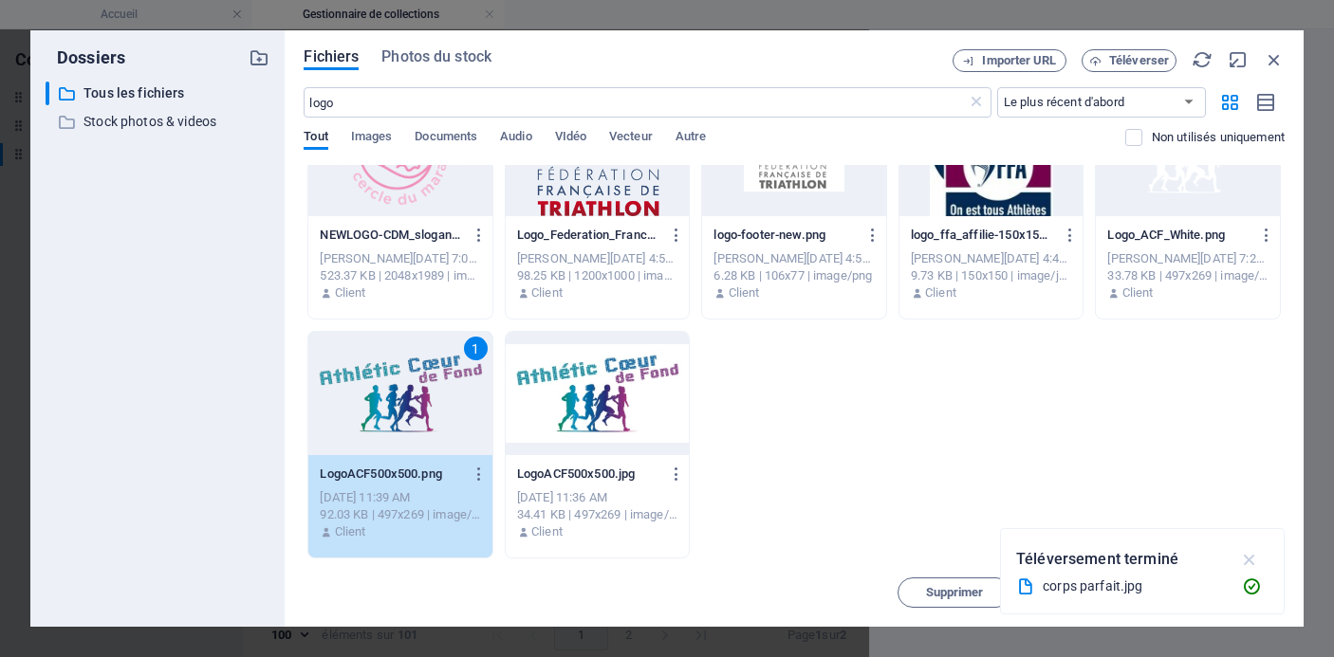
click at [1248, 559] on icon "button" at bounding box center [1250, 559] width 22 height 21
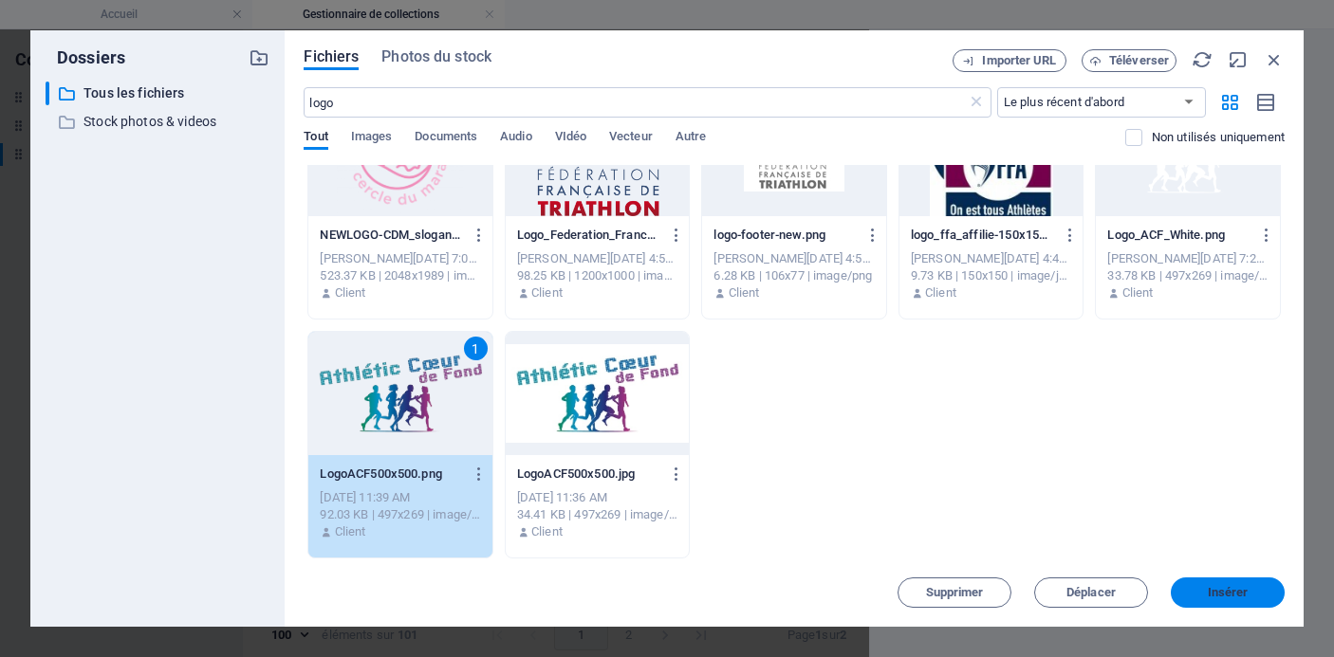
click at [1219, 589] on span "Insérer" at bounding box center [1228, 592] width 41 height 11
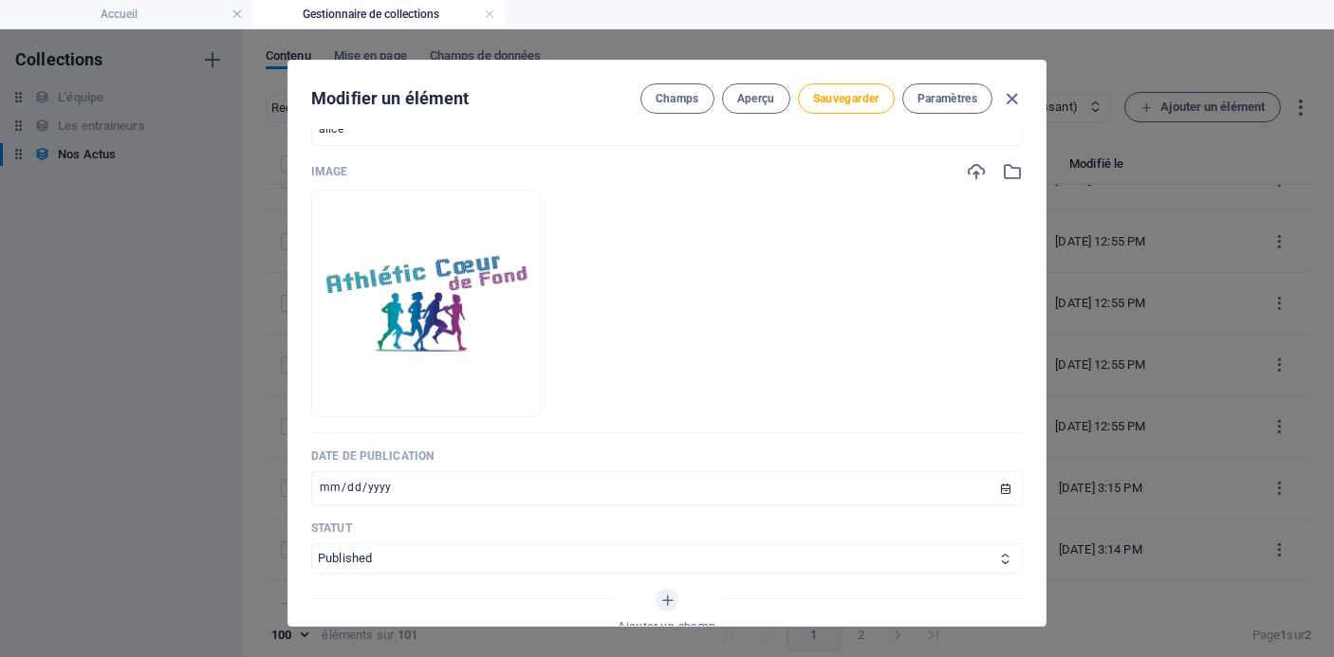
scroll to position [0, 0]
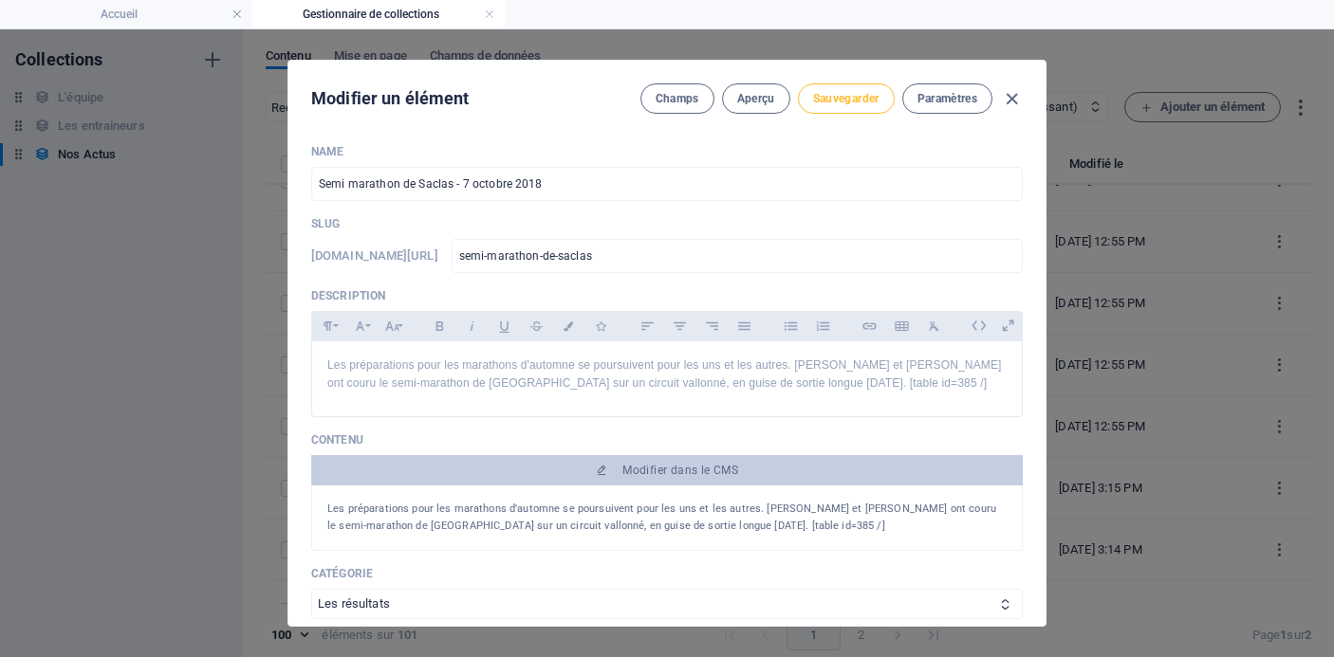
click at [841, 105] on span "Sauvegarder" at bounding box center [846, 98] width 66 height 15
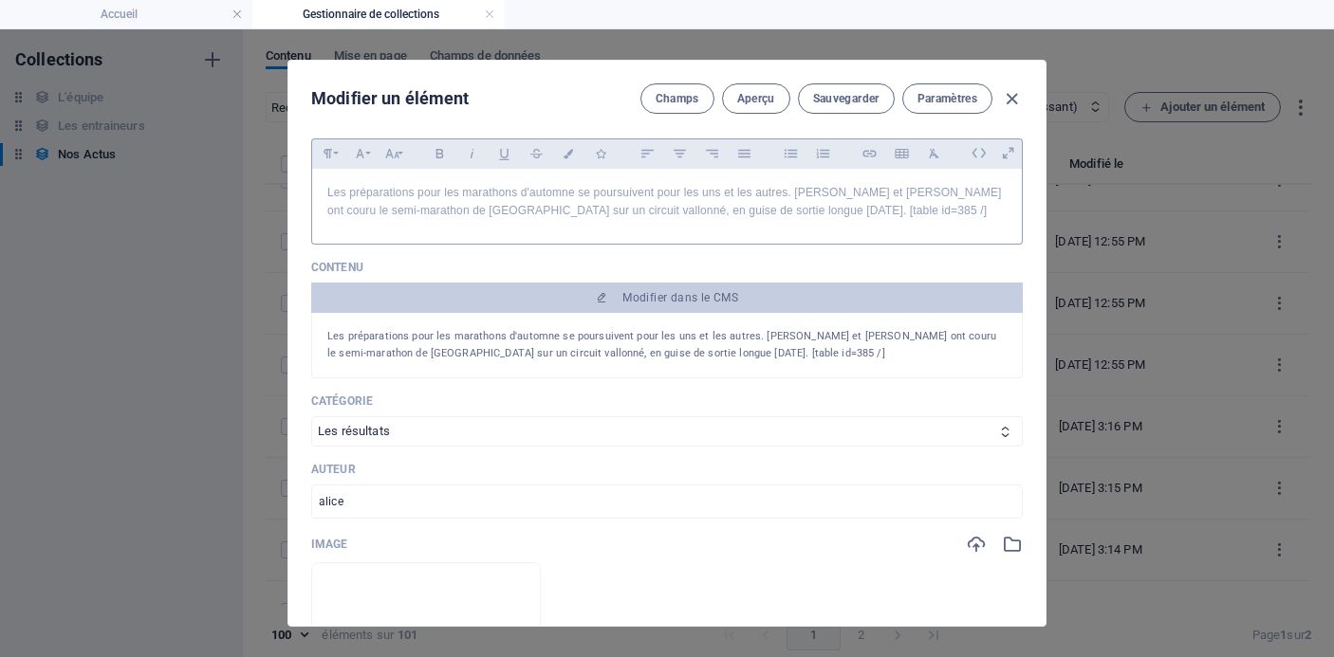
scroll to position [176, 0]
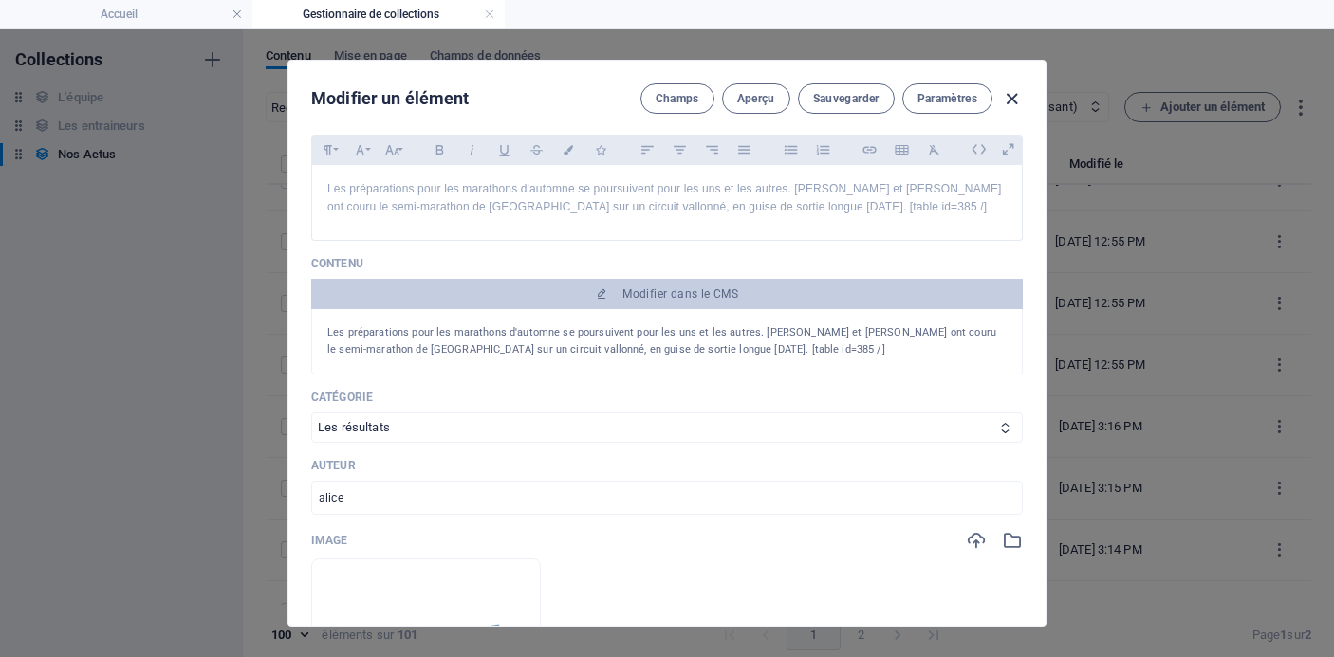
click at [1005, 99] on icon "button" at bounding box center [1012, 99] width 22 height 22
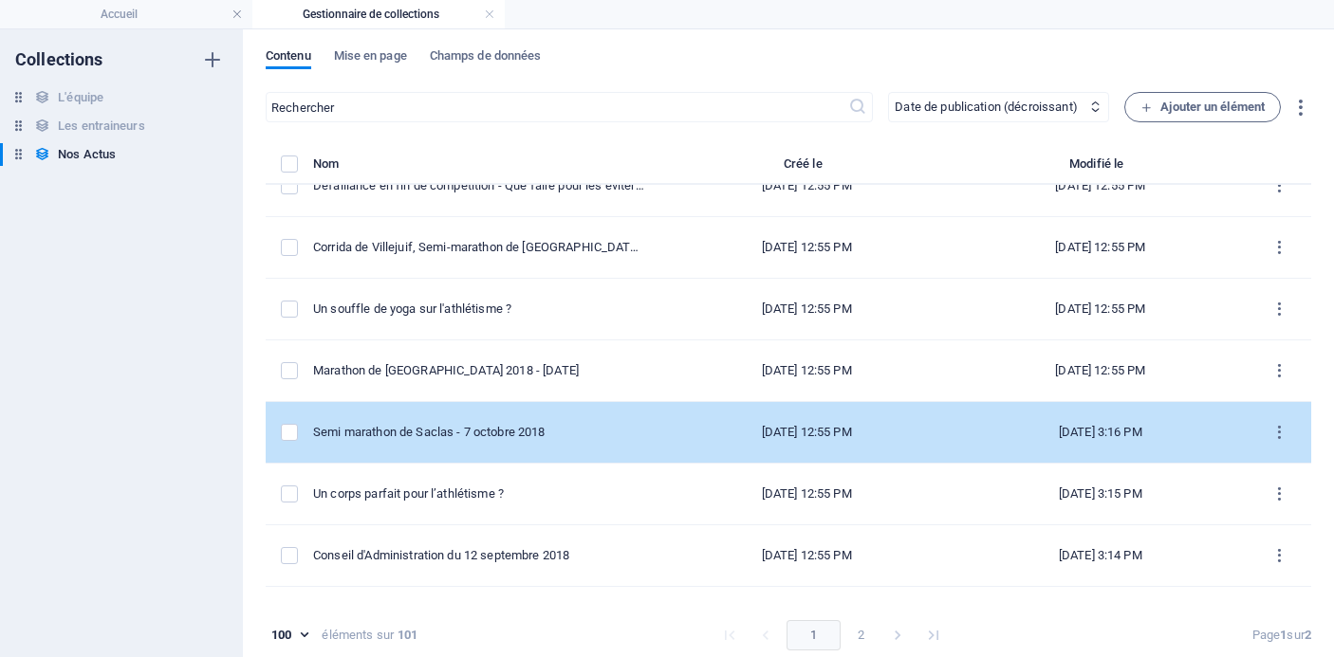
scroll to position [4436, 0]
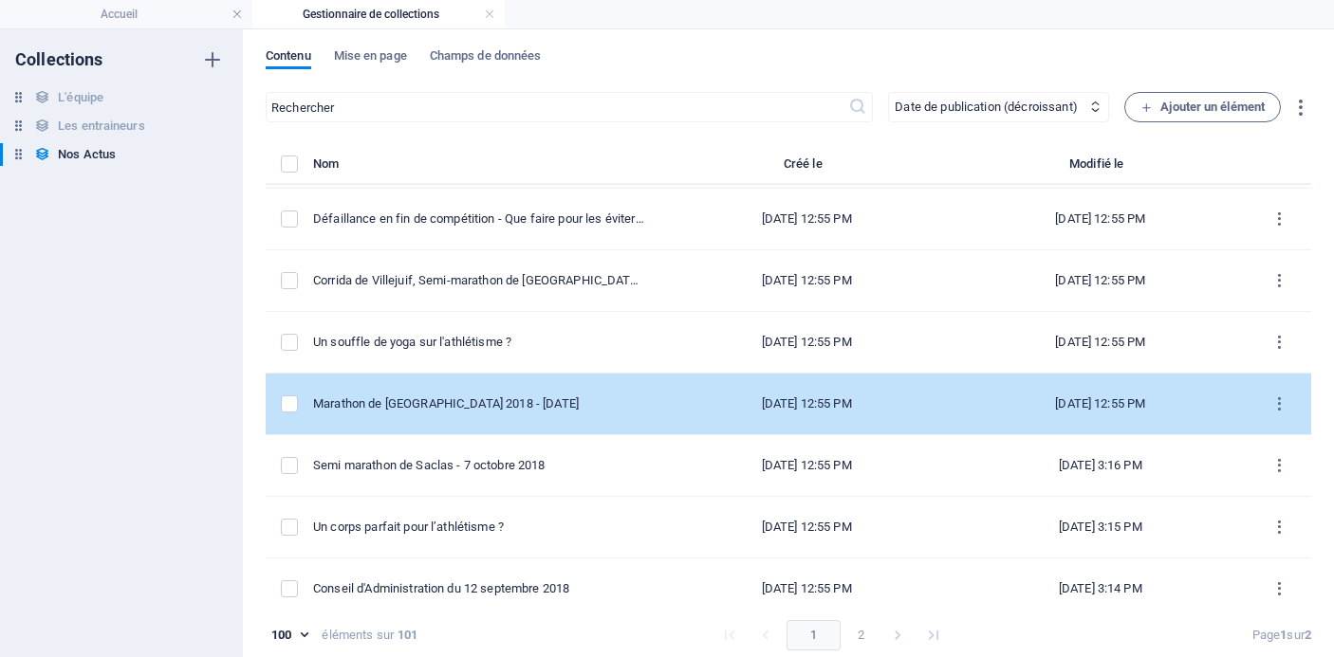
click at [546, 408] on div "Marathon de [GEOGRAPHIC_DATA] 2018 - [DATE]" at bounding box center [478, 404] width 331 height 17
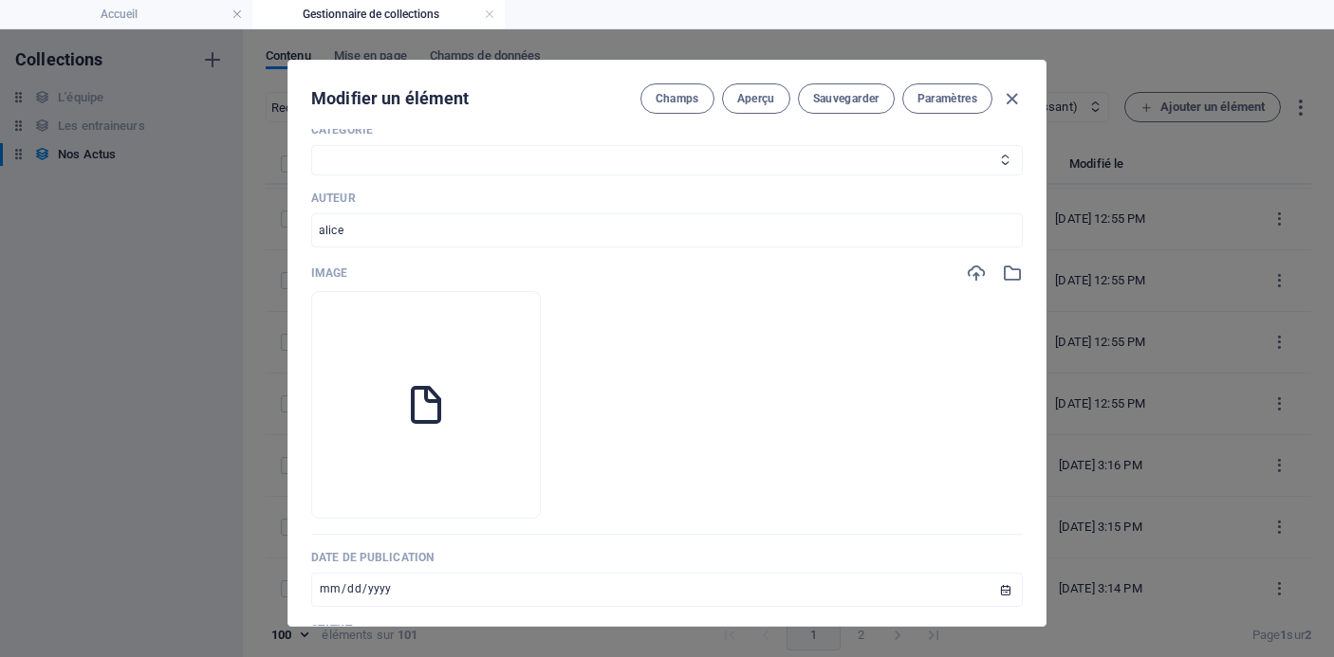
scroll to position [451, 0]
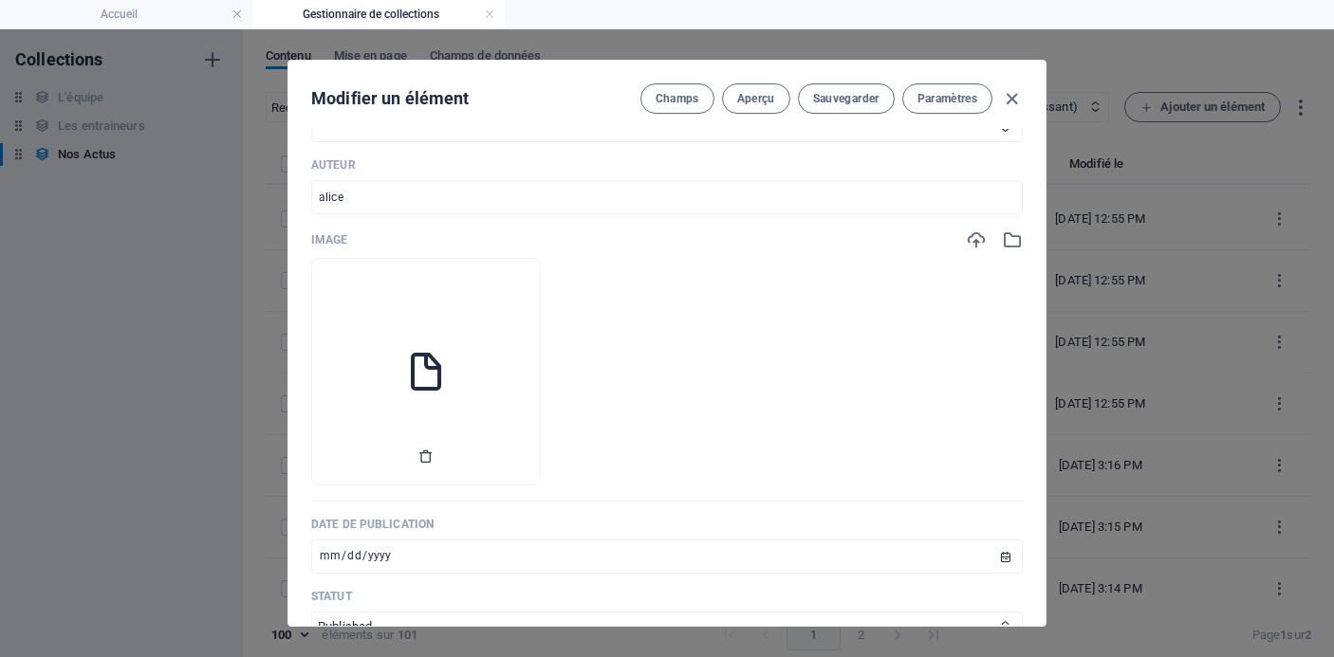
click at [434, 449] on icon "button" at bounding box center [425, 456] width 15 height 15
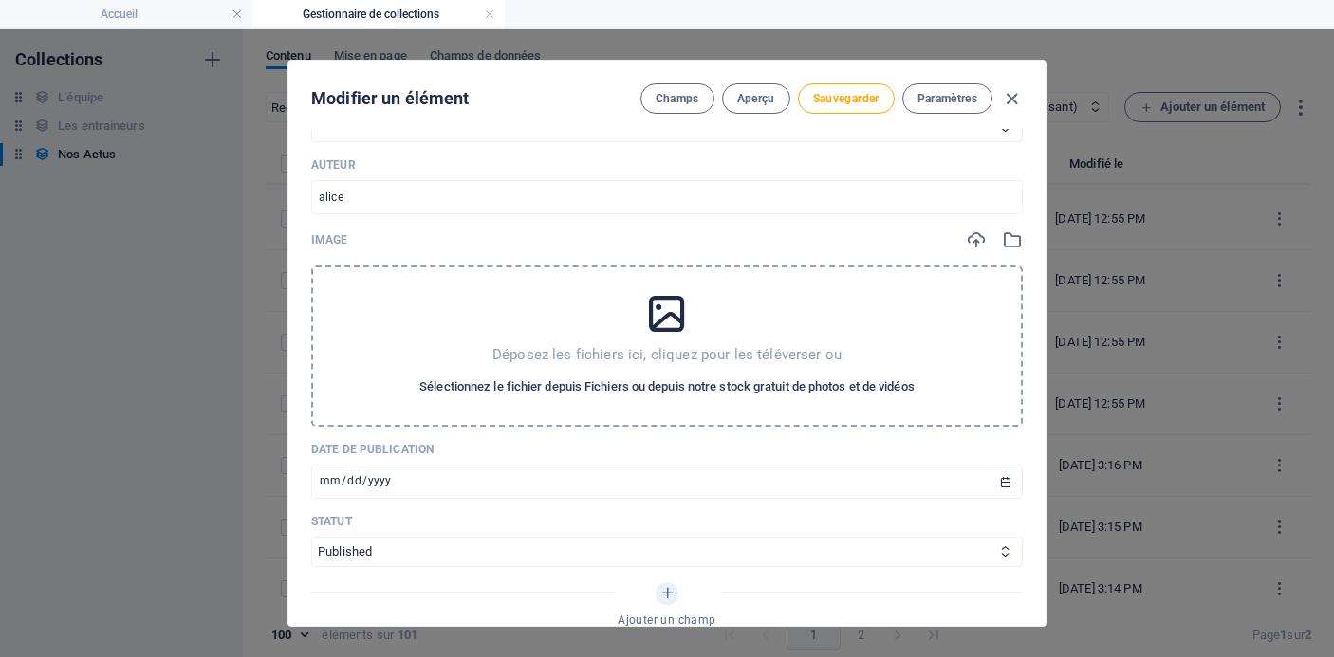
click at [584, 374] on button "Sélectionnez le fichier depuis Fichiers ou depuis notre stock gratuit de photos…" at bounding box center [667, 387] width 505 height 30
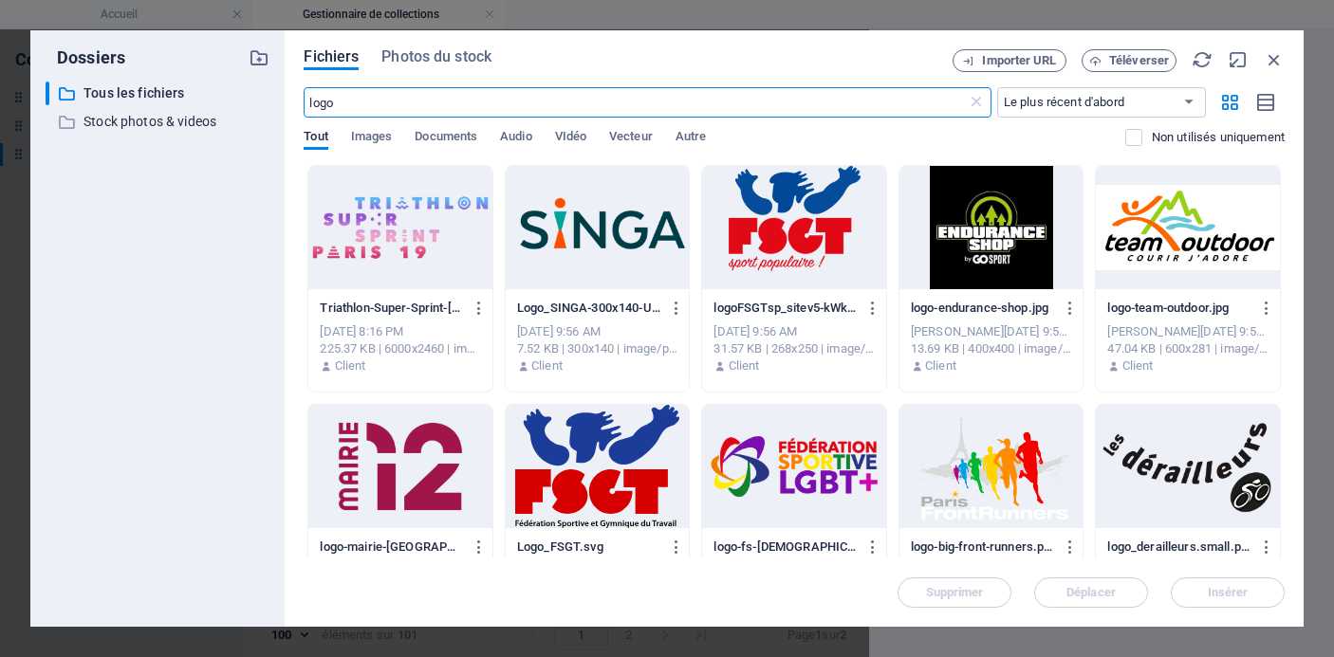
scroll to position [551, 0]
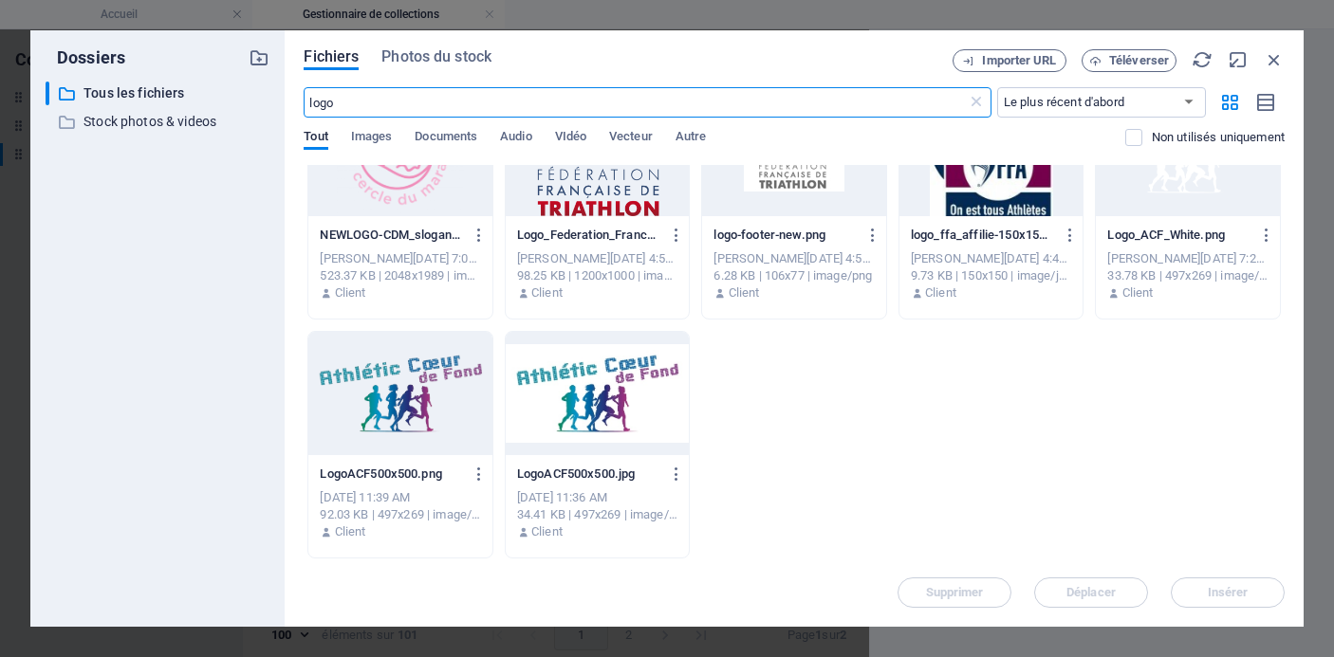
click at [402, 377] on div at bounding box center [400, 393] width 184 height 123
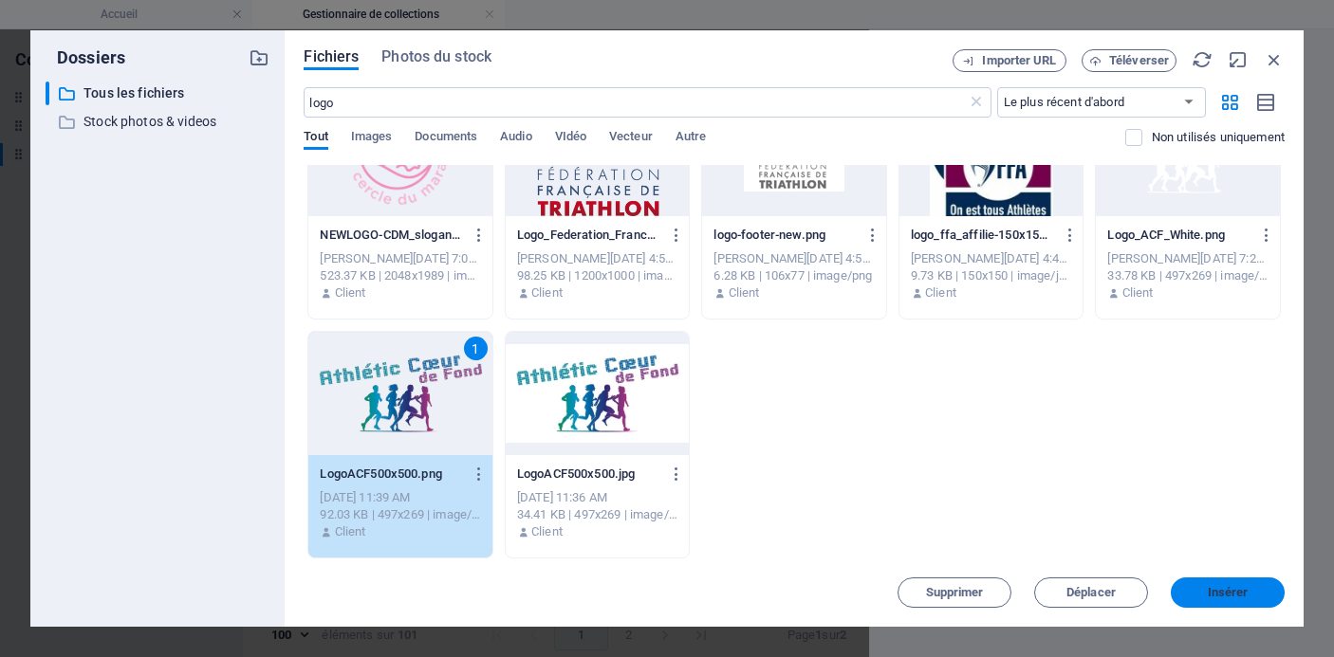
click at [1205, 590] on span "Insérer" at bounding box center [1227, 592] width 99 height 11
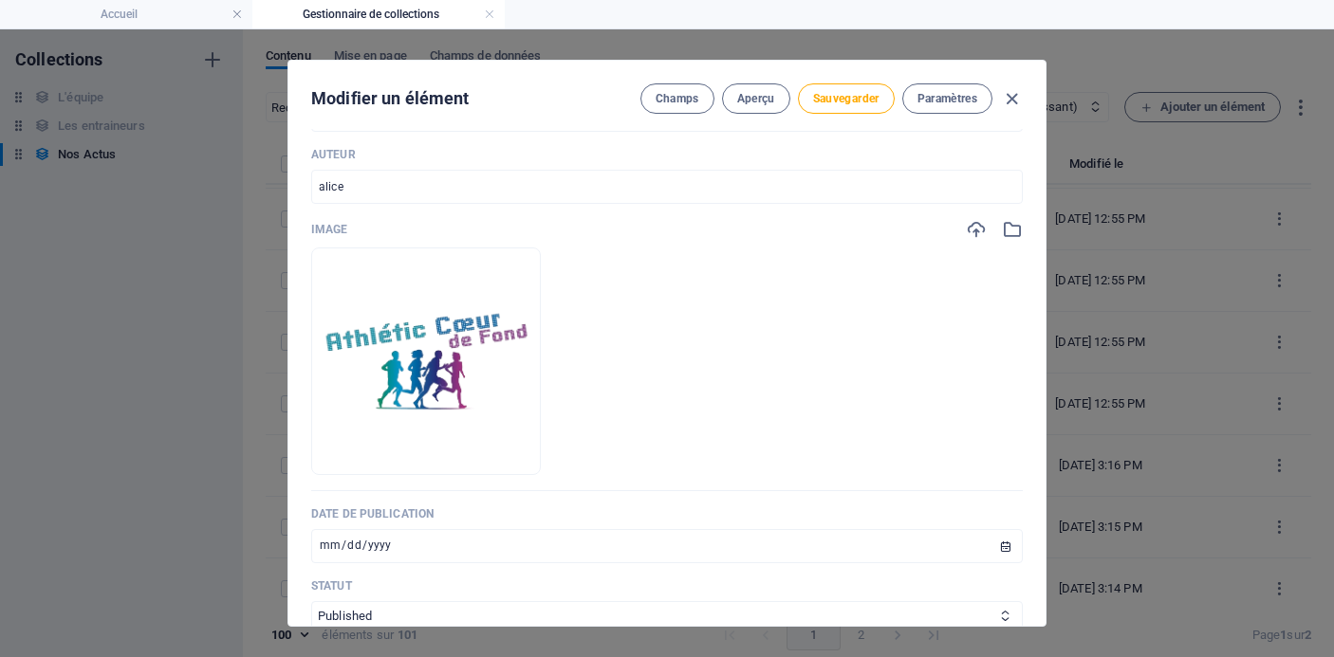
scroll to position [270, 0]
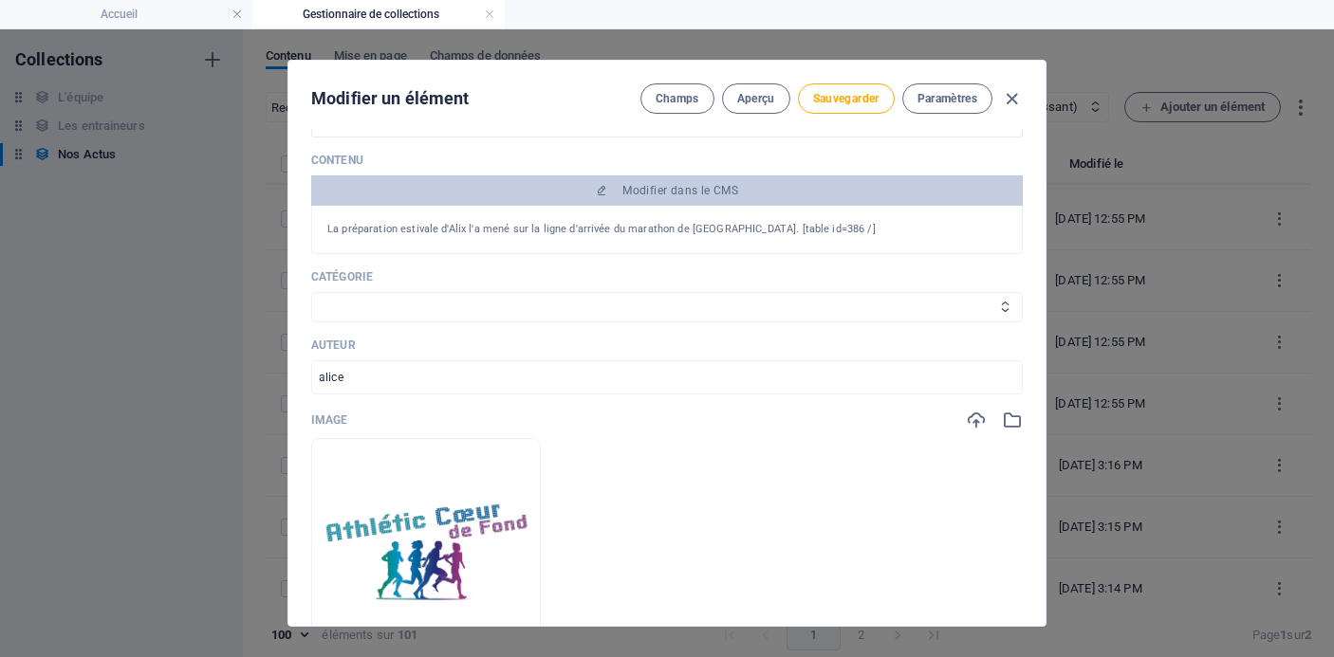
click at [770, 309] on select "Les résultats Les récits de course Événements Conseils sportifs" at bounding box center [667, 307] width 712 height 30
click at [311, 292] on select "Les résultats Les récits de course Événements Conseils sportifs" at bounding box center [667, 307] width 712 height 30
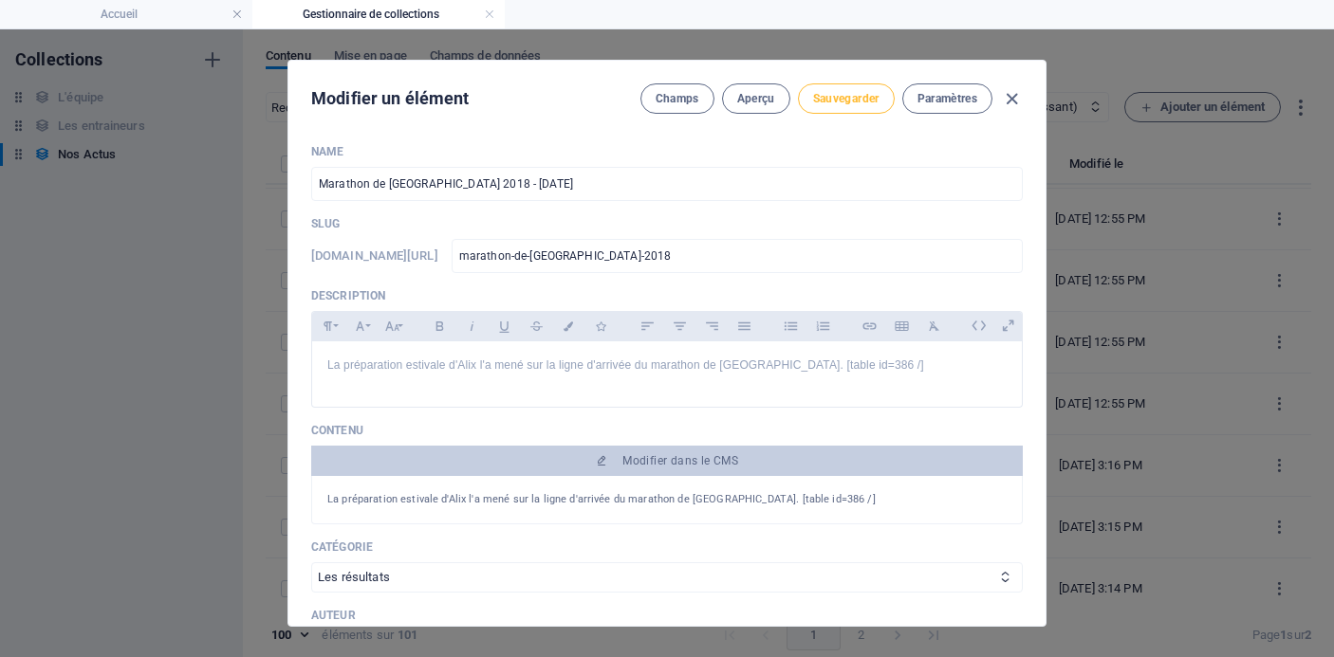
click at [841, 94] on span "Sauvegarder" at bounding box center [846, 98] width 66 height 15
click at [1009, 97] on icon "button" at bounding box center [1012, 99] width 22 height 22
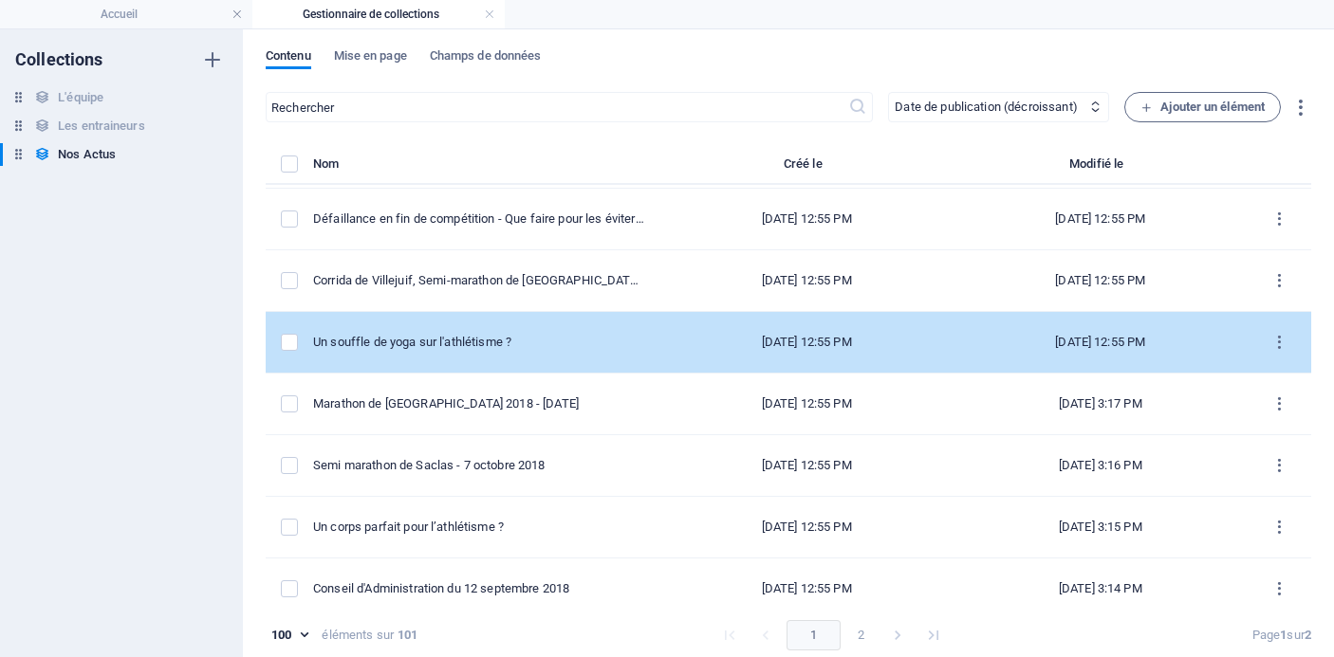
click at [459, 342] on div "Un souffle de yoga sur l'athlétisme ?" at bounding box center [478, 342] width 331 height 17
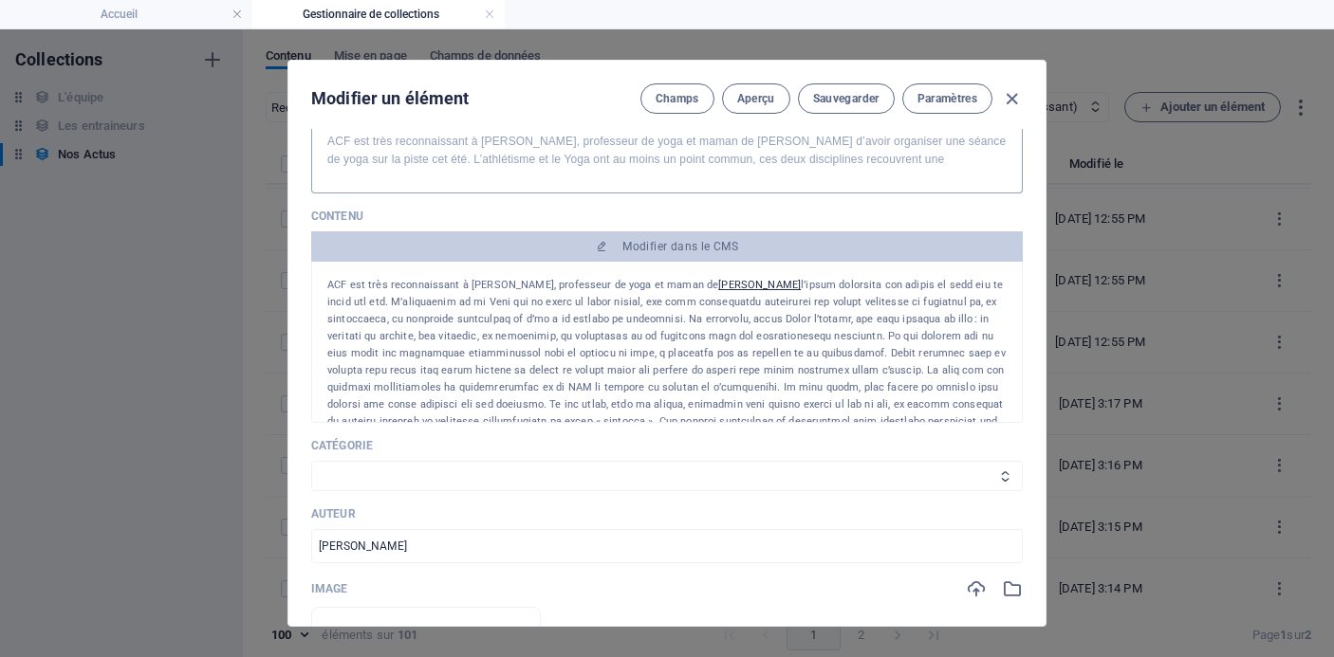
scroll to position [124, 0]
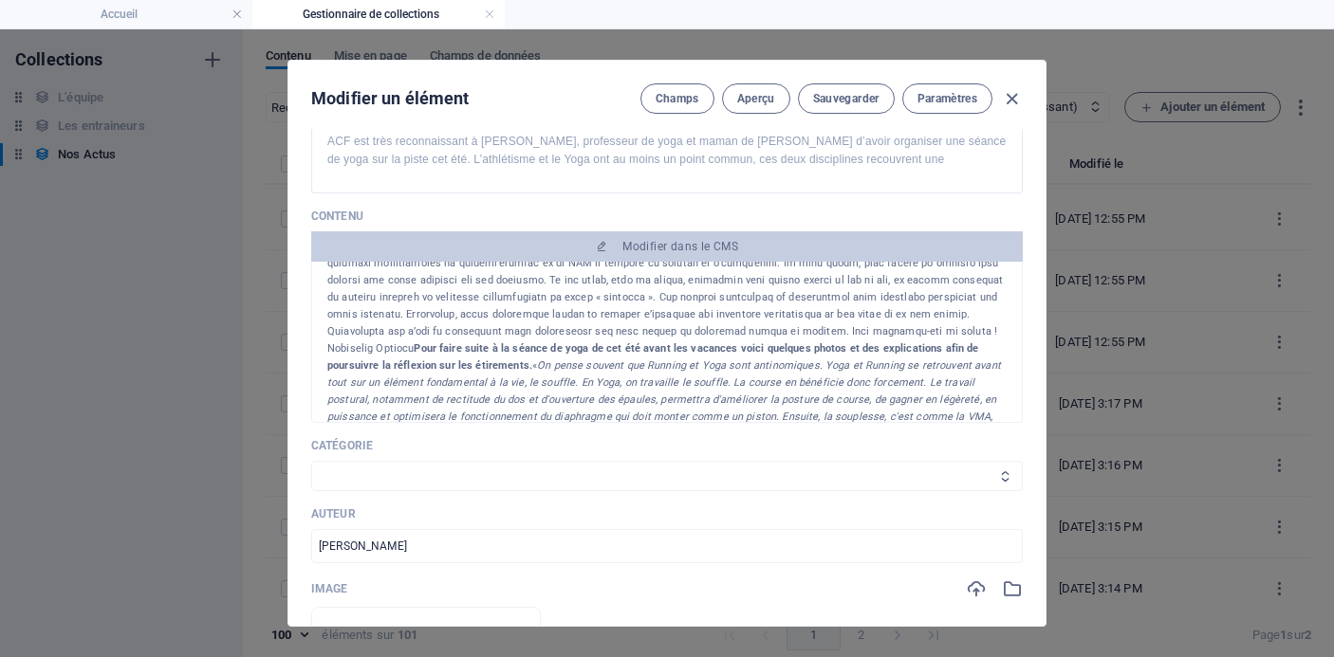
click at [668, 475] on select "Les résultats Les récits de course Événements Conseils sportifs" at bounding box center [667, 476] width 712 height 30
click at [311, 461] on select "Les résultats Les récits de course Événements Conseils sportifs" at bounding box center [667, 476] width 712 height 30
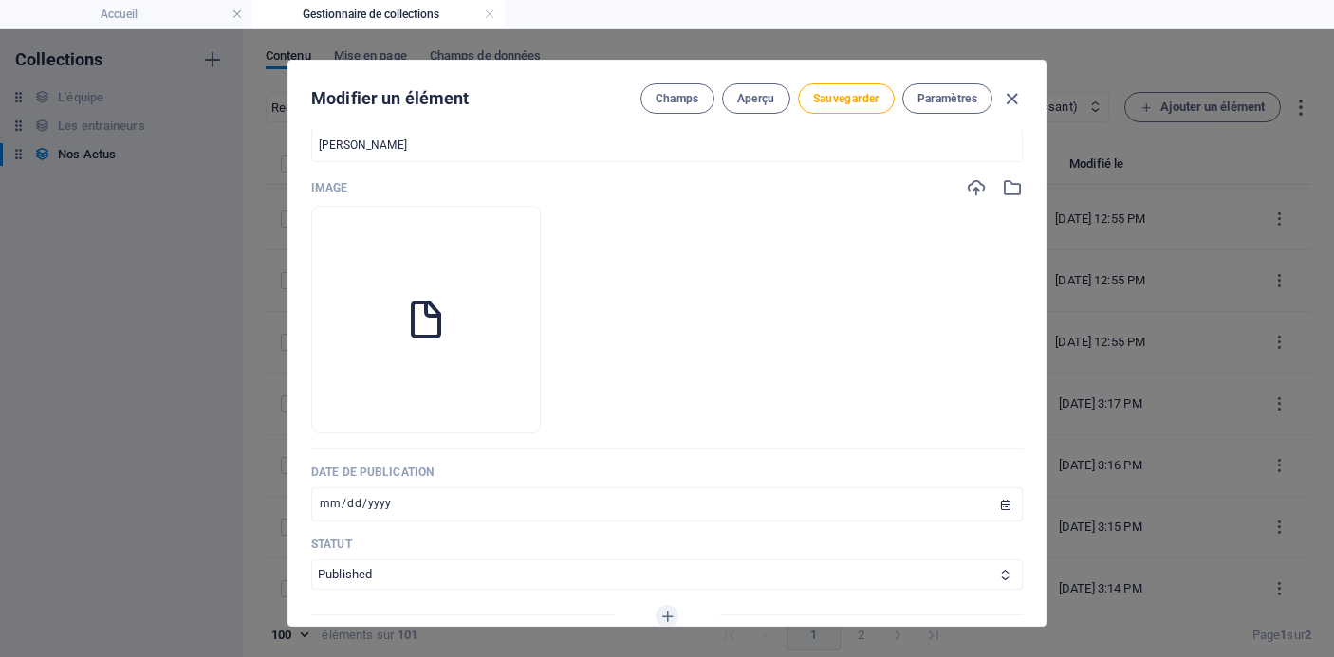
scroll to position [558, 0]
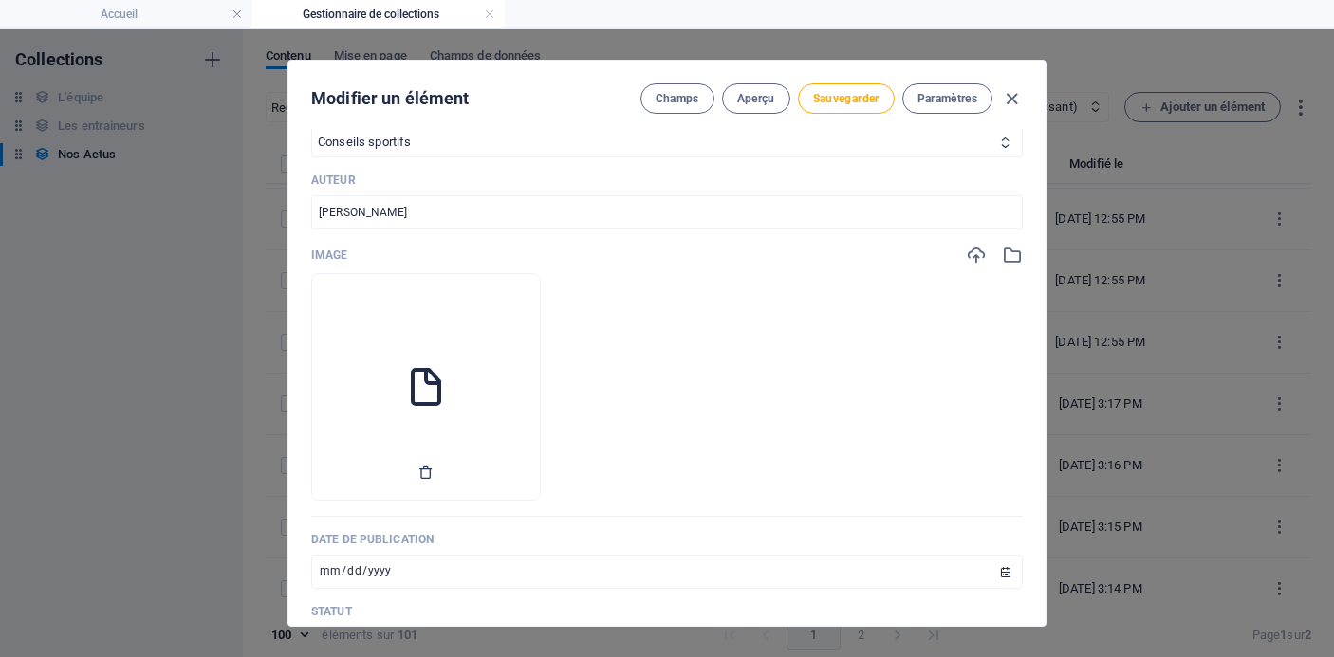
click at [434, 469] on icon "button" at bounding box center [425, 472] width 15 height 15
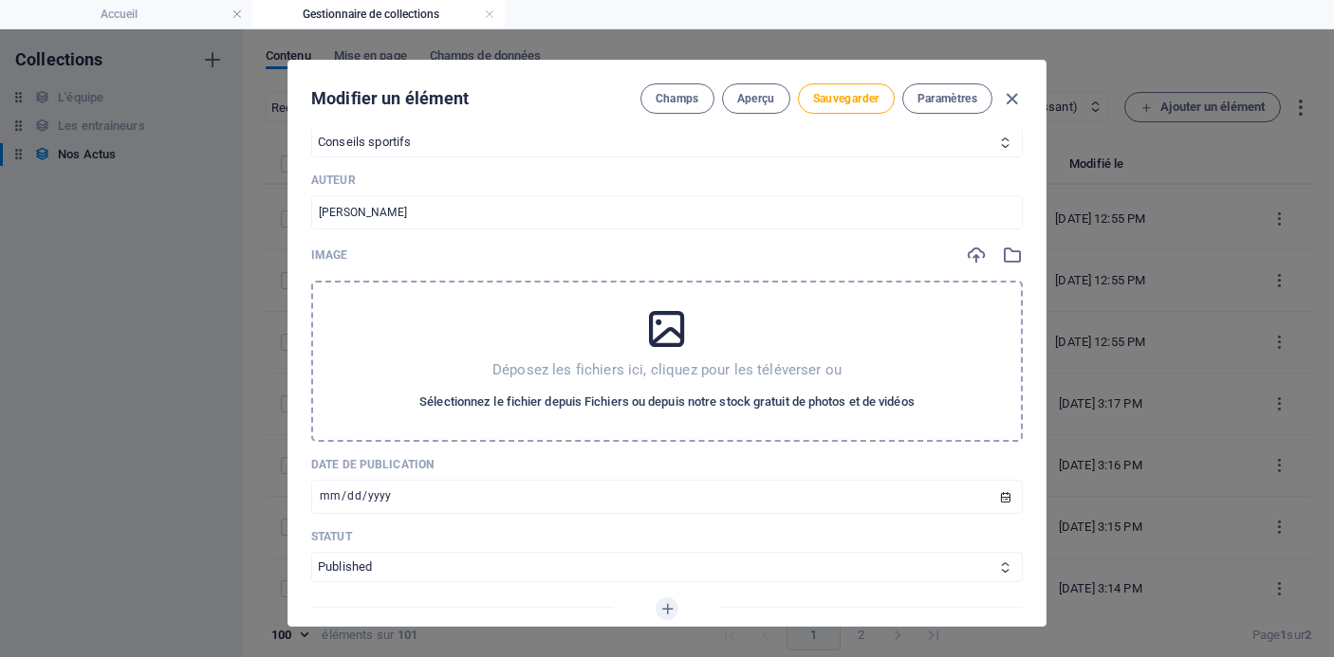
click at [645, 396] on span "Sélectionnez le fichier depuis Fichiers ou depuis notre stock gratuit de photos…" at bounding box center [666, 402] width 495 height 23
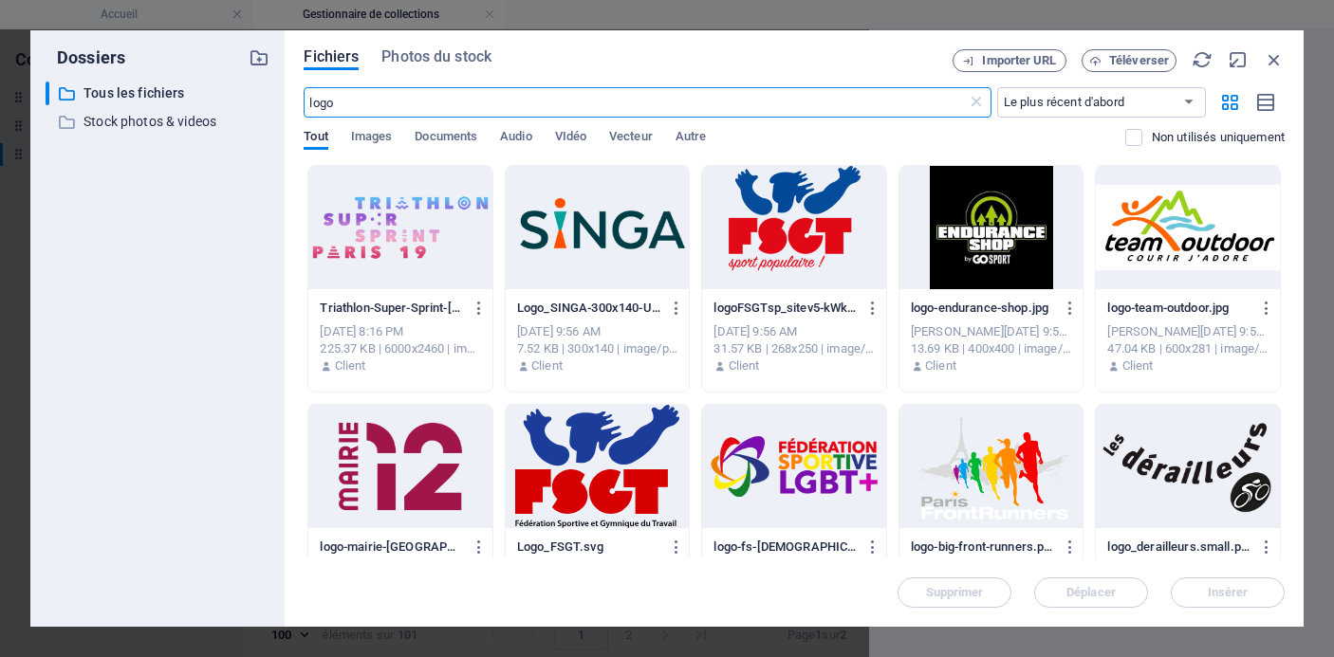
scroll to position [4708, 0]
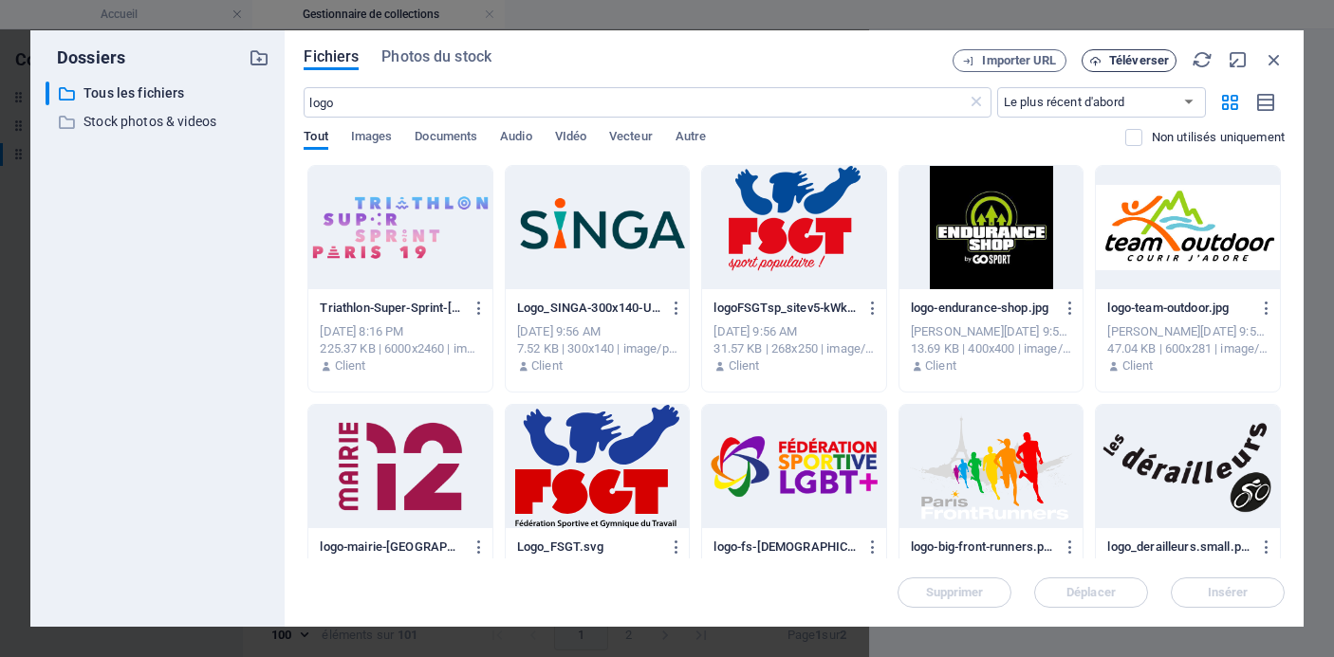
click at [1134, 52] on button "Téléverser" at bounding box center [1129, 60] width 95 height 23
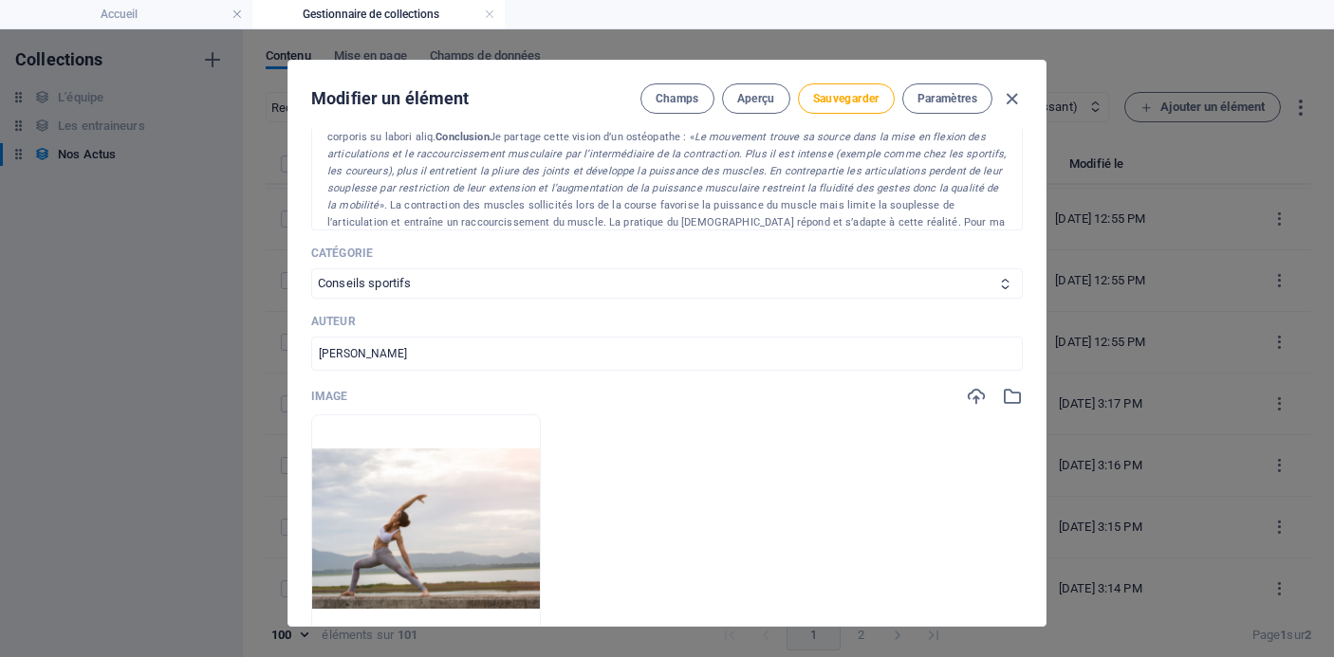
scroll to position [405, 0]
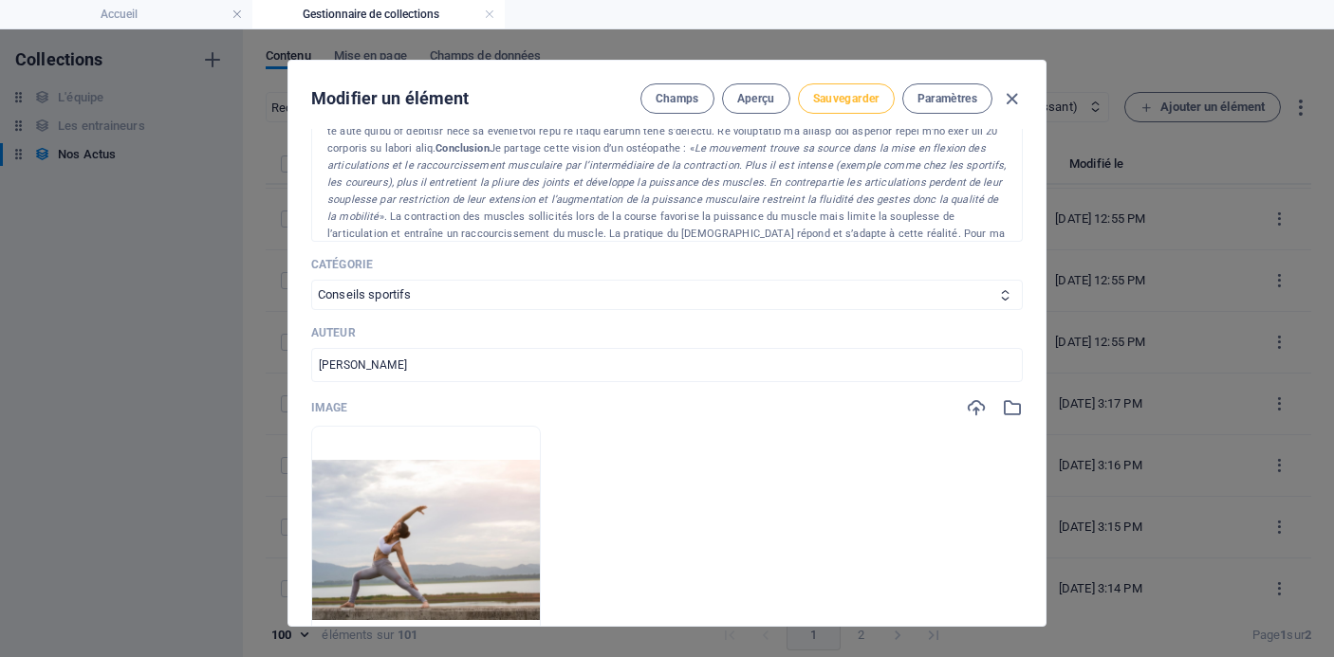
click at [841, 92] on span "Sauvegarder" at bounding box center [846, 98] width 66 height 15
click at [1011, 102] on icon "button" at bounding box center [1012, 99] width 22 height 22
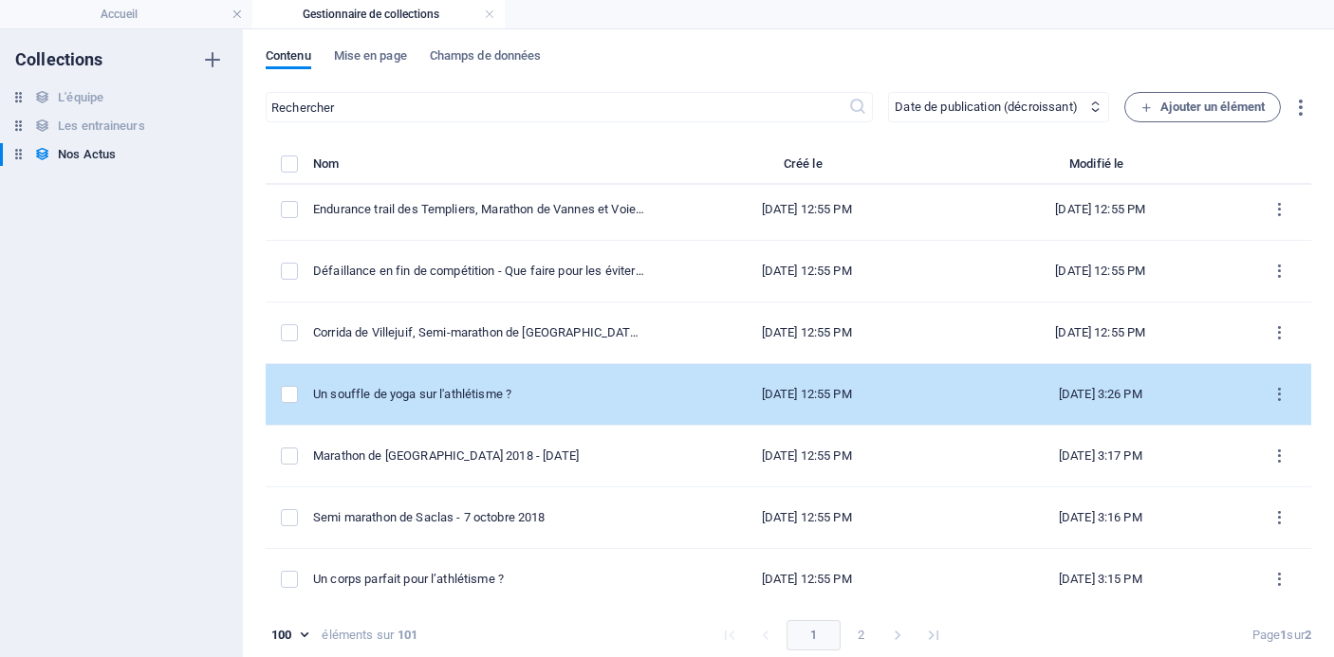
scroll to position [4377, 0]
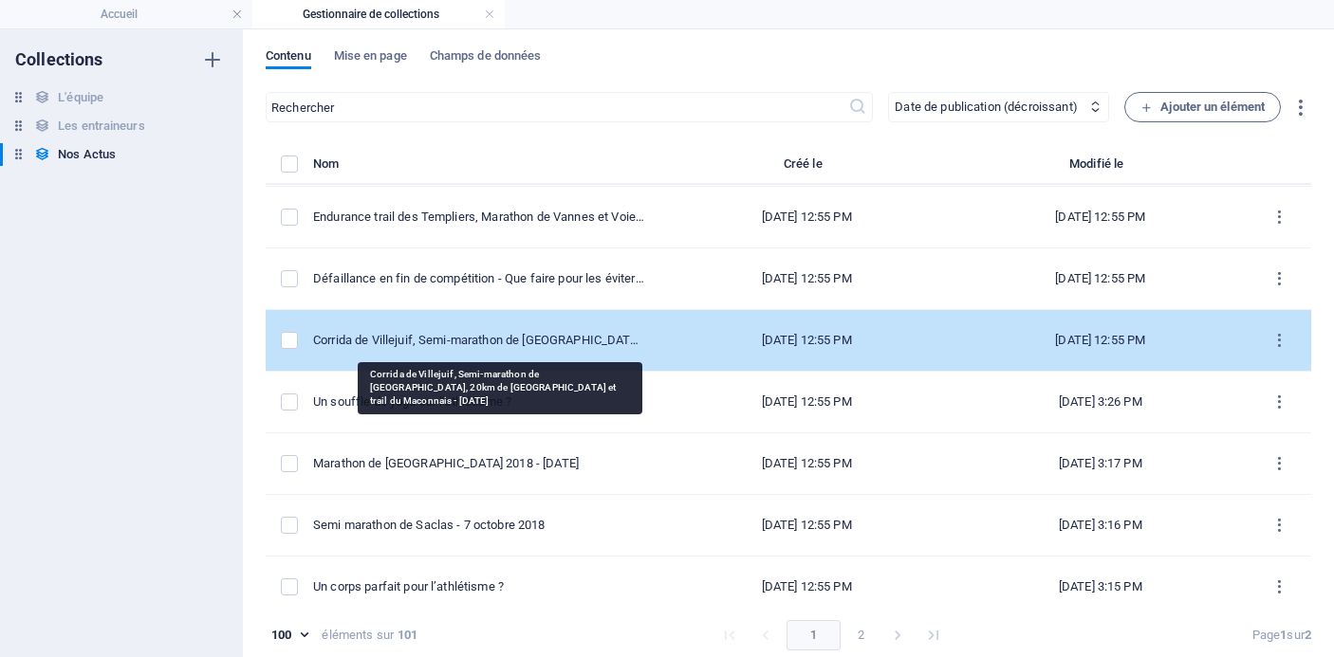
click at [581, 344] on div "Corrida de Villejuif, Semi-marathon de [GEOGRAPHIC_DATA], 20km de [GEOGRAPHIC_D…" at bounding box center [478, 340] width 331 height 17
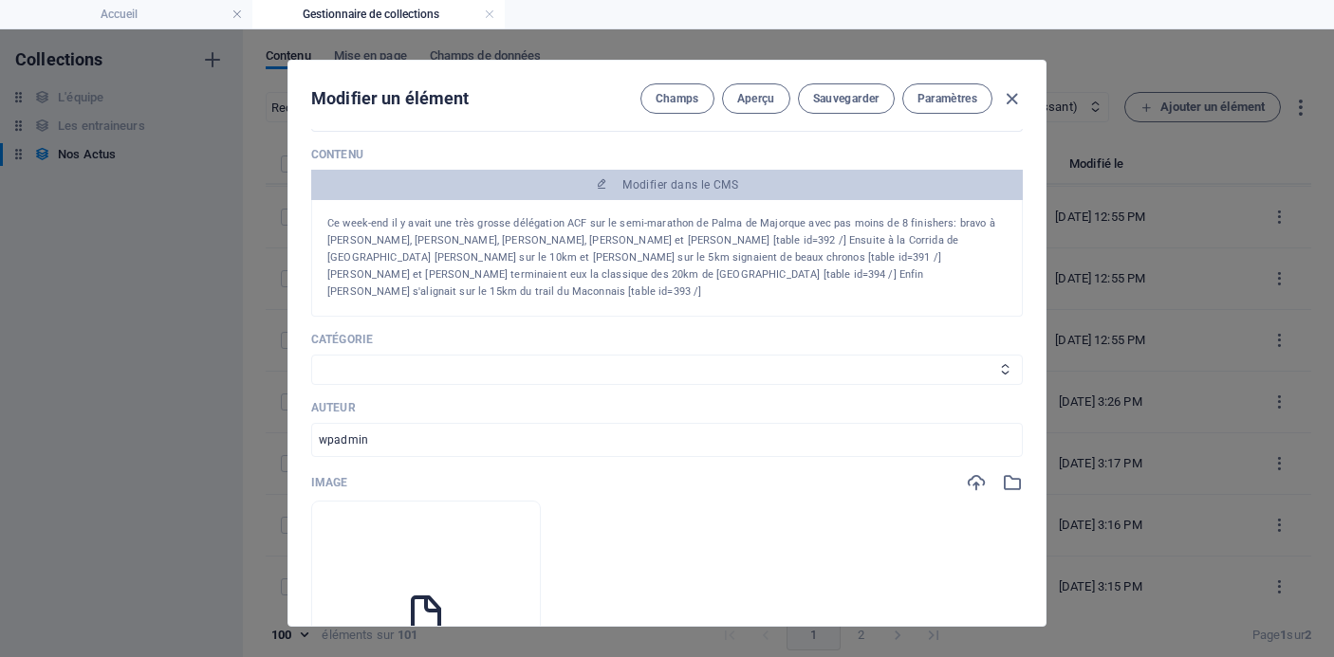
scroll to position [308, 0]
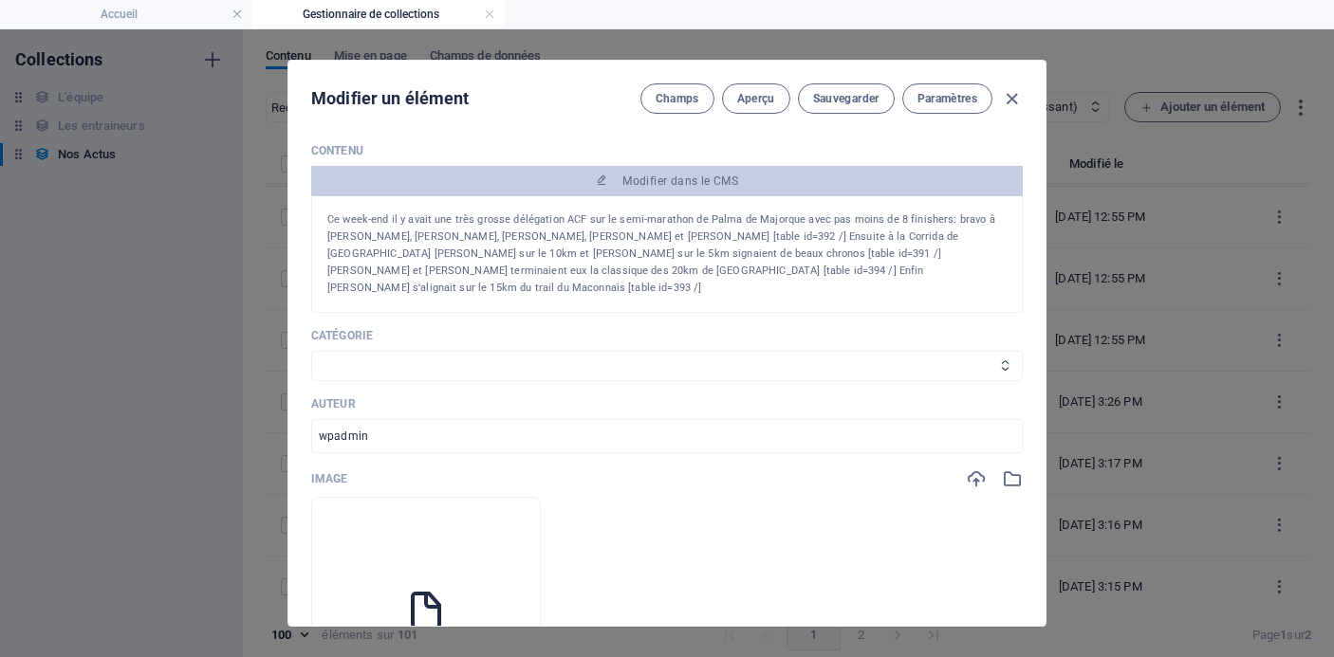
click at [577, 351] on select "Les résultats Les récits de course Événements Conseils sportifs" at bounding box center [667, 366] width 712 height 30
click at [311, 351] on select "Les résultats Les récits de course Événements Conseils sportifs" at bounding box center [667, 366] width 712 height 30
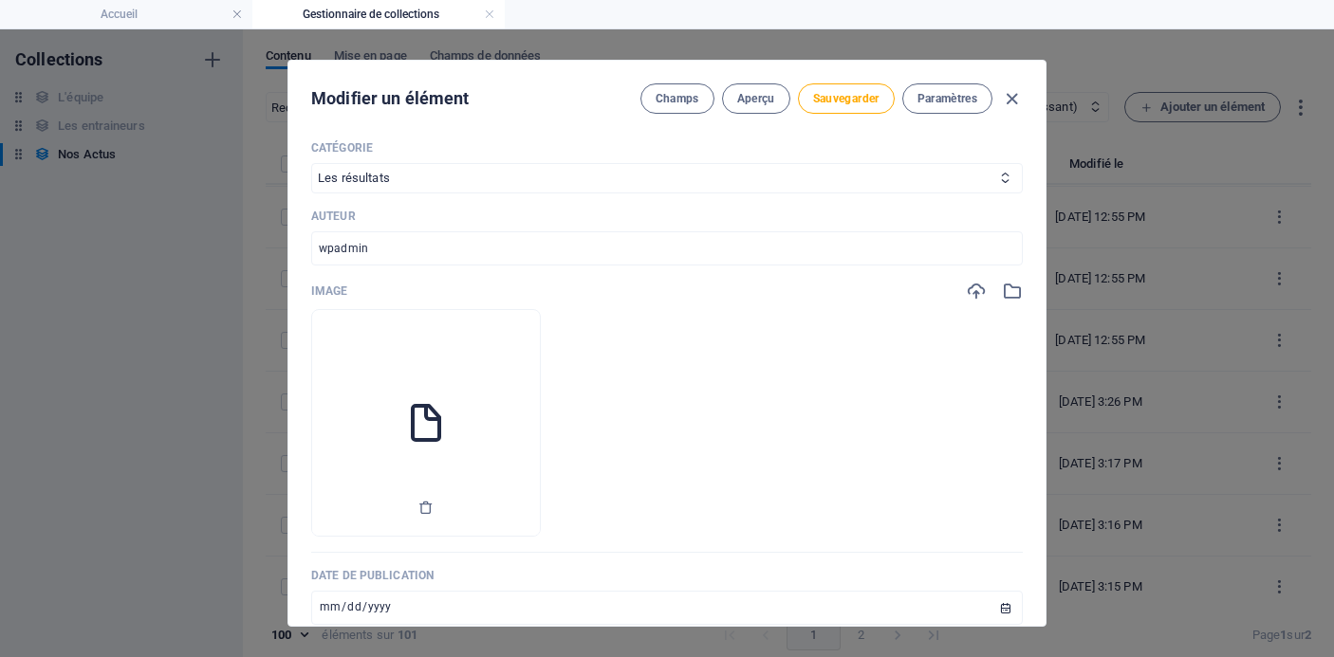
scroll to position [498, 0]
click at [434, 498] on icon "button" at bounding box center [425, 505] width 15 height 15
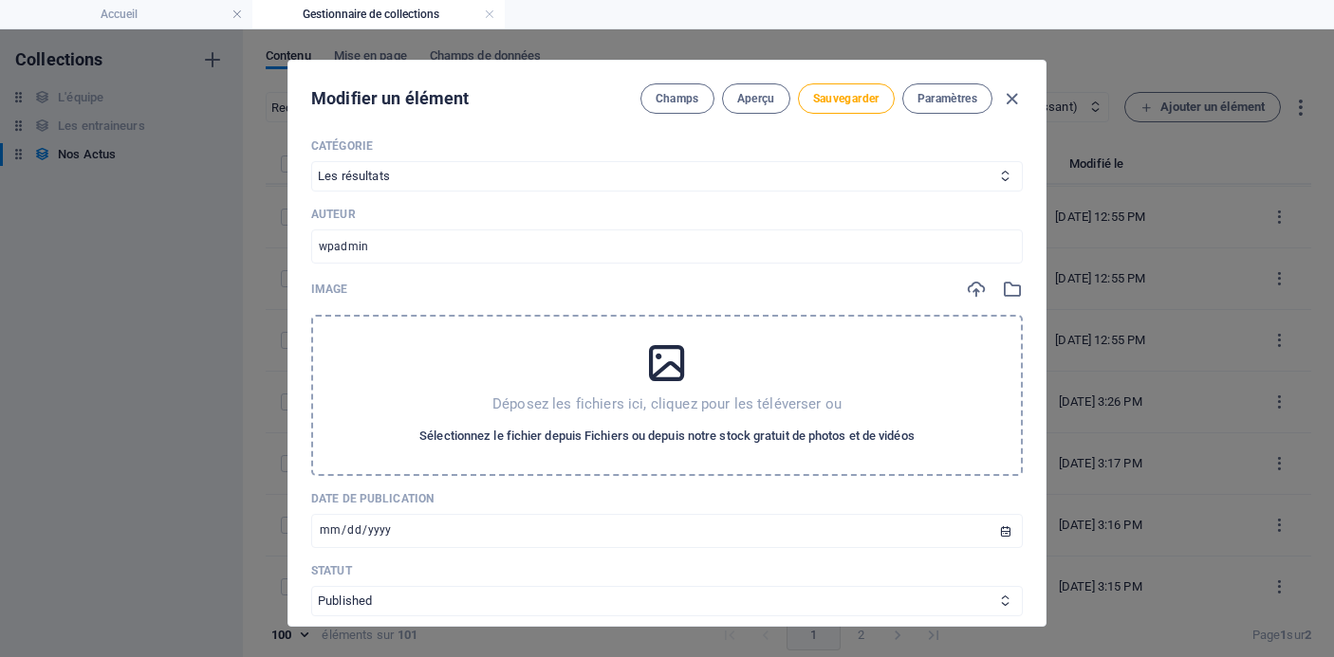
click at [559, 425] on span "Sélectionnez le fichier depuis Fichiers ou depuis notre stock gratuit de photos…" at bounding box center [666, 436] width 495 height 23
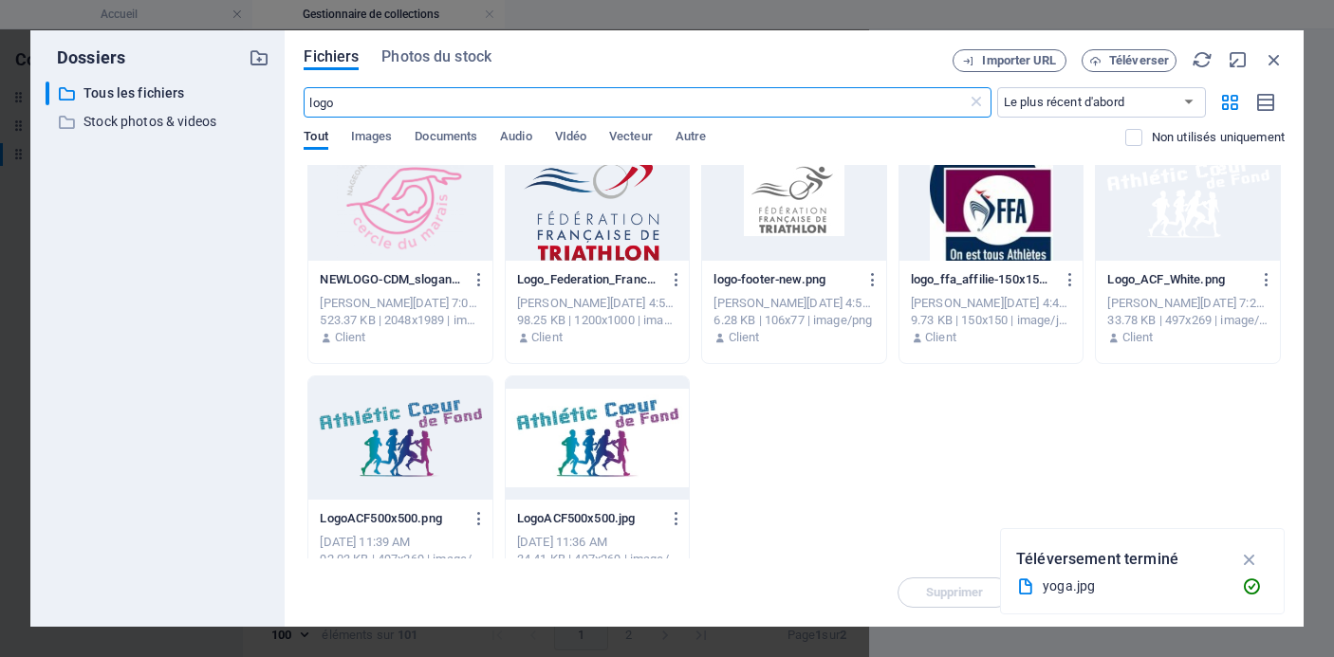
scroll to position [551, 0]
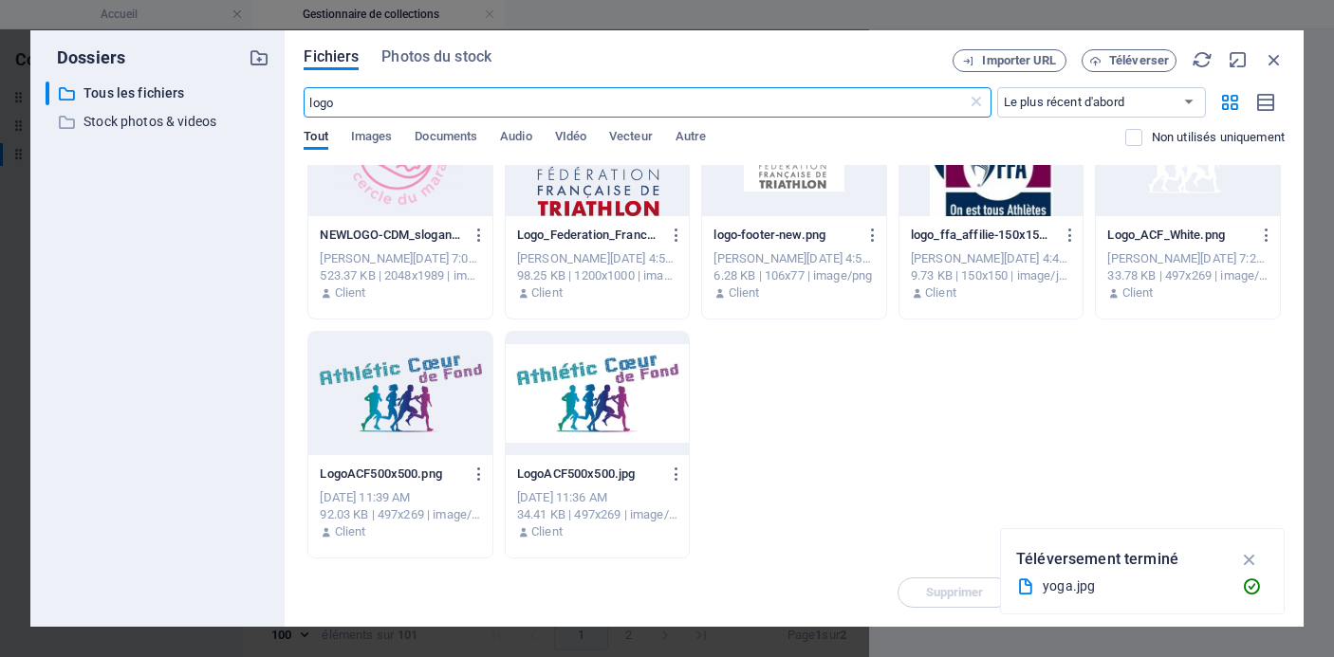
click at [379, 404] on div at bounding box center [400, 393] width 184 height 123
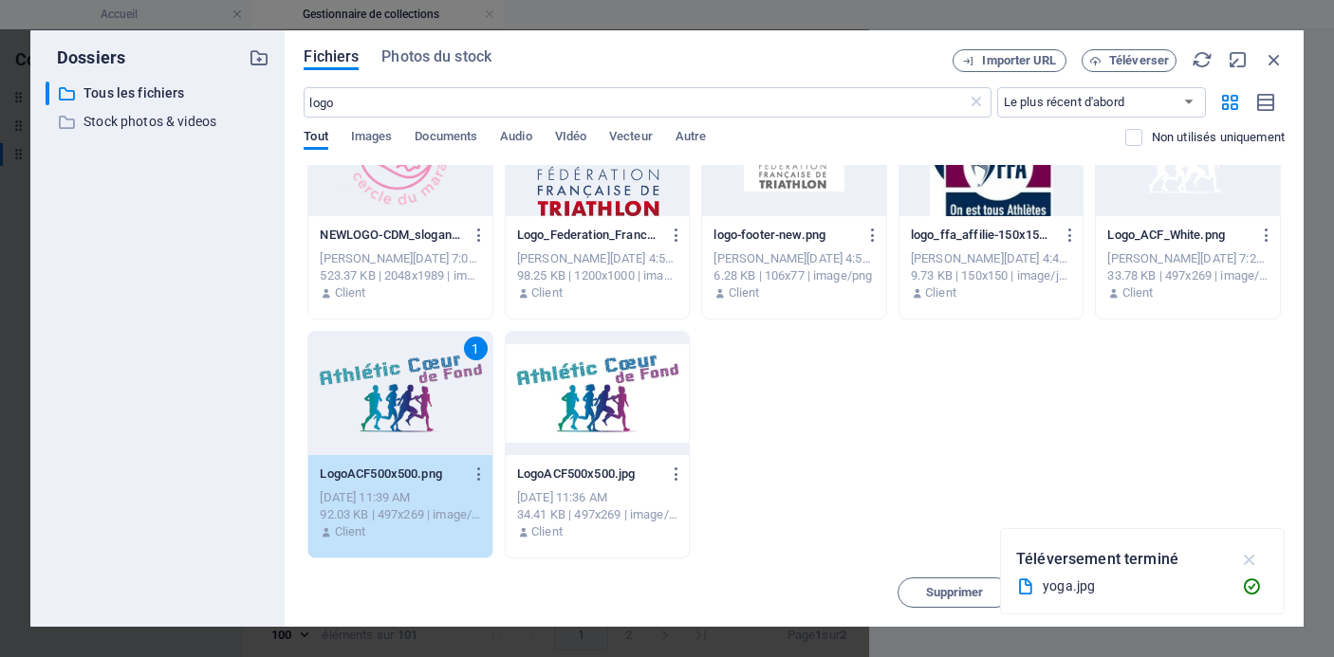
click at [1253, 562] on icon "button" at bounding box center [1250, 559] width 22 height 21
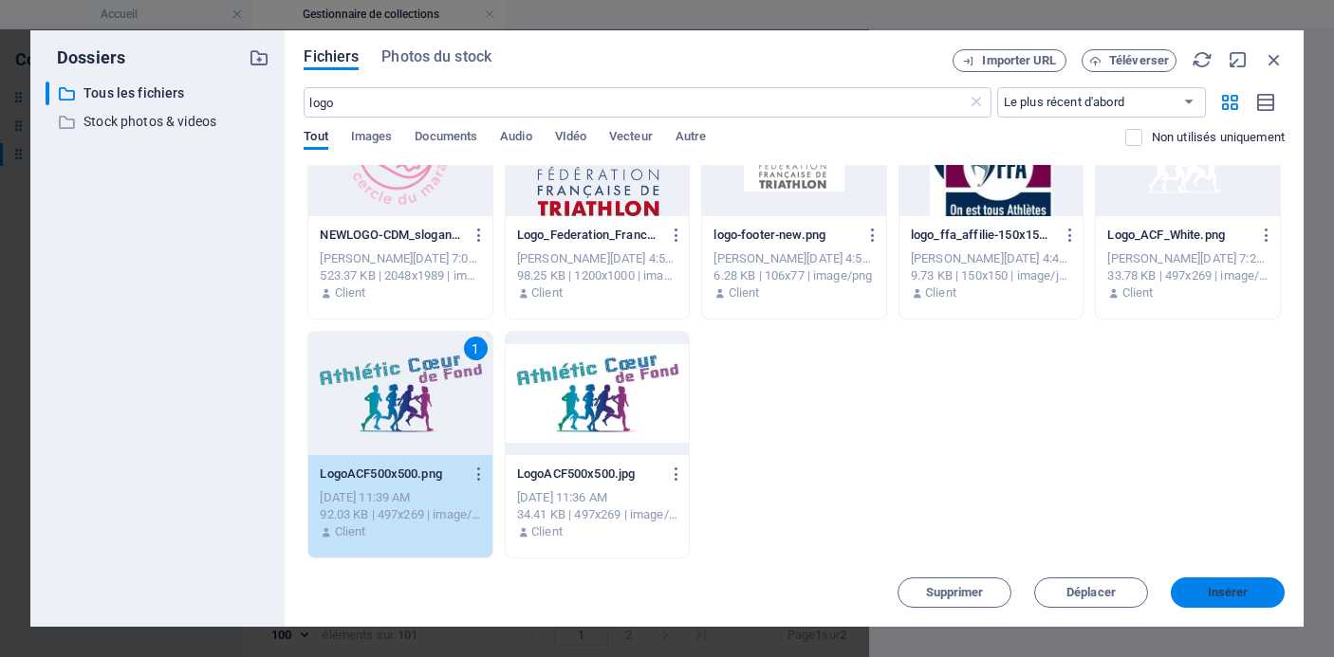
click at [1233, 587] on span "Insérer" at bounding box center [1228, 592] width 41 height 11
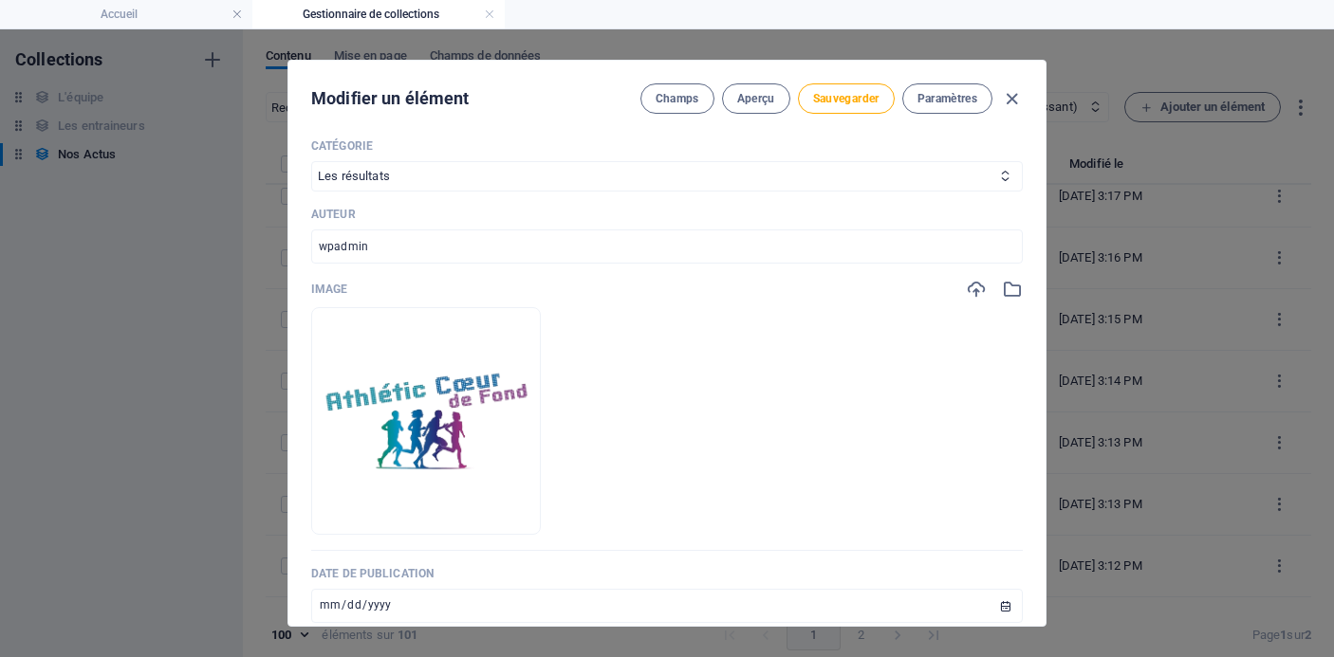
scroll to position [4377, 0]
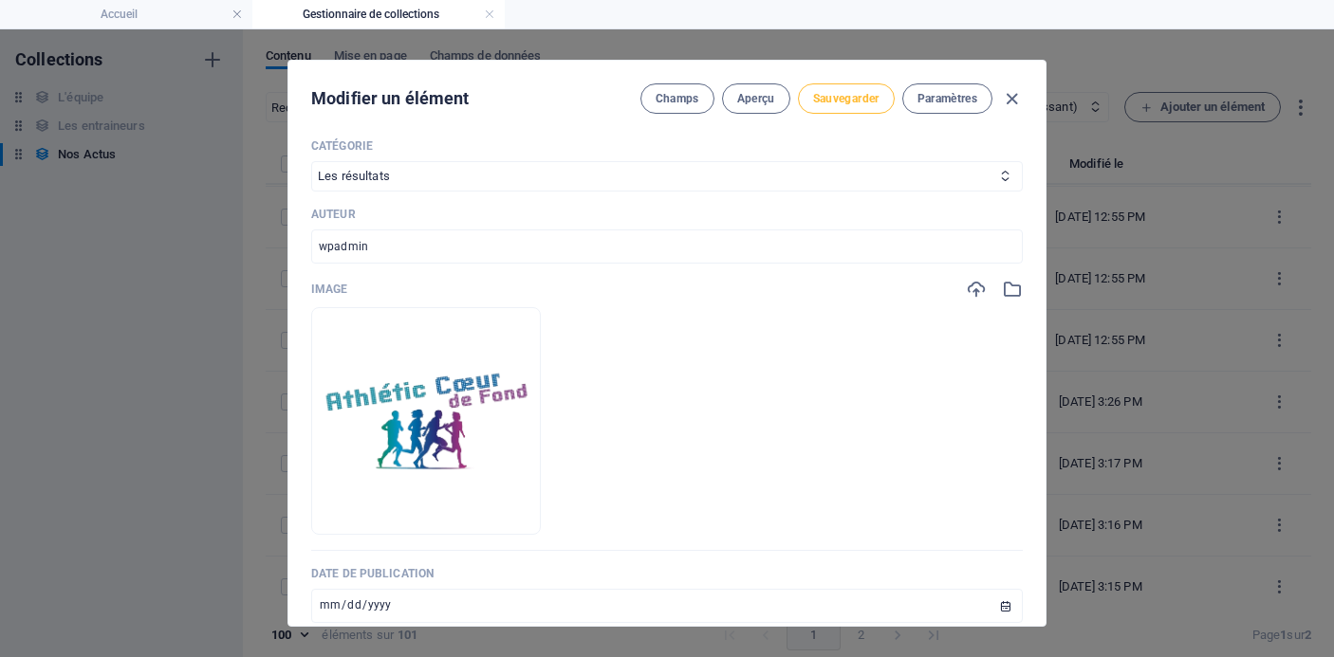
click at [848, 103] on span "Sauvegarder" at bounding box center [846, 98] width 66 height 15
click at [1007, 97] on icon "button" at bounding box center [1012, 99] width 22 height 22
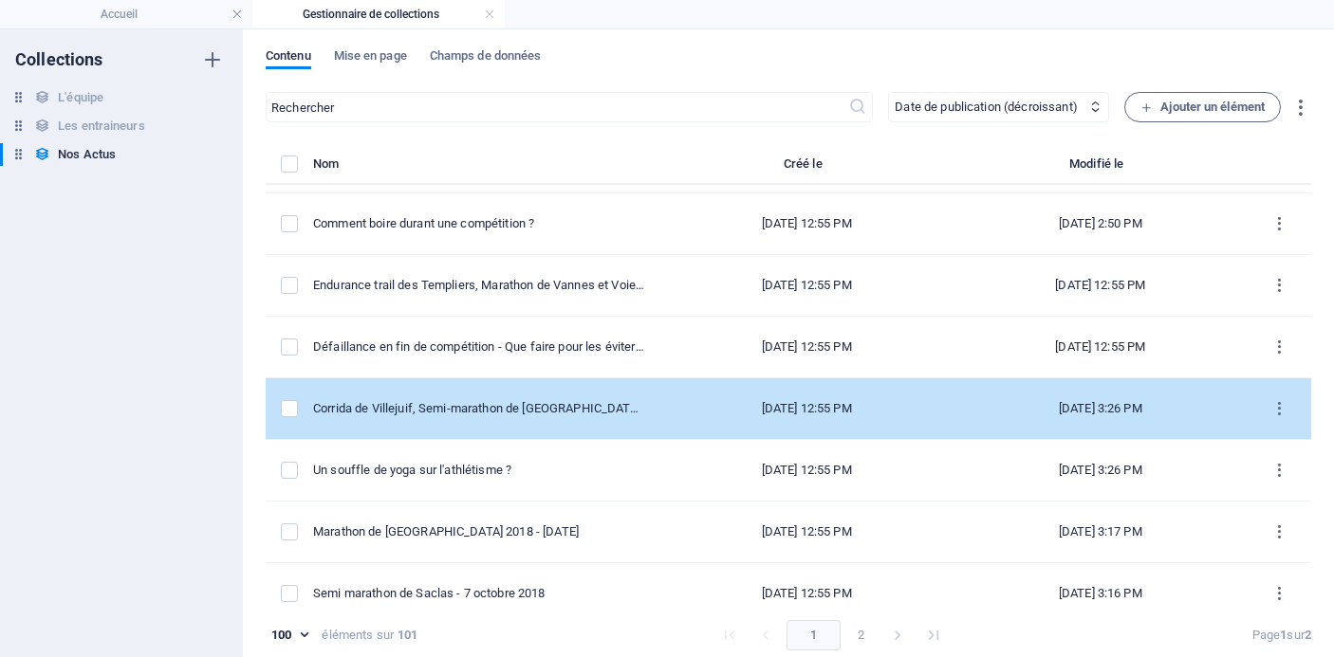
scroll to position [4305, 0]
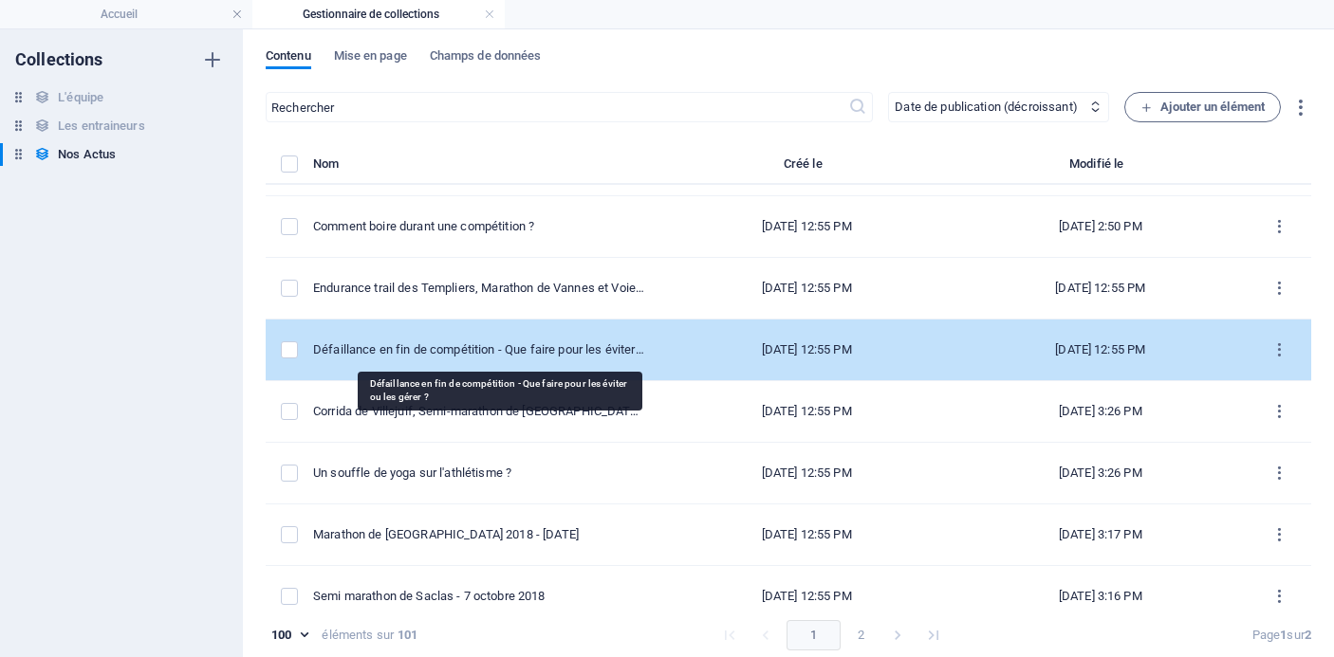
click at [478, 358] on div "Défaillance en fin de compétition - Que faire pour les éviter ou les gérer ?" at bounding box center [478, 350] width 331 height 17
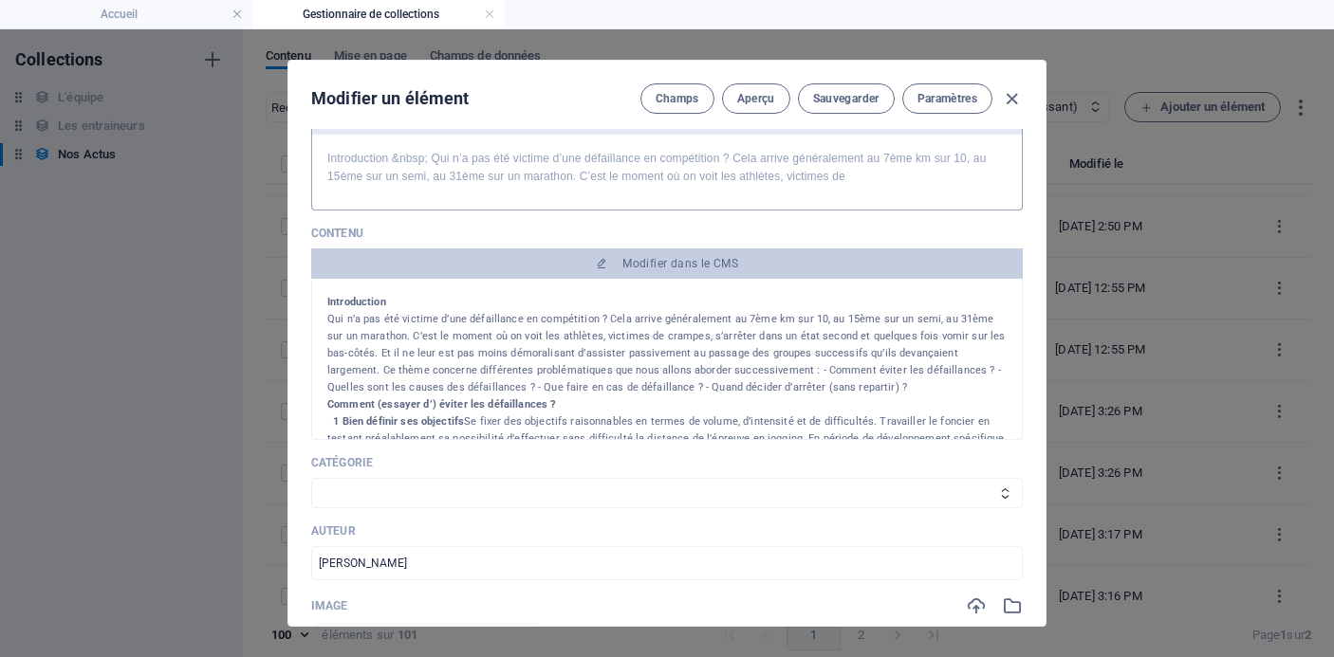
scroll to position [118, 0]
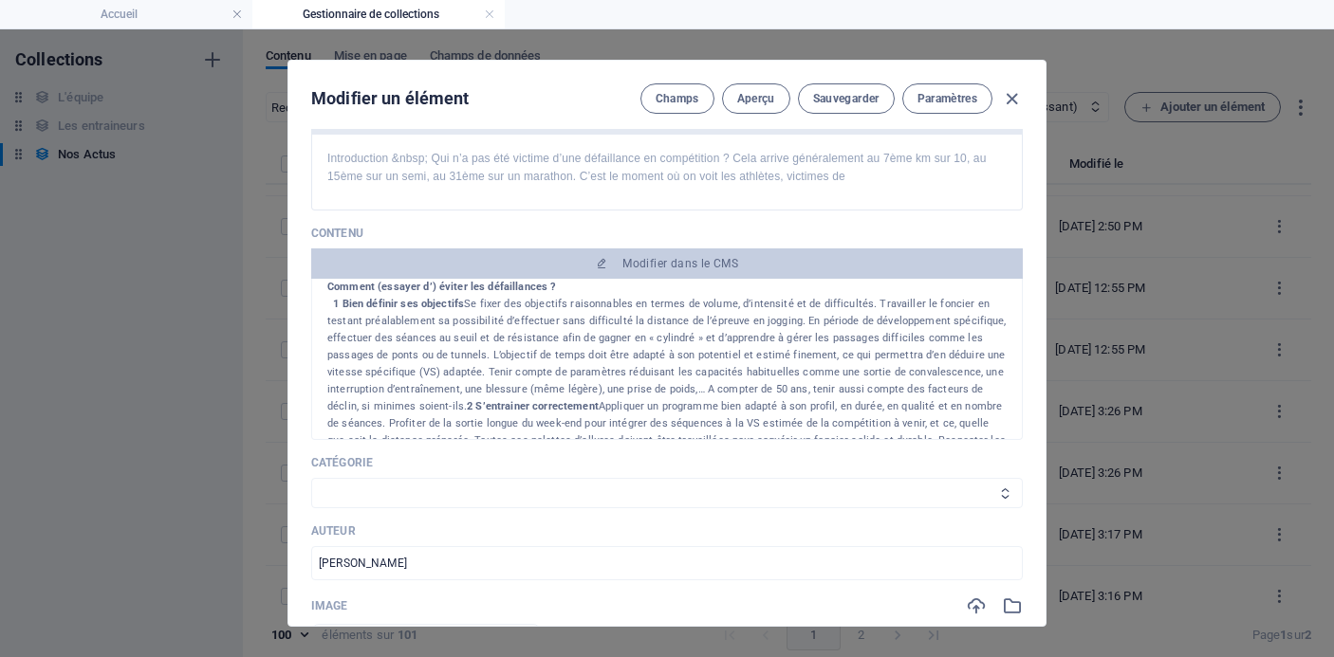
click at [559, 498] on select "Les résultats Les récits de course Événements Conseils sportifs" at bounding box center [667, 493] width 712 height 30
click at [311, 478] on select "Les résultats Les récits de course Événements Conseils sportifs" at bounding box center [667, 493] width 712 height 30
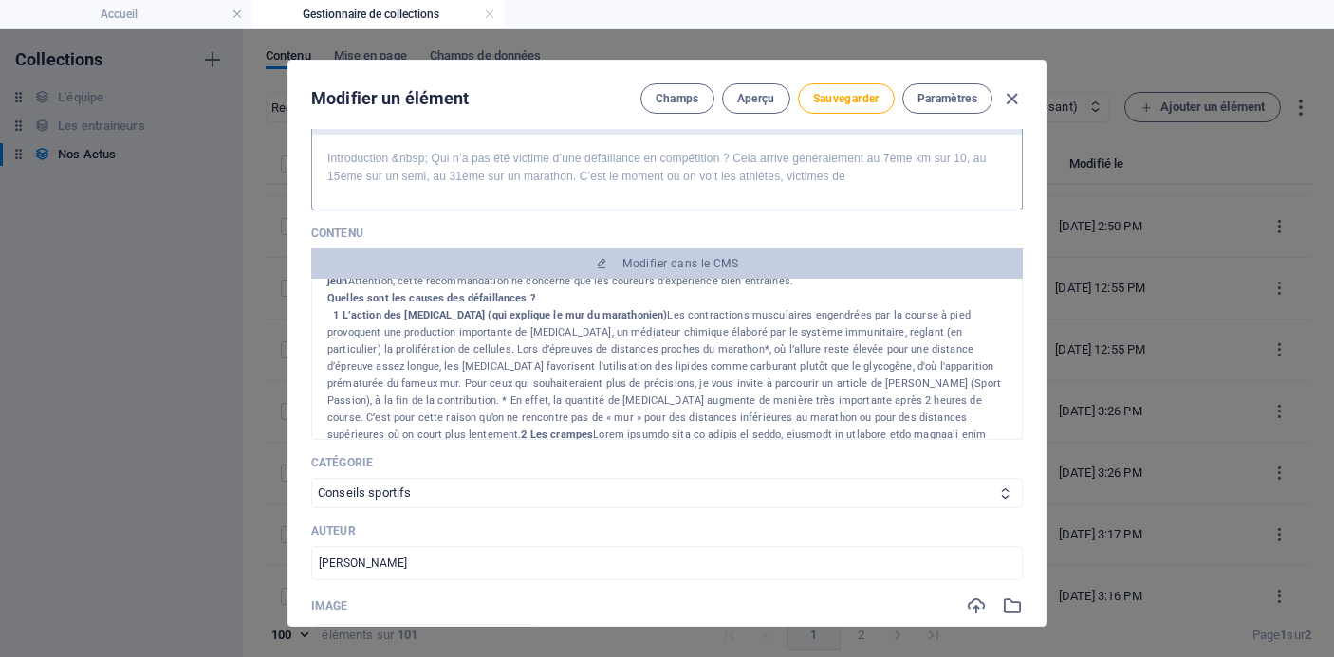
scroll to position [420, 0]
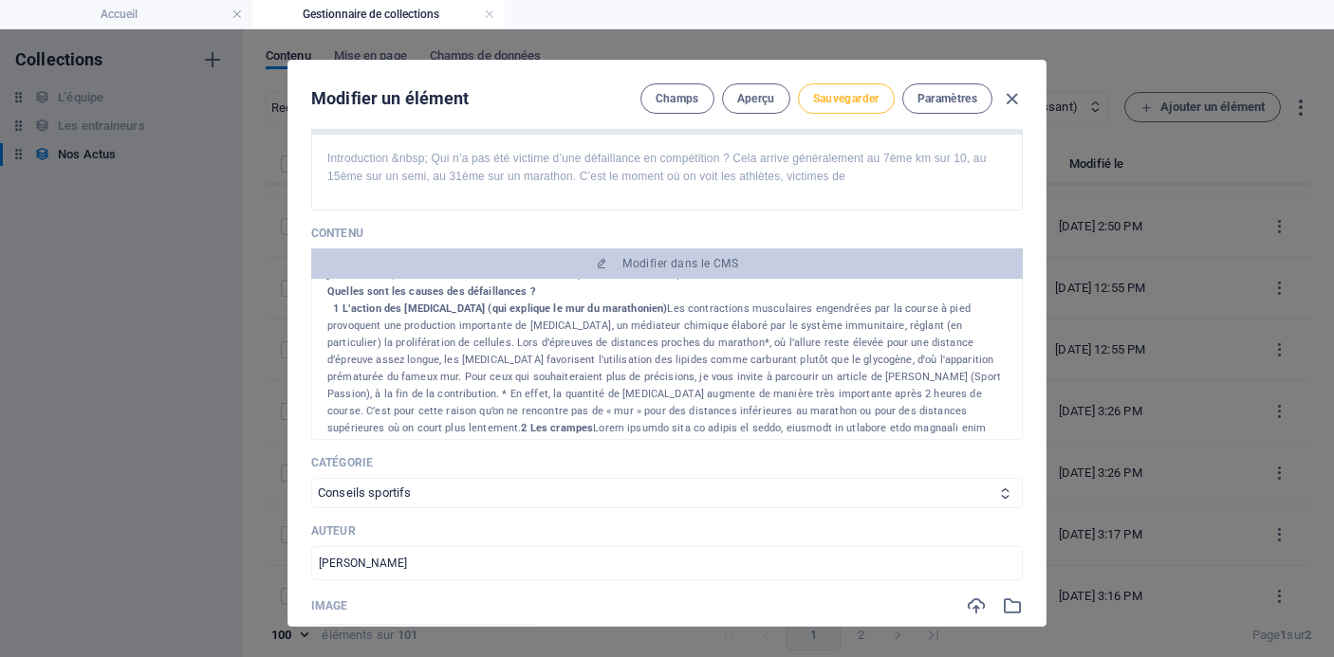
click at [841, 105] on span "Sauvegarder" at bounding box center [846, 98] width 66 height 15
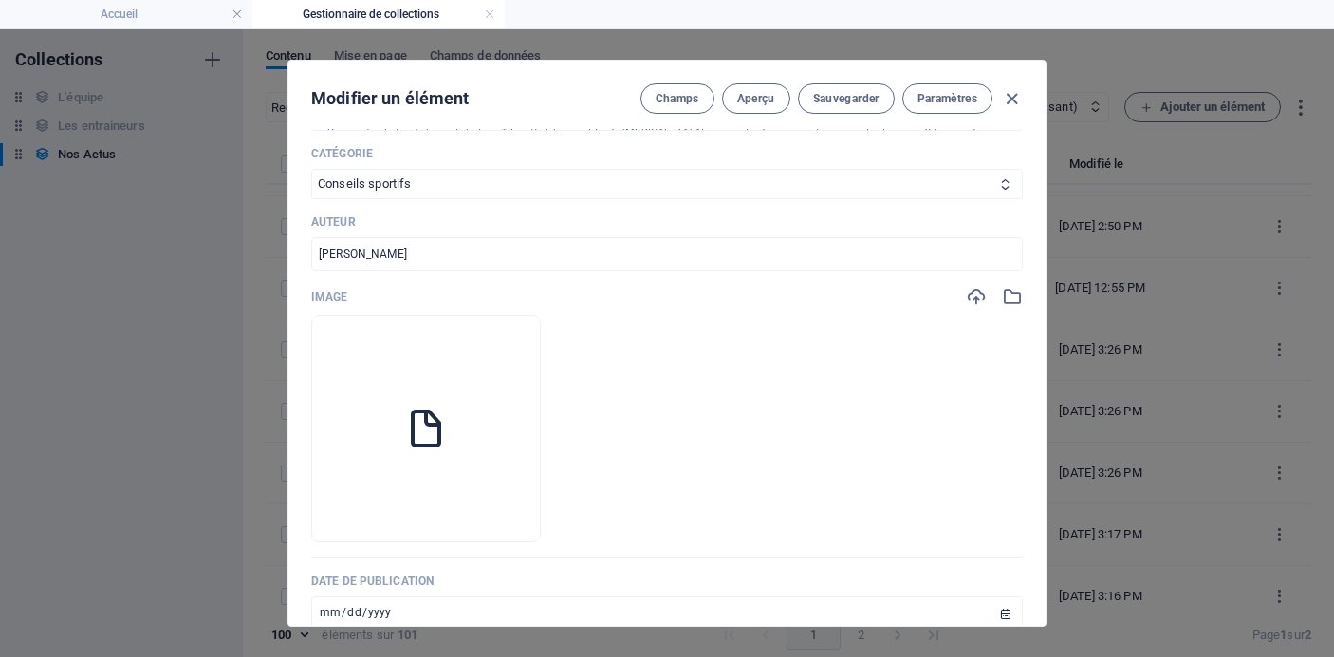
scroll to position [522, 0]
click at [434, 503] on icon "button" at bounding box center [425, 508] width 15 height 15
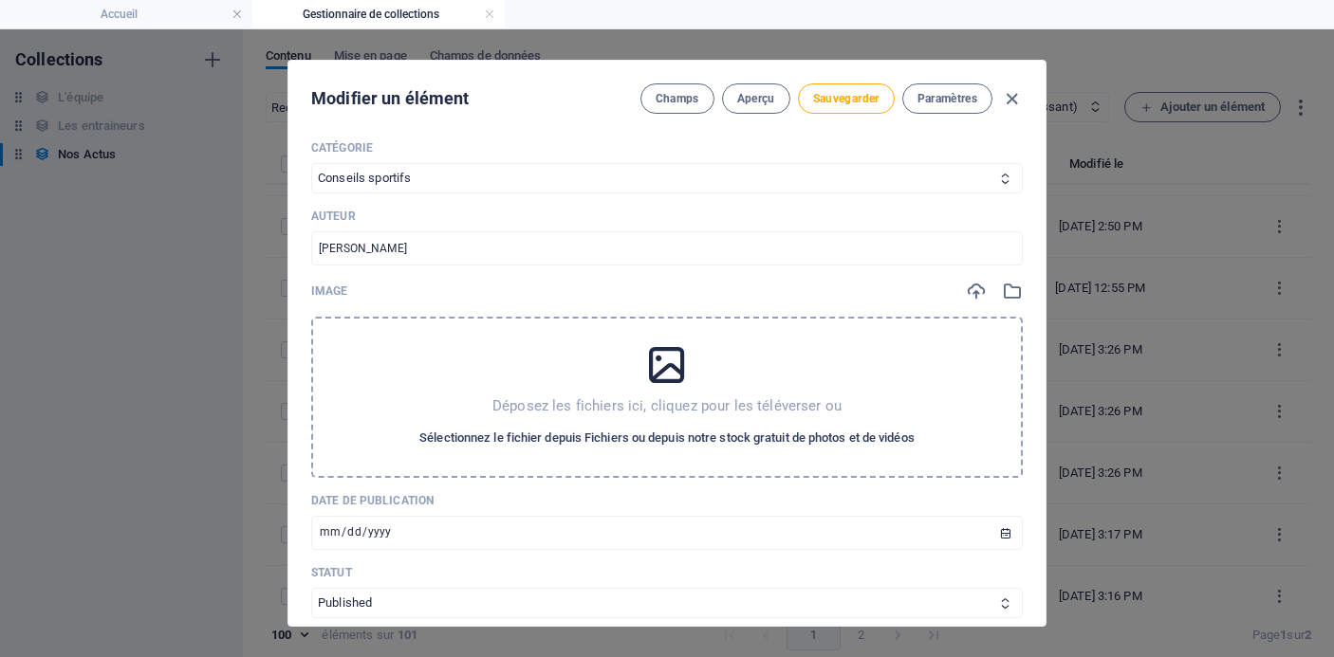
click at [576, 444] on span "Sélectionnez le fichier depuis Fichiers ou depuis notre stock gratuit de photos…" at bounding box center [666, 438] width 495 height 23
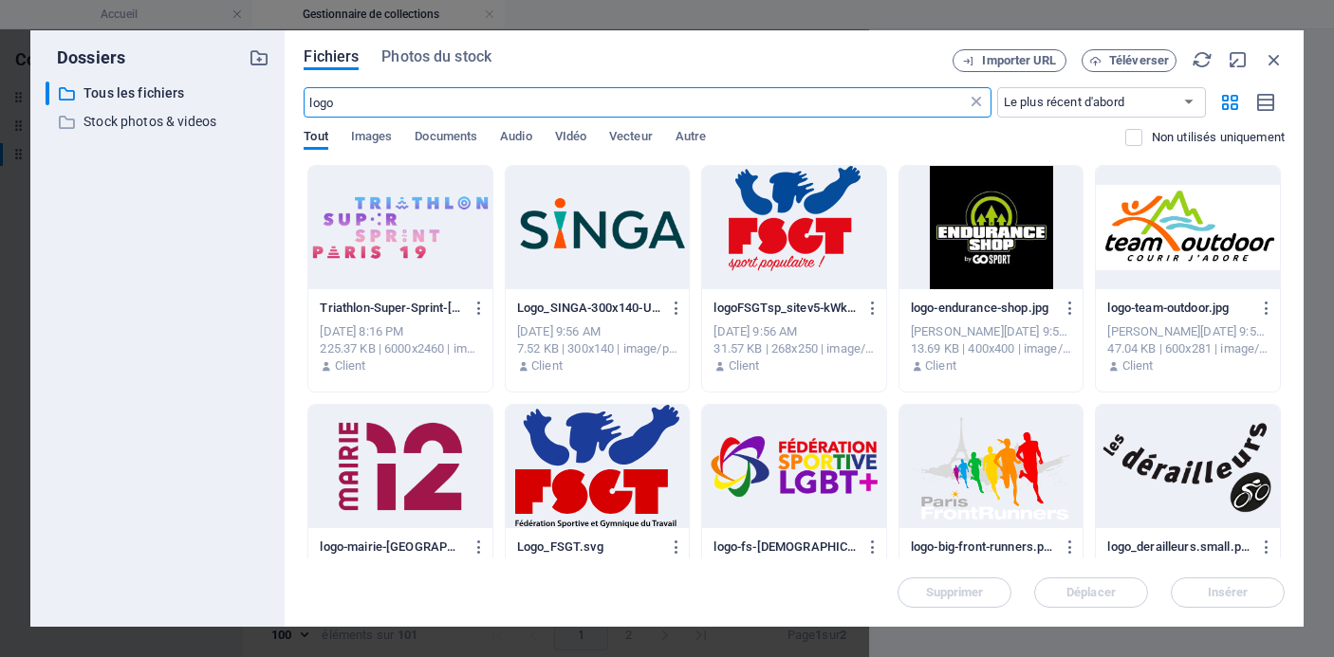
click at [978, 104] on icon at bounding box center [976, 102] width 19 height 19
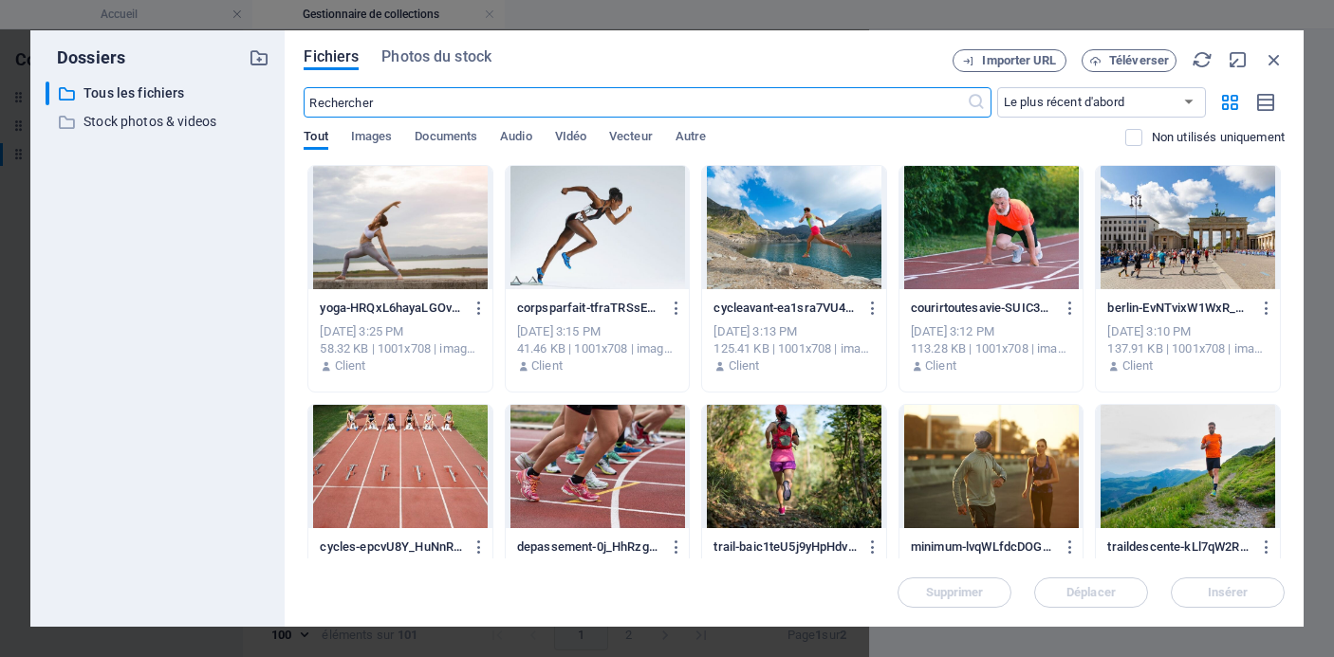
click at [768, 95] on input "text" at bounding box center [635, 102] width 662 height 30
click at [1127, 66] on span "Téléverser" at bounding box center [1139, 60] width 60 height 11
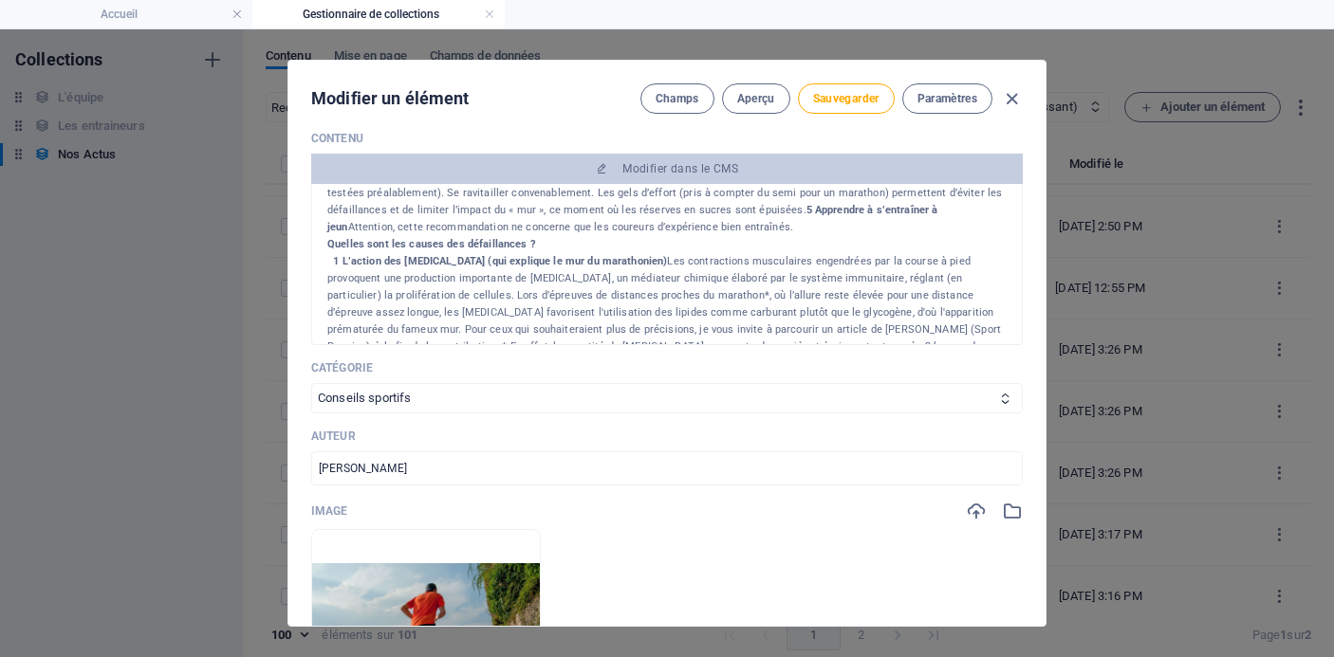
scroll to position [303, 0]
click at [832, 112] on button "Sauvegarder" at bounding box center [846, 98] width 97 height 30
click at [1015, 100] on icon "button" at bounding box center [1012, 99] width 22 height 22
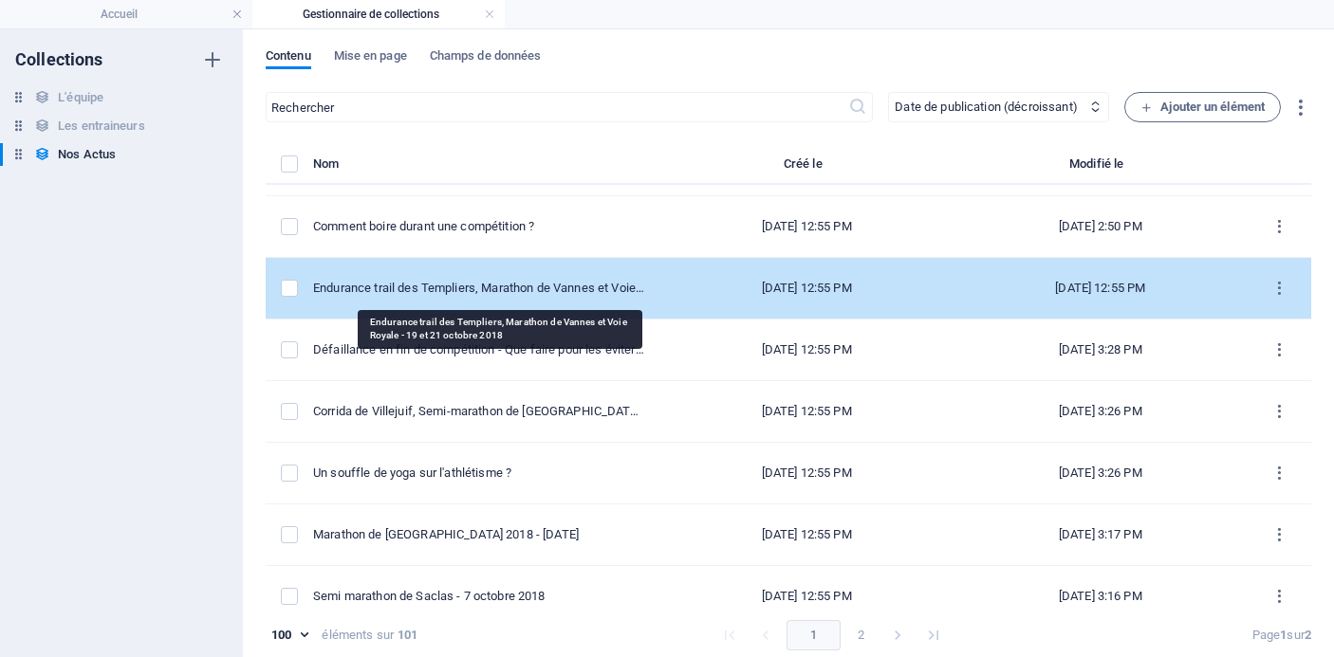
click at [560, 284] on div "Endurance trail des Templiers, Marathon de Vannes et Voie Royale - 19 et 21 oct…" at bounding box center [478, 288] width 331 height 17
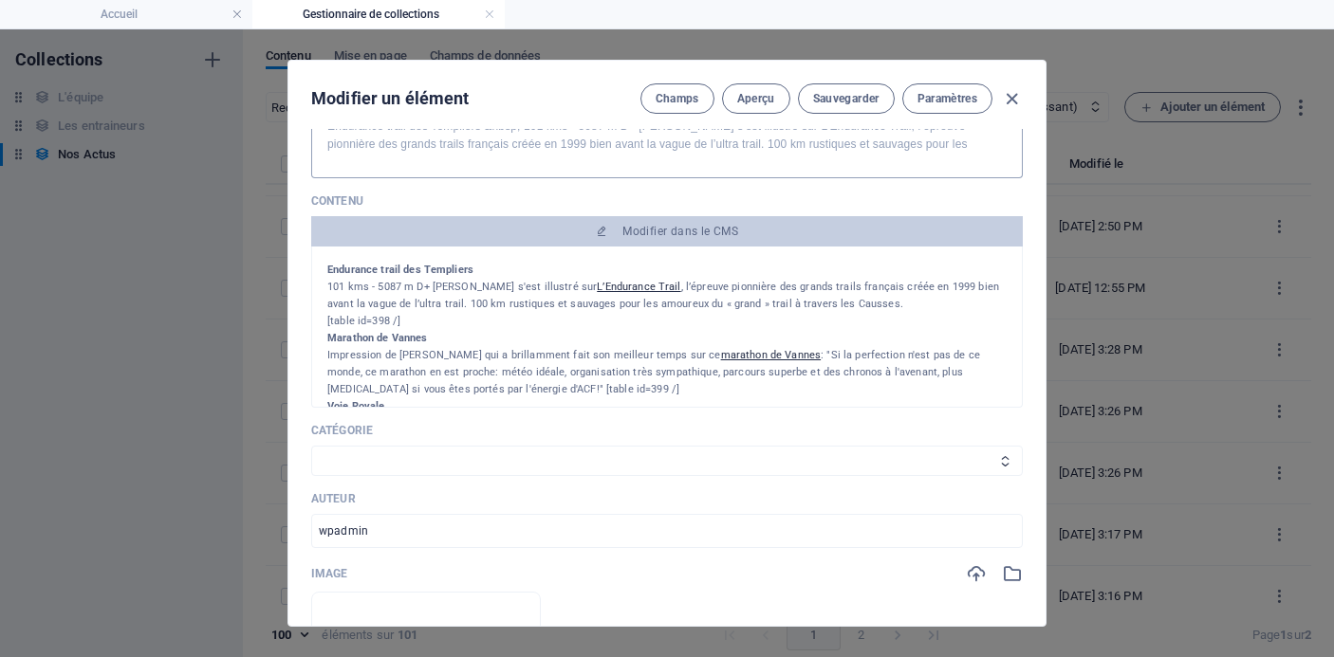
scroll to position [41, 0]
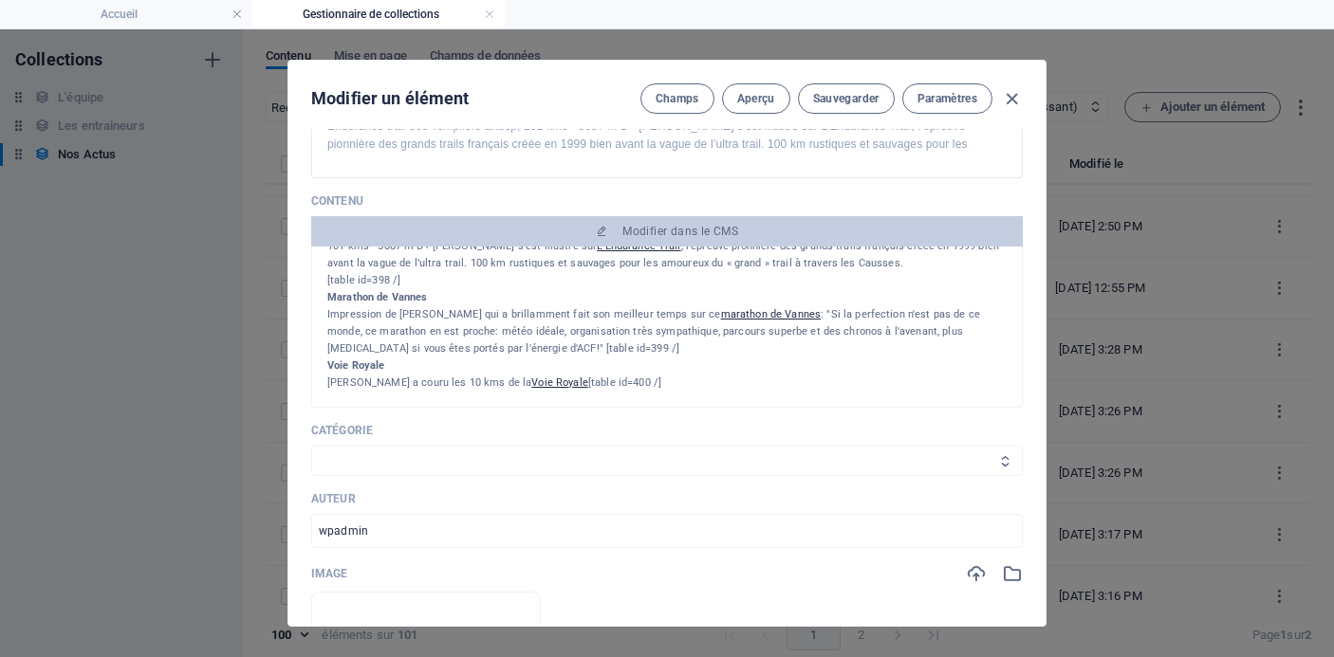
click at [605, 463] on select "Les résultats Les récits de course Événements Conseils sportifs" at bounding box center [667, 461] width 712 height 30
click at [648, 458] on select "Les résultats Les récits de course Événements Conseils sportifs" at bounding box center [667, 461] width 712 height 30
click at [311, 446] on select "Les résultats Les récits de course Événements Conseils sportifs" at bounding box center [667, 461] width 712 height 30
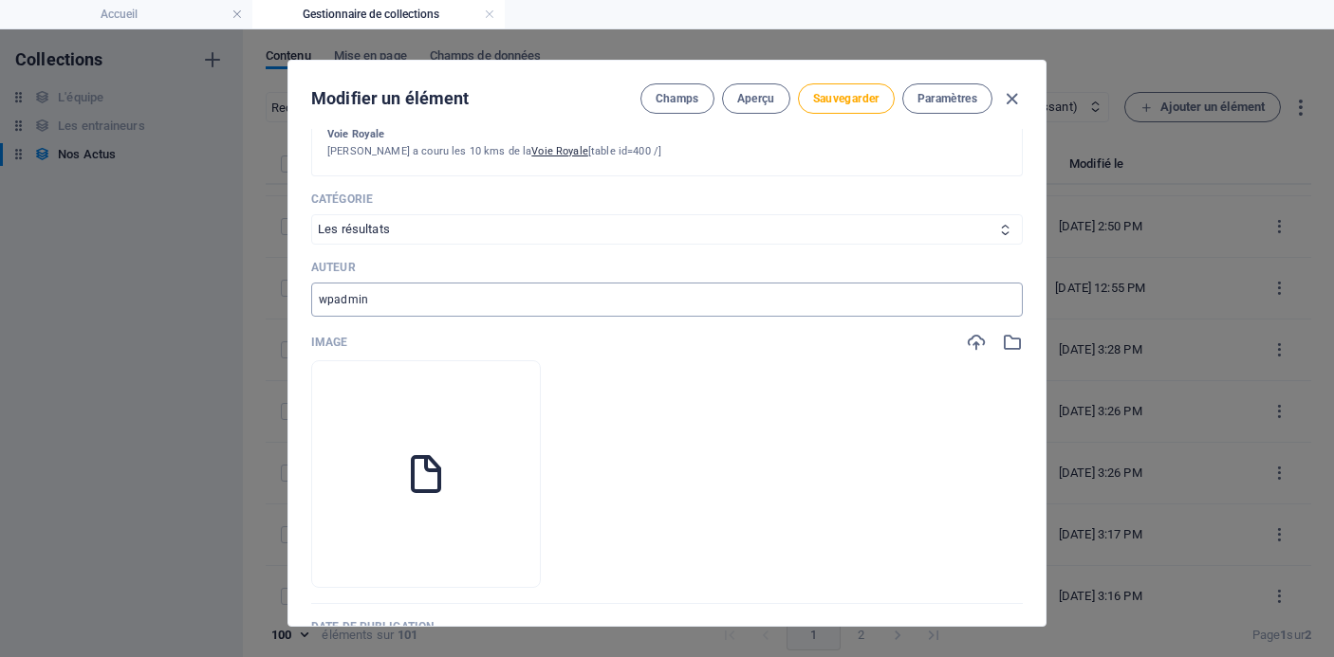
scroll to position [472, 0]
click at [434, 560] on icon "button" at bounding box center [425, 558] width 15 height 15
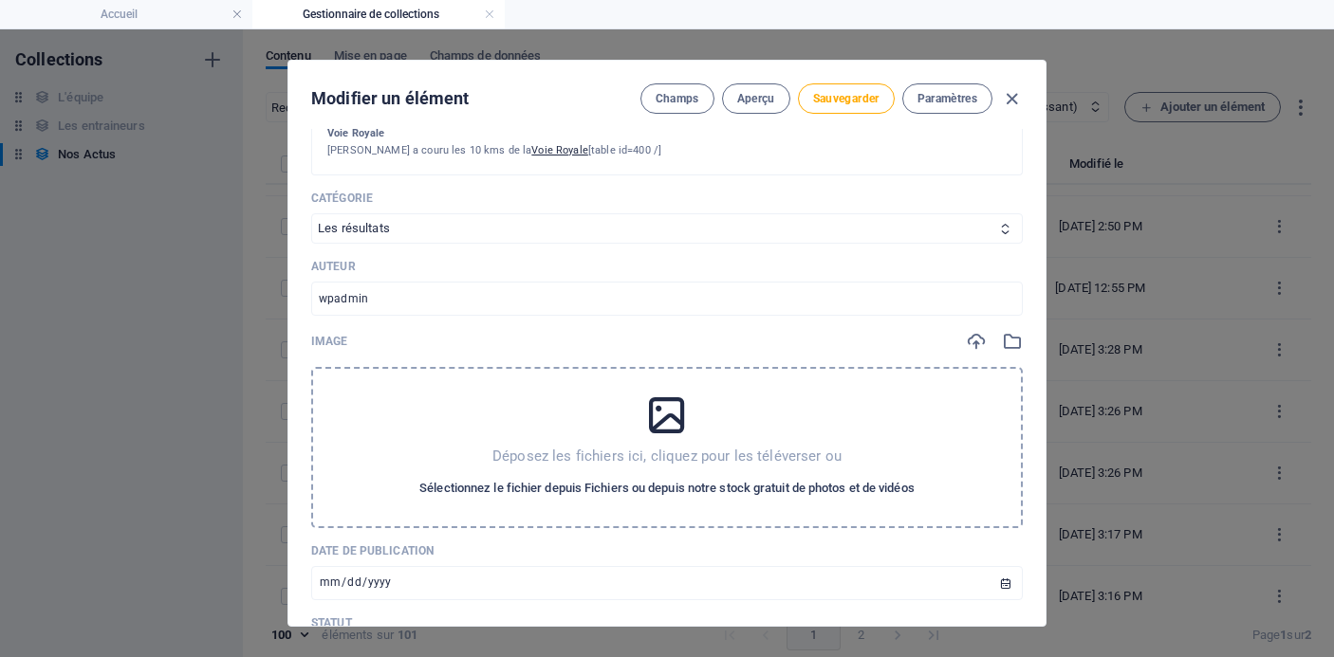
click at [540, 492] on span "Sélectionnez le fichier depuis Fichiers ou depuis notre stock gratuit de photos…" at bounding box center [666, 488] width 495 height 23
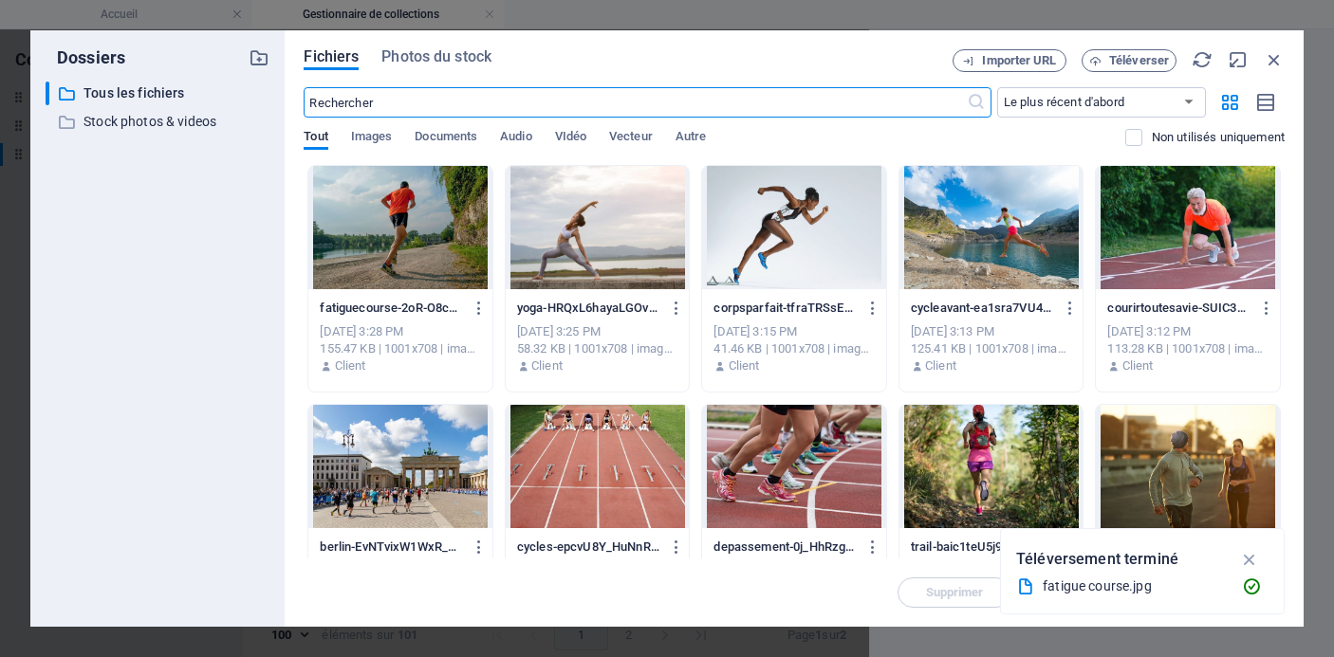
scroll to position [4569, 0]
click at [852, 86] on div "Fichiers Photos du stock Importer URL Téléverser ​ Le plus récent d'abord Le pl…" at bounding box center [794, 328] width 981 height 559
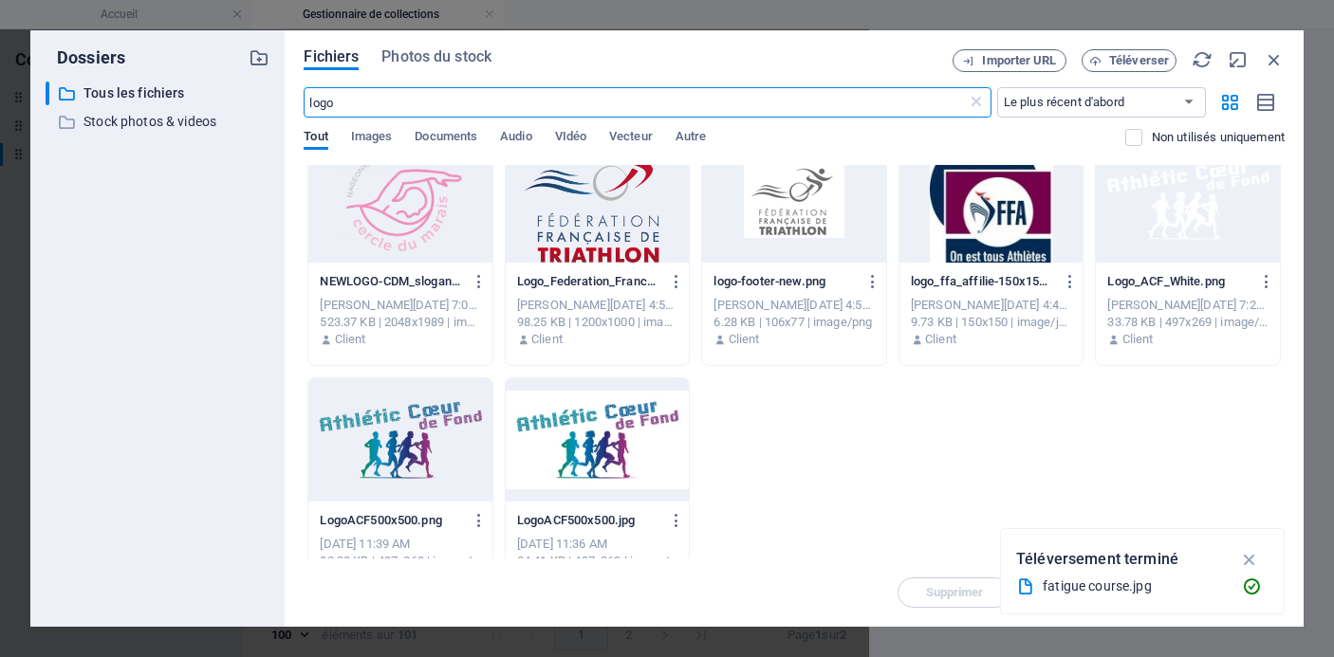
scroll to position [551, 0]
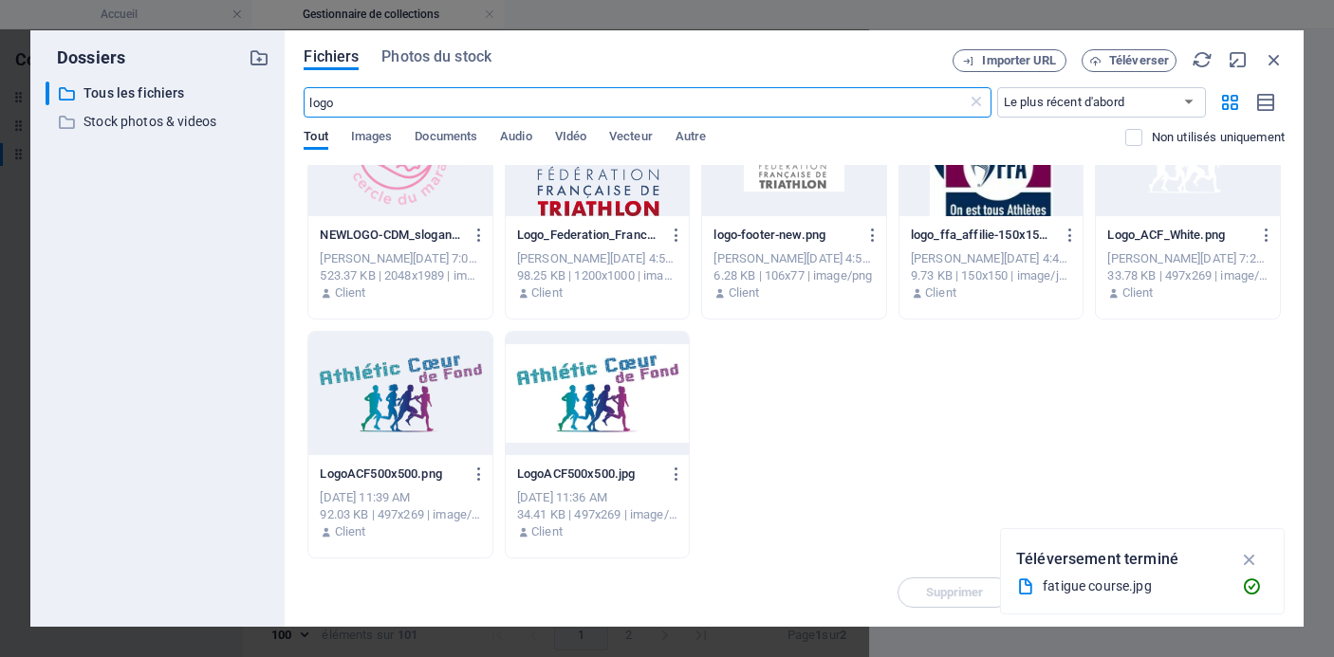
click at [393, 424] on div at bounding box center [400, 393] width 184 height 123
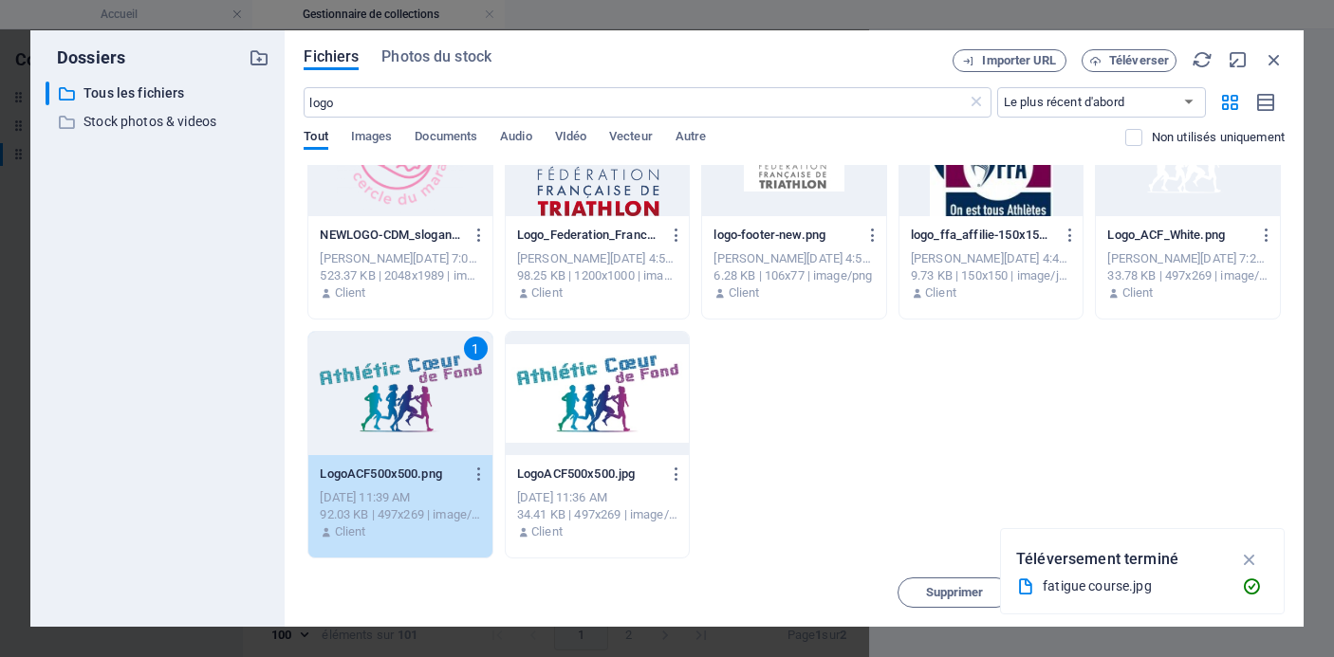
click at [1249, 556] on icon "button" at bounding box center [1250, 559] width 22 height 21
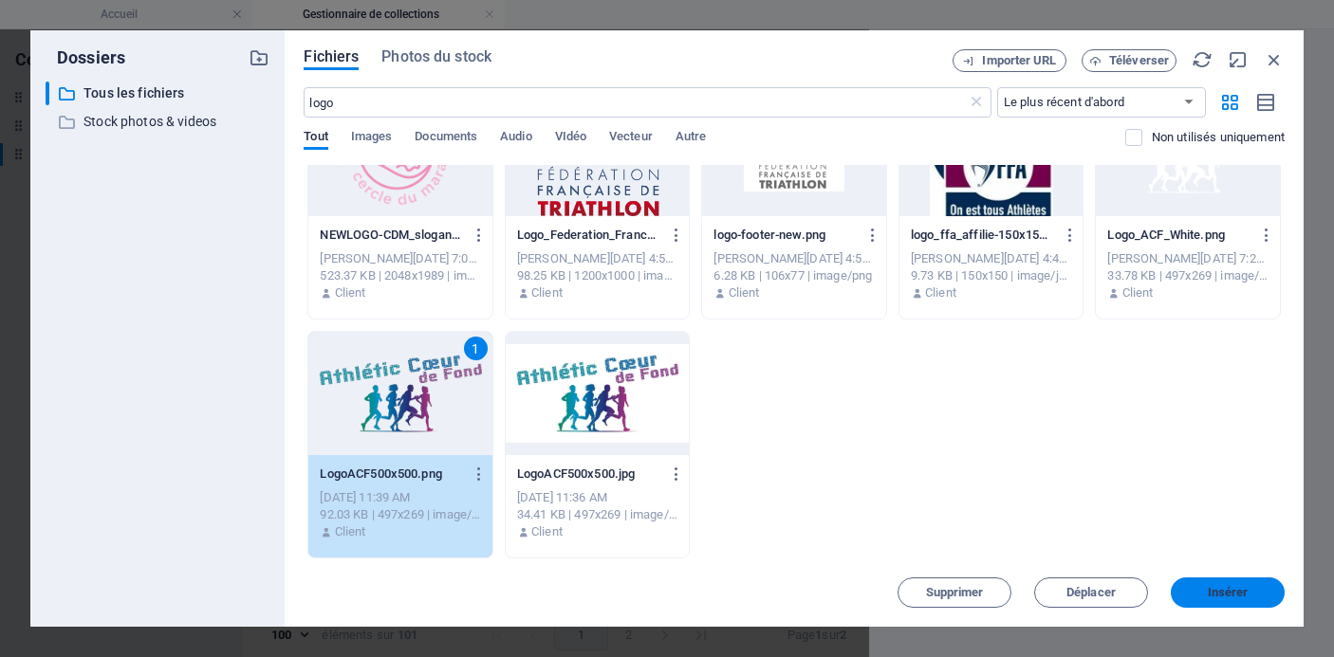
click at [1236, 591] on span "Insérer" at bounding box center [1228, 592] width 41 height 11
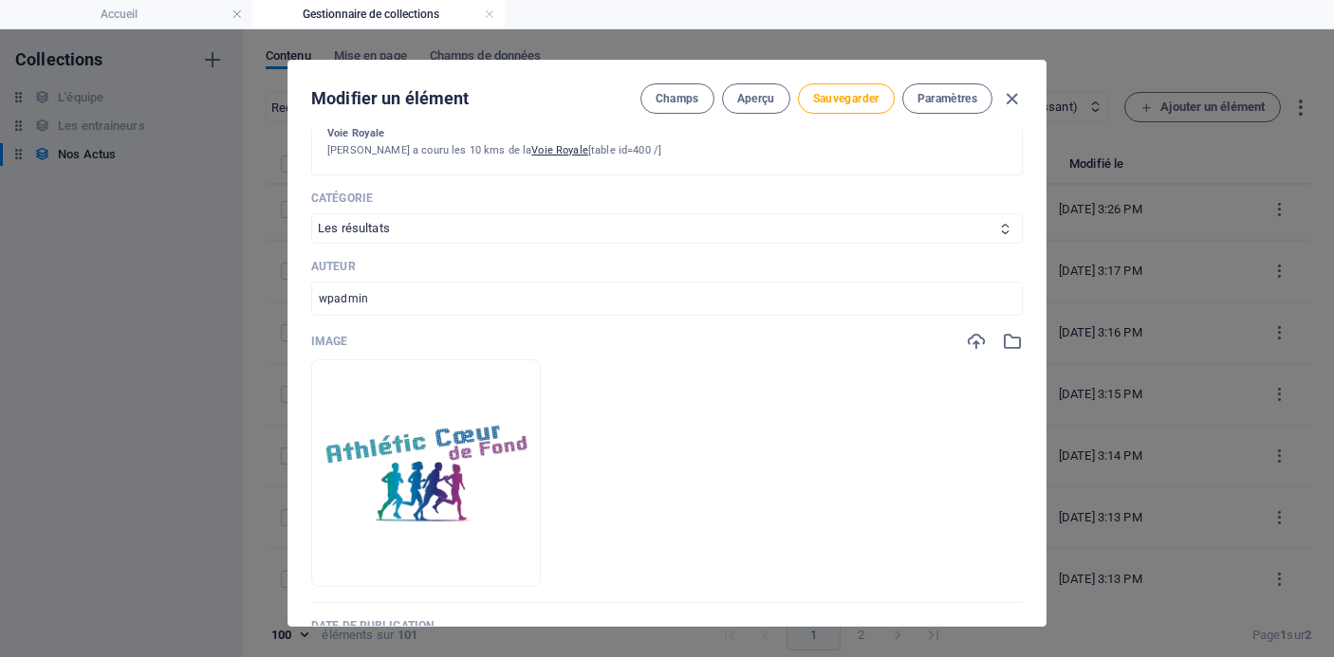
scroll to position [4305, 0]
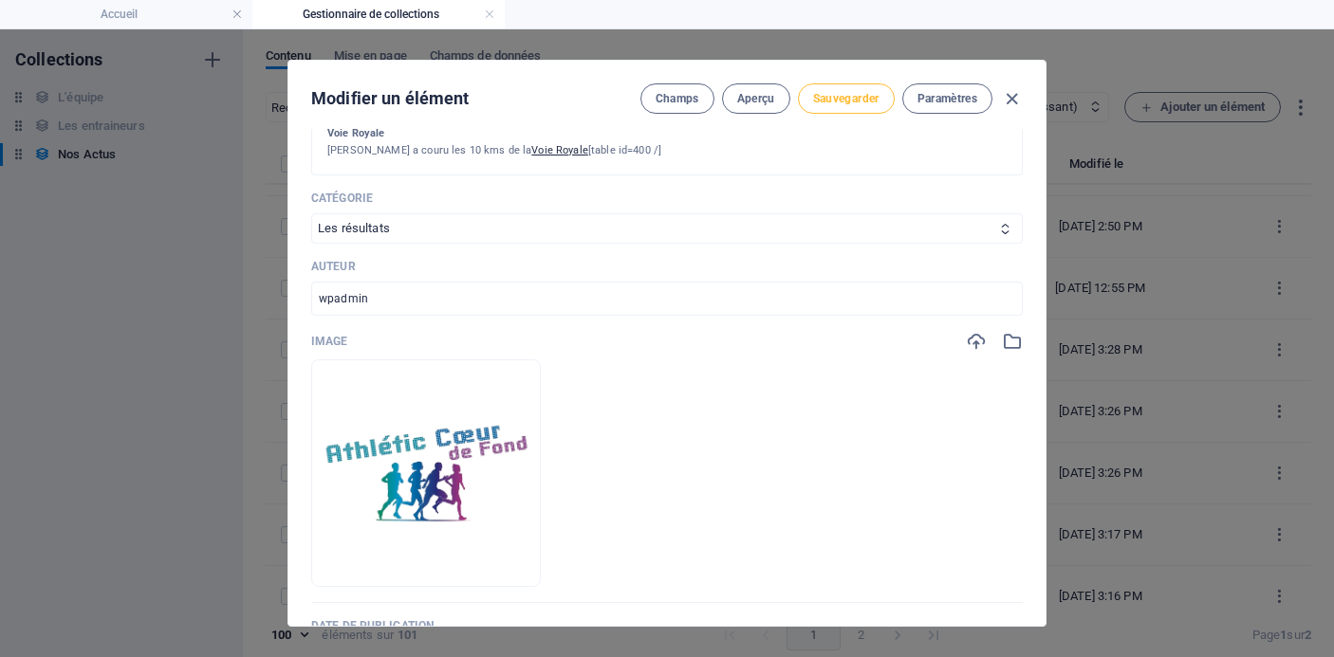
click at [845, 103] on span "Sauvegarder" at bounding box center [846, 98] width 66 height 15
click at [1009, 101] on icon "button" at bounding box center [1012, 99] width 22 height 22
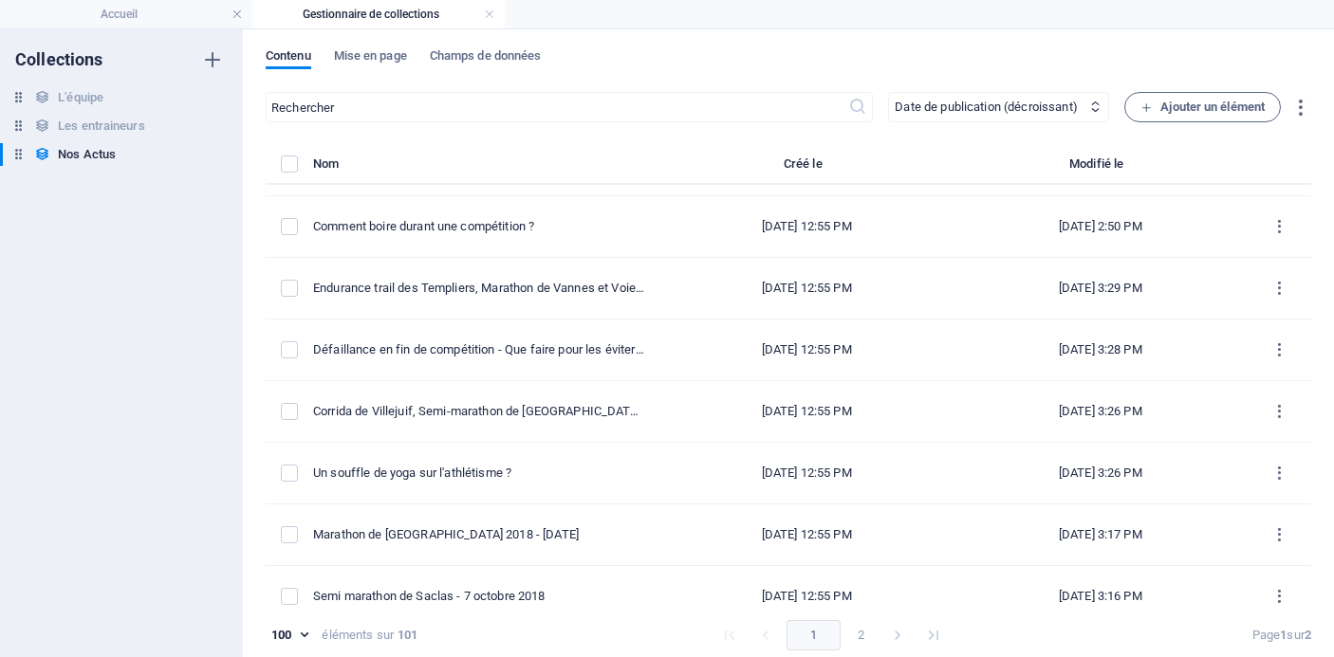
scroll to position [0, 0]
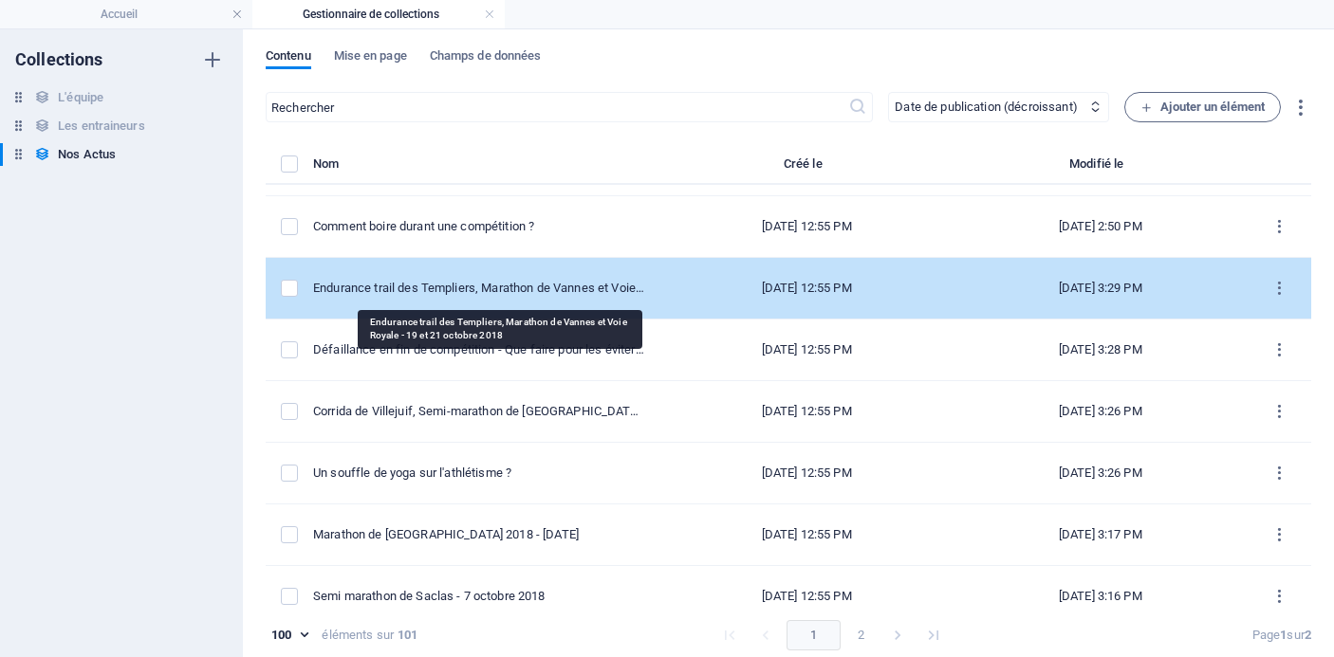
click at [465, 295] on div "Endurance trail des Templiers, Marathon de Vannes et Voie Royale - 19 et 21 oct…" at bounding box center [478, 288] width 331 height 17
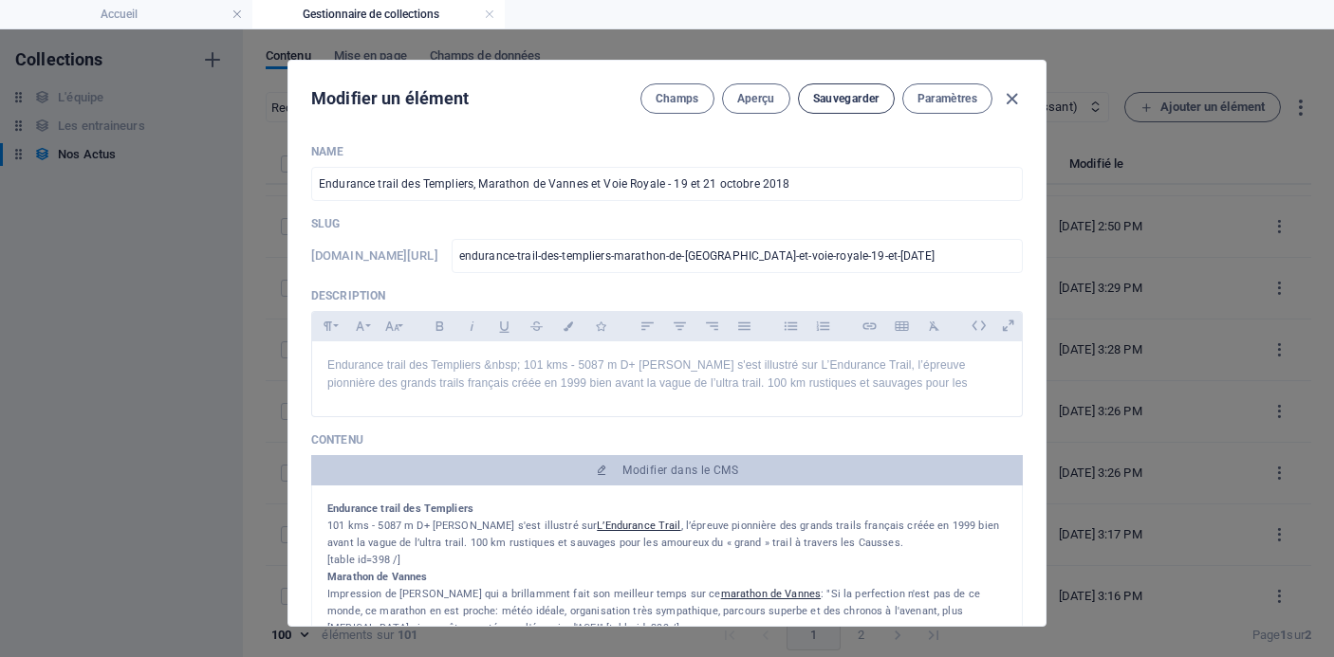
click at [849, 103] on span "Sauvegarder" at bounding box center [846, 98] width 66 height 15
drag, startPoint x: 1012, startPoint y: 94, endPoint x: 753, endPoint y: 184, distance: 274.2
click at [1012, 94] on icon "button" at bounding box center [1012, 99] width 22 height 22
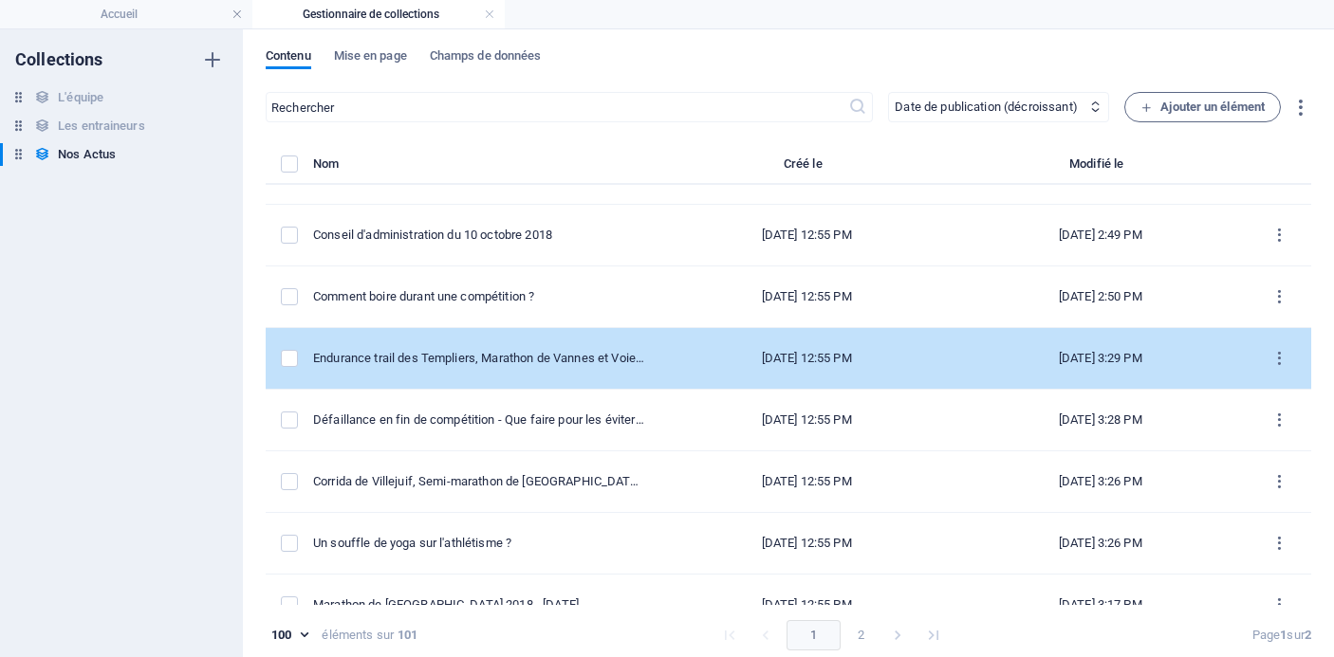
scroll to position [4209, 0]
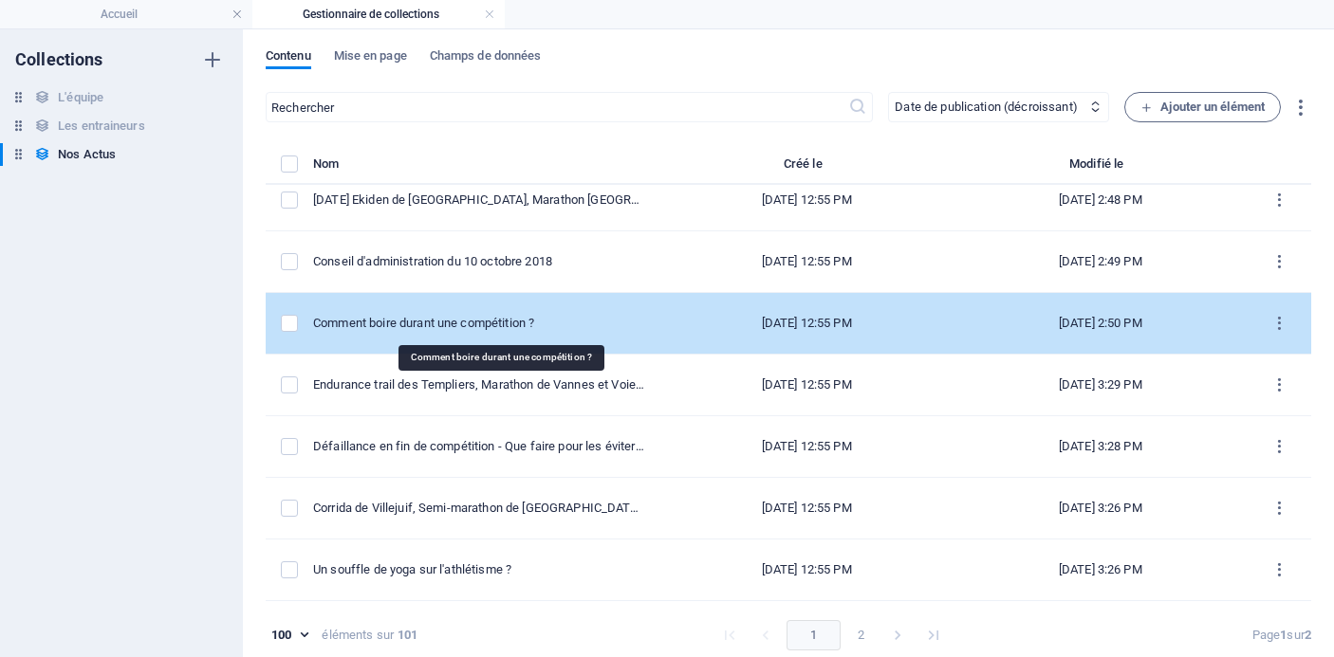
click at [551, 318] on div "Comment boire durant une compétition ?" at bounding box center [478, 323] width 331 height 17
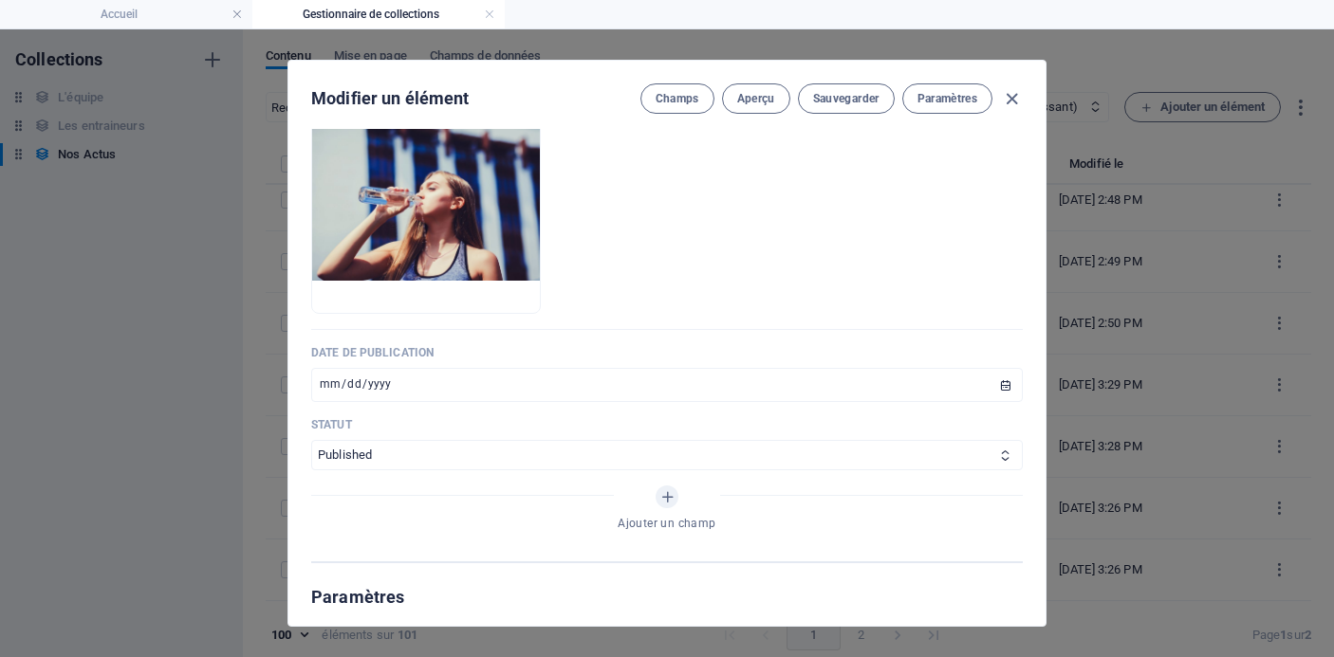
scroll to position [0, 0]
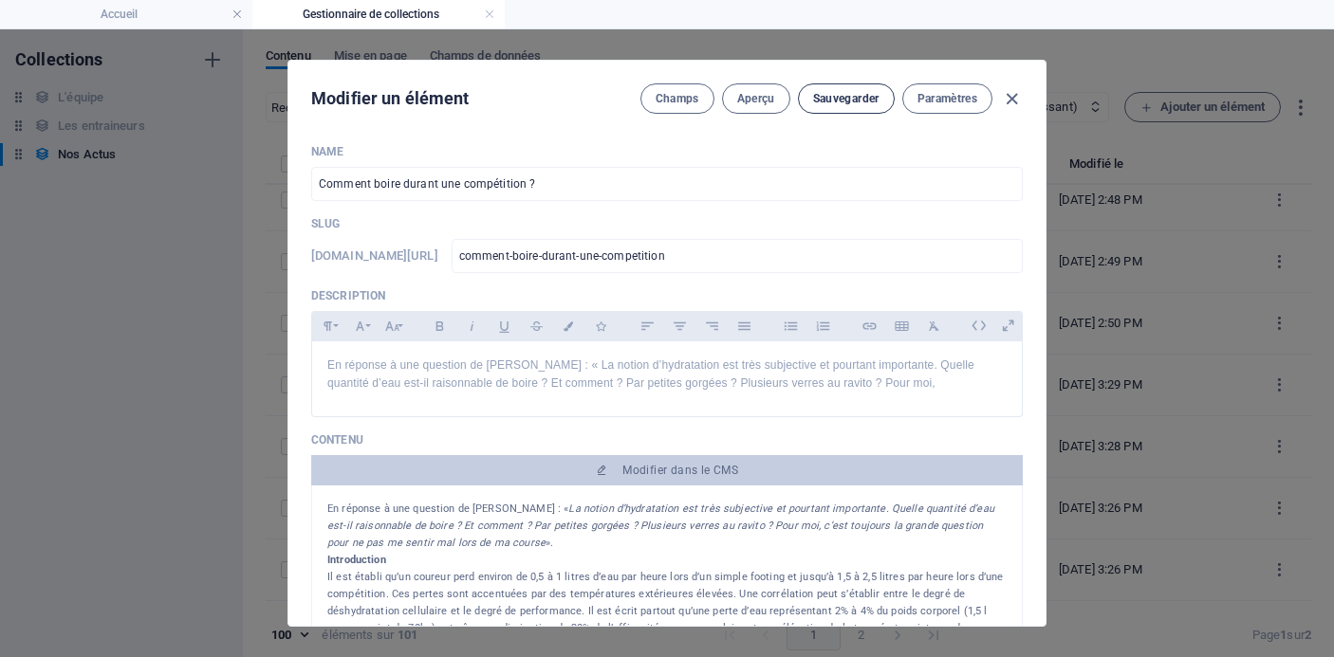
click at [859, 101] on span "Sauvegarder" at bounding box center [846, 98] width 66 height 15
click at [1014, 93] on icon "button" at bounding box center [1012, 99] width 22 height 22
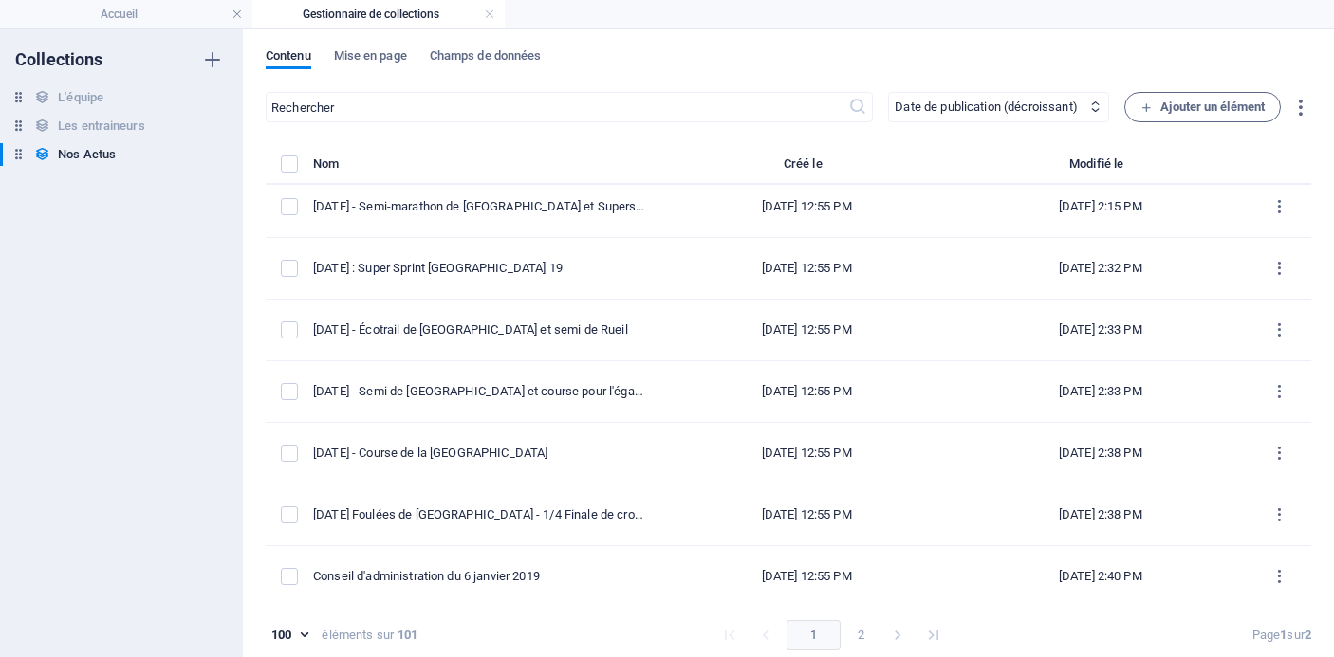
scroll to position [3149, 0]
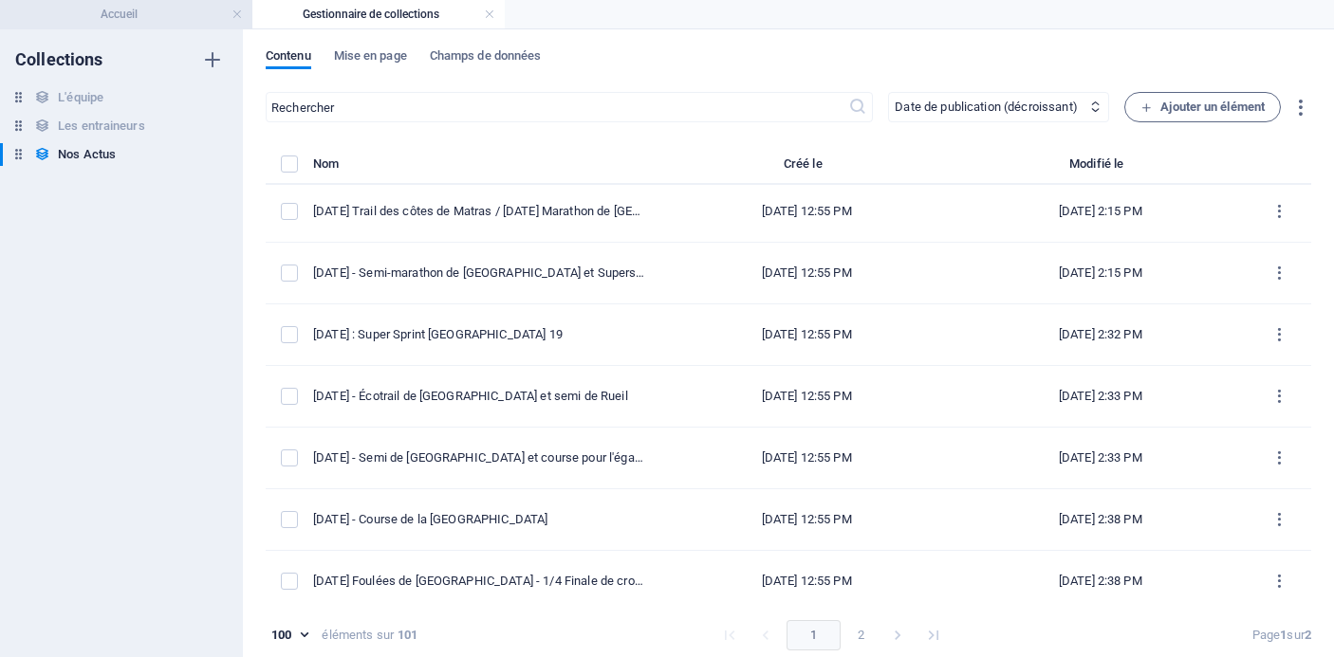
click at [193, 12] on h4 "Accueil" at bounding box center [126, 14] width 252 height 21
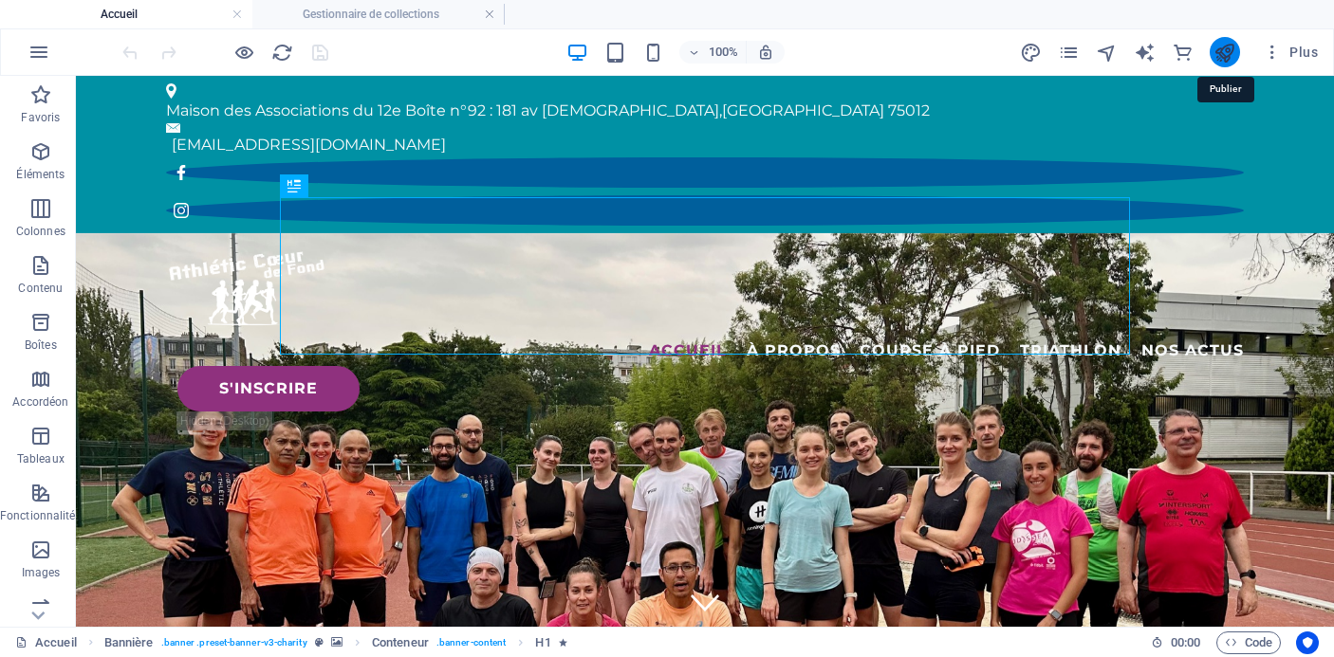
click at [1227, 53] on icon "publish" at bounding box center [1224, 53] width 22 height 22
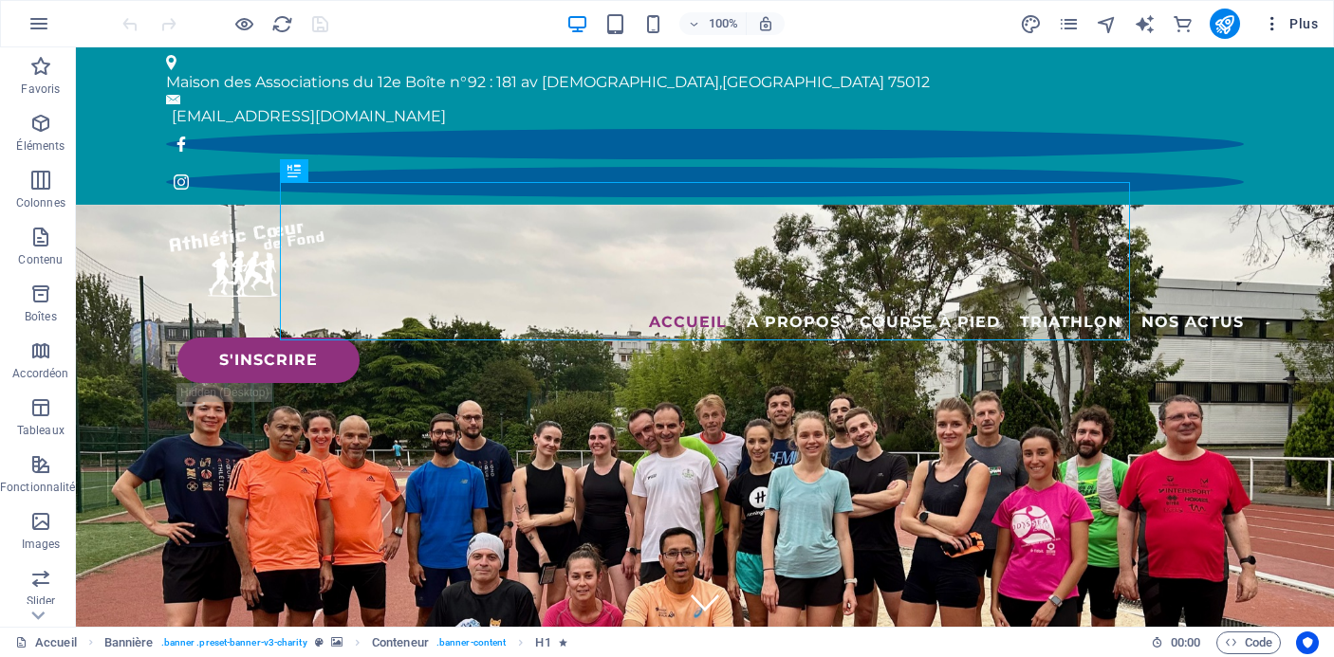
click at [1301, 27] on span "Plus" at bounding box center [1290, 23] width 55 height 19
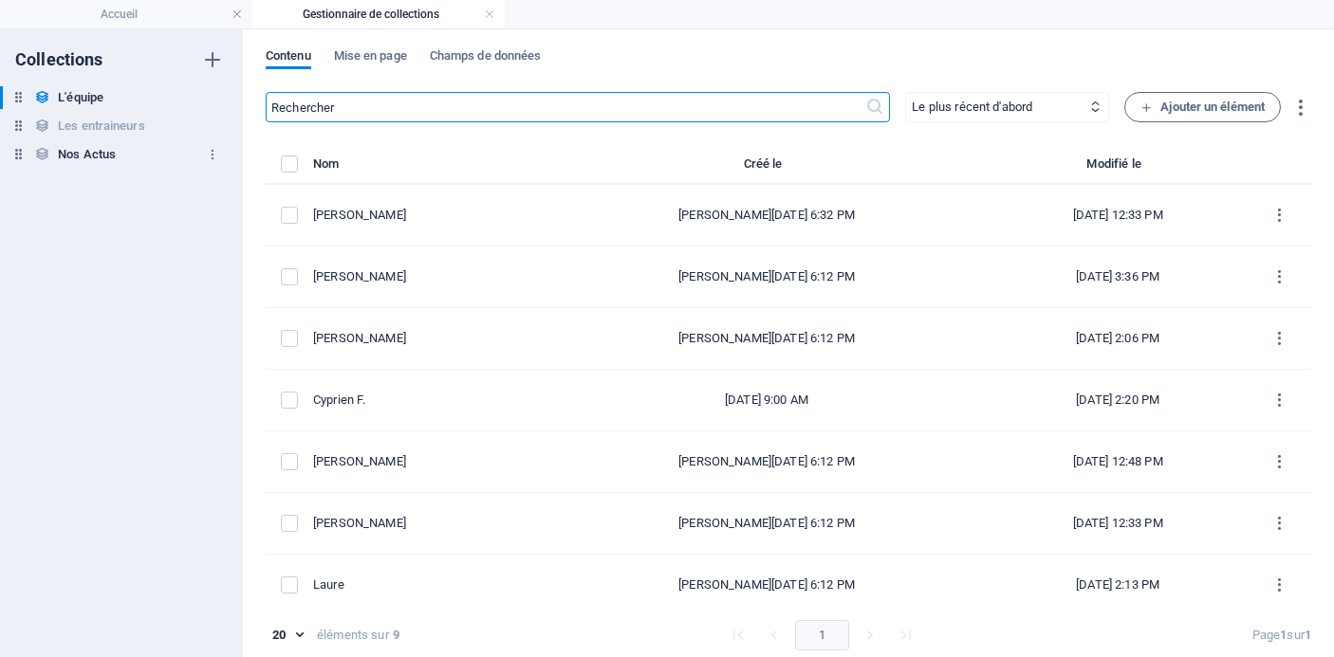
click at [0, 0] on div "Nos Actus Nos Actus" at bounding box center [0, 0] width 0 height 0
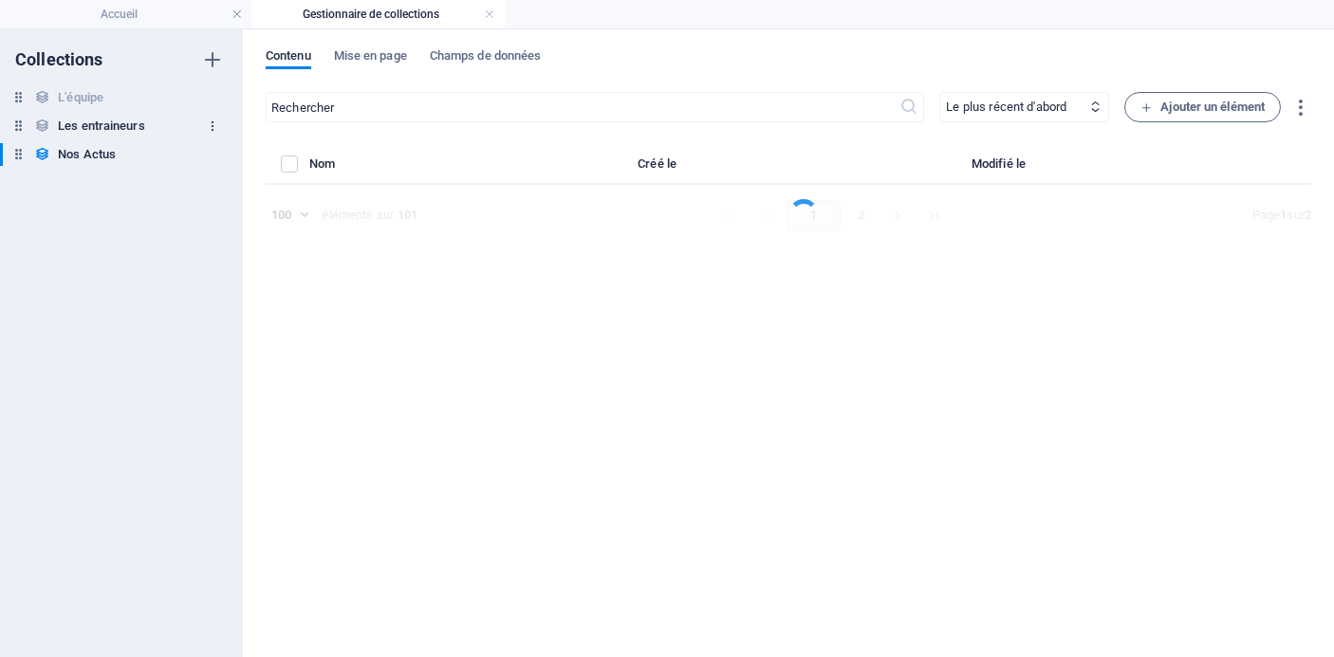
select select "columns.publishing_date_DESC"
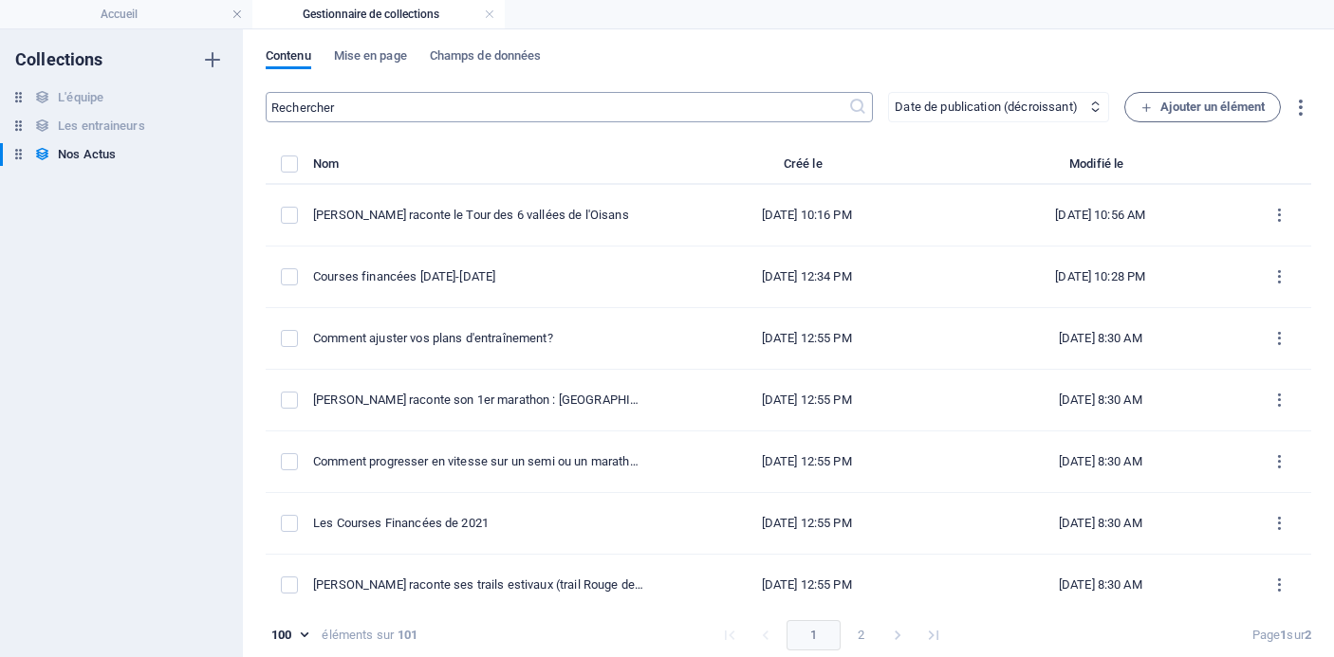
click at [0, 0] on input "text" at bounding box center [0, 0] width 0 height 0
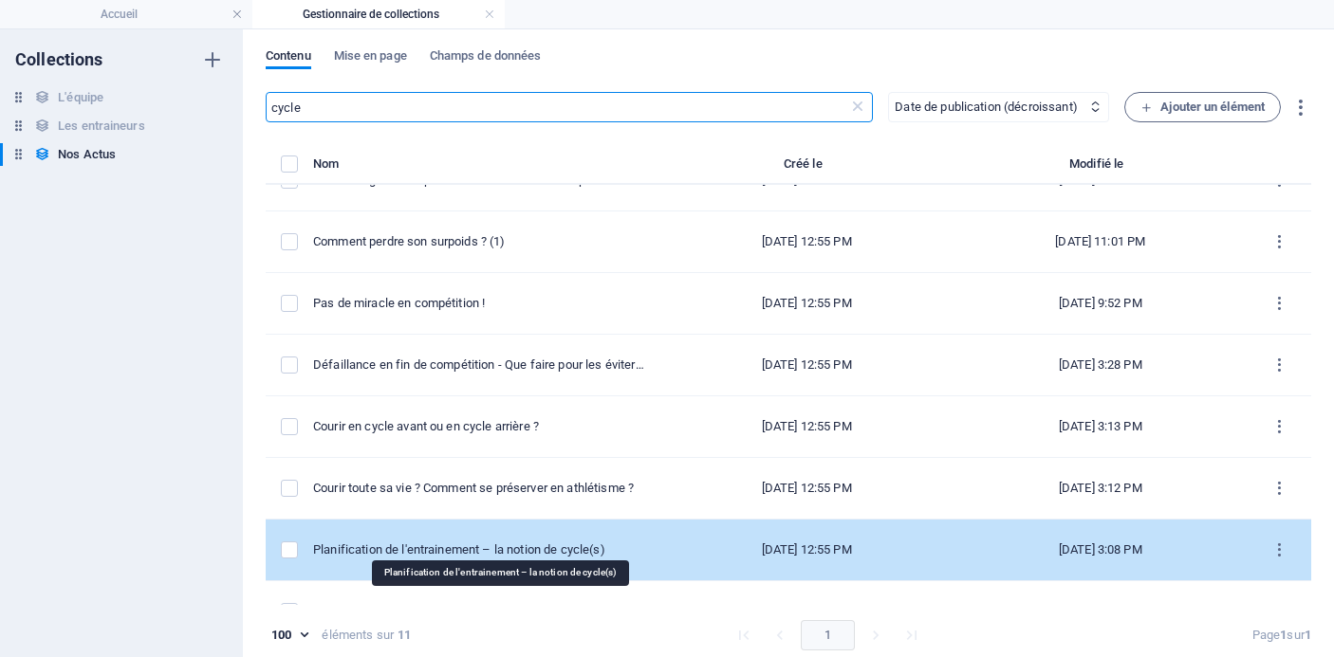
scroll to position [258, 0]
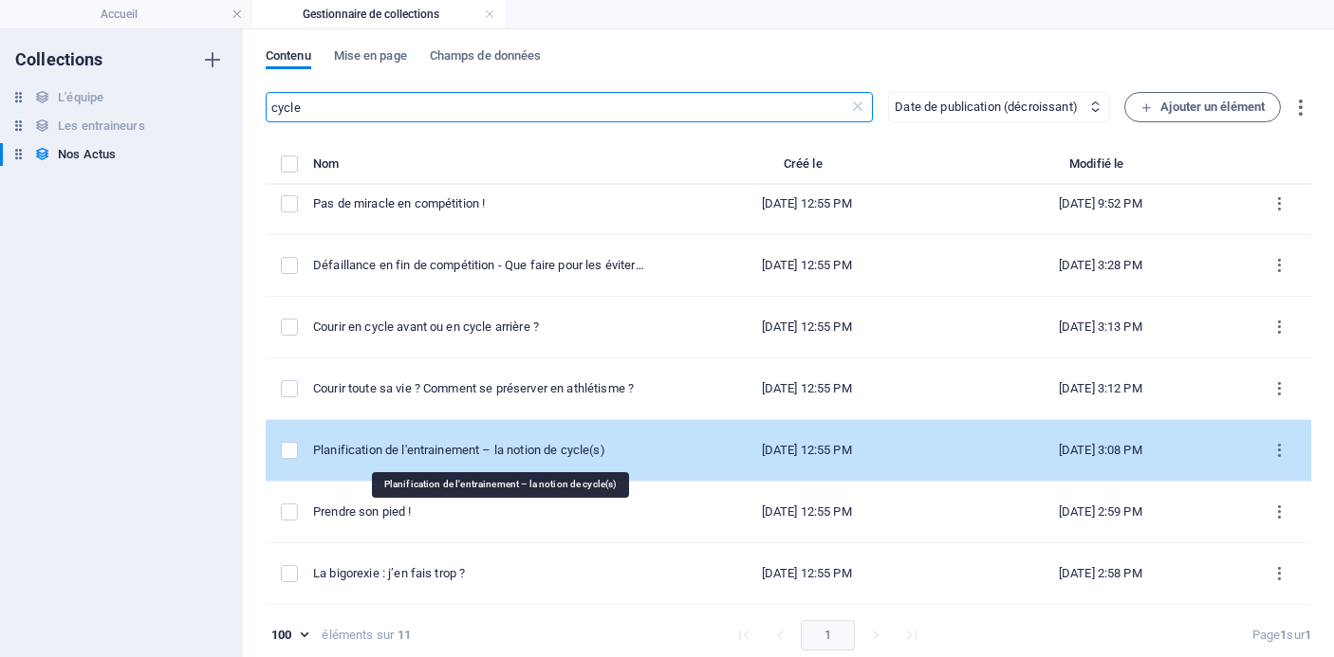
type input "cycle"
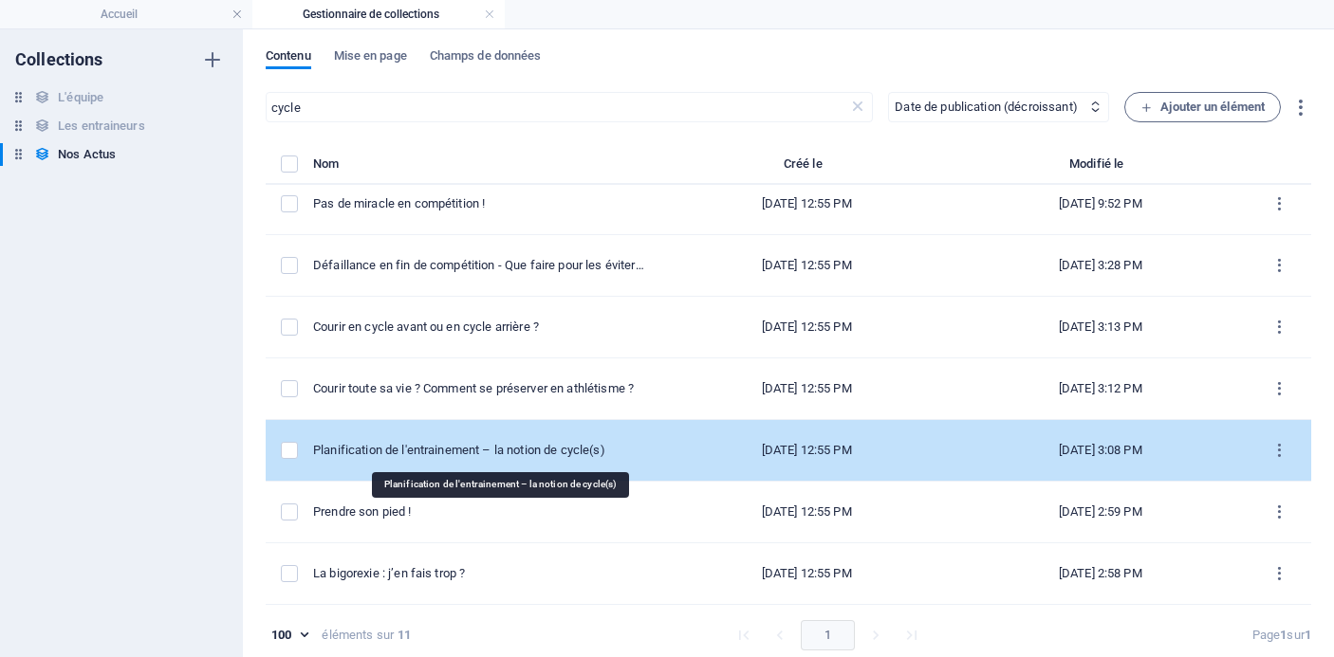
click at [550, 445] on div "Planification de l'entrainement – la notion de cycle(s)" at bounding box center [478, 450] width 331 height 17
select select "Conseils sportifs"
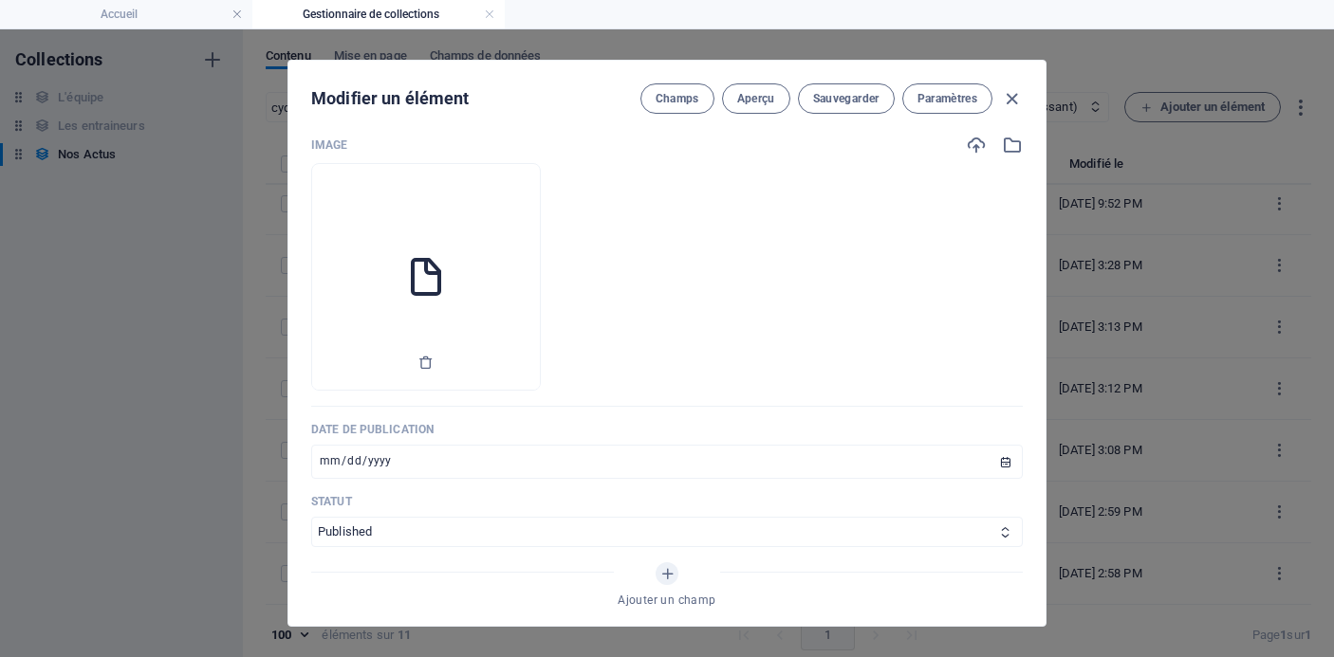
scroll to position [681, 0]
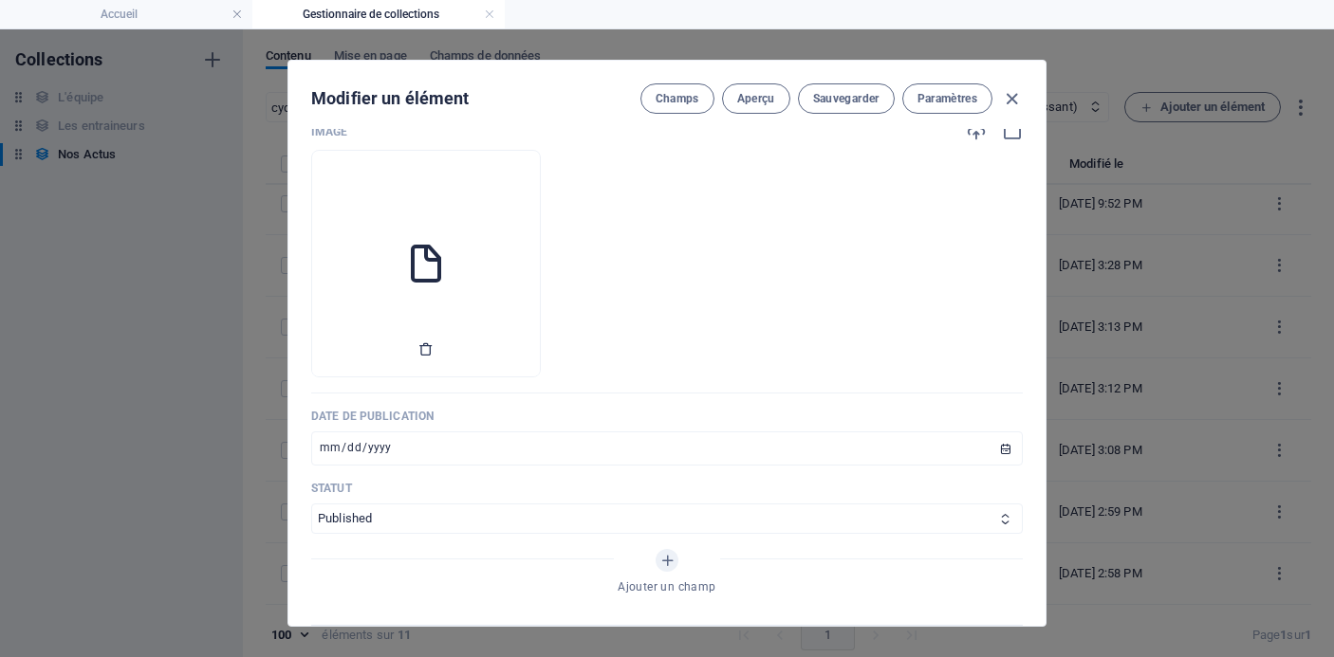
click at [434, 353] on icon "button" at bounding box center [425, 349] width 15 height 15
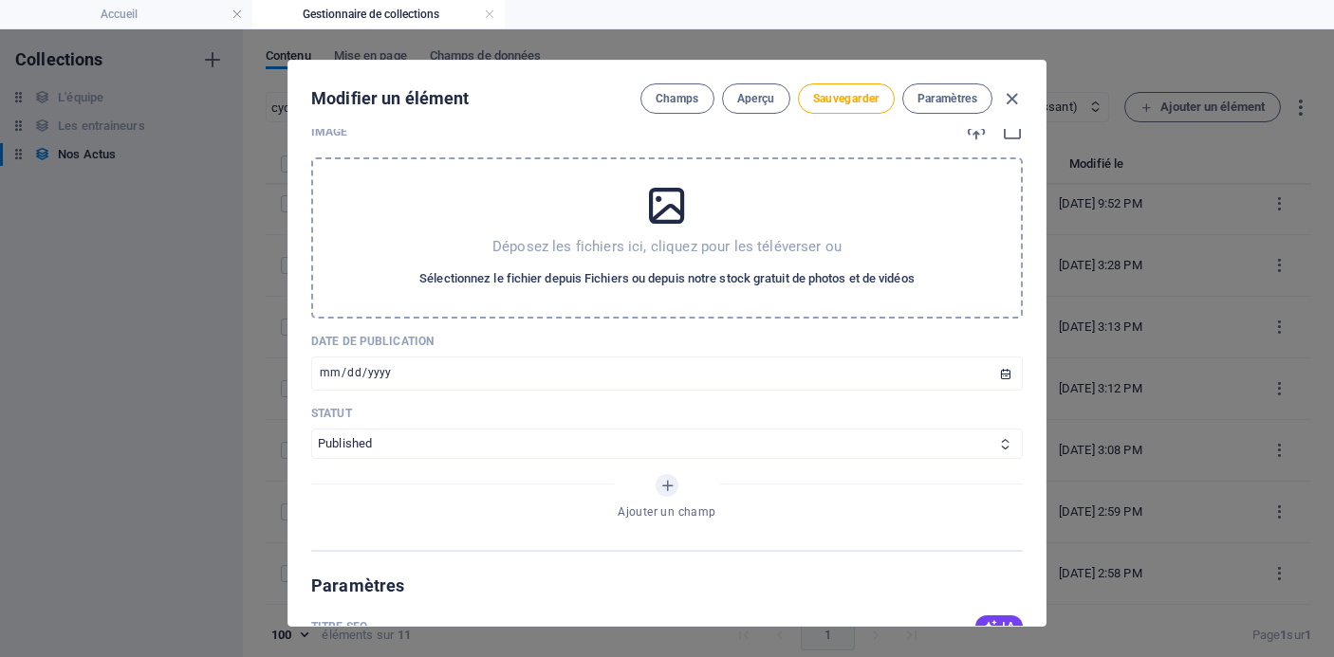
click at [565, 276] on span "Sélectionnez le fichier depuis Fichiers ou depuis notre stock gratuit de photos…" at bounding box center [666, 279] width 495 height 23
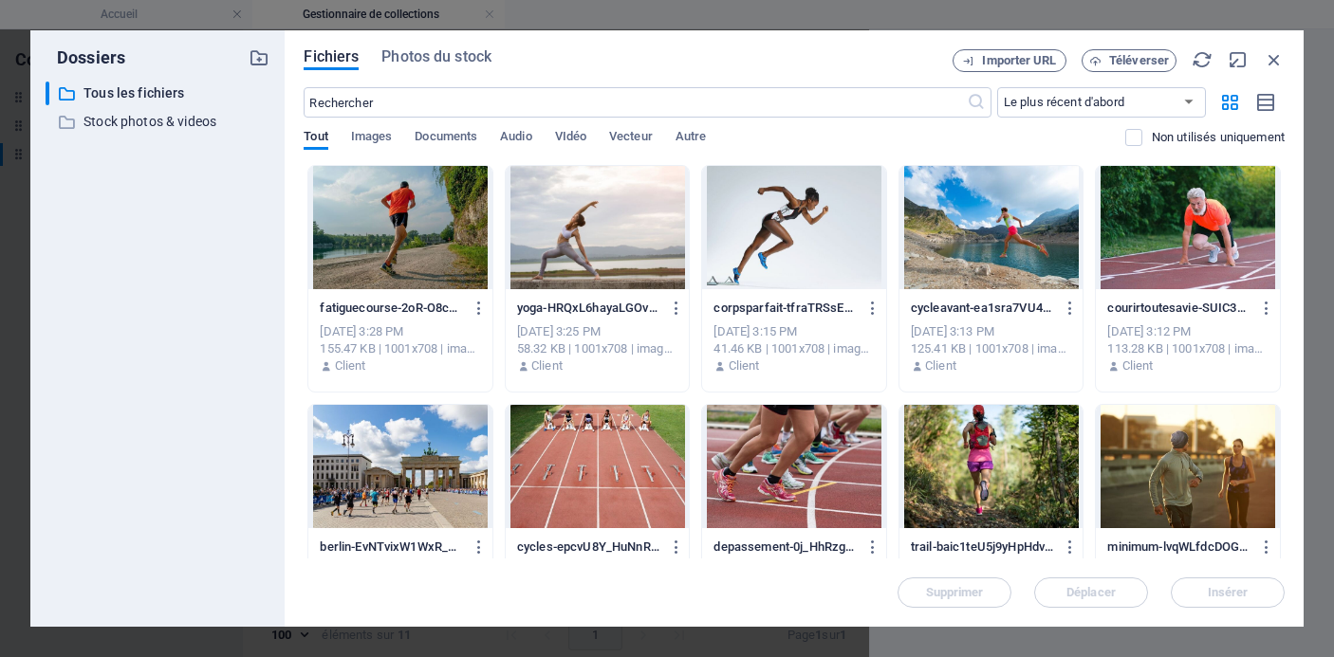
click at [571, 478] on div at bounding box center [598, 466] width 184 height 123
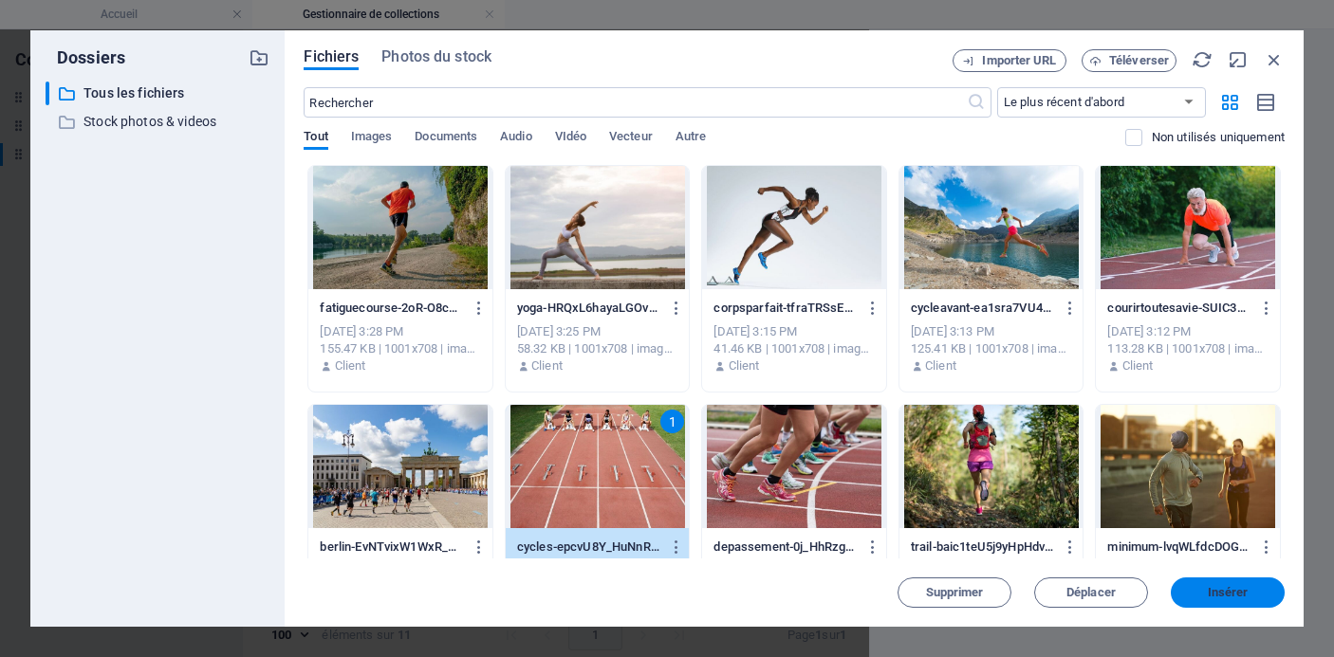
click at [1242, 594] on span "Insérer" at bounding box center [1228, 592] width 41 height 11
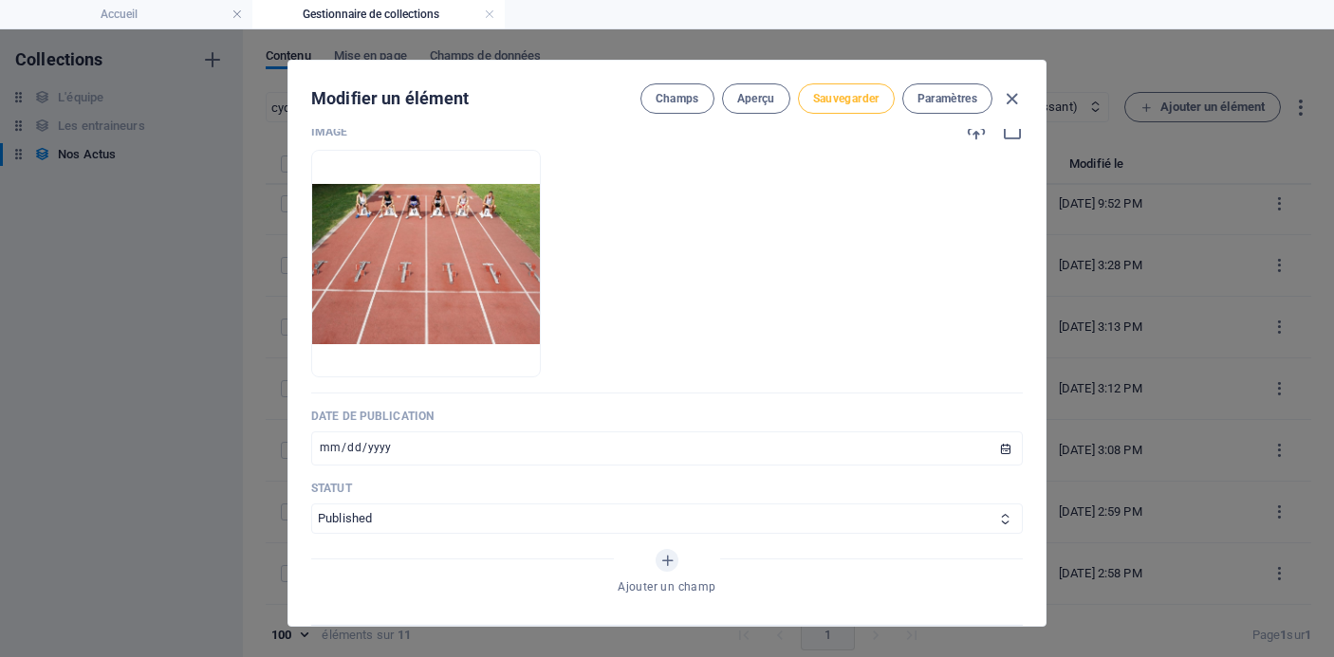
click at [863, 97] on span "Sauvegarder" at bounding box center [846, 98] width 66 height 15
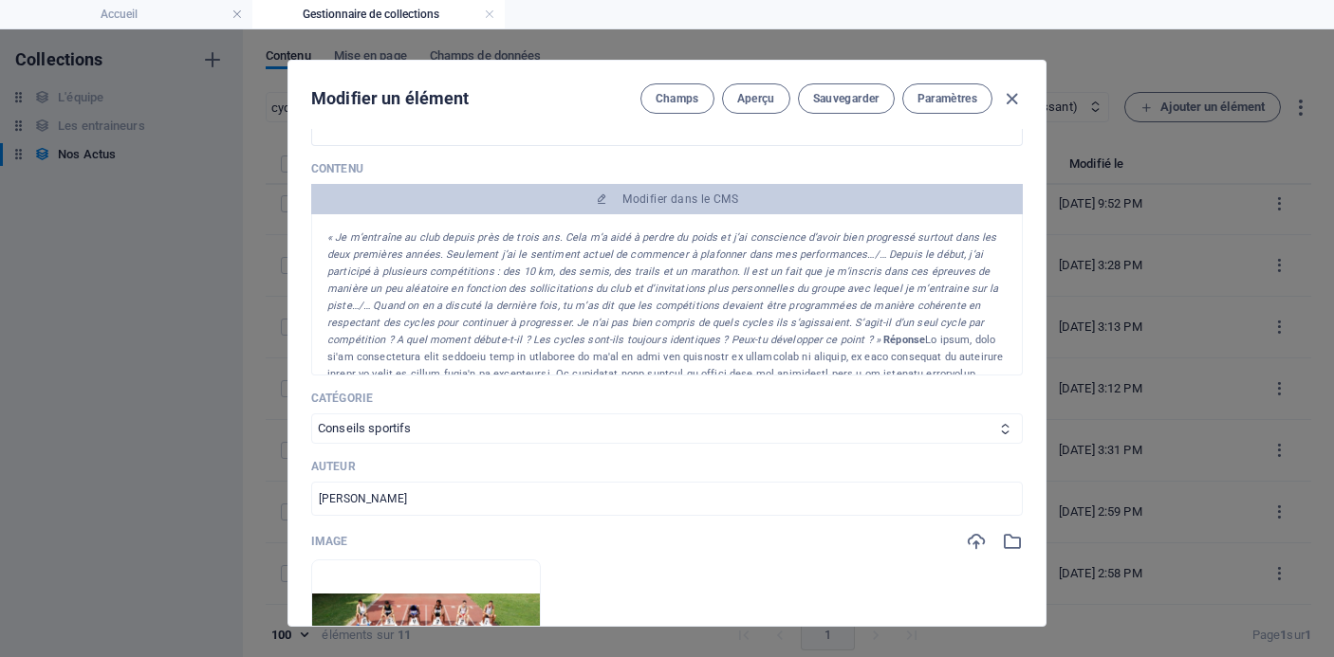
scroll to position [282, 0]
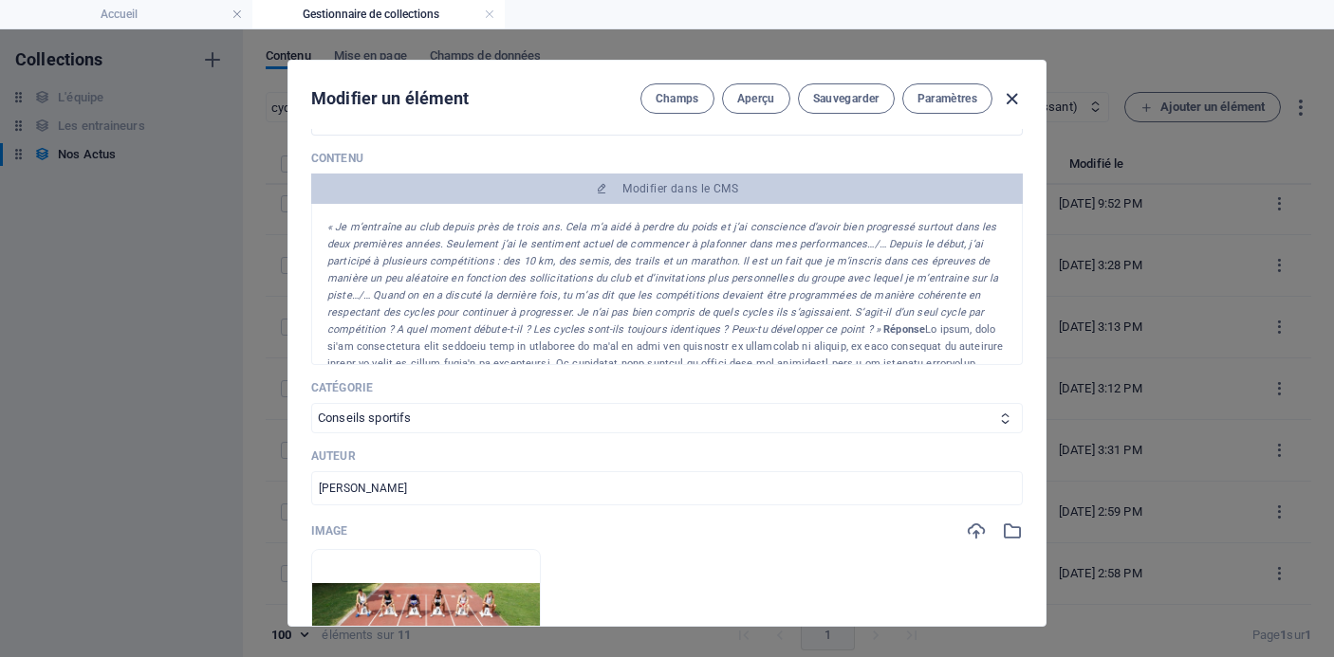
click at [1011, 100] on icon "button" at bounding box center [1012, 99] width 22 height 22
type input "[DATE]"
type input "planification-de-lentrainement-la-notion-de-cycles"
